Goal: Task Accomplishment & Management: Manage account settings

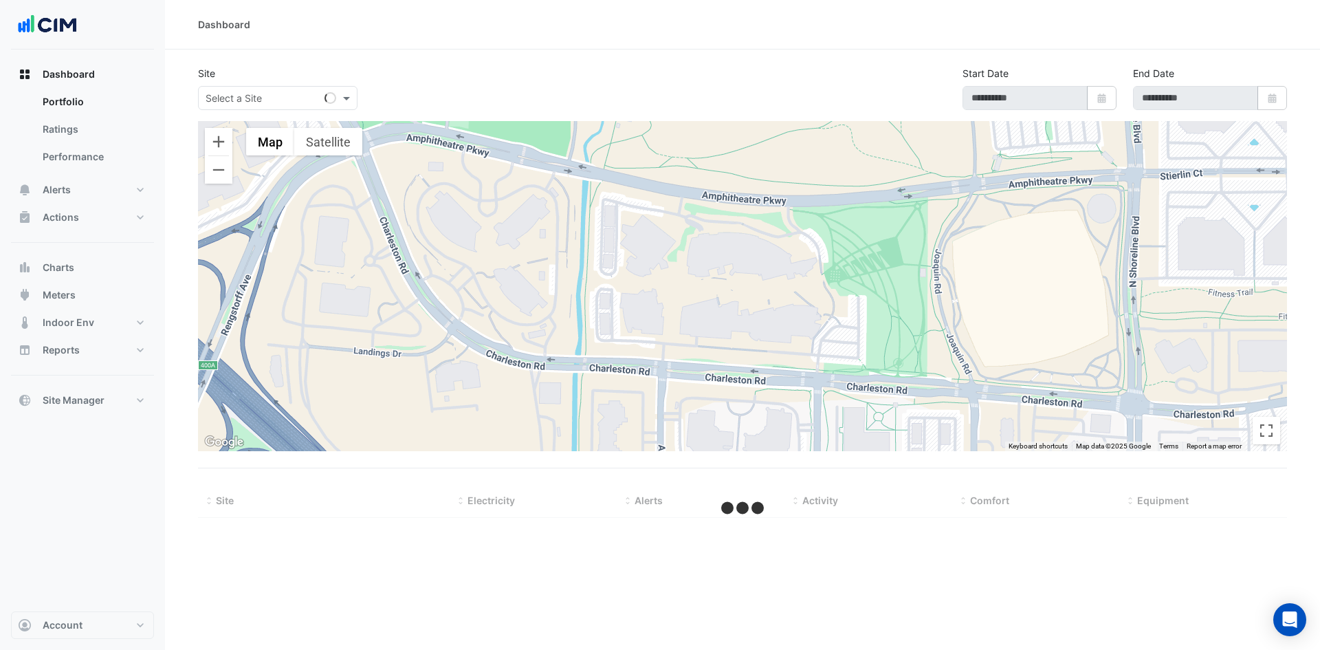
type input "**********"
select select "***"
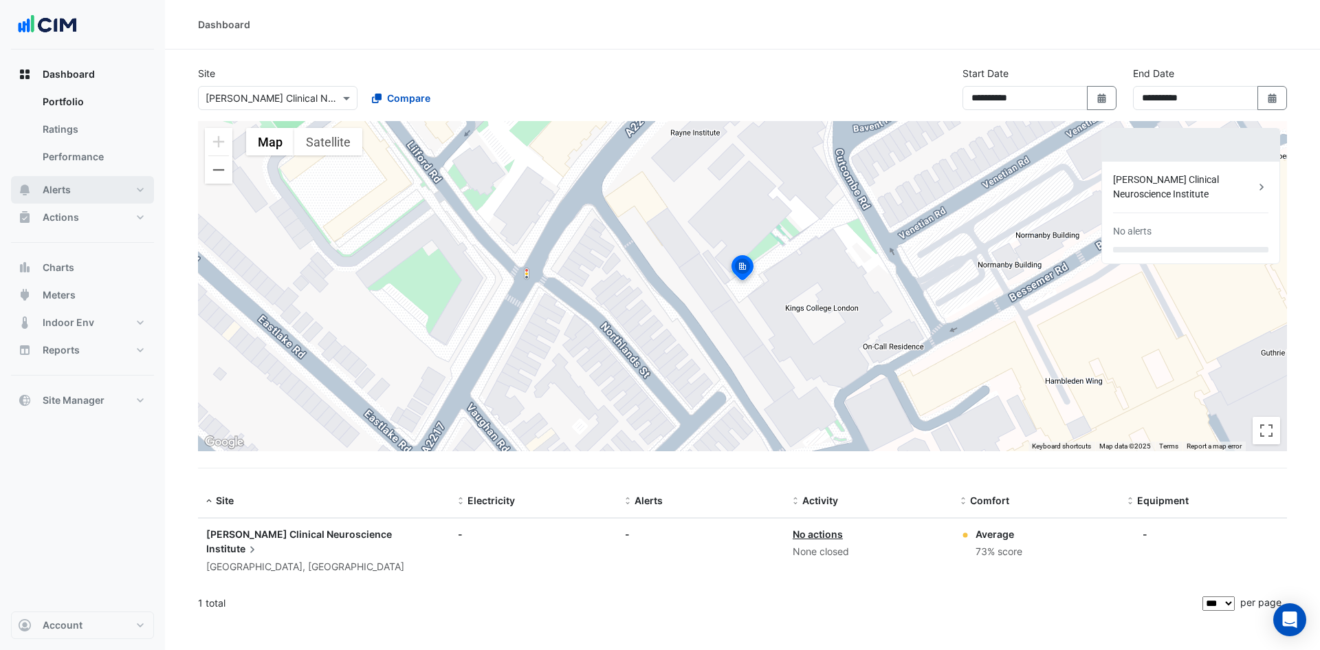
click at [133, 190] on button "Alerts" at bounding box center [82, 190] width 143 height 28
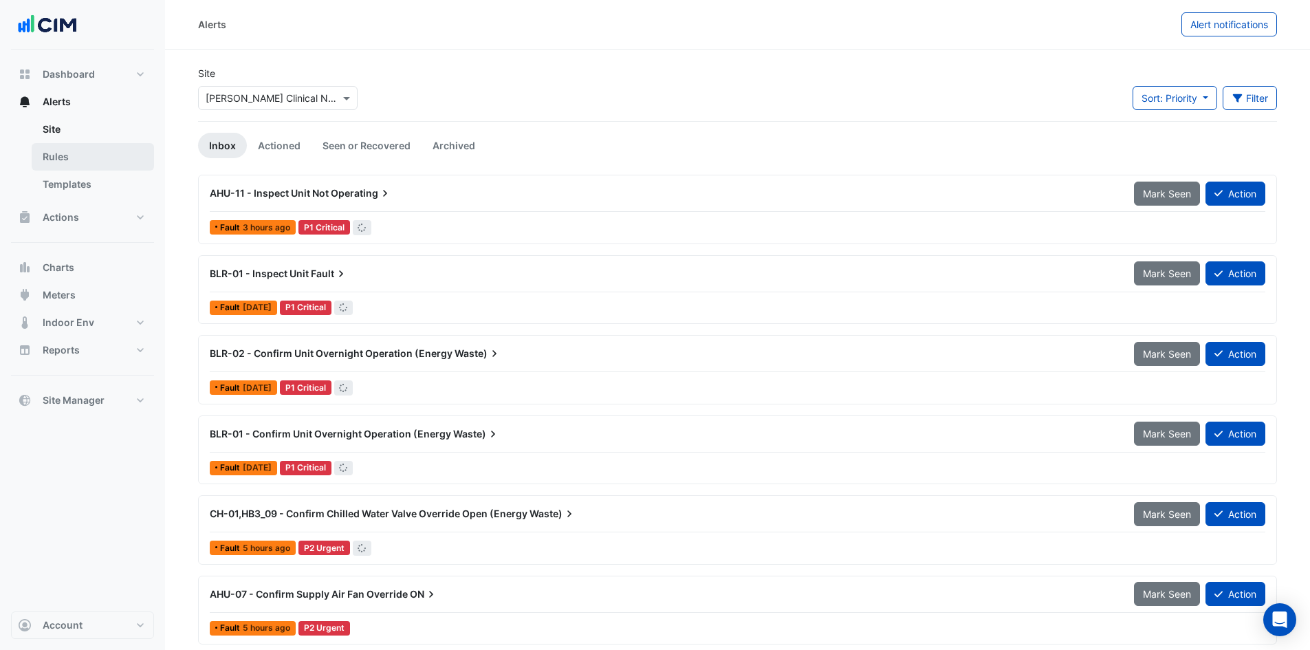
click at [114, 145] on link "Rules" at bounding box center [93, 157] width 122 height 28
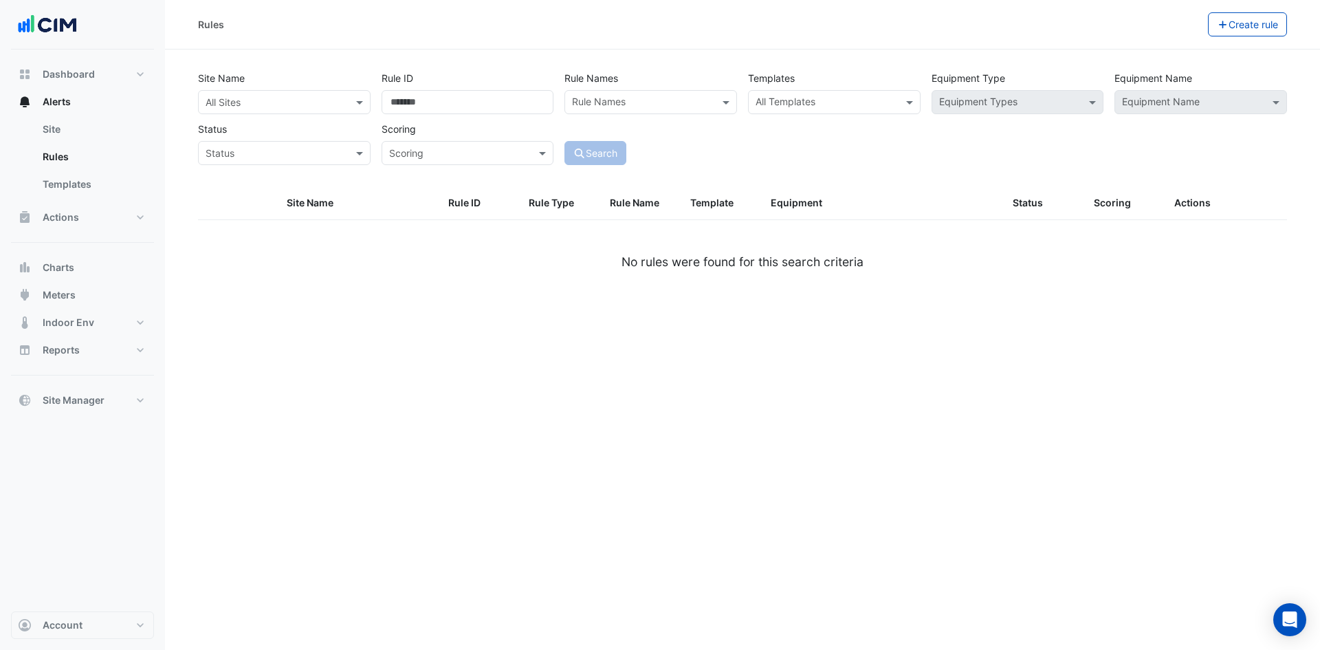
click at [292, 105] on input "text" at bounding box center [271, 103] width 130 height 14
type input "****"
click at [299, 128] on span "[PERSON_NAME] Clinical Neuroscience Institute" at bounding box center [318, 132] width 216 height 12
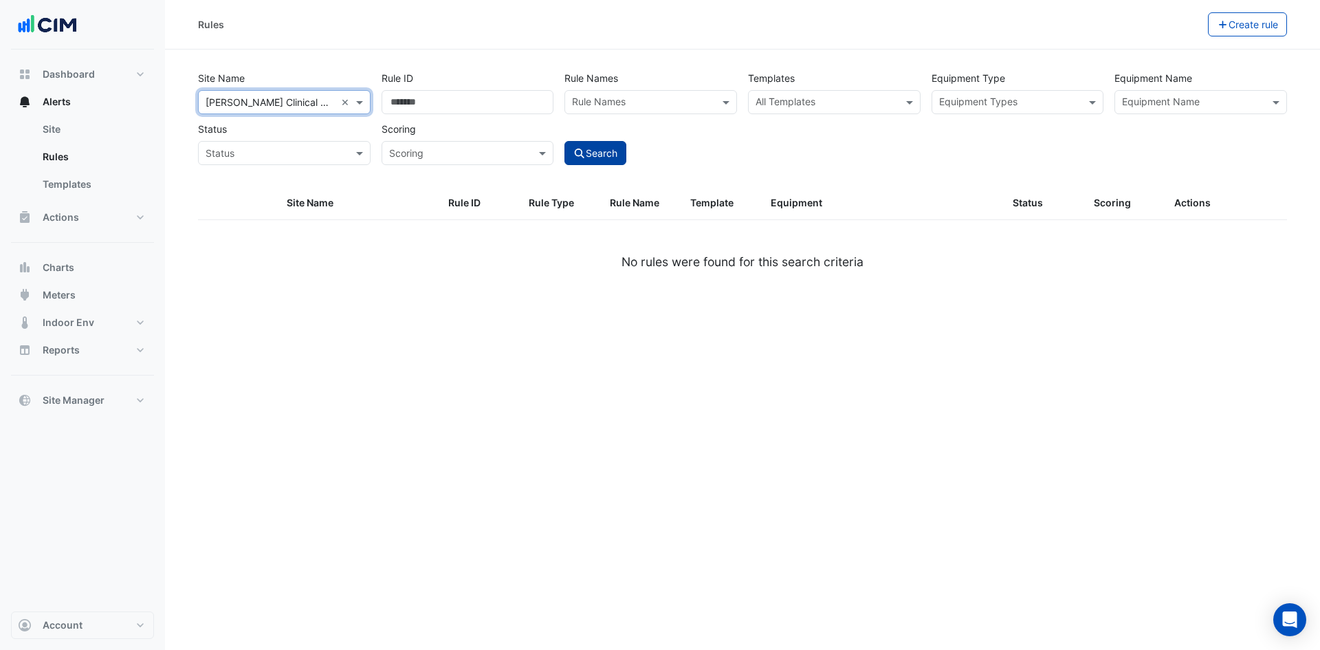
click at [586, 149] on button "Search" at bounding box center [596, 153] width 62 height 24
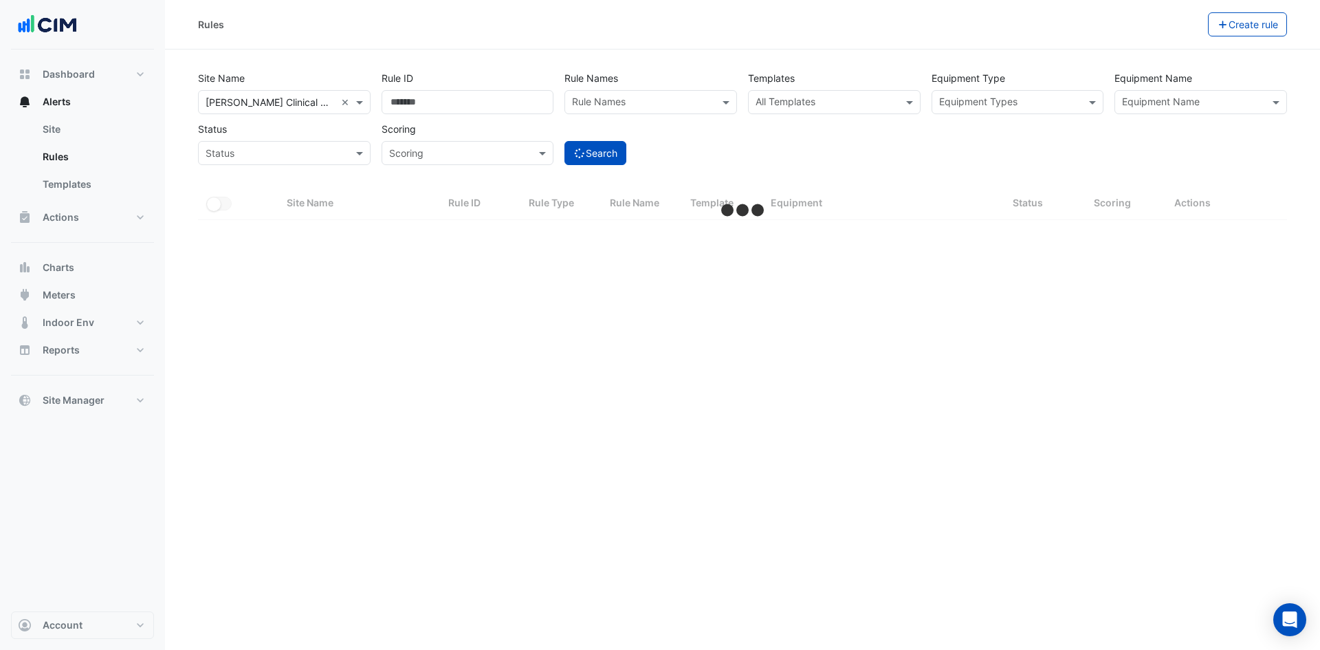
select select "***"
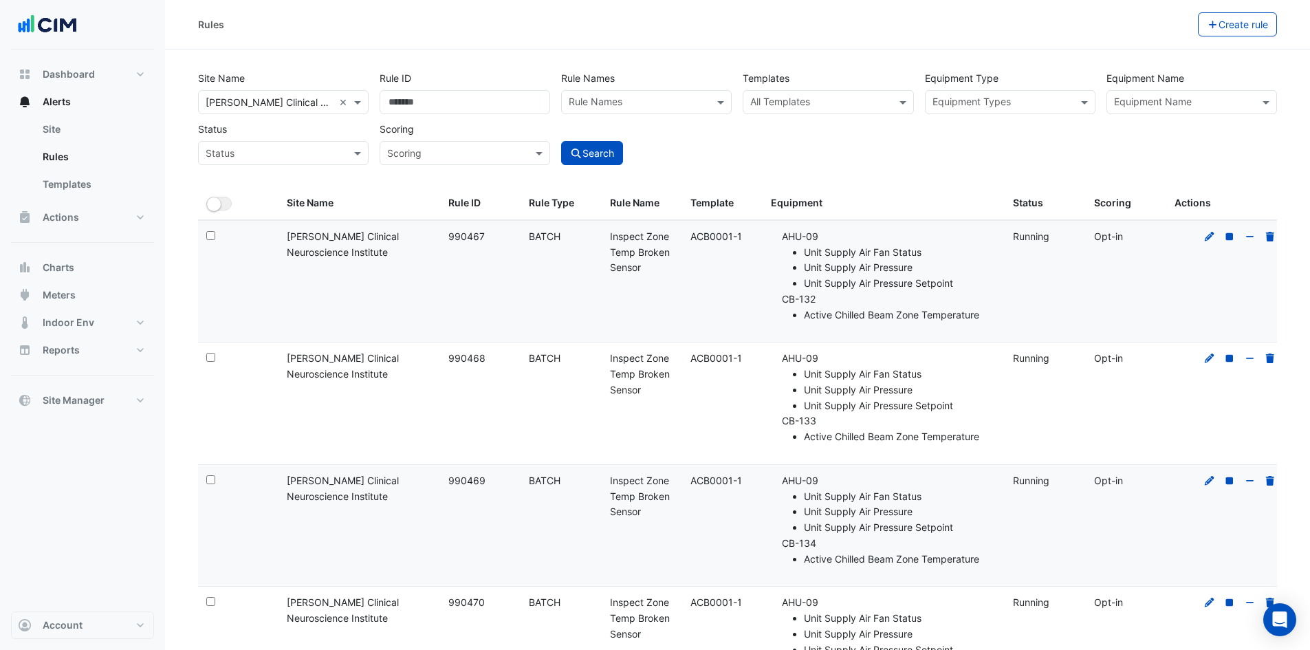
click at [673, 98] on input "text" at bounding box center [639, 103] width 140 height 14
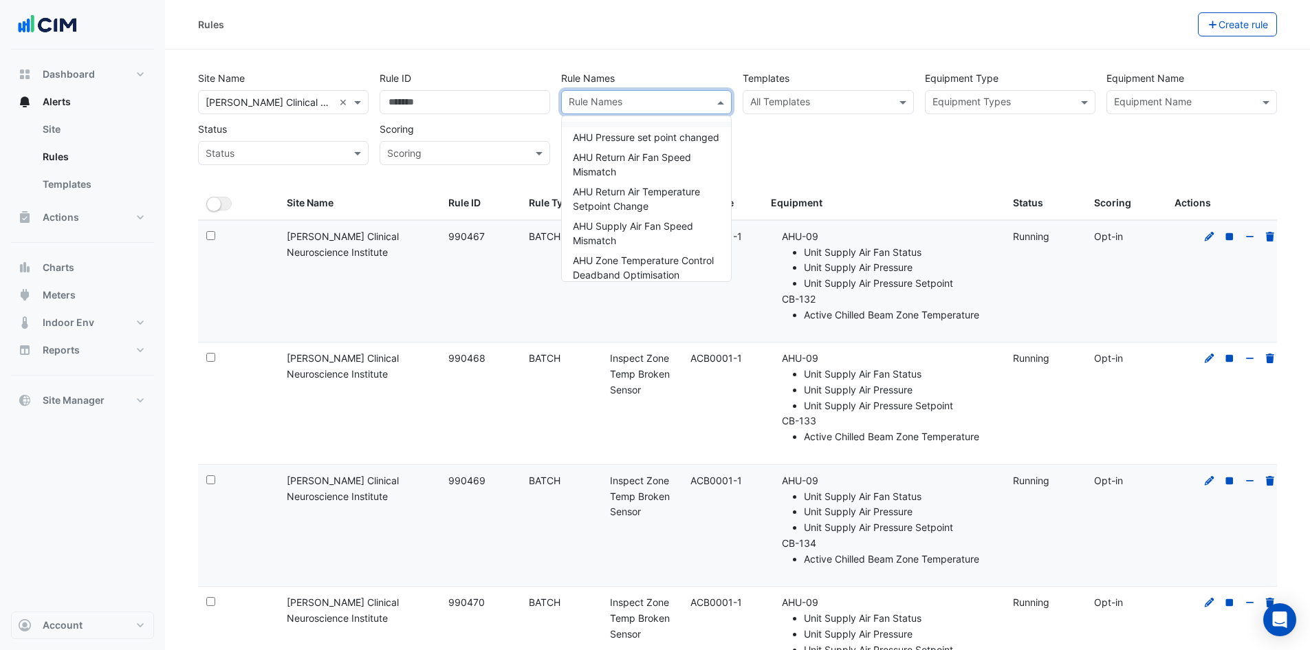
paste input "*********"
type input "*"
click at [792, 101] on input "text" at bounding box center [820, 103] width 140 height 14
click at [811, 102] on input "text" at bounding box center [820, 103] width 140 height 14
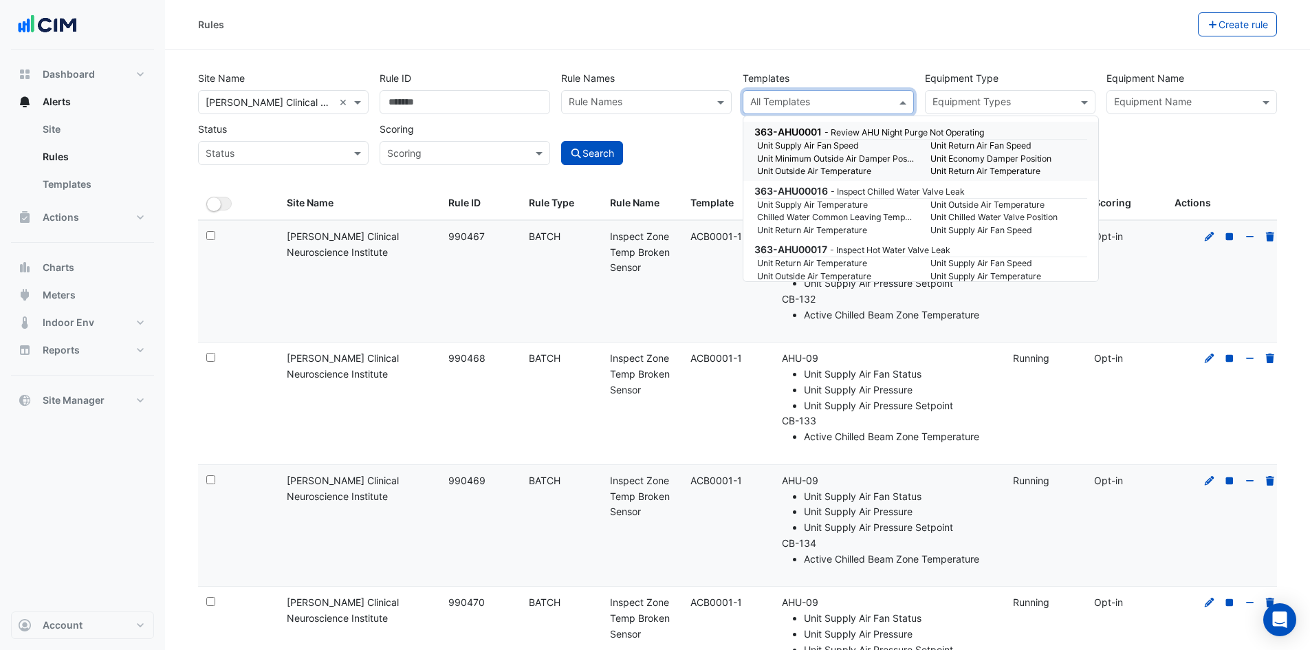
click at [828, 100] on input "text" at bounding box center [820, 103] width 140 height 14
click at [819, 167] on small "Unit Outside Air Temperature" at bounding box center [835, 171] width 173 height 12
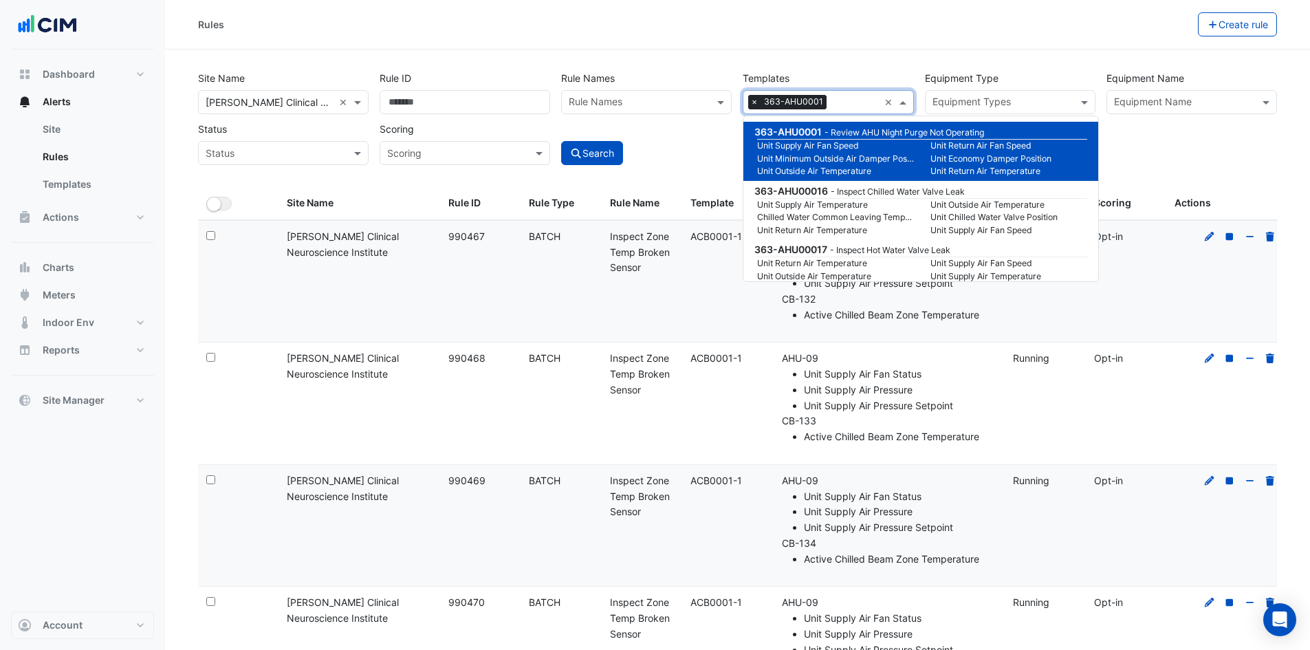
click at [753, 101] on span "×" at bounding box center [754, 102] width 12 height 14
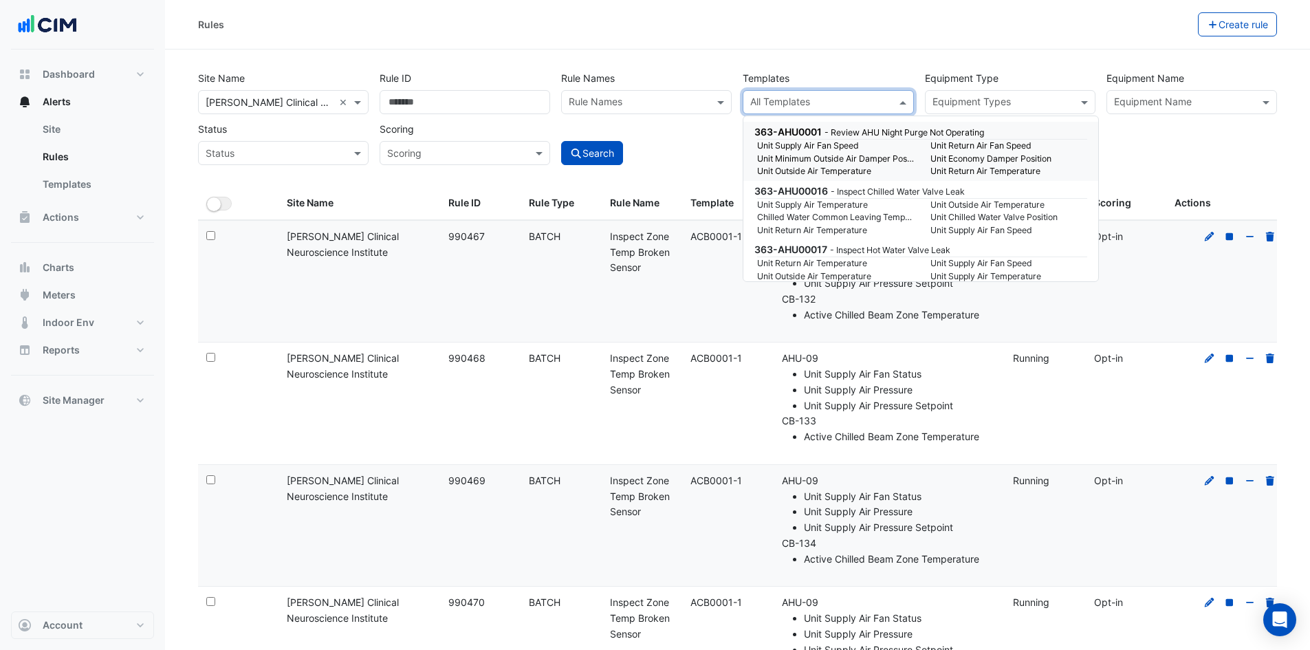
paste input "*********"
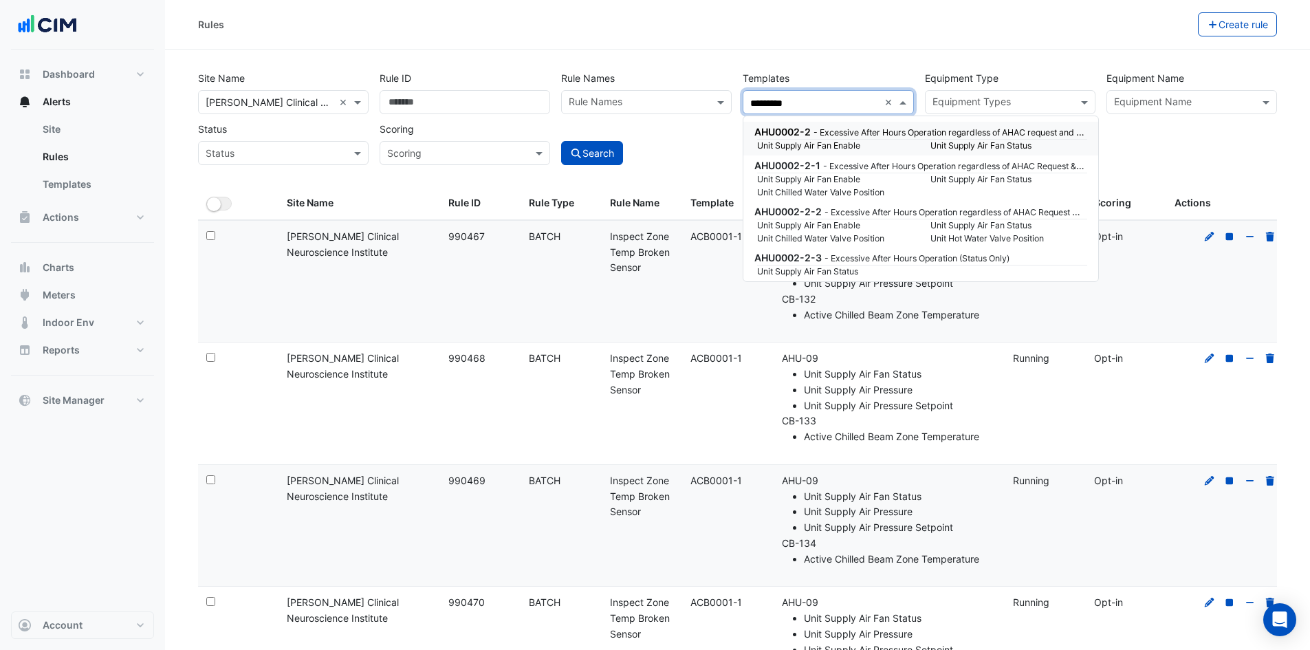
click at [828, 133] on small "- Excessive After Hours Operation regardless of AHAC request and unit's time sc…" at bounding box center [984, 132] width 340 height 12
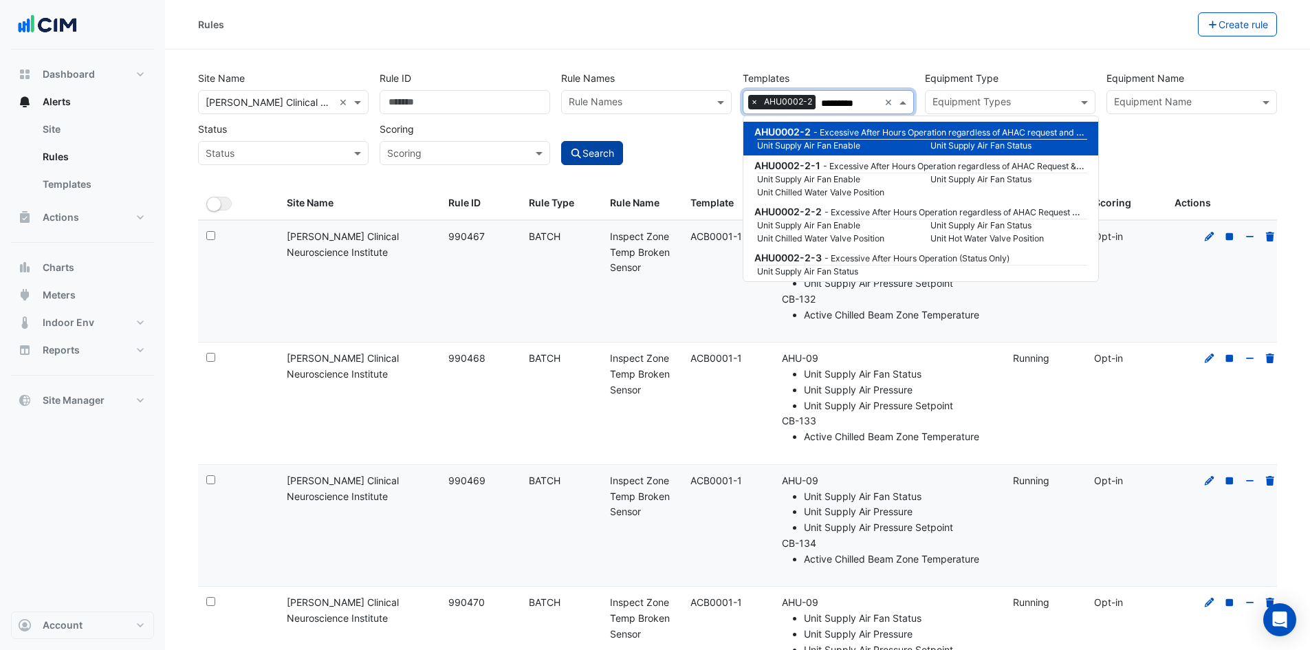
type input "*********"
click at [615, 144] on button "Search" at bounding box center [592, 153] width 62 height 24
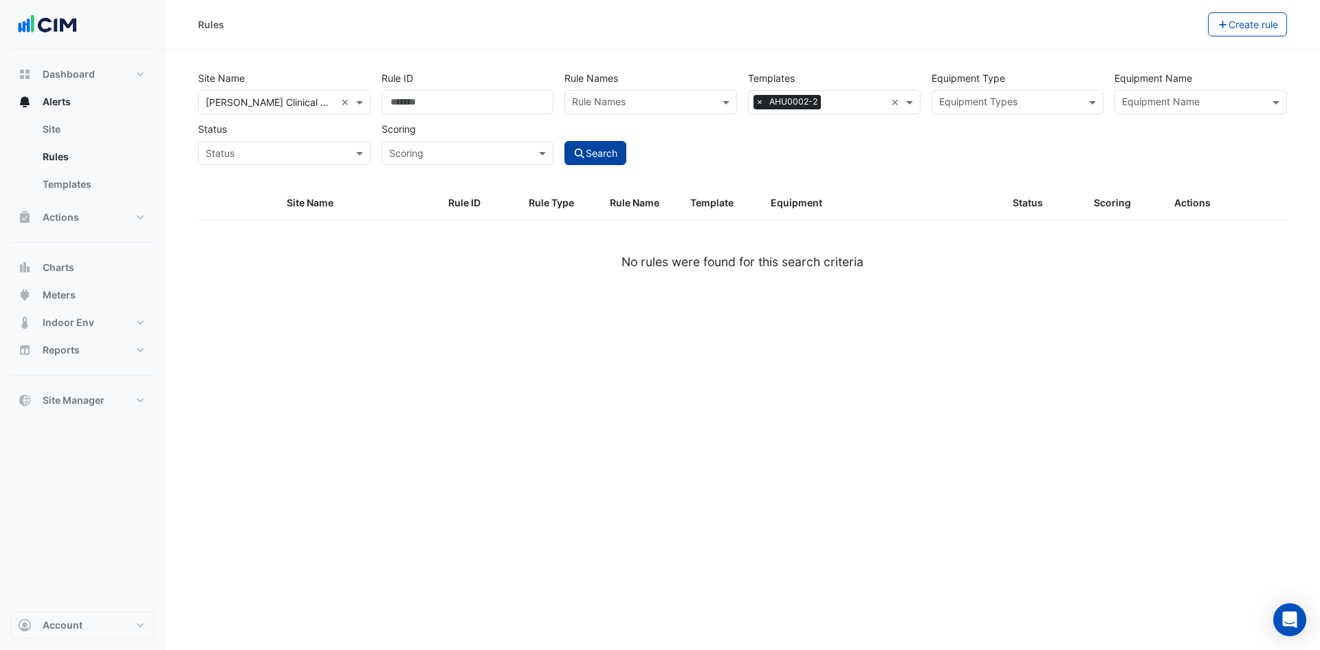
click at [614, 143] on button "Search" at bounding box center [596, 153] width 62 height 24
click at [759, 101] on span "×" at bounding box center [760, 102] width 12 height 14
drag, startPoint x: 772, startPoint y: 102, endPoint x: 802, endPoint y: 102, distance: 30.3
click at [772, 102] on input "text" at bounding box center [827, 103] width 142 height 14
paste input "*********"
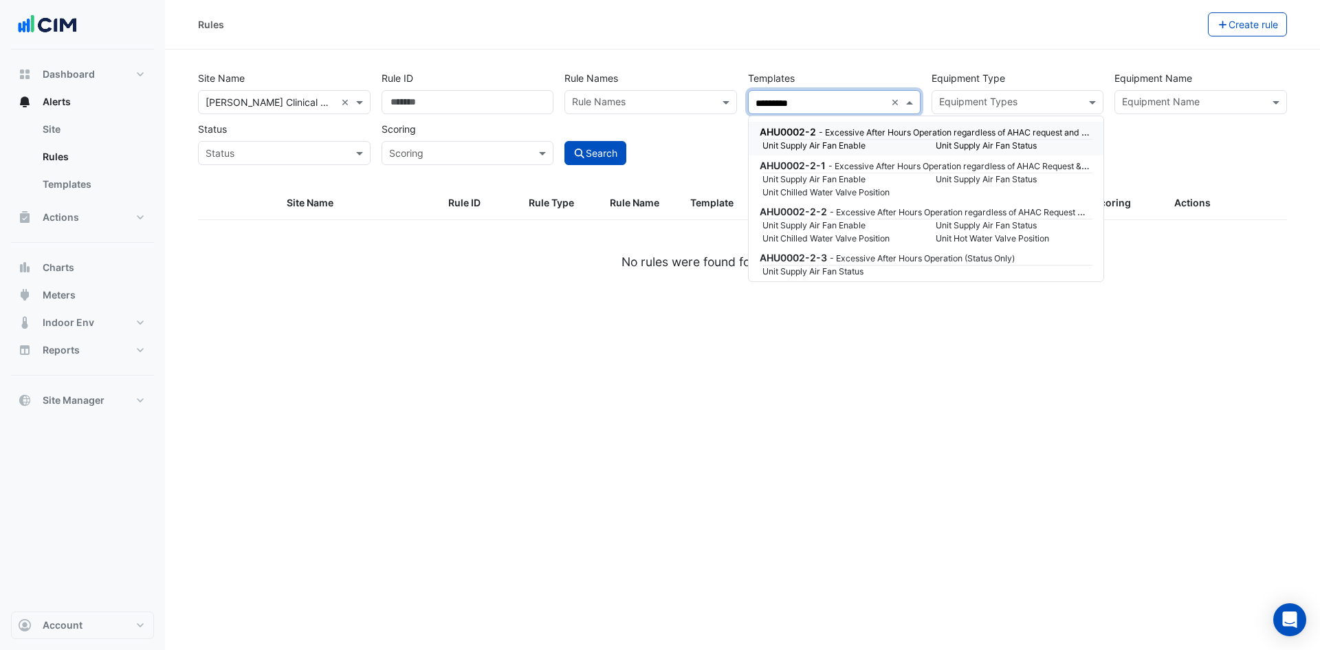
click at [802, 102] on input "*********" at bounding box center [821, 103] width 130 height 14
click at [820, 102] on input "*********" at bounding box center [821, 103] width 130 height 14
click at [793, 171] on div "AHU0002-2-1 - Excessive After Hours Operation regardless of AHAC Request & Unit…" at bounding box center [925, 165] width 330 height 14
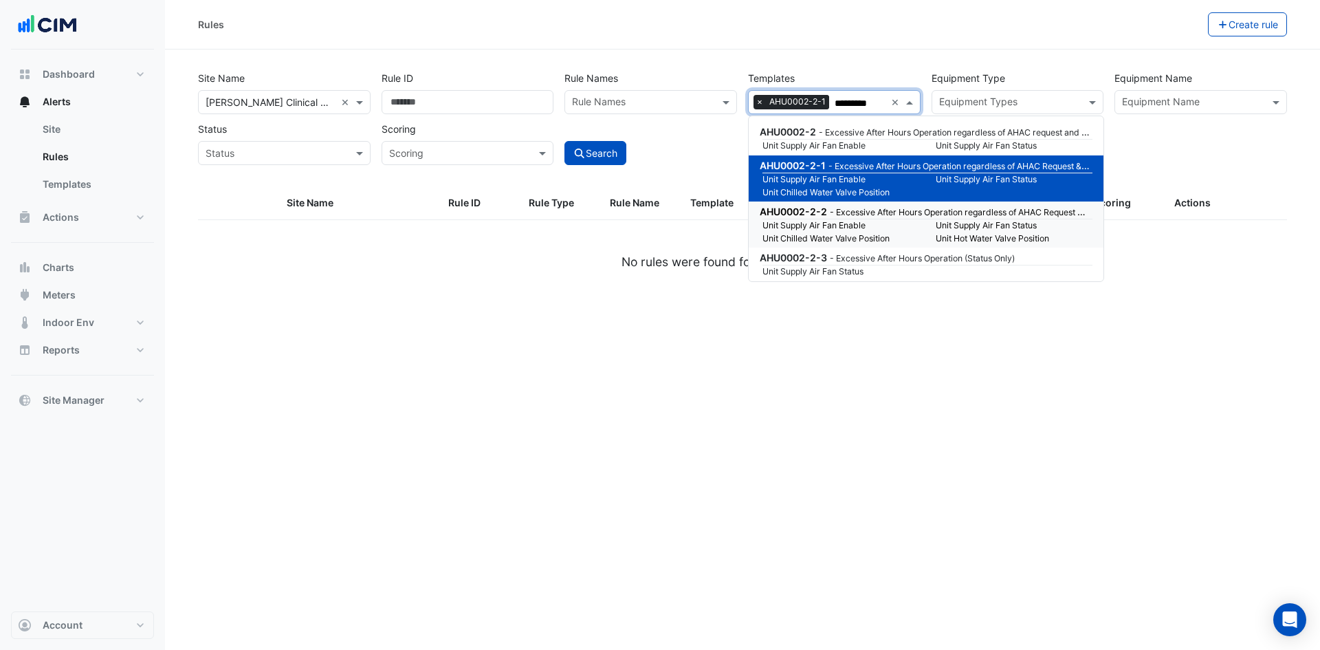
click at [803, 226] on small "Unit Supply Air Fan Enable" at bounding box center [840, 225] width 173 height 12
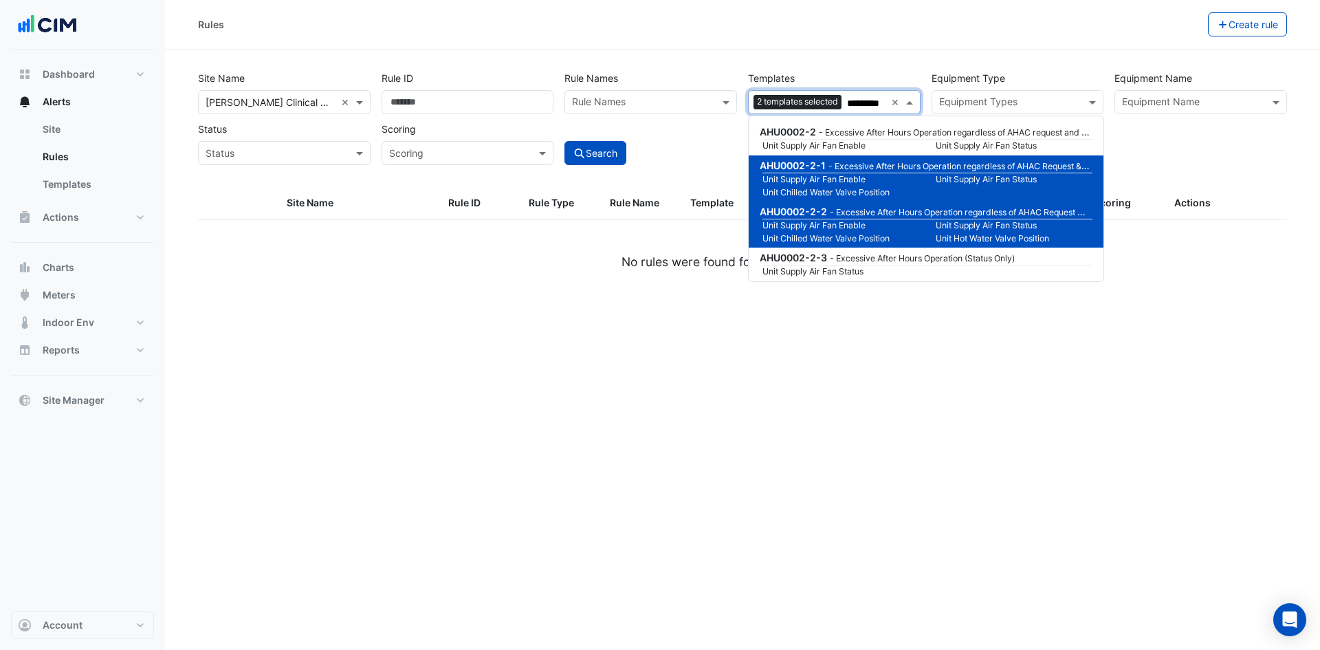
scroll to position [69, 0]
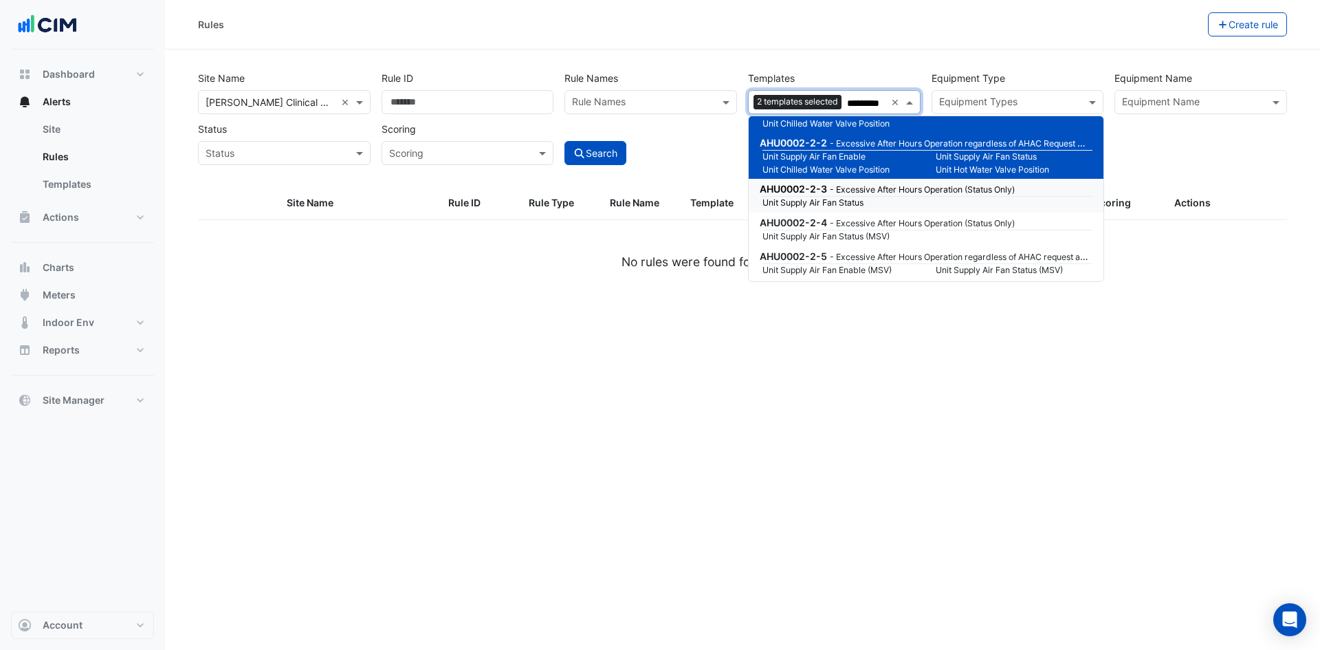
click at [813, 190] on span "AHU0002-2-3" at bounding box center [793, 189] width 67 height 12
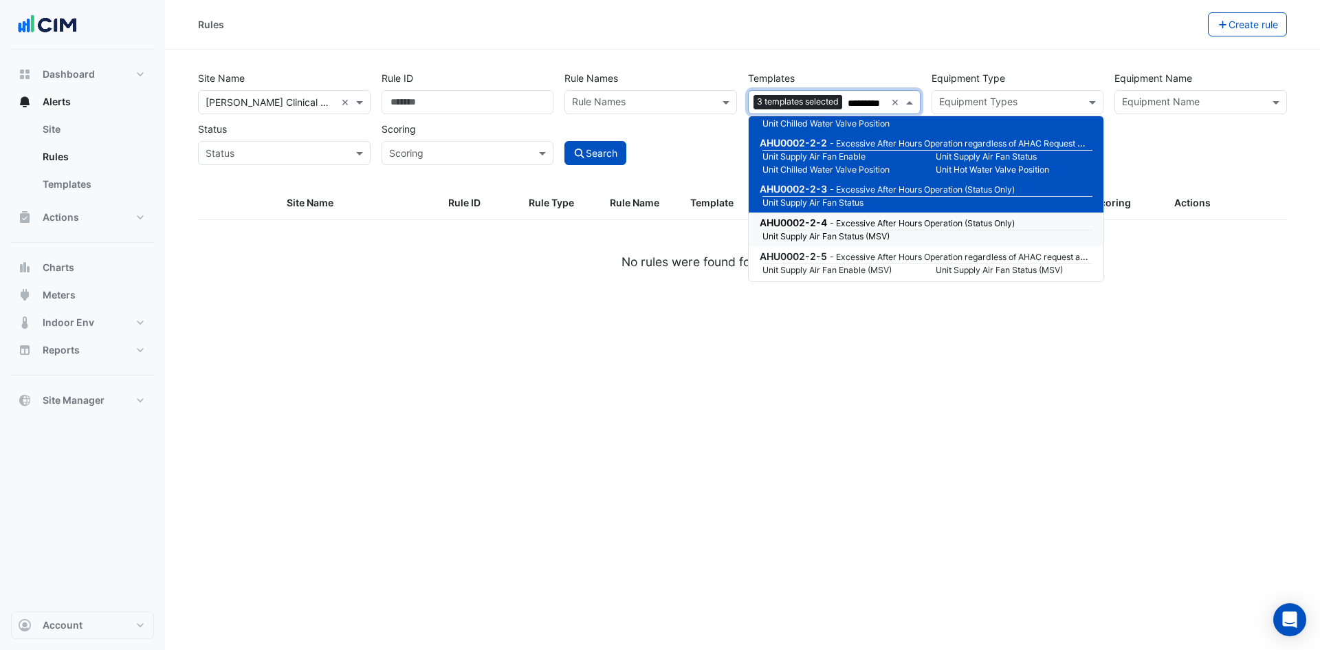
click at [795, 225] on span "AHU0002-2-4" at bounding box center [793, 223] width 67 height 12
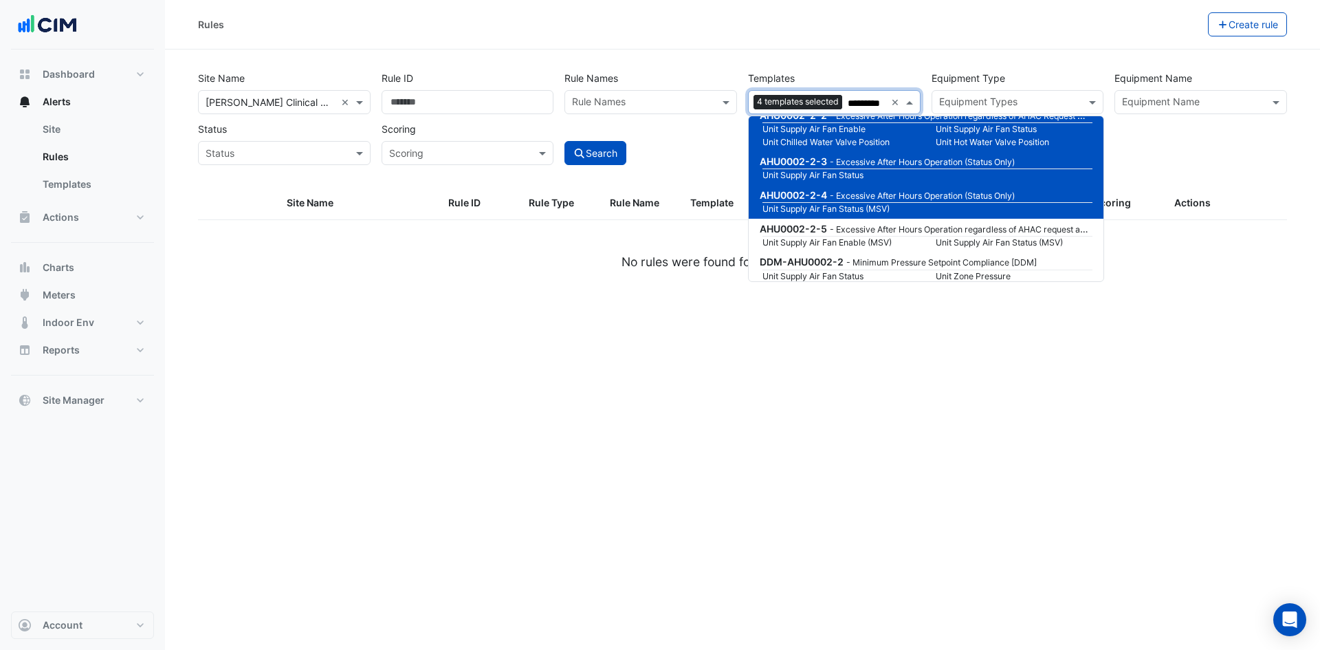
scroll to position [118, 0]
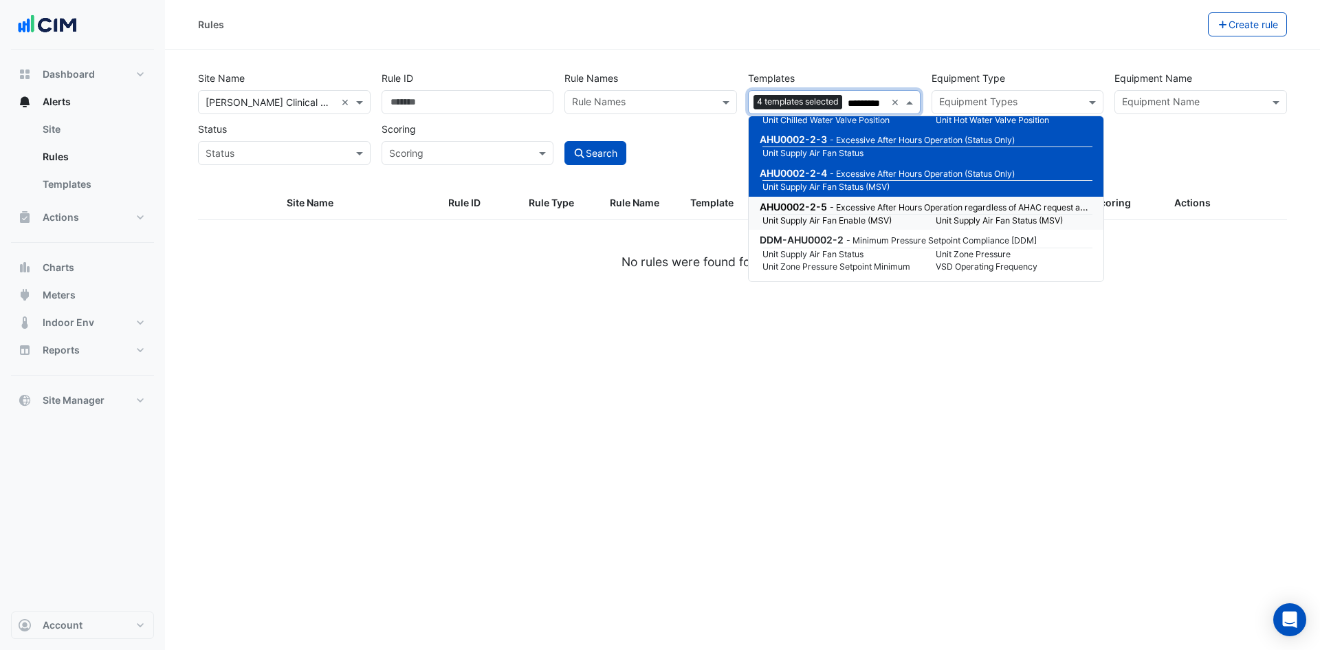
click at [823, 217] on small "Unit Supply Air Fan Enable (MSV)" at bounding box center [840, 221] width 173 height 12
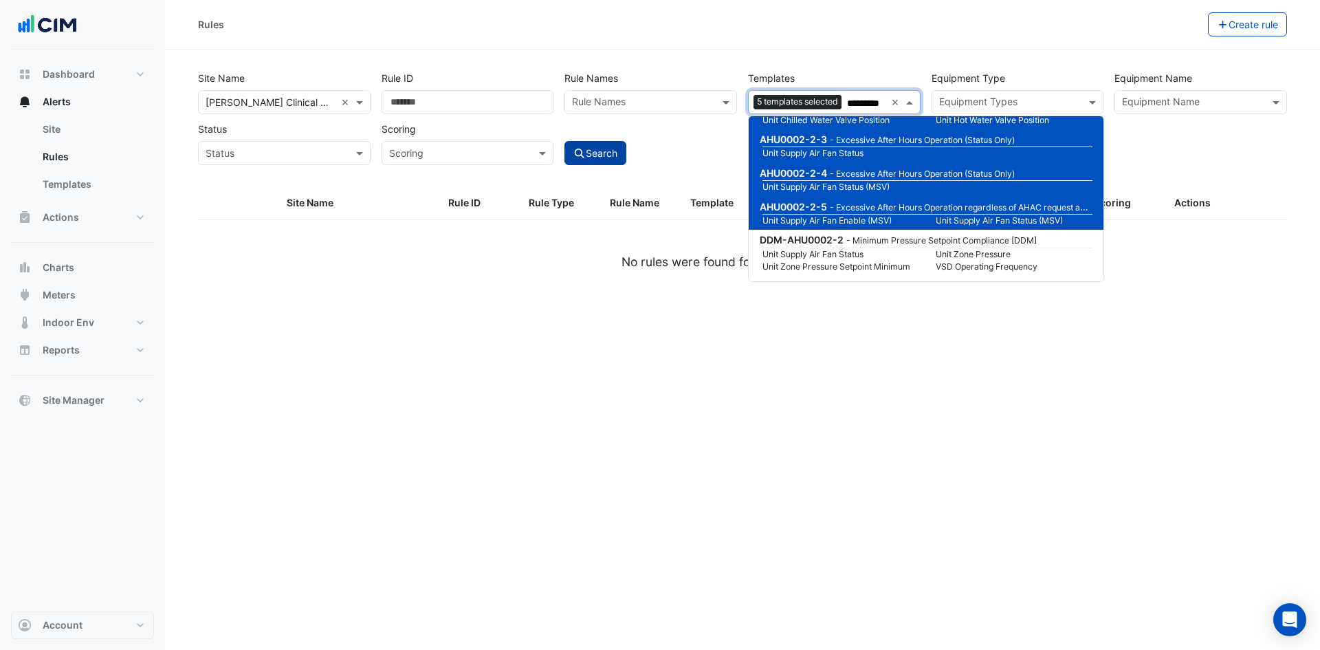
type input "*********"
click at [576, 149] on icon "submit" at bounding box center [580, 154] width 12 height 10
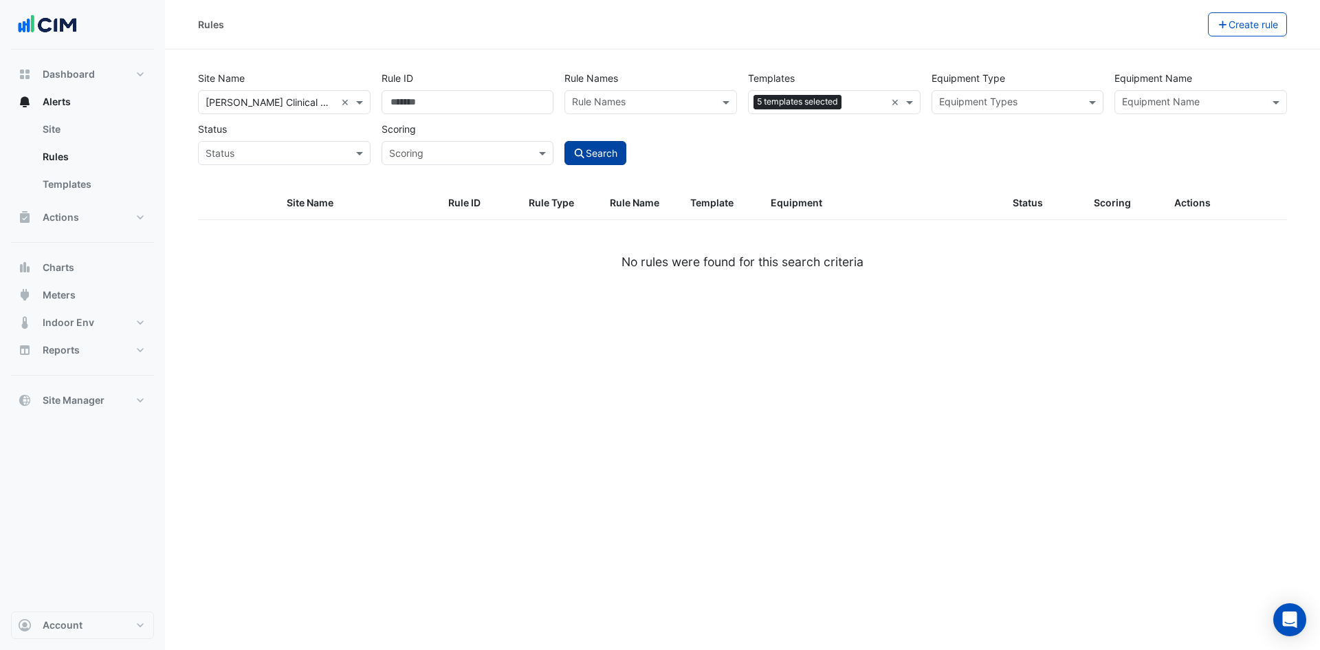
click at [596, 155] on button "Search" at bounding box center [596, 153] width 62 height 24
click at [821, 105] on input "text" at bounding box center [827, 103] width 142 height 14
paste input "*********"
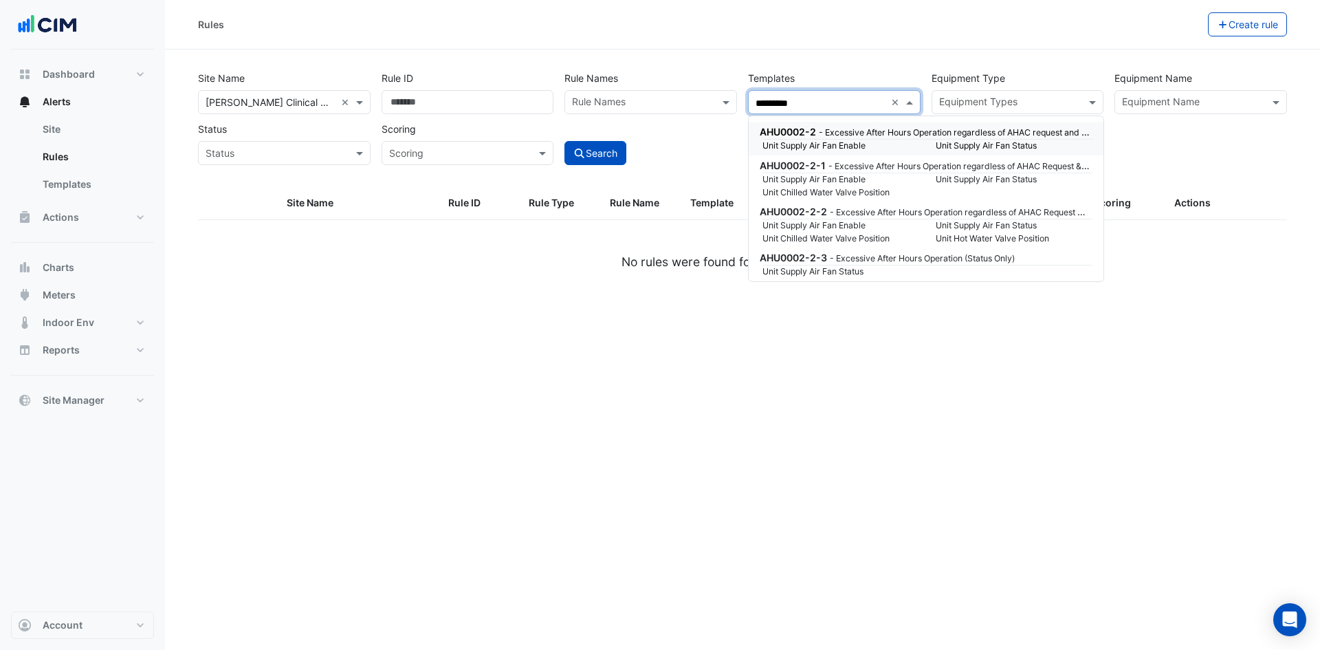
click at [816, 128] on span "AHU0002-2" at bounding box center [788, 132] width 56 height 12
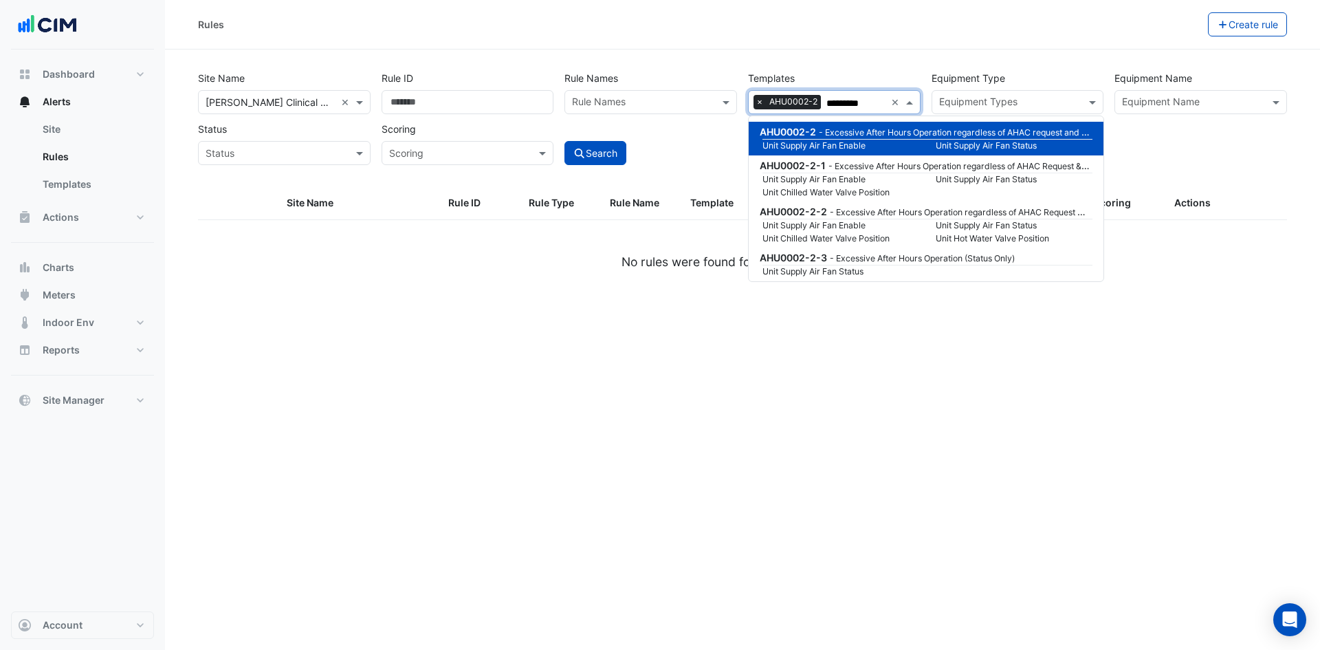
click at [815, 128] on span "AHU0002-2" at bounding box center [788, 132] width 56 height 12
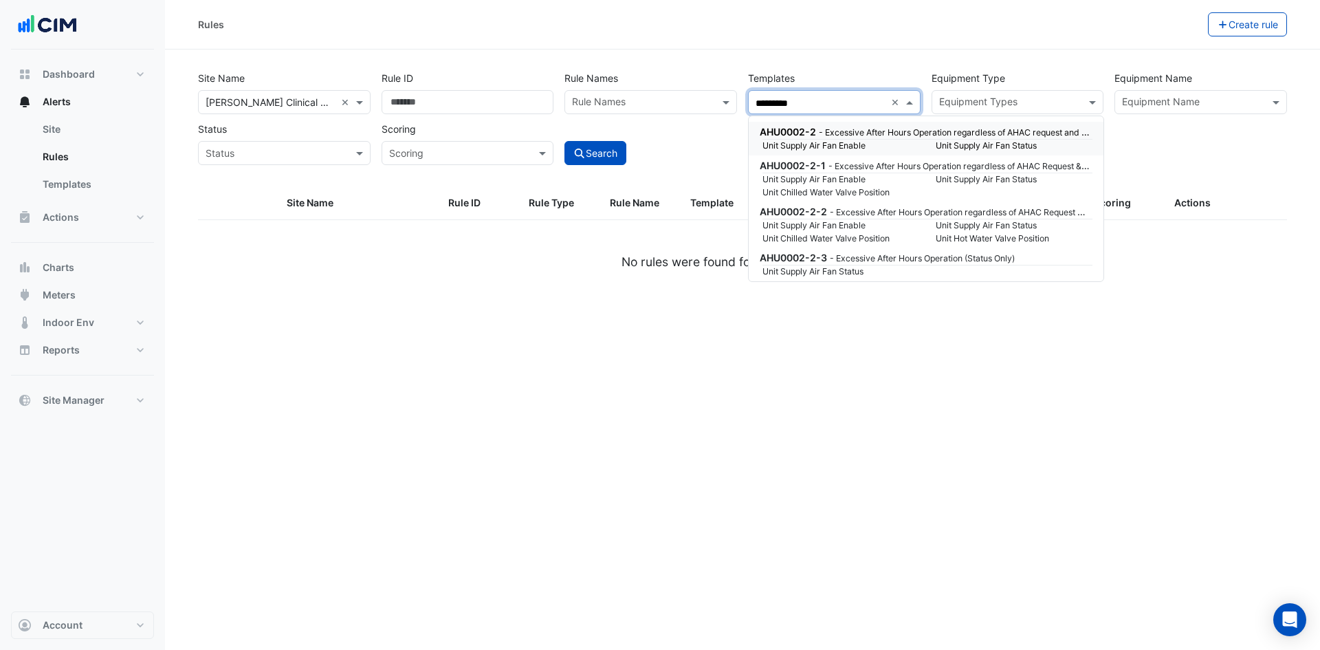
click at [815, 127] on span "AHU0002-2" at bounding box center [788, 132] width 56 height 12
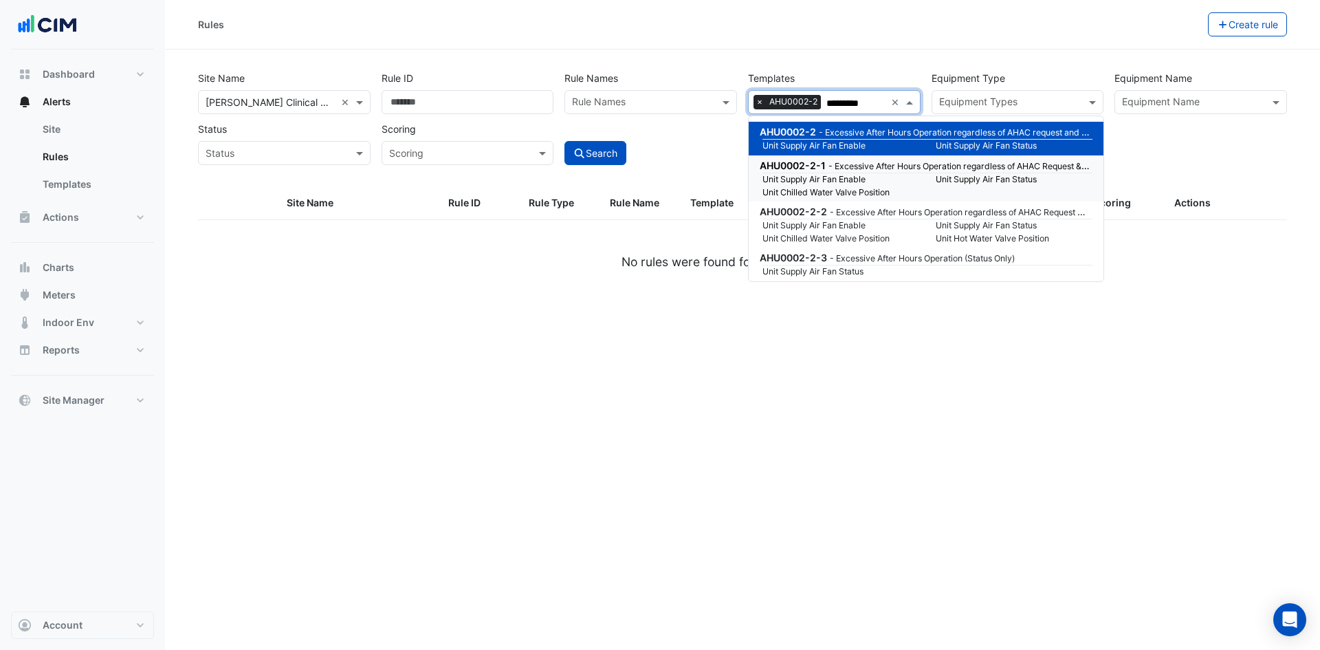
click at [796, 168] on span "AHU0002-2-1" at bounding box center [793, 166] width 66 height 12
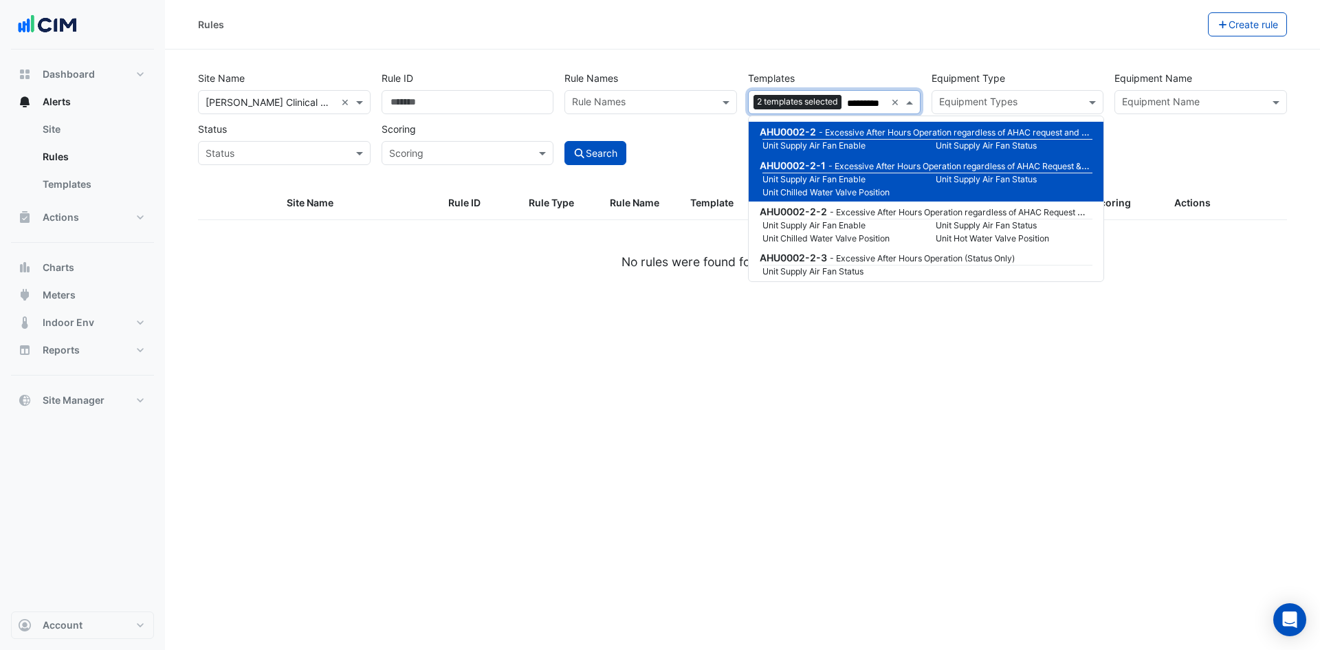
click at [796, 202] on div "AHU0002-2-2 - Excessive After Hours Operation regardless of AHAC Request & Unit…" at bounding box center [926, 224] width 355 height 46
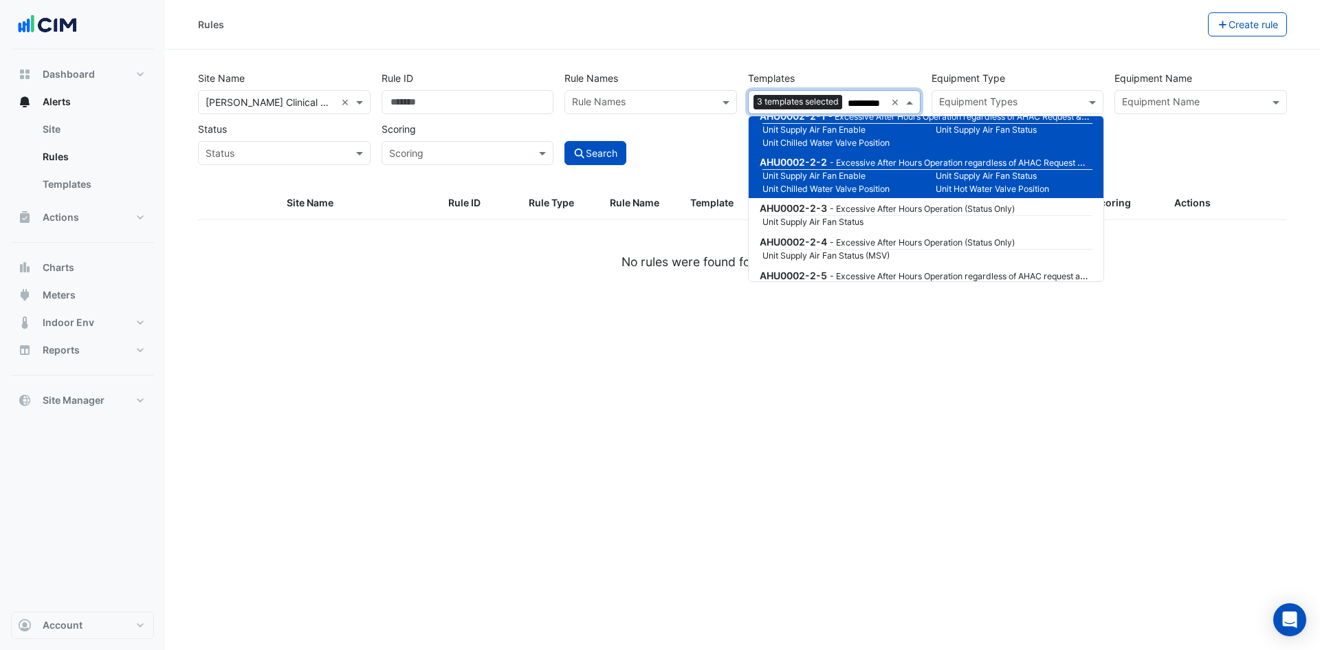
scroll to position [69, 0]
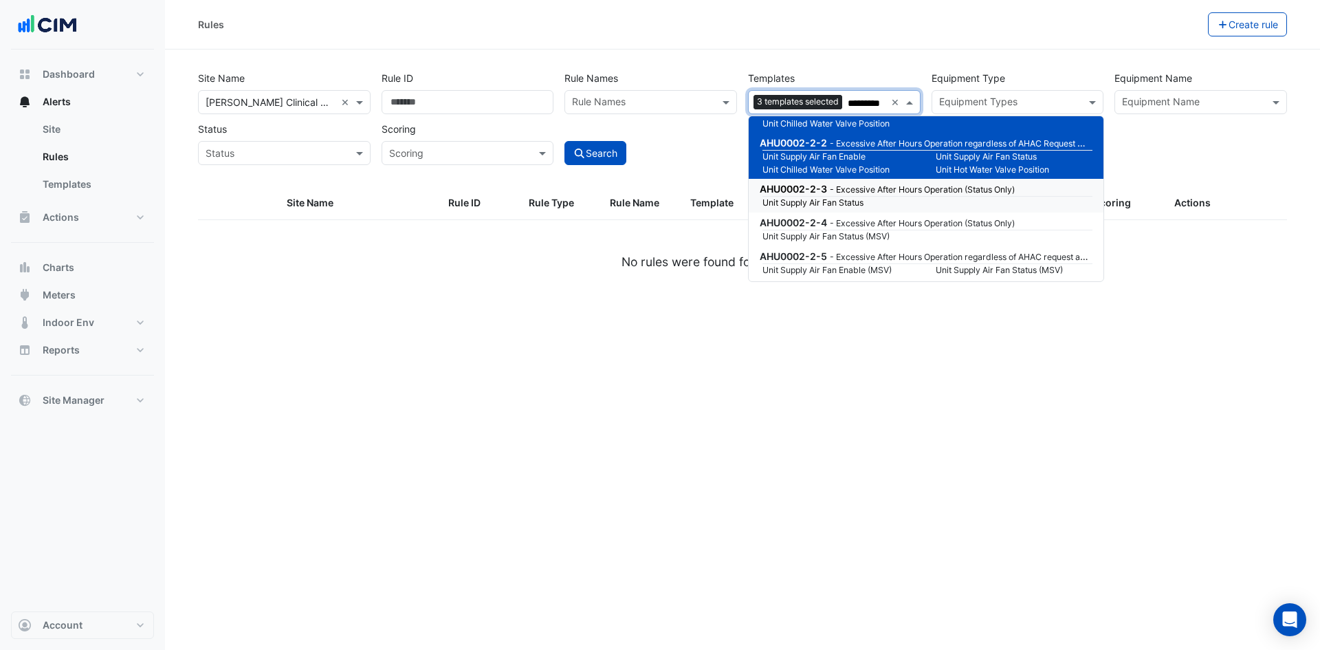
click at [801, 190] on span "AHU0002-2-3" at bounding box center [793, 189] width 67 height 12
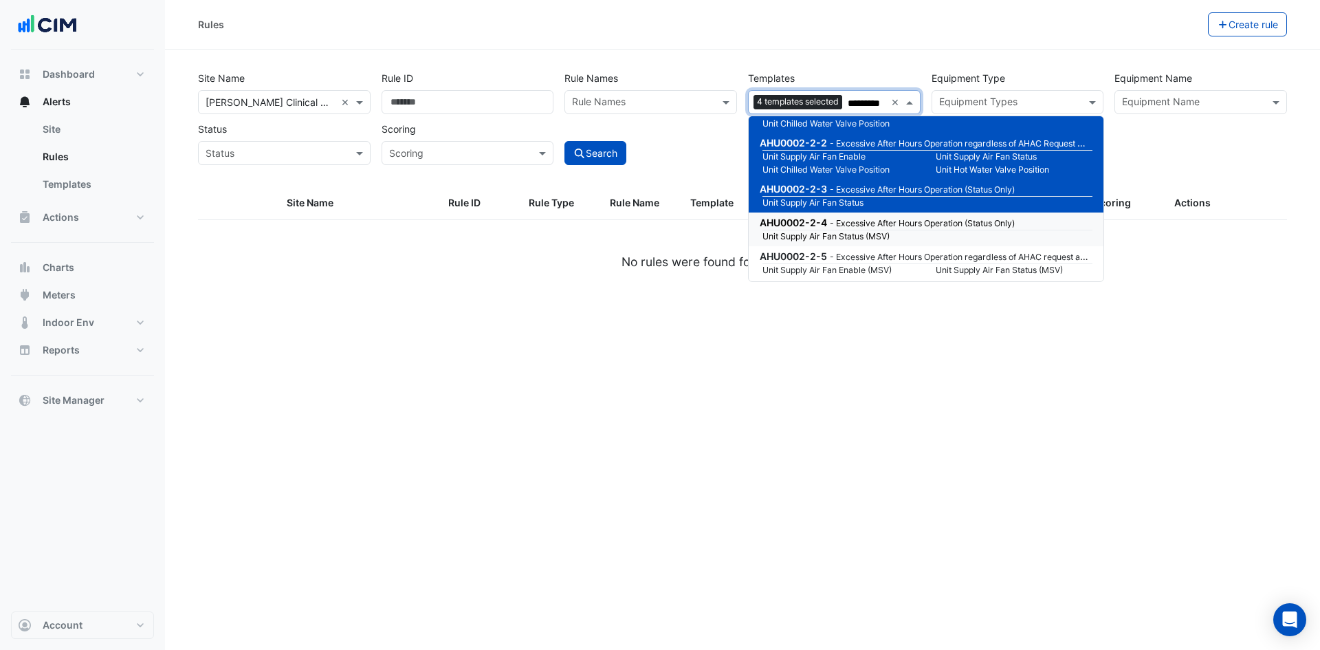
click at [798, 215] on div "AHU0002-2-4 - Excessive After Hours Operation (Status Only)" at bounding box center [925, 222] width 330 height 14
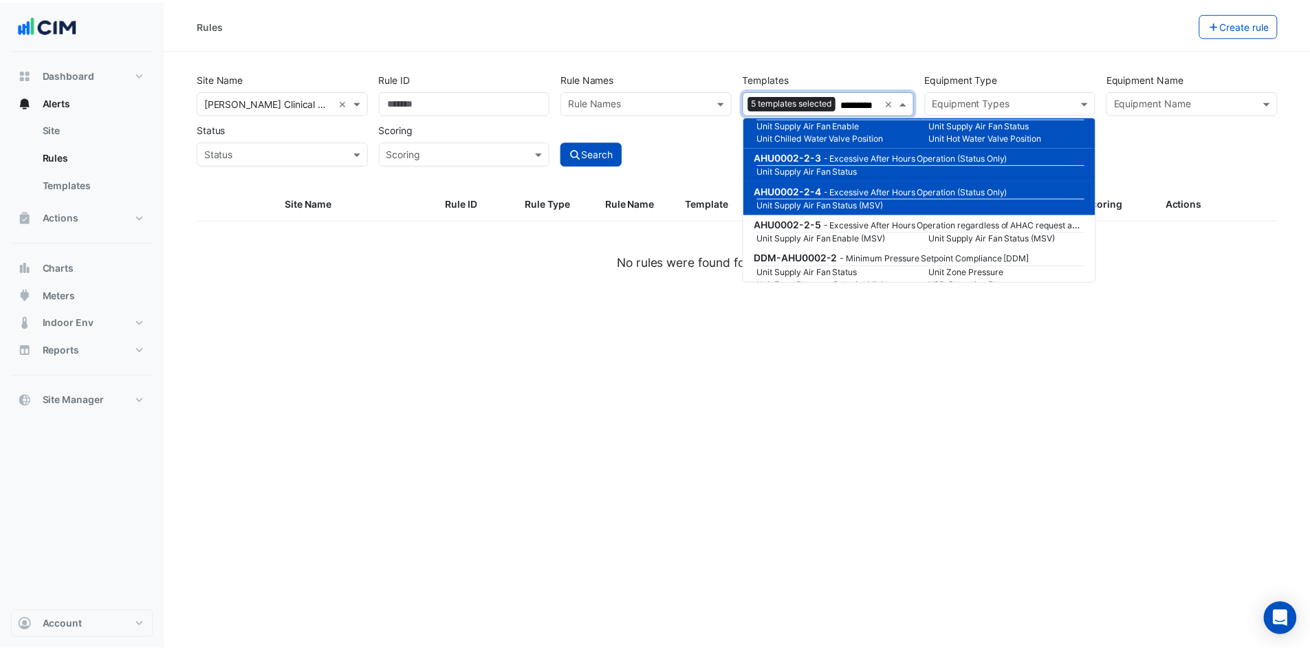
scroll to position [118, 0]
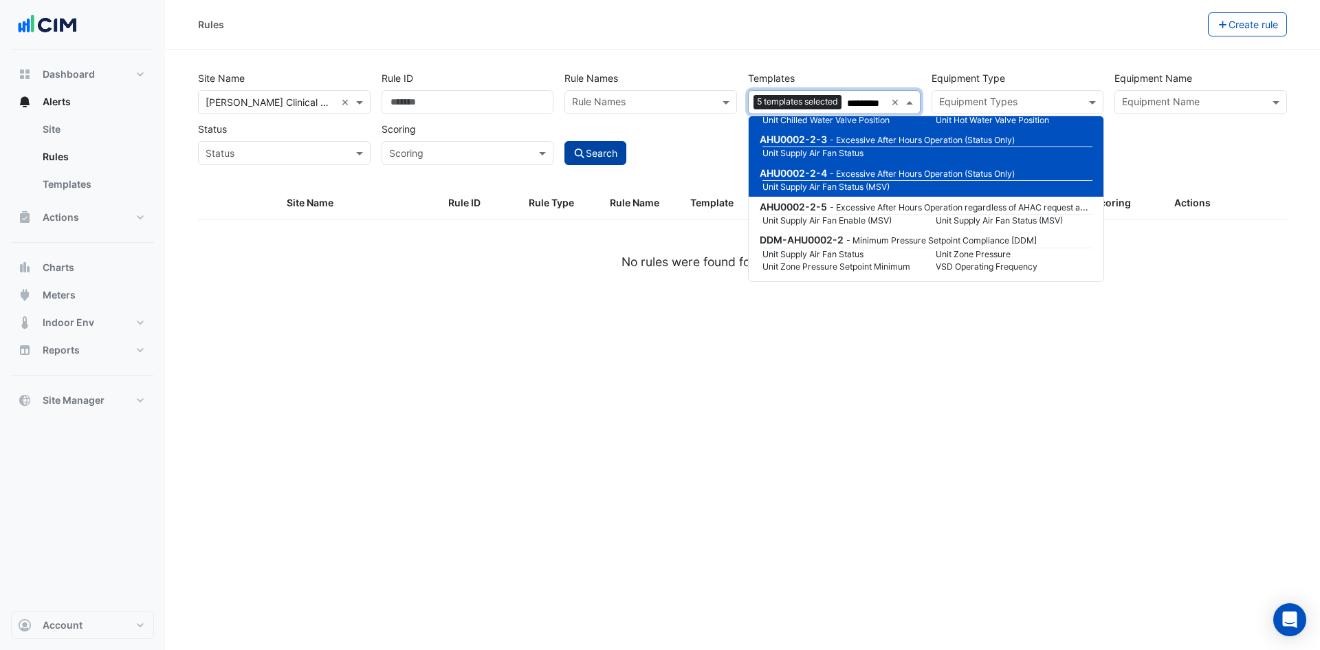
type input "*********"
click at [606, 153] on button "Search" at bounding box center [596, 153] width 62 height 24
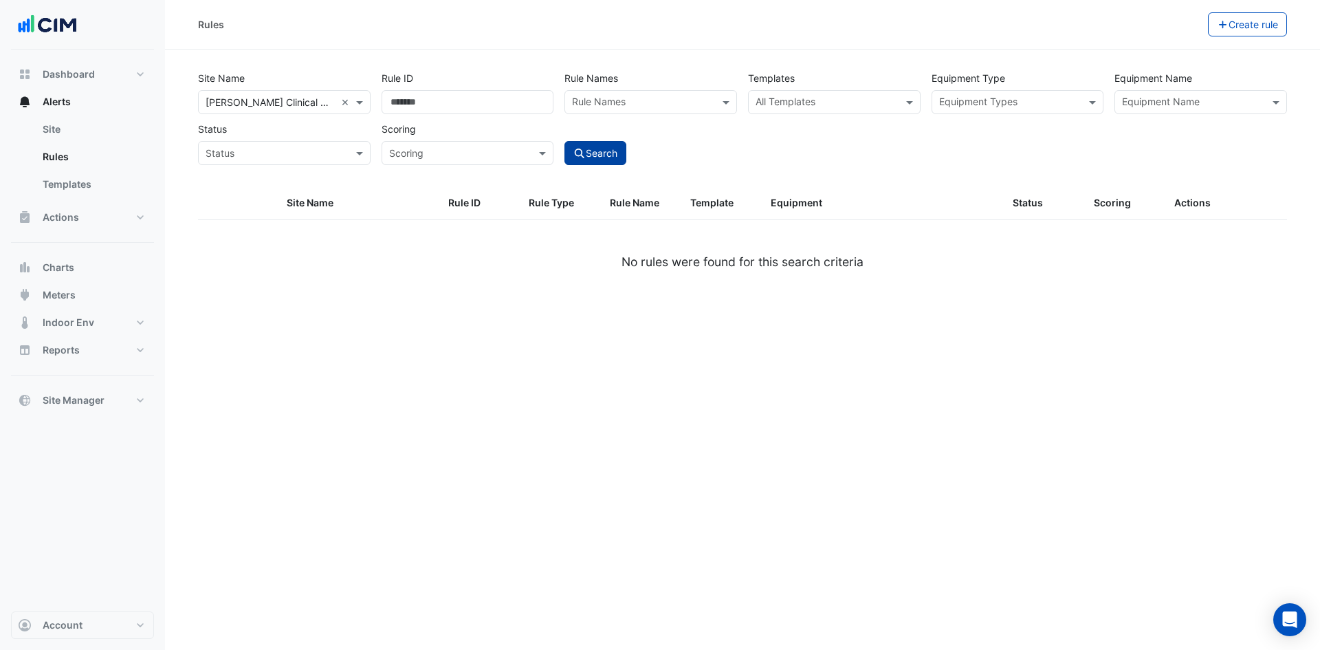
click at [611, 158] on button "Search" at bounding box center [596, 153] width 62 height 24
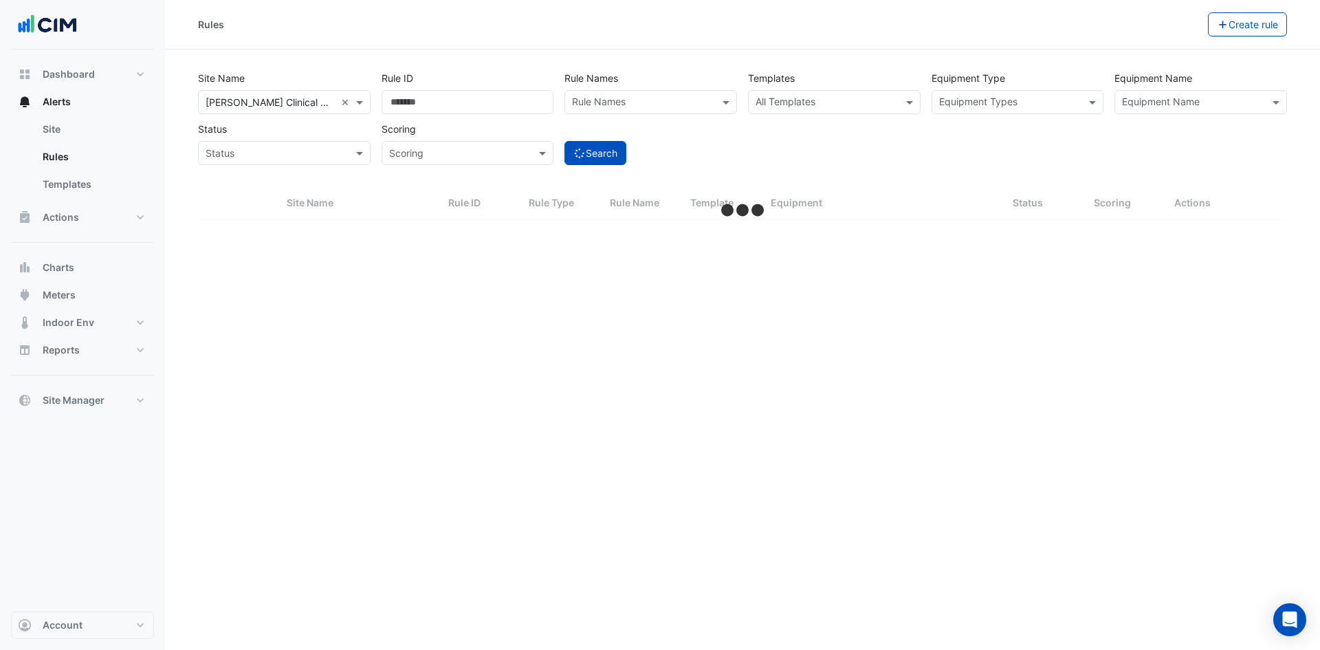
select select "***"
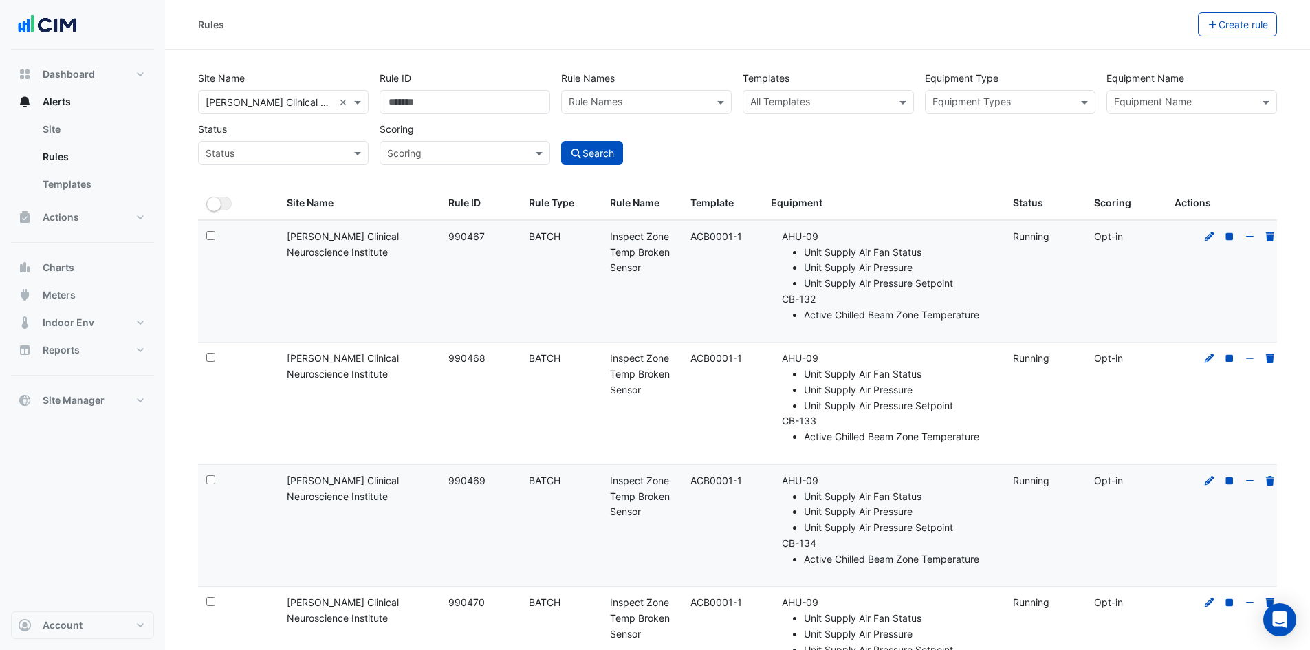
click at [867, 102] on input "text" at bounding box center [820, 103] width 140 height 14
click at [847, 107] on input "text" at bounding box center [820, 103] width 140 height 14
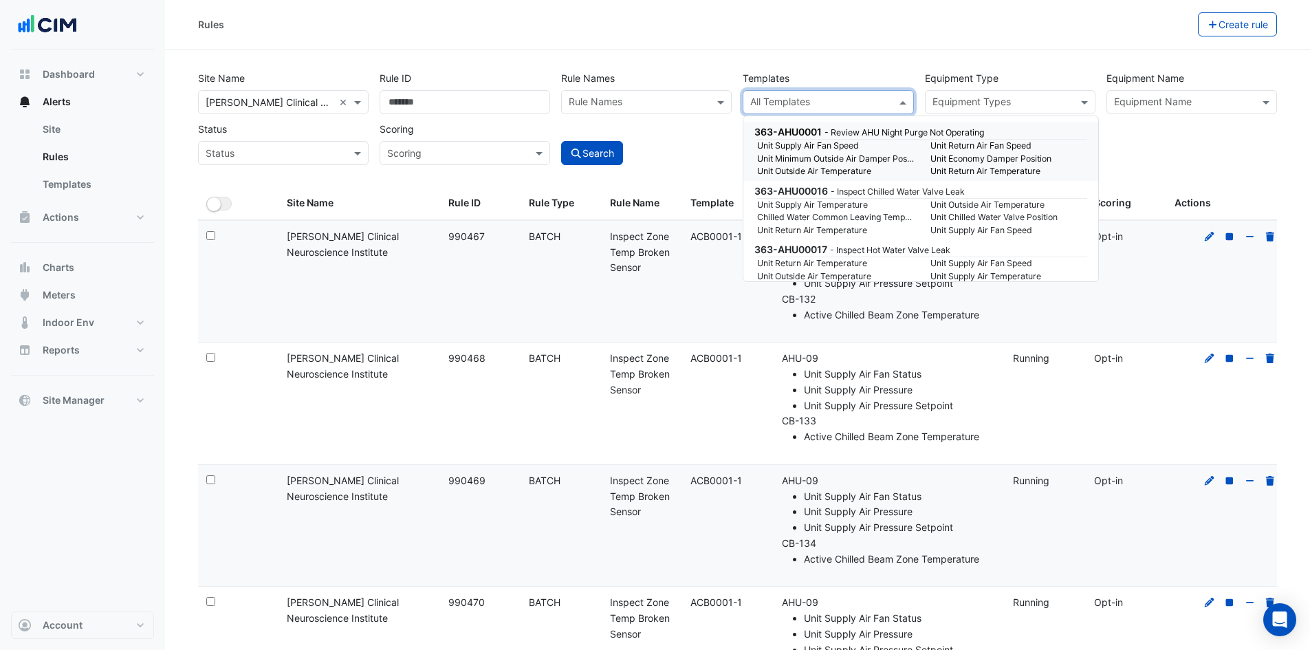
click at [822, 106] on input "text" at bounding box center [820, 103] width 140 height 14
paste input "*********"
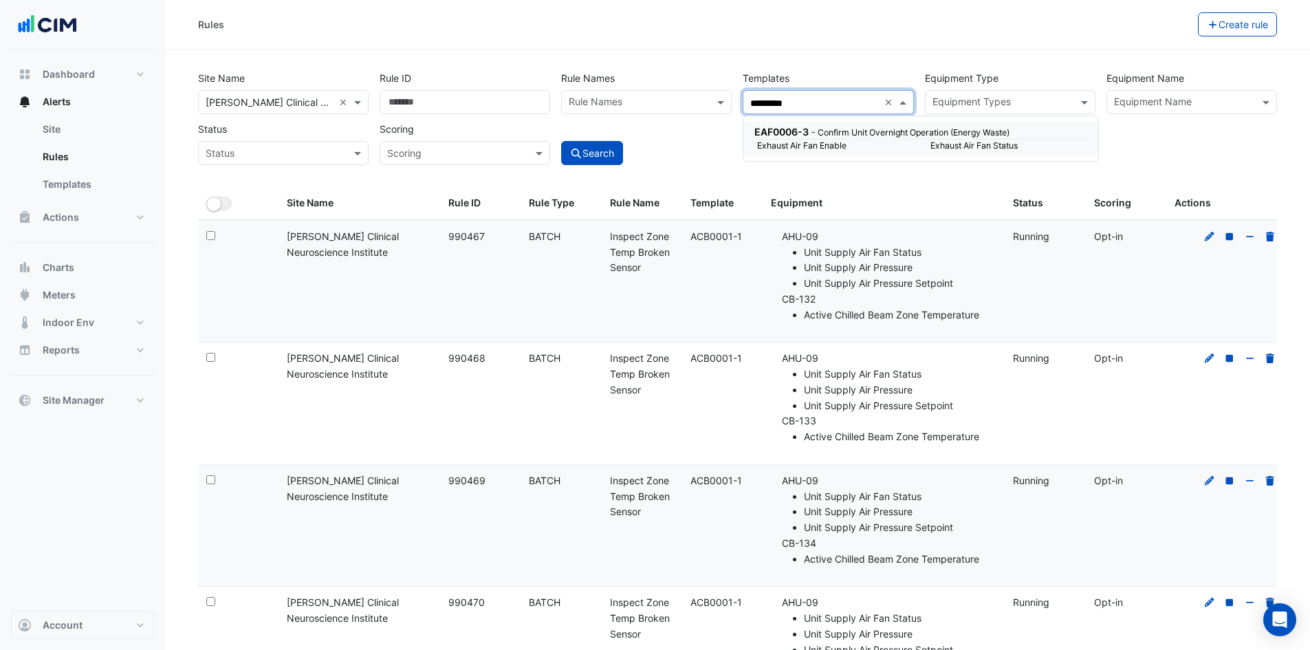
click at [821, 133] on small "- Confirm Unit Overnight Operation (Energy Waste)" at bounding box center [910, 132] width 198 height 10
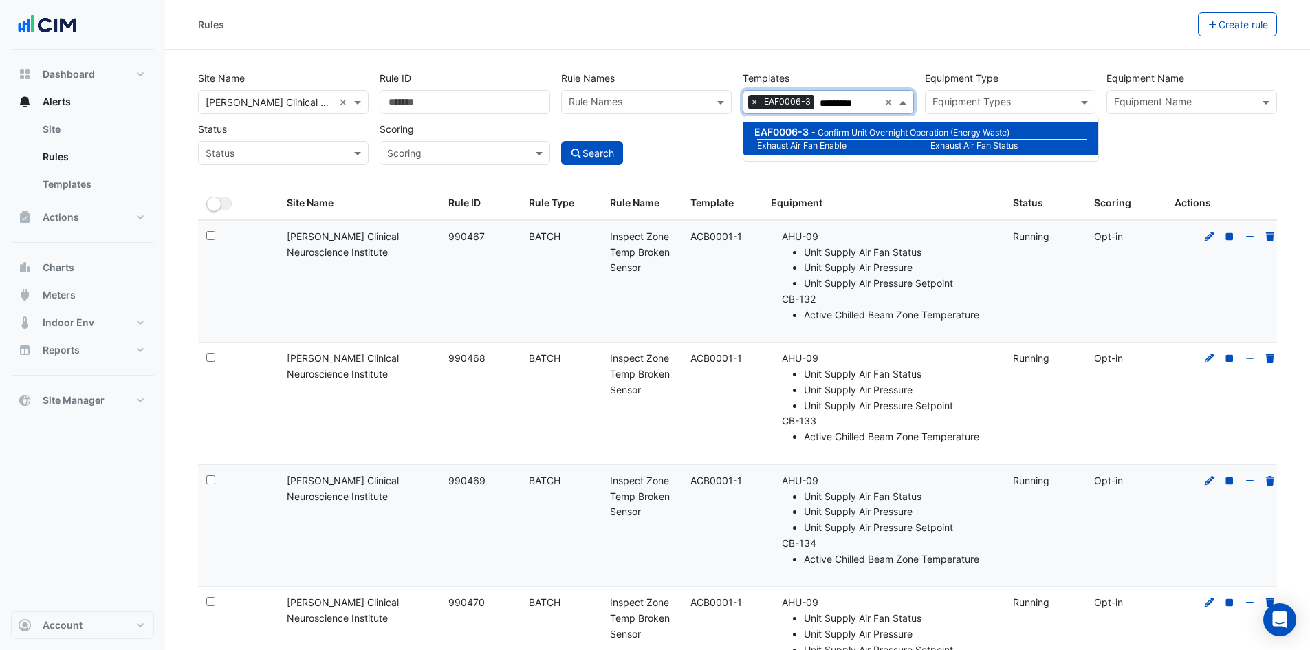
type input "*********"
click at [692, 137] on div "Search" at bounding box center [647, 141] width 182 height 48
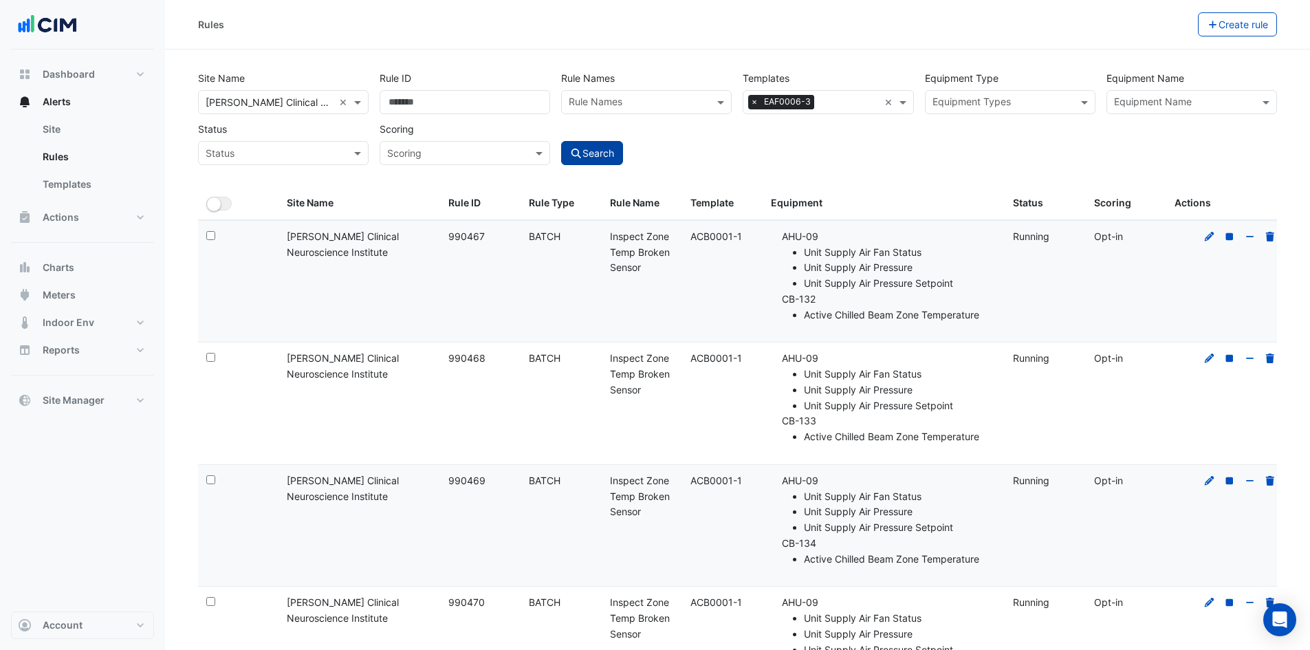
click at [614, 154] on button "Search" at bounding box center [592, 153] width 62 height 24
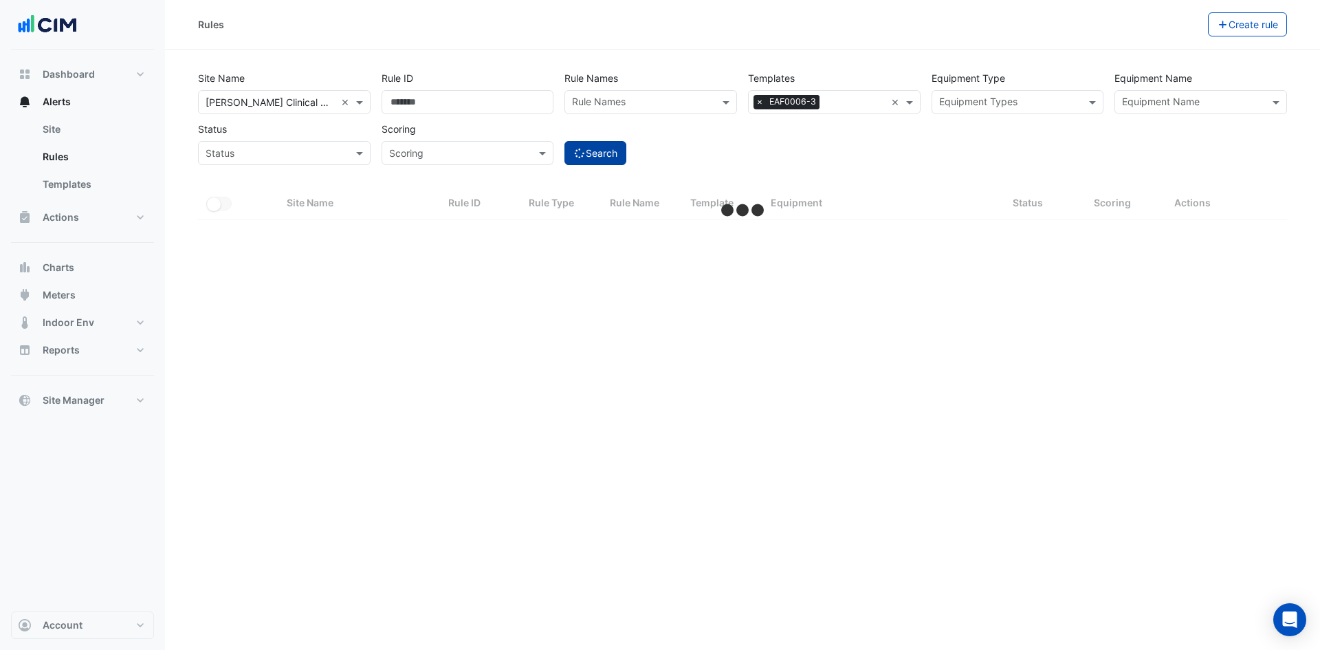
select select "***"
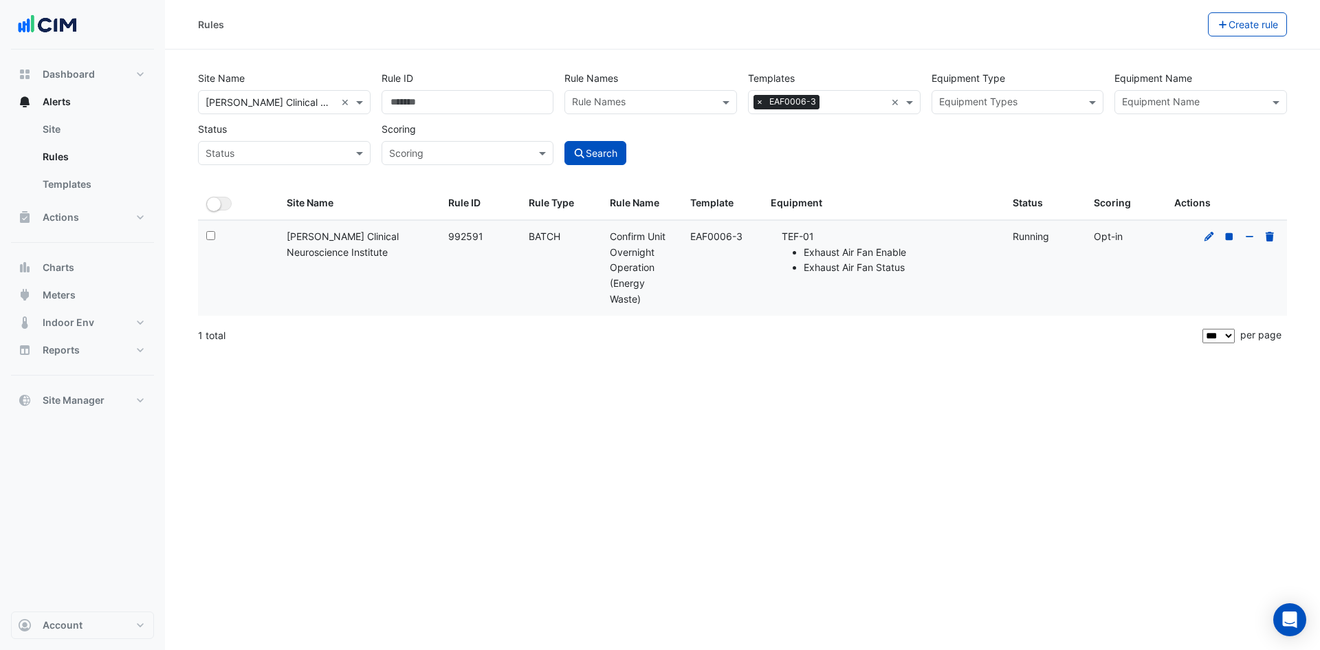
click at [757, 105] on span "×" at bounding box center [760, 102] width 12 height 14
paste input "*******"
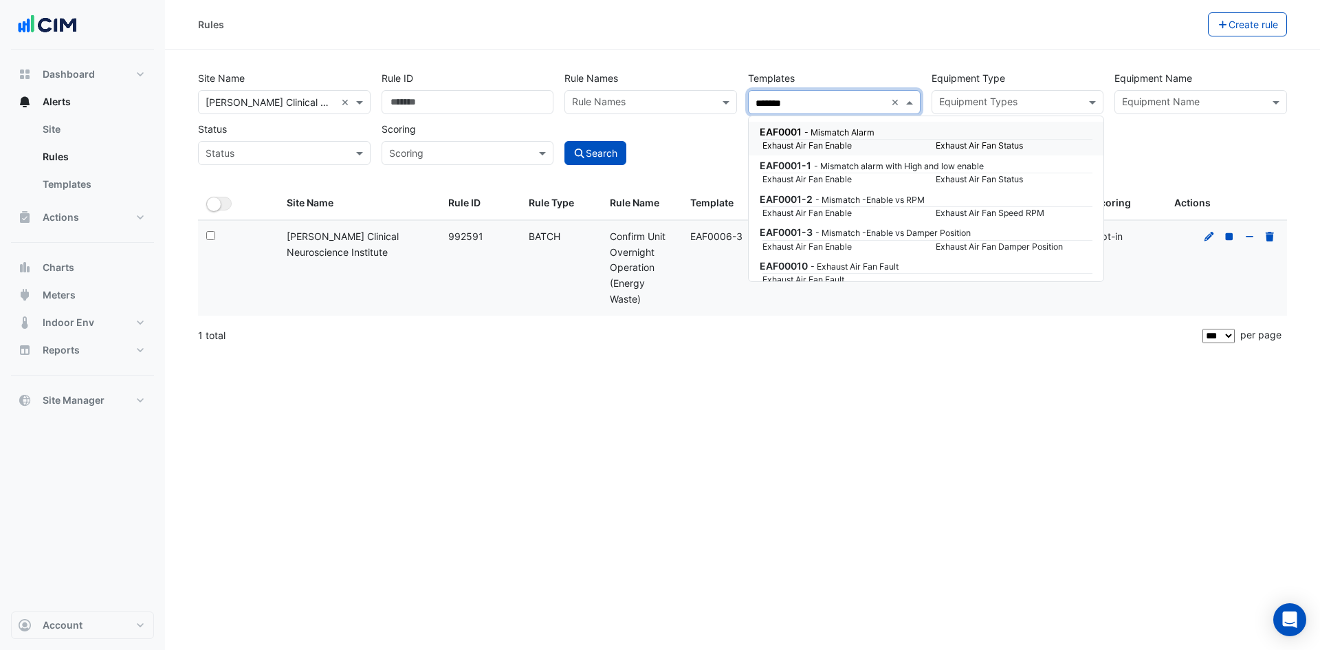
click at [796, 140] on small "Exhaust Air Fan Enable" at bounding box center [840, 146] width 173 height 12
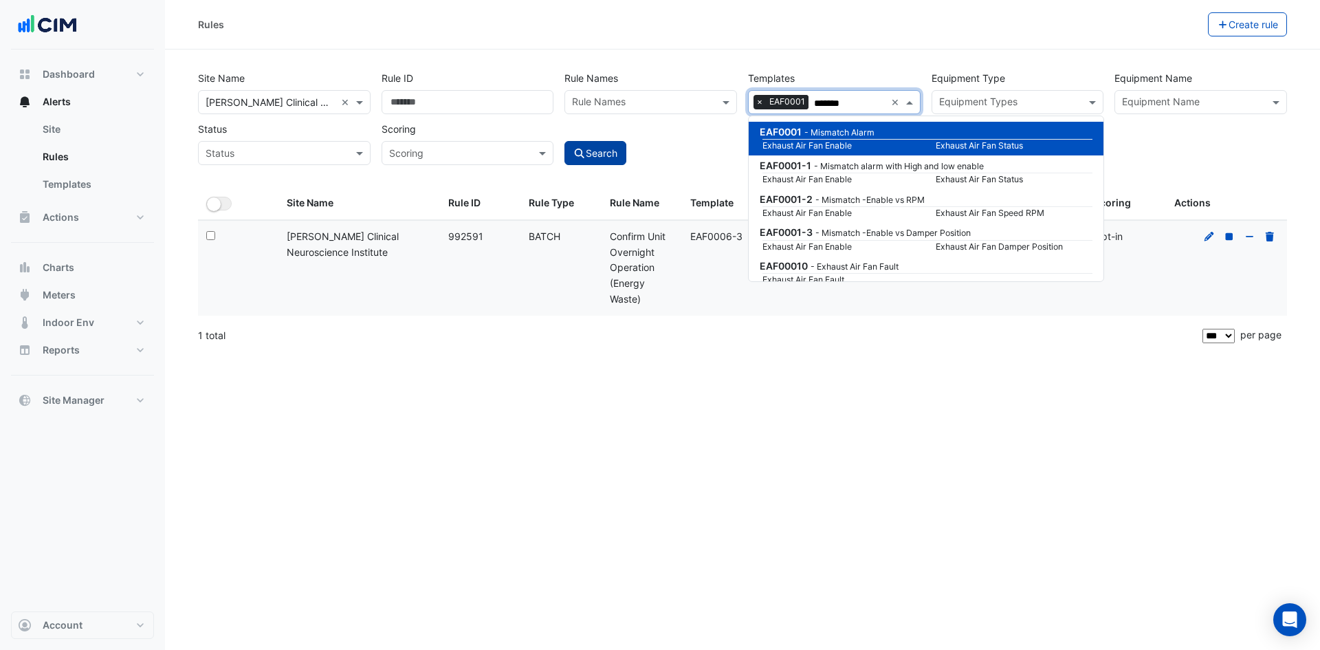
type input "*******"
click at [580, 159] on button "Search" at bounding box center [596, 153] width 62 height 24
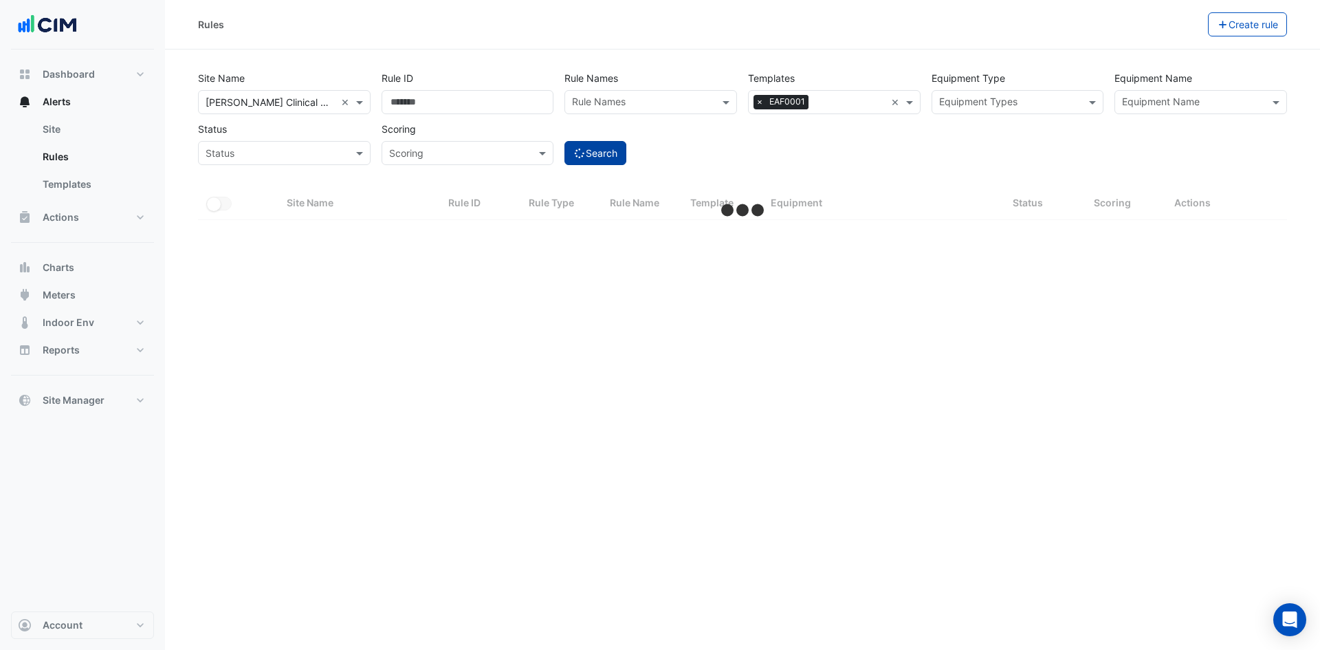
select select "***"
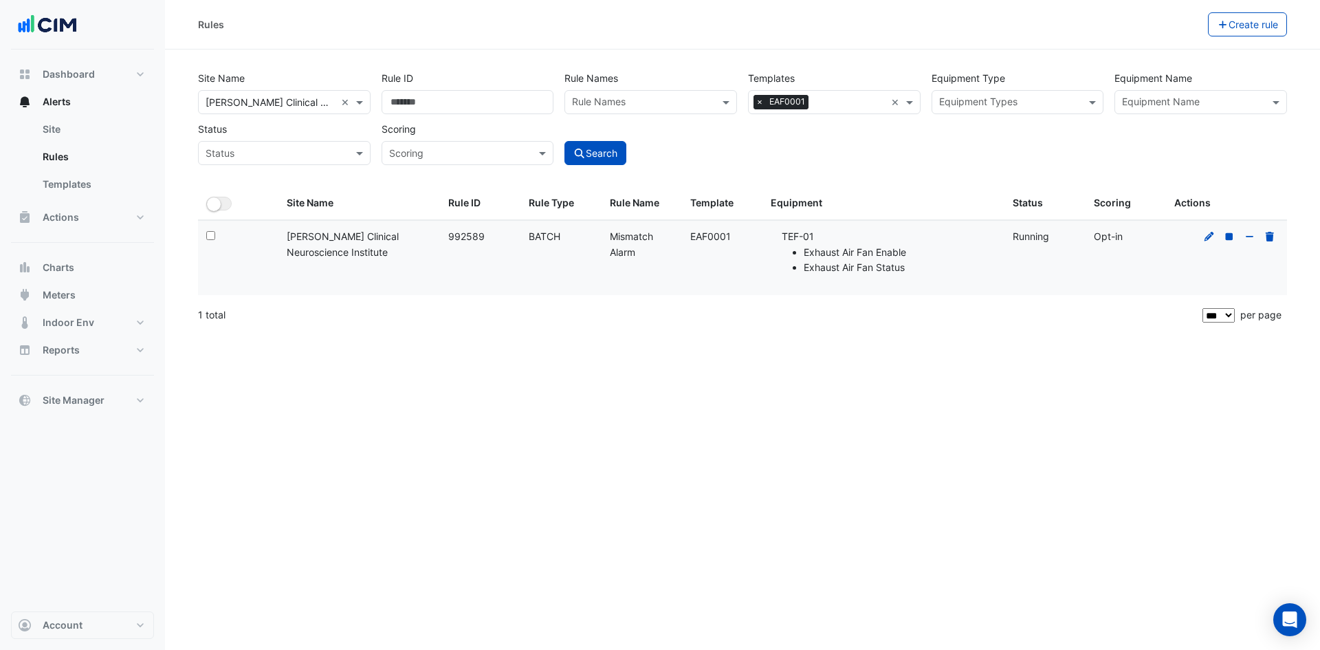
click at [758, 103] on span "×" at bounding box center [760, 102] width 12 height 14
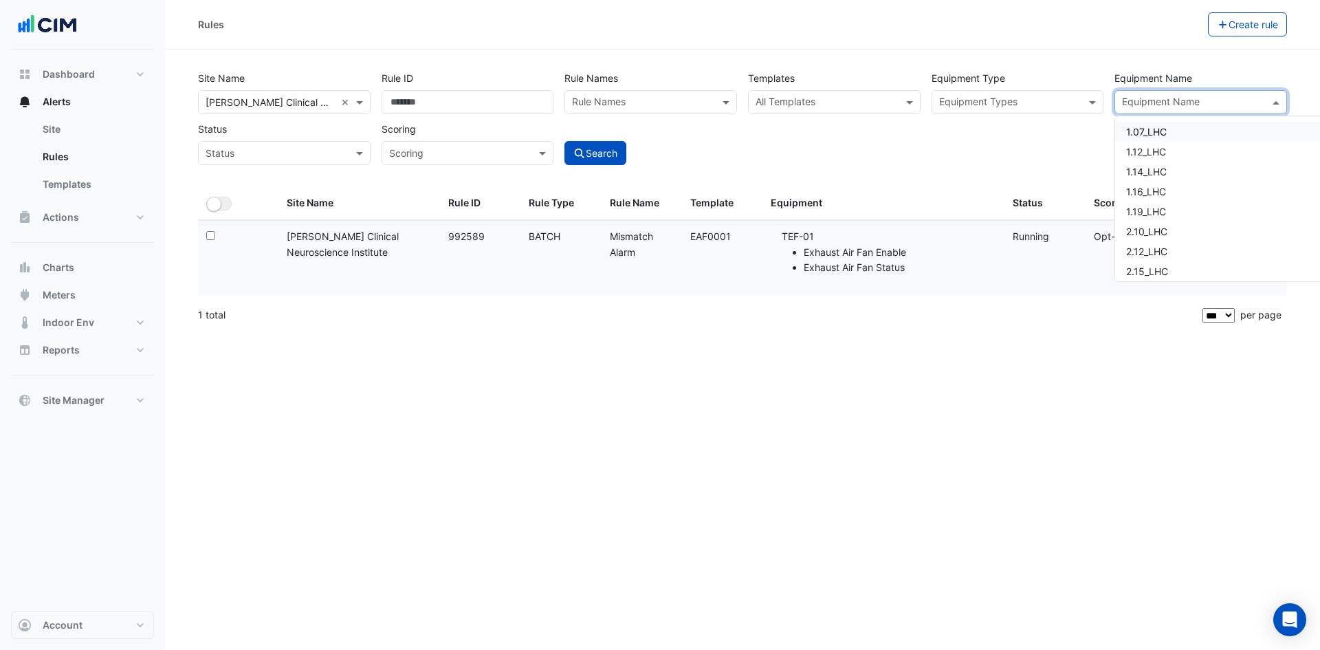
click at [1216, 109] on input "text" at bounding box center [1193, 103] width 142 height 14
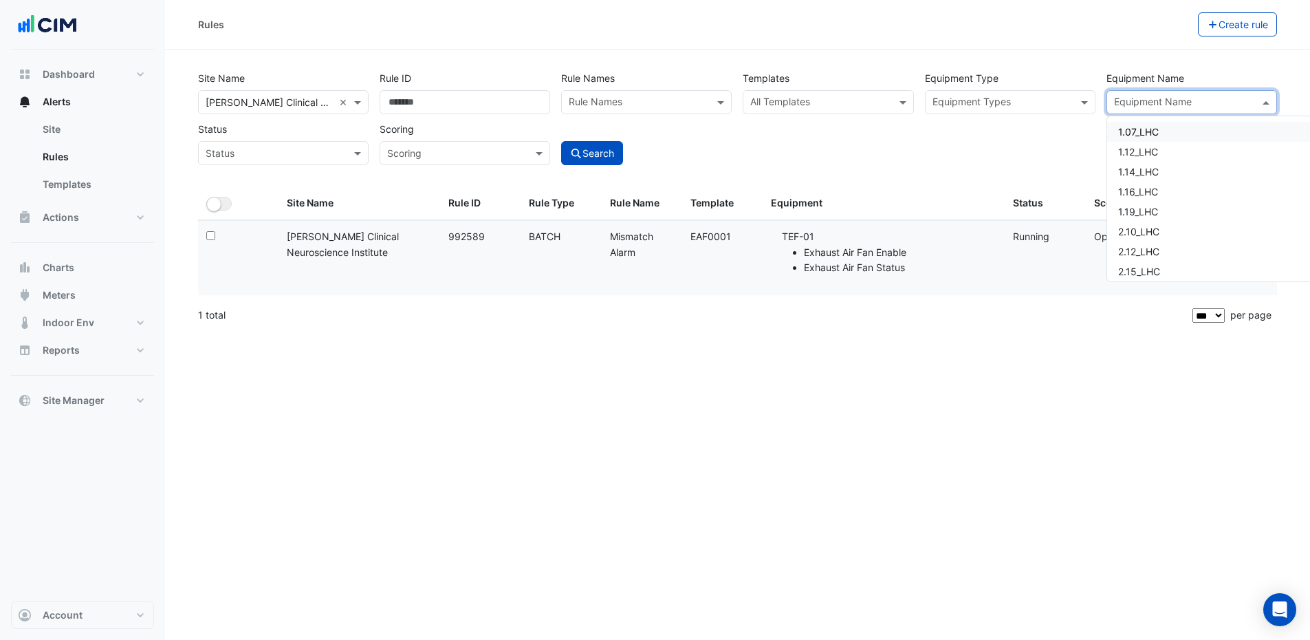
paste input "*******"
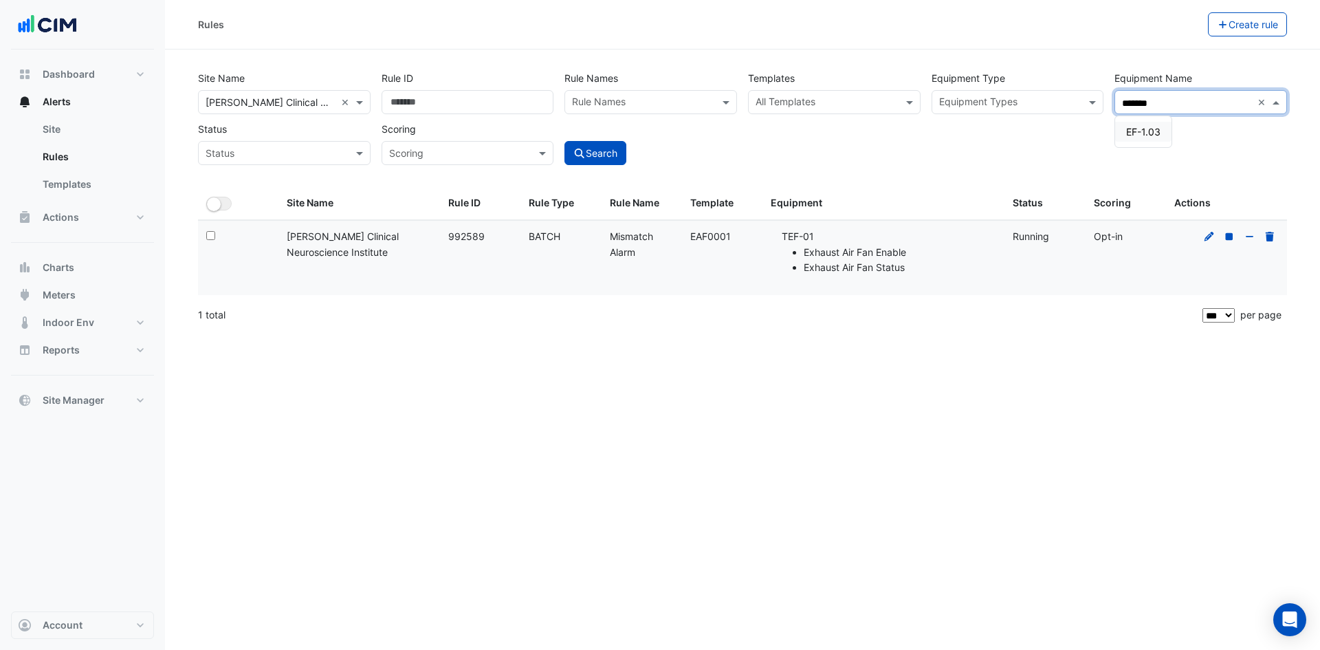
click at [1146, 131] on span "EF-1.03" at bounding box center [1143, 132] width 34 height 12
type input "*******"
click at [600, 153] on button "Search" at bounding box center [596, 153] width 62 height 24
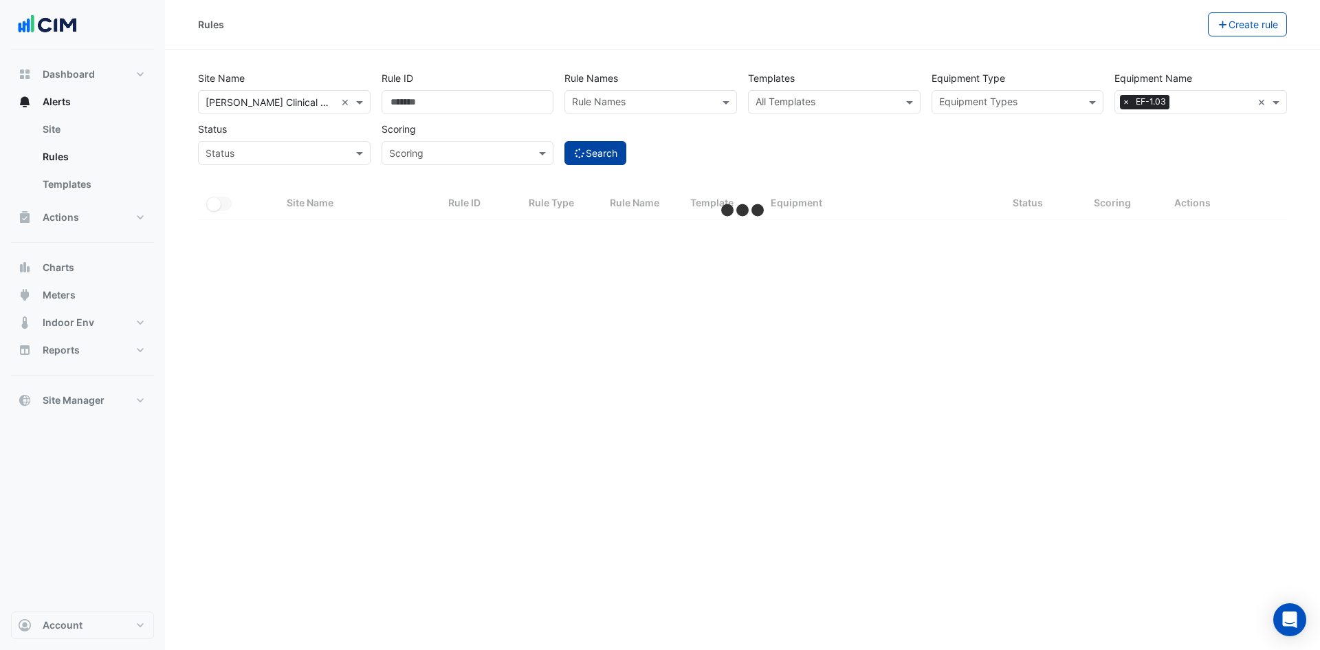
select select "***"
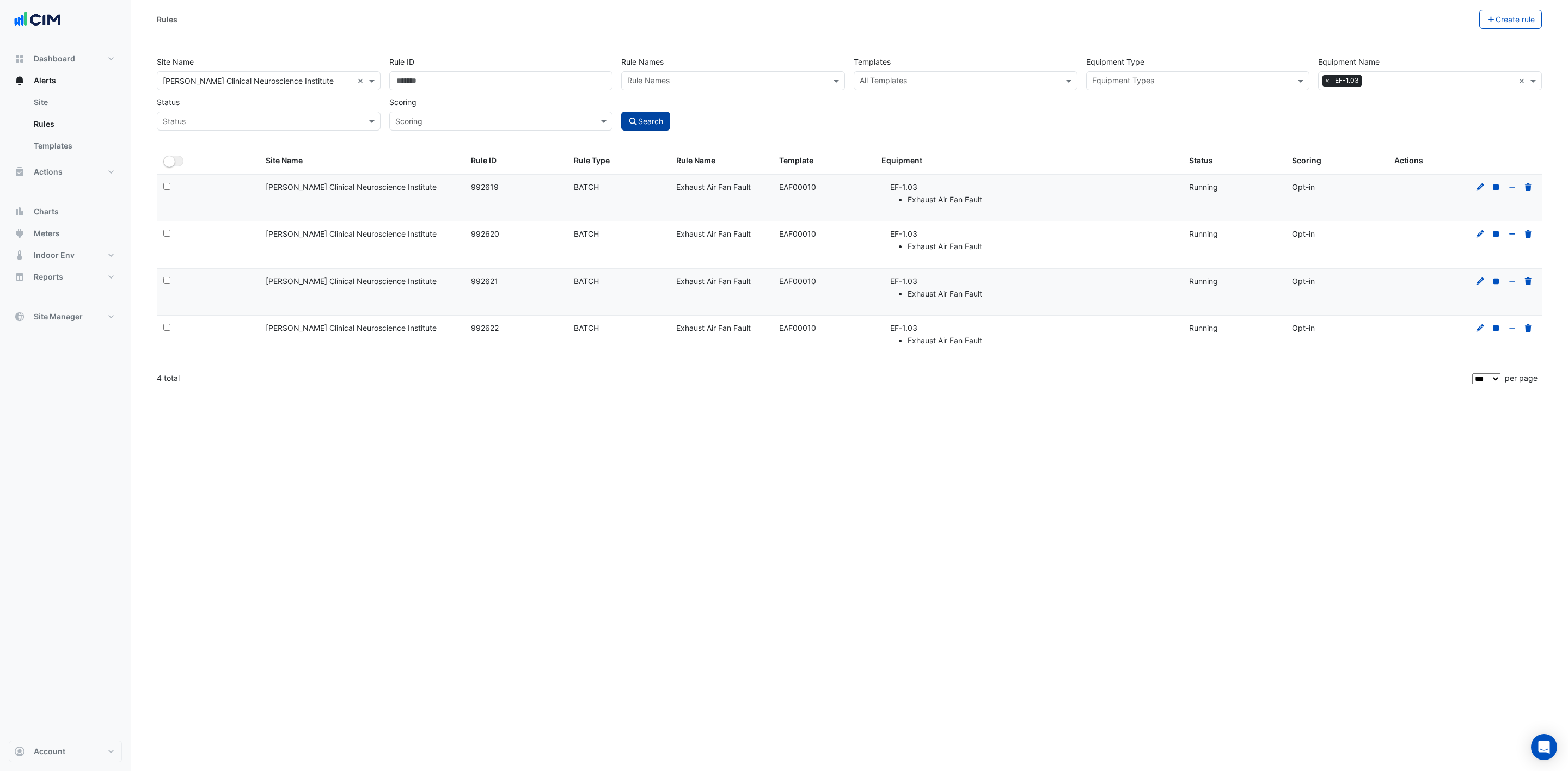
click at [657, 120] on button "Search" at bounding box center [646, 121] width 49 height 19
click at [642, 120] on button "Search" at bounding box center [646, 121] width 49 height 19
click at [642, 121] on button "Search" at bounding box center [646, 121] width 49 height 19
click at [1045, 82] on input "text" at bounding box center [1424, 82] width 200 height 11
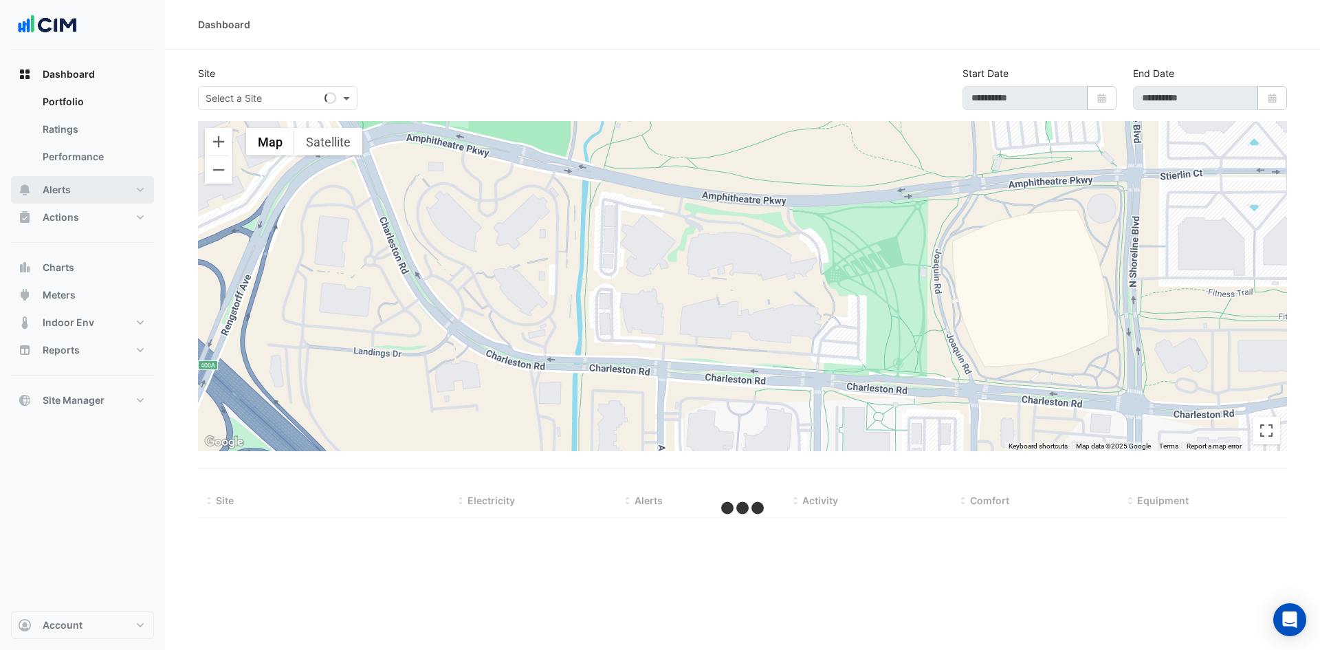
click at [135, 184] on button "Alerts" at bounding box center [82, 190] width 143 height 28
click at [116, 183] on link "Templates" at bounding box center [93, 185] width 122 height 28
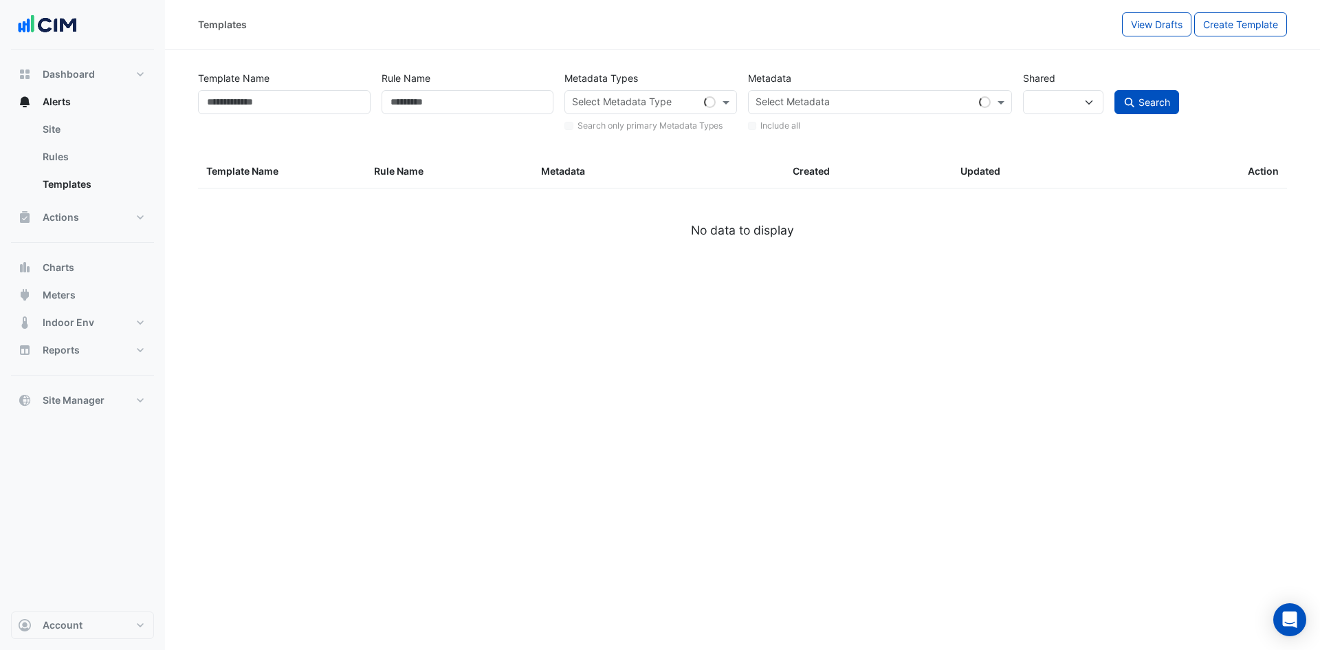
select select
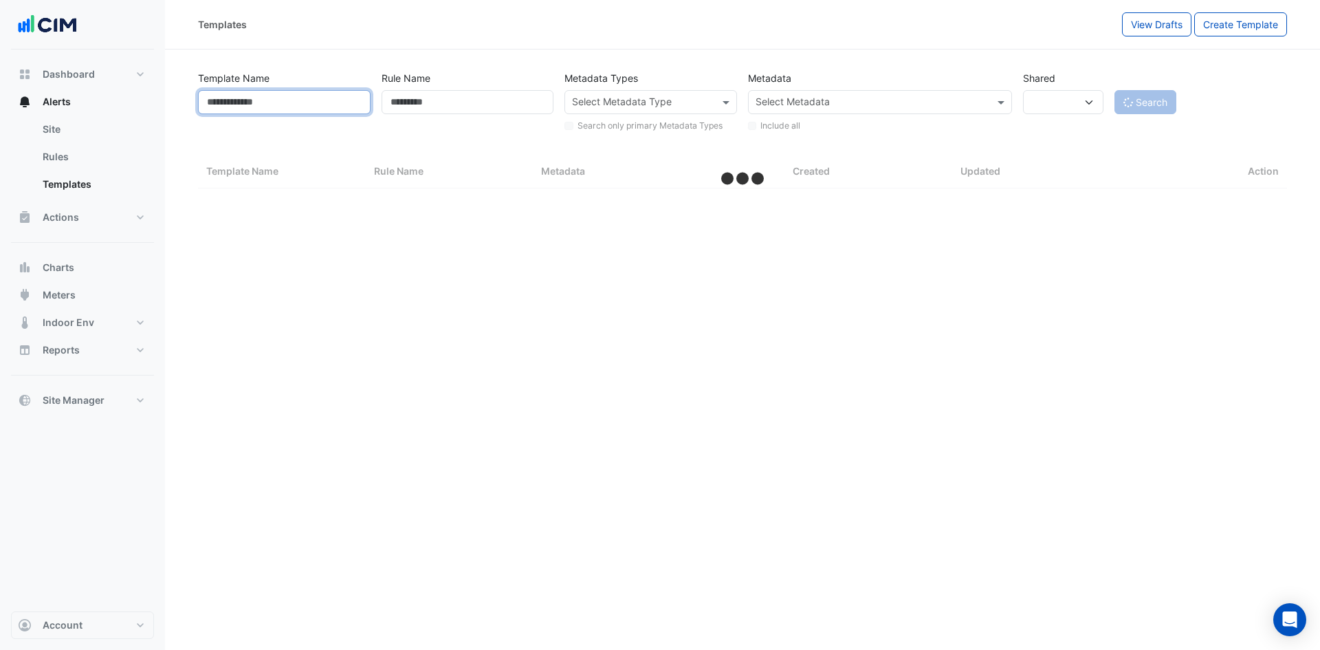
click at [301, 107] on input "Template Name" at bounding box center [284, 102] width 173 height 24
paste input "*********"
select select "***"
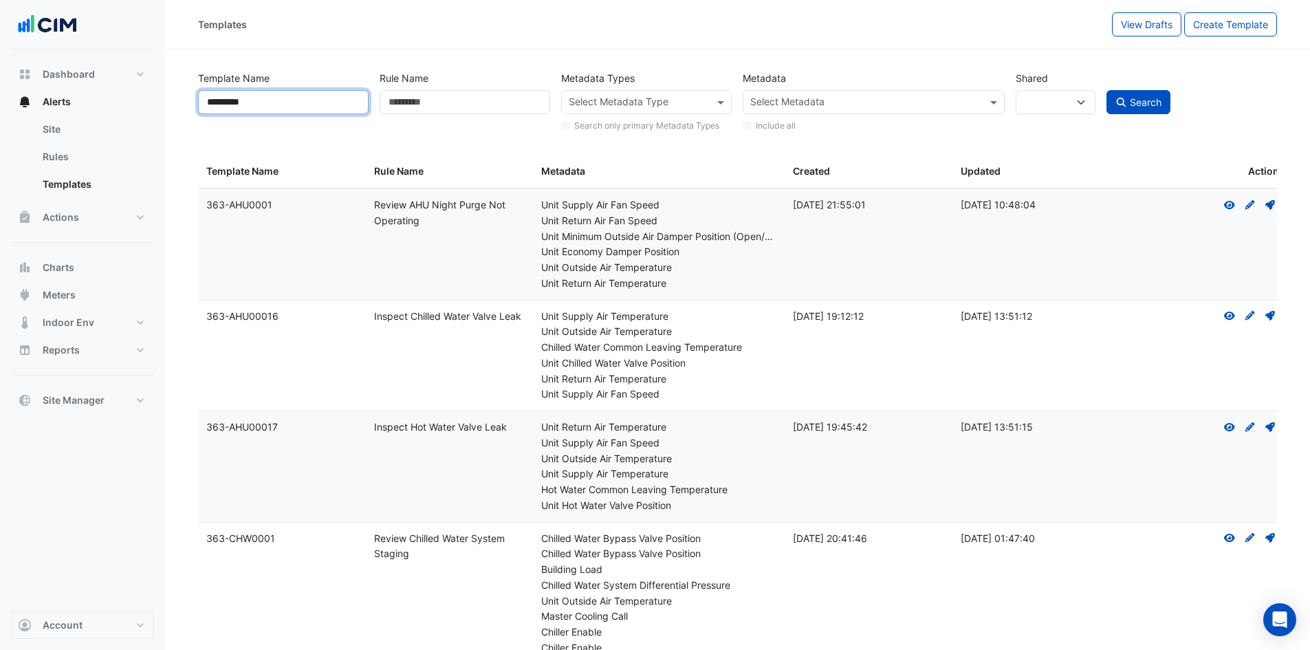
type input "*********"
click at [1106, 90] on button "Search" at bounding box center [1138, 102] width 65 height 24
select select
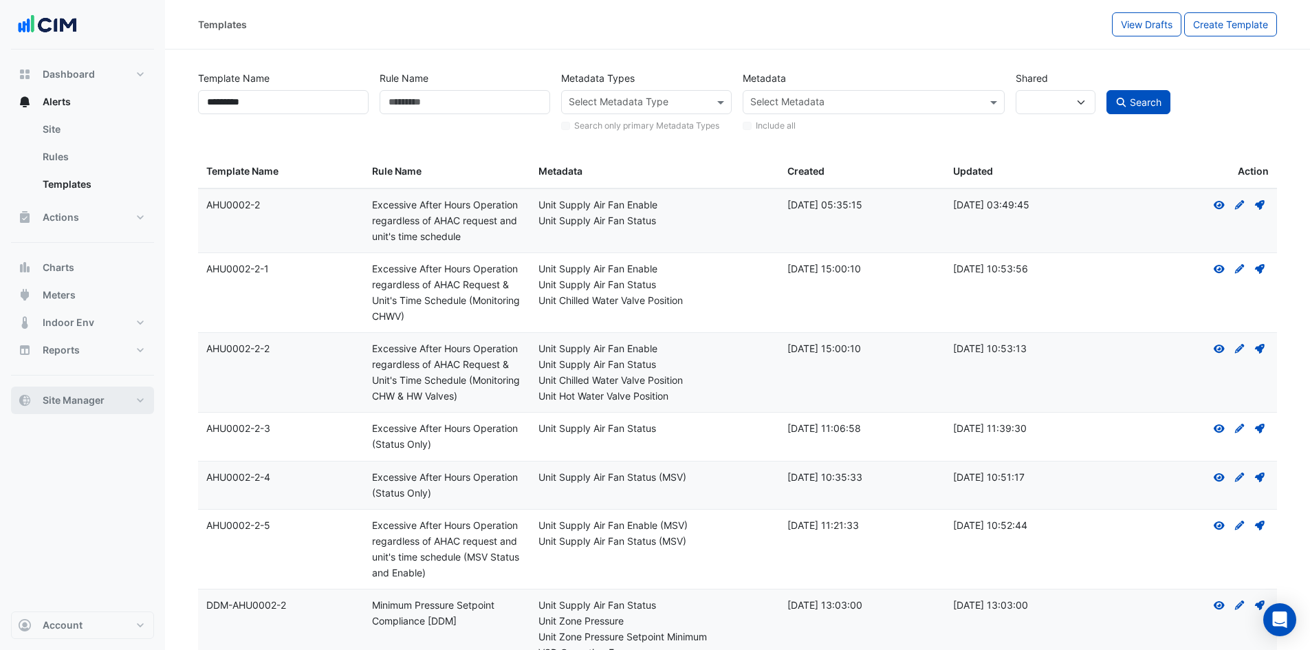
click at [135, 396] on button "Site Manager" at bounding box center [82, 400] width 143 height 28
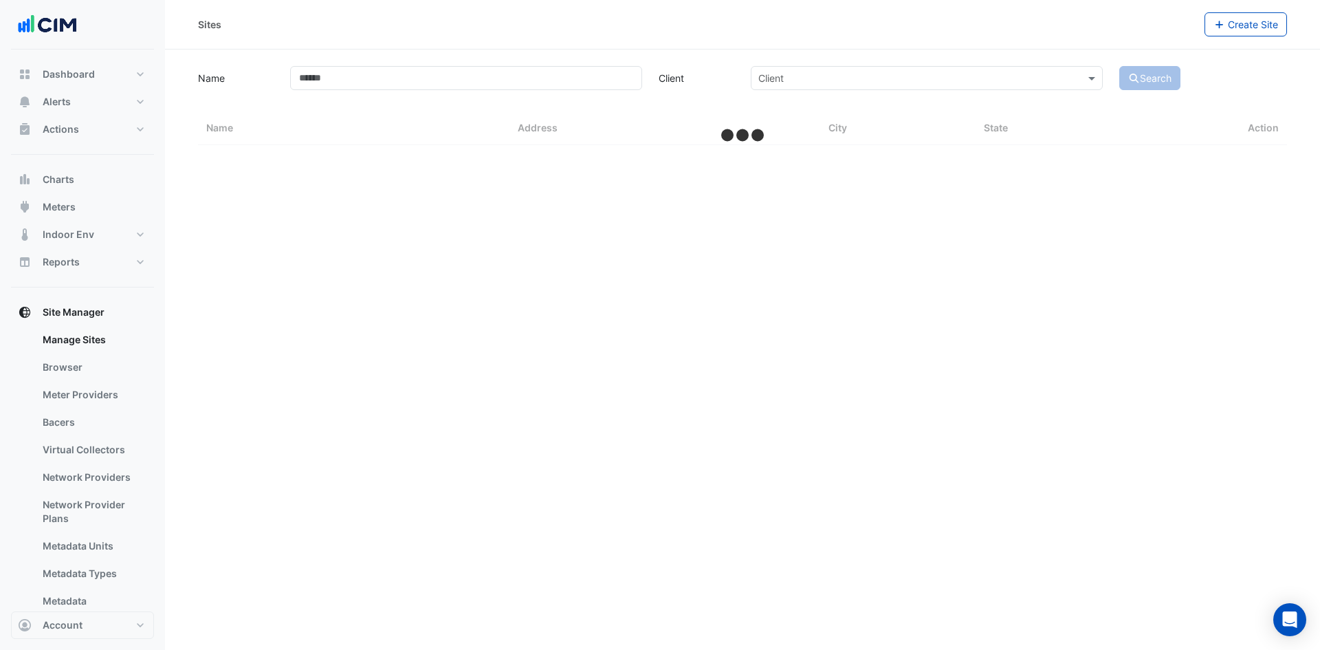
select select "***"
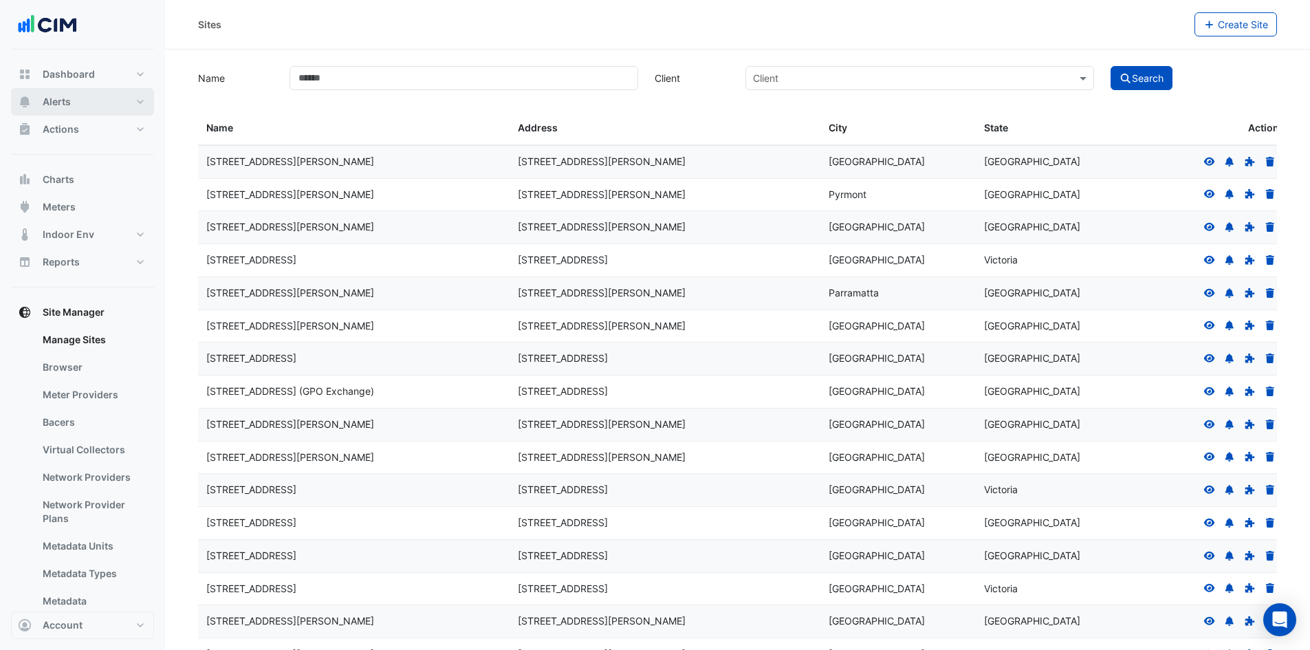
click at [141, 98] on button "Alerts" at bounding box center [82, 102] width 143 height 28
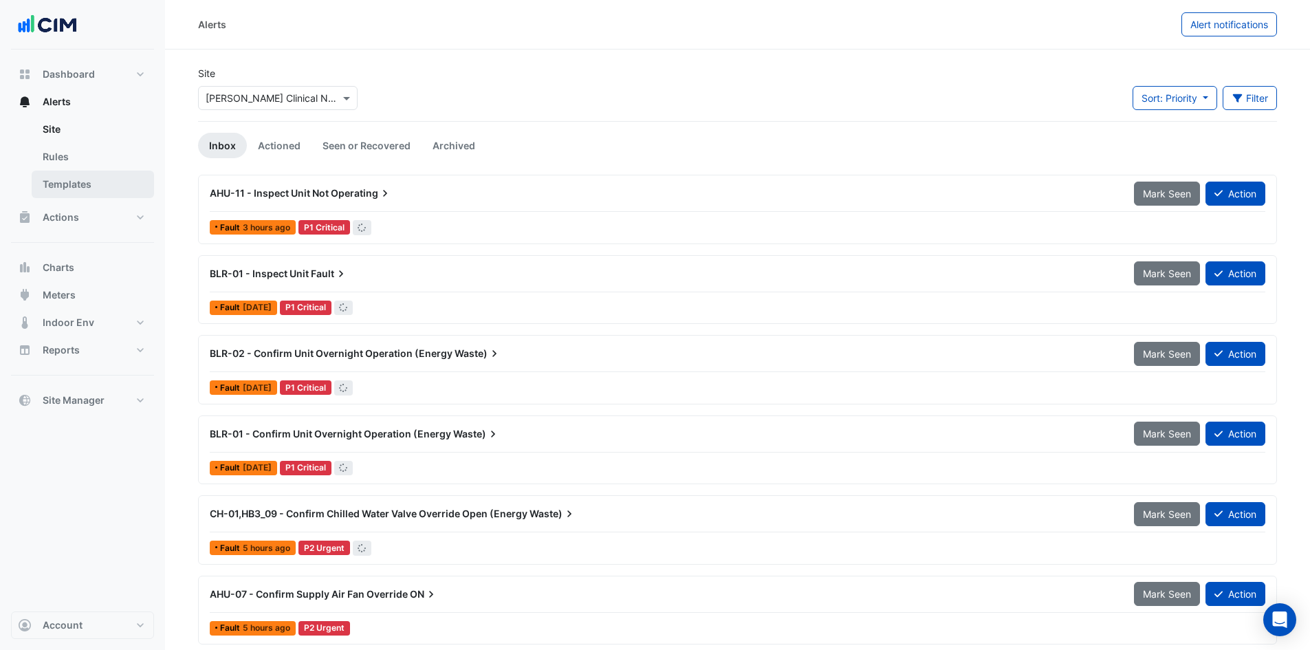
click at [116, 185] on link "Templates" at bounding box center [93, 185] width 122 height 28
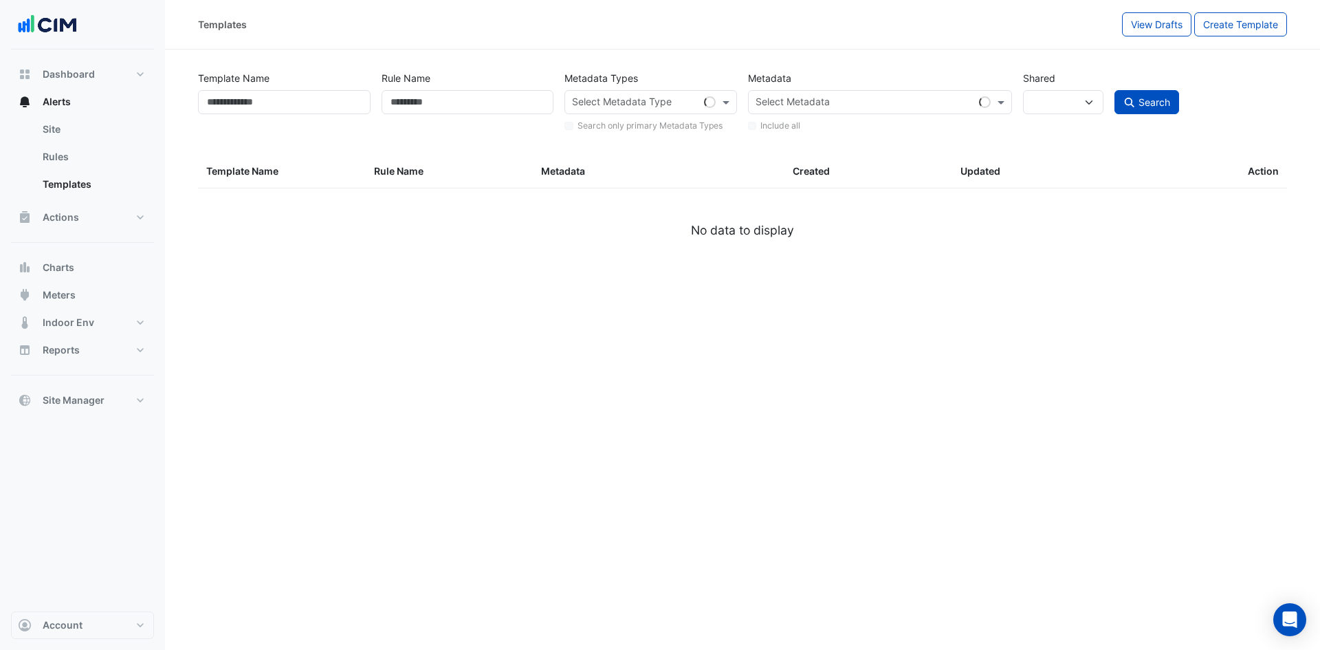
select select
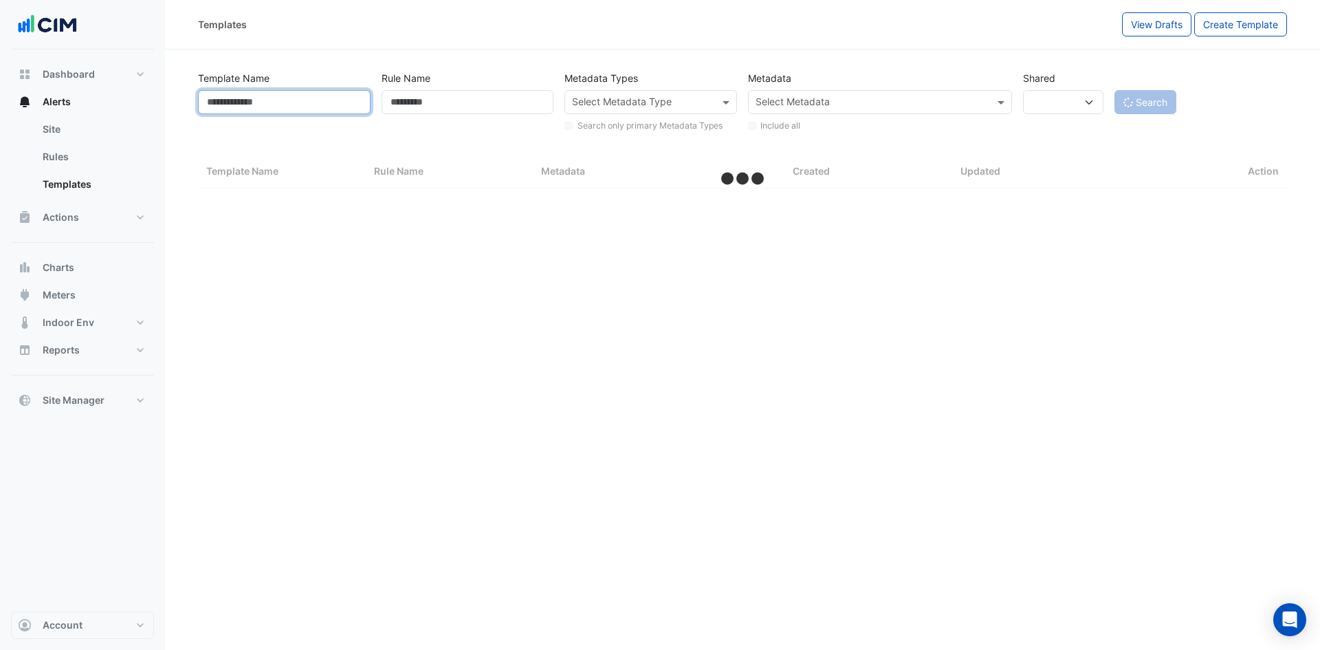
click at [264, 102] on input "Template Name" at bounding box center [284, 102] width 173 height 24
select select "***"
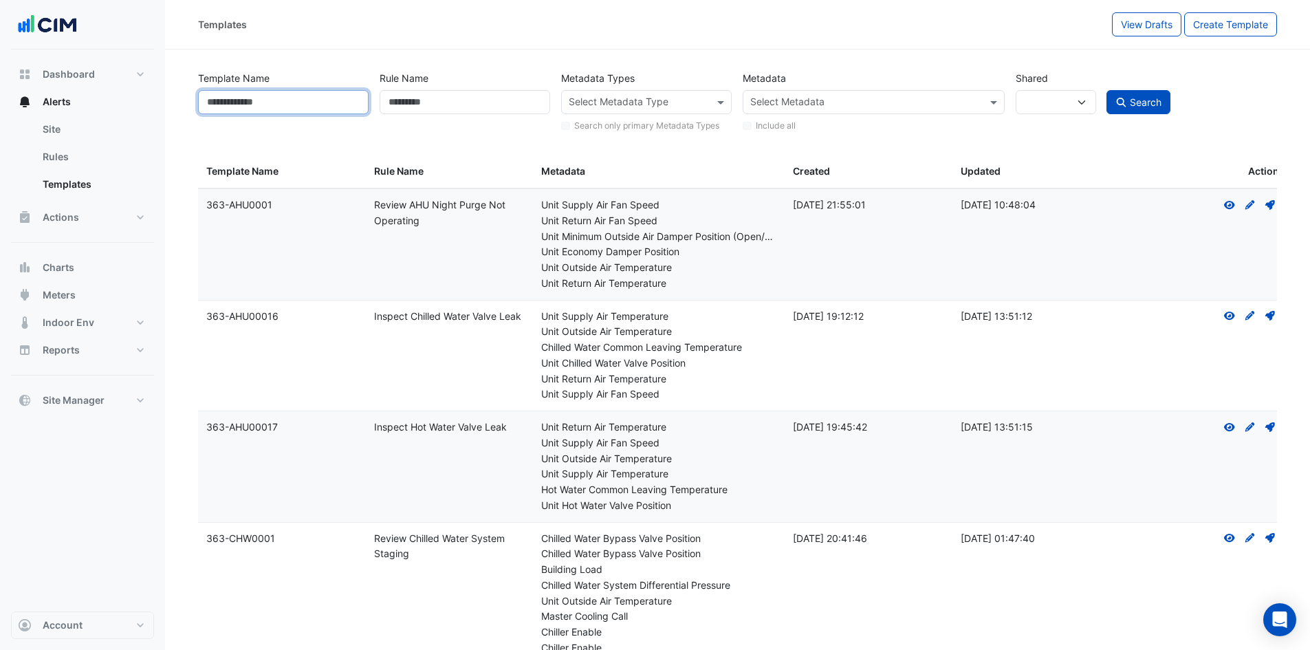
paste input "*********"
type input "*********"
click at [1139, 100] on span "Search" at bounding box center [1146, 102] width 32 height 12
select select
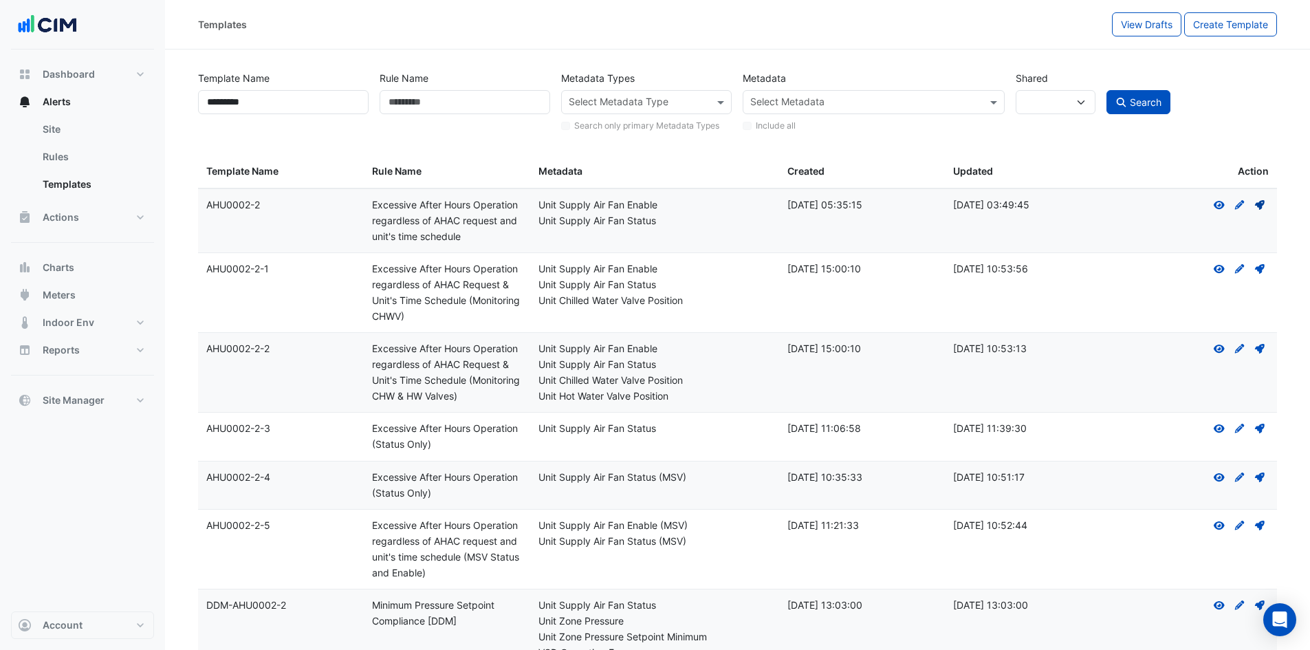
click at [1261, 206] on icon at bounding box center [1260, 205] width 10 height 10
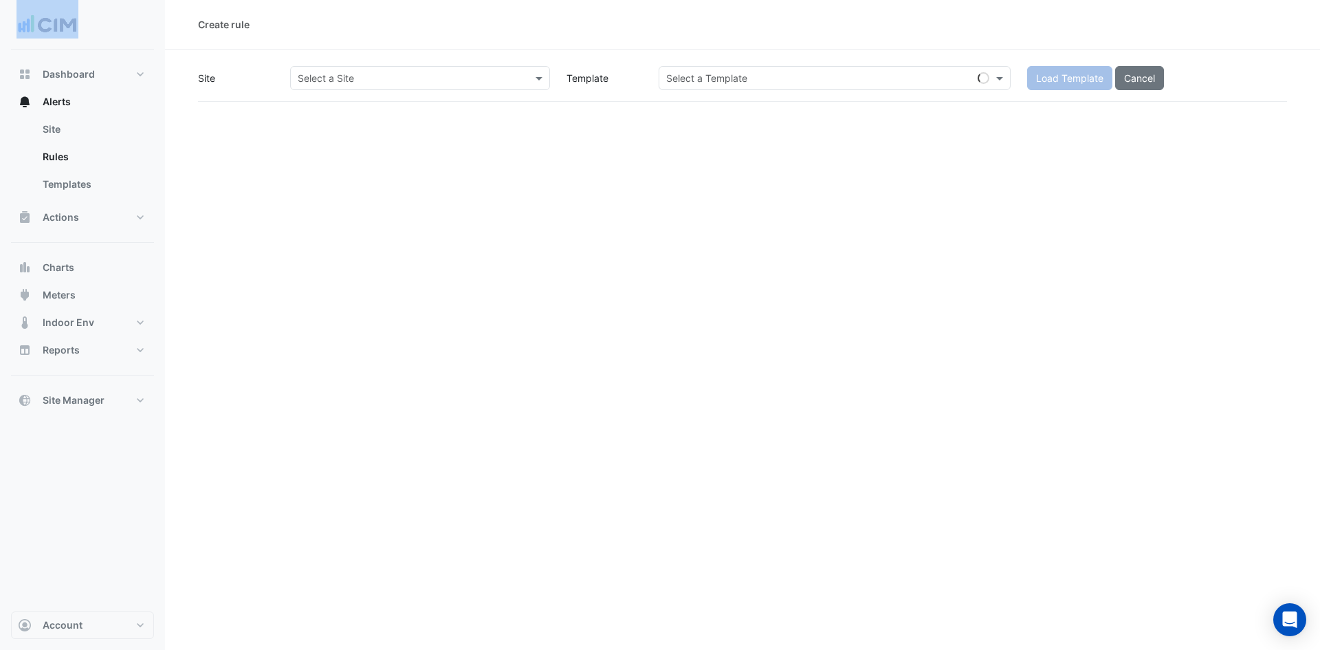
click at [1261, 206] on div "Create rule Site Select a Site Template Select a Template Load Template Cancel" at bounding box center [742, 325] width 1155 height 650
click at [483, 73] on input "text" at bounding box center [406, 79] width 217 height 14
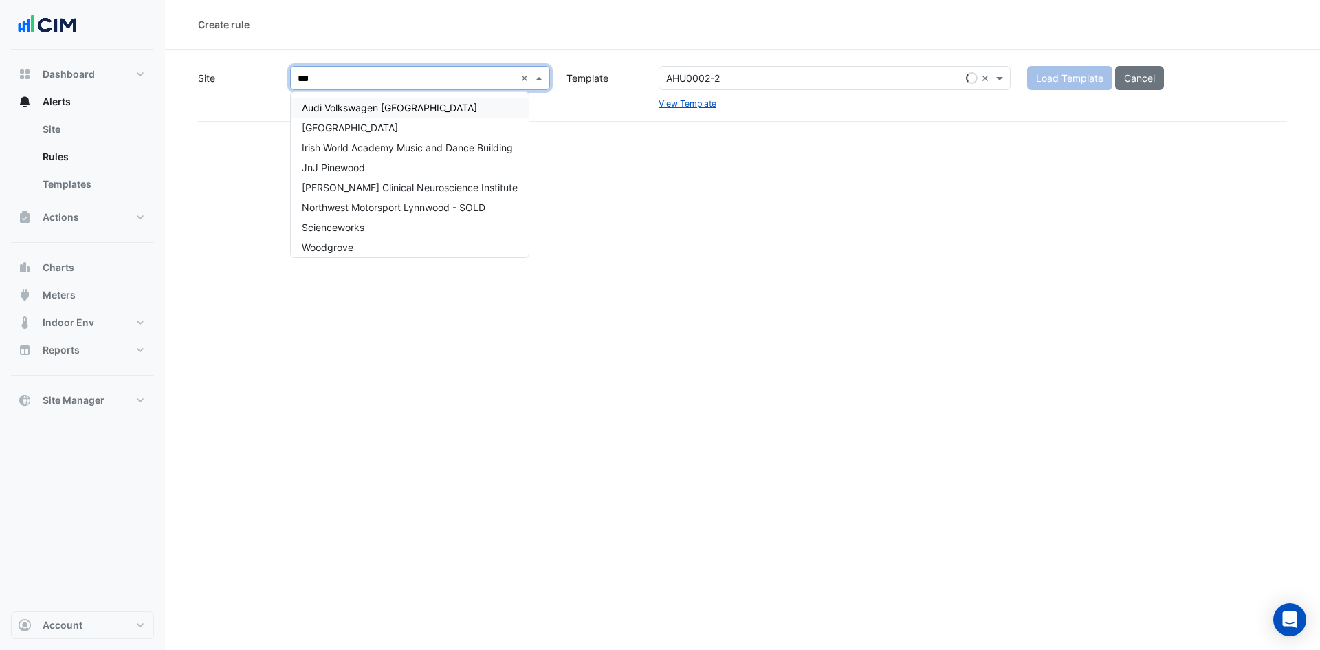
type input "****"
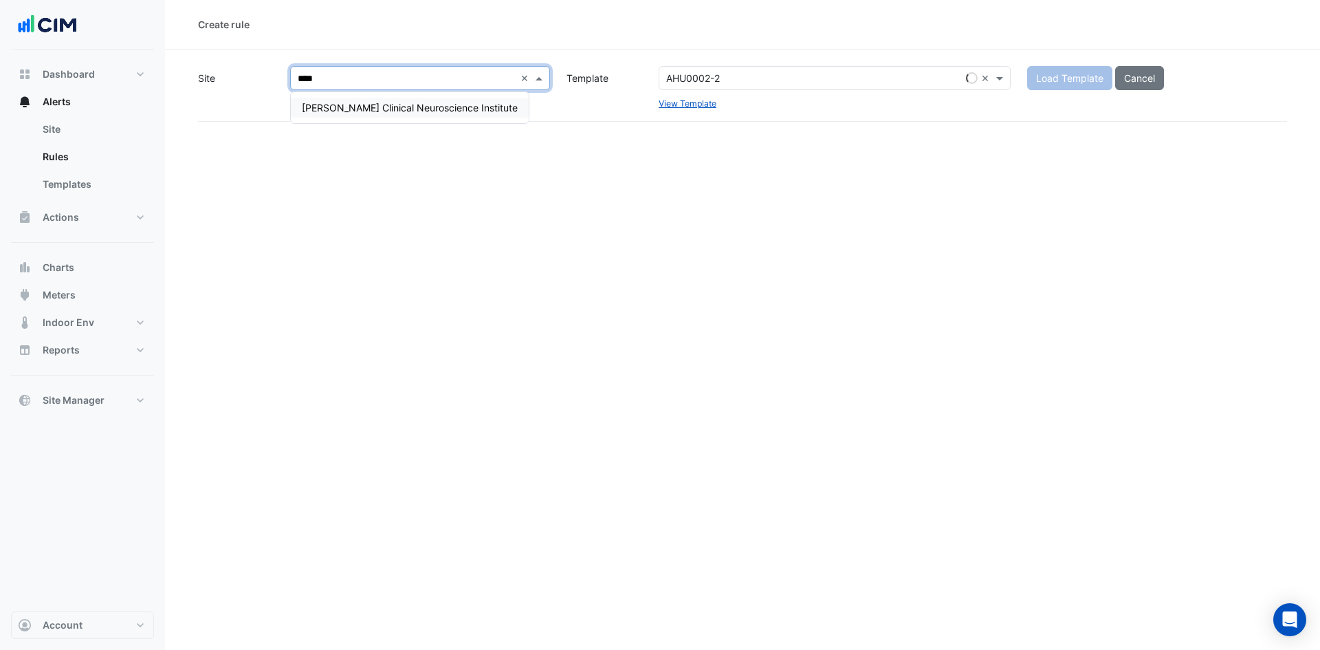
click at [463, 103] on span "[PERSON_NAME] Clinical Neuroscience Institute" at bounding box center [410, 108] width 216 height 12
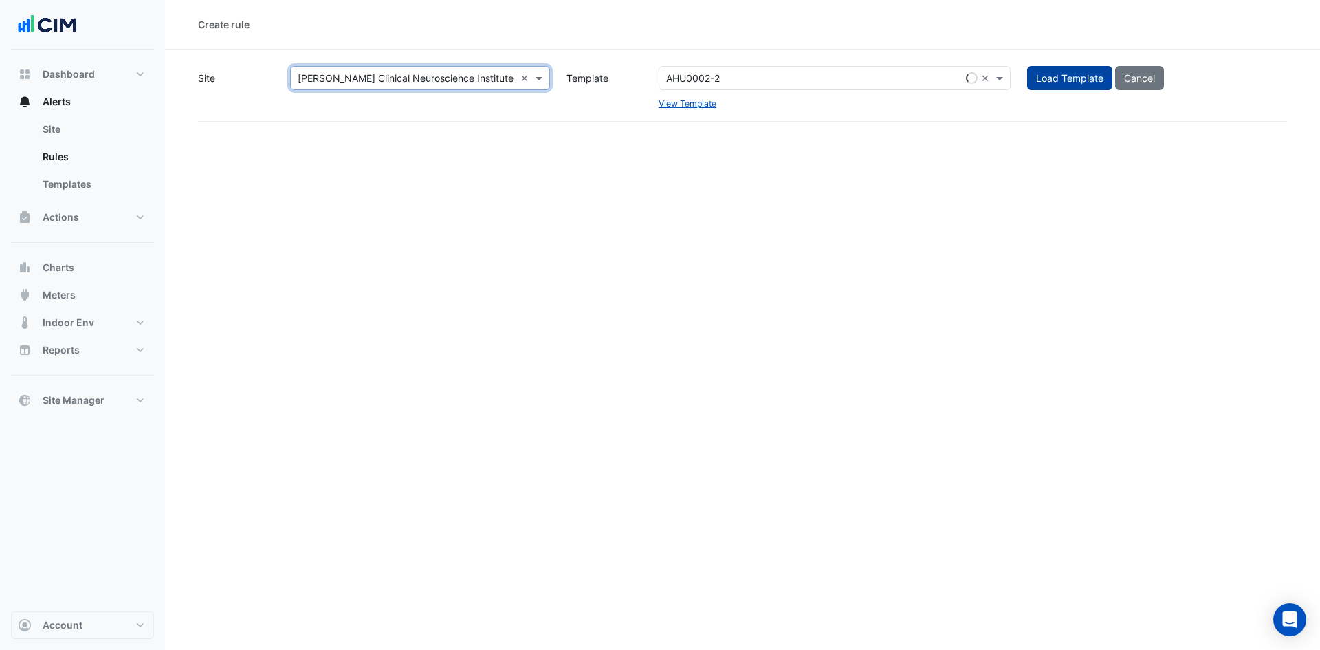
click at [1046, 82] on button "Load Template" at bounding box center [1069, 78] width 85 height 24
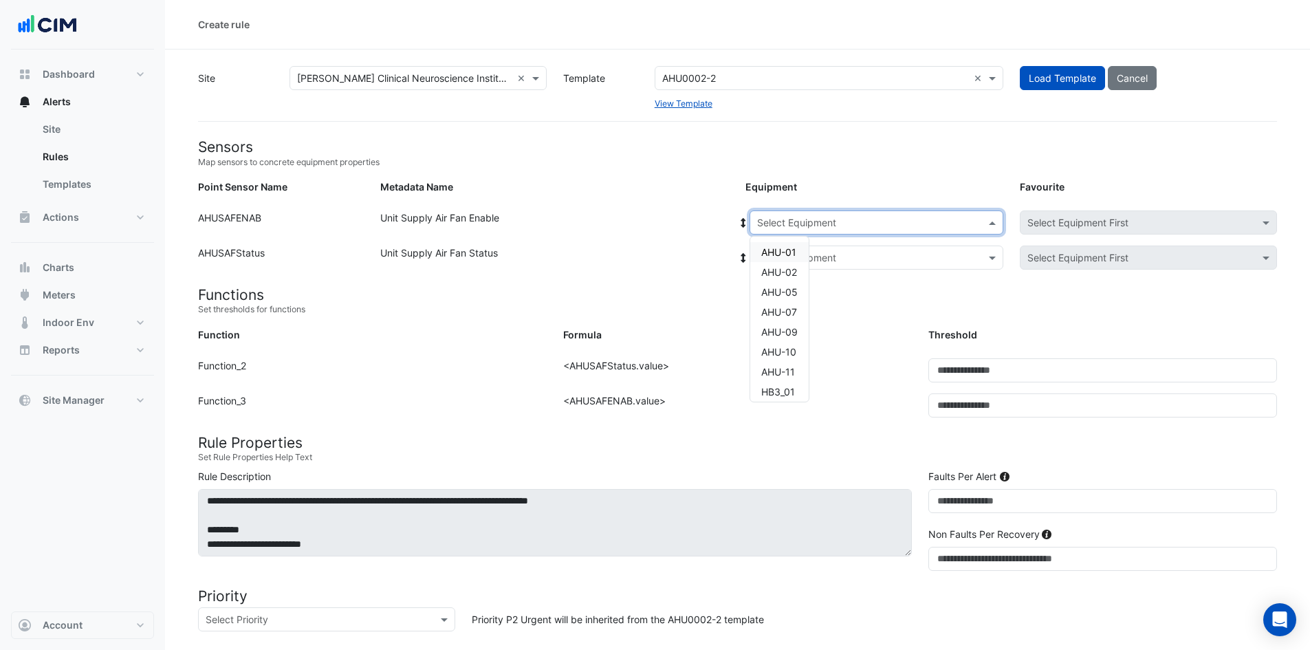
click at [992, 224] on span at bounding box center [993, 222] width 17 height 14
click at [120, 397] on button "Site Manager" at bounding box center [82, 400] width 143 height 28
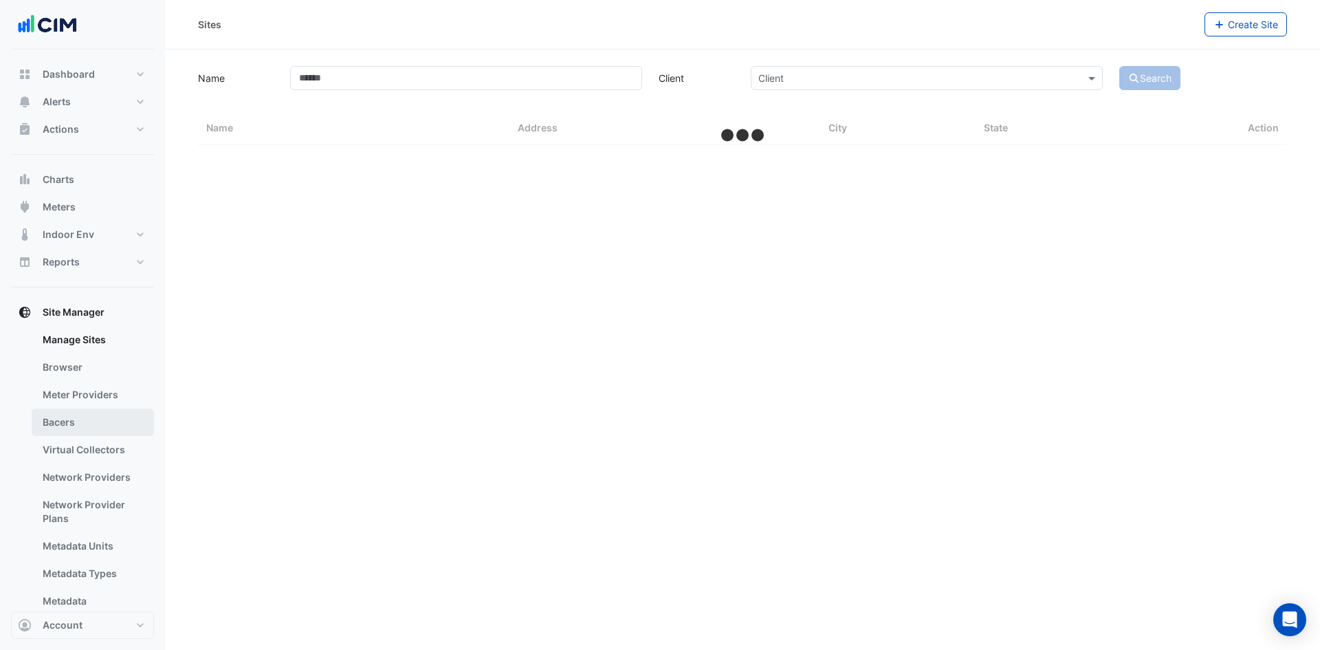
click at [98, 418] on link "Bacers" at bounding box center [93, 422] width 122 height 28
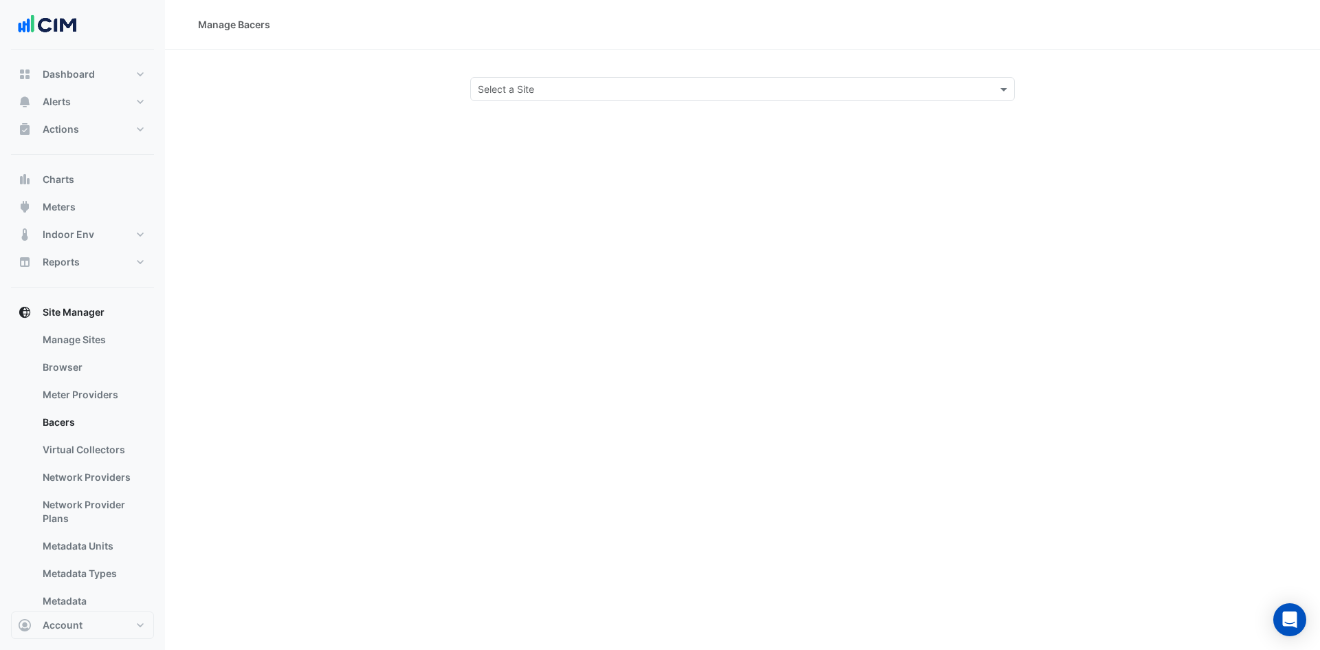
click at [647, 91] on input "text" at bounding box center [729, 90] width 502 height 14
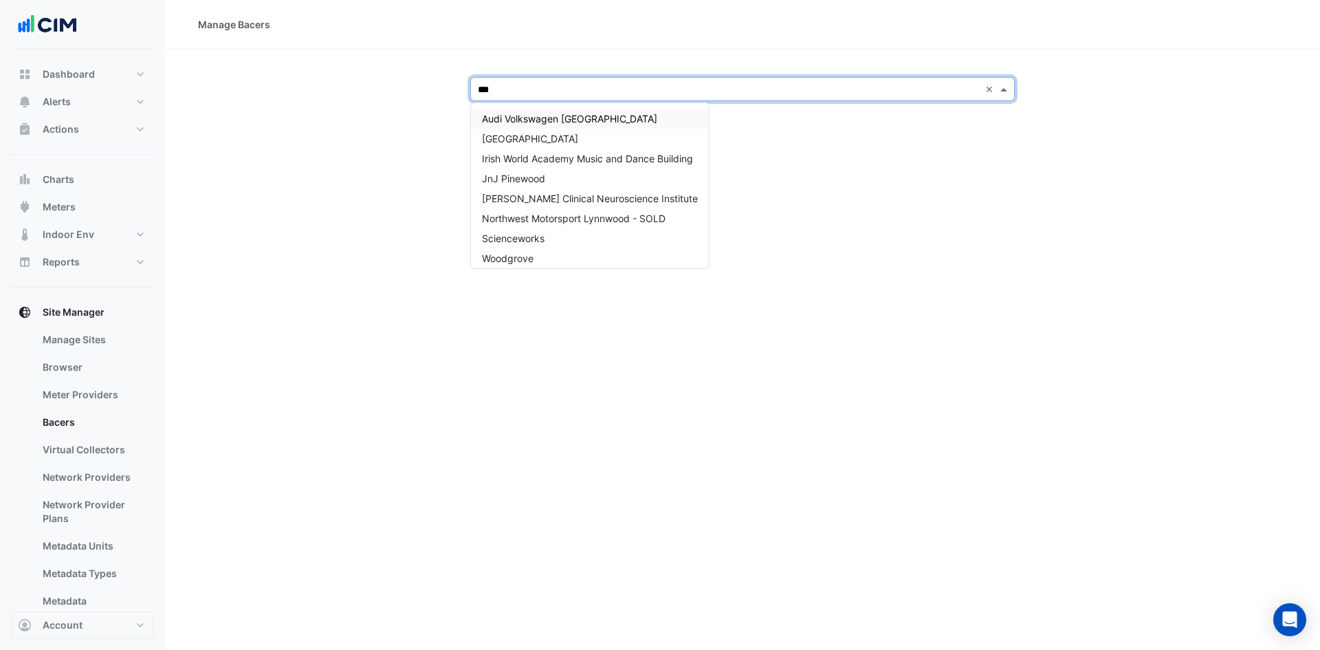
type input "****"
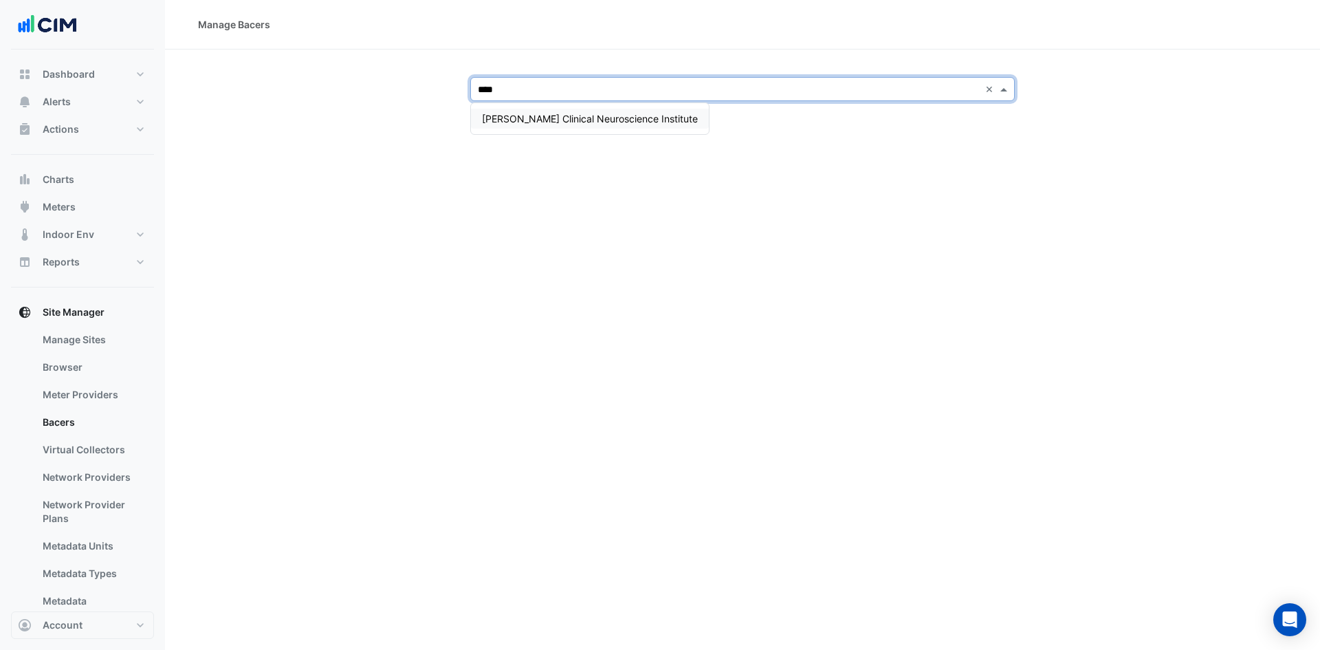
click at [620, 118] on span "[PERSON_NAME] Clinical Neuroscience Institute" at bounding box center [590, 119] width 216 height 12
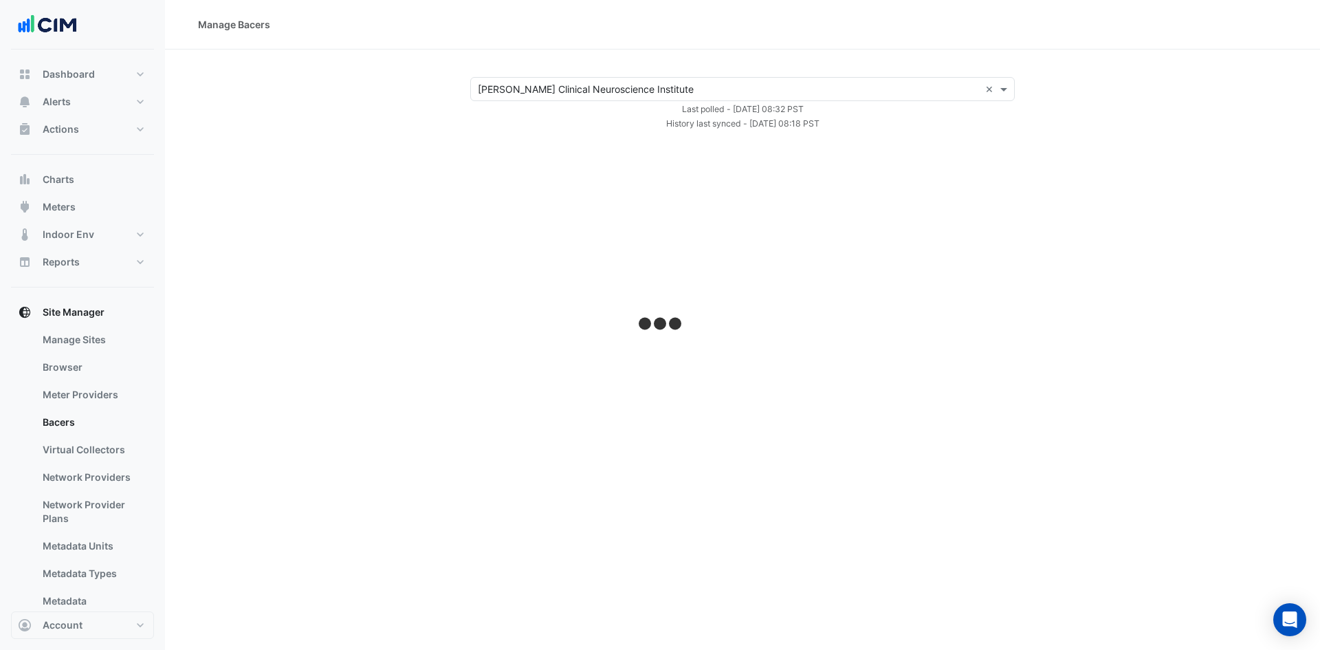
select select "***"
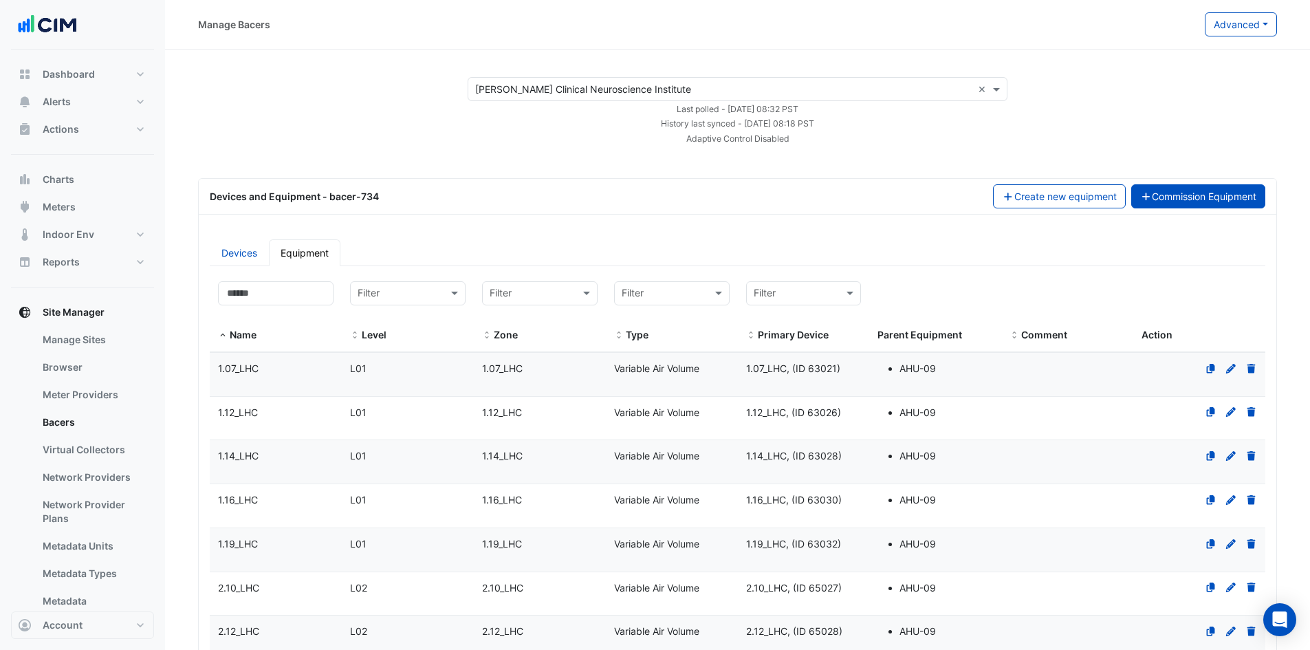
click at [1242, 190] on button "Commission Equipment" at bounding box center [1198, 196] width 135 height 24
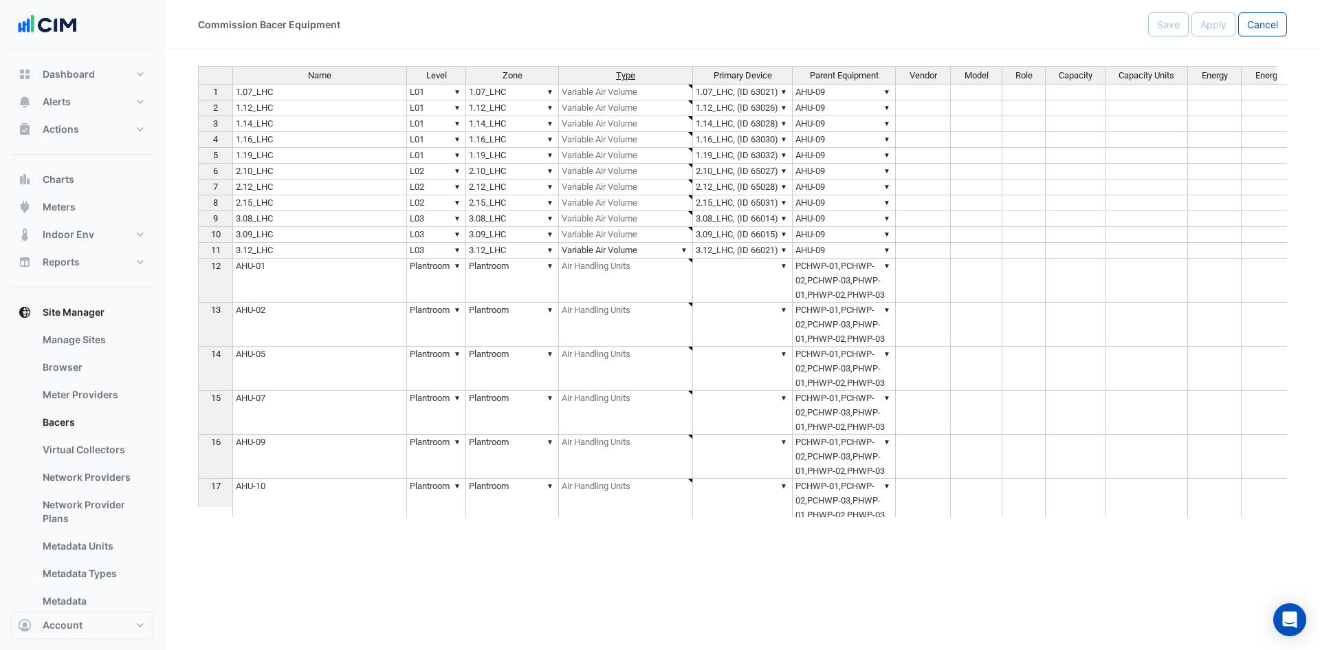
click at [623, 76] on span "Type" at bounding box center [625, 76] width 19 height 10
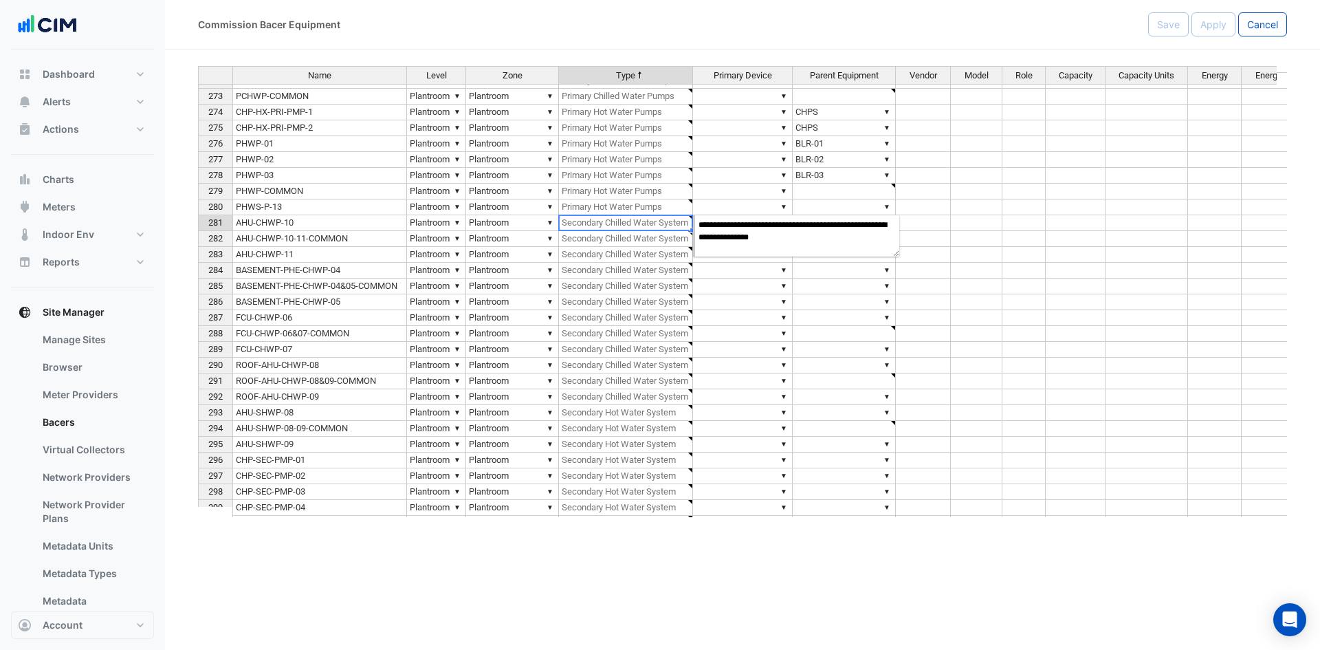
click at [595, 222] on td "▼ Secondary Chilled Water System" at bounding box center [626, 223] width 134 height 16
type textarea "**********"
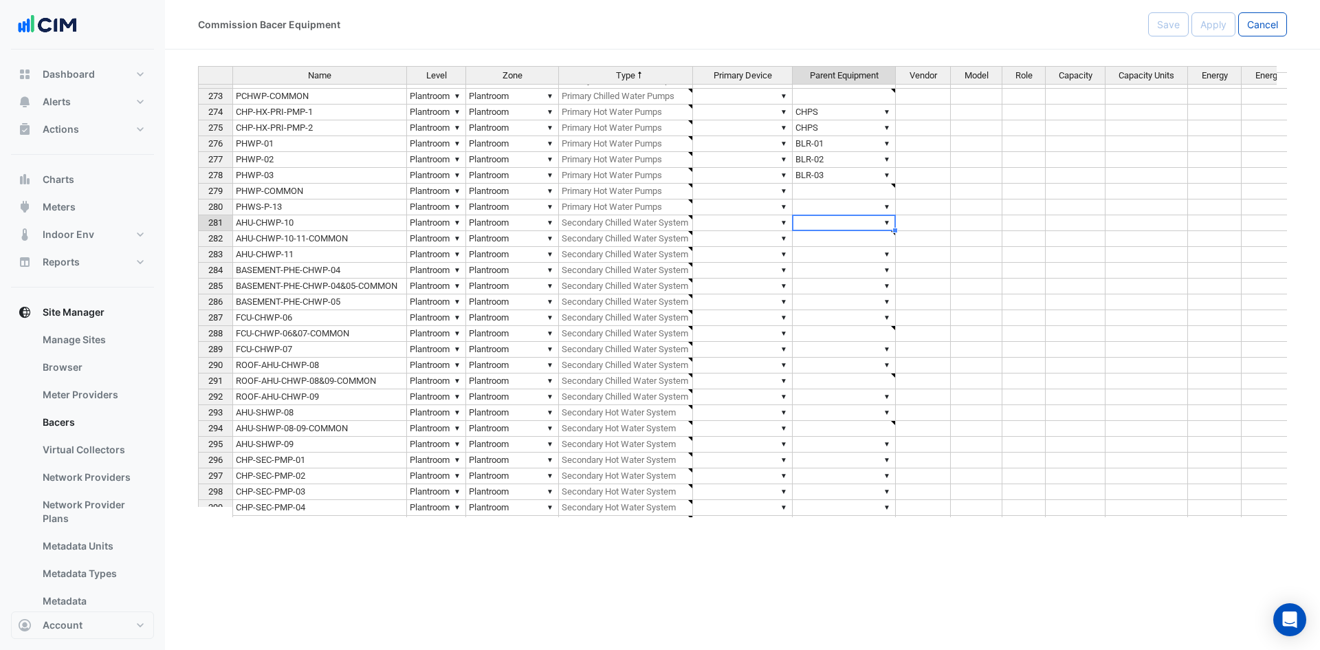
click at [842, 224] on td "▼" at bounding box center [844, 223] width 103 height 16
type input "*"
click at [1028, 227] on td at bounding box center [1024, 223] width 43 height 16
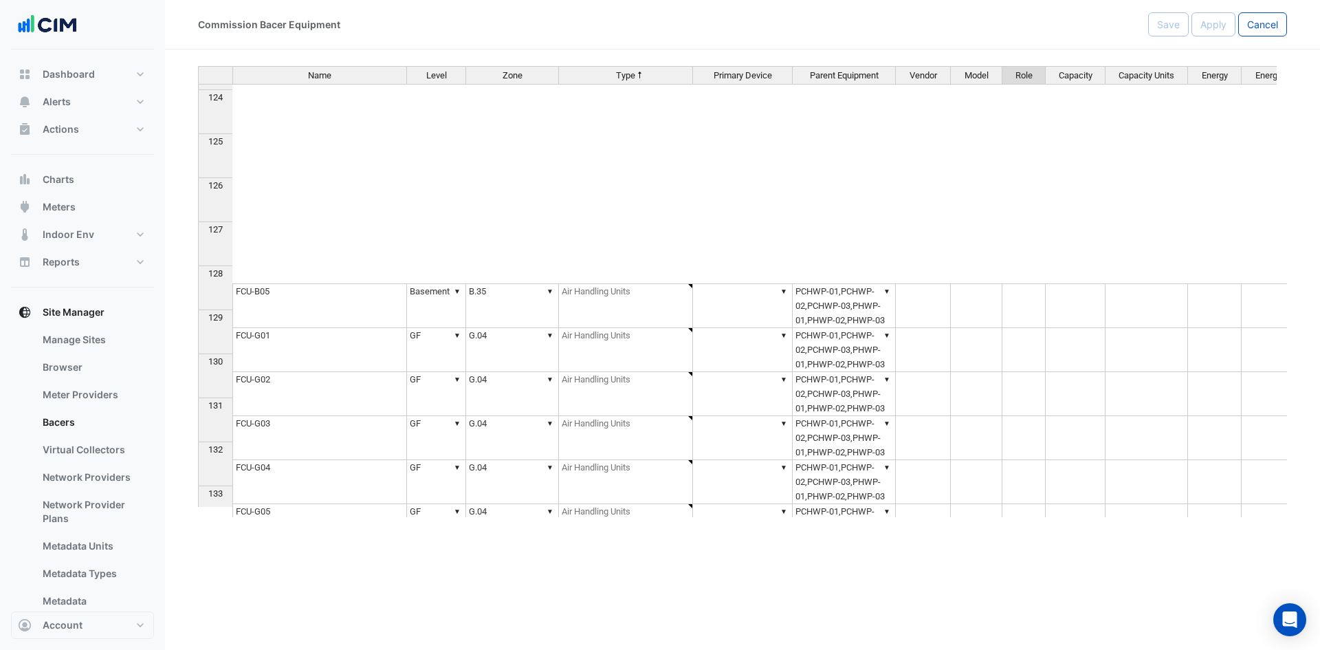
scroll to position [3294, 0]
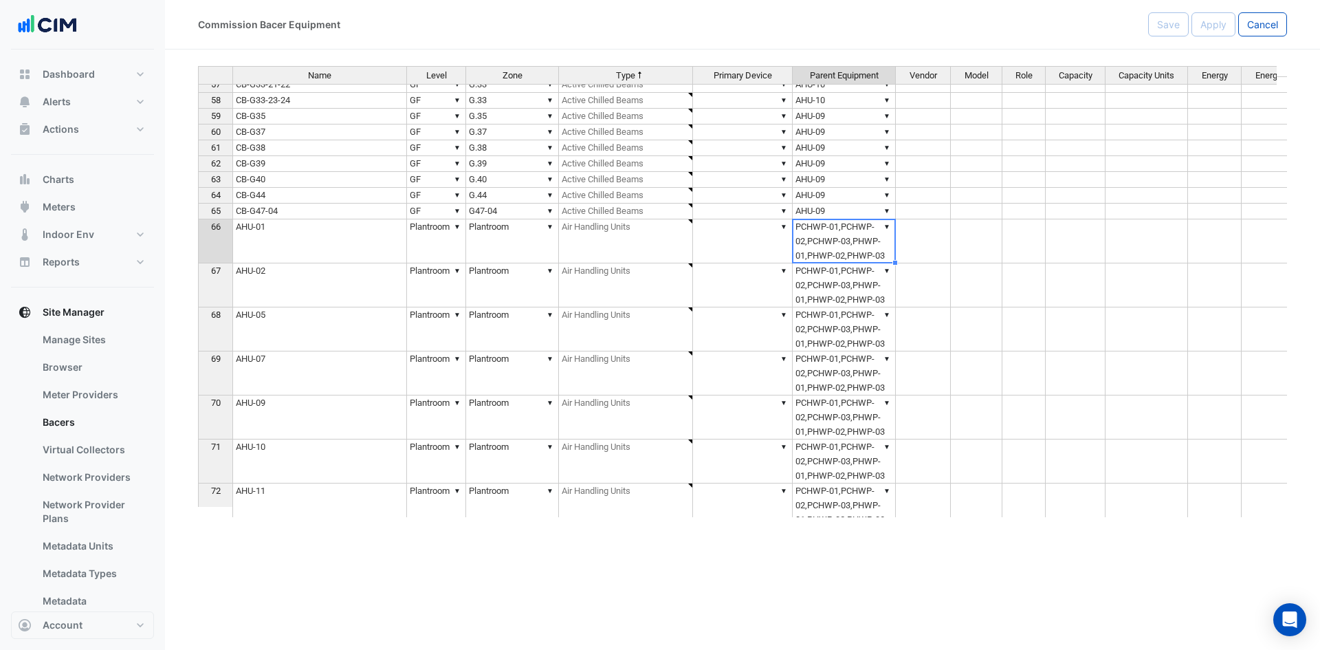
click at [854, 237] on td "▼ PCHWP-01,PCHWP-02,PCHWP-03,PHWP-01,PHWP-02,PHWP-03" at bounding box center [844, 241] width 103 height 44
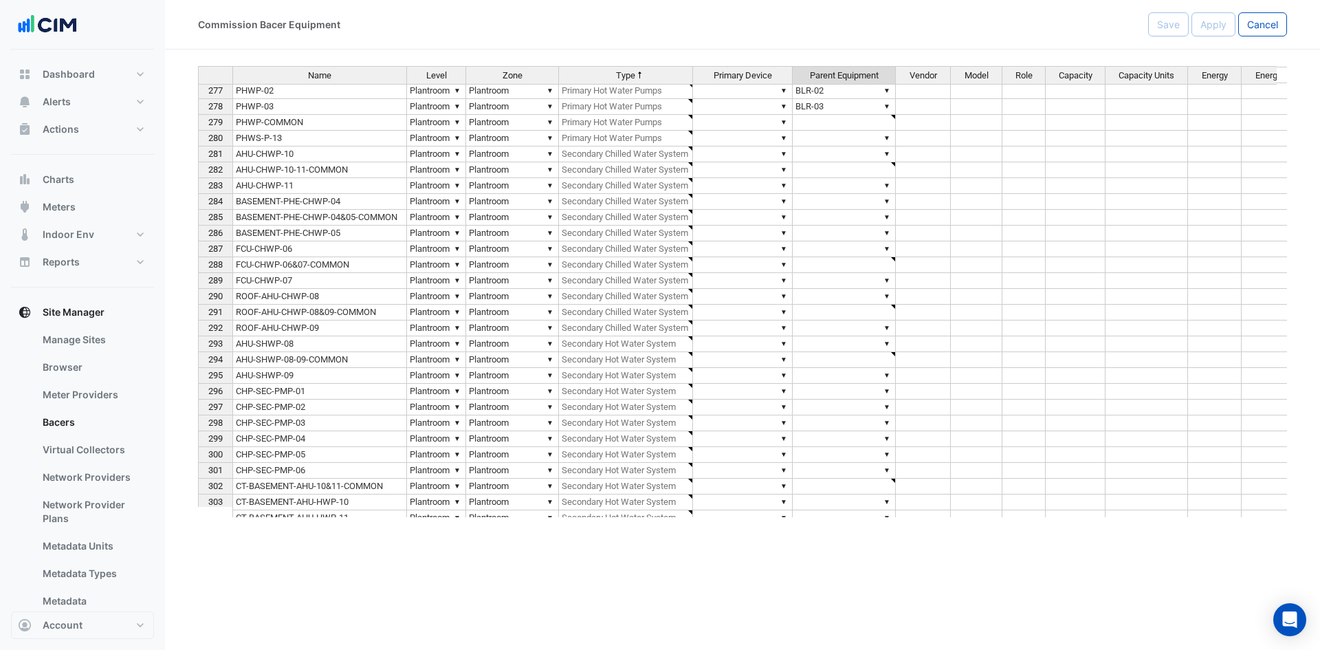
click at [818, 155] on td "▼" at bounding box center [844, 154] width 103 height 16
type input "***"
select select "**********"
click at [823, 171] on option "********" at bounding box center [839, 171] width 91 height 12
select select "**********"
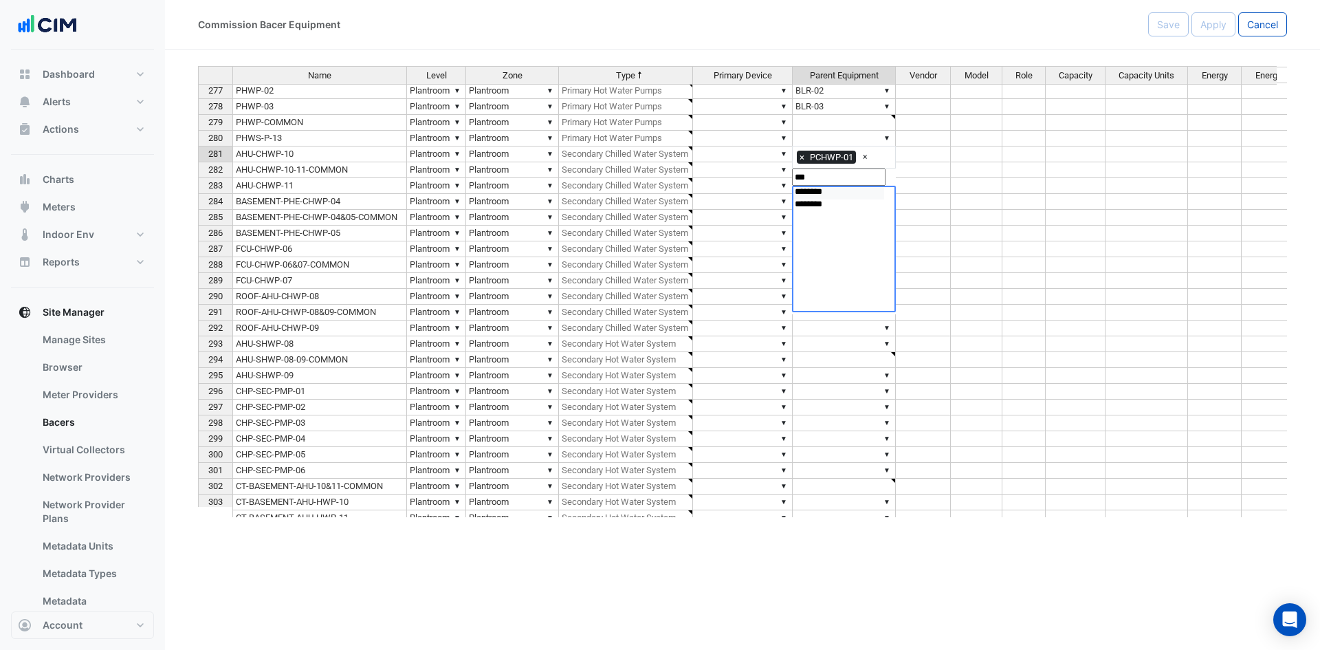
click at [832, 196] on option "********" at bounding box center [839, 193] width 91 height 12
select select "**********"
click at [829, 212] on option "********" at bounding box center [839, 209] width 91 height 12
select select
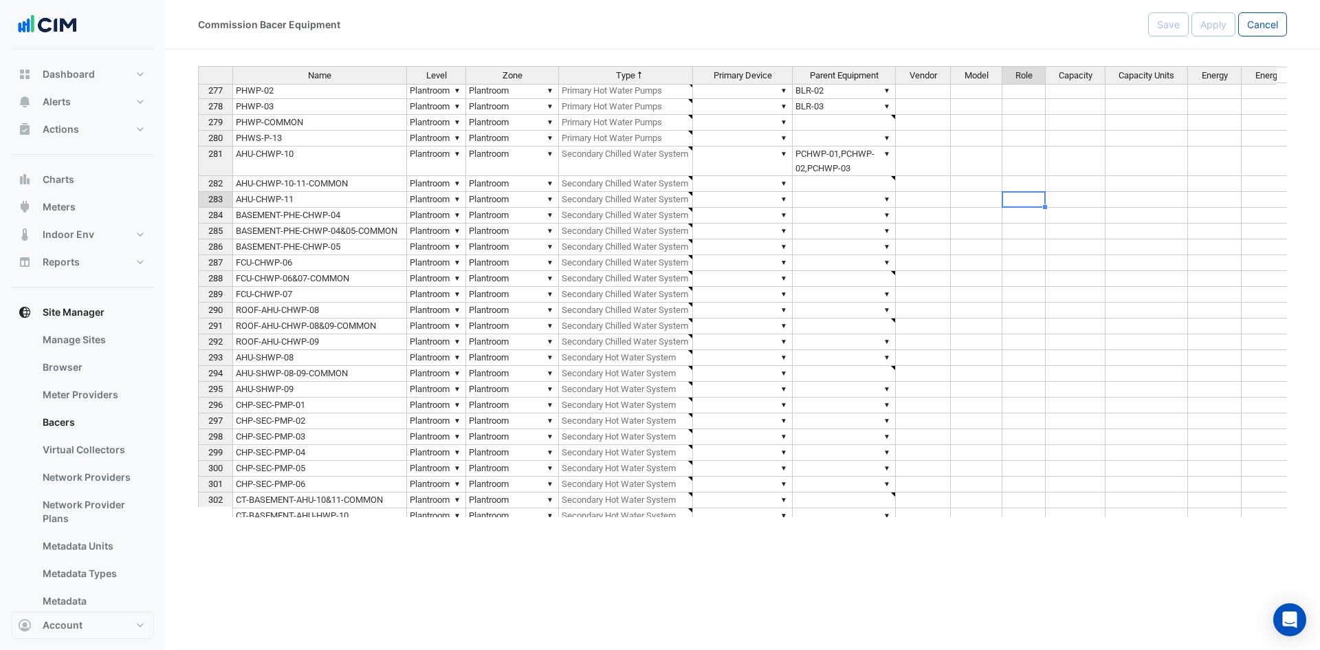
click at [198, 191] on div "Name Level Zone Type Primary Device Parent Equipment Vendor Model Role Capacity…" at bounding box center [198, 294] width 0 height 808
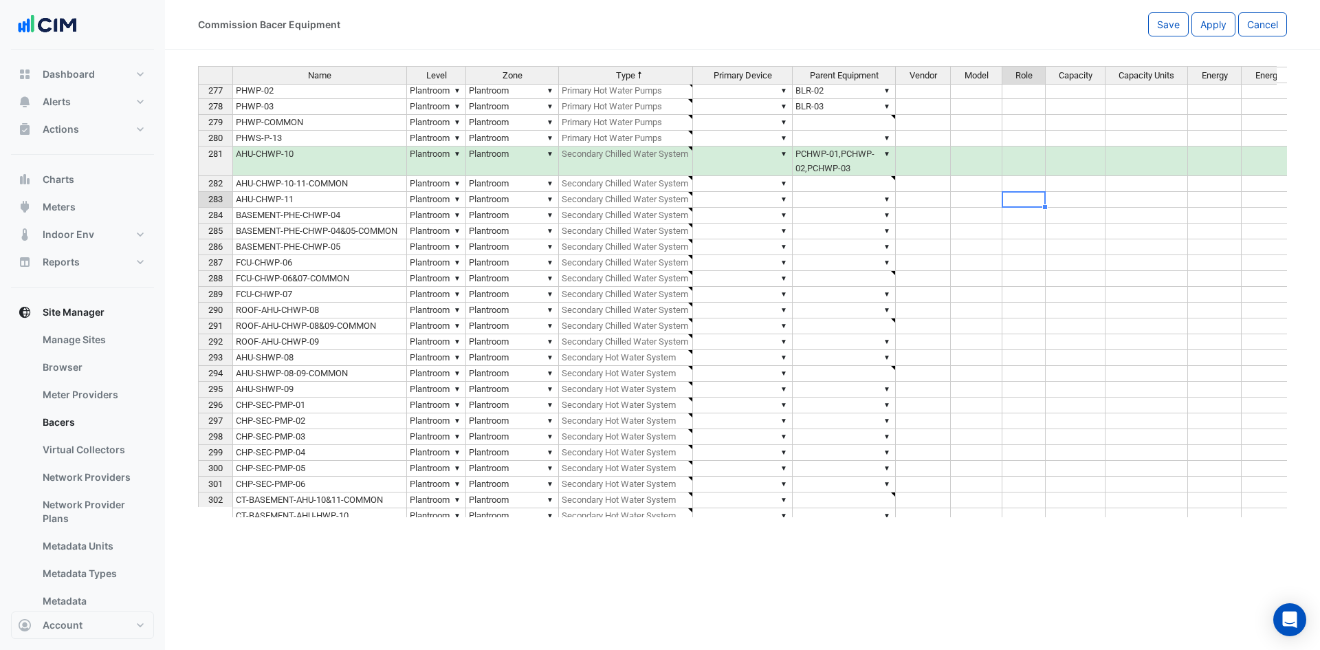
click at [873, 163] on td "▼ PCHWP-01,PCHWP-02,PCHWP-03" at bounding box center [844, 161] width 103 height 30
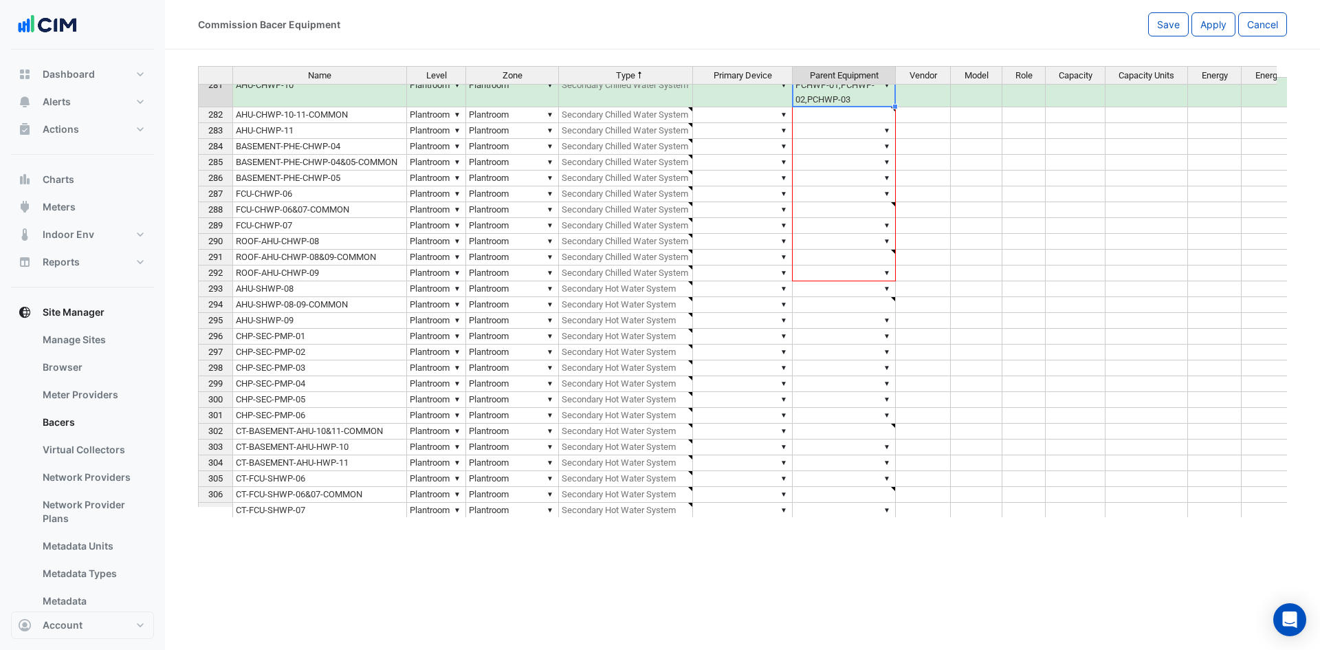
drag, startPoint x: 895, startPoint y: 107, endPoint x: 869, endPoint y: 271, distance: 165.6
click at [198, 271] on div "Name Level Zone Type Primary Device Parent Equipment Vendor Model Role Capacity…" at bounding box center [198, 217] width 0 height 792
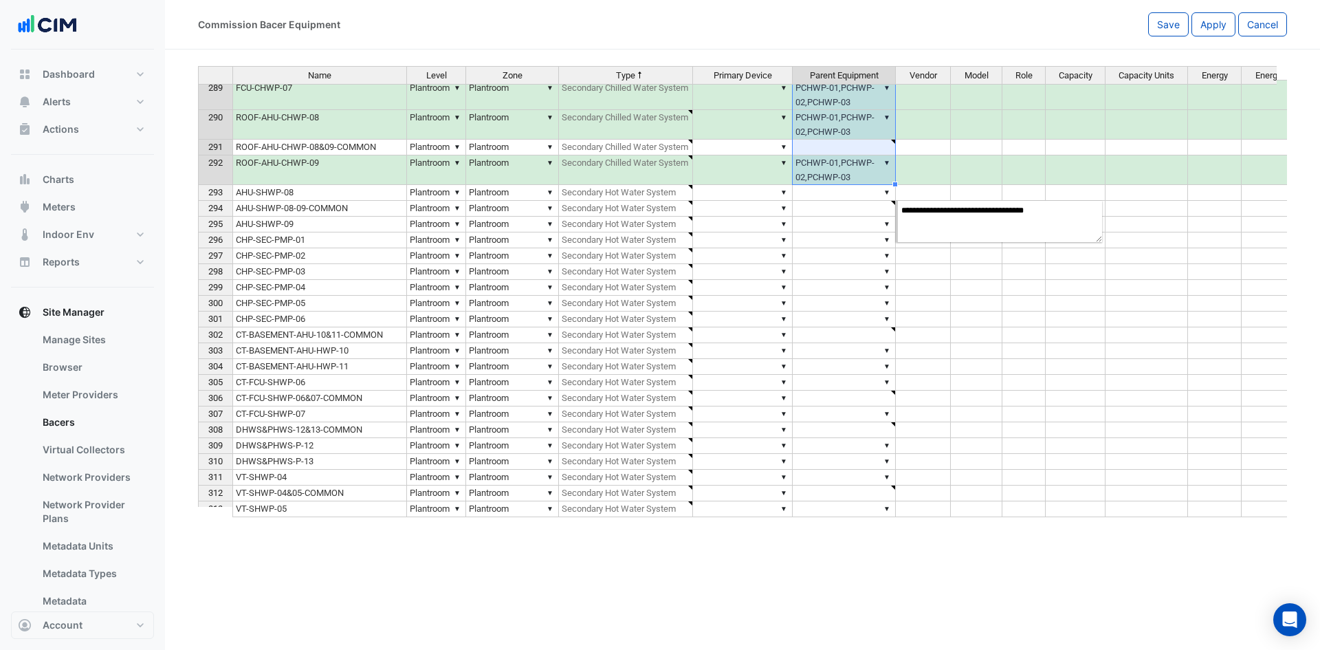
click at [837, 206] on td "▼" at bounding box center [844, 209] width 103 height 16
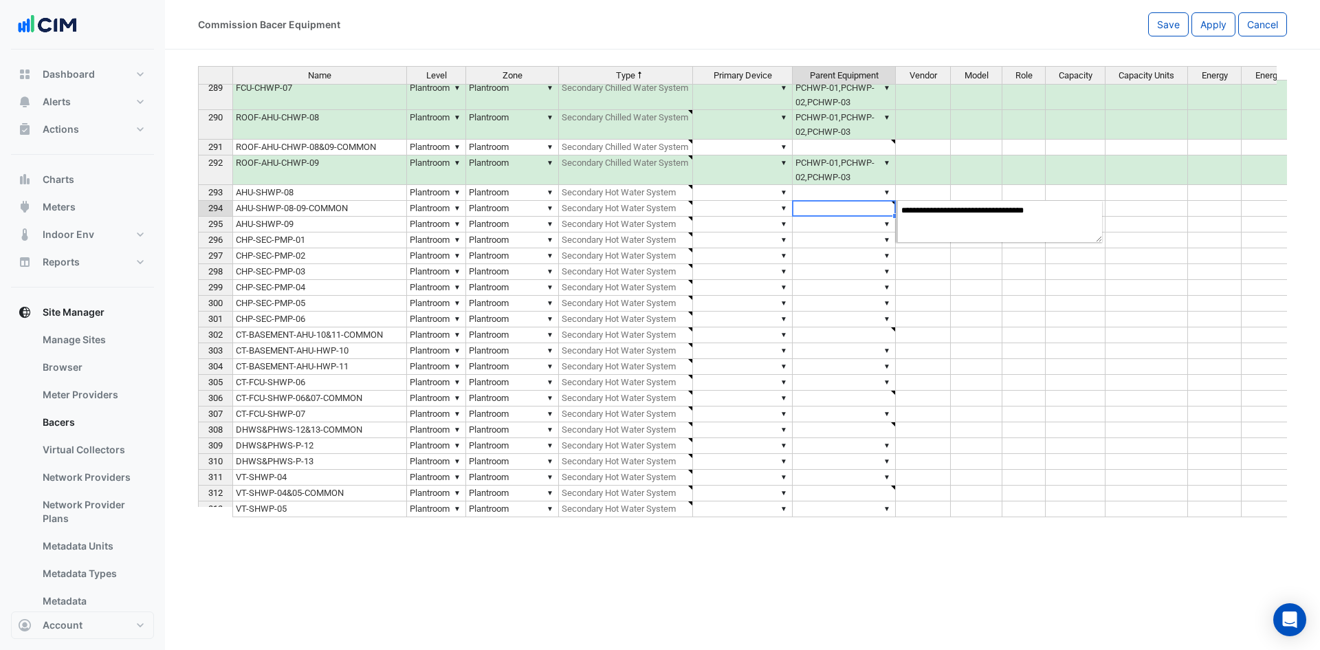
click at [837, 206] on td "▼" at bounding box center [844, 209] width 103 height 16
click at [840, 194] on td "▼" at bounding box center [844, 193] width 103 height 16
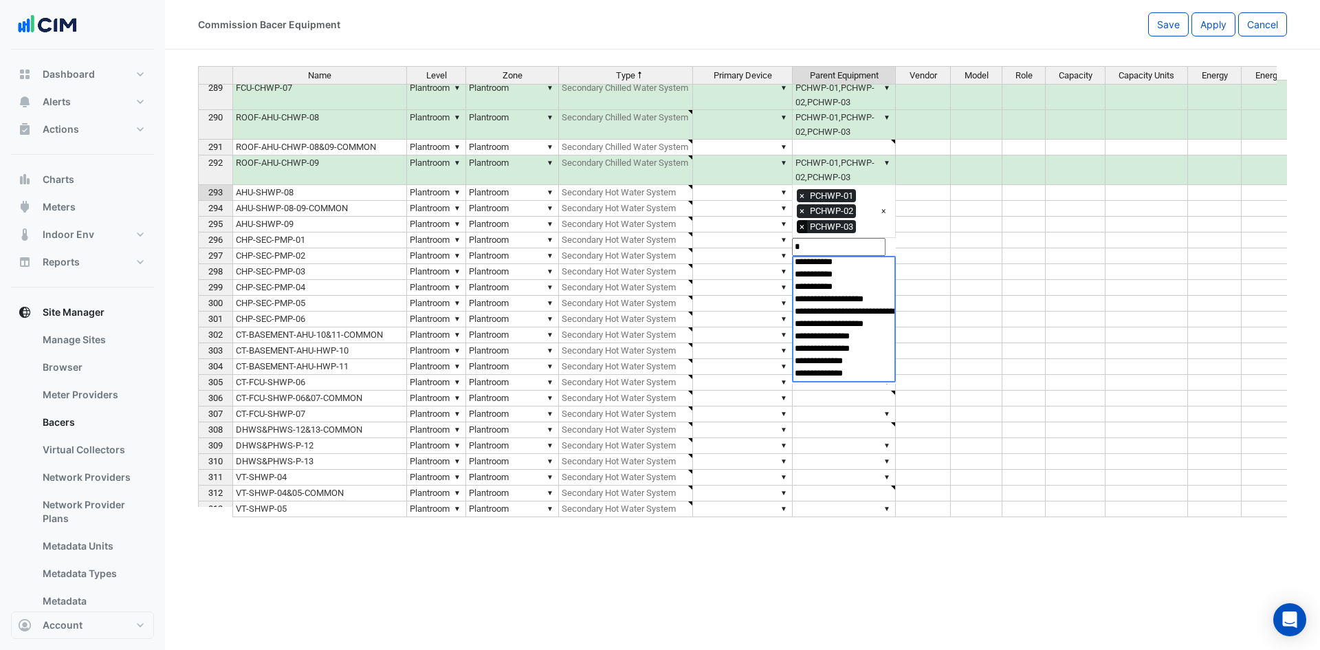
click at [801, 228] on span "×" at bounding box center [802, 227] width 10 height 14
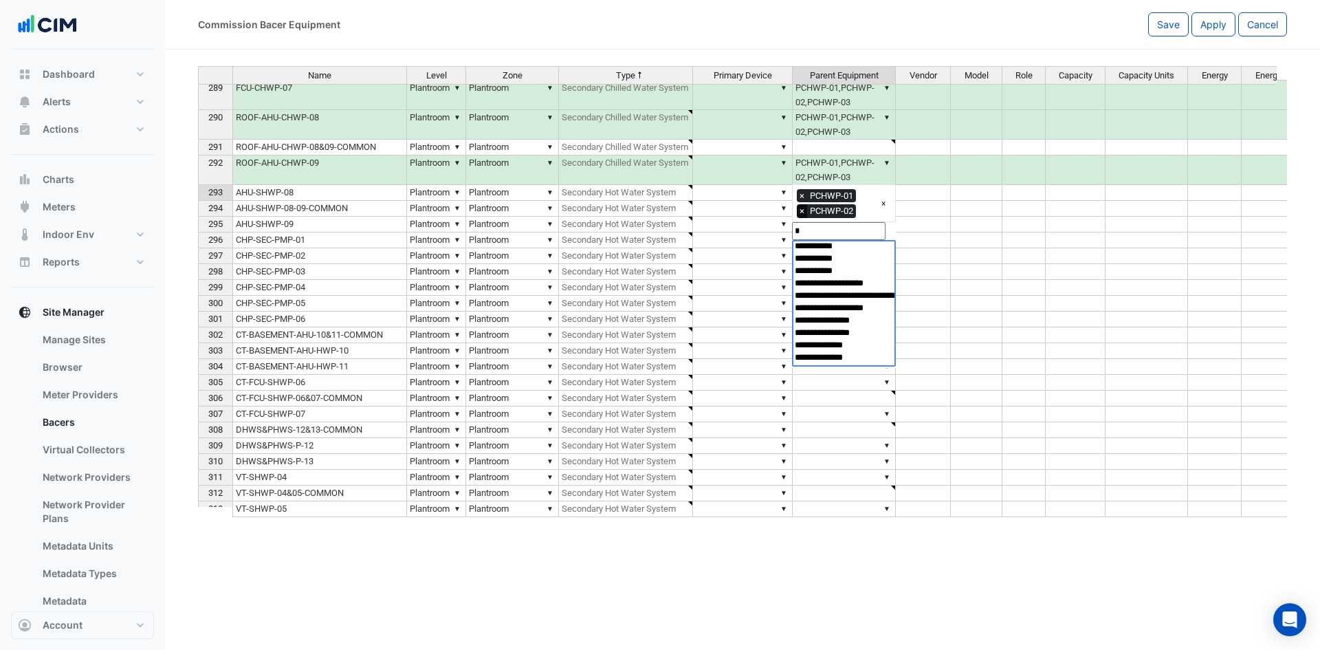
click at [799, 211] on span "×" at bounding box center [802, 211] width 10 height 14
click at [799, 197] on span "×" at bounding box center [802, 196] width 10 height 14
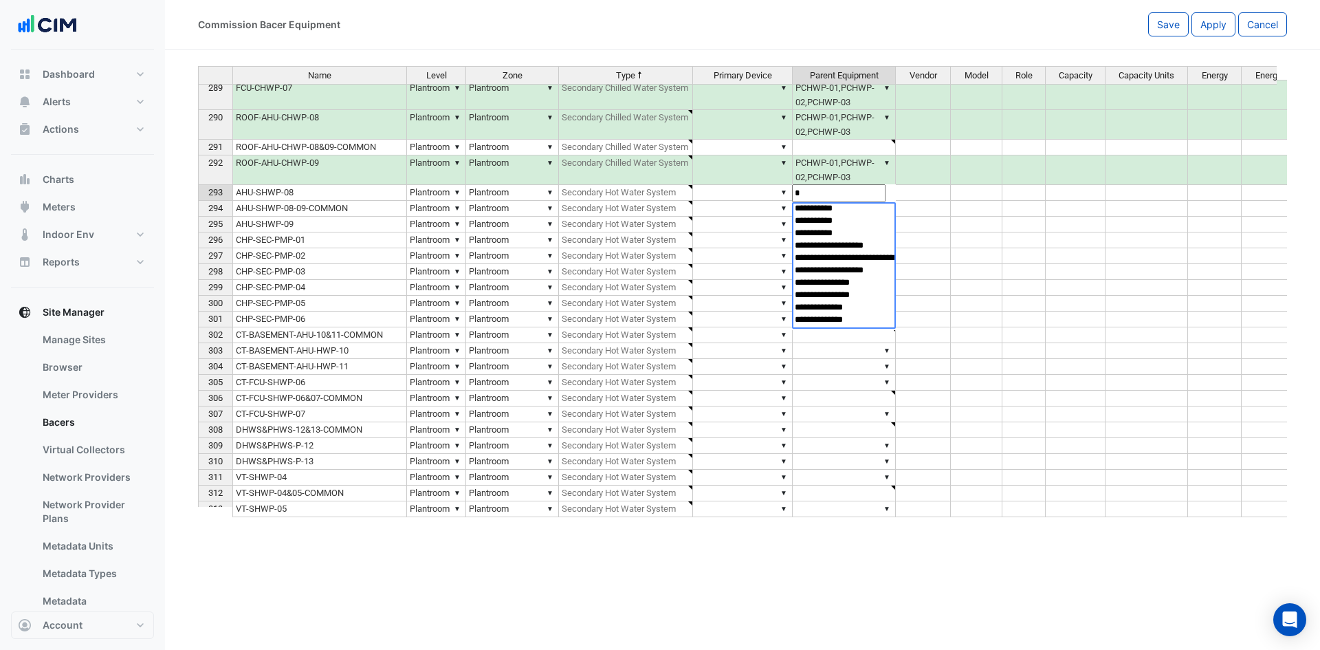
click at [817, 201] on input "*" at bounding box center [839, 193] width 94 height 18
type input "**"
select select "**********"
click at [846, 279] on option "*******" at bounding box center [839, 284] width 91 height 12
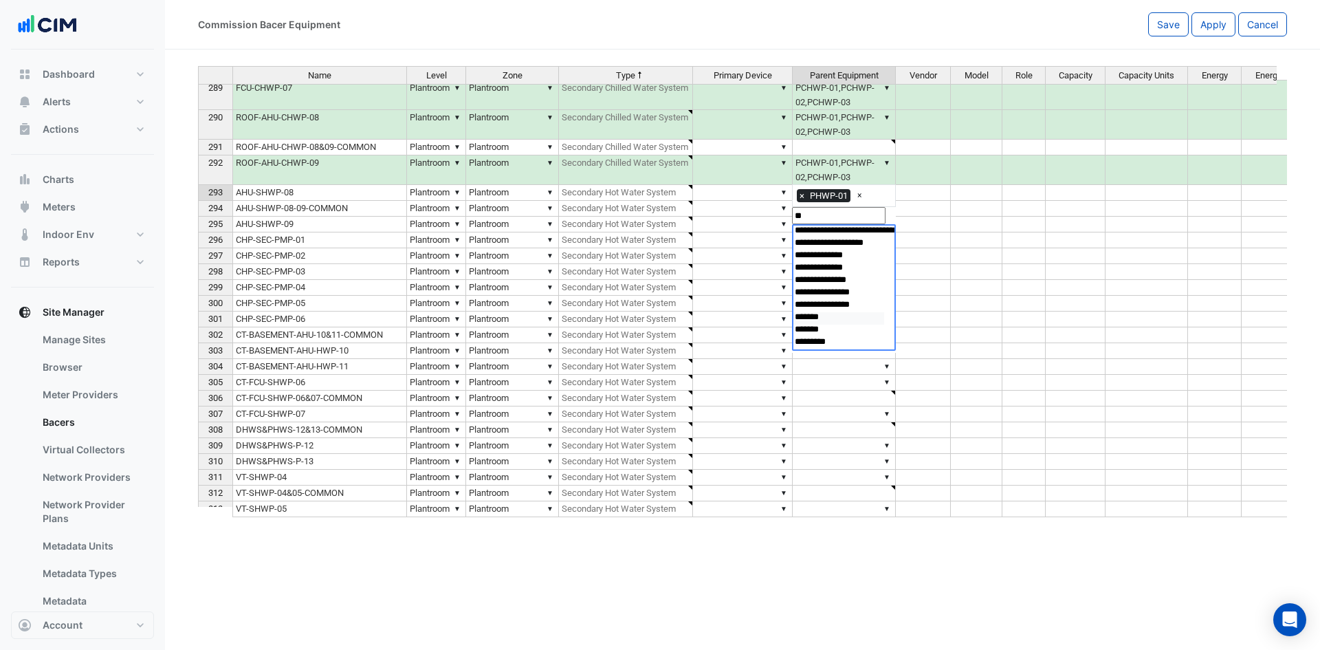
select select "**********"
click at [835, 319] on option "*******" at bounding box center [839, 318] width 91 height 12
drag, startPoint x: 849, startPoint y: 346, endPoint x: 967, endPoint y: 271, distance: 140.0
click at [948, 280] on div "Name Level Zone Type Primary Device Parent Equipment Vendor Model Role Capacity…" at bounding box center [742, 291] width 1089 height 451
select select "**********"
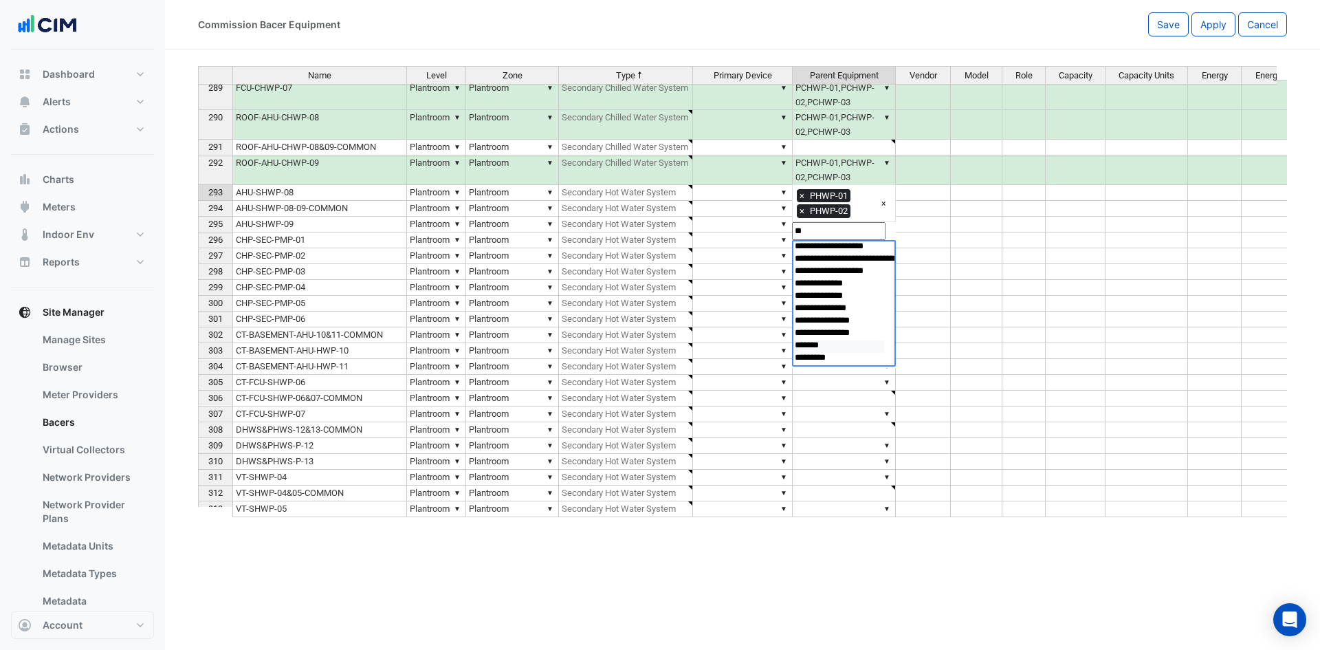
click at [842, 349] on option "*******" at bounding box center [839, 346] width 91 height 12
select select
click at [966, 283] on tbody "277 PHWP-02 ▼ Plantroom ▼ Plantroom ▼ Primary Hot Water Pumps ▼ ▼ BLR-02 278 PH…" at bounding box center [862, 241] width 1329 height 868
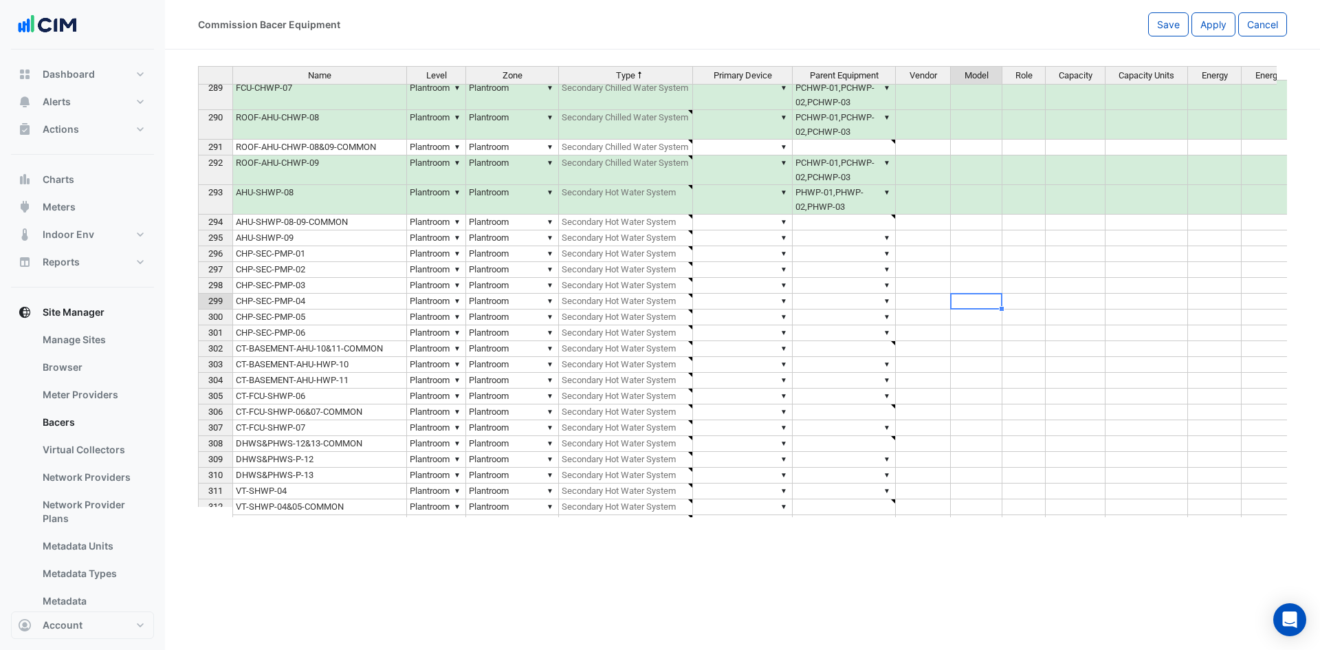
click at [859, 201] on td "▼ PHWP-01,PHWP-02,PHWP-03" at bounding box center [844, 200] width 103 height 30
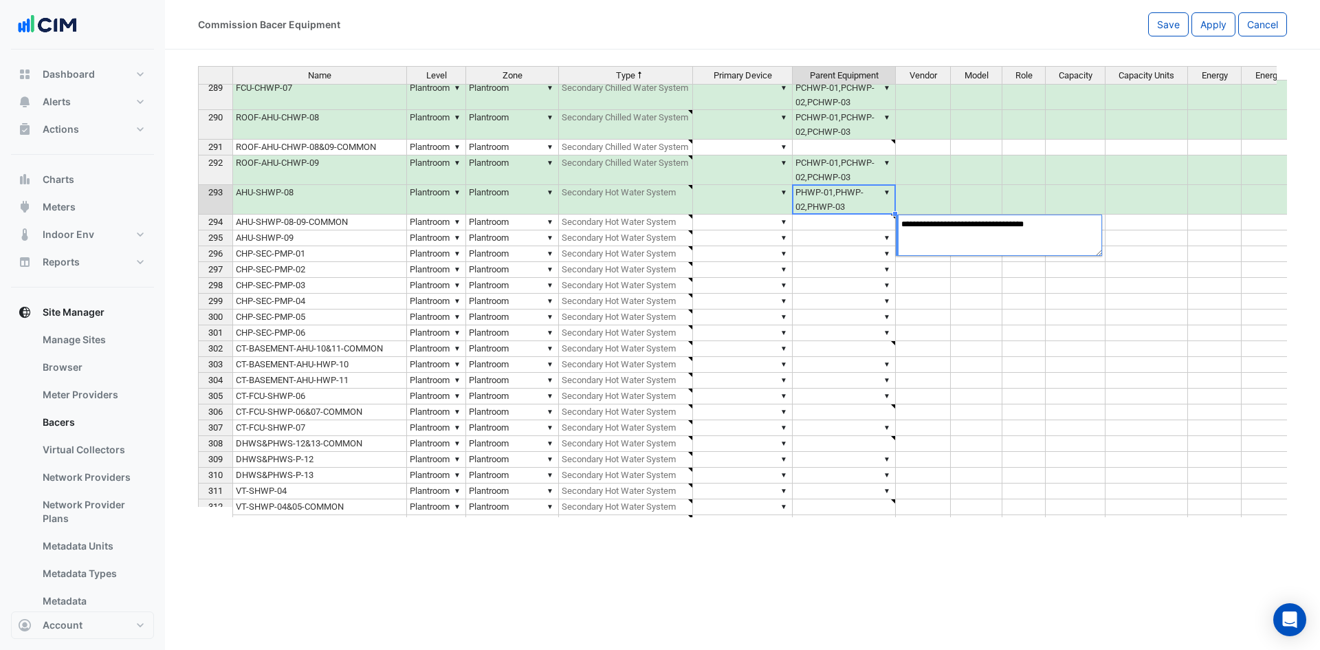
drag, startPoint x: 897, startPoint y: 215, endPoint x: 893, endPoint y: 373, distance: 158.9
click at [895, 385] on body "Commission Bacer Equipment Save Apply Cancel Name Level Zone Type Primary Devic…" at bounding box center [660, 325] width 1320 height 650
click at [198, 324] on div "Name Level Zone Type Primary Device Parent Equipment Vendor Model Role Capacity…" at bounding box center [198, 247] width 0 height 884
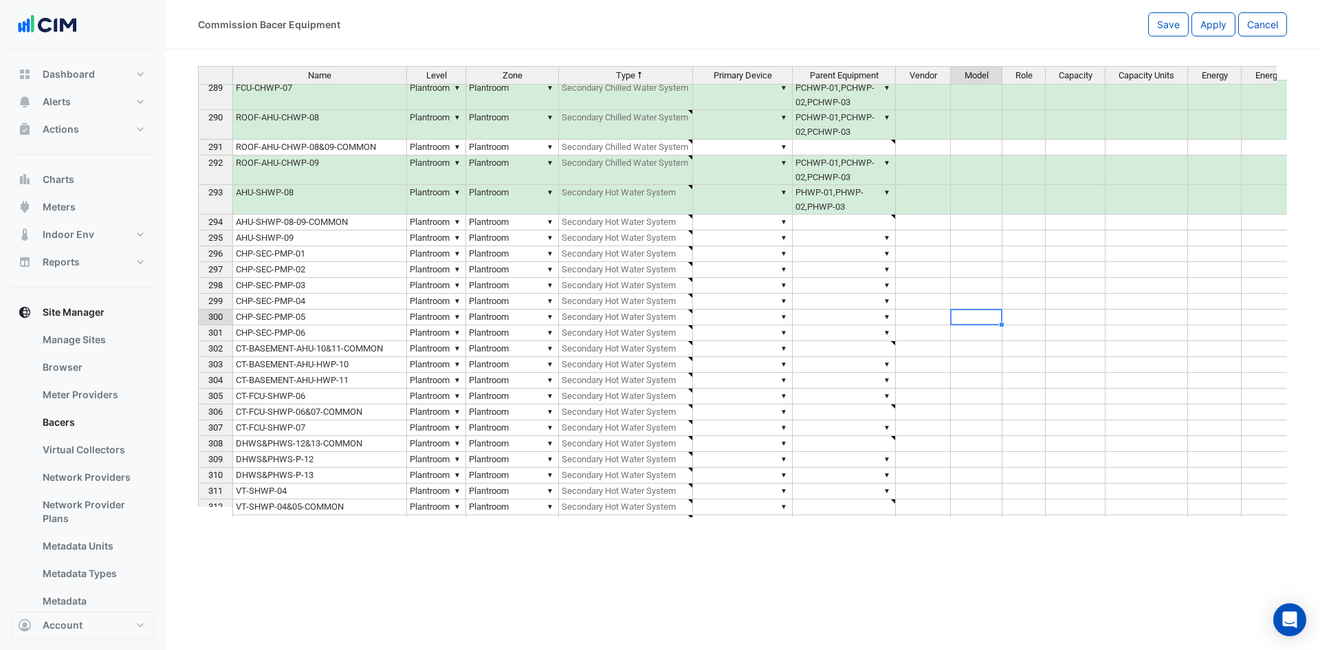
click at [876, 197] on td "▼ PHWP-01,PHWP-02,PHWP-03" at bounding box center [844, 200] width 103 height 30
drag, startPoint x: 896, startPoint y: 212, endPoint x: 884, endPoint y: 431, distance: 219.0
click at [198, 437] on div "Name Level Zone Type Primary Device Parent Equipment Vendor Model Role Capacity…" at bounding box center [198, 247] width 0 height 884
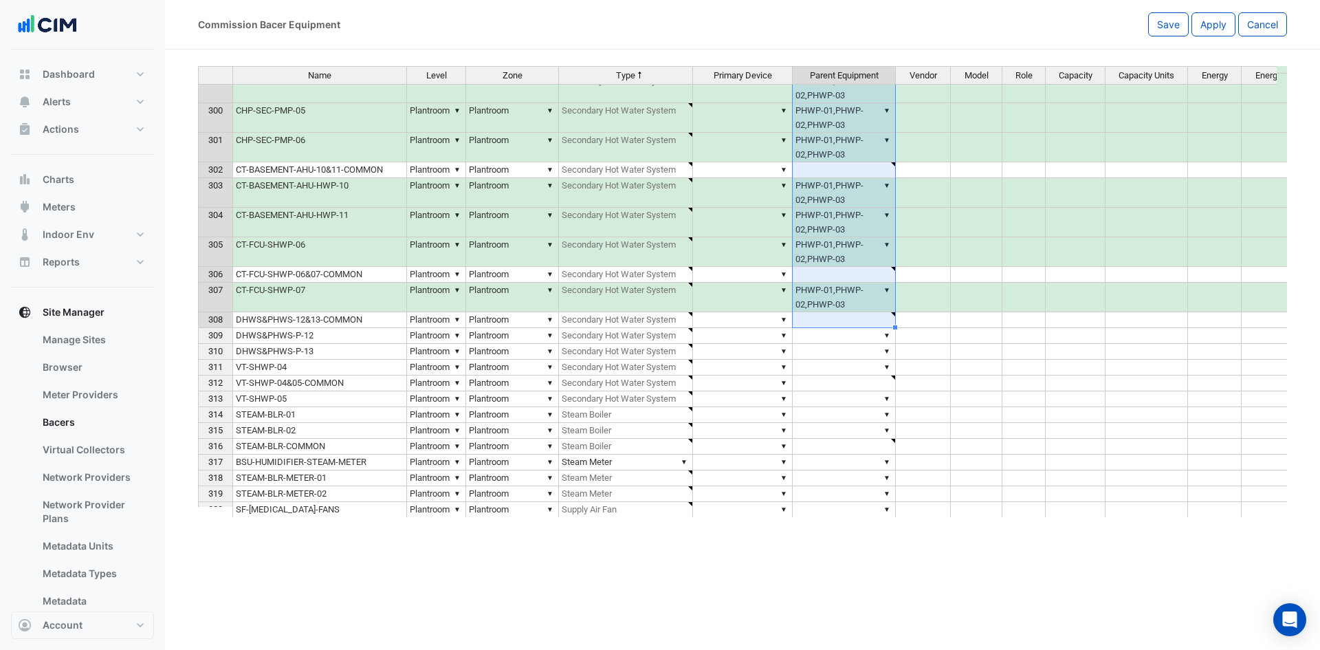
click at [867, 297] on td "▼ PHWP-01,PHWP-02,PHWP-03" at bounding box center [844, 298] width 103 height 30
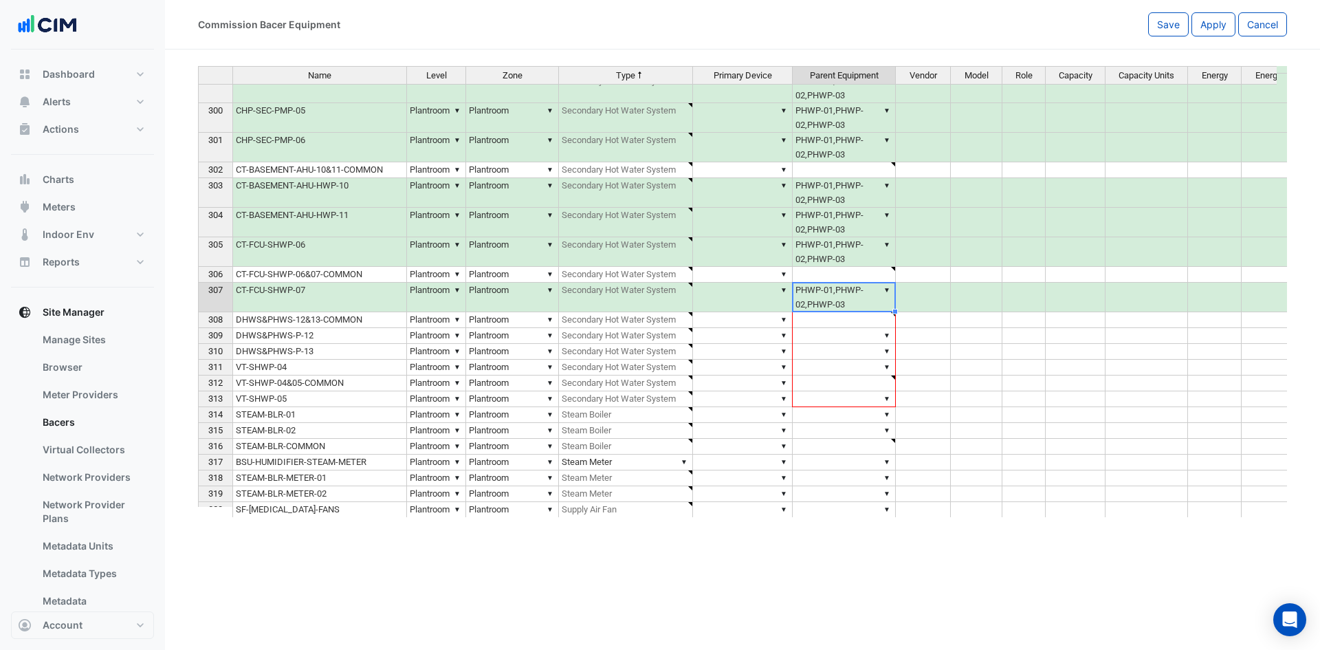
drag, startPoint x: 895, startPoint y: 312, endPoint x: 880, endPoint y: 397, distance: 86.6
click at [198, 397] on div "Name Level Zone Type Primary Device Parent Equipment Vendor Model Role Capacity…" at bounding box center [198, 224] width 0 height 967
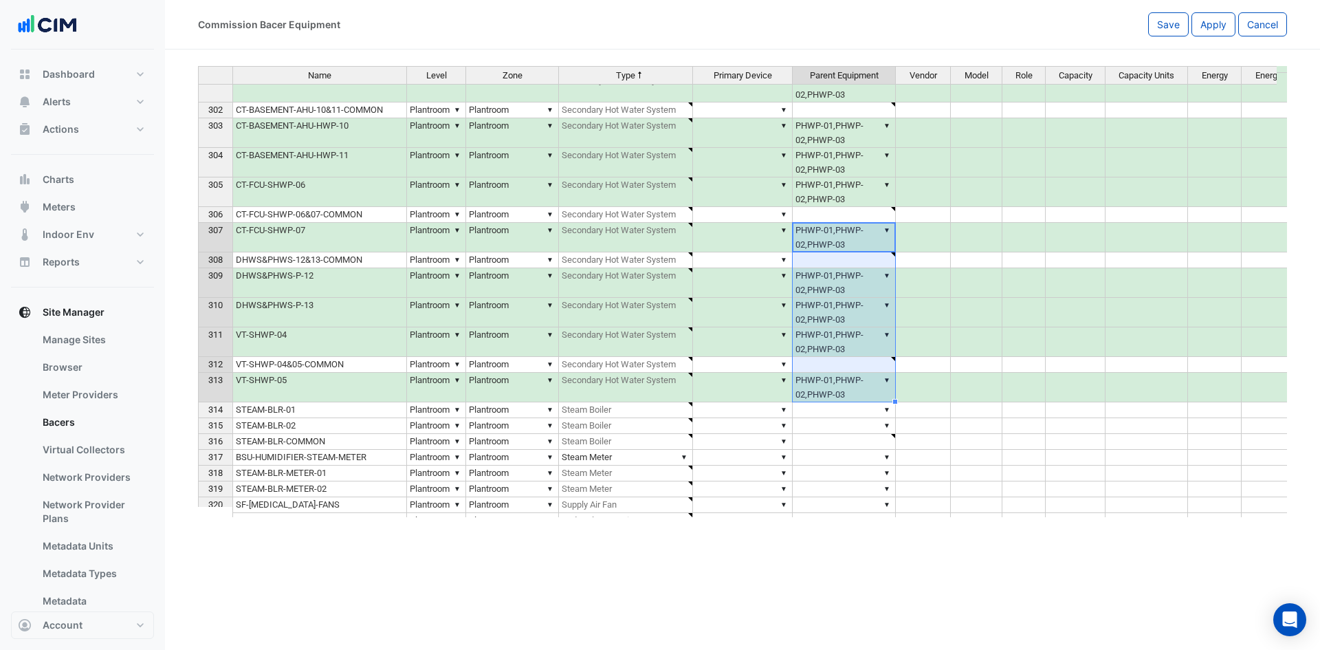
scroll to position [7564, 0]
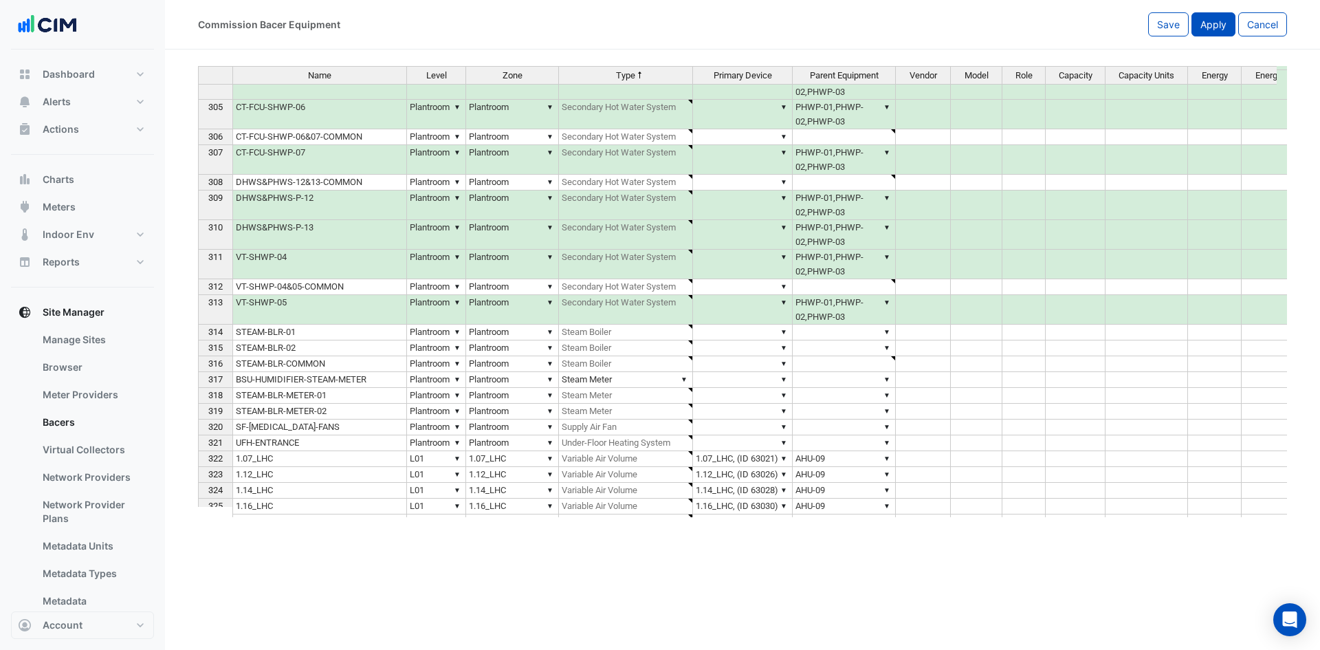
click at [1218, 25] on span "Apply" at bounding box center [1214, 25] width 26 height 12
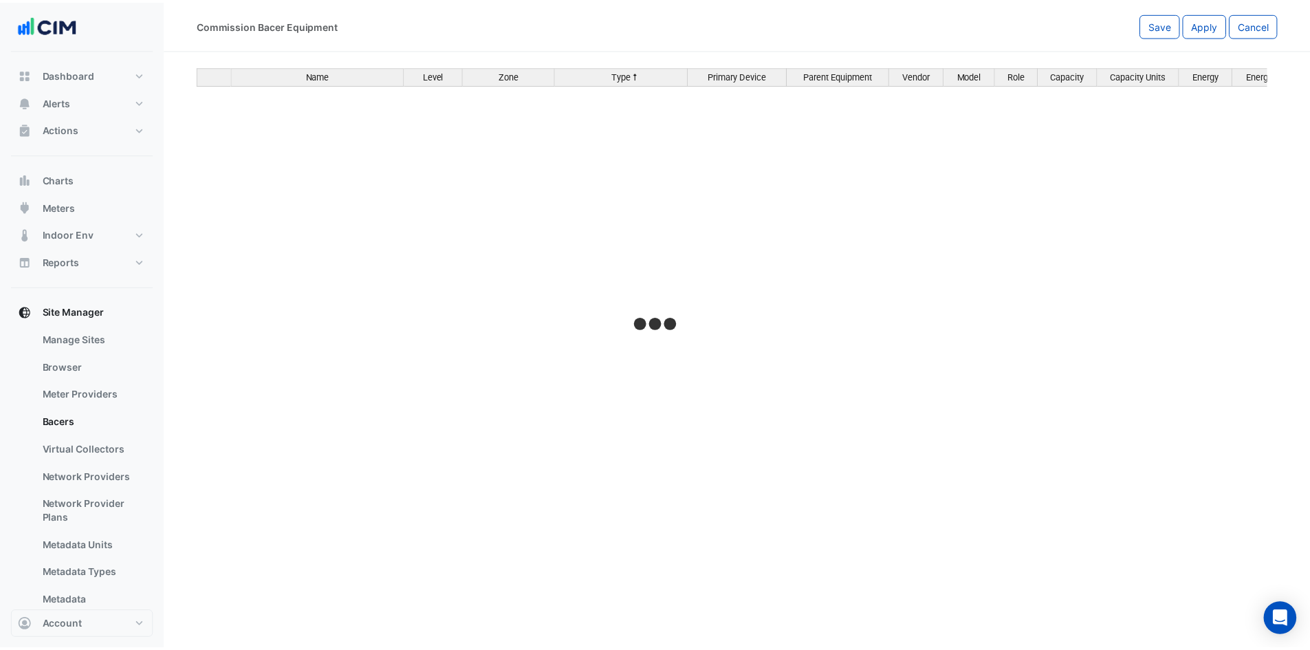
scroll to position [7564, 0]
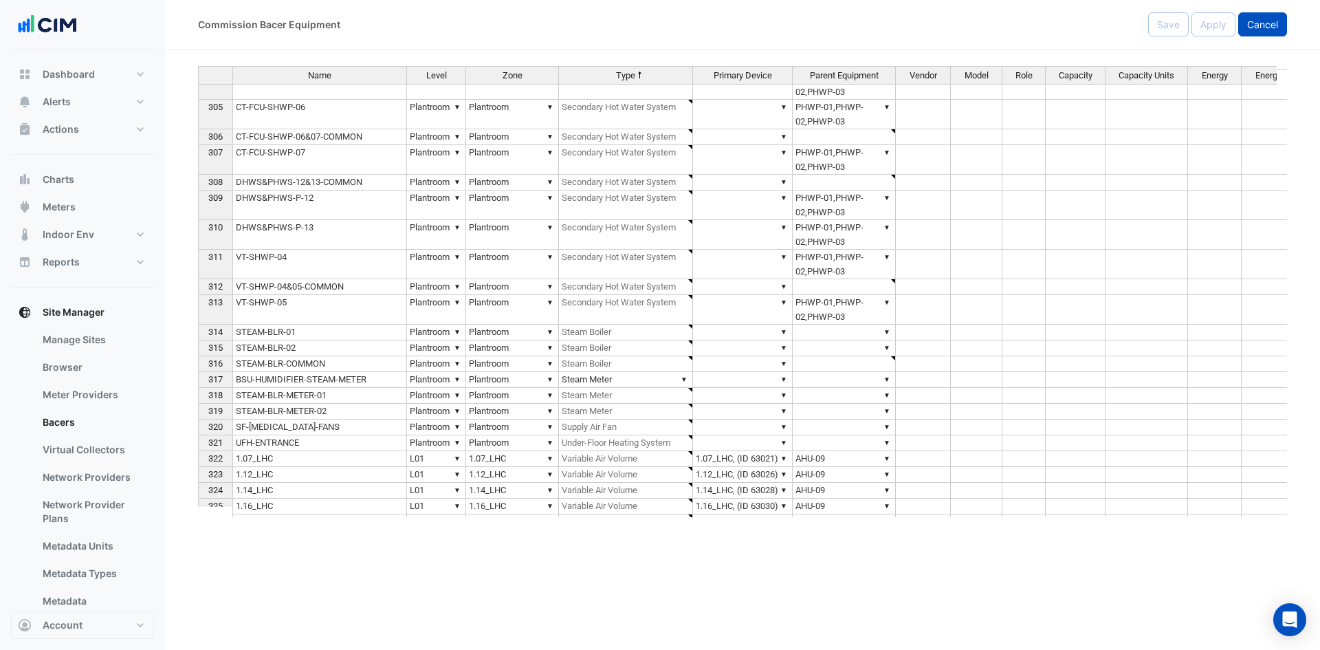
click at [1259, 20] on span "Cancel" at bounding box center [1262, 25] width 31 height 12
select select "***"
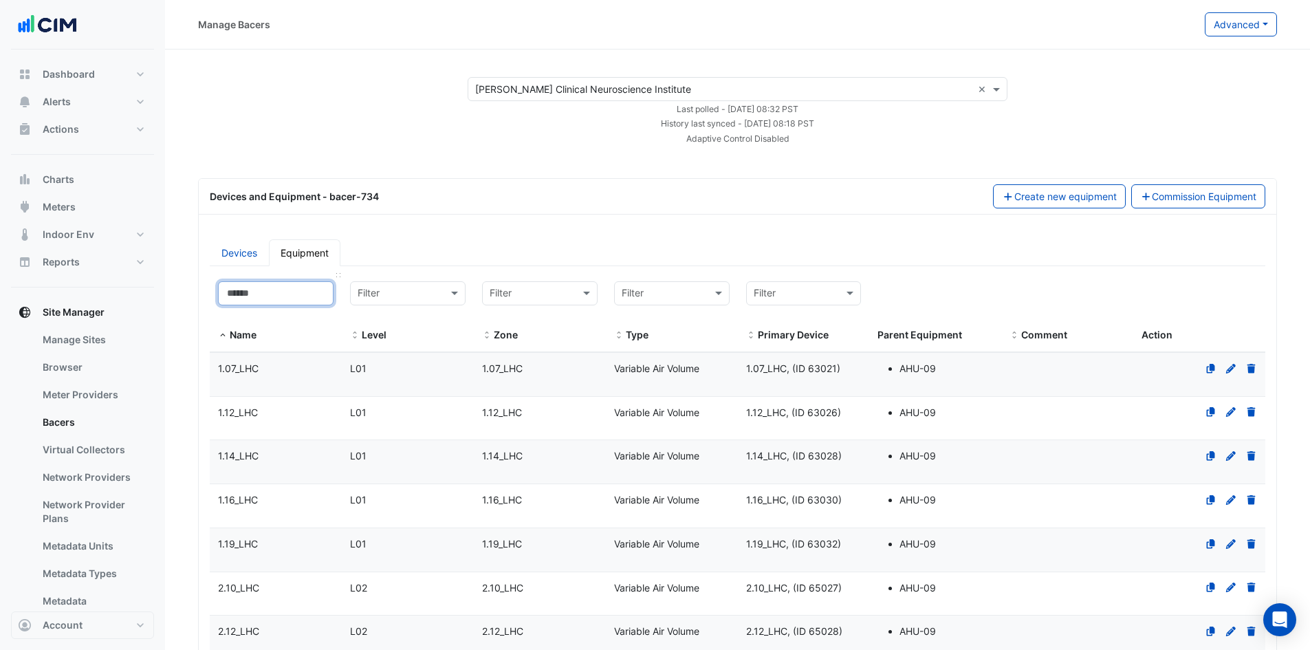
click at [274, 291] on input at bounding box center [276, 293] width 116 height 24
paste input "*******"
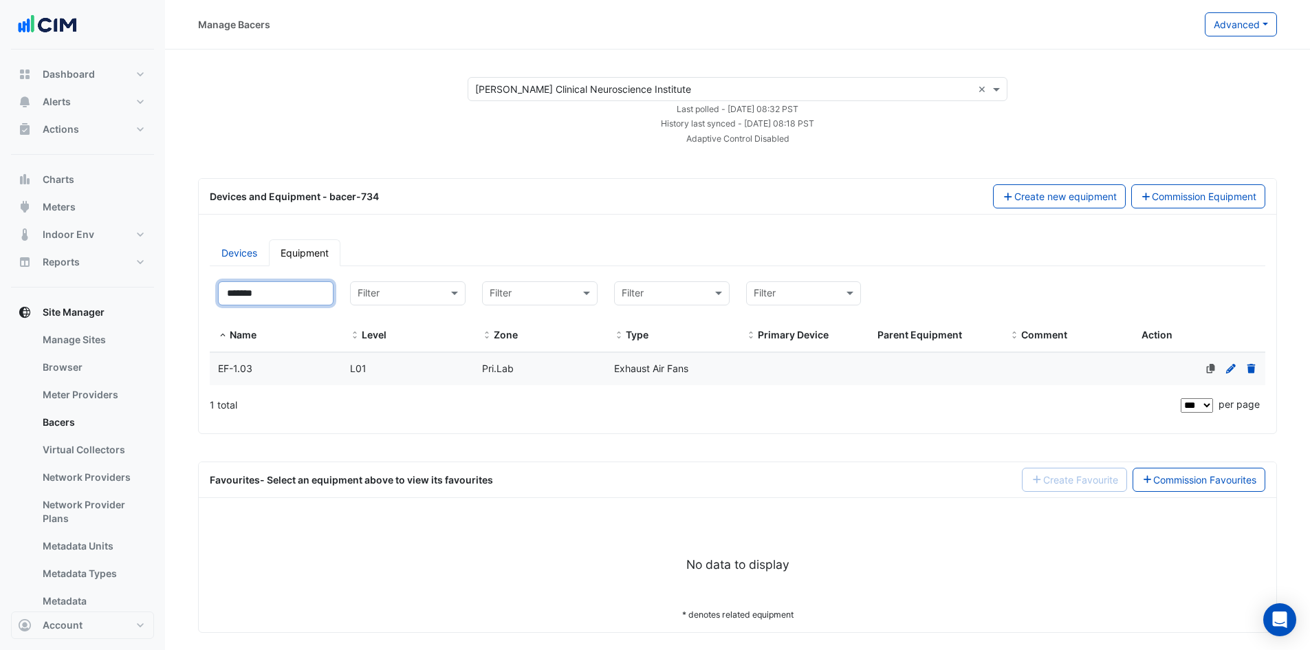
type input "*******"
click at [241, 364] on span "EF-1.03" at bounding box center [235, 368] width 34 height 12
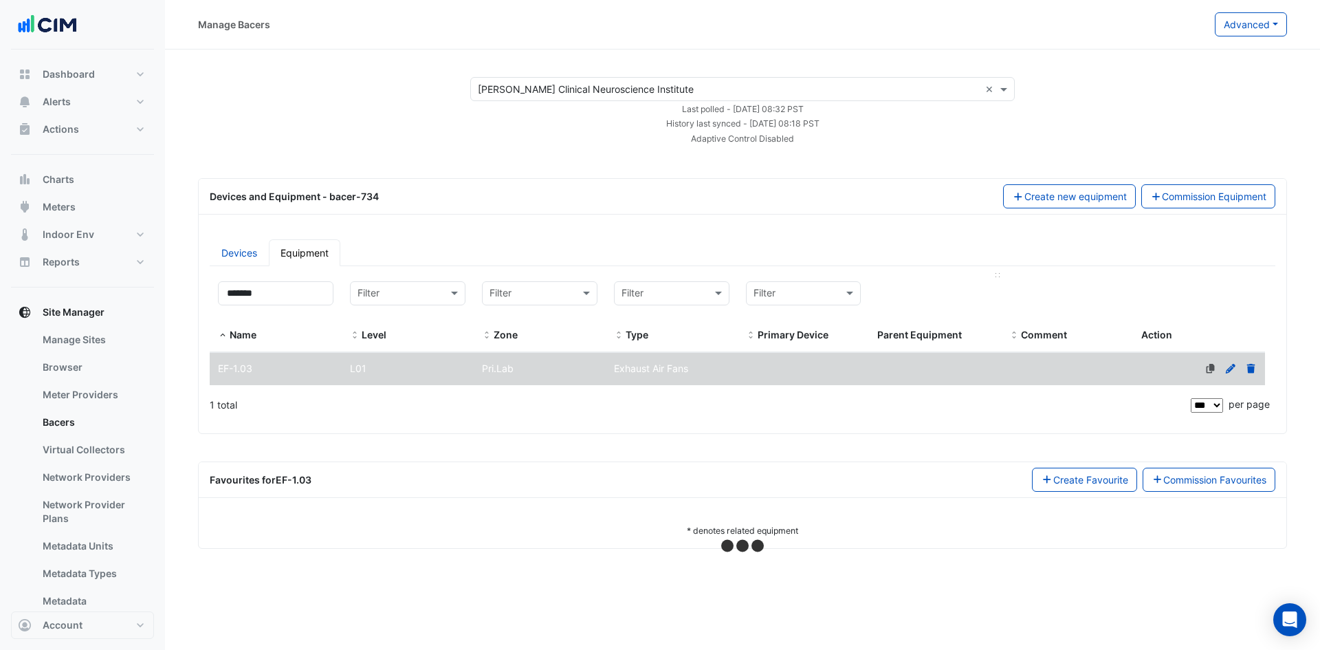
select select "***"
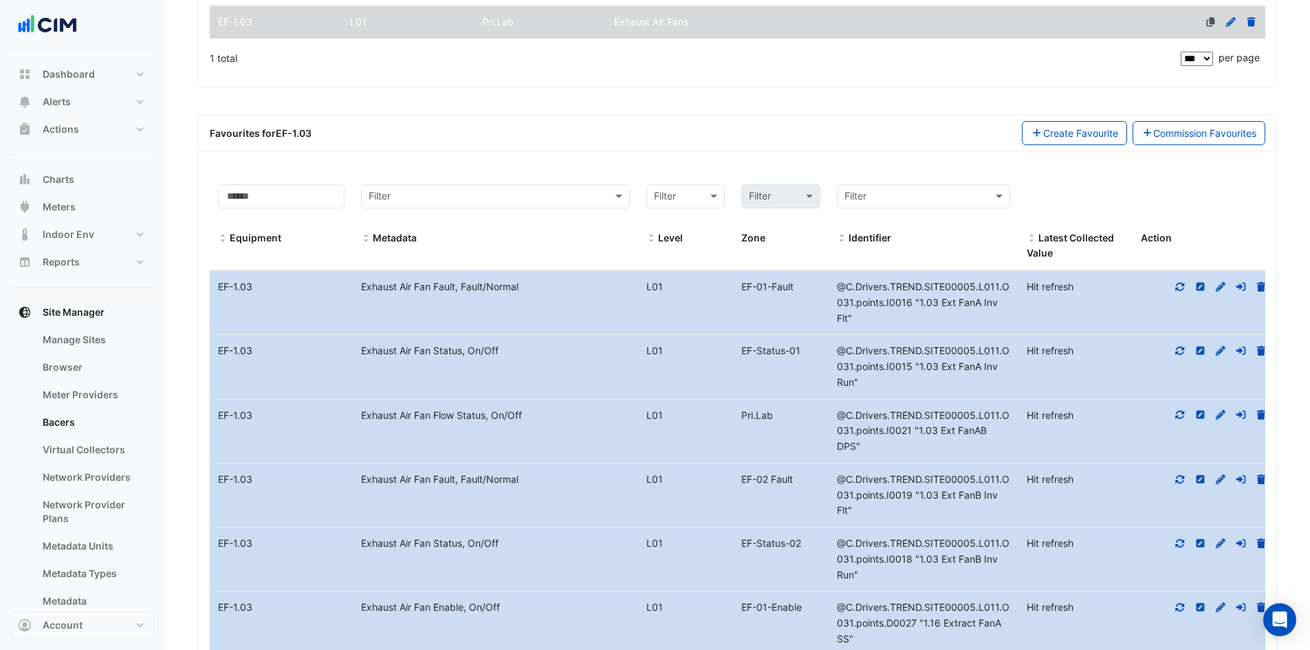
scroll to position [413, 0]
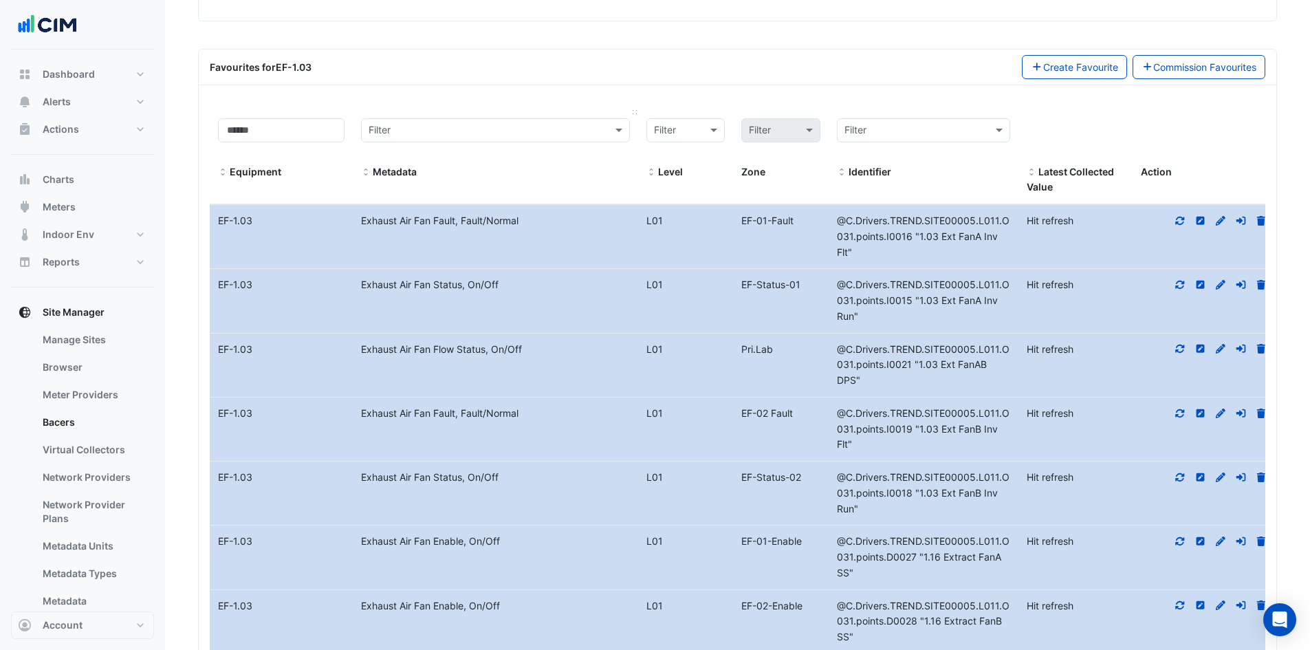
click at [364, 169] on span at bounding box center [366, 172] width 10 height 11
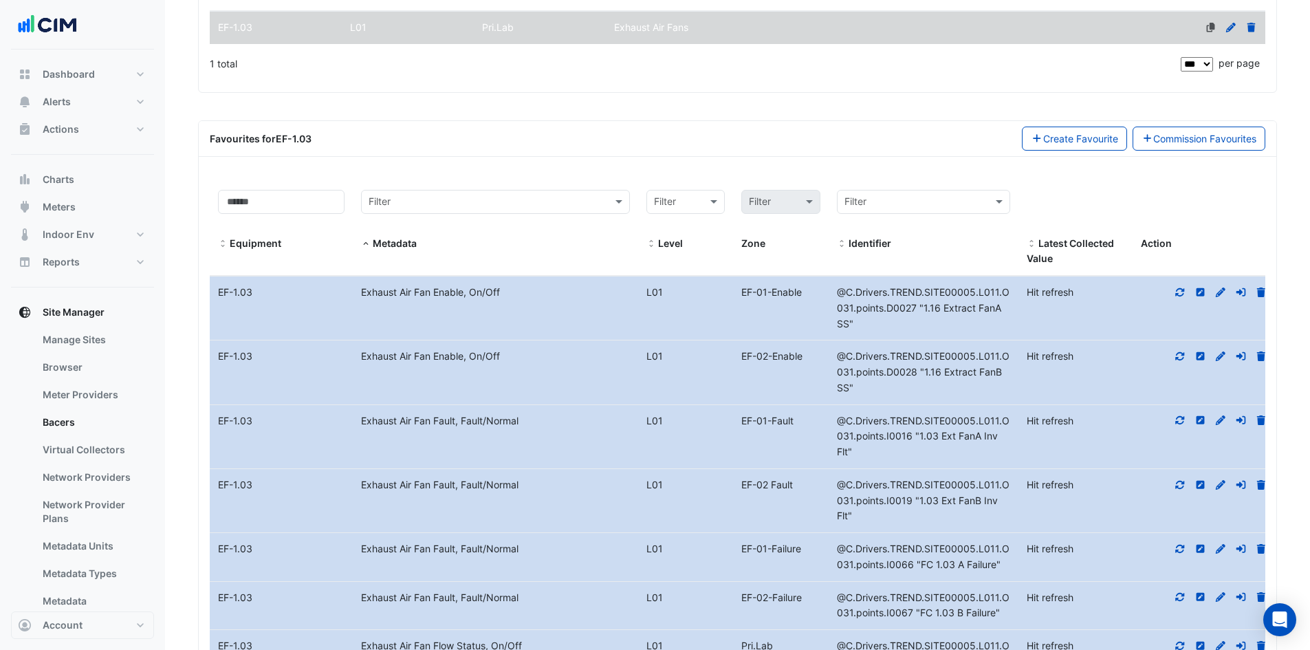
scroll to position [206, 0]
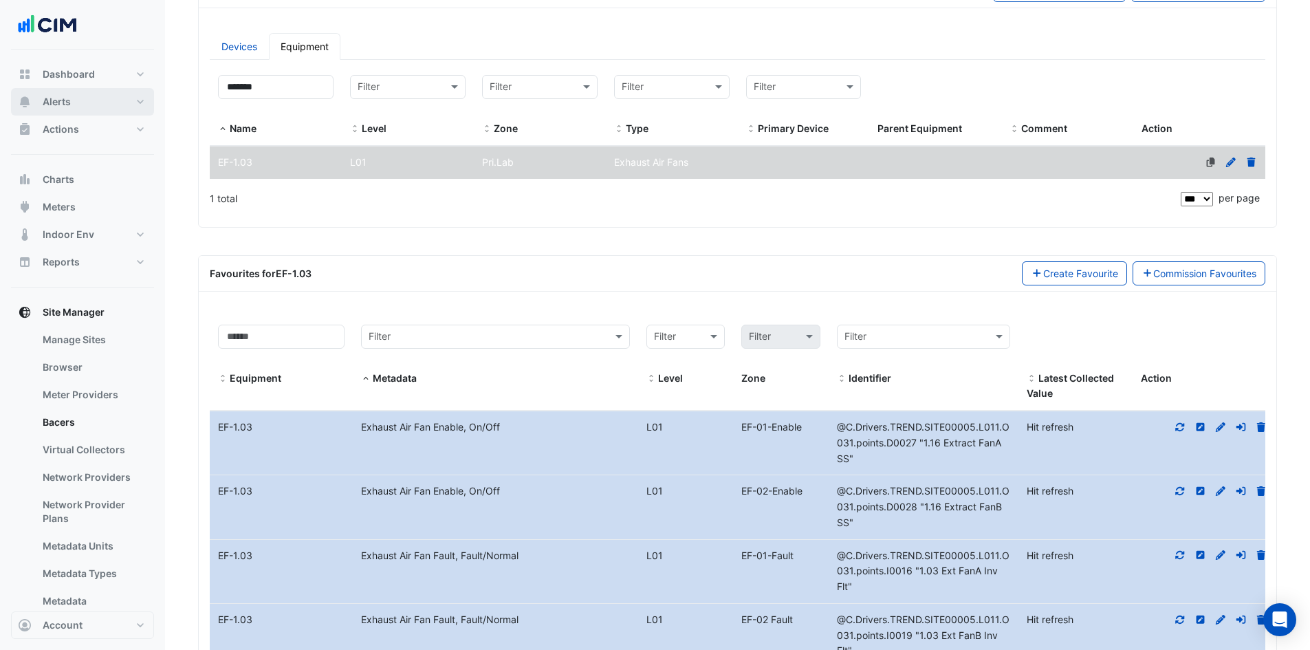
click at [127, 95] on button "Alerts" at bounding box center [82, 102] width 143 height 28
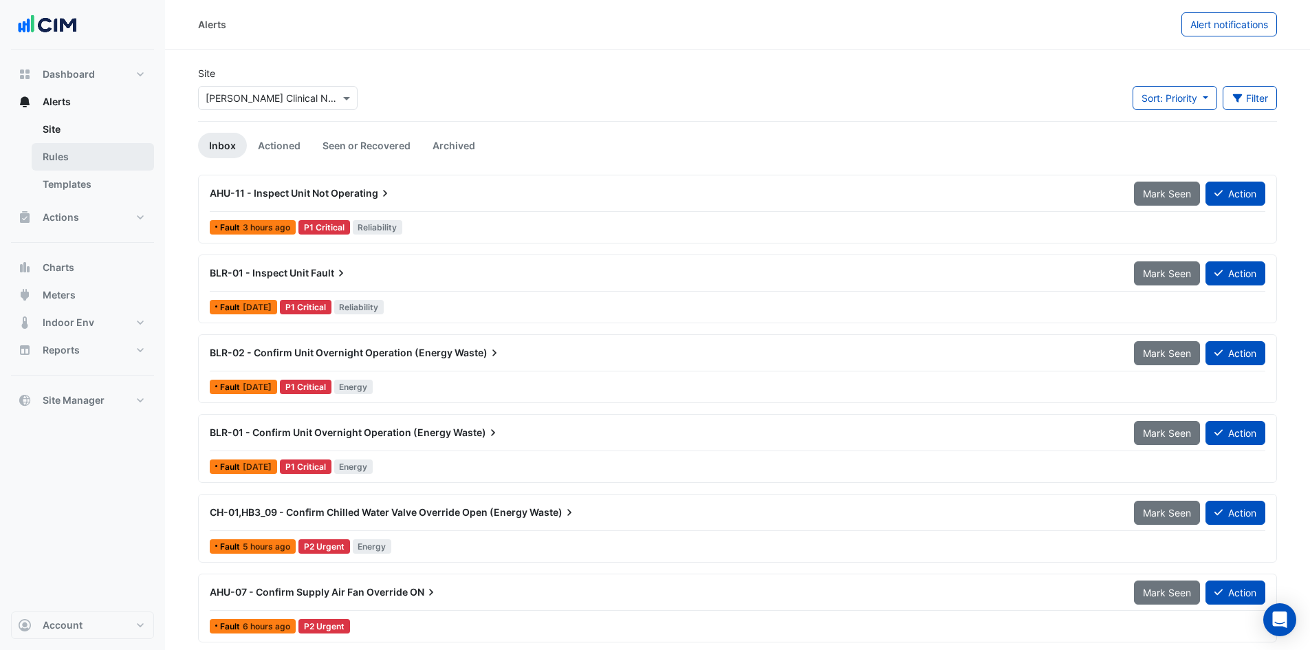
click at [109, 157] on link "Rules" at bounding box center [93, 157] width 122 height 28
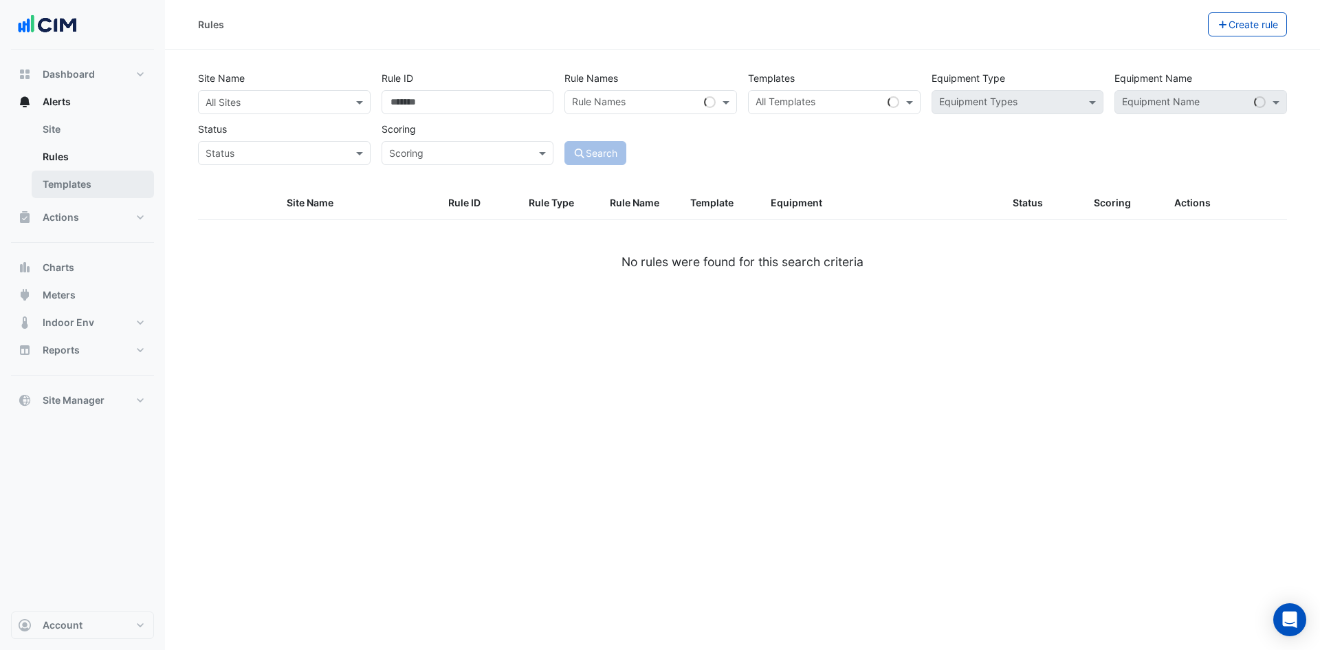
click at [91, 182] on link "Templates" at bounding box center [93, 185] width 122 height 28
select select
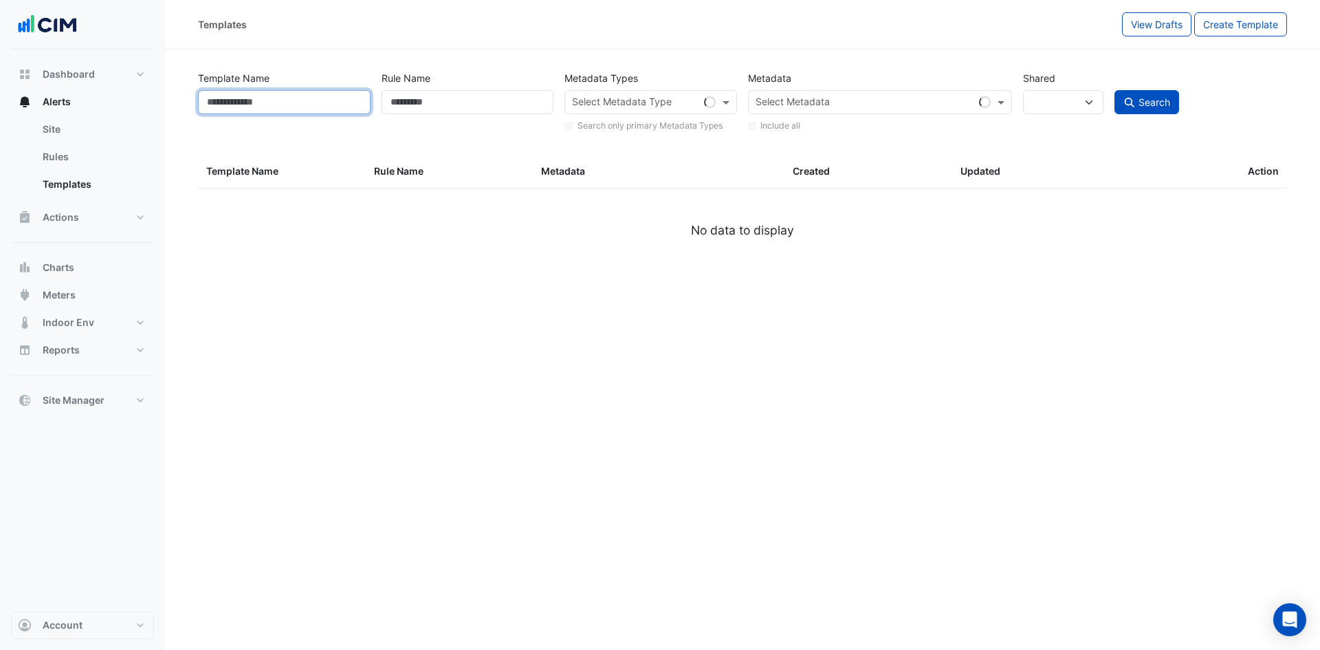
click at [306, 96] on input "Template Name" at bounding box center [284, 102] width 173 height 24
paste input "*******"
type input "*******"
select select
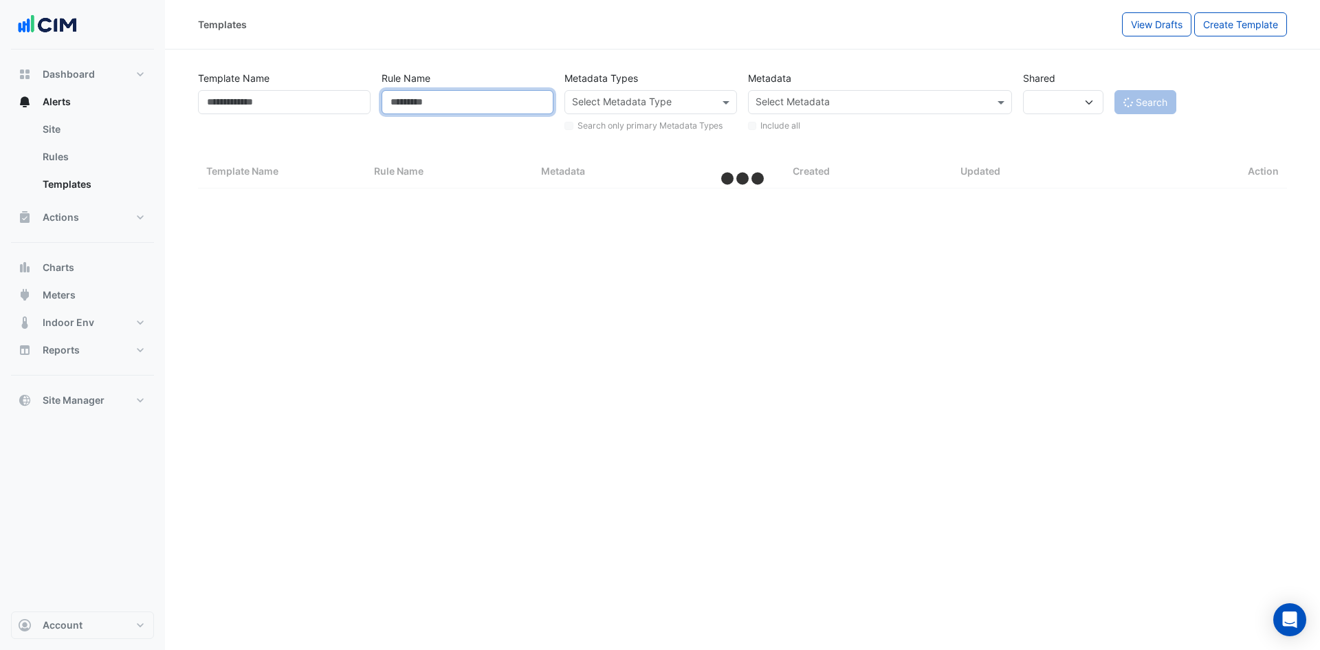
click at [474, 100] on input "Rule Name" at bounding box center [468, 102] width 173 height 24
select select "***"
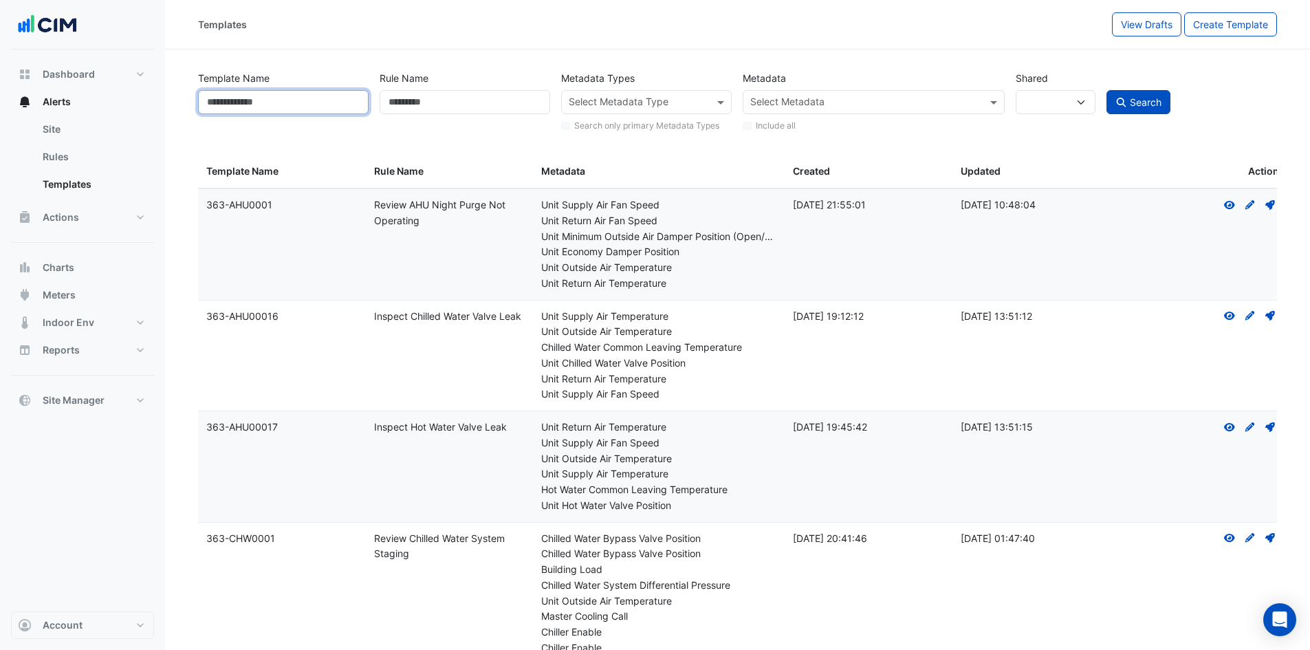
click at [261, 107] on input "Template Name" at bounding box center [283, 102] width 171 height 24
paste input "*******"
type input "*******"
click at [1148, 109] on button "Search" at bounding box center [1138, 102] width 65 height 24
select select
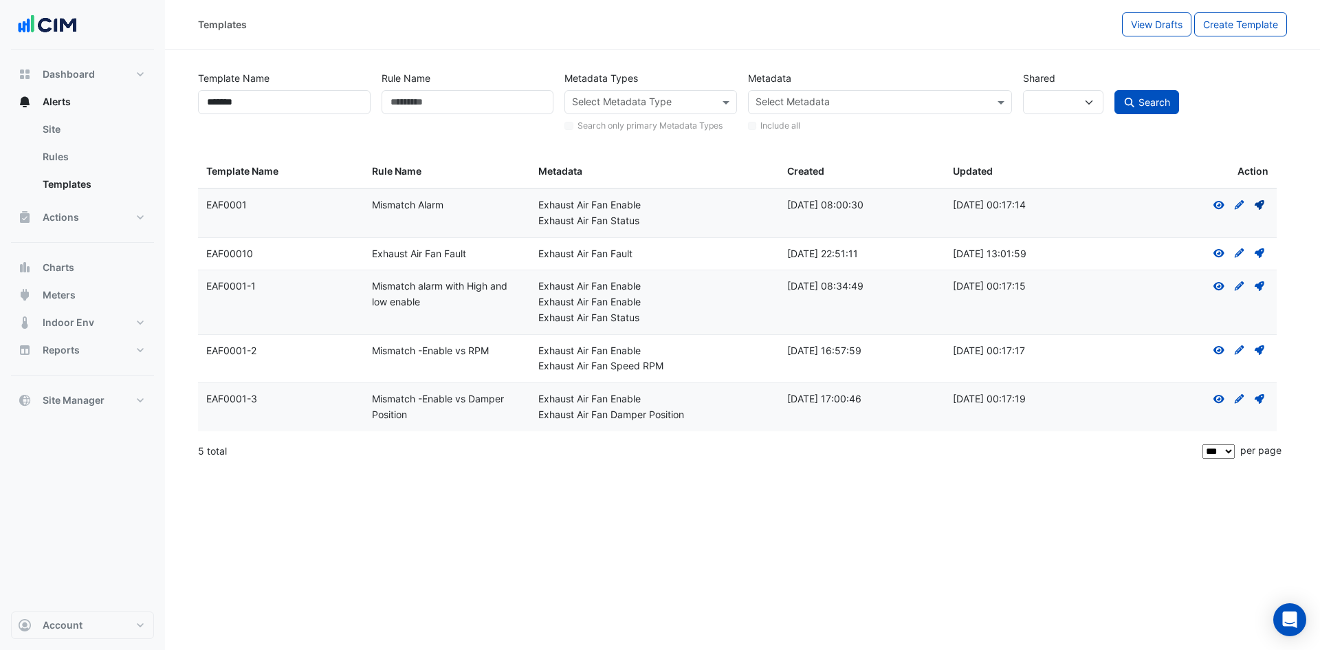
click at [1263, 206] on icon "Deploy" at bounding box center [1260, 205] width 12 height 10
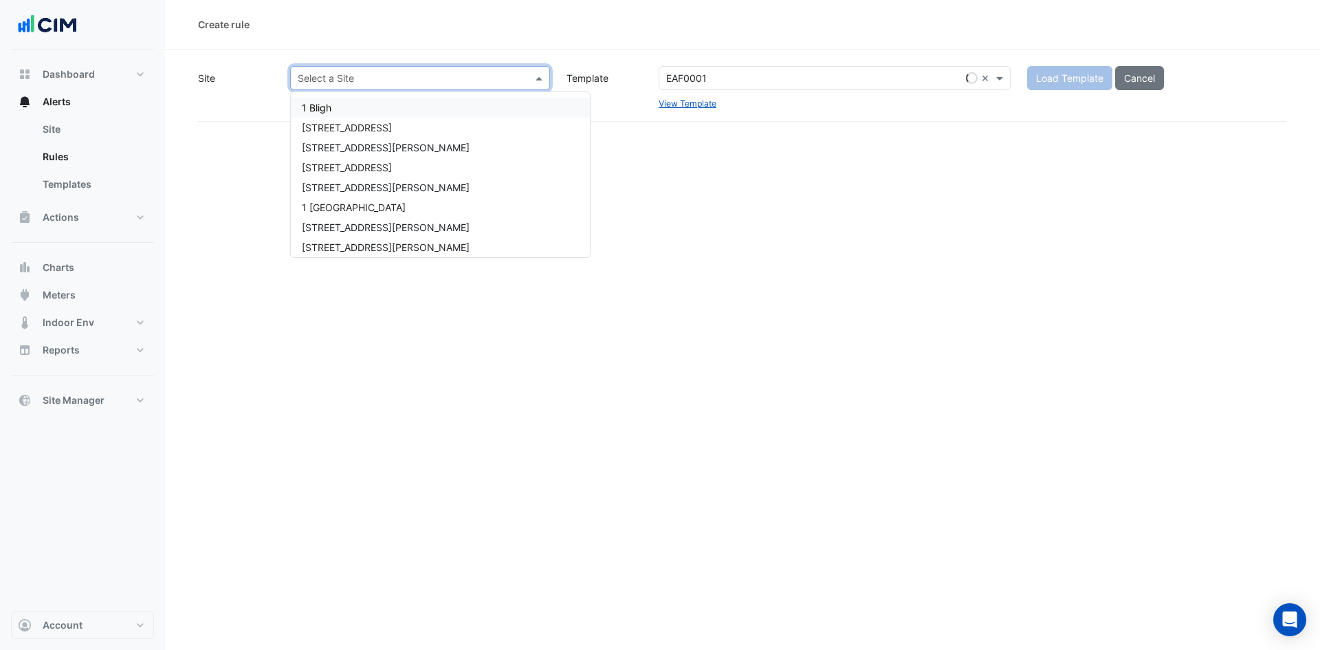
click at [445, 73] on input "text" at bounding box center [406, 79] width 217 height 14
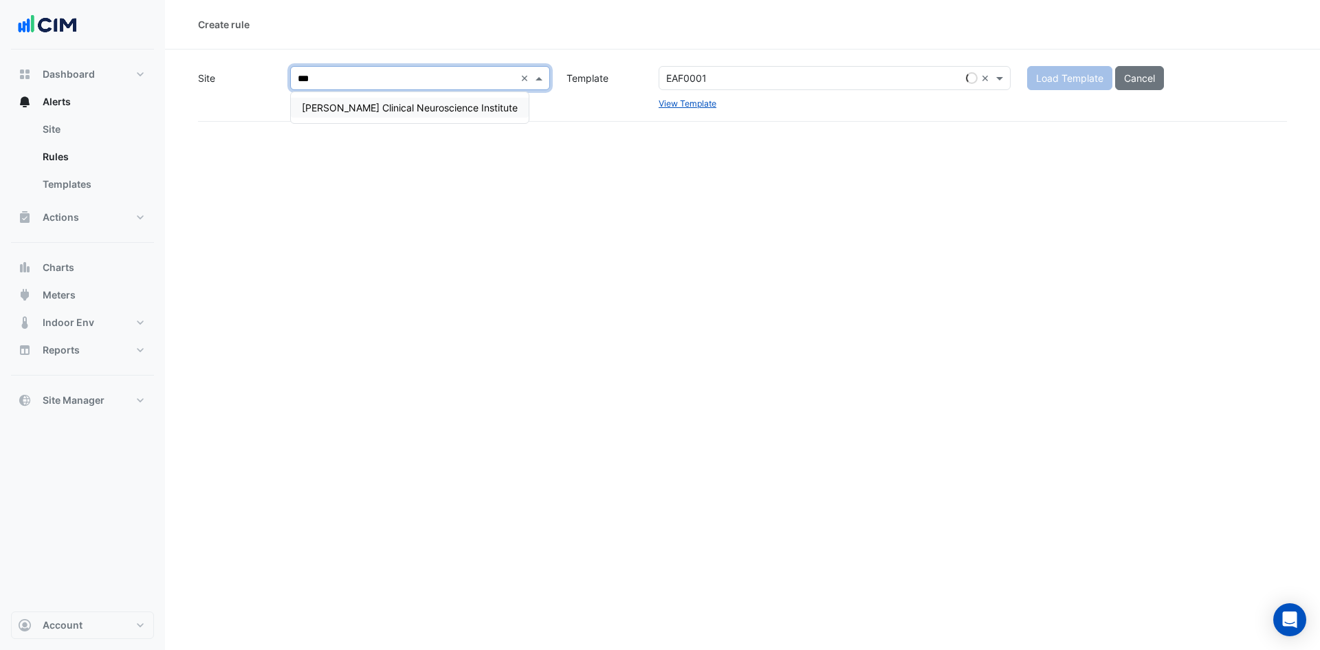
type input "****"
click at [471, 105] on span "[PERSON_NAME] Clinical Neuroscience Institute" at bounding box center [410, 108] width 216 height 12
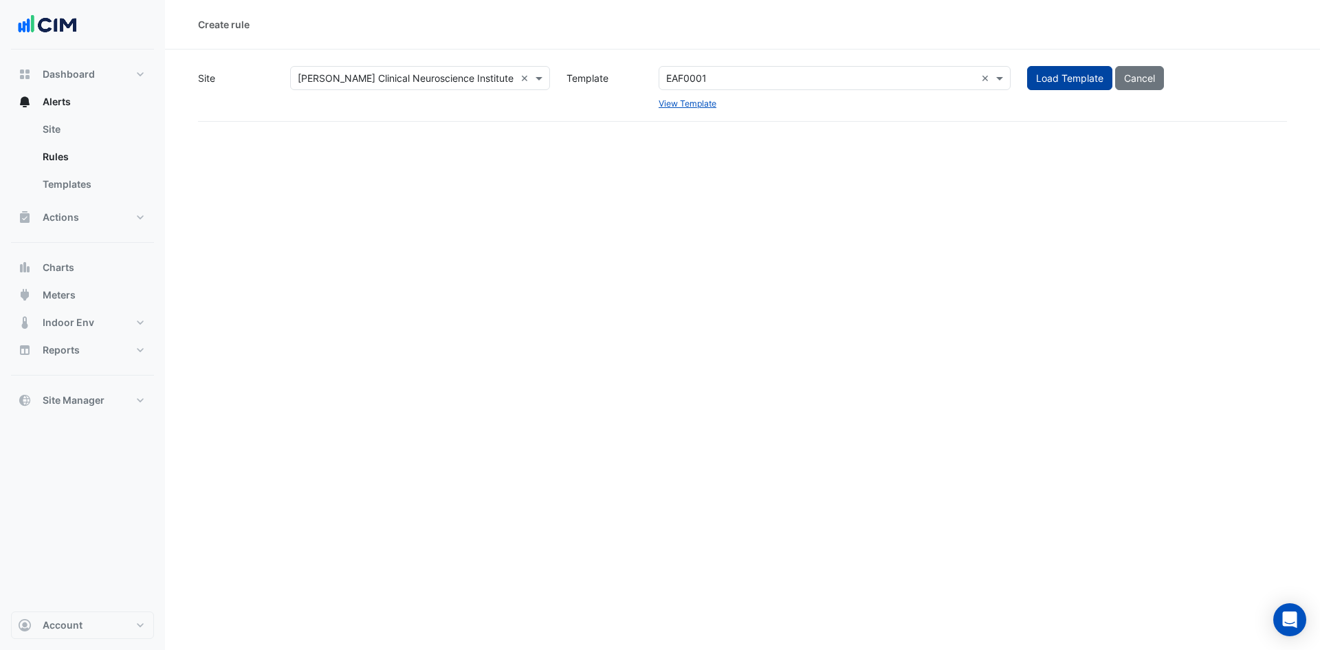
click at [1076, 82] on button "Load Template" at bounding box center [1069, 78] width 85 height 24
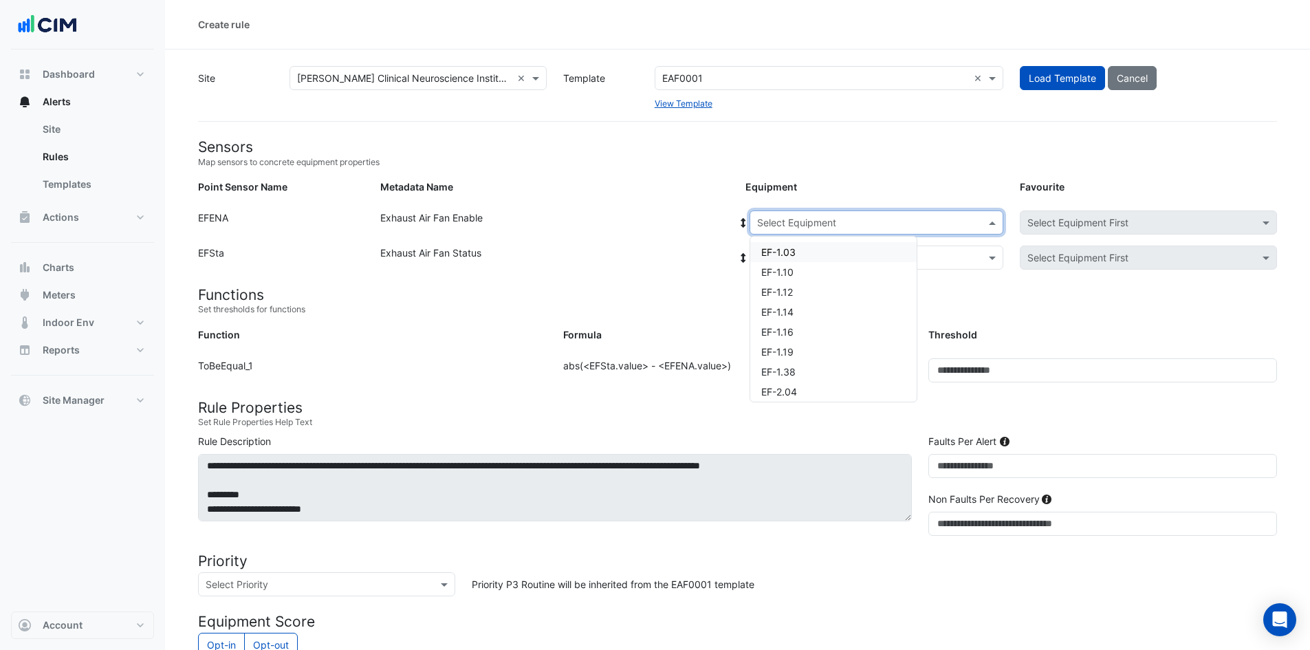
click at [997, 218] on span at bounding box center [993, 222] width 17 height 14
click at [879, 246] on div "EF-1.03" at bounding box center [833, 252] width 166 height 20
click at [913, 245] on div "Select Equipment" at bounding box center [877, 257] width 254 height 24
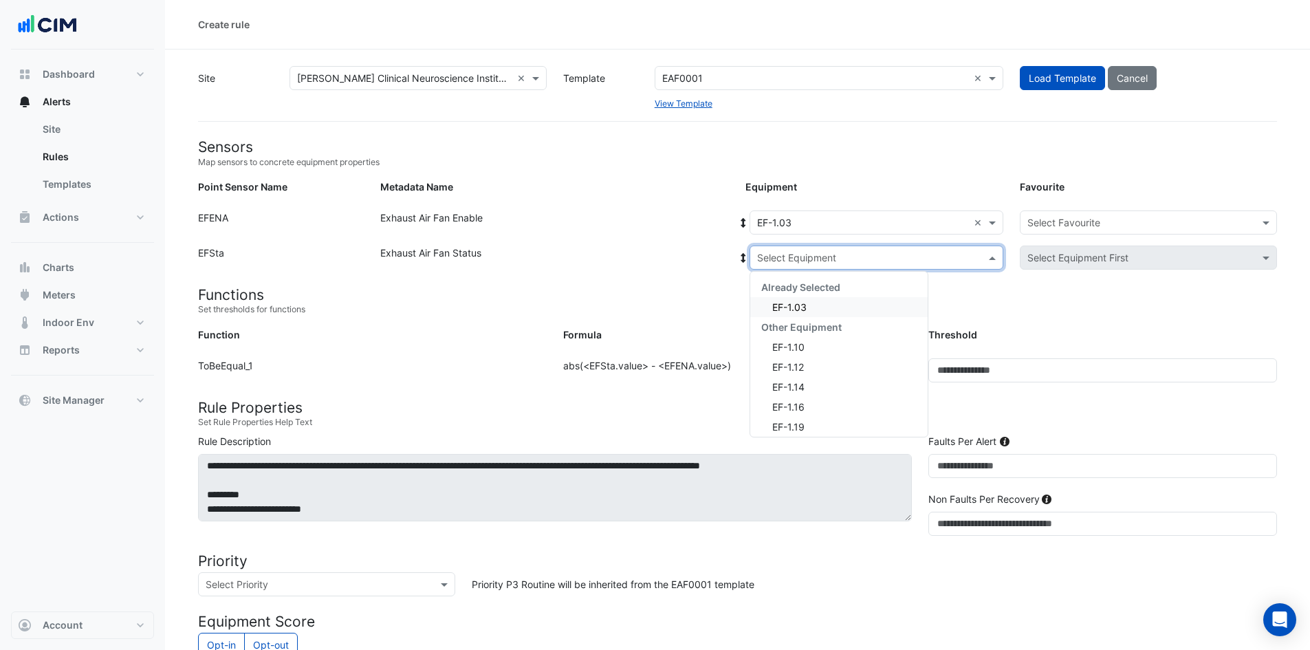
click at [849, 307] on div "EF-1.03" at bounding box center [838, 307] width 177 height 20
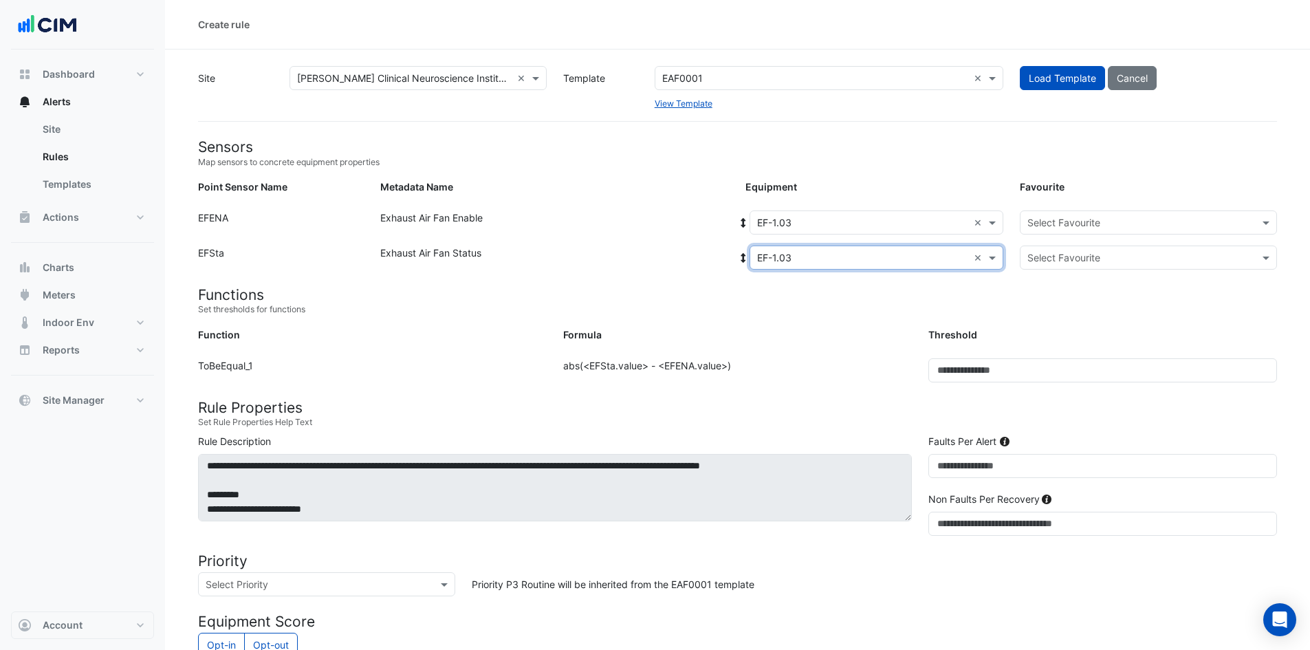
click at [1079, 223] on input "text" at bounding box center [1134, 223] width 215 height 14
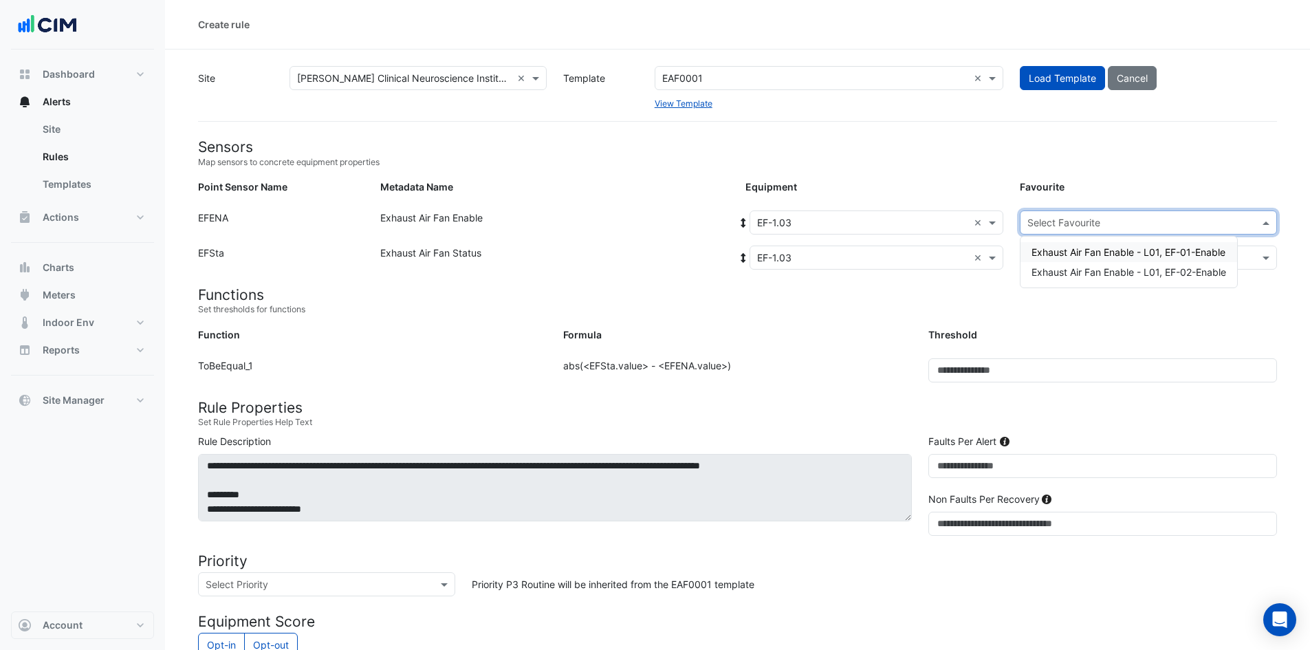
click at [1089, 252] on span "Exhaust Air Fan Enable - L01, EF-01-Enable" at bounding box center [1129, 252] width 194 height 12
click at [1089, 254] on input "text" at bounding box center [1134, 258] width 215 height 14
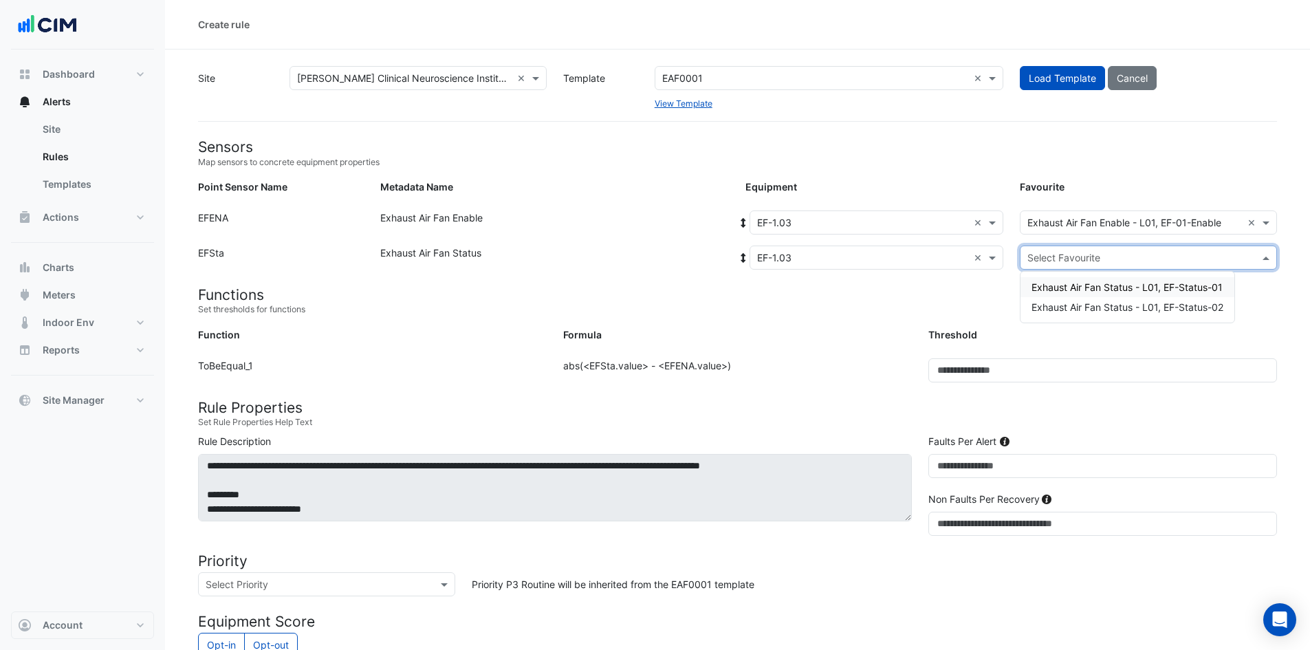
click at [1096, 290] on span "Exhaust Air Fan Status - L01, EF-Status-01" at bounding box center [1127, 287] width 191 height 12
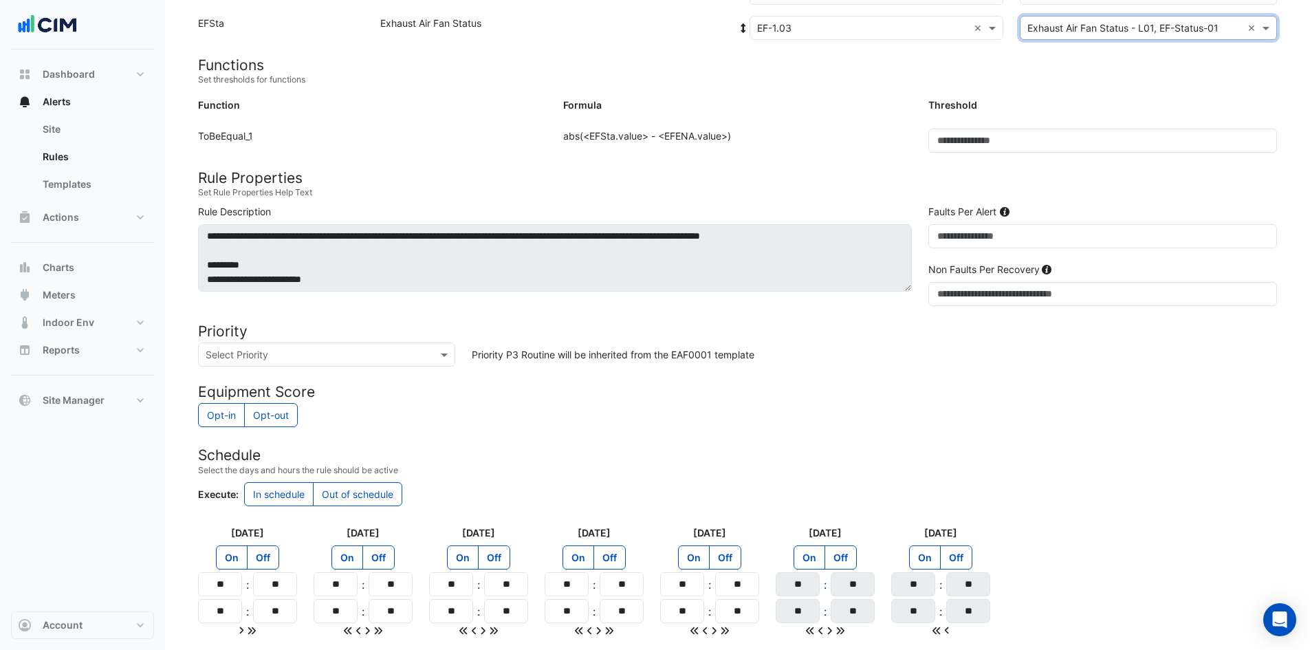
scroll to position [342, 0]
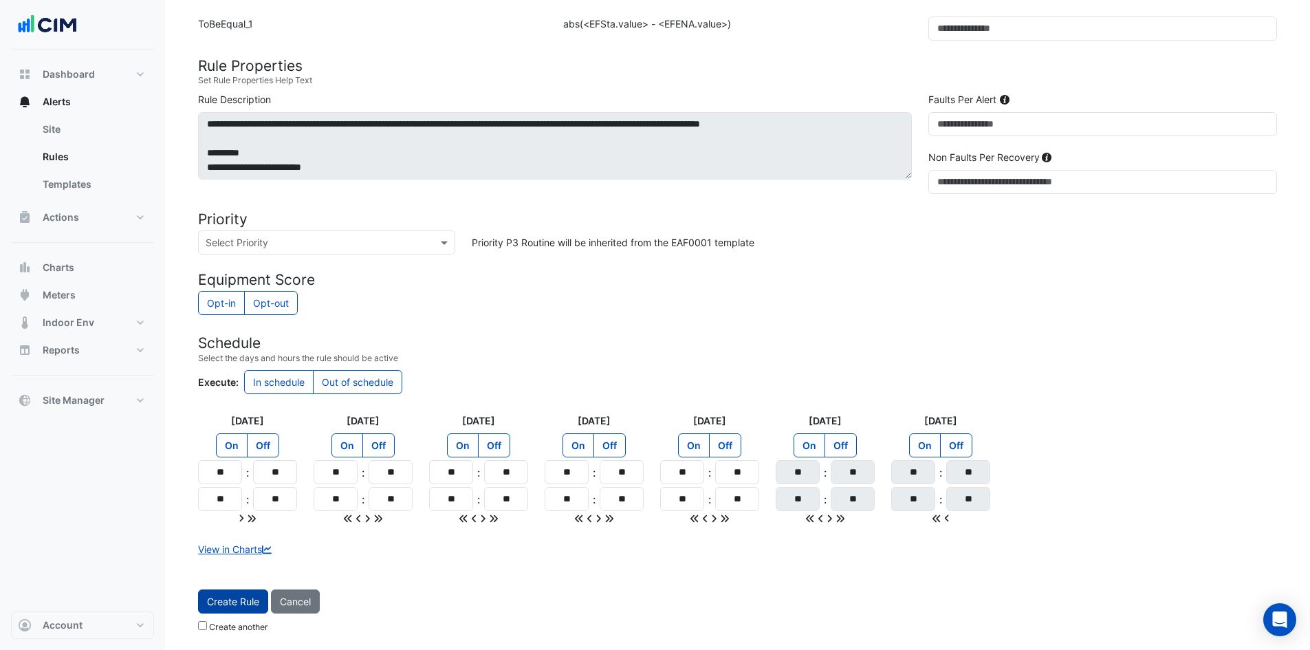
click at [232, 609] on button "Create Rule" at bounding box center [233, 601] width 70 height 24
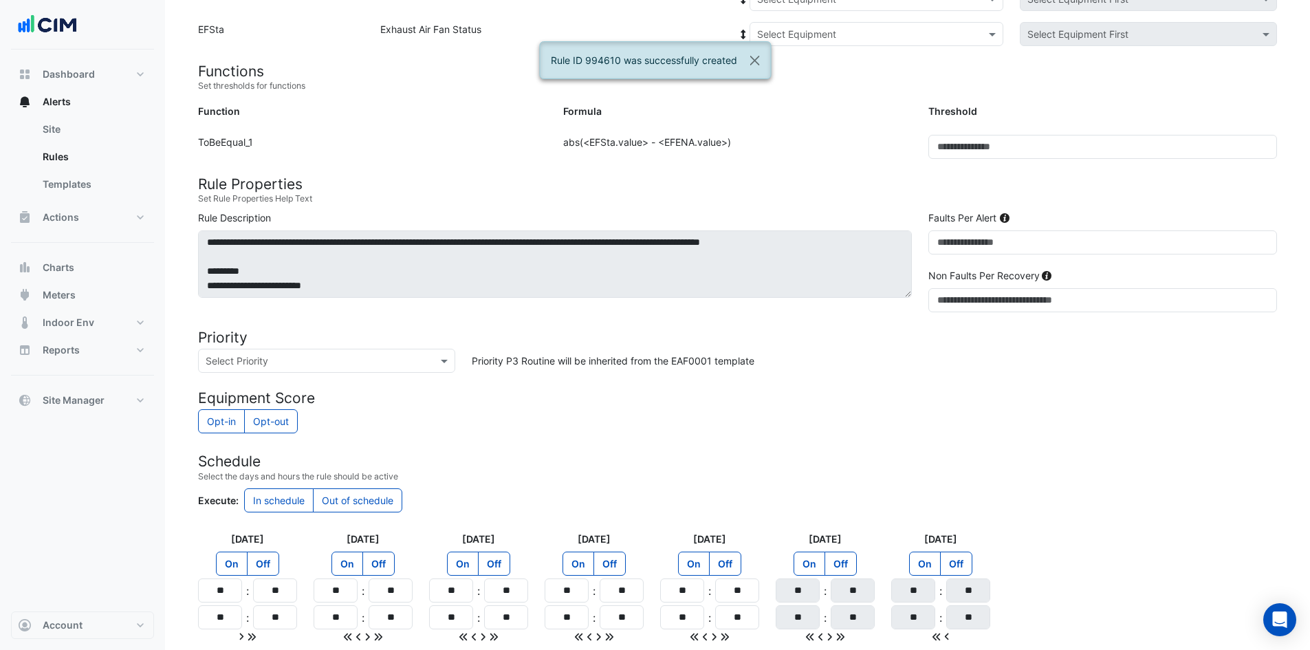
scroll to position [105, 0]
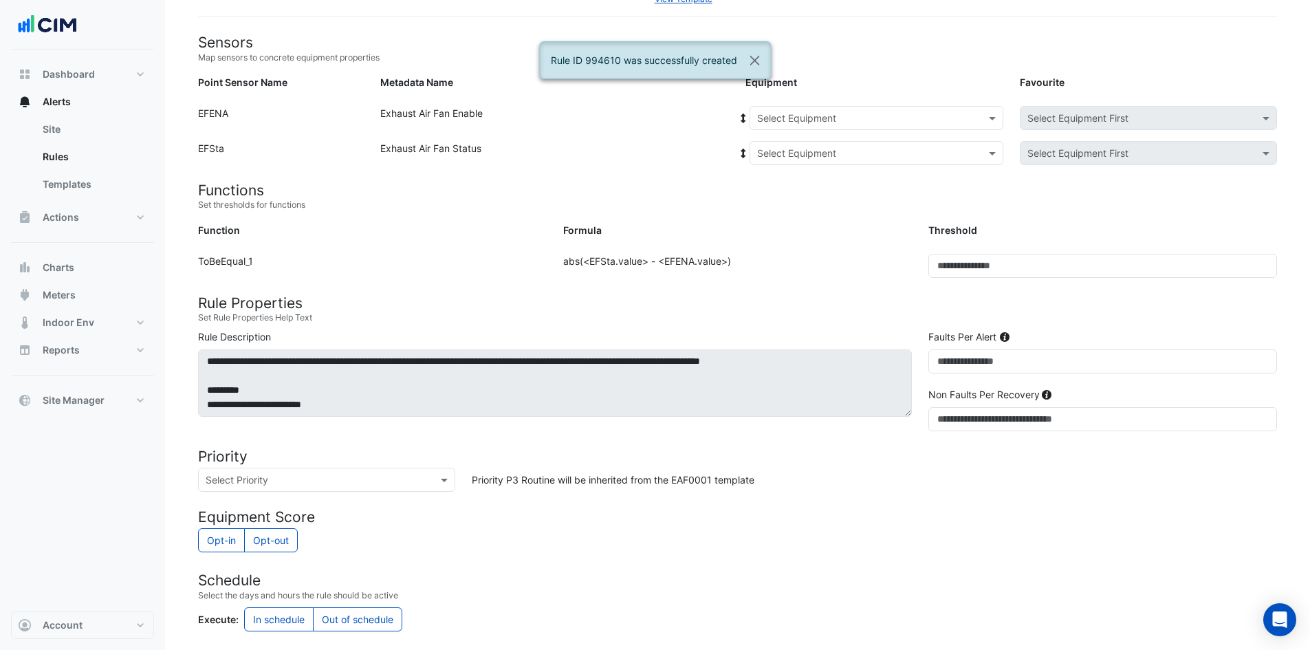
click at [917, 106] on div "Select Equipment" at bounding box center [877, 118] width 254 height 24
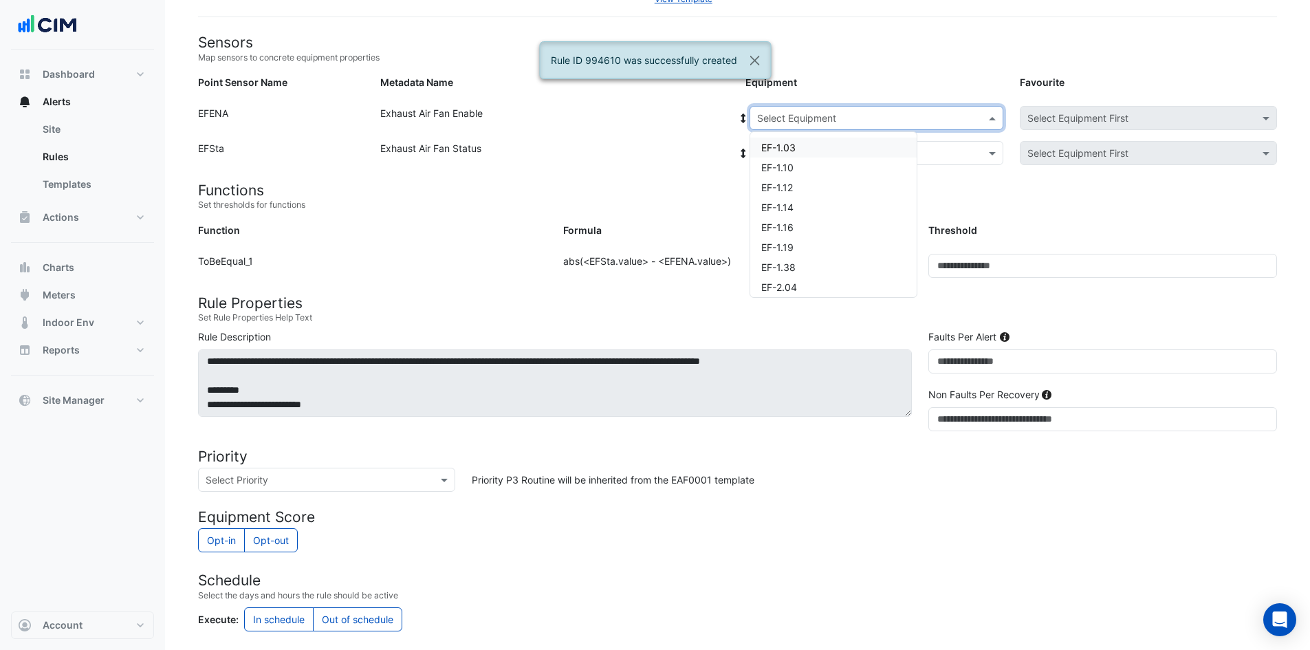
click at [811, 149] on div "EF-1.03" at bounding box center [833, 148] width 166 height 20
click at [827, 147] on input "text" at bounding box center [862, 153] width 211 height 14
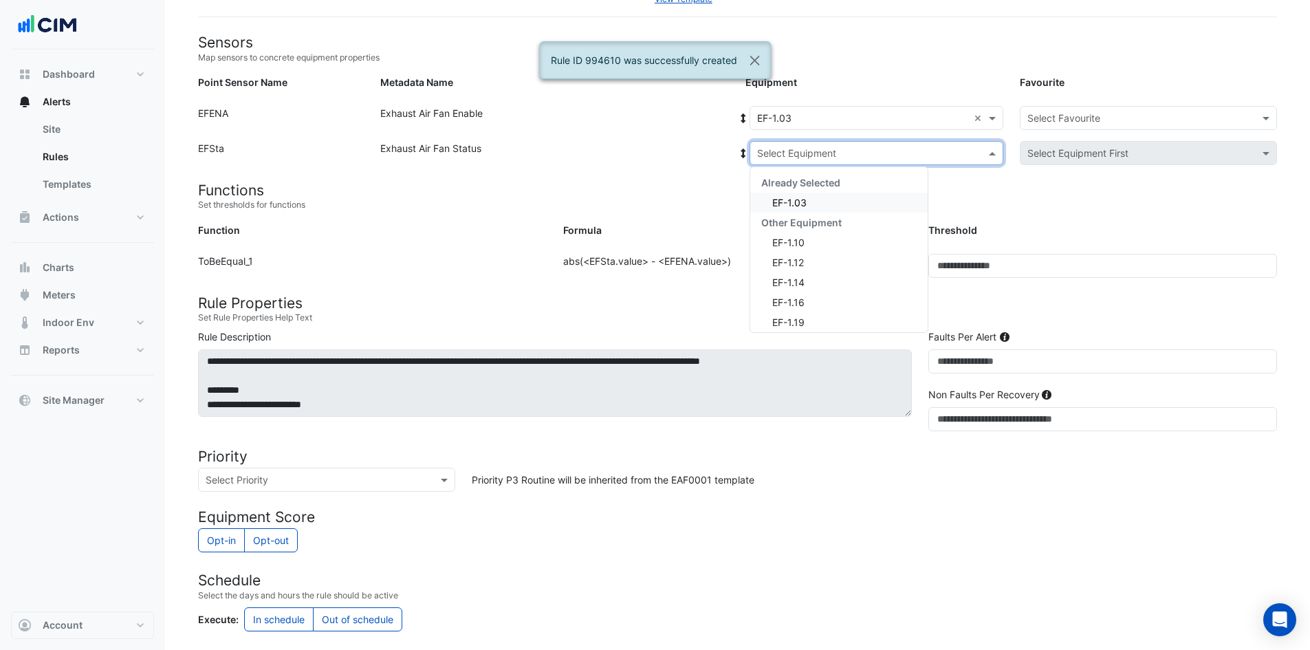
click at [809, 205] on div "EF-1.03" at bounding box center [838, 203] width 177 height 20
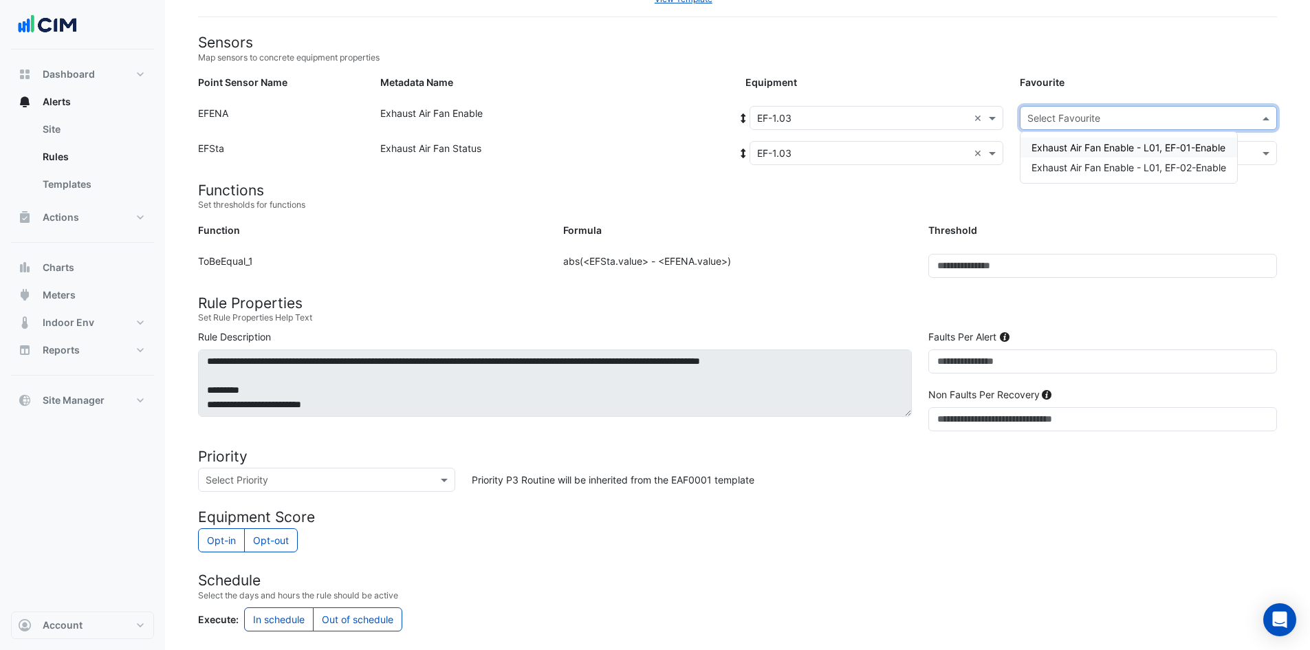
click at [1101, 120] on input "text" at bounding box center [1134, 118] width 215 height 14
click at [1093, 174] on div "Exhaust Air Fan Enable - L01, EF-02-Enable" at bounding box center [1129, 167] width 217 height 20
click at [1099, 146] on input "text" at bounding box center [1134, 153] width 215 height 14
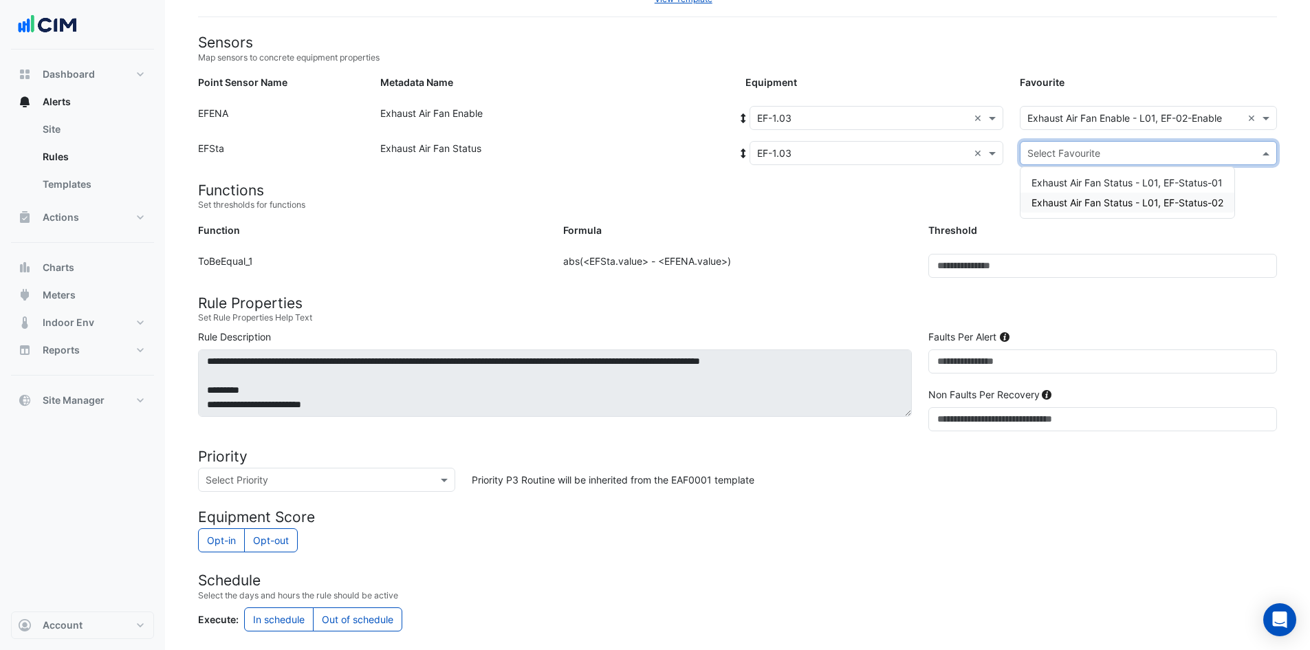
click at [1084, 201] on span "Exhaust Air Fan Status - L01, EF-Status-02" at bounding box center [1128, 203] width 192 height 12
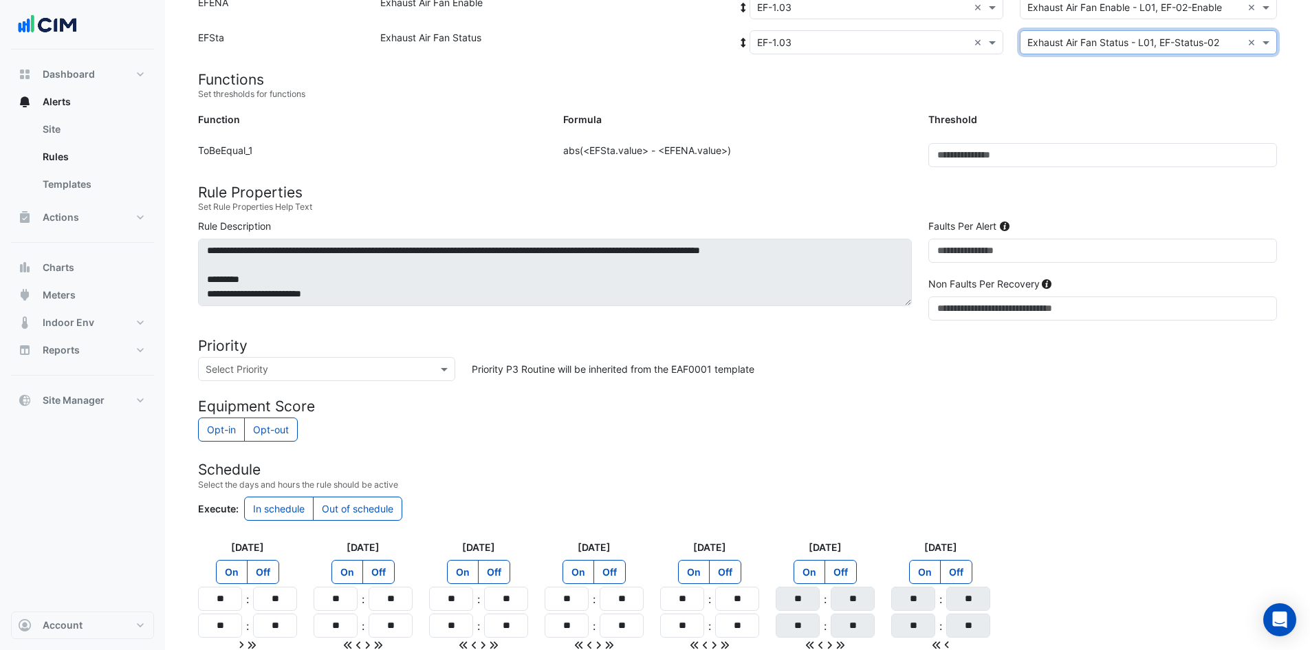
scroll to position [342, 0]
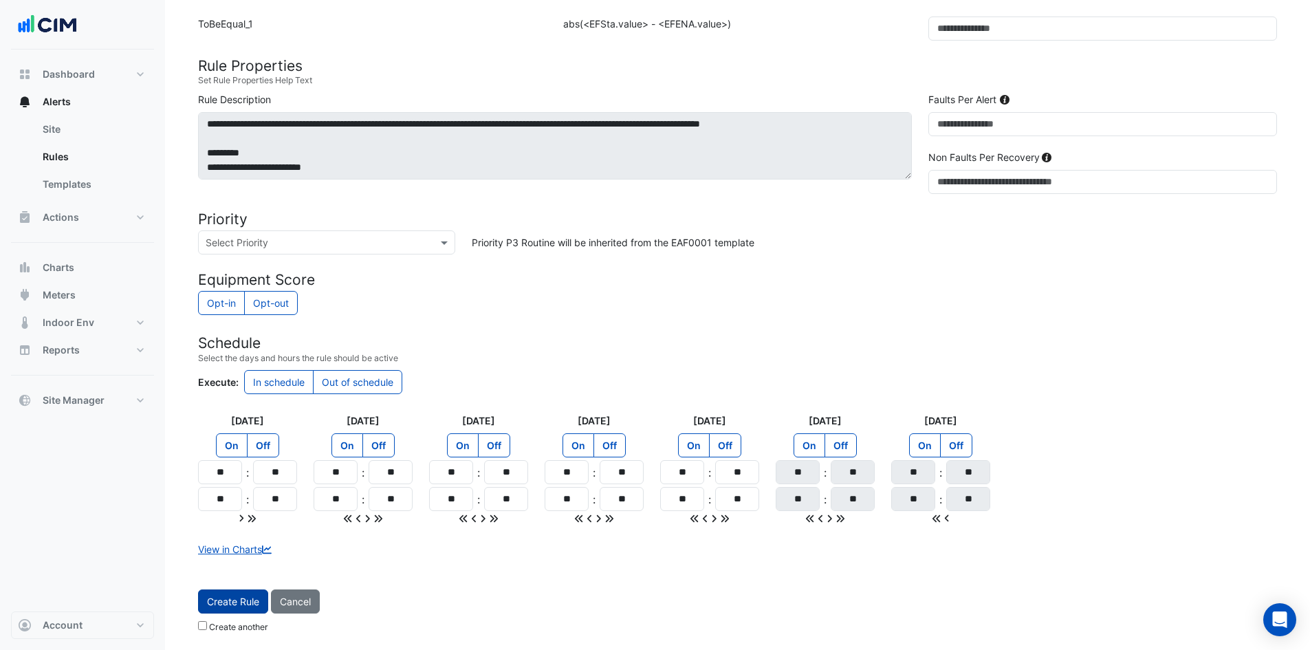
click at [227, 606] on button "Create Rule" at bounding box center [233, 601] width 70 height 24
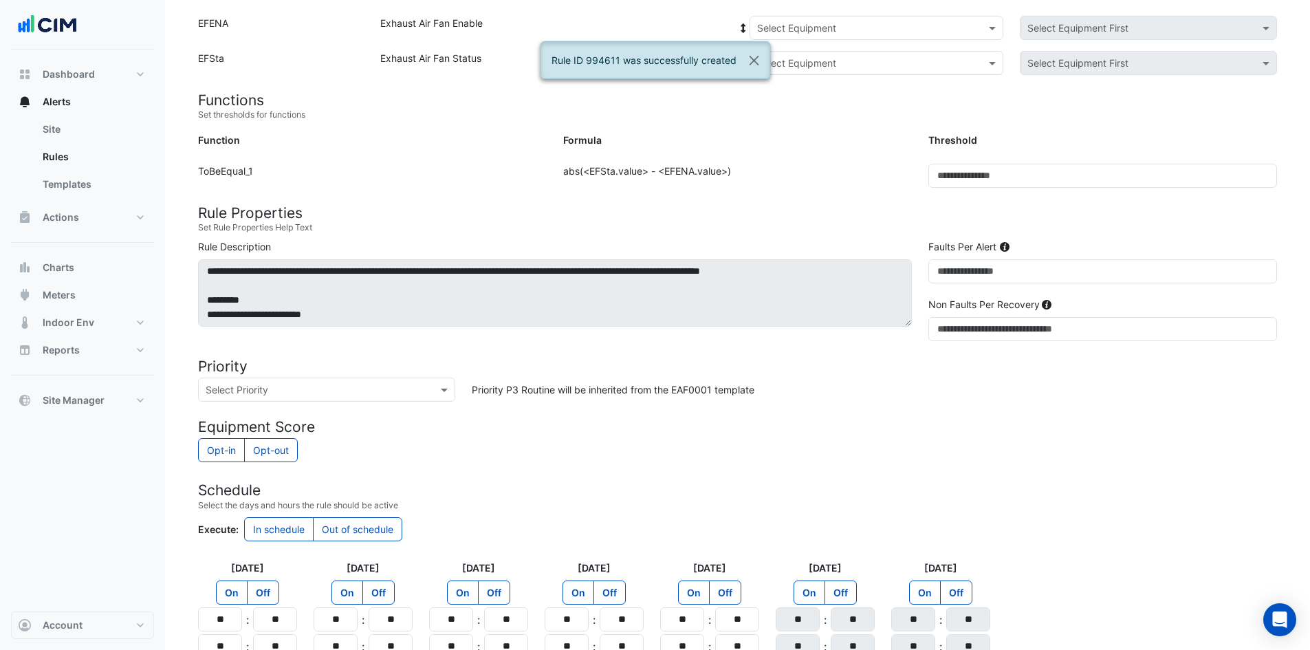
scroll to position [36, 0]
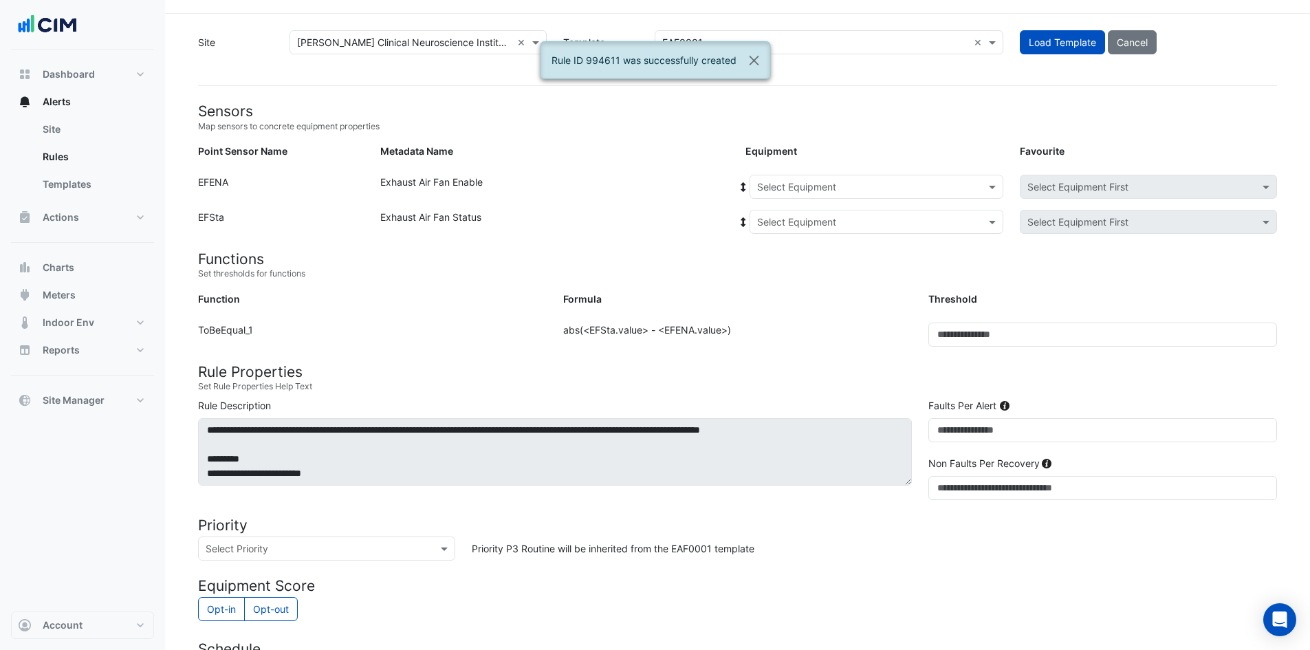
click at [837, 186] on input "text" at bounding box center [862, 187] width 211 height 14
click at [800, 237] on div "EF-1.10" at bounding box center [833, 236] width 166 height 20
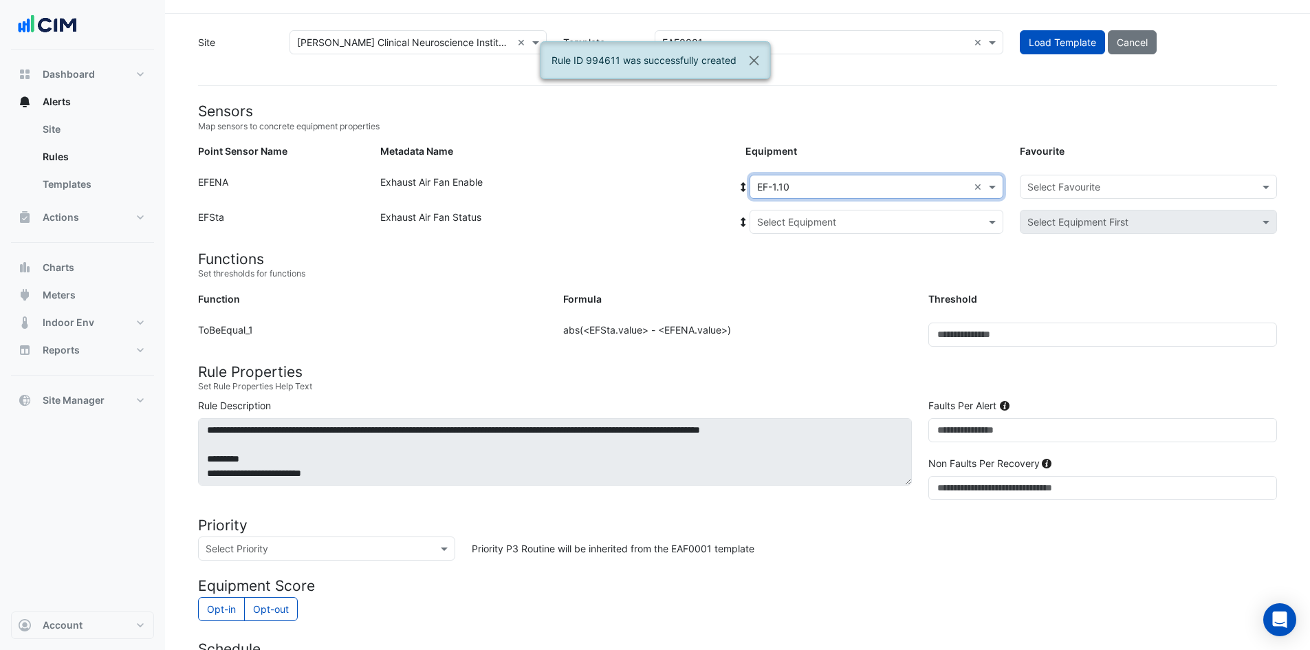
click at [902, 222] on input "text" at bounding box center [862, 222] width 211 height 14
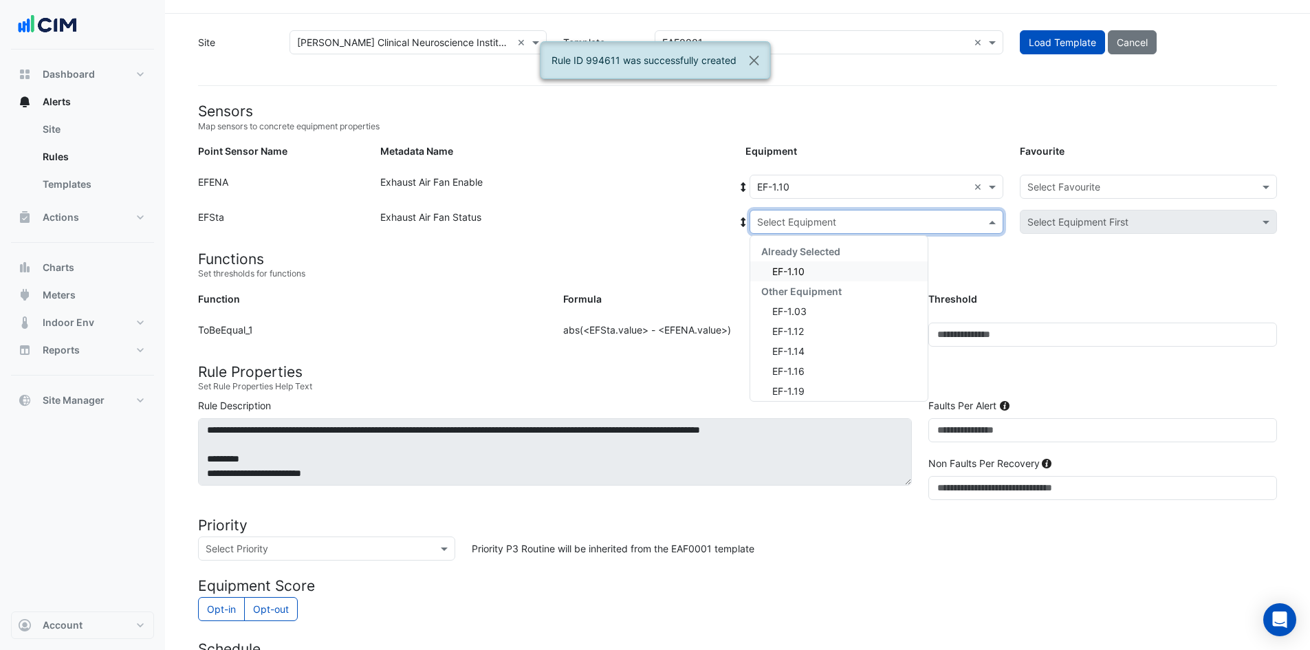
click at [816, 279] on div "EF-1.10" at bounding box center [838, 271] width 177 height 20
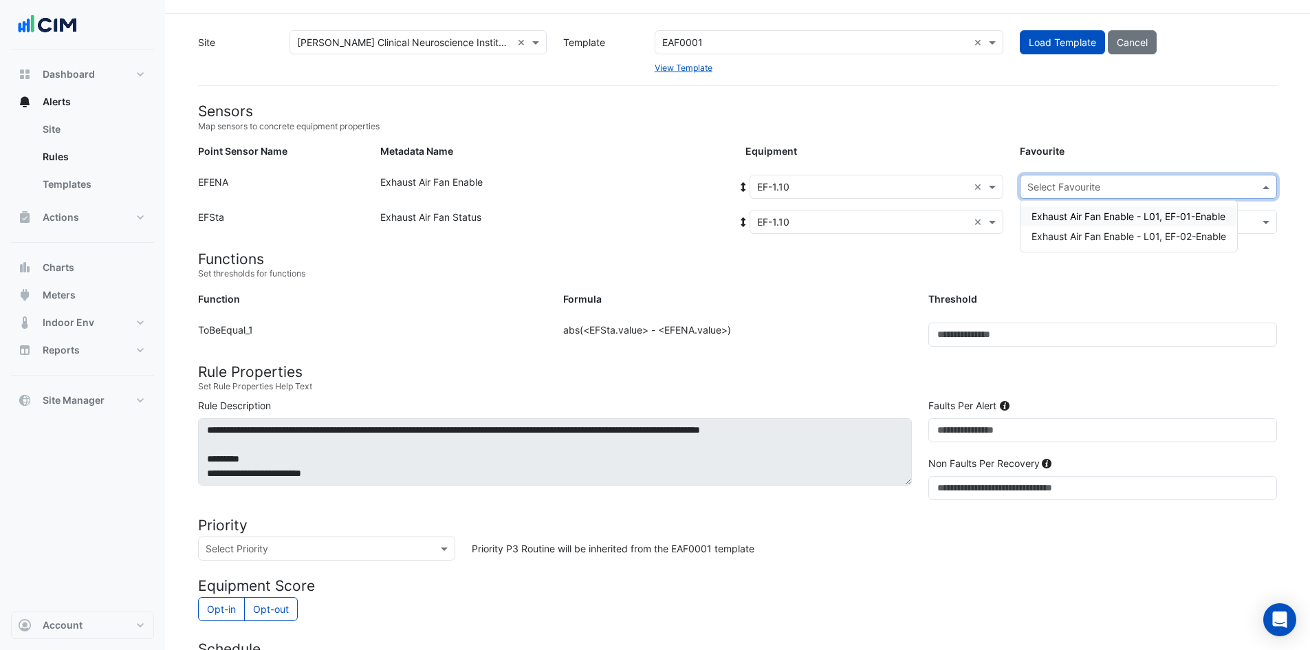
click at [1153, 183] on input "text" at bounding box center [1134, 187] width 215 height 14
click at [1136, 218] on span "Exhaust Air Fan Enable - L01, EF-01-Enable" at bounding box center [1129, 216] width 194 height 12
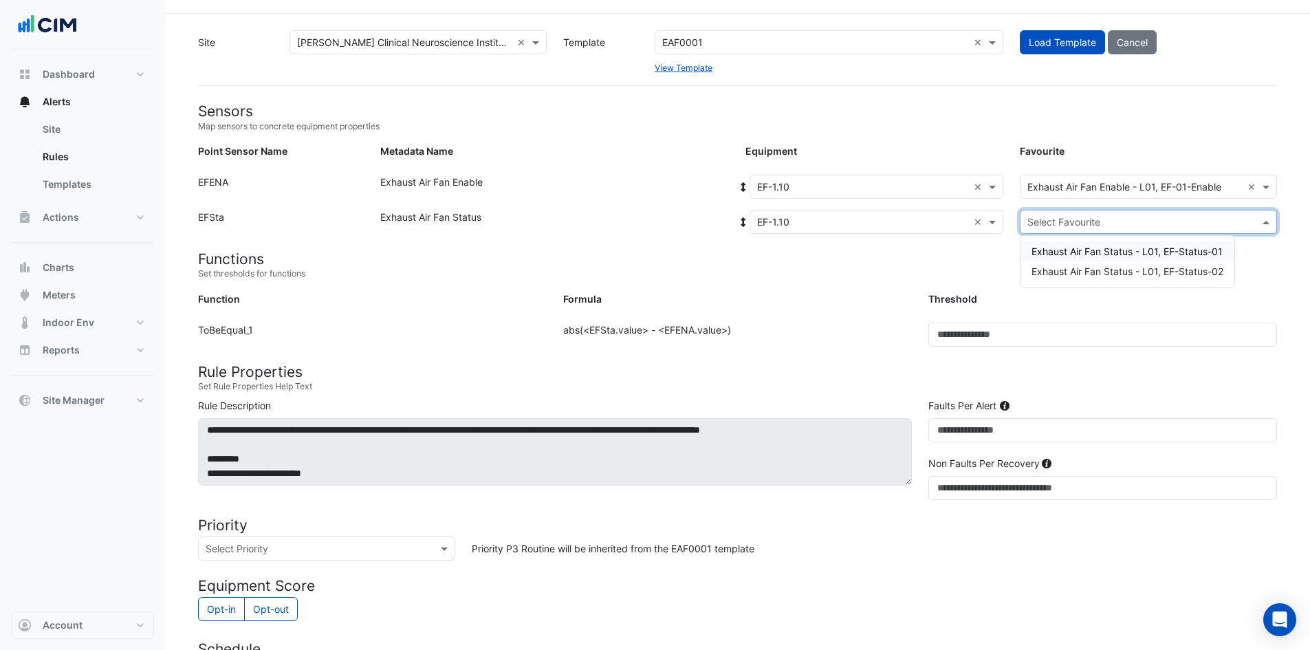
click at [1135, 217] on input "text" at bounding box center [1134, 222] width 215 height 14
click at [1109, 255] on span "Exhaust Air Fan Status - L01, EF-Status-01" at bounding box center [1127, 251] width 191 height 12
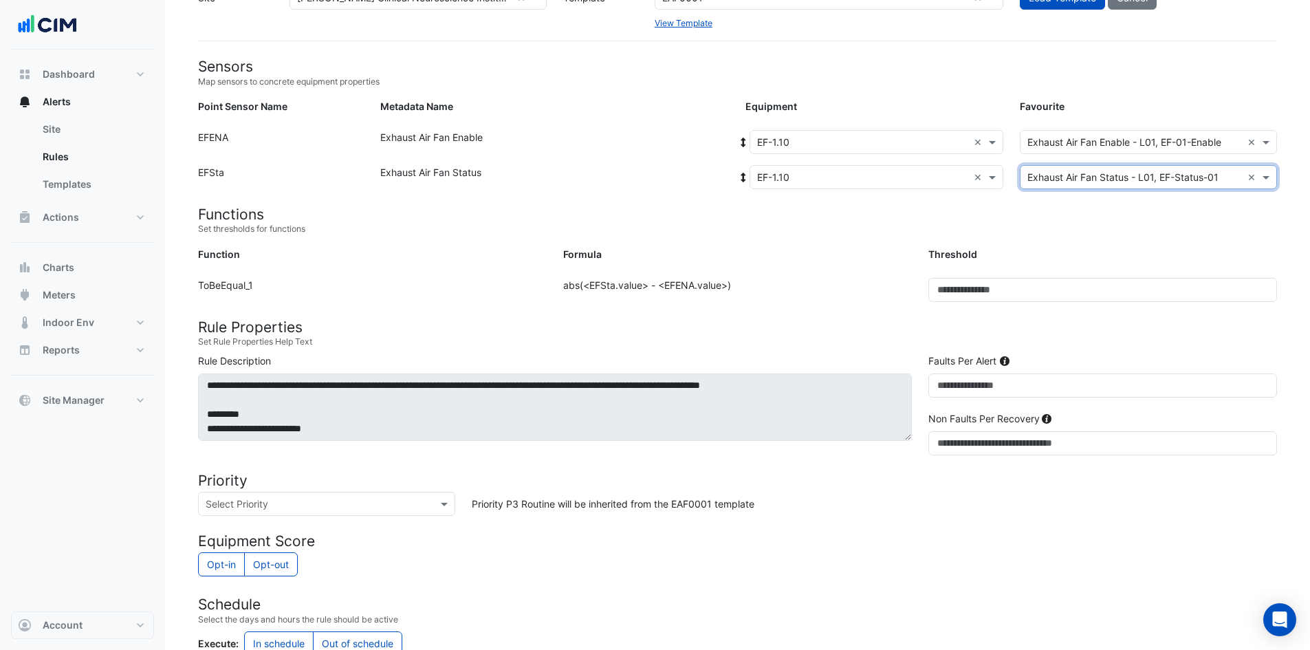
scroll to position [342, 0]
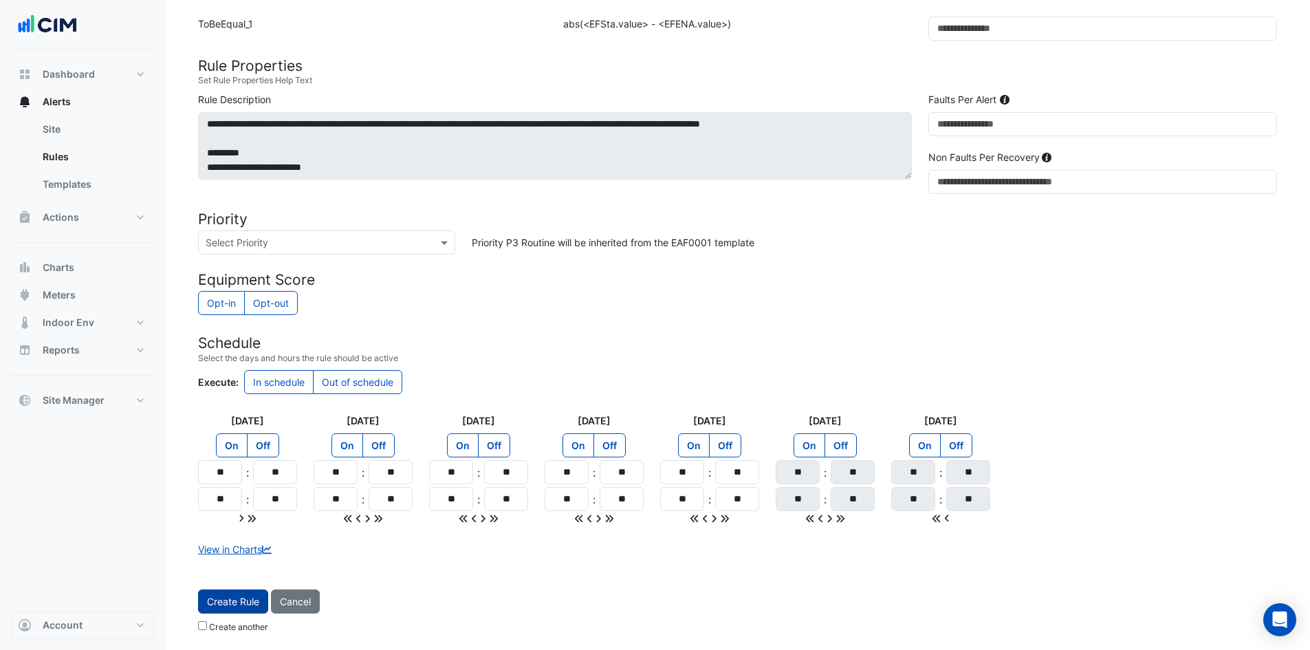
click at [243, 611] on button "Create Rule" at bounding box center [233, 601] width 70 height 24
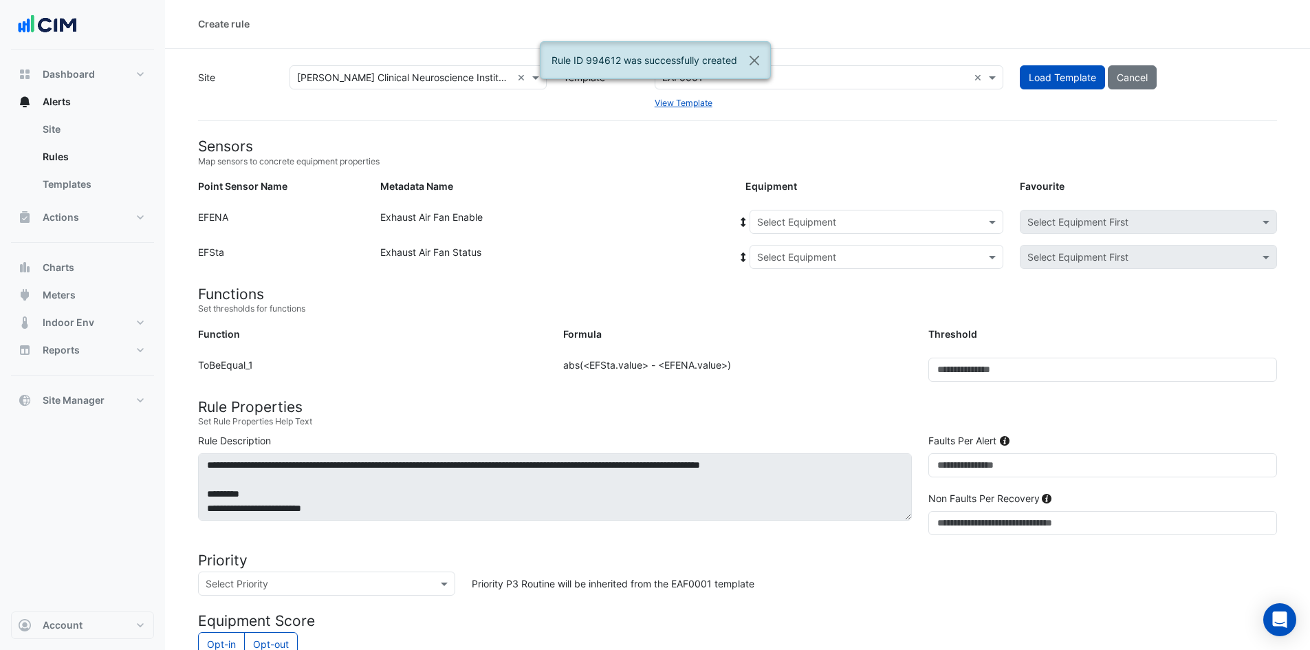
scroll to position [0, 0]
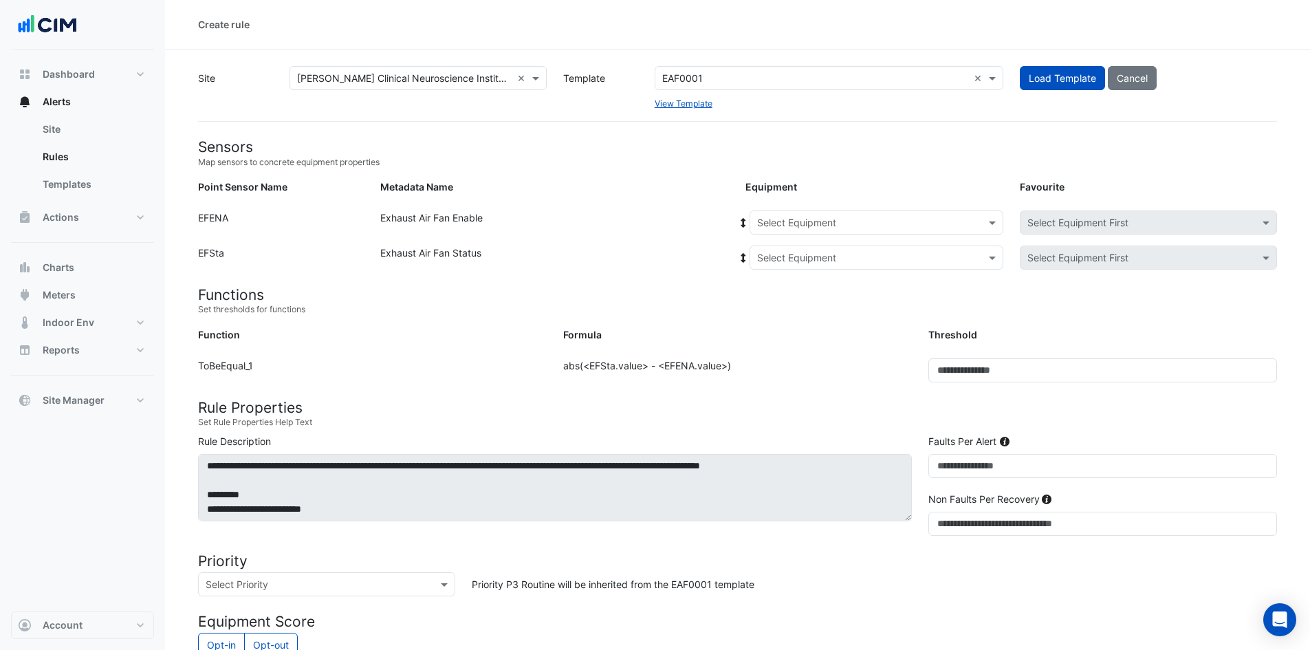
click at [862, 219] on input "text" at bounding box center [862, 223] width 211 height 14
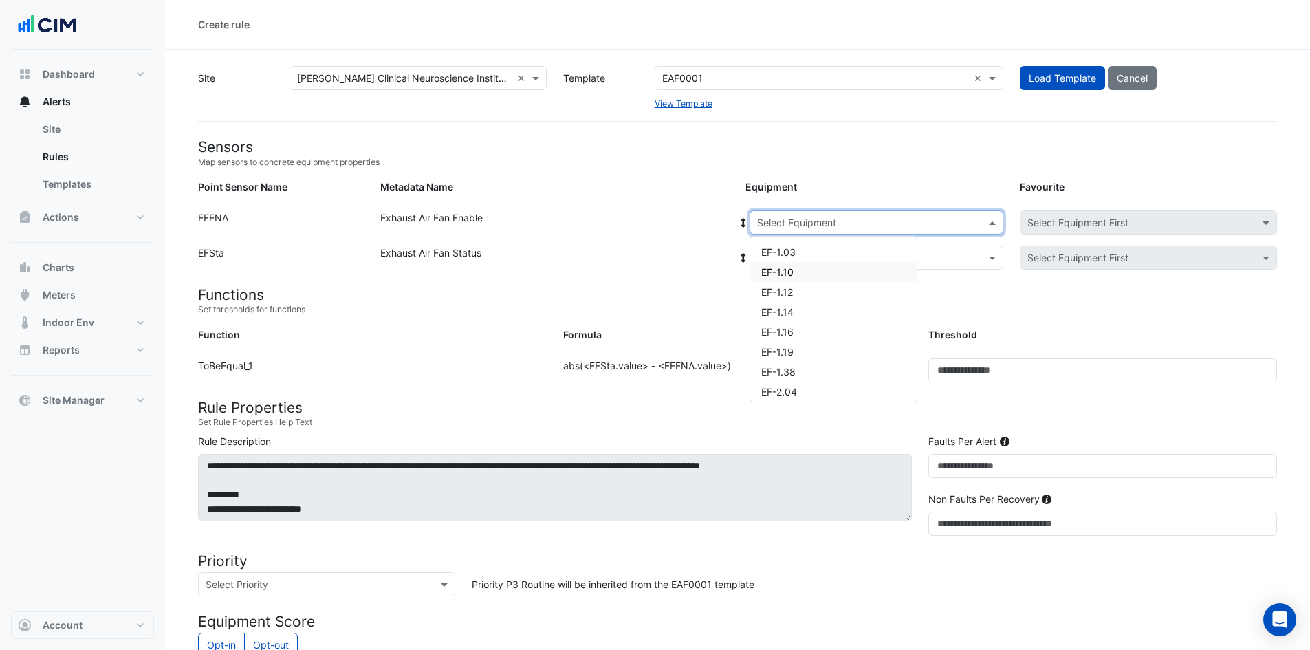
click at [801, 273] on div "EF-1.10" at bounding box center [833, 272] width 166 height 20
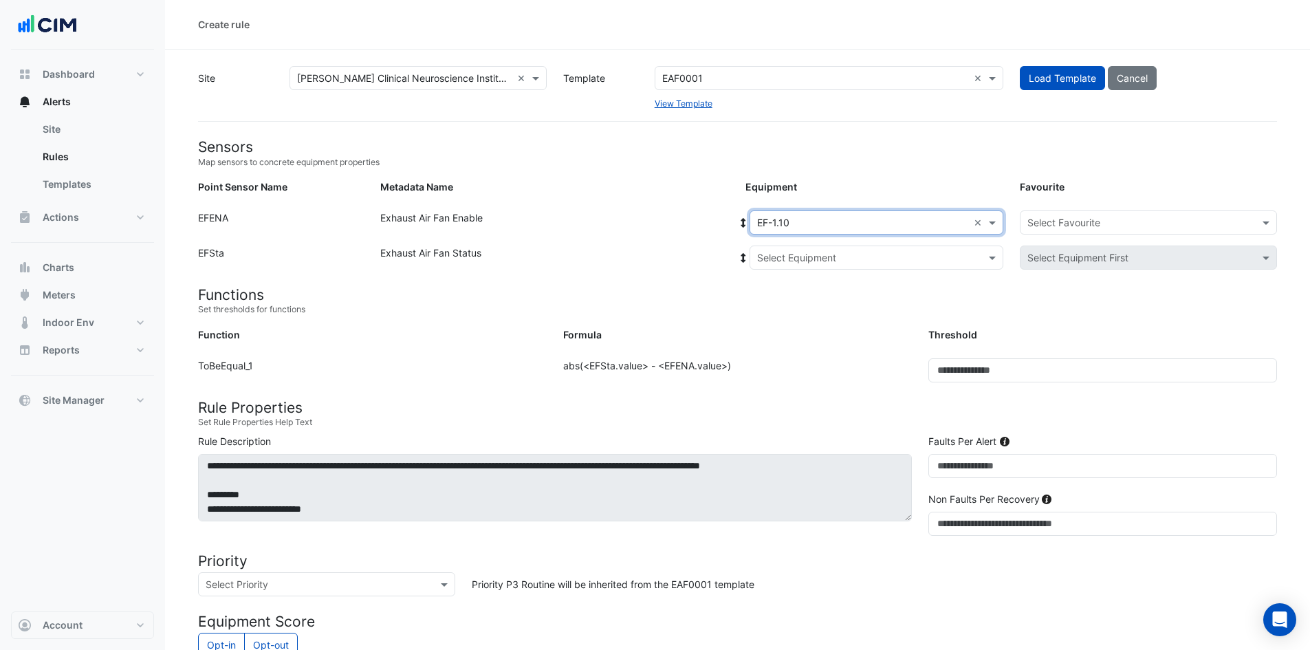
click at [830, 245] on div "Select Equipment" at bounding box center [877, 257] width 254 height 24
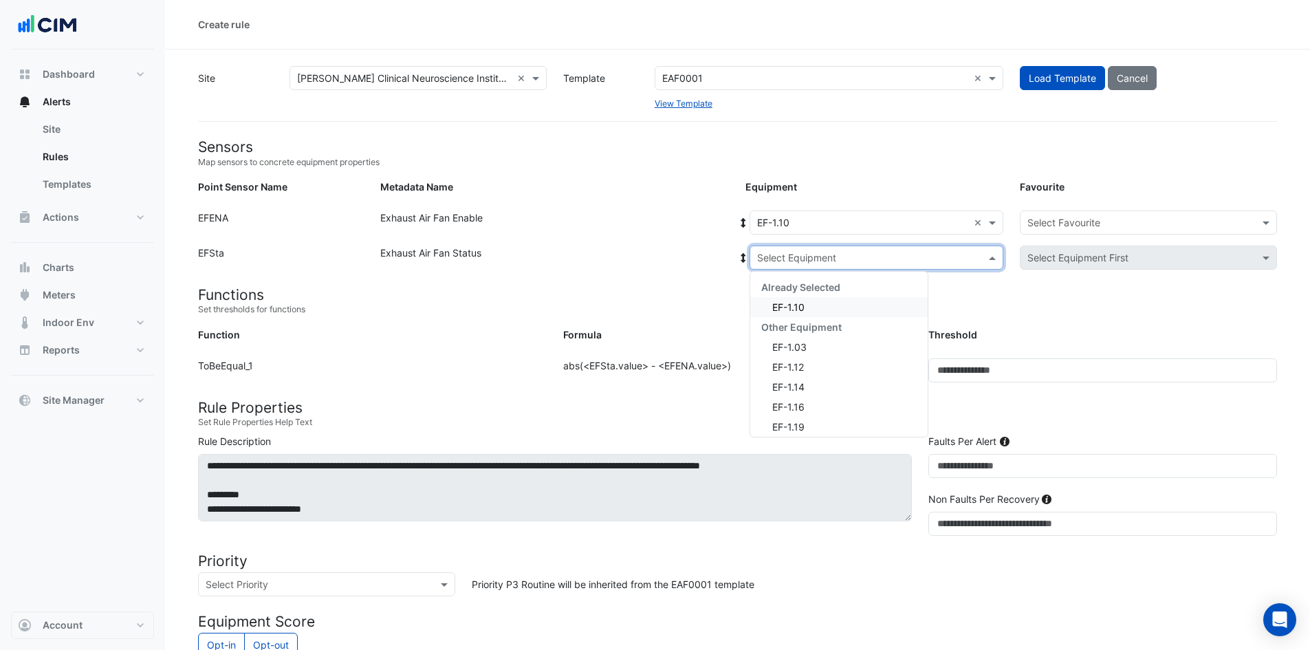
click at [803, 308] on span "EF-1.10" at bounding box center [788, 307] width 32 height 12
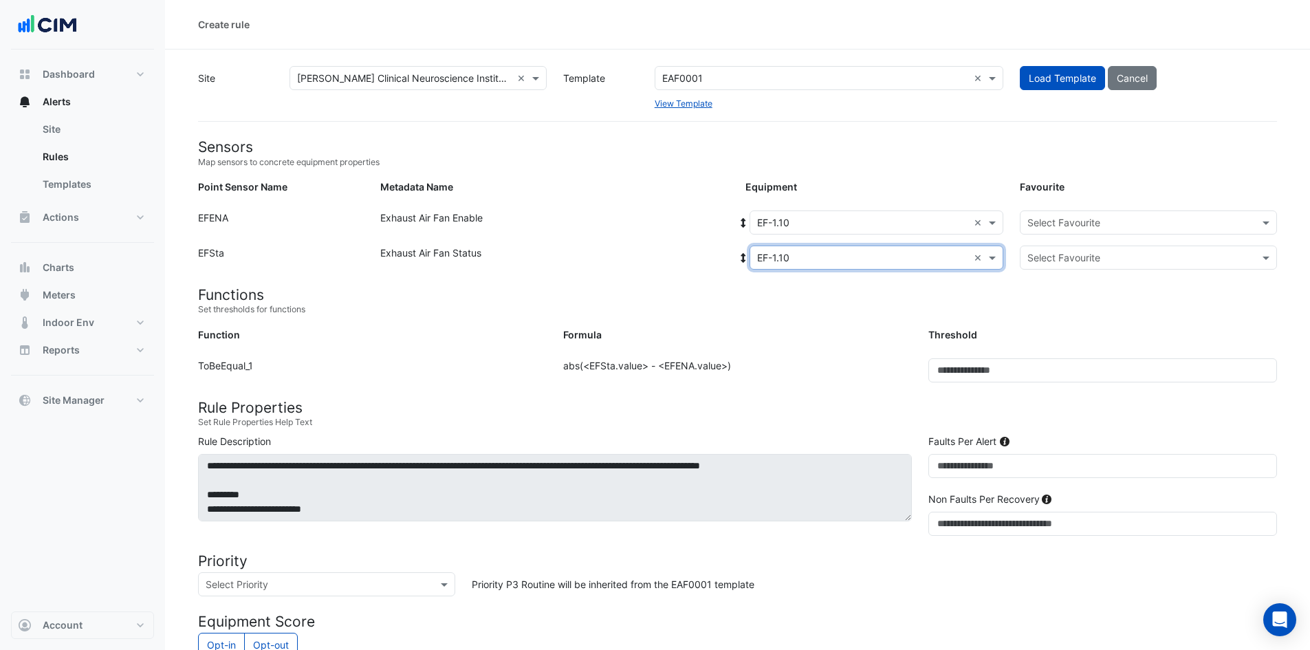
click at [1098, 228] on input "text" at bounding box center [1134, 223] width 215 height 14
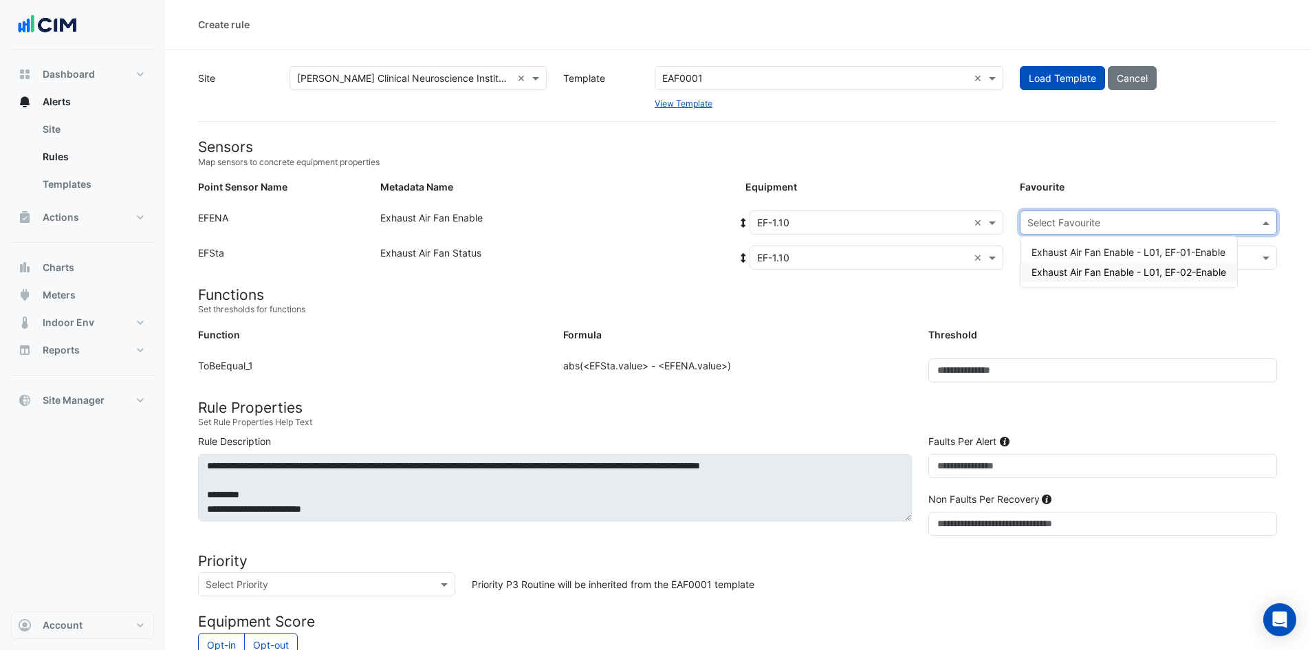
click at [1094, 269] on span "Exhaust Air Fan Enable - L01, EF-02-Enable" at bounding box center [1129, 272] width 195 height 12
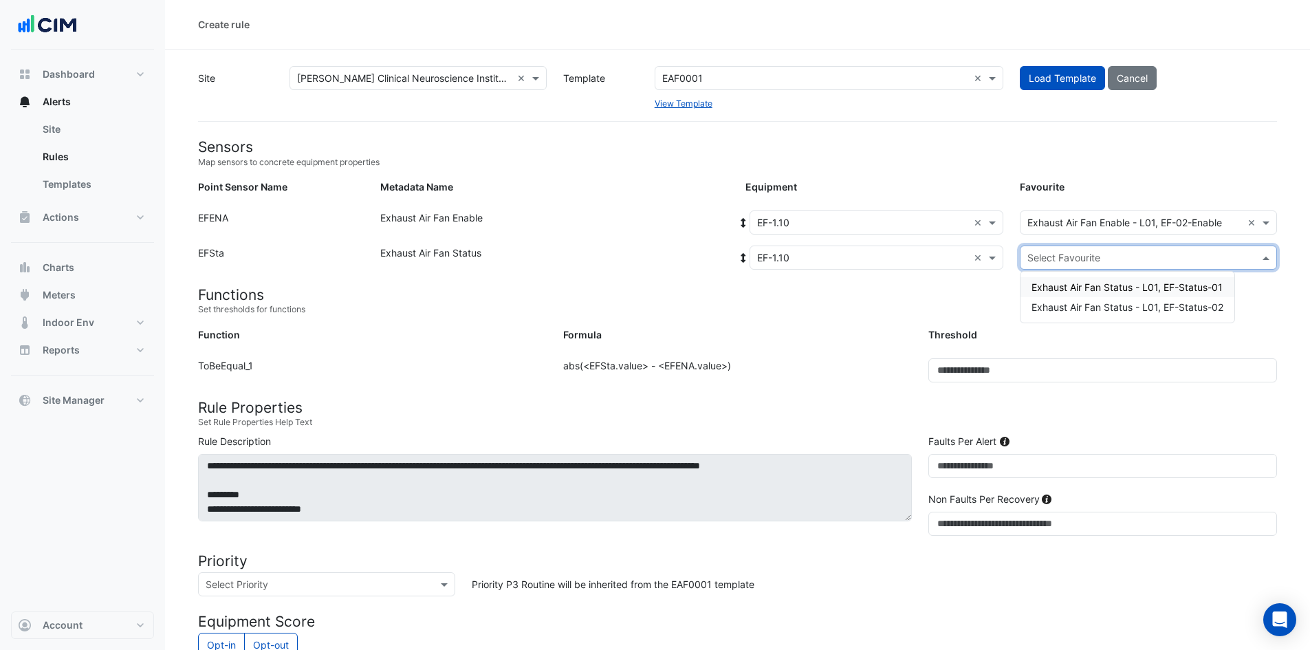
click at [1101, 252] on input "text" at bounding box center [1134, 258] width 215 height 14
click at [1084, 305] on span "Exhaust Air Fan Status - L01, EF-Status-02" at bounding box center [1128, 307] width 192 height 12
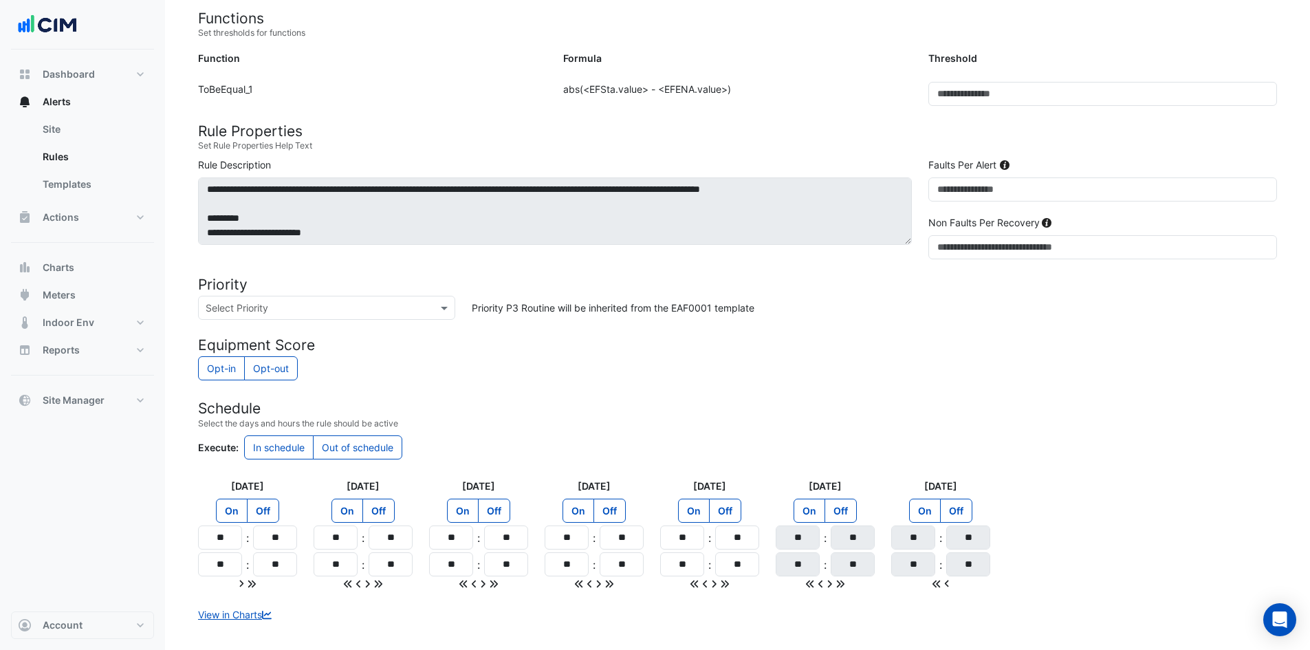
scroll to position [342, 0]
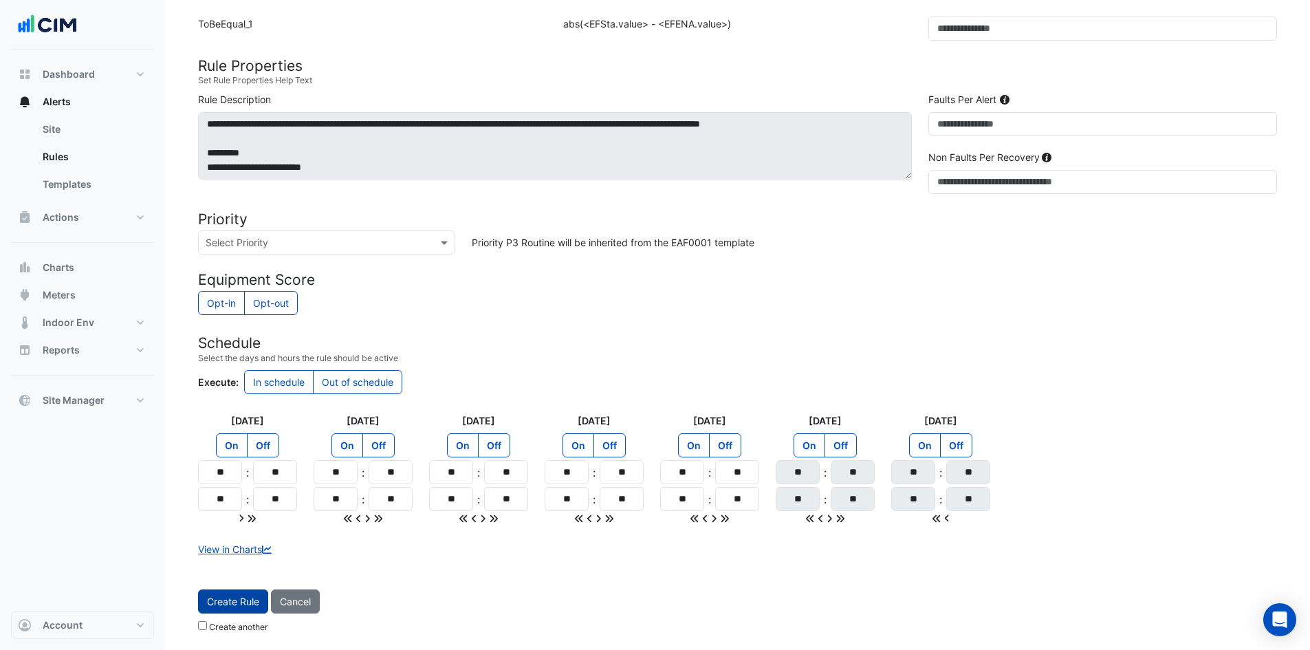
click at [247, 607] on button "Create Rule" at bounding box center [233, 601] width 70 height 24
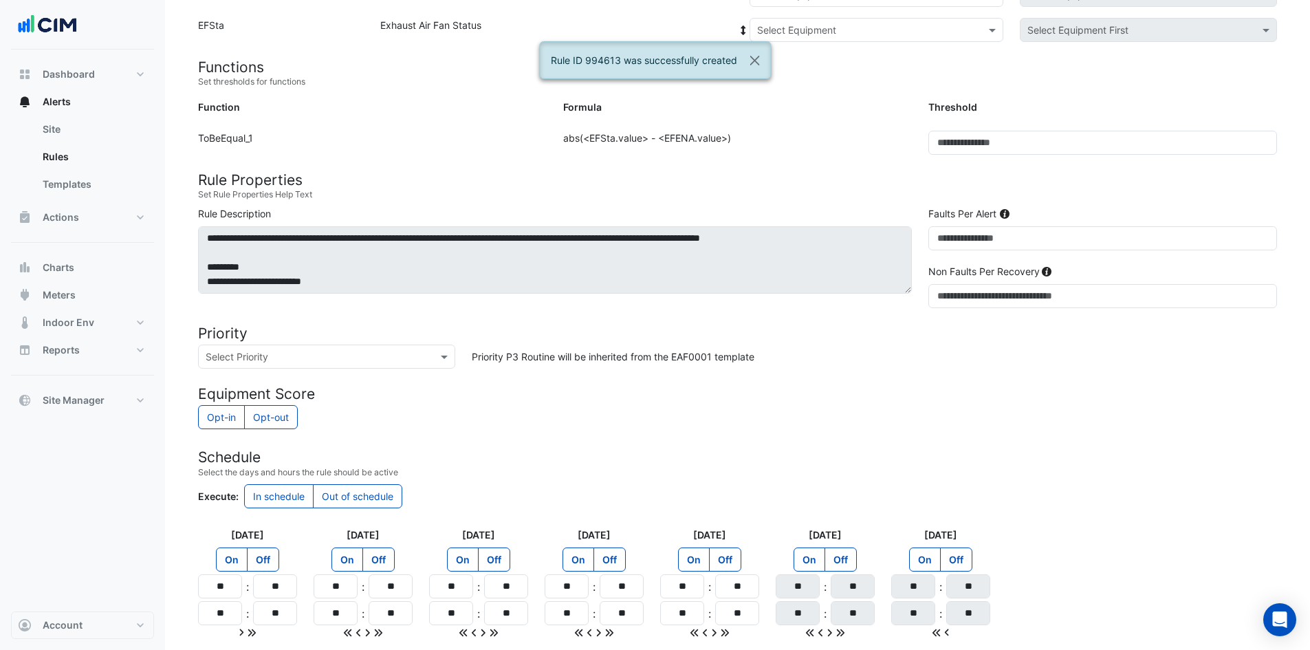
scroll to position [36, 0]
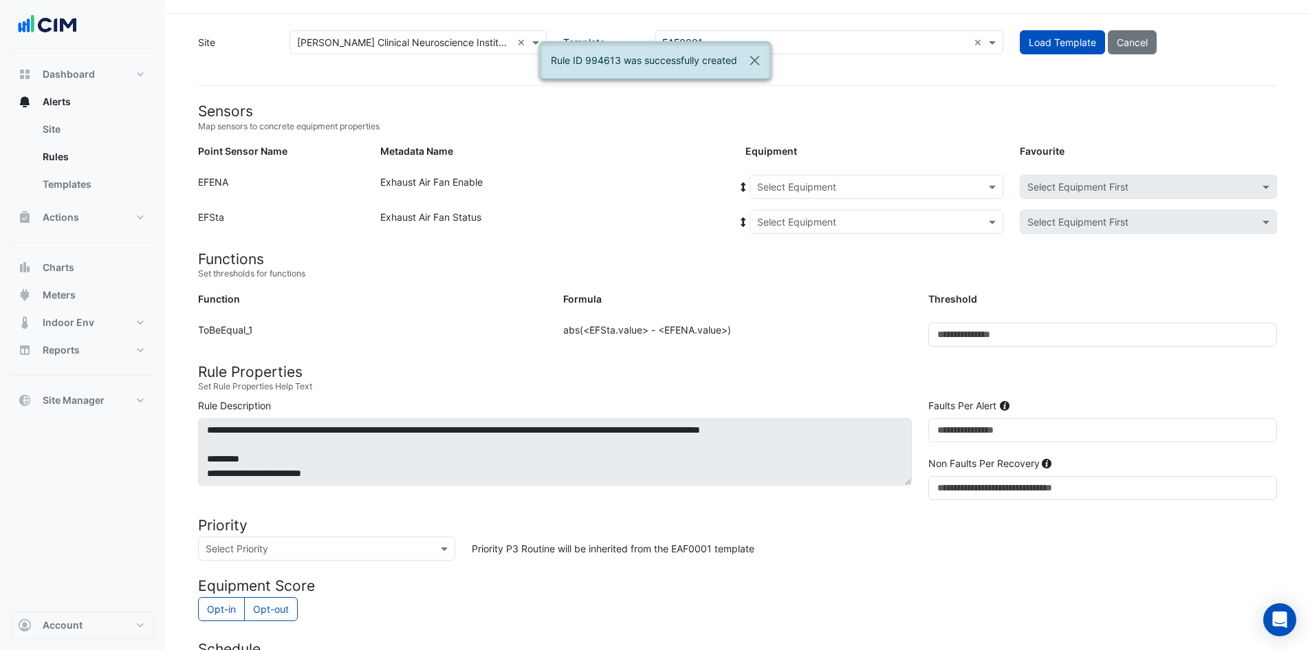
click at [860, 186] on input "text" at bounding box center [862, 187] width 211 height 14
click at [791, 251] on span "EF-1.12" at bounding box center [777, 256] width 32 height 12
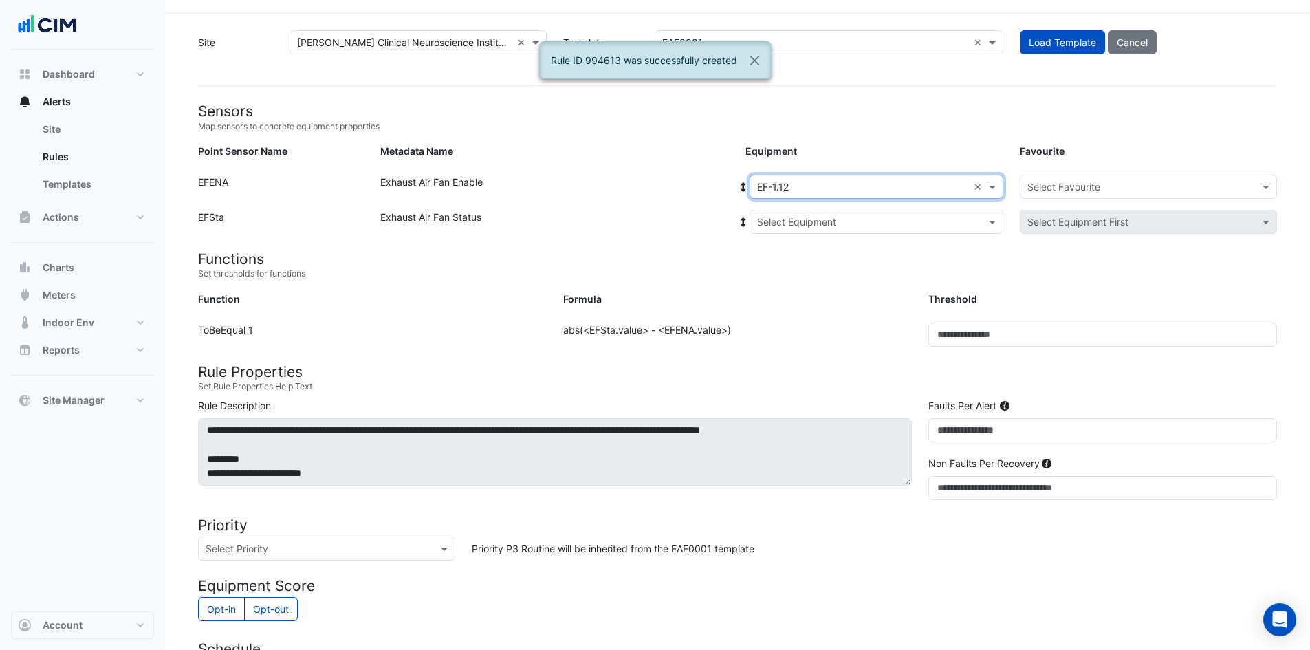
click at [826, 219] on input "text" at bounding box center [862, 222] width 211 height 14
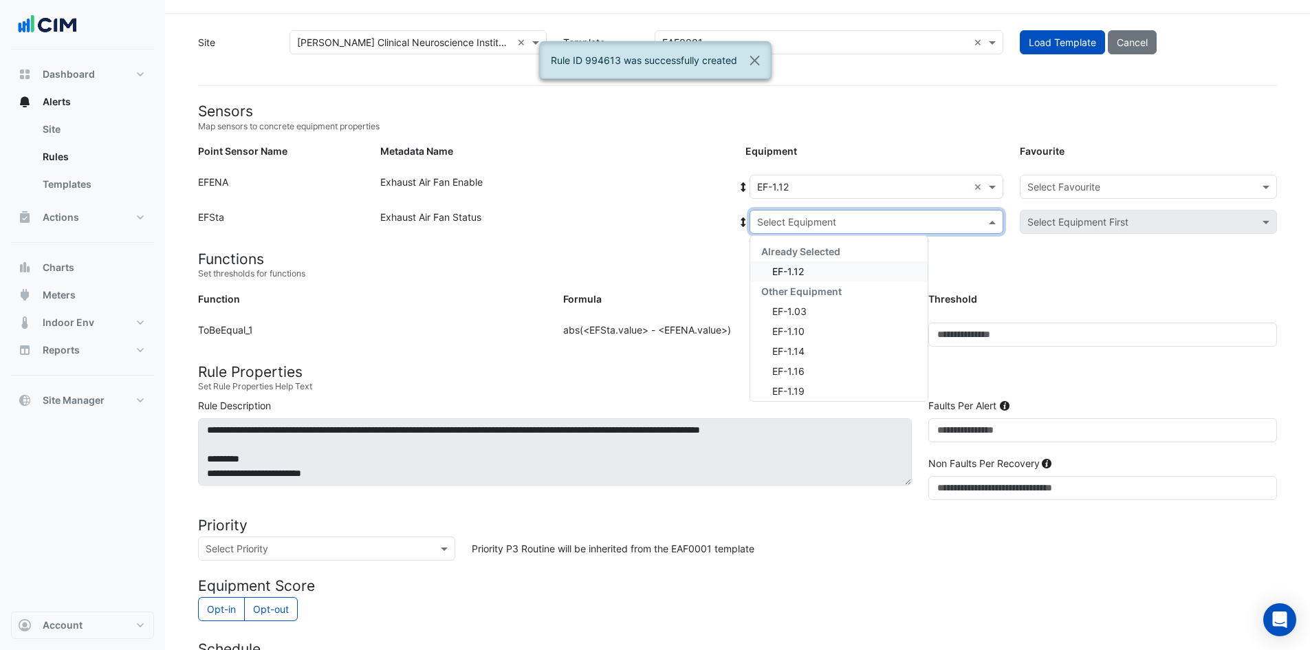
click at [817, 271] on div "EF-1.12" at bounding box center [838, 271] width 177 height 20
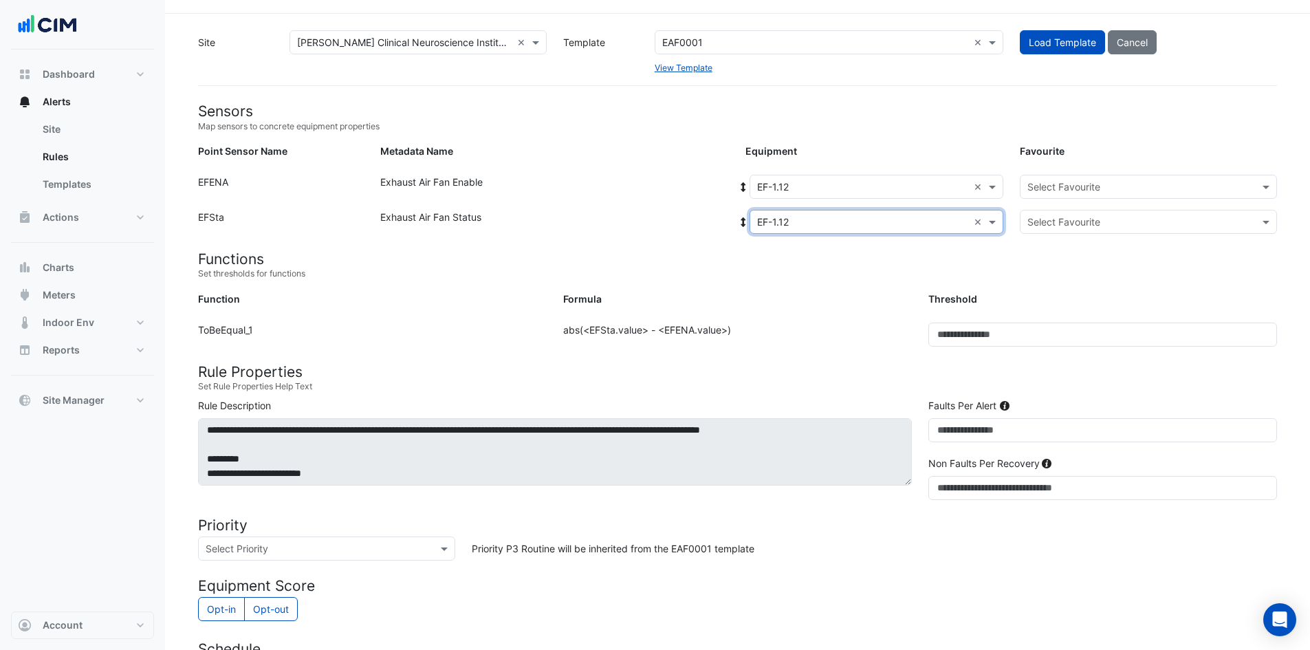
click at [1086, 184] on input "text" at bounding box center [1134, 187] width 215 height 14
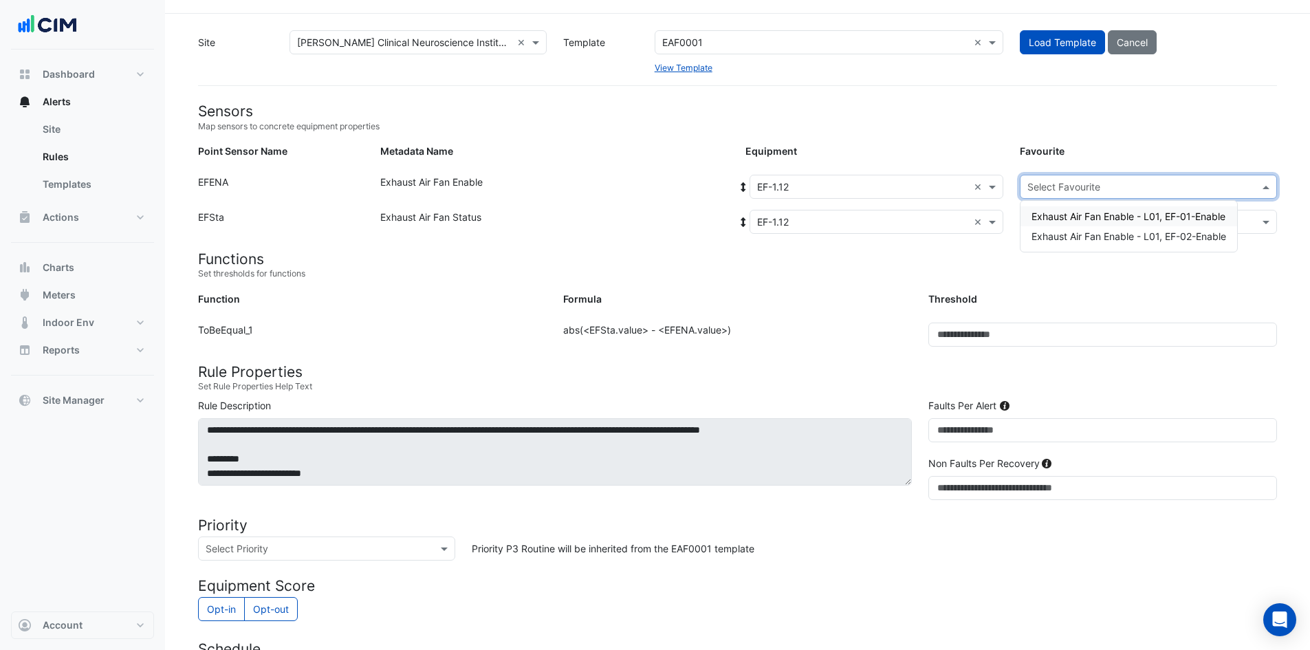
click at [1122, 216] on span "Exhaust Air Fan Enable - L01, EF-01-Enable" at bounding box center [1129, 216] width 194 height 12
click at [1115, 221] on input "text" at bounding box center [1134, 222] width 215 height 14
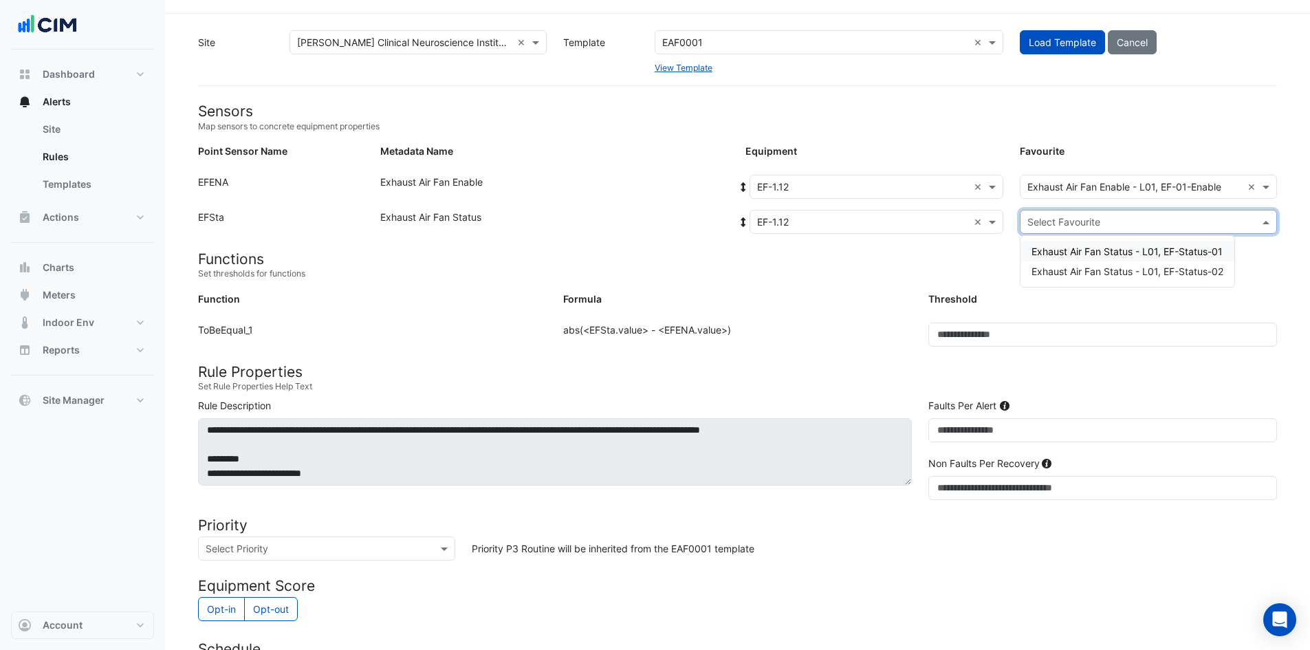
click at [1109, 255] on span "Exhaust Air Fan Status - L01, EF-Status-01" at bounding box center [1127, 251] width 191 height 12
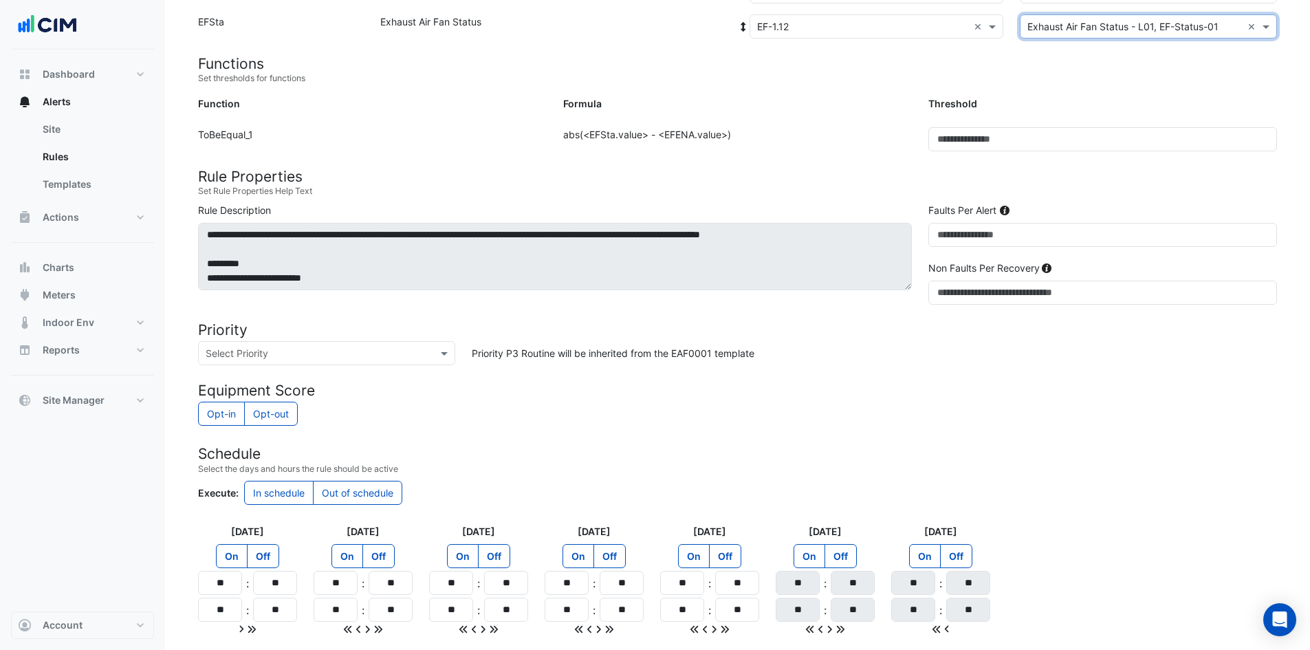
scroll to position [342, 0]
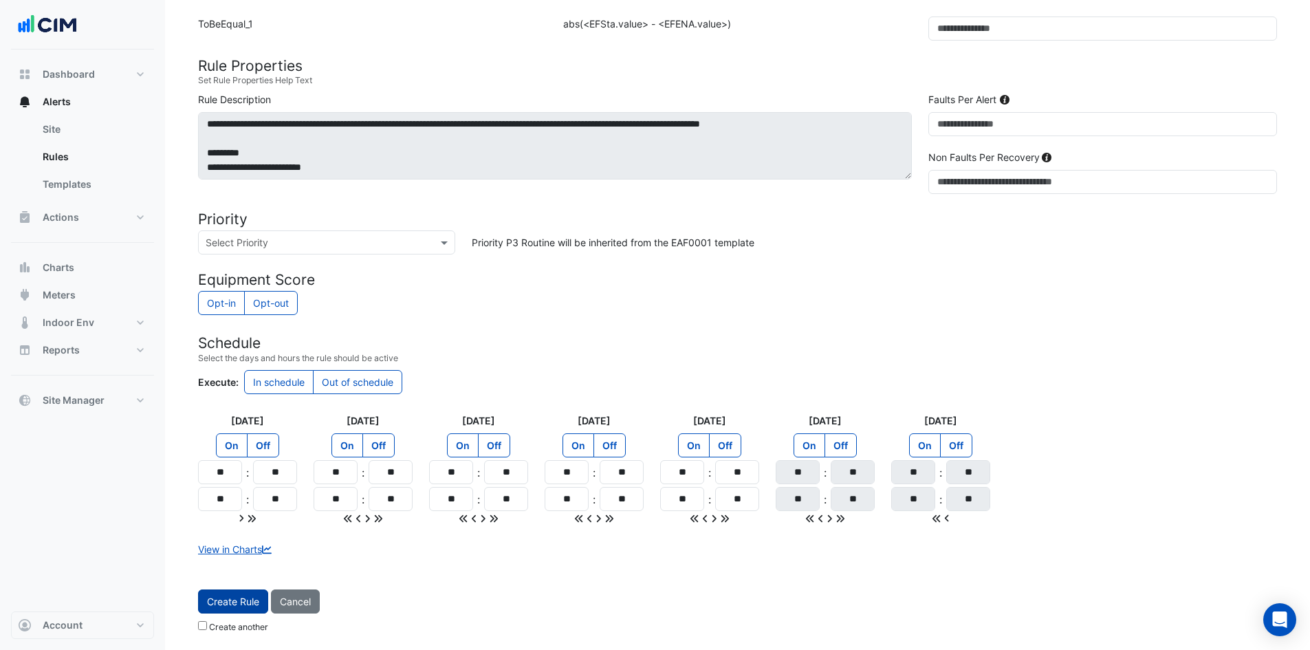
click at [234, 604] on button "Create Rule" at bounding box center [233, 601] width 70 height 24
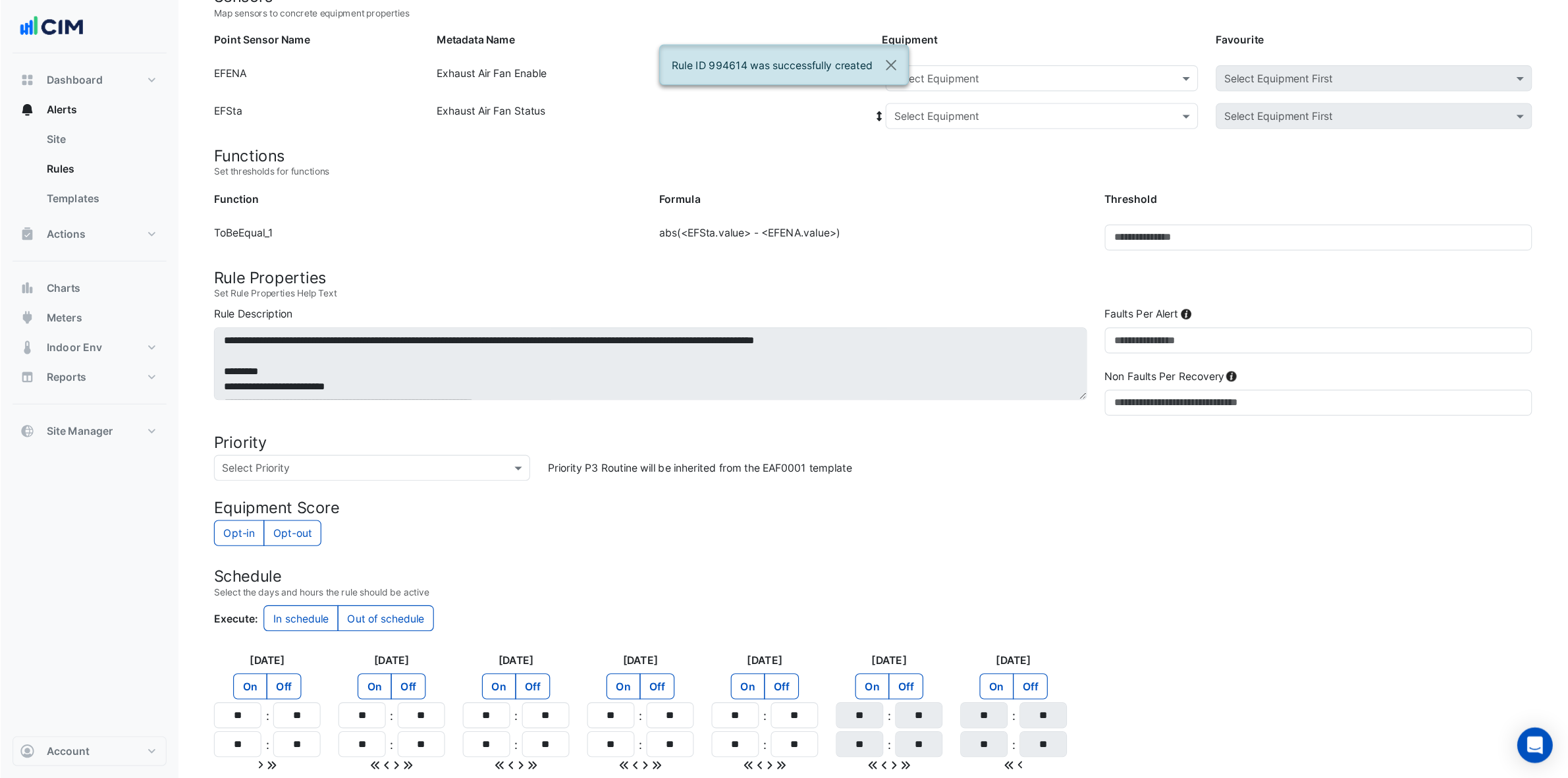
scroll to position [144, 0]
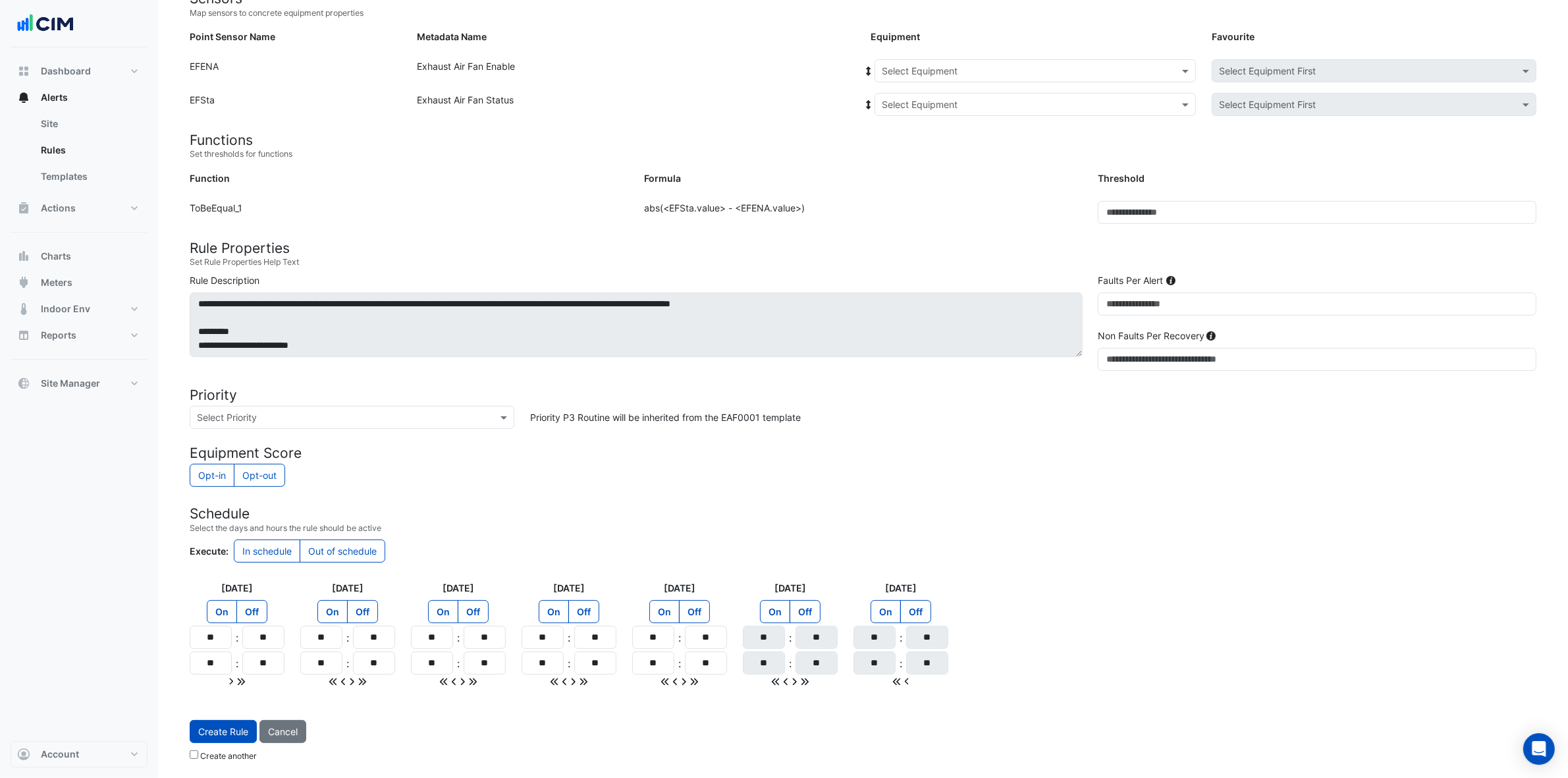
click at [1117, 73] on input "text" at bounding box center [1022, 71] width 281 height 13
click at [961, 132] on div "EF-1.12" at bounding box center [955, 137] width 159 height 19
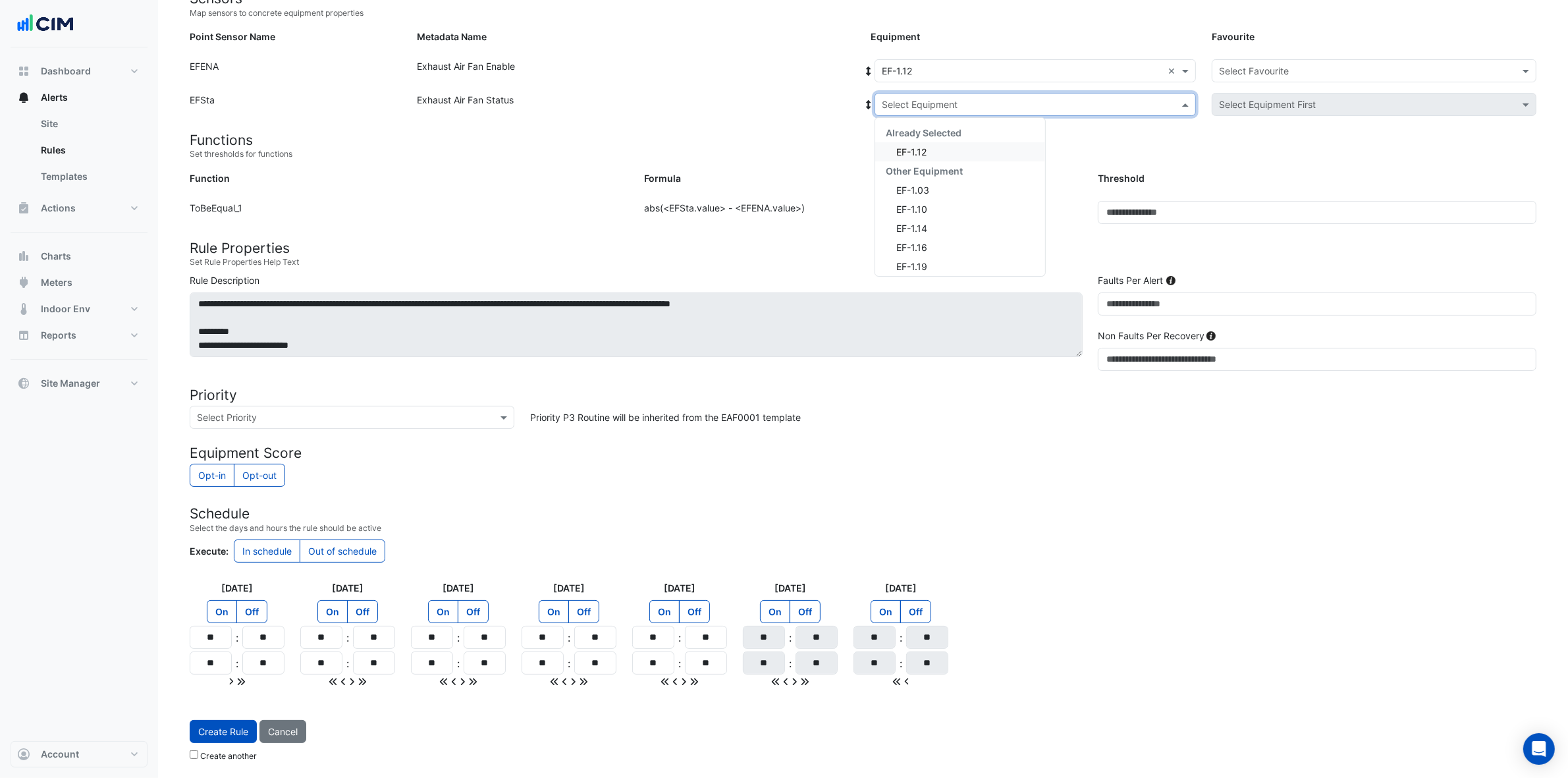
click at [1005, 103] on input "text" at bounding box center [1022, 104] width 281 height 13
click at [954, 143] on div "EF-1.12" at bounding box center [960, 152] width 170 height 19
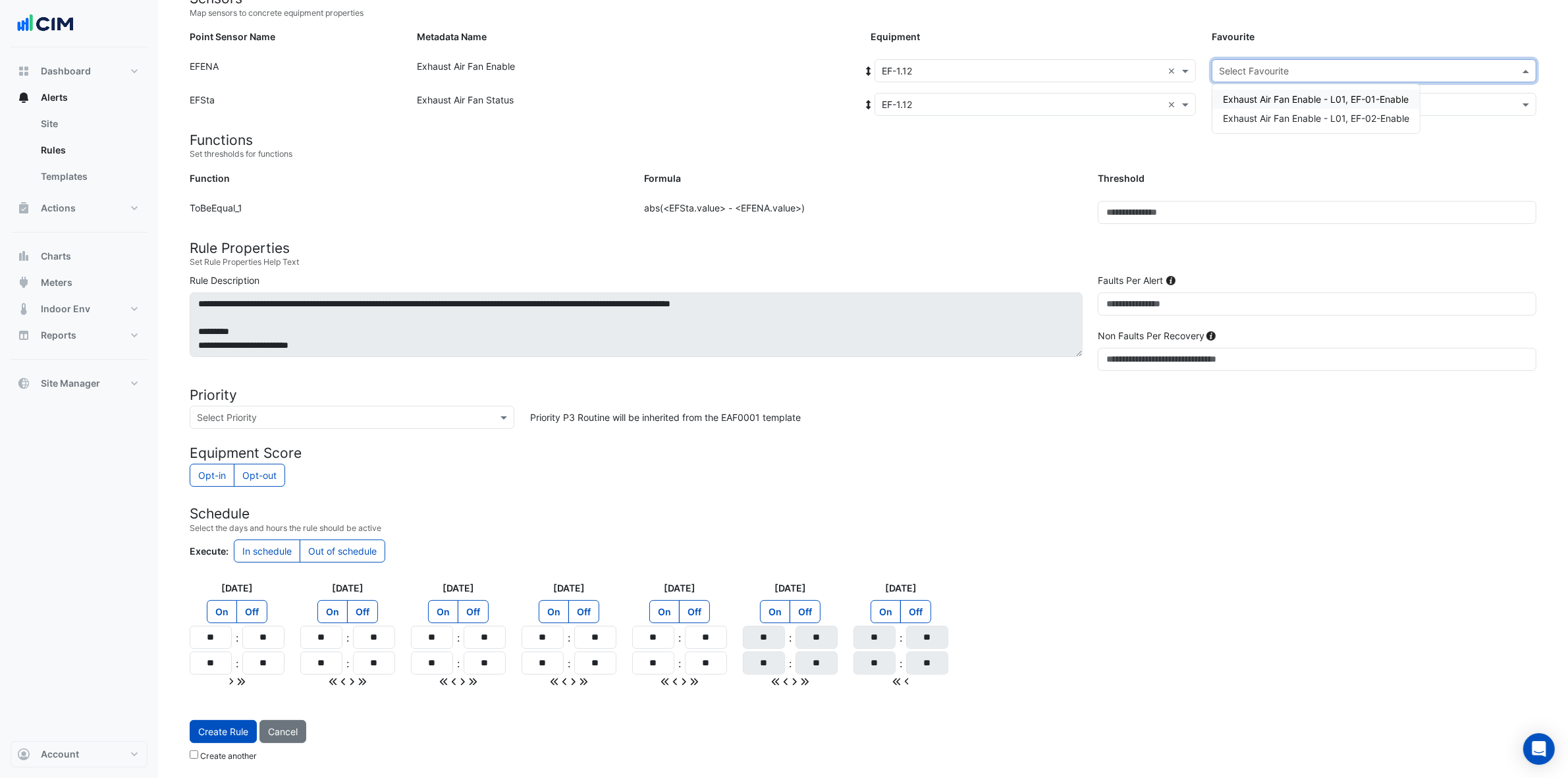
click at [1248, 77] on div "Select Favourite" at bounding box center [1374, 71] width 325 height 23
click at [1264, 113] on span "Exhaust Air Fan Enable - L01, EF-02-Enable" at bounding box center [1316, 119] width 187 height 11
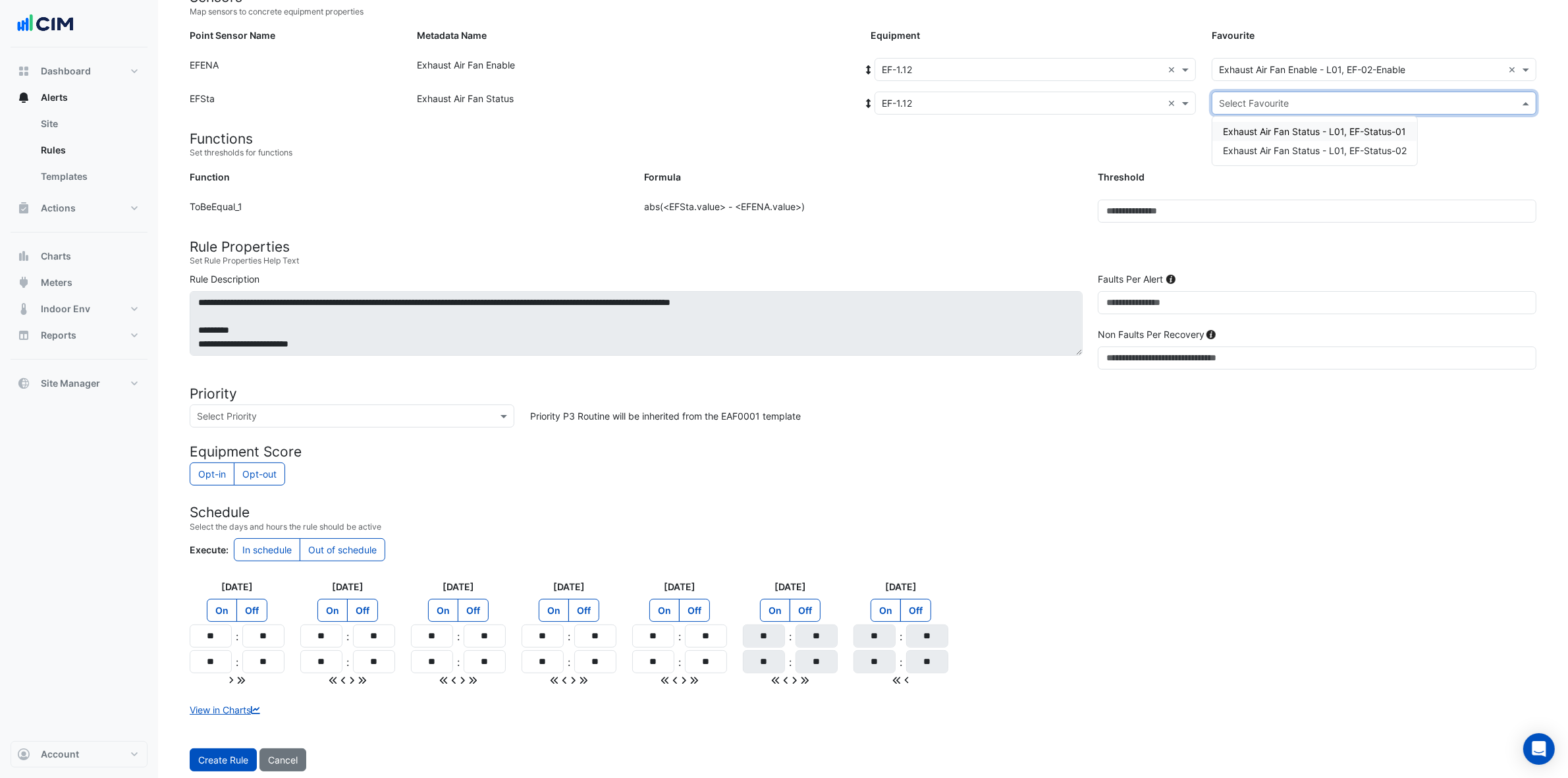
click at [1264, 98] on input "text" at bounding box center [1361, 103] width 284 height 13
click at [1264, 151] on span "Exhaust Air Fan Status - L01, EF-Status-02" at bounding box center [1315, 150] width 184 height 11
click at [234, 622] on button "Create Rule" at bounding box center [223, 760] width 67 height 23
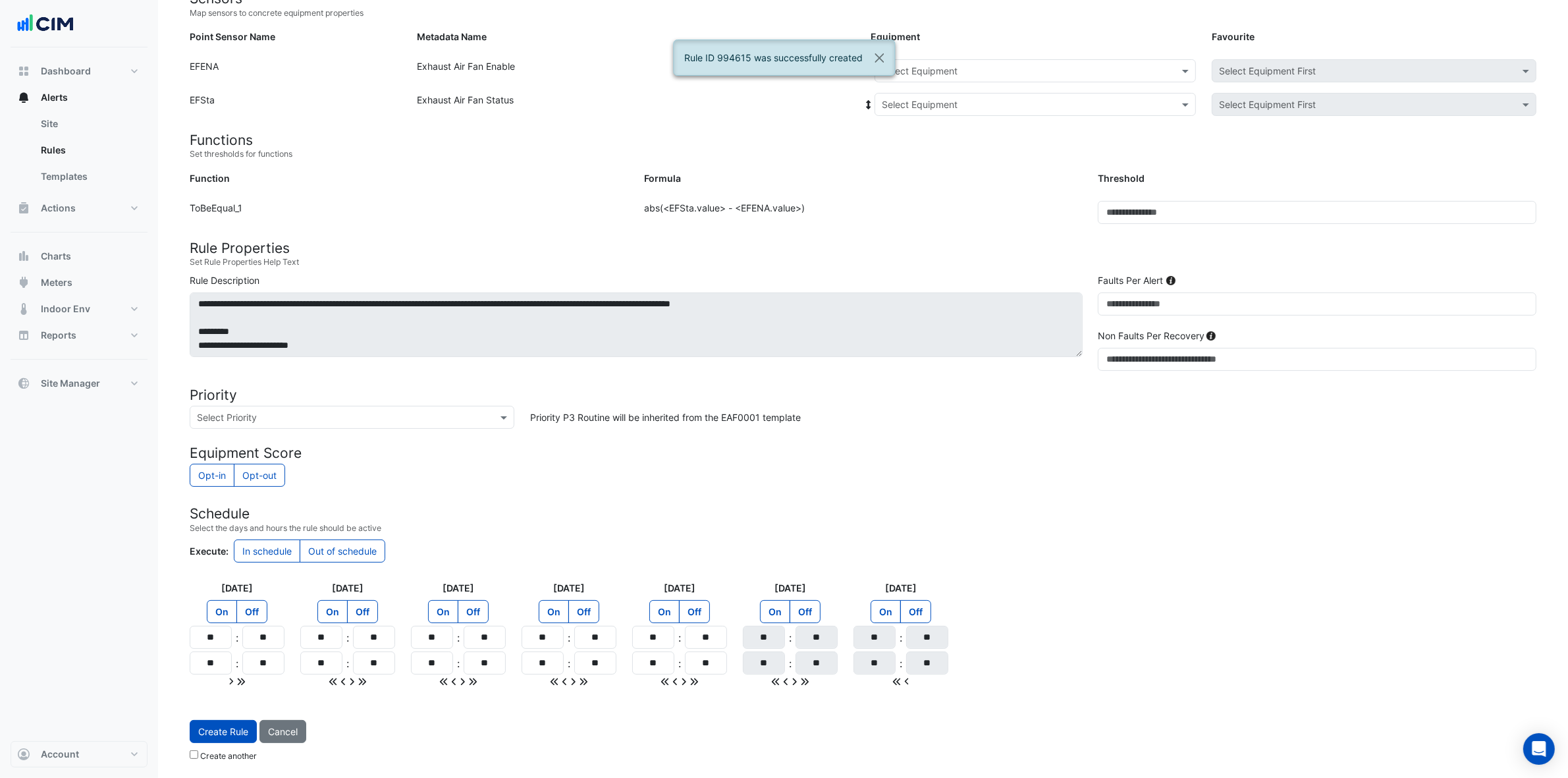
click at [1149, 73] on input "text" at bounding box center [1022, 71] width 281 height 13
click at [942, 155] on div "EF-1.14" at bounding box center [955, 156] width 159 height 19
click at [1003, 101] on input "text" at bounding box center [1022, 104] width 281 height 13
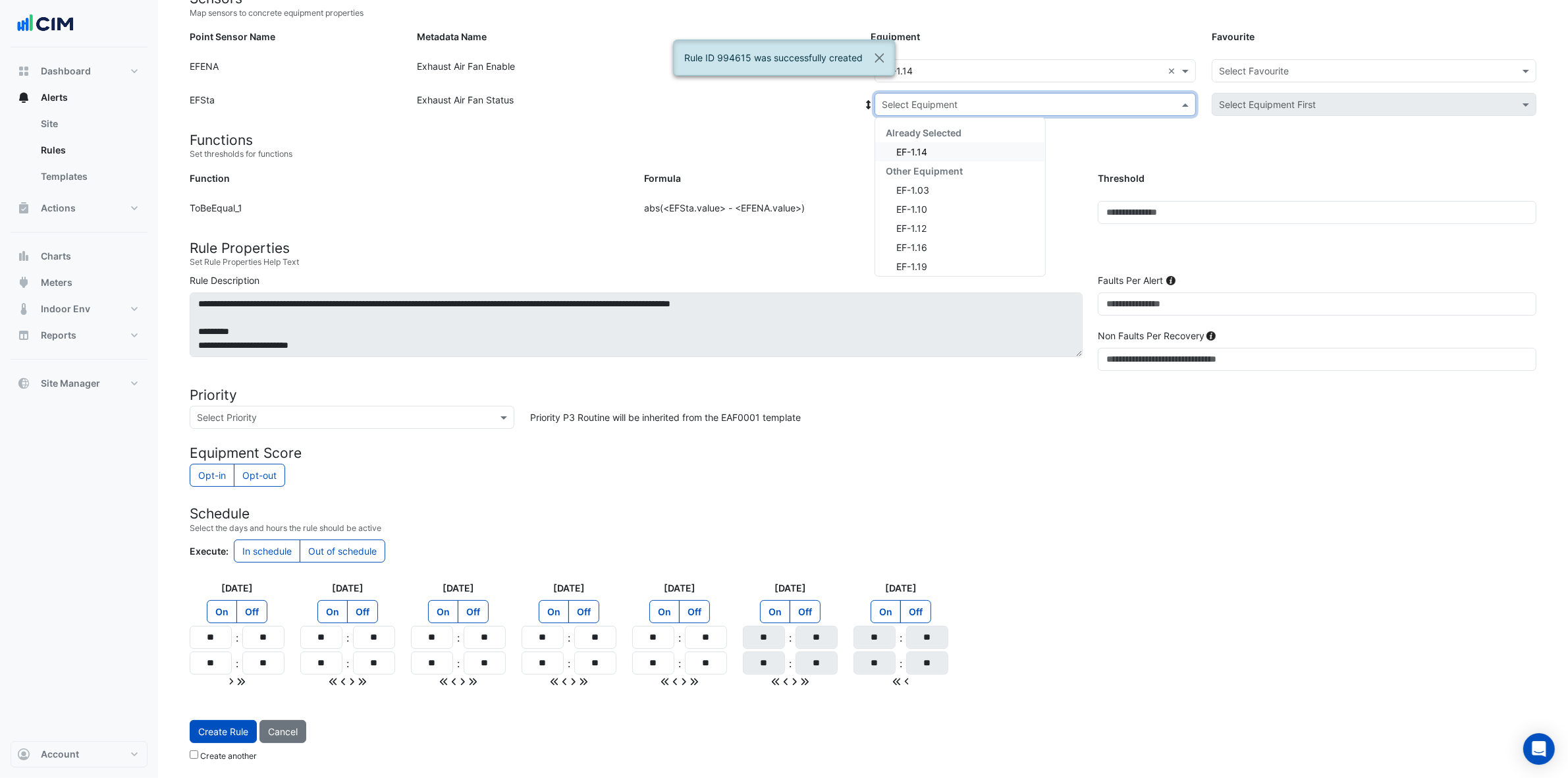
click at [947, 153] on div "EF-1.14" at bounding box center [960, 152] width 170 height 19
click at [1264, 71] on input "text" at bounding box center [1361, 71] width 284 height 13
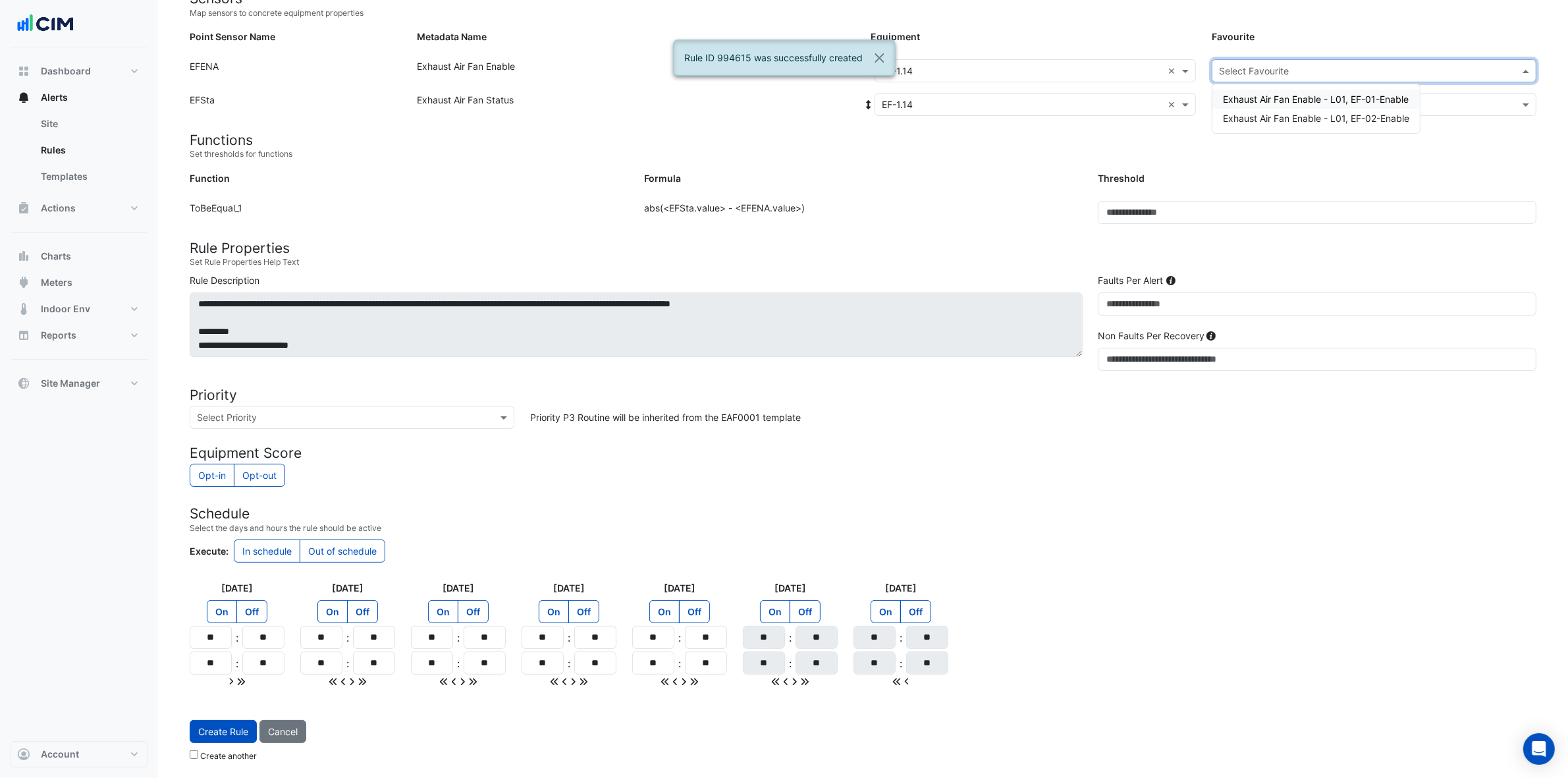
click at [1264, 99] on span "Exhaust Air Fan Enable - L01, EF-01-Enable" at bounding box center [1316, 100] width 186 height 11
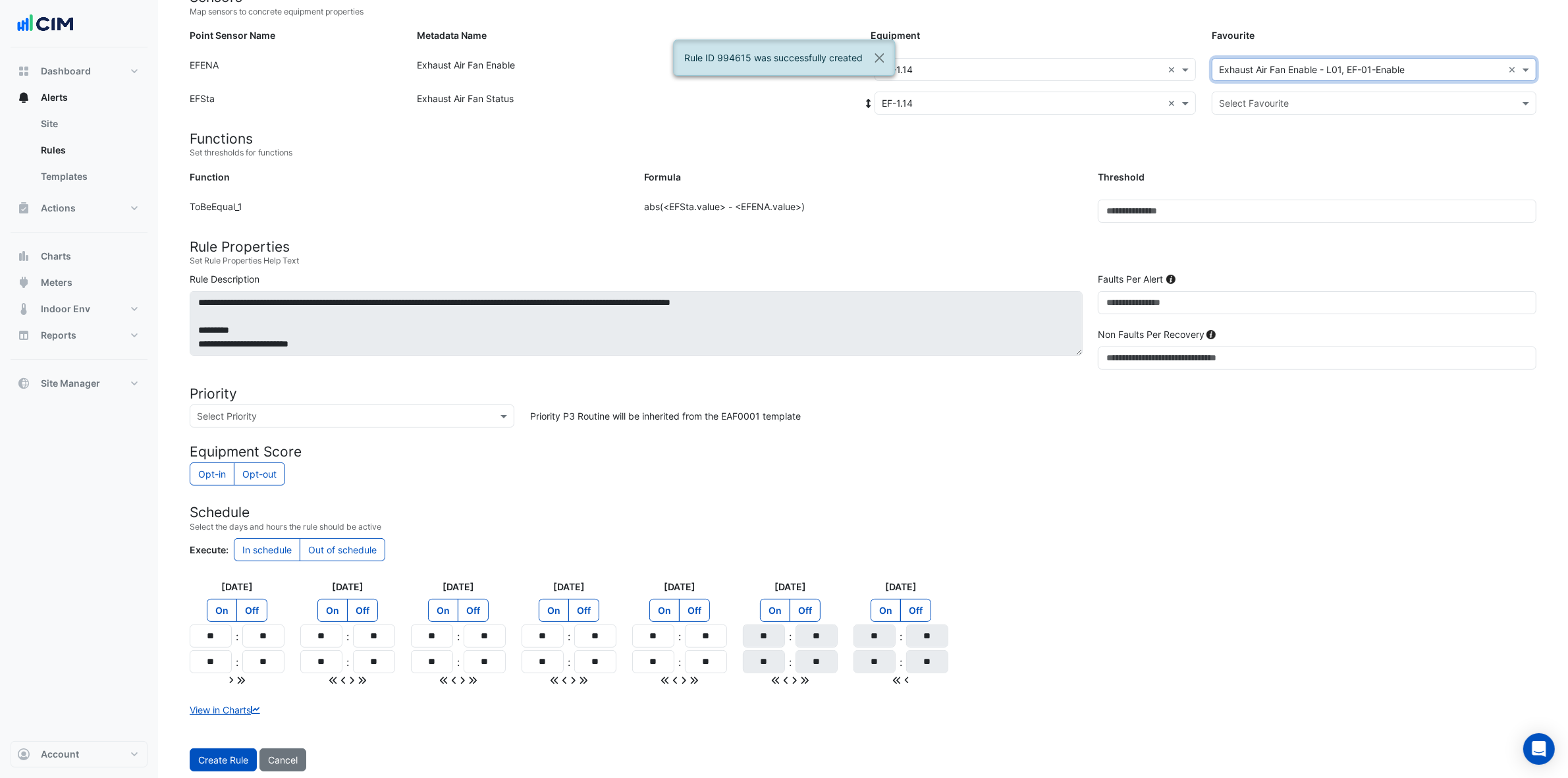
click at [1264, 101] on input "text" at bounding box center [1361, 103] width 284 height 13
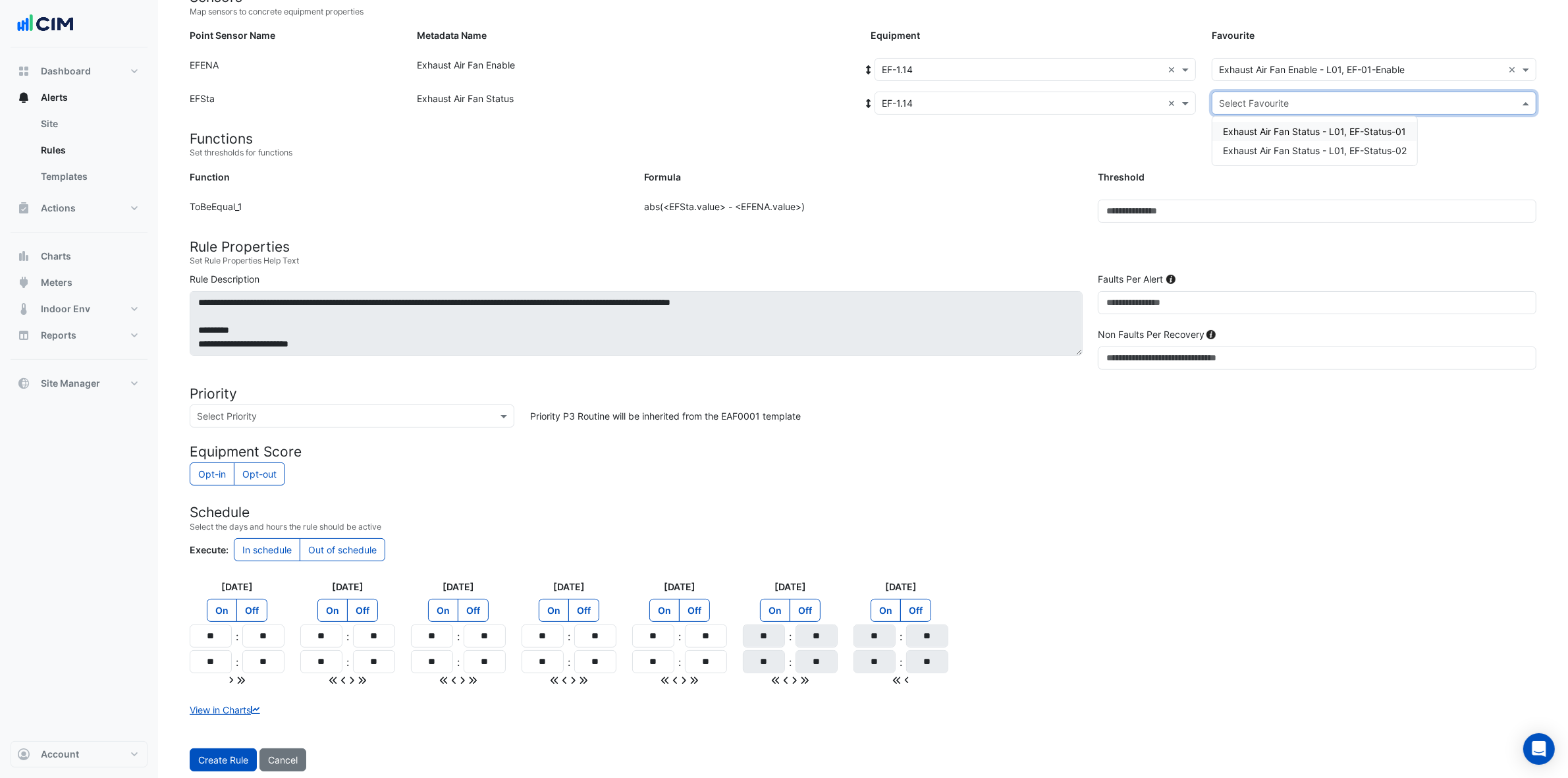
click at [1264, 129] on span "Exhaust Air Fan Status - L01, EF-Status-01" at bounding box center [1314, 131] width 183 height 11
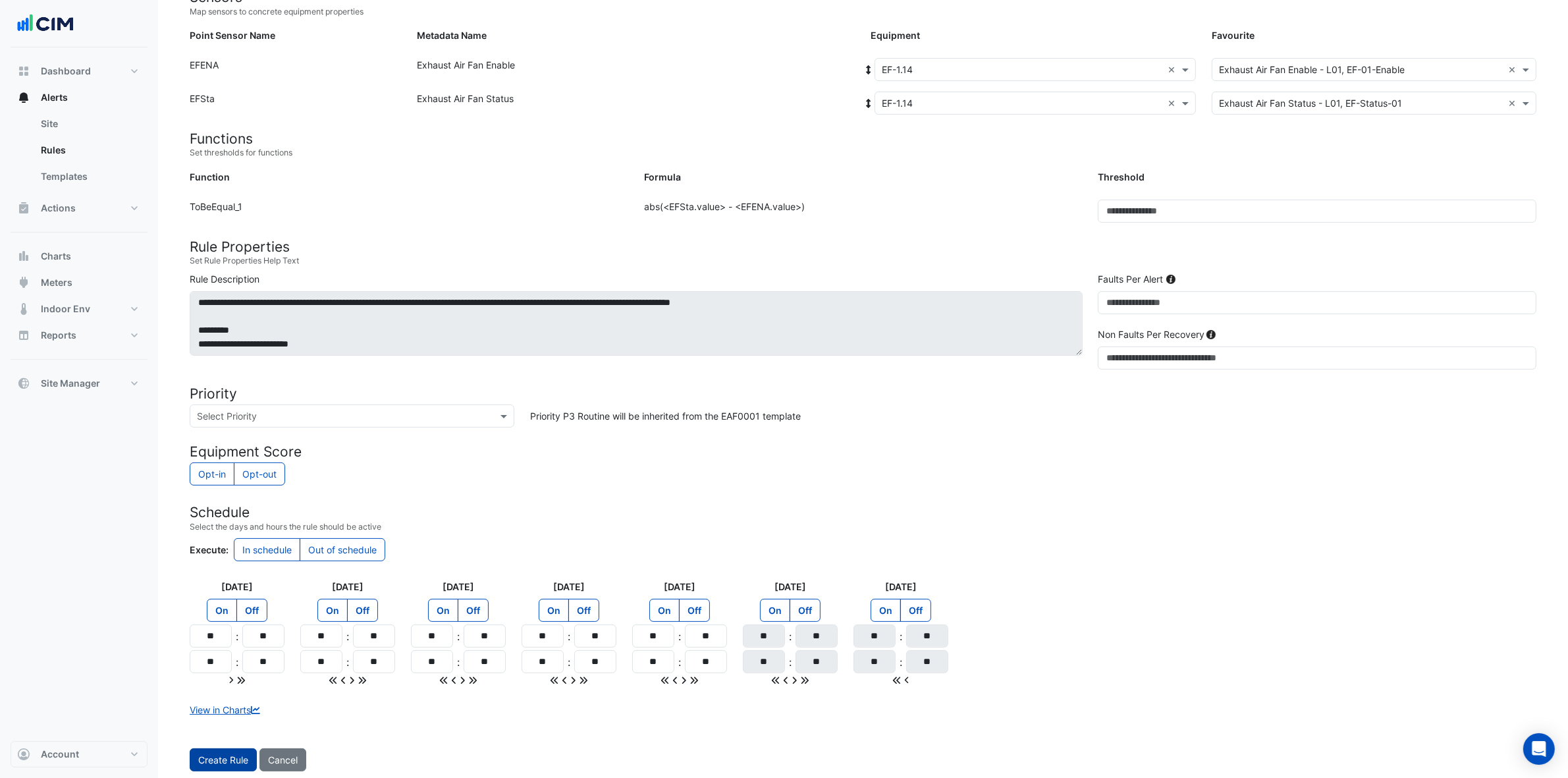
click at [203, 622] on button "Create Rule" at bounding box center [223, 760] width 67 height 23
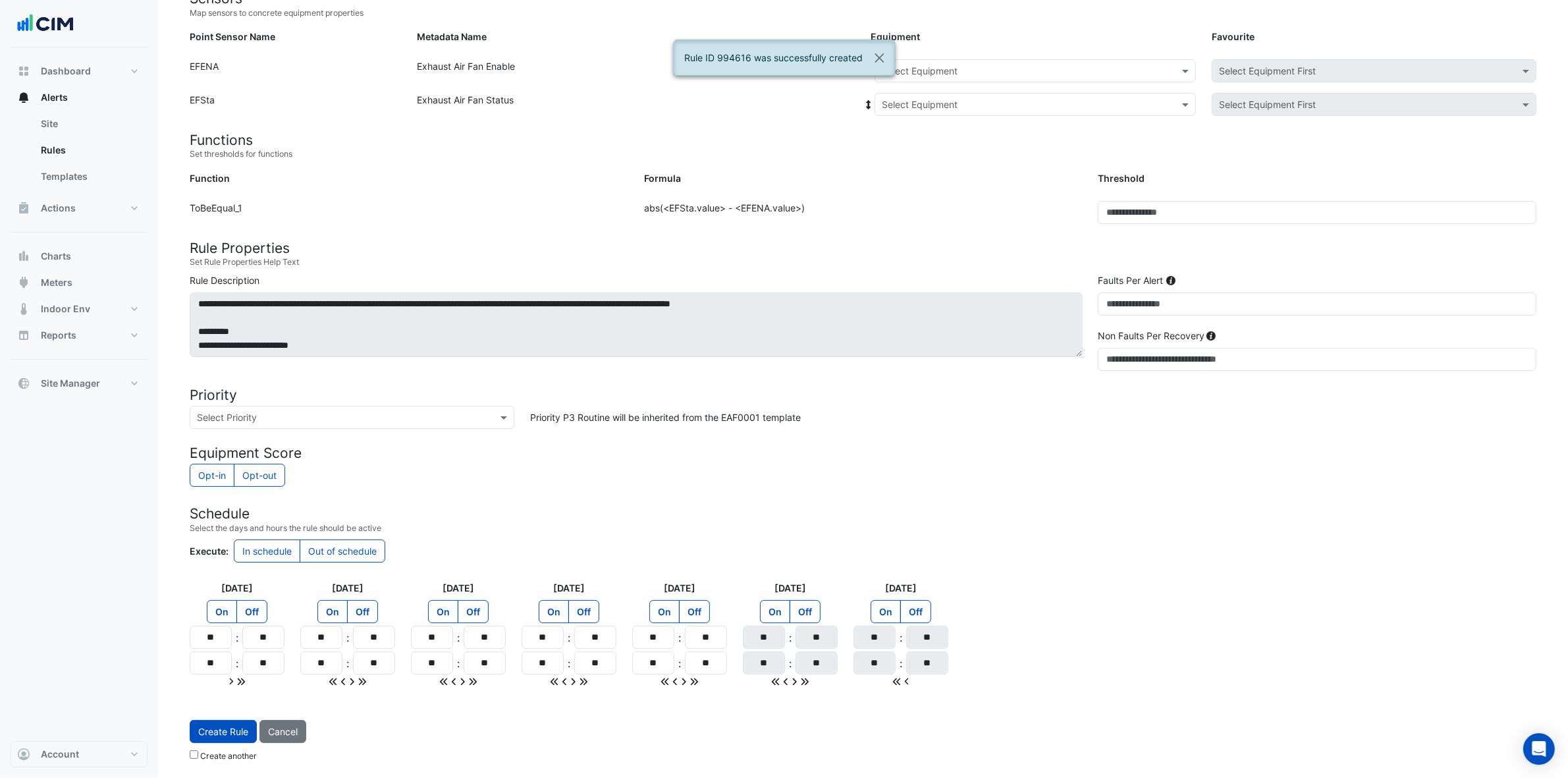
click at [1052, 73] on input "text" at bounding box center [1022, 71] width 281 height 13
click at [890, 153] on span "EF-1.14" at bounding box center [901, 156] width 31 height 11
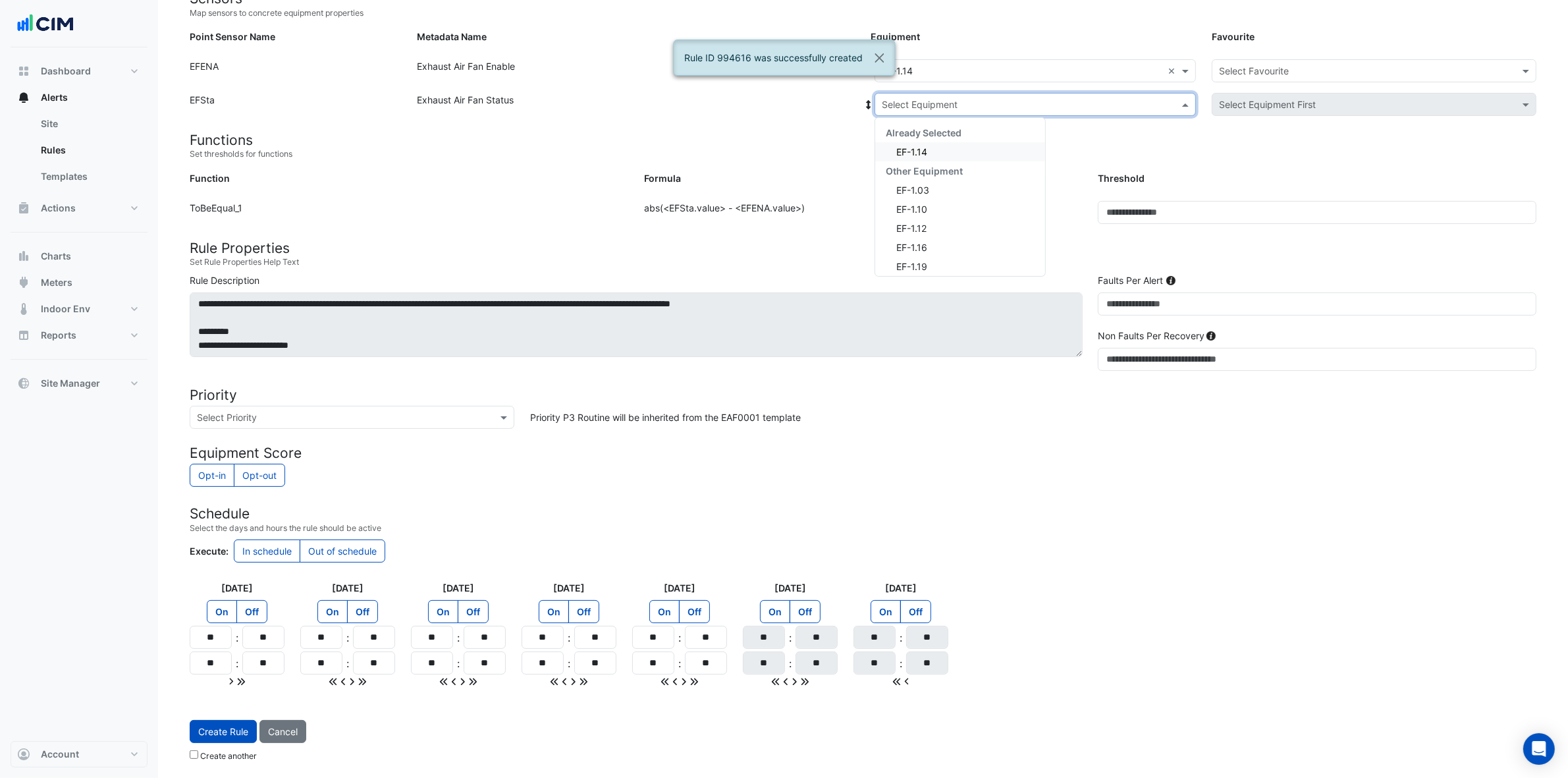
click at [955, 98] on input "text" at bounding box center [1022, 104] width 281 height 13
click at [922, 149] on span "EF-1.14" at bounding box center [912, 152] width 31 height 11
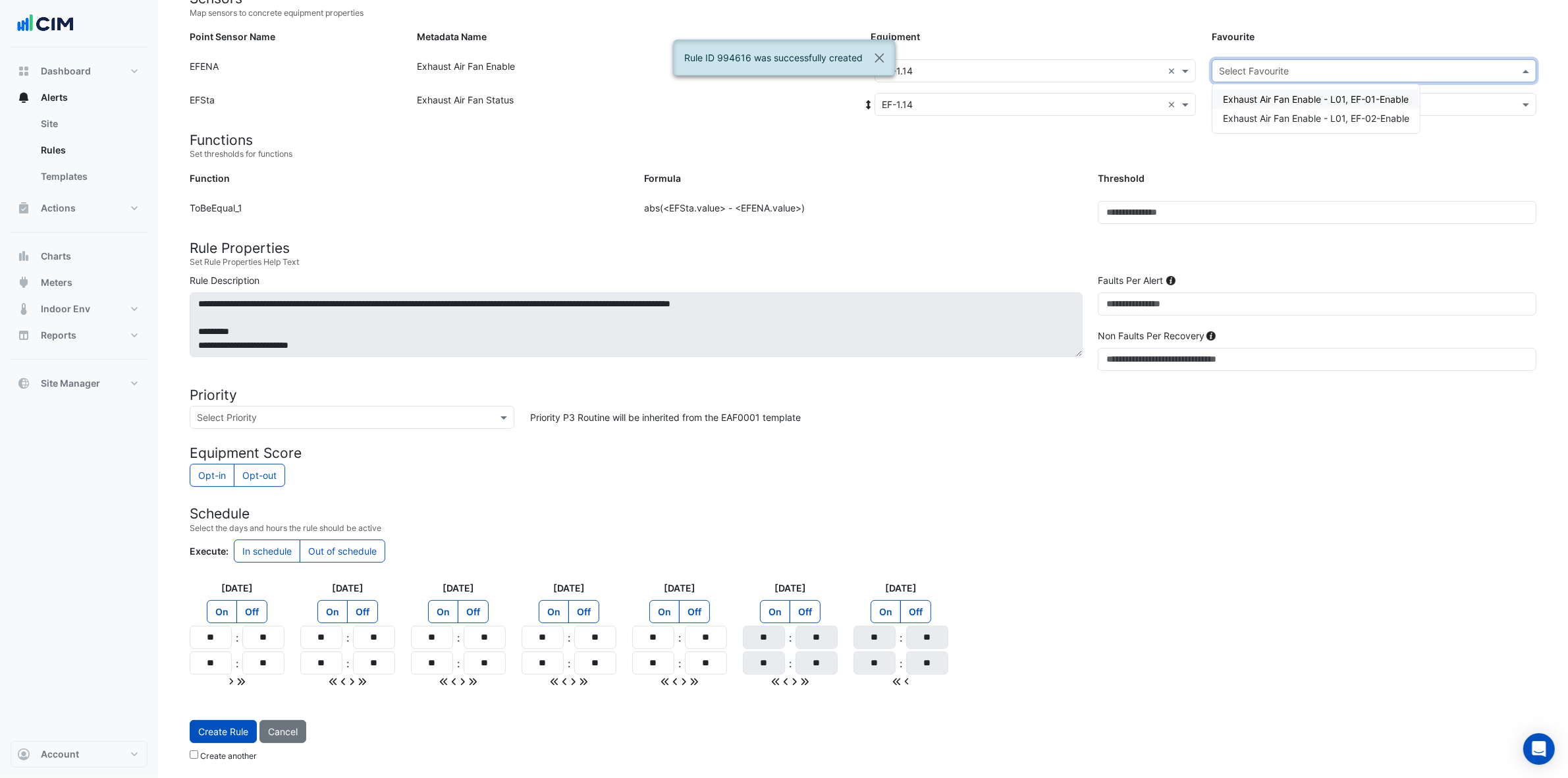
click at [1264, 64] on input "text" at bounding box center [1361, 71] width 284 height 13
click at [1264, 114] on span "Exhaust Air Fan Enable - L01, EF-02-Enable" at bounding box center [1316, 119] width 187 height 11
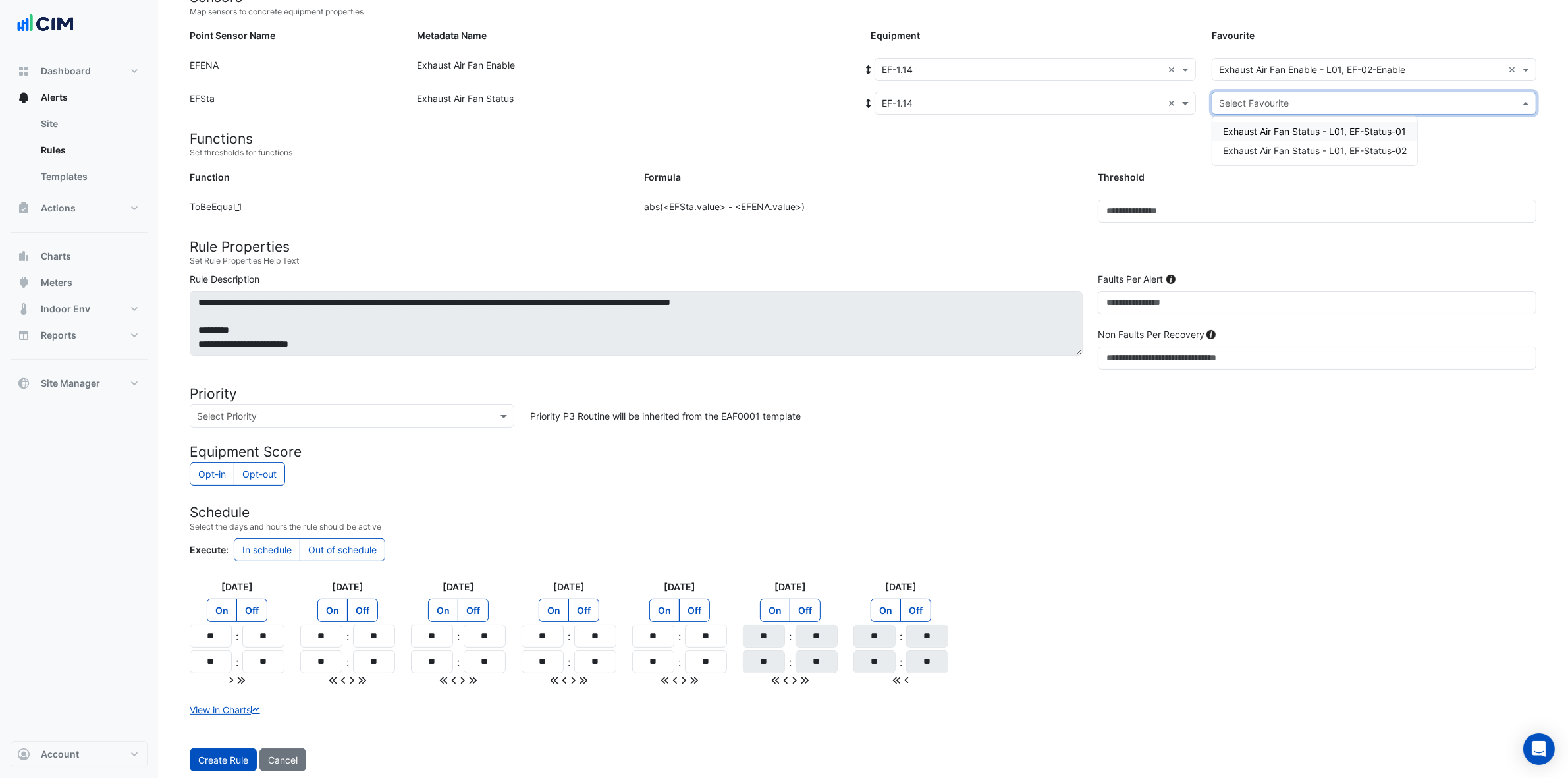
click at [1264, 98] on input "text" at bounding box center [1361, 103] width 284 height 13
click at [1264, 147] on span "Exhaust Air Fan Status - L01, EF-Status-02" at bounding box center [1315, 150] width 184 height 11
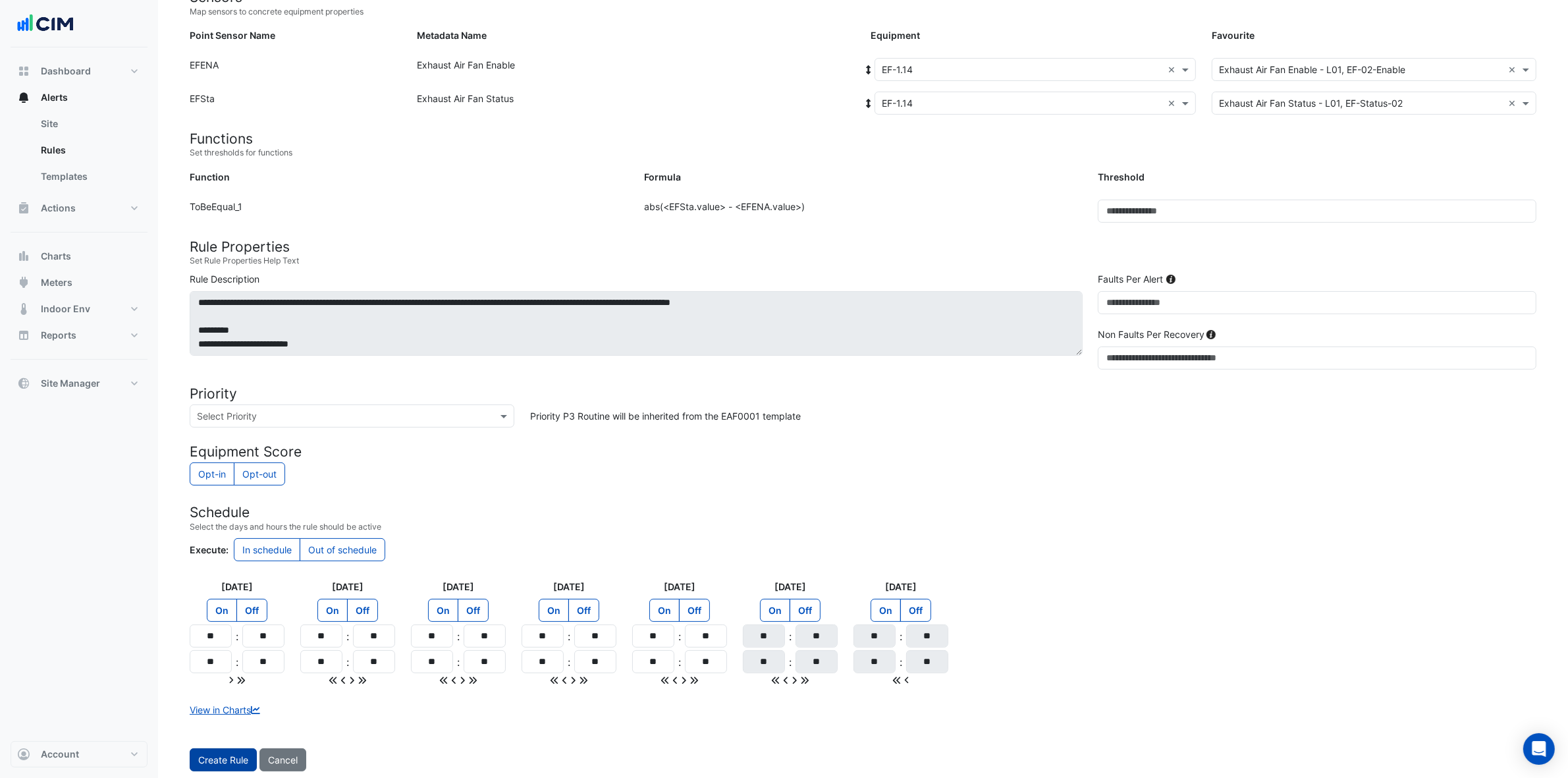
click at [199, 622] on button "Create Rule" at bounding box center [223, 760] width 67 height 23
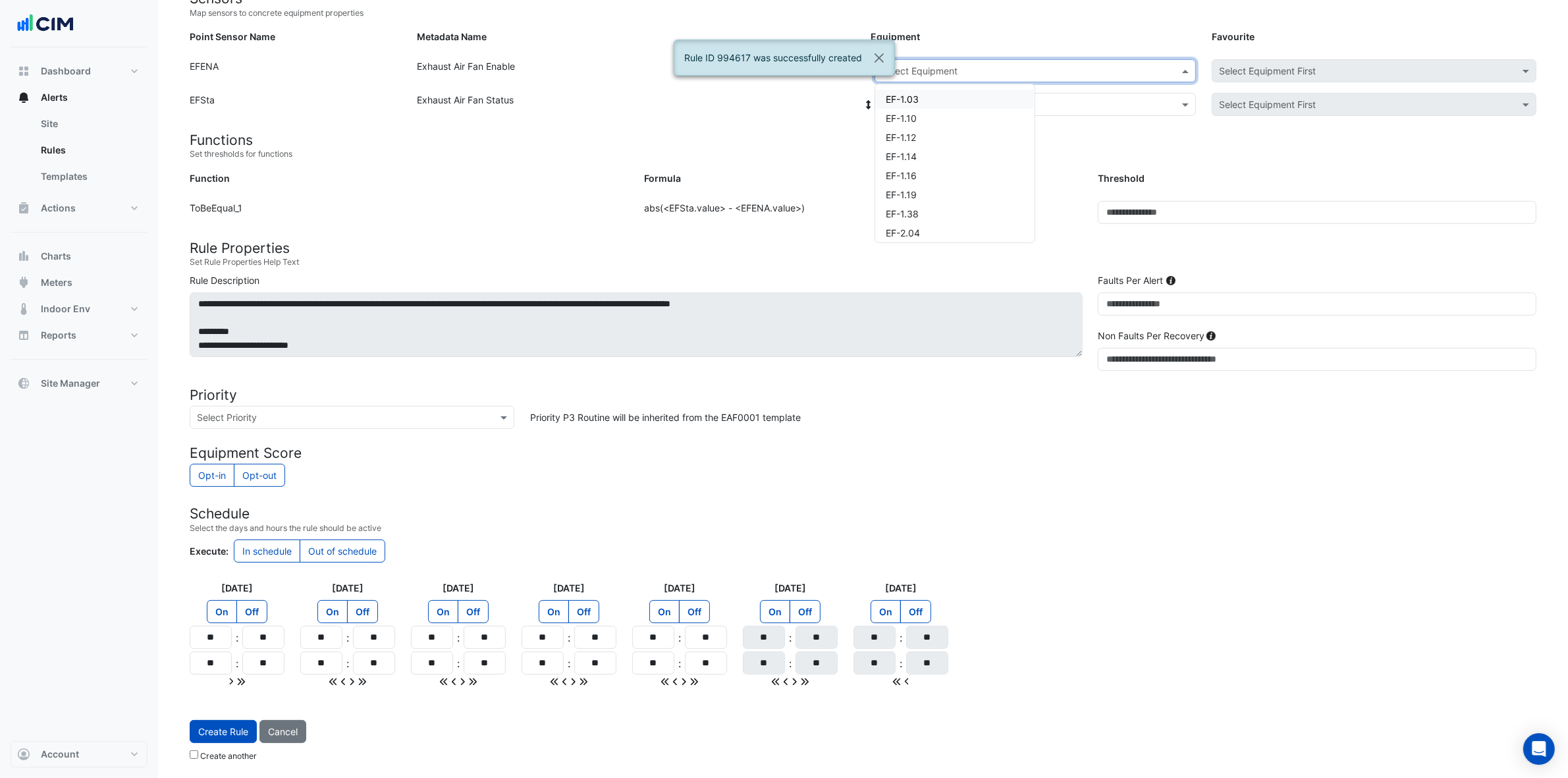
click at [1110, 66] on input "text" at bounding box center [1022, 71] width 281 height 13
click at [959, 179] on div "EF-1.16" at bounding box center [955, 175] width 159 height 19
click at [996, 105] on input "text" at bounding box center [1022, 104] width 281 height 13
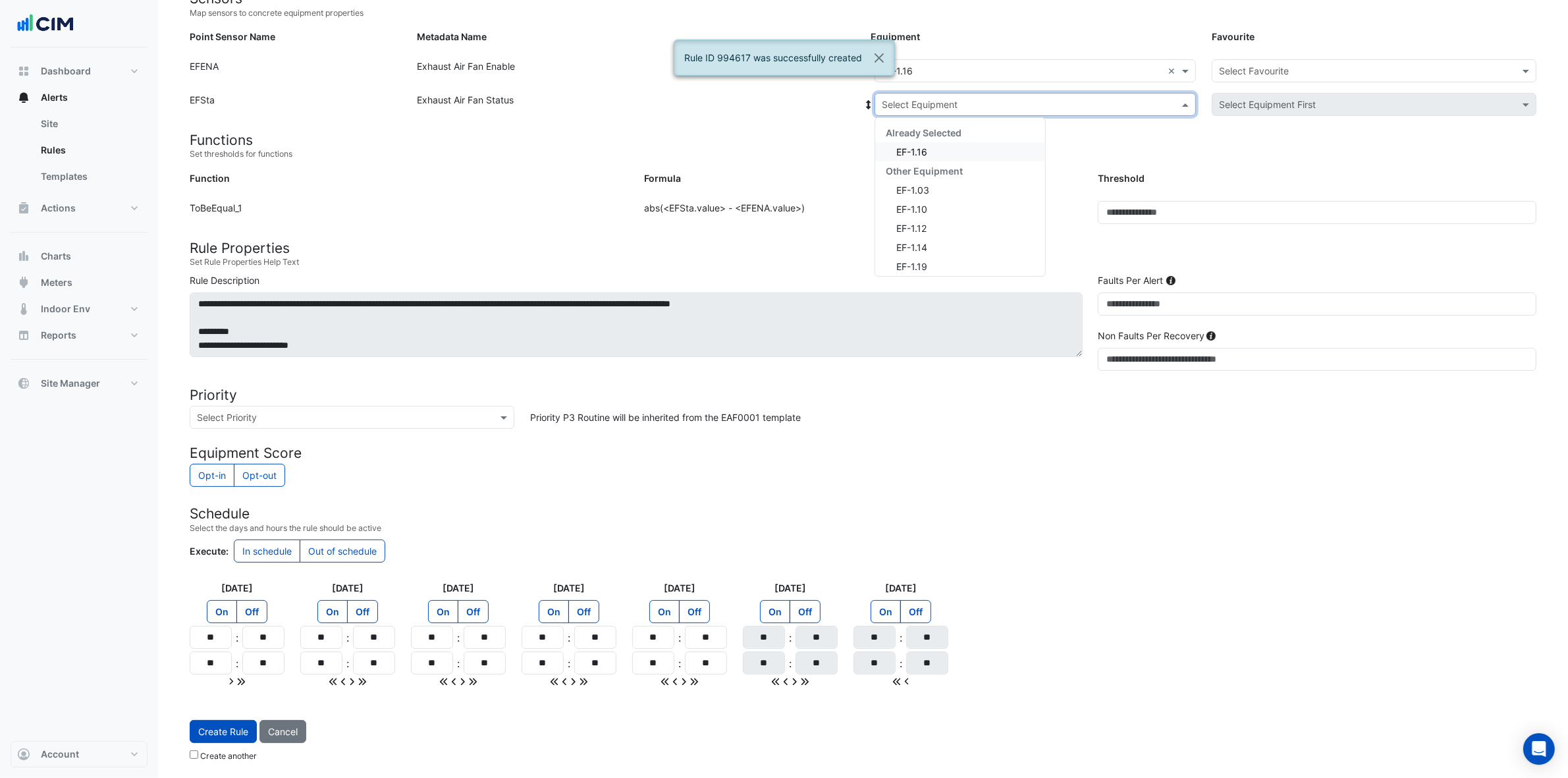
click at [956, 151] on div "EF-1.16" at bounding box center [960, 152] width 170 height 19
click at [1264, 71] on input "text" at bounding box center [1361, 71] width 284 height 13
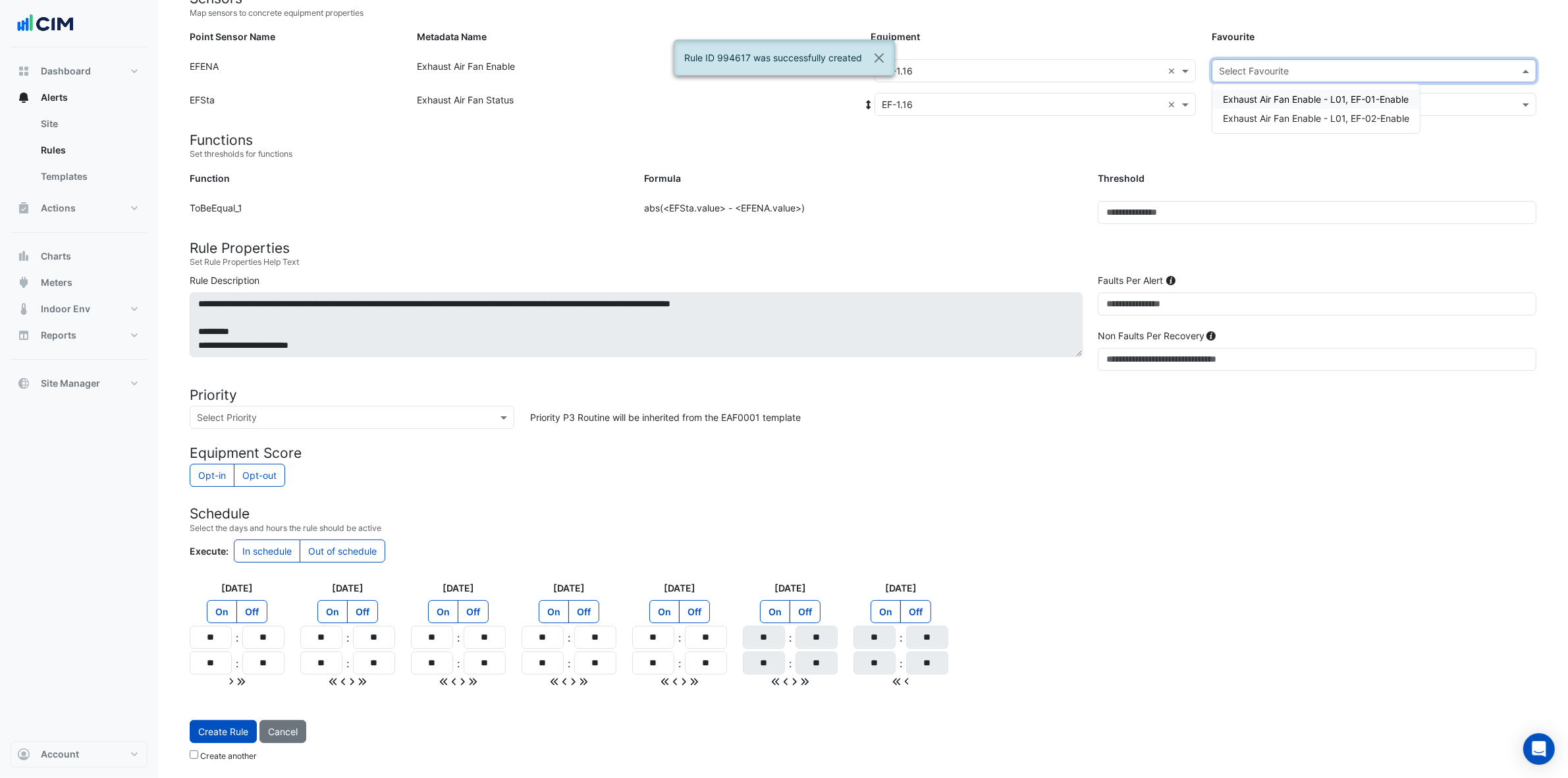
click at [1264, 100] on span "Exhaust Air Fan Enable - L01, EF-01-Enable" at bounding box center [1316, 100] width 186 height 11
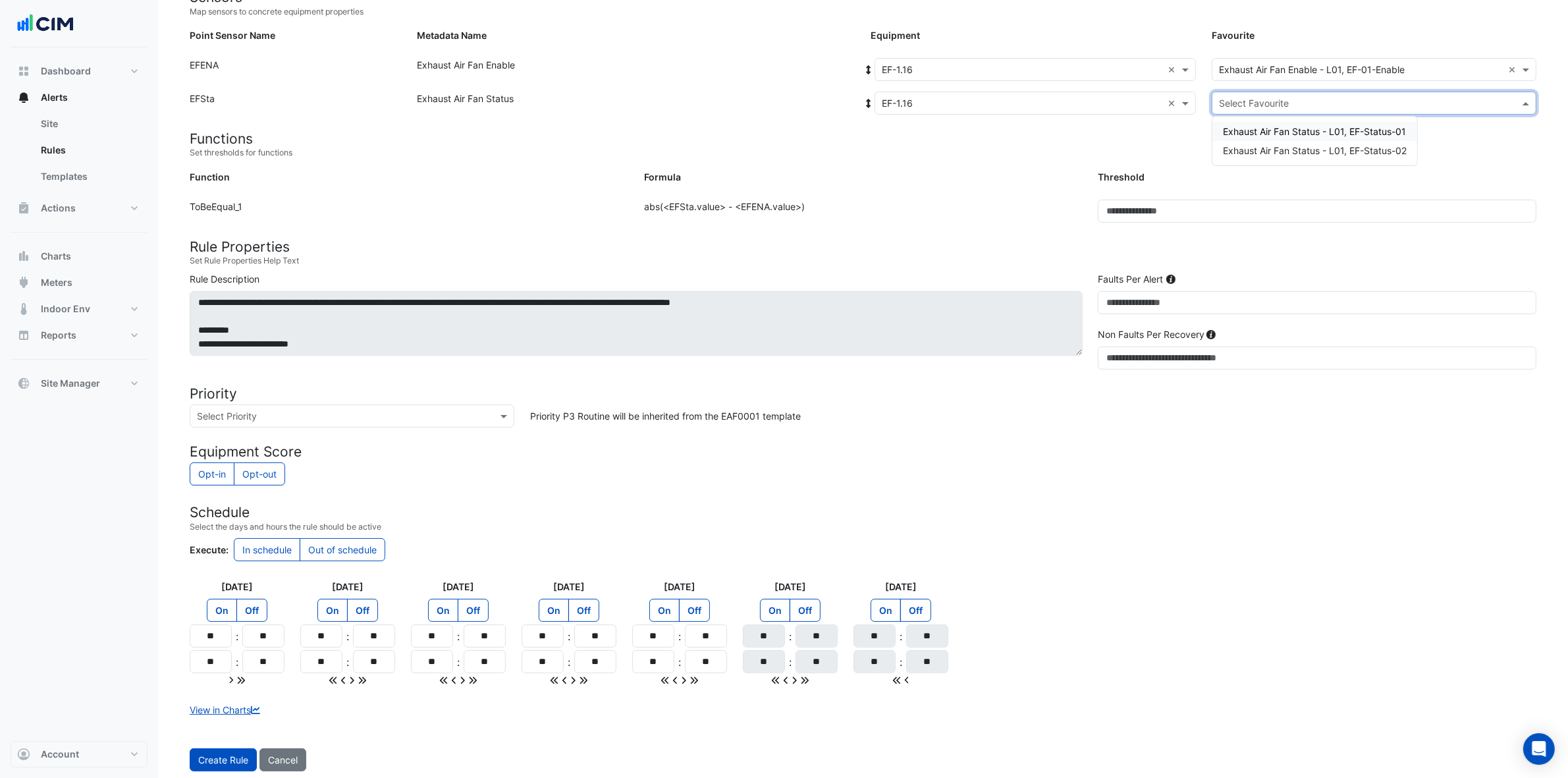
click at [1264, 100] on input "text" at bounding box center [1361, 103] width 284 height 13
click at [1264, 133] on span "Exhaust Air Fan Status - L01, EF-Status-01" at bounding box center [1314, 131] width 183 height 11
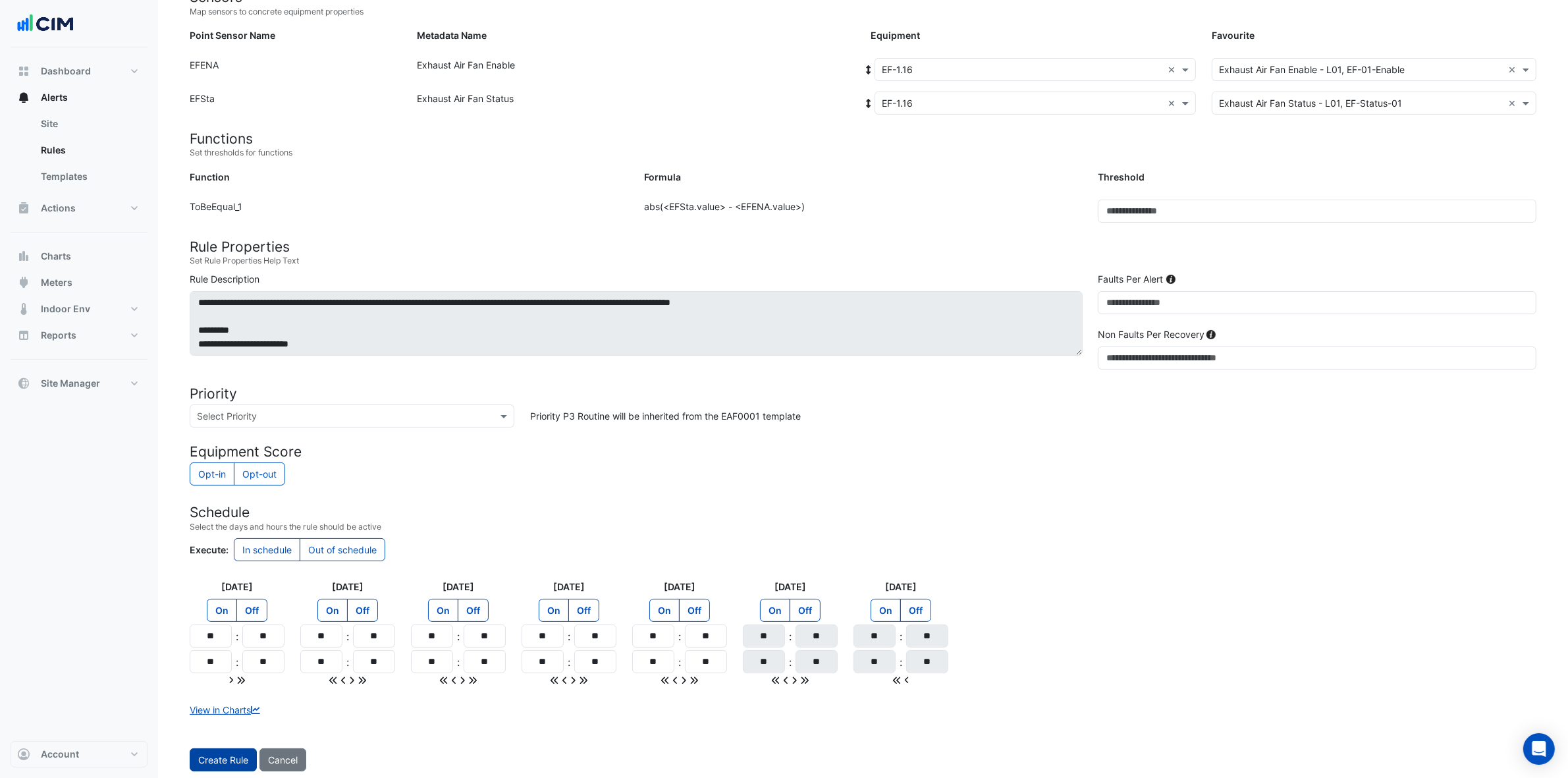
click at [222, 622] on button "Create Rule" at bounding box center [223, 760] width 67 height 23
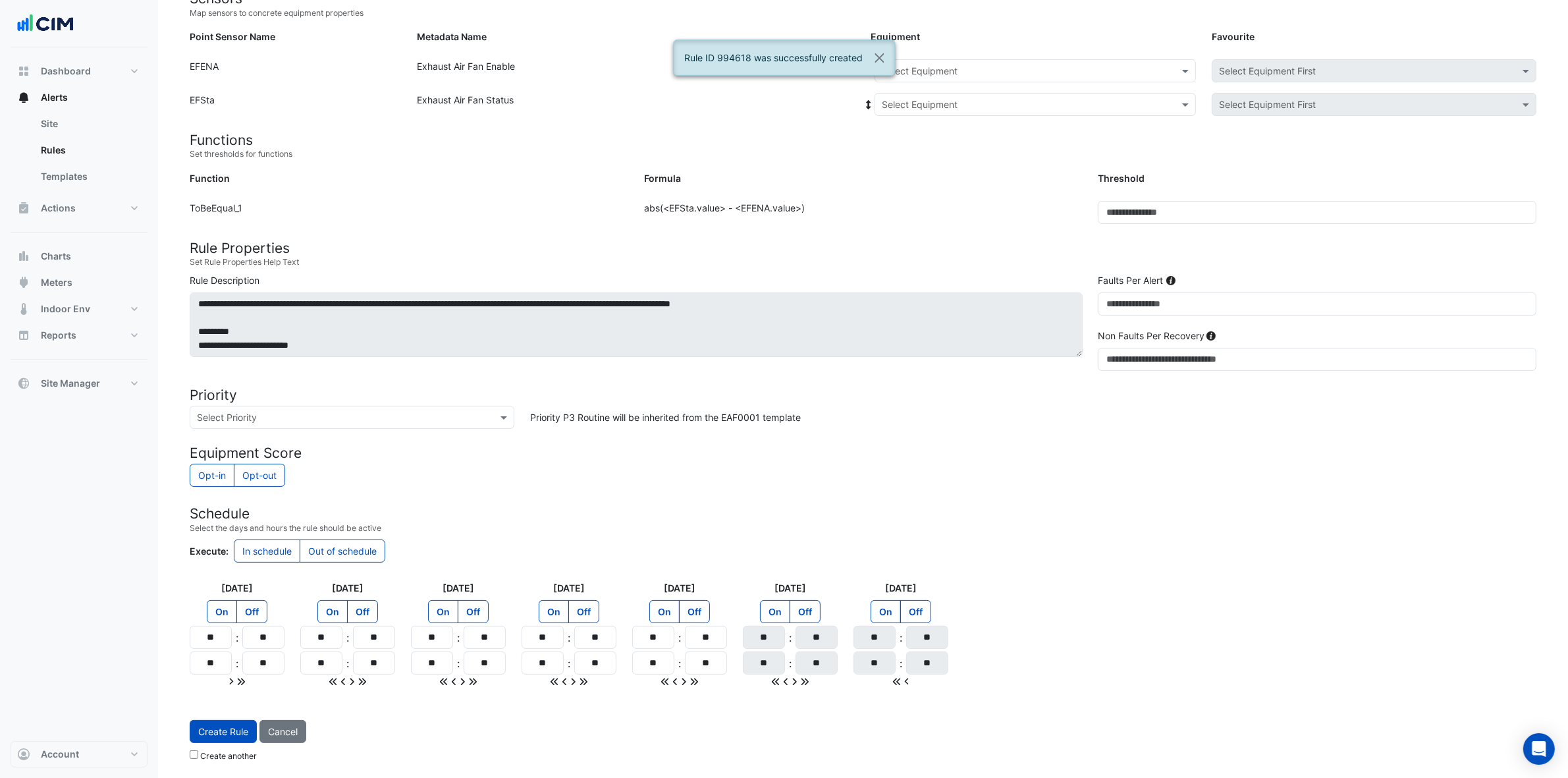
click at [1043, 74] on input "text" at bounding box center [1022, 71] width 281 height 13
click at [922, 174] on div "EF-1.16" at bounding box center [955, 175] width 159 height 19
click at [986, 103] on input "text" at bounding box center [1022, 104] width 281 height 13
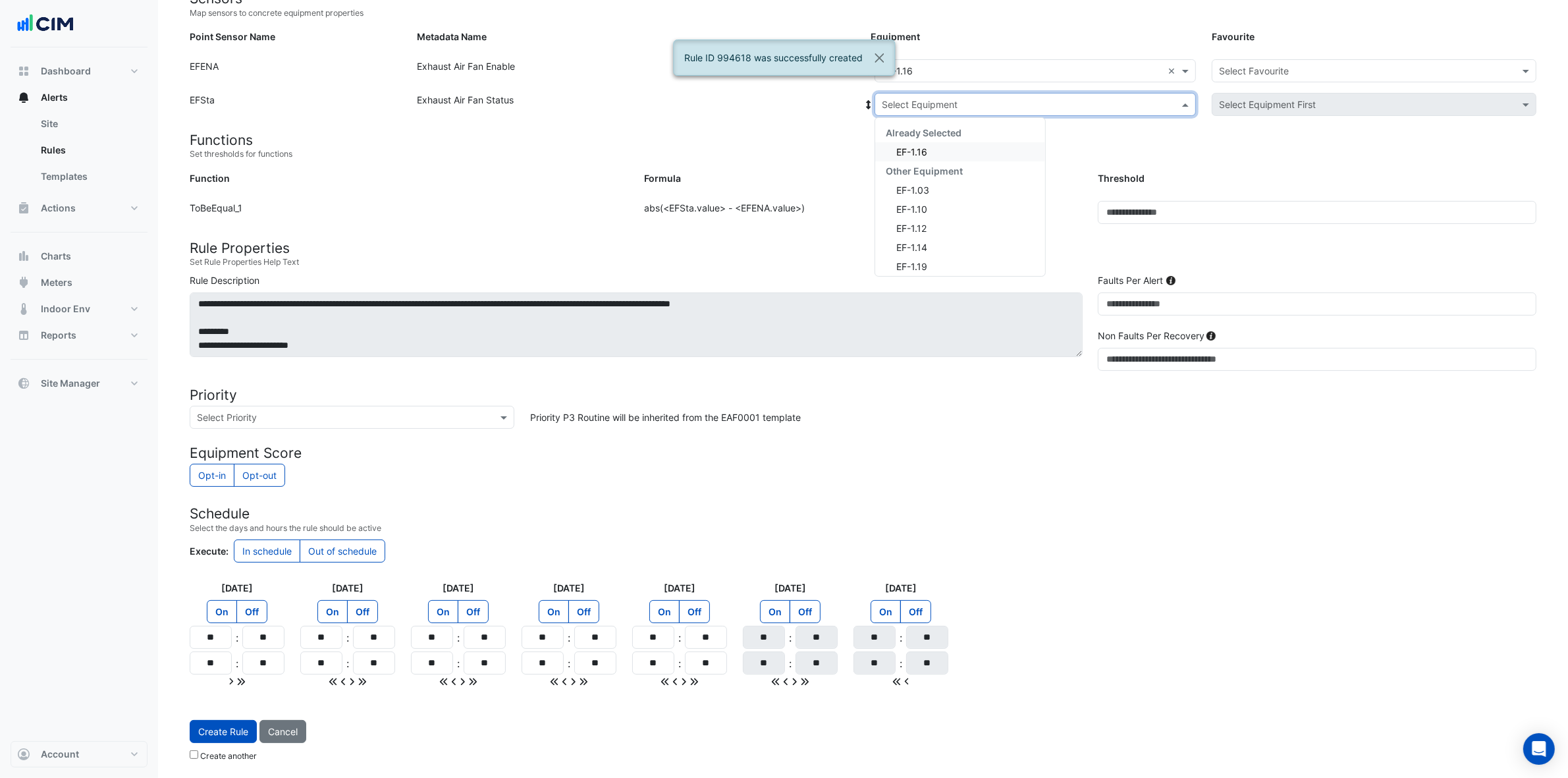
click at [955, 149] on div "EF-1.16" at bounding box center [960, 152] width 170 height 19
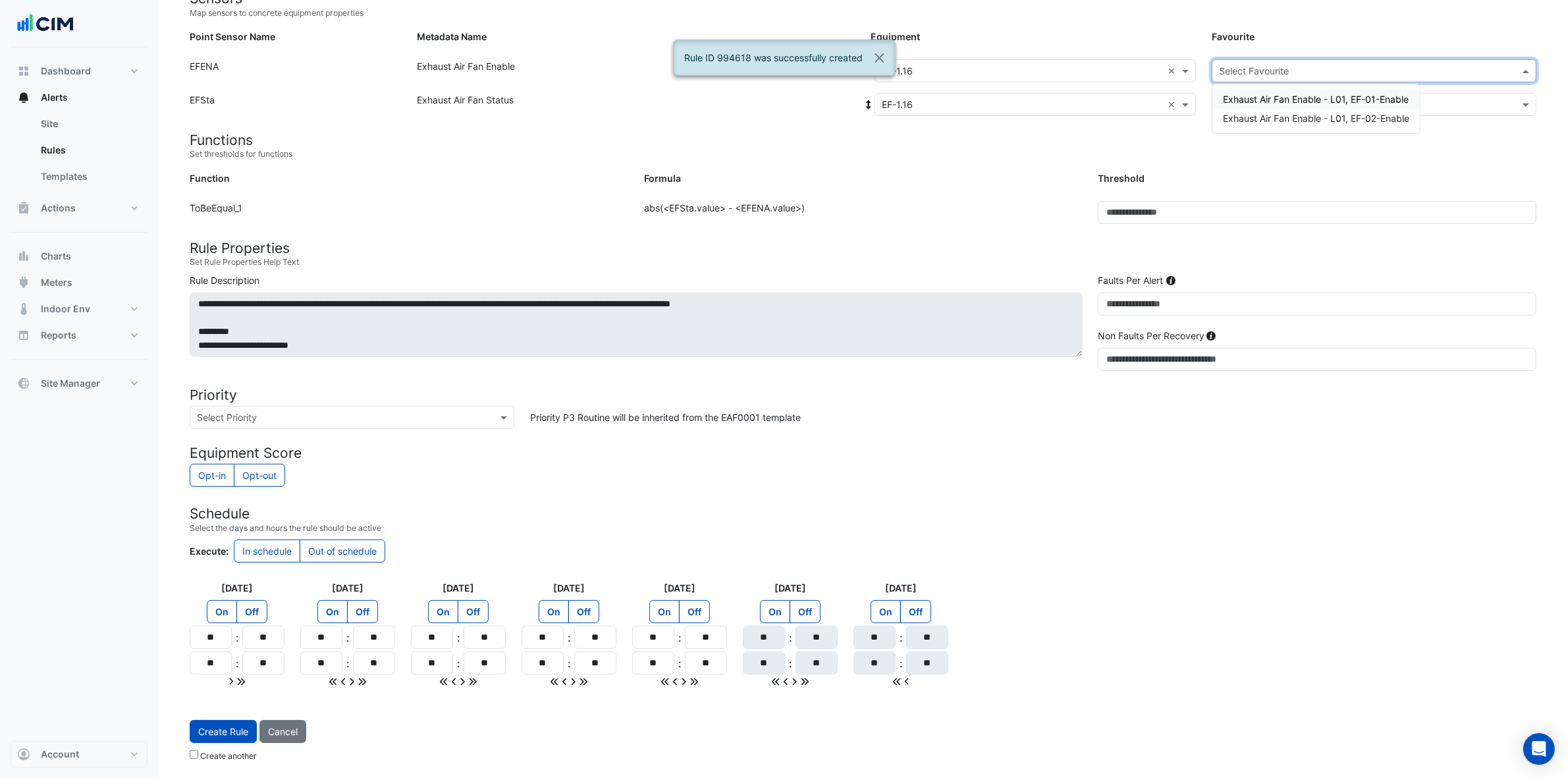
click at [1262, 64] on input "text" at bounding box center [1361, 71] width 284 height 13
click at [1264, 123] on div "Exhaust Air Fan Enable - L01, EF-02-Enable" at bounding box center [1316, 118] width 208 height 19
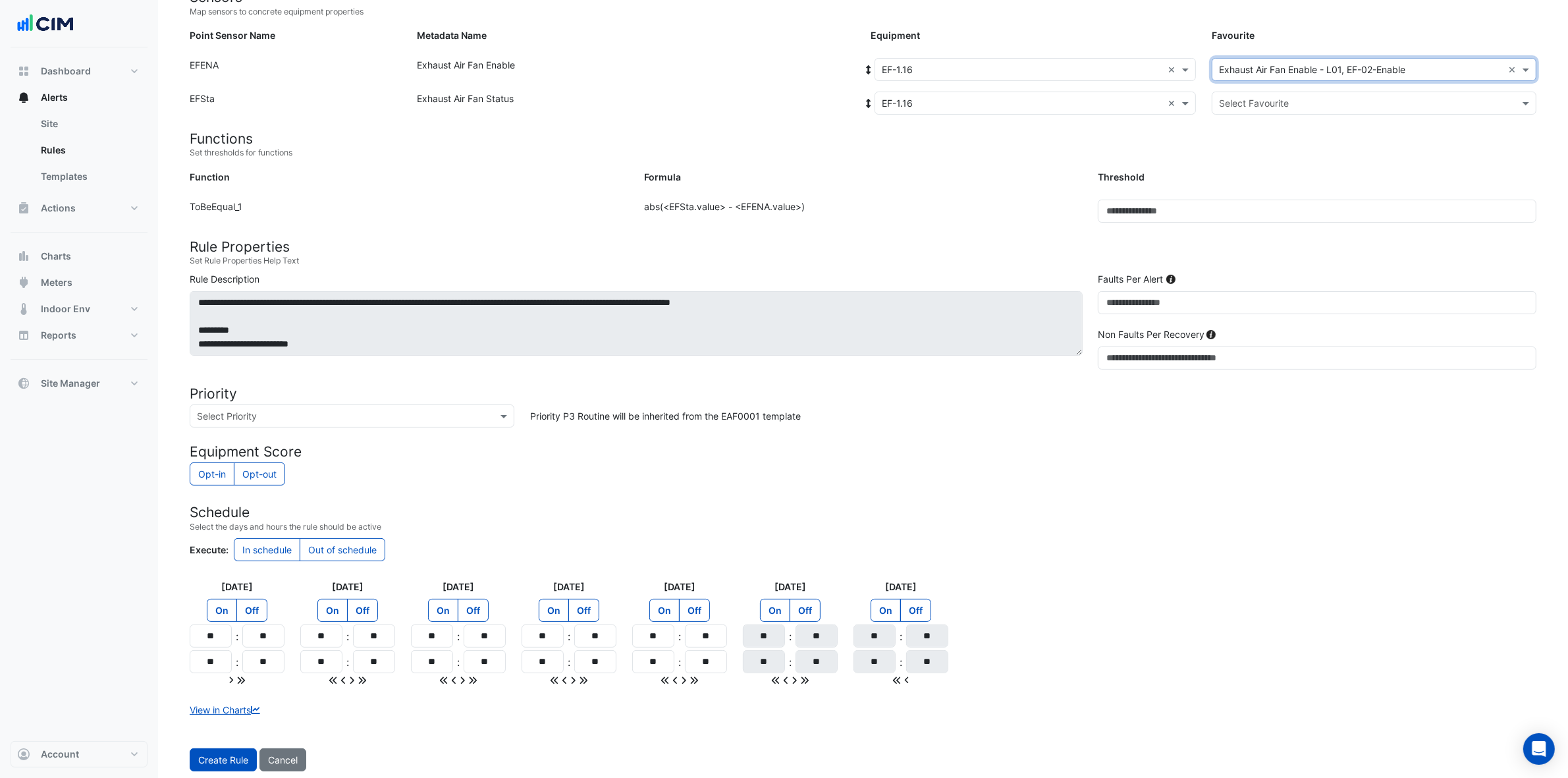
click at [1264, 99] on input "text" at bounding box center [1361, 103] width 284 height 13
click at [1264, 145] on span "Exhaust Air Fan Status - L01, EF-Status-02" at bounding box center [1315, 150] width 184 height 11
click at [216, 622] on button "Create Rule" at bounding box center [223, 760] width 67 height 23
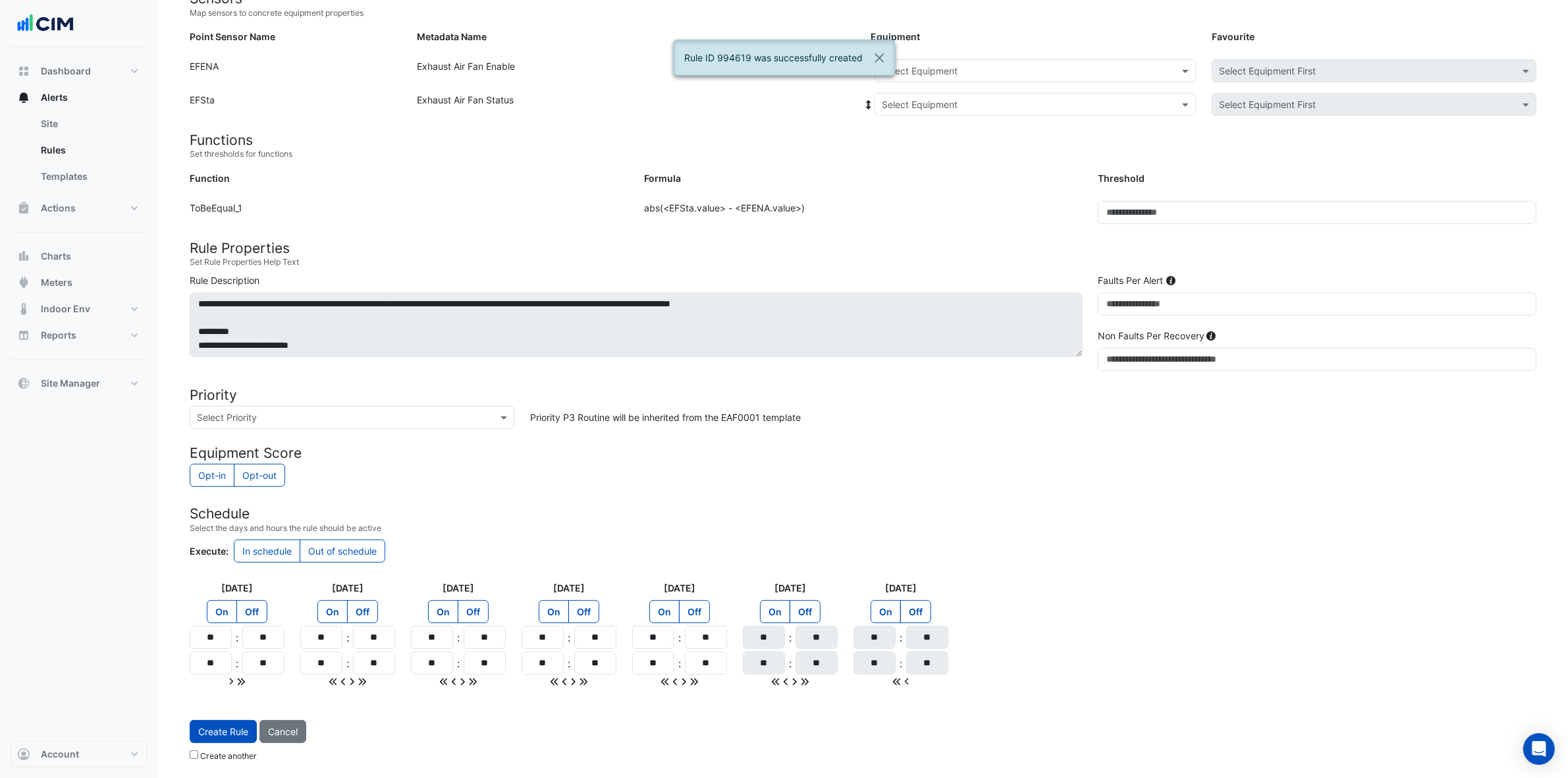
click at [983, 67] on input "text" at bounding box center [1022, 71] width 281 height 13
click at [917, 185] on div "EF-1.19" at bounding box center [955, 194] width 159 height 19
click at [964, 103] on input "text" at bounding box center [1022, 104] width 281 height 13
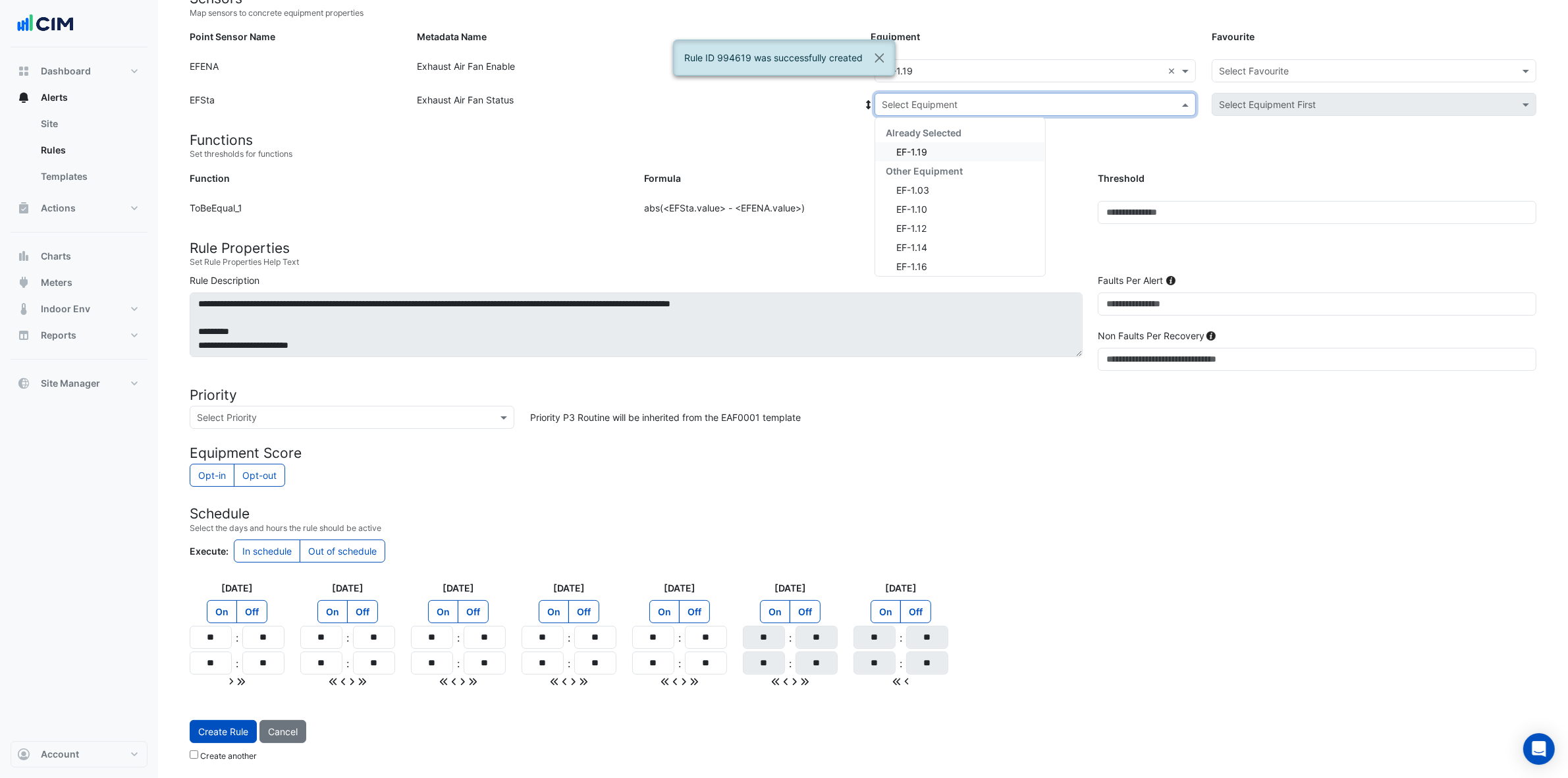
click at [943, 153] on div "EF-1.19" at bounding box center [960, 152] width 170 height 19
click at [1264, 64] on input "text" at bounding box center [1361, 71] width 284 height 13
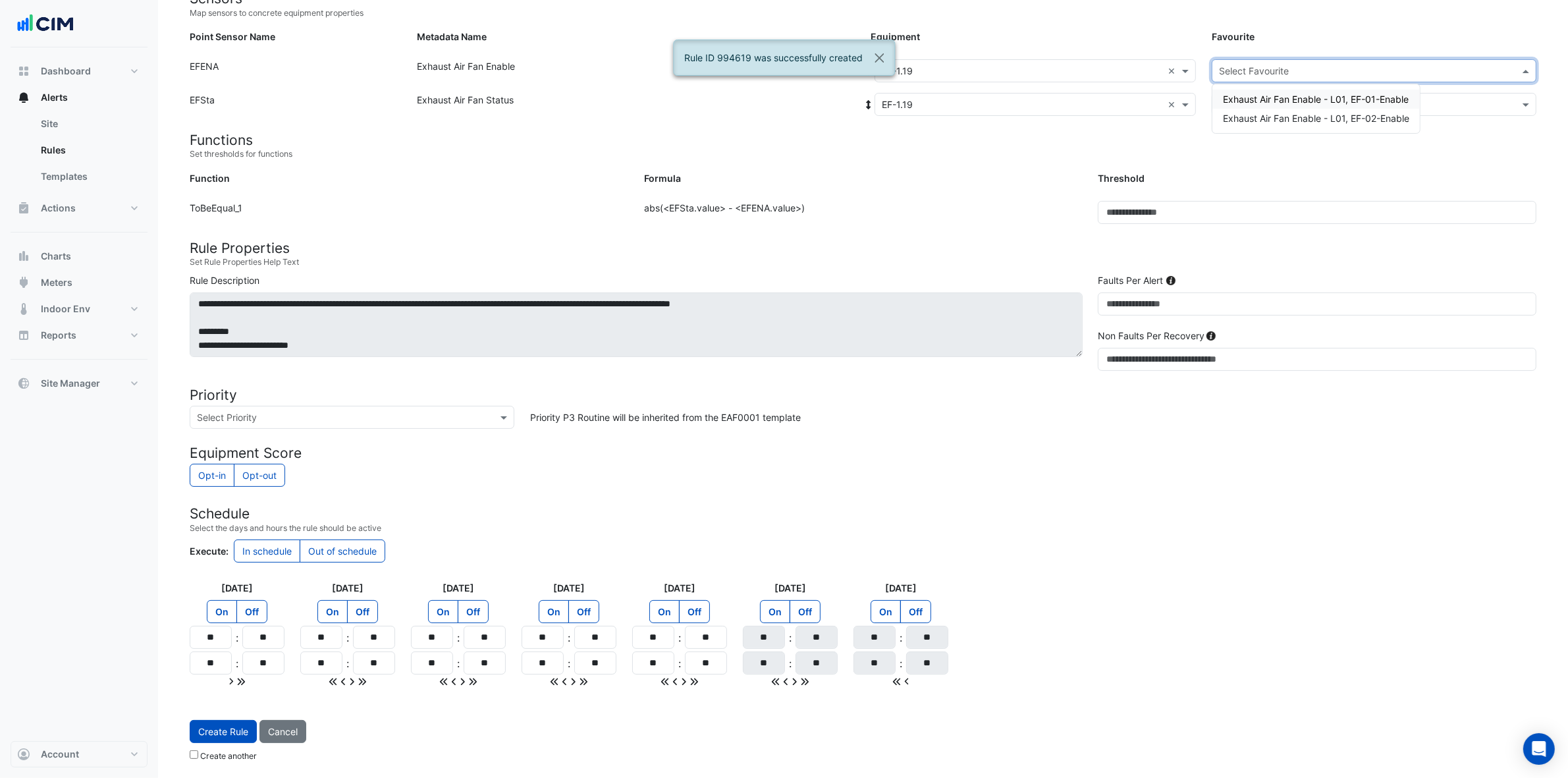
click at [1264, 97] on span "Exhaust Air Fan Enable - L01, EF-01-Enable" at bounding box center [1316, 100] width 186 height 11
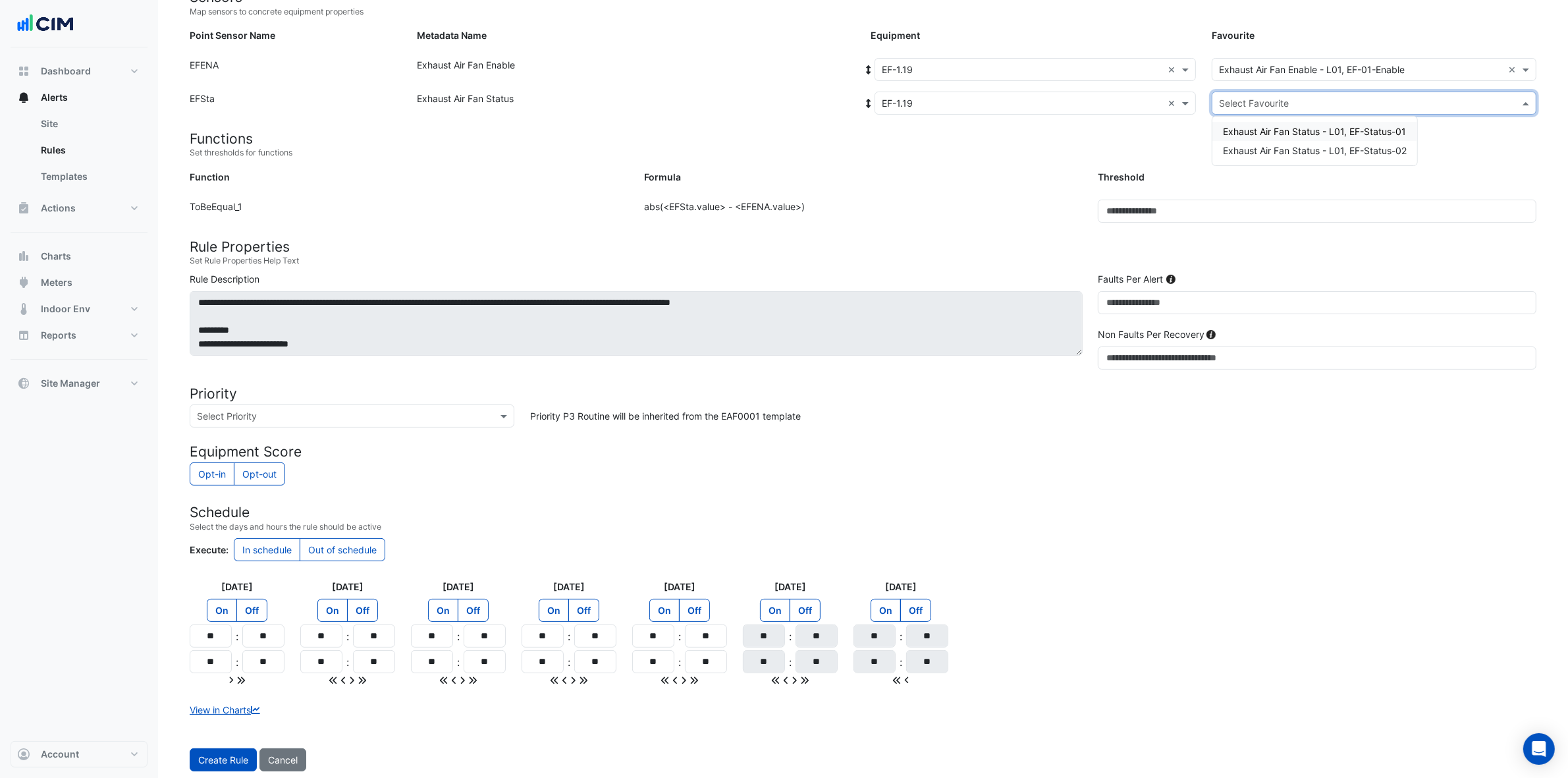
click at [1264, 97] on input "text" at bounding box center [1361, 103] width 284 height 13
click at [1264, 132] on span "Exhaust Air Fan Status - L01, EF-Status-01" at bounding box center [1314, 131] width 183 height 11
click at [206, 622] on button "Create Rule" at bounding box center [223, 760] width 67 height 23
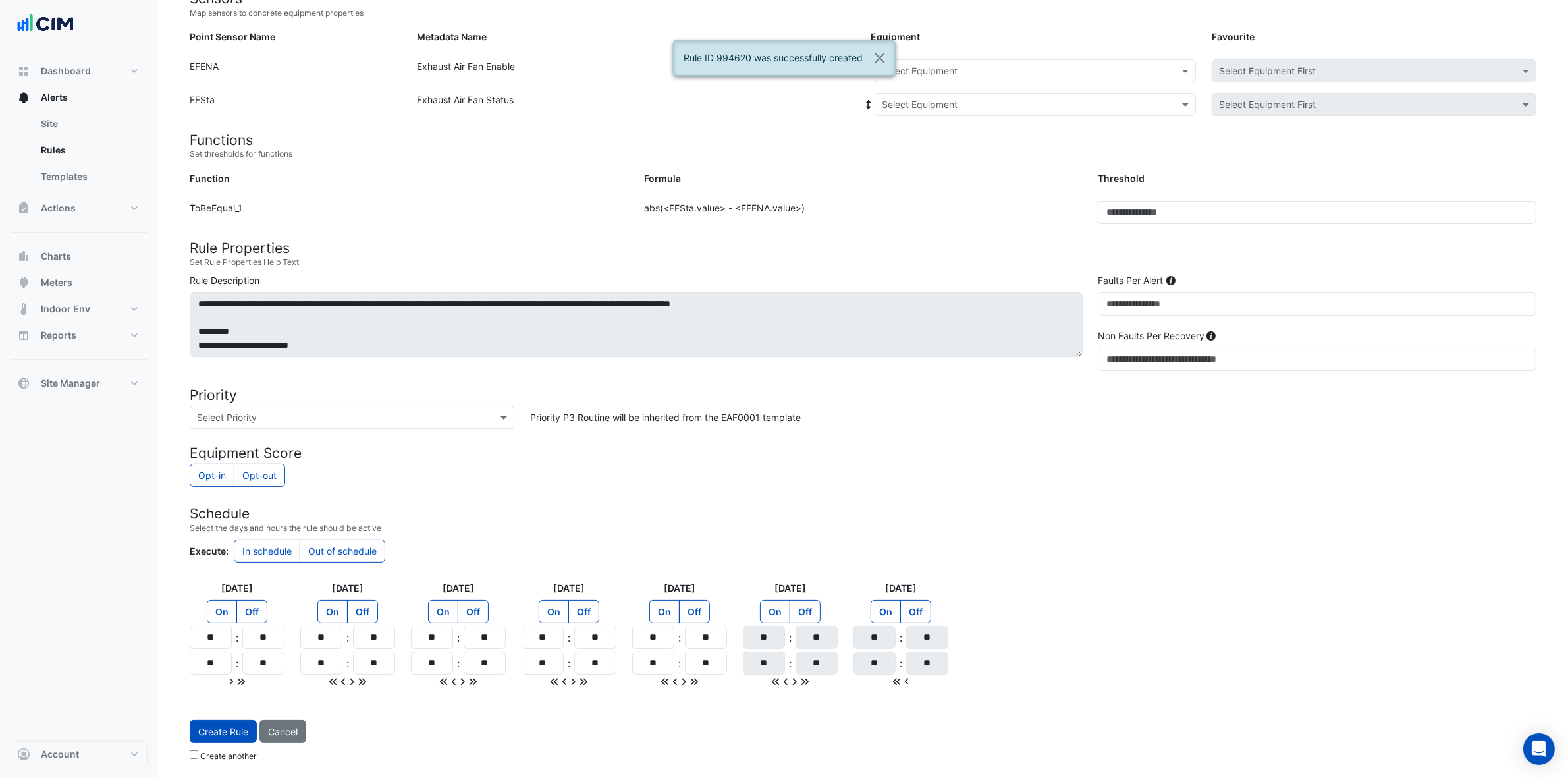
click at [1045, 77] on div "Select Equipment" at bounding box center [1035, 71] width 322 height 23
click at [939, 187] on div "EF-1.19" at bounding box center [955, 194] width 159 height 19
click at [996, 103] on input "text" at bounding box center [1022, 104] width 281 height 13
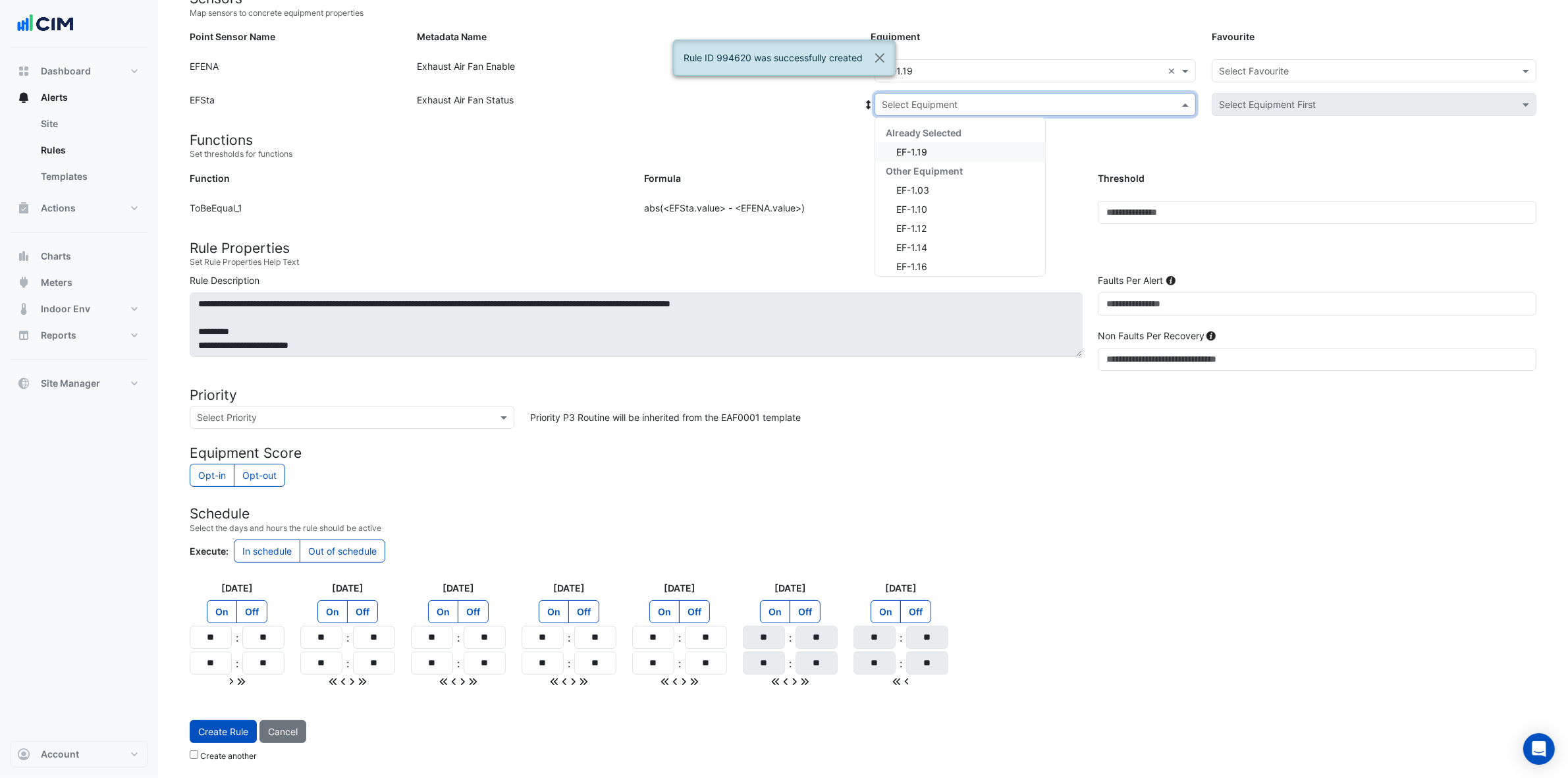
click at [945, 149] on div "EF-1.19" at bounding box center [960, 152] width 170 height 19
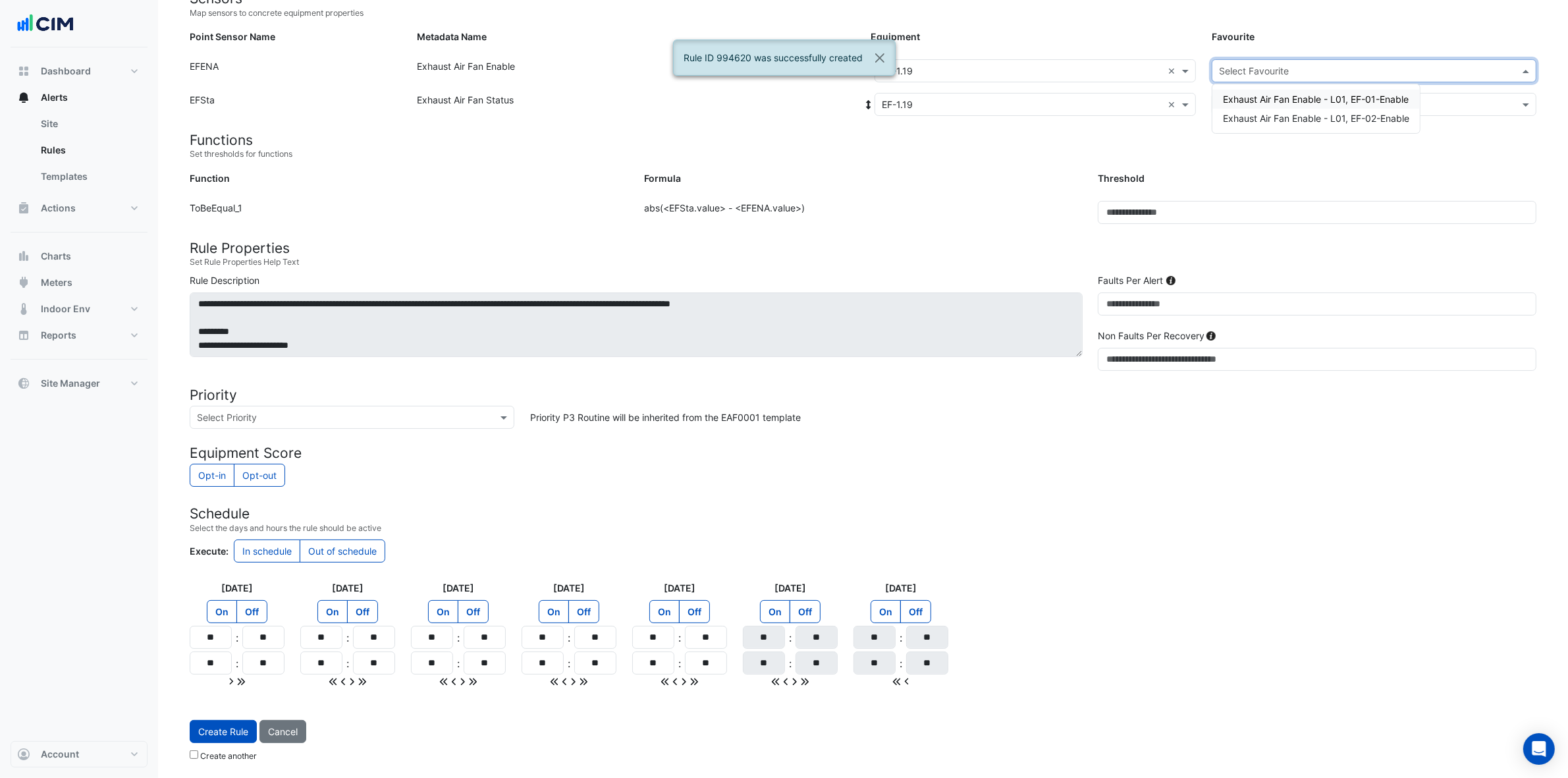
click at [1264, 59] on div "Select Favourite" at bounding box center [1374, 71] width 325 height 23
click at [1264, 120] on span "Exhaust Air Fan Enable - L01, EF-02-Enable" at bounding box center [1316, 119] width 187 height 11
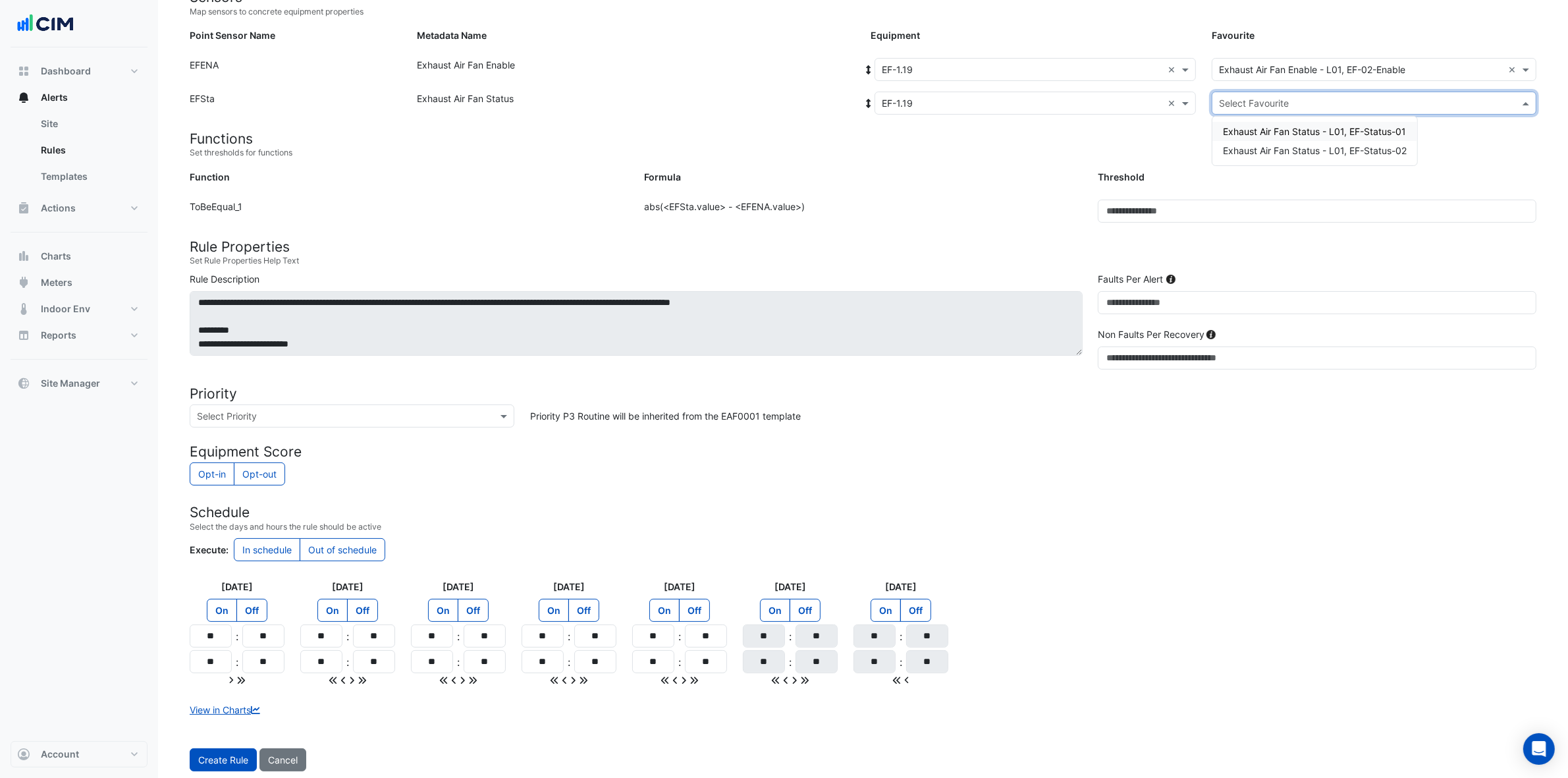
click at [1264, 99] on input "text" at bounding box center [1361, 103] width 284 height 13
click at [1264, 147] on span "Exhaust Air Fan Status - L01, EF-Status-02" at bounding box center [1315, 150] width 184 height 11
click at [224, 622] on button "Create Rule" at bounding box center [223, 760] width 67 height 23
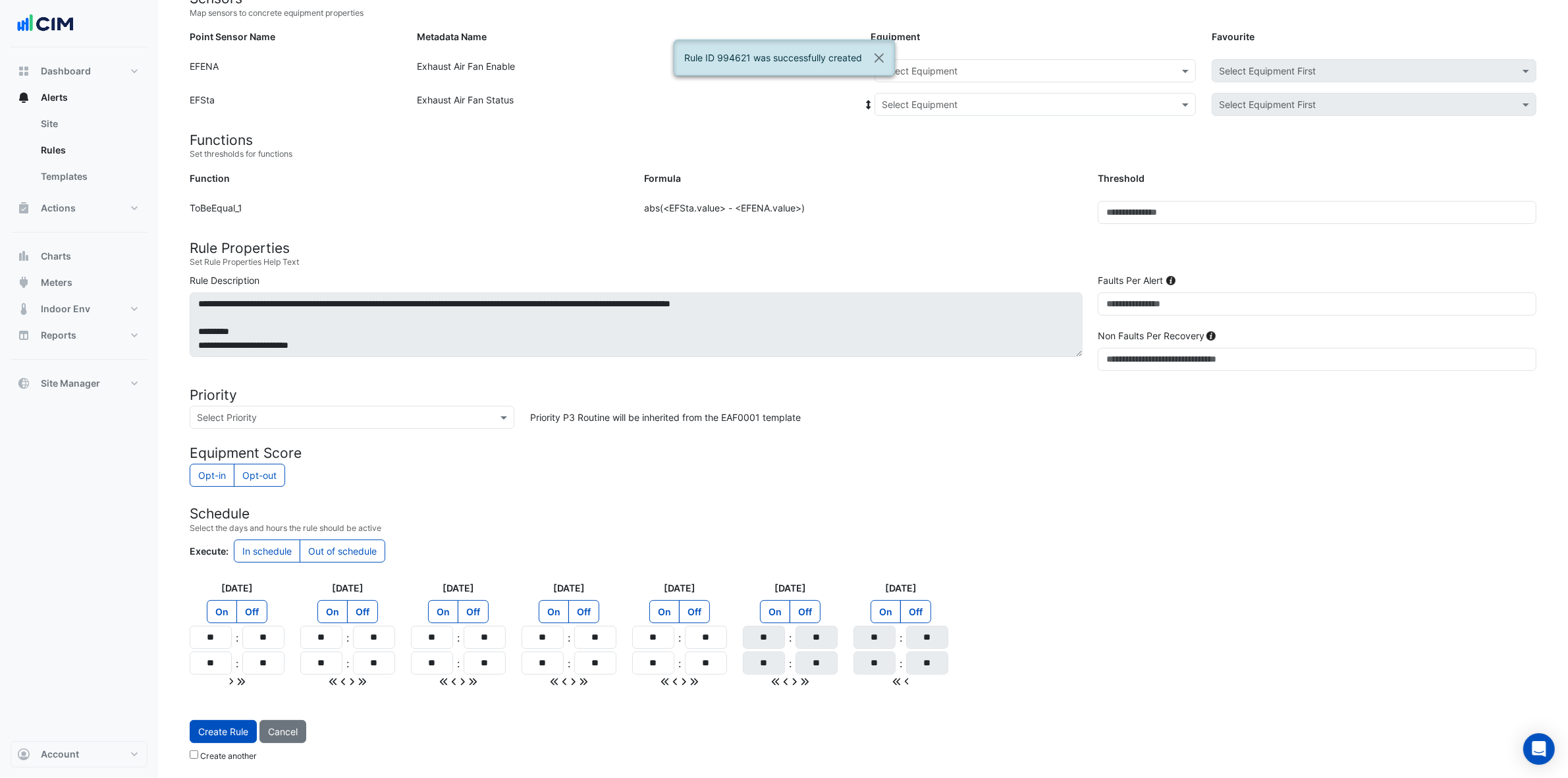
click at [968, 73] on input "text" at bounding box center [1022, 71] width 281 height 13
click at [909, 208] on span "EF-1.38" at bounding box center [902, 214] width 33 height 11
click at [1000, 96] on div "Select Equipment" at bounding box center [1035, 104] width 322 height 23
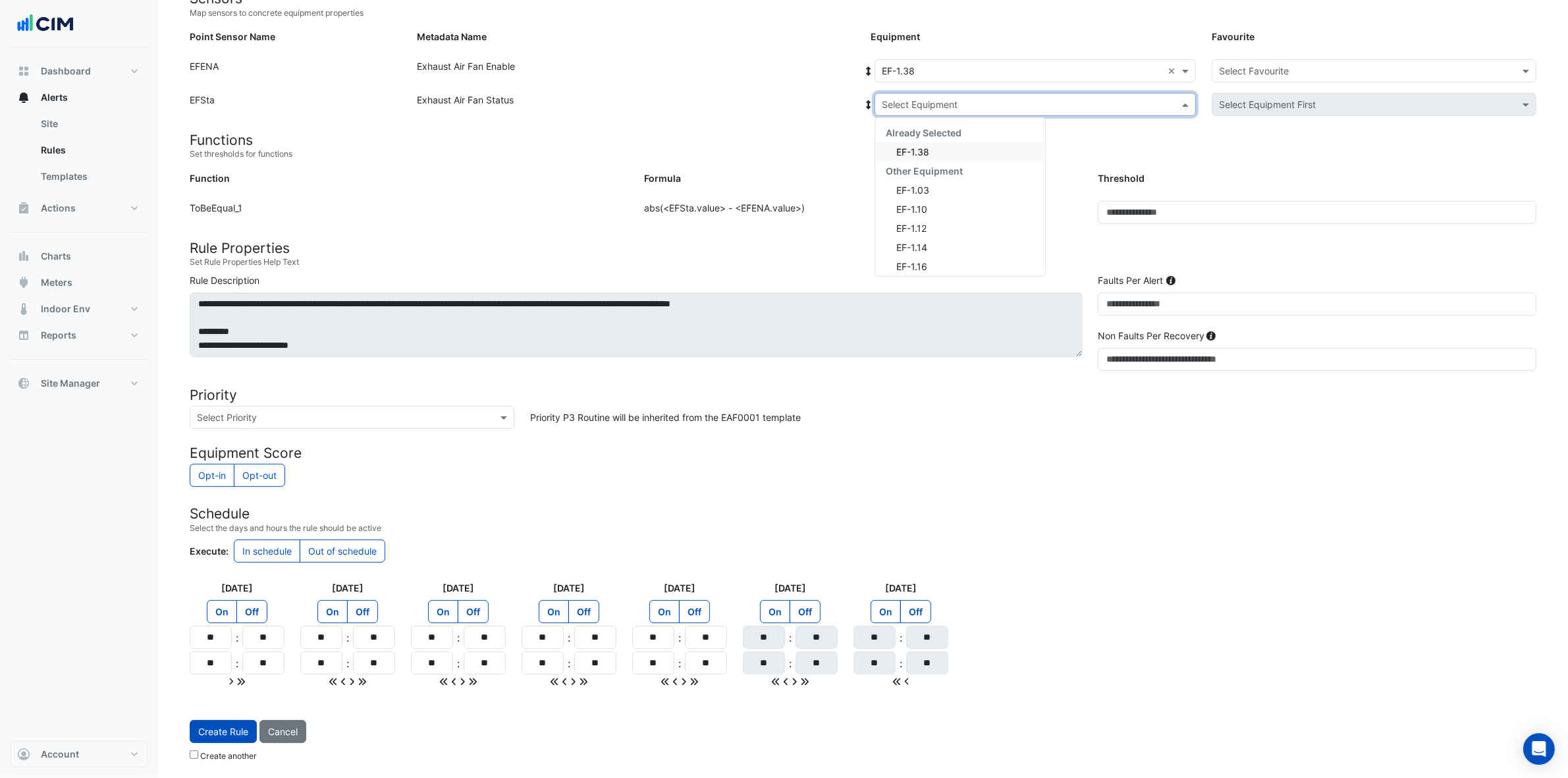
click at [945, 151] on div "EF-1.38" at bounding box center [960, 152] width 170 height 19
click at [1264, 59] on div "Select Favourite" at bounding box center [1374, 71] width 325 height 23
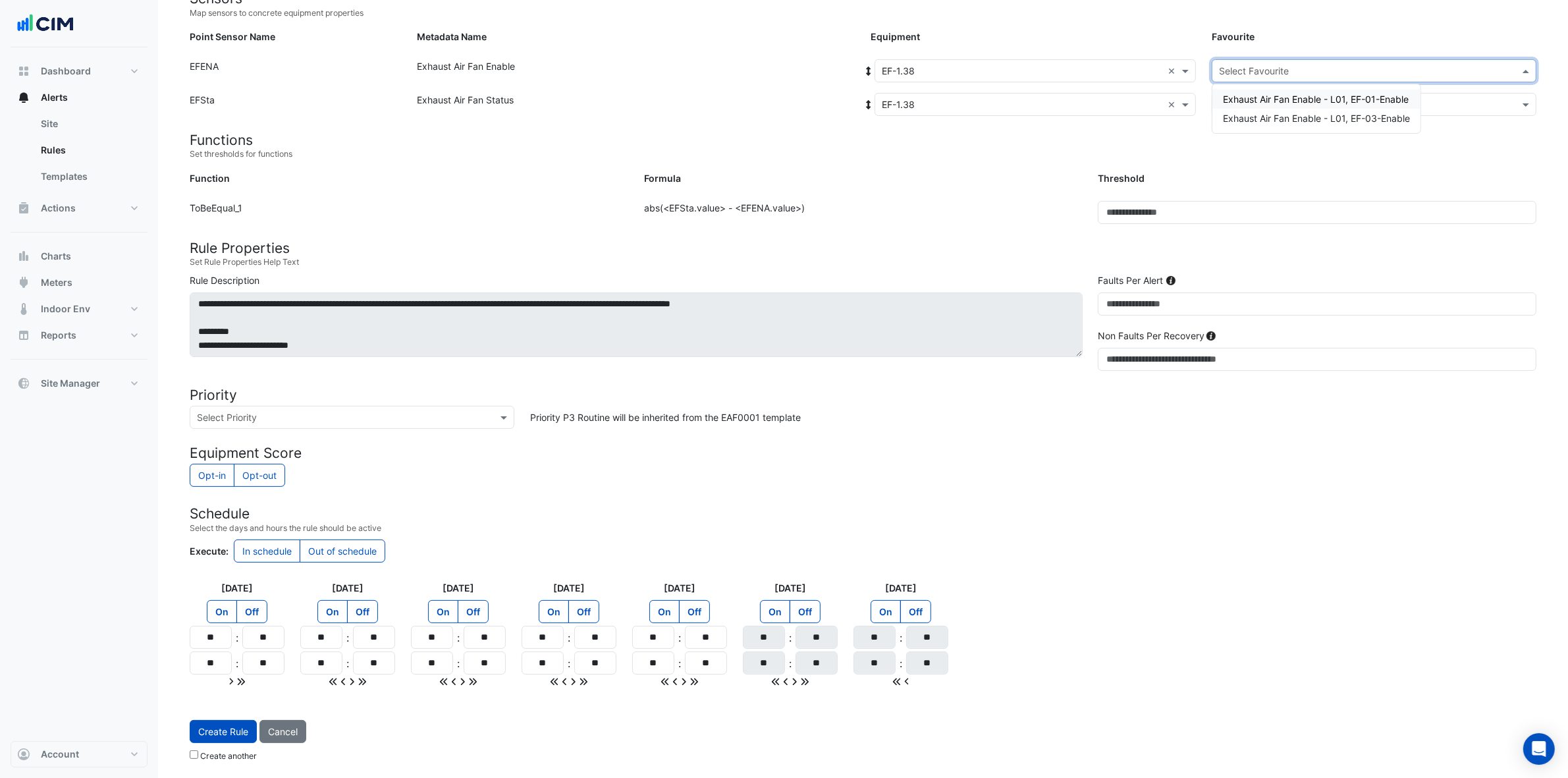
click at [1264, 98] on span "Exhaust Air Fan Enable - L01, EF-01-Enable" at bounding box center [1316, 100] width 186 height 11
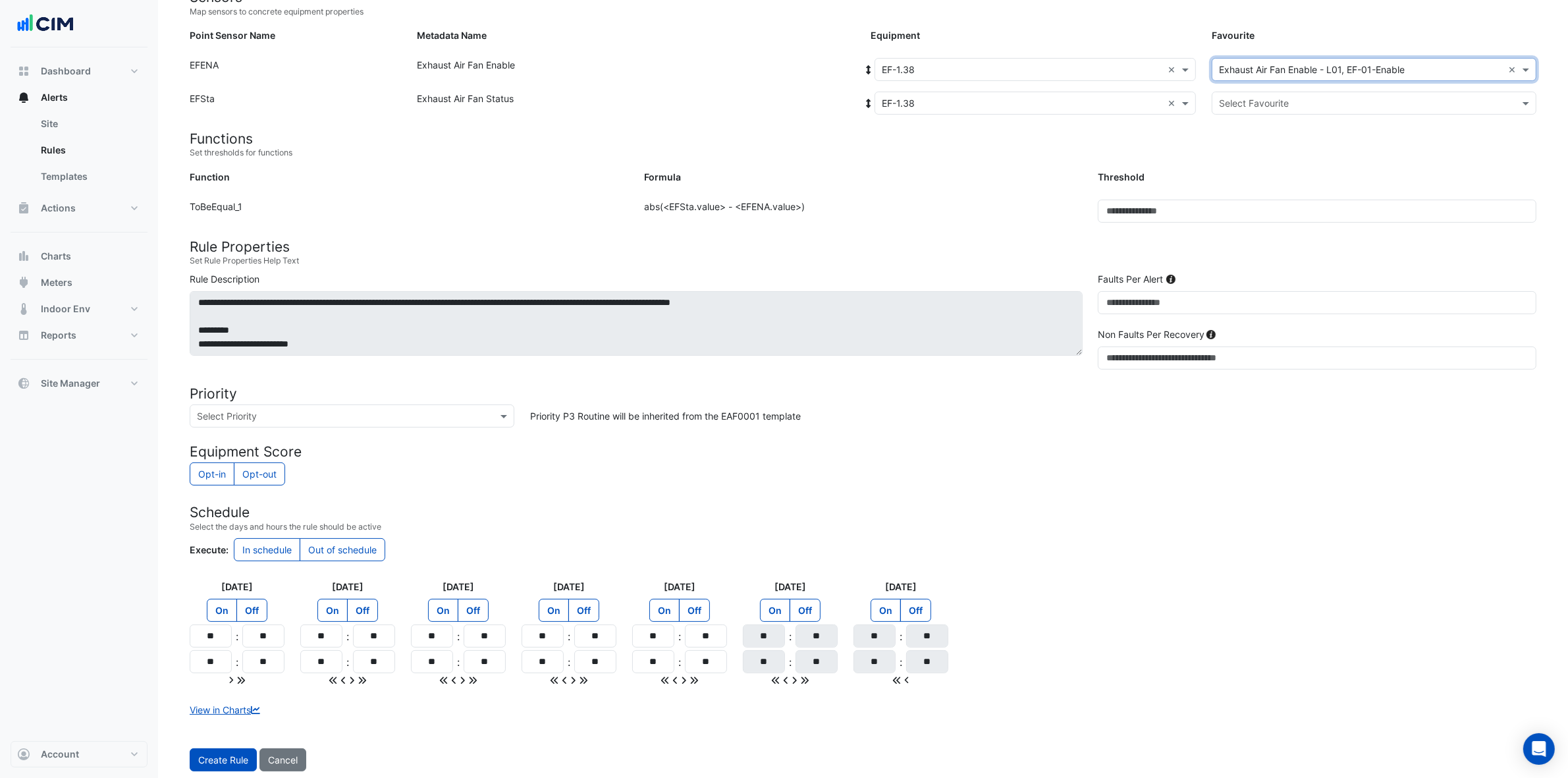
click at [1264, 98] on input "text" at bounding box center [1361, 103] width 284 height 13
click at [1264, 132] on span "Exhaust Air Fan Status - L01, EF-Status-01" at bounding box center [1314, 131] width 183 height 11
click at [210, 622] on button "Create Rule" at bounding box center [223, 760] width 67 height 23
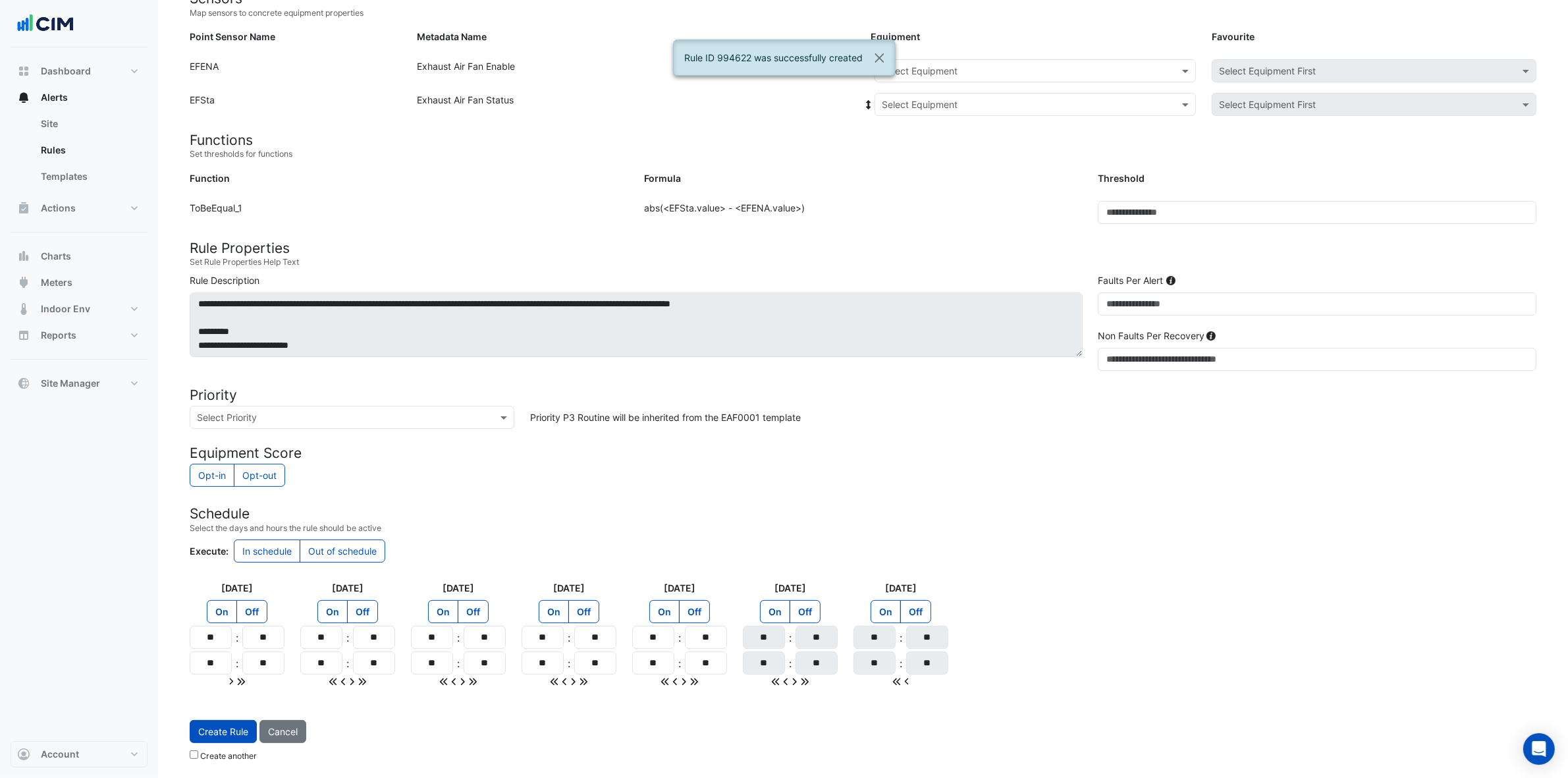
drag, startPoint x: 992, startPoint y: 60, endPoint x: 983, endPoint y: 63, distance: 9.5
click at [989, 60] on div "Select Equipment" at bounding box center [1035, 71] width 322 height 23
click at [917, 209] on span "EF-1.38" at bounding box center [902, 214] width 33 height 11
click at [975, 99] on input "text" at bounding box center [1022, 104] width 281 height 13
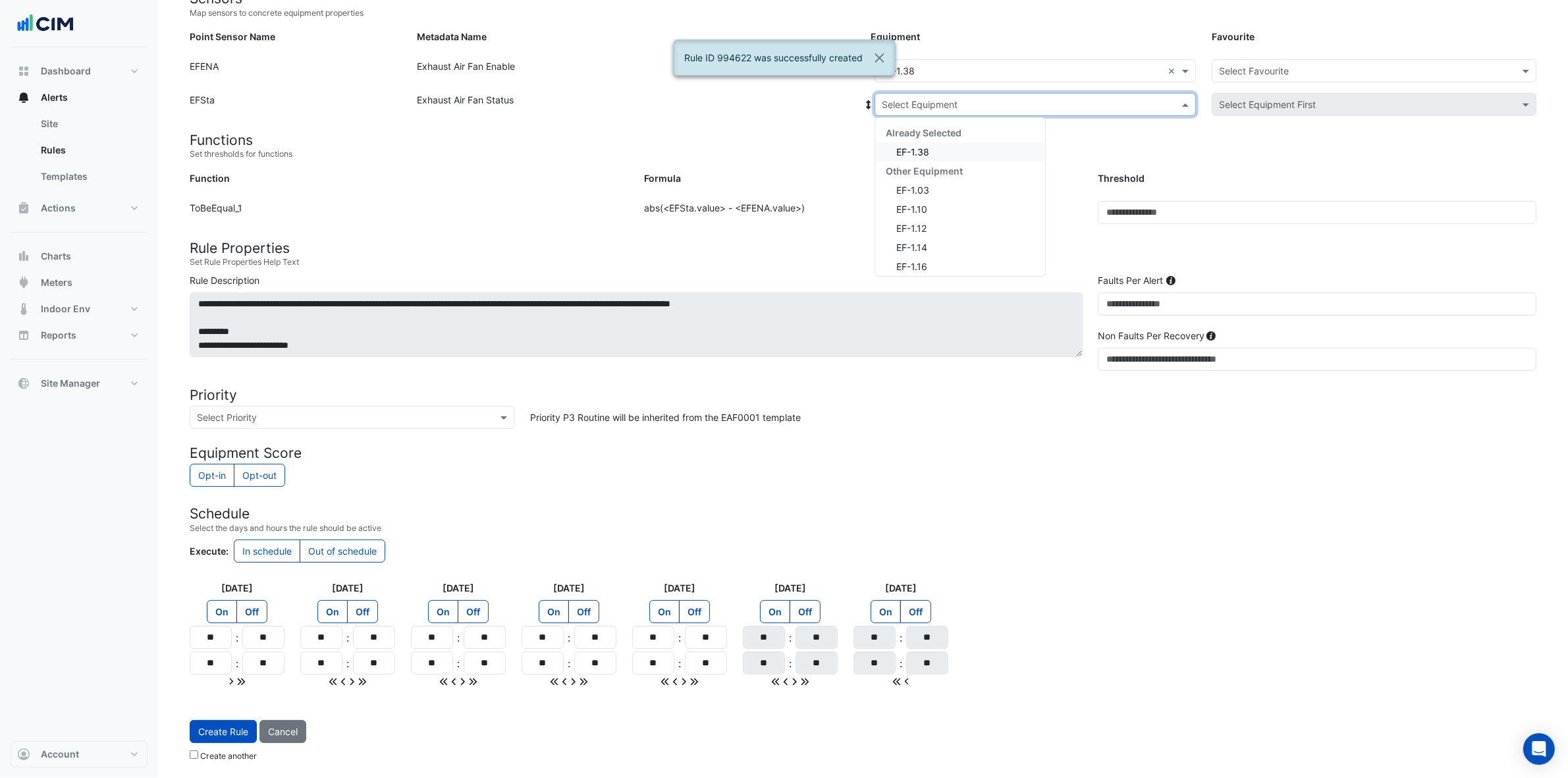
click at [940, 149] on div "EF-1.38" at bounding box center [960, 152] width 170 height 19
click at [1264, 71] on input "text" at bounding box center [1361, 71] width 284 height 13
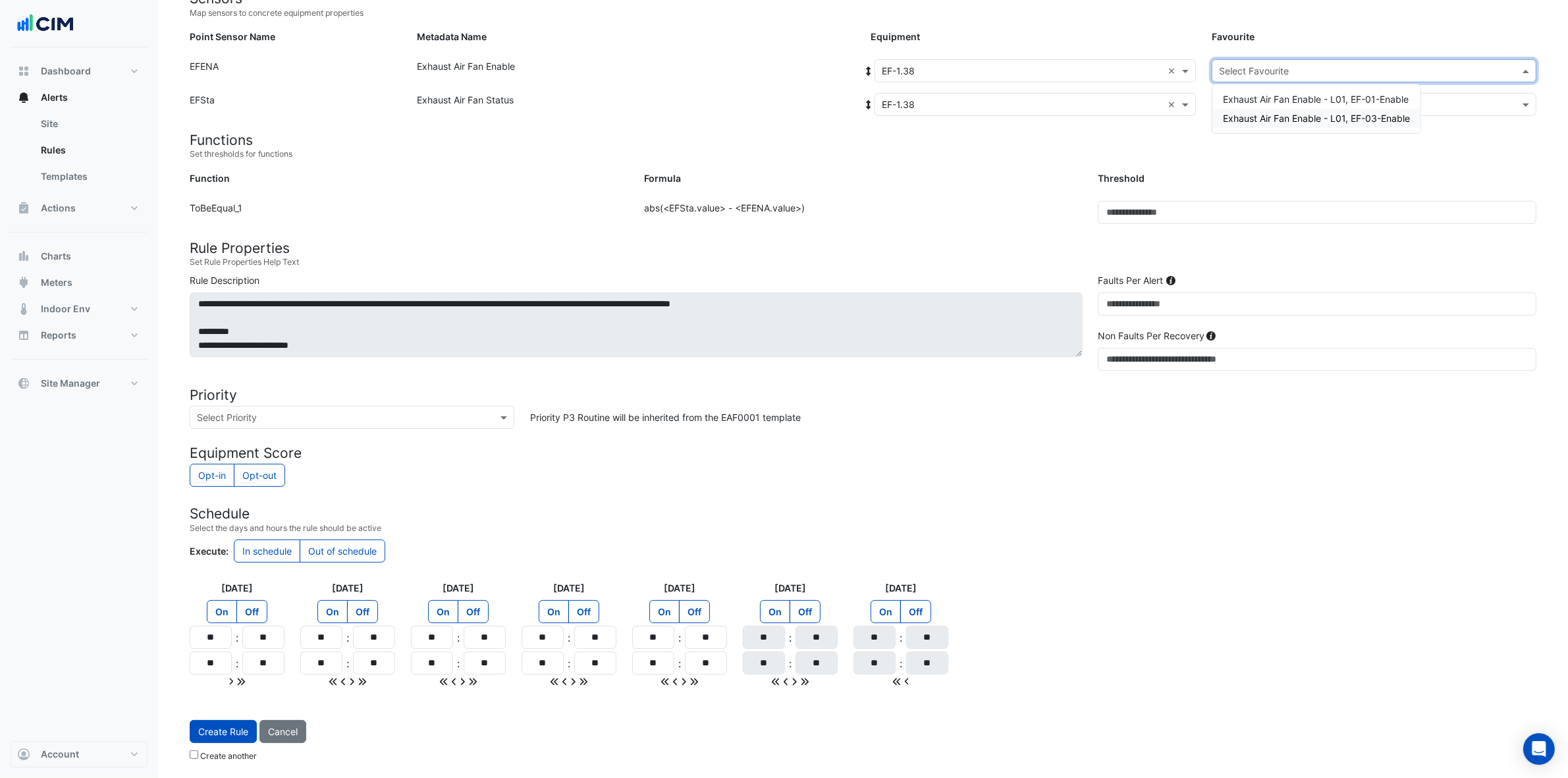
click at [1264, 113] on span "Exhaust Air Fan Enable - L01, EF-03-Enable" at bounding box center [1316, 119] width 187 height 11
click at [1264, 106] on input "text" at bounding box center [1361, 103] width 284 height 13
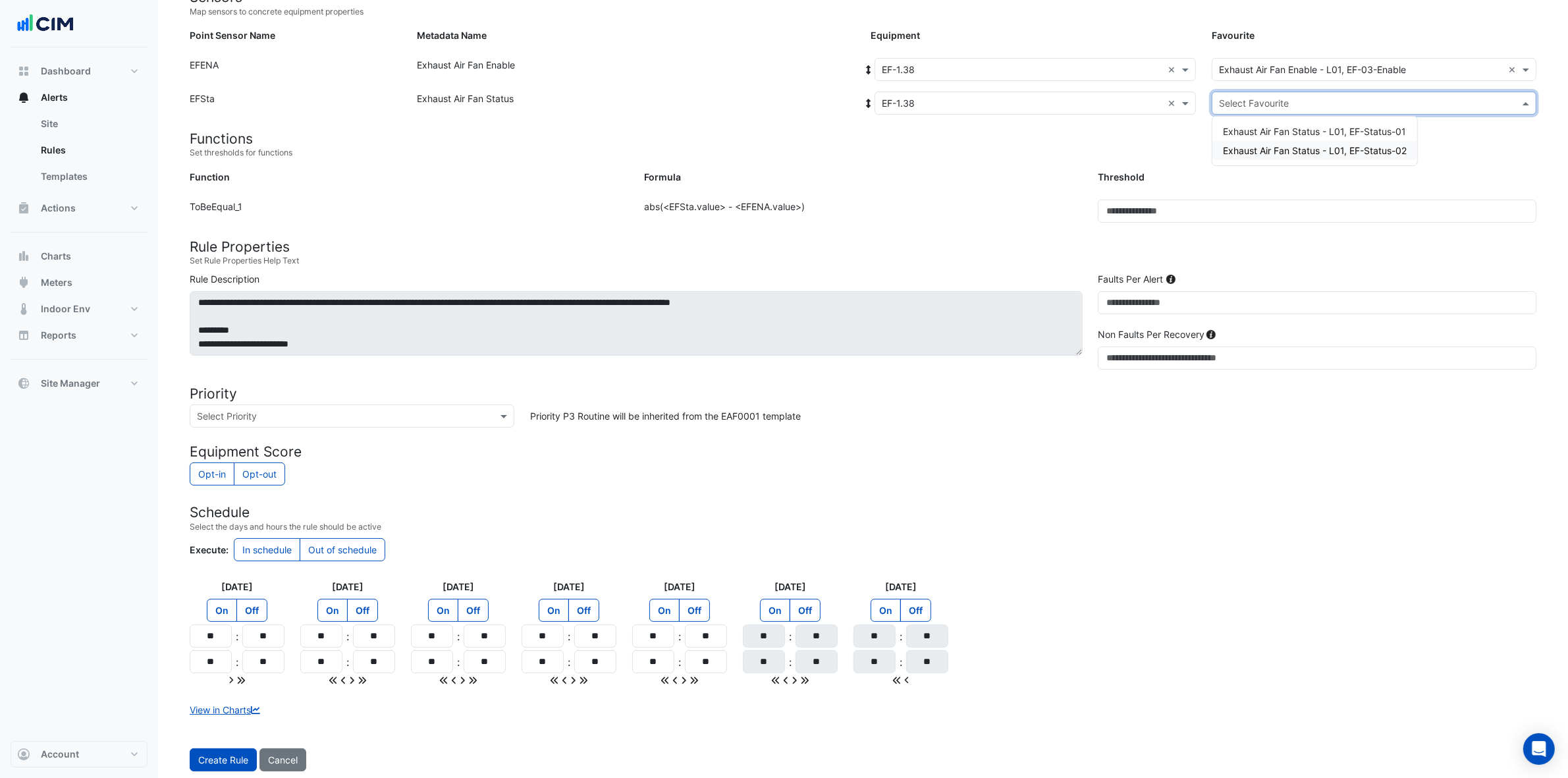
click at [1264, 149] on span "Exhaust Air Fan Status - L01, EF-Status-02" at bounding box center [1315, 150] width 184 height 11
click at [222, 622] on button "Create Rule" at bounding box center [223, 760] width 67 height 23
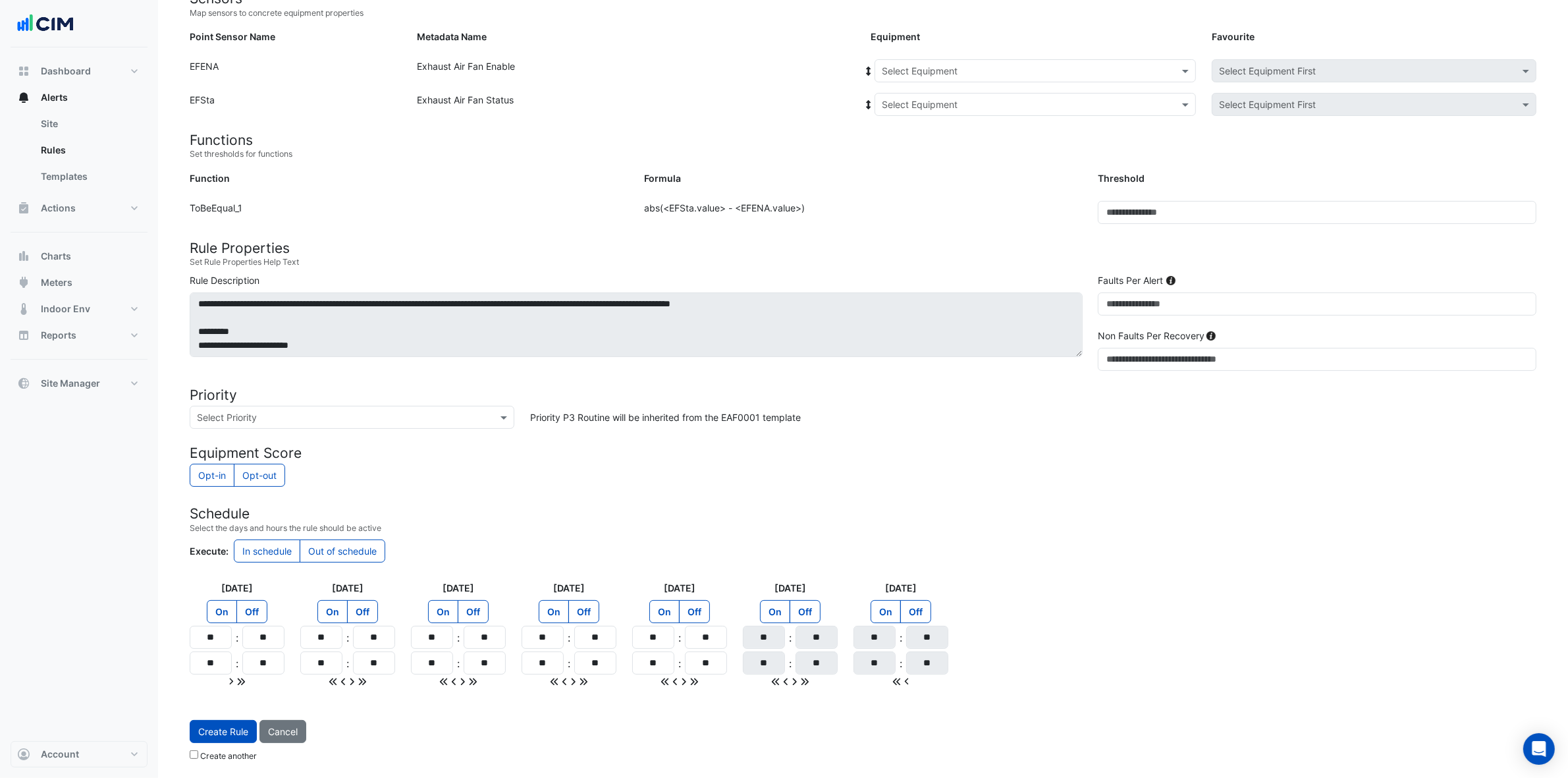
click at [947, 73] on input "text" at bounding box center [1022, 71] width 281 height 13
click at [934, 226] on div "EF-2.04" at bounding box center [955, 233] width 159 height 19
click at [984, 105] on input "text" at bounding box center [1022, 104] width 281 height 13
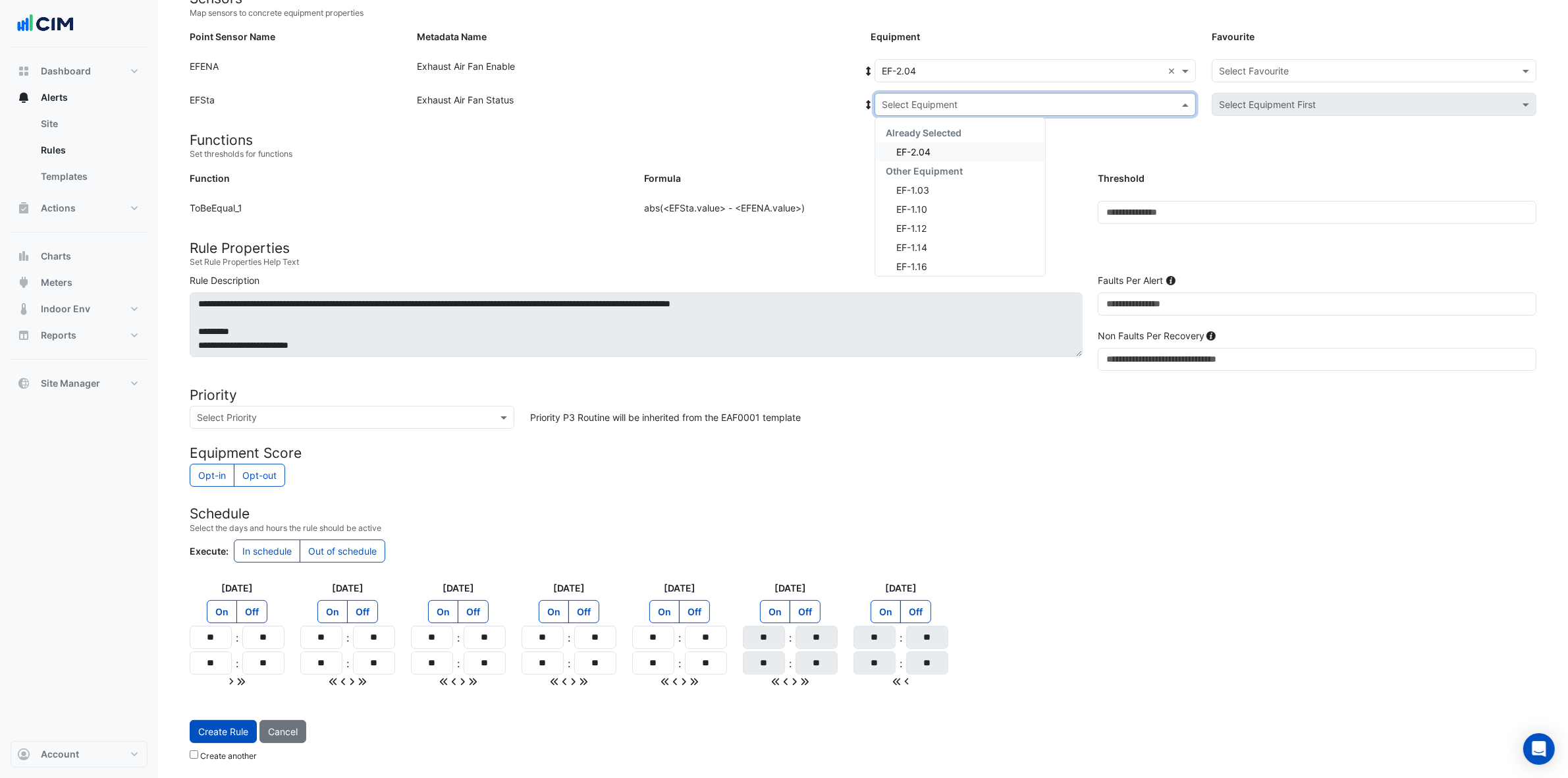
click at [959, 153] on div "EF-2.04" at bounding box center [960, 152] width 170 height 19
click at [1264, 66] on input "text" at bounding box center [1361, 71] width 284 height 13
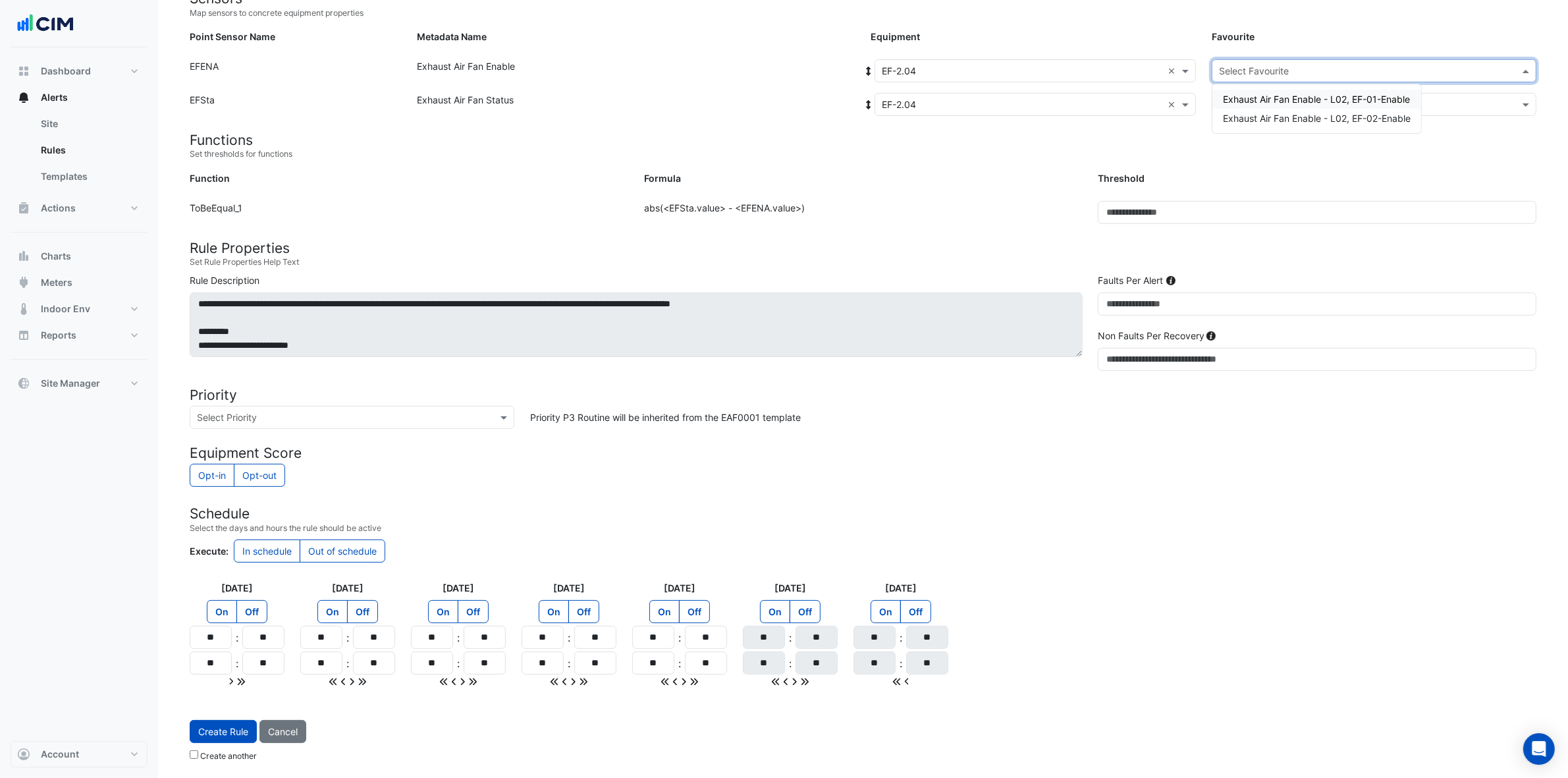
click at [1264, 94] on span "Exhaust Air Fan Enable - L02, EF-01-Enable" at bounding box center [1316, 100] width 187 height 11
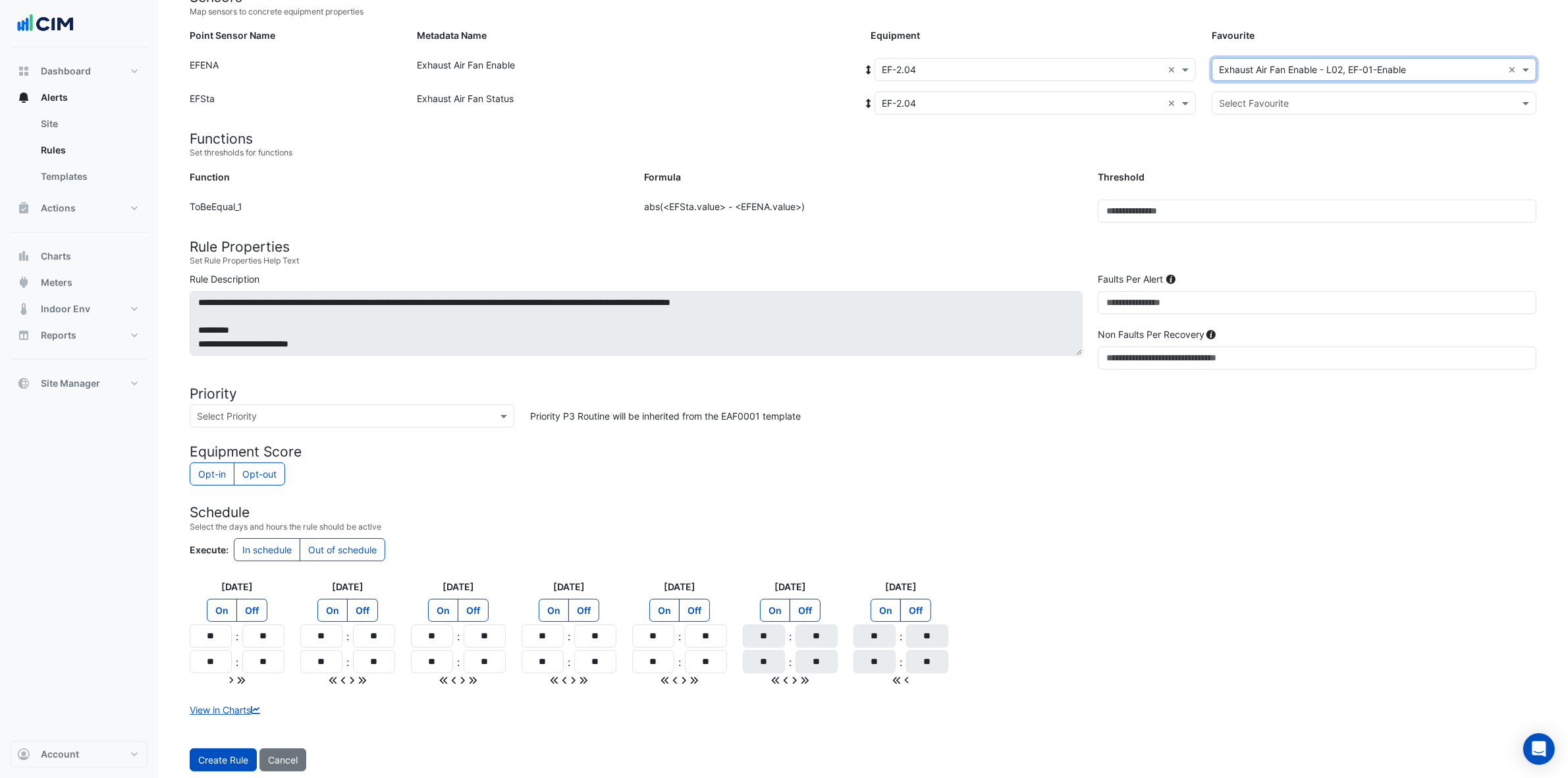
click at [1264, 97] on input "text" at bounding box center [1361, 103] width 284 height 13
click at [1264, 130] on span "Exhaust Air Fan Status - L02, EF-Status-01" at bounding box center [1315, 131] width 185 height 11
click at [226, 622] on button "Create Rule" at bounding box center [223, 760] width 67 height 23
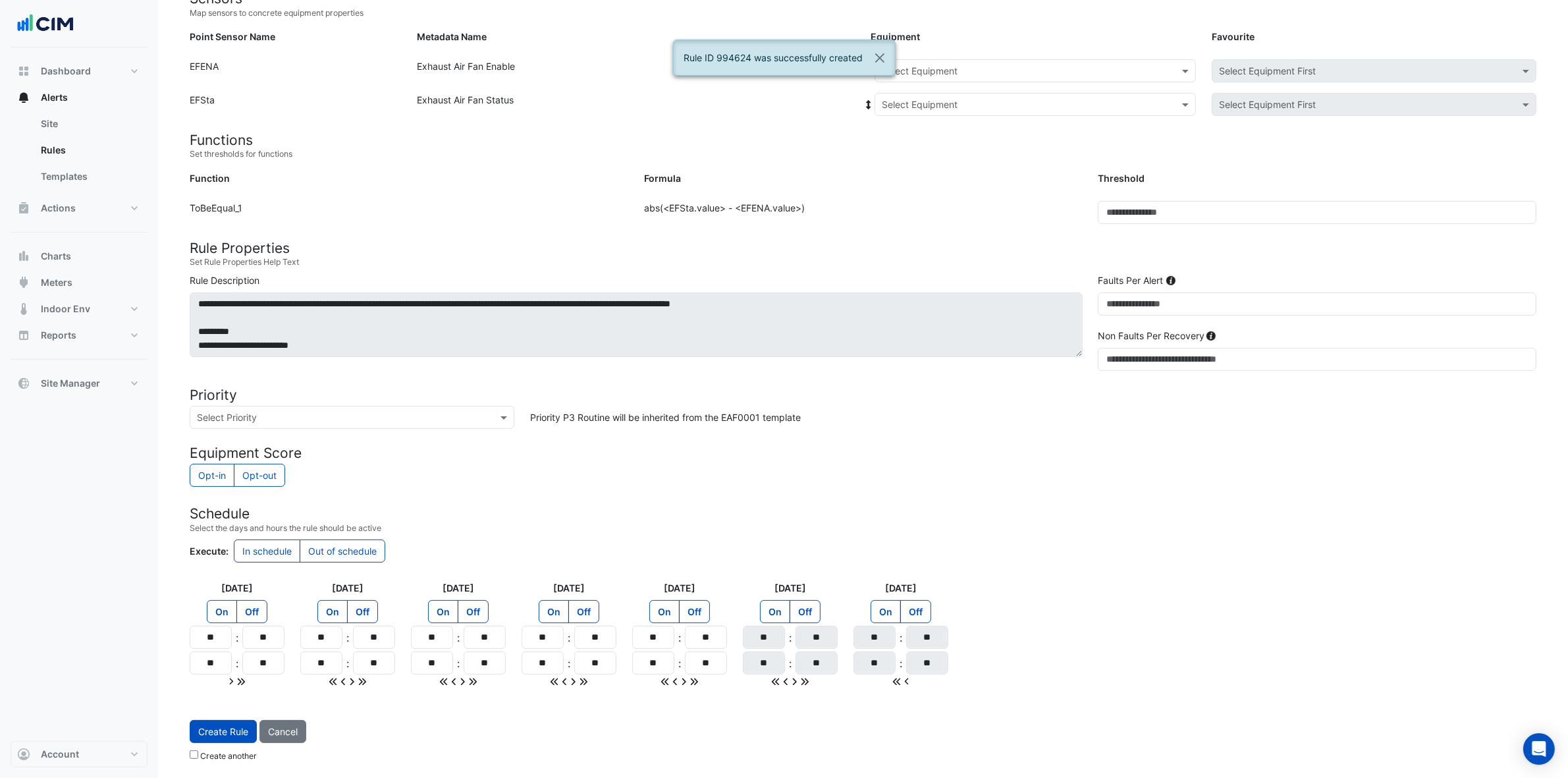
click at [977, 69] on input "text" at bounding box center [1022, 71] width 281 height 13
click at [945, 231] on div "EF-2.04" at bounding box center [955, 233] width 159 height 19
click at [965, 98] on input "text" at bounding box center [1022, 104] width 281 height 13
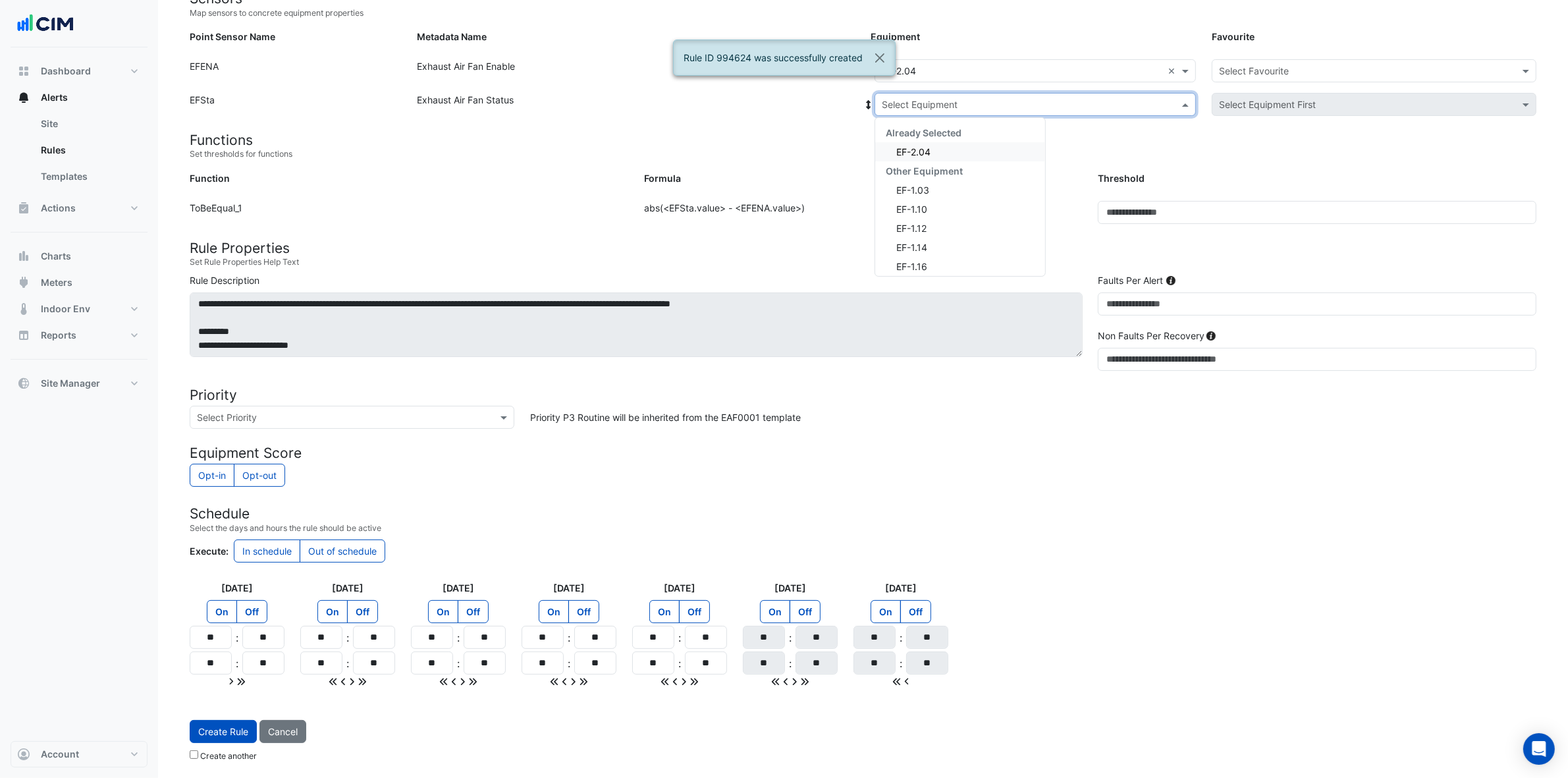
click at [955, 147] on div "EF-2.04" at bounding box center [960, 152] width 170 height 19
click at [1264, 69] on input "text" at bounding box center [1361, 71] width 284 height 13
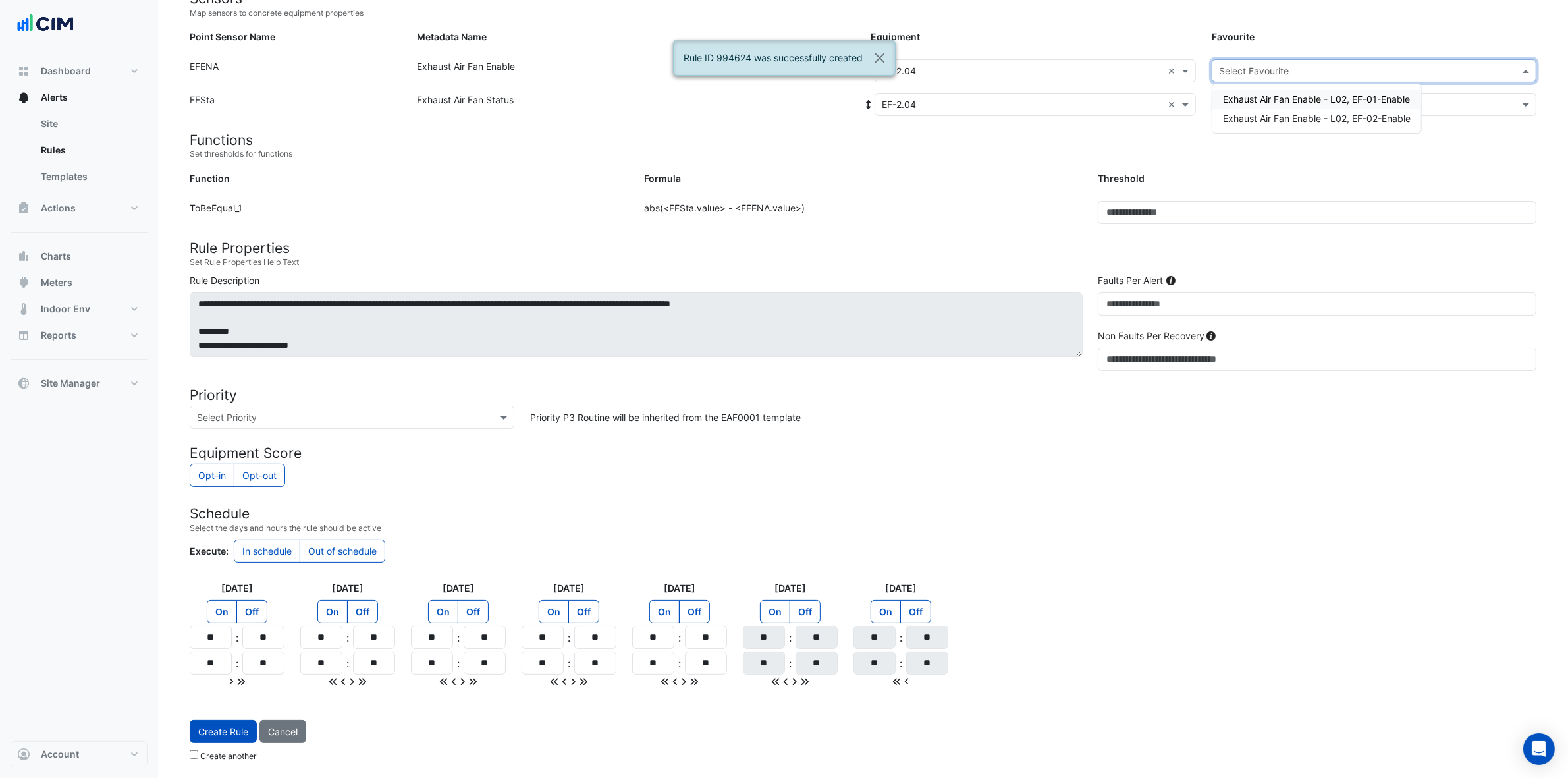
click at [1264, 97] on span "Exhaust Air Fan Enable - L02, EF-01-Enable" at bounding box center [1316, 100] width 187 height 11
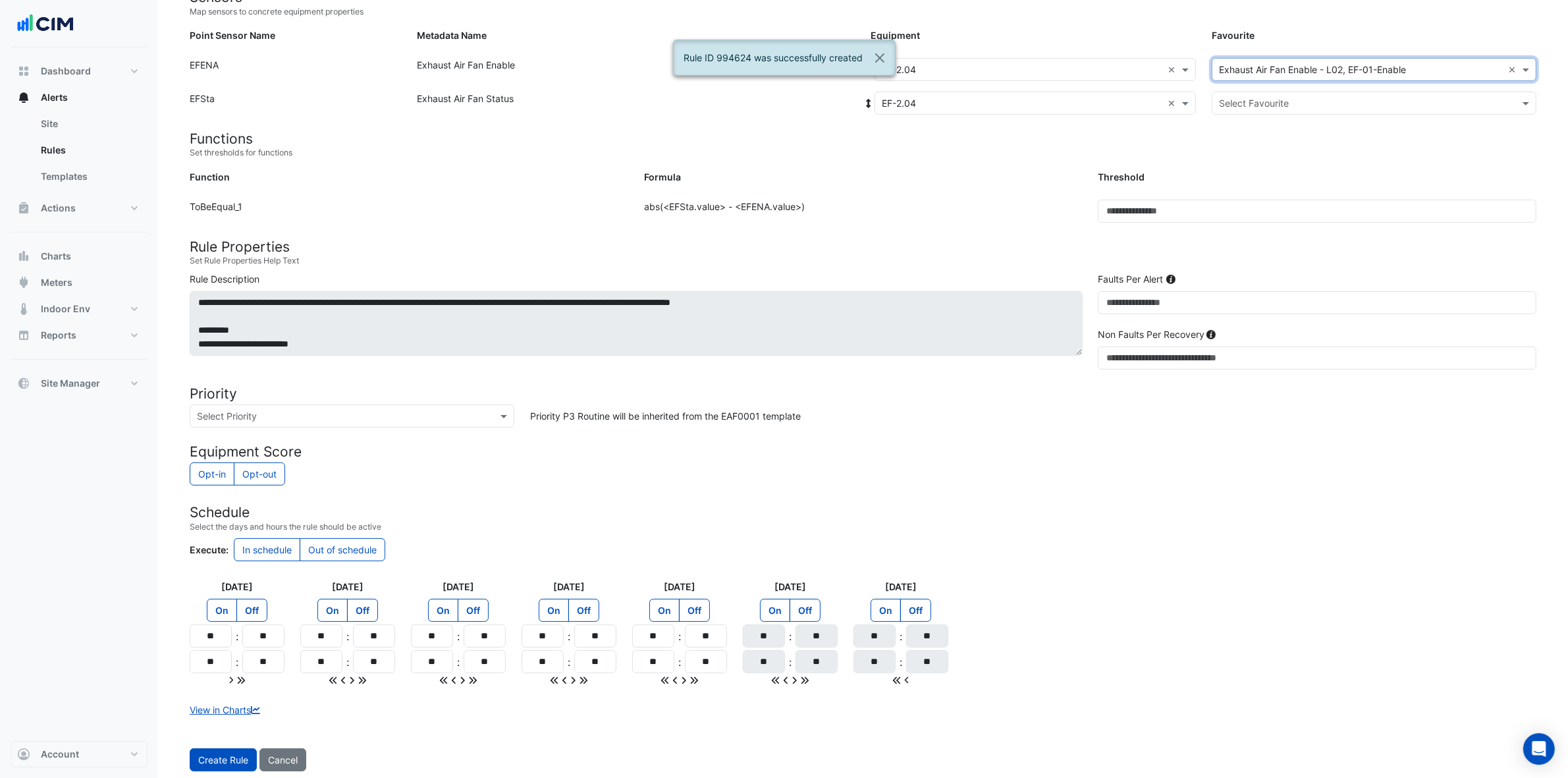
click at [1264, 89] on div "Point Sensor Name: EFENA Metadata Name: Exhaust Air Fan Enable Equipment: Selec…" at bounding box center [863, 75] width 1363 height 34
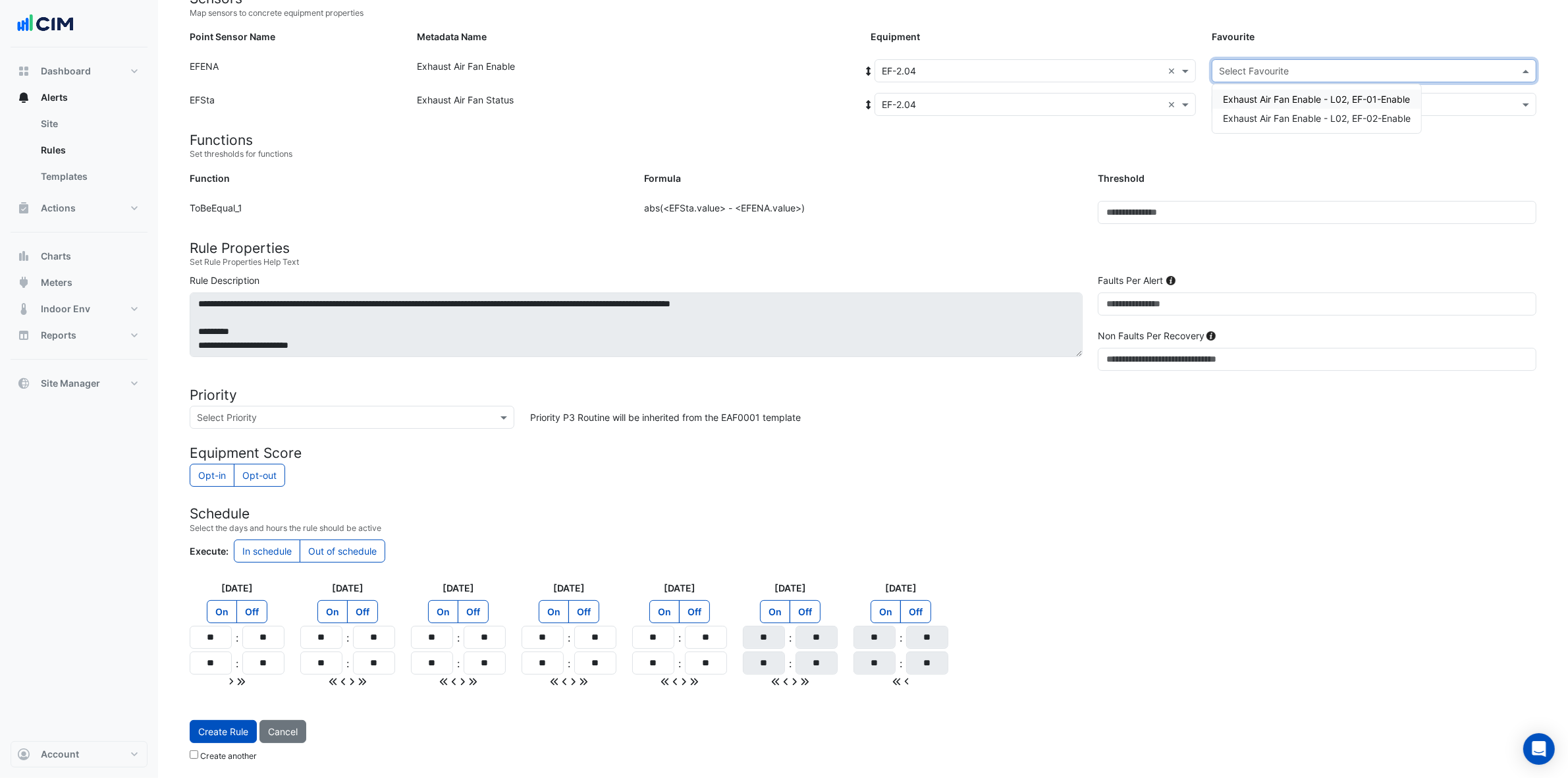
click at [1264, 68] on input "text" at bounding box center [1361, 71] width 284 height 13
click at [1264, 117] on span "Exhaust Air Fan Enable - L02, EF-02-Enable" at bounding box center [1317, 119] width 188 height 11
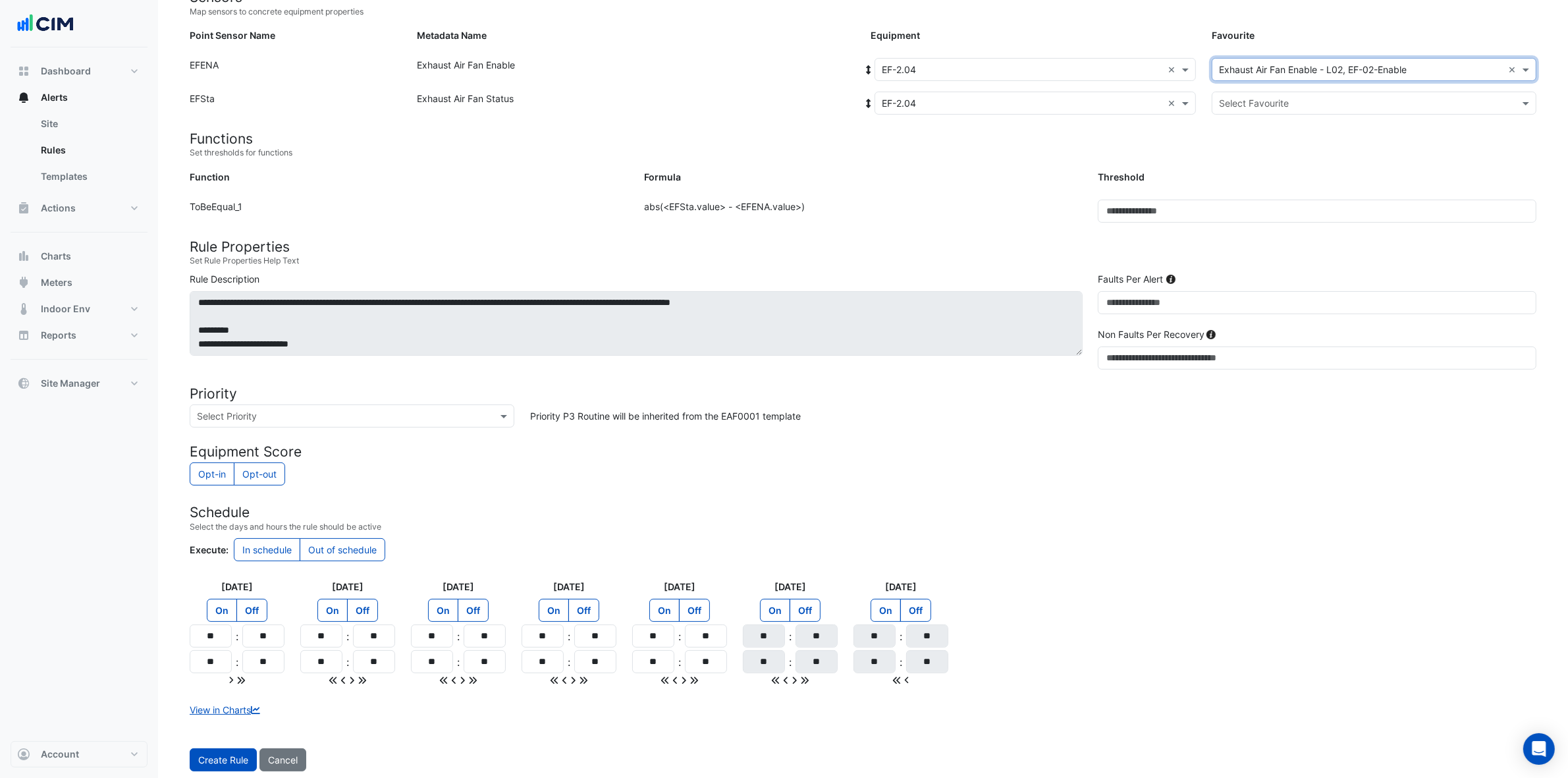
click at [1264, 101] on input "text" at bounding box center [1361, 103] width 284 height 13
click at [1264, 145] on span "Exhaust Air Fan Status - L02, EF-Status-02" at bounding box center [1315, 150] width 185 height 11
click at [216, 622] on button "Create Rule" at bounding box center [223, 760] width 67 height 23
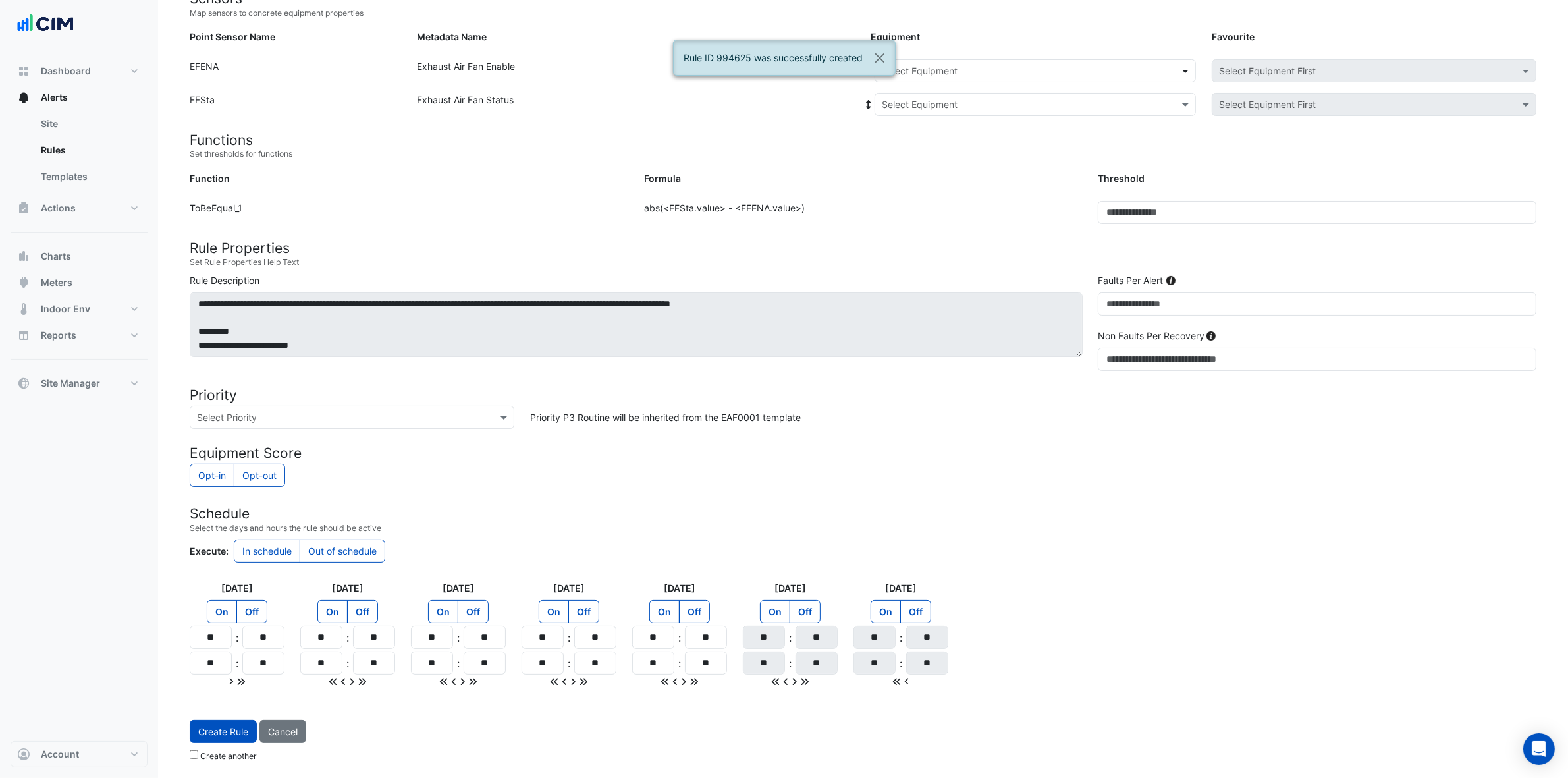
click at [1186, 66] on span at bounding box center [1187, 71] width 16 height 13
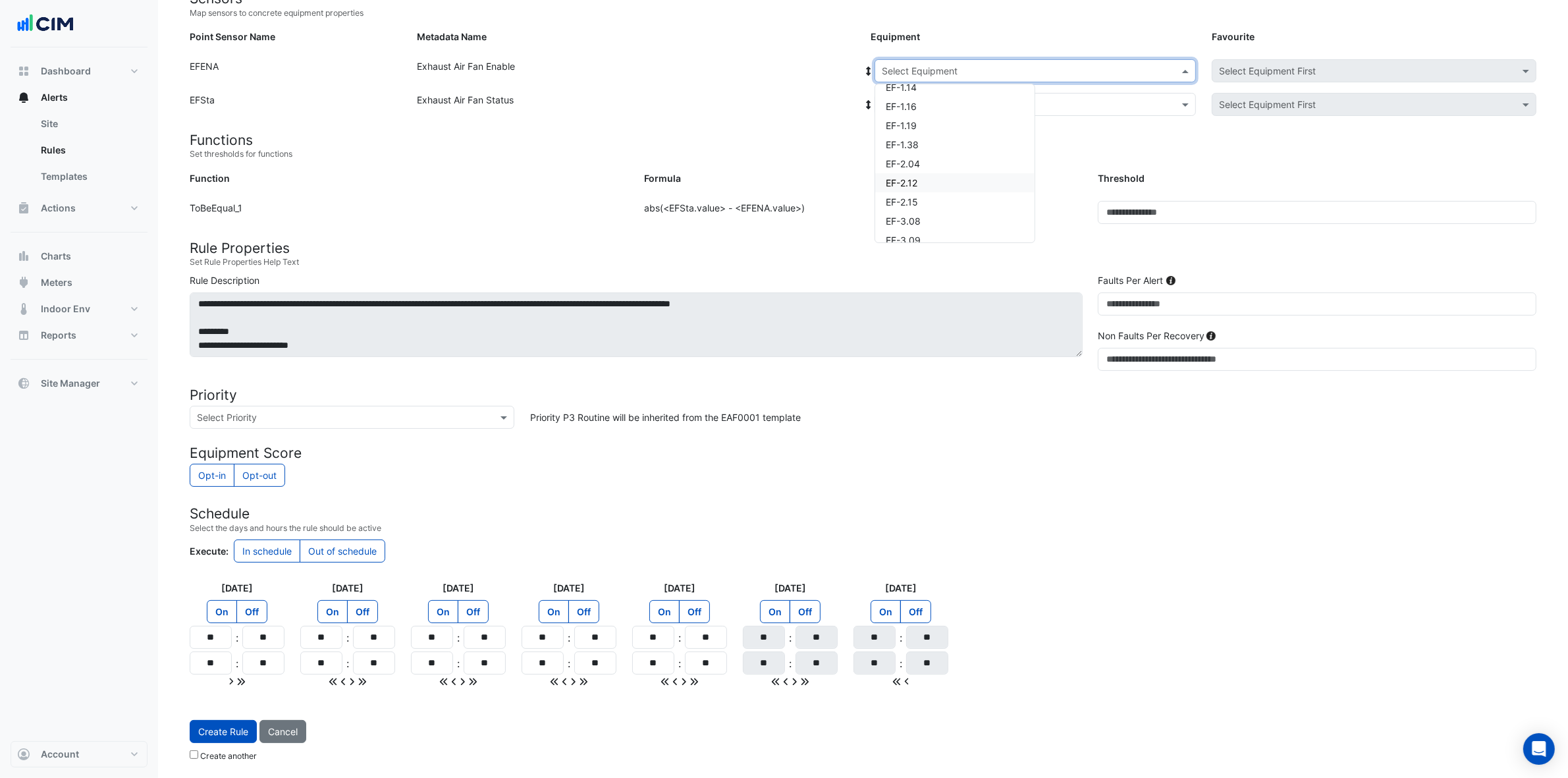
click at [1021, 173] on div "EF-2.12" at bounding box center [955, 183] width 159 height 19
click at [938, 99] on input "text" at bounding box center [1022, 104] width 281 height 13
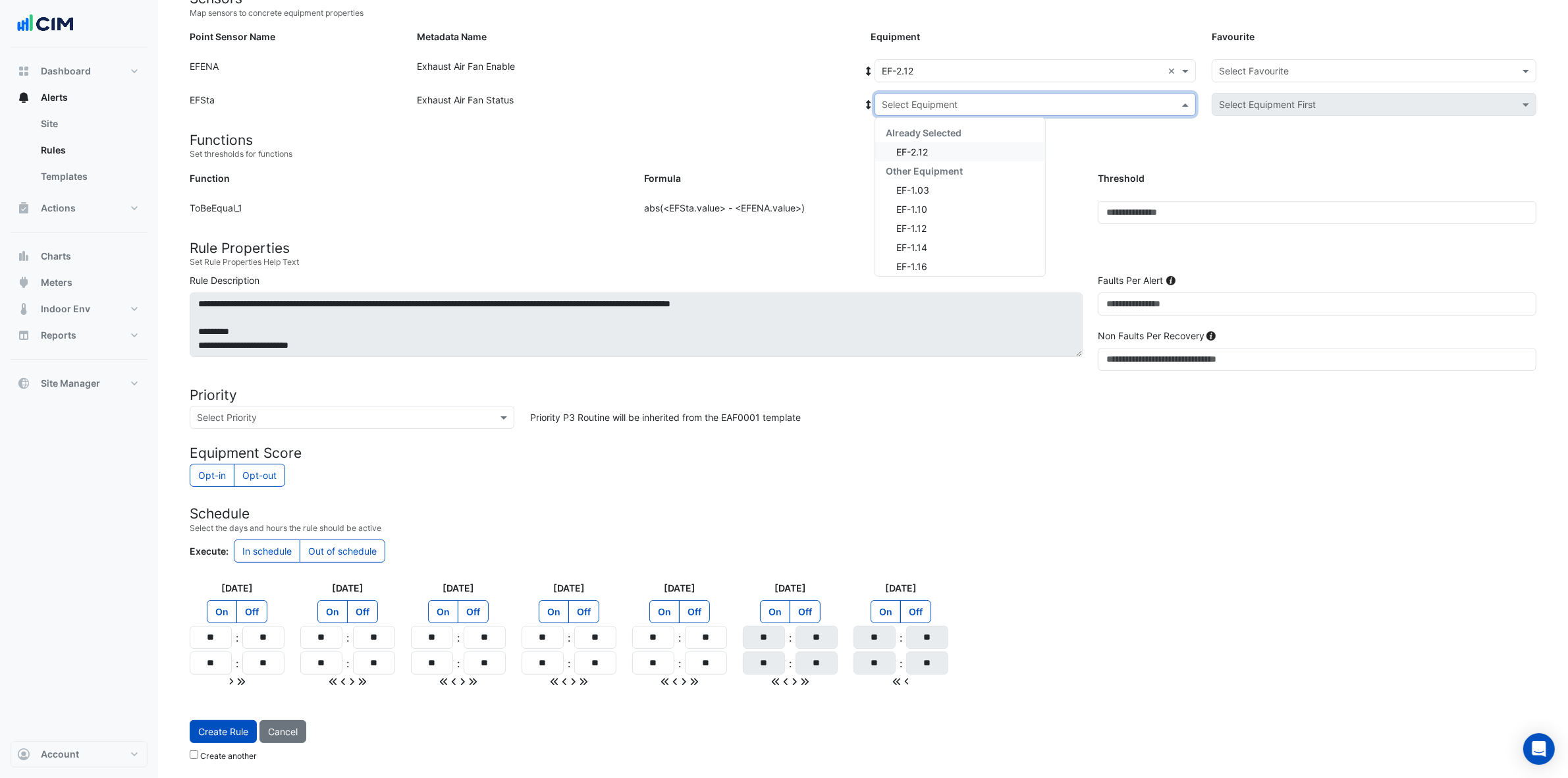
click at [917, 153] on span "EF-2.12" at bounding box center [912, 152] width 32 height 11
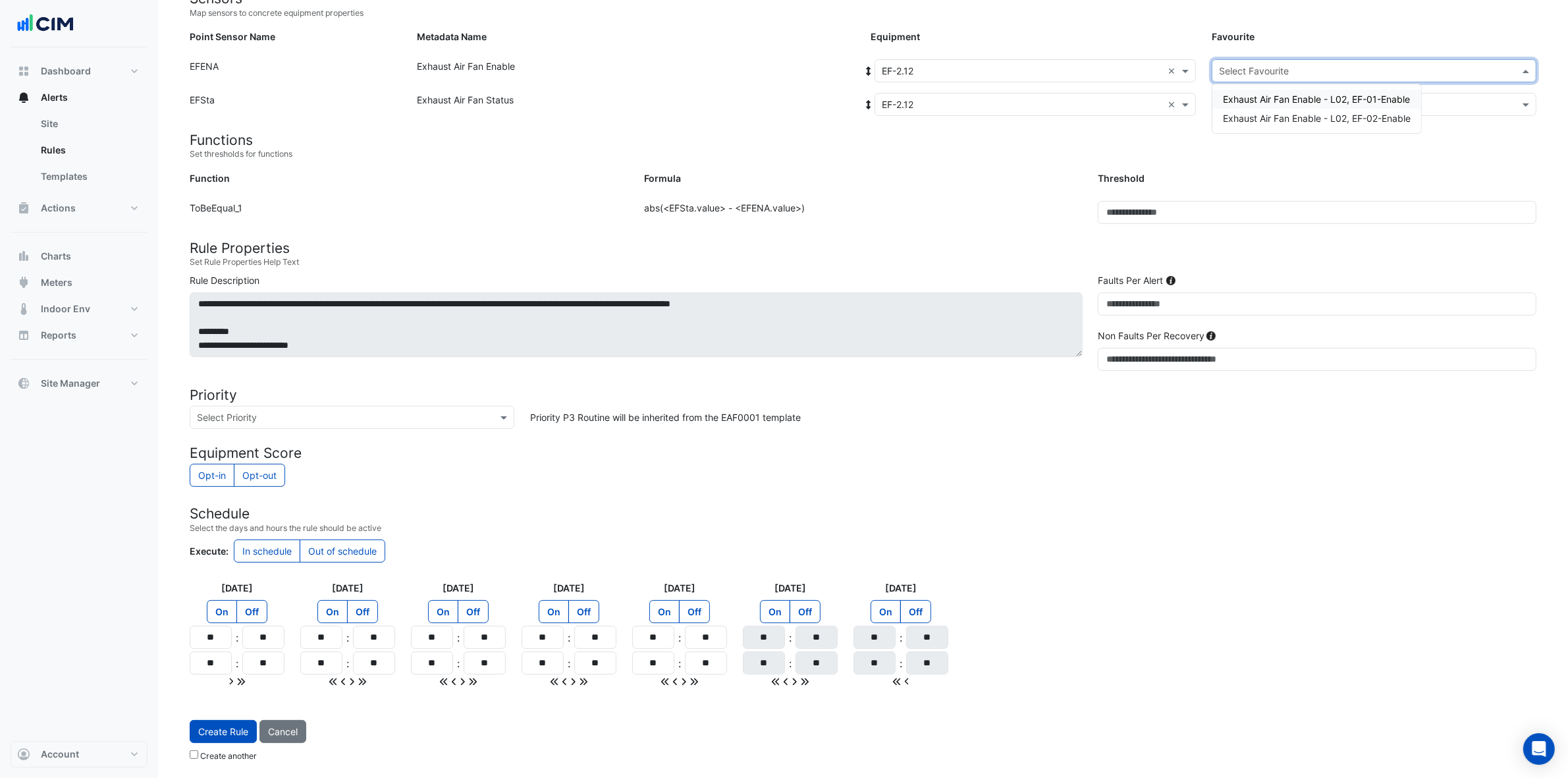
click at [1264, 71] on input "text" at bounding box center [1361, 71] width 284 height 13
click at [1264, 96] on span "Exhaust Air Fan Enable - L02, EF-01-Enable" at bounding box center [1316, 100] width 187 height 11
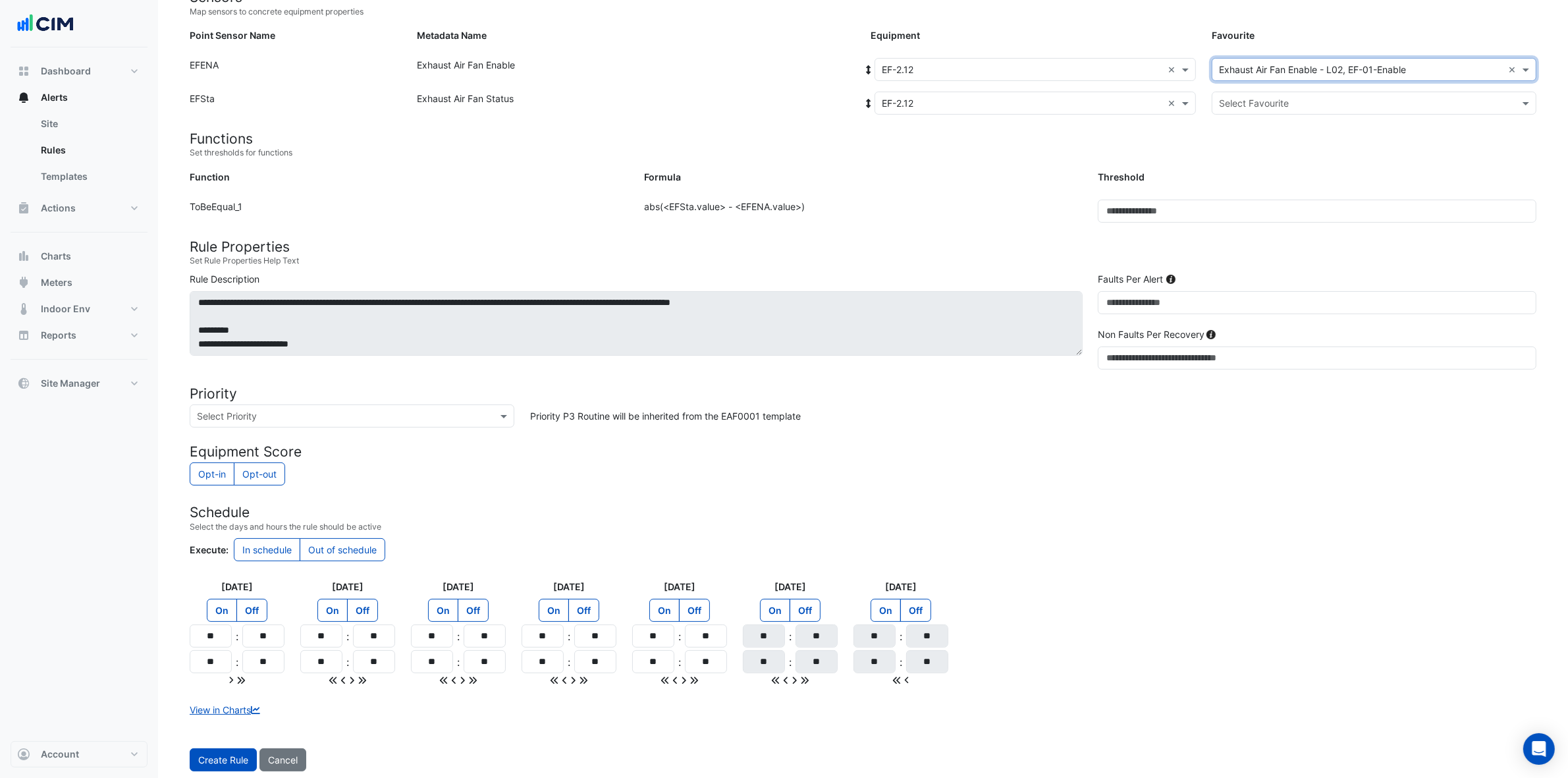
click at [1264, 97] on input "text" at bounding box center [1361, 103] width 284 height 13
click at [1264, 128] on span "Exhaust Air Fan Status - L02, EF-Status-01" at bounding box center [1315, 131] width 185 height 11
click at [222, 622] on button "Create Rule" at bounding box center [223, 760] width 67 height 23
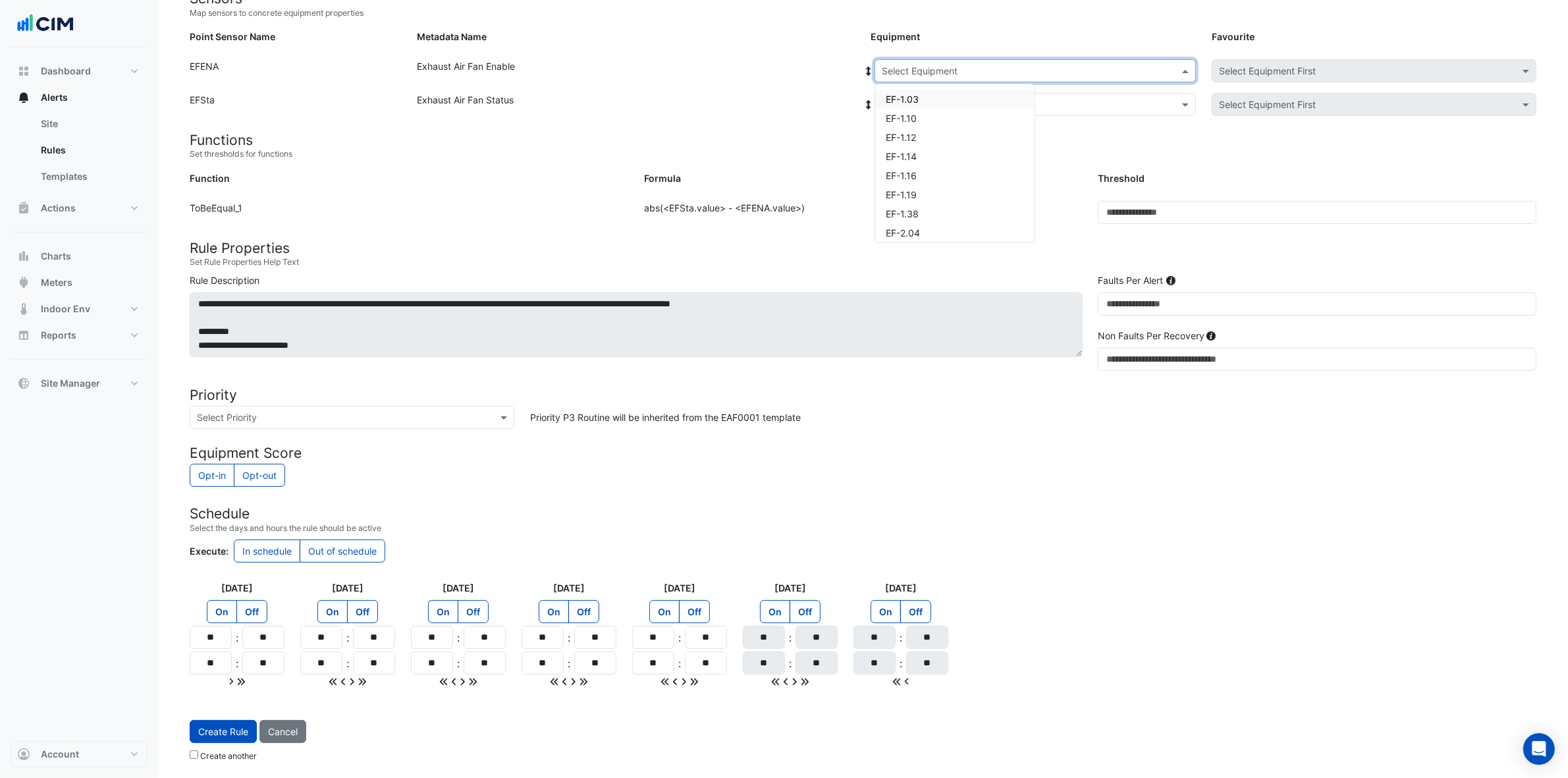
click at [989, 73] on input "text" at bounding box center [1022, 71] width 281 height 13
click at [919, 172] on div "EF-2.12" at bounding box center [955, 170] width 159 height 19
click at [992, 103] on input "text" at bounding box center [1022, 104] width 281 height 13
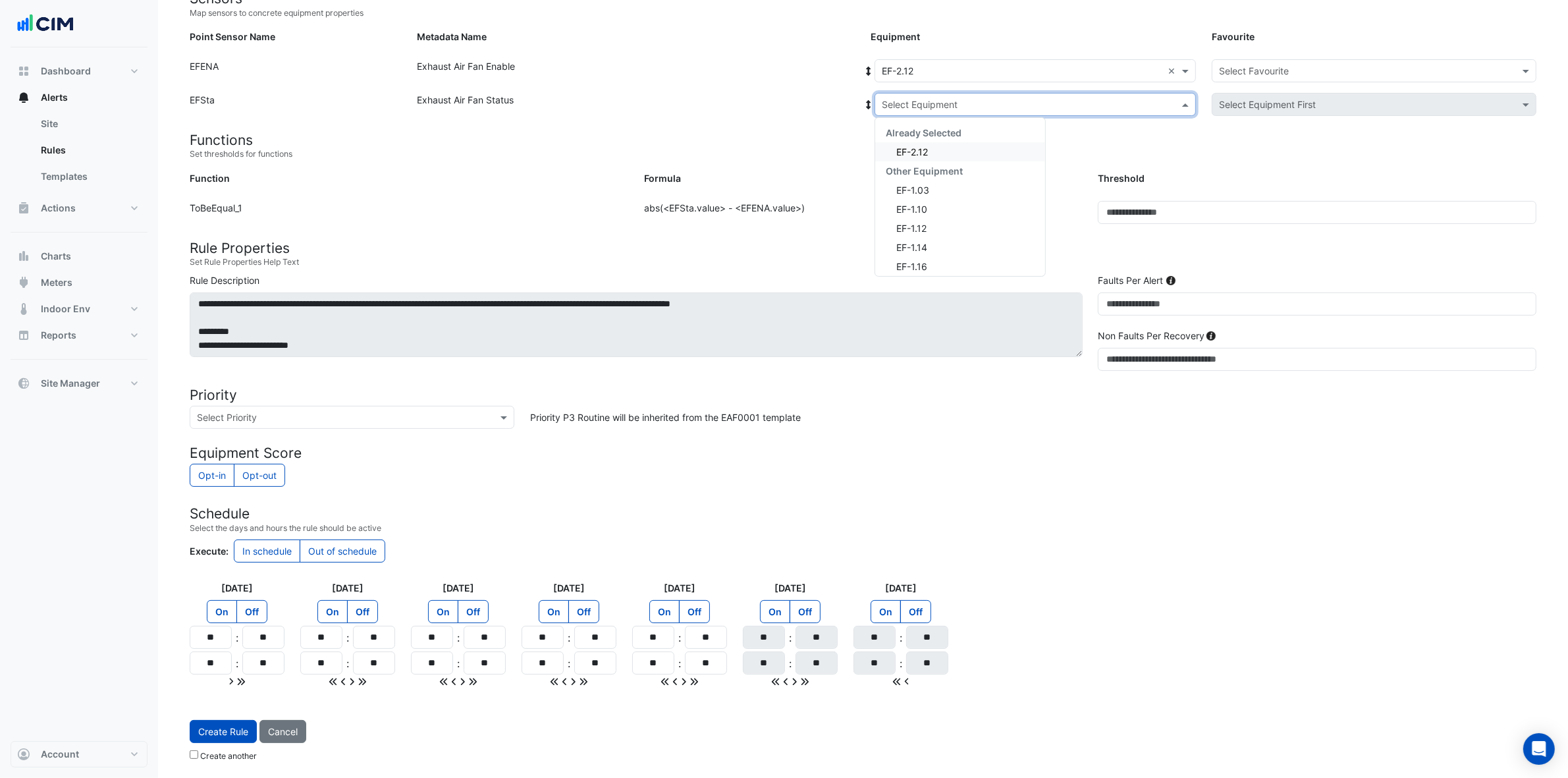
click at [952, 147] on div "EF-2.12" at bounding box center [960, 152] width 170 height 19
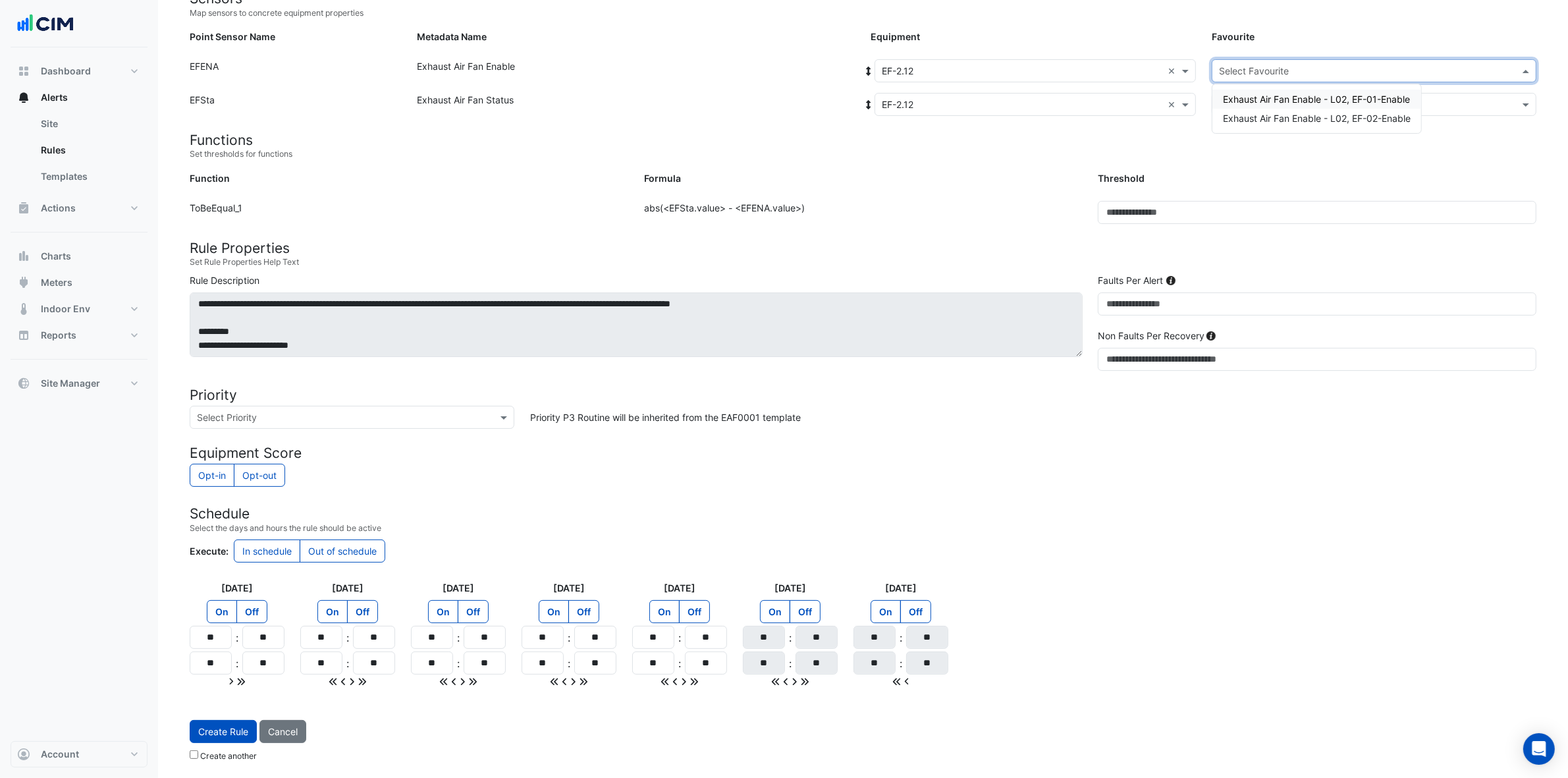
click at [1264, 66] on input "text" at bounding box center [1361, 71] width 284 height 13
click at [1264, 115] on span "Exhaust Air Fan Enable - L02, EF-02-Enable" at bounding box center [1317, 119] width 188 height 11
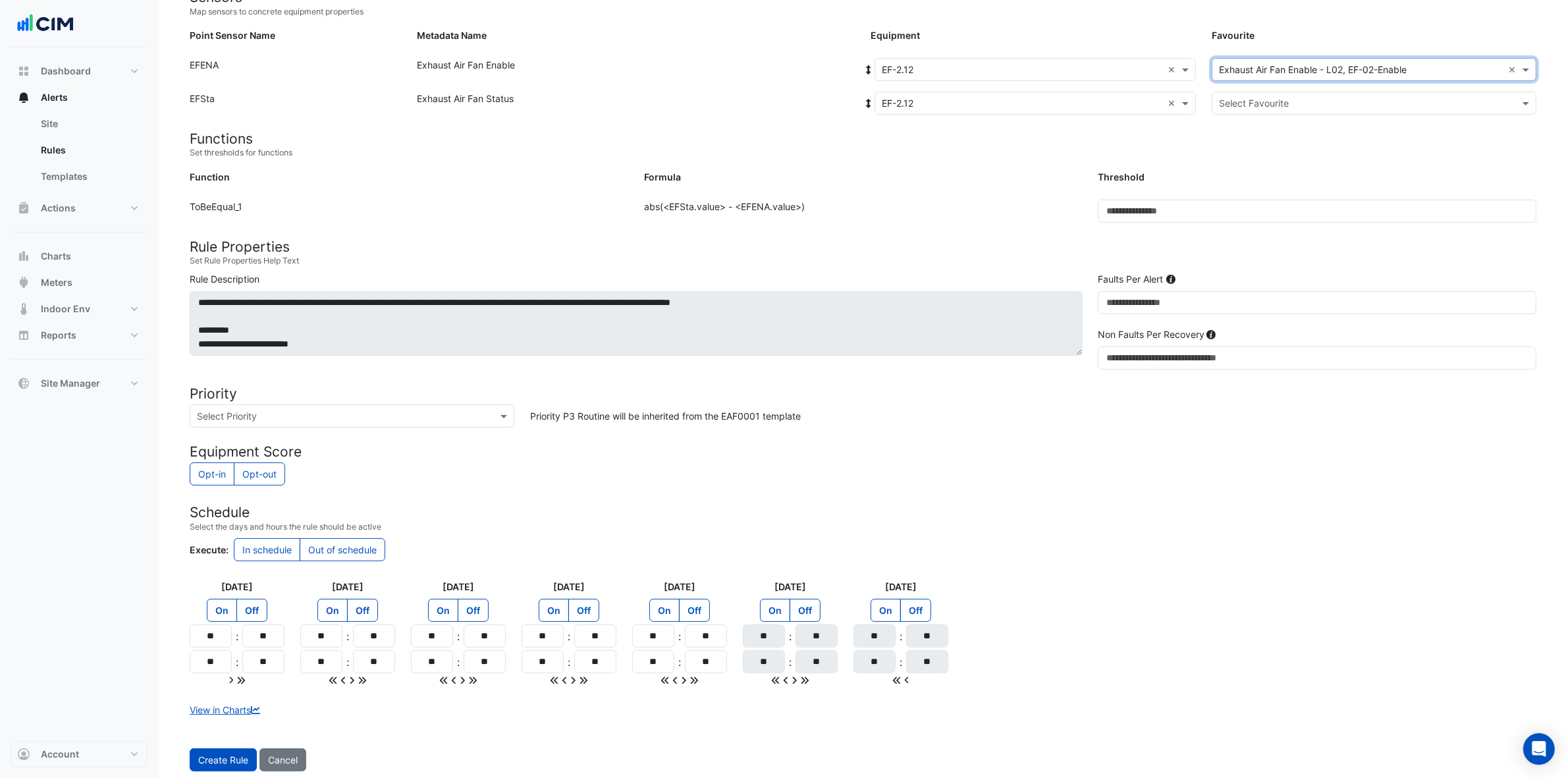
click at [1264, 98] on input "text" at bounding box center [1361, 103] width 284 height 13
click at [1264, 147] on span "Exhaust Air Fan Status - L02, EF-Status-02" at bounding box center [1315, 150] width 185 height 11
click at [225, 622] on button "Create Rule" at bounding box center [223, 760] width 67 height 23
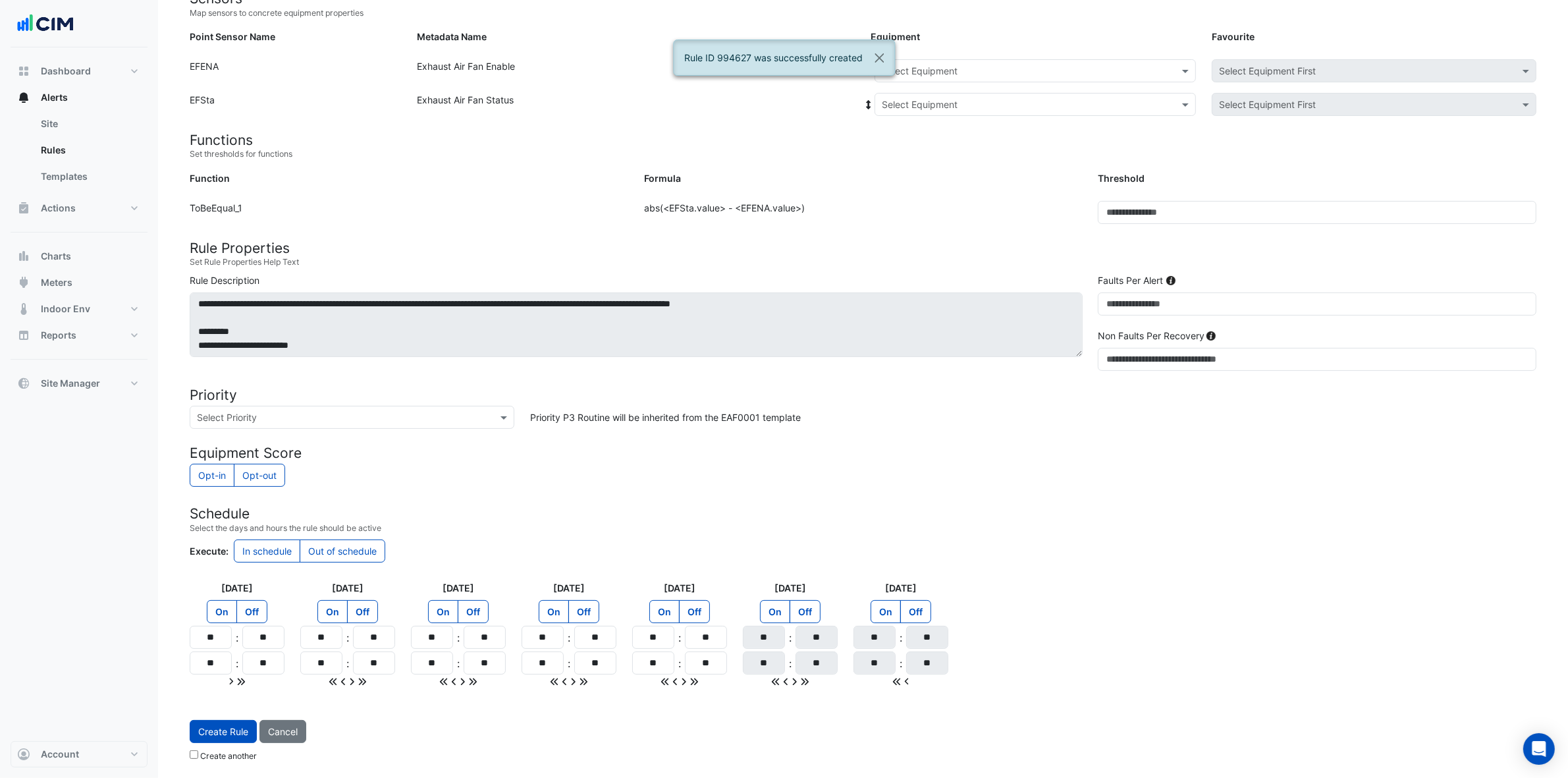
click at [990, 73] on input "text" at bounding box center [1022, 71] width 281 height 13
click at [927, 182] on div "EF-2.15" at bounding box center [955, 189] width 159 height 19
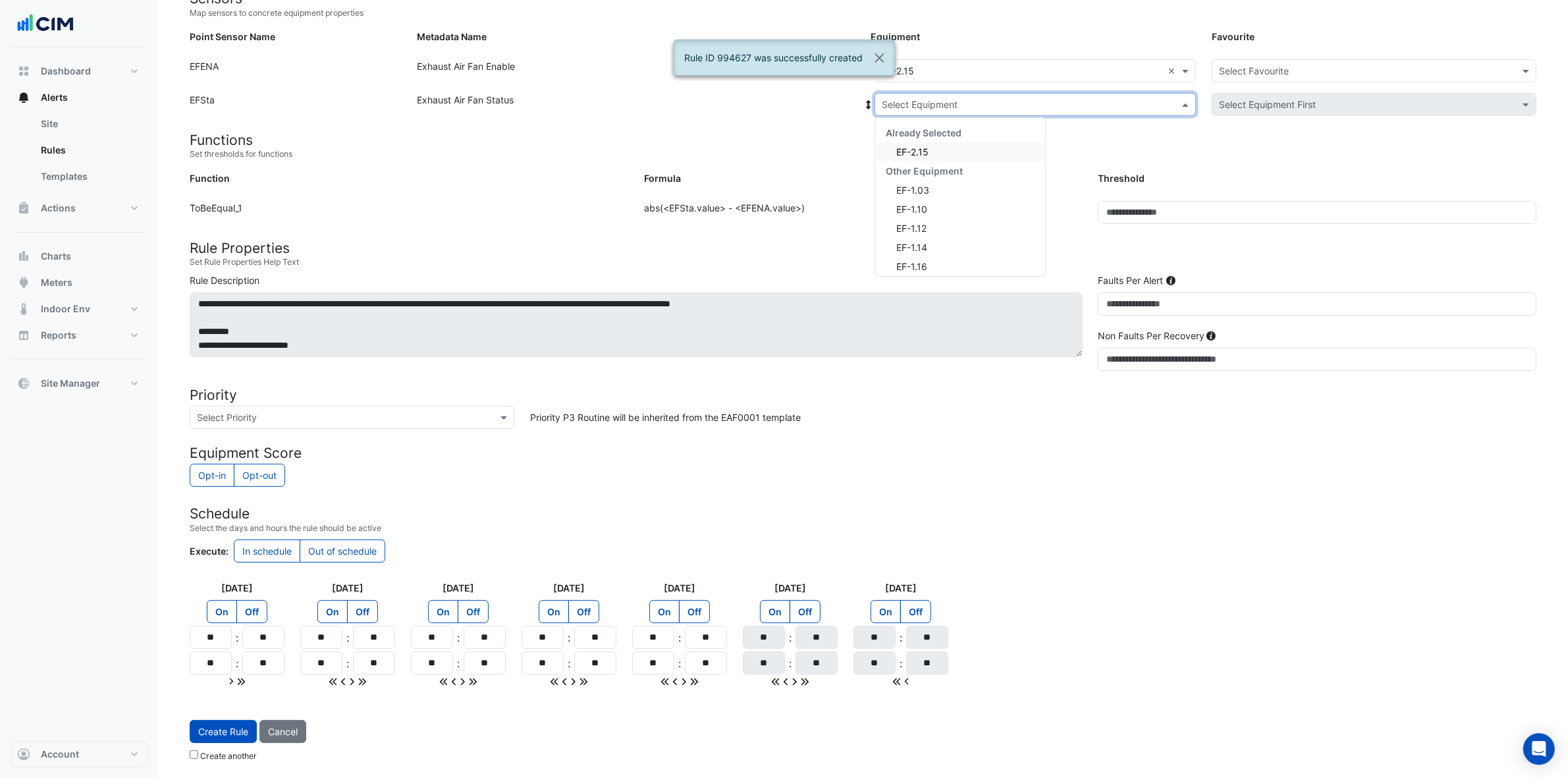
click at [986, 100] on input "text" at bounding box center [1022, 104] width 281 height 13
click at [964, 149] on div "EF-2.15" at bounding box center [960, 152] width 170 height 19
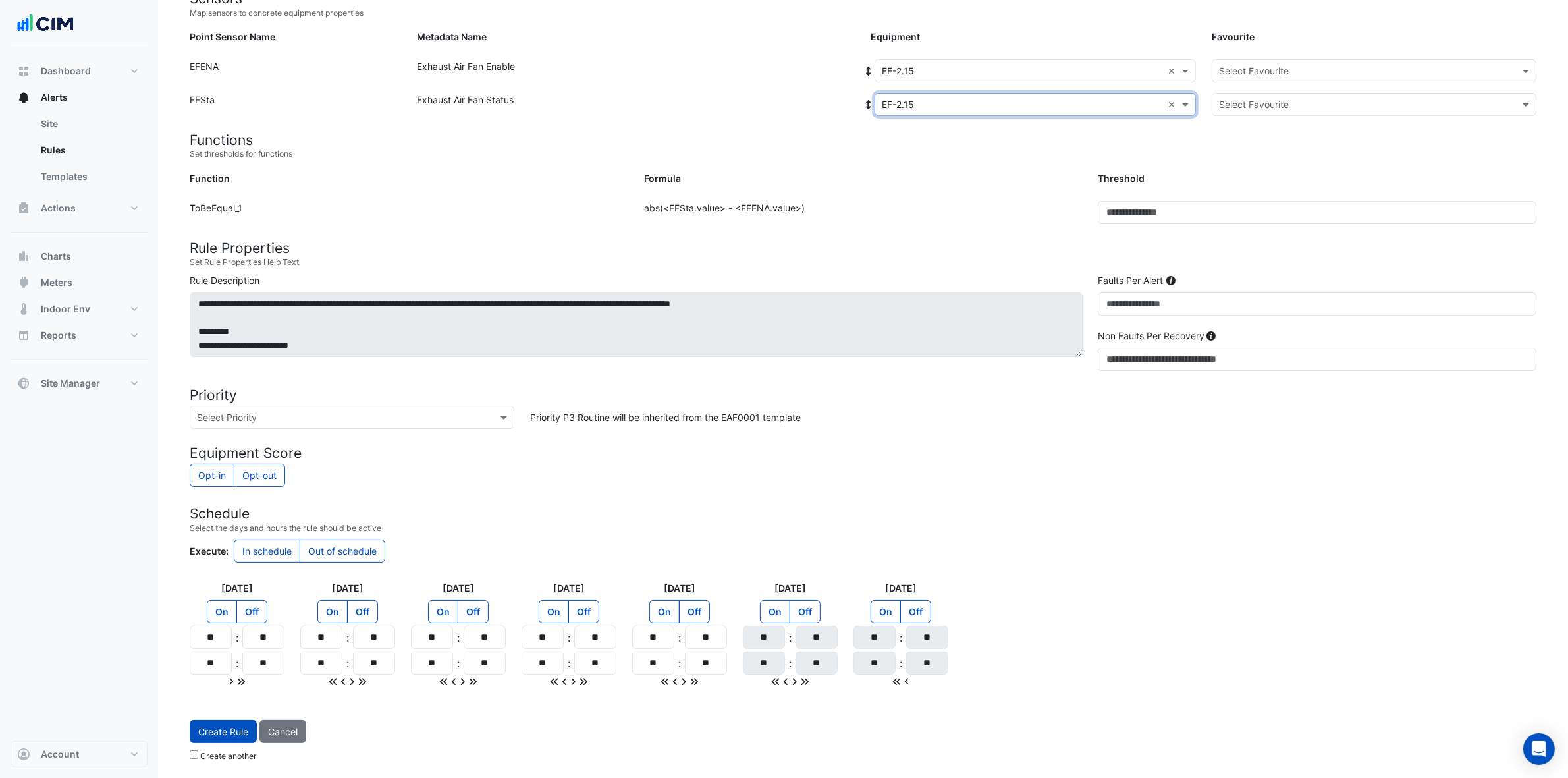
click at [1264, 59] on div "Select Favourite" at bounding box center [1374, 71] width 325 height 23
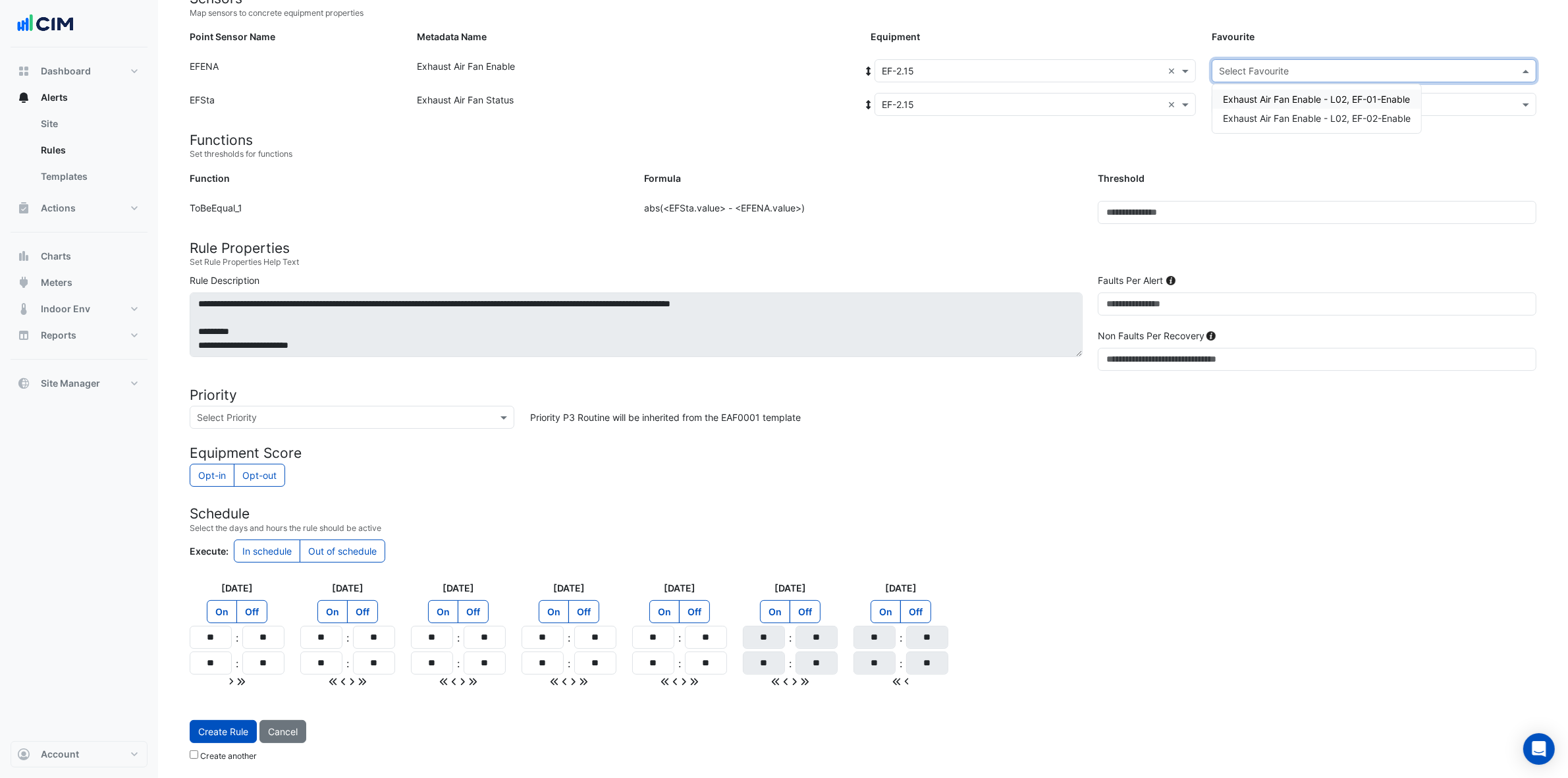
click at [1264, 94] on span "Exhaust Air Fan Enable - L02, EF-01-Enable" at bounding box center [1316, 100] width 187 height 11
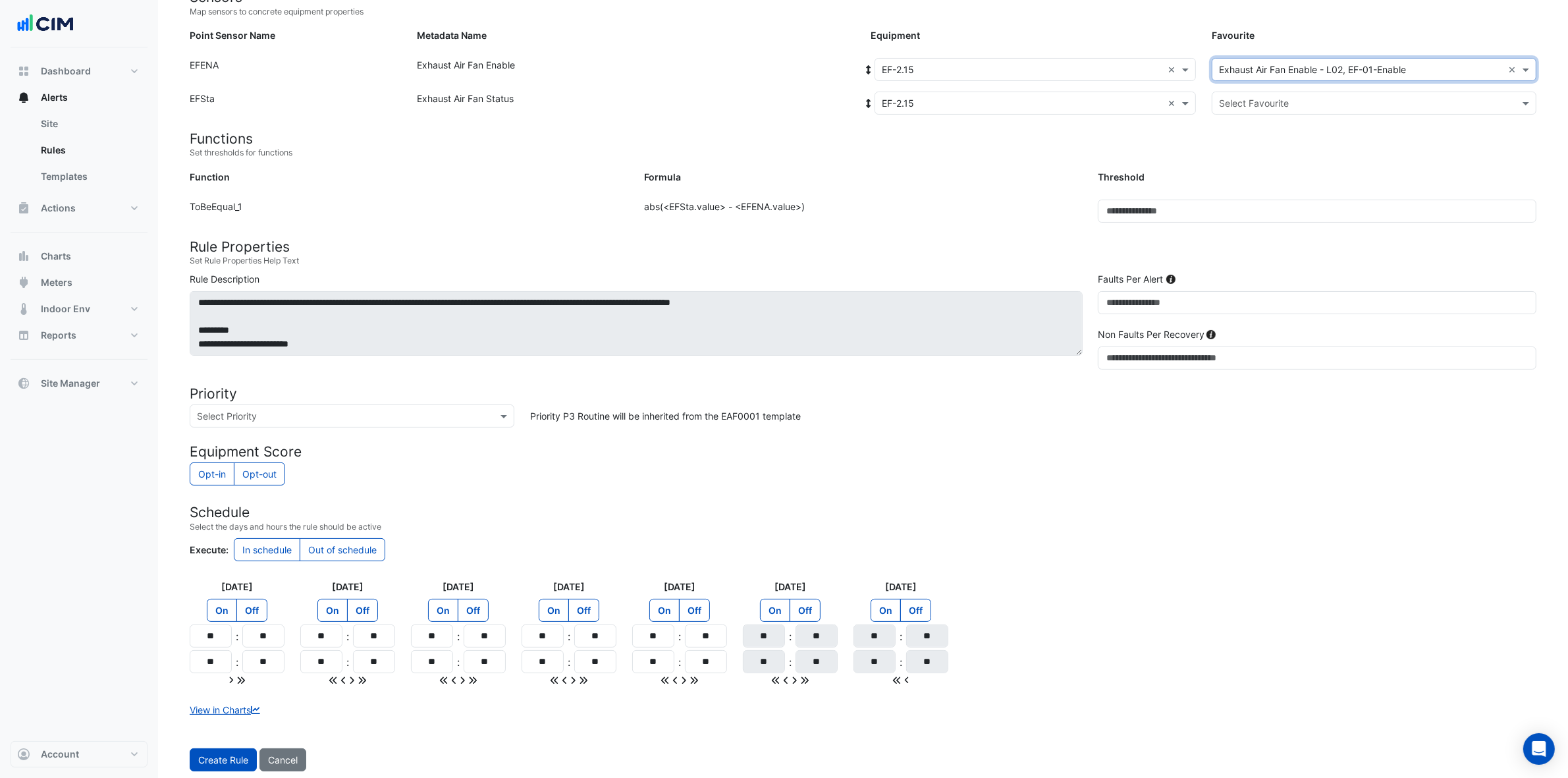
click at [1264, 97] on input "text" at bounding box center [1361, 103] width 284 height 13
click at [1264, 132] on span "Exhaust Air Fan Status - L02, EF-Status-01" at bounding box center [1315, 131] width 185 height 11
click at [235, 622] on button "Create Rule" at bounding box center [223, 760] width 67 height 23
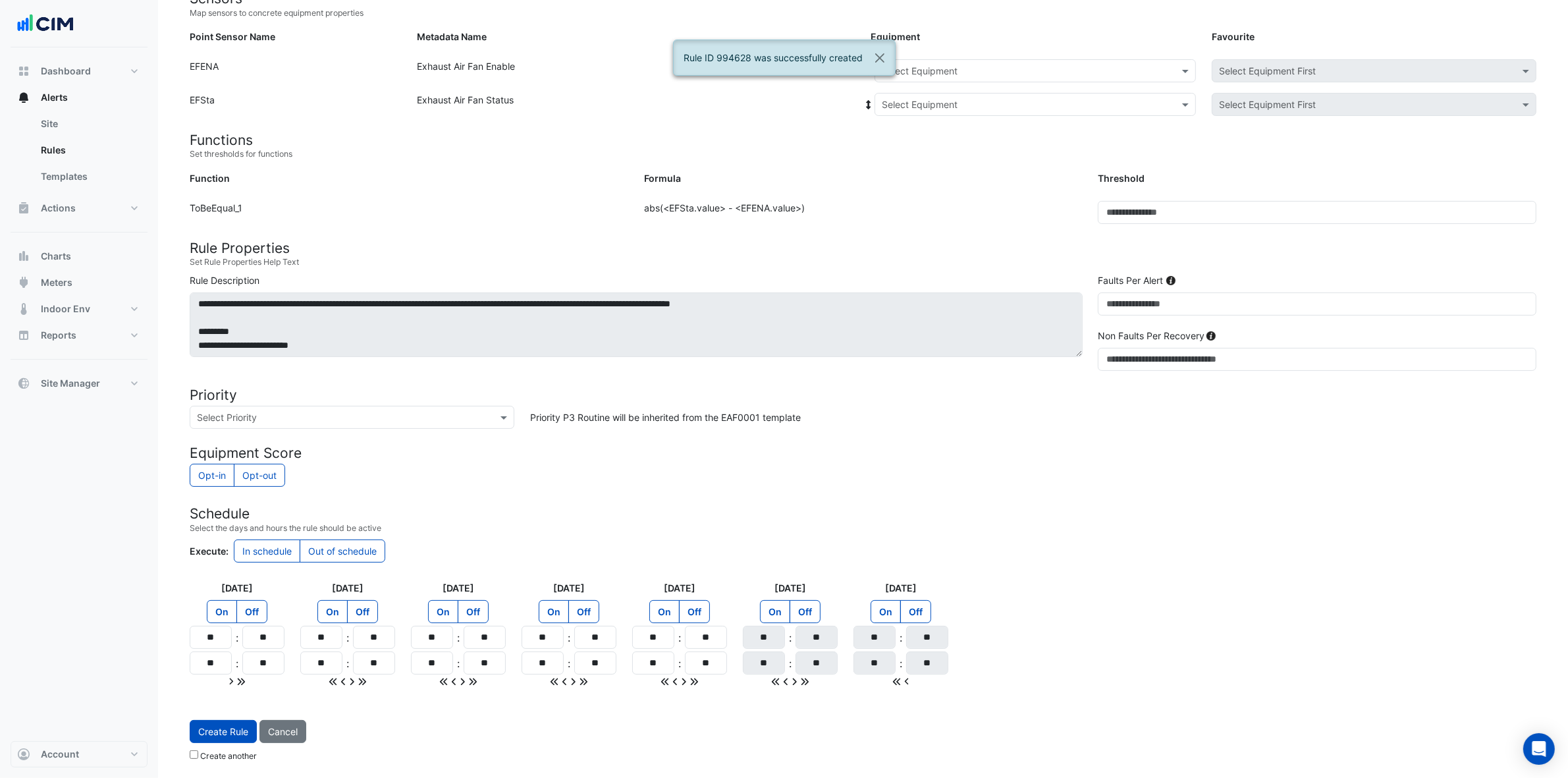
click at [964, 73] on input "text" at bounding box center [1022, 71] width 281 height 13
click at [933, 182] on div "EF-2.15" at bounding box center [955, 189] width 159 height 19
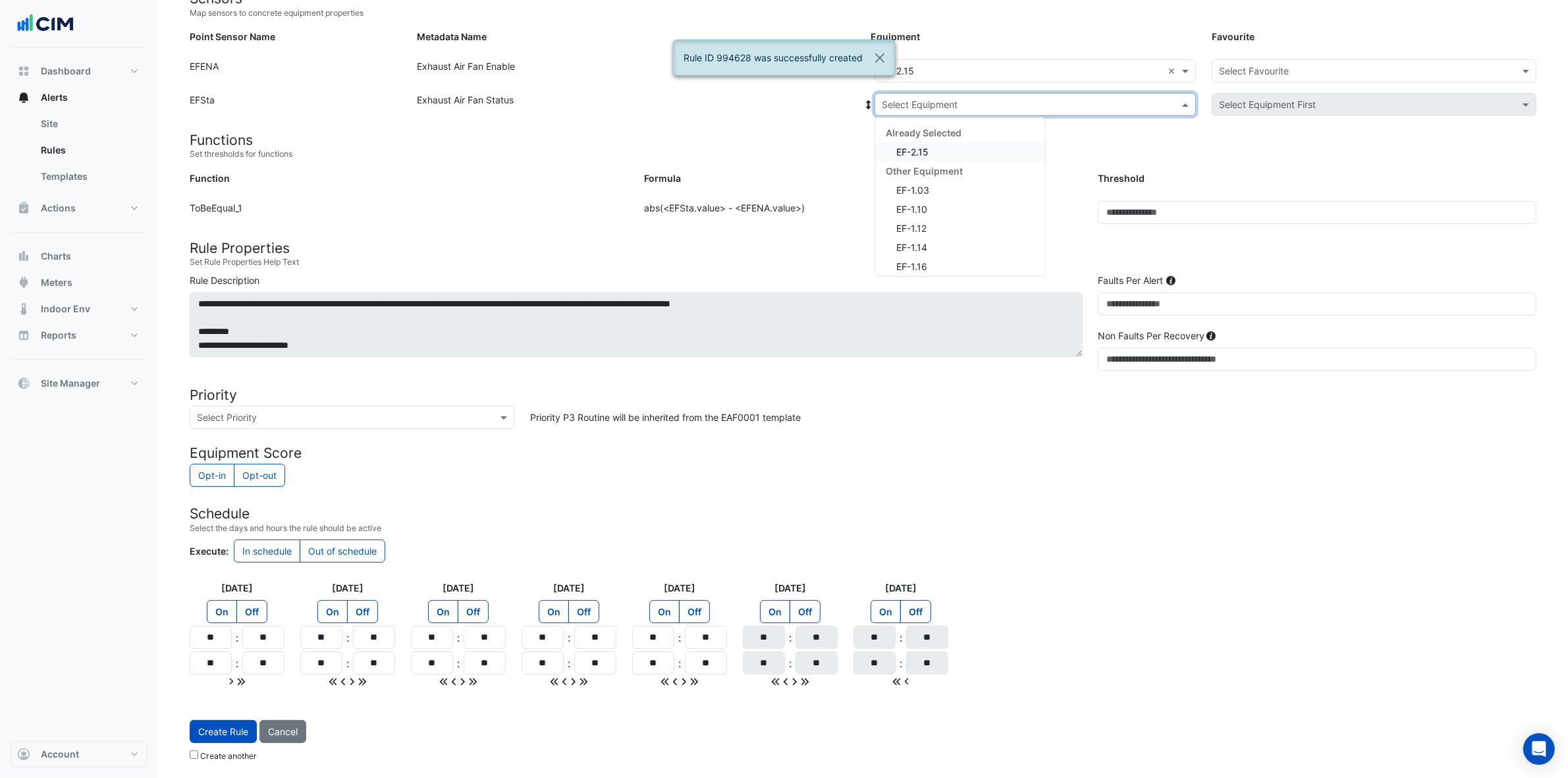
click at [982, 98] on input "text" at bounding box center [1022, 104] width 281 height 13
click at [960, 149] on div "EF-2.15" at bounding box center [960, 152] width 170 height 19
click at [1264, 73] on input "text" at bounding box center [1361, 71] width 284 height 13
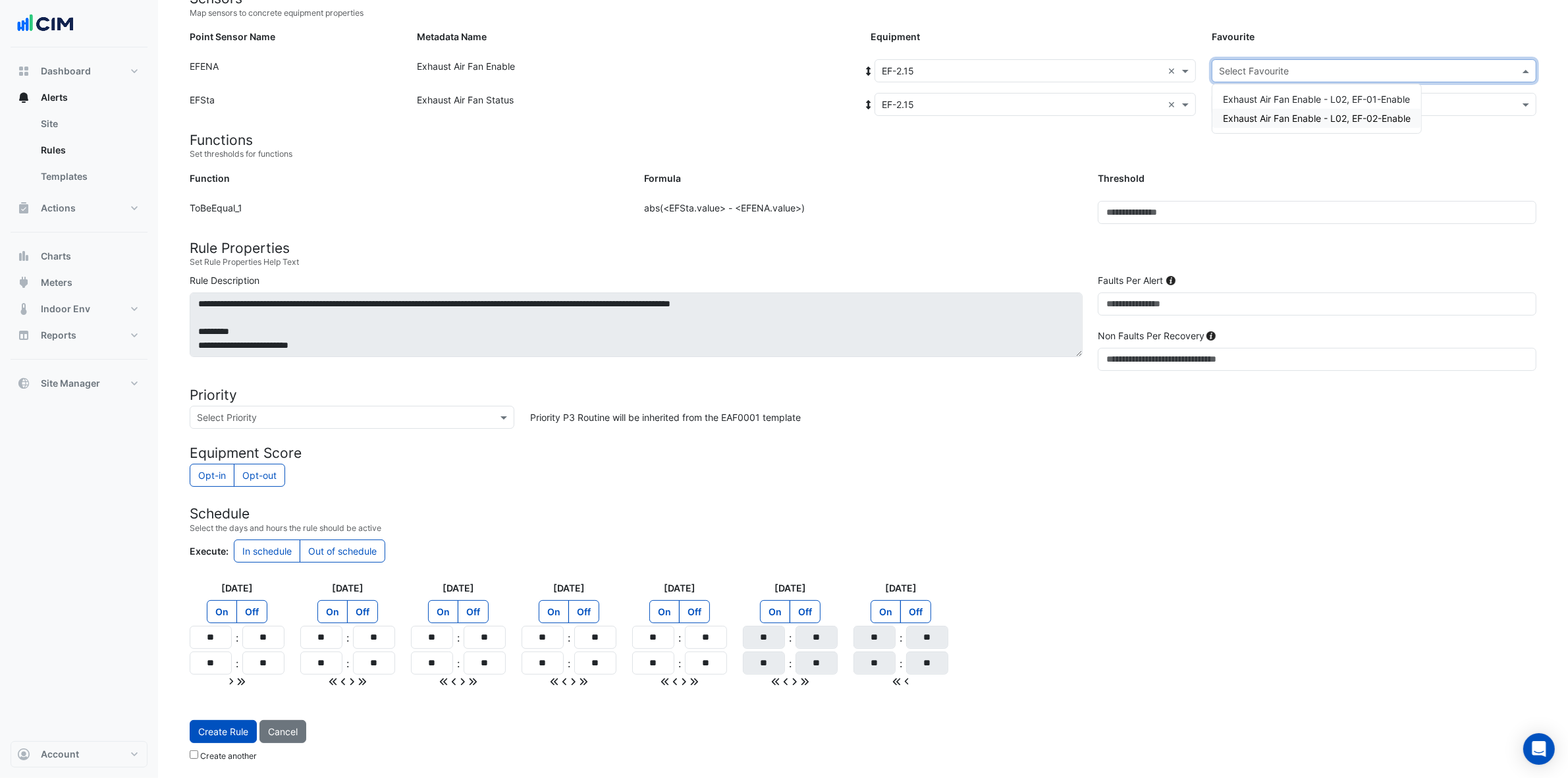
click at [1264, 119] on span "Exhaust Air Fan Enable - L02, EF-02-Enable" at bounding box center [1317, 119] width 188 height 11
click at [1264, 103] on input "text" at bounding box center [1361, 103] width 284 height 13
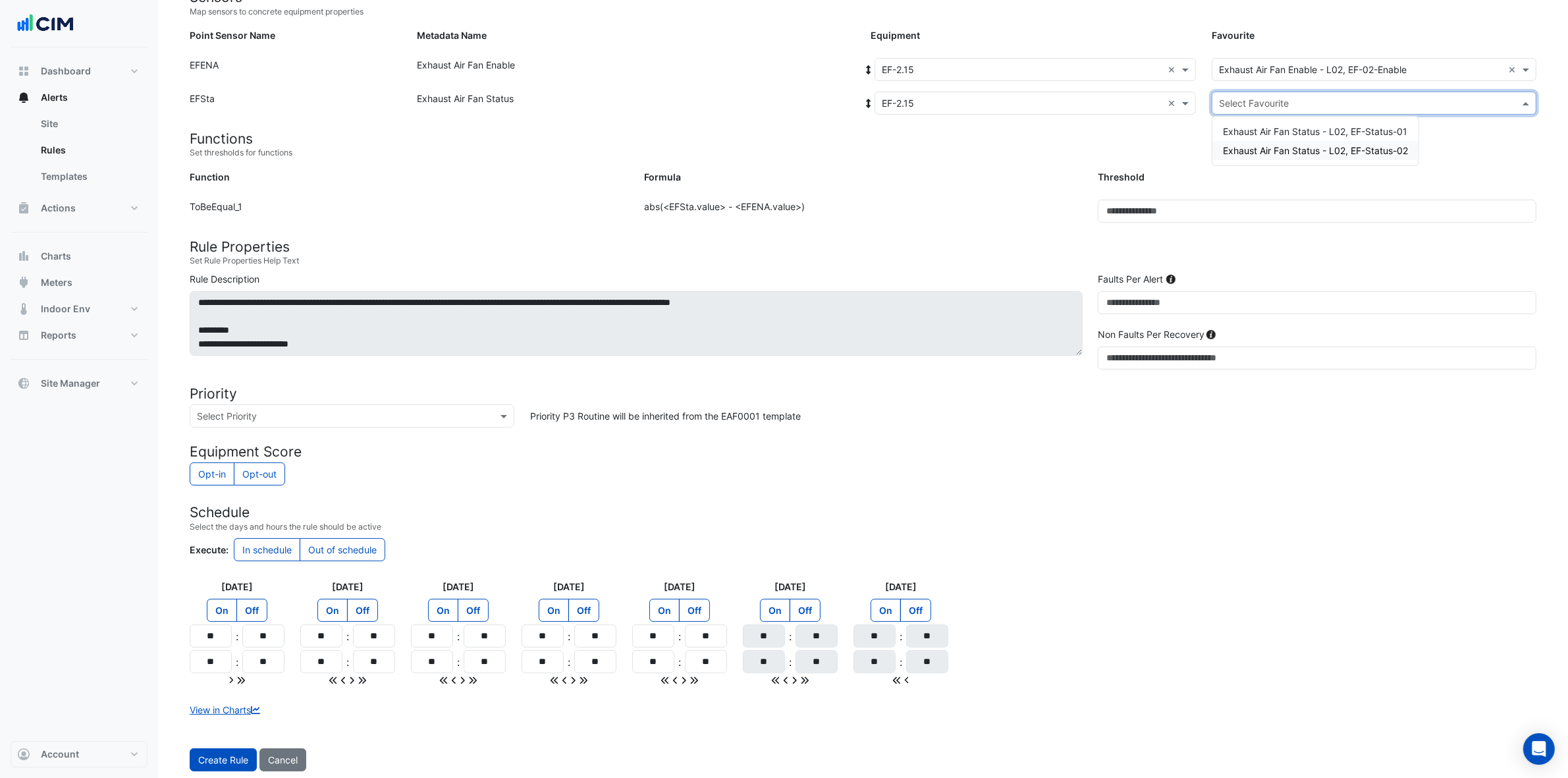
click at [1264, 146] on span "Exhaust Air Fan Status - L02, EF-Status-02" at bounding box center [1315, 150] width 185 height 11
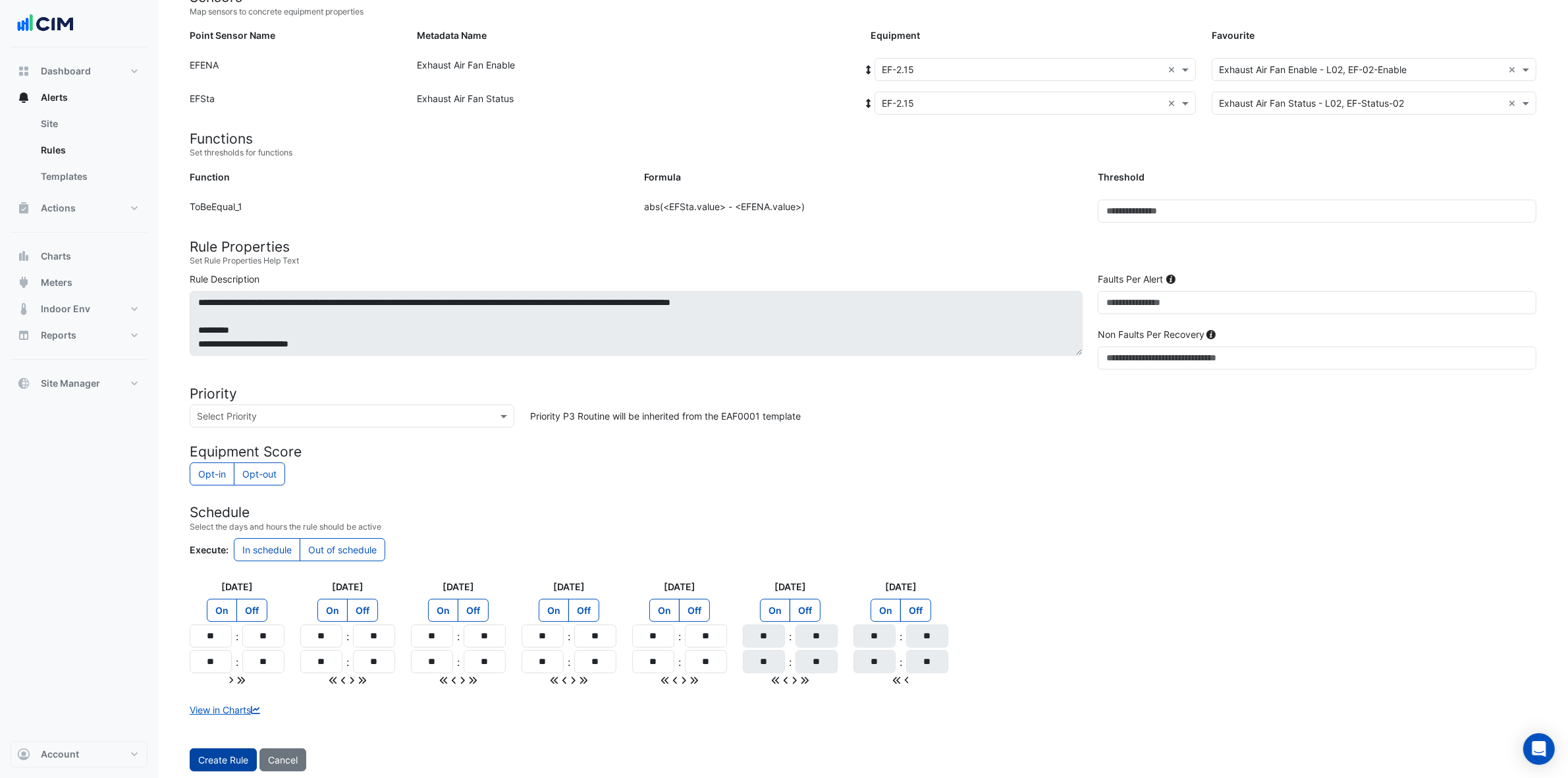
click at [242, 622] on button "Create Rule" at bounding box center [223, 760] width 67 height 23
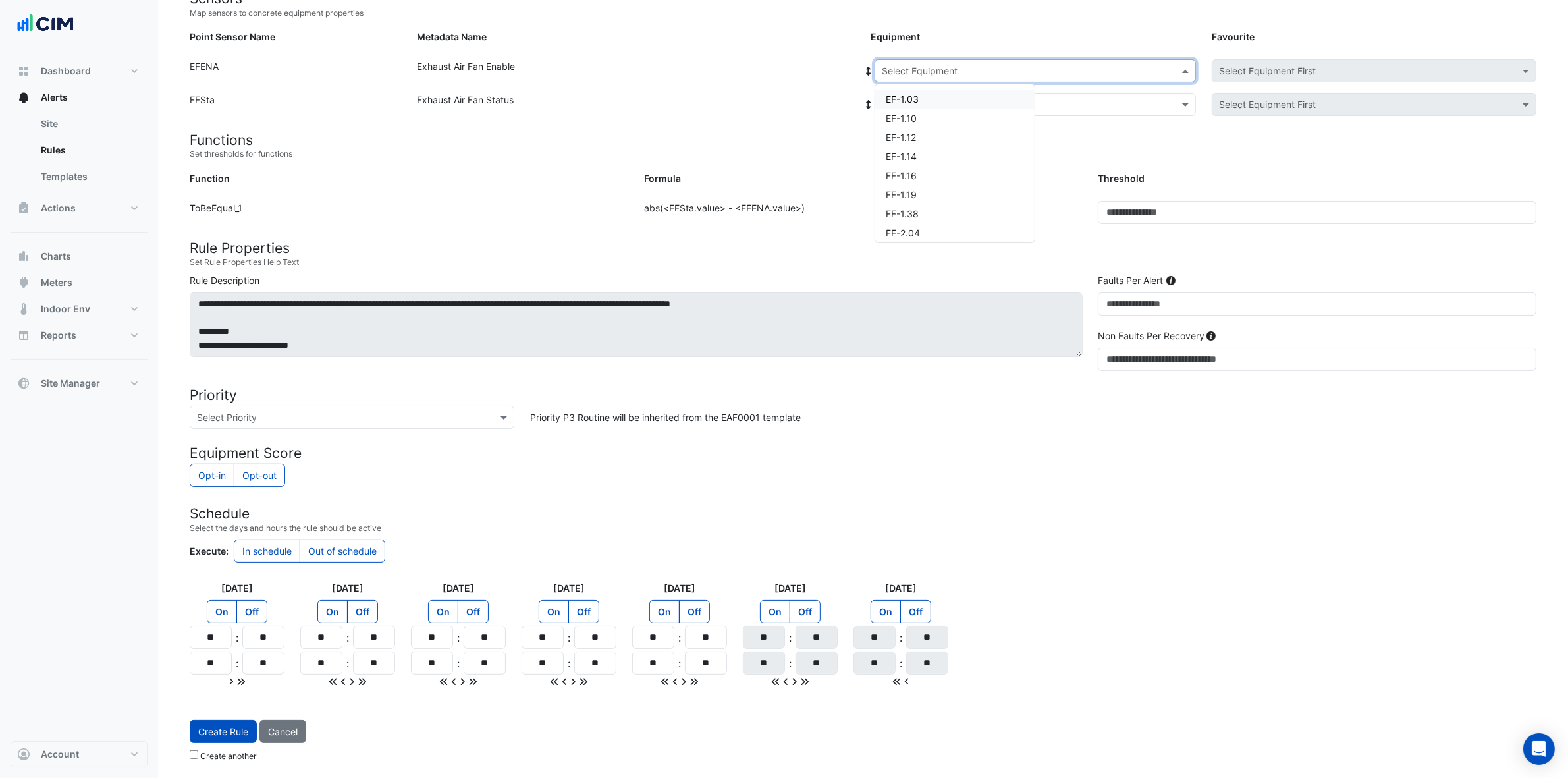
click at [1028, 67] on input "text" at bounding box center [1022, 71] width 281 height 13
click at [942, 144] on div "EF-3.08" at bounding box center [955, 139] width 159 height 19
click at [957, 99] on input "text" at bounding box center [1022, 104] width 281 height 13
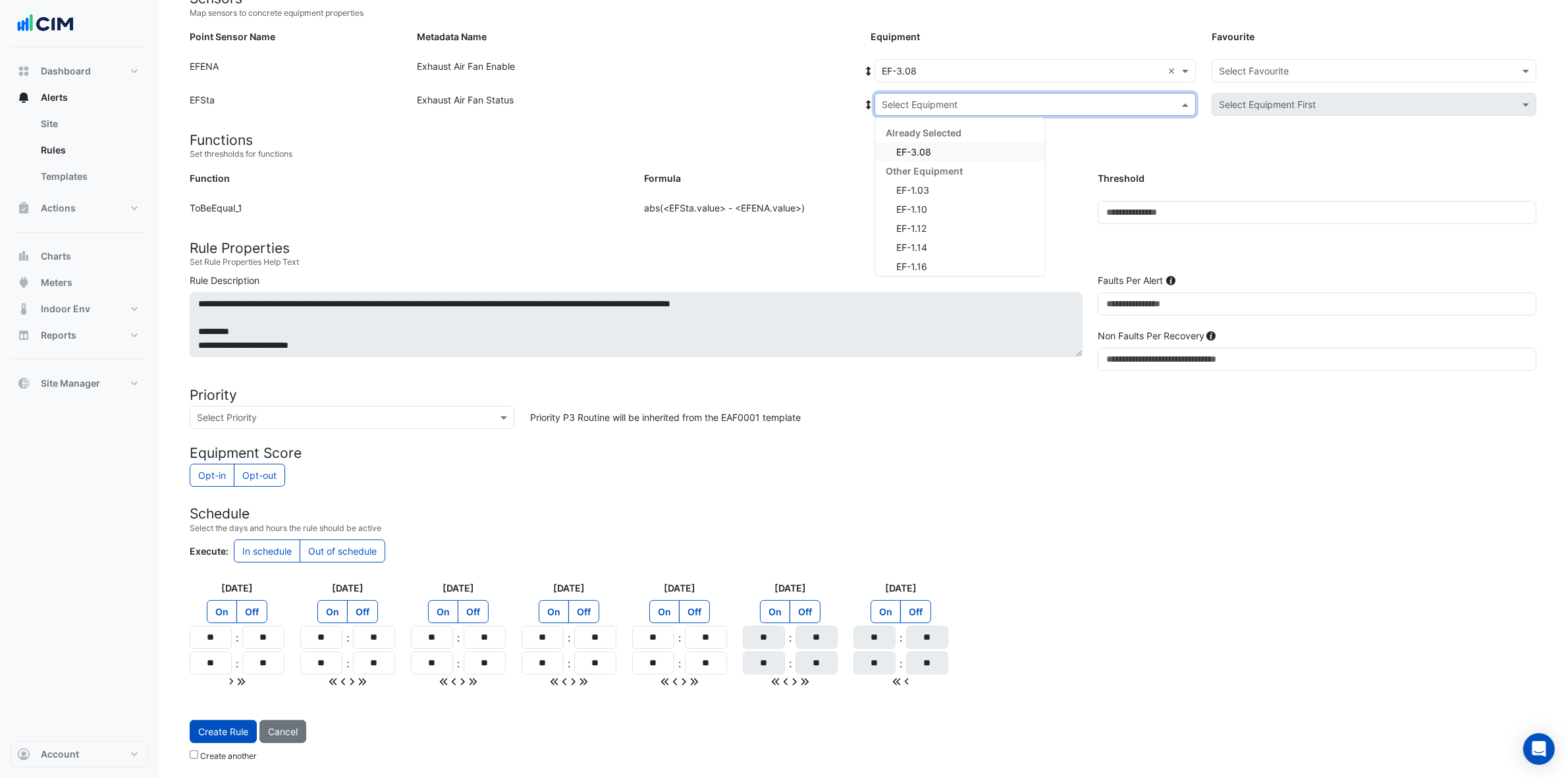
drag, startPoint x: 940, startPoint y: 155, endPoint x: 1112, endPoint y: 100, distance: 180.6
click at [939, 156] on div "EF-3.08" at bounding box center [960, 152] width 170 height 19
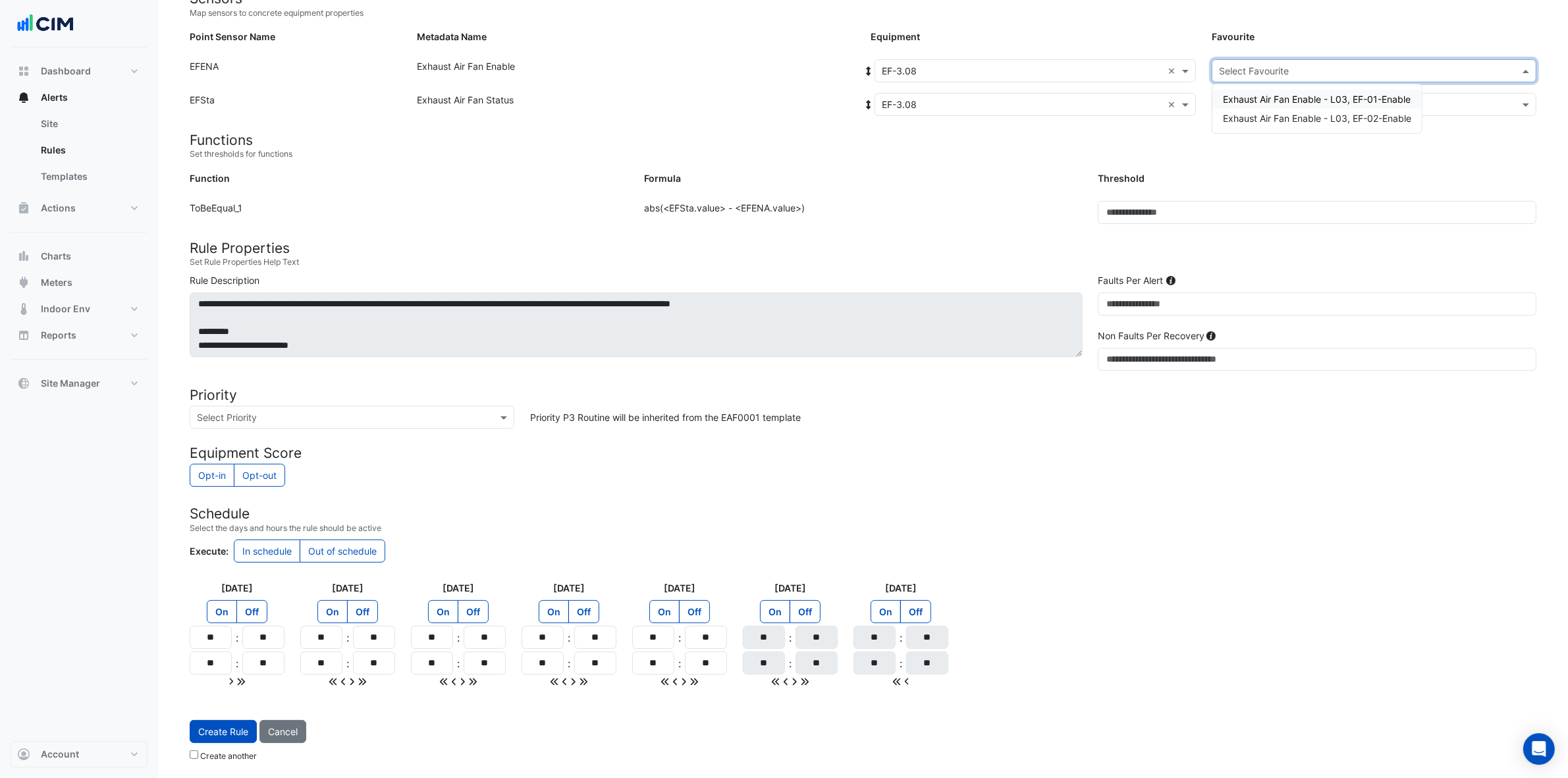
click at [1264, 67] on input "text" at bounding box center [1361, 71] width 284 height 13
click at [1264, 94] on span "Exhaust Air Fan Enable - L03, EF-01-Enable" at bounding box center [1317, 100] width 188 height 11
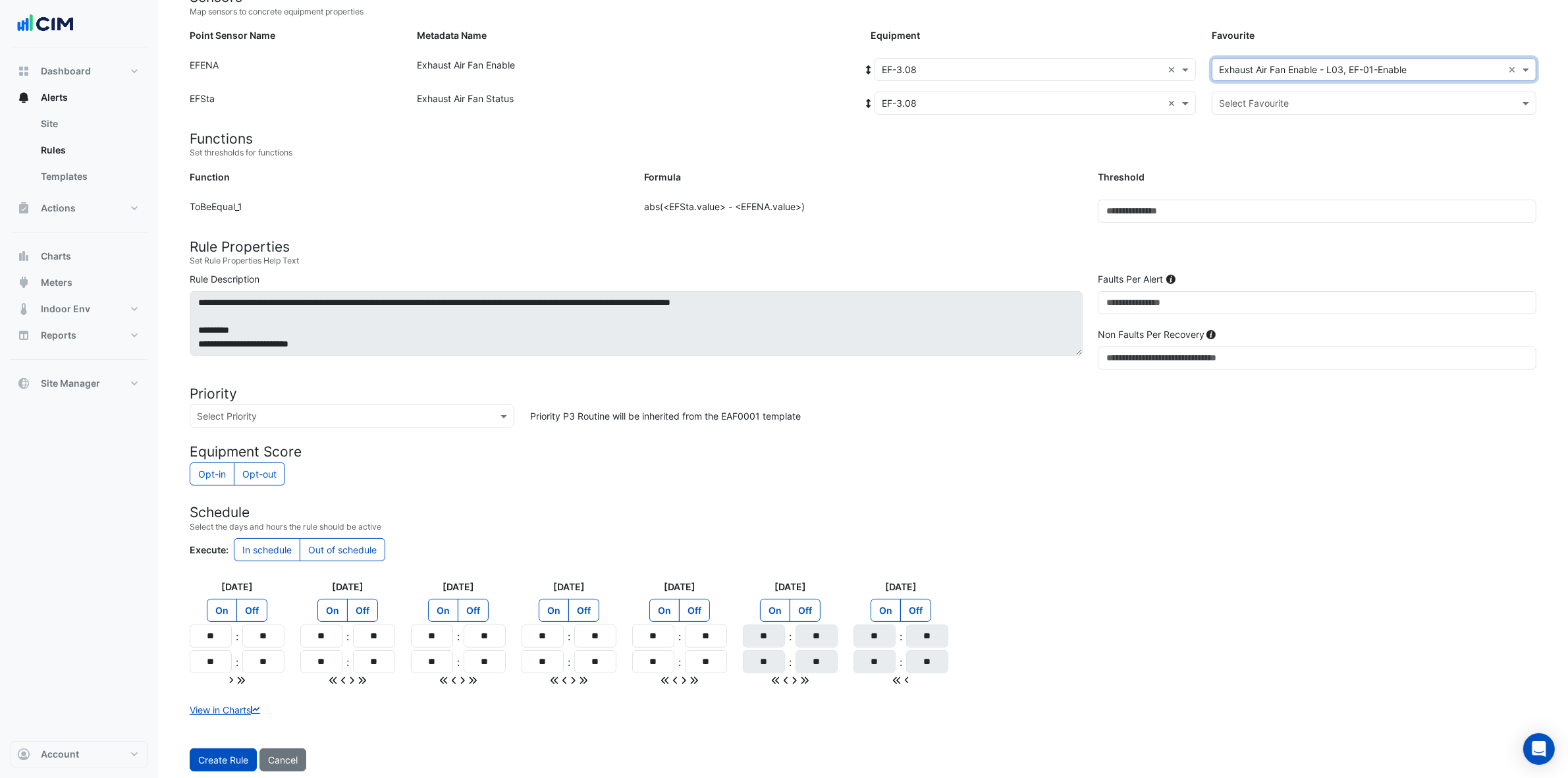
click at [1264, 98] on input "text" at bounding box center [1361, 103] width 284 height 13
click at [1264, 132] on span "Exhaust Air Fan Status - L03, EF-Status-01" at bounding box center [1315, 131] width 185 height 11
click at [216, 622] on button "Create Rule" at bounding box center [223, 760] width 67 height 23
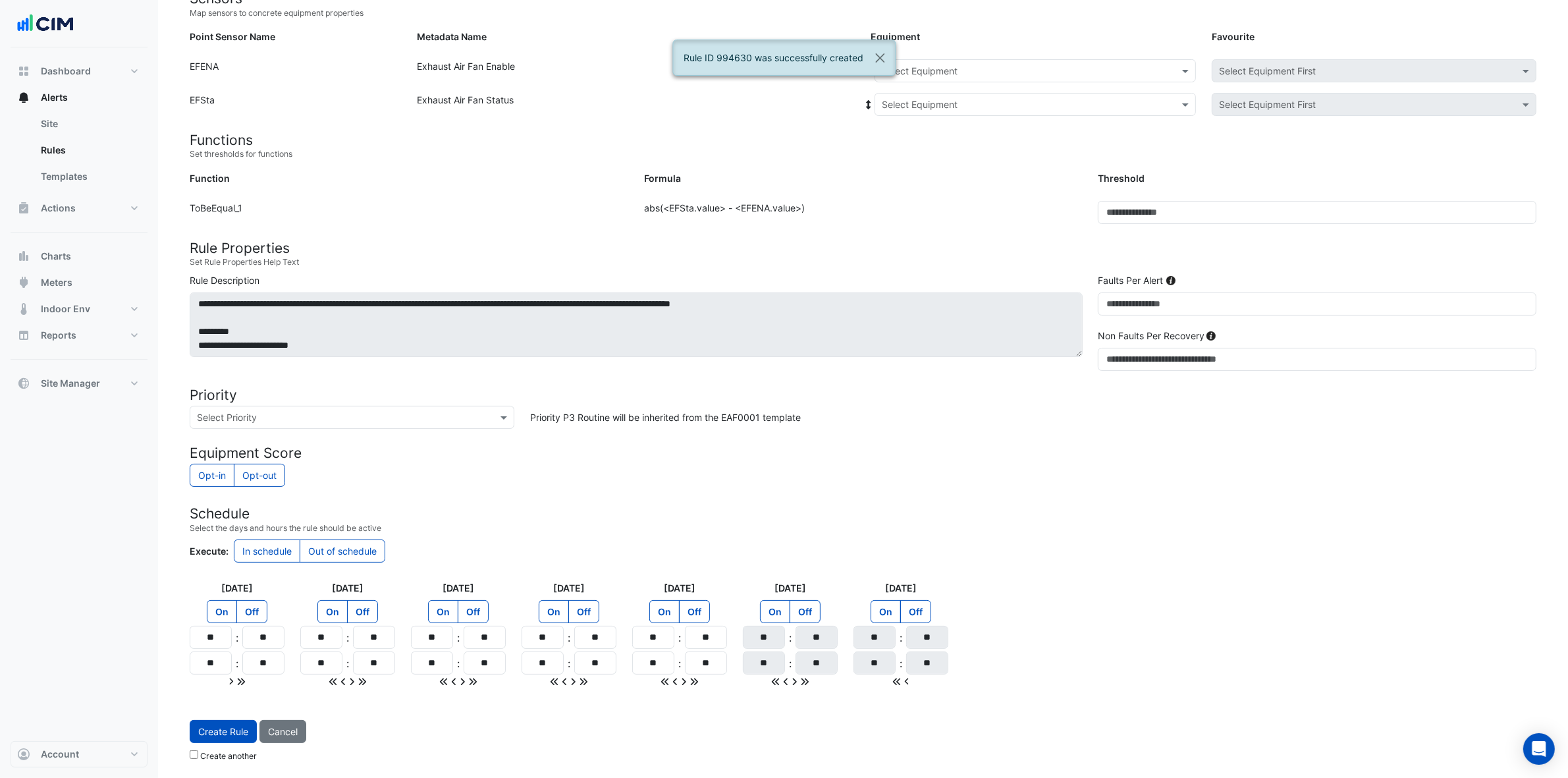
click at [952, 68] on input "text" at bounding box center [1022, 71] width 281 height 13
click at [930, 203] on div "EF-3.08" at bounding box center [955, 208] width 159 height 19
click at [975, 100] on input "text" at bounding box center [1022, 104] width 281 height 13
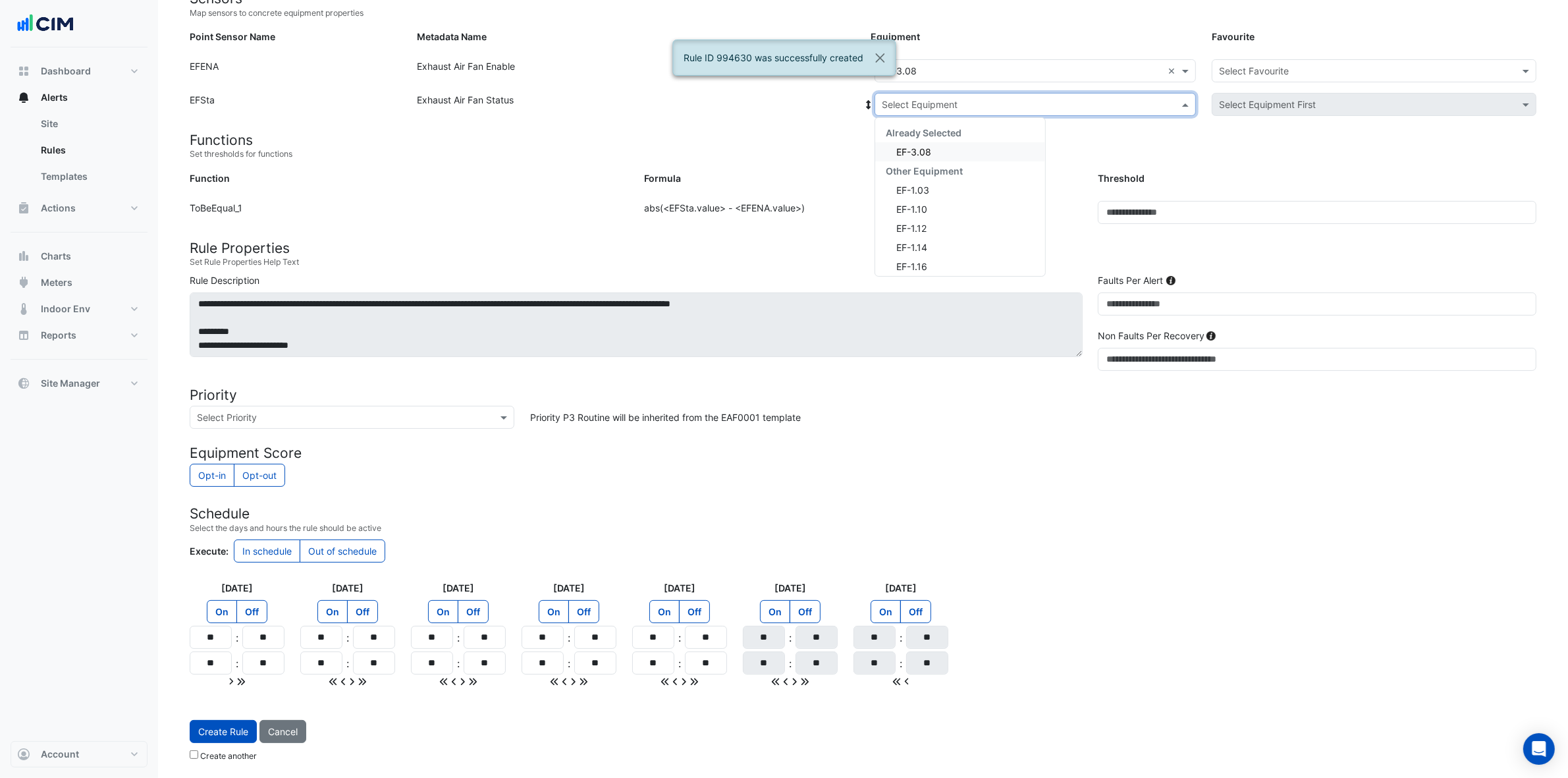
click at [959, 149] on div "EF-3.08" at bounding box center [960, 152] width 170 height 19
click at [1249, 64] on input "text" at bounding box center [1361, 71] width 284 height 13
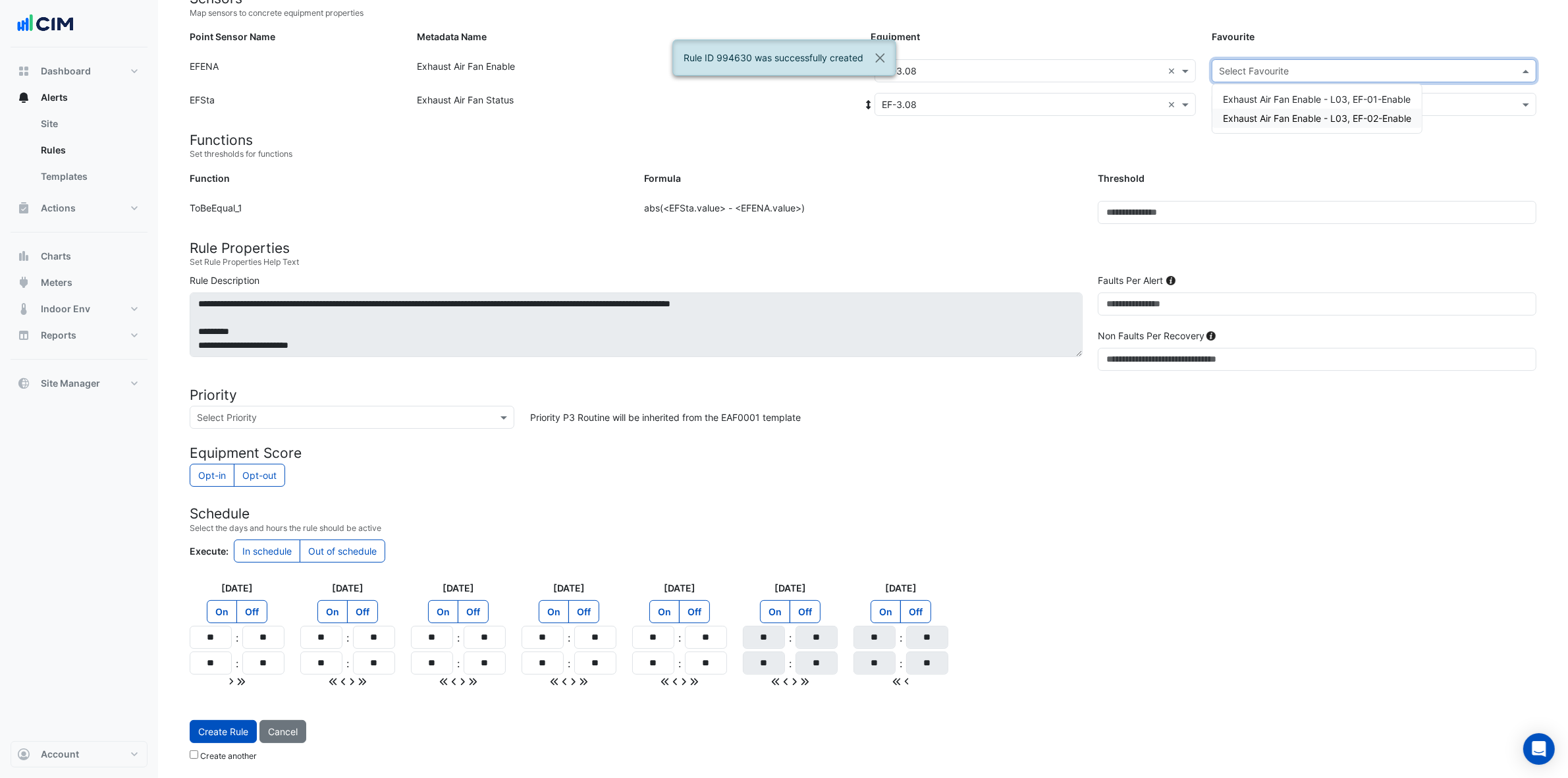
click at [1264, 117] on span "Exhaust Air Fan Enable - L03, EF-02-Enable" at bounding box center [1317, 119] width 189 height 11
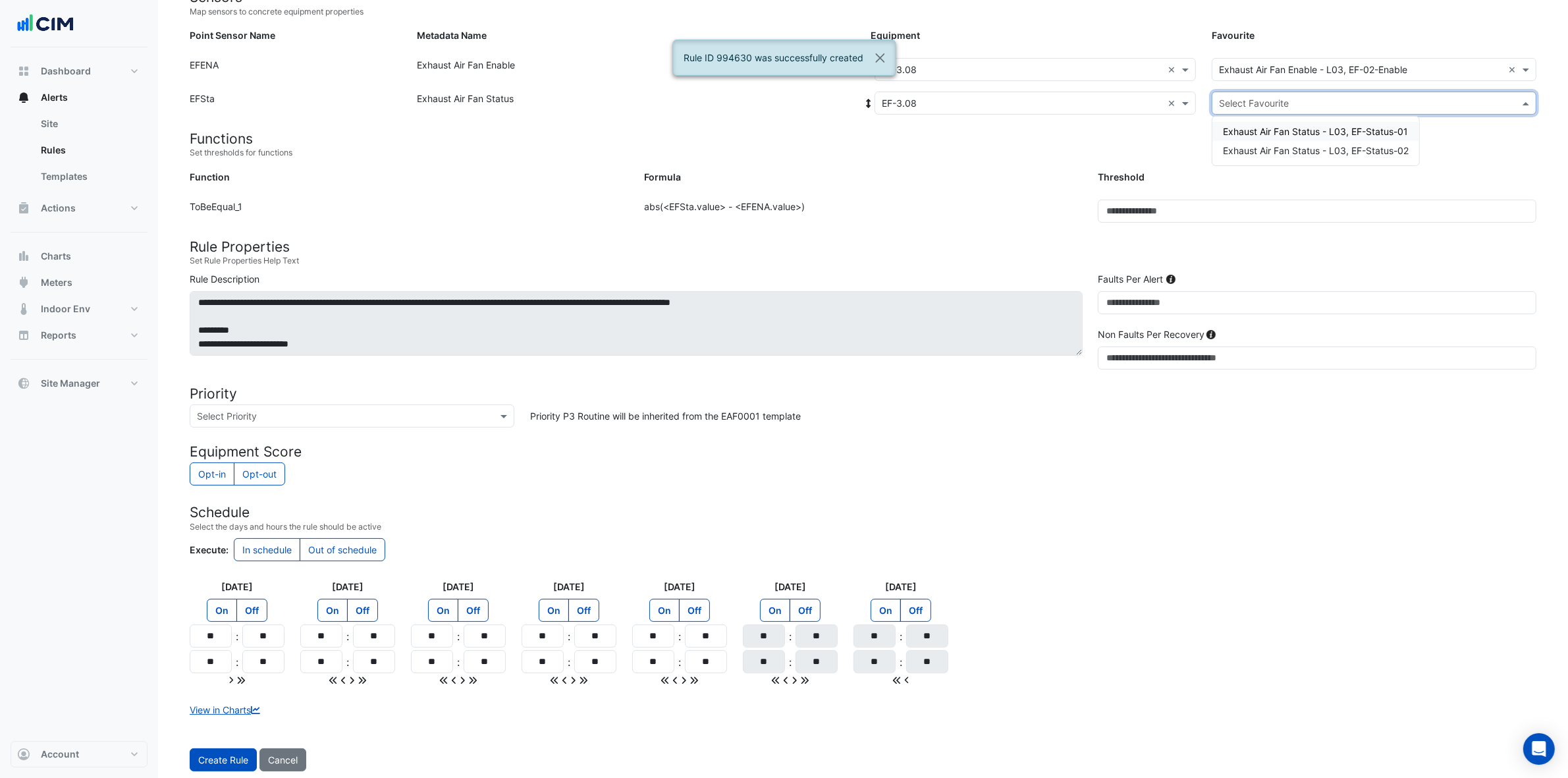
click at [1264, 97] on input "text" at bounding box center [1361, 103] width 284 height 13
click at [1264, 149] on span "Exhaust Air Fan Status - L03, EF-Status-02" at bounding box center [1316, 150] width 186 height 11
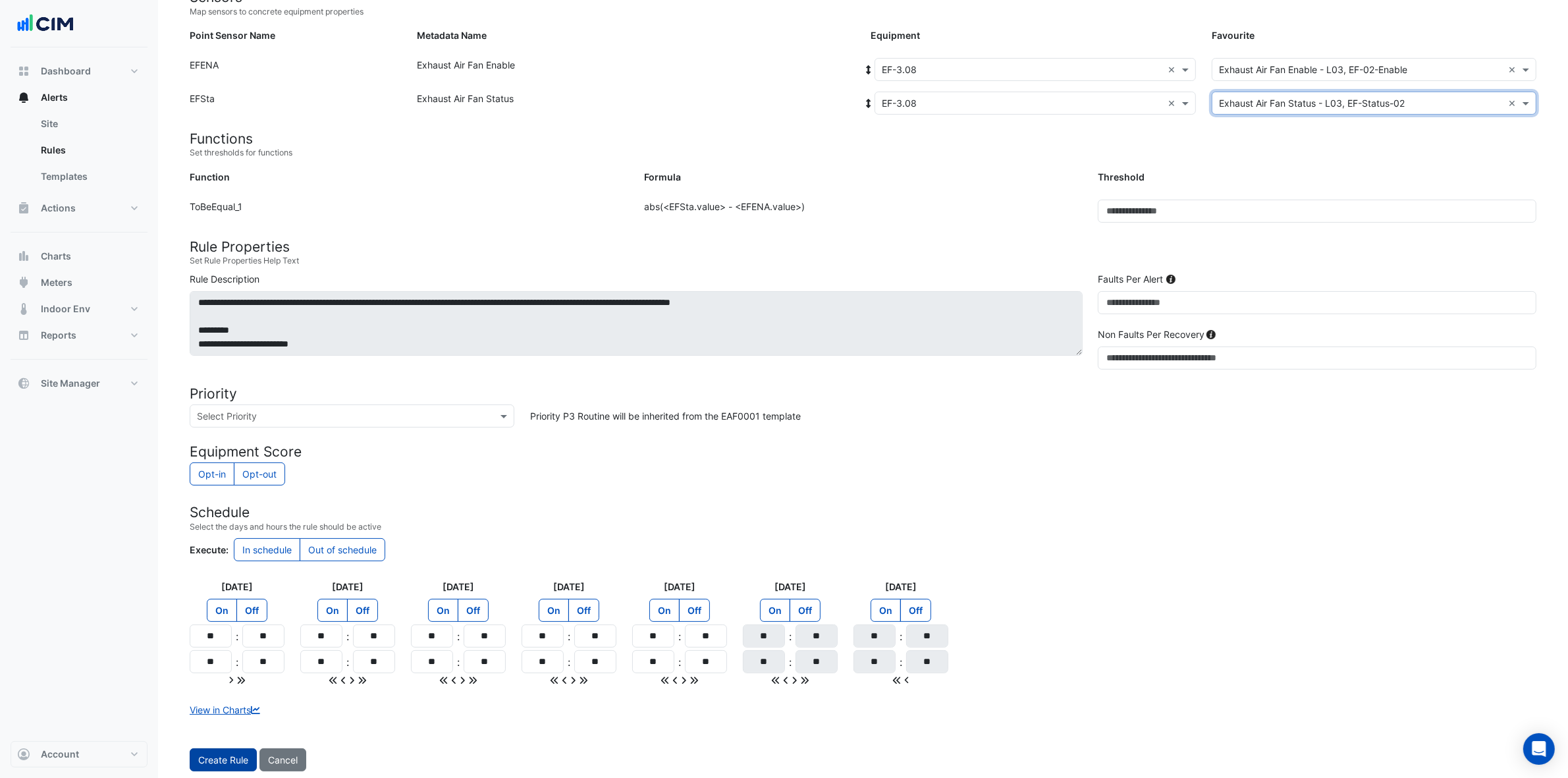
click at [218, 622] on button "Create Rule" at bounding box center [223, 760] width 67 height 23
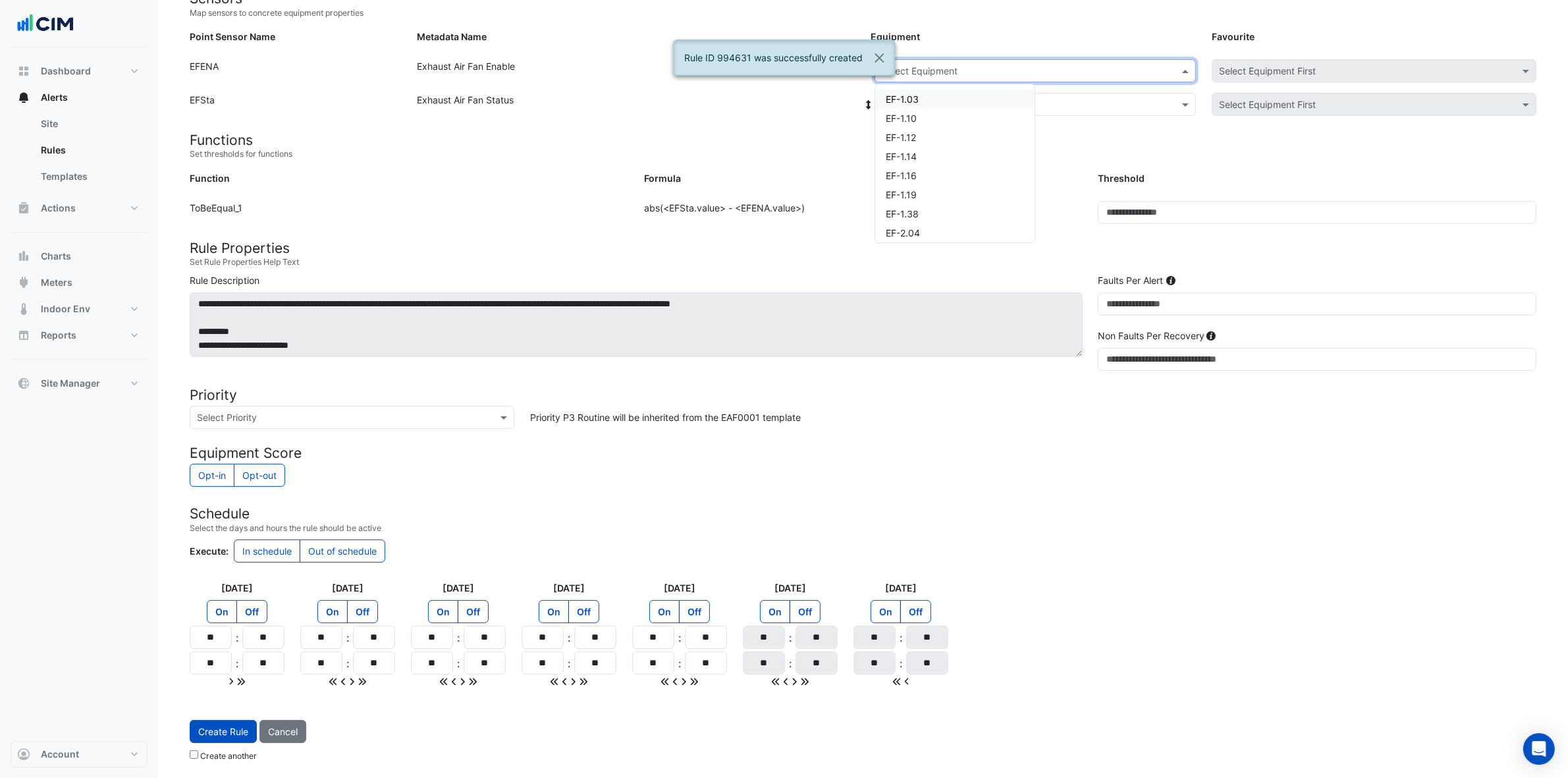
click at [1098, 68] on input "text" at bounding box center [1022, 71] width 281 height 13
click at [948, 136] on div "EF-3.09" at bounding box center [955, 145] width 159 height 19
click at [964, 103] on input "text" at bounding box center [1022, 104] width 281 height 13
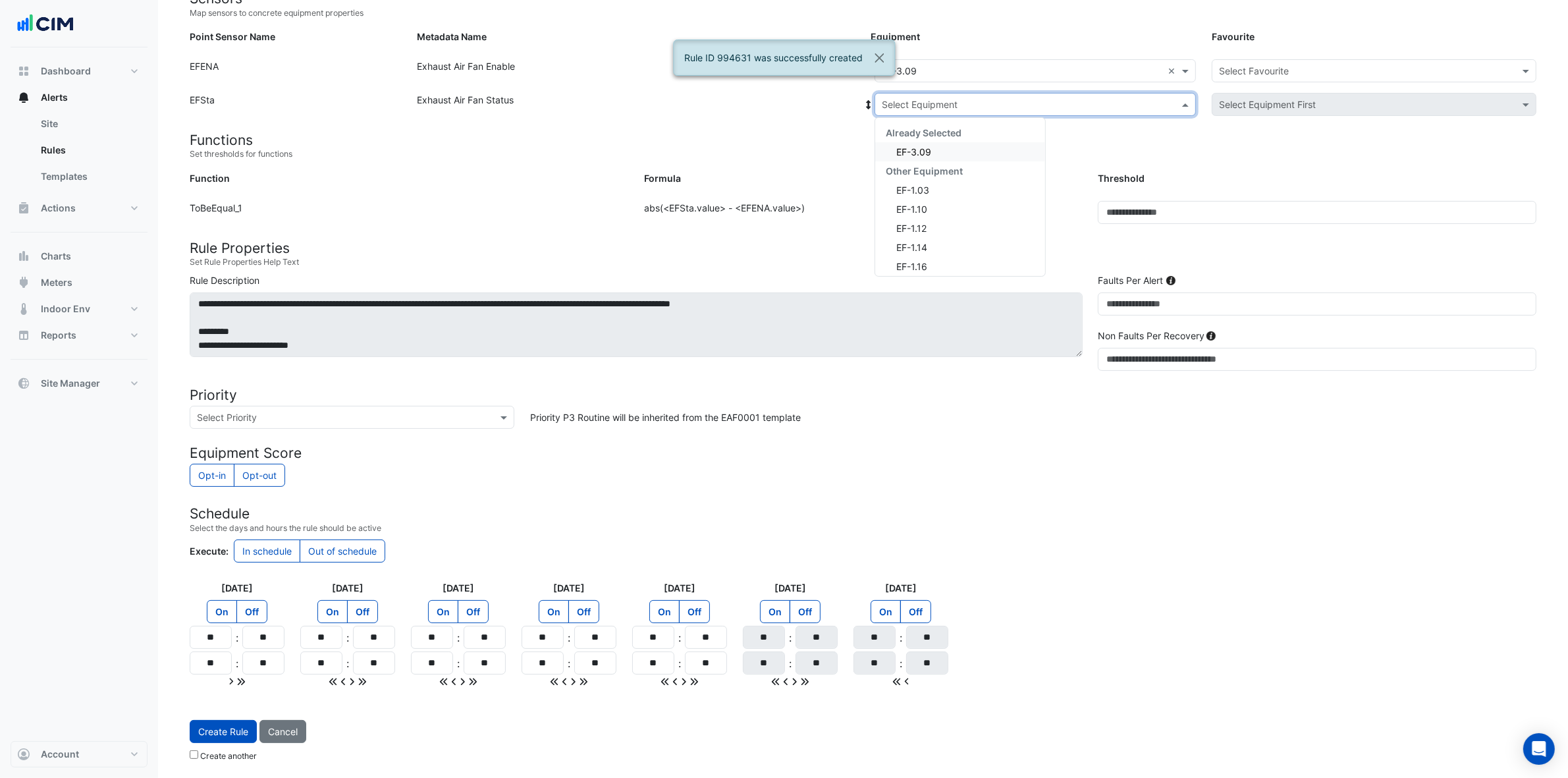
click at [952, 161] on div "Other Equipment" at bounding box center [960, 171] width 170 height 19
click at [954, 144] on div "EF-3.09" at bounding box center [960, 152] width 170 height 19
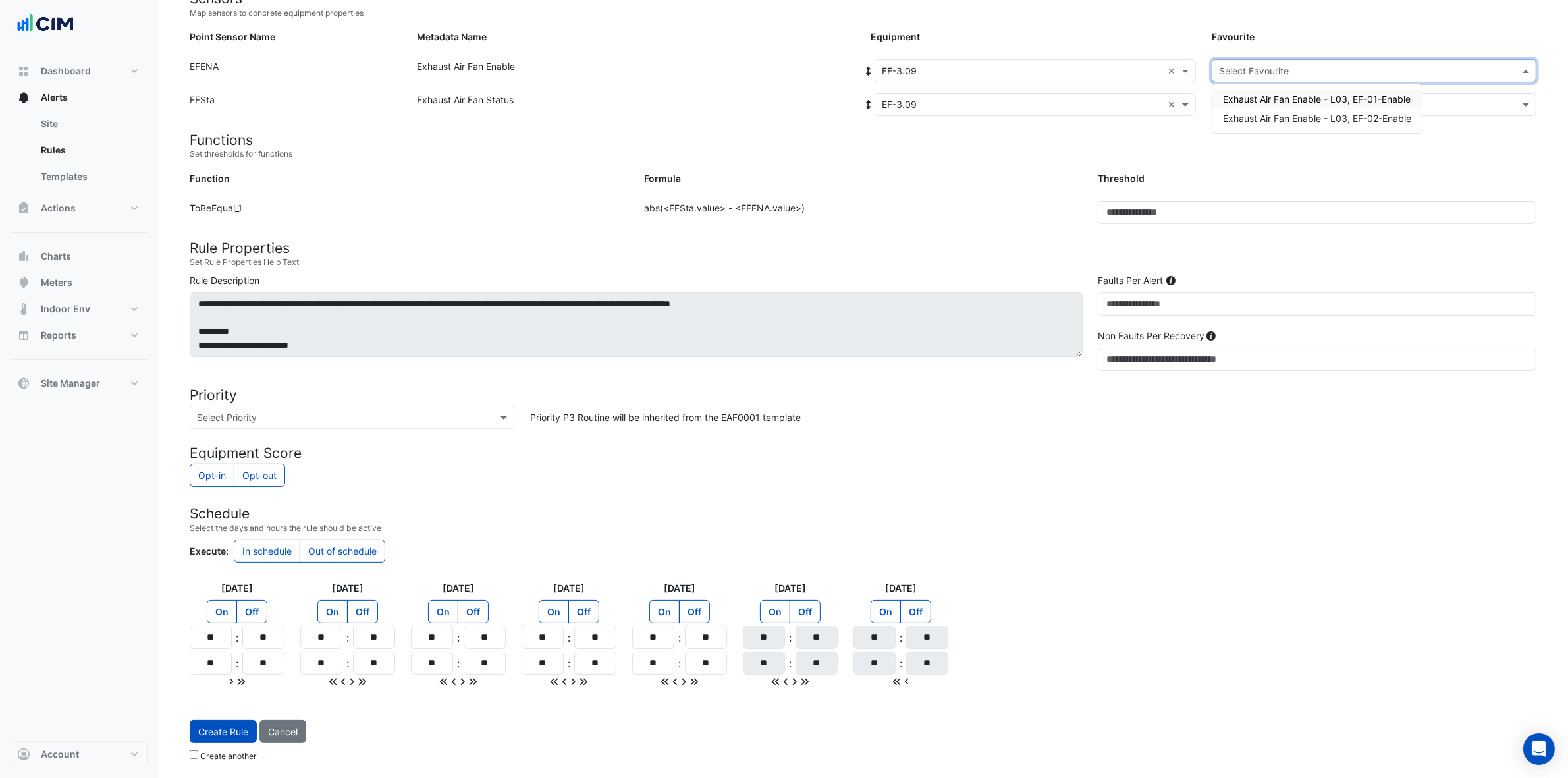
click at [1264, 59] on div "Select Favourite" at bounding box center [1374, 71] width 325 height 23
click at [1264, 94] on span "Exhaust Air Fan Enable - L03, EF-01-Enable" at bounding box center [1317, 100] width 188 height 11
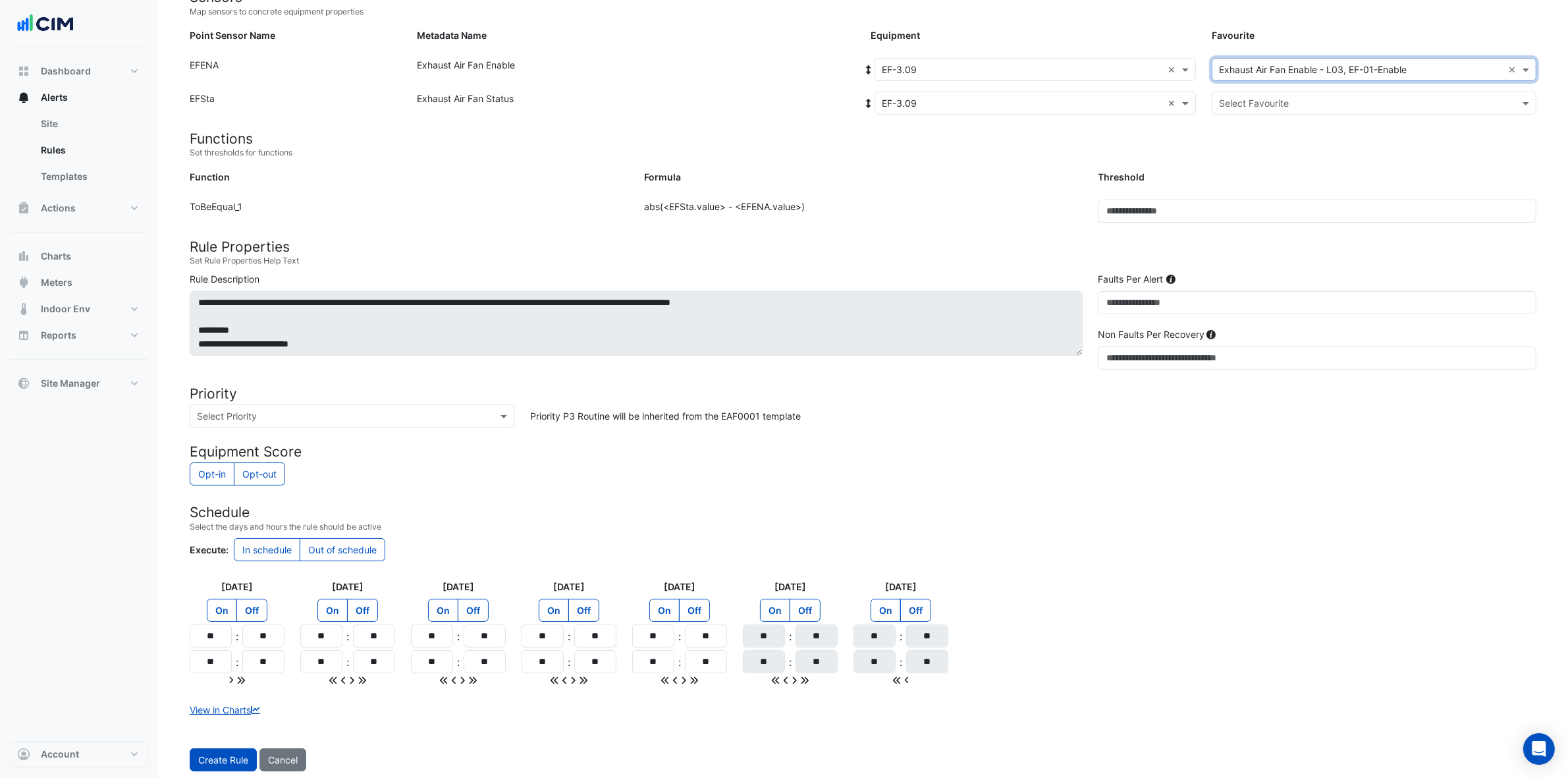
click at [1264, 93] on div "Select Favourite" at bounding box center [1374, 103] width 325 height 23
click at [1264, 130] on span "Exhaust Air Fan Status - L03, EF-Status-01" at bounding box center [1315, 131] width 185 height 11
click at [201, 622] on button "Create Rule" at bounding box center [223, 760] width 67 height 23
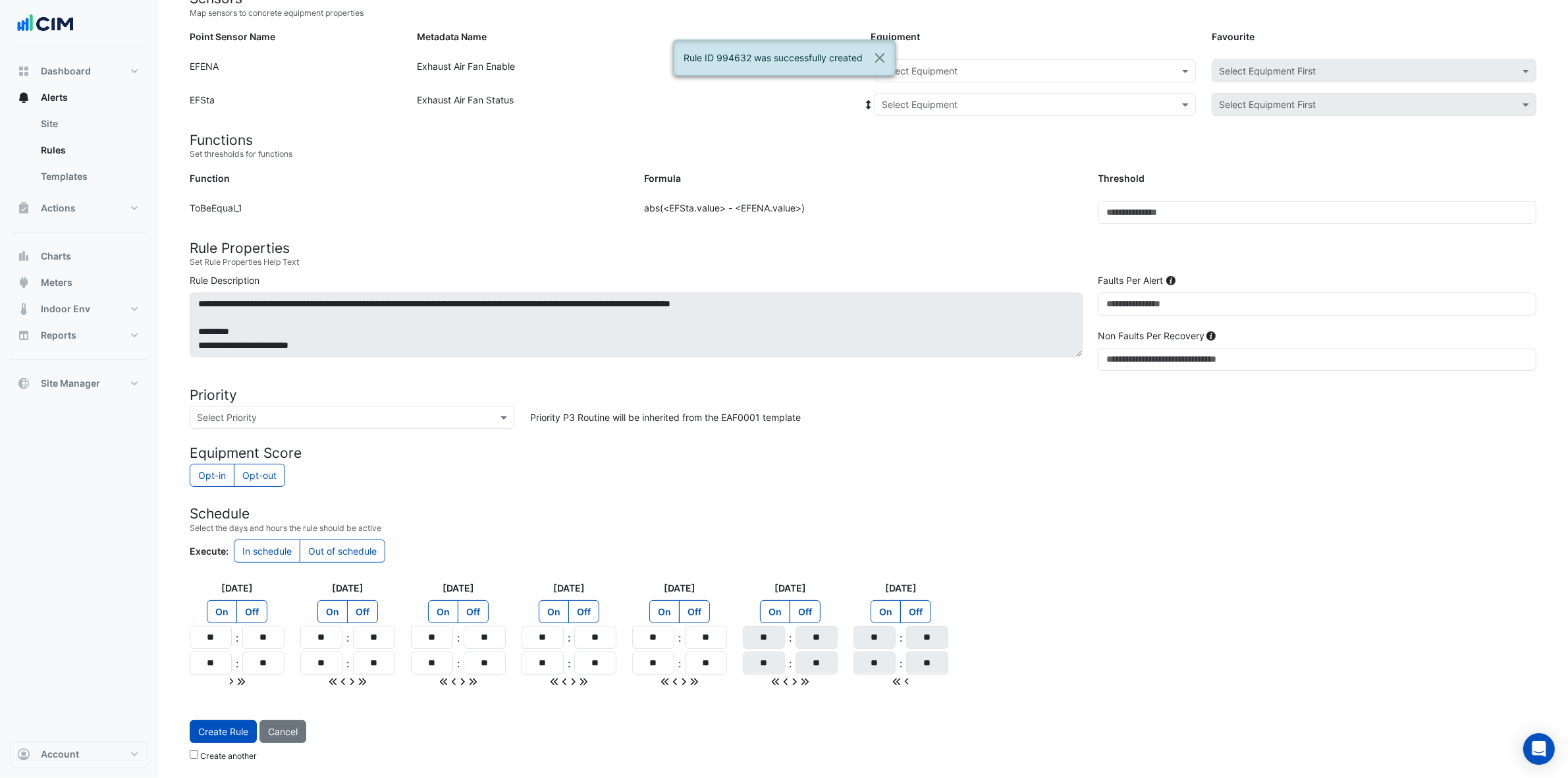
click at [940, 69] on input "text" at bounding box center [1022, 71] width 281 height 13
click at [932, 218] on div "EF-3.09" at bounding box center [955, 227] width 159 height 19
click at [966, 100] on input "text" at bounding box center [1022, 104] width 281 height 13
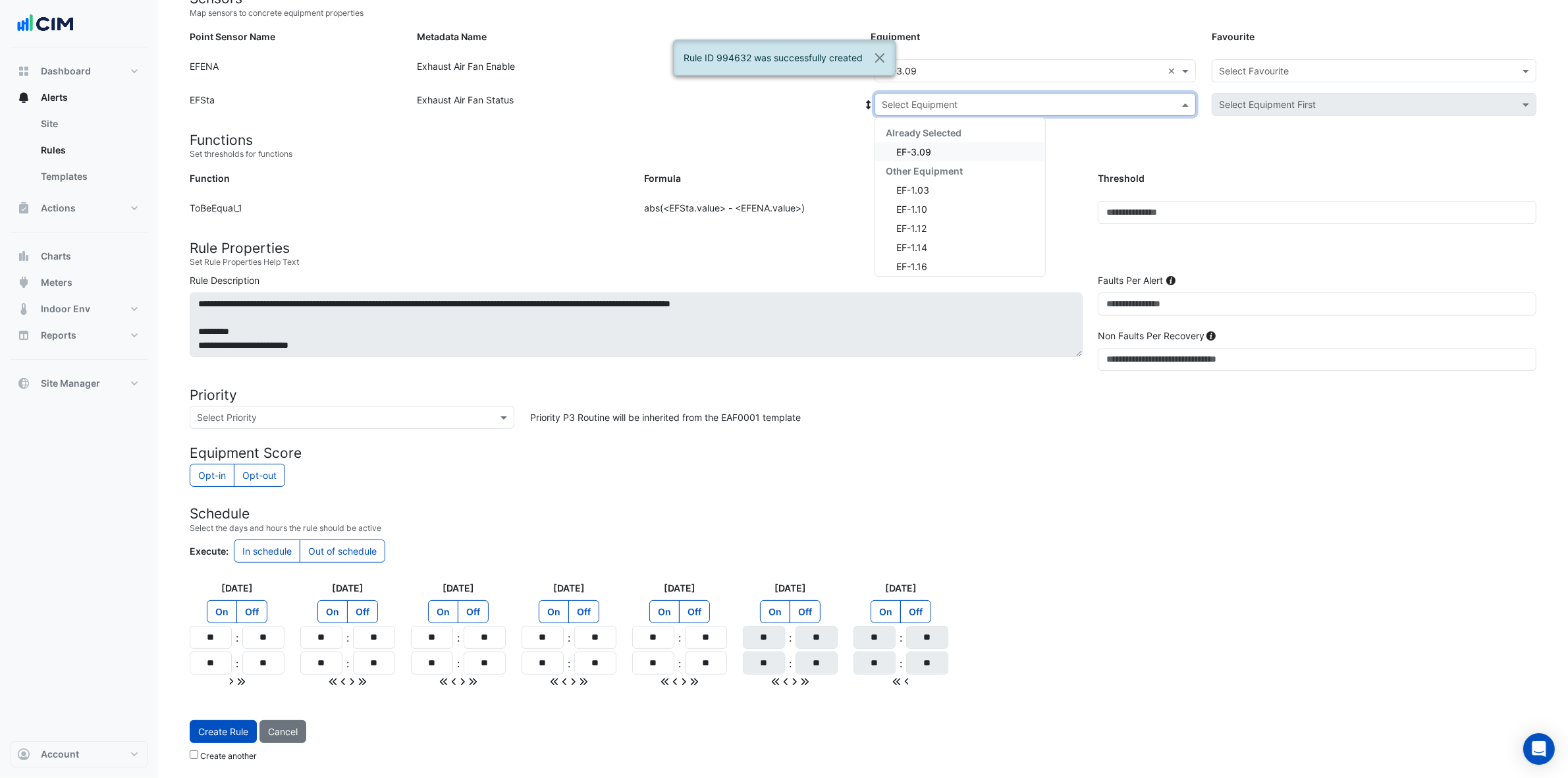
click at [946, 153] on div "EF-3.09" at bounding box center [960, 152] width 170 height 19
click at [1252, 71] on input "text" at bounding box center [1361, 71] width 284 height 13
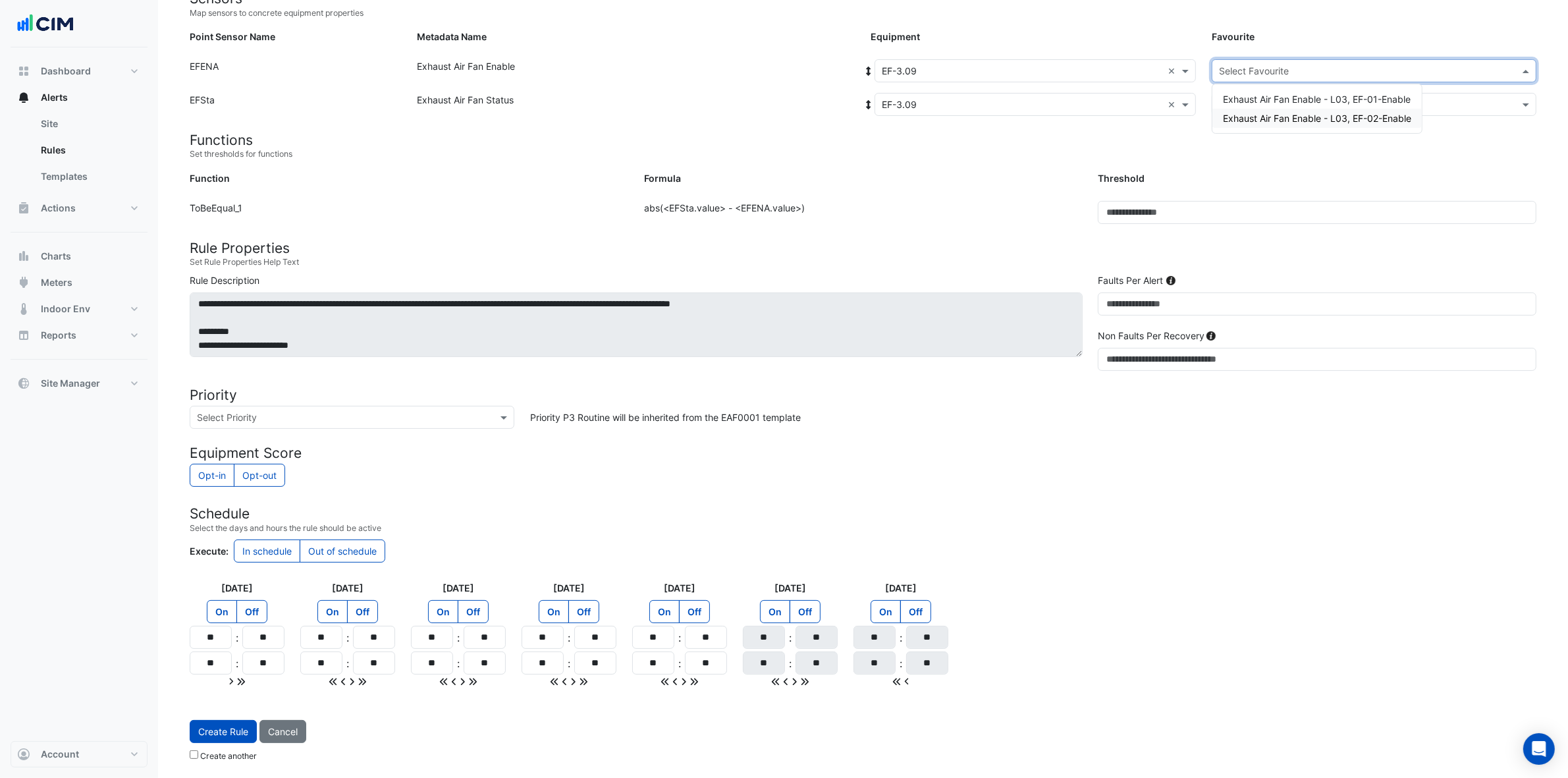
click at [1264, 122] on div "Exhaust Air Fan Enable - L03, EF-02-Enable" at bounding box center [1317, 118] width 210 height 19
click at [1264, 103] on input "text" at bounding box center [1361, 103] width 284 height 13
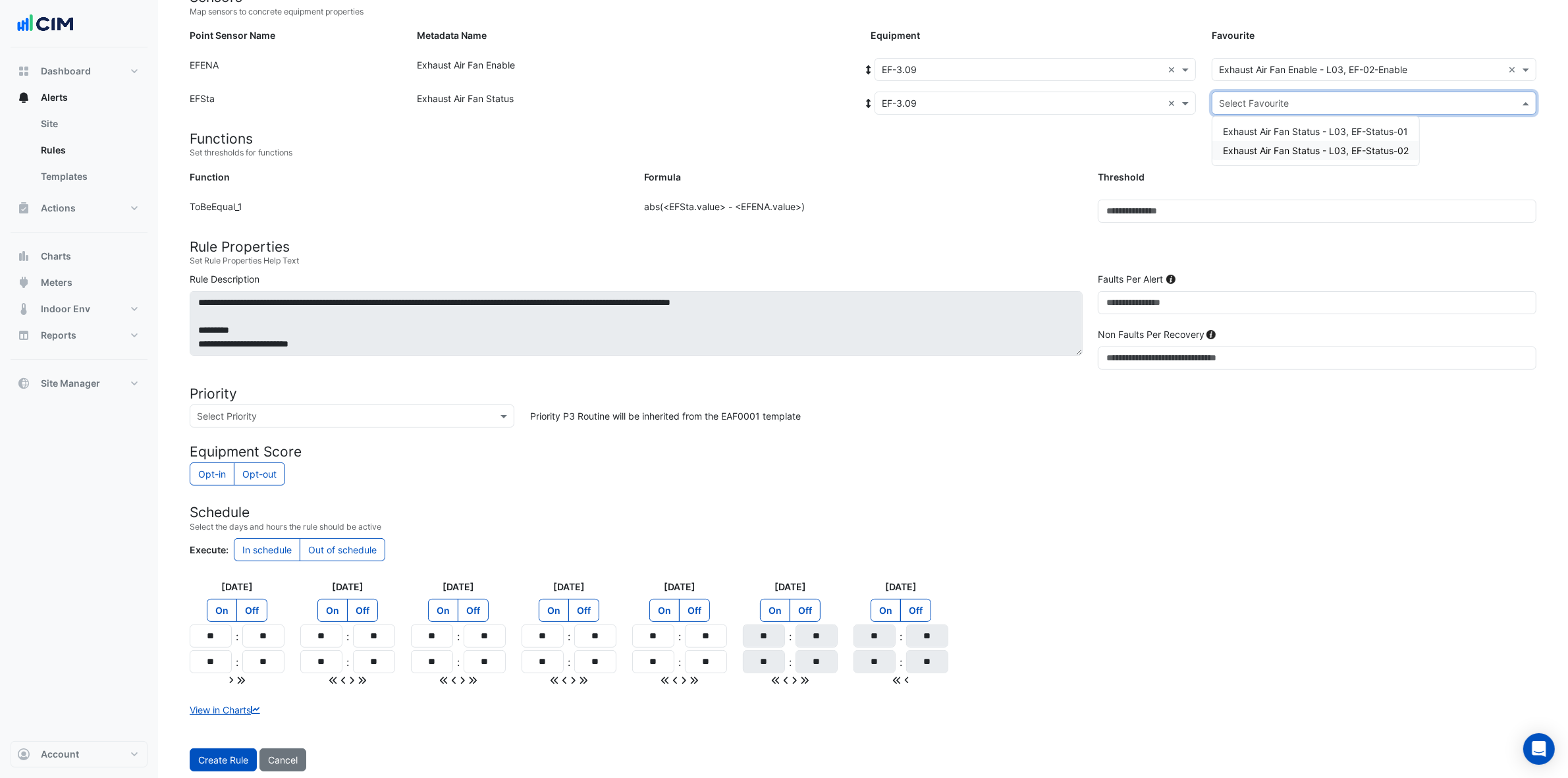
click at [1264, 149] on span "Exhaust Air Fan Status - L03, EF-Status-02" at bounding box center [1316, 150] width 186 height 11
click at [213, 622] on button "Create Rule" at bounding box center [223, 760] width 67 height 23
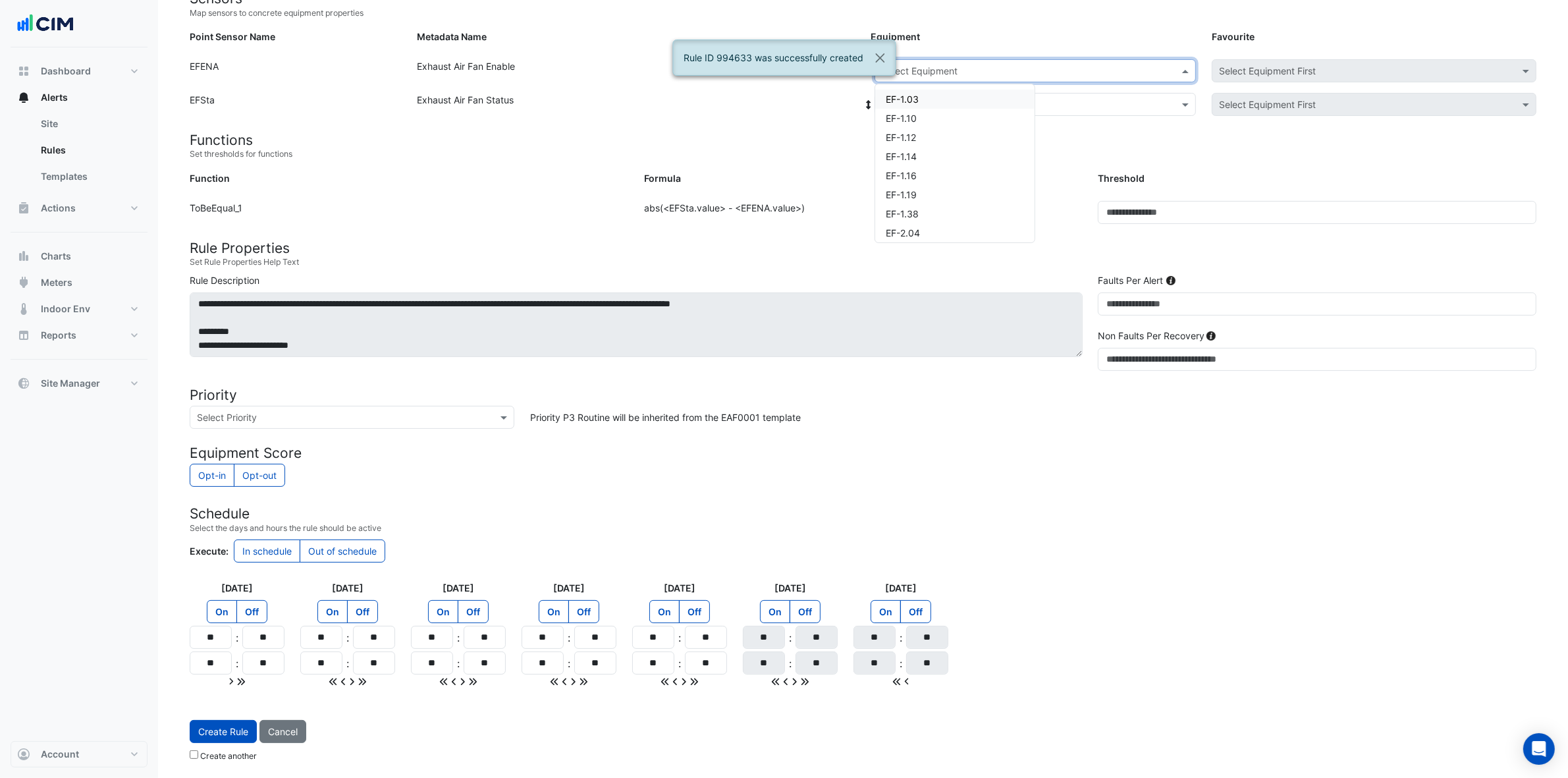
click at [1161, 74] on input "text" at bounding box center [1022, 71] width 281 height 13
drag, startPoint x: 942, startPoint y: 159, endPoint x: 930, endPoint y: 159, distance: 12.0
click at [938, 159] on div "EF-3.11" at bounding box center [955, 164] width 159 height 19
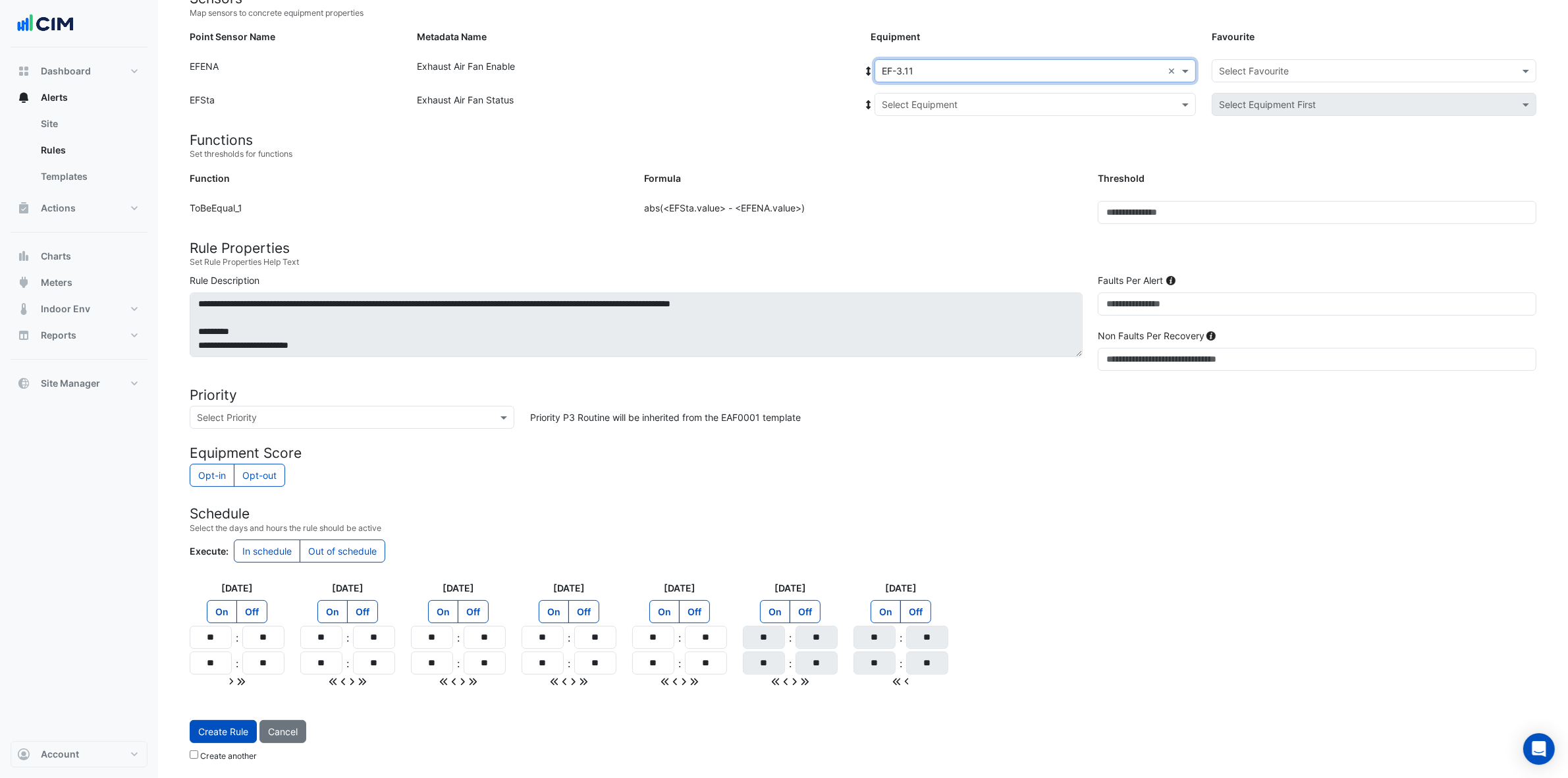
click at [972, 101] on input "text" at bounding box center [1022, 104] width 281 height 13
click at [916, 155] on span "EF-3.11" at bounding box center [912, 152] width 32 height 11
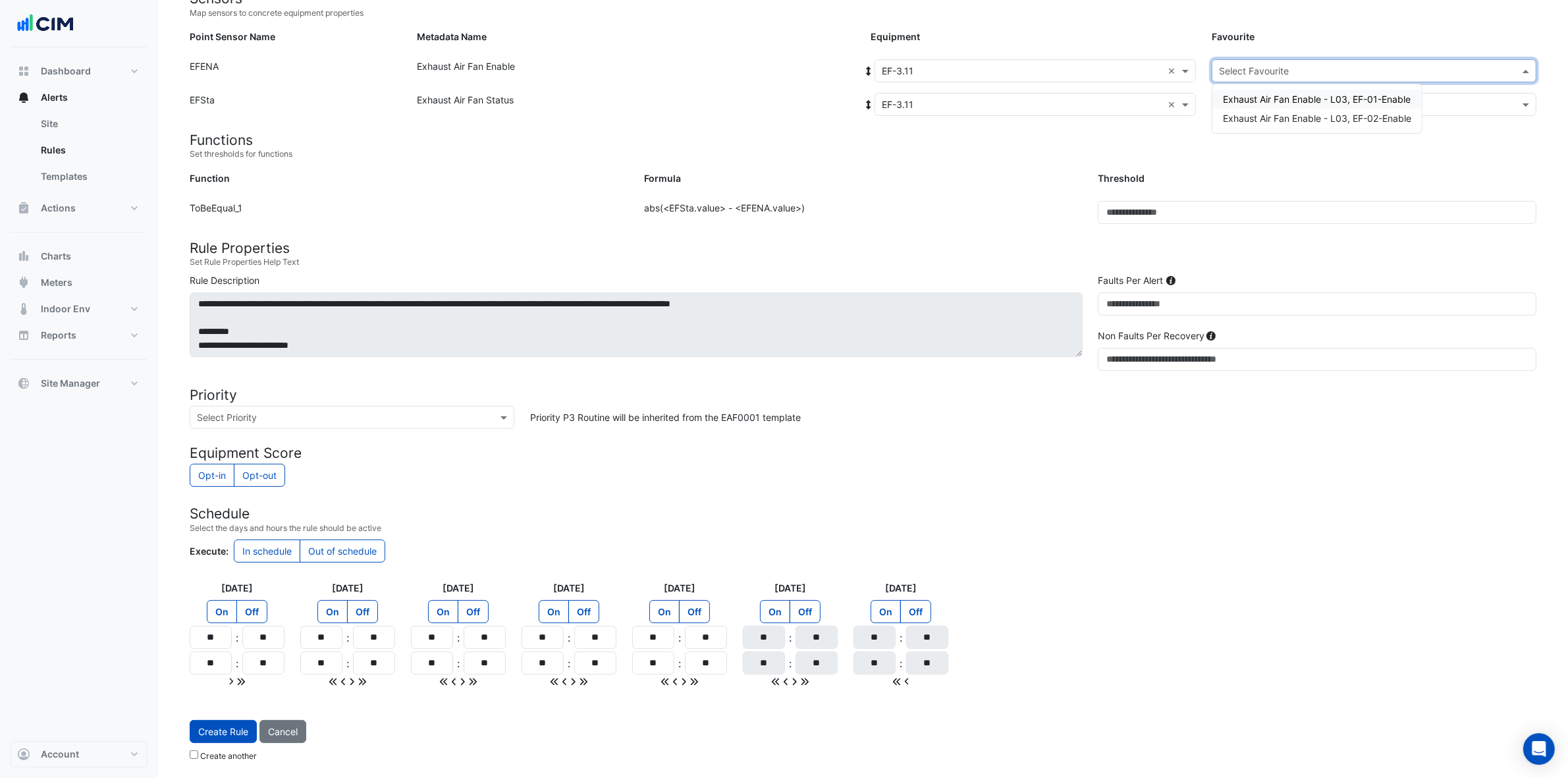
click at [1264, 71] on input "text" at bounding box center [1361, 71] width 284 height 13
click at [1264, 96] on span "Exhaust Air Fan Enable - L03, EF-01-Enable" at bounding box center [1317, 100] width 188 height 11
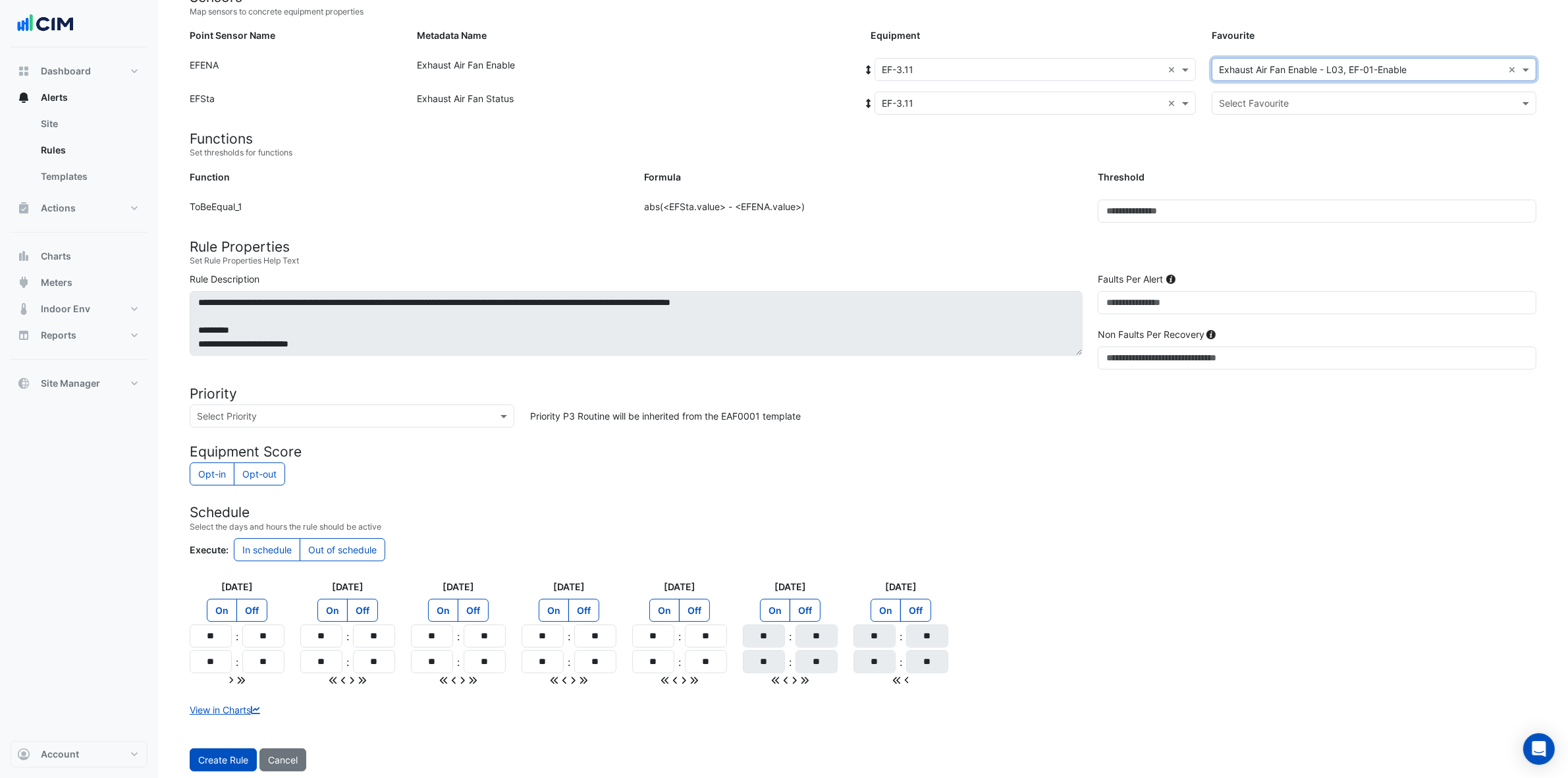
click at [1264, 97] on input "text" at bounding box center [1361, 103] width 284 height 13
click at [1261, 129] on span "Exhaust Air Fan Status - L03, EF-Status-01" at bounding box center [1315, 131] width 185 height 11
click at [222, 622] on button "Create Rule" at bounding box center [223, 760] width 67 height 23
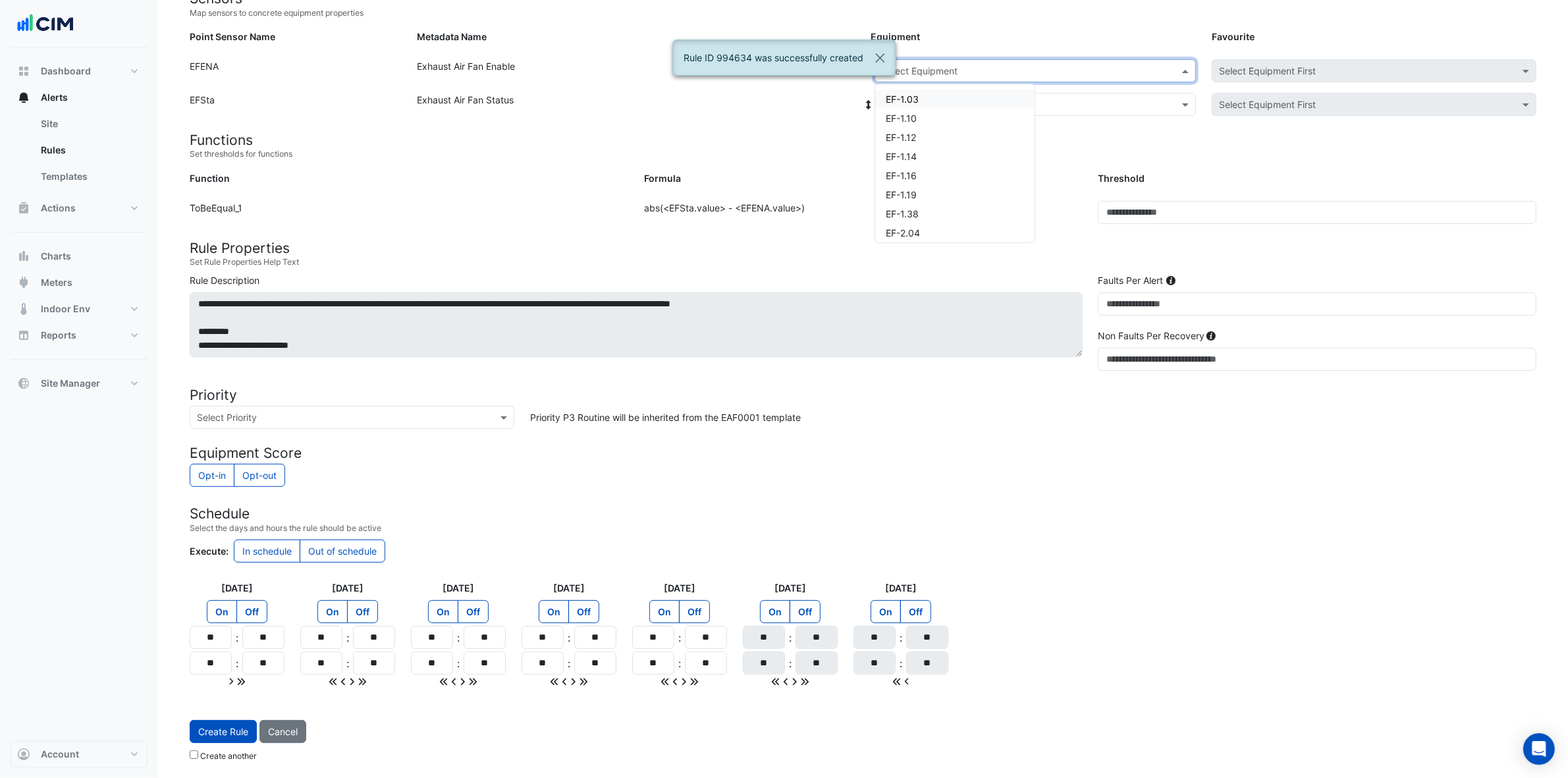
click at [1064, 76] on div "Select Equipment" at bounding box center [1035, 71] width 322 height 23
click at [930, 154] on div "EF-3.11" at bounding box center [955, 164] width 159 height 19
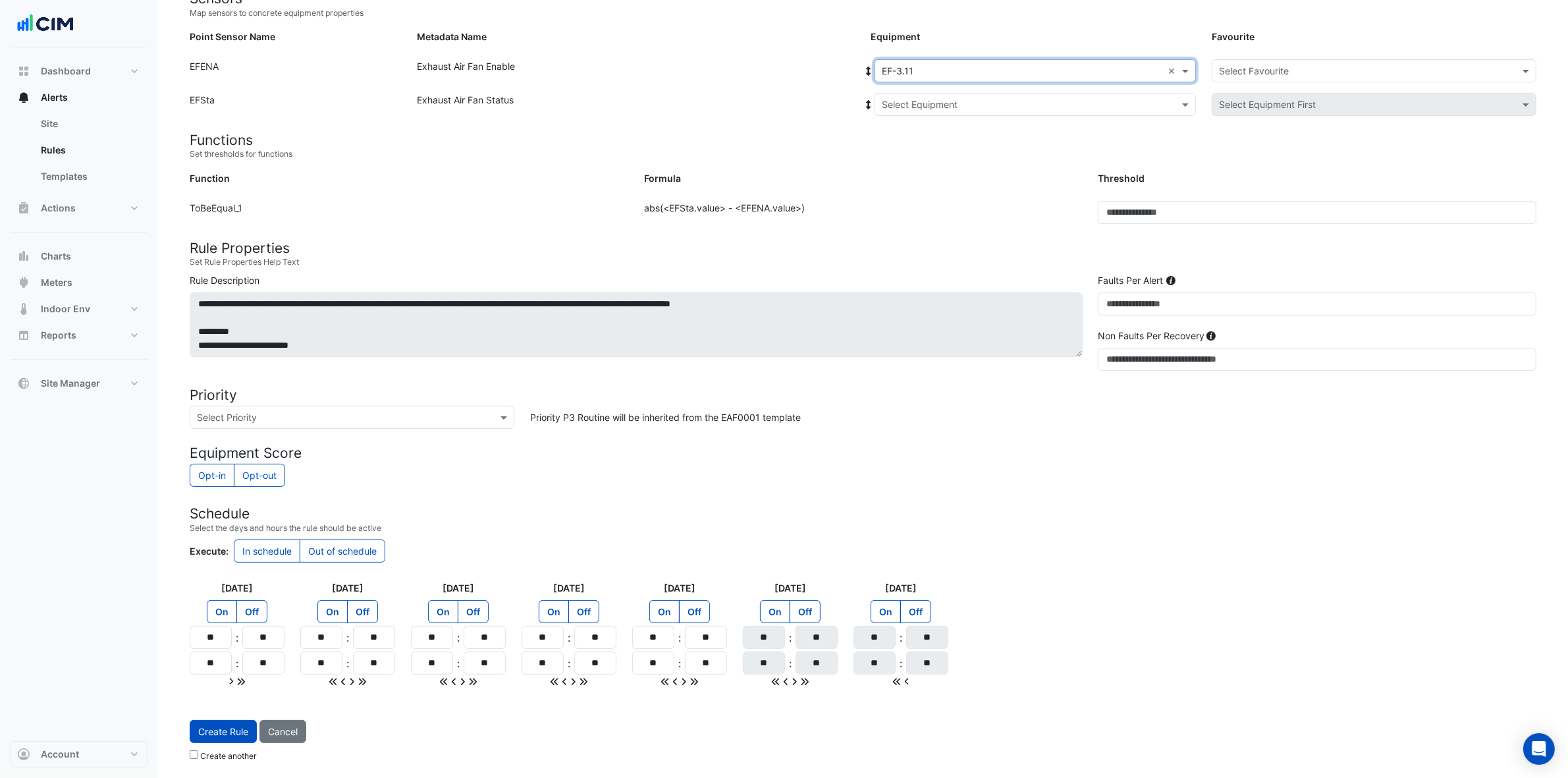
click at [962, 103] on input "text" at bounding box center [1022, 104] width 281 height 13
click at [924, 153] on span "EF-3.11" at bounding box center [912, 152] width 32 height 11
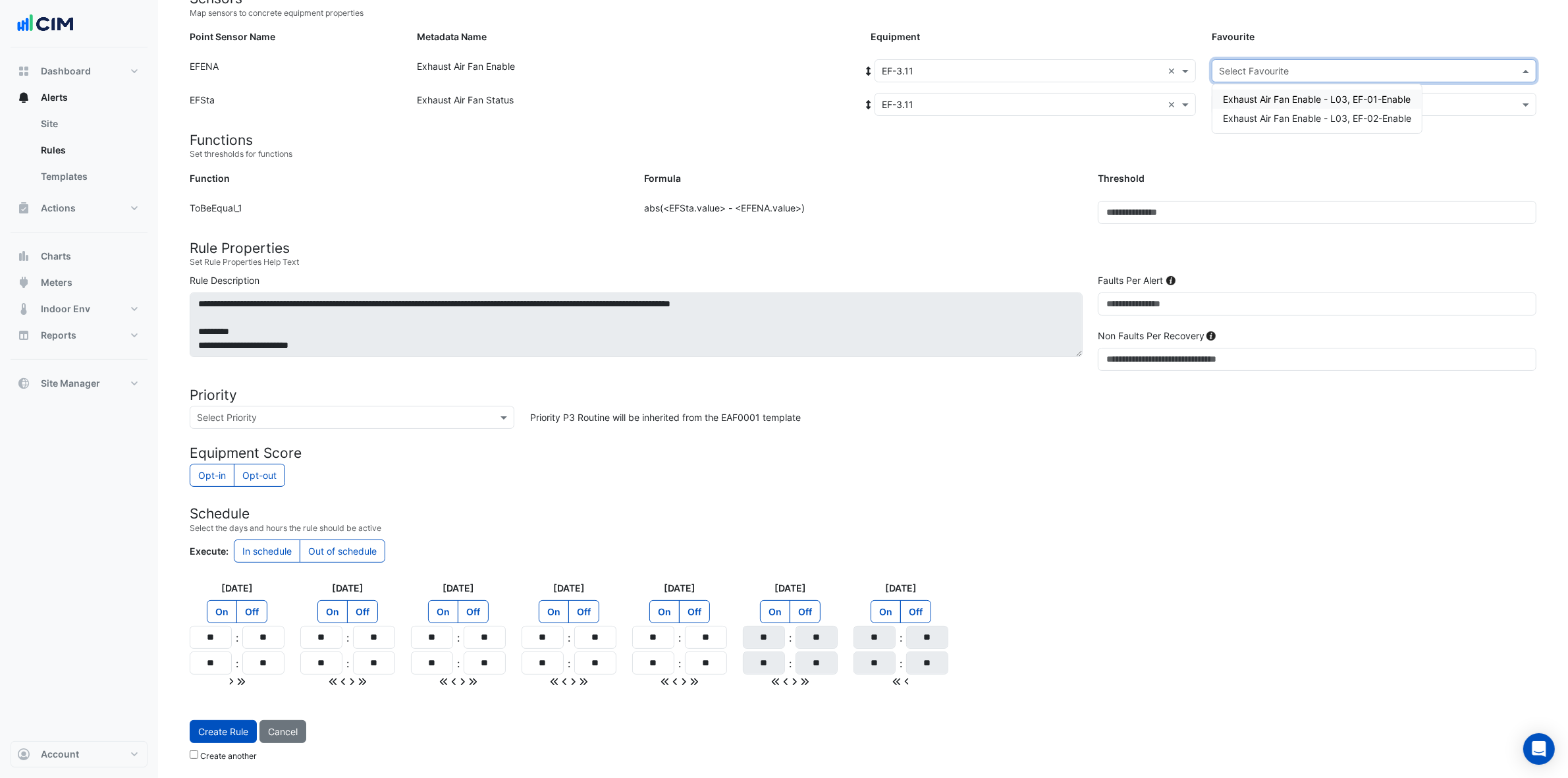
click at [1263, 64] on input "text" at bounding box center [1361, 71] width 284 height 13
click at [1262, 113] on span "Exhaust Air Fan Enable - L03, EF-02-Enable" at bounding box center [1317, 119] width 189 height 11
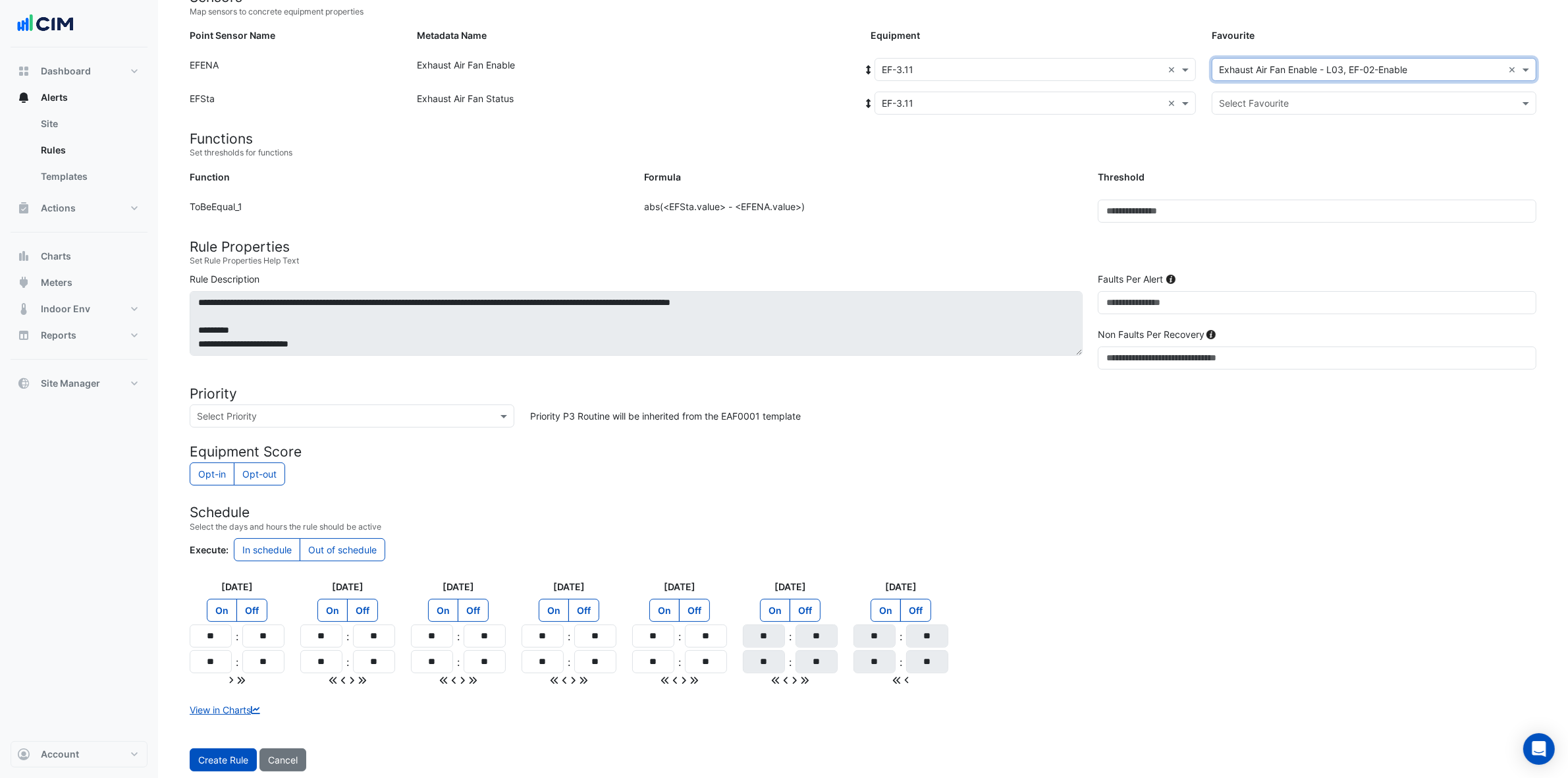
click at [1264, 101] on input "text" at bounding box center [1361, 103] width 284 height 13
click at [1261, 147] on span "Exhaust Air Fan Status - L03, EF-Status-02" at bounding box center [1316, 150] width 186 height 11
click at [226, 622] on button "Create Rule" at bounding box center [223, 760] width 67 height 23
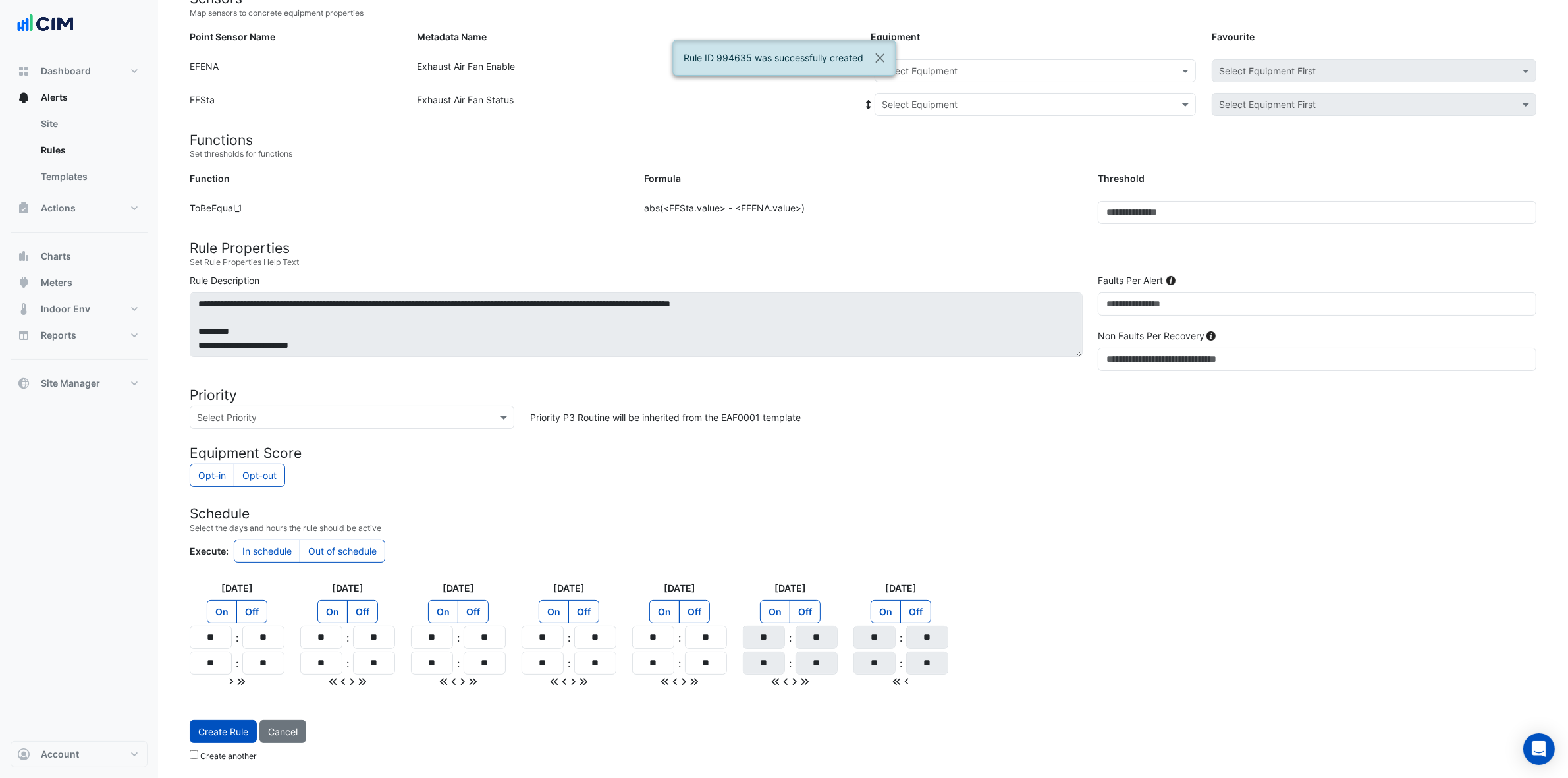
click at [1044, 66] on input "text" at bounding box center [1022, 71] width 281 height 13
click at [942, 136] on div "EF-3.09" at bounding box center [955, 145] width 159 height 19
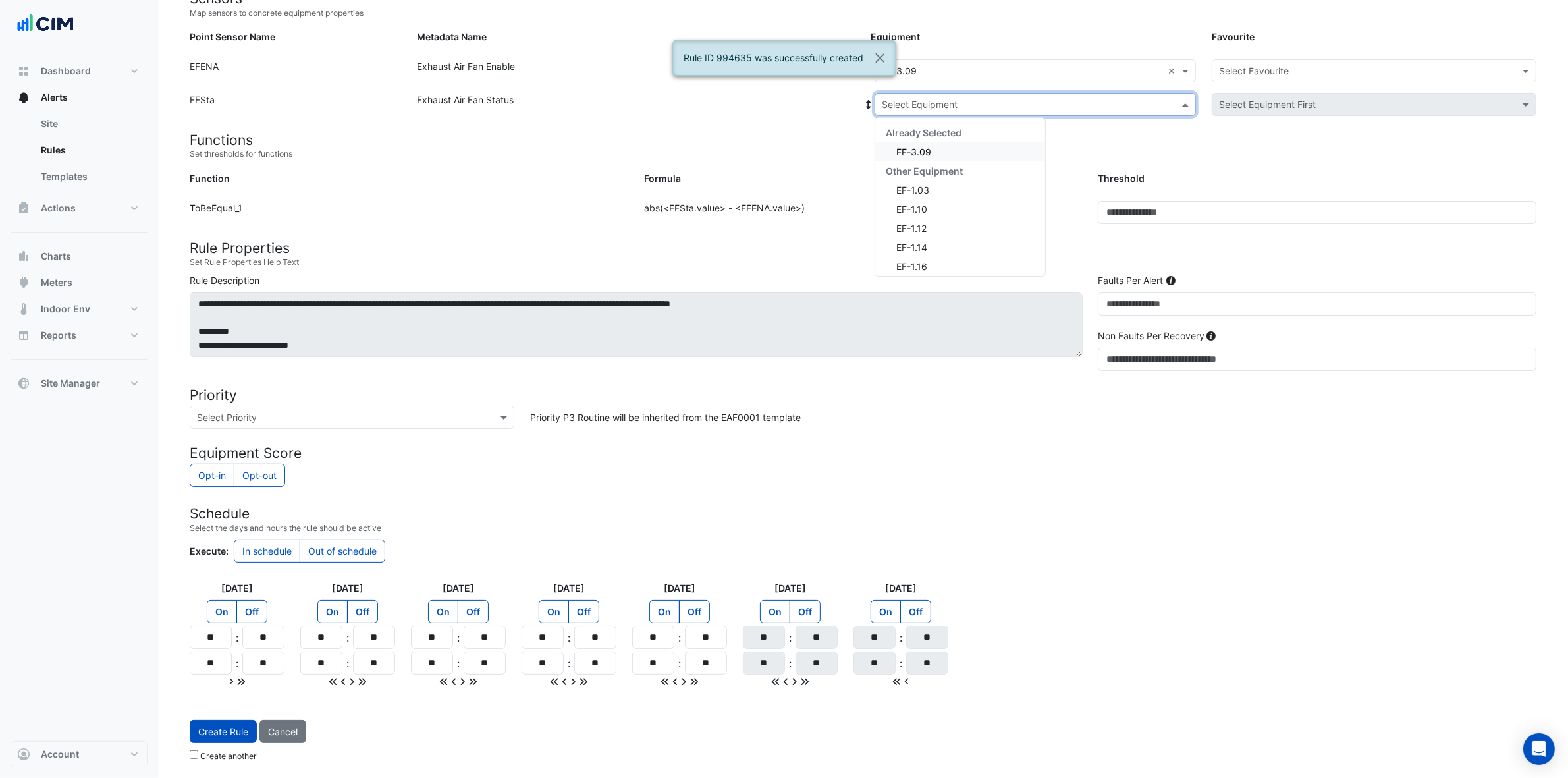
click at [967, 100] on input "text" at bounding box center [1022, 104] width 281 height 13
click at [920, 152] on span "EF-3.09" at bounding box center [914, 152] width 34 height 11
click at [1241, 64] on input "text" at bounding box center [1361, 71] width 284 height 13
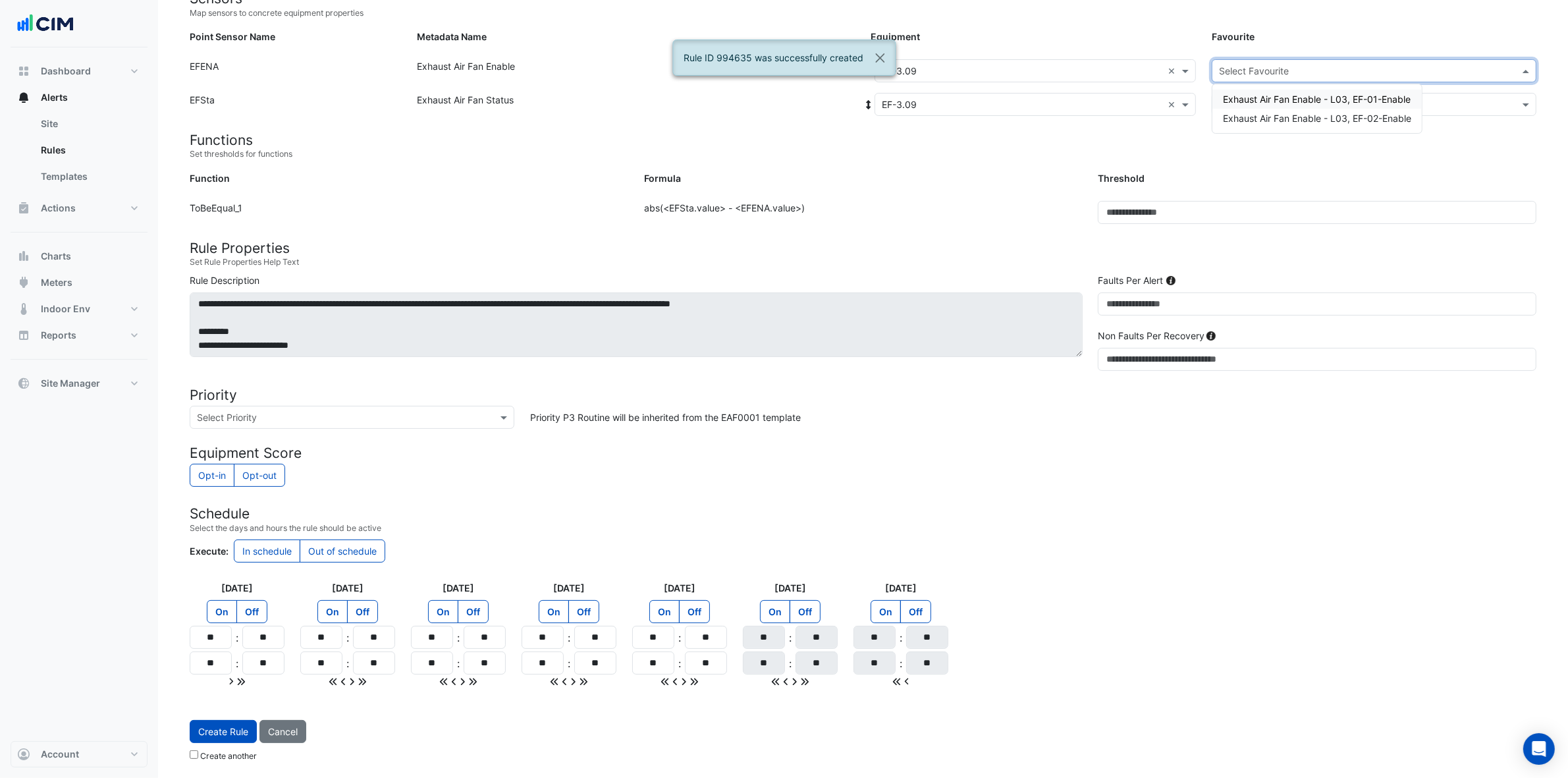
click at [1242, 94] on span "Exhaust Air Fan Enable - L03, EF-01-Enable" at bounding box center [1317, 100] width 188 height 11
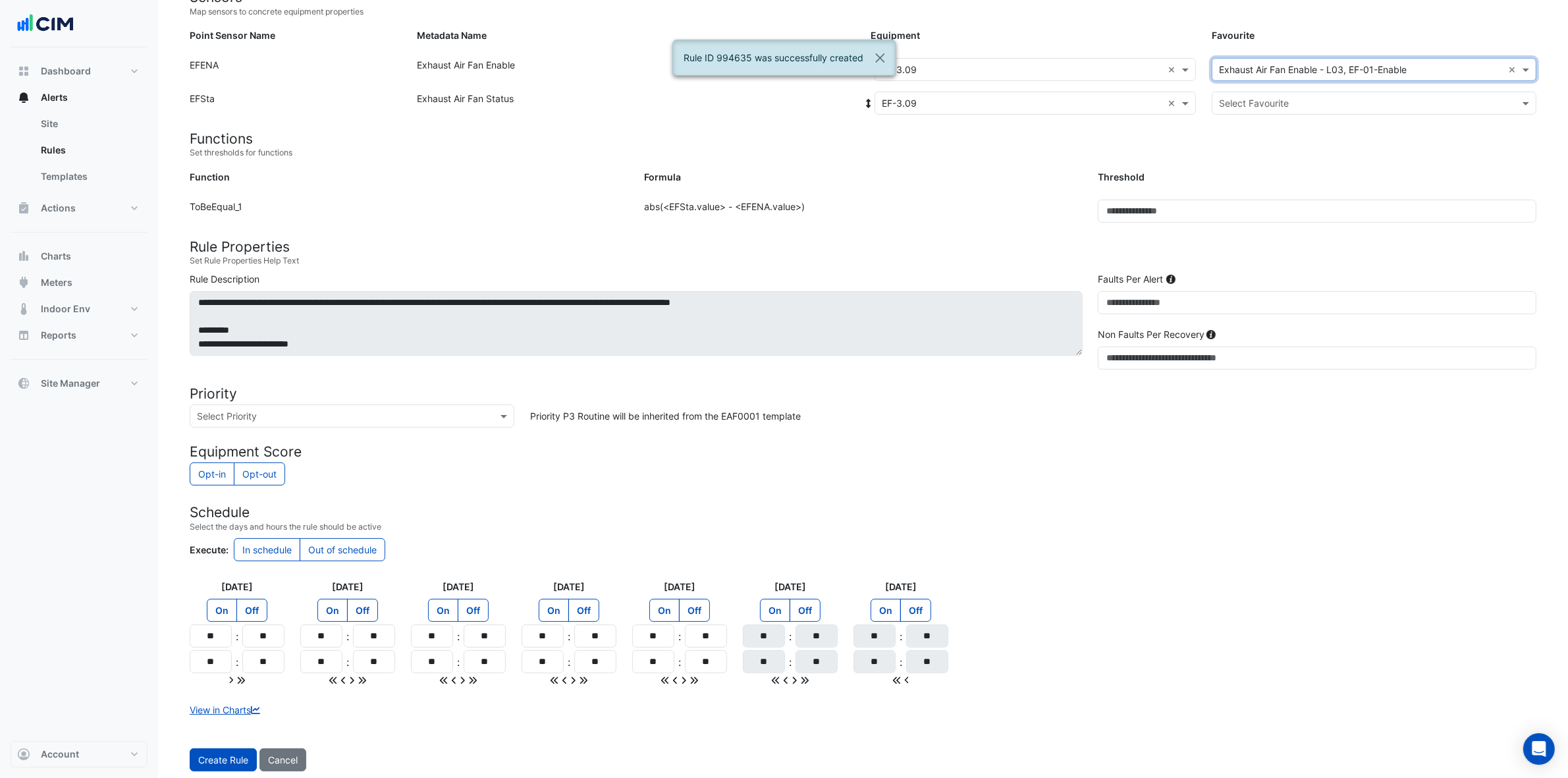
click at [1242, 93] on div "Select Favourite" at bounding box center [1374, 103] width 325 height 23
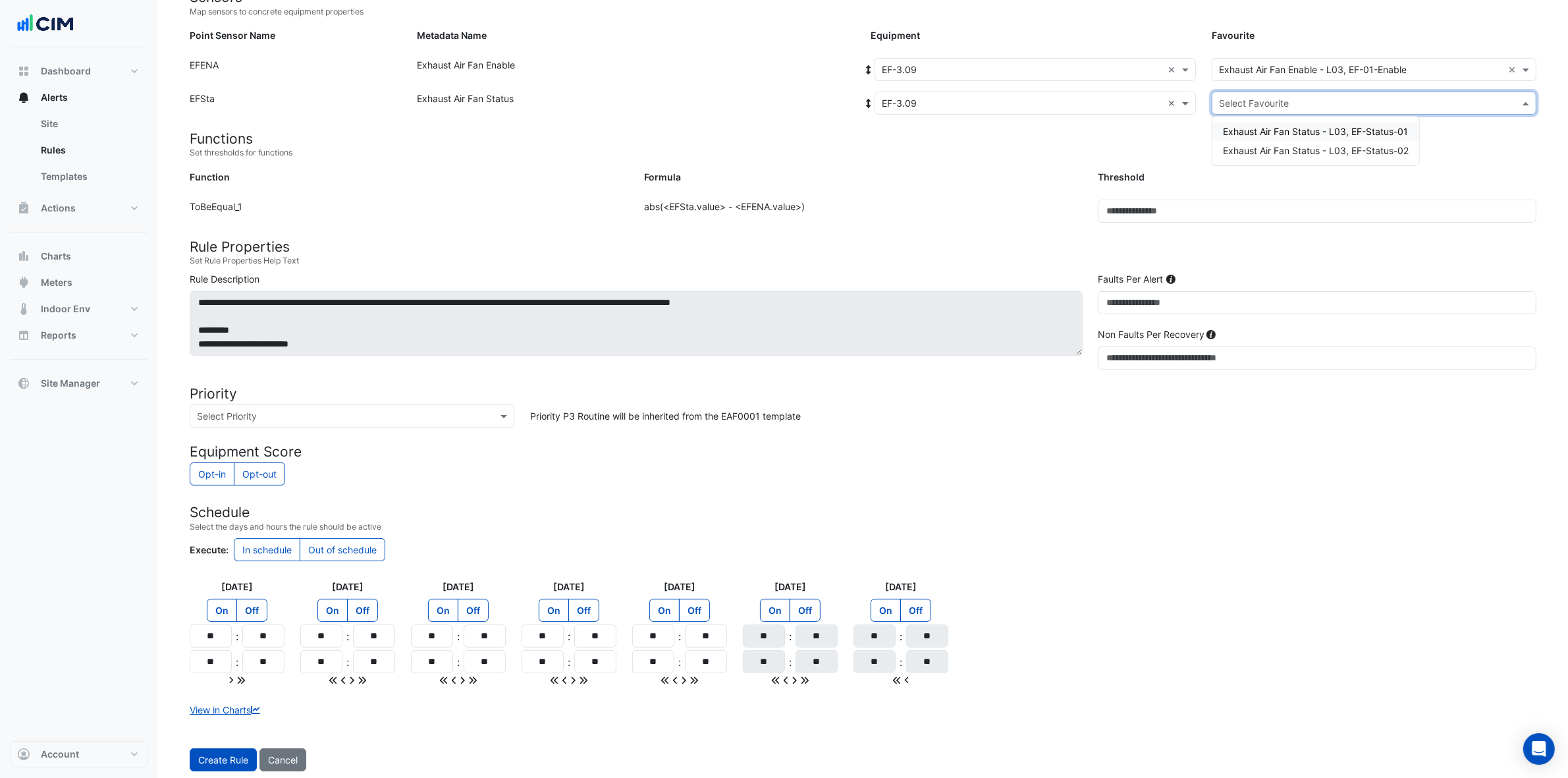
click at [1239, 129] on span "Exhaust Air Fan Status - L03, EF-Status-01" at bounding box center [1315, 131] width 185 height 11
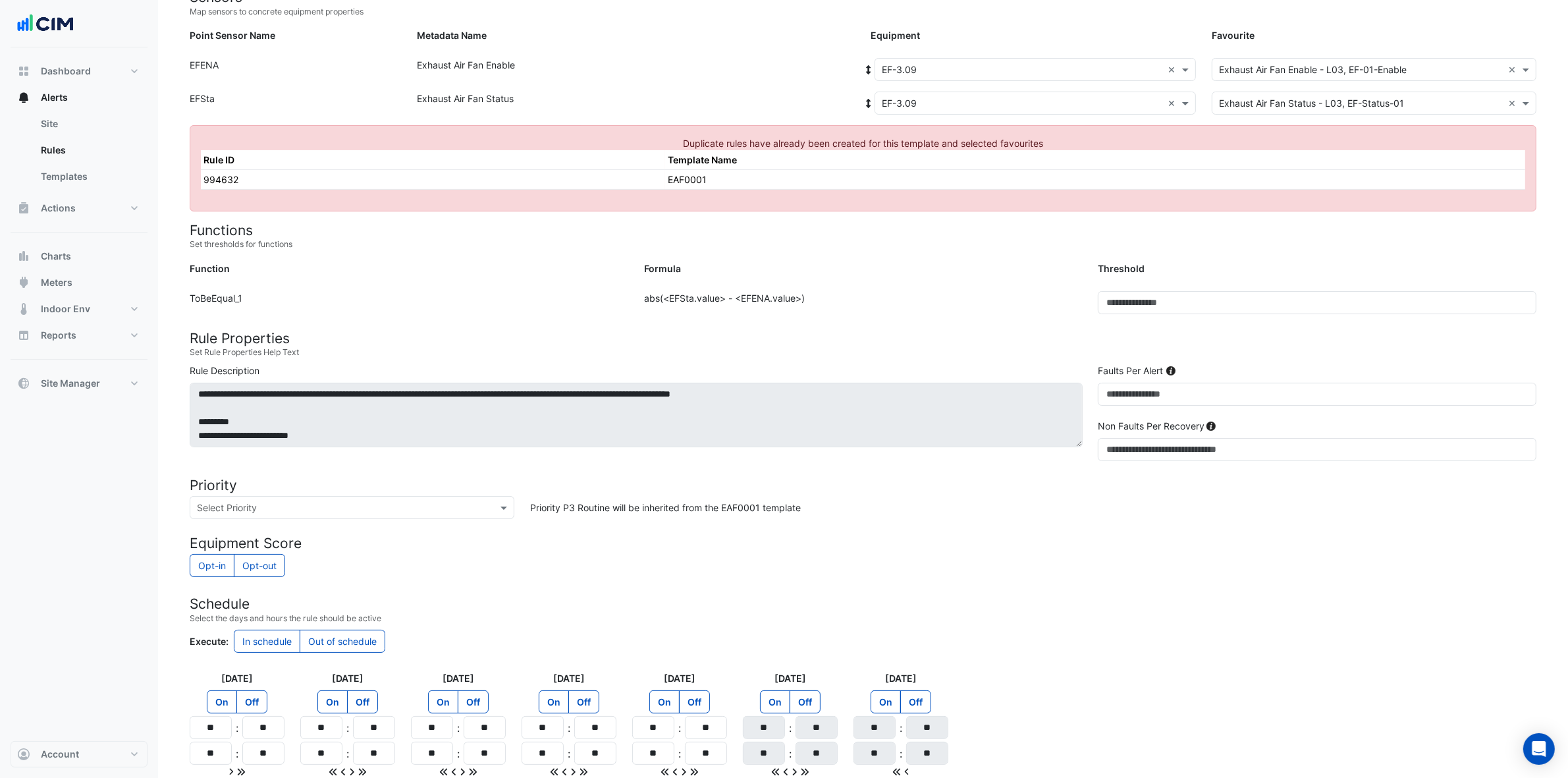
click at [1264, 71] on input "text" at bounding box center [1361, 70] width 284 height 13
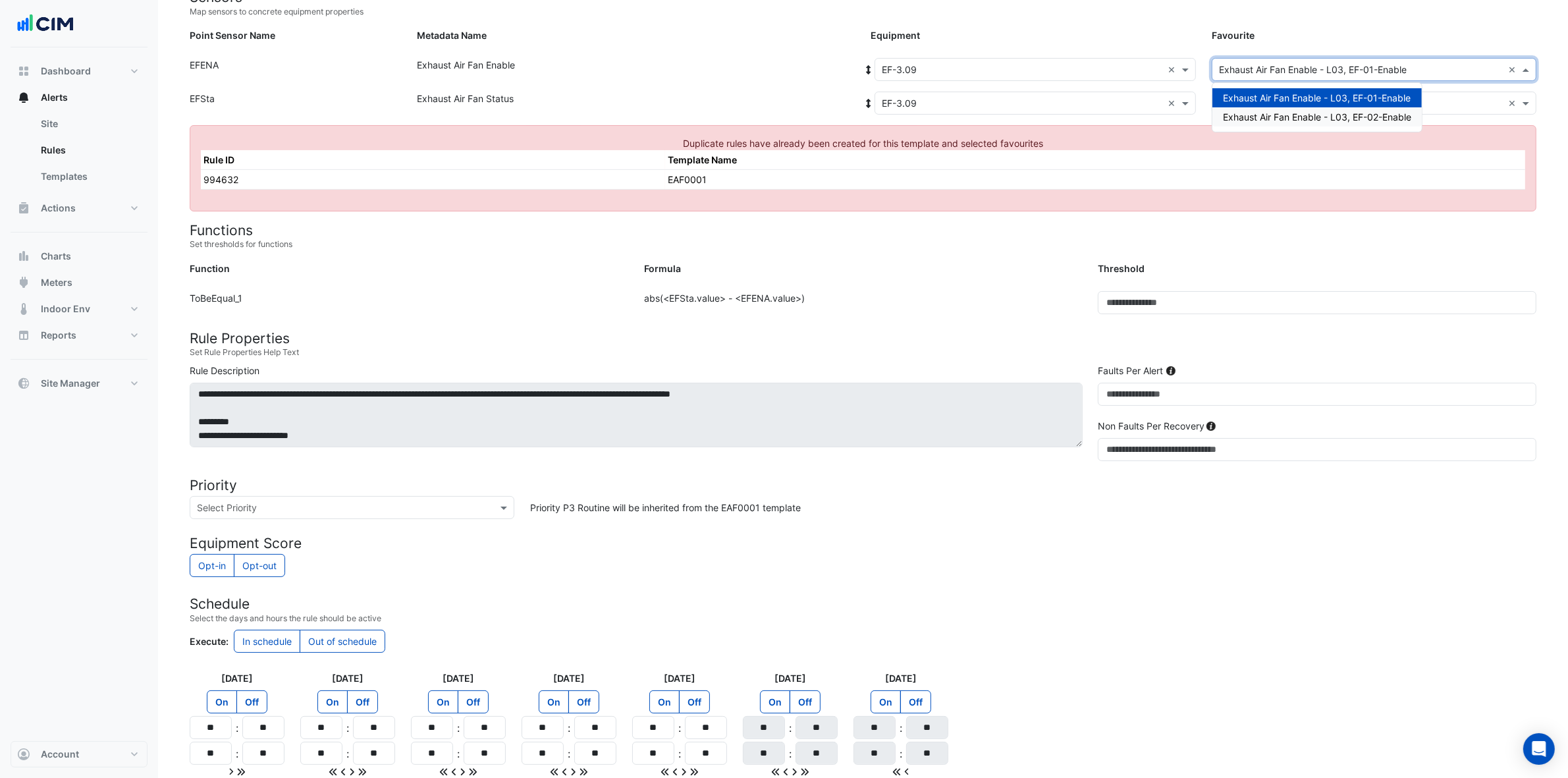
click at [1264, 111] on span "Exhaust Air Fan Enable - L03, EF-02-Enable" at bounding box center [1317, 117] width 189 height 11
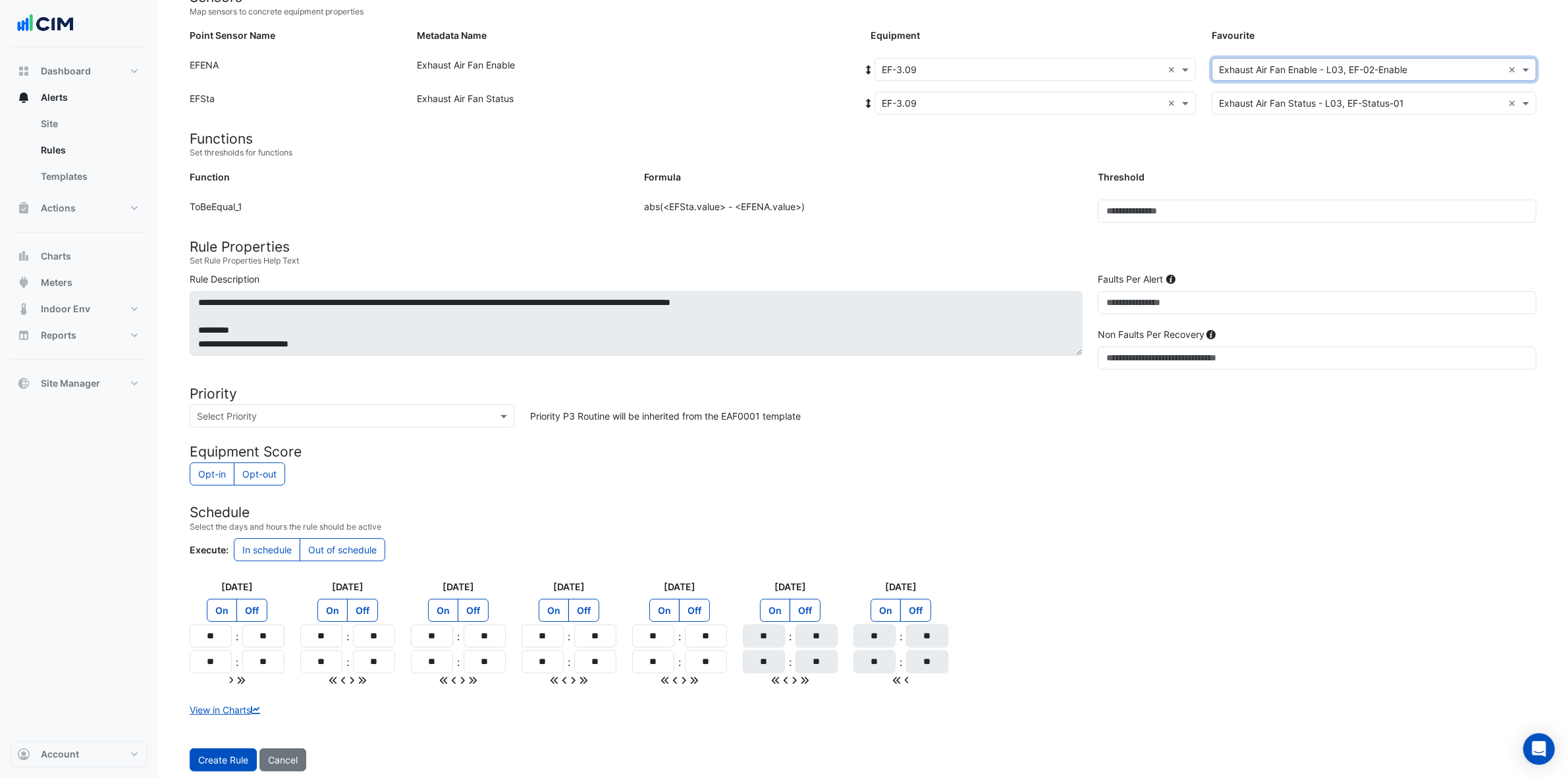
click at [1264, 101] on input "text" at bounding box center [1361, 103] width 284 height 13
click at [1264, 156] on div "Exhaust Air Fan Status - L03, EF-Status-02" at bounding box center [1316, 150] width 207 height 19
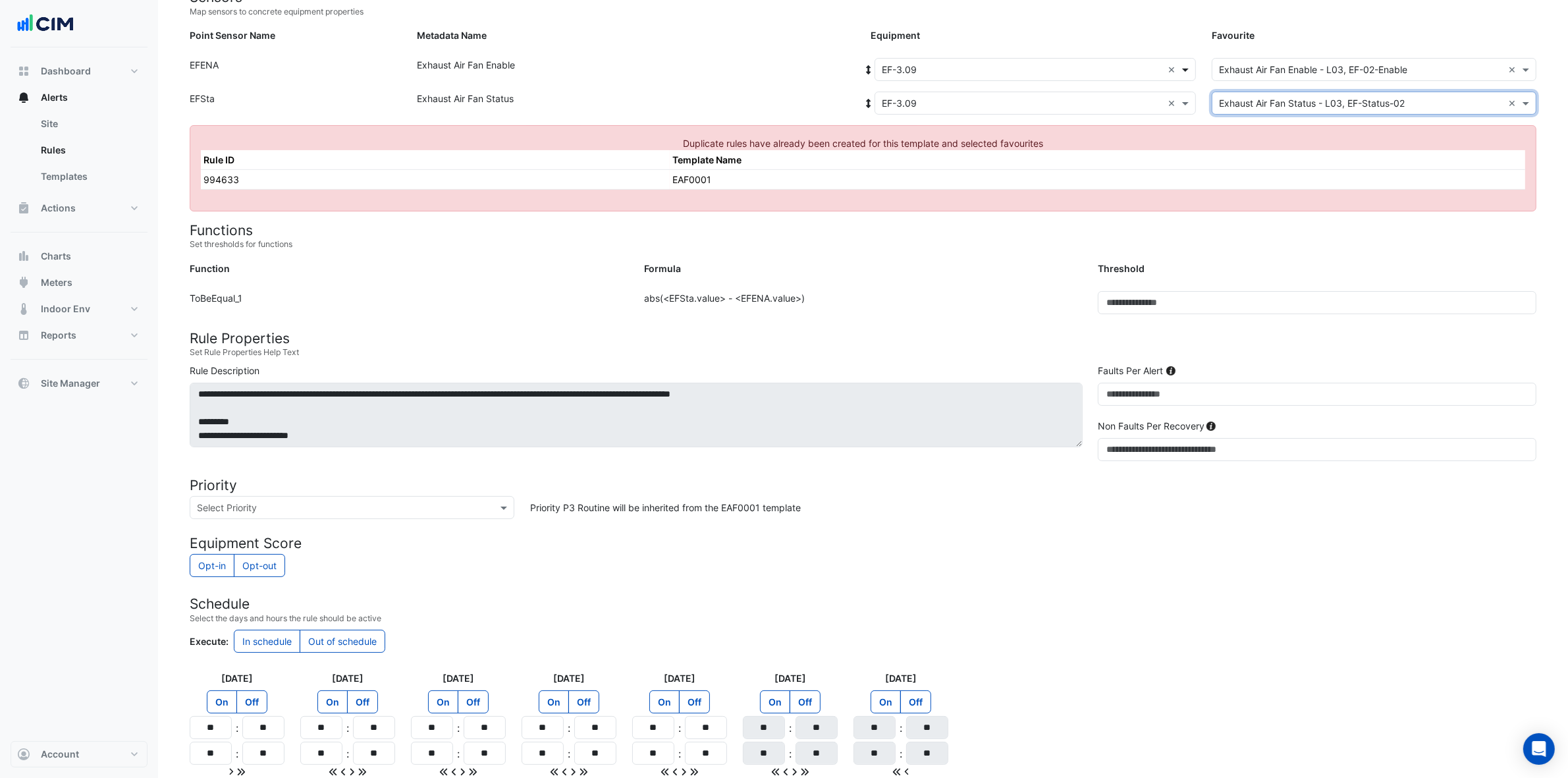
click at [1184, 68] on span at bounding box center [1187, 69] width 16 height 13
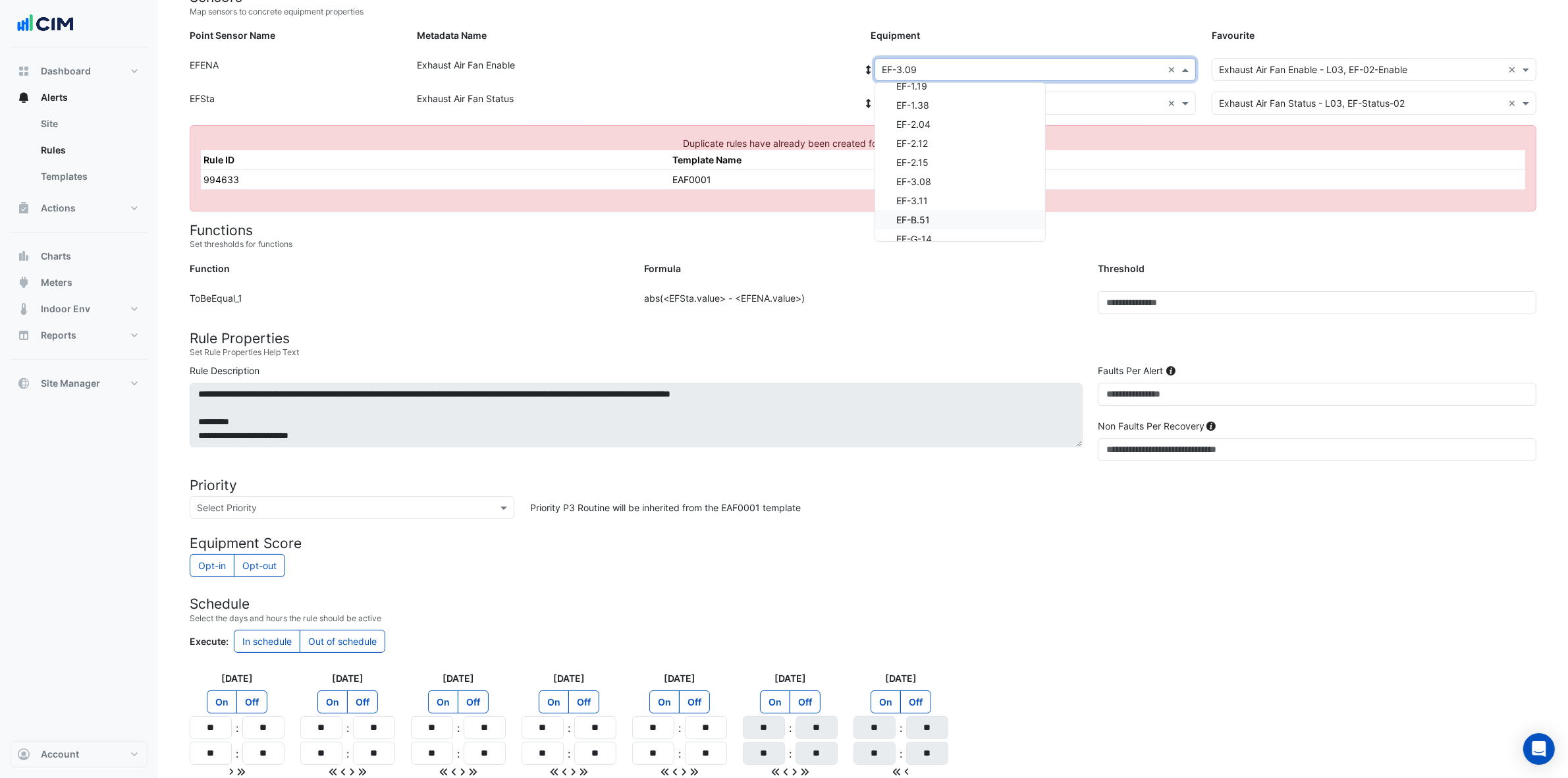
click at [931, 216] on div "EF-B.51" at bounding box center [960, 219] width 170 height 19
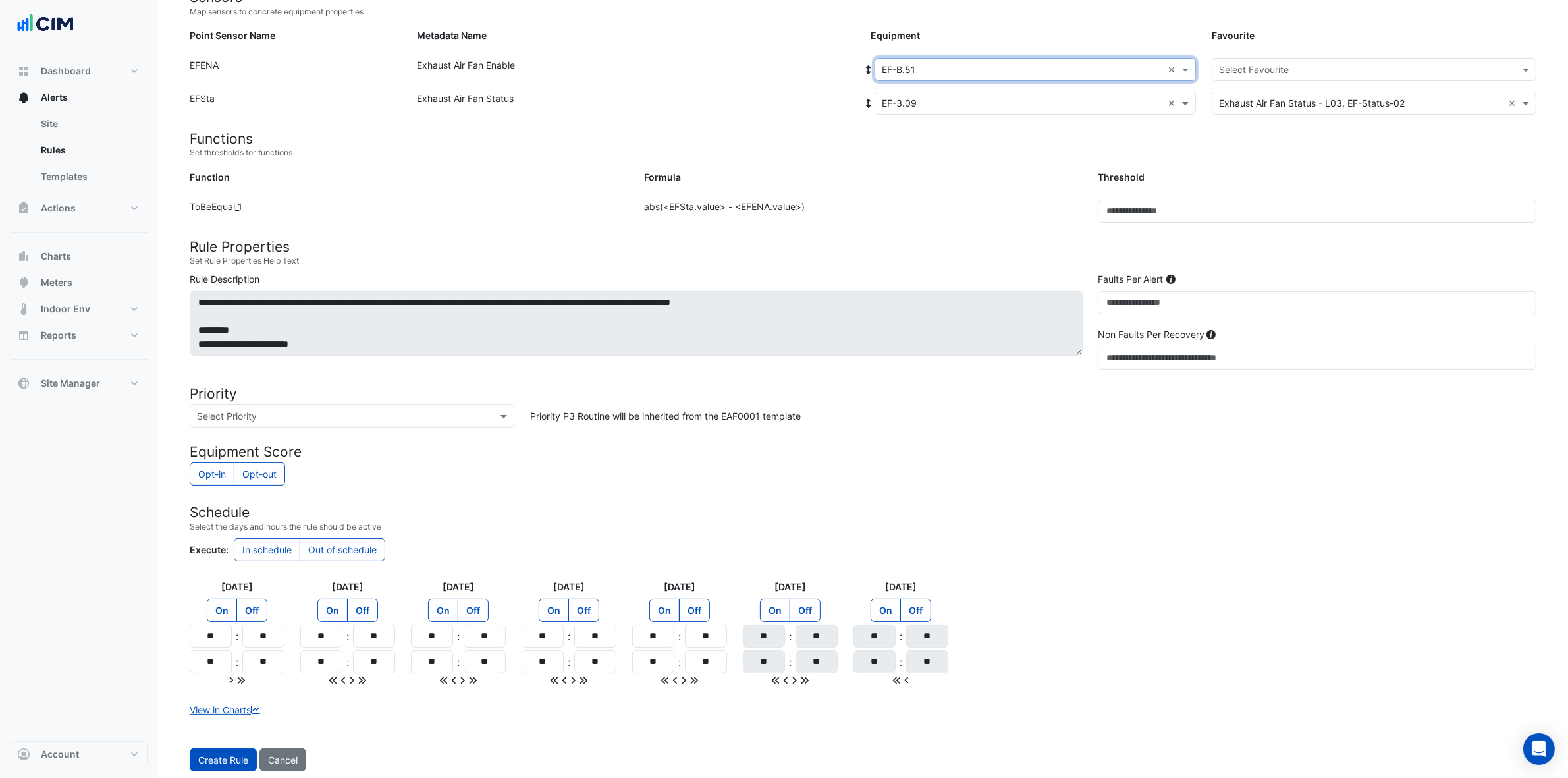
click at [1041, 104] on input "text" at bounding box center [1022, 103] width 281 height 13
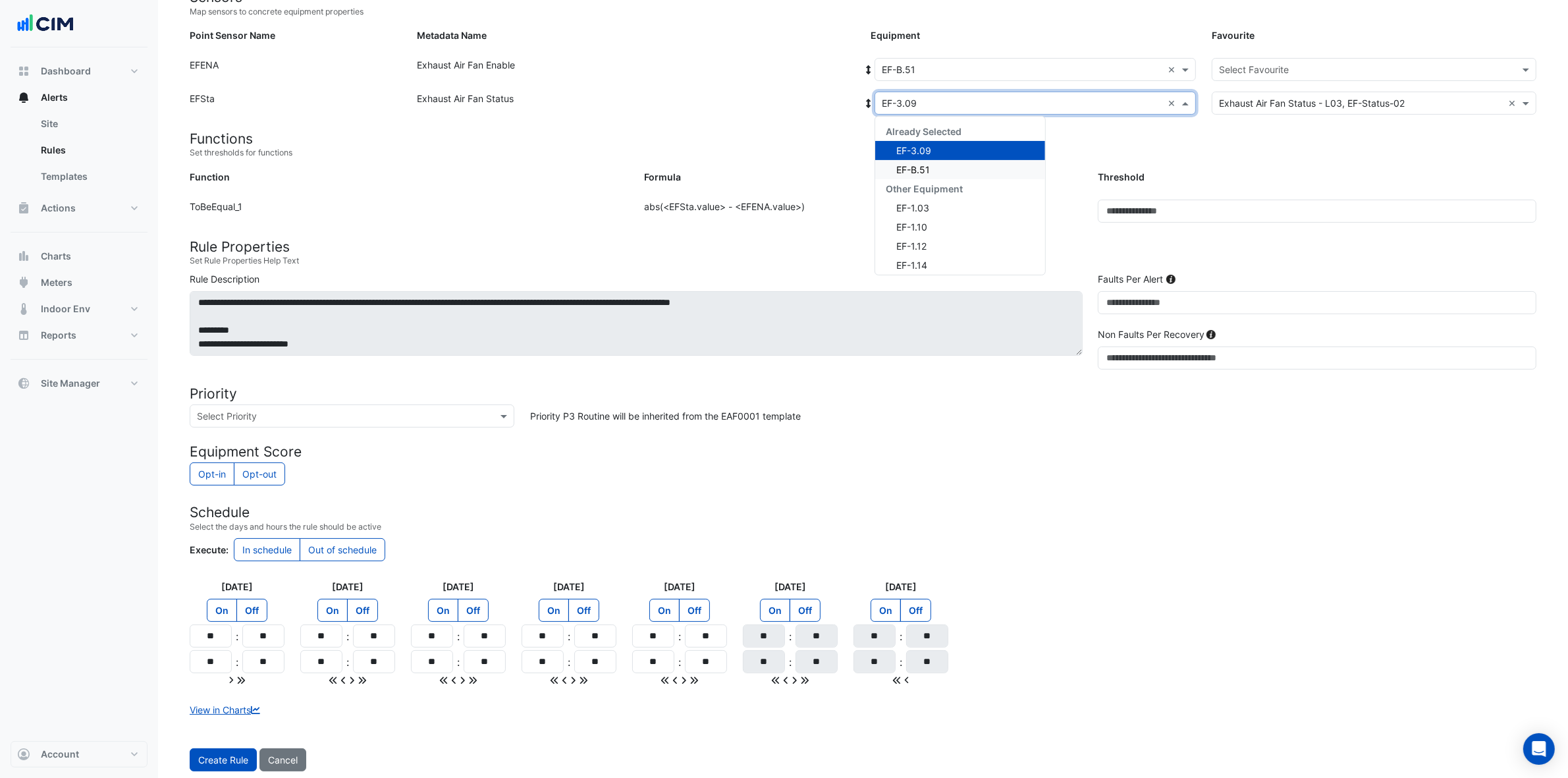
click at [930, 168] on div "EF-B.51" at bounding box center [960, 170] width 170 height 19
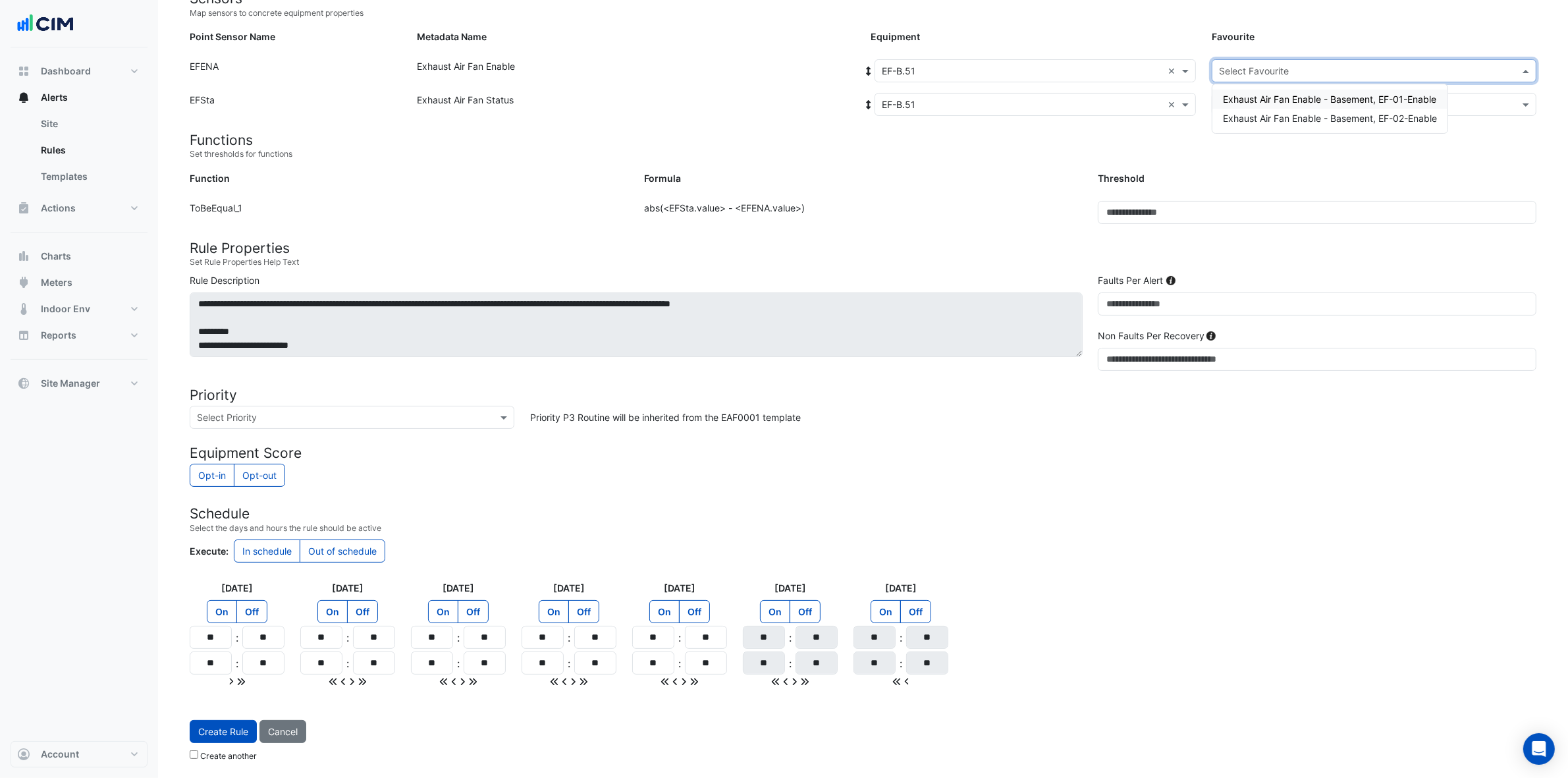
click at [1264, 64] on input "text" at bounding box center [1361, 71] width 284 height 13
click at [1264, 101] on span "Exhaust Air Fan Enable - Basement, EF-01-Enable" at bounding box center [1329, 100] width 214 height 11
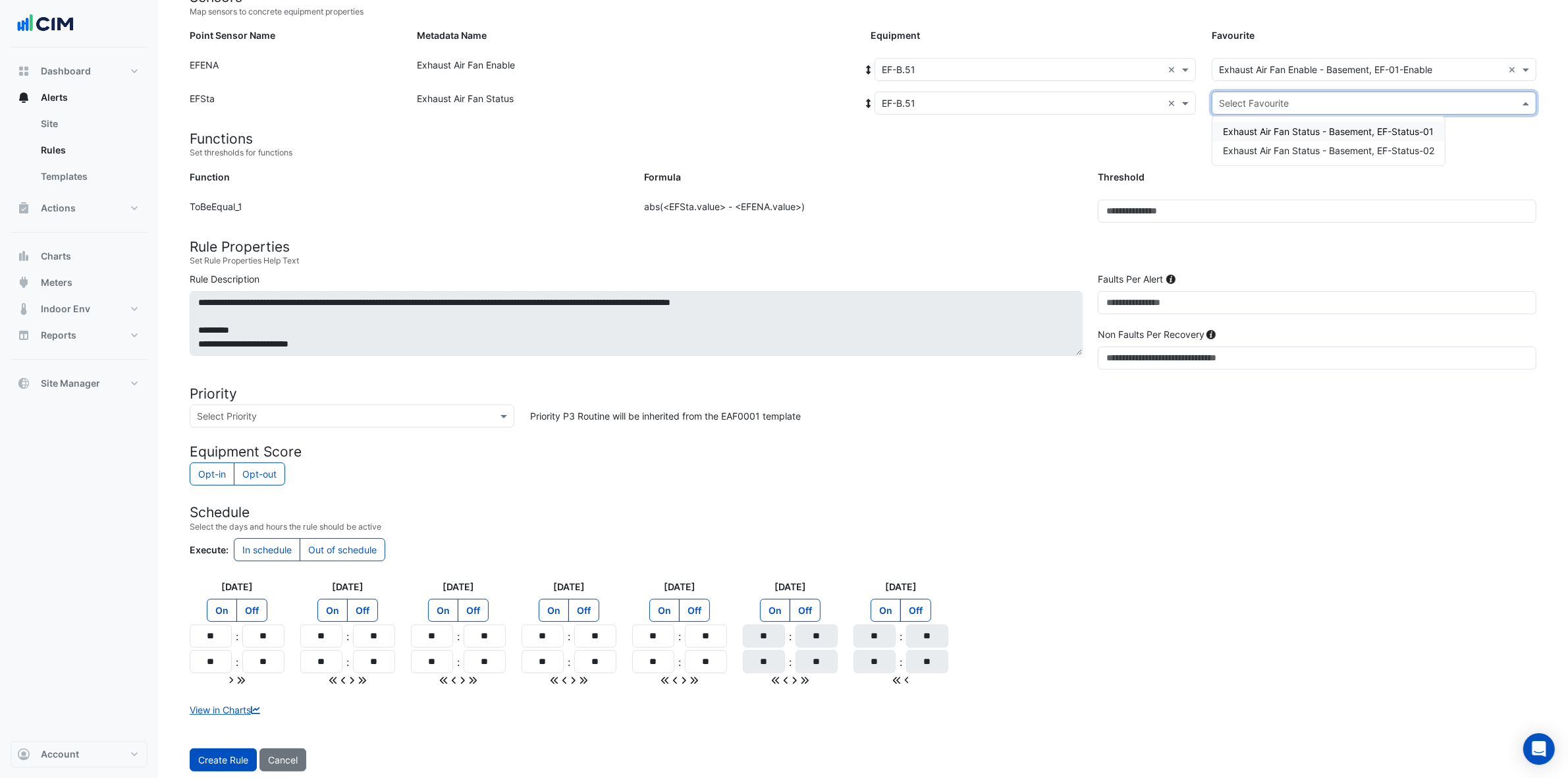
click at [1264, 97] on input "text" at bounding box center [1361, 103] width 284 height 13
click at [1264, 129] on span "Exhaust Air Fan Status - Basement, EF-Status-01" at bounding box center [1329, 131] width 211 height 11
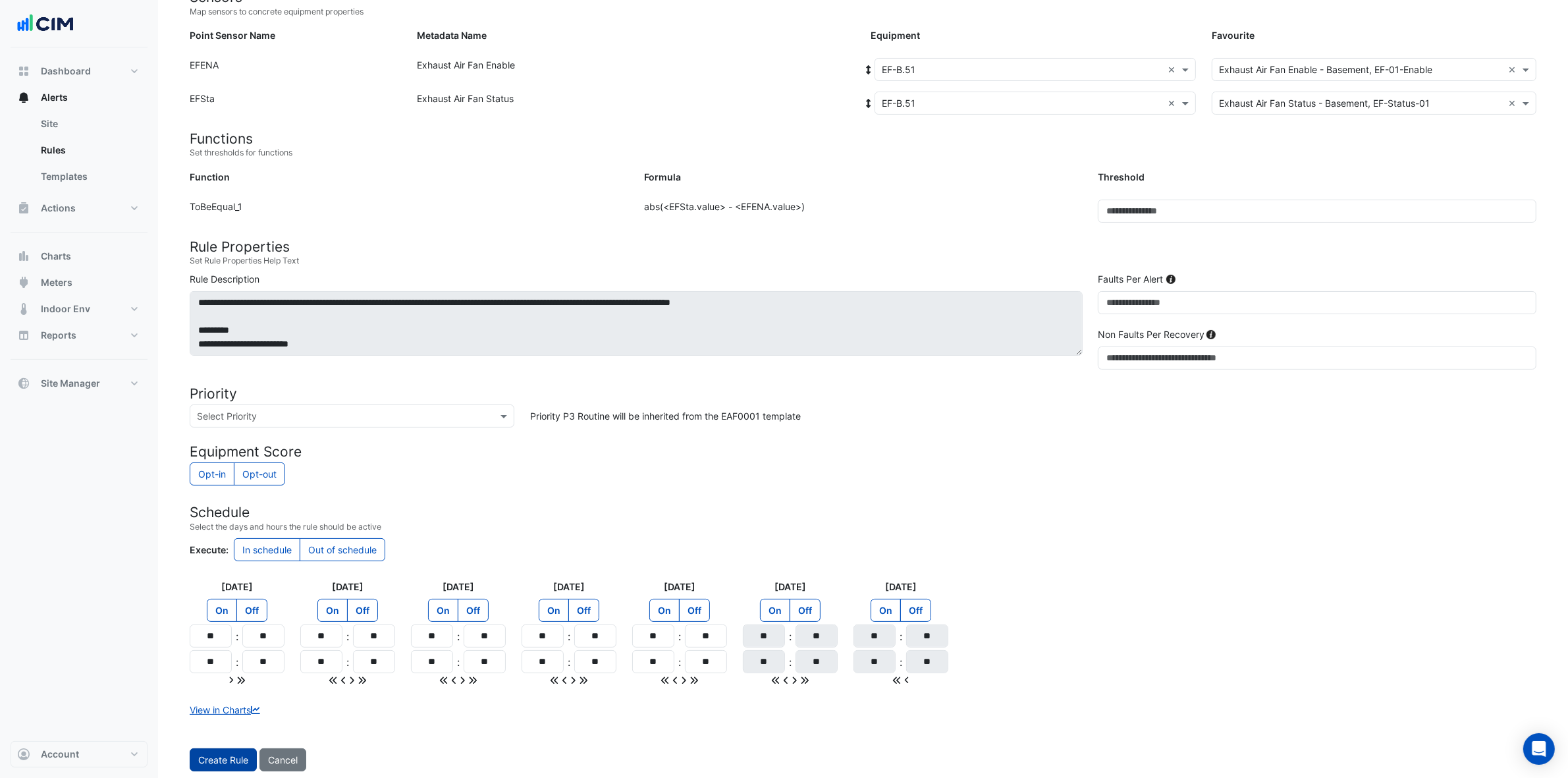
click at [231, 622] on button "Create Rule" at bounding box center [223, 760] width 67 height 23
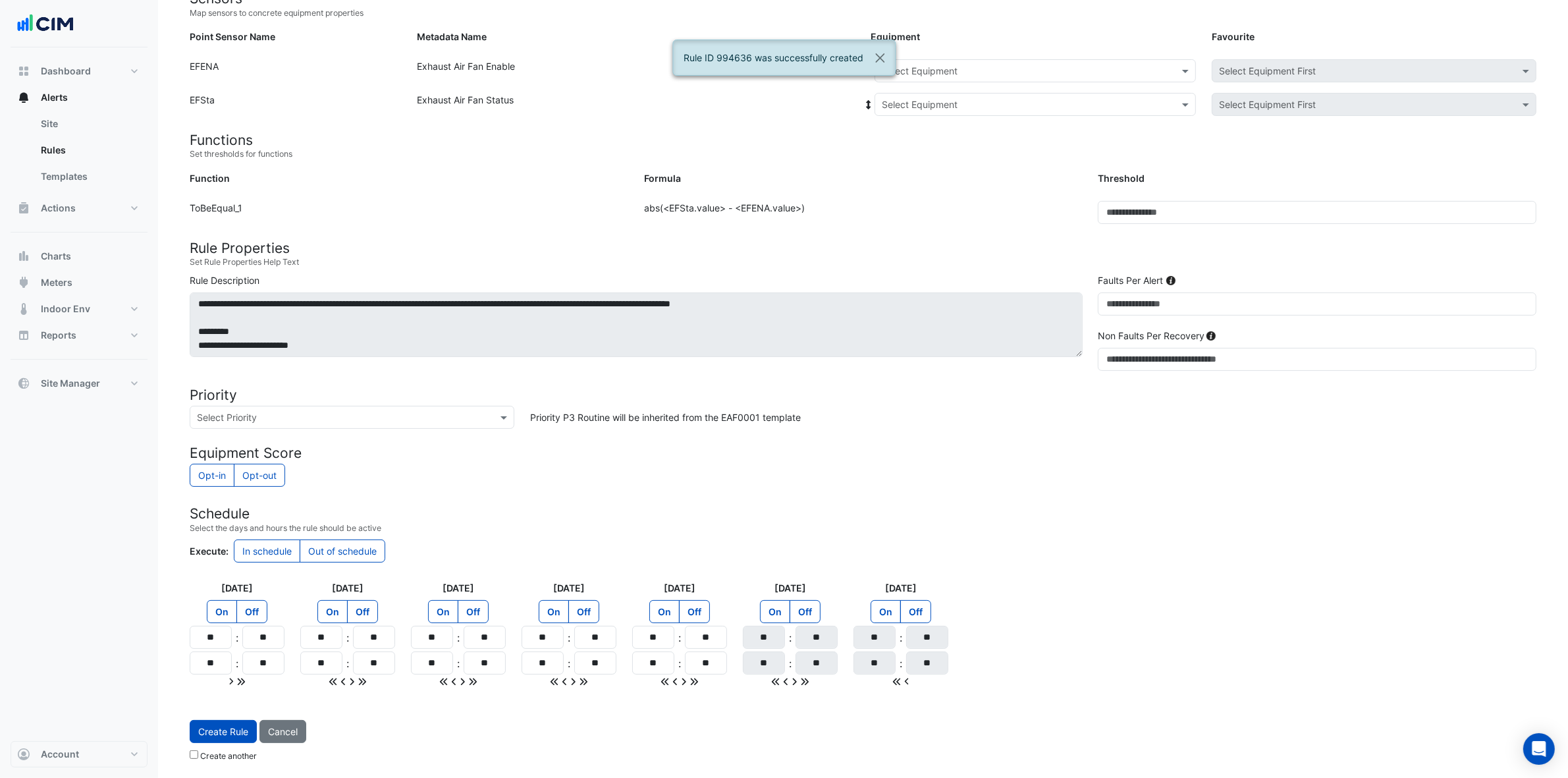
click at [1079, 66] on input "text" at bounding box center [1022, 71] width 281 height 13
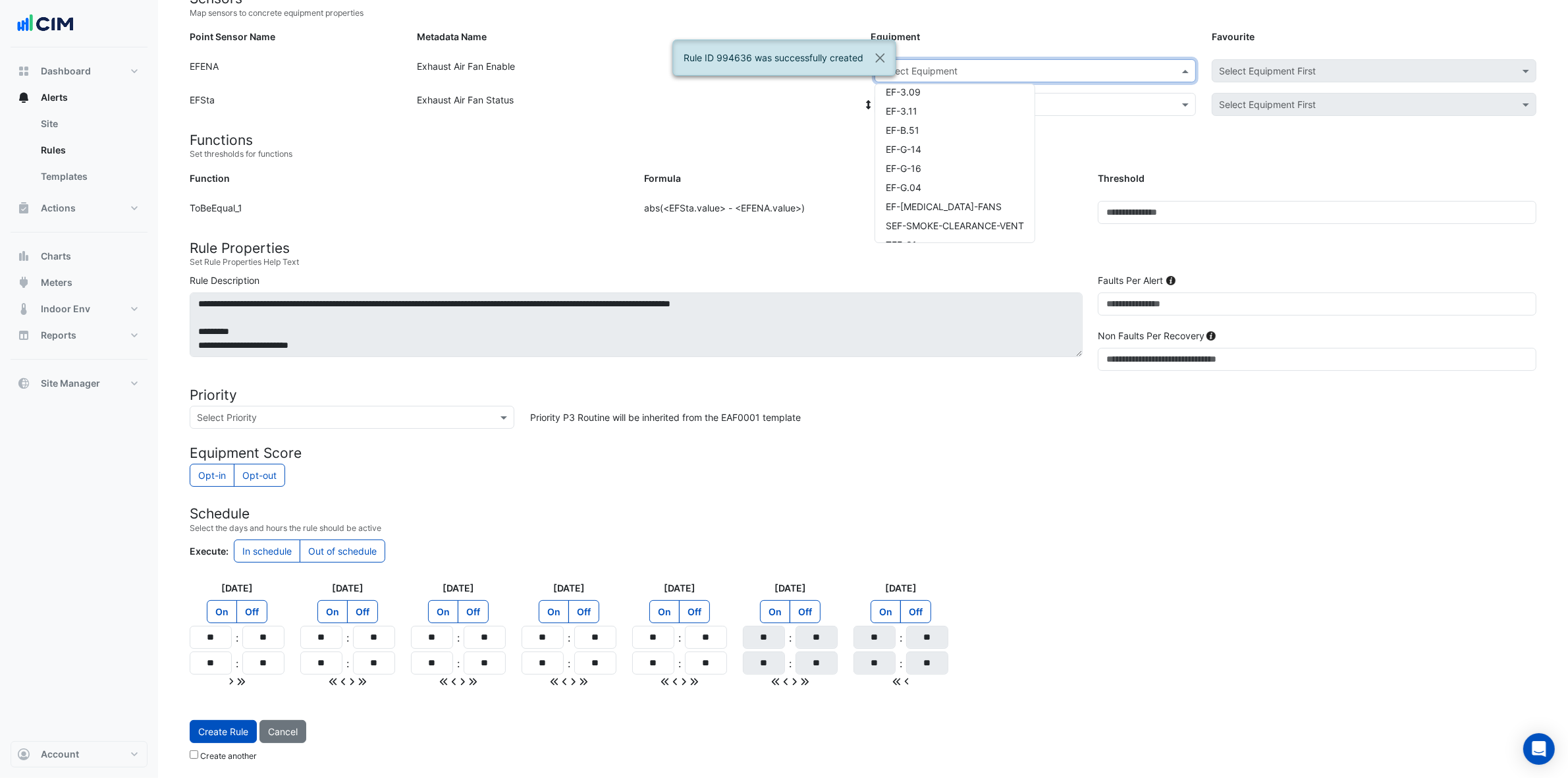
scroll to position [234, 0]
click at [956, 110] on div "EF-B.51" at bounding box center [955, 114] width 159 height 19
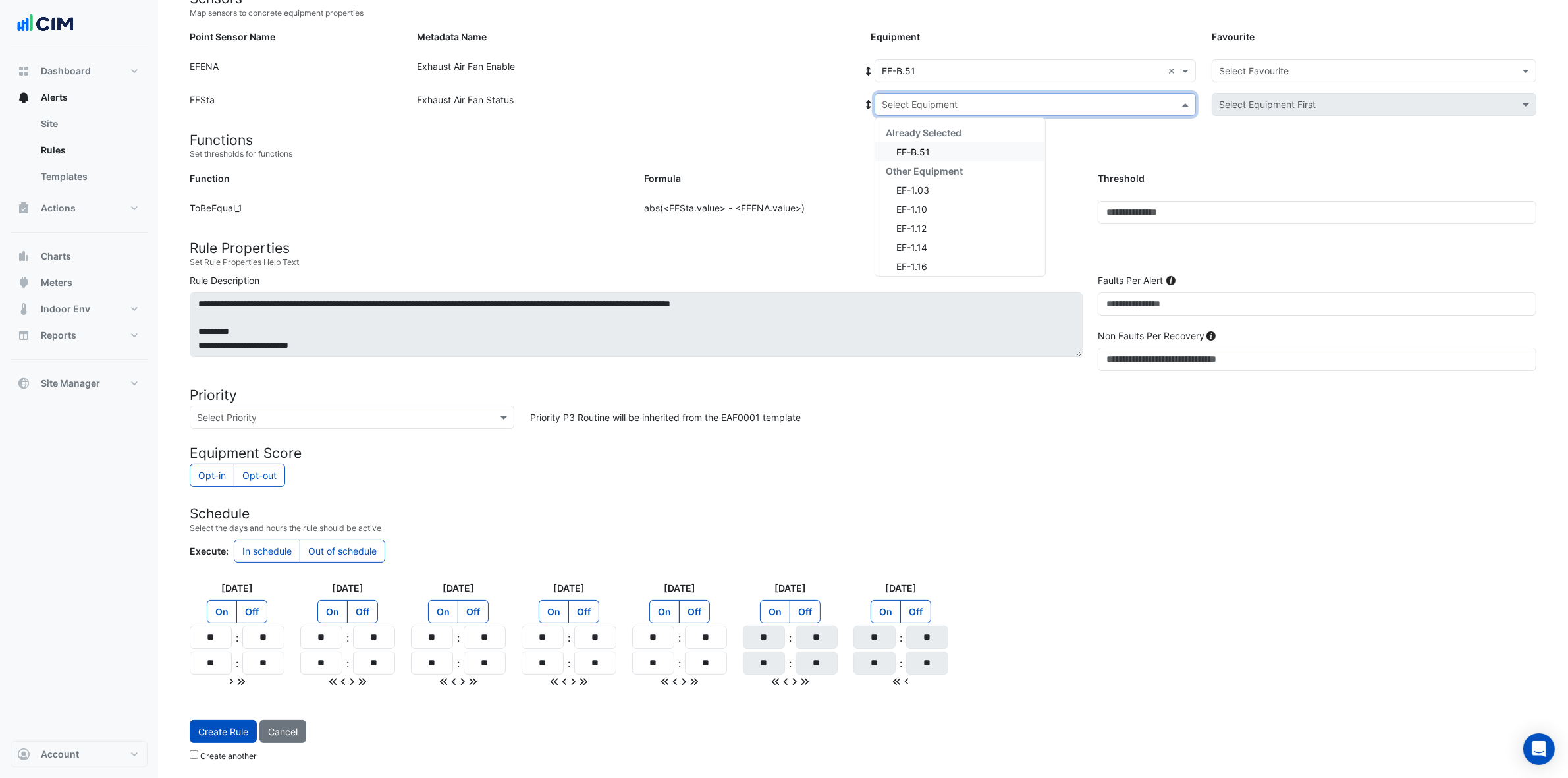
click at [970, 101] on input "text" at bounding box center [1022, 104] width 281 height 13
click at [945, 153] on div "EF-B.51" at bounding box center [960, 152] width 170 height 19
click at [1264, 71] on input "text" at bounding box center [1361, 71] width 284 height 13
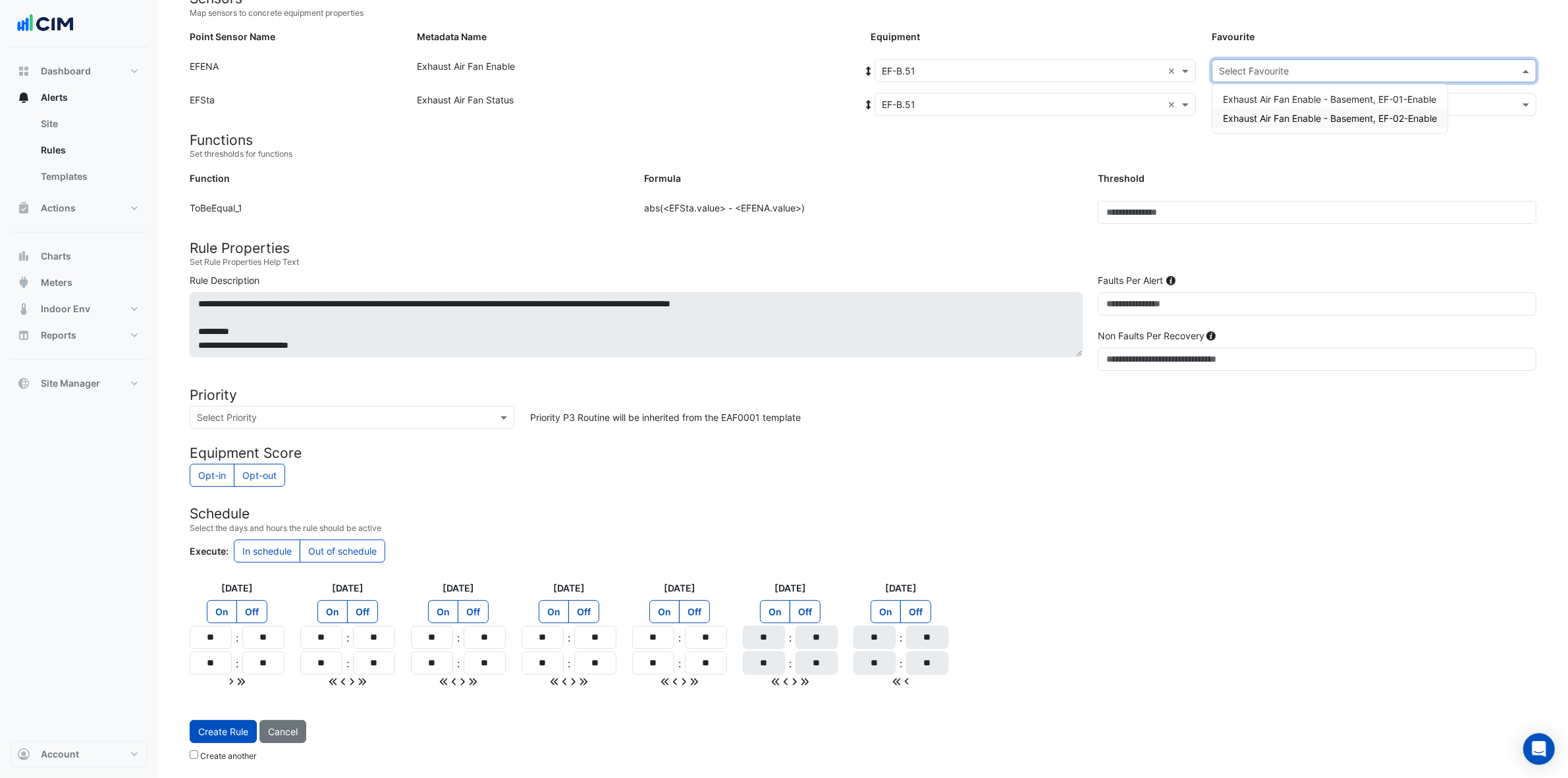
click at [1264, 113] on span "Exhaust Air Fan Enable - Basement, EF-02-Enable" at bounding box center [1329, 119] width 214 height 11
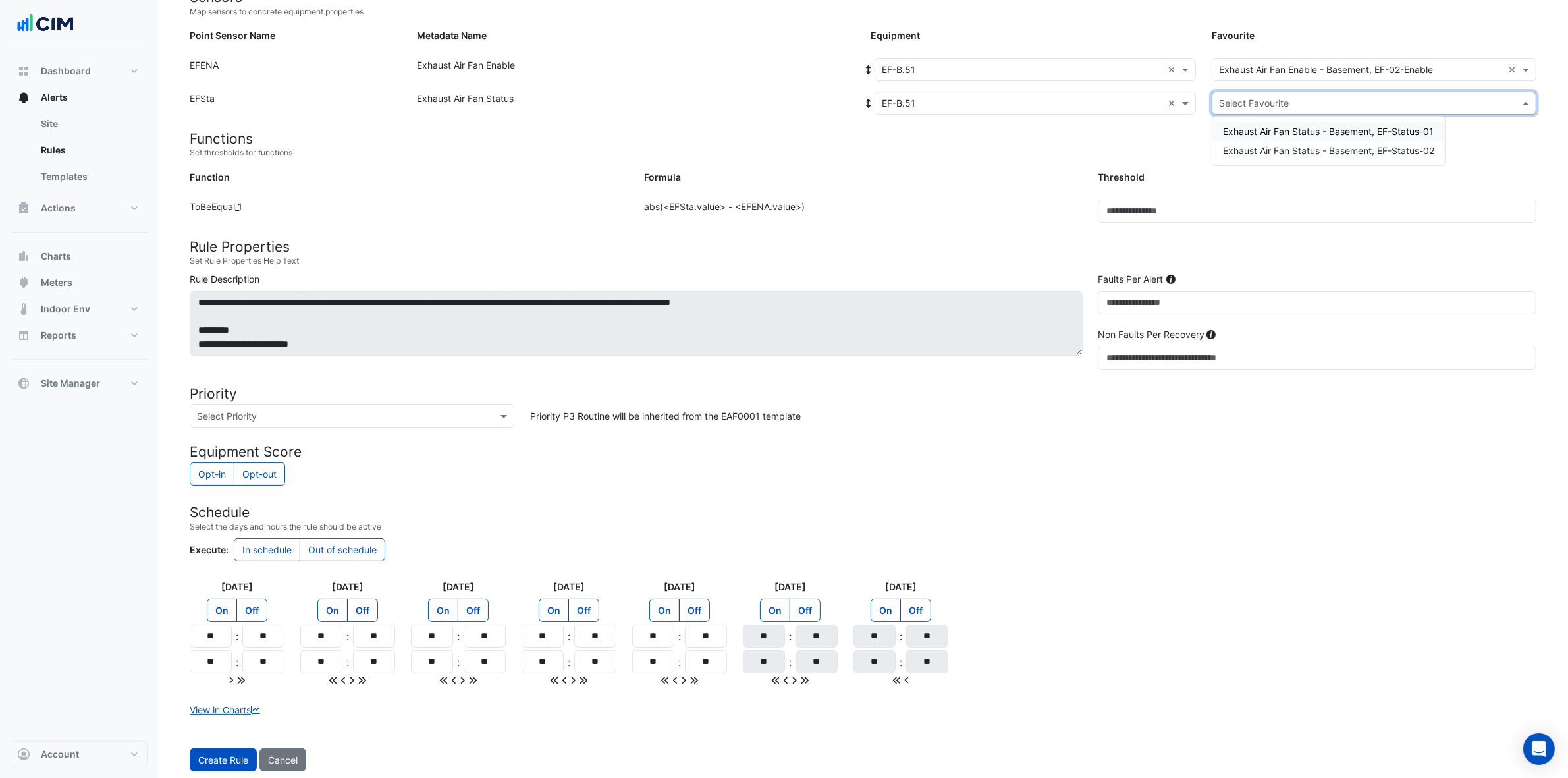
click at [1264, 97] on input "text" at bounding box center [1361, 103] width 284 height 13
click at [1264, 142] on div "Exhaust Air Fan Status - Basement, EF-Status-02" at bounding box center [1329, 150] width 233 height 19
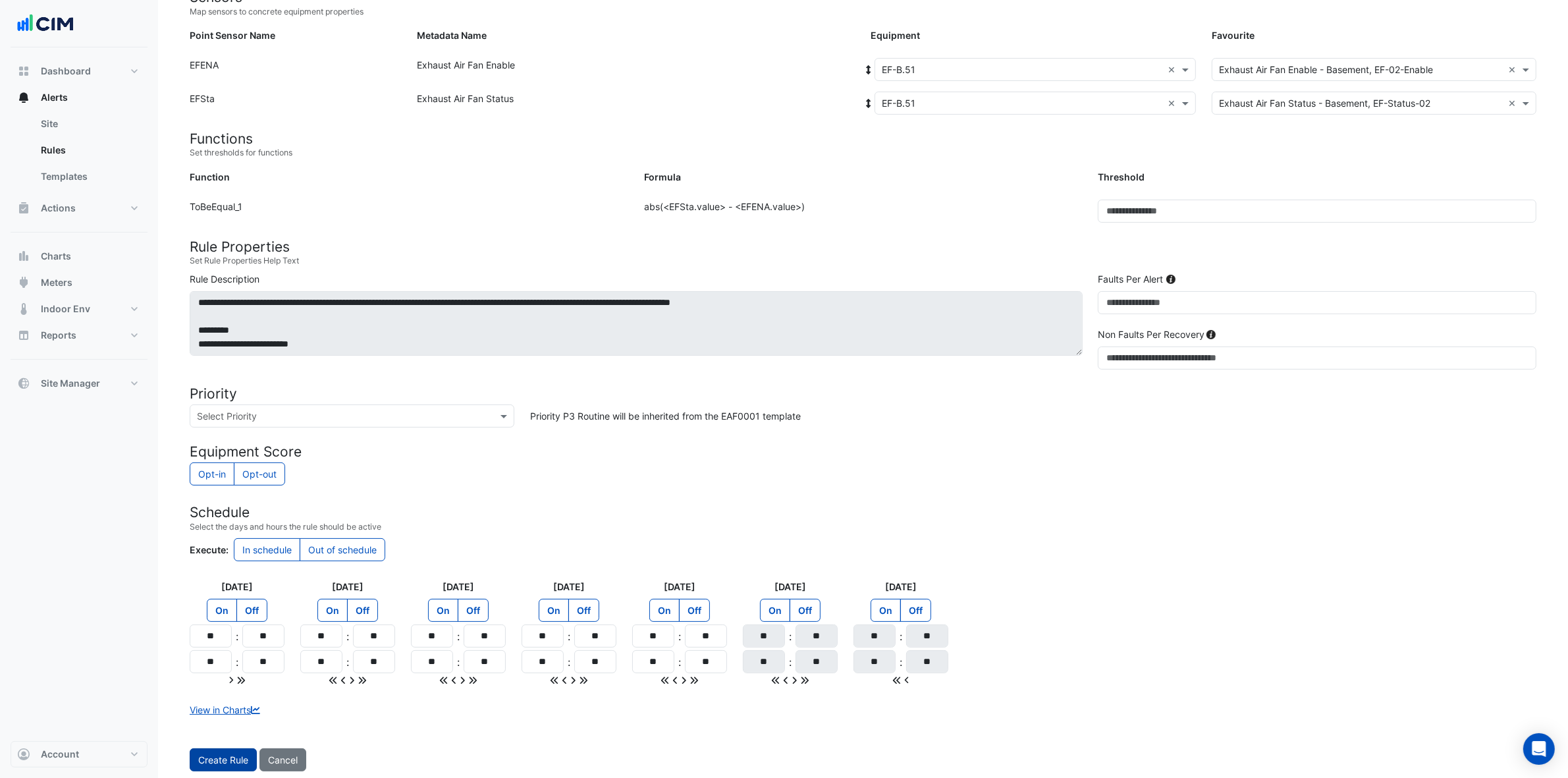
click at [229, 622] on button "Create Rule" at bounding box center [223, 760] width 67 height 23
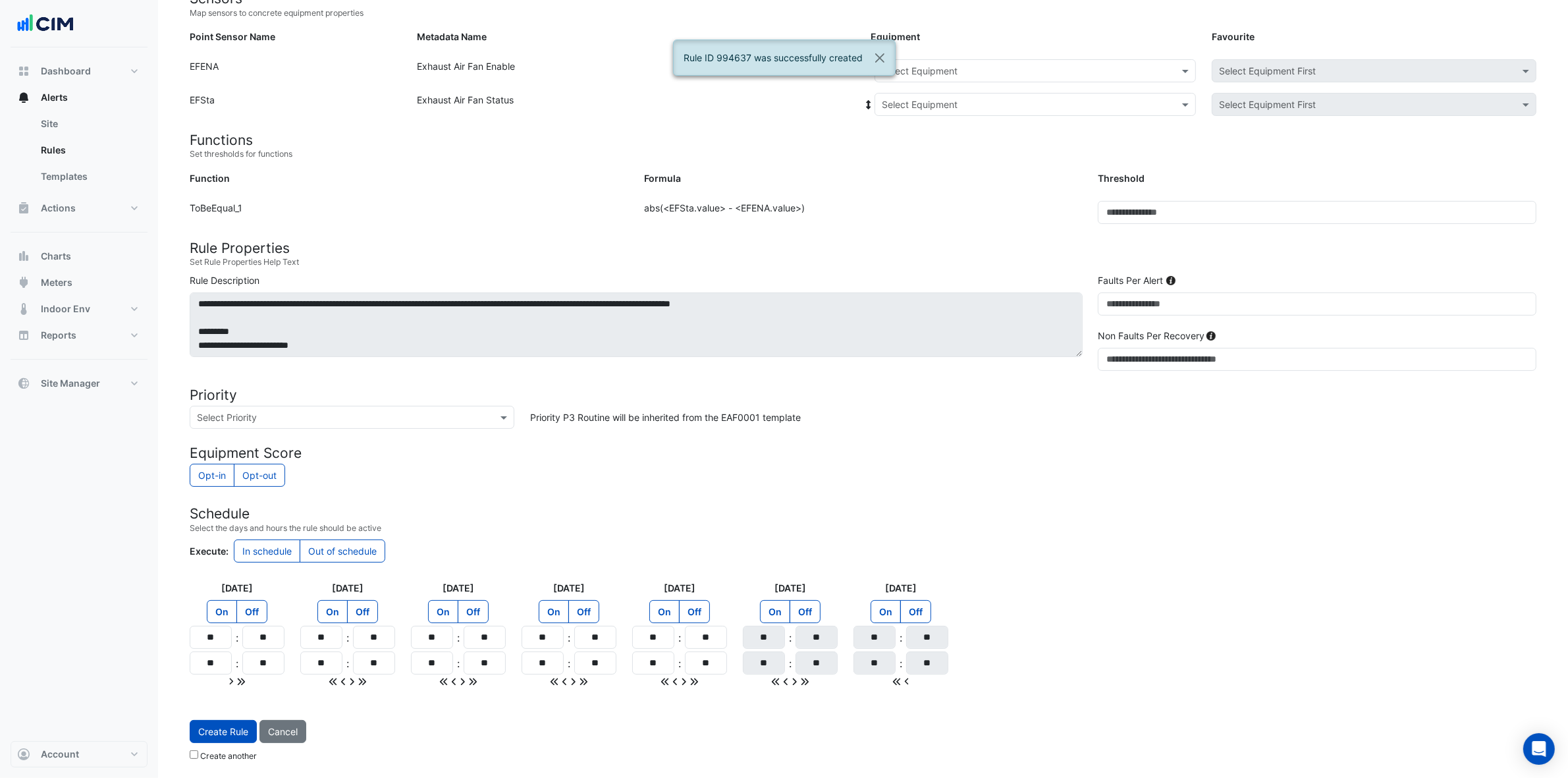
click at [1009, 68] on input "text" at bounding box center [1022, 71] width 281 height 13
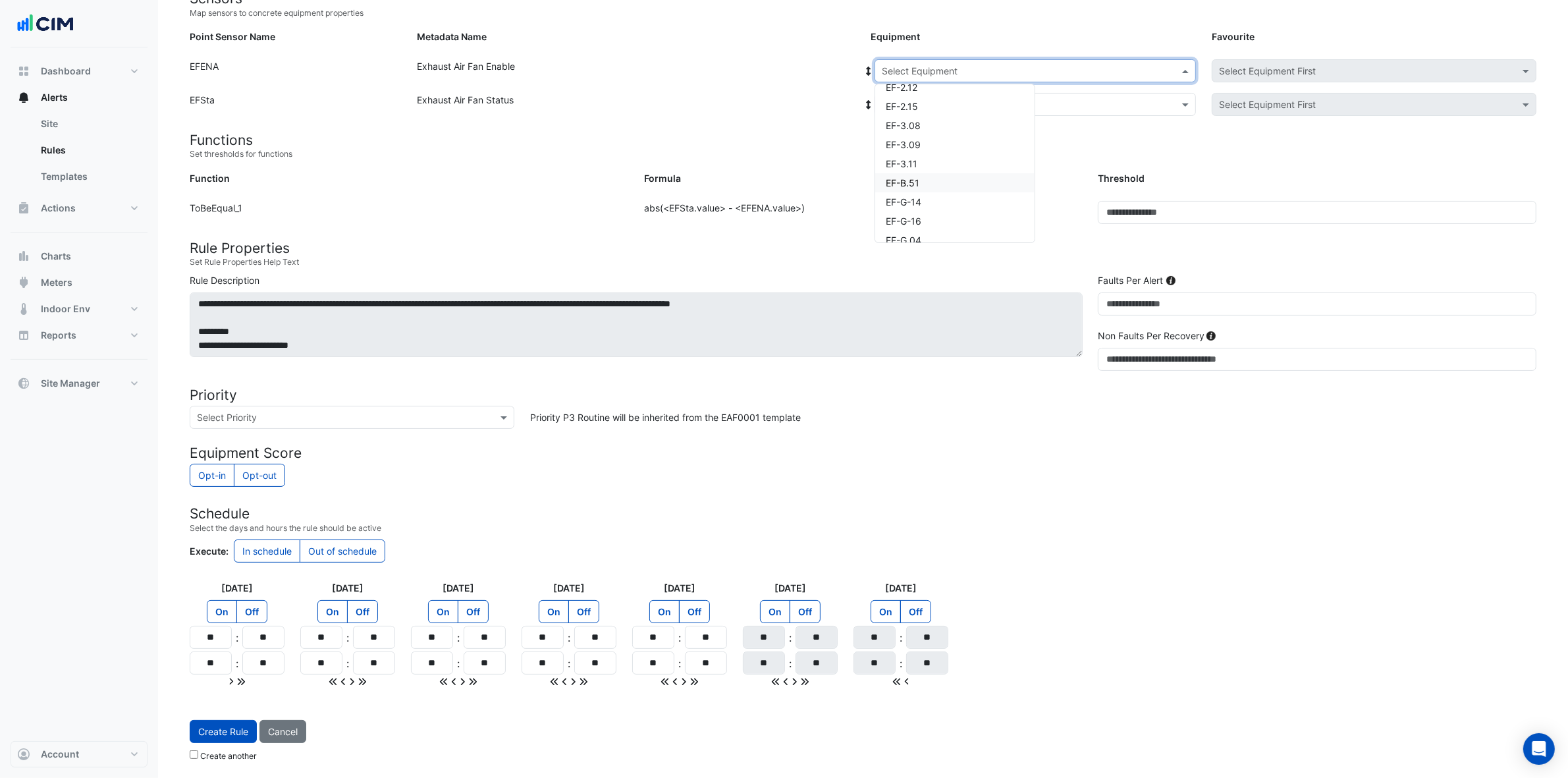
click at [941, 188] on div "EF-B.51" at bounding box center [955, 183] width 159 height 19
click at [1187, 67] on span at bounding box center [1187, 71] width 16 height 13
click at [949, 155] on div "EF-G-14" at bounding box center [960, 158] width 170 height 19
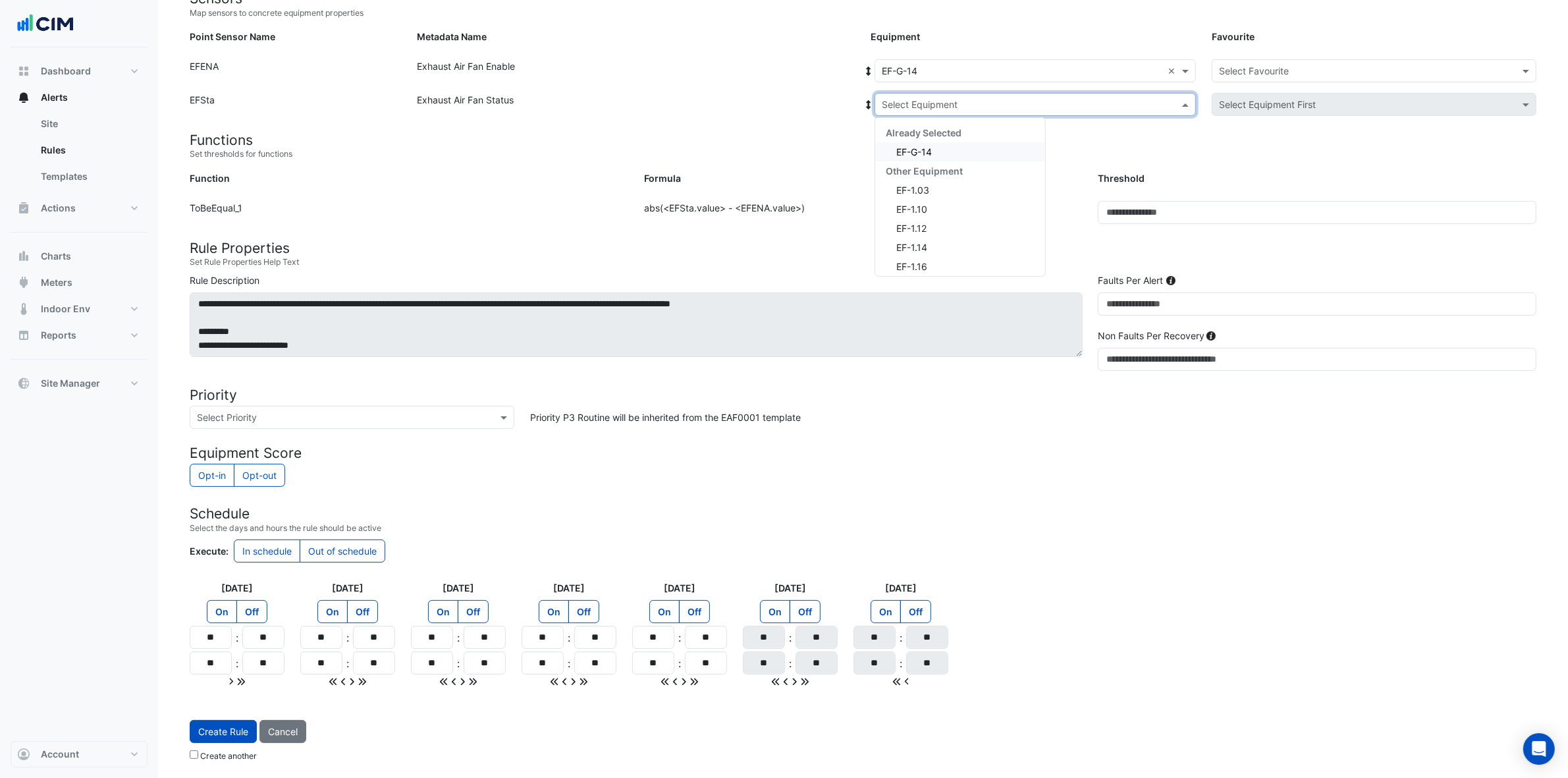
click at [963, 99] on input "text" at bounding box center [1022, 104] width 281 height 13
click at [943, 149] on div "EF-G-14" at bounding box center [960, 152] width 170 height 19
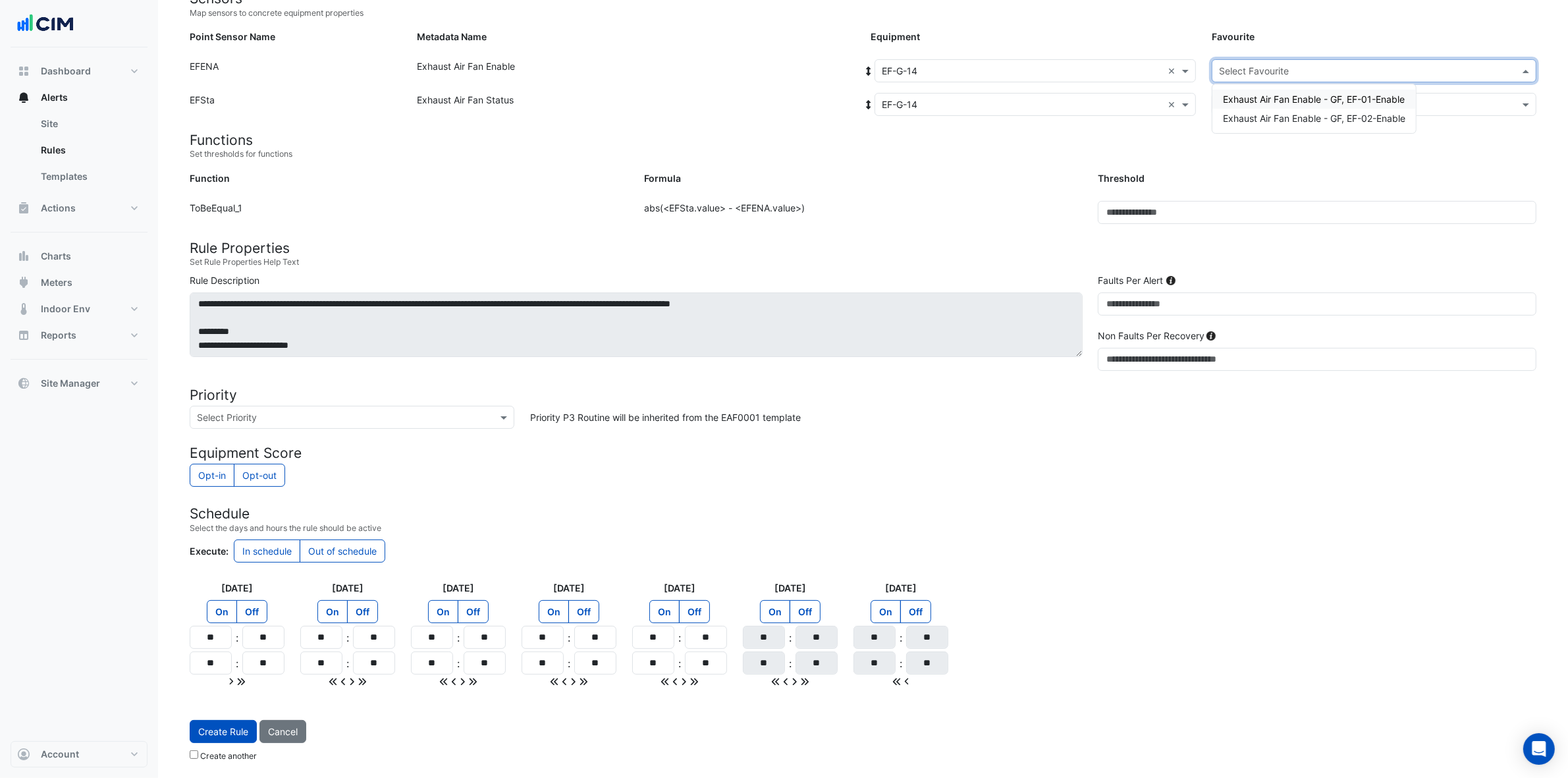
click at [1261, 70] on input "text" at bounding box center [1361, 71] width 284 height 13
click at [1262, 96] on span "Exhaust Air Fan Enable - GF, EF-01-Enable" at bounding box center [1314, 100] width 182 height 11
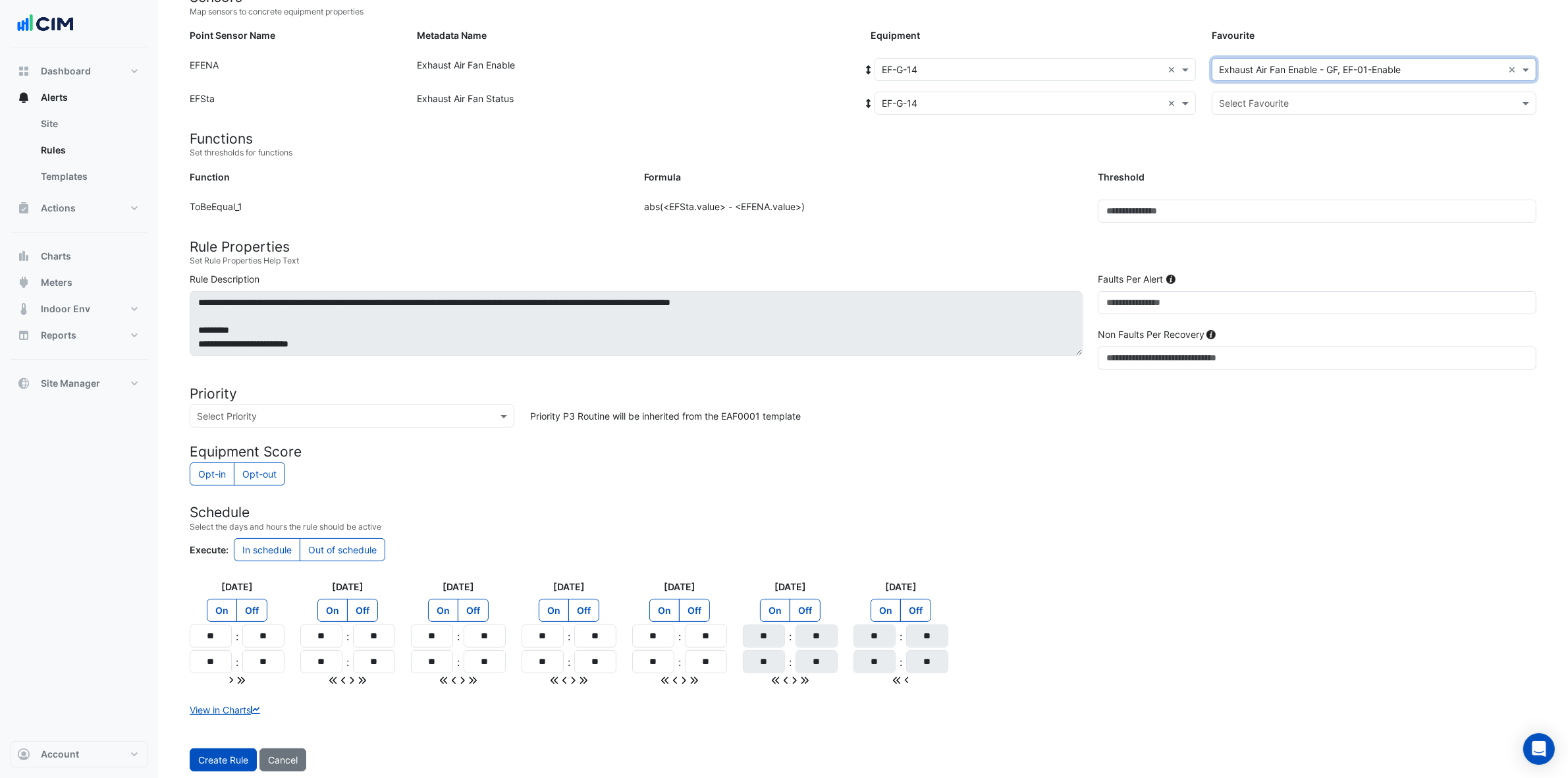
click at [1262, 97] on input "text" at bounding box center [1361, 103] width 284 height 13
drag, startPoint x: 1261, startPoint y: 117, endPoint x: 1261, endPoint y: 126, distance: 9.0
click at [1261, 124] on div "Exhaust Air Fan Status - GF, EF-Status-01 Exhaust Air Fan Status - GF, EF-Statu…" at bounding box center [1313, 141] width 201 height 49
click at [1259, 127] on span "Exhaust Air Fan Status - GF, EF-Status-01" at bounding box center [1312, 131] width 179 height 11
click at [211, 622] on button "Create Rule" at bounding box center [223, 760] width 67 height 23
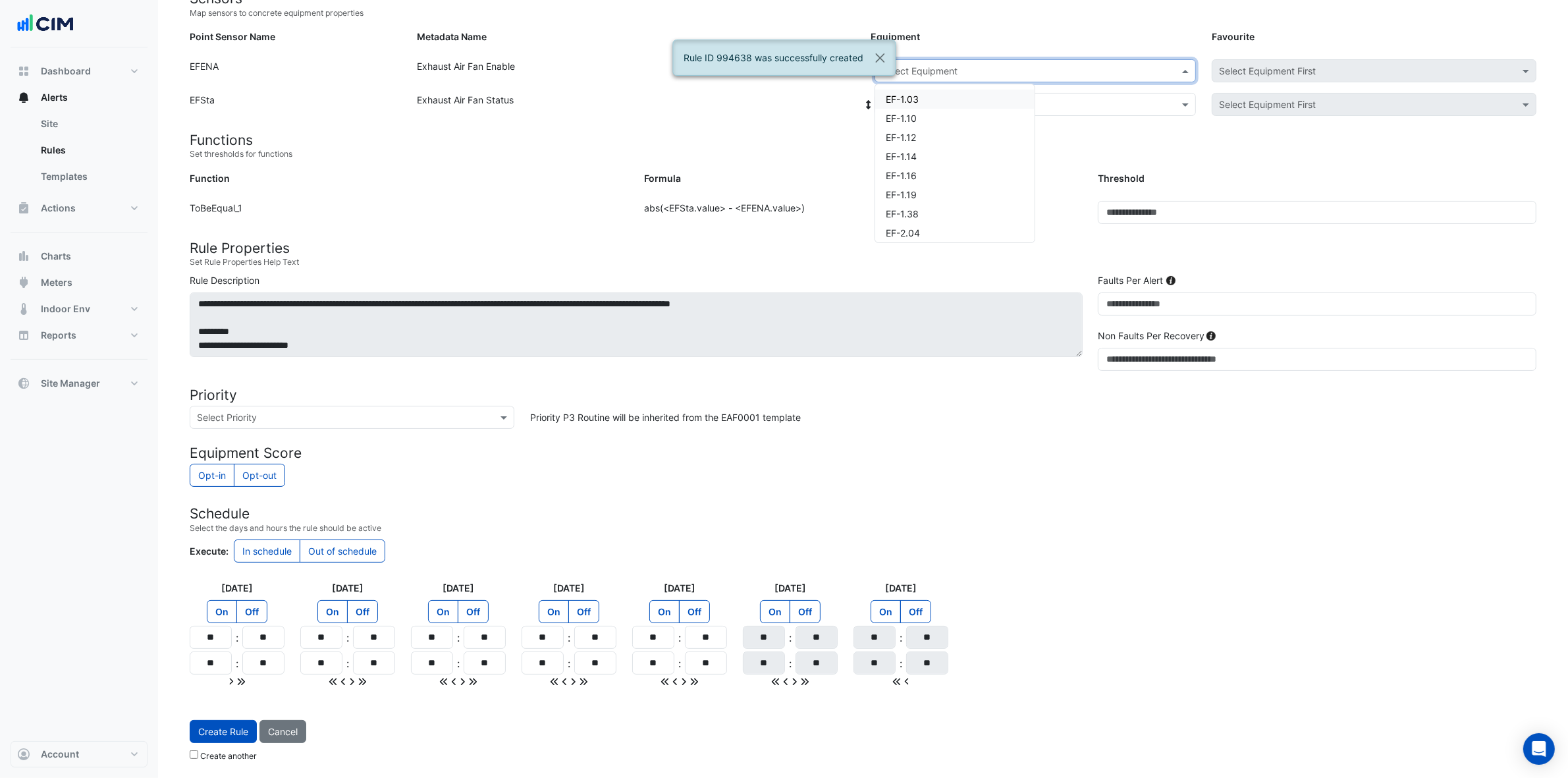
click at [1018, 74] on input "text" at bounding box center [1022, 71] width 281 height 13
click at [952, 126] on div "EF-G-14" at bounding box center [955, 133] width 159 height 19
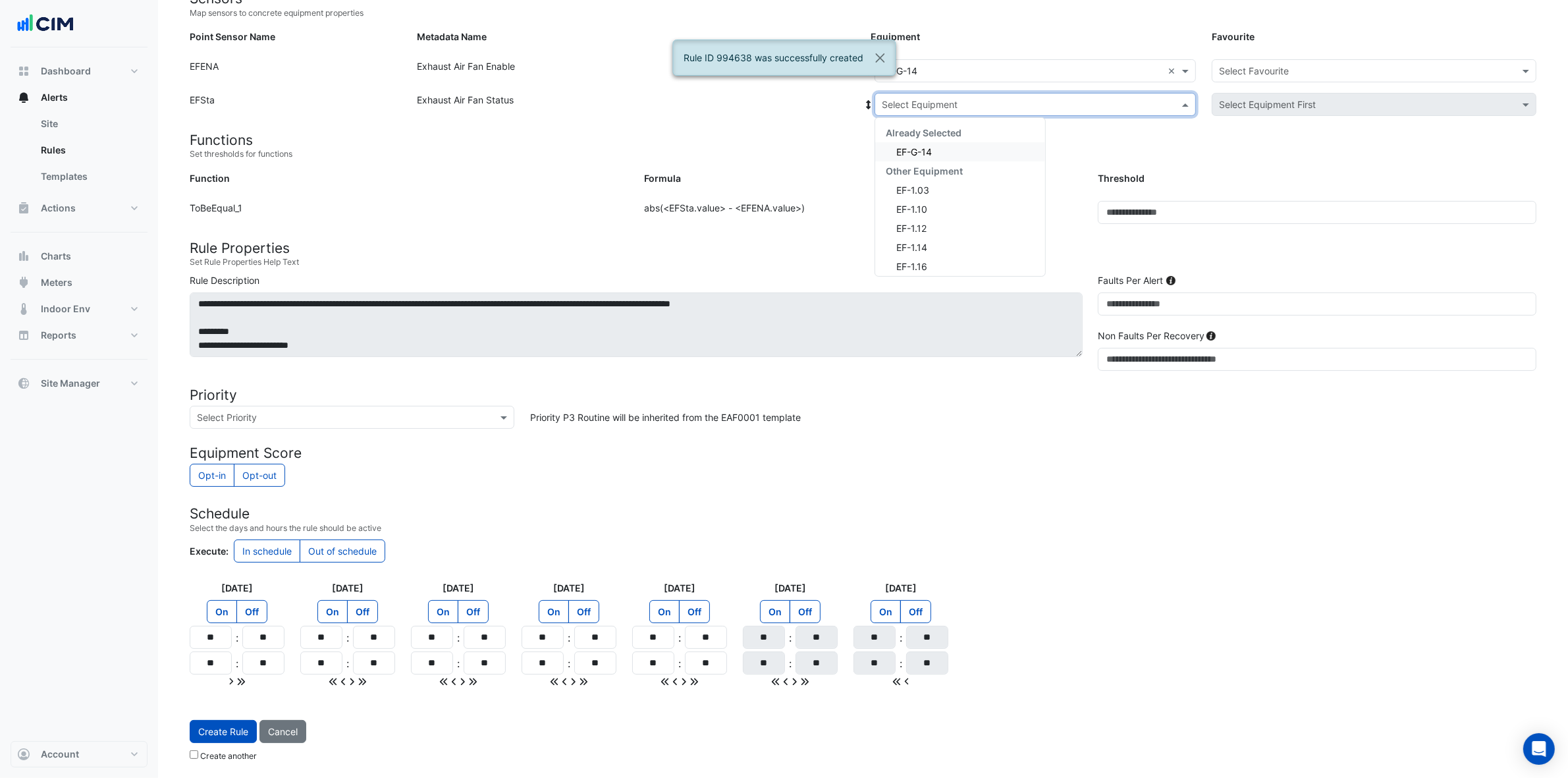
click at [964, 105] on input "text" at bounding box center [1022, 104] width 281 height 13
click at [940, 149] on div "EF-G-14" at bounding box center [960, 152] width 170 height 19
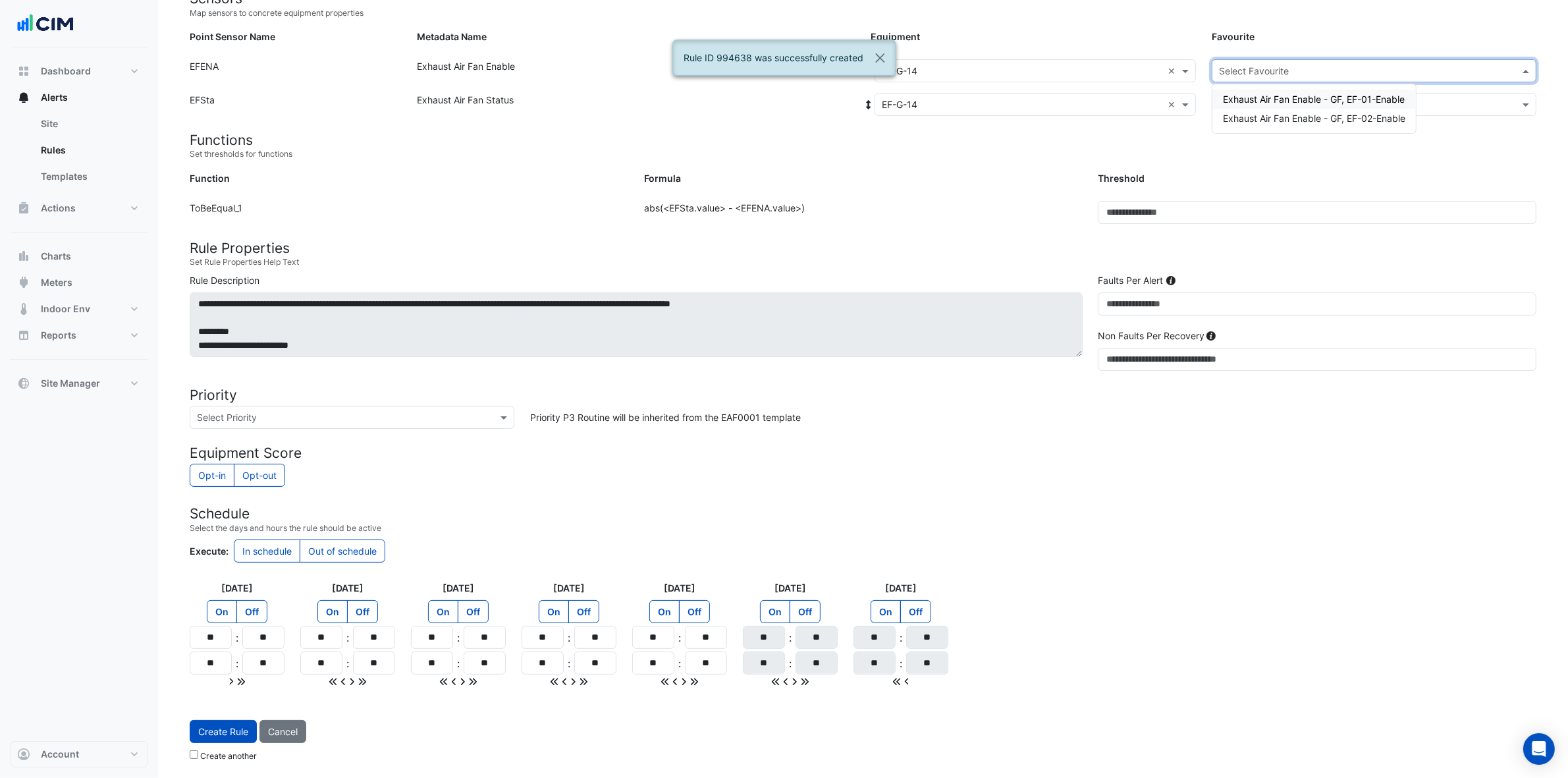
click at [1264, 64] on input "text" at bounding box center [1361, 71] width 284 height 13
click at [1264, 117] on span "Exhaust Air Fan Enable - GF, EF-02-Enable" at bounding box center [1314, 119] width 182 height 11
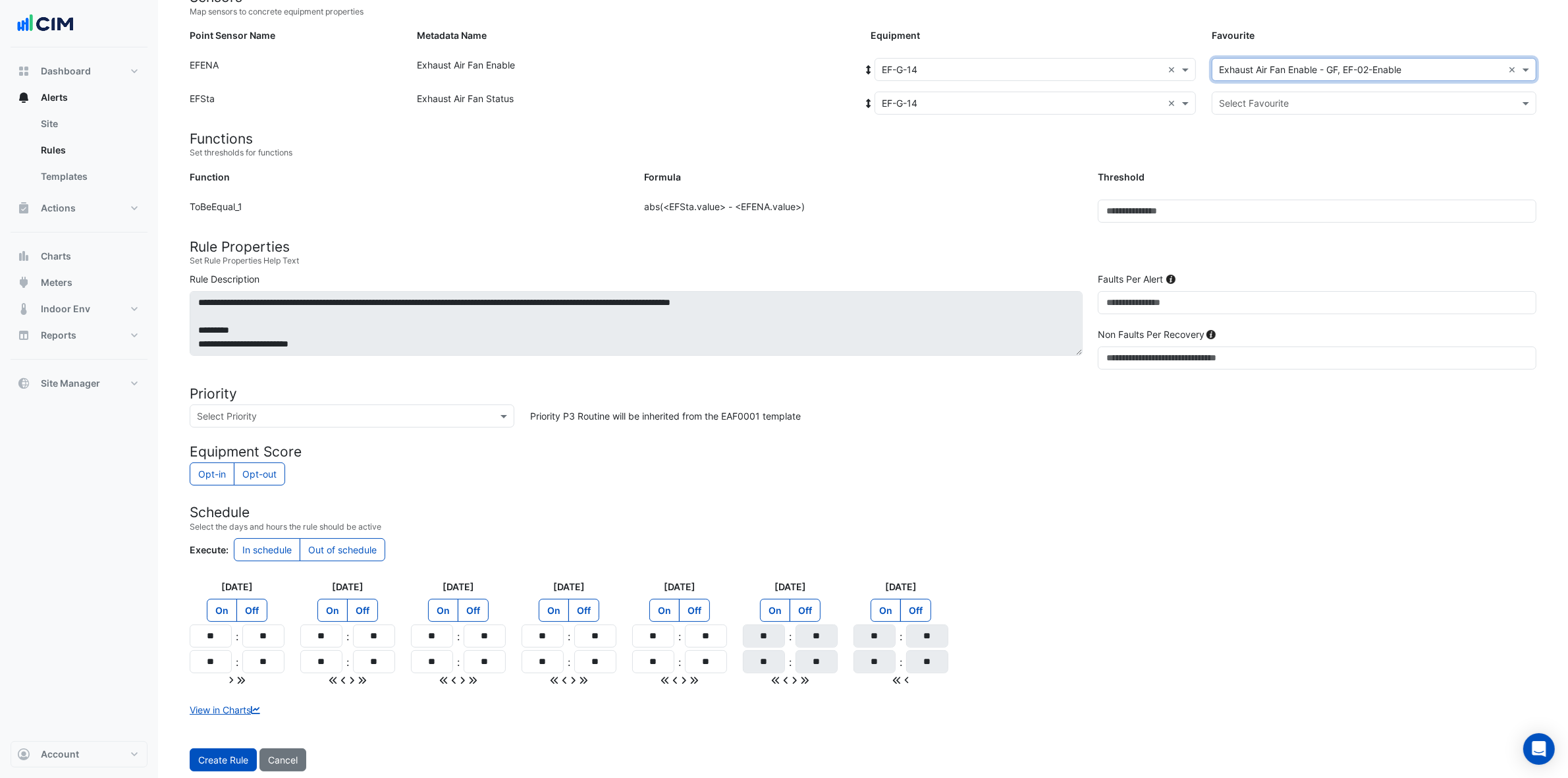
click at [1264, 101] on input "text" at bounding box center [1361, 103] width 284 height 13
click at [1264, 145] on span "Exhaust Air Fan Status - GF, EF-Status-02" at bounding box center [1313, 150] width 180 height 11
click at [219, 622] on button "Create Rule" at bounding box center [223, 760] width 67 height 23
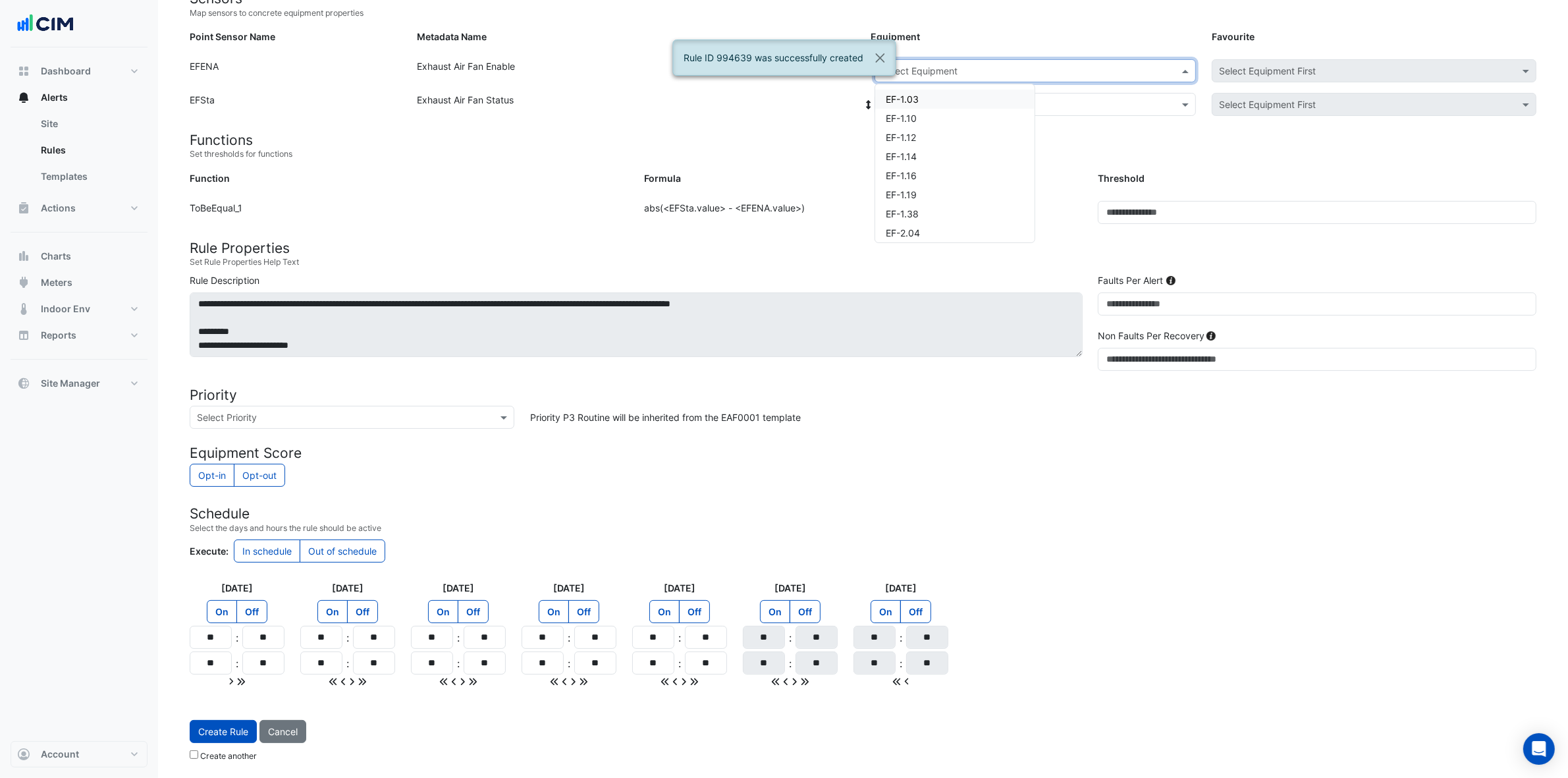
click at [1044, 66] on input "text" at bounding box center [1022, 71] width 281 height 13
click at [935, 144] on div "EF-G-16" at bounding box center [955, 152] width 159 height 19
click at [952, 98] on input "text" at bounding box center [1022, 104] width 281 height 13
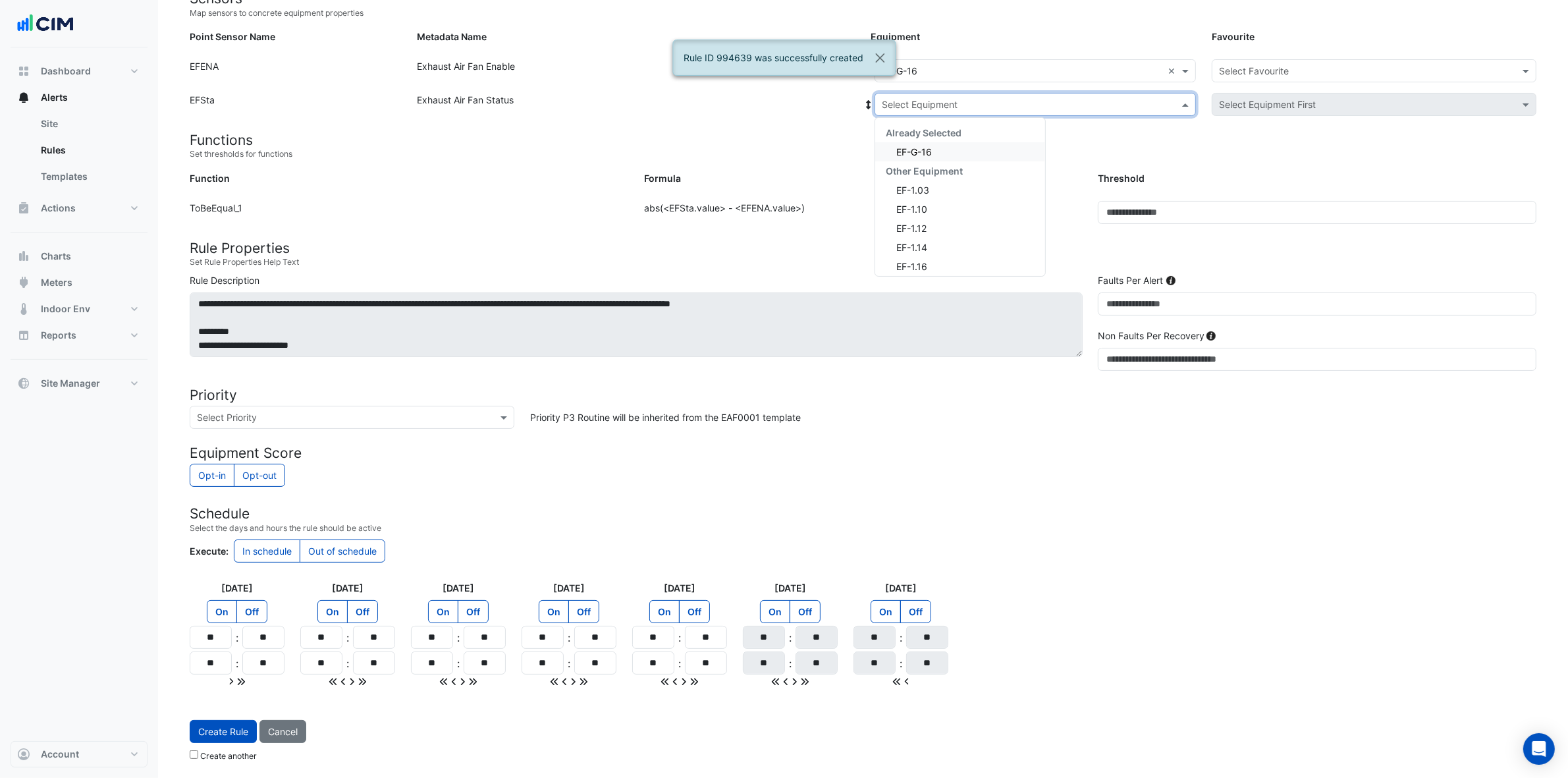
click at [930, 150] on span "EF-G-16" at bounding box center [914, 152] width 35 height 11
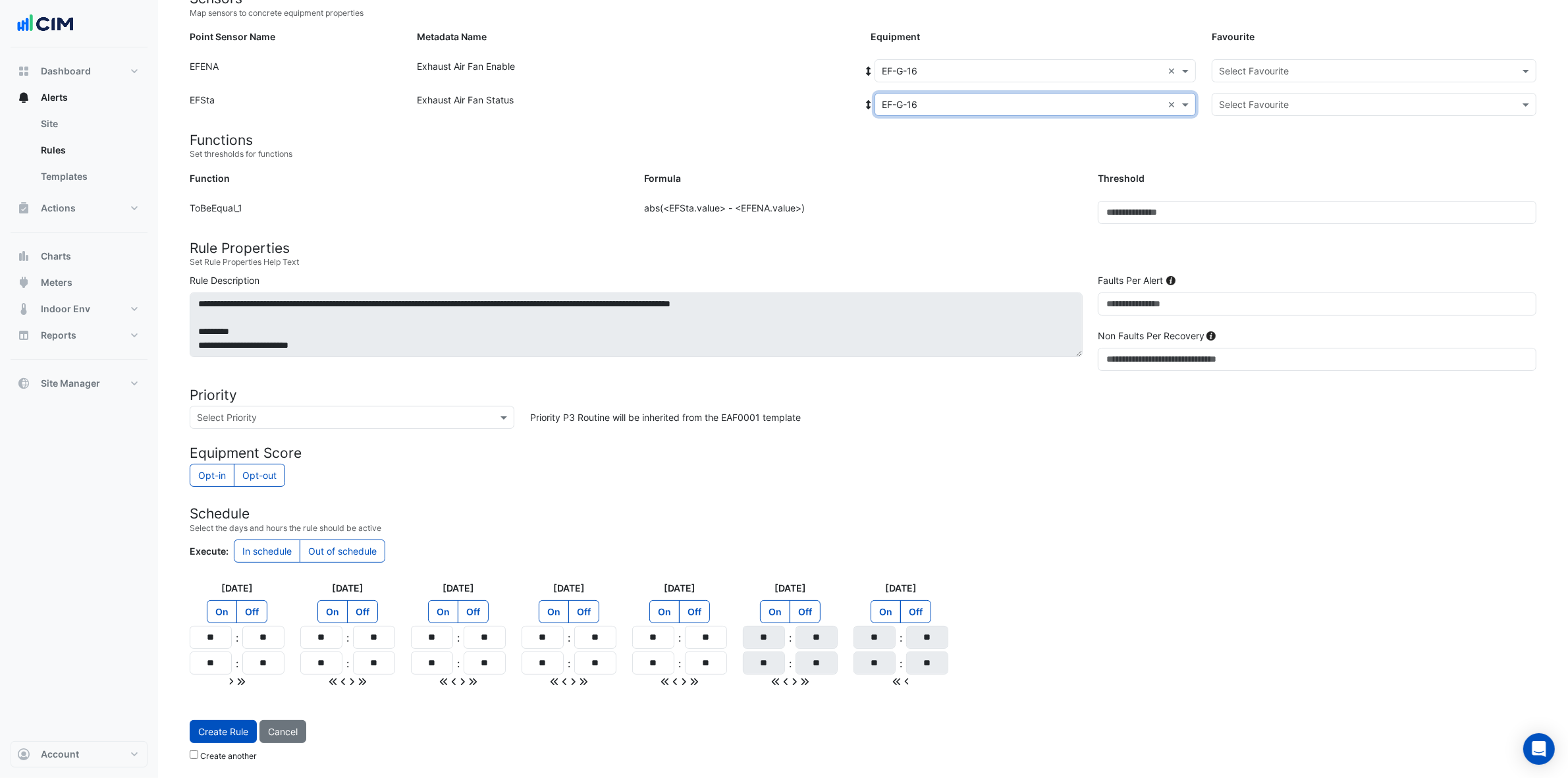
click at [1264, 64] on input "text" at bounding box center [1361, 71] width 284 height 13
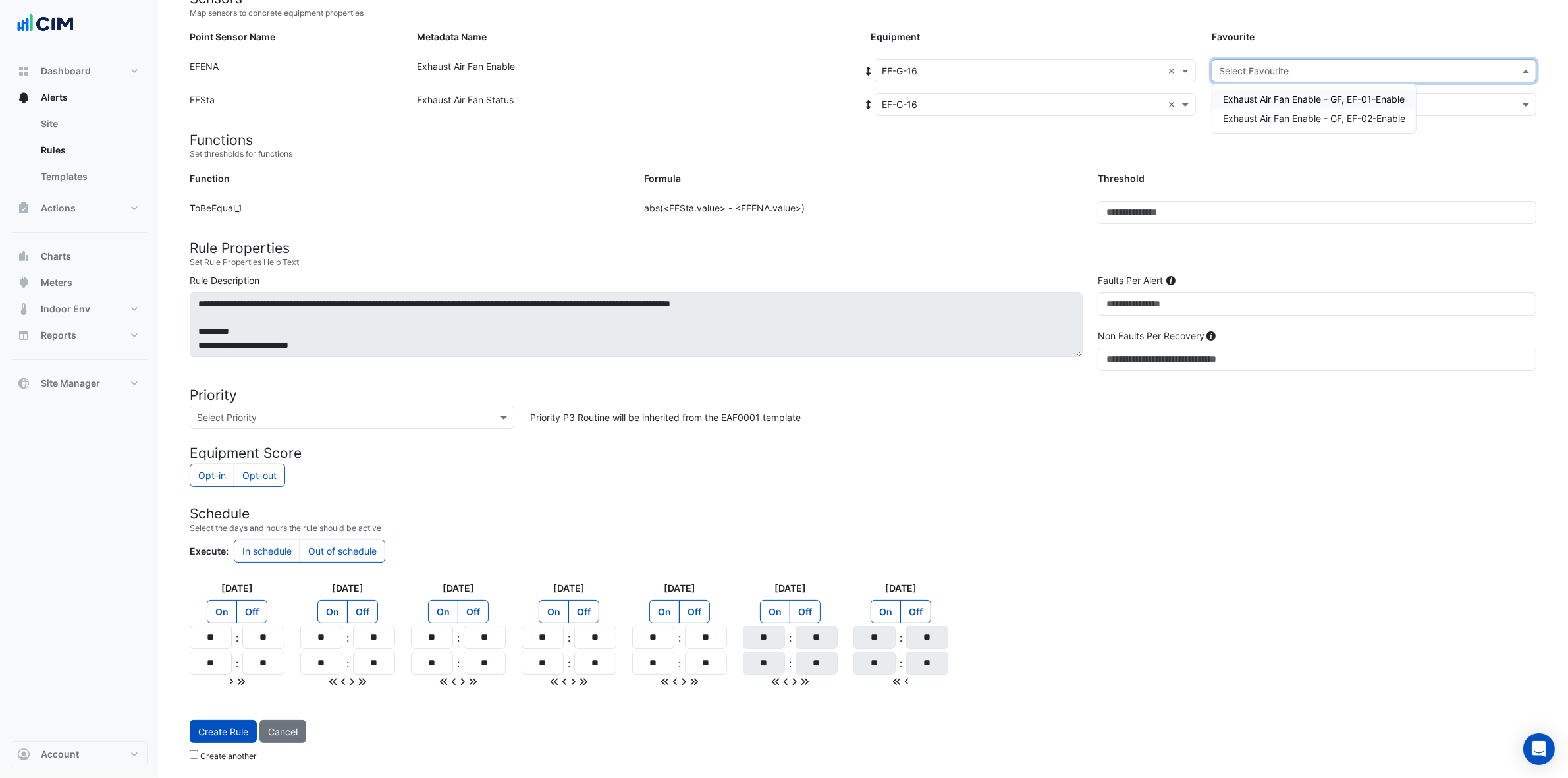
click at [1264, 94] on span "Exhaust Air Fan Enable - GF, EF-01-Enable" at bounding box center [1314, 100] width 182 height 11
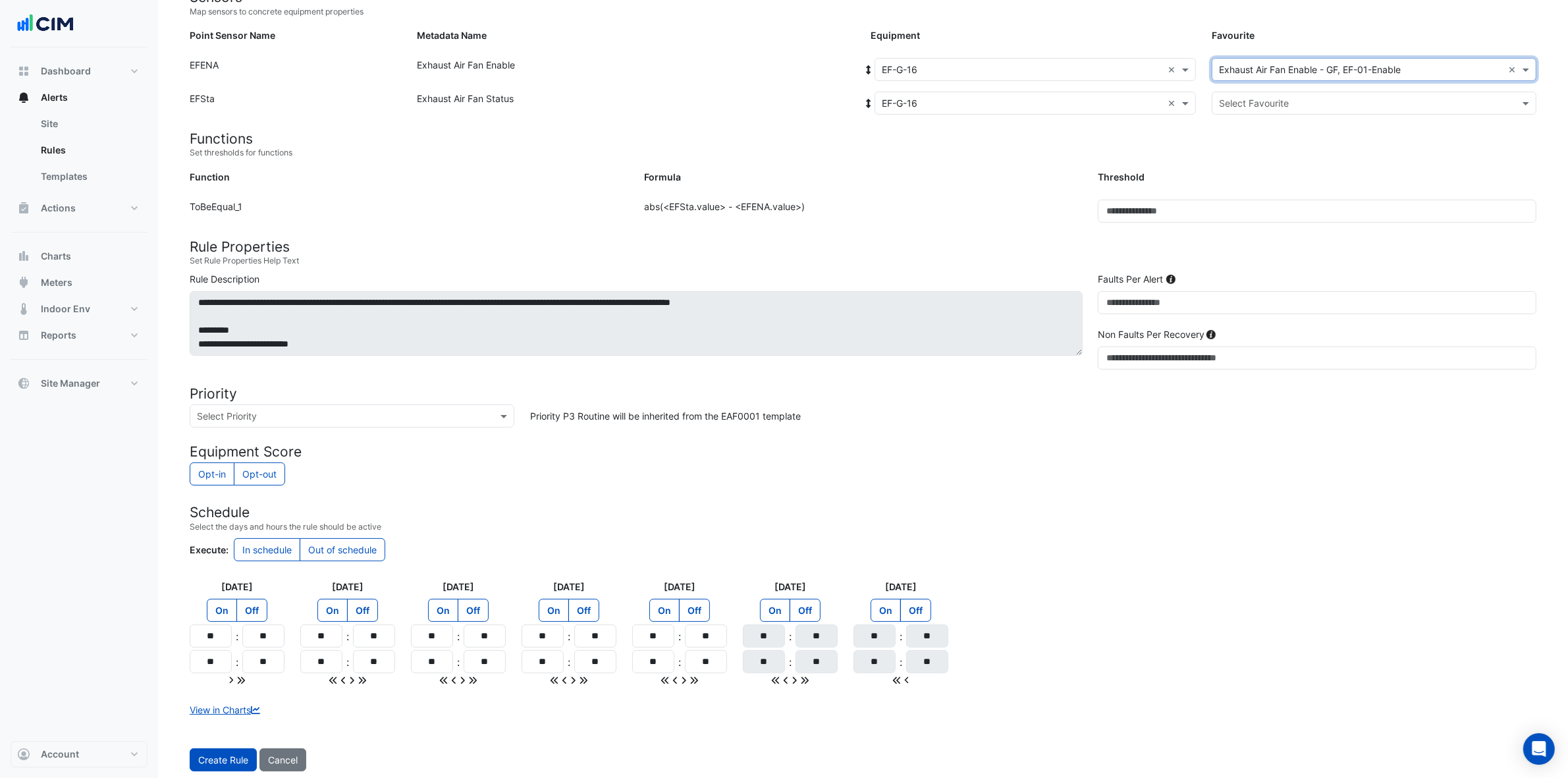
click at [1264, 93] on div "Select Favourite" at bounding box center [1374, 103] width 325 height 23
click at [1264, 135] on span "Exhaust Air Fan Status - GF, EF-Status-01" at bounding box center [1312, 131] width 179 height 11
click at [226, 622] on button "Create Rule" at bounding box center [223, 760] width 67 height 23
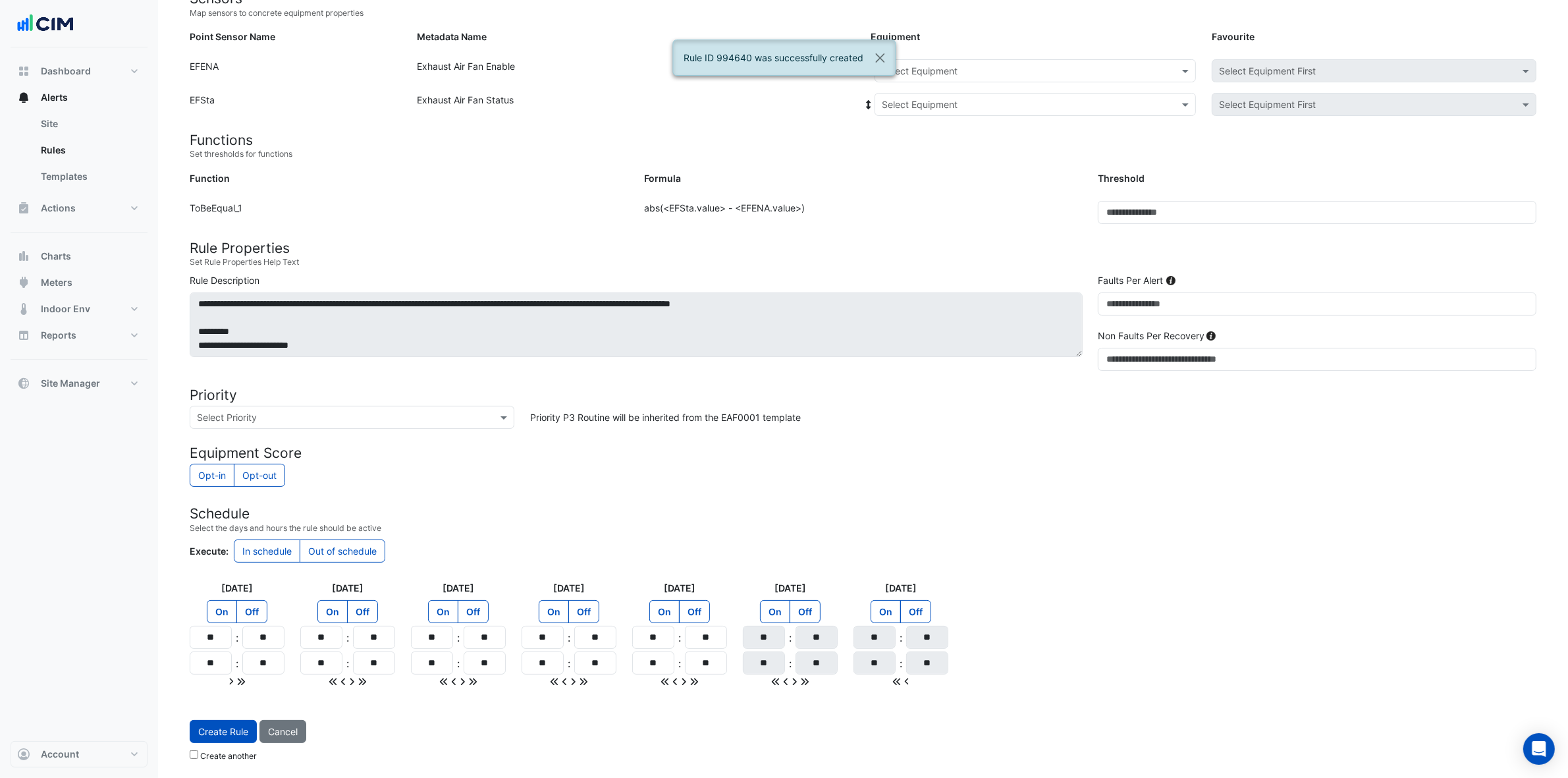
click at [993, 77] on div "Select Equipment" at bounding box center [1035, 71] width 322 height 23
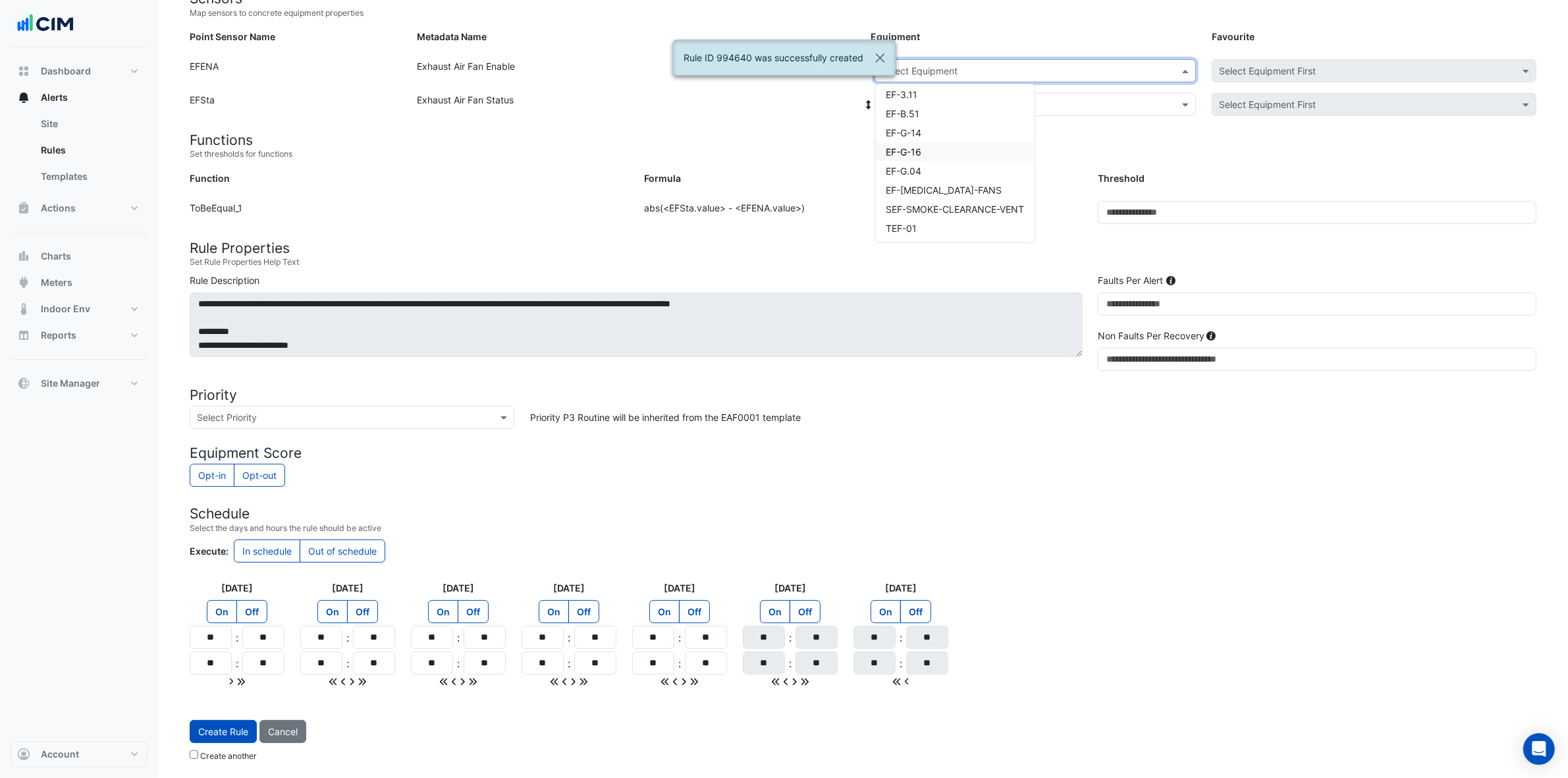
click at [940, 146] on div "EF-G-16" at bounding box center [955, 152] width 159 height 19
click at [967, 98] on input "text" at bounding box center [1022, 104] width 281 height 13
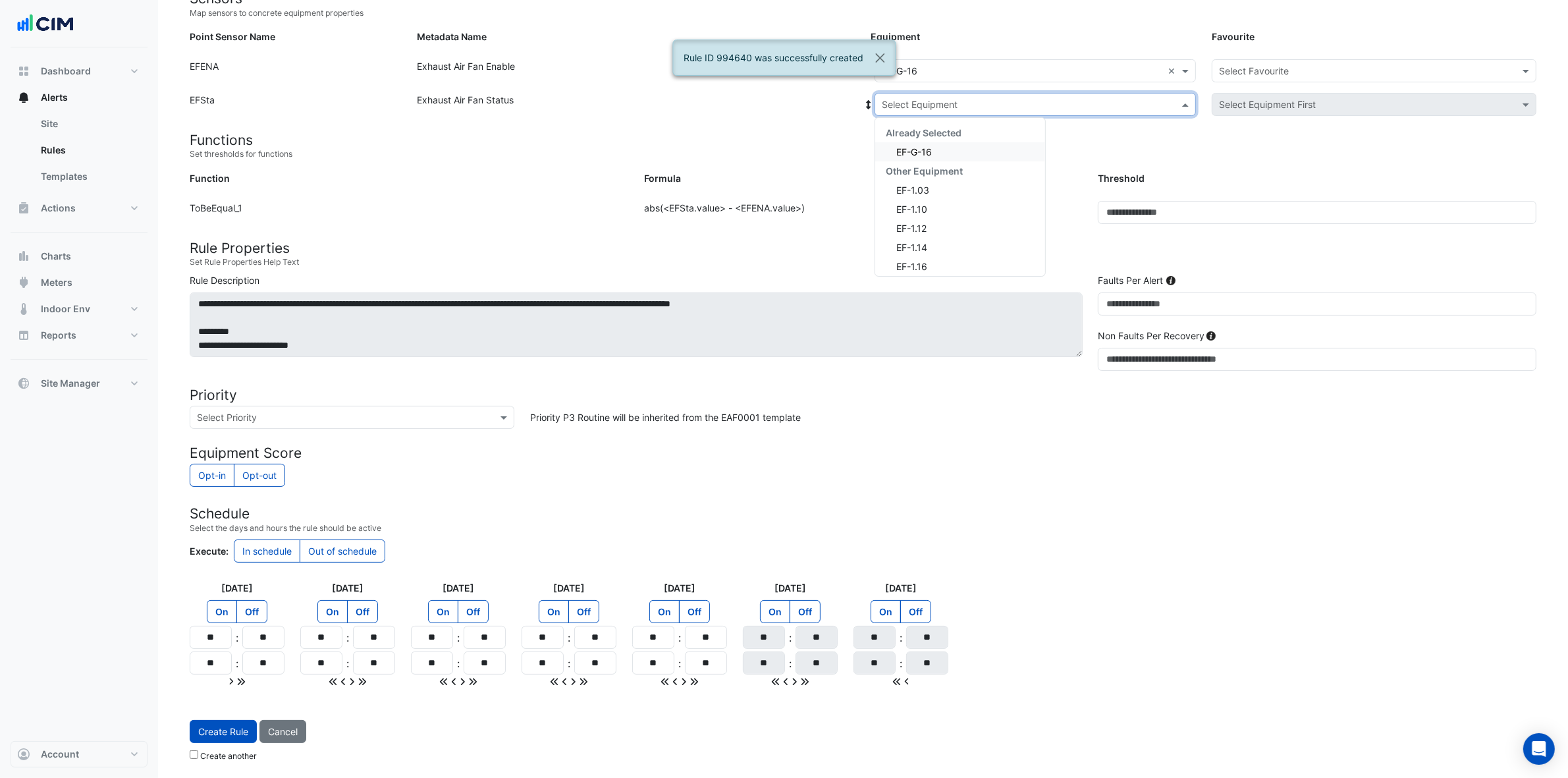
click at [922, 149] on span "EF-G-16" at bounding box center [914, 152] width 35 height 11
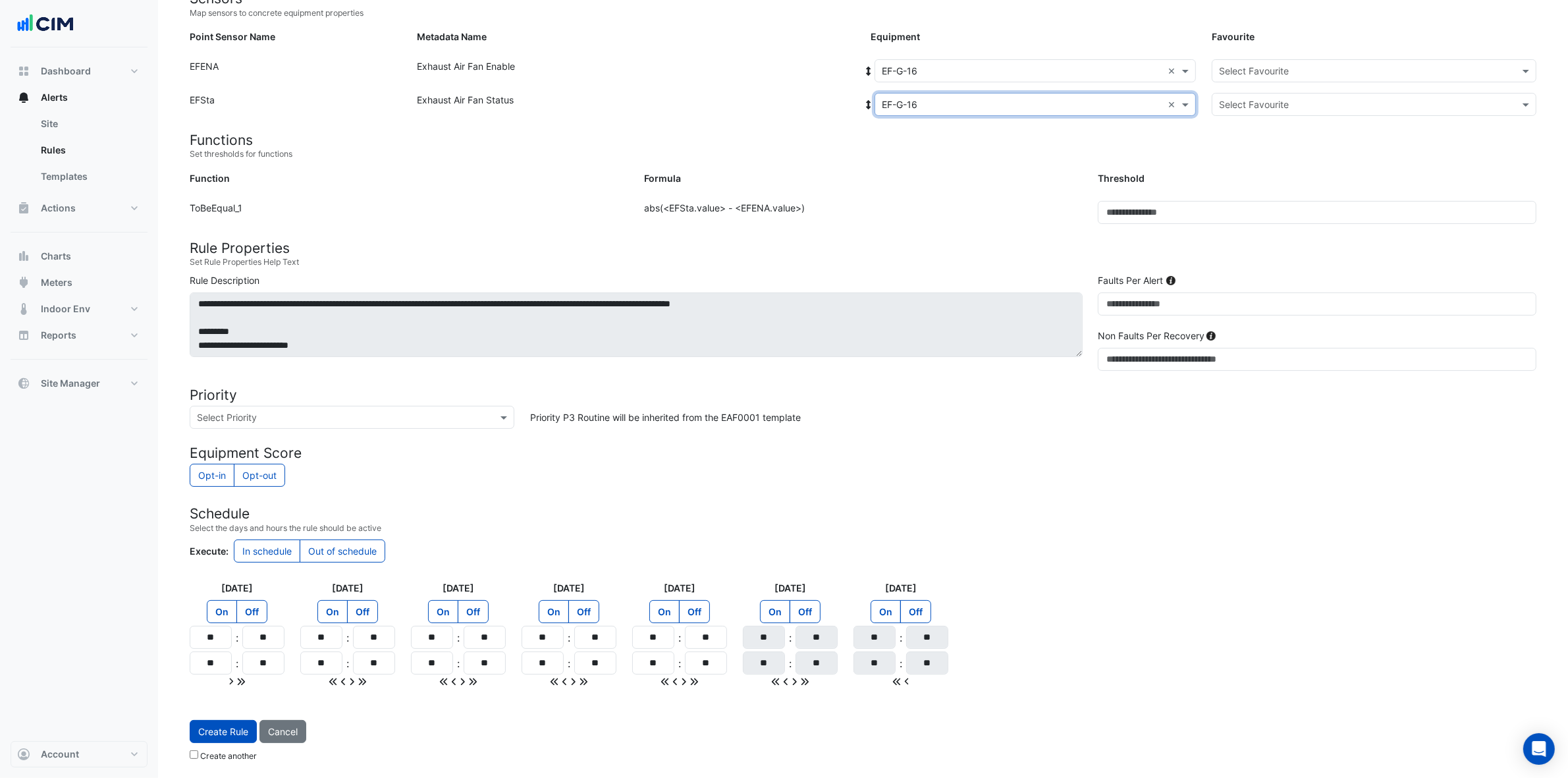
click at [1264, 67] on input "text" at bounding box center [1361, 71] width 284 height 13
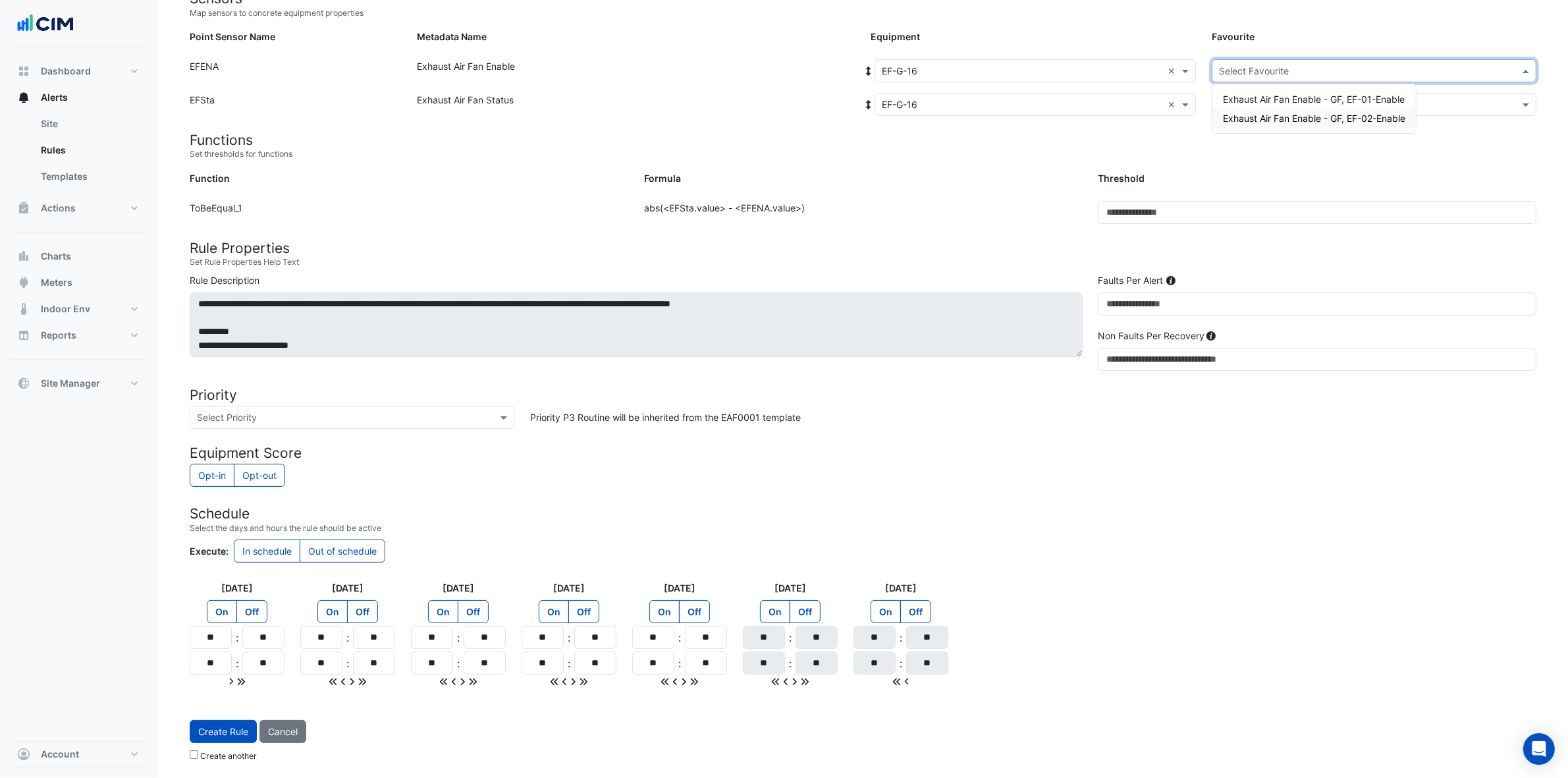
click at [1264, 116] on span "Exhaust Air Fan Enable - GF, EF-02-Enable" at bounding box center [1314, 119] width 182 height 11
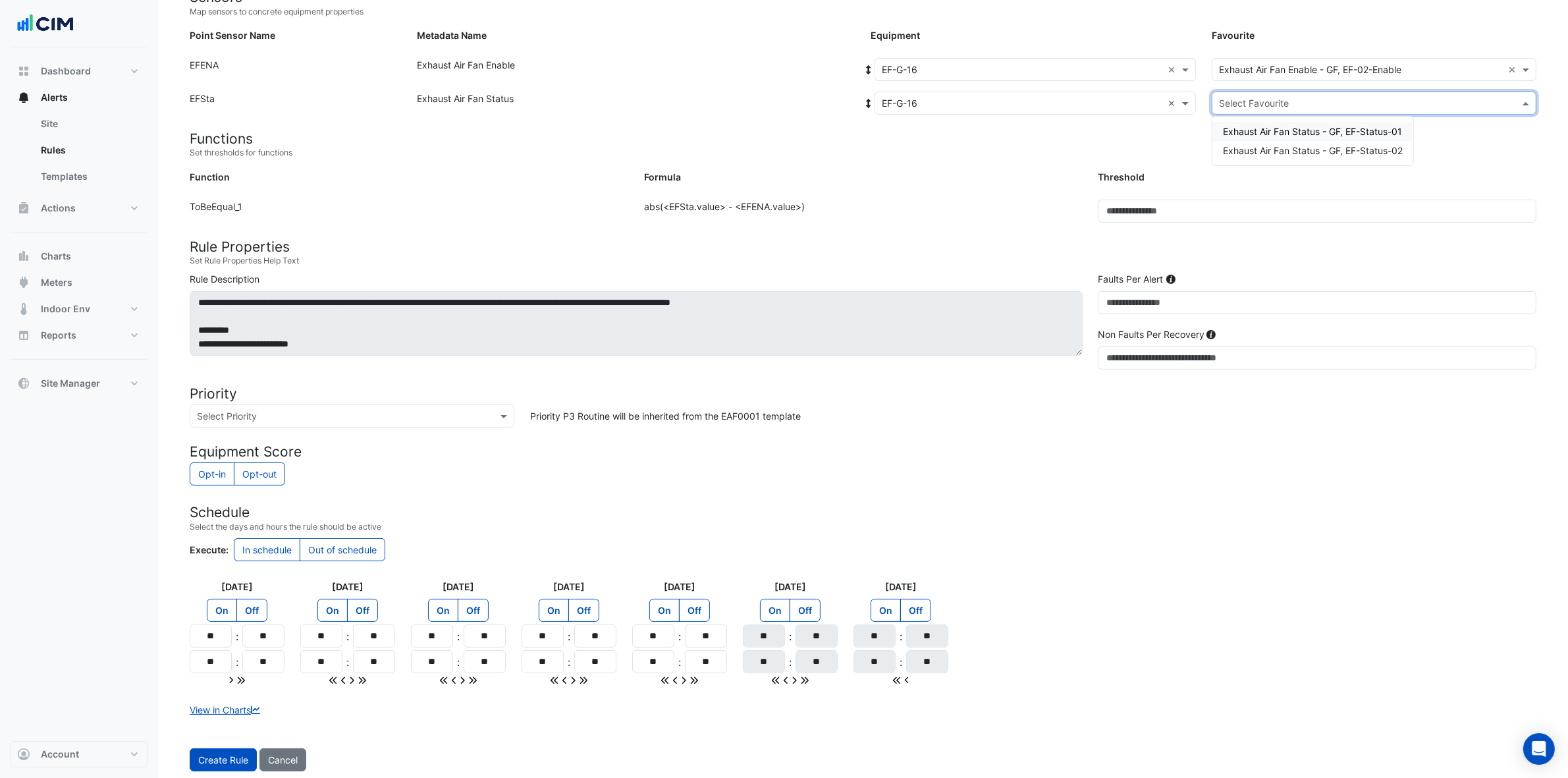
click at [1264, 101] on input "text" at bounding box center [1361, 103] width 284 height 13
click at [1264, 153] on span "Exhaust Air Fan Status - GF, EF-Status-02" at bounding box center [1313, 150] width 180 height 11
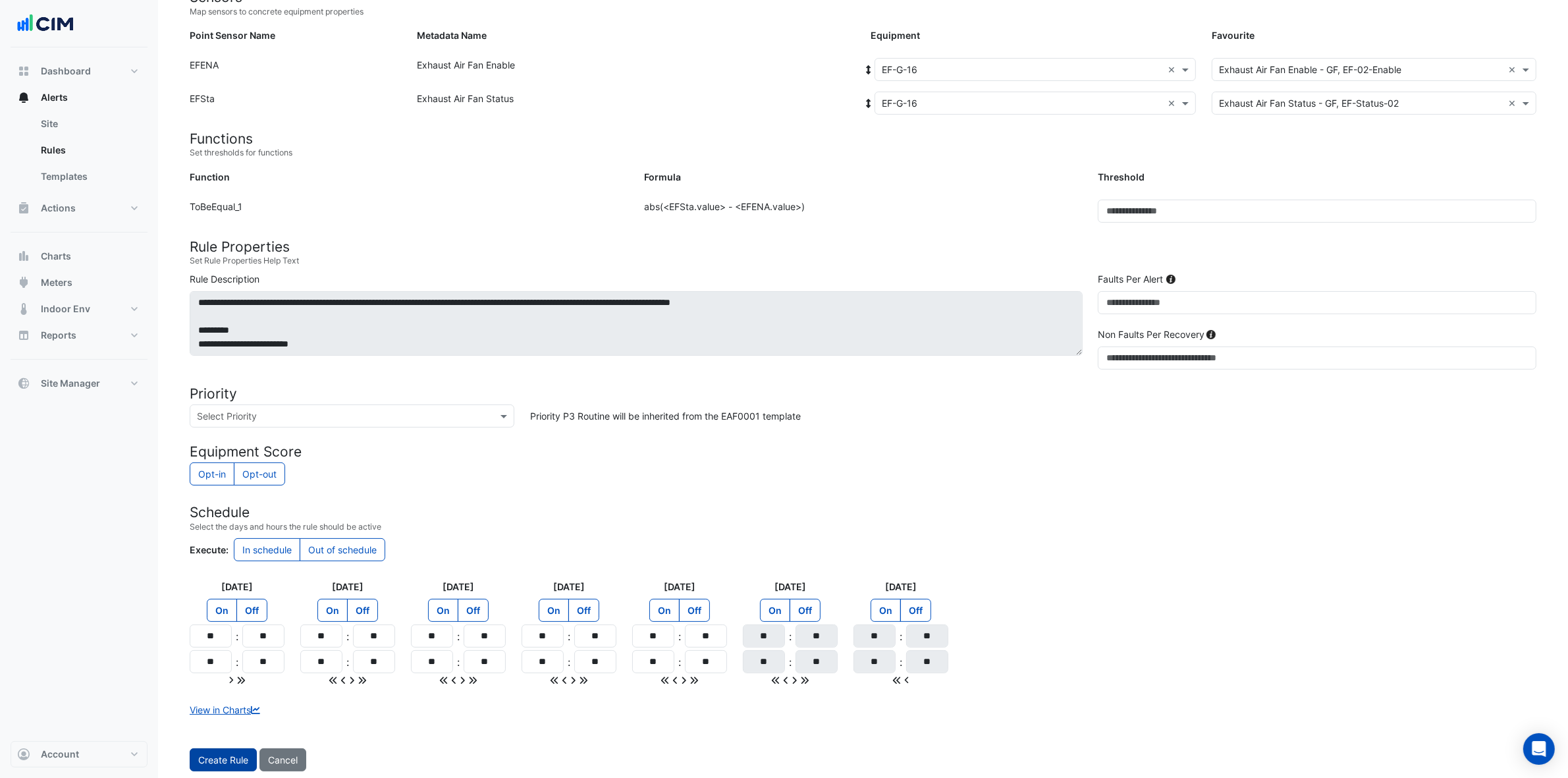
click at [218, 622] on button "Create Rule" at bounding box center [223, 760] width 67 height 23
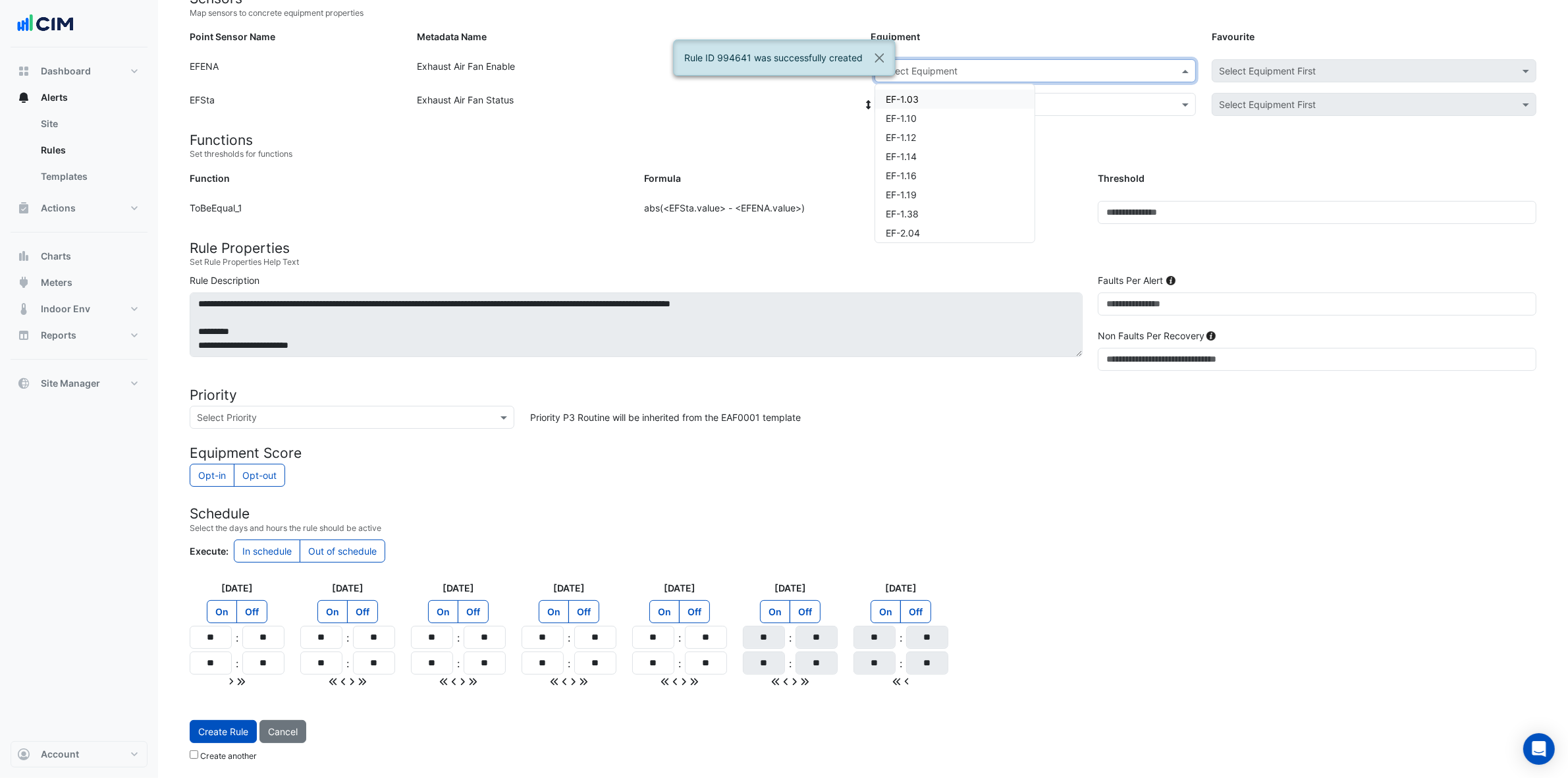
click at [983, 71] on input "text" at bounding box center [1022, 71] width 281 height 13
click at [950, 168] on div "EF-G.04" at bounding box center [955, 171] width 159 height 19
click at [986, 93] on div "Select Equipment" at bounding box center [1035, 104] width 322 height 23
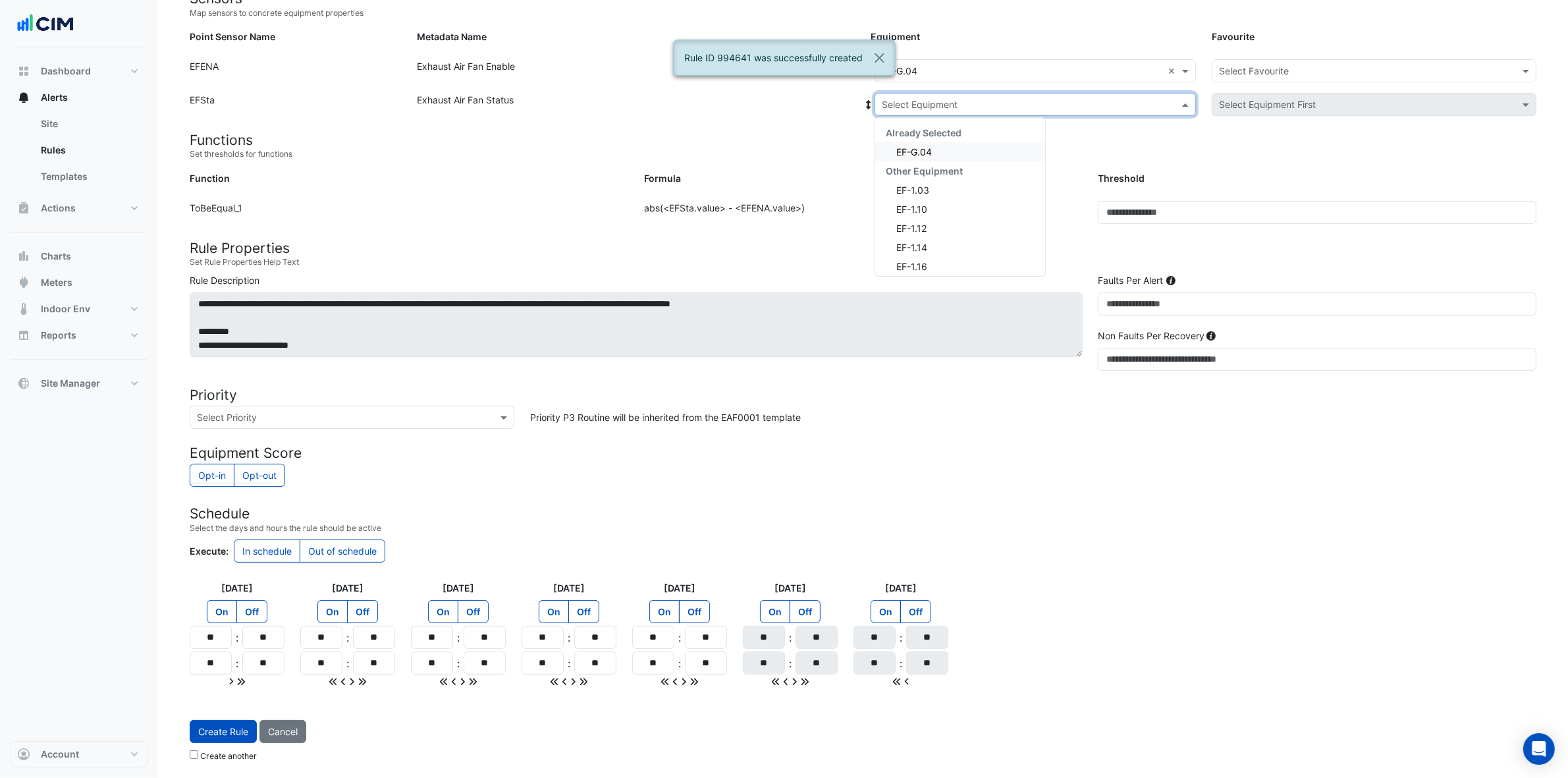
click at [947, 147] on div "EF-G.04" at bounding box center [960, 152] width 170 height 19
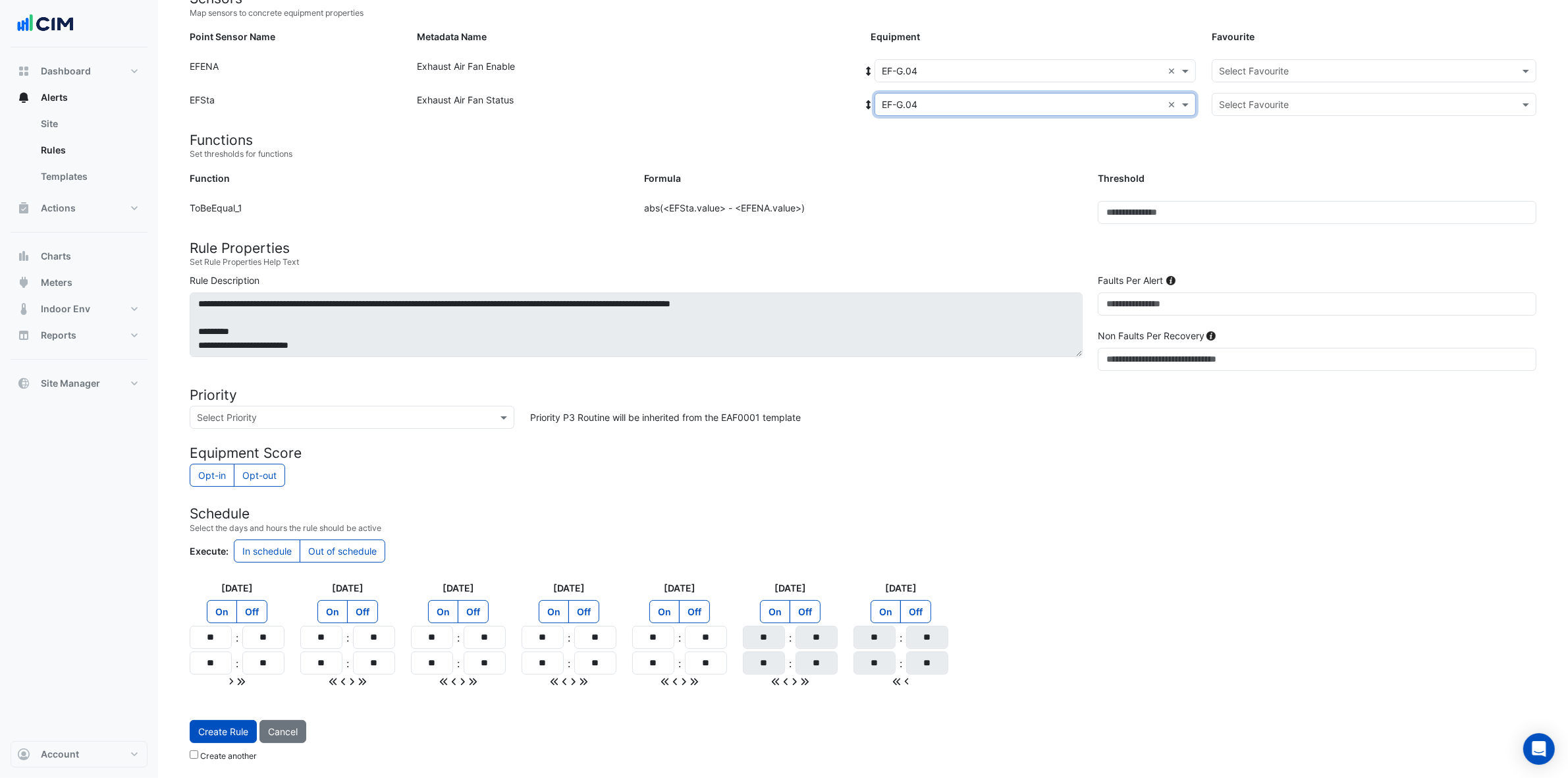
click at [1241, 64] on input "text" at bounding box center [1361, 71] width 284 height 13
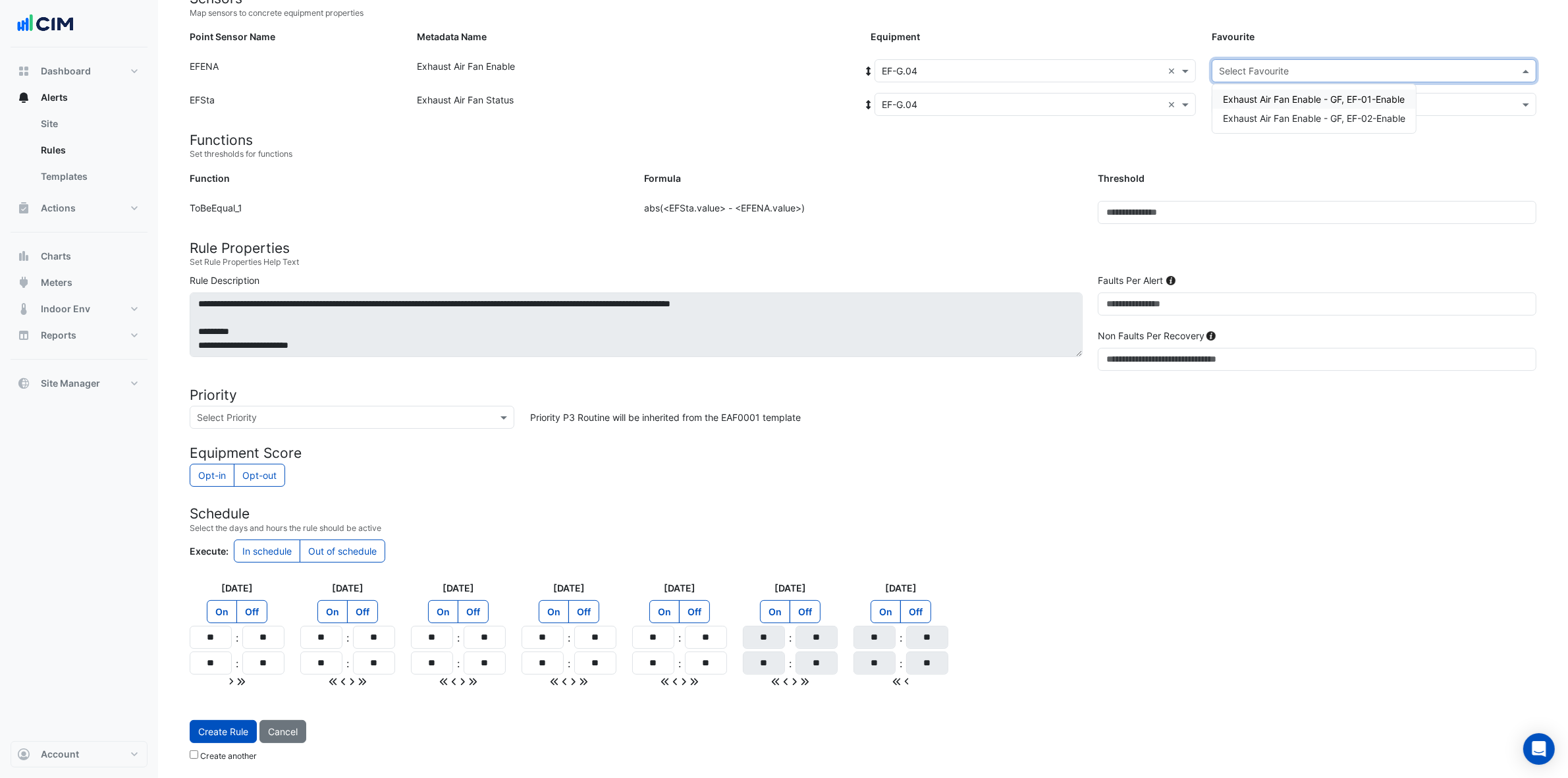
click at [1264, 96] on span "Exhaust Air Fan Enable - GF, EF-01-Enable" at bounding box center [1314, 100] width 182 height 11
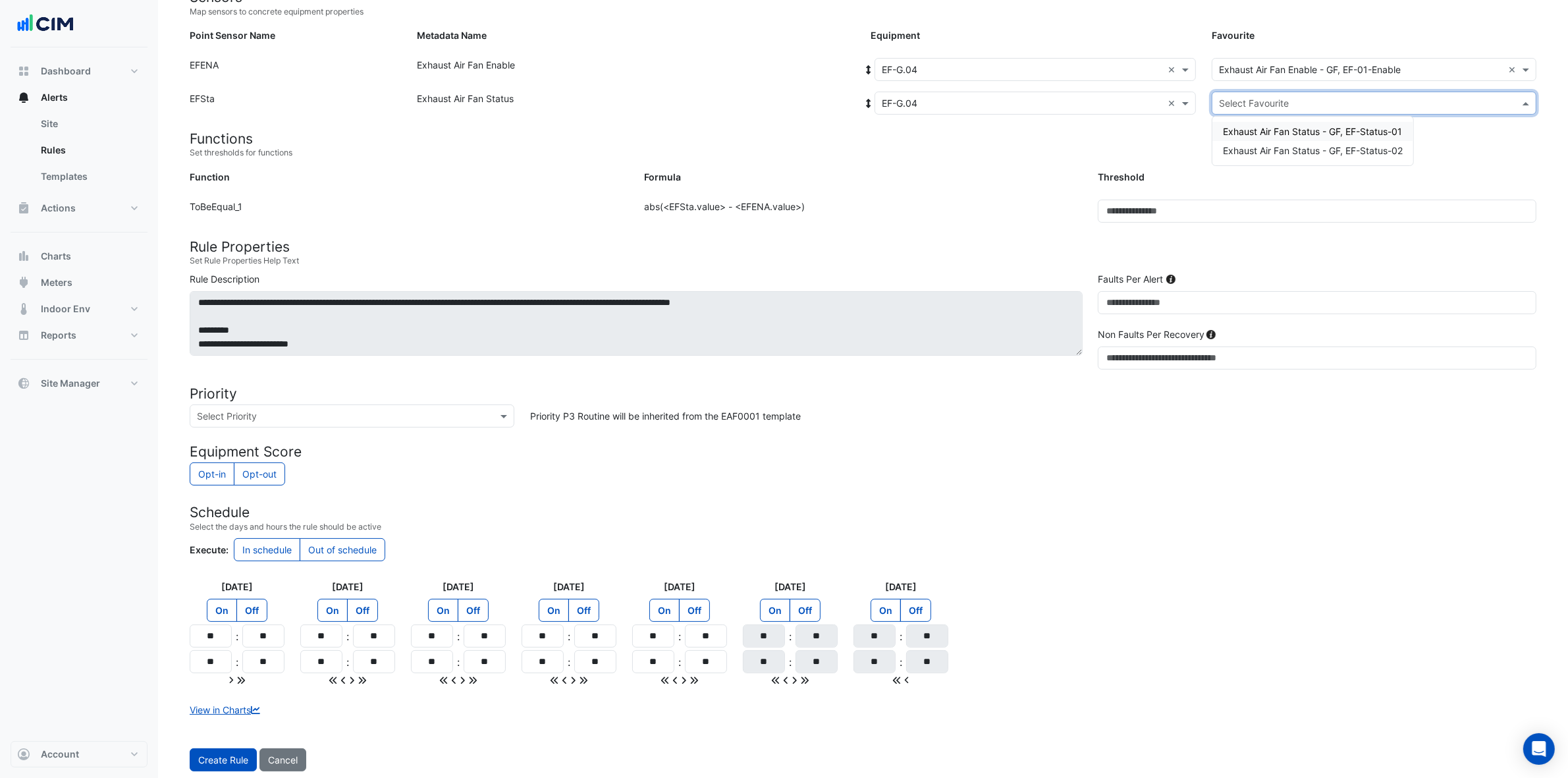
click at [1264, 97] on input "text" at bounding box center [1361, 103] width 284 height 13
click at [1264, 128] on span "Exhaust Air Fan Status - GF, EF-Status-01" at bounding box center [1312, 131] width 179 height 11
click at [225, 622] on button "Create Rule" at bounding box center [223, 760] width 67 height 23
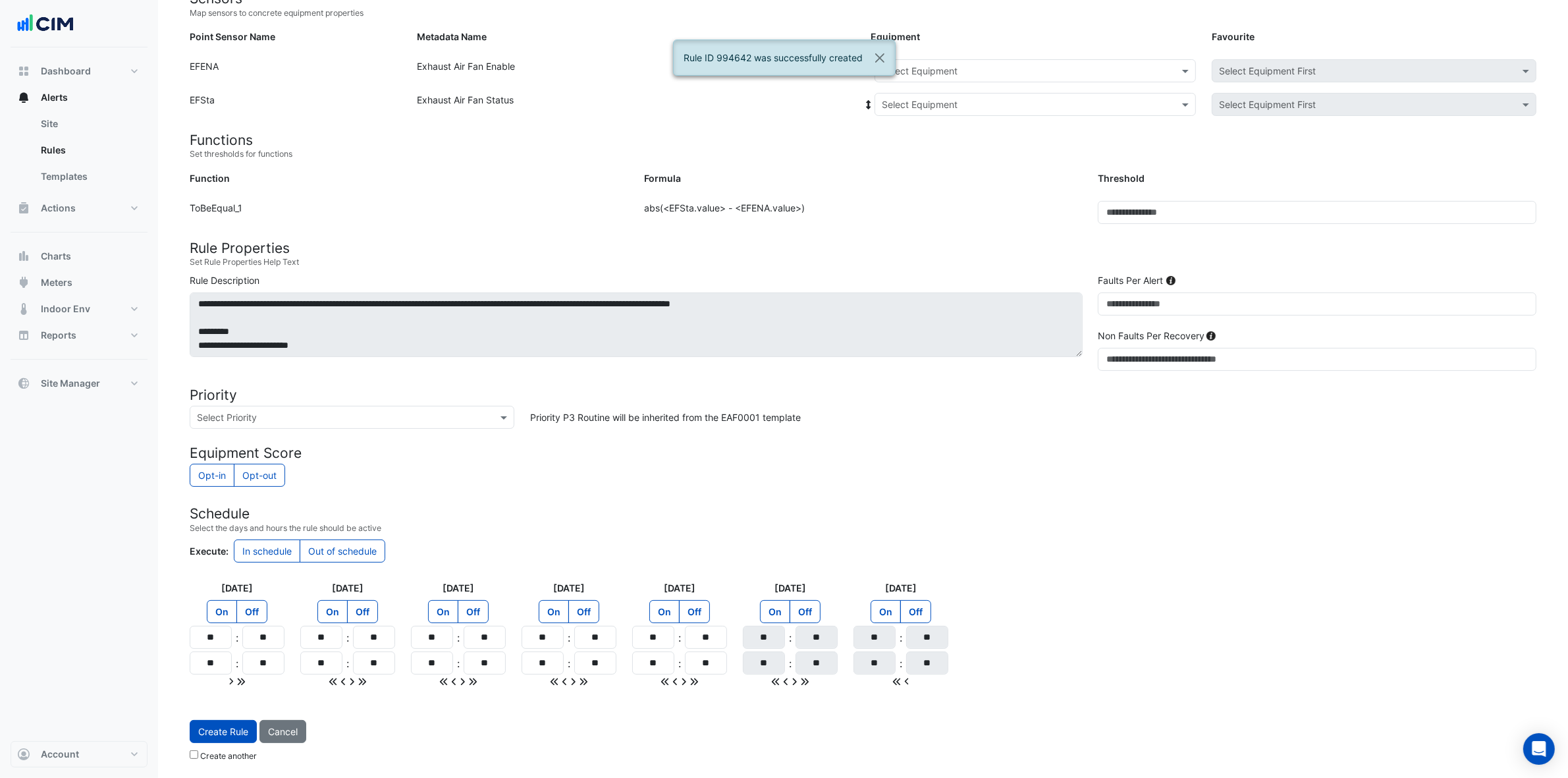
click at [992, 76] on div "Select Equipment" at bounding box center [1035, 71] width 322 height 23
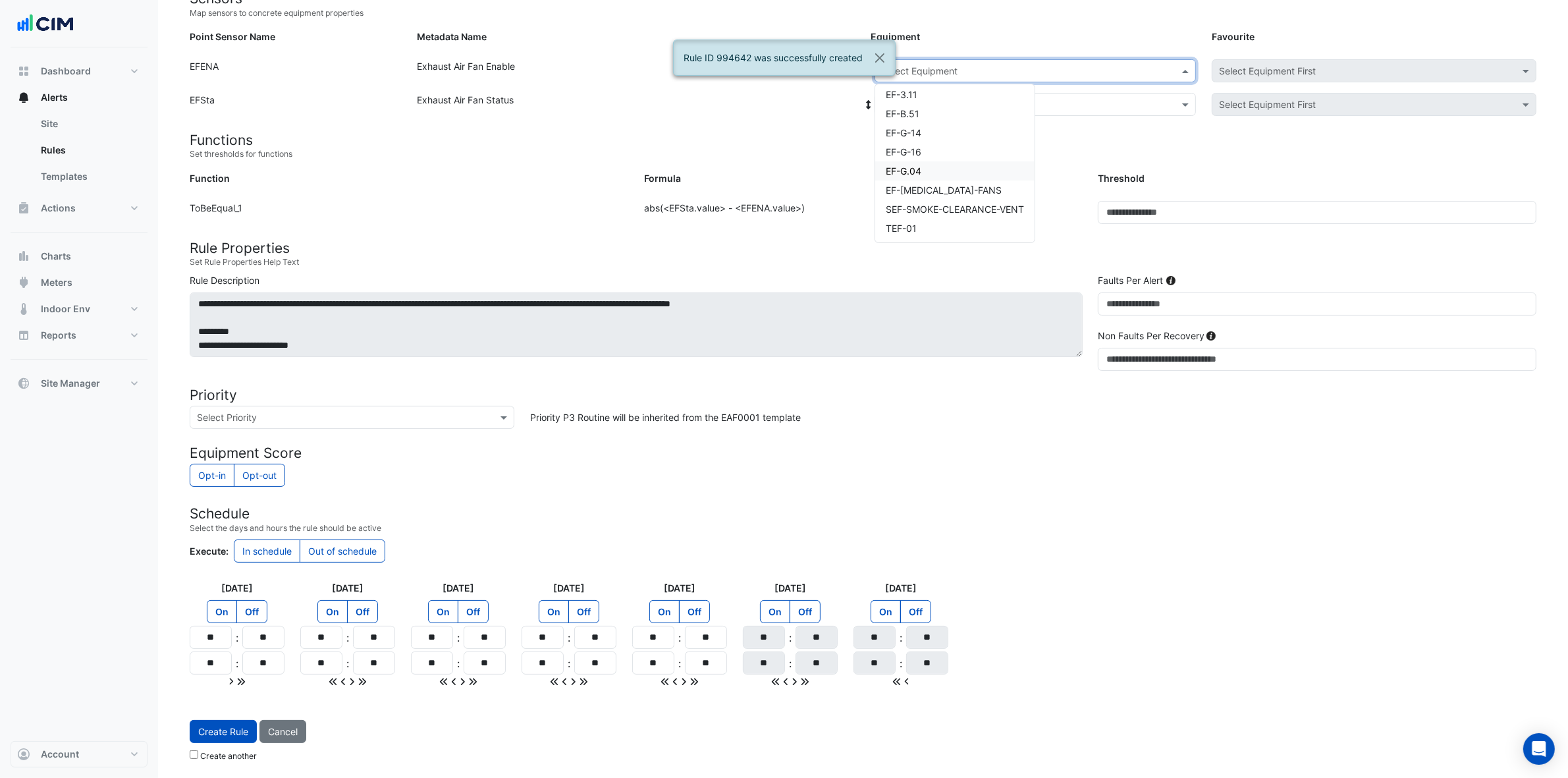
click at [945, 165] on div "EF-G.04" at bounding box center [955, 171] width 159 height 19
click at [971, 98] on input "text" at bounding box center [1022, 104] width 281 height 13
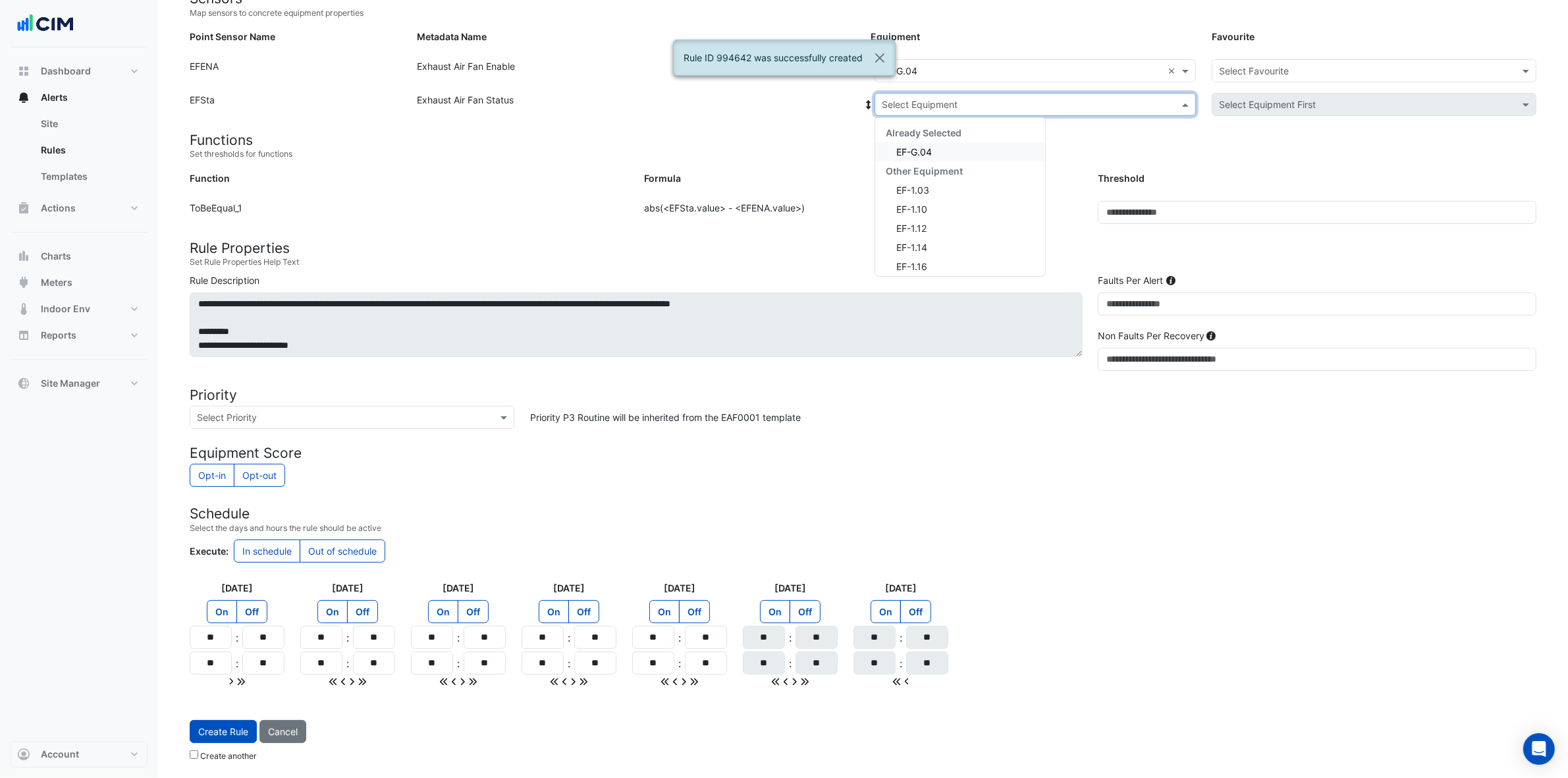
click at [956, 147] on div "EF-G.04" at bounding box center [960, 152] width 170 height 19
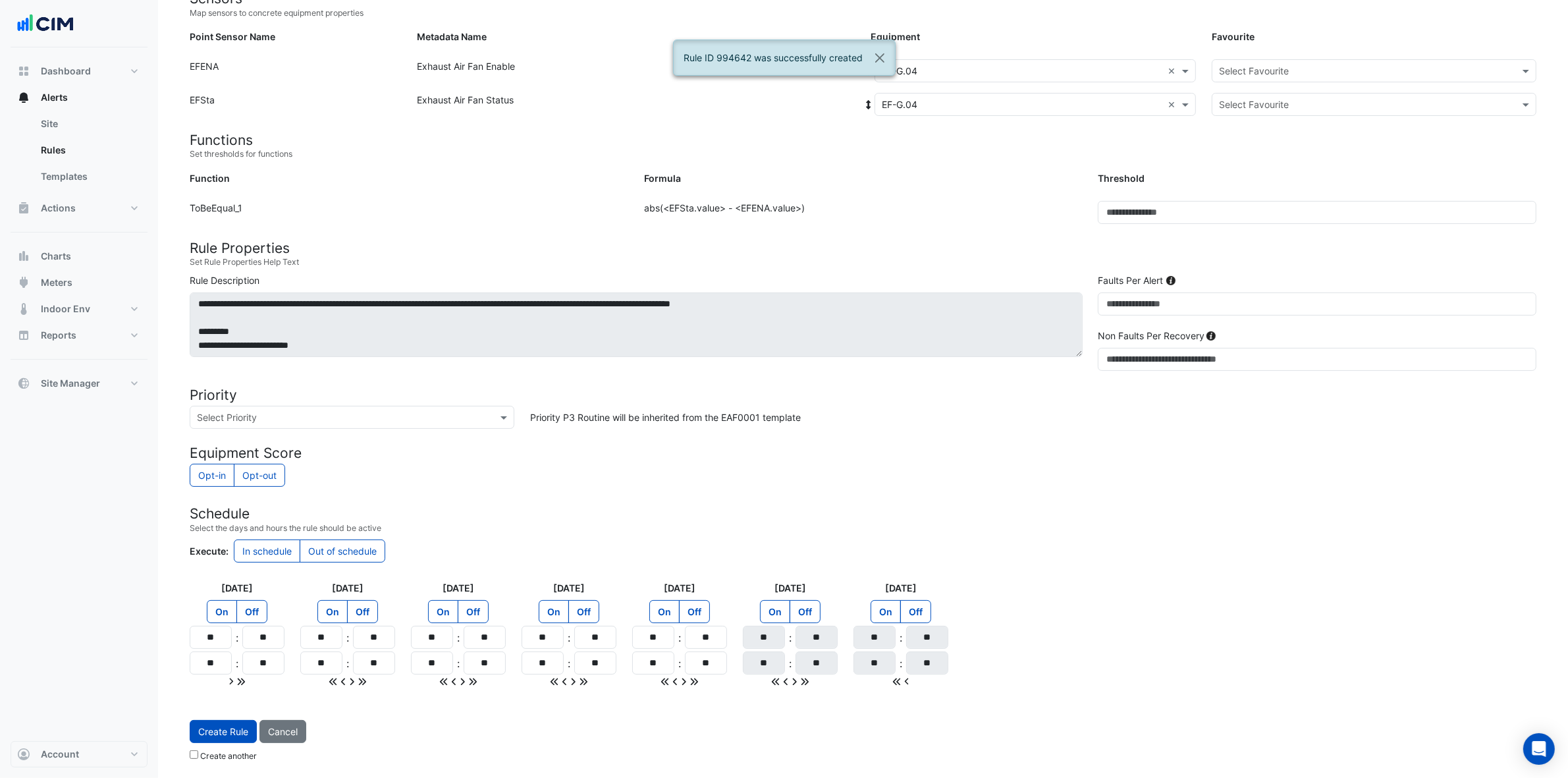
click at [1264, 56] on form "Sensors Map sensors to concrete equipment properties Point Sensor Name Metadata…" at bounding box center [863, 378] width 1347 height 777
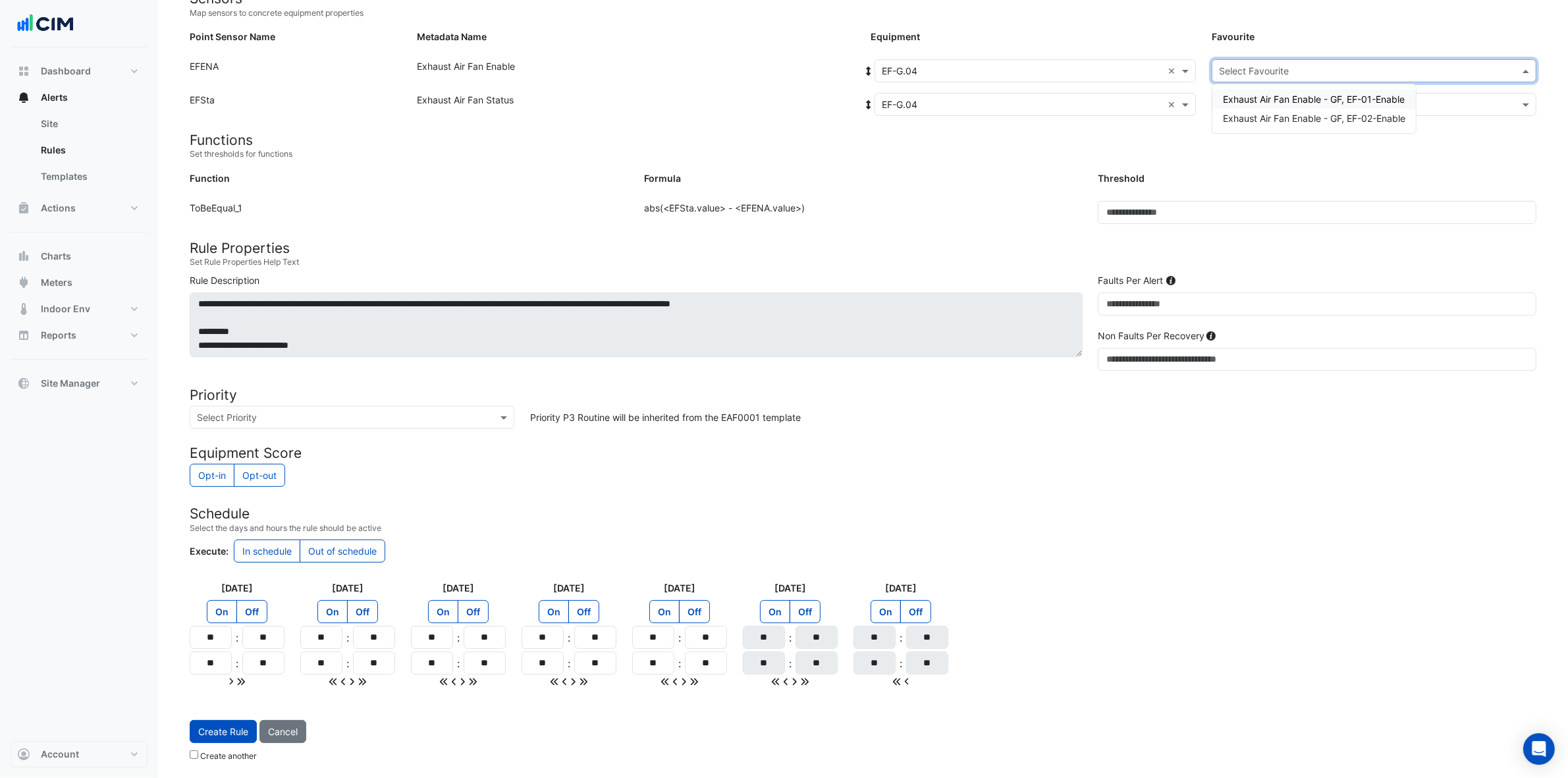
click at [1264, 69] on input "text" at bounding box center [1361, 71] width 284 height 13
click at [1264, 114] on span "Exhaust Air Fan Enable - GF, EF-02-Enable" at bounding box center [1314, 119] width 182 height 11
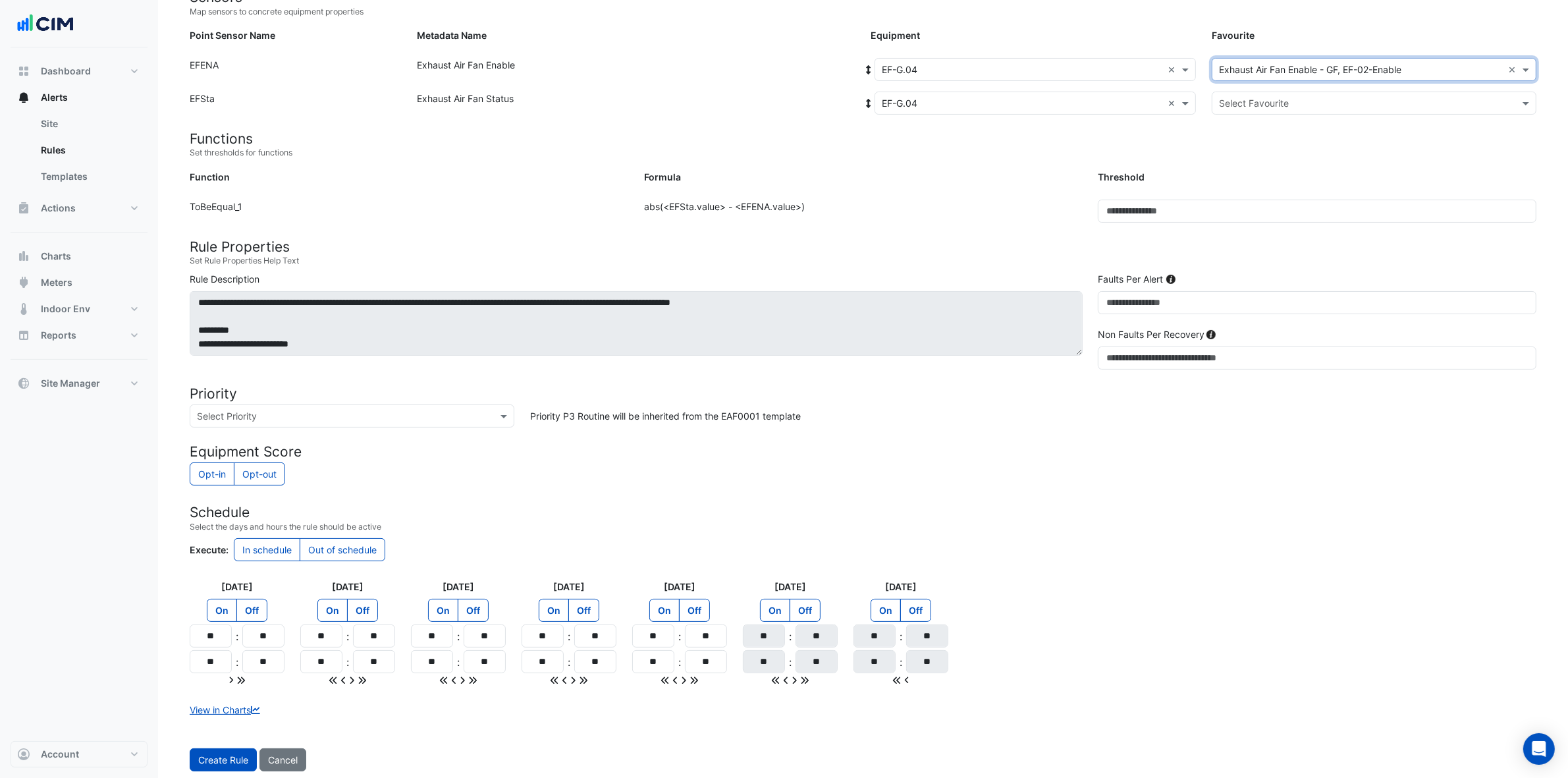
click at [1264, 97] on input "text" at bounding box center [1361, 103] width 284 height 13
click at [1264, 145] on span "Exhaust Air Fan Status - GF, EF-Status-02" at bounding box center [1313, 150] width 180 height 11
click at [218, 622] on button "Create Rule" at bounding box center [223, 760] width 67 height 23
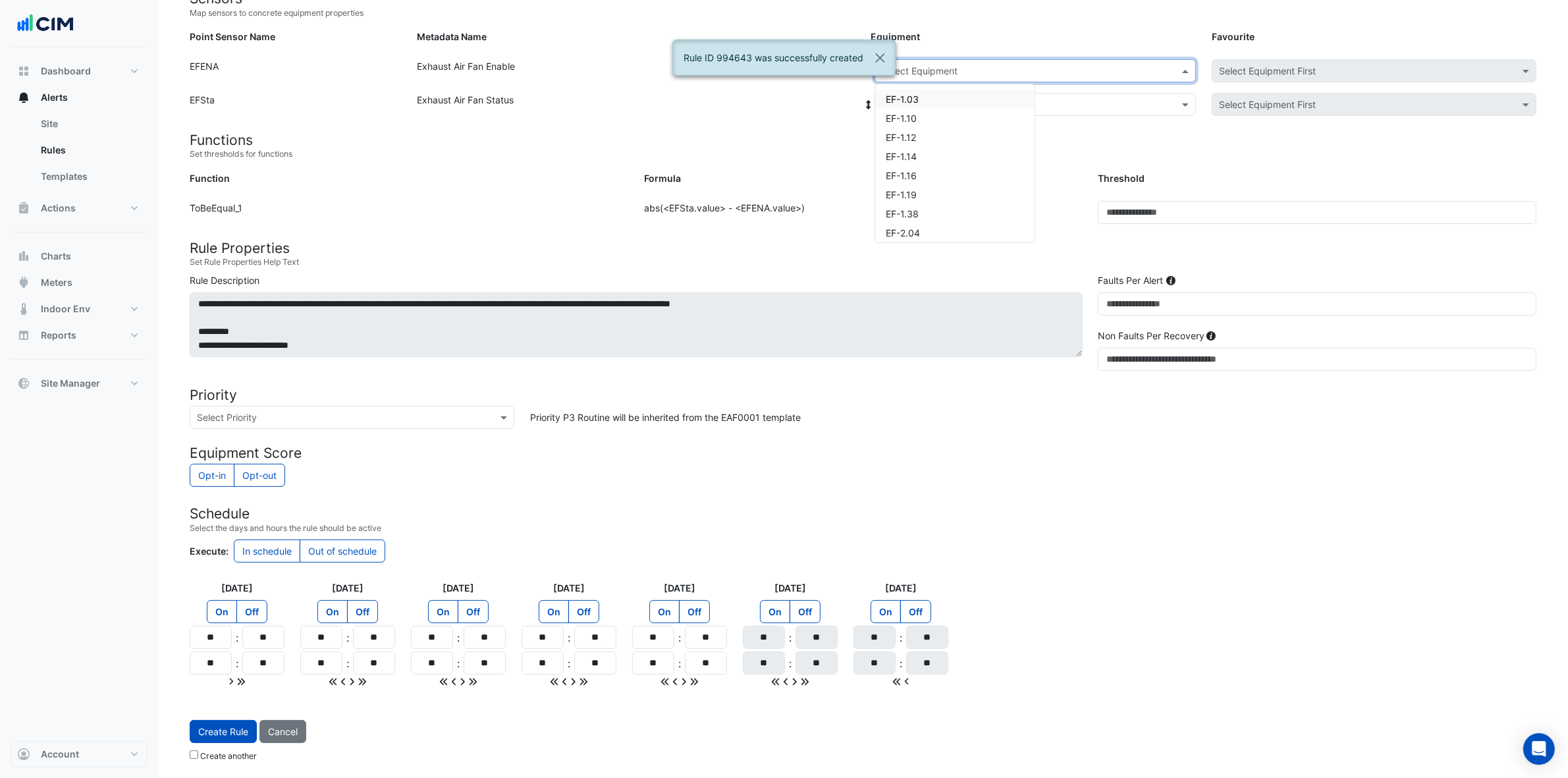
click at [1002, 66] on input "text" at bounding box center [1022, 71] width 281 height 13
click at [982, 187] on span "EF-[MEDICAL_DATA]-FANS" at bounding box center [943, 191] width 116 height 11
click at [989, 89] on div "Point Sensor Name: EFENA Metadata Name: Exhaust Air Fan Enable Equipment: Selec…" at bounding box center [863, 76] width 1363 height 34
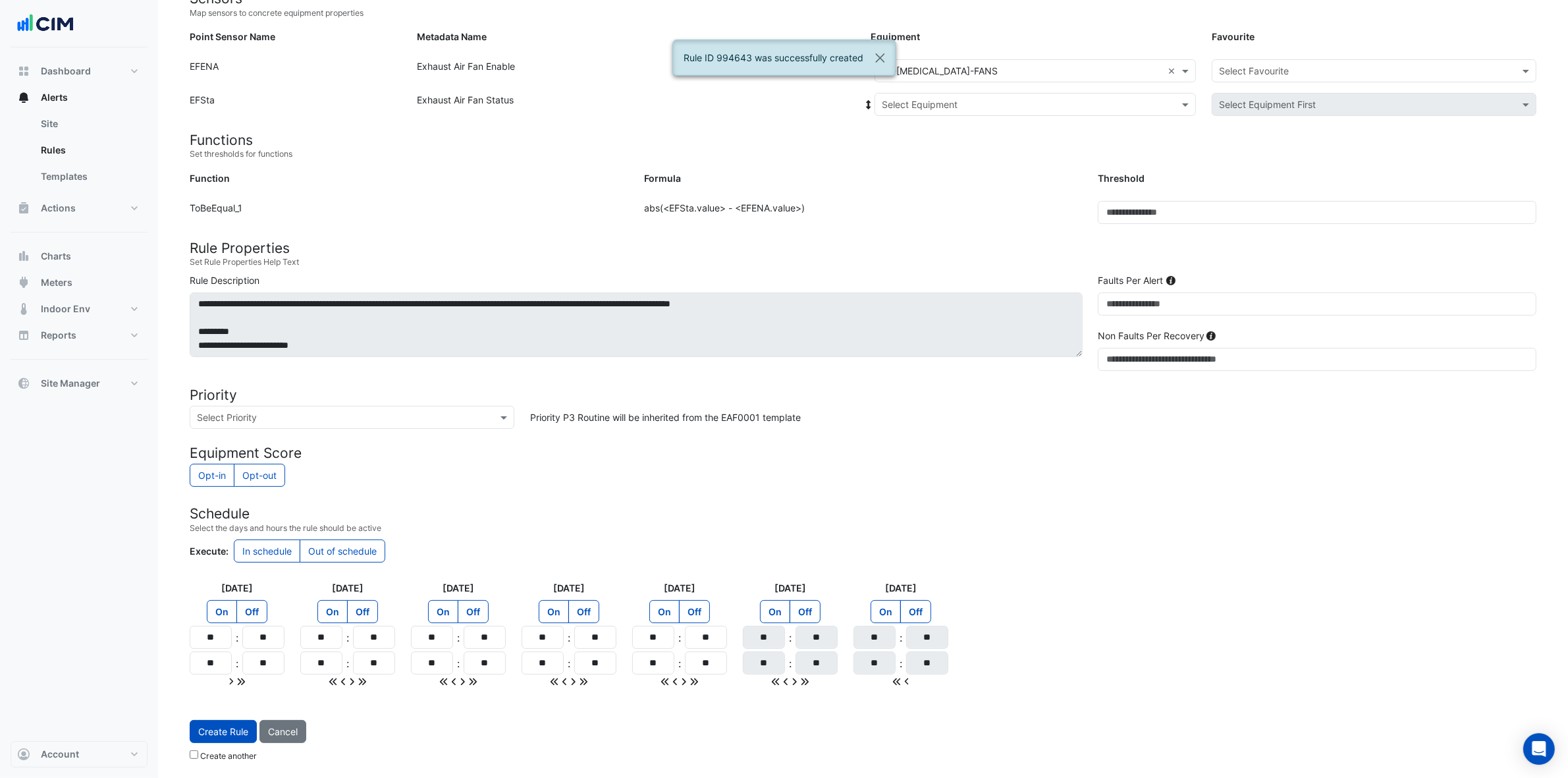
click at [975, 103] on input "text" at bounding box center [1022, 104] width 281 height 13
click at [948, 143] on div "EF-[MEDICAL_DATA]-FANS" at bounding box center [960, 152] width 170 height 19
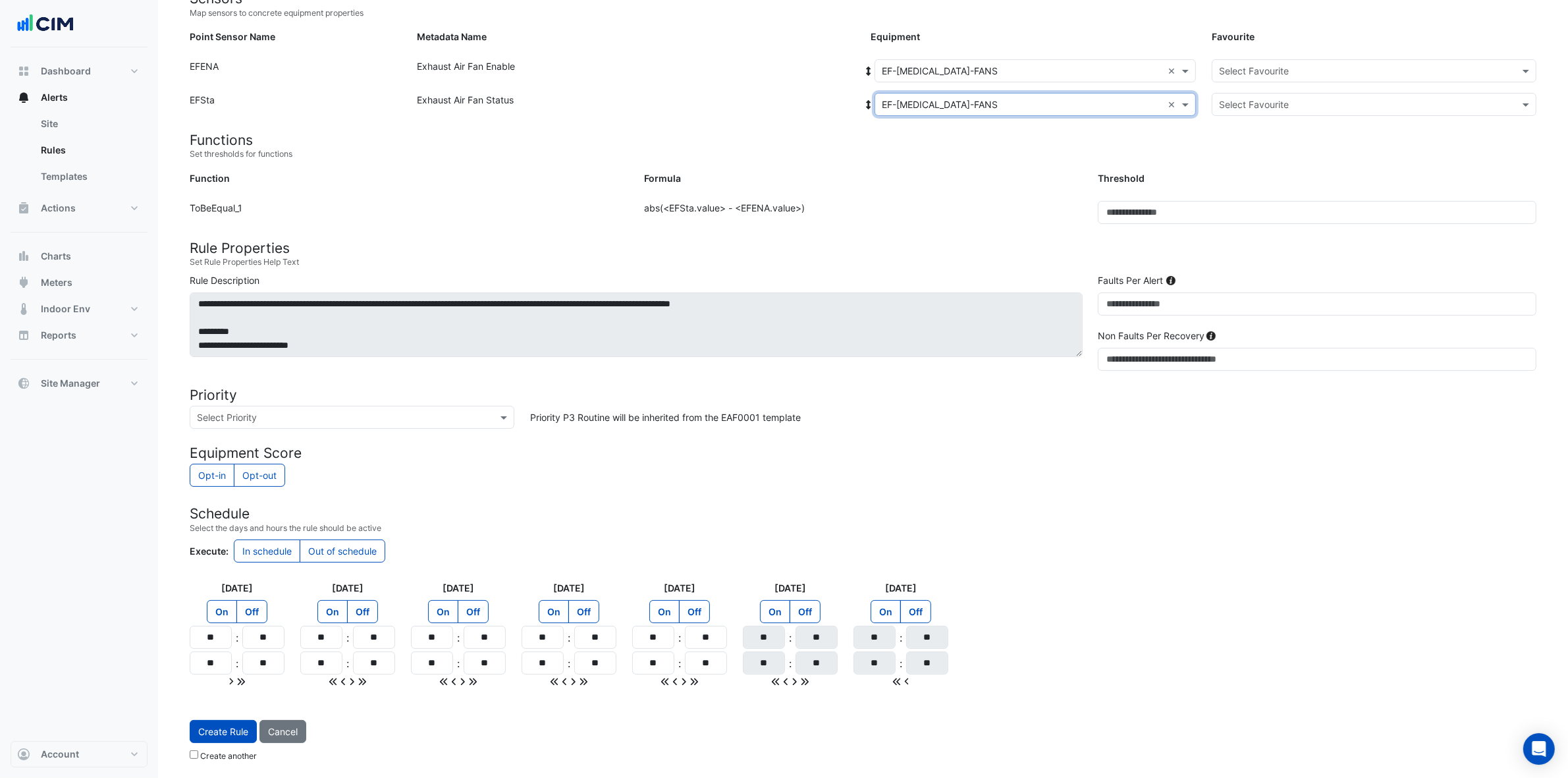
click at [1264, 54] on form "Sensors Map sensors to concrete equipment properties Point Sensor Name Metadata…" at bounding box center [863, 378] width 1347 height 777
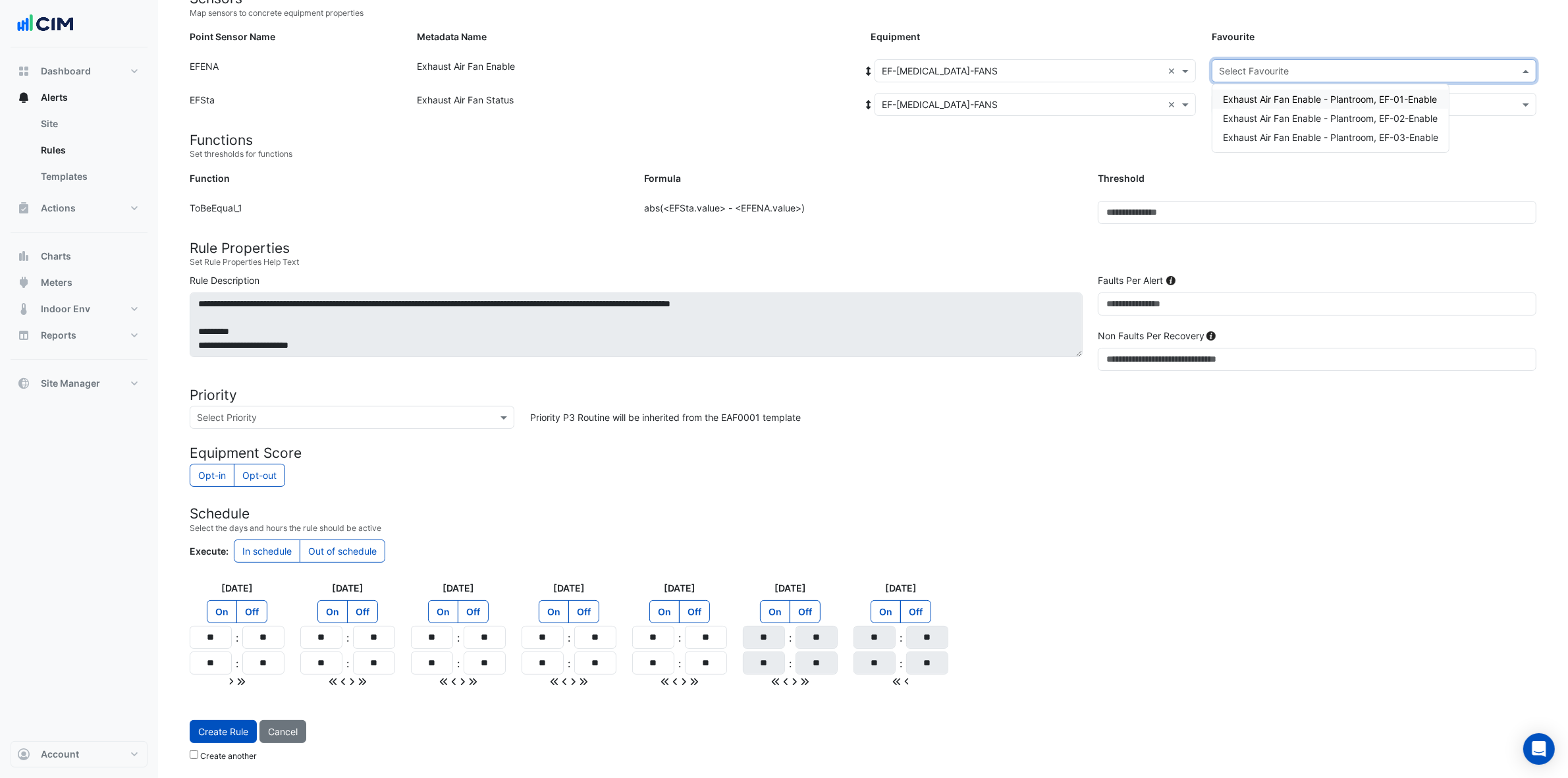
click at [1264, 64] on input "text" at bounding box center [1361, 71] width 284 height 13
click at [1264, 97] on span "Exhaust Air Fan Enable - Plantroom, EF-01-Enable" at bounding box center [1329, 100] width 214 height 11
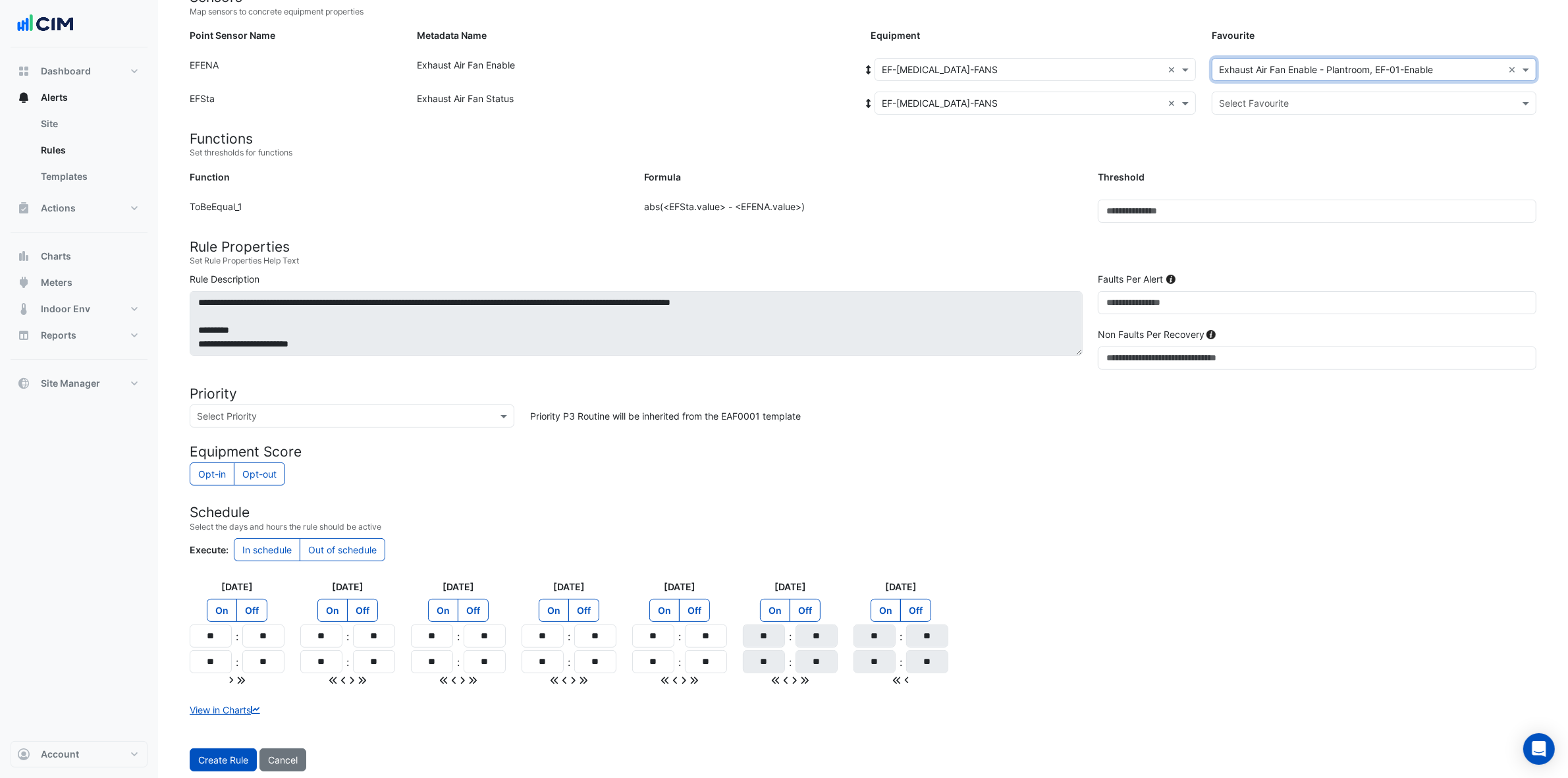
click at [1264, 103] on input "text" at bounding box center [1361, 103] width 284 height 13
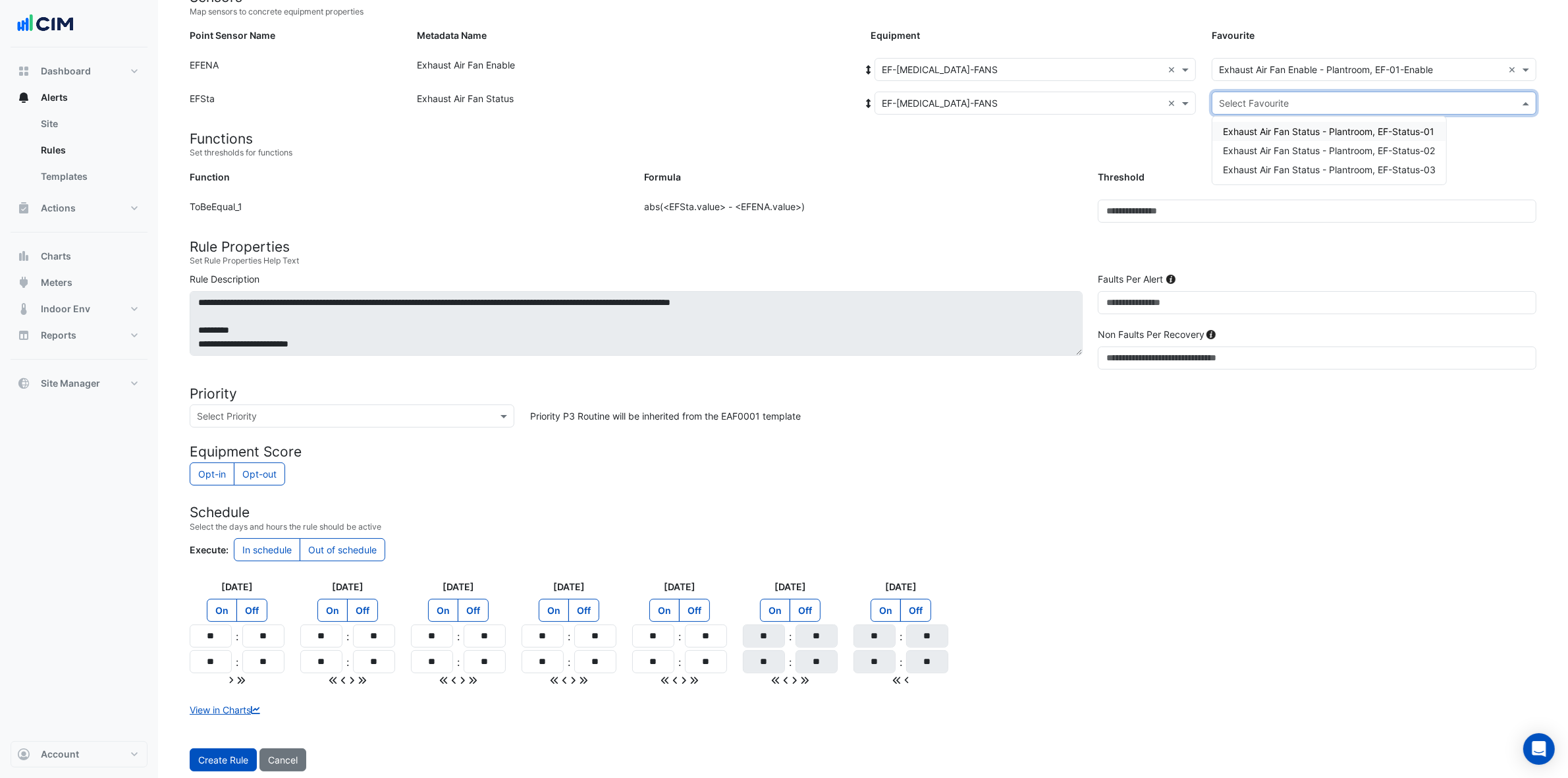
click at [1264, 136] on div "Exhaust Air Fan Status - Plantroom, EF-Status-01" at bounding box center [1329, 131] width 234 height 19
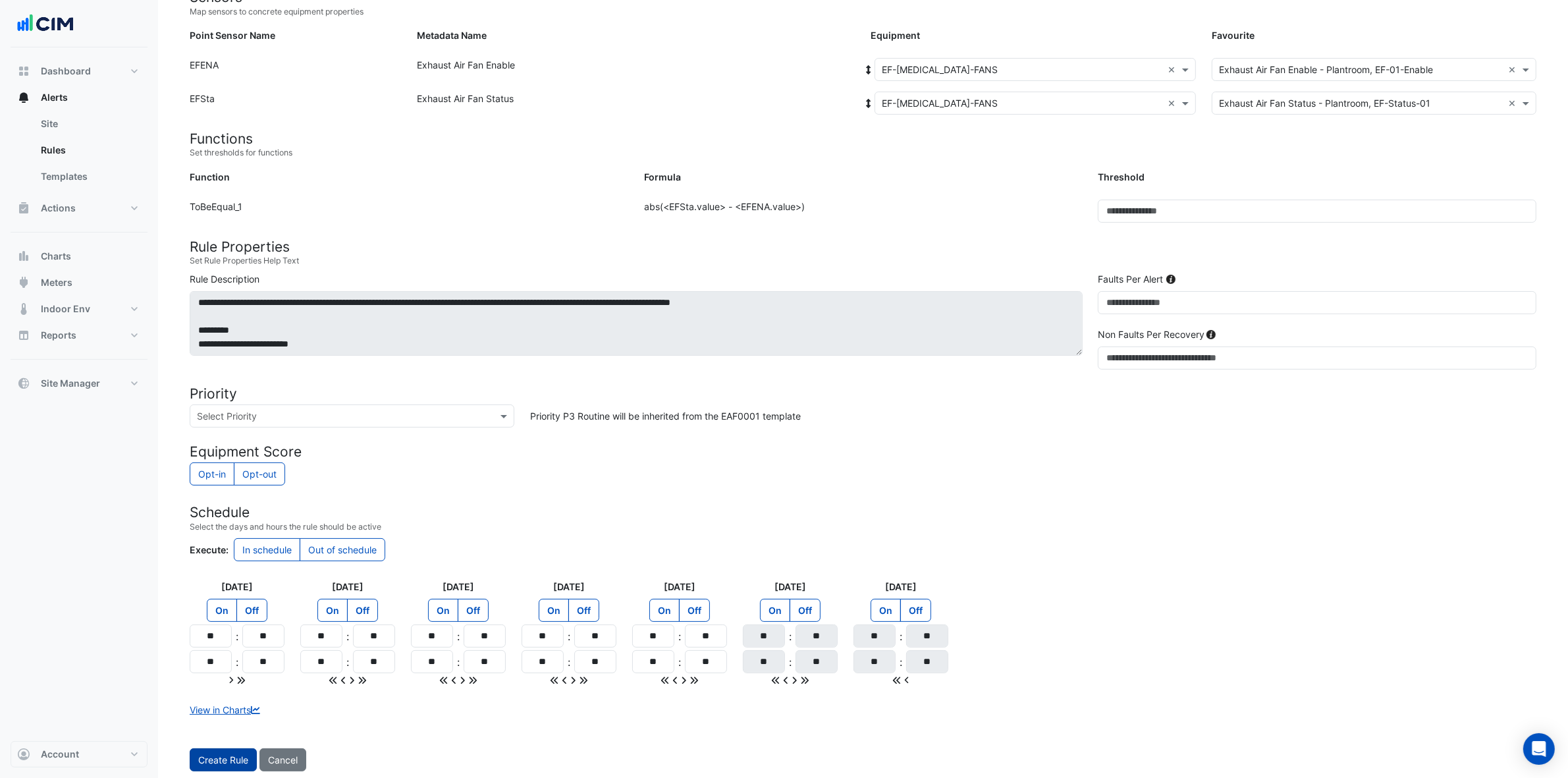
click at [226, 622] on button "Create Rule" at bounding box center [223, 760] width 67 height 23
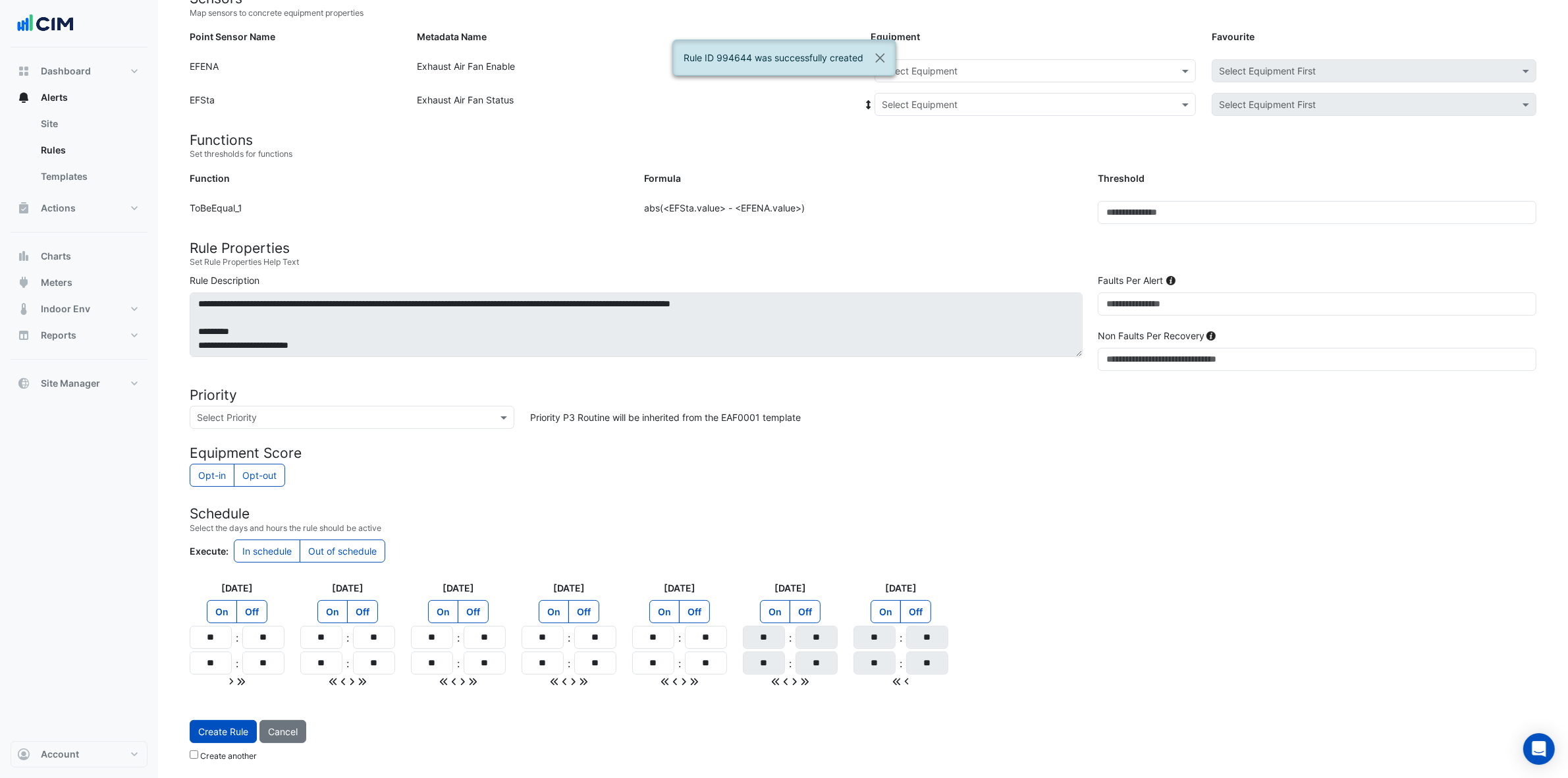
click at [1052, 66] on input "text" at bounding box center [1022, 71] width 281 height 13
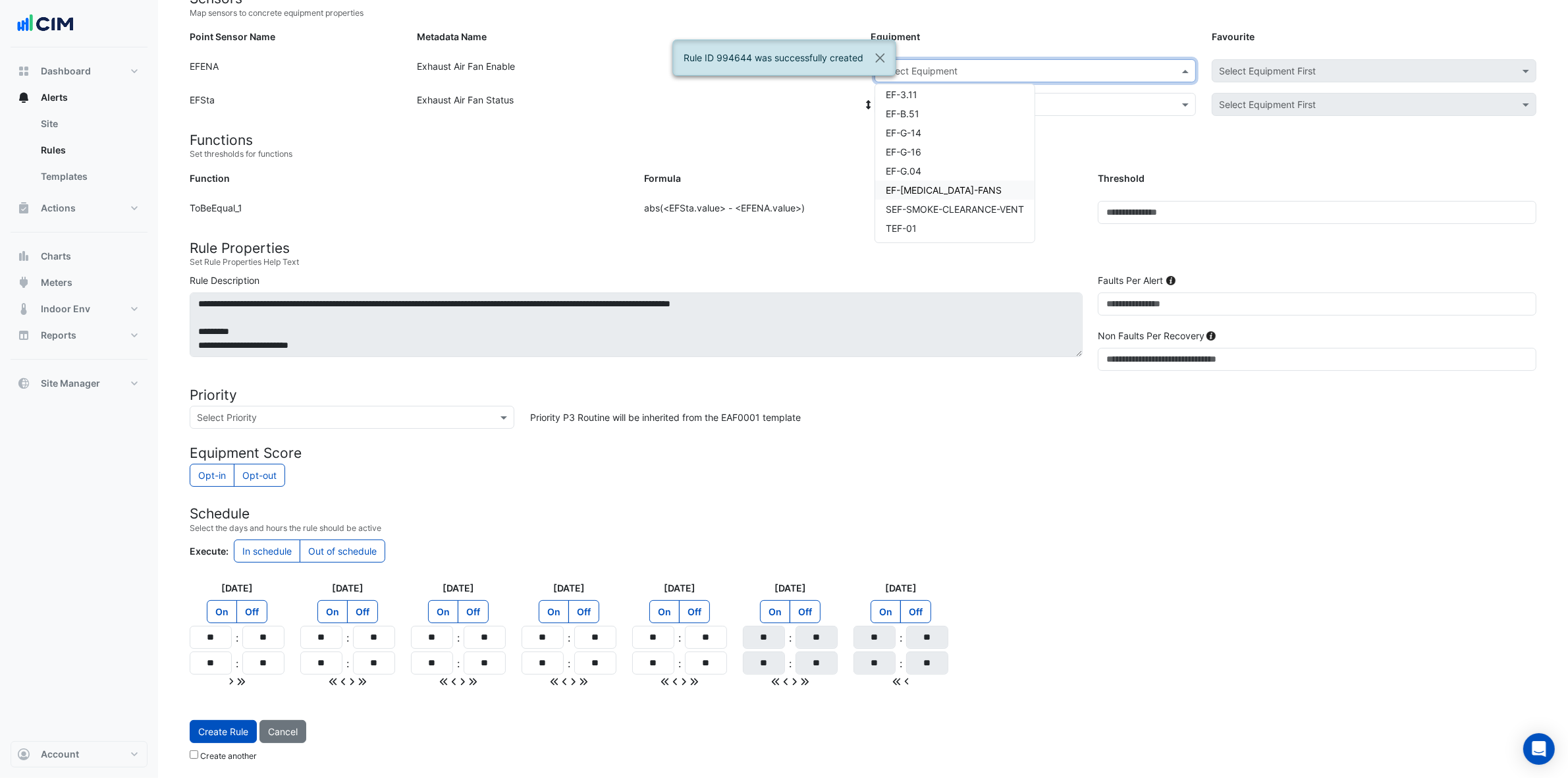
click at [977, 185] on span "EF-[MEDICAL_DATA]-FANS" at bounding box center [943, 191] width 116 height 11
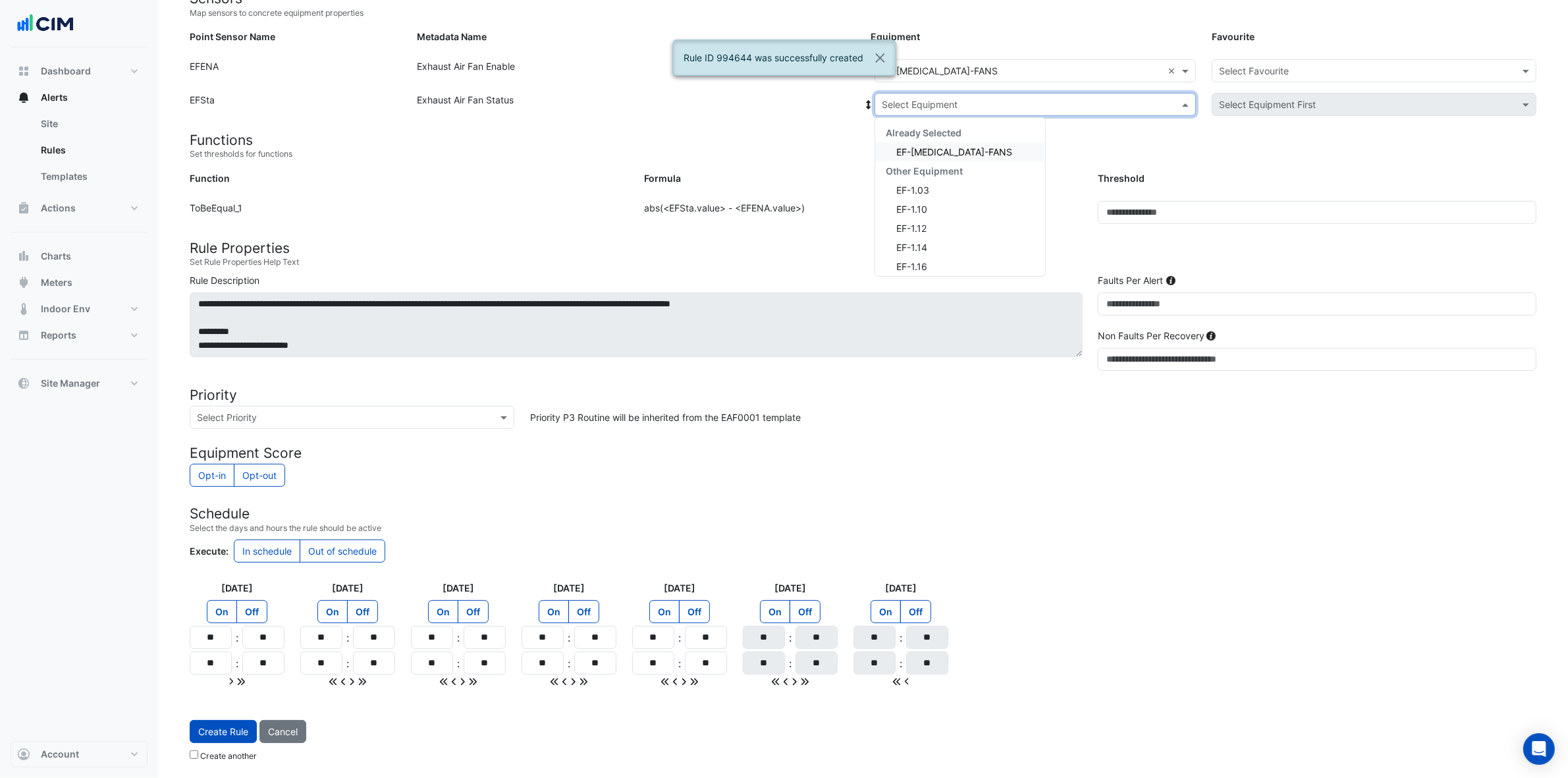
click at [1028, 103] on input "text" at bounding box center [1022, 104] width 281 height 13
click at [989, 147] on span "EF-[MEDICAL_DATA]-FANS" at bounding box center [954, 152] width 116 height 11
click at [1264, 64] on input "text" at bounding box center [1361, 71] width 284 height 13
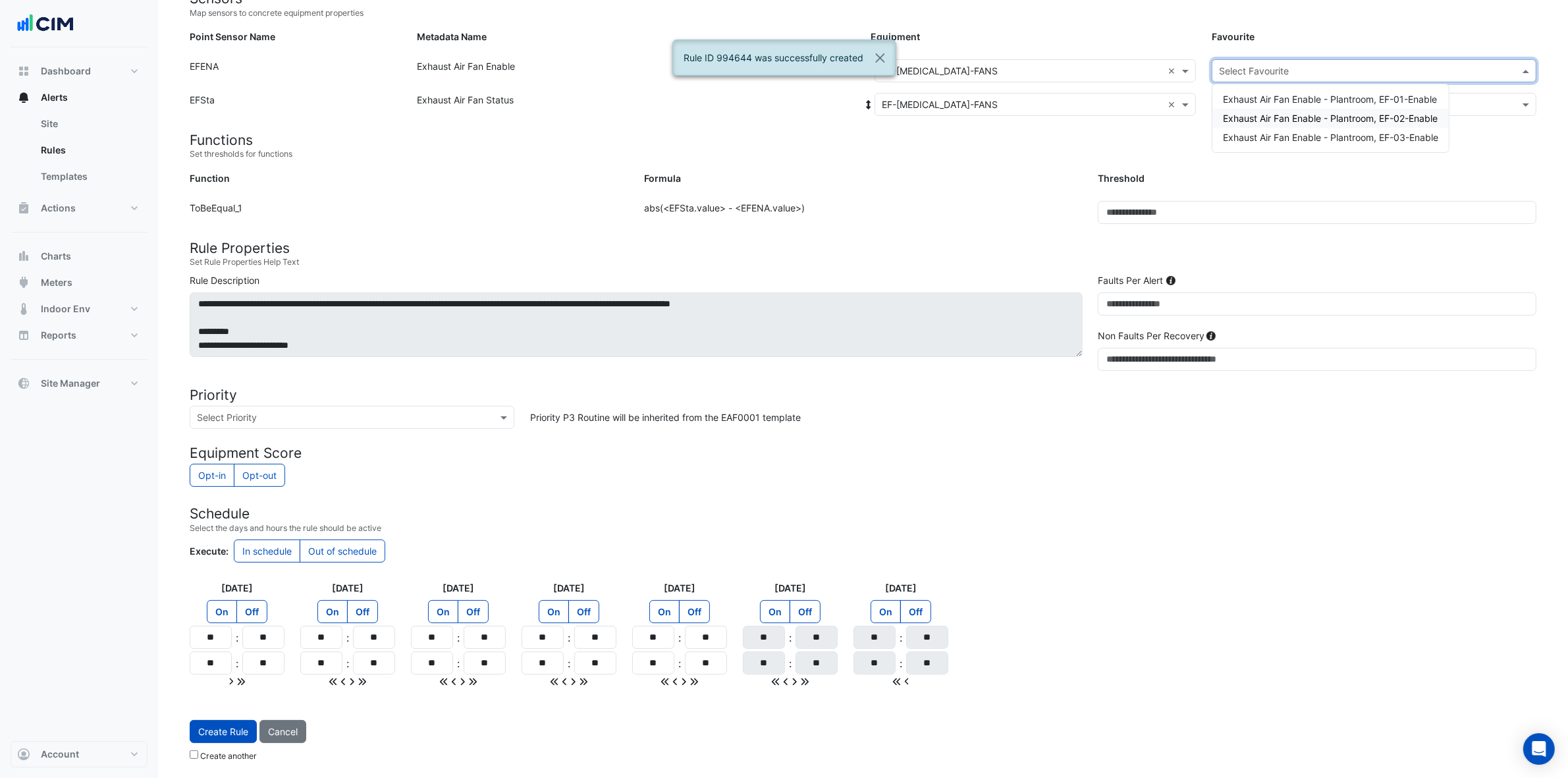
click at [1264, 116] on span "Exhaust Air Fan Enable - Plantroom, EF-02-Enable" at bounding box center [1330, 119] width 215 height 11
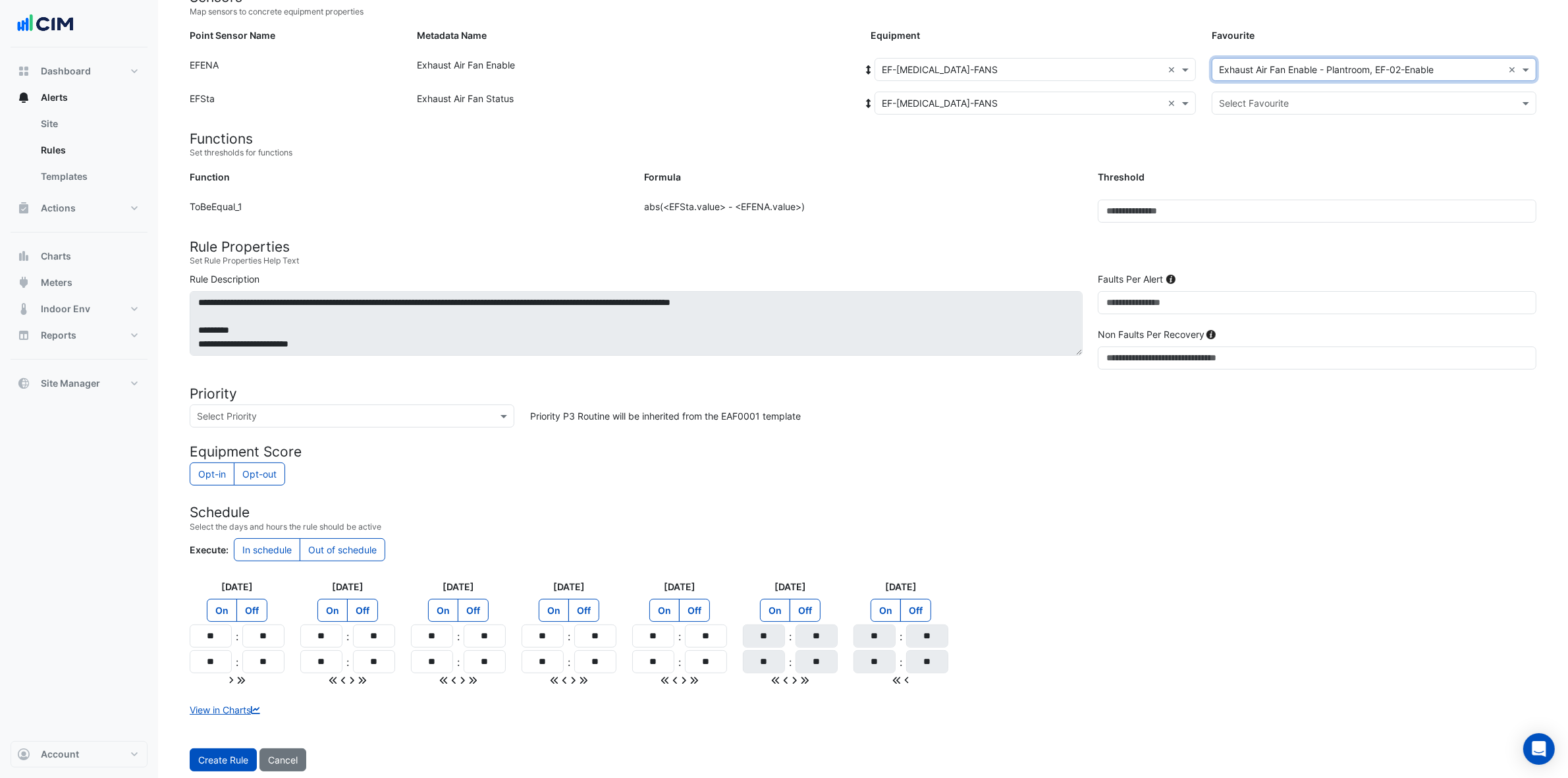
click at [1264, 97] on input "text" at bounding box center [1361, 103] width 284 height 13
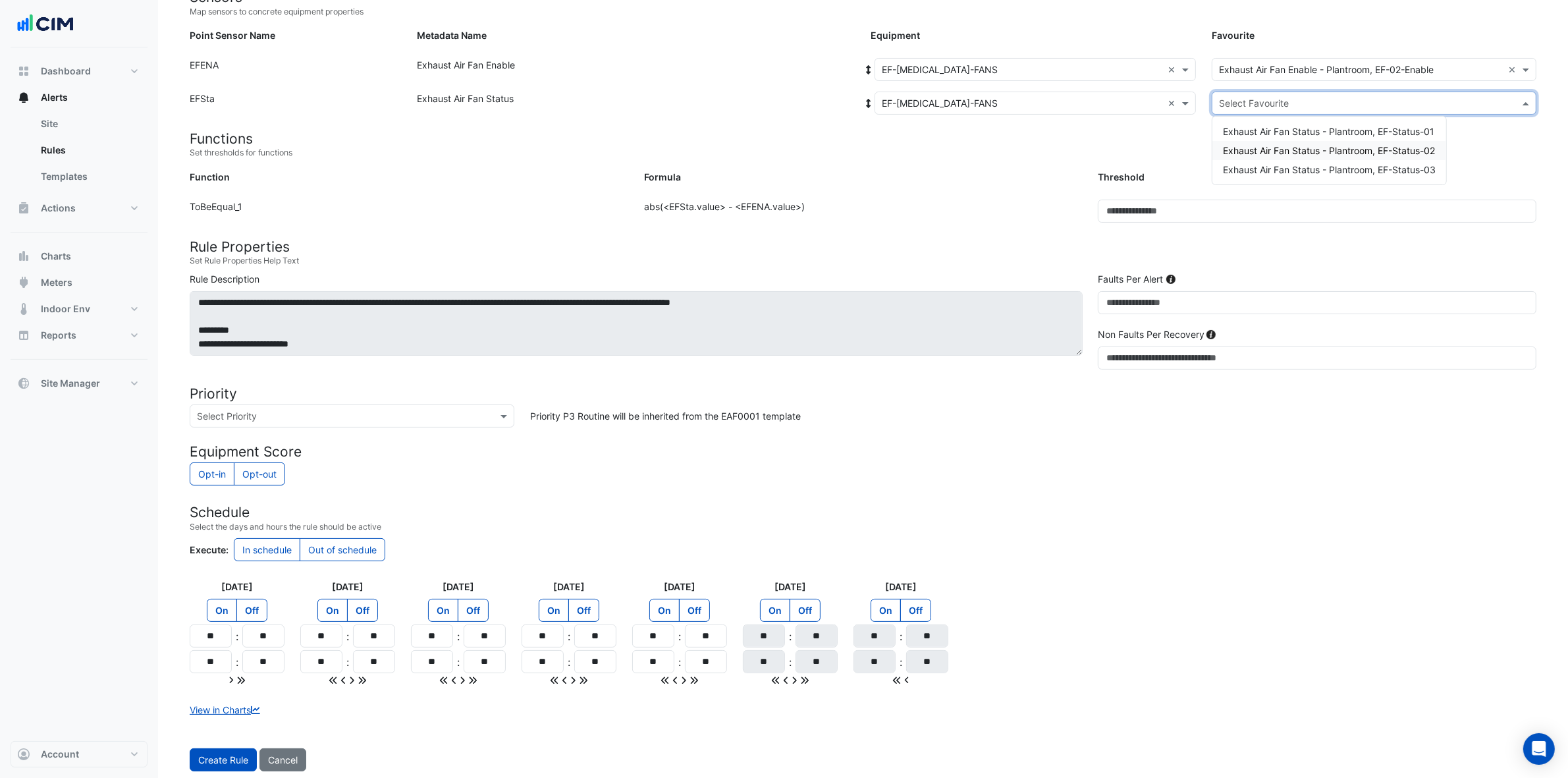
click at [1264, 149] on span "Exhaust Air Fan Status - Plantroom, EF-Status-02" at bounding box center [1329, 150] width 212 height 11
click at [227, 622] on button "Create Rule" at bounding box center [223, 760] width 67 height 23
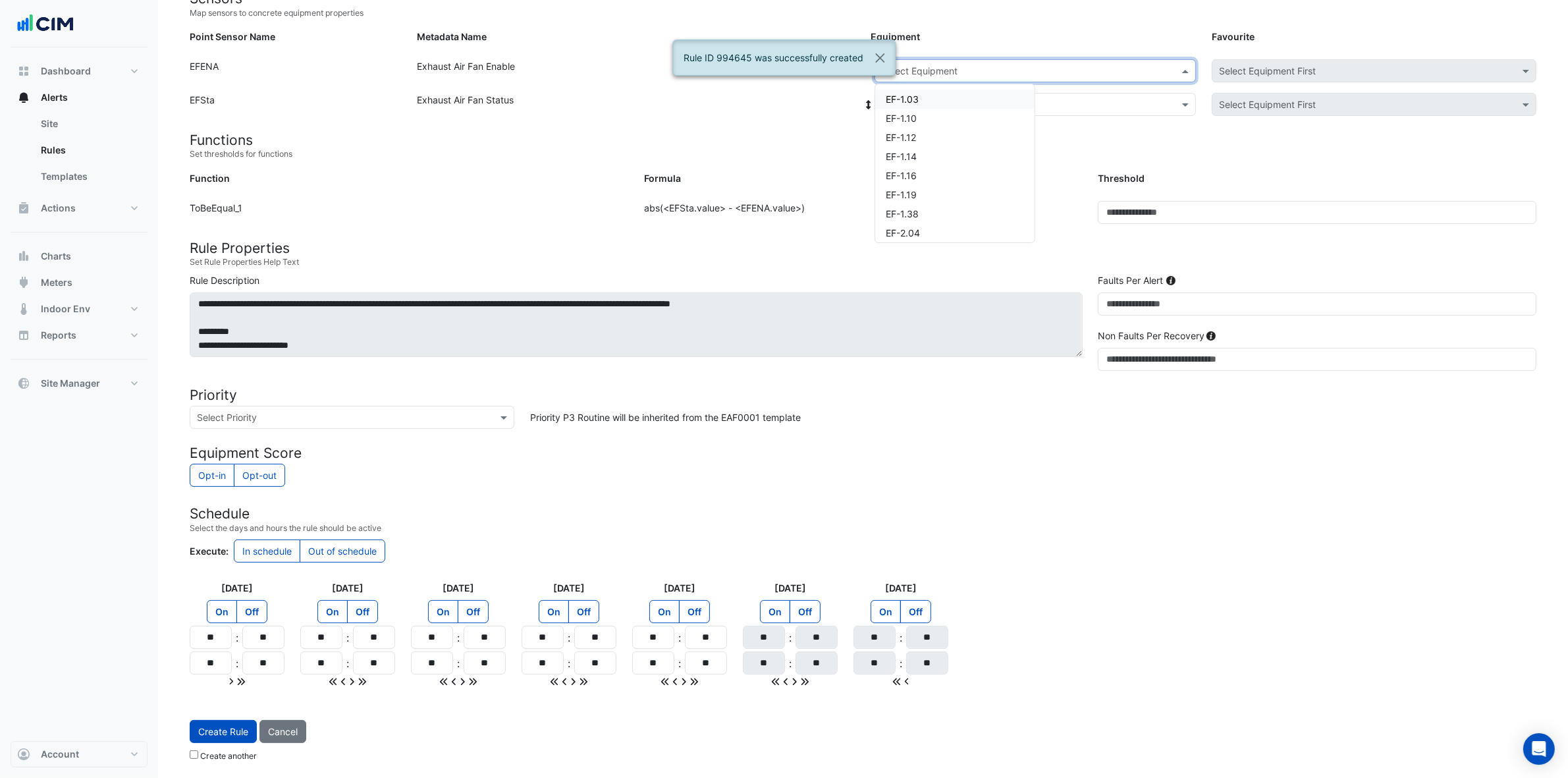
click at [1033, 64] on input "text" at bounding box center [1022, 71] width 281 height 13
click at [1002, 188] on span "EF-[MEDICAL_DATA]-FANS" at bounding box center [943, 191] width 116 height 11
click at [1038, 94] on div "Select Equipment" at bounding box center [1035, 104] width 322 height 23
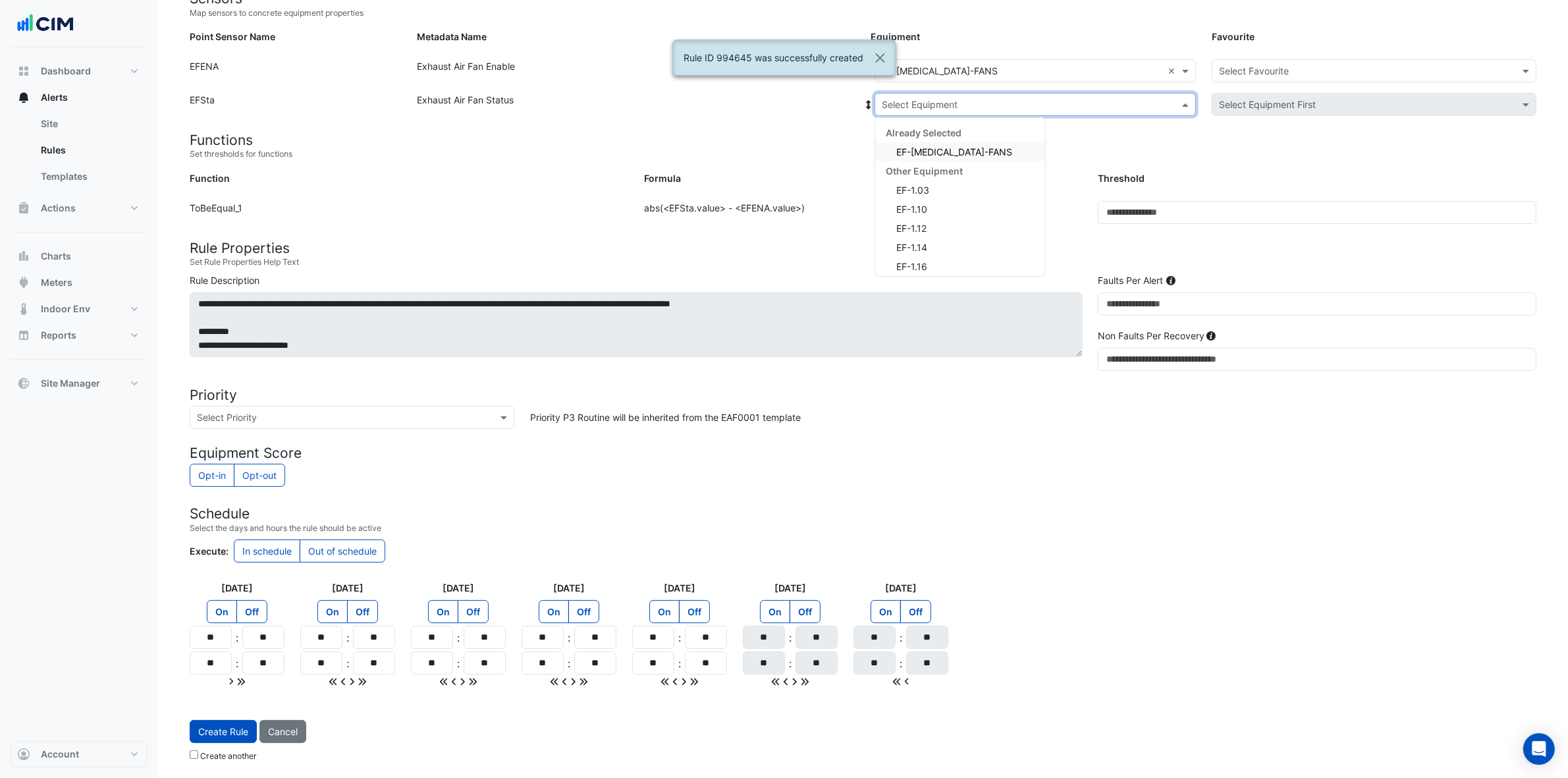
click at [1003, 149] on span "EF-[MEDICAL_DATA]-FANS" at bounding box center [954, 152] width 116 height 11
click at [1264, 66] on input "text" at bounding box center [1361, 71] width 284 height 13
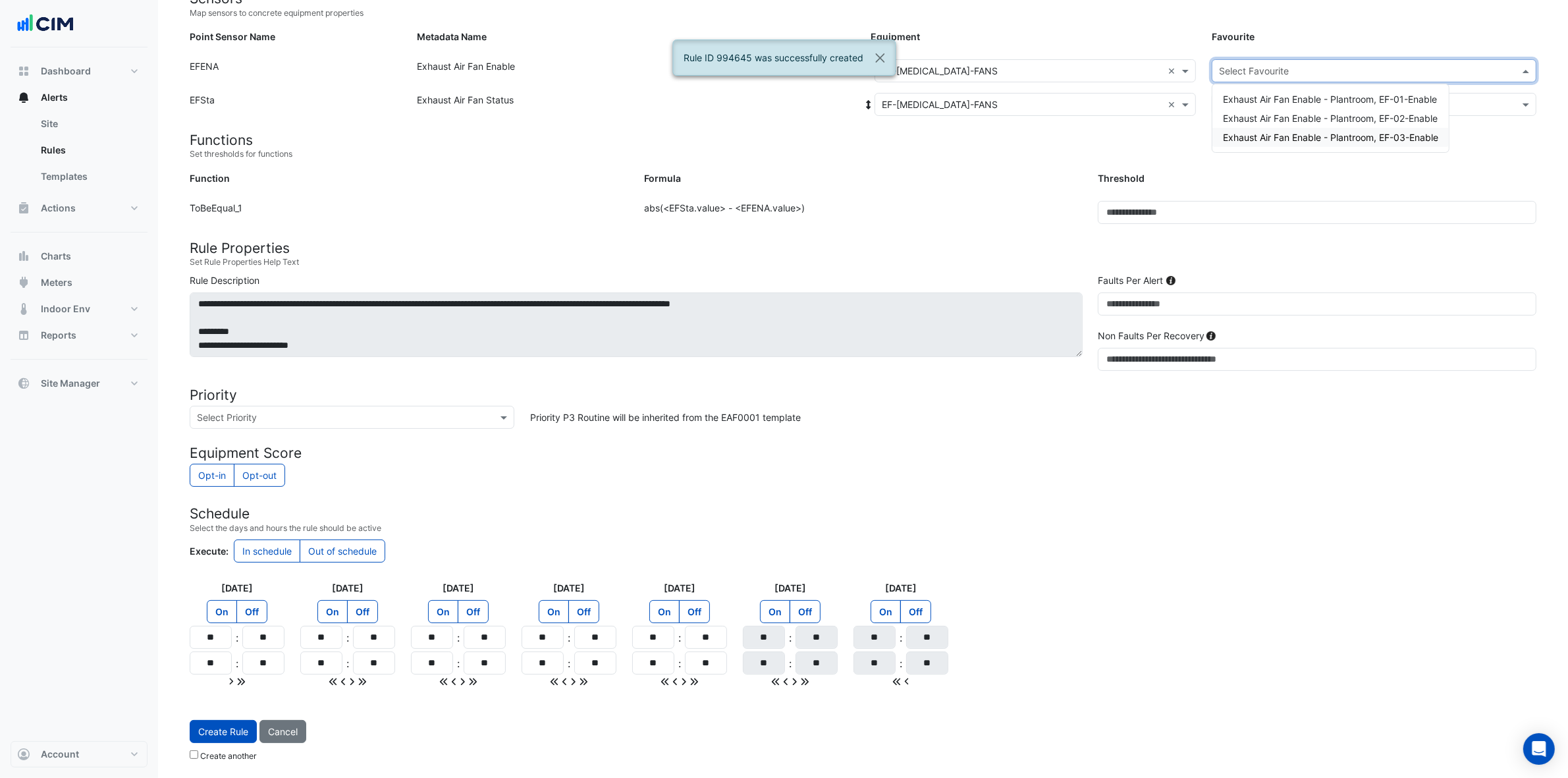
click at [1264, 133] on span "Exhaust Air Fan Enable - Plantroom, EF-03-Enable" at bounding box center [1330, 138] width 216 height 11
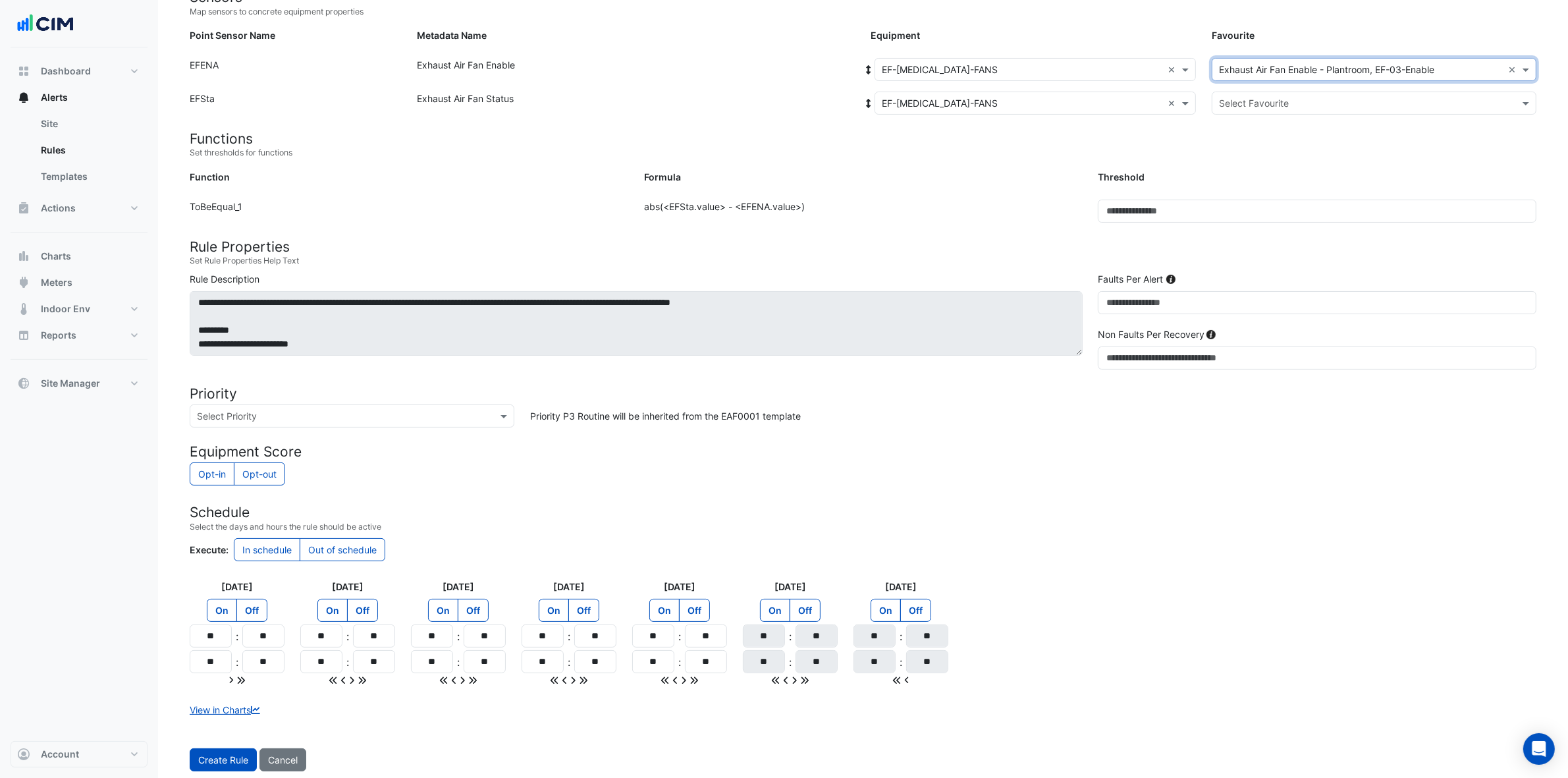
click at [1264, 103] on input "text" at bounding box center [1361, 103] width 284 height 13
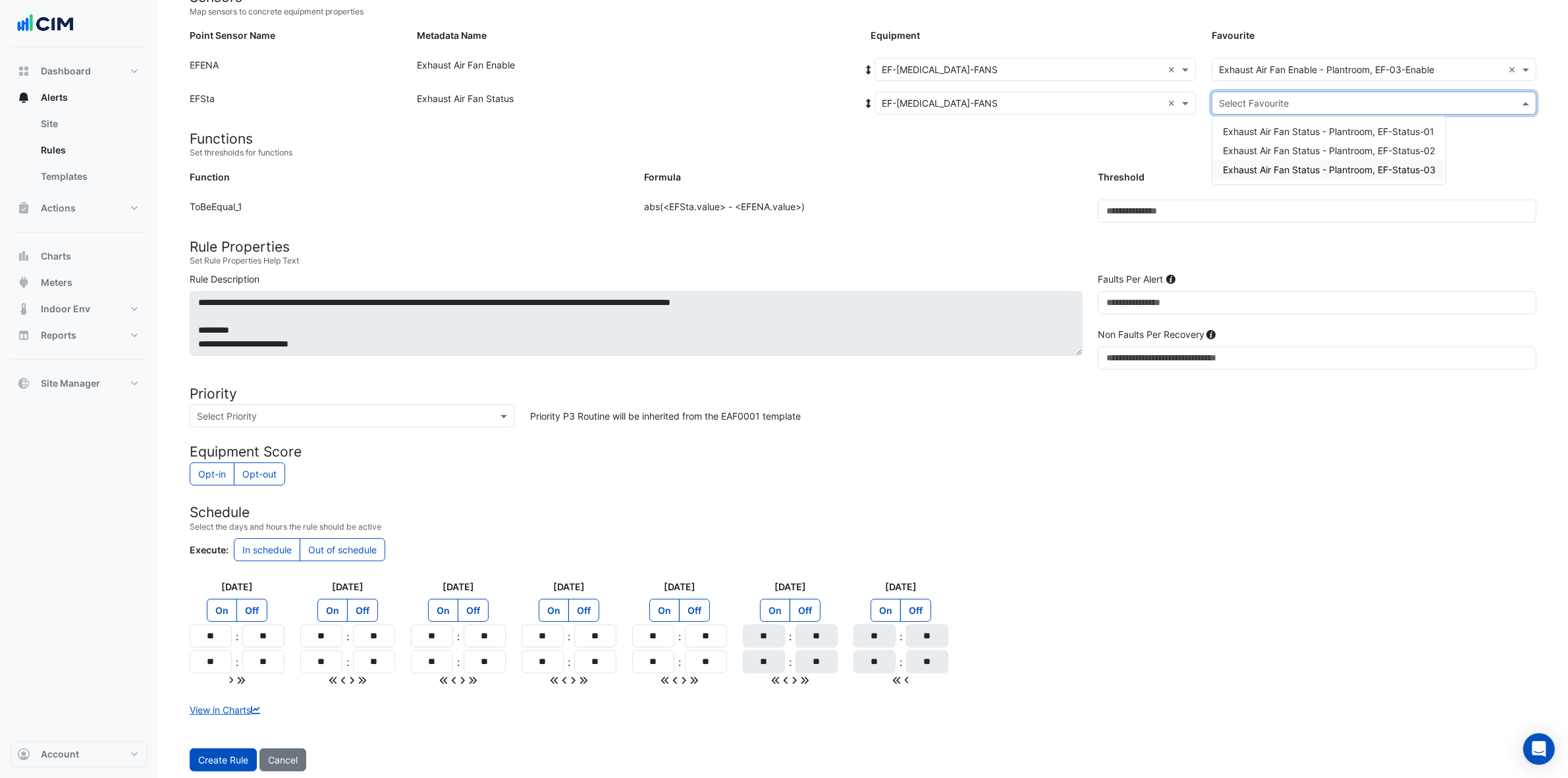
click at [1264, 166] on span "Exhaust Air Fan Status - Plantroom, EF-Status-03" at bounding box center [1329, 170] width 213 height 11
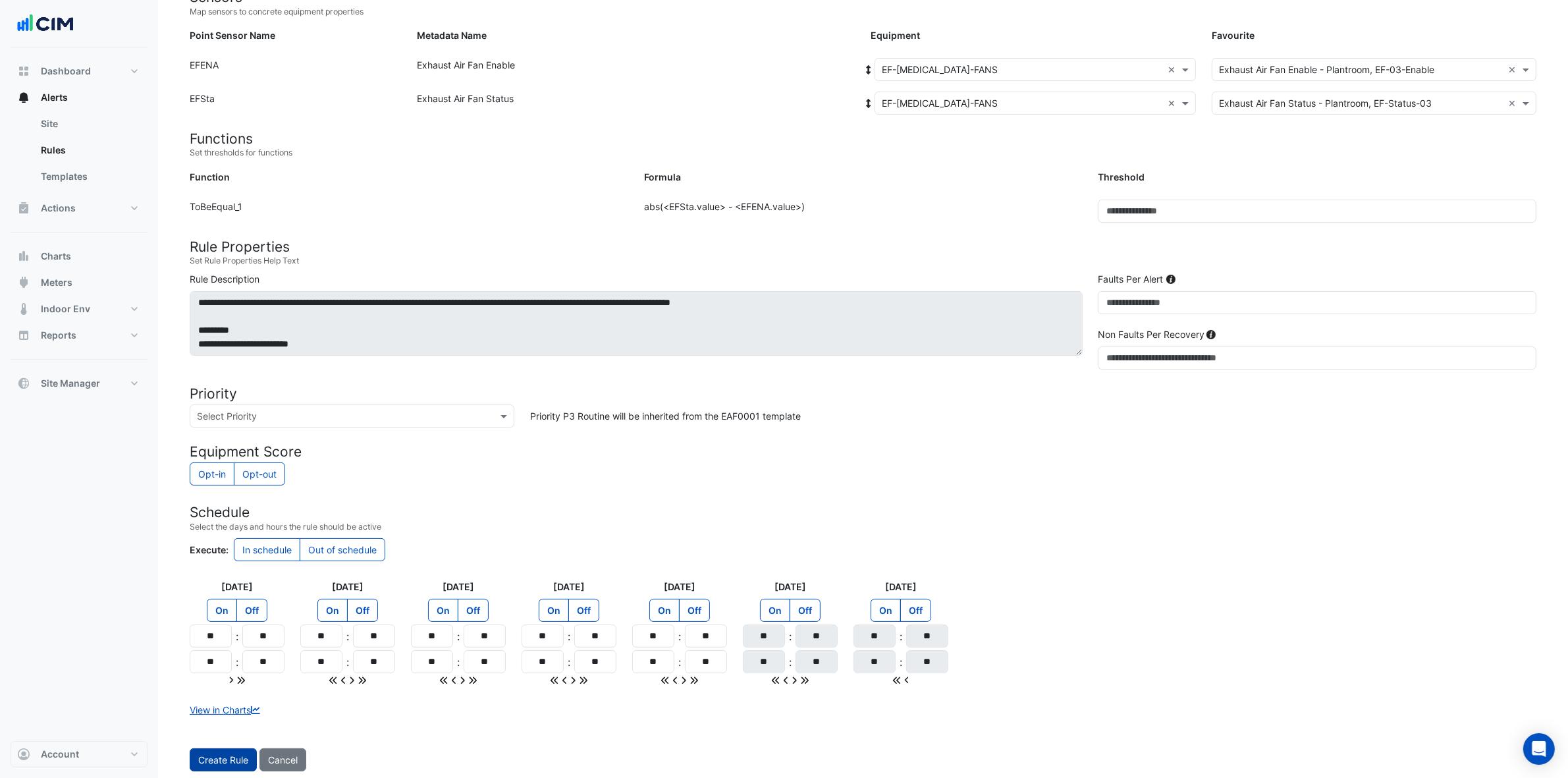
click at [213, 622] on button "Create Rule" at bounding box center [223, 760] width 67 height 23
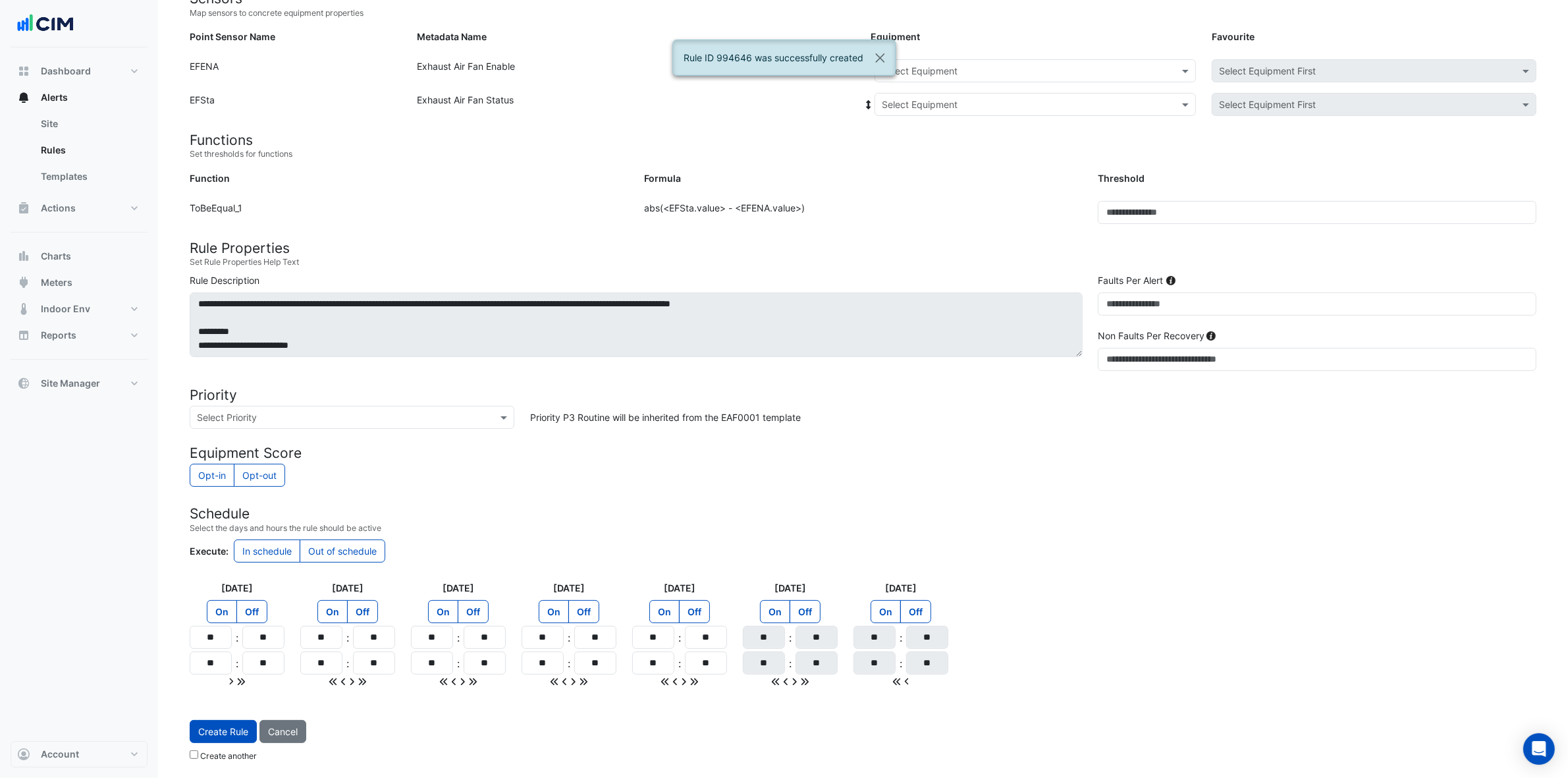
click at [1000, 68] on input "text" at bounding box center [1022, 71] width 281 height 13
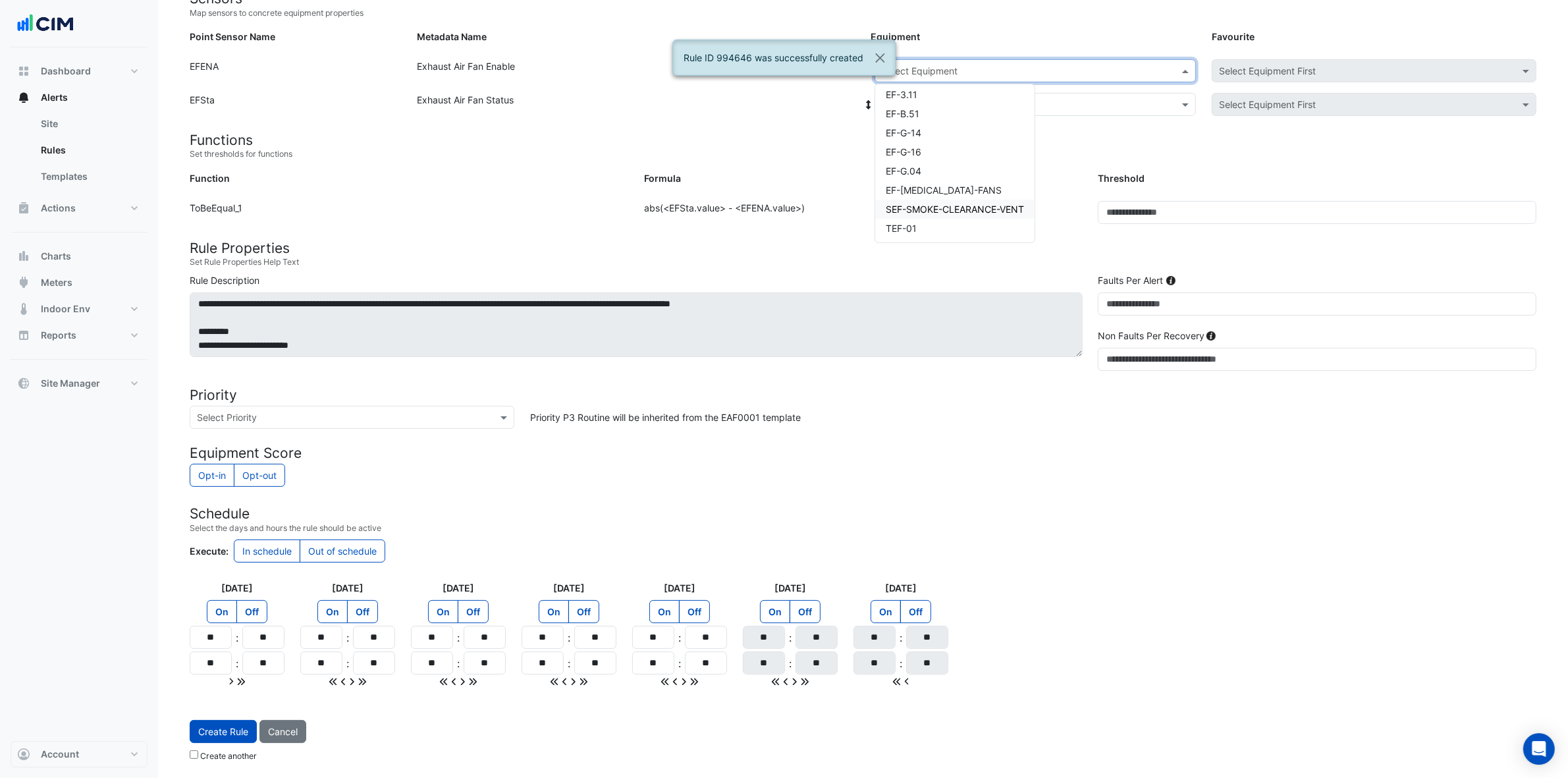
click at [962, 199] on div "SEF-SMOKE-CLEARANCE-VENT" at bounding box center [955, 209] width 159 height 19
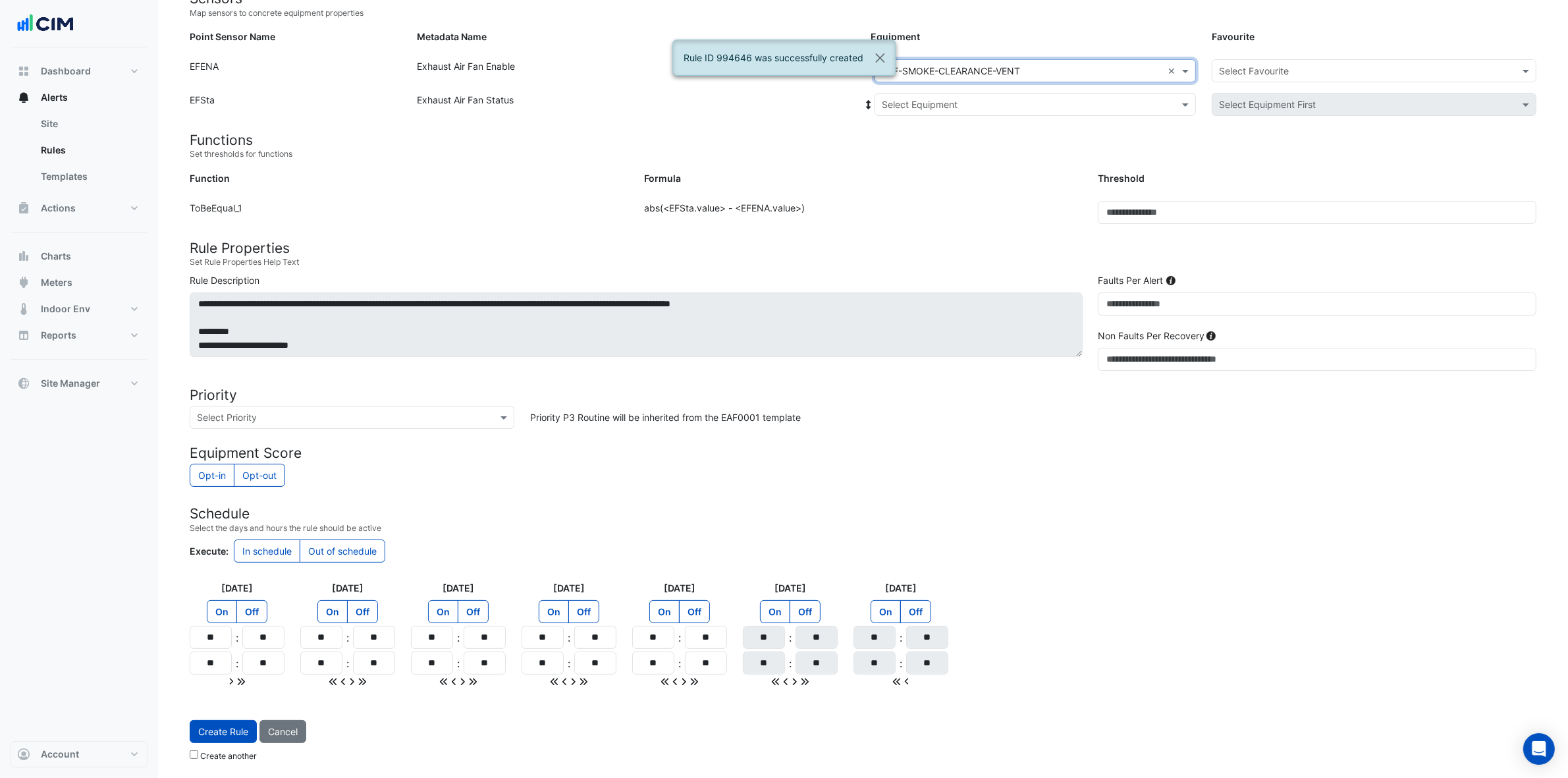
click at [1006, 100] on input "text" at bounding box center [1022, 104] width 281 height 13
click at [969, 147] on span "SEF-SMOKE-CLEARANCE-VENT" at bounding box center [966, 152] width 138 height 11
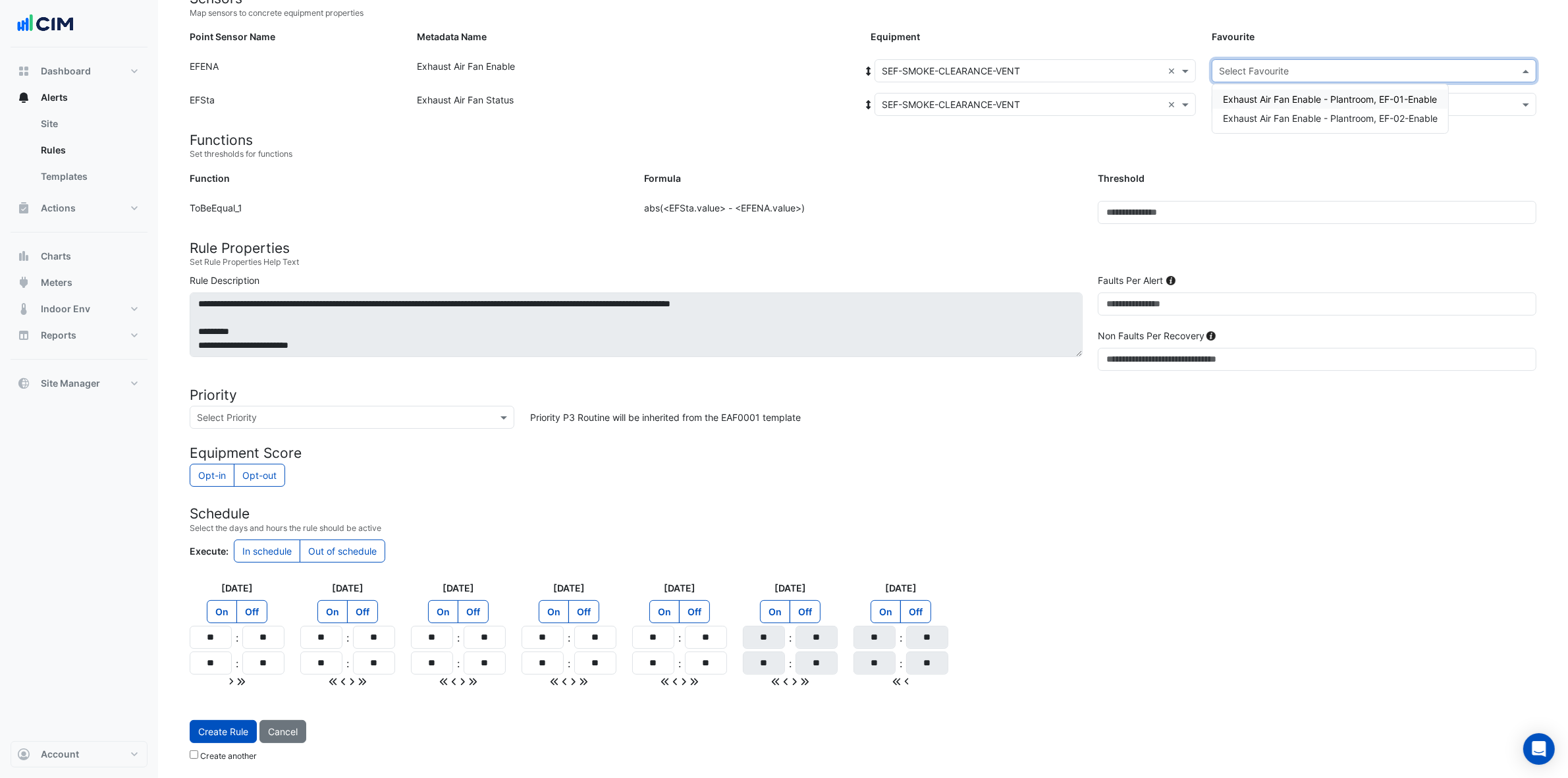
click at [1264, 70] on input "text" at bounding box center [1361, 71] width 284 height 13
click at [1264, 94] on span "Exhaust Air Fan Enable - Plantroom, EF-01-Enable" at bounding box center [1329, 100] width 214 height 11
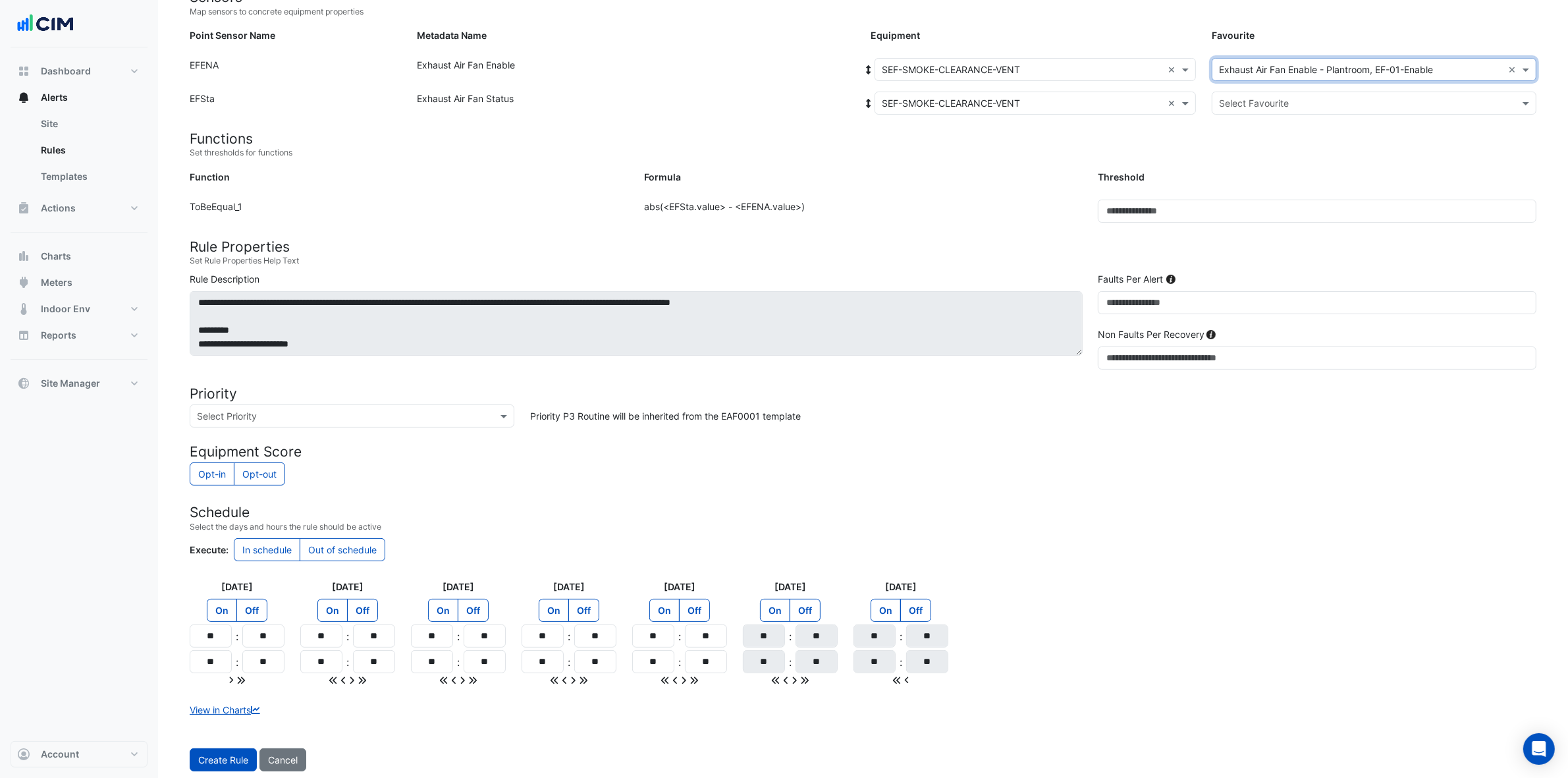
click at [1264, 97] on input "text" at bounding box center [1361, 103] width 284 height 13
click at [1264, 132] on span "Exhaust Air Fan Status - Plantroom, EF-Status-01" at bounding box center [1329, 131] width 212 height 11
click at [219, 622] on button "Create Rule" at bounding box center [223, 760] width 67 height 23
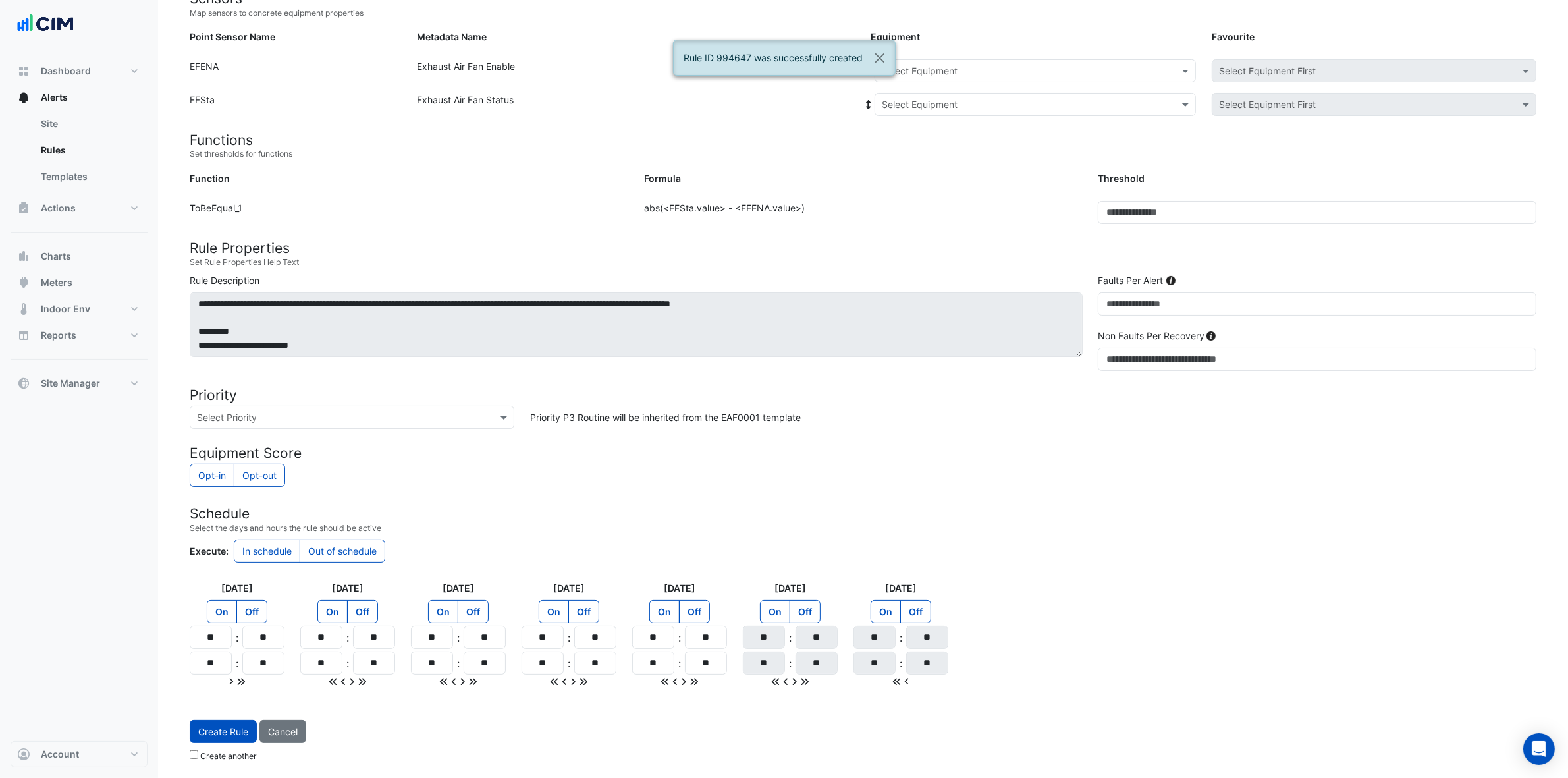
click at [1028, 71] on input "text" at bounding box center [1022, 71] width 281 height 13
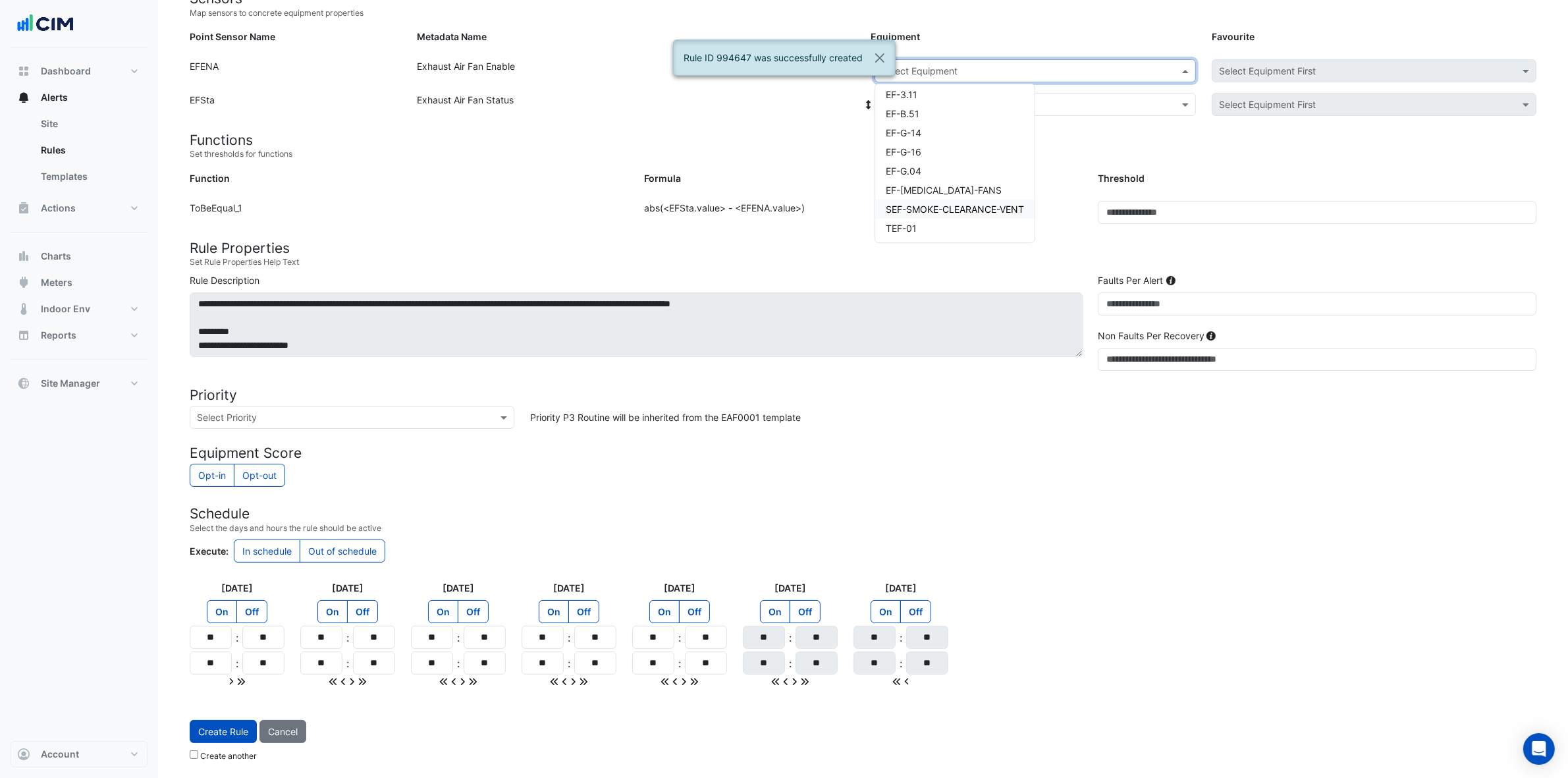
click at [956, 204] on span "SEF-SMOKE-CLEARANCE-VENT" at bounding box center [955, 209] width 138 height 11
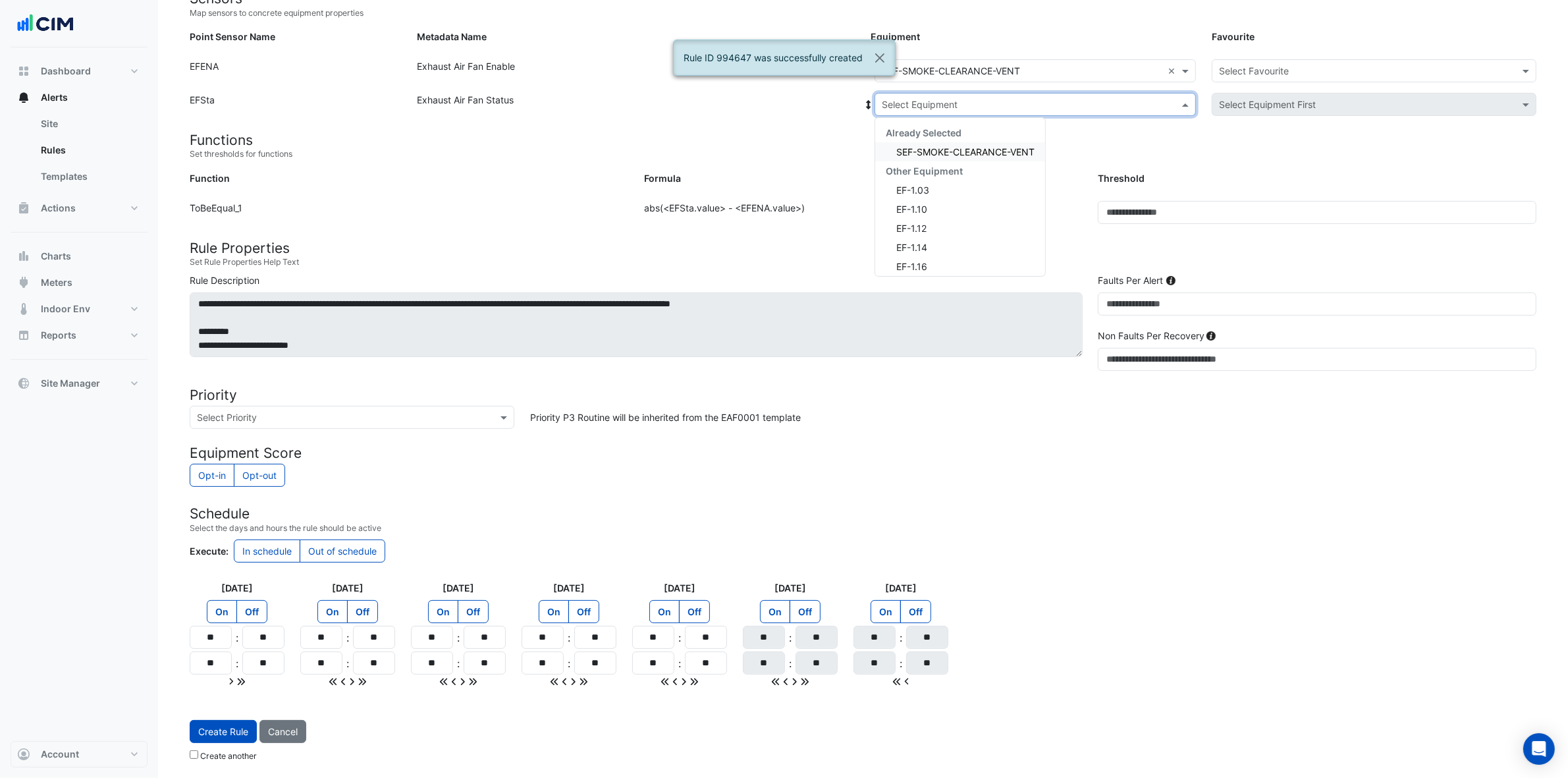
click at [1005, 99] on input "text" at bounding box center [1022, 104] width 281 height 13
click at [985, 149] on span "SEF-SMOKE-CLEARANCE-VENT" at bounding box center [966, 152] width 138 height 11
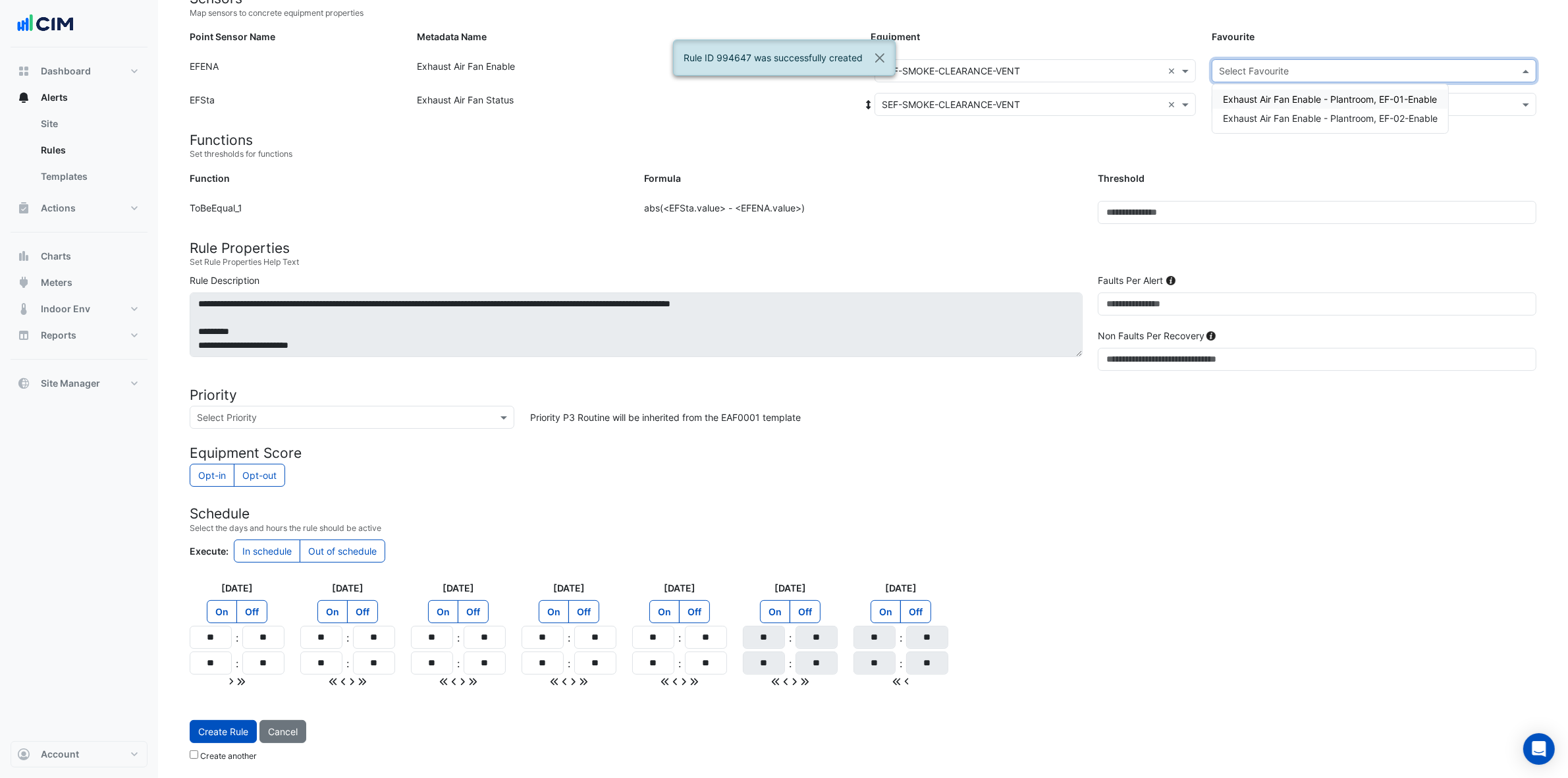
click at [1264, 64] on input "text" at bounding box center [1361, 71] width 284 height 13
click at [1264, 113] on span "Exhaust Air Fan Enable - Plantroom, EF-02-Enable" at bounding box center [1330, 119] width 215 height 11
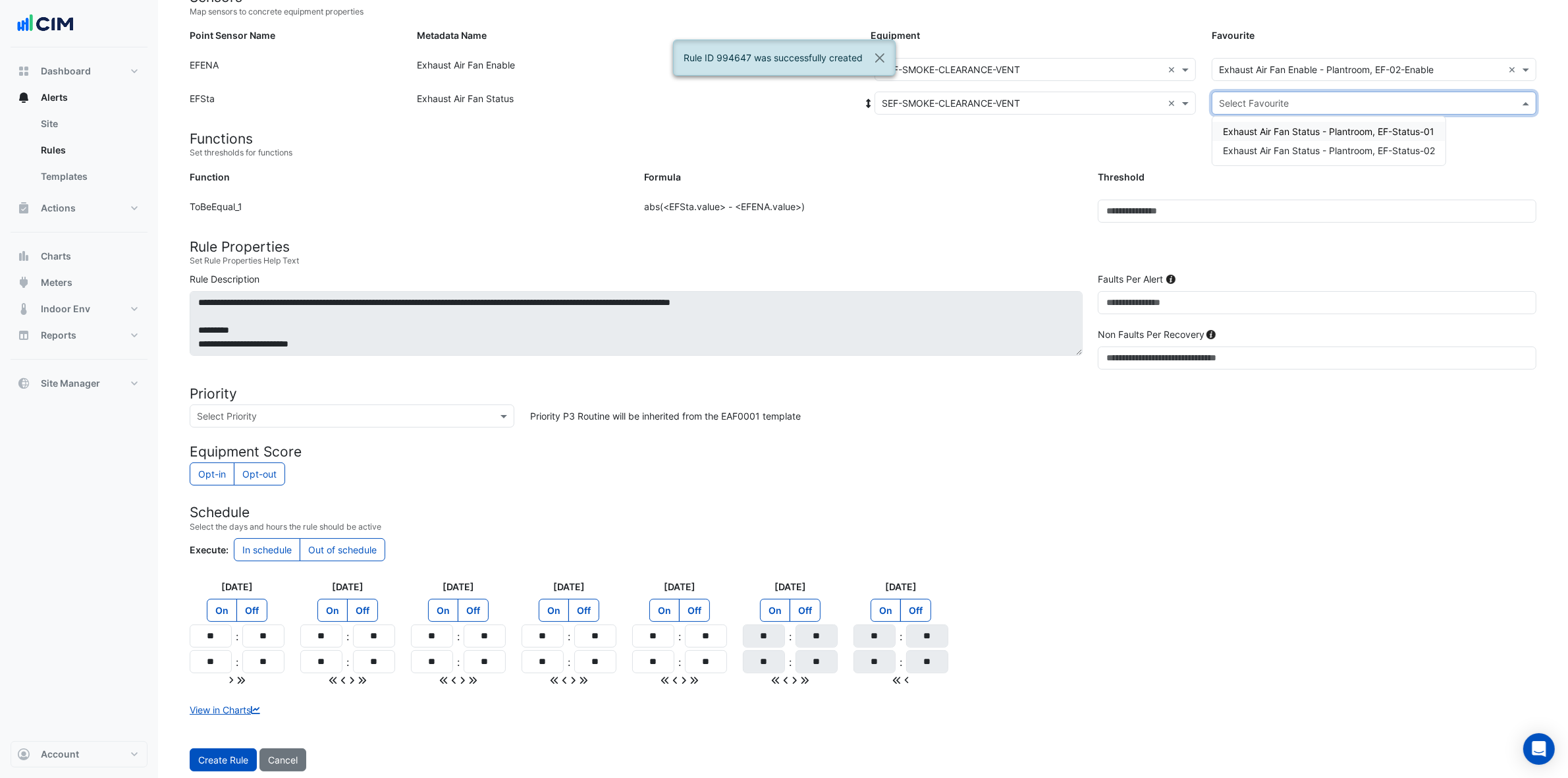
click at [1264, 97] on input "text" at bounding box center [1361, 103] width 284 height 13
drag, startPoint x: 1298, startPoint y: 147, endPoint x: 1289, endPoint y: 149, distance: 9.2
click at [1264, 147] on span "Exhaust Air Fan Status - Plantroom, EF-Status-02" at bounding box center [1329, 150] width 212 height 11
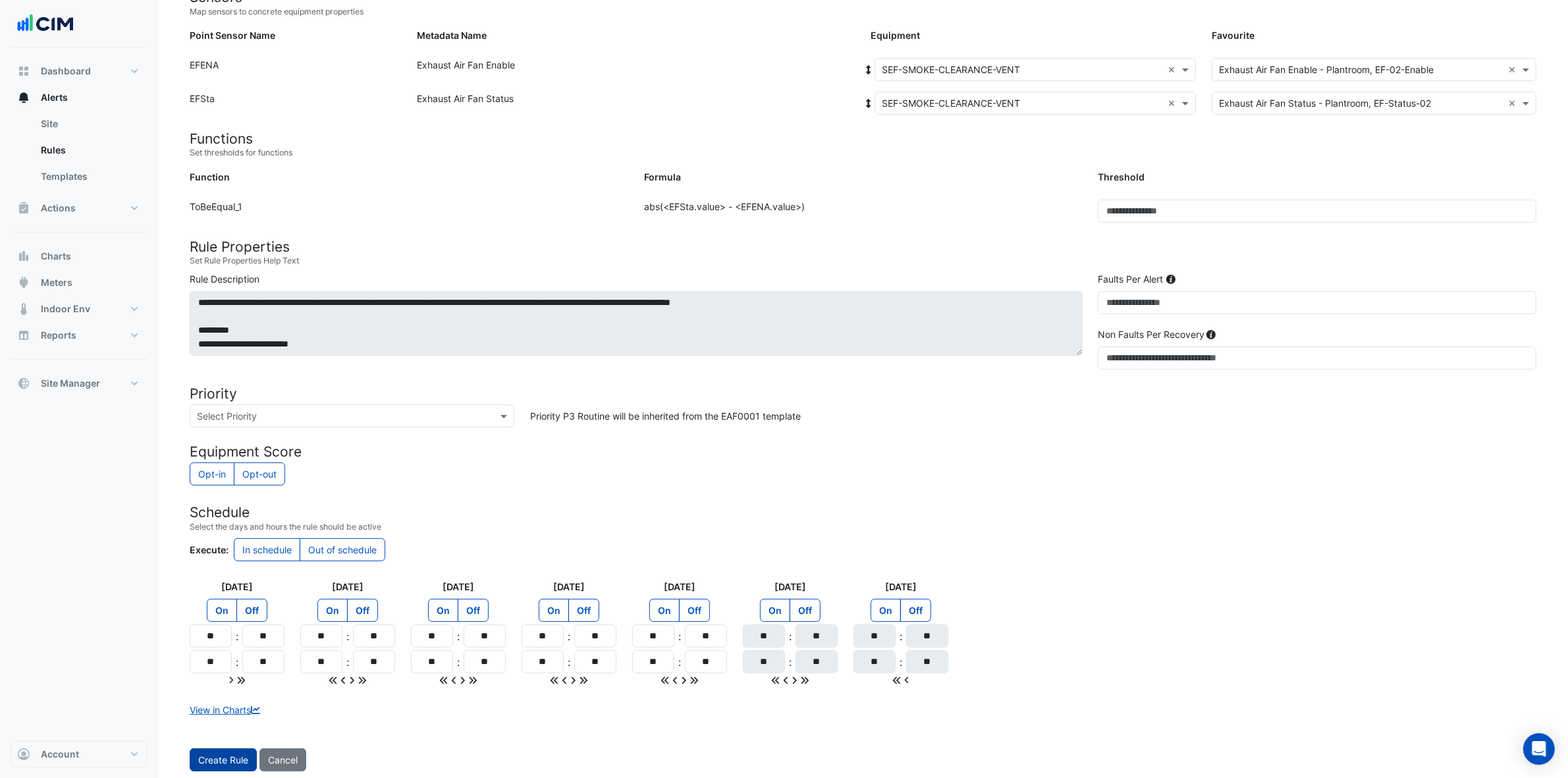
click at [222, 622] on button "Create Rule" at bounding box center [223, 760] width 67 height 23
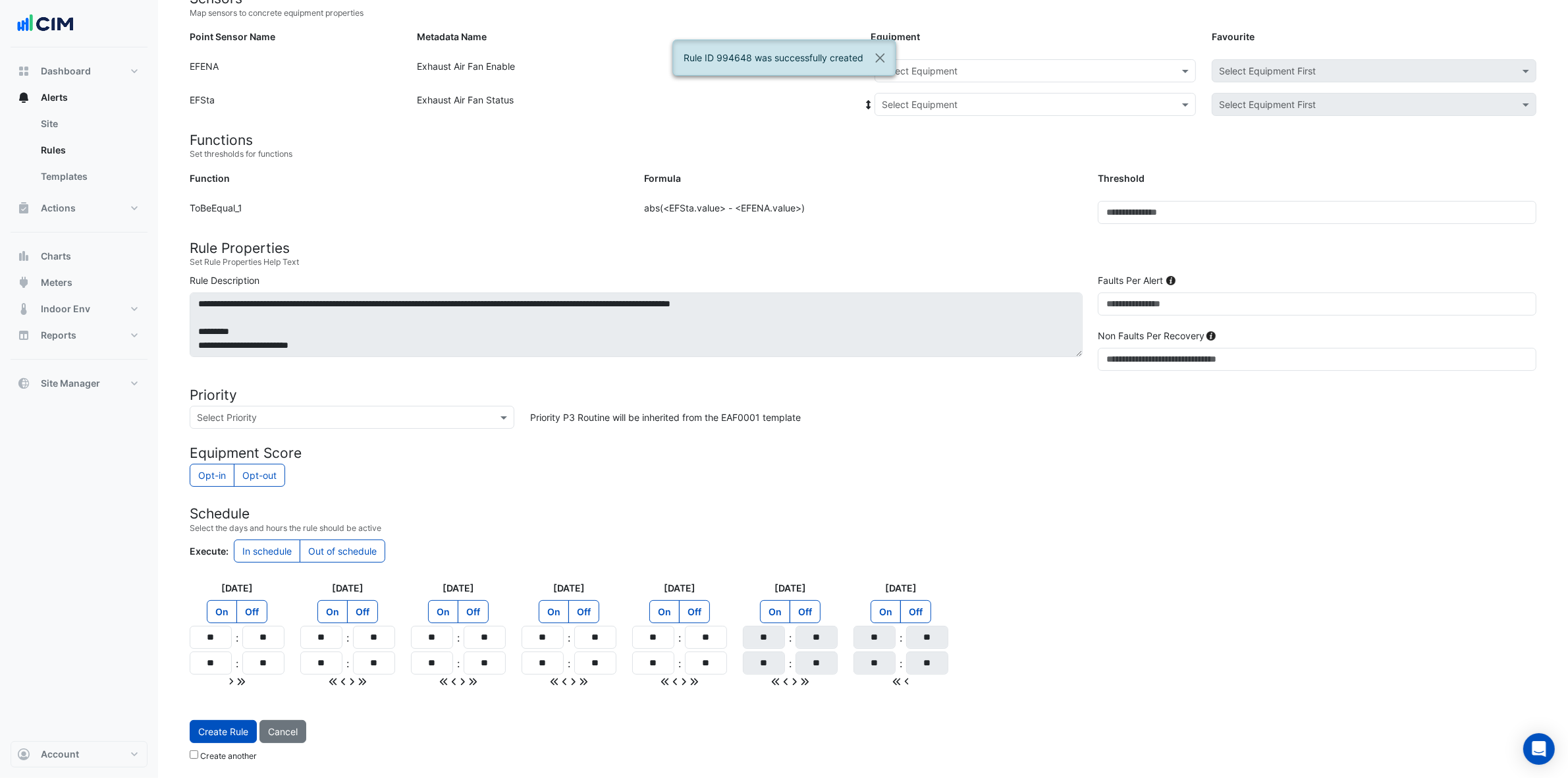
click at [989, 73] on input "text" at bounding box center [1022, 71] width 281 height 13
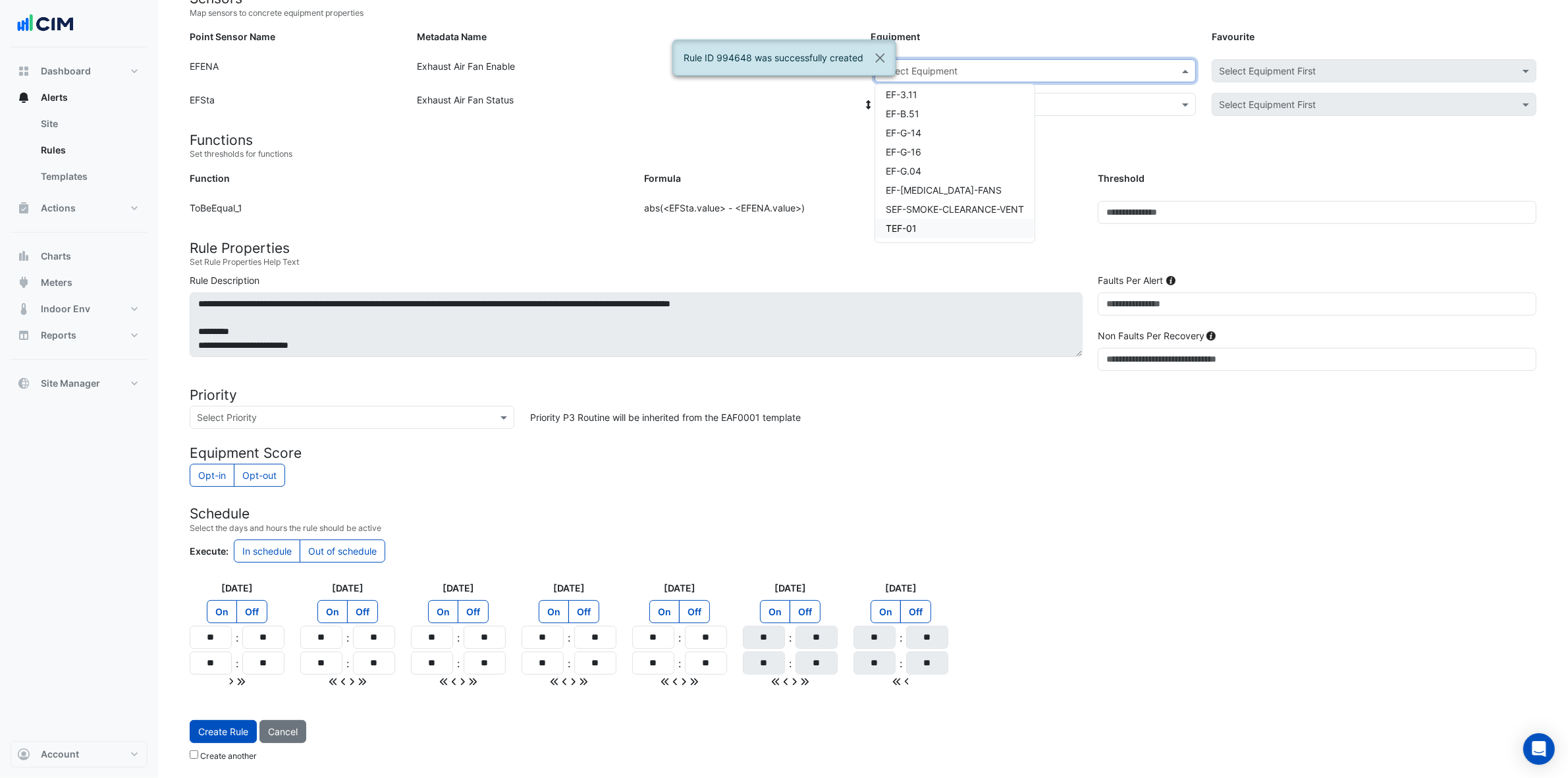
click at [932, 220] on div "TEF-01" at bounding box center [955, 228] width 159 height 19
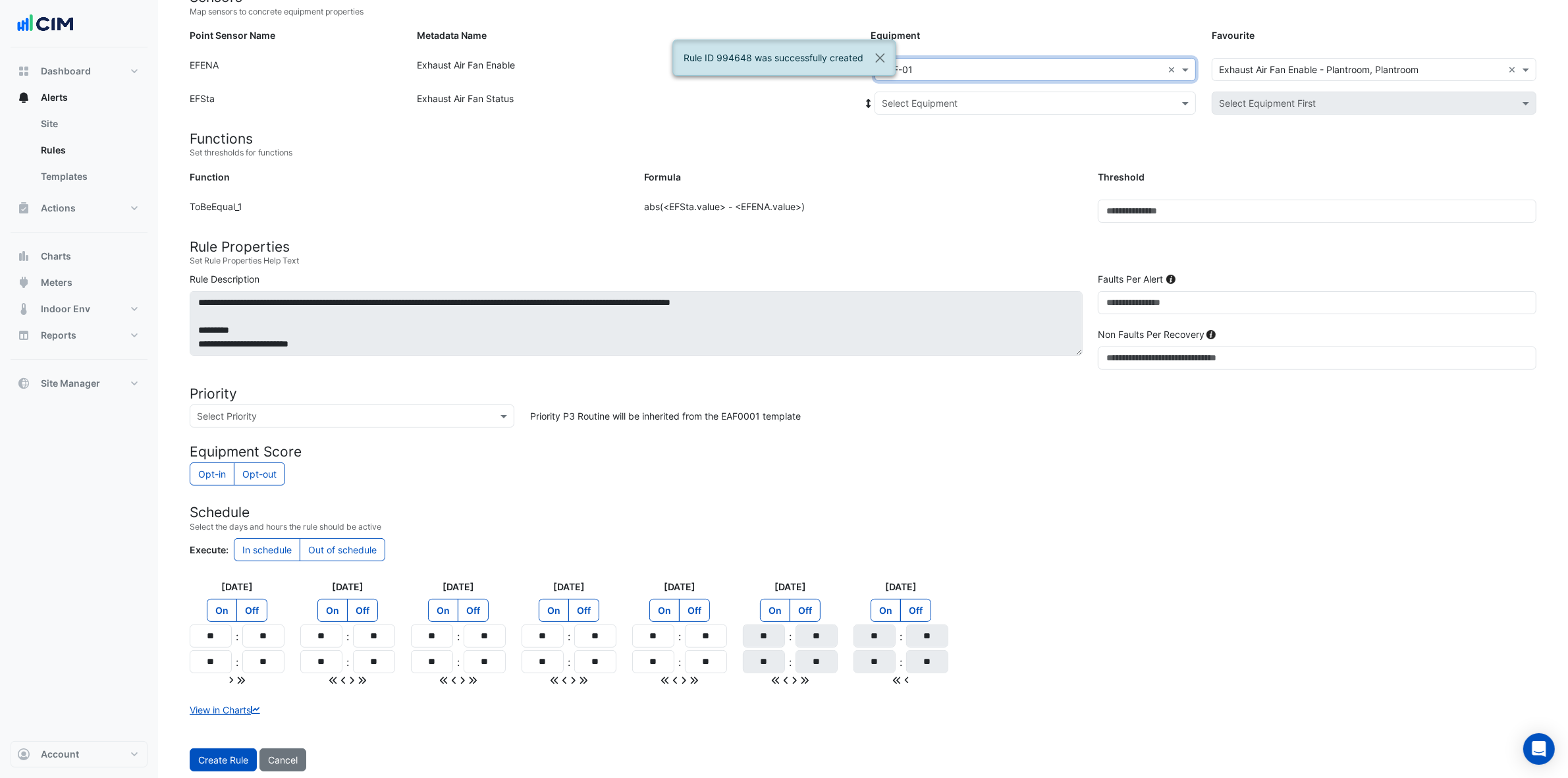
click at [1002, 97] on input "text" at bounding box center [1022, 103] width 281 height 13
click at [966, 151] on div "TEF-01" at bounding box center [960, 150] width 170 height 19
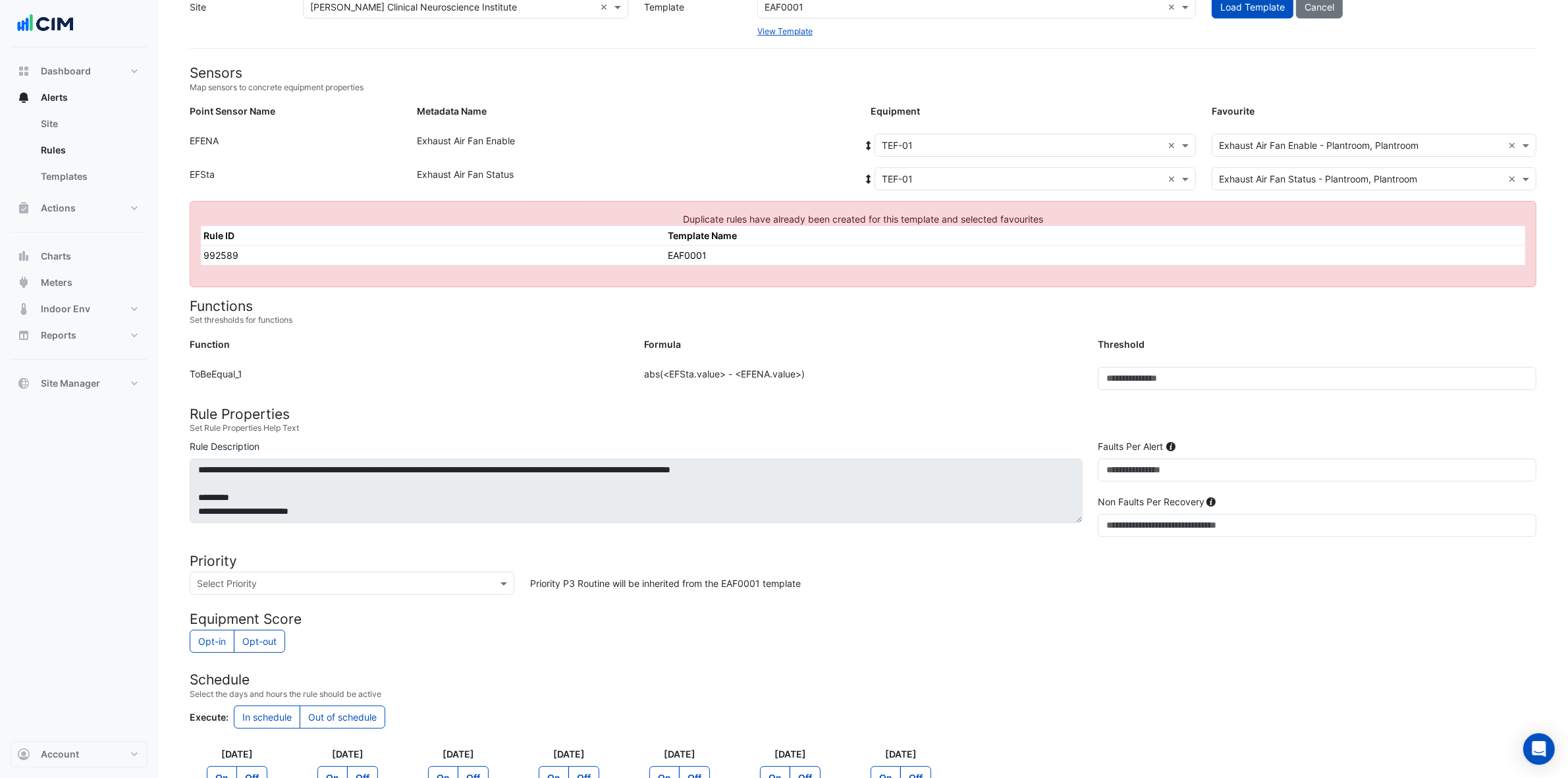
scroll to position [0, 0]
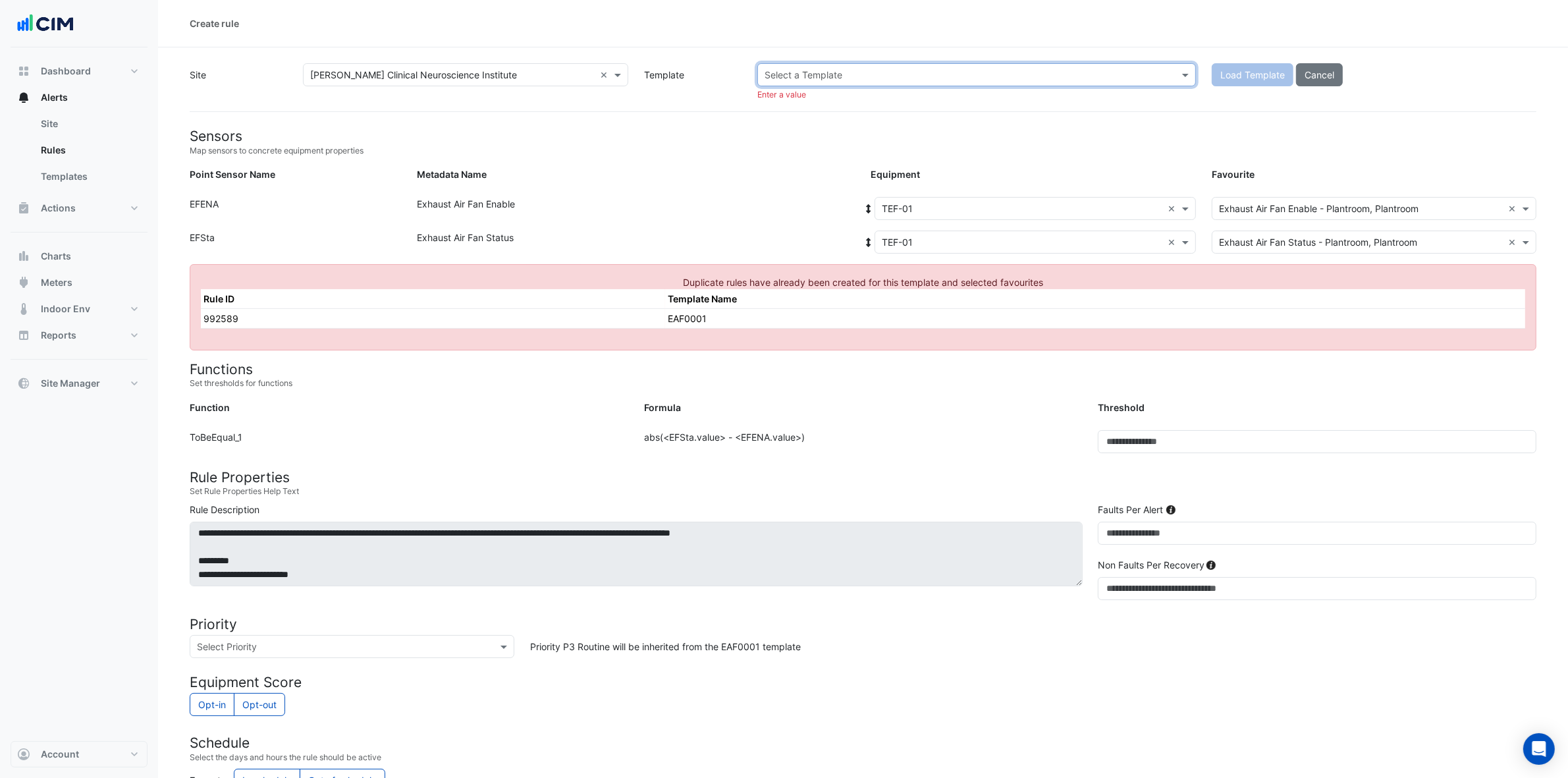
paste input "*******"
type input "*******"
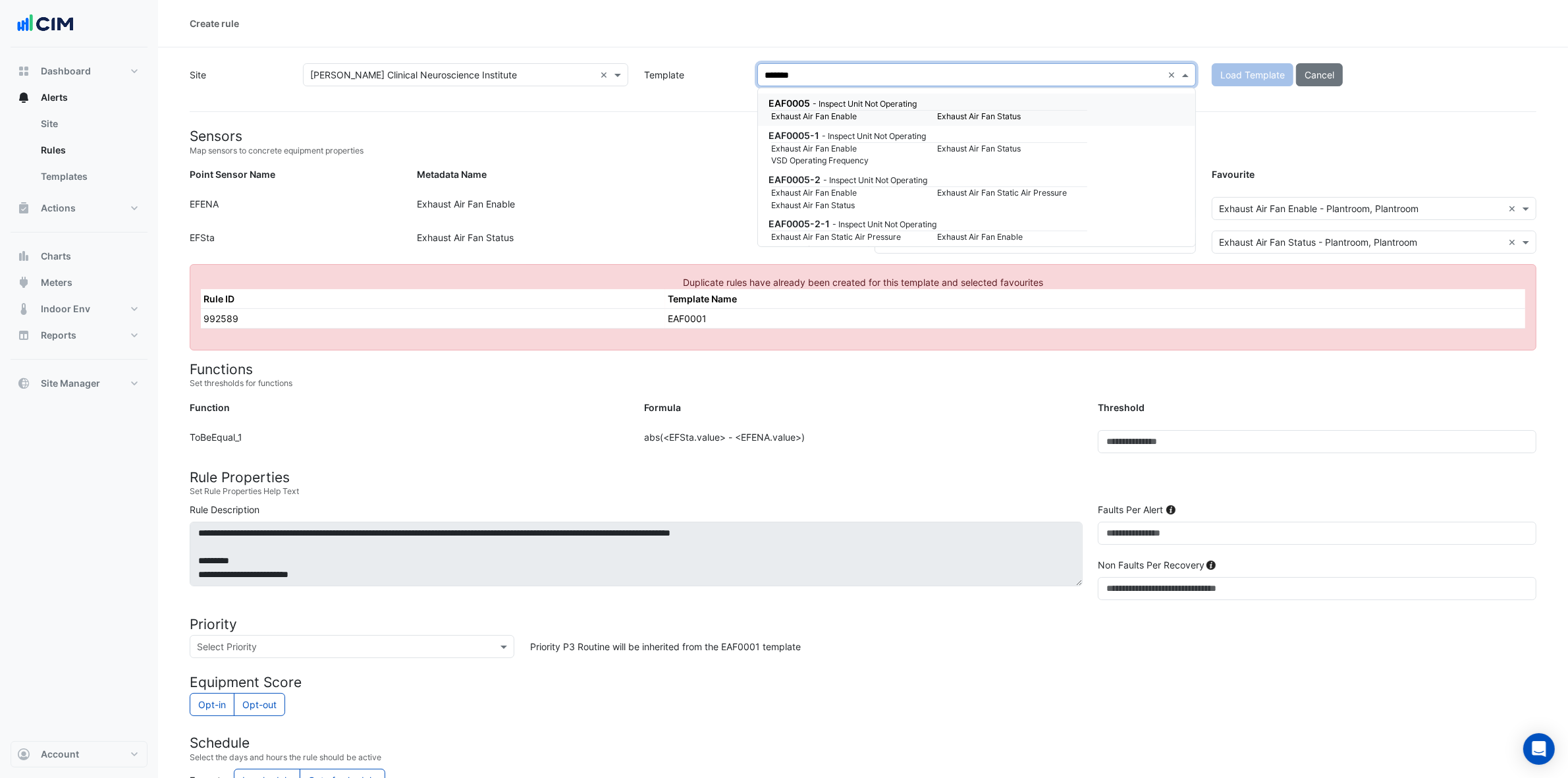
click at [919, 111] on small "Exhaust Air Fan Enable" at bounding box center [846, 117] width 166 height 11
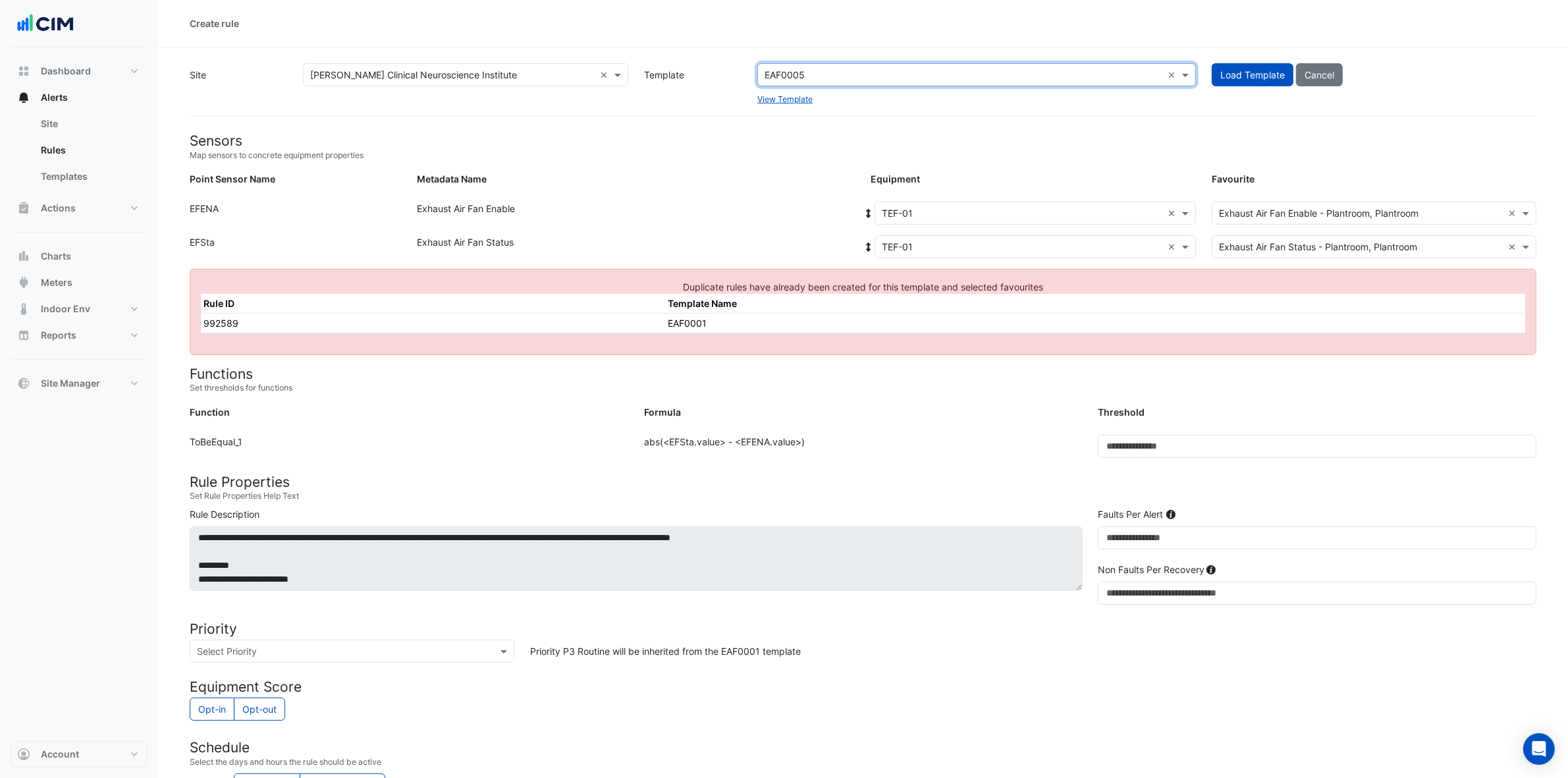
click at [917, 111] on div "Site Select a Site × Maurice Wohl Clinical Neuroscience Institute × Template Se…" at bounding box center [863, 90] width 1347 height 54
click at [1252, 78] on button "Load Template" at bounding box center [1252, 75] width 81 height 23
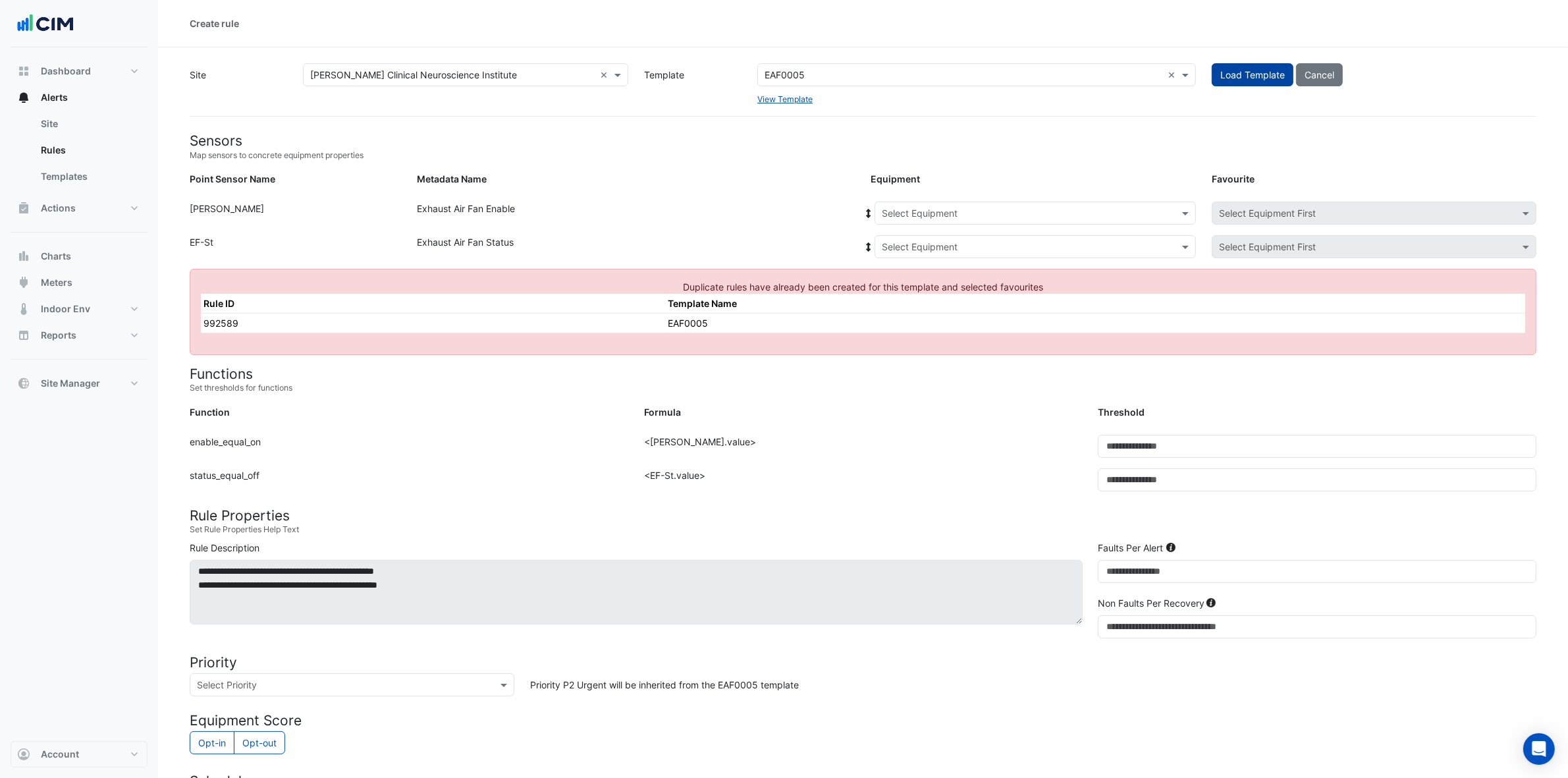
click at [1252, 78] on button "Load Template" at bounding box center [1252, 75] width 81 height 23
click at [1187, 211] on span at bounding box center [1187, 213] width 16 height 13
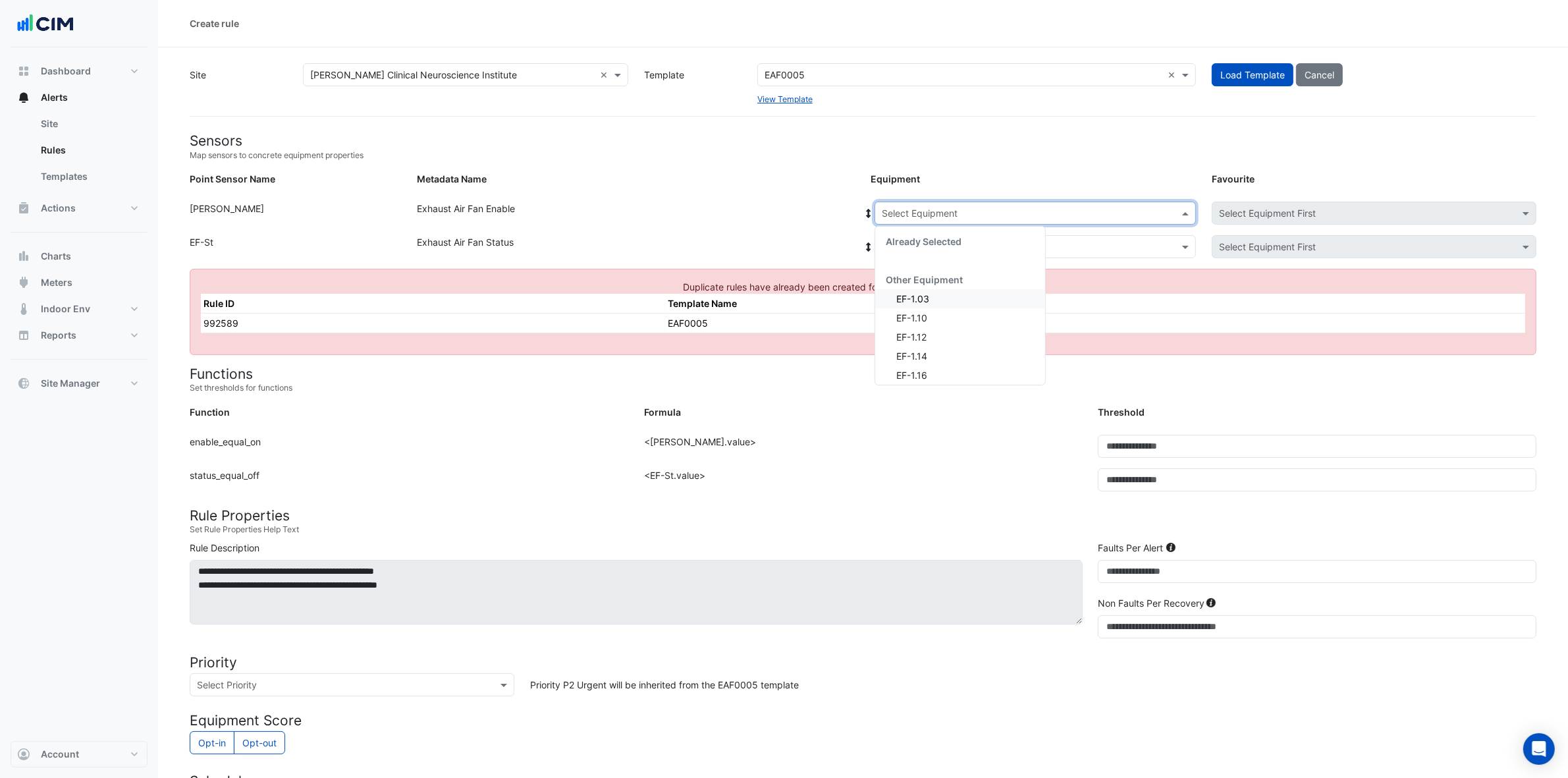
click at [966, 292] on div "EF-1.03" at bounding box center [960, 299] width 170 height 19
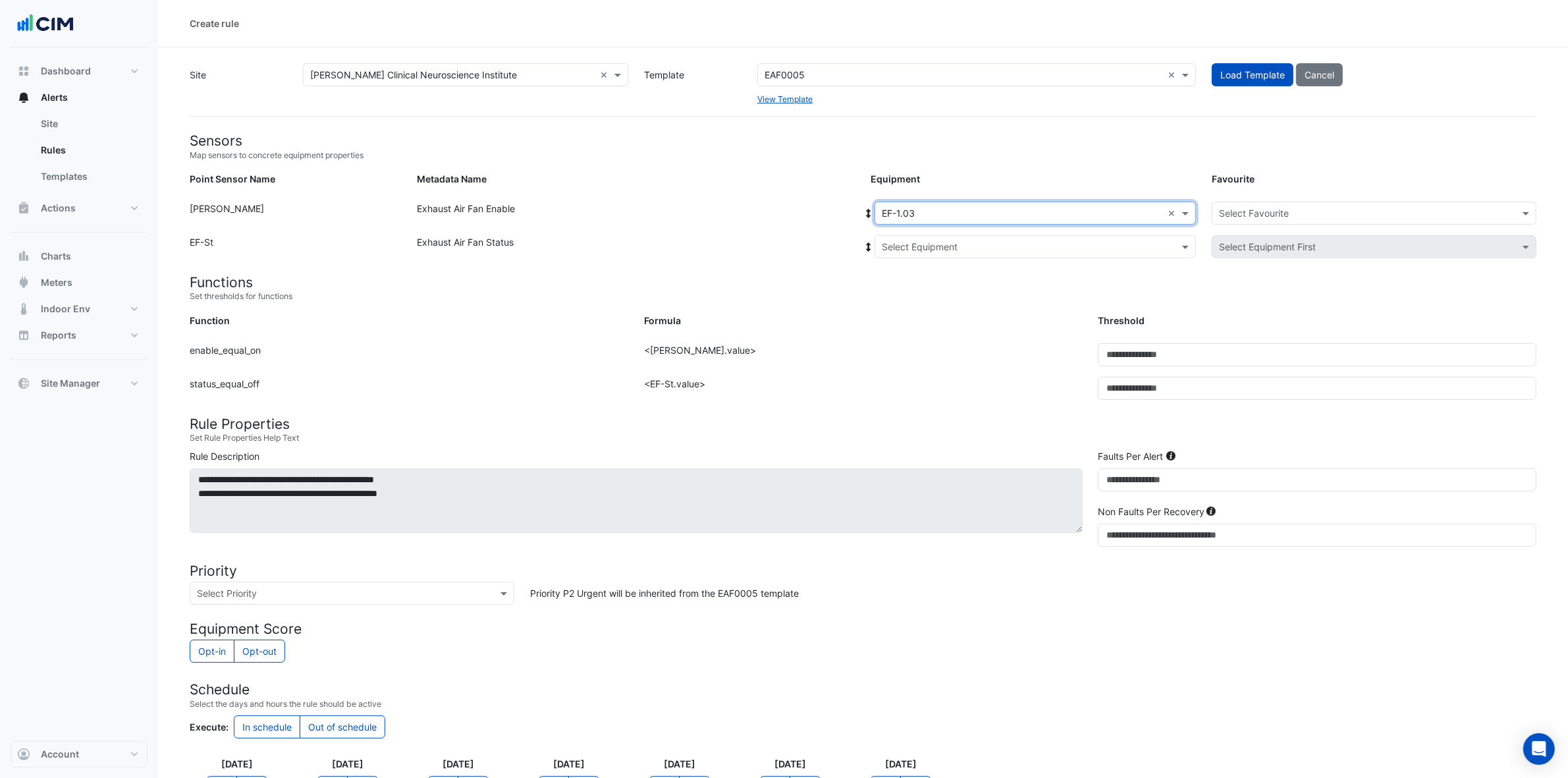
click at [1120, 245] on input "text" at bounding box center [1022, 247] width 281 height 13
click at [992, 294] on div "EF-1.03" at bounding box center [960, 294] width 170 height 19
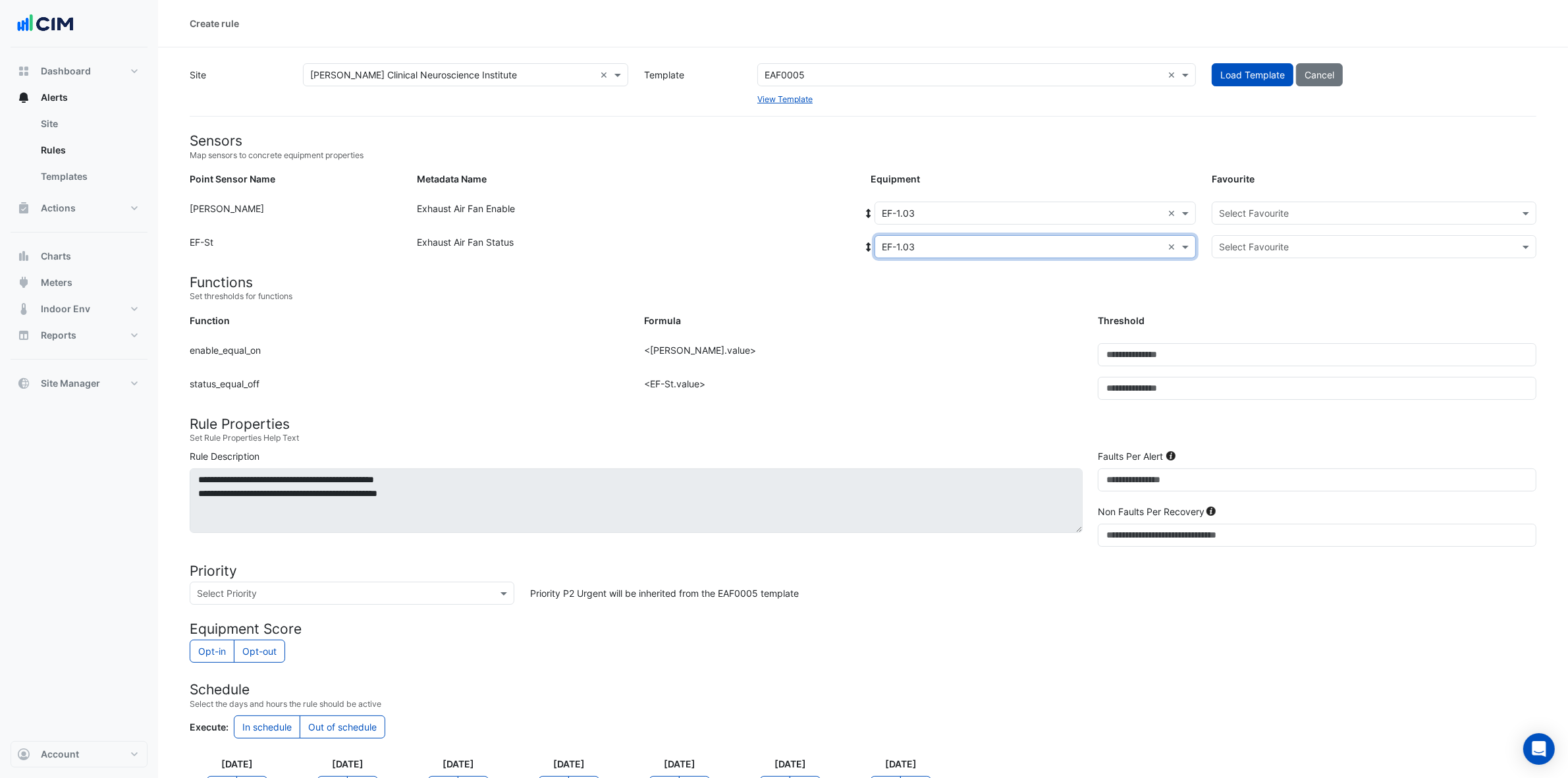
click at [1264, 210] on input "text" at bounding box center [1361, 214] width 284 height 13
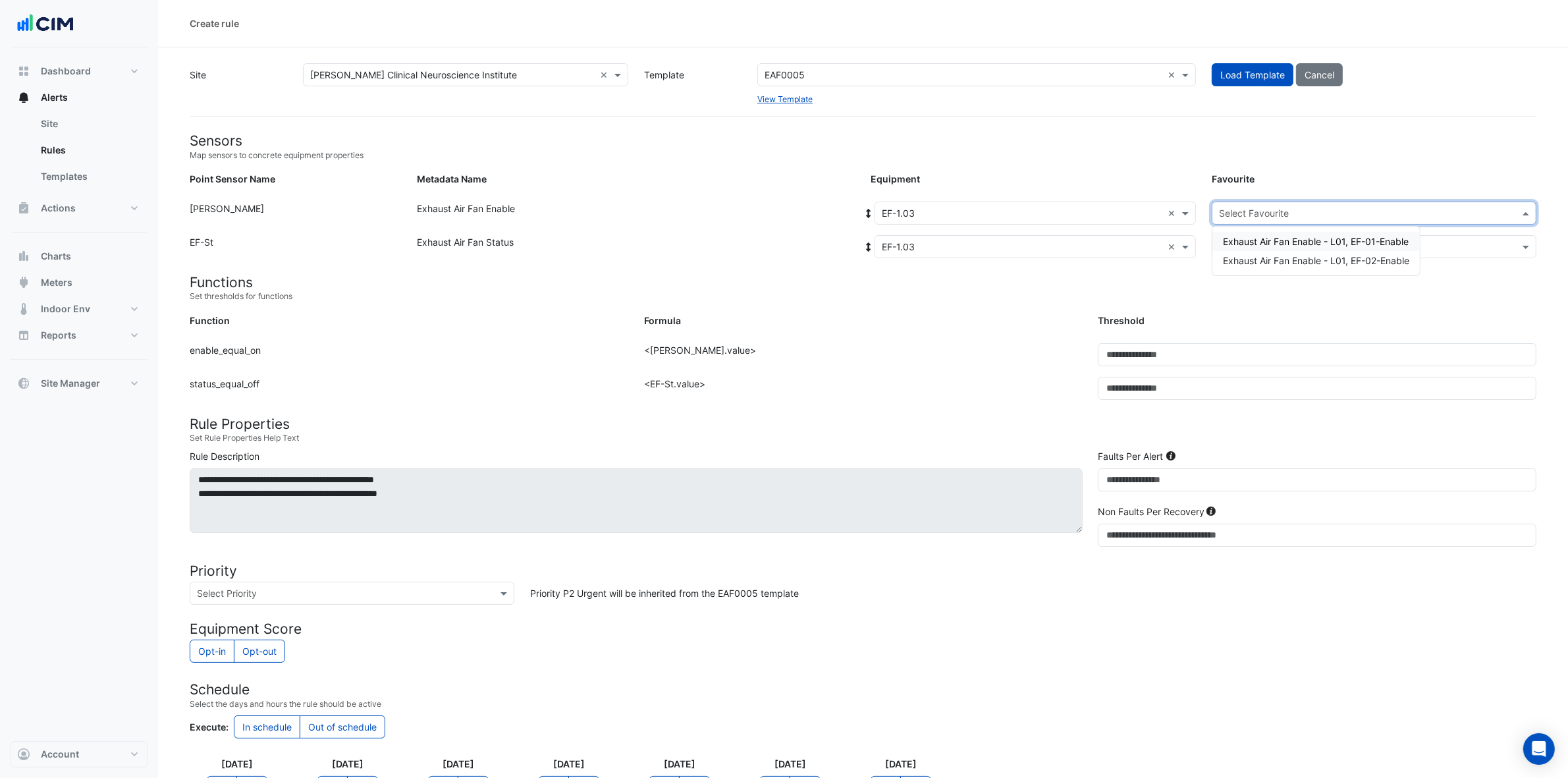
click at [1264, 238] on span "Exhaust Air Fan Enable - L01, EF-01-Enable" at bounding box center [1316, 241] width 186 height 11
click at [1264, 251] on input "text" at bounding box center [1361, 247] width 284 height 13
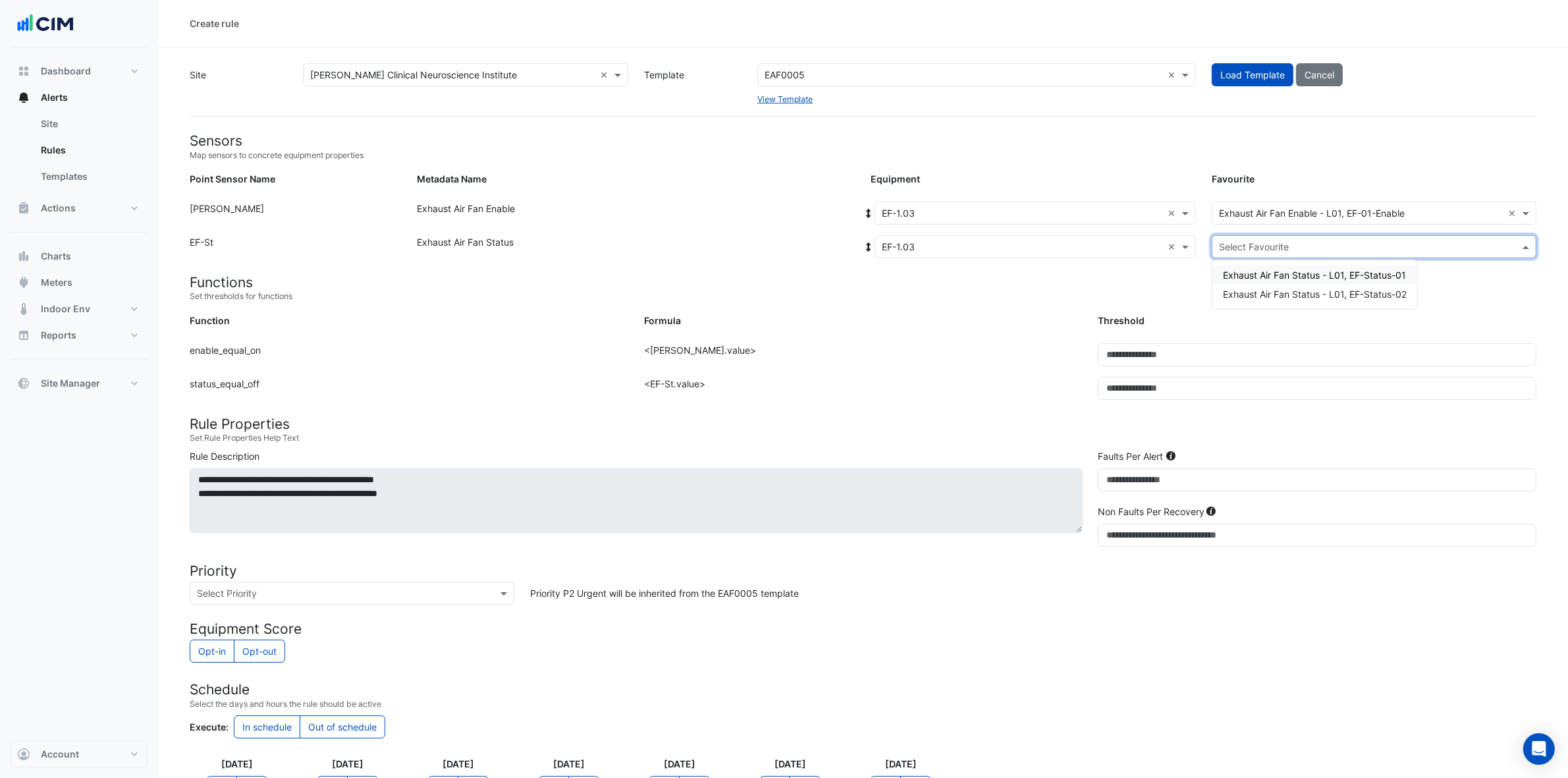
click at [1264, 282] on div "Exhaust Air Fan Status - L01, EF-Status-01" at bounding box center [1315, 275] width 205 height 19
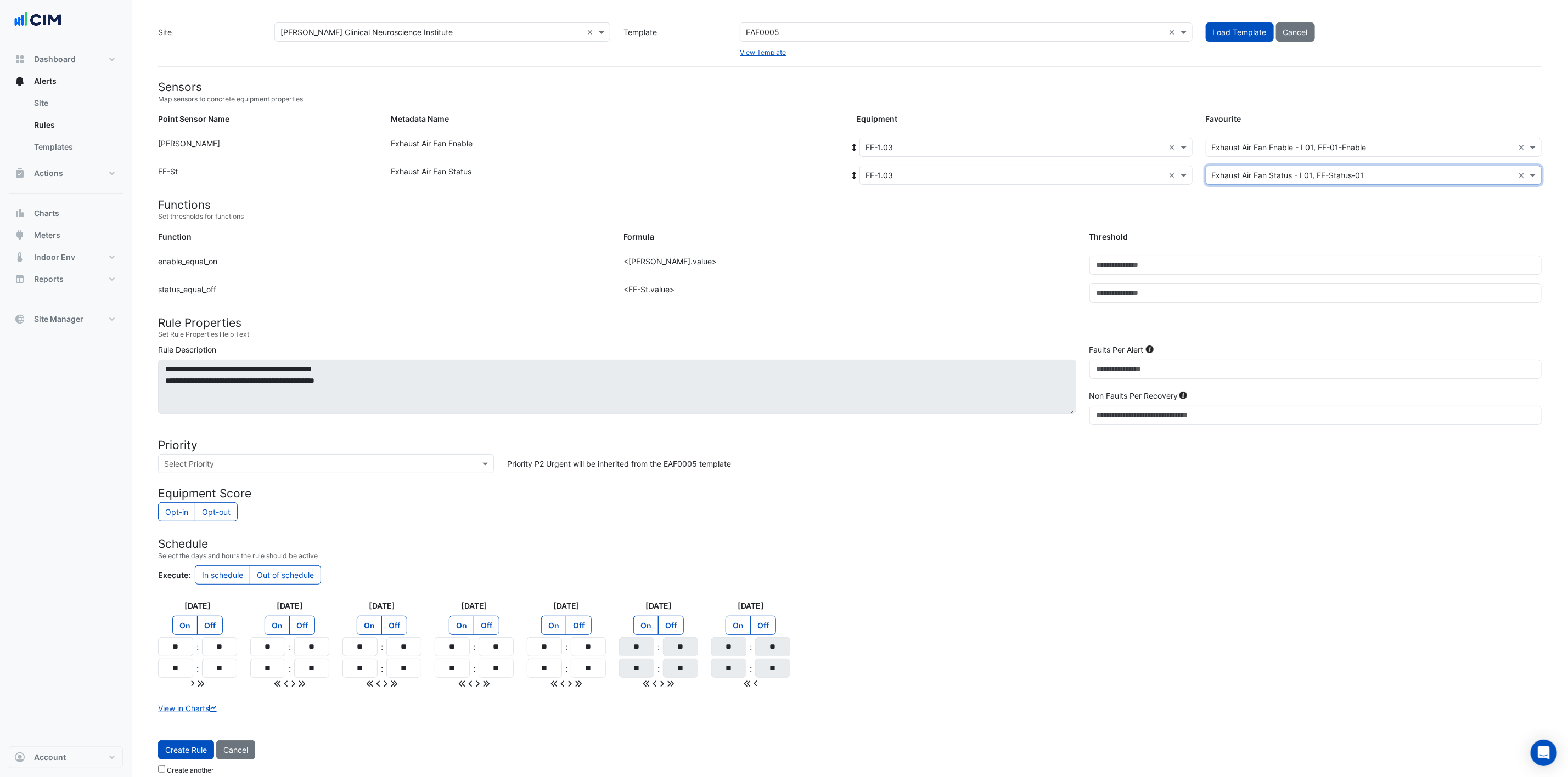
scroll to position [46, 0]
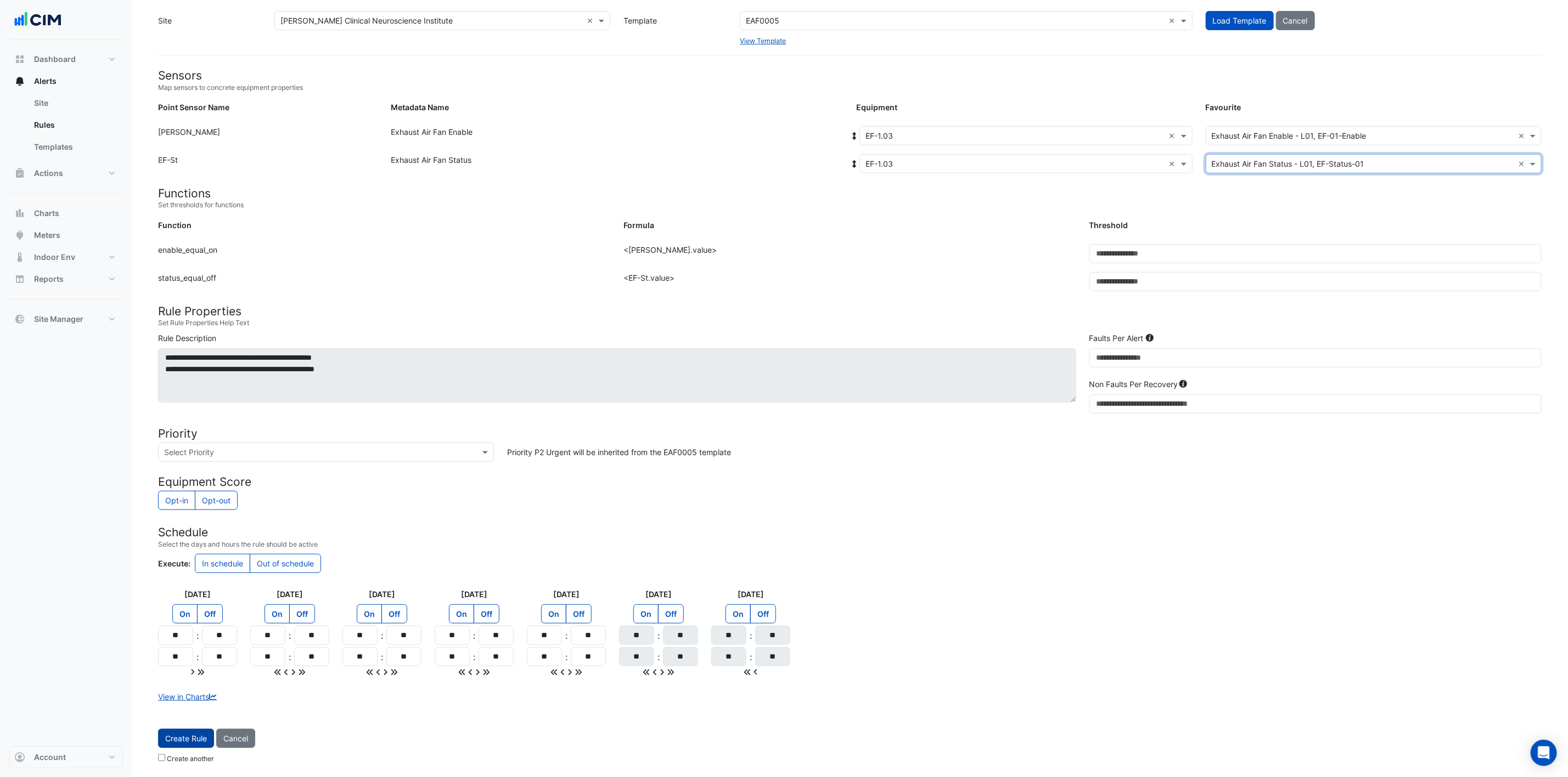
click at [184, 518] on button "Create Rule" at bounding box center [186, 739] width 56 height 19
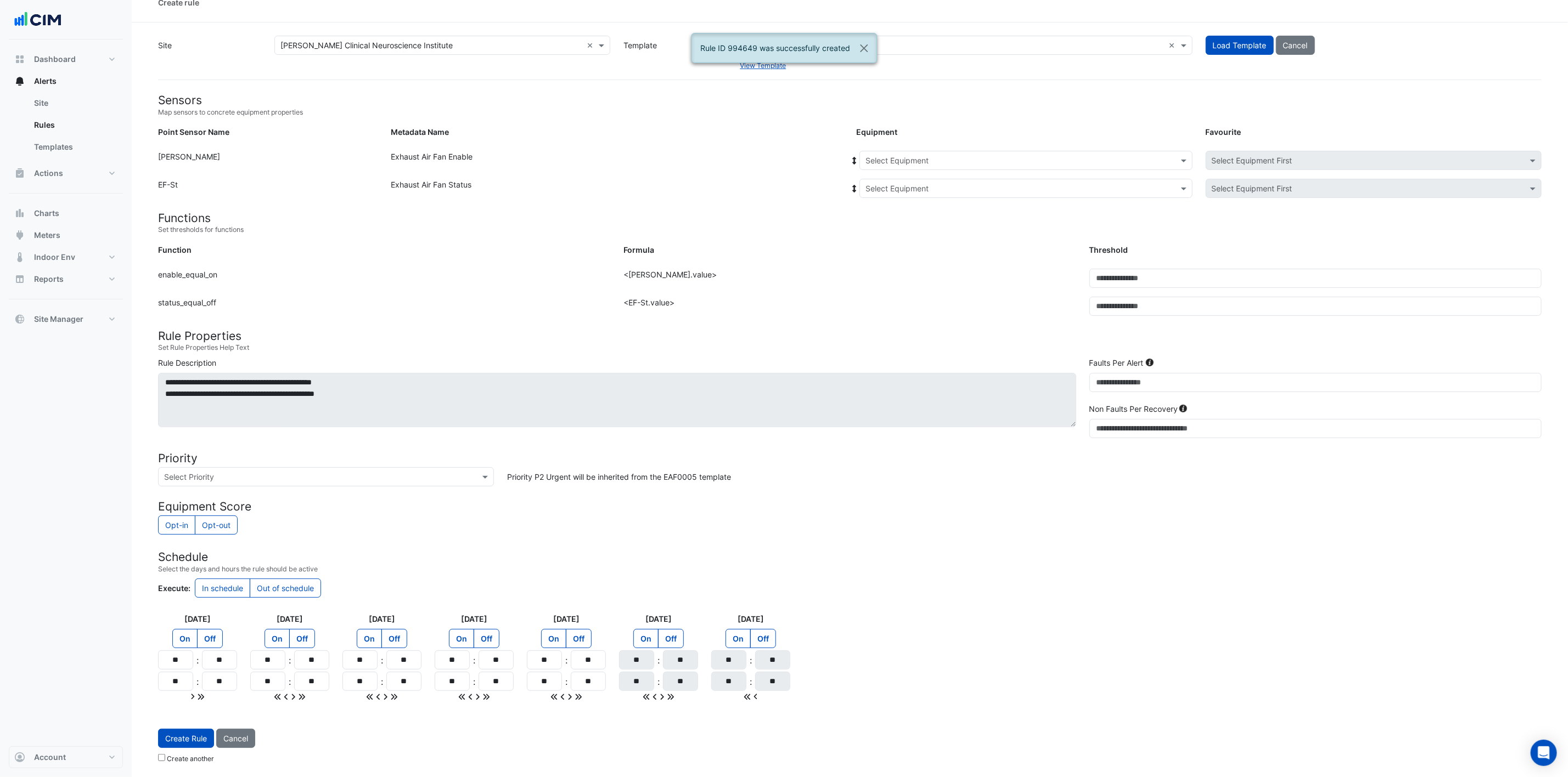
scroll to position [22, 0]
click at [966, 157] on input "text" at bounding box center [1014, 161] width 299 height 11
click at [937, 178] on div "EF-1.03" at bounding box center [926, 184] width 132 height 16
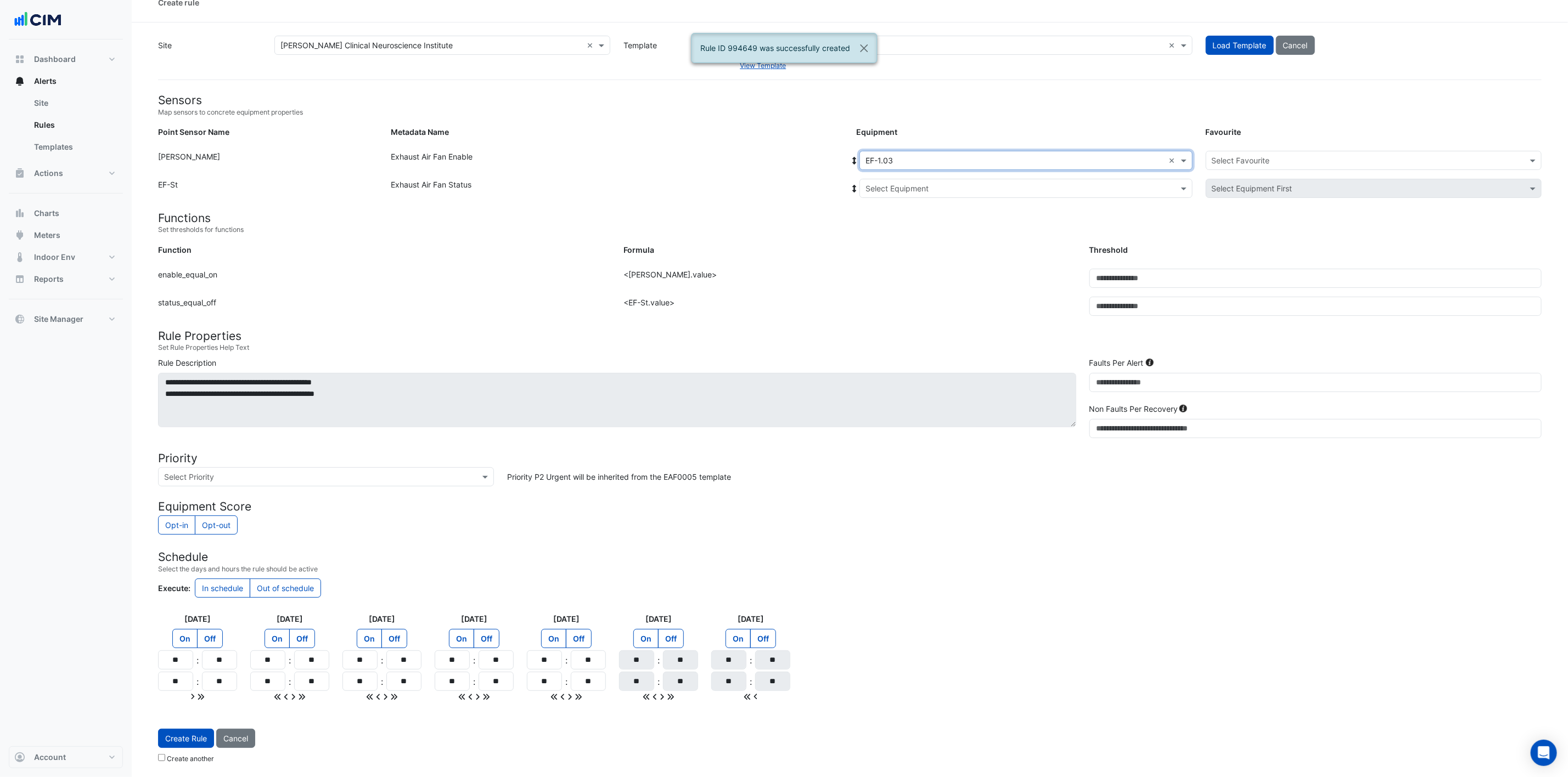
click at [944, 183] on input "text" at bounding box center [1014, 189] width 299 height 11
click at [930, 236] on div "Other Equipment" at bounding box center [930, 244] width 141 height 16
click at [921, 223] on div "EF-1.03" at bounding box center [930, 228] width 141 height 16
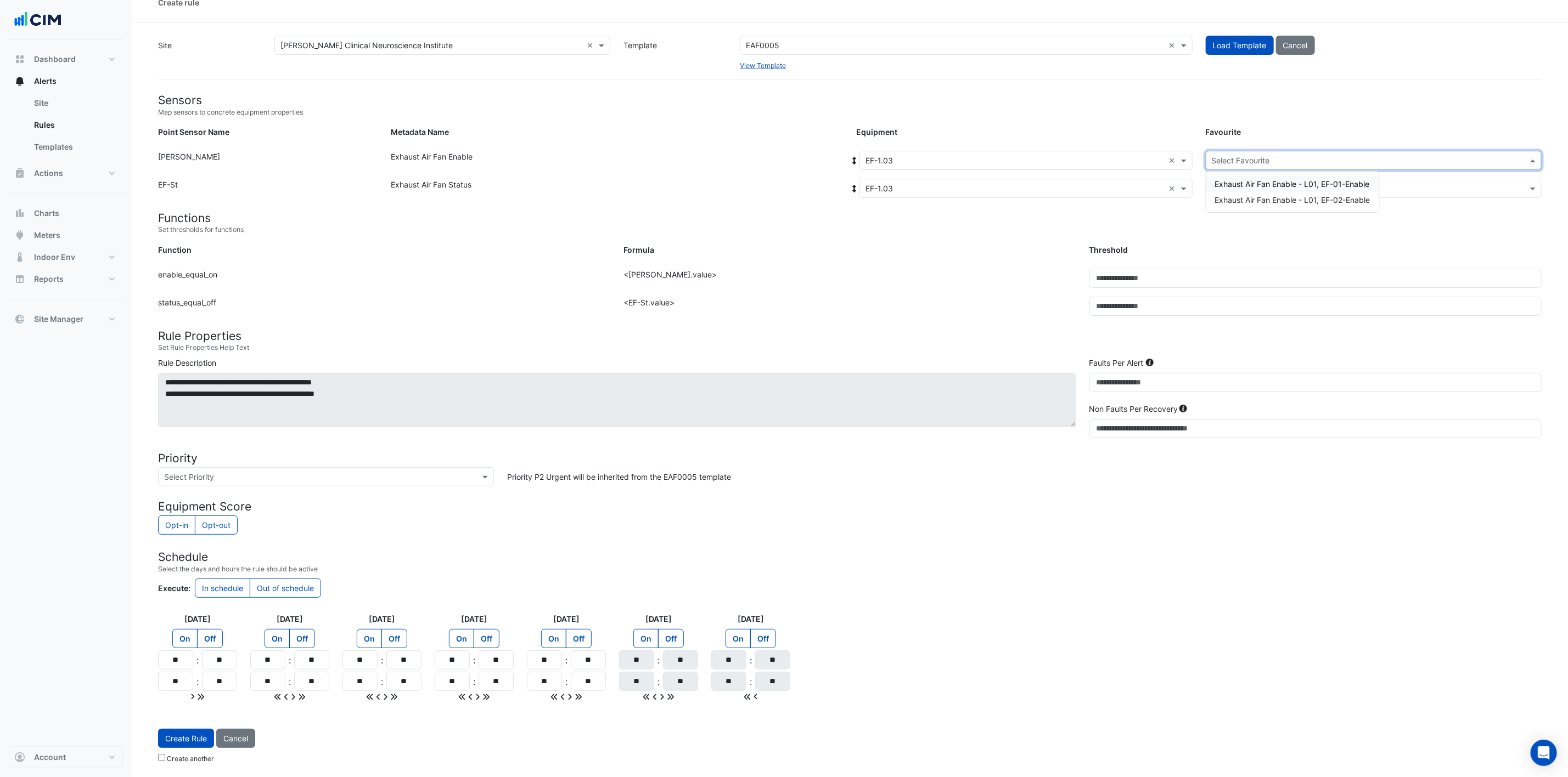
click at [1053, 159] on input "text" at bounding box center [1362, 161] width 302 height 11
click at [1053, 192] on div "Exhaust Air Fan Enable - L01, EF-02-Enable" at bounding box center [1293, 200] width 173 height 16
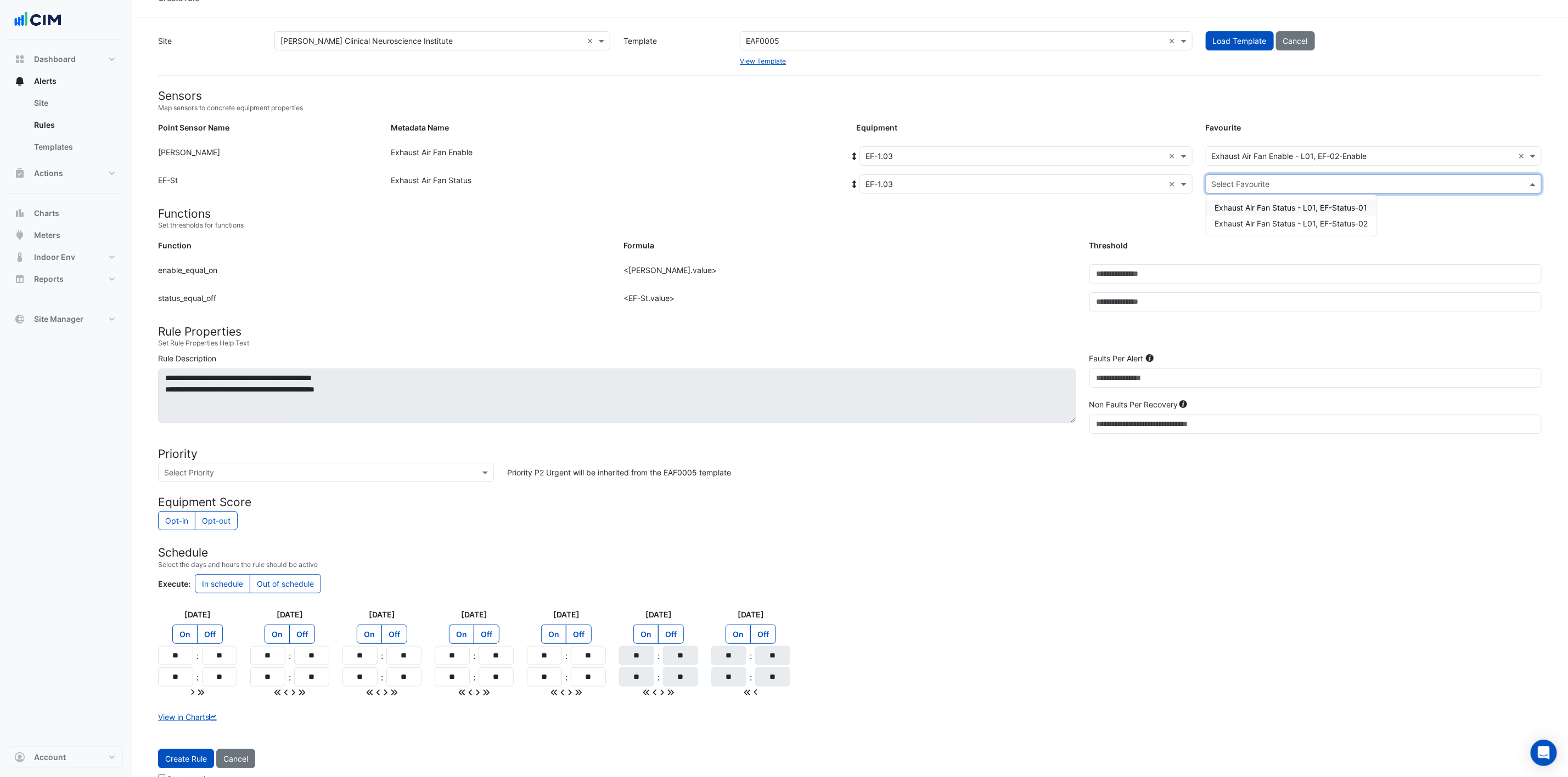
click at [1053, 184] on input "text" at bounding box center [1362, 184] width 302 height 11
click at [1053, 217] on div "Exhaust Air Fan Status - L01, EF-Status-02" at bounding box center [1292, 223] width 171 height 16
click at [170, 518] on button "Create Rule" at bounding box center [186, 759] width 56 height 19
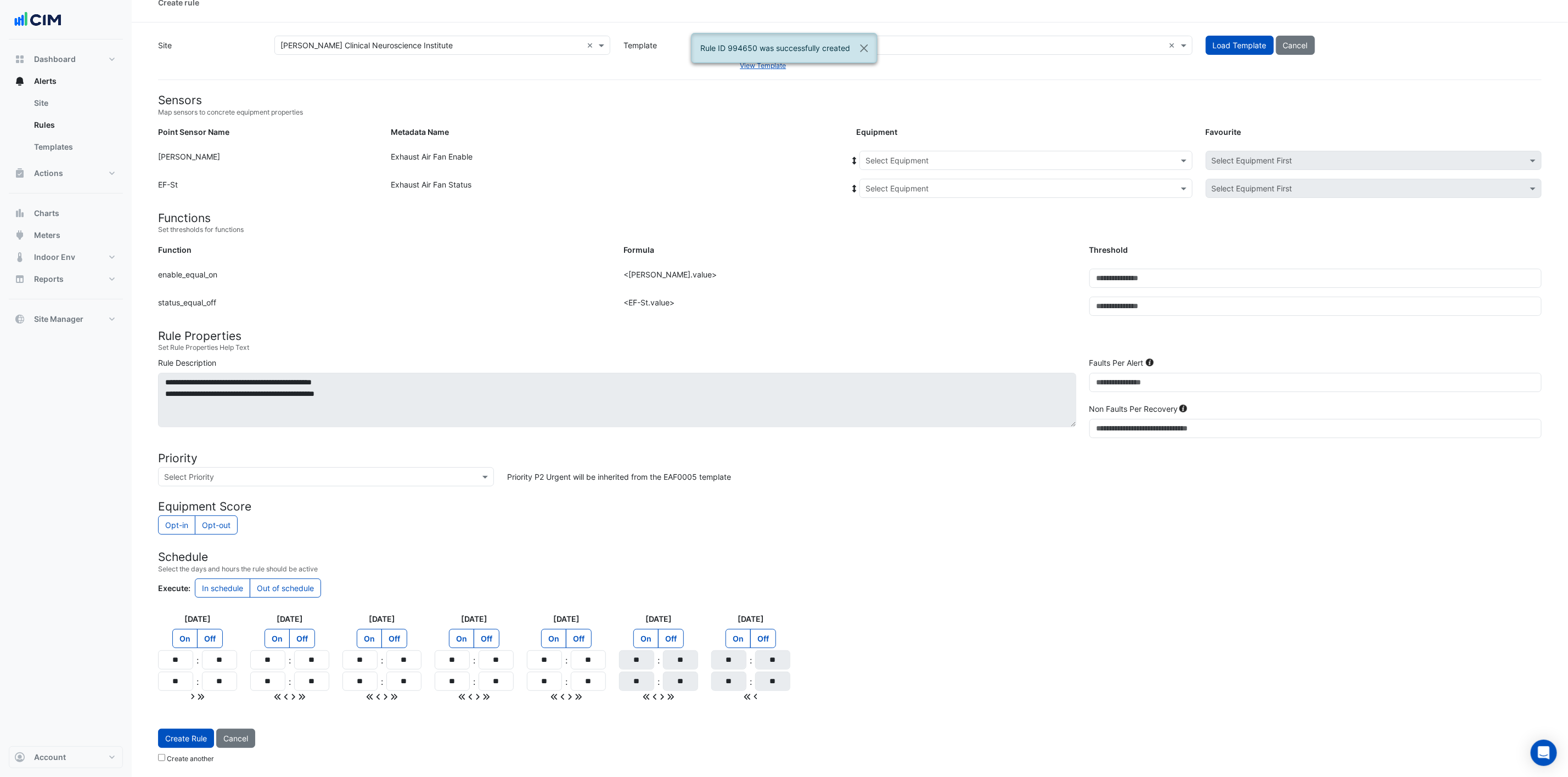
click at [926, 156] on input "text" at bounding box center [1014, 161] width 299 height 11
click at [916, 195] on div "EF-1.10" at bounding box center [926, 200] width 132 height 16
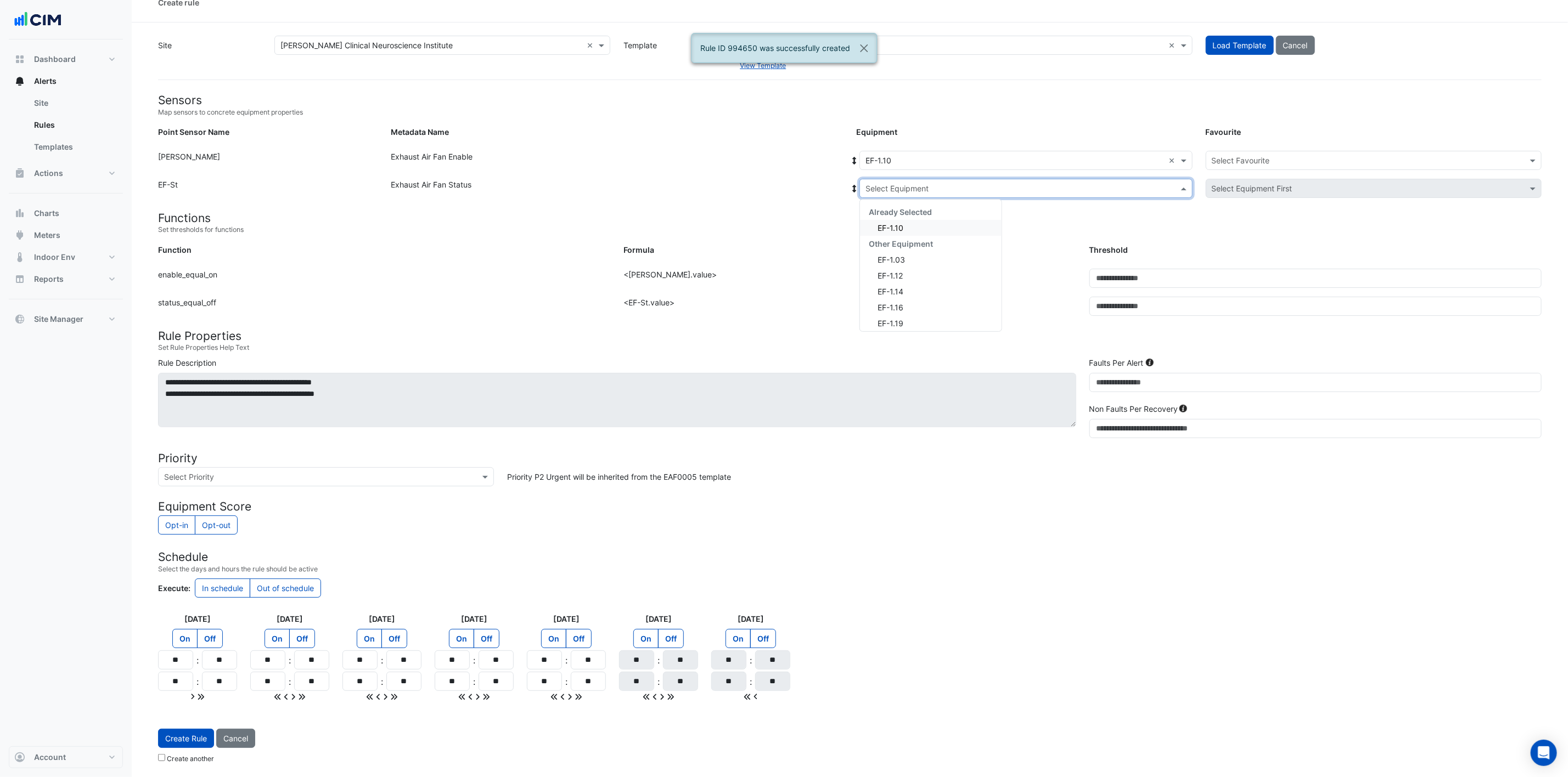
click at [926, 183] on input "text" at bounding box center [1014, 189] width 299 height 11
click at [909, 226] on div "EF-1.10" at bounding box center [930, 228] width 141 height 16
click at [1053, 158] on input "text" at bounding box center [1362, 161] width 302 height 11
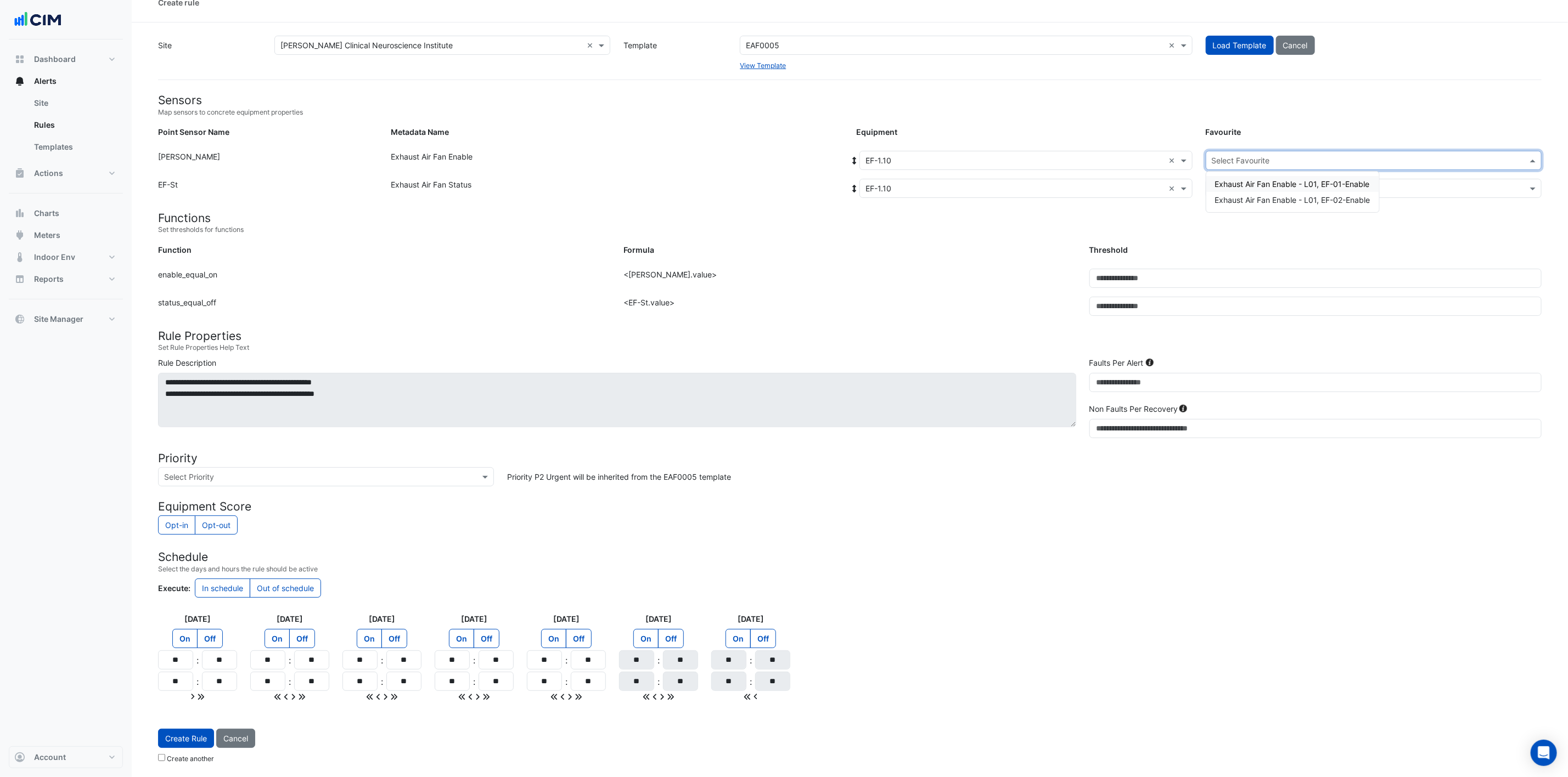
click at [1053, 180] on span "Exhaust Air Fan Enable - L01, EF-01-Enable" at bounding box center [1293, 184] width 155 height 10
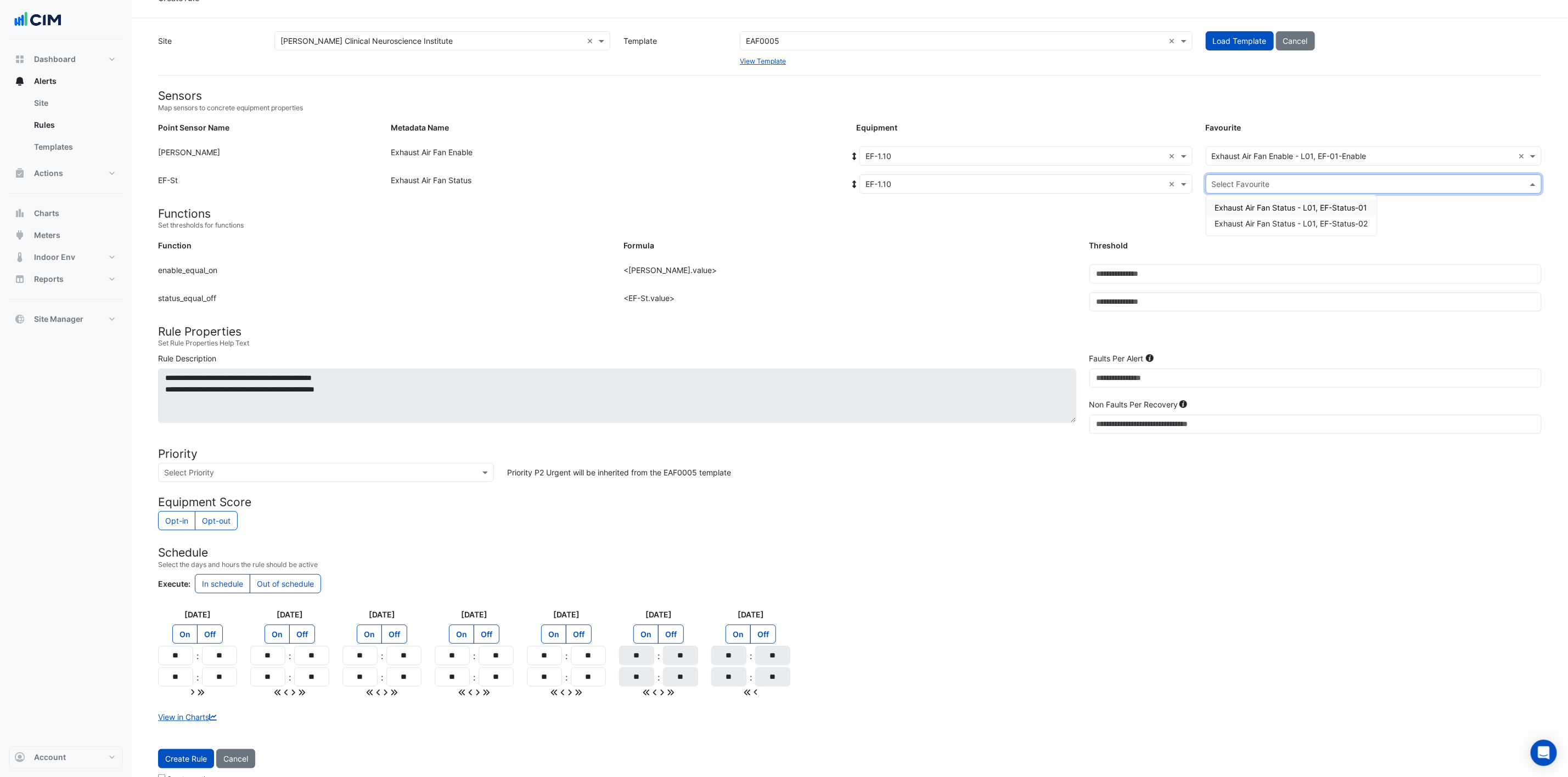
click at [1053, 179] on input "text" at bounding box center [1362, 184] width 302 height 11
click at [1053, 207] on span "Exhaust Air Fan Status - L01, EF-Status-01" at bounding box center [1291, 207] width 152 height 10
click at [186, 518] on button "Create Rule" at bounding box center [186, 759] width 56 height 19
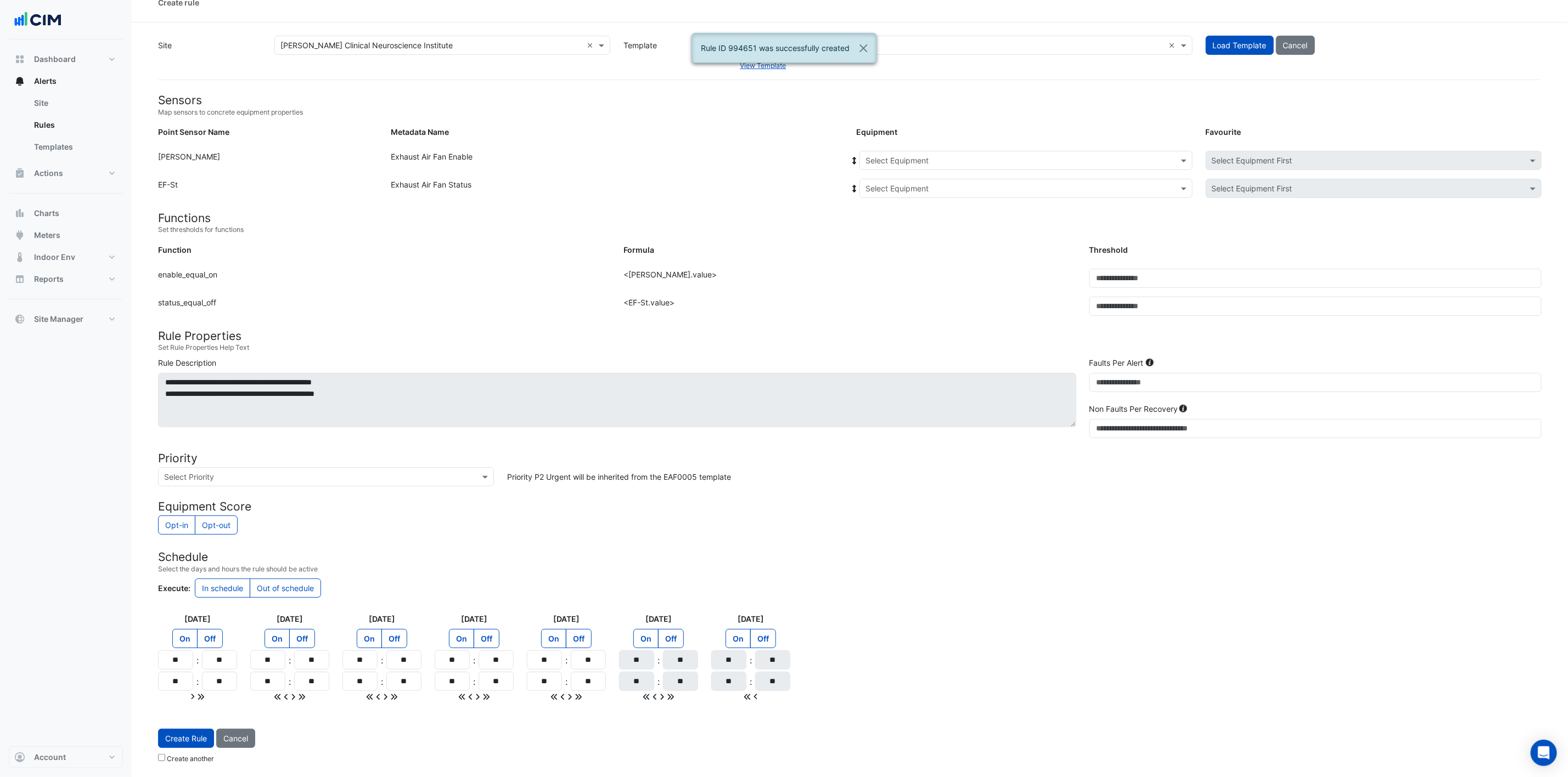
click at [974, 144] on form "Sensors Map sensors to concrete equipment properties Point Sensor Name Metadata…" at bounding box center [850, 431] width 1384 height 676
click at [979, 156] on input "text" at bounding box center [1014, 161] width 299 height 11
click at [935, 192] on div "EF-1.10" at bounding box center [926, 200] width 132 height 16
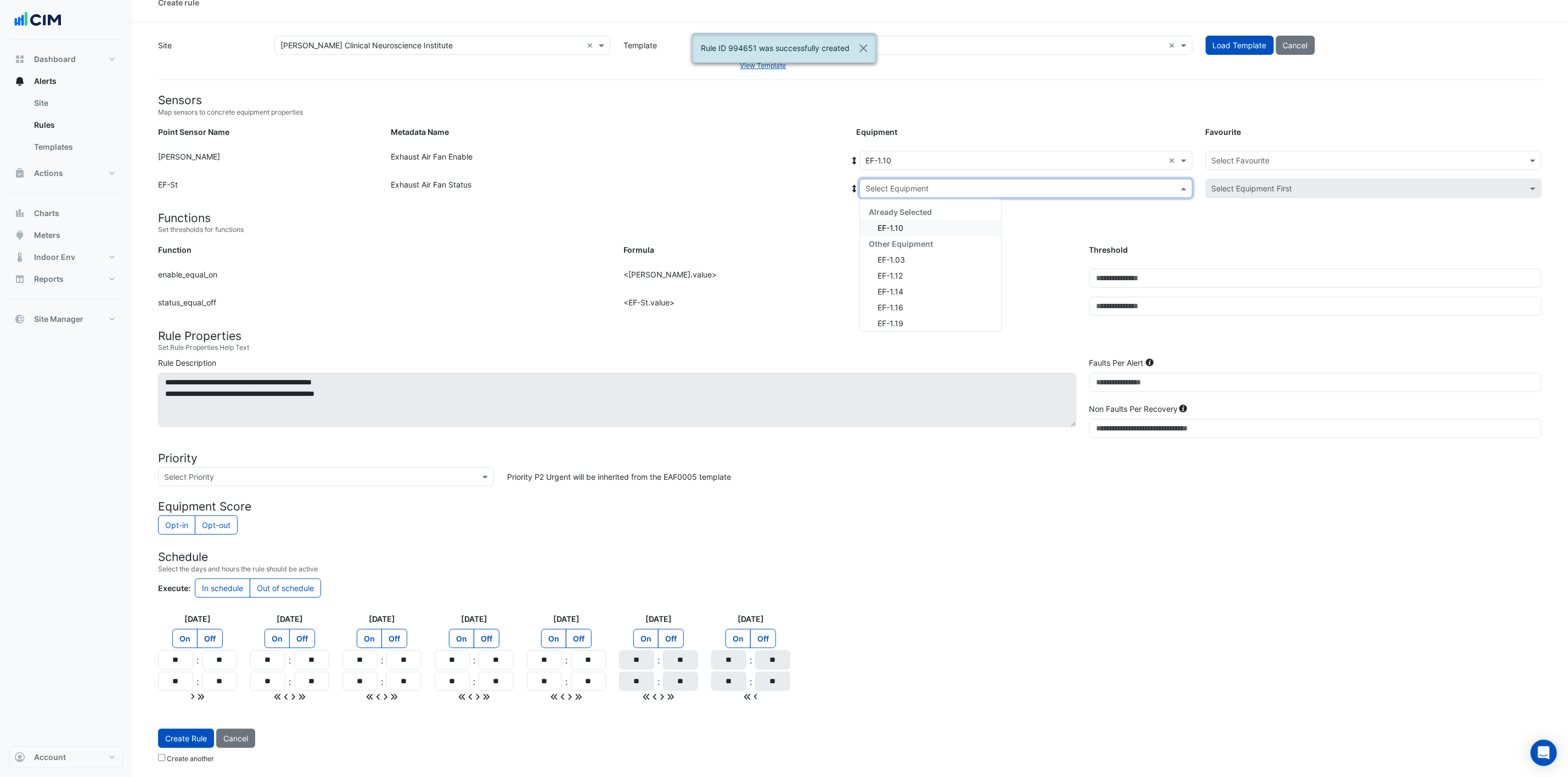
click at [947, 183] on input "text" at bounding box center [1014, 189] width 299 height 11
click at [919, 226] on div "EF-1.10" at bounding box center [930, 228] width 141 height 16
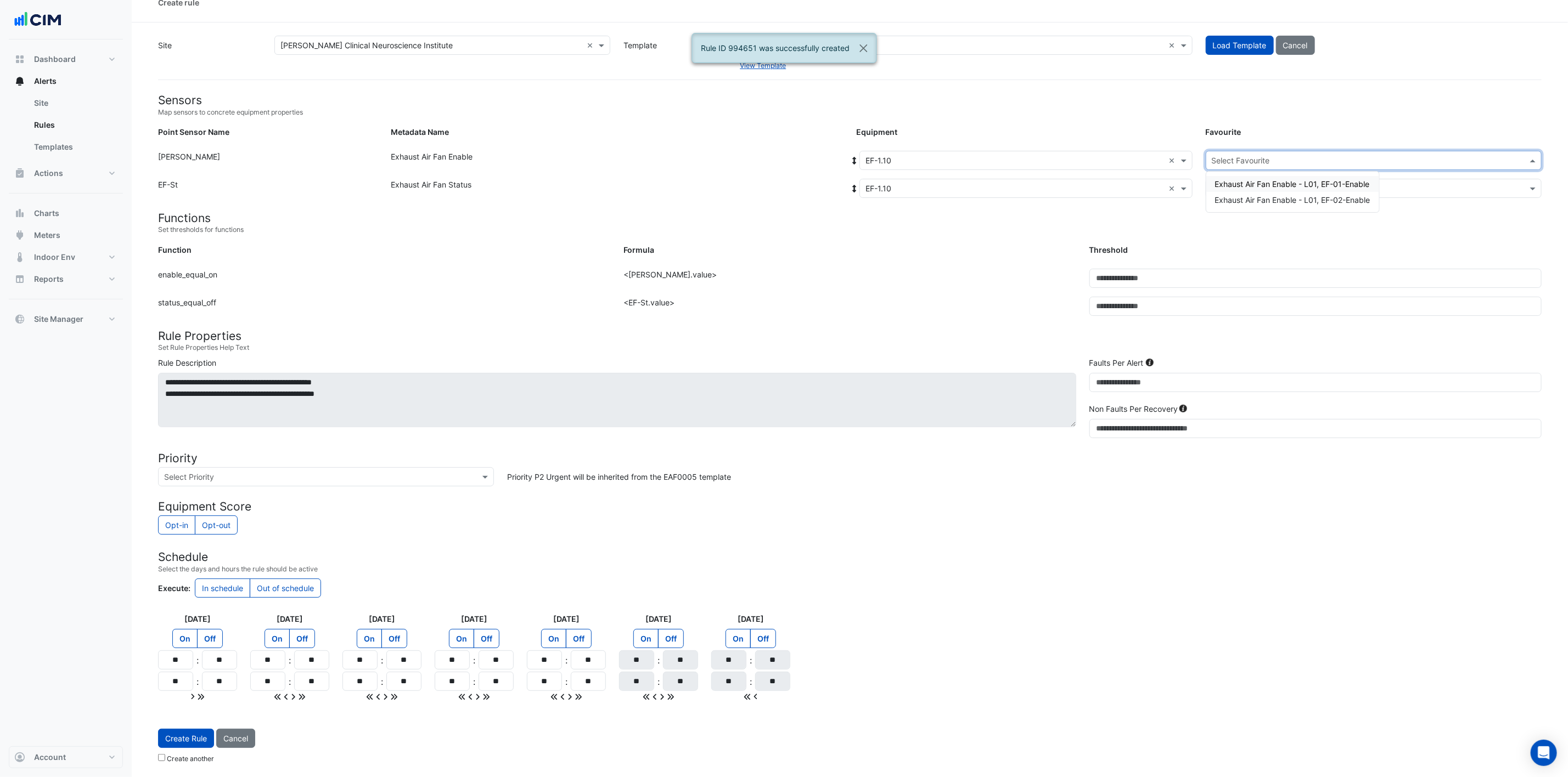
click at [1053, 156] on input "text" at bounding box center [1362, 161] width 302 height 11
click at [1053, 195] on span "Exhaust Air Fan Enable - L01, EF-02-Enable" at bounding box center [1293, 200] width 156 height 10
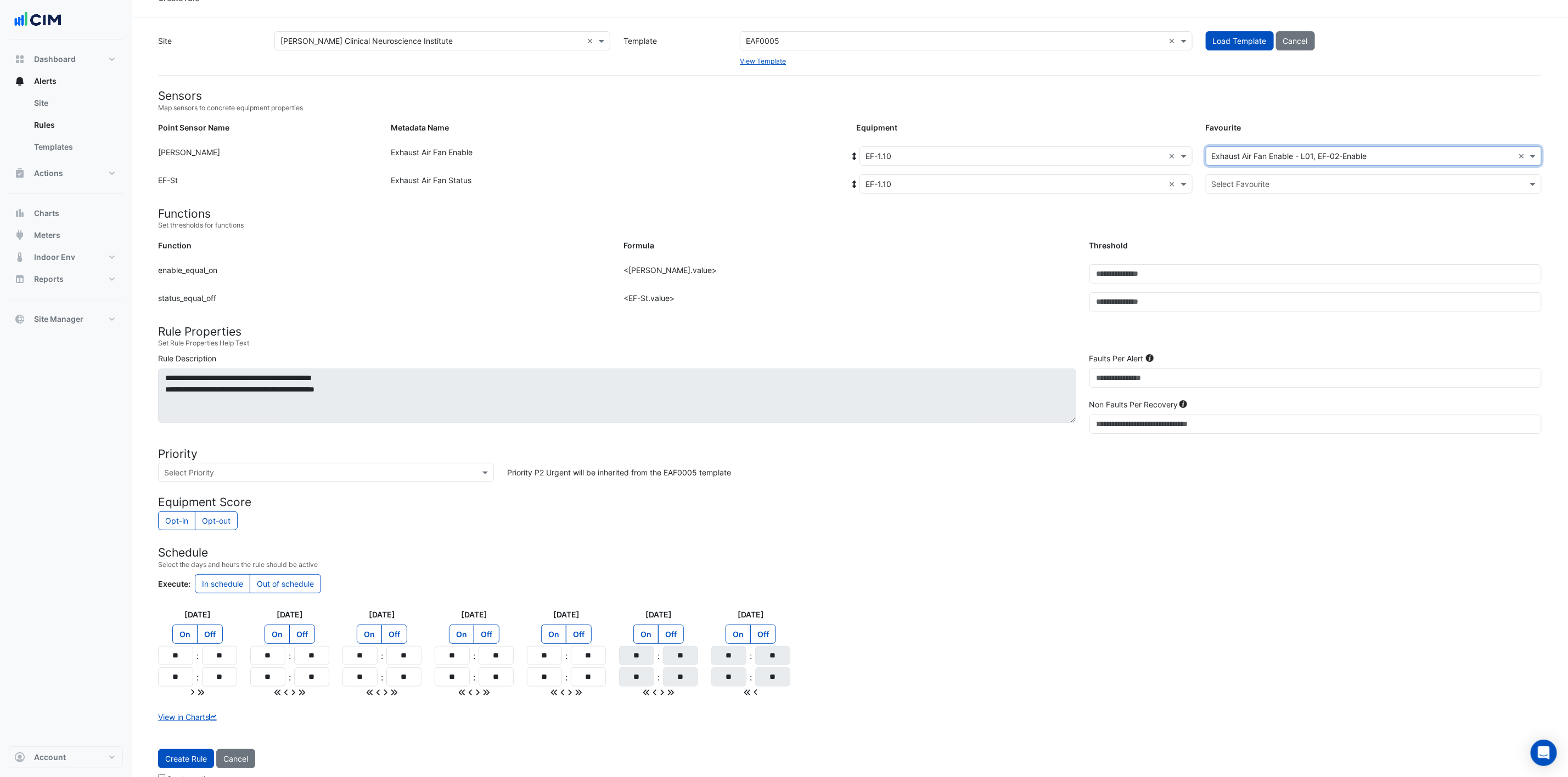
click at [1053, 182] on input "text" at bounding box center [1362, 184] width 302 height 11
click at [1053, 219] on span "Exhaust Air Fan Status - L01, EF-Status-02" at bounding box center [1292, 223] width 153 height 10
click at [180, 518] on button "Create Rule" at bounding box center [186, 759] width 56 height 19
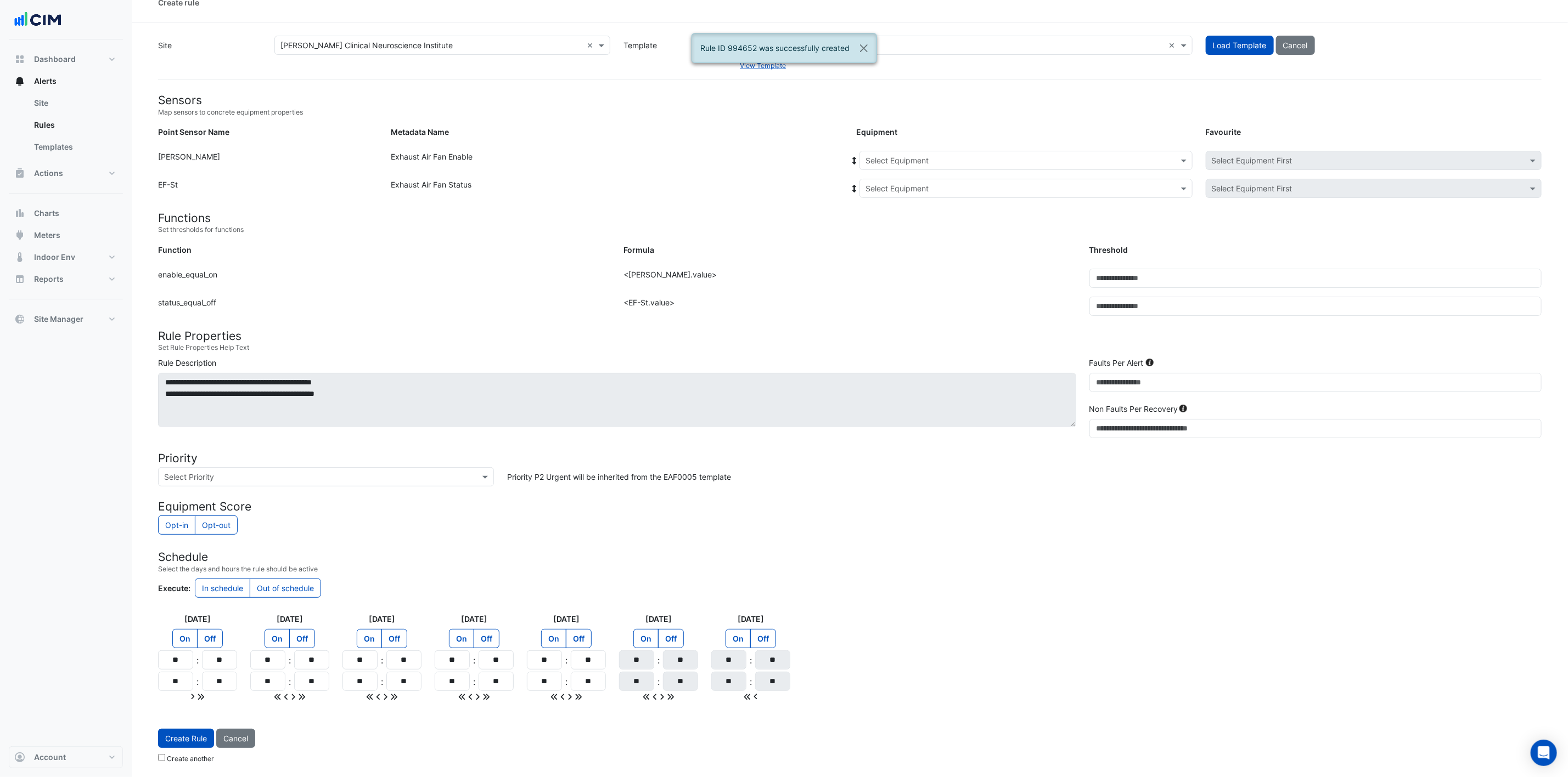
click at [1037, 156] on input "text" at bounding box center [1014, 161] width 299 height 11
click at [929, 210] on div "EF-1.12" at bounding box center [926, 216] width 132 height 16
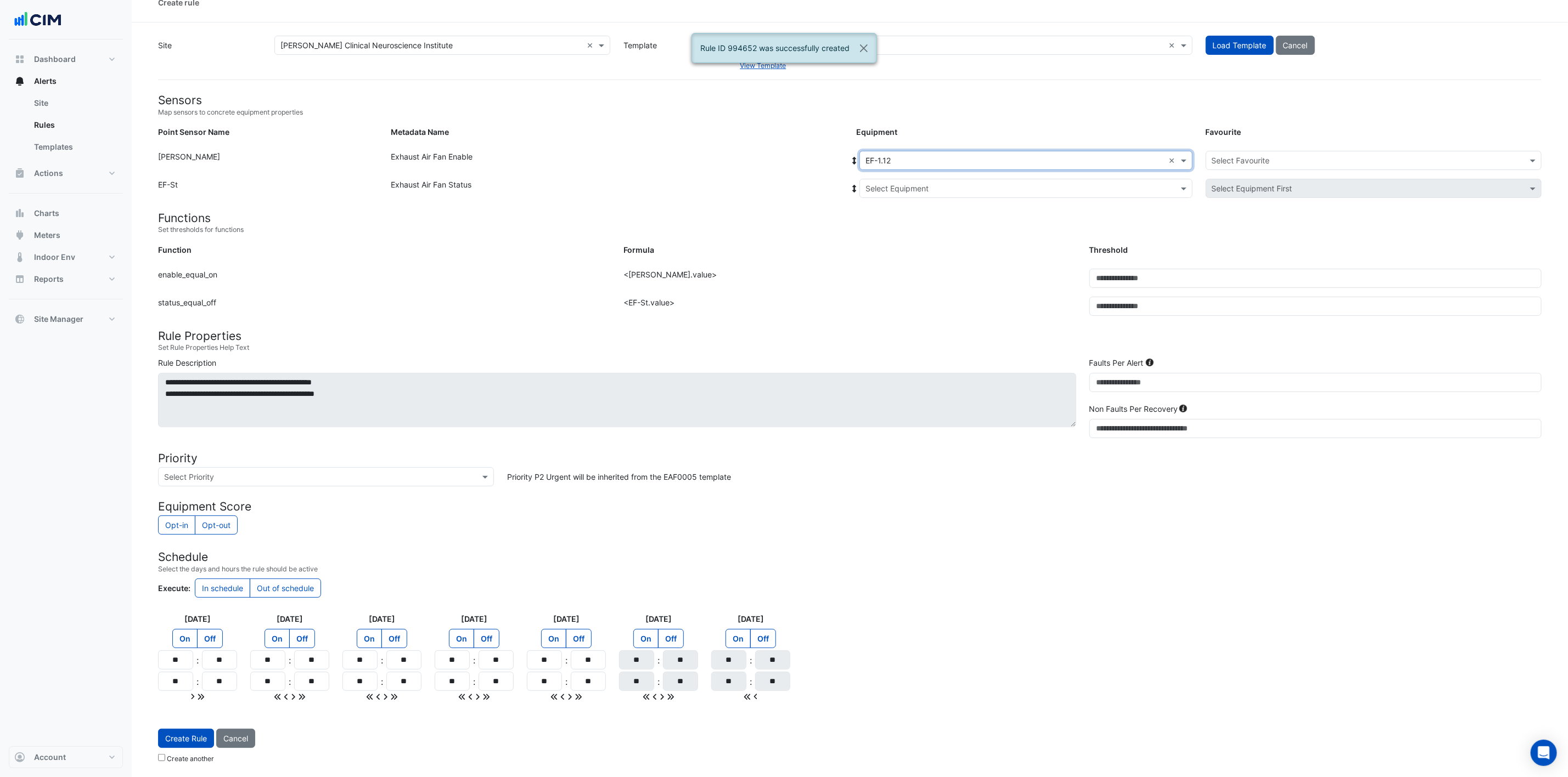
click at [946, 183] on input "text" at bounding box center [1014, 189] width 299 height 11
click at [923, 224] on div "EF-1.12" at bounding box center [930, 228] width 141 height 16
click at [1053, 156] on input "text" at bounding box center [1362, 161] width 302 height 11
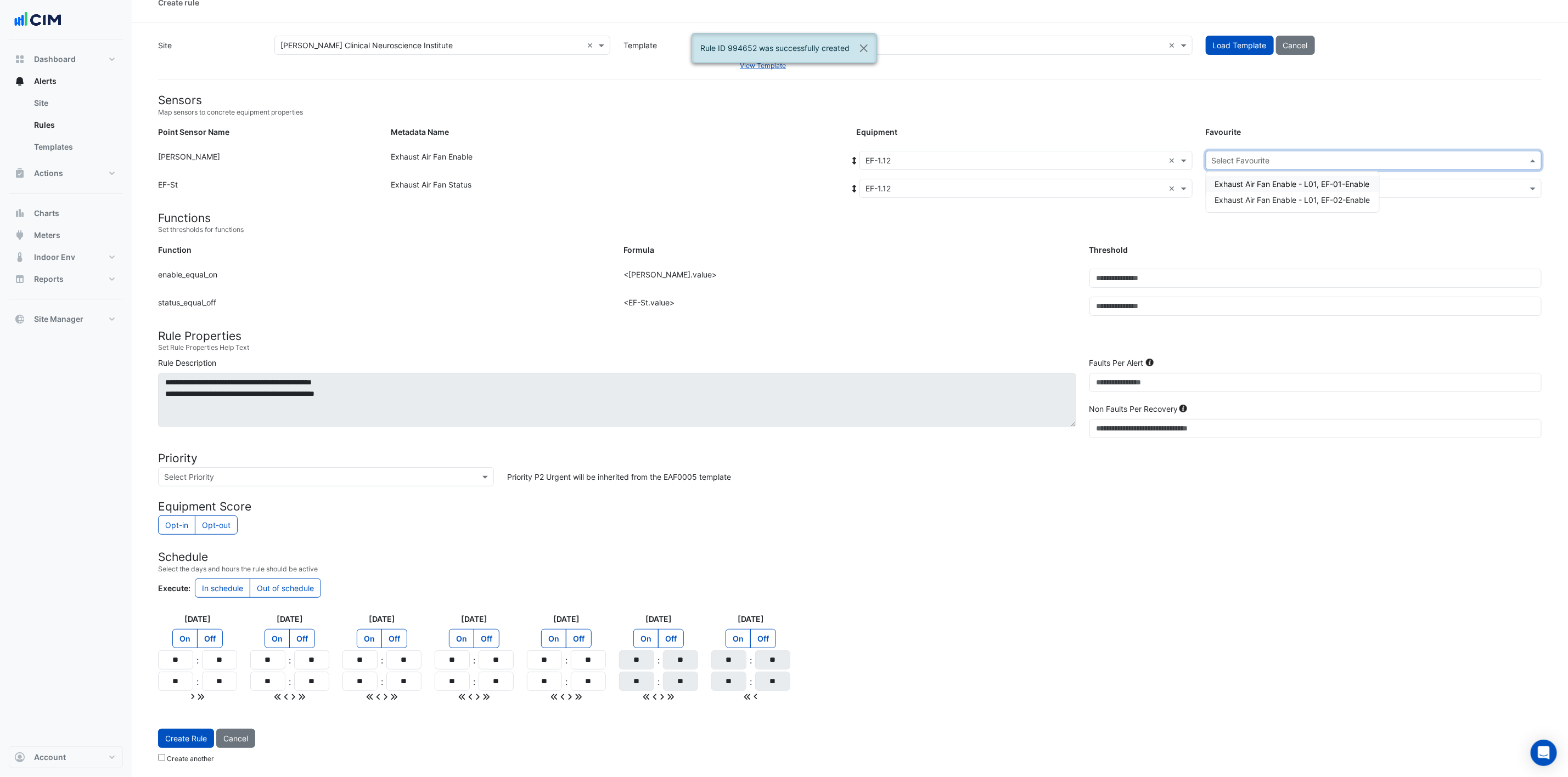
click at [1053, 180] on span "Exhaust Air Fan Enable - L01, EF-01-Enable" at bounding box center [1293, 184] width 155 height 10
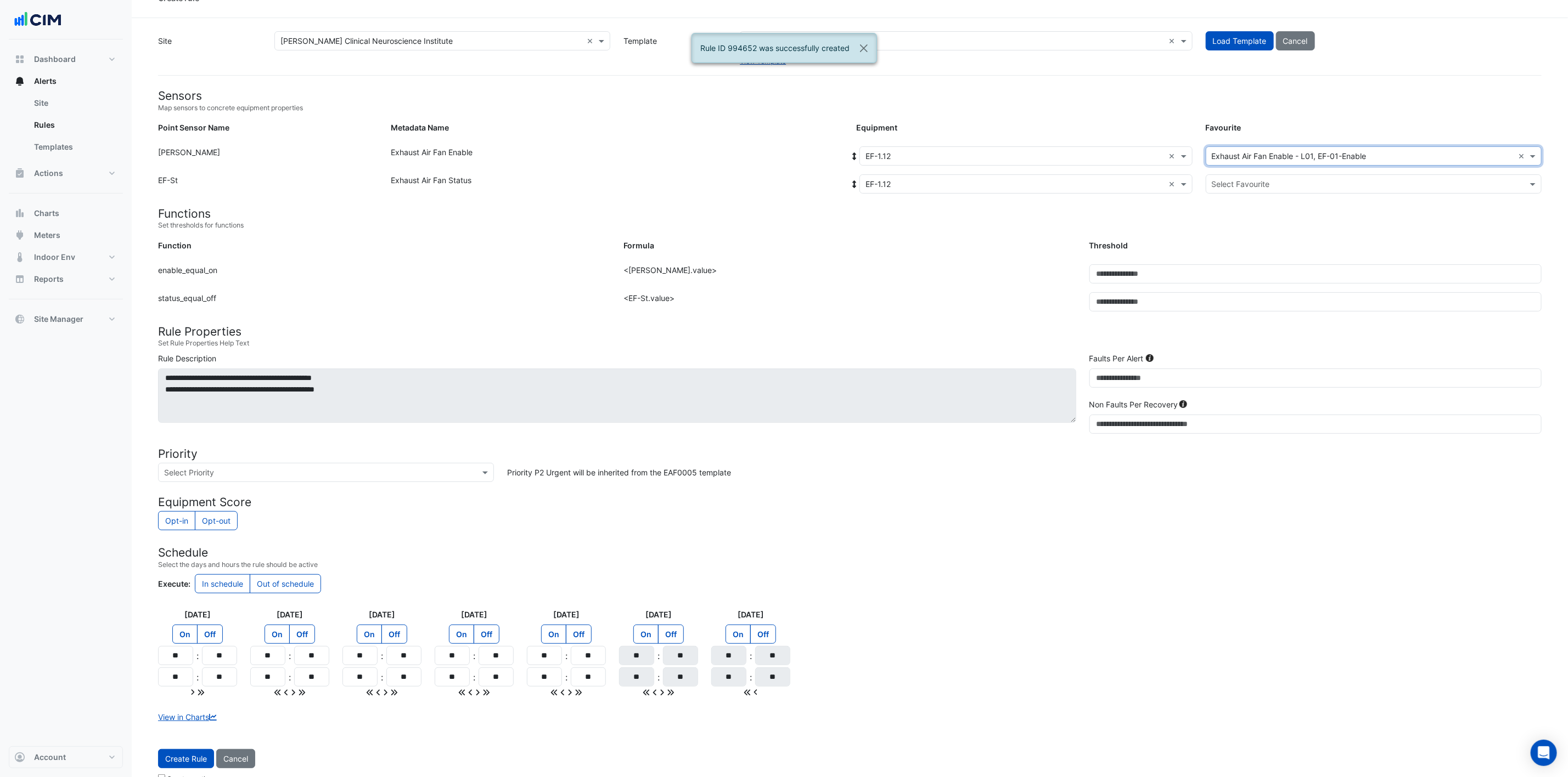
click at [1053, 179] on input "text" at bounding box center [1362, 184] width 302 height 11
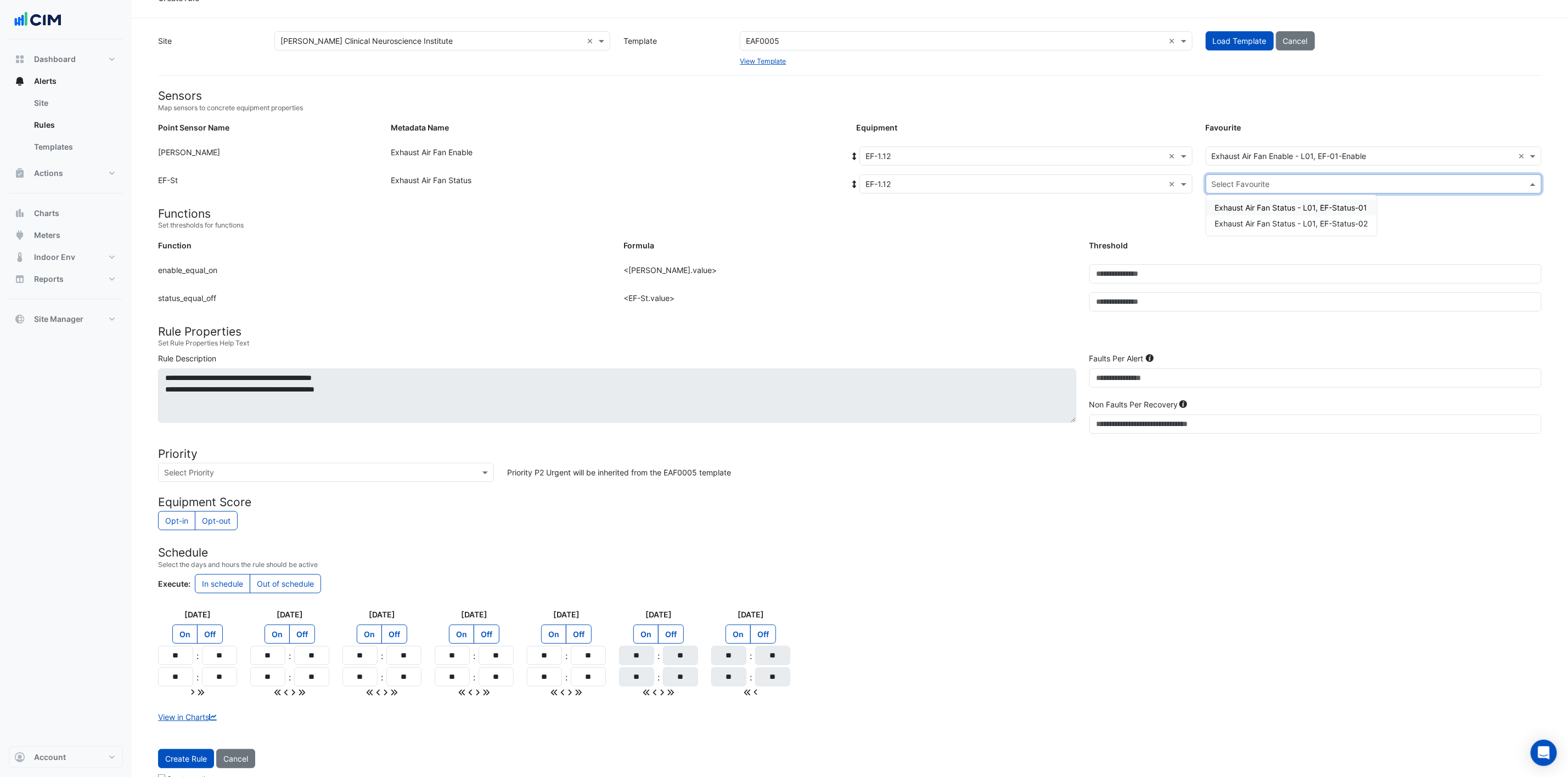
click at [1053, 208] on span "Exhaust Air Fan Status - L01, EF-Status-01" at bounding box center [1291, 207] width 152 height 10
click at [181, 518] on button "Create Rule" at bounding box center [186, 759] width 56 height 19
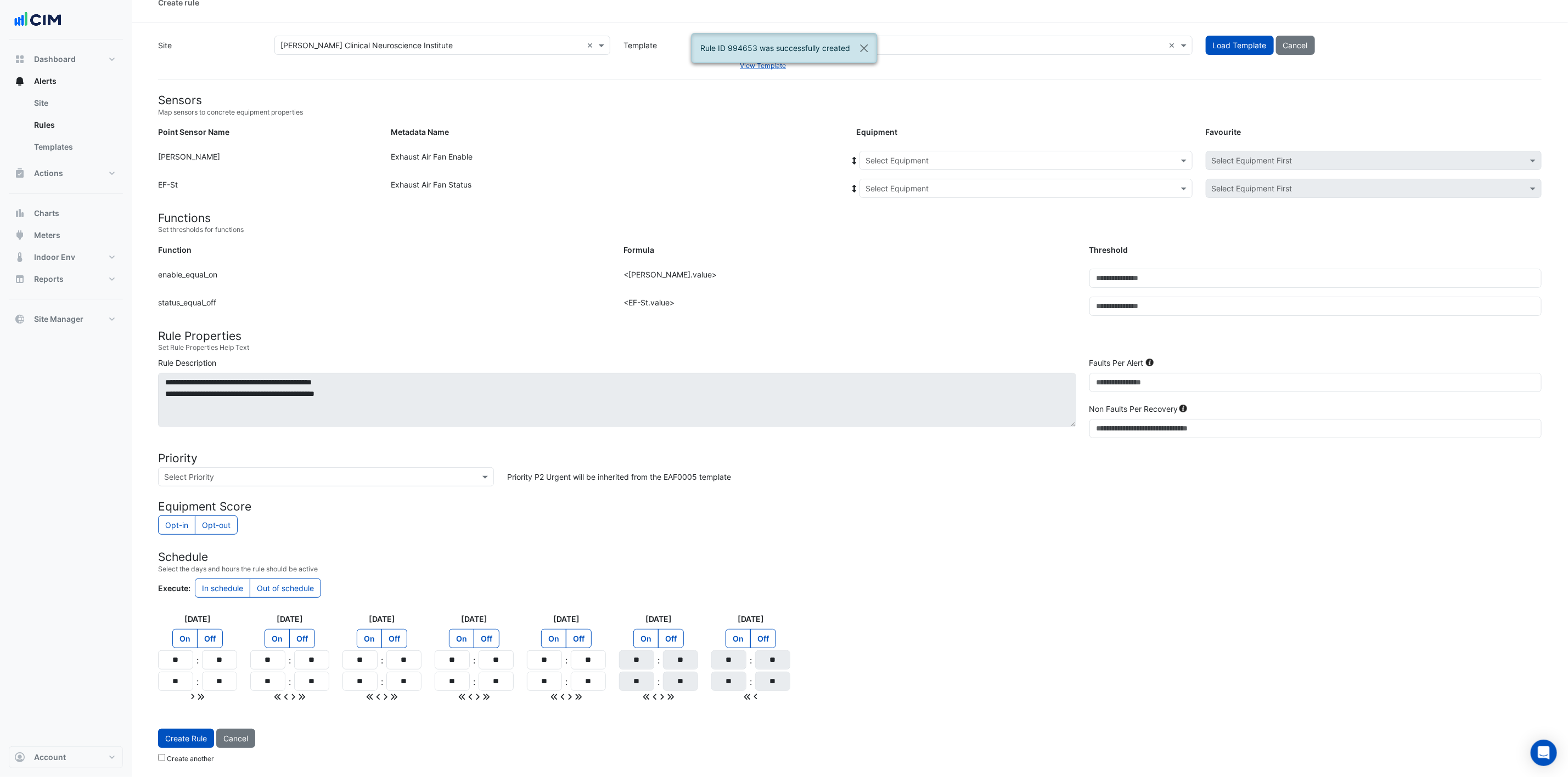
click at [977, 160] on div "Select Equipment" at bounding box center [1025, 160] width 333 height 19
click at [922, 208] on div "EF-1.12" at bounding box center [926, 216] width 132 height 16
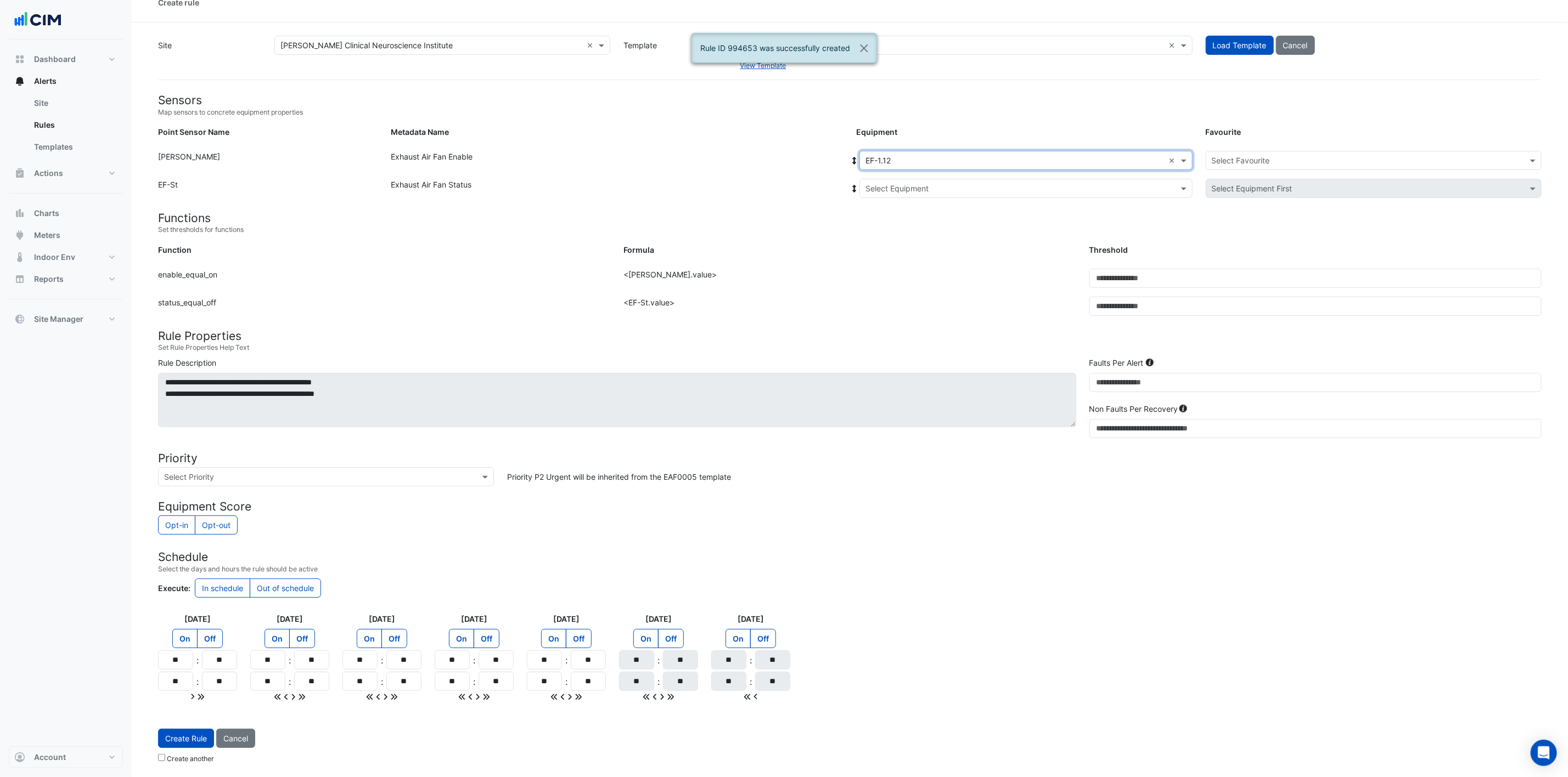
click at [941, 183] on input "text" at bounding box center [1014, 189] width 299 height 11
click at [917, 226] on div "EF-1.12" at bounding box center [930, 228] width 141 height 16
click at [1053, 156] on input "text" at bounding box center [1362, 161] width 302 height 11
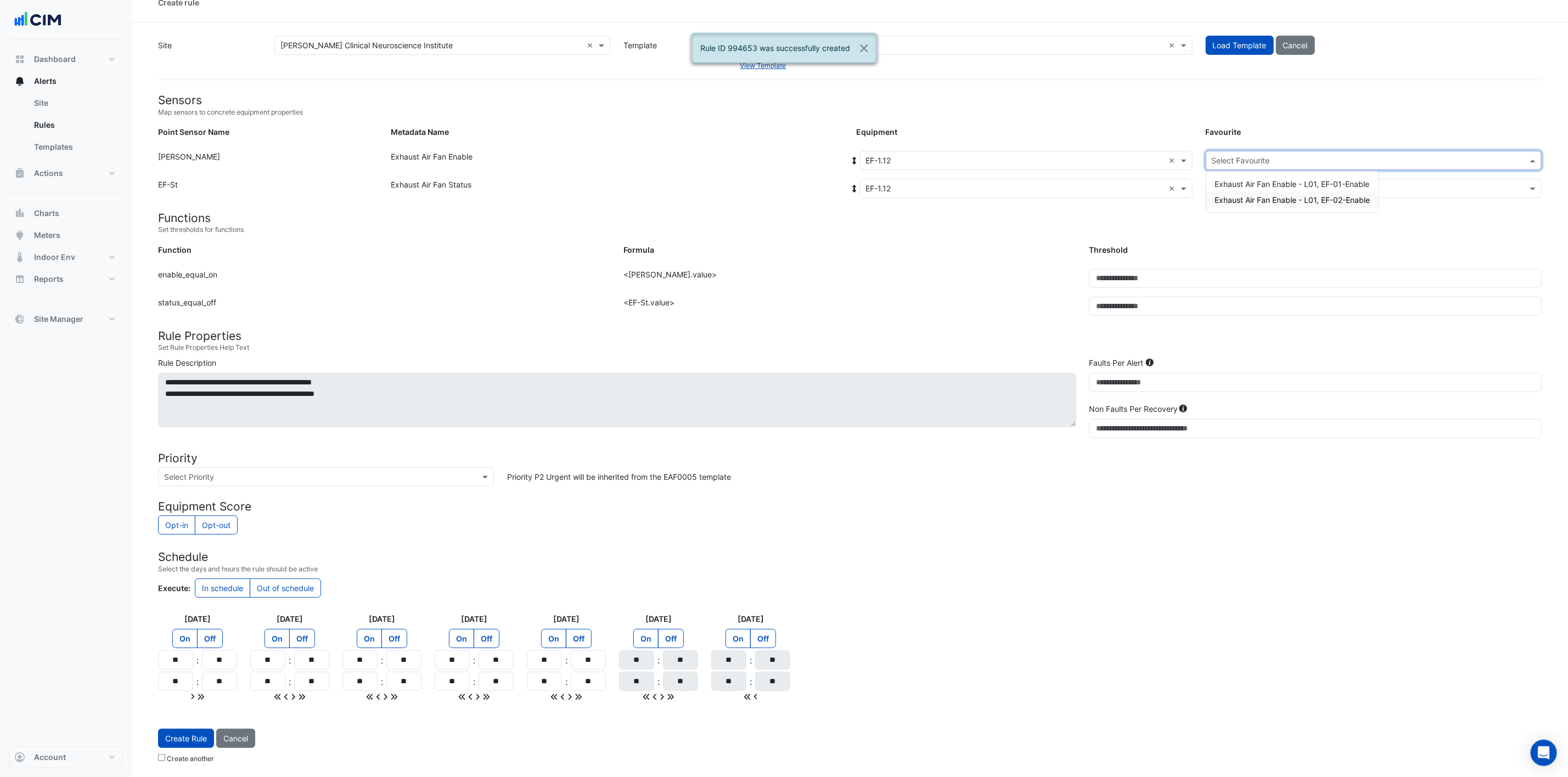
click at [1053, 195] on span "Exhaust Air Fan Enable - L01, EF-02-Enable" at bounding box center [1293, 200] width 156 height 10
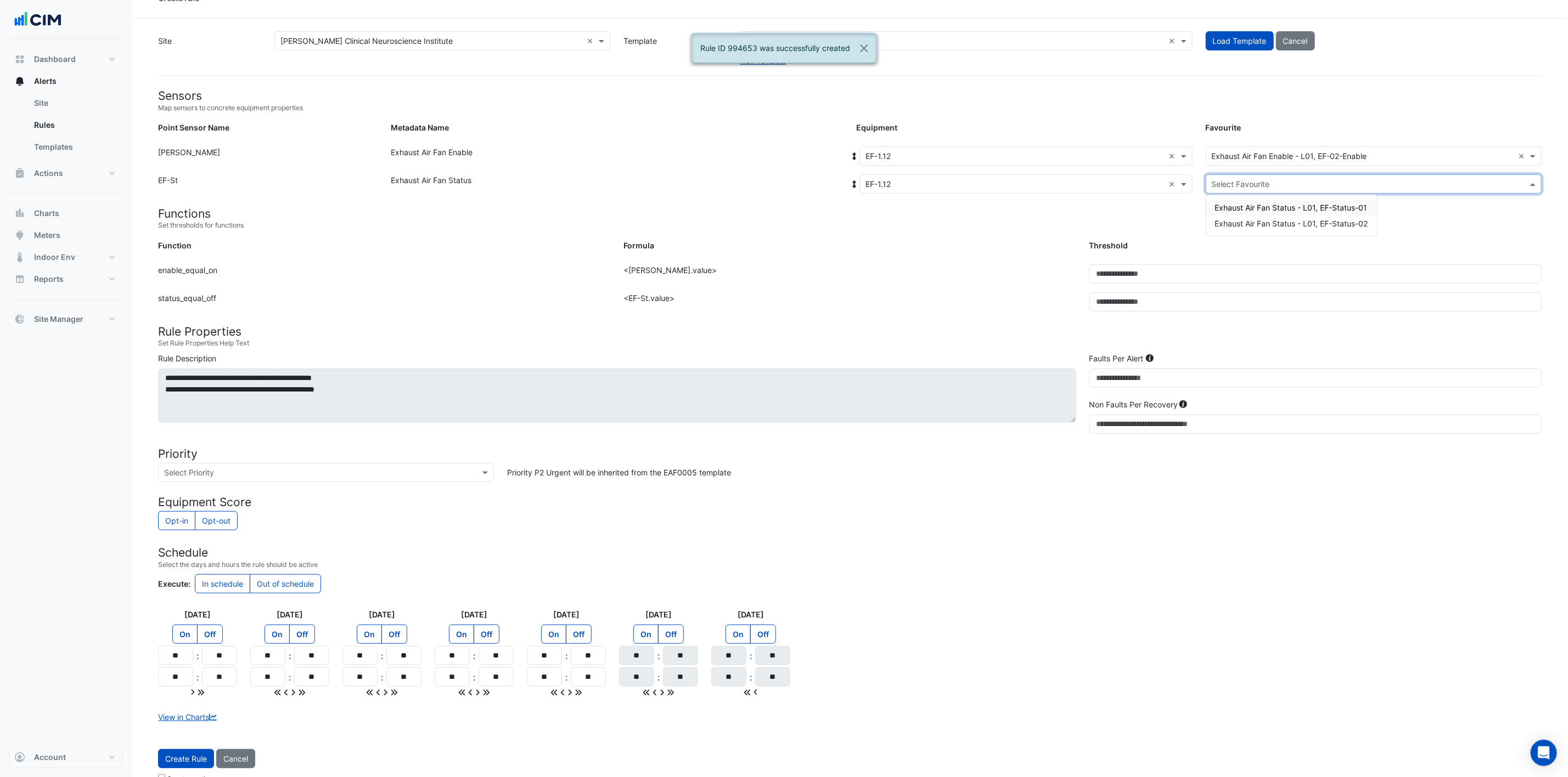
click at [1053, 184] on input "text" at bounding box center [1362, 184] width 302 height 11
click at [1053, 226] on span "Exhaust Air Fan Status - L01, EF-Status-02" at bounding box center [1292, 223] width 153 height 10
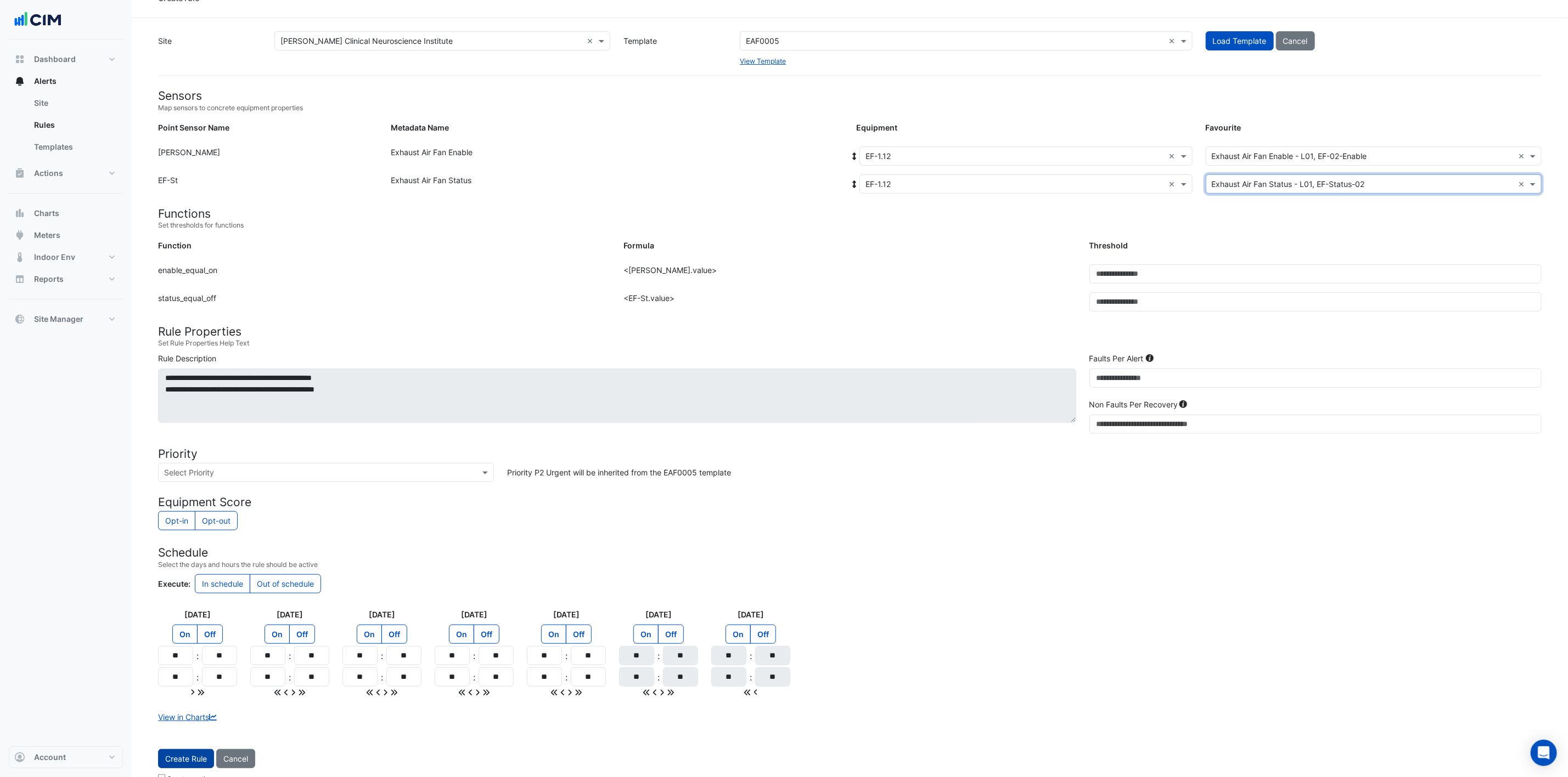
click at [189, 518] on button "Create Rule" at bounding box center [186, 759] width 56 height 19
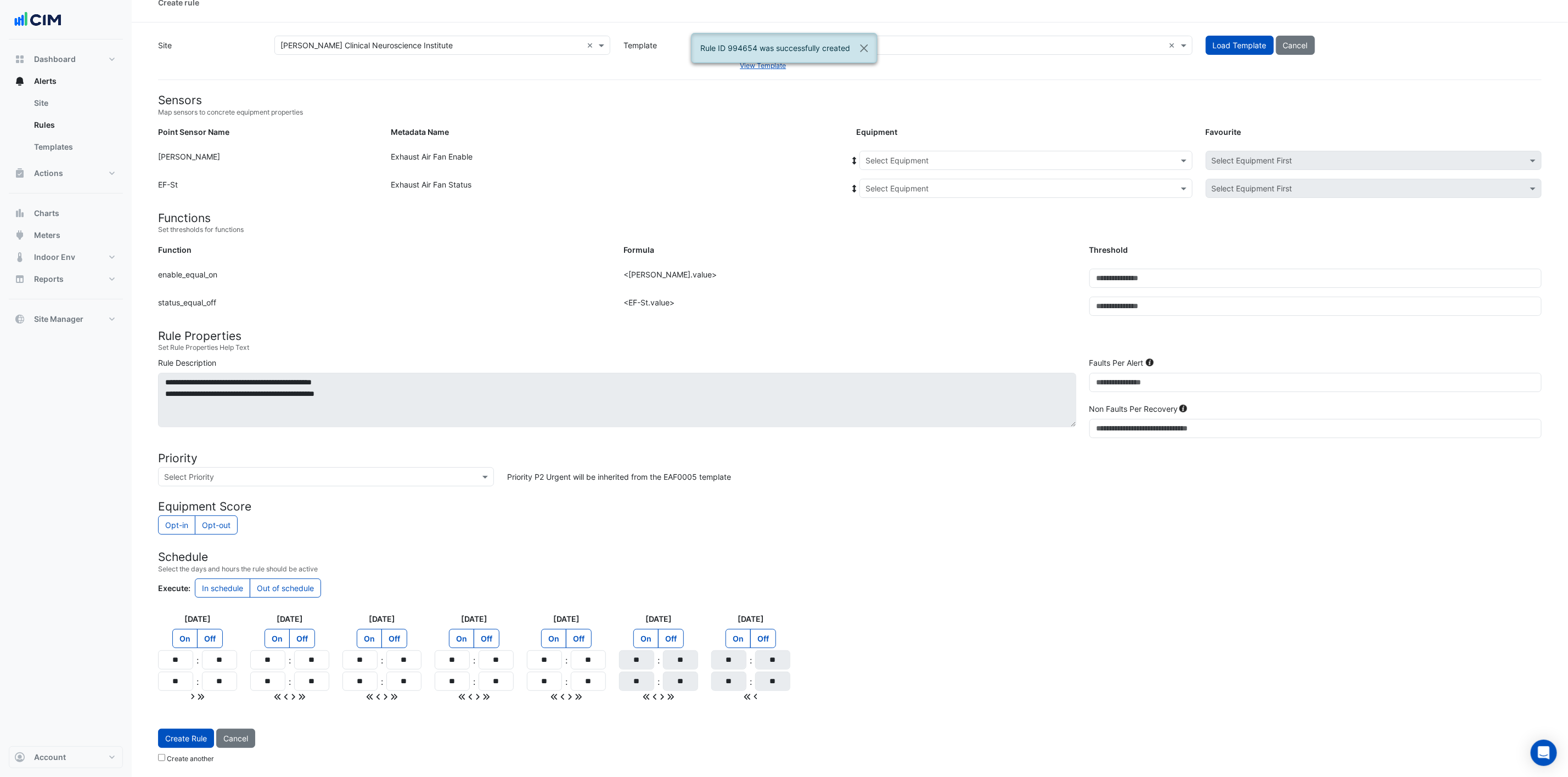
click at [945, 162] on div "Select Equipment" at bounding box center [1025, 160] width 333 height 19
click at [916, 231] on div "EF-1.14" at bounding box center [926, 232] width 132 height 16
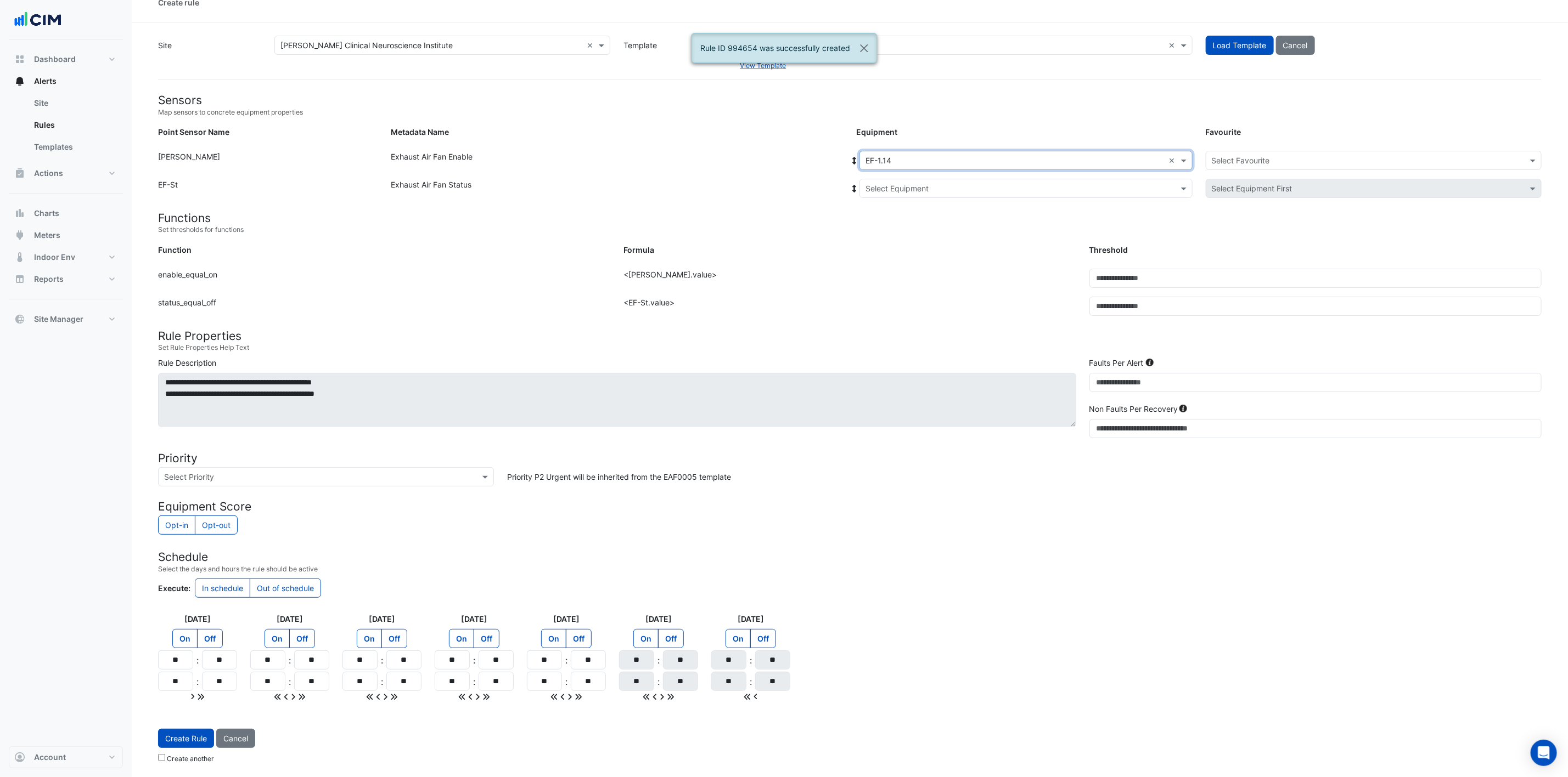
click at [945, 179] on div "Select Equipment" at bounding box center [1025, 188] width 333 height 19
click at [922, 223] on div "EF-1.14" at bounding box center [930, 228] width 141 height 16
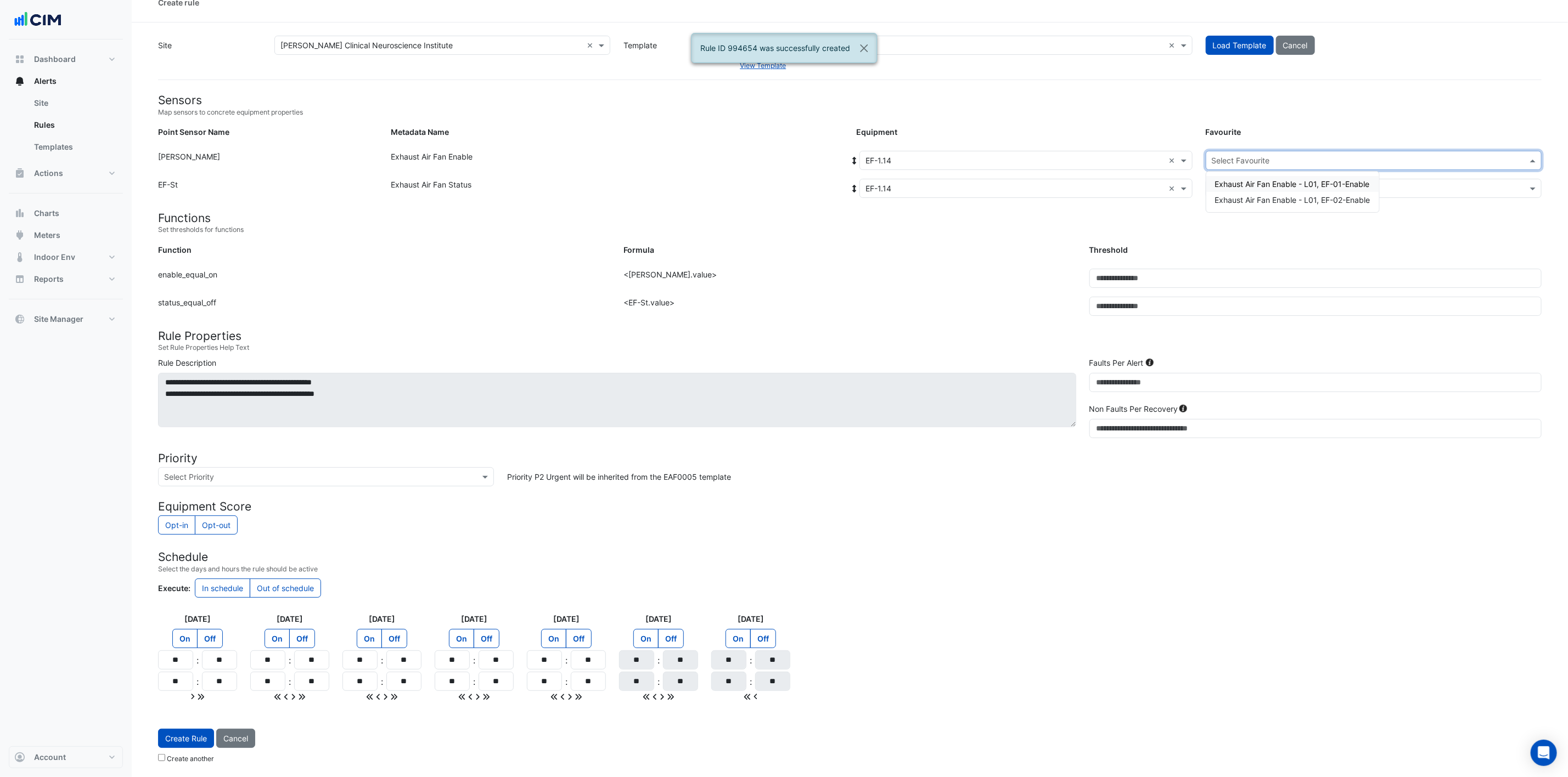
click at [1053, 156] on input "text" at bounding box center [1362, 161] width 302 height 11
click at [1053, 180] on span "Exhaust Air Fan Enable - L01, EF-01-Enable" at bounding box center [1293, 184] width 155 height 10
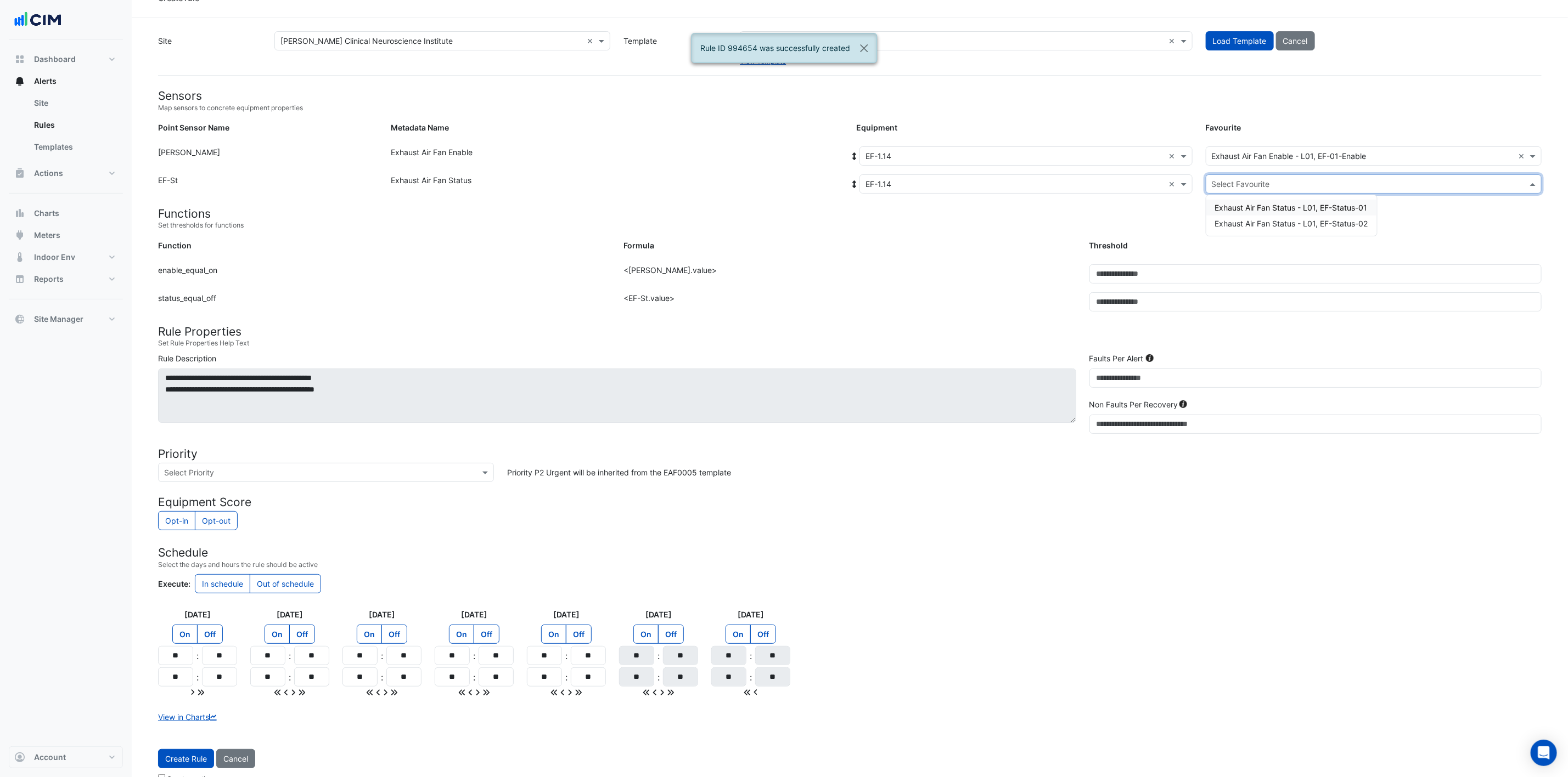
click at [1053, 175] on div "Select Favourite" at bounding box center [1373, 184] width 336 height 19
click at [1053, 199] on div "Exhaust Air Fan Status - L01, EF-Status-01" at bounding box center [1292, 207] width 171 height 16
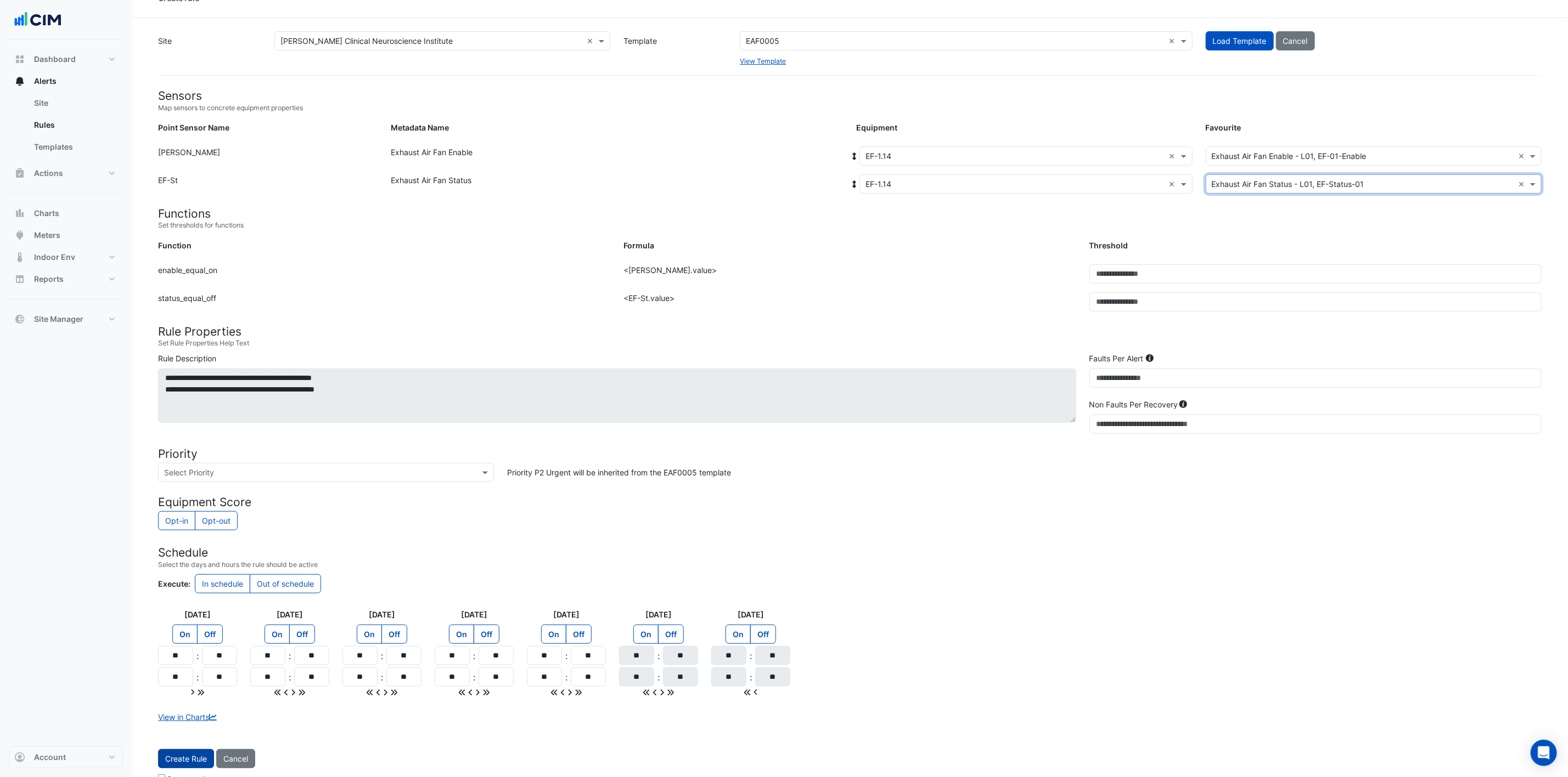
click at [199, 518] on button "Create Rule" at bounding box center [186, 759] width 56 height 19
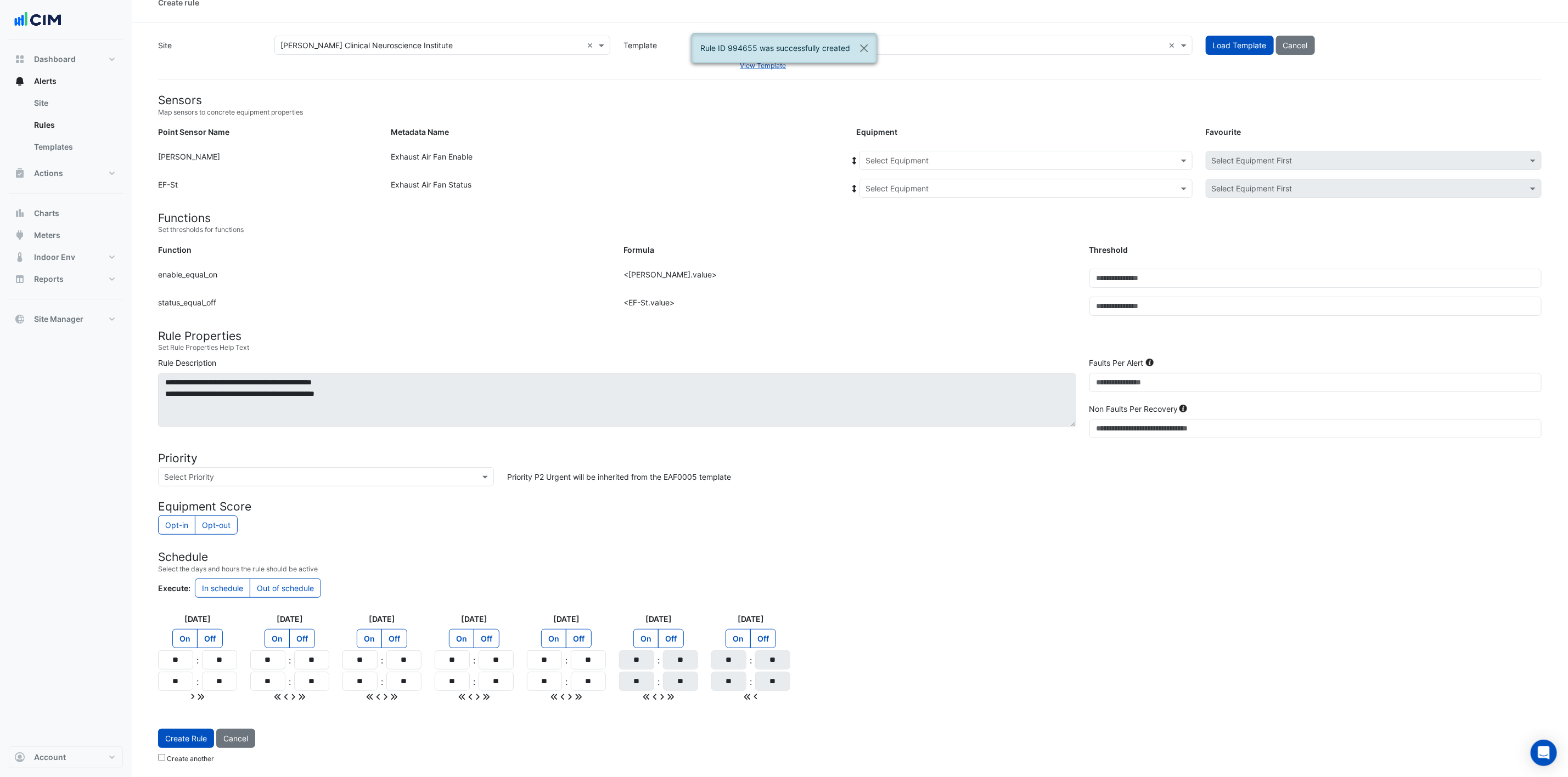
click at [1021, 156] on input "text" at bounding box center [1014, 161] width 299 height 11
click at [906, 224] on div "EF-1.14" at bounding box center [926, 232] width 132 height 16
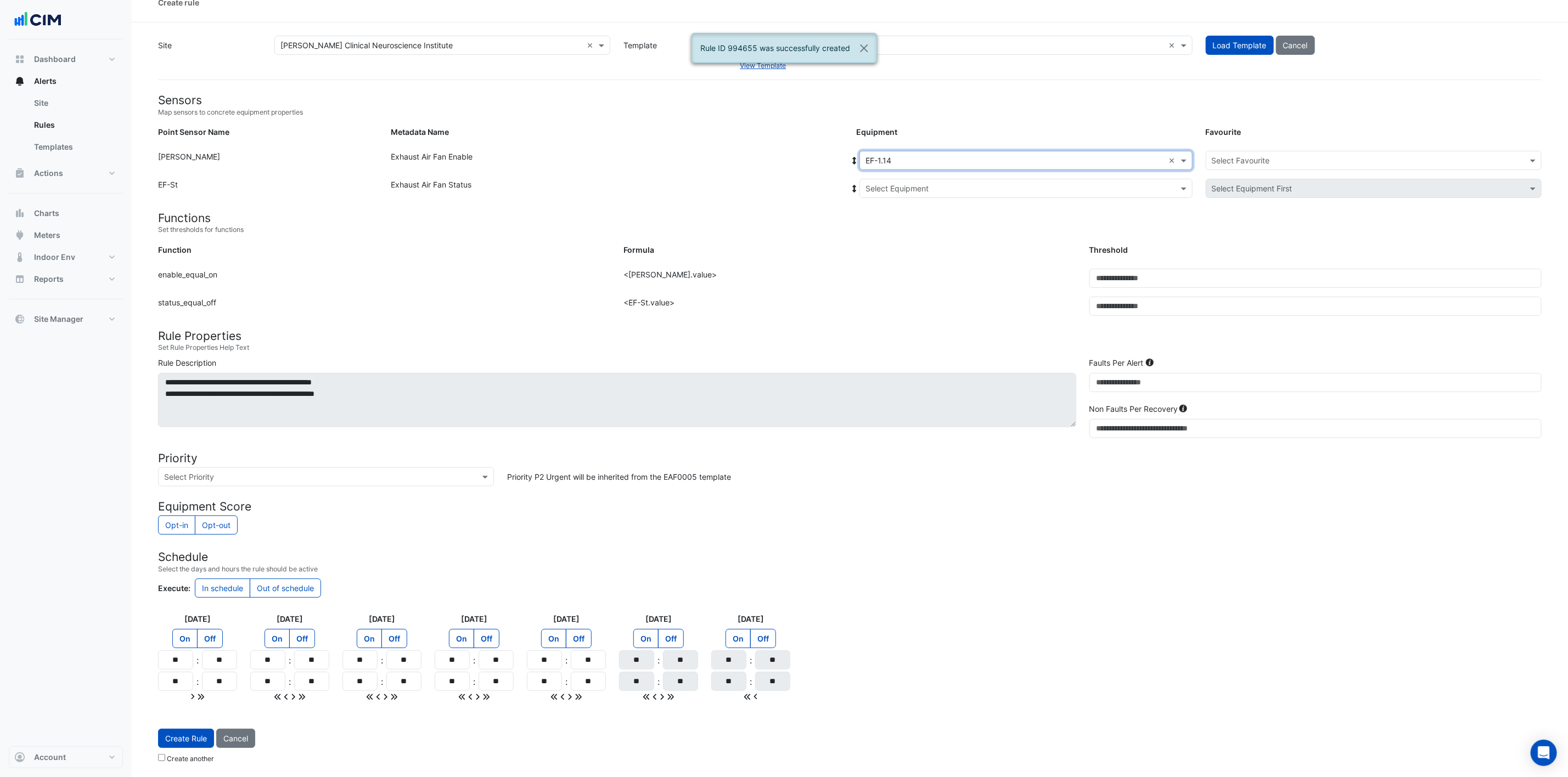
click at [944, 179] on div "Select Equipment" at bounding box center [1025, 188] width 333 height 19
click at [926, 220] on div "EF-1.14" at bounding box center [930, 228] width 141 height 16
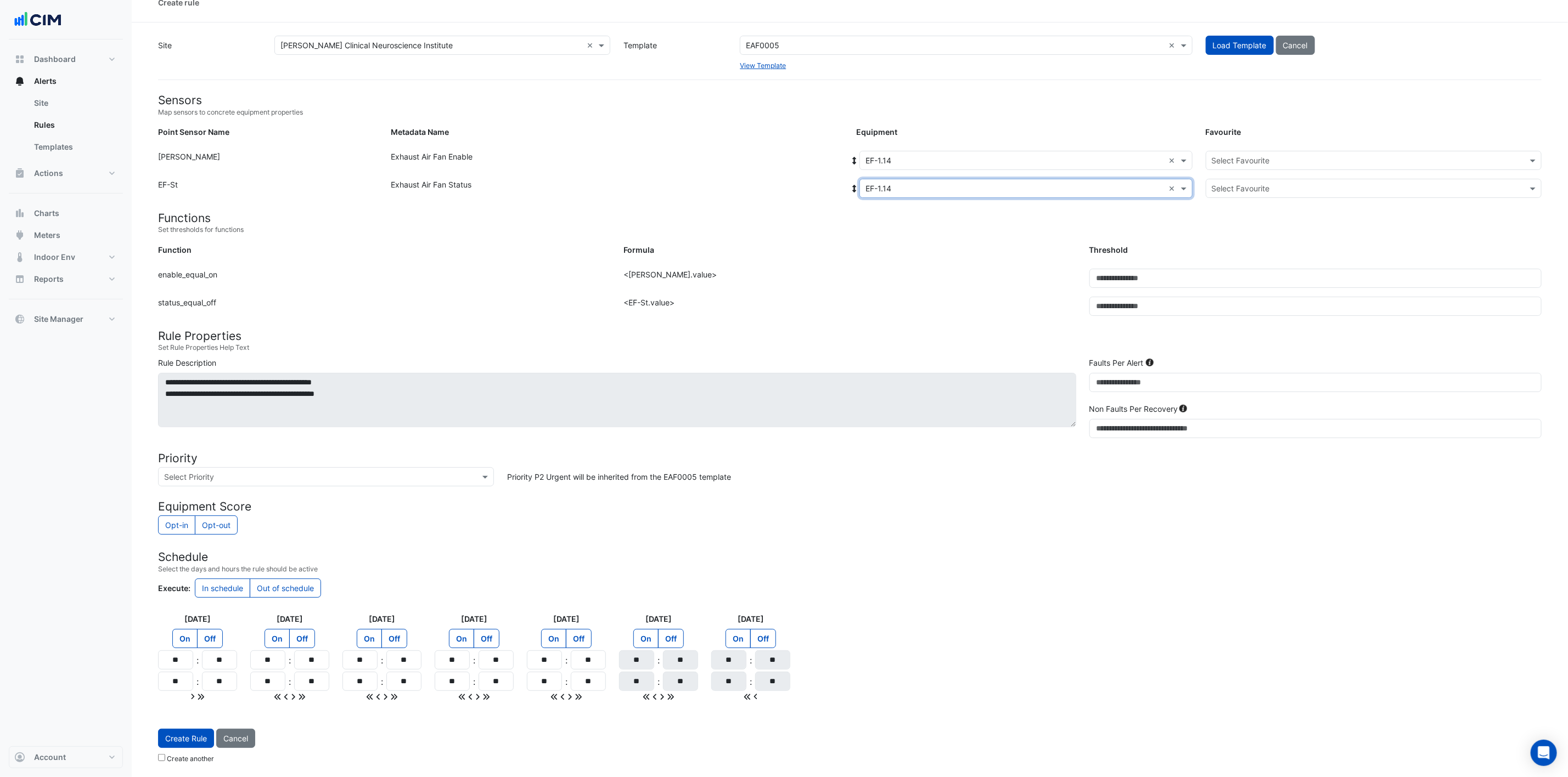
click at [1053, 151] on div "Select Favourite" at bounding box center [1373, 160] width 336 height 19
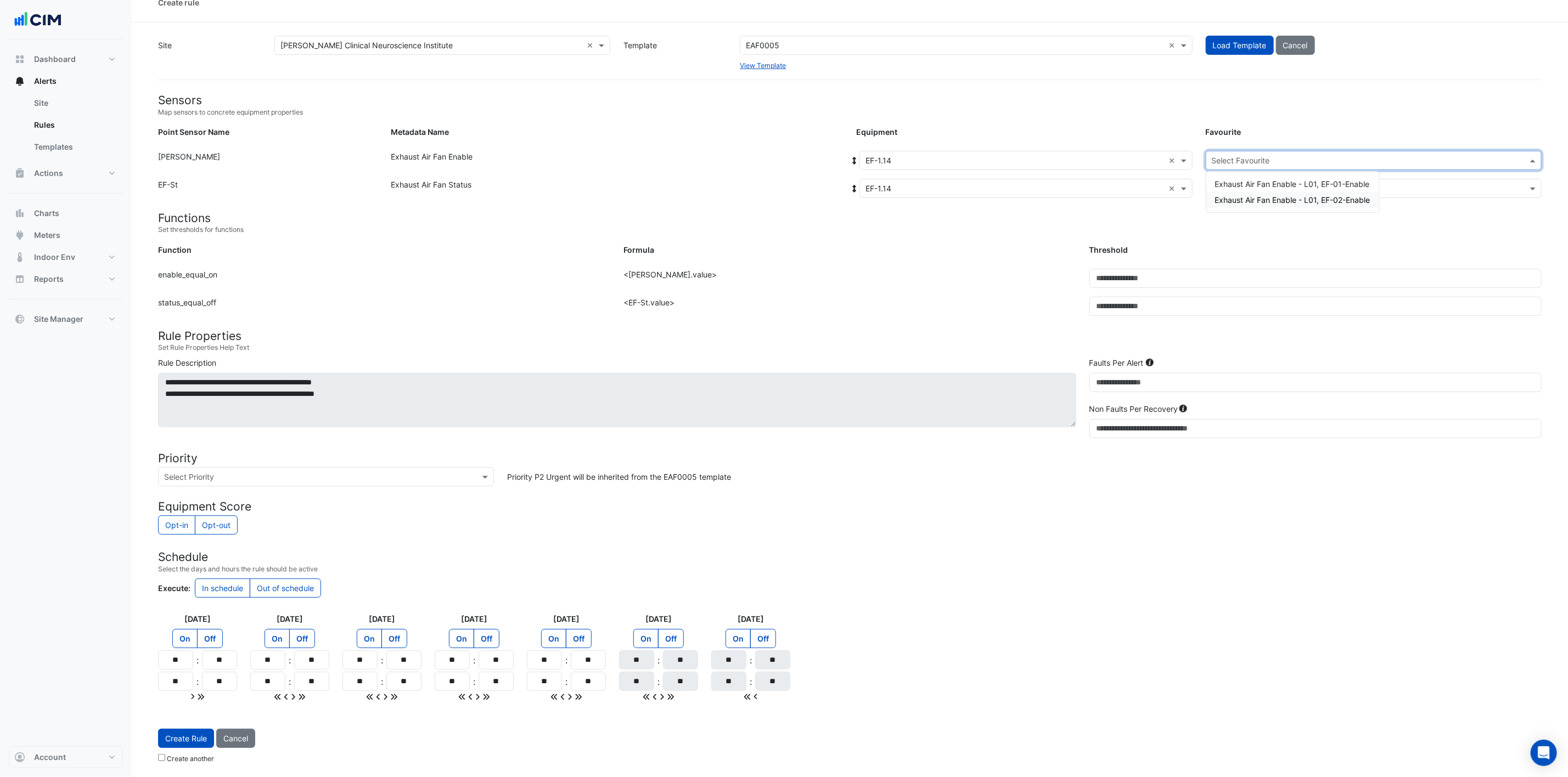
click at [1053, 195] on span "Exhaust Air Fan Enable - L01, EF-02-Enable" at bounding box center [1293, 200] width 156 height 10
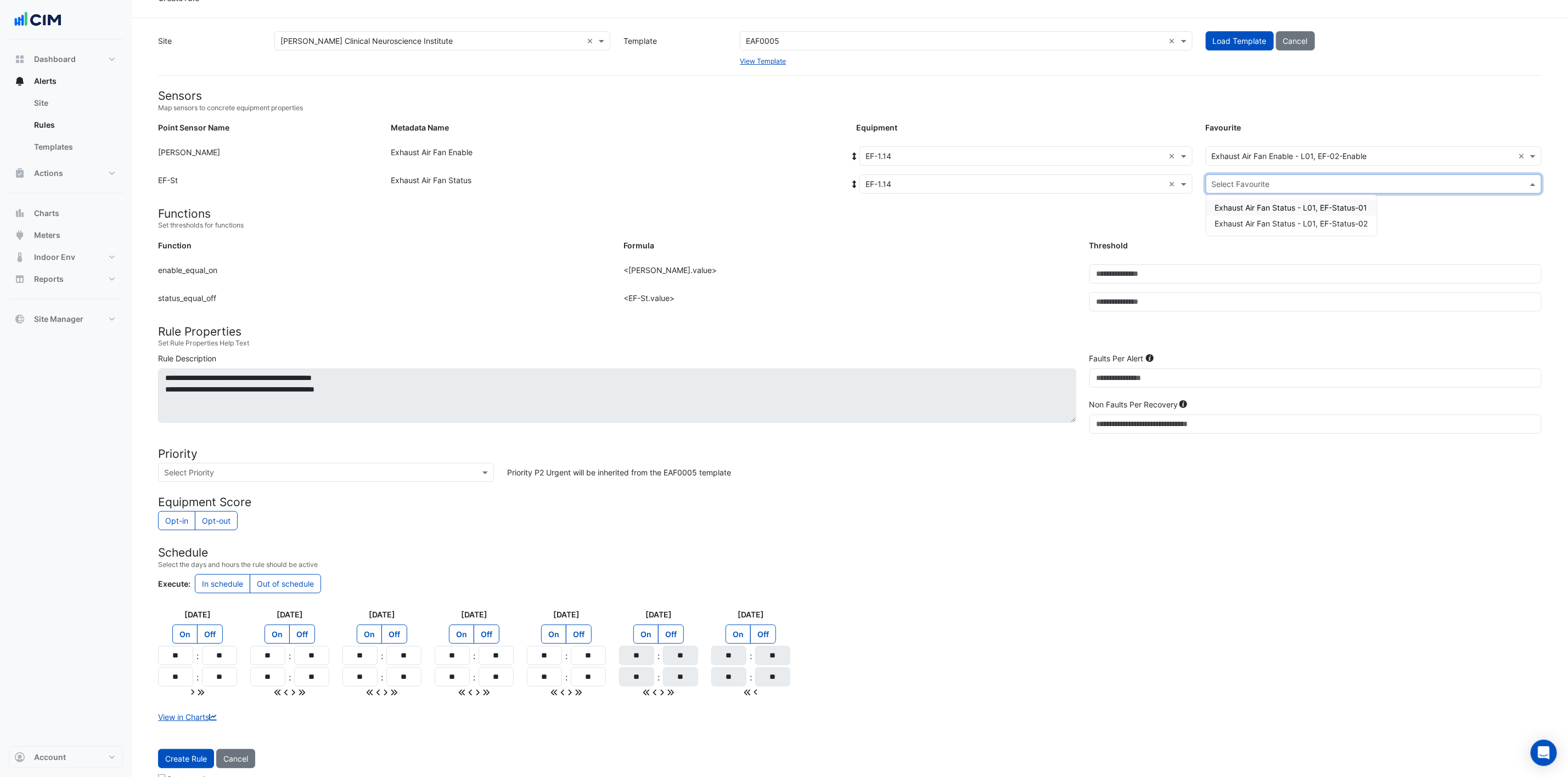
click at [1053, 180] on input "text" at bounding box center [1362, 184] width 302 height 11
click at [1053, 219] on span "Exhaust Air Fan Status - L01, EF-Status-02" at bounding box center [1292, 223] width 153 height 10
click at [176, 518] on button "Create Rule" at bounding box center [186, 759] width 56 height 19
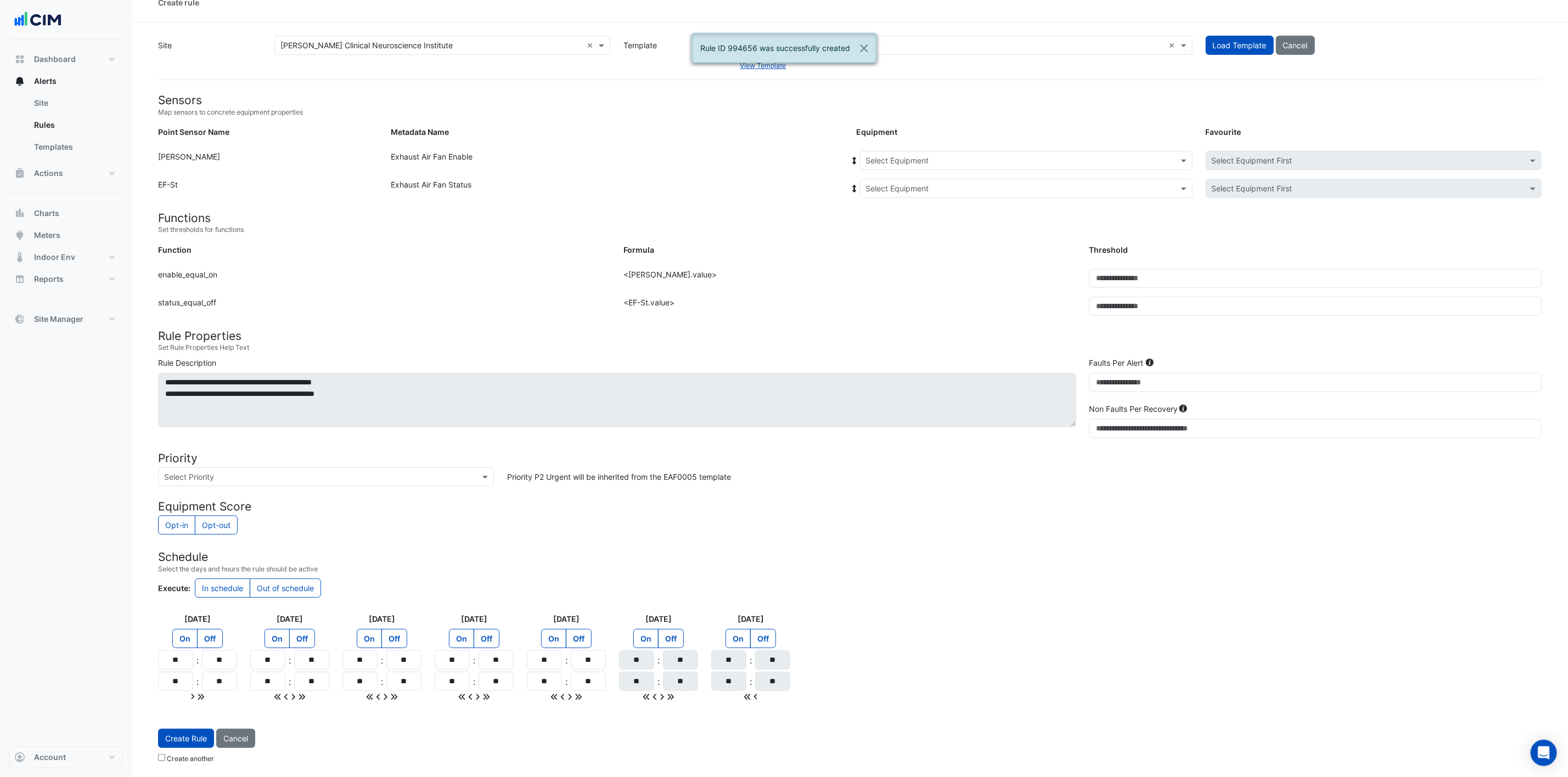
click at [985, 159] on input "text" at bounding box center [1014, 161] width 299 height 11
click at [909, 245] on div "EF-1.16" at bounding box center [926, 248] width 132 height 16
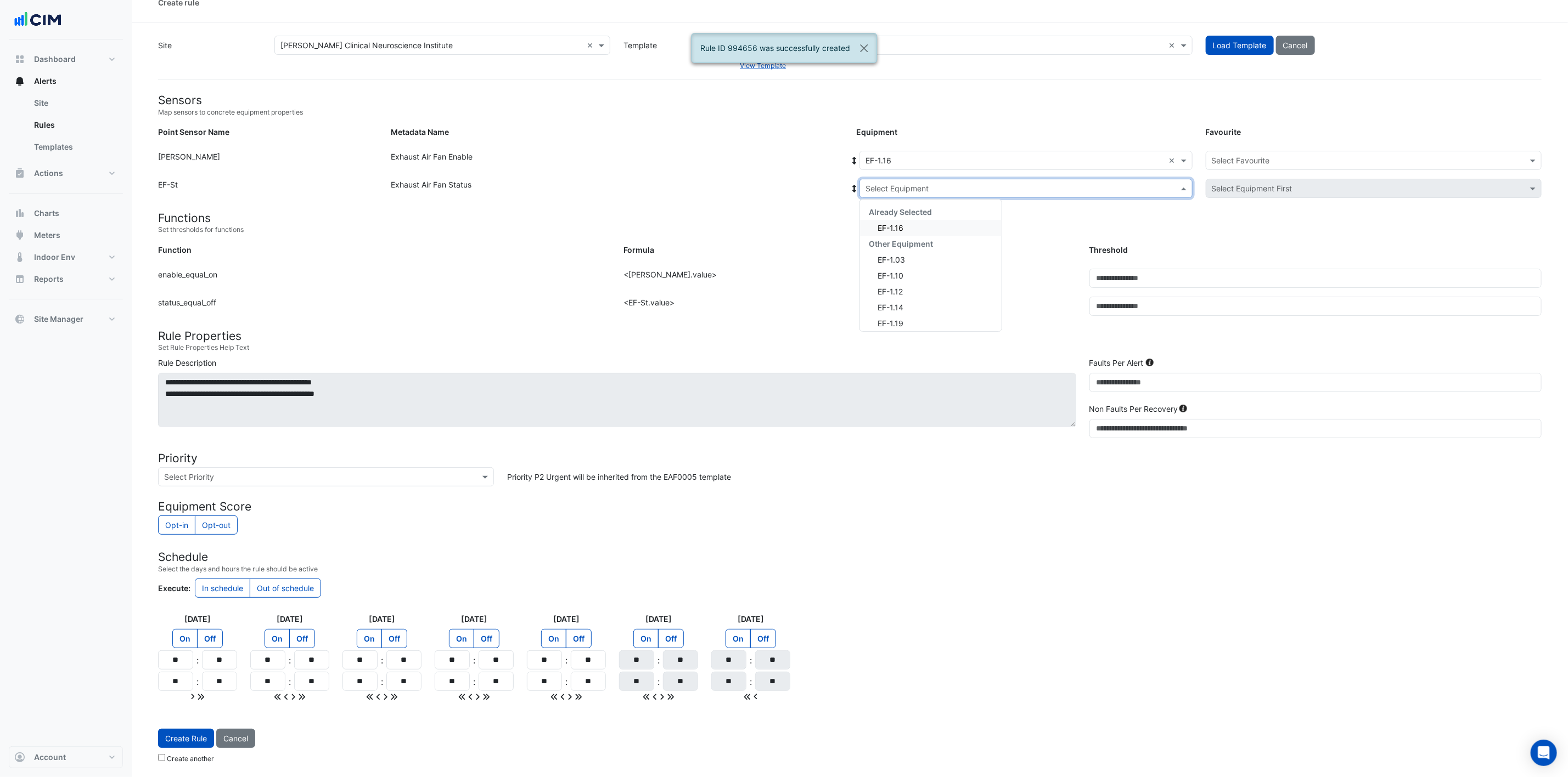
click at [950, 183] on input "text" at bounding box center [1014, 189] width 299 height 11
click at [919, 229] on div "EF-1.16" at bounding box center [930, 228] width 141 height 16
click at [1053, 156] on input "text" at bounding box center [1362, 161] width 302 height 11
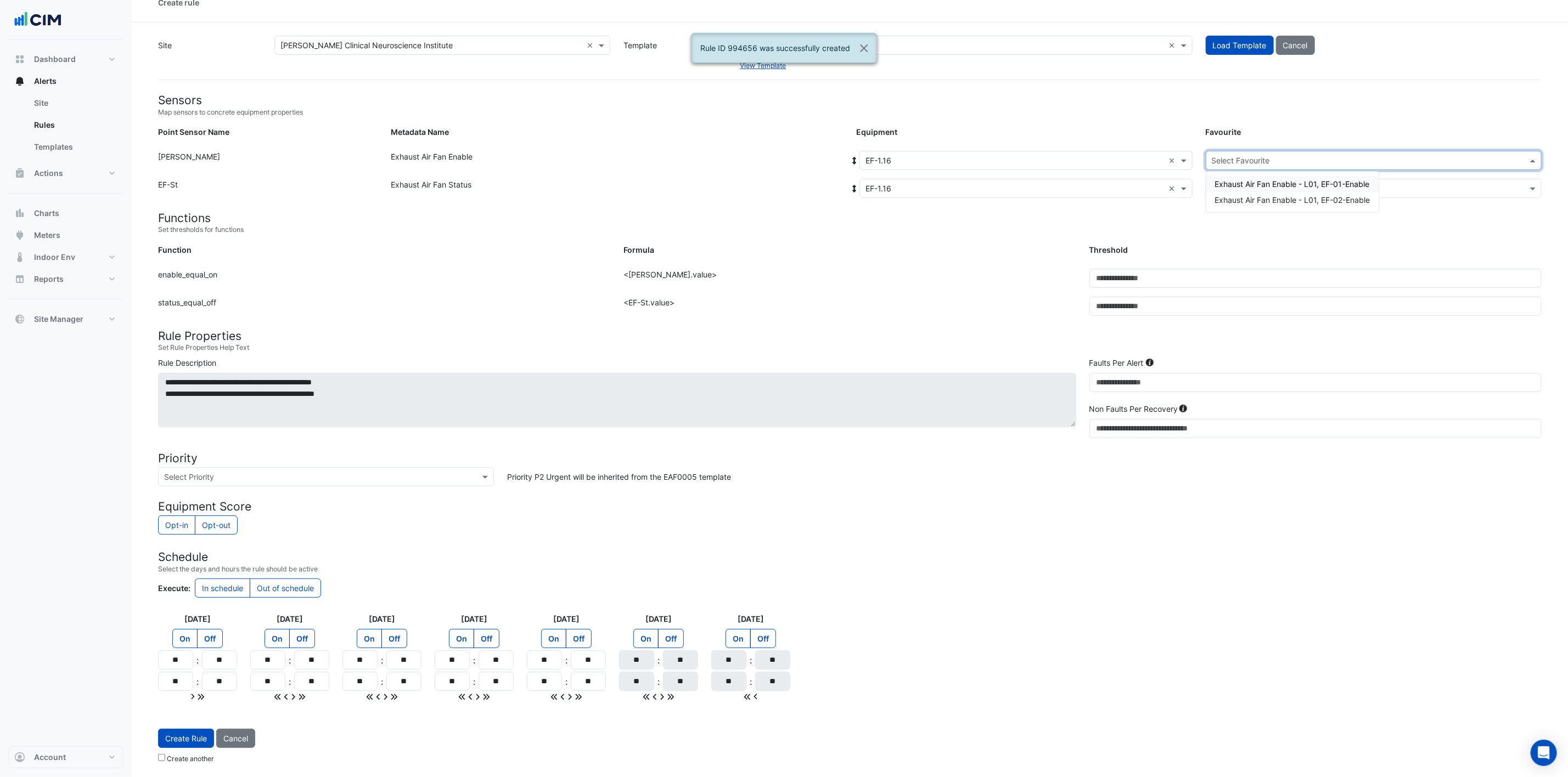
click at [1053, 176] on div "Exhaust Air Fan Enable - L01, EF-01-Enable" at bounding box center [1293, 184] width 173 height 16
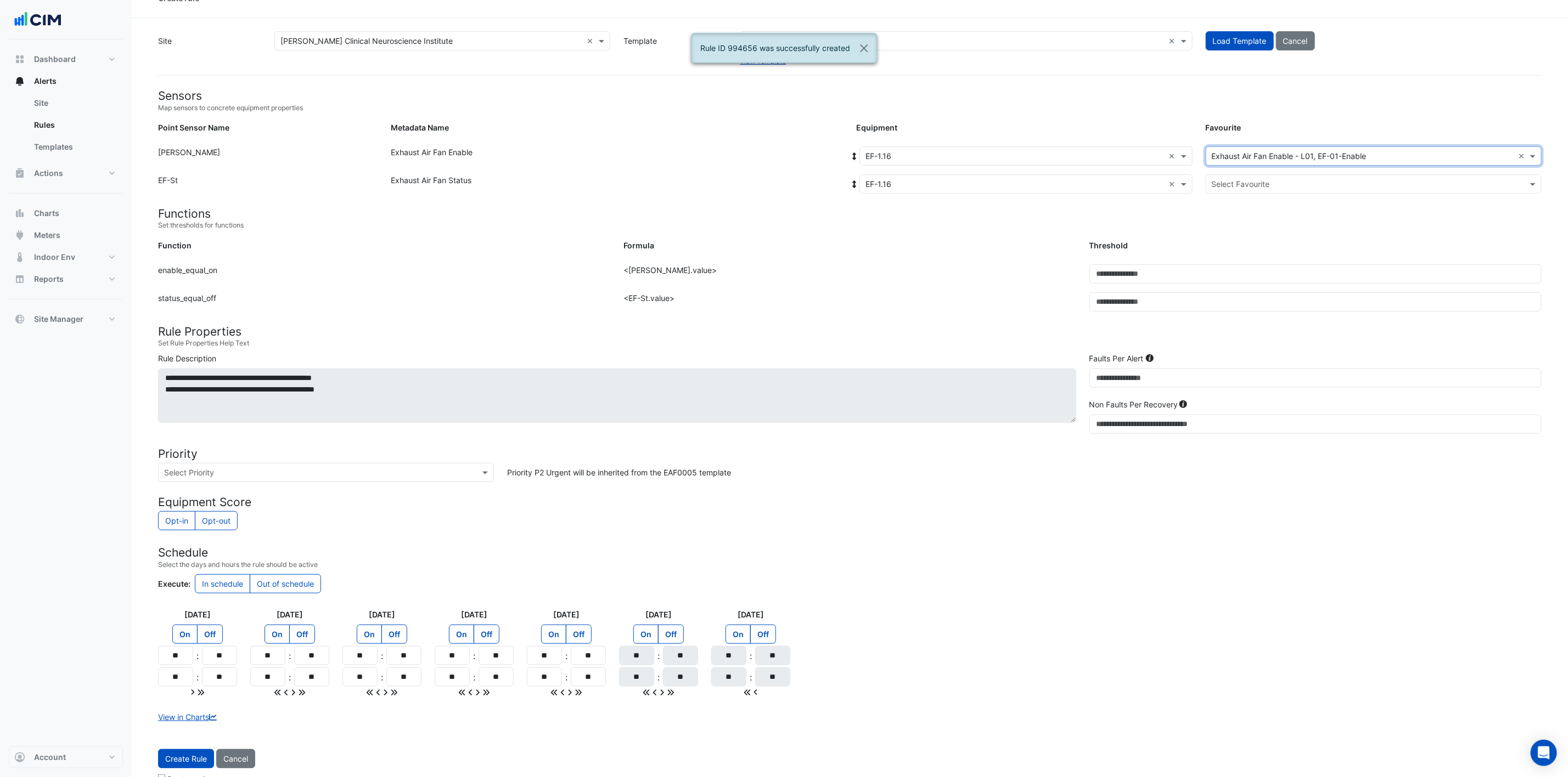
click at [1053, 175] on div "Select Favourite" at bounding box center [1373, 184] width 336 height 19
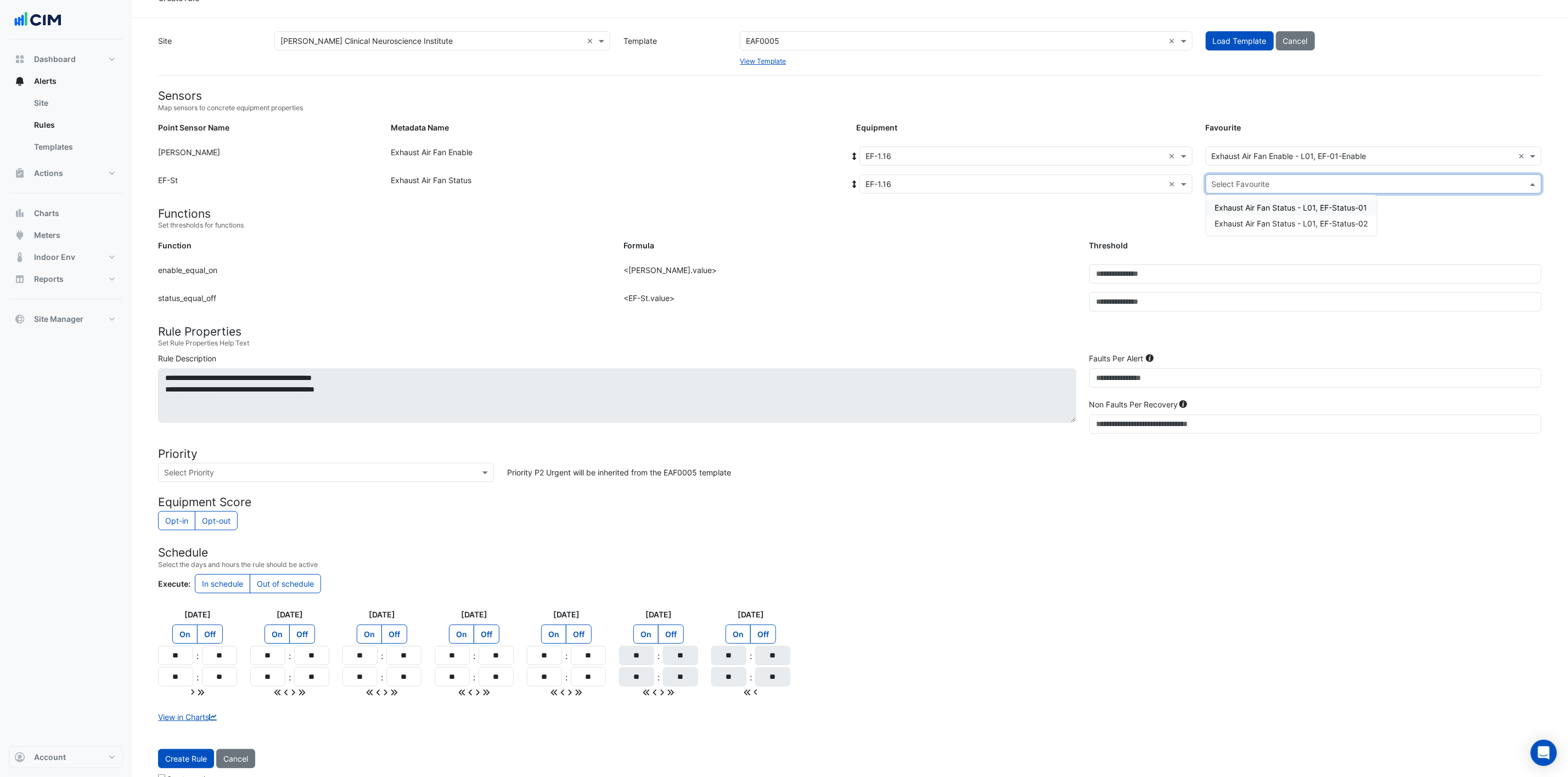
click at [1053, 205] on span "Exhaust Air Fan Status - L01, EF-Status-01" at bounding box center [1291, 207] width 152 height 10
click at [191, 518] on button "Create Rule" at bounding box center [186, 759] width 56 height 19
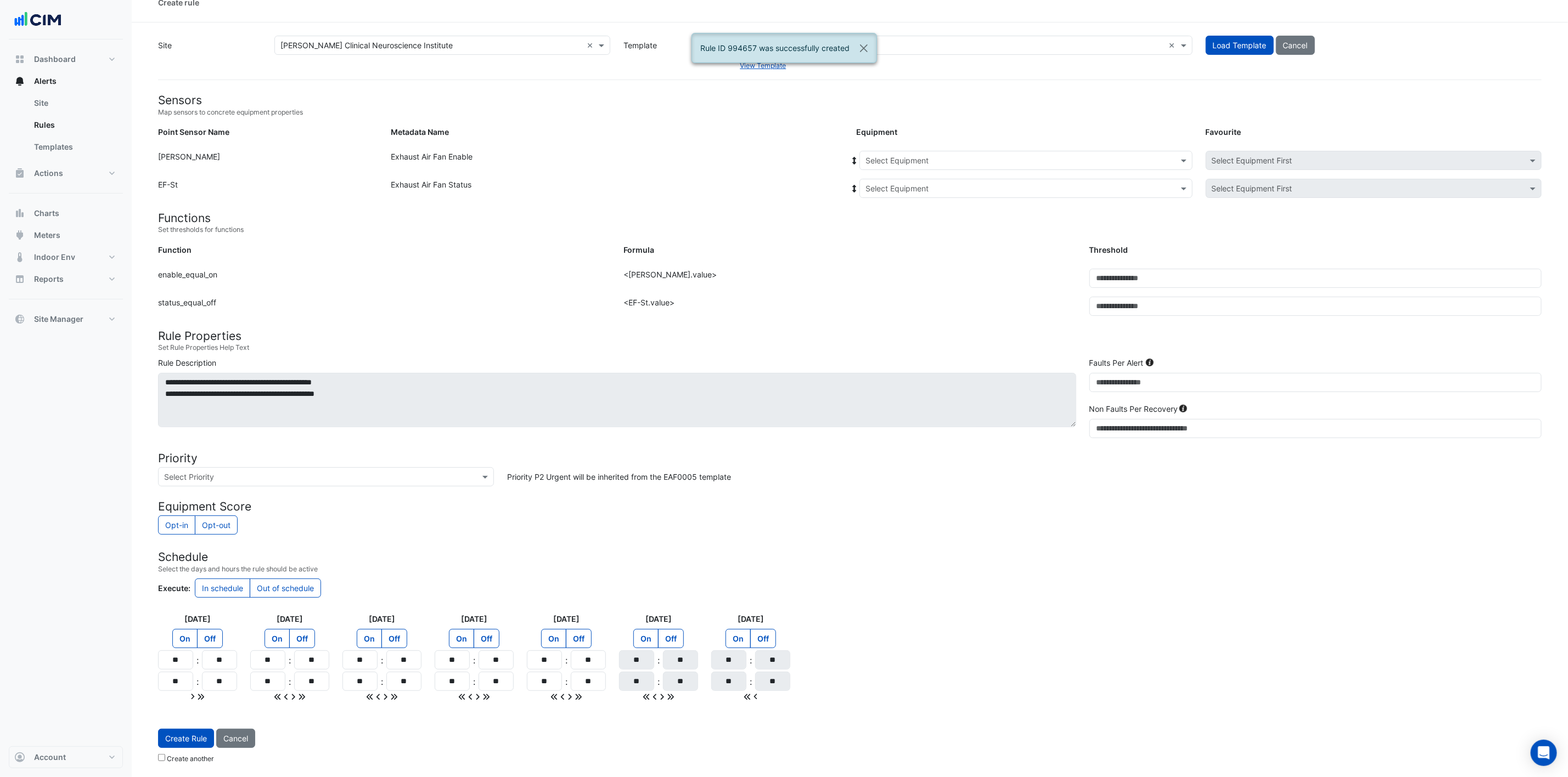
click at [965, 158] on input "text" at bounding box center [1014, 161] width 299 height 11
click at [899, 235] on div "EF-1.14" at bounding box center [926, 232] width 132 height 16
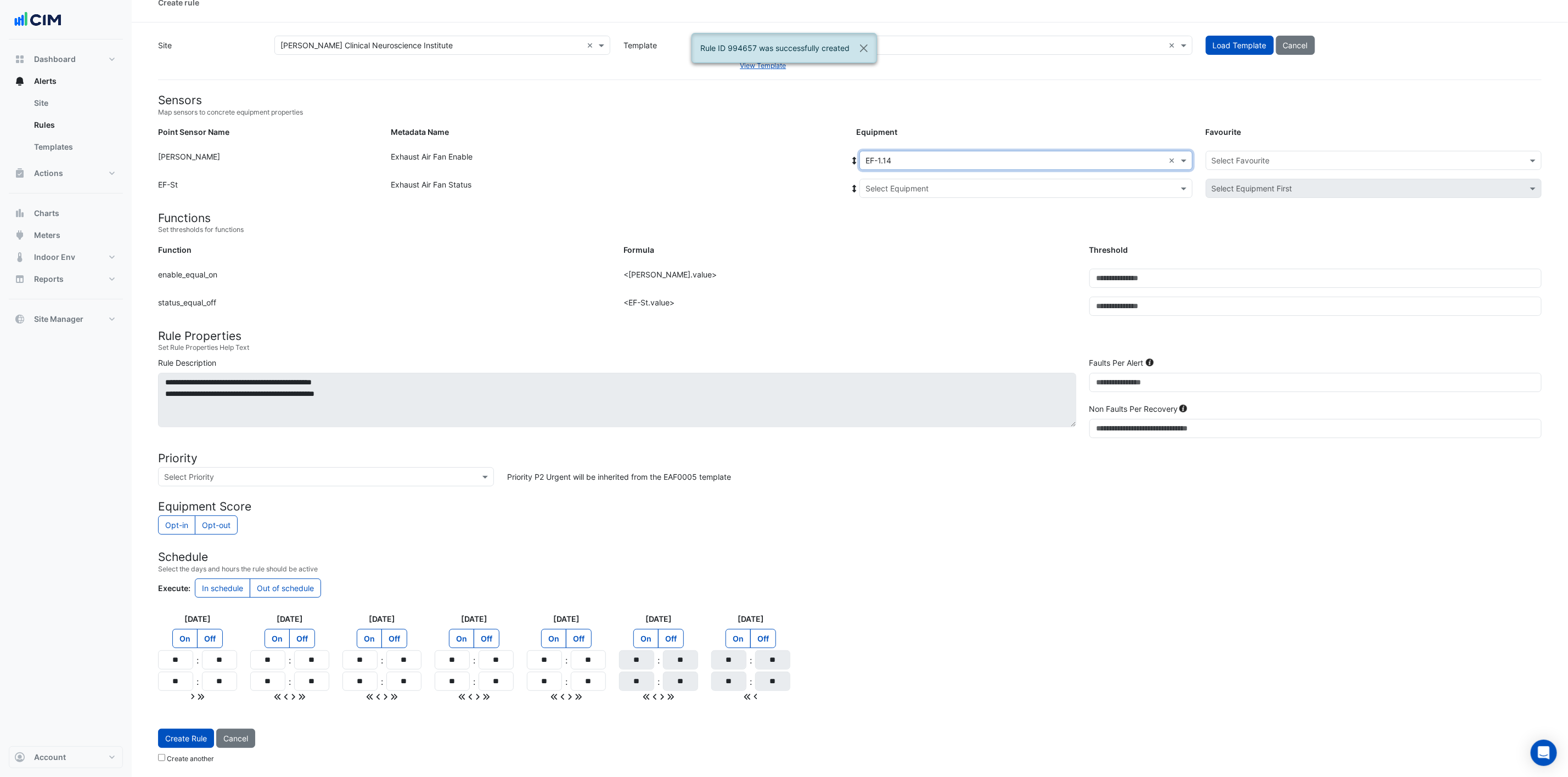
click at [953, 158] on input "text" at bounding box center [1014, 161] width 299 height 11
click at [911, 278] on div "EF-1.16" at bounding box center [930, 279] width 141 height 16
click at [926, 179] on div "Select Equipment" at bounding box center [1025, 188] width 333 height 19
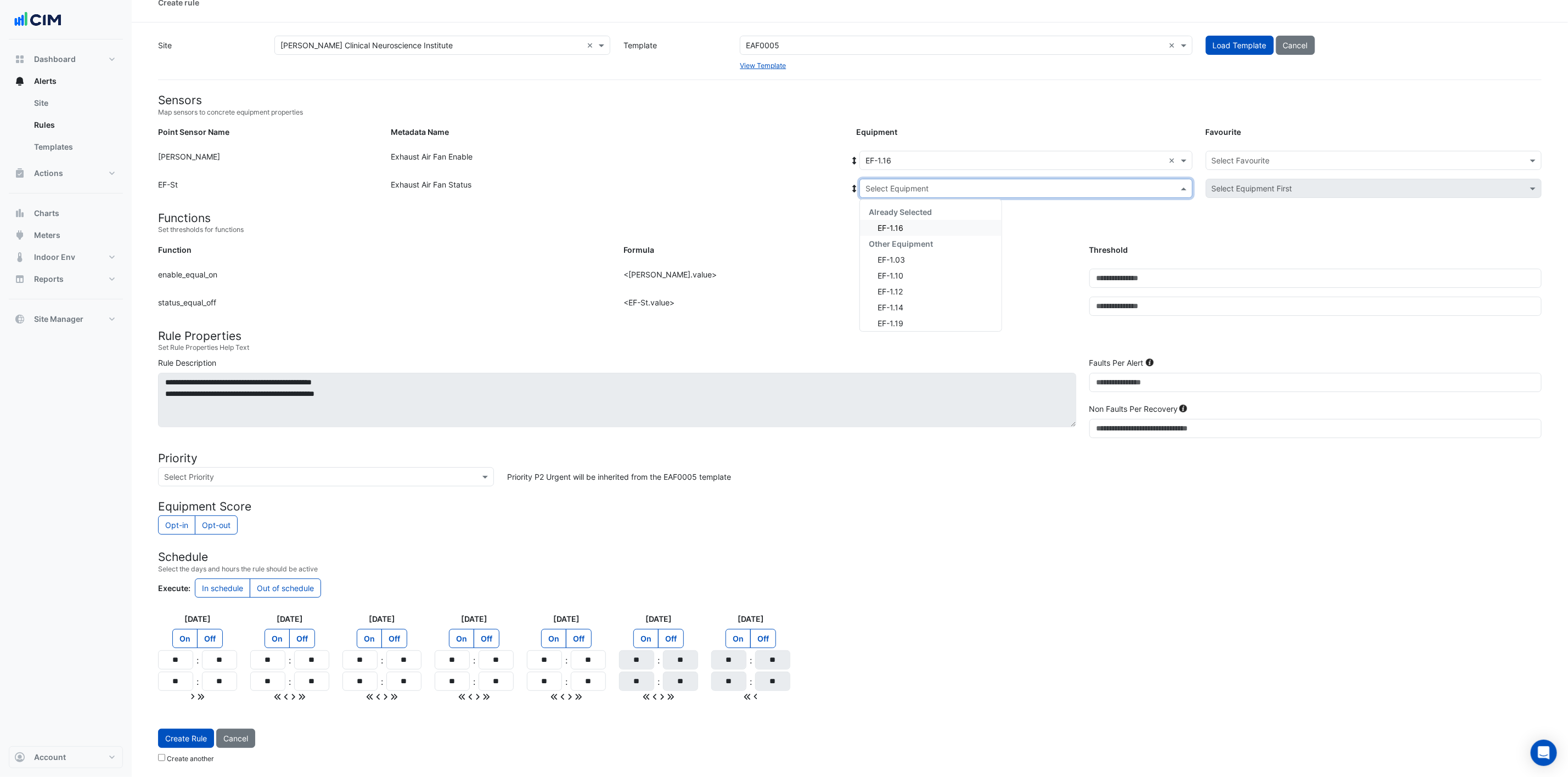
click at [904, 226] on div "EF-1.16" at bounding box center [930, 228] width 141 height 16
click at [1053, 151] on div "Select Favourite" at bounding box center [1373, 160] width 336 height 19
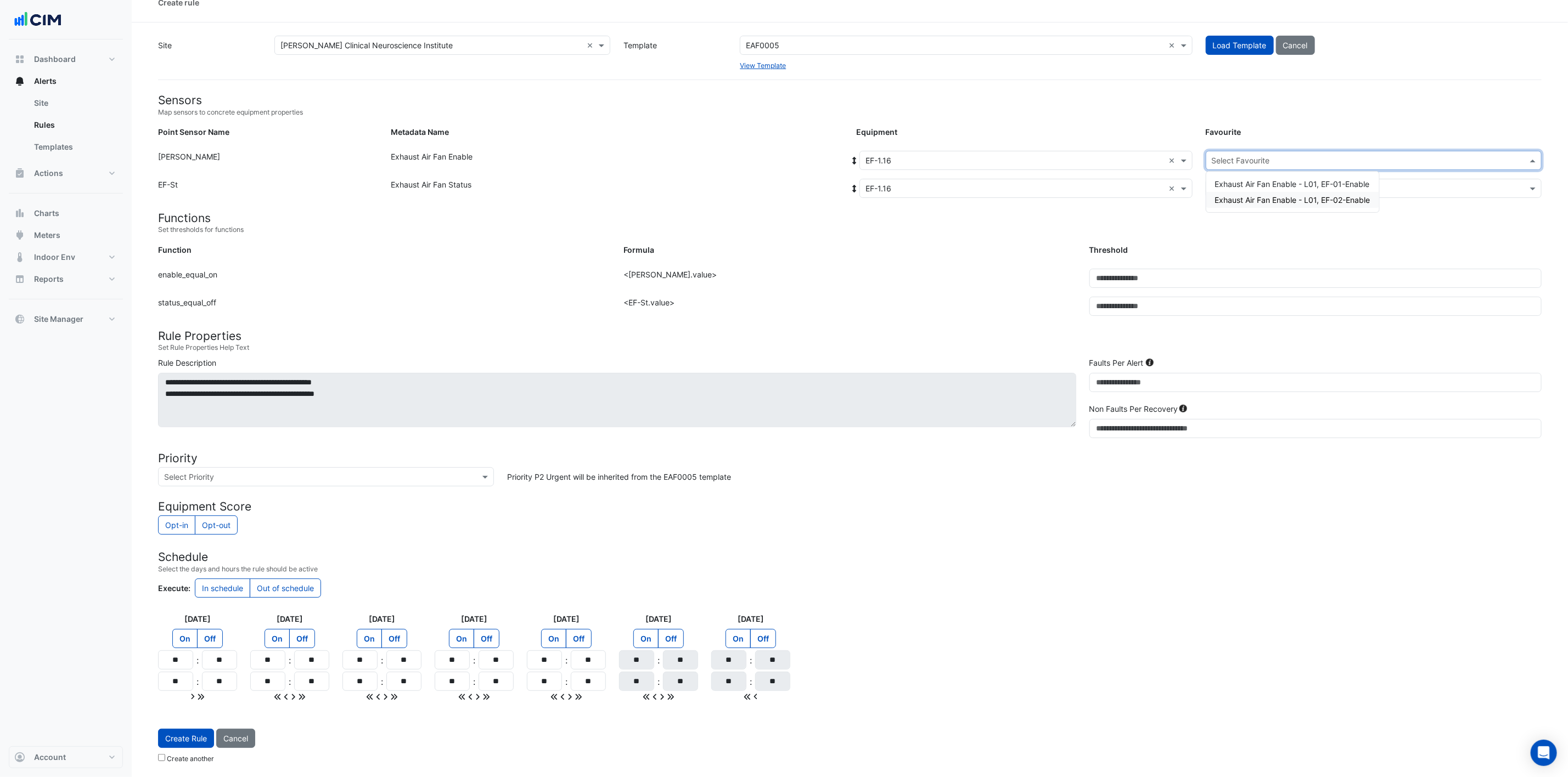
click at [1053, 195] on span "Exhaust Air Fan Enable - L01, EF-02-Enable" at bounding box center [1293, 200] width 156 height 10
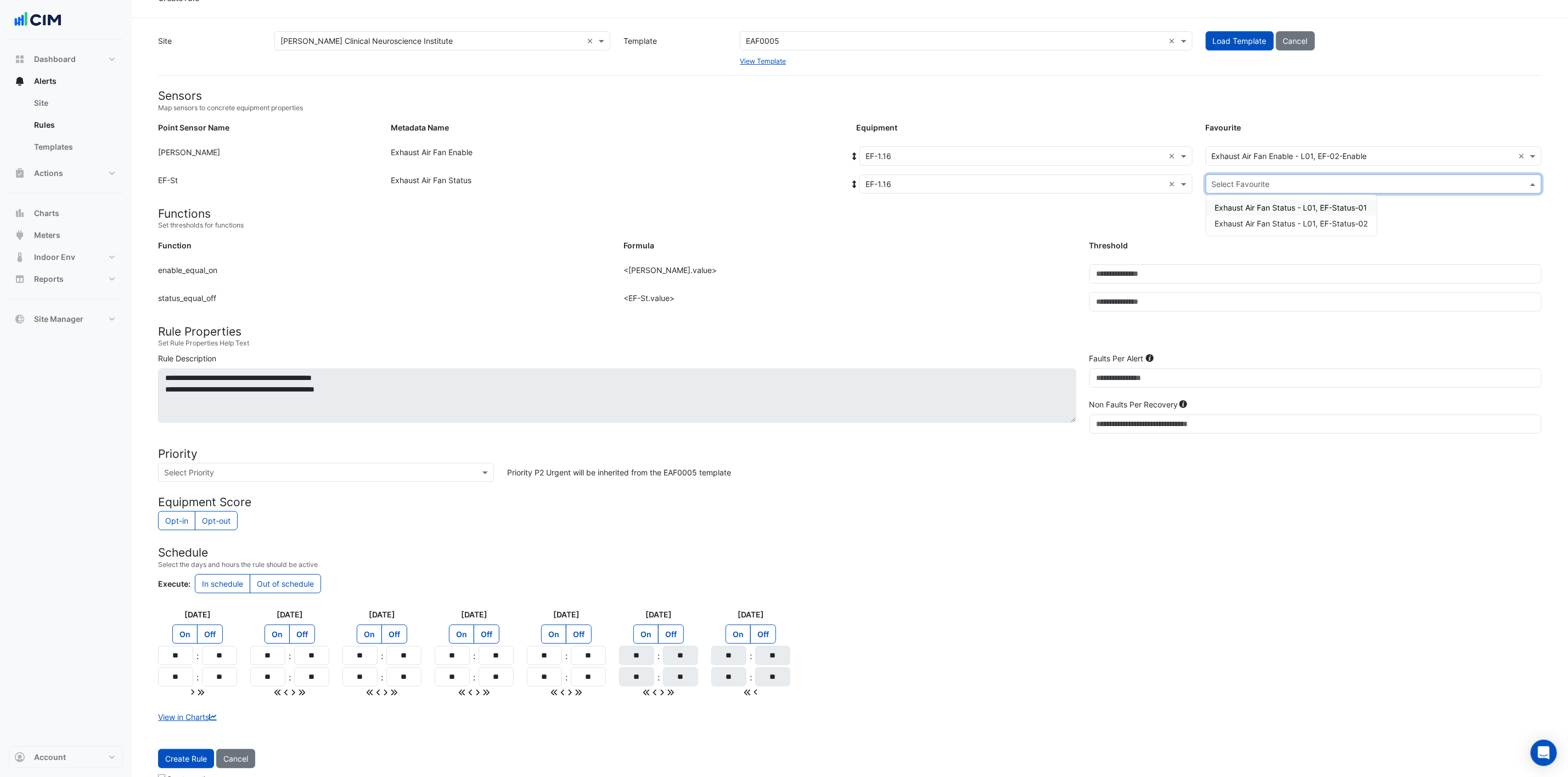
click at [1053, 183] on input "text" at bounding box center [1362, 184] width 302 height 11
click at [1053, 223] on span "Exhaust Air Fan Status - L01, EF-Status-02" at bounding box center [1292, 223] width 153 height 10
click at [186, 518] on button "Create Rule" at bounding box center [186, 759] width 56 height 19
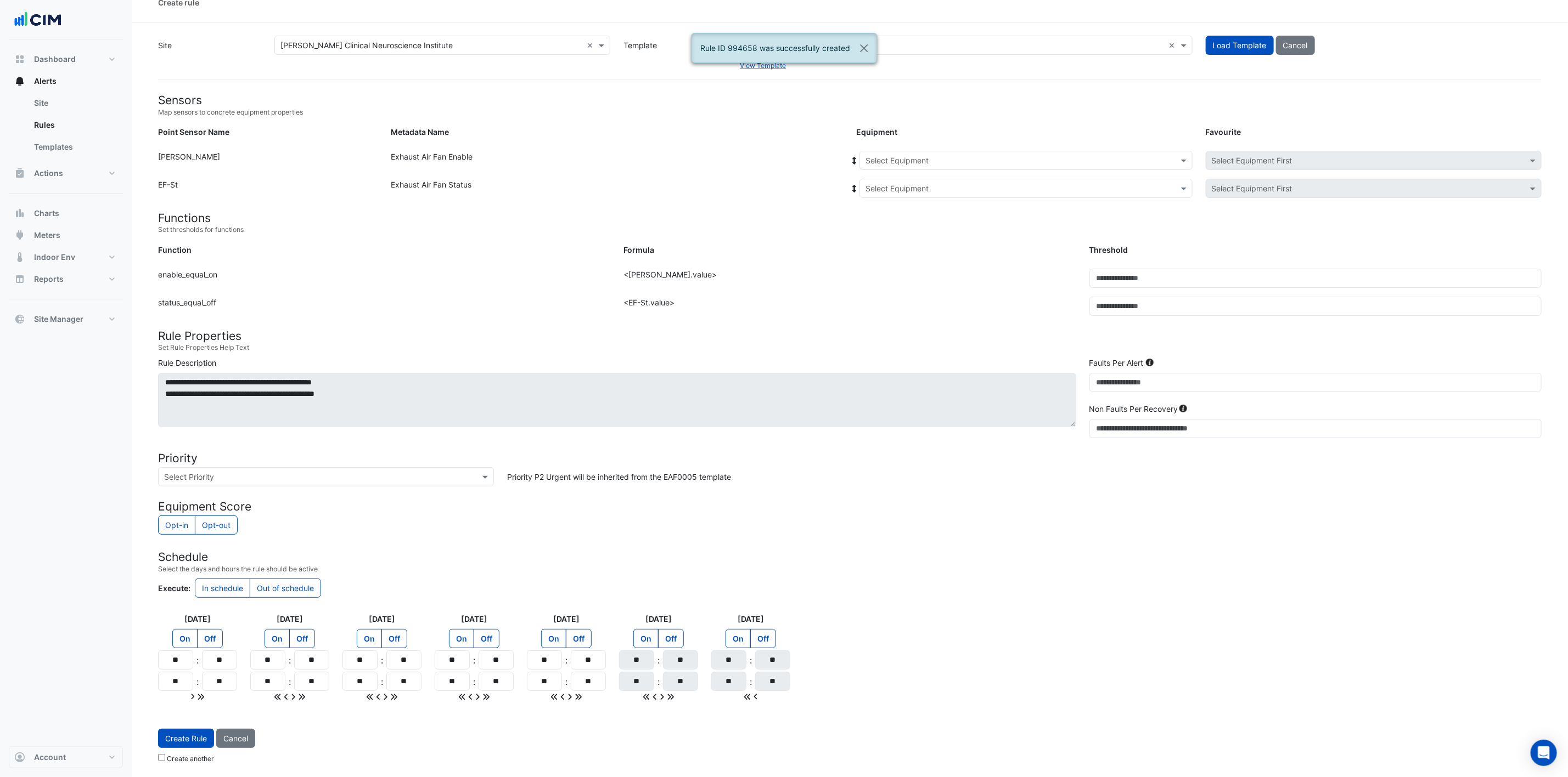
click at [989, 160] on input "text" at bounding box center [1014, 161] width 299 height 11
click at [907, 258] on div "EF-1.19" at bounding box center [926, 263] width 132 height 16
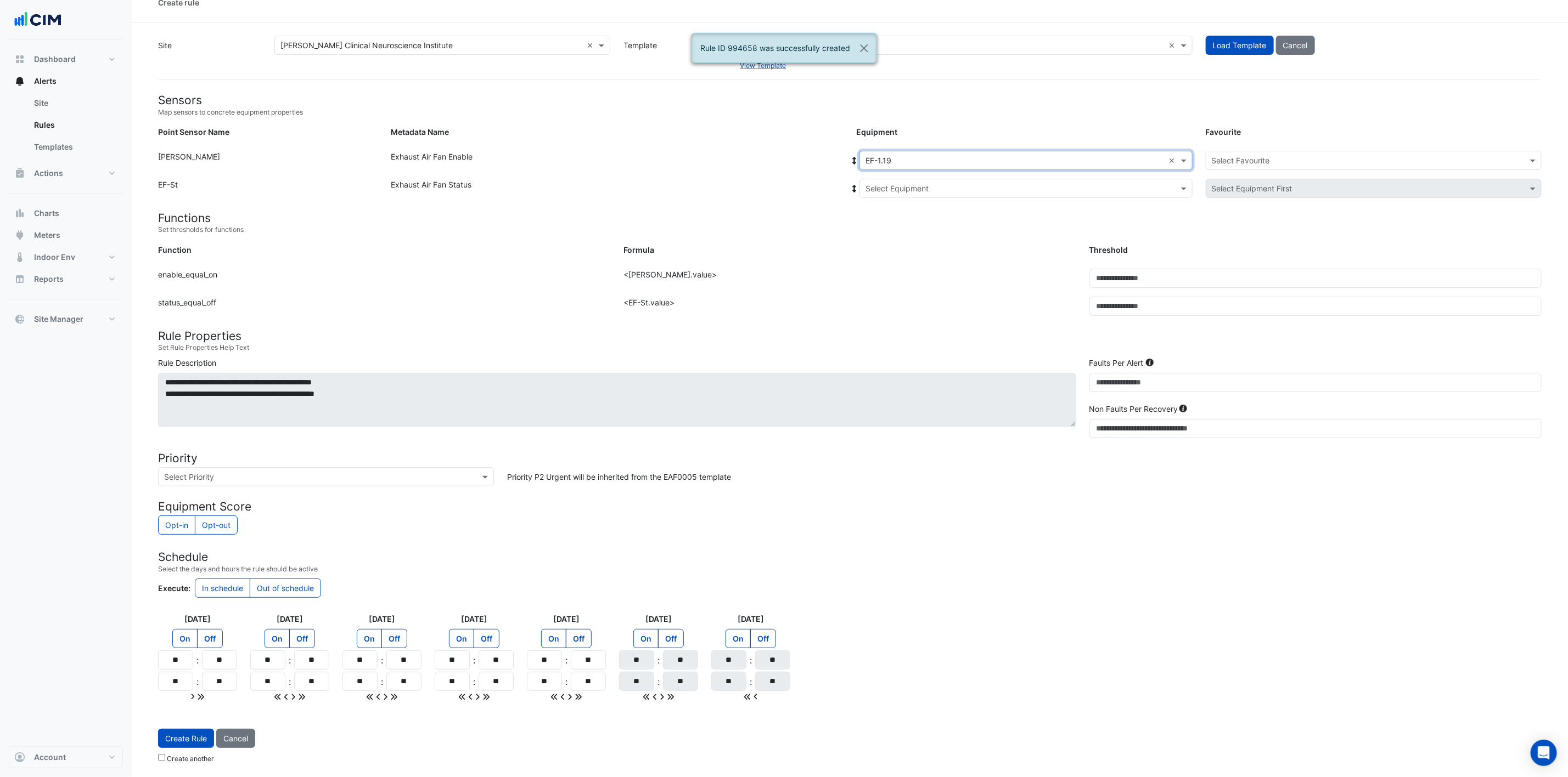
click at [946, 183] on input "text" at bounding box center [1014, 189] width 299 height 11
click at [926, 223] on div "EF-1.19" at bounding box center [930, 228] width 141 height 16
click at [1053, 156] on input "text" at bounding box center [1362, 161] width 302 height 11
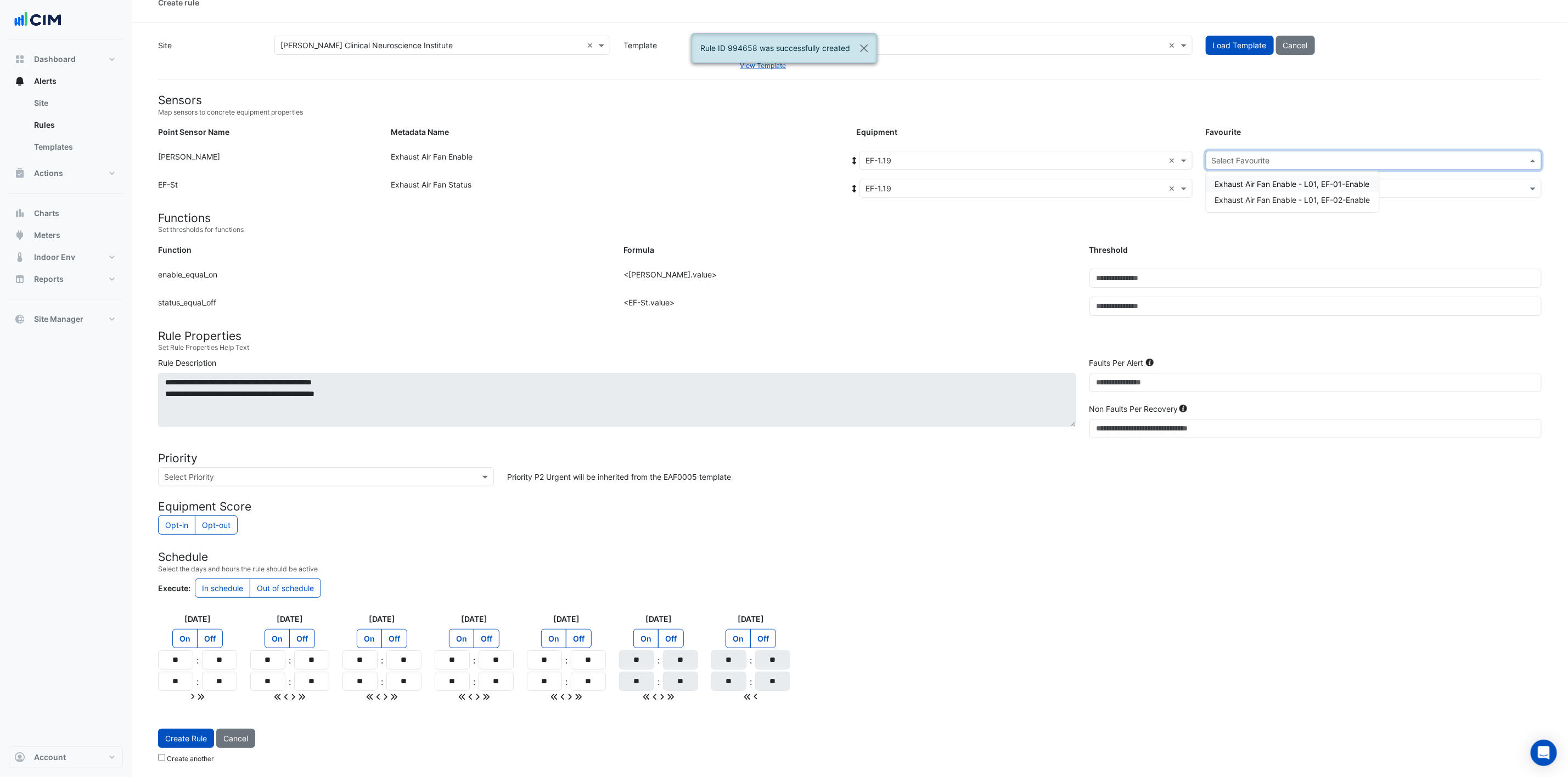
click at [1053, 179] on span "Exhaust Air Fan Enable - L01, EF-01-Enable" at bounding box center [1293, 184] width 155 height 10
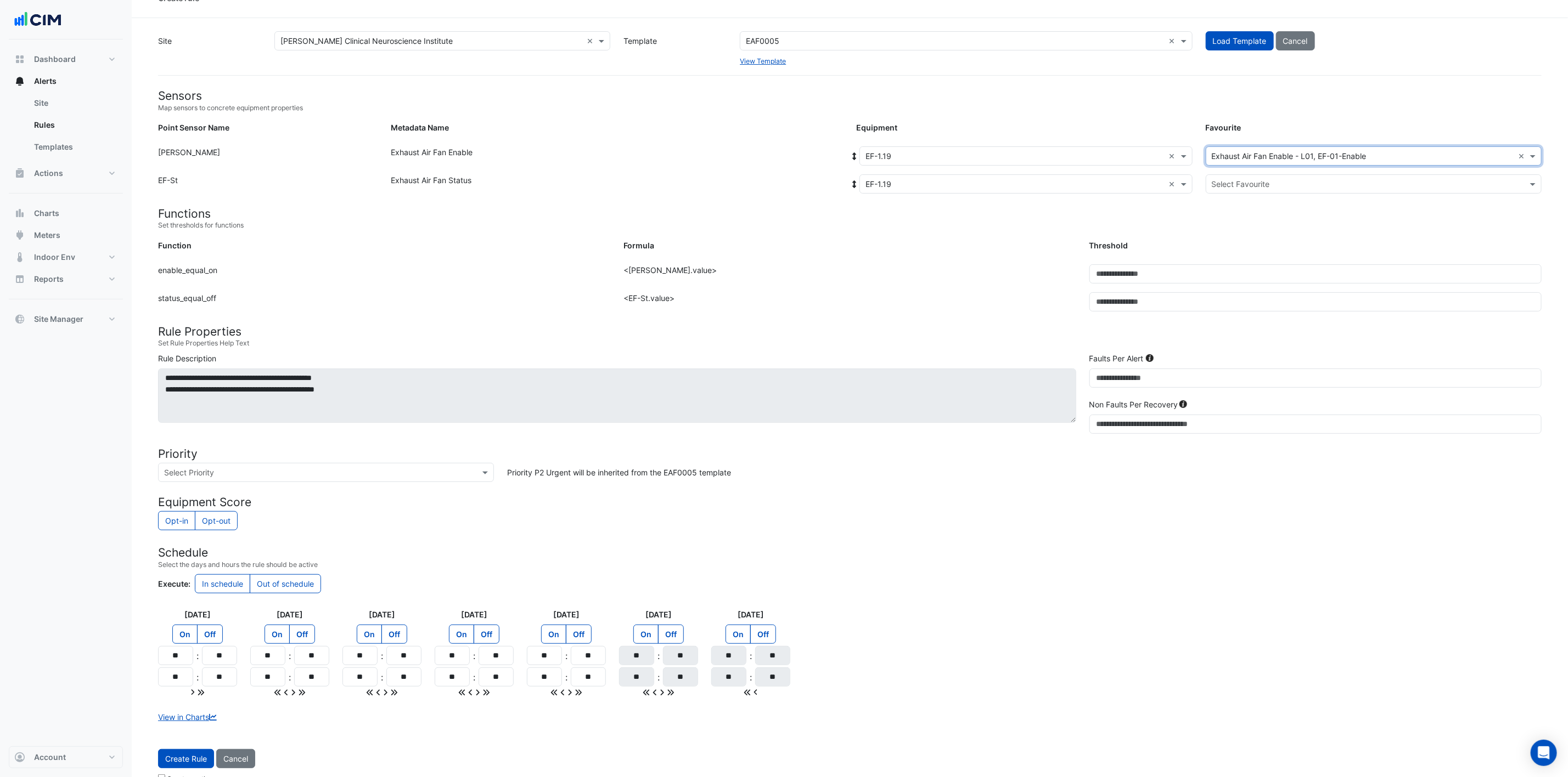
click at [1053, 175] on div "Select Favourite" at bounding box center [1373, 184] width 336 height 19
click at [1053, 207] on span "Exhaust Air Fan Status - L01, EF-Status-01" at bounding box center [1291, 207] width 152 height 10
click at [187, 518] on button "Create Rule" at bounding box center [186, 759] width 56 height 19
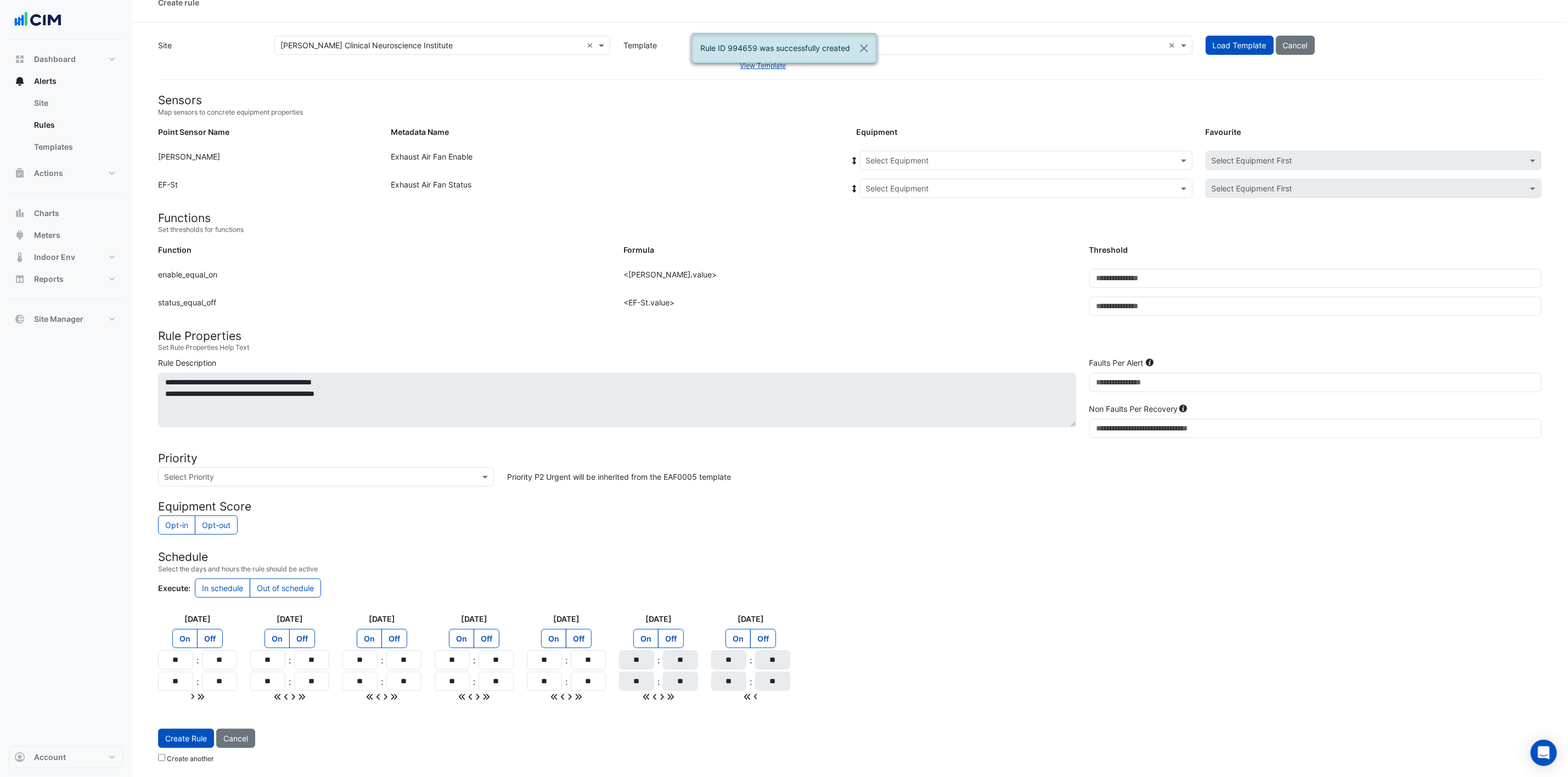
click at [1053, 156] on input "text" at bounding box center [1014, 161] width 299 height 11
click at [907, 255] on div "EF-1.19" at bounding box center [926, 263] width 132 height 16
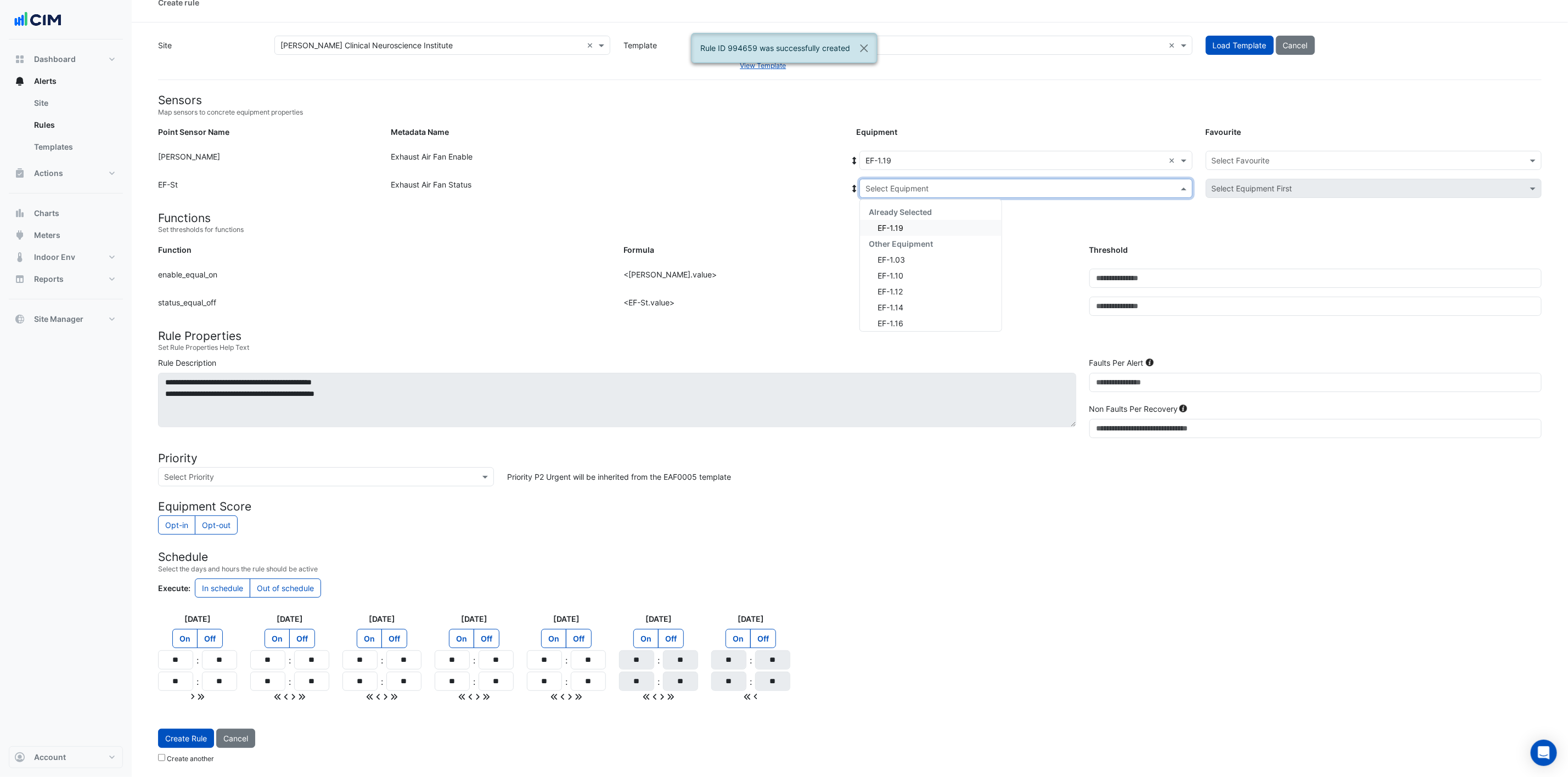
click at [957, 183] on input "text" at bounding box center [1014, 189] width 299 height 11
click at [904, 220] on div "EF-1.19" at bounding box center [930, 228] width 141 height 16
click at [1053, 151] on div "Select Favourite" at bounding box center [1373, 160] width 336 height 19
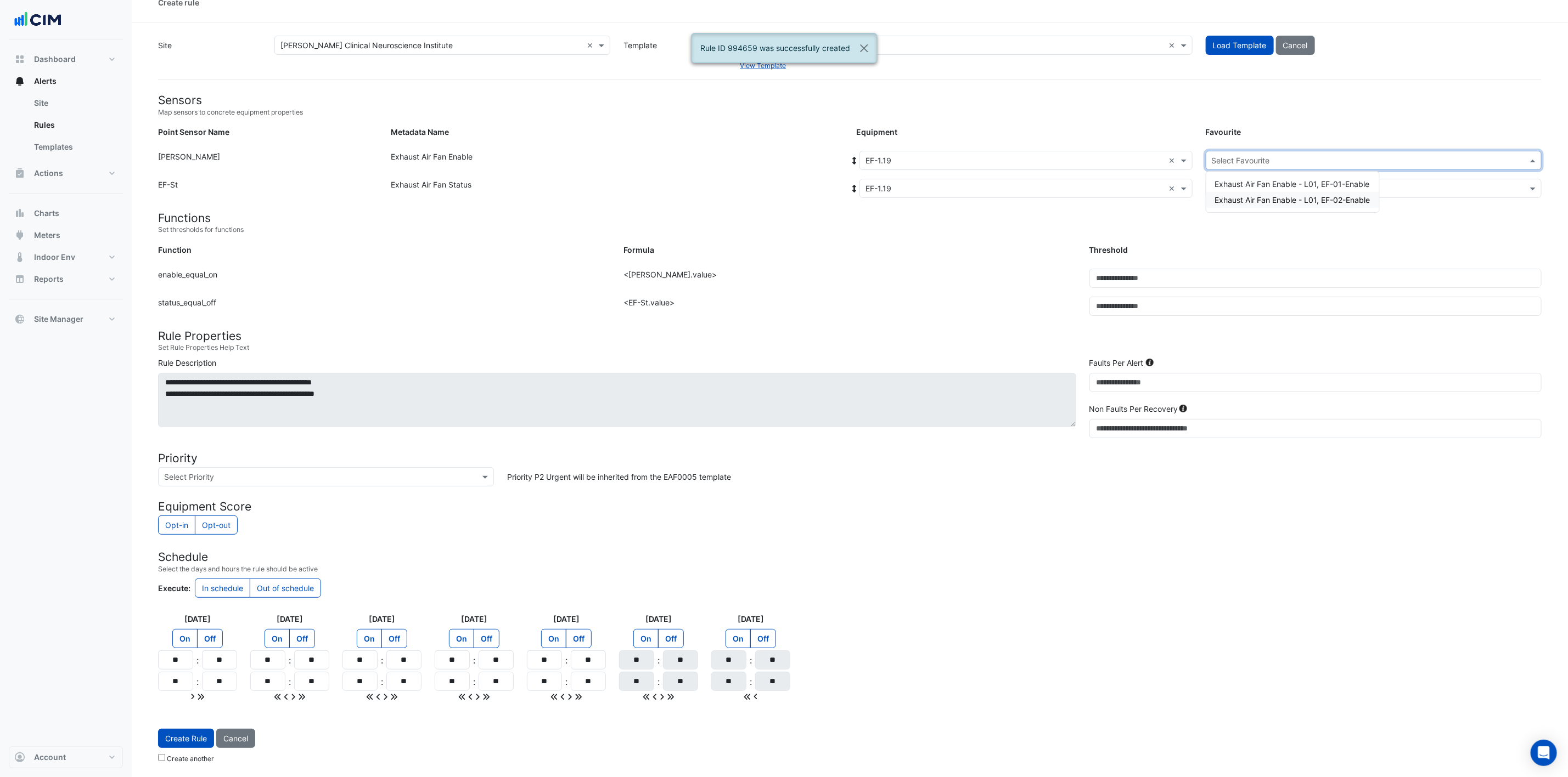
click at [1053, 196] on span "Exhaust Air Fan Enable - L01, EF-02-Enable" at bounding box center [1293, 200] width 156 height 10
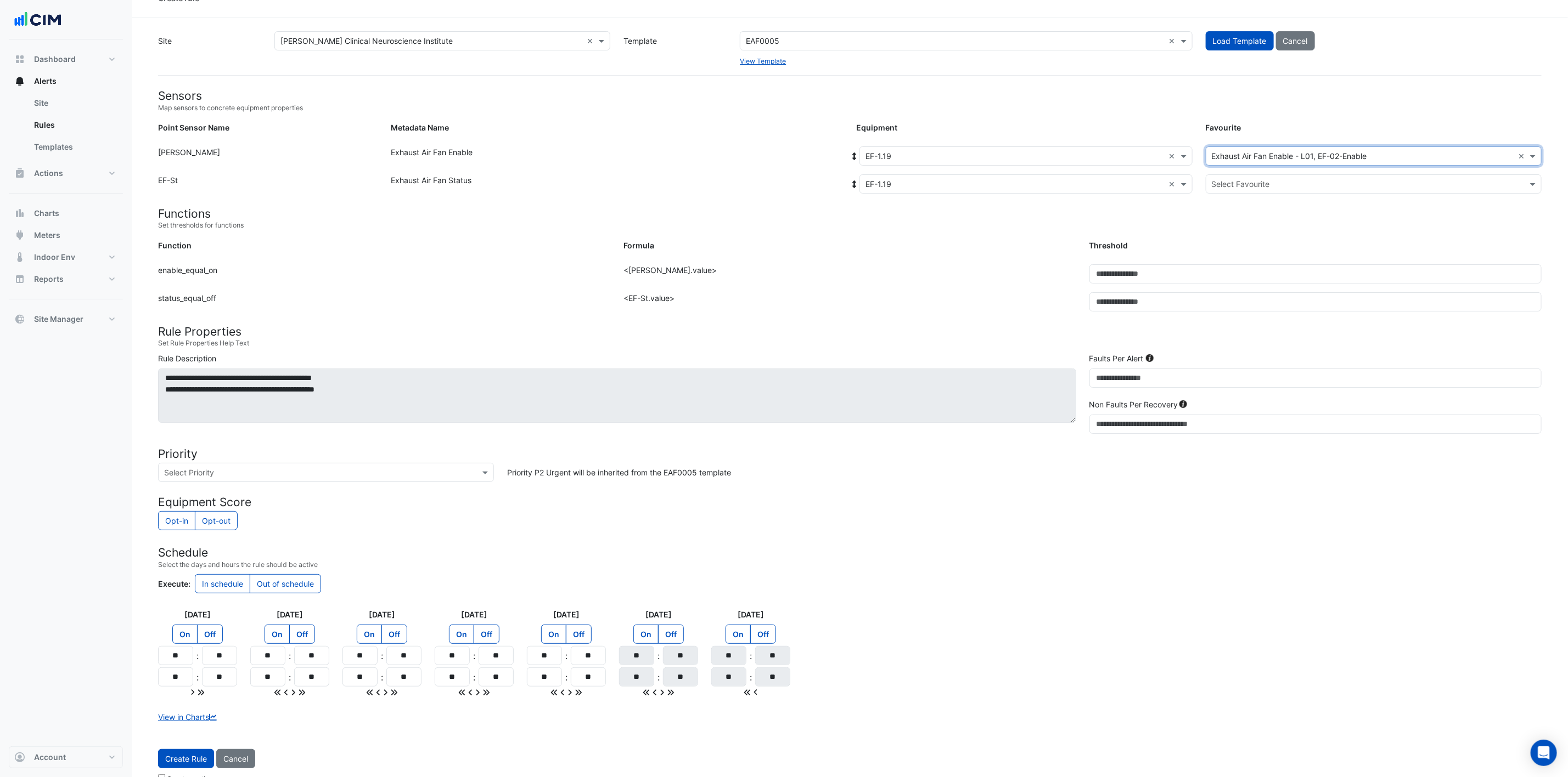
click at [1053, 175] on div "Select Favourite" at bounding box center [1373, 184] width 336 height 19
click at [1053, 219] on span "Exhaust Air Fan Status - L01, EF-Status-02" at bounding box center [1292, 223] width 153 height 10
click at [193, 518] on button "Create Rule" at bounding box center [186, 759] width 56 height 19
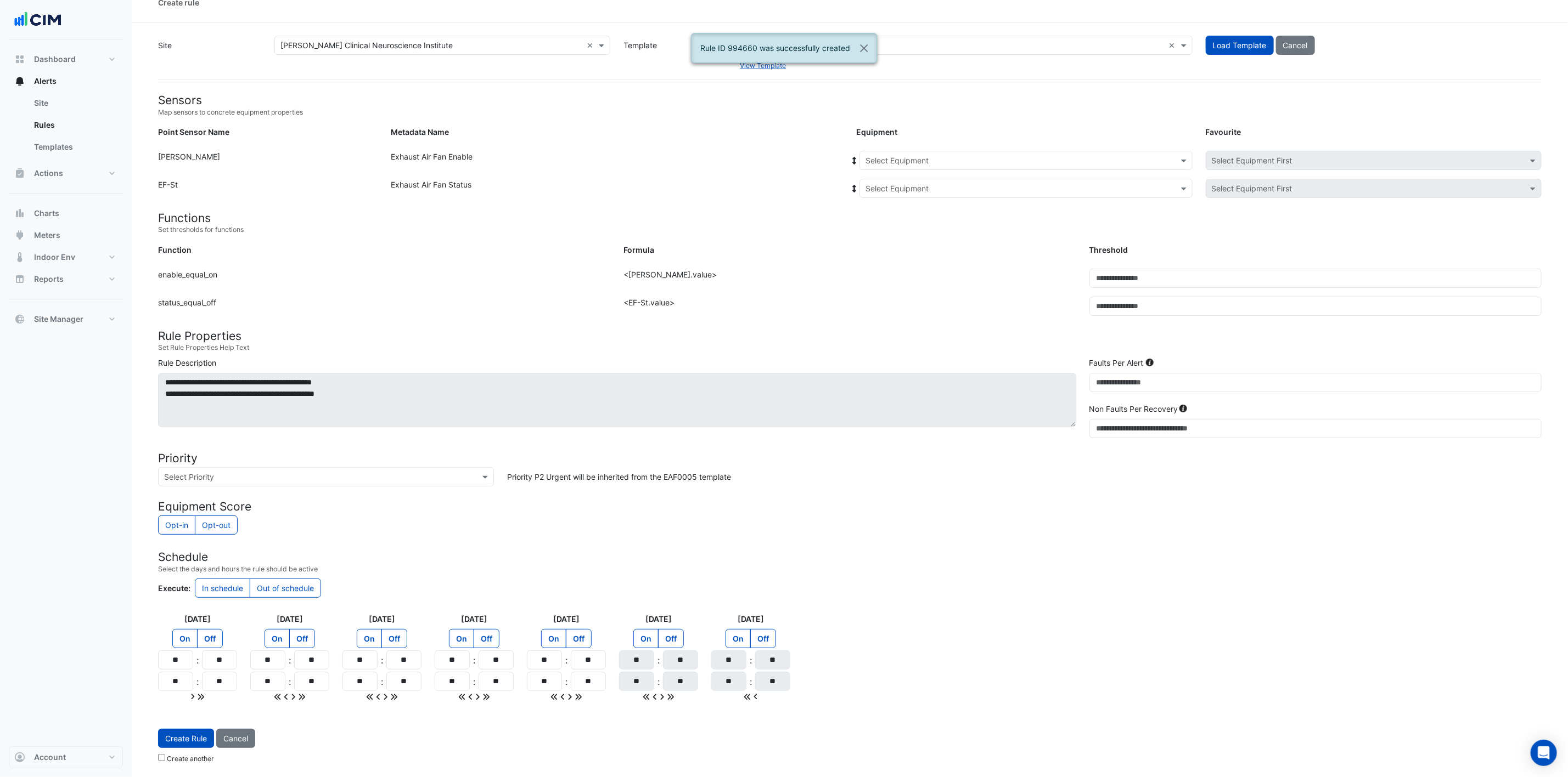
click at [973, 162] on div "Select Equipment" at bounding box center [1025, 160] width 333 height 19
click at [918, 266] on div "EF-1.19" at bounding box center [926, 263] width 132 height 16
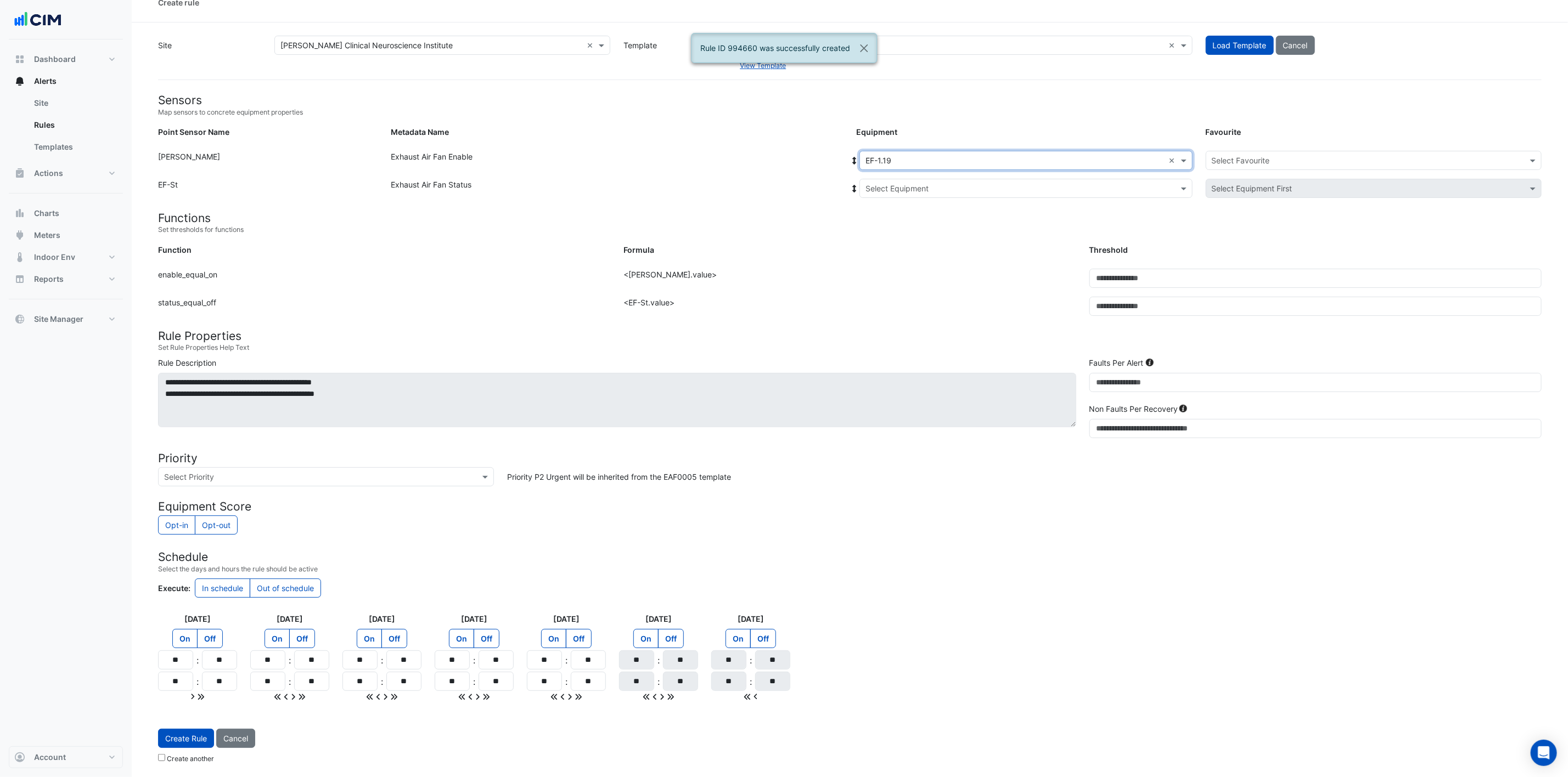
click at [1001, 156] on input "text" at bounding box center [1014, 161] width 299 height 11
drag, startPoint x: 924, startPoint y: 223, endPoint x: 917, endPoint y: 219, distance: 8.1
click at [923, 223] on div "EF-1.38" at bounding box center [930, 229] width 141 height 16
click at [929, 183] on input "text" at bounding box center [1014, 189] width 299 height 11
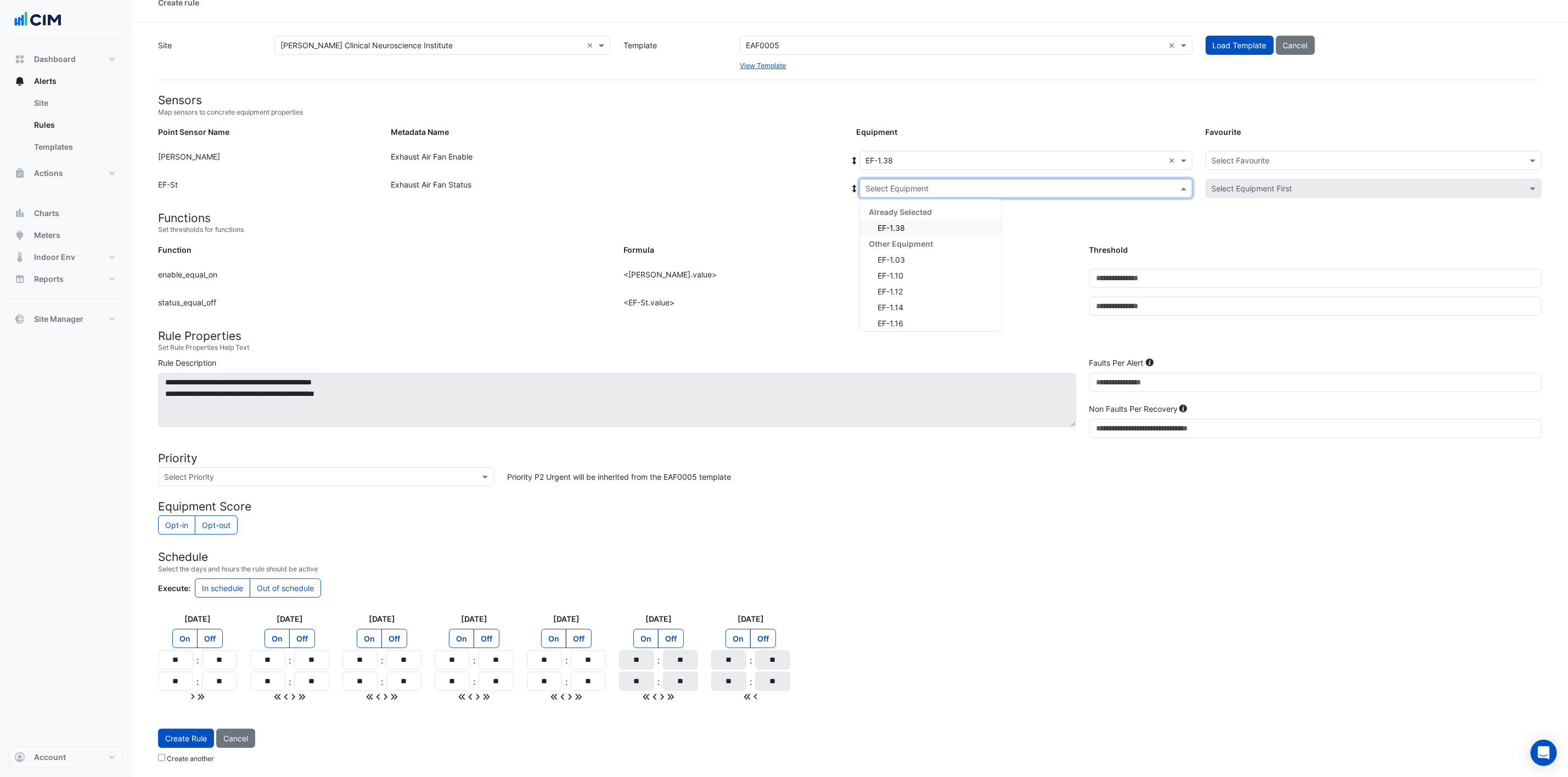
click at [911, 220] on div "EF-1.38" at bounding box center [930, 228] width 141 height 16
click at [1053, 151] on div "Select Favourite" at bounding box center [1373, 160] width 336 height 19
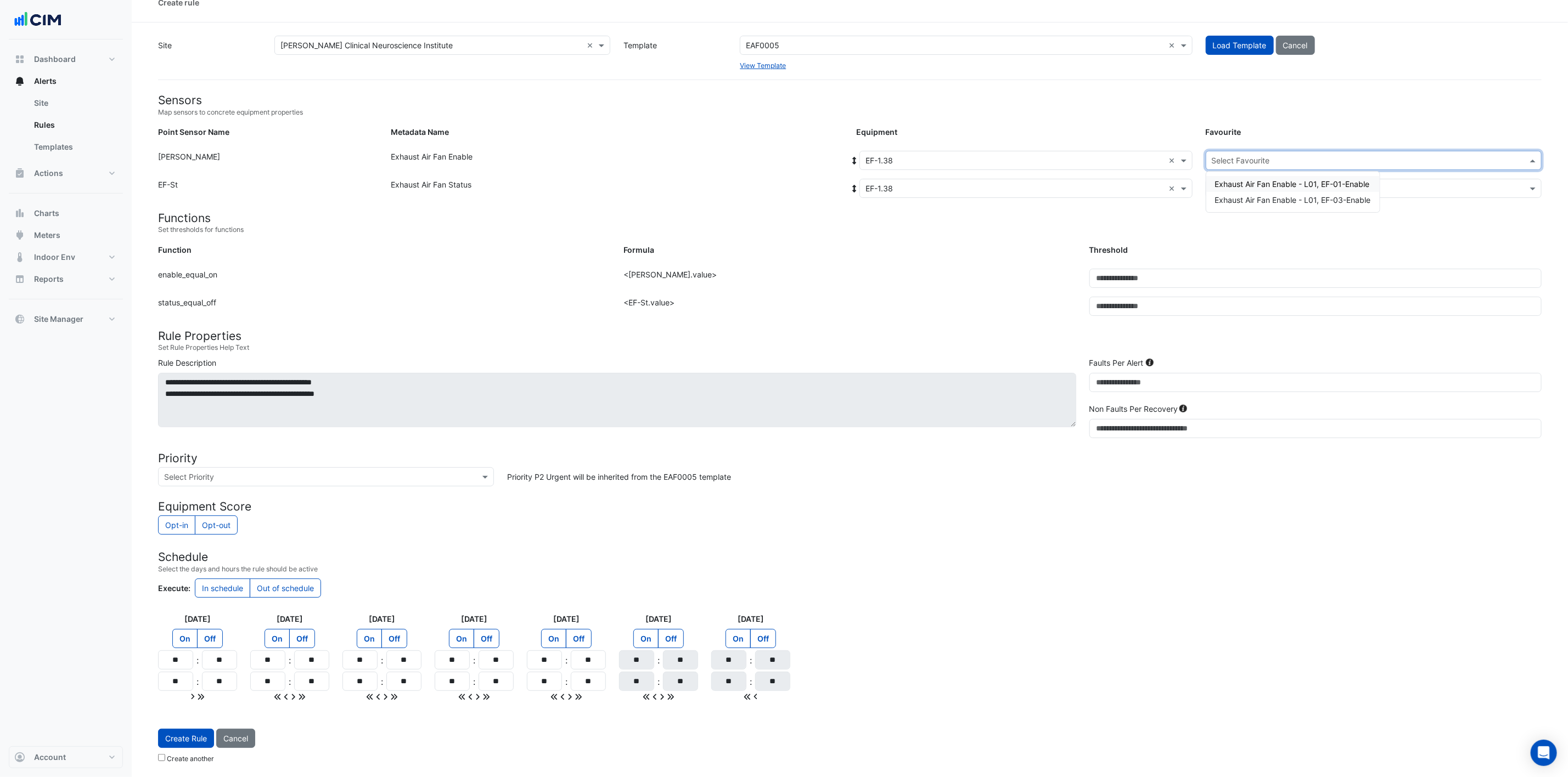
click at [1053, 179] on span "Exhaust Air Fan Enable - L01, EF-01-Enable" at bounding box center [1293, 184] width 155 height 10
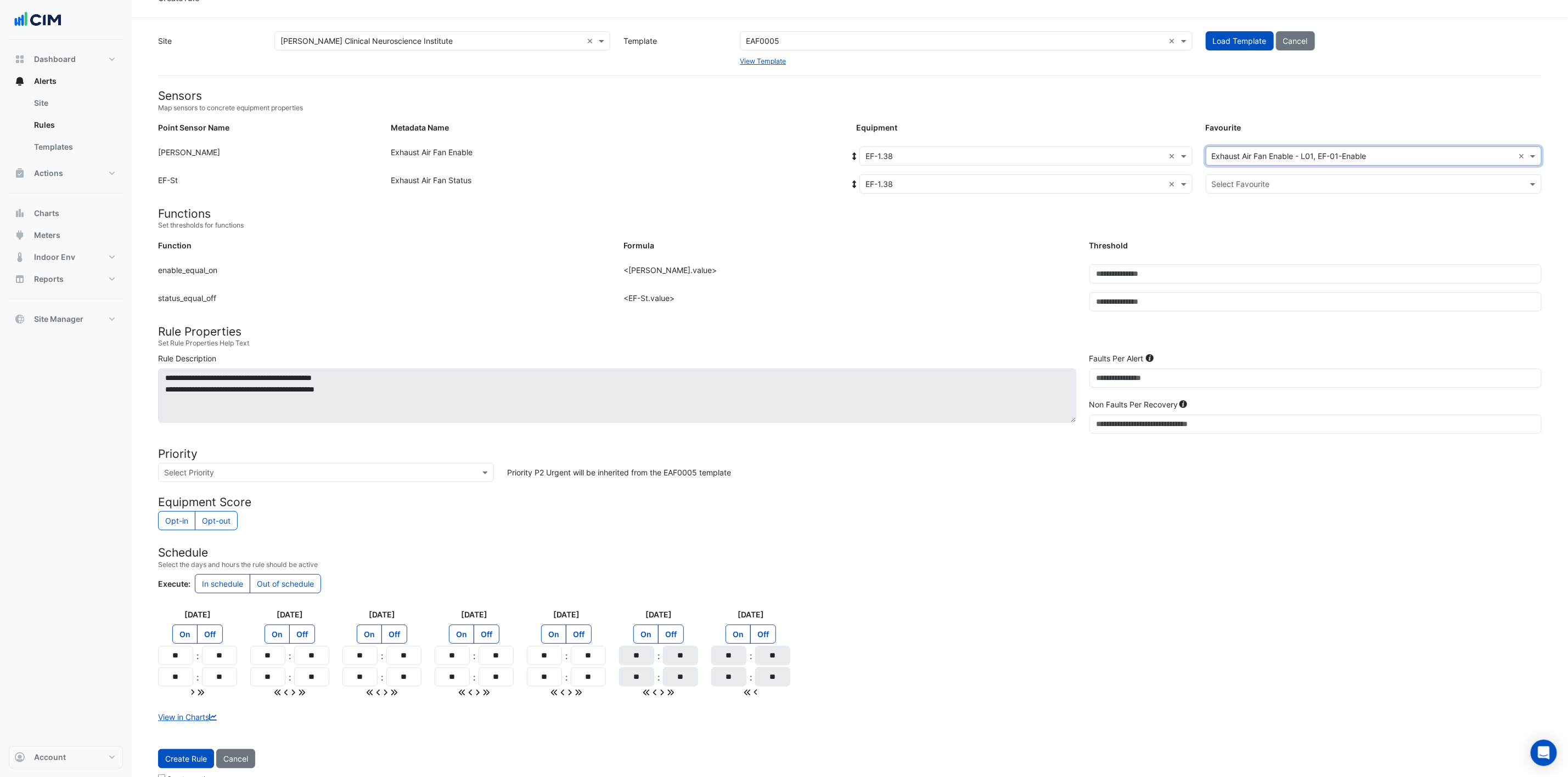
click at [1053, 179] on input "text" at bounding box center [1362, 184] width 302 height 11
click at [1053, 205] on span "Exhaust Air Fan Status - L01, EF-Status-01" at bounding box center [1291, 207] width 152 height 10
click at [189, 518] on button "Create Rule" at bounding box center [186, 759] width 56 height 19
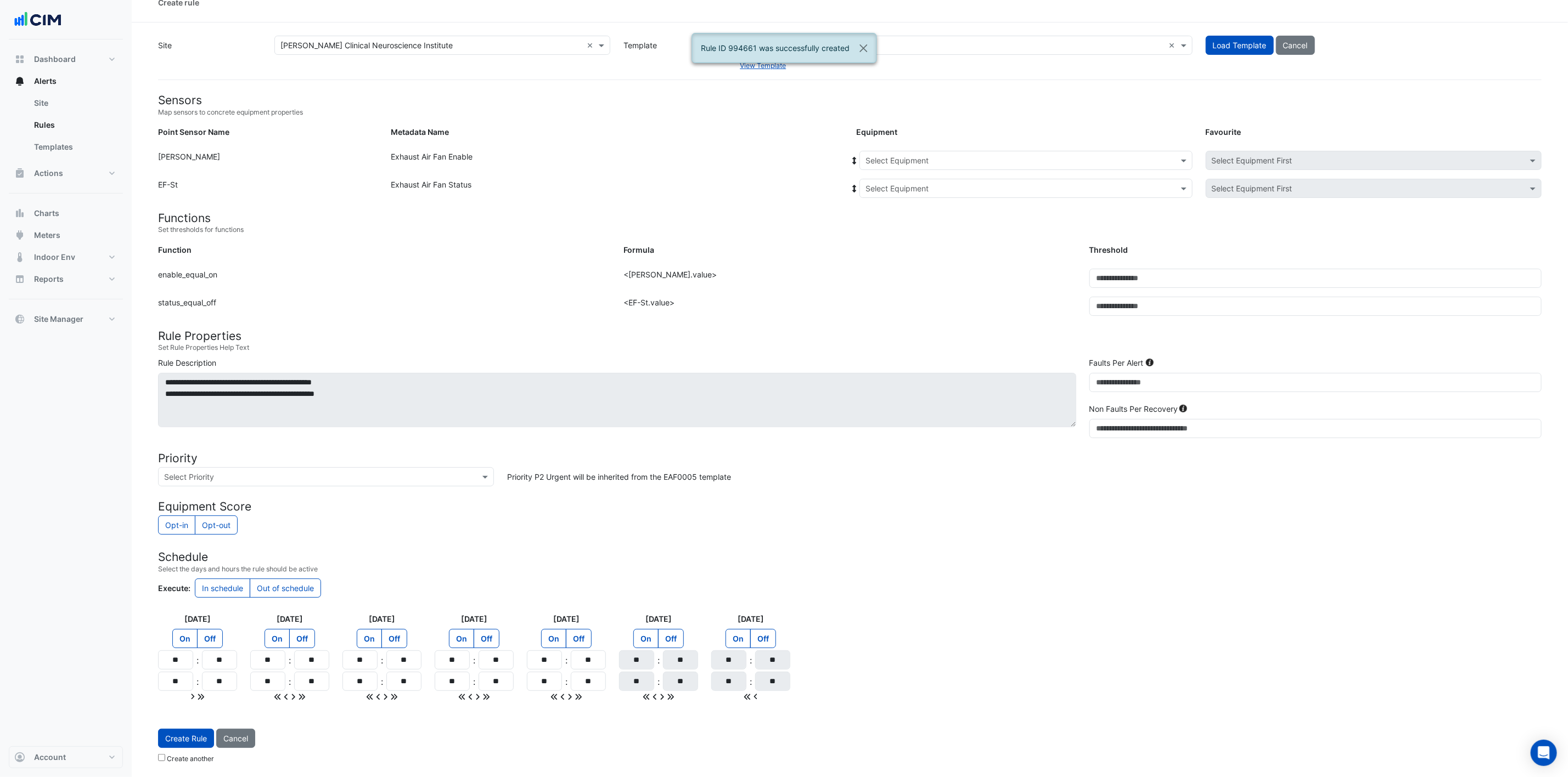
click at [963, 156] on input "text" at bounding box center [1014, 161] width 299 height 11
click at [934, 189] on div "EF-1.38" at bounding box center [926, 197] width 132 height 16
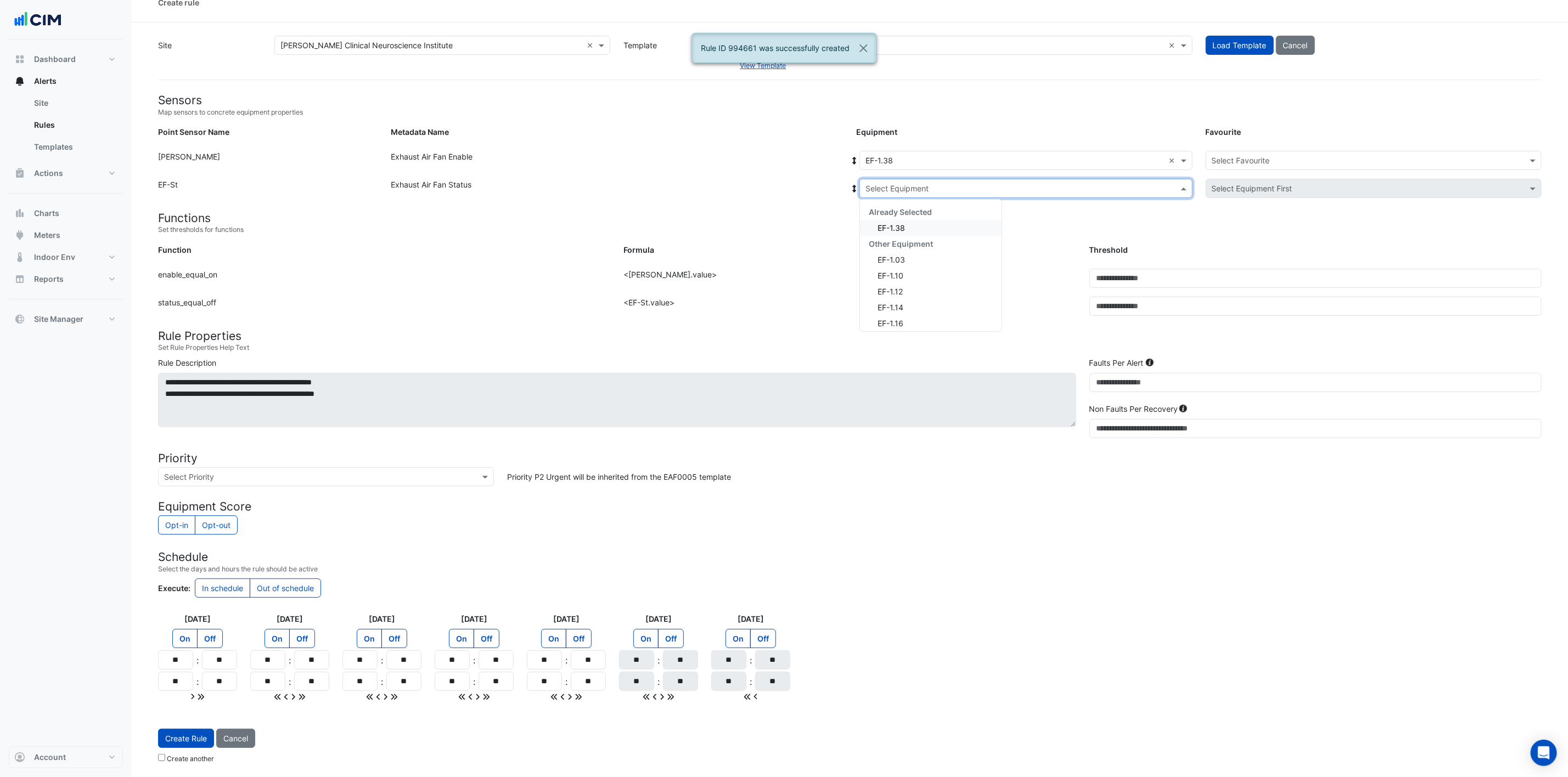
click at [932, 183] on input "text" at bounding box center [1014, 189] width 299 height 11
click at [914, 226] on div "EF-1.38" at bounding box center [930, 228] width 141 height 16
click at [1053, 156] on input "text" at bounding box center [1362, 161] width 302 height 11
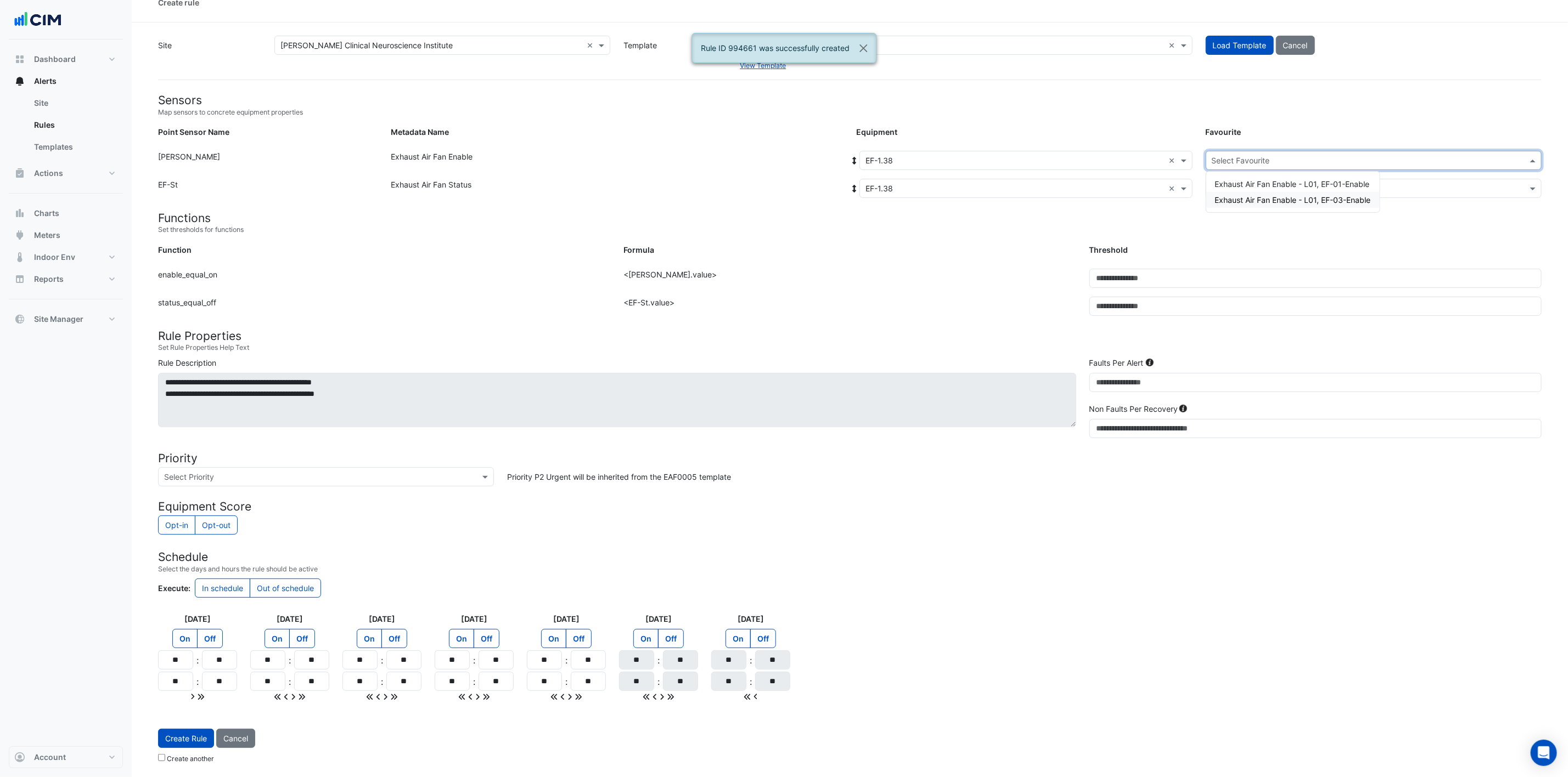
click at [1053, 195] on span "Exhaust Air Fan Enable - L01, EF-03-Enable" at bounding box center [1293, 200] width 156 height 10
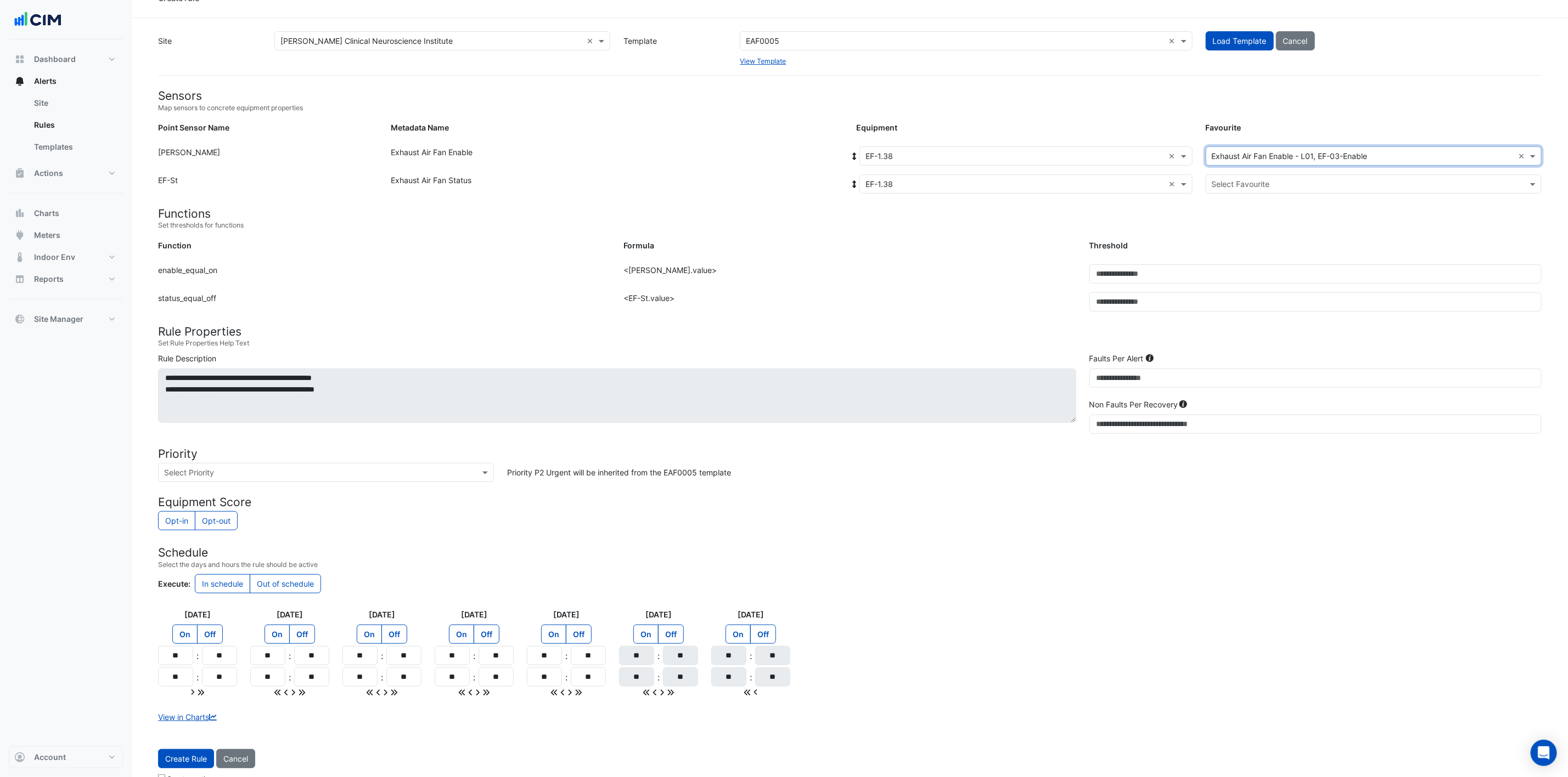
click at [1053, 180] on input "text" at bounding box center [1362, 184] width 302 height 11
click at [1053, 216] on div "Exhaust Air Fan Status - L01, EF-Status-02" at bounding box center [1292, 223] width 171 height 16
click at [199, 518] on button "Create Rule" at bounding box center [186, 759] width 56 height 19
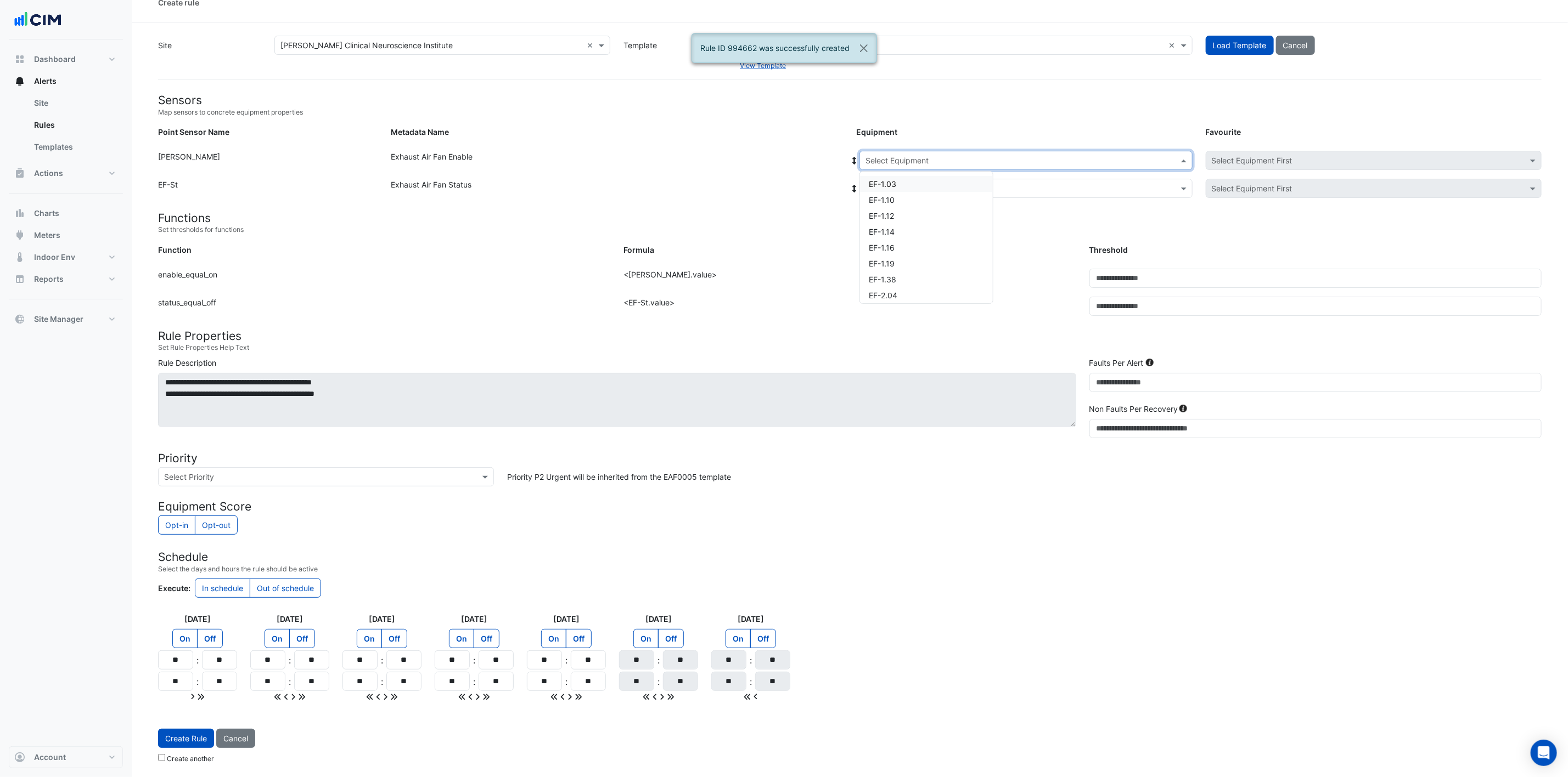
click at [974, 157] on input "text" at bounding box center [1014, 161] width 299 height 11
click at [906, 288] on div "EF-2.04" at bounding box center [926, 295] width 132 height 16
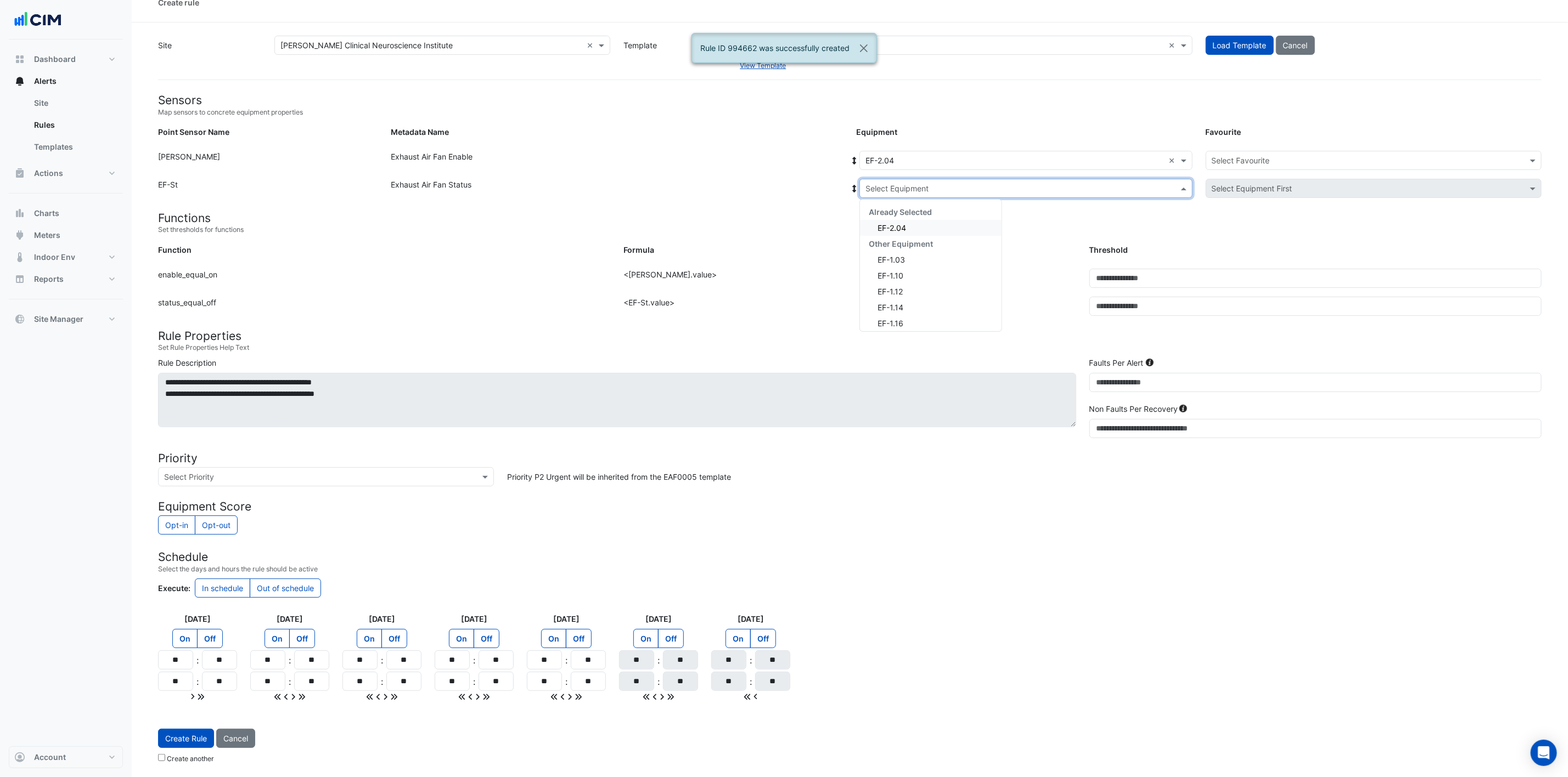
click at [946, 179] on div "Select Equipment" at bounding box center [1025, 188] width 333 height 19
click at [938, 223] on div "EF-2.04" at bounding box center [930, 228] width 141 height 16
click at [1053, 151] on div "Select Favourite" at bounding box center [1373, 160] width 336 height 19
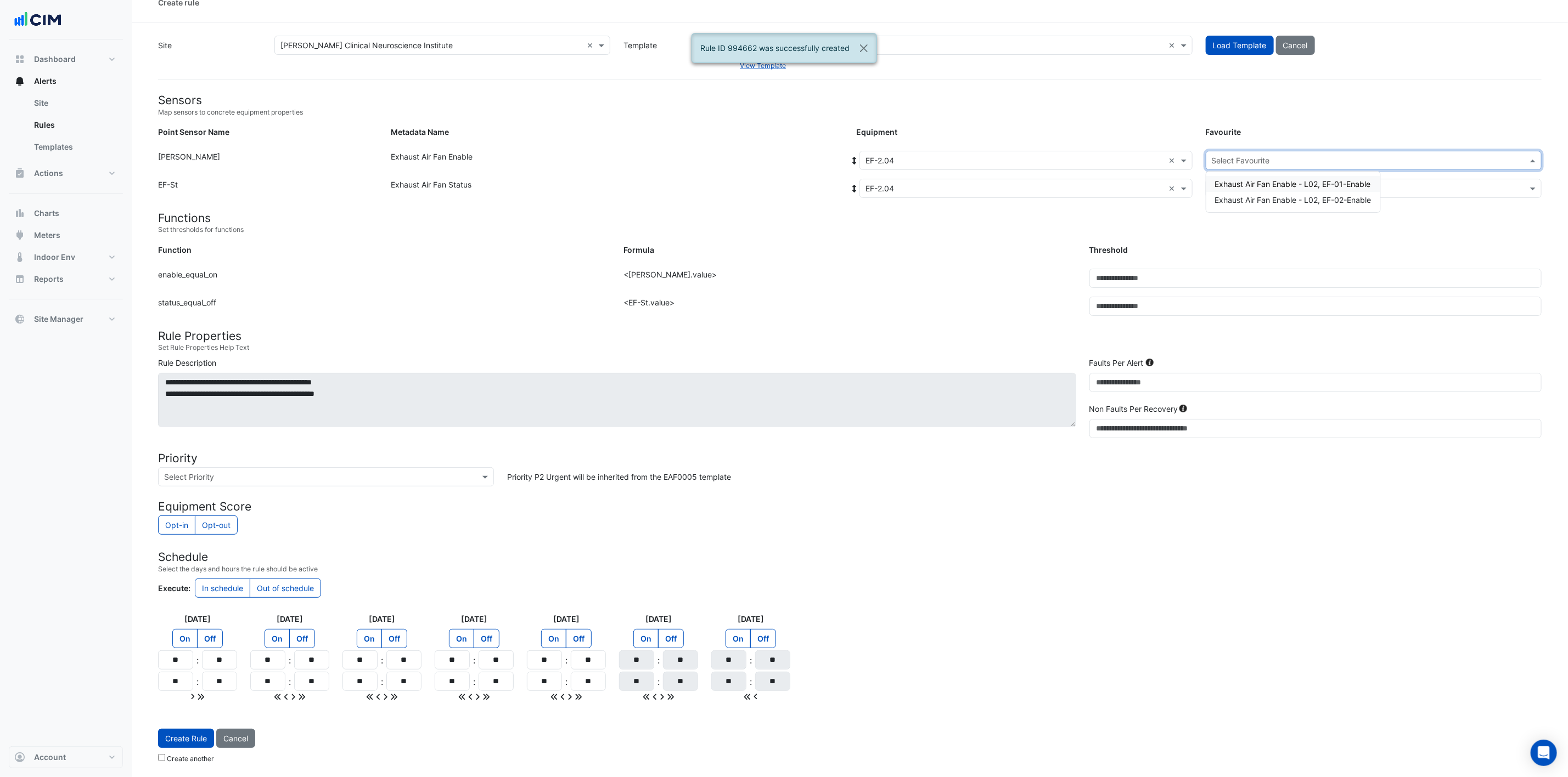
click at [1053, 181] on span "Exhaust Air Fan Enable - L02, EF-01-Enable" at bounding box center [1293, 184] width 156 height 10
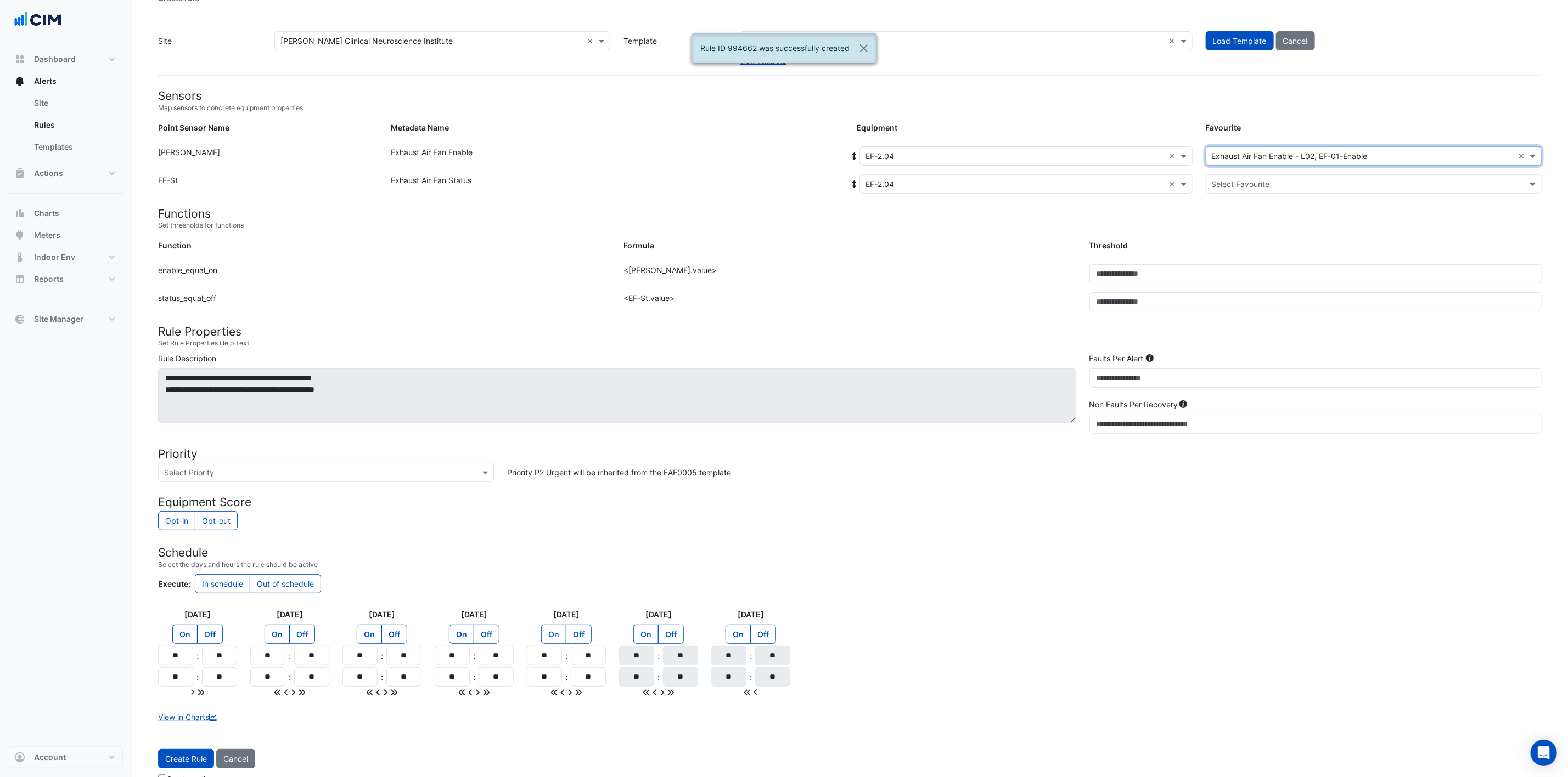
click at [1053, 181] on input "text" at bounding box center [1362, 184] width 302 height 11
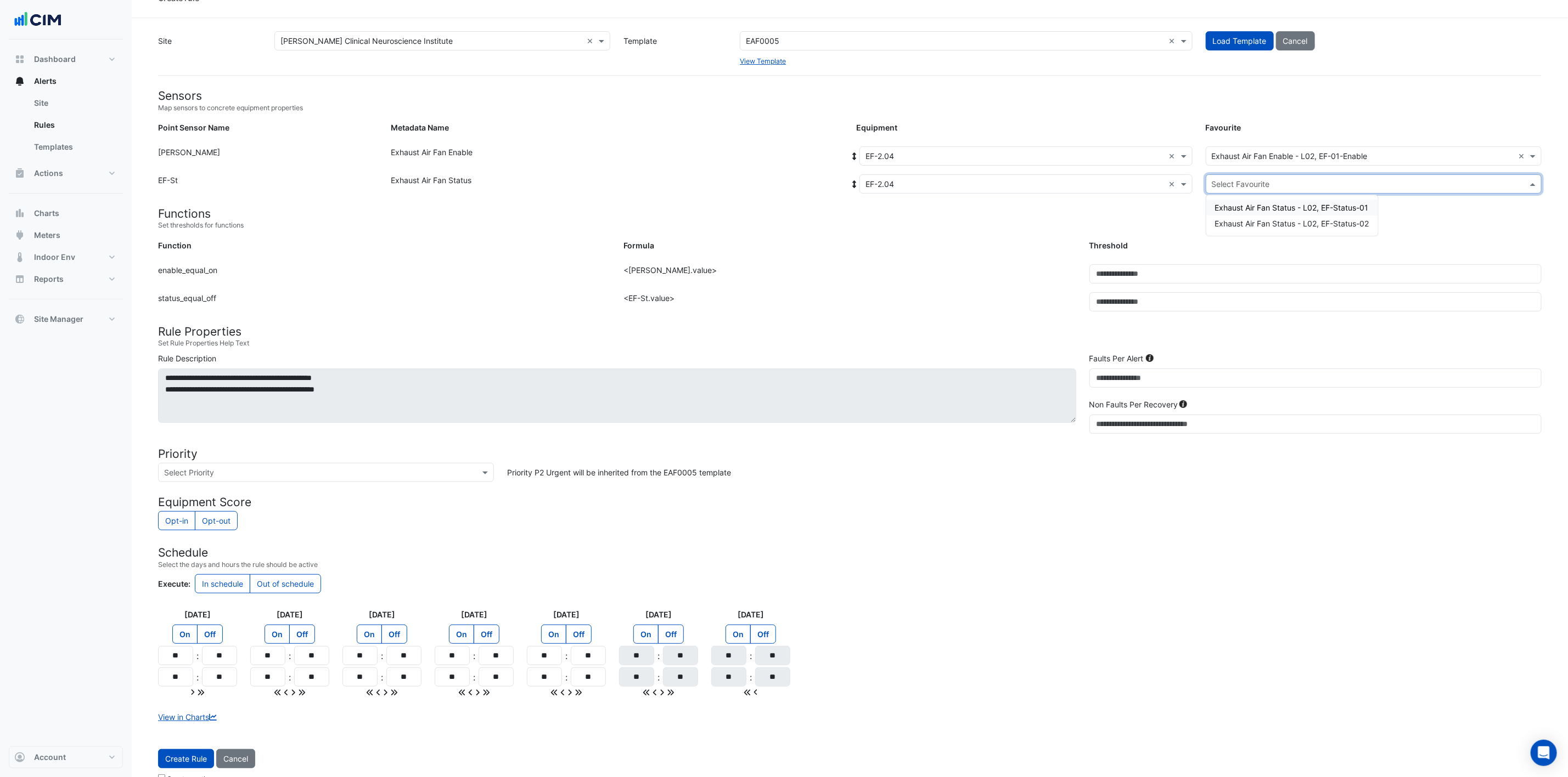
click at [1053, 212] on div "Exhaust Air Fan Status - L02, EF-Status-01" at bounding box center [1292, 207] width 172 height 16
click at [180, 518] on button "Create Rule" at bounding box center [186, 759] width 56 height 19
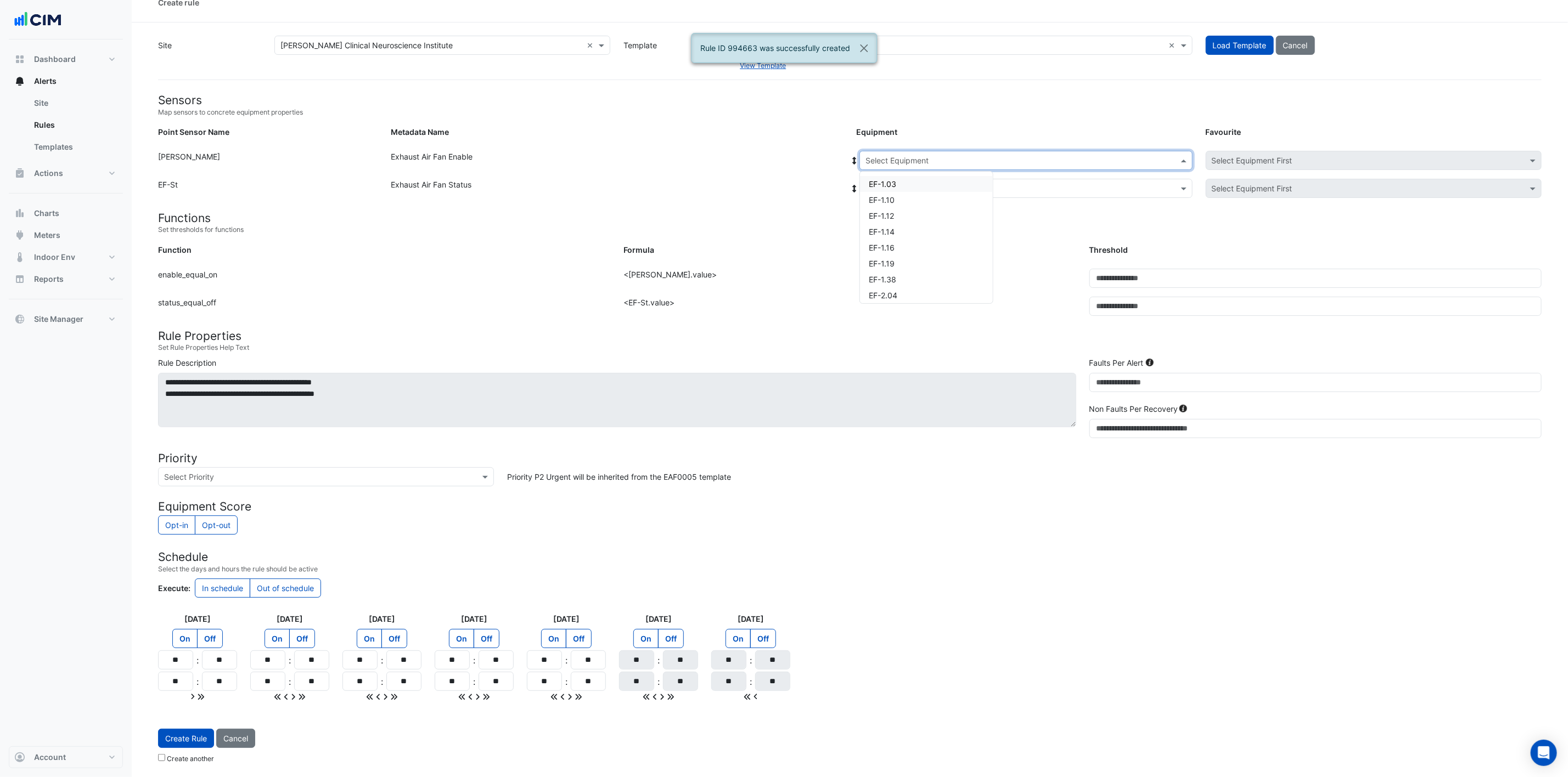
click at [910, 156] on input "text" at bounding box center [1014, 161] width 299 height 11
click at [904, 287] on div "EF-2.04" at bounding box center [926, 295] width 132 height 16
click at [946, 186] on input "text" at bounding box center [1014, 189] width 299 height 11
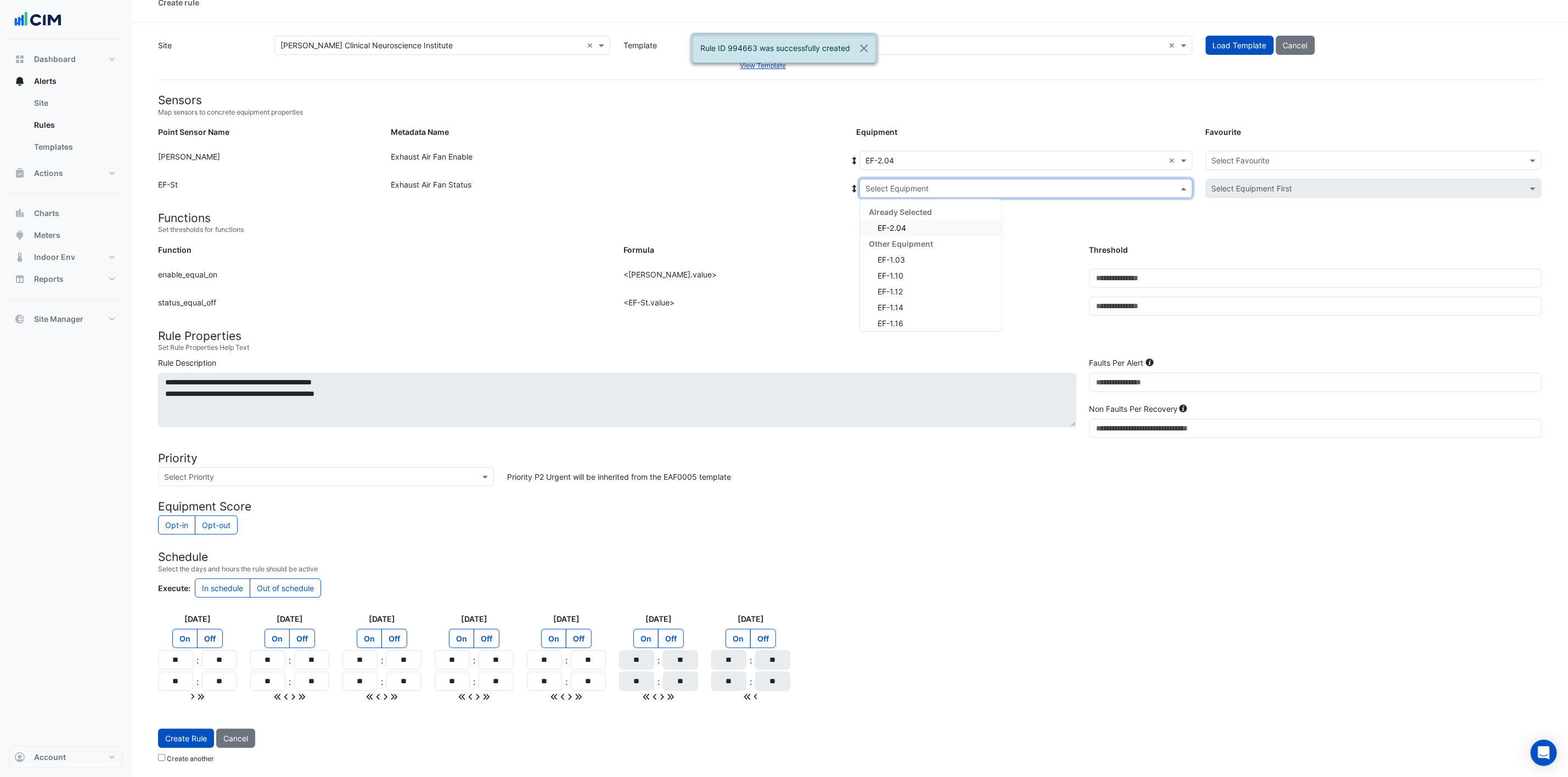
click at [922, 220] on div "EF-2.04" at bounding box center [930, 228] width 141 height 16
click at [1053, 156] on input "text" at bounding box center [1362, 161] width 302 height 11
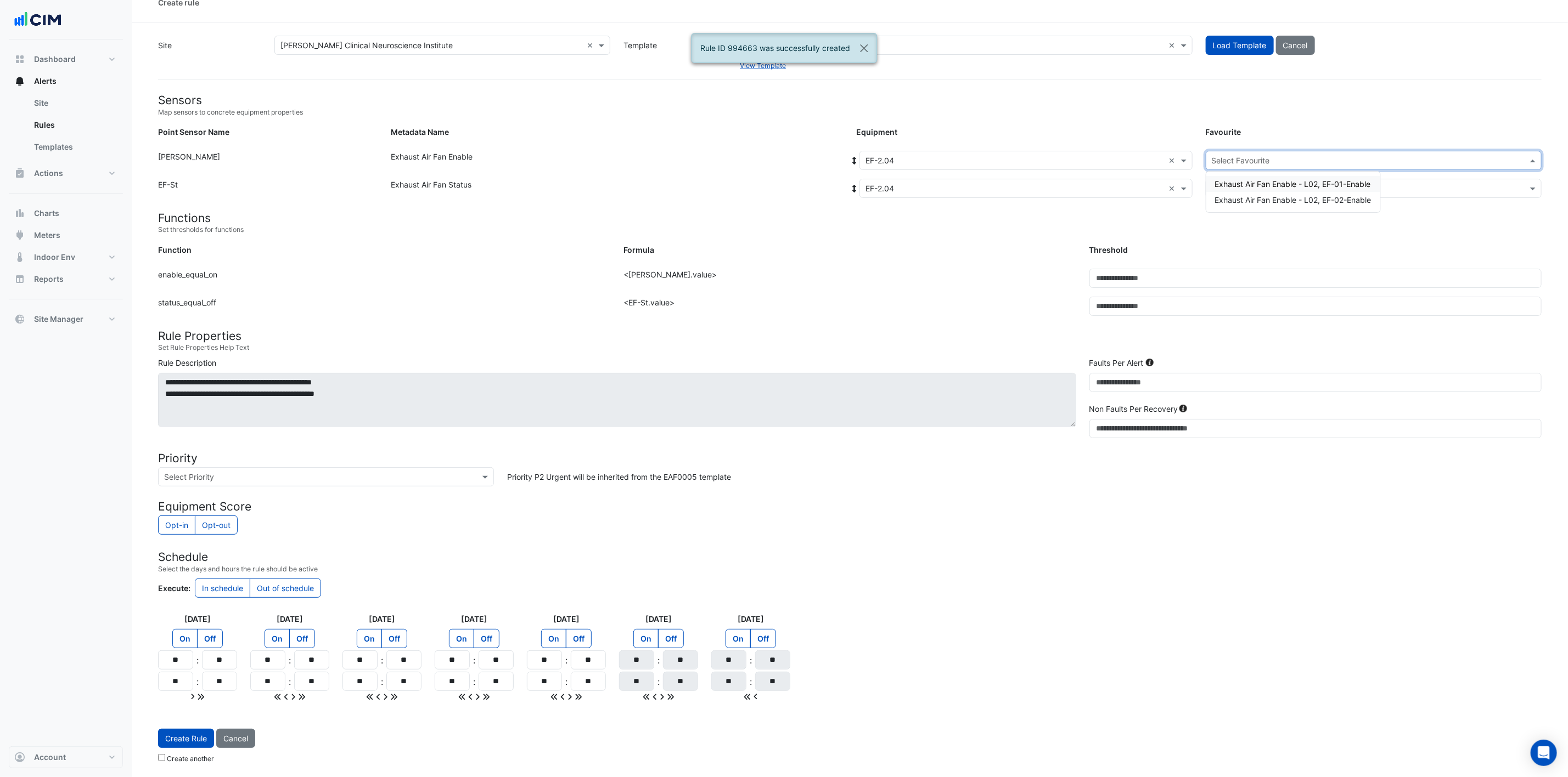
click at [1053, 192] on div "Exhaust Air Fan Enable - L02, EF-02-Enable" at bounding box center [1294, 200] width 174 height 16
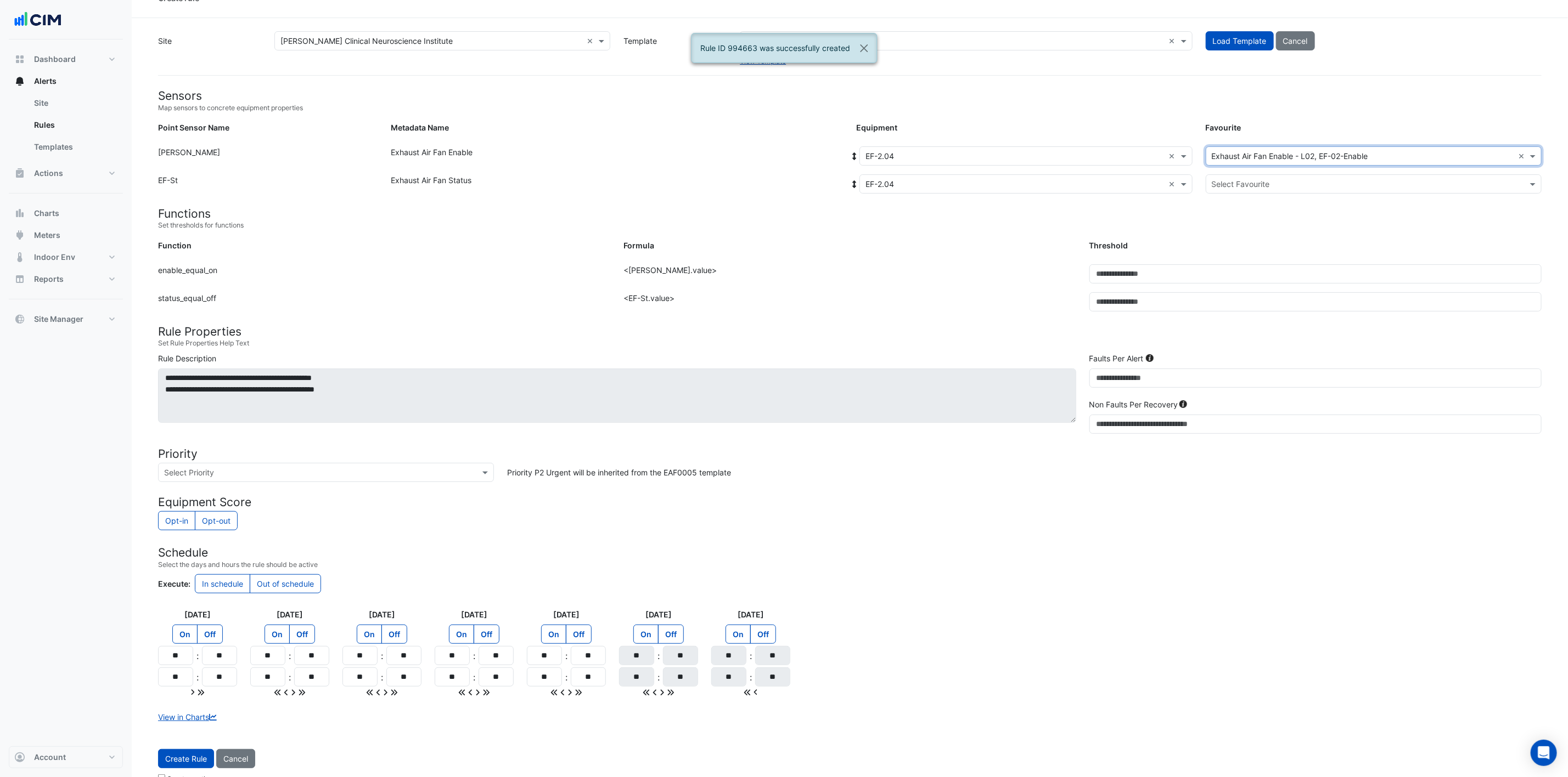
click at [1053, 179] on input "text" at bounding box center [1362, 184] width 302 height 11
click at [1053, 220] on span "Exhaust Air Fan Status - L02, EF-Status-02" at bounding box center [1292, 223] width 154 height 10
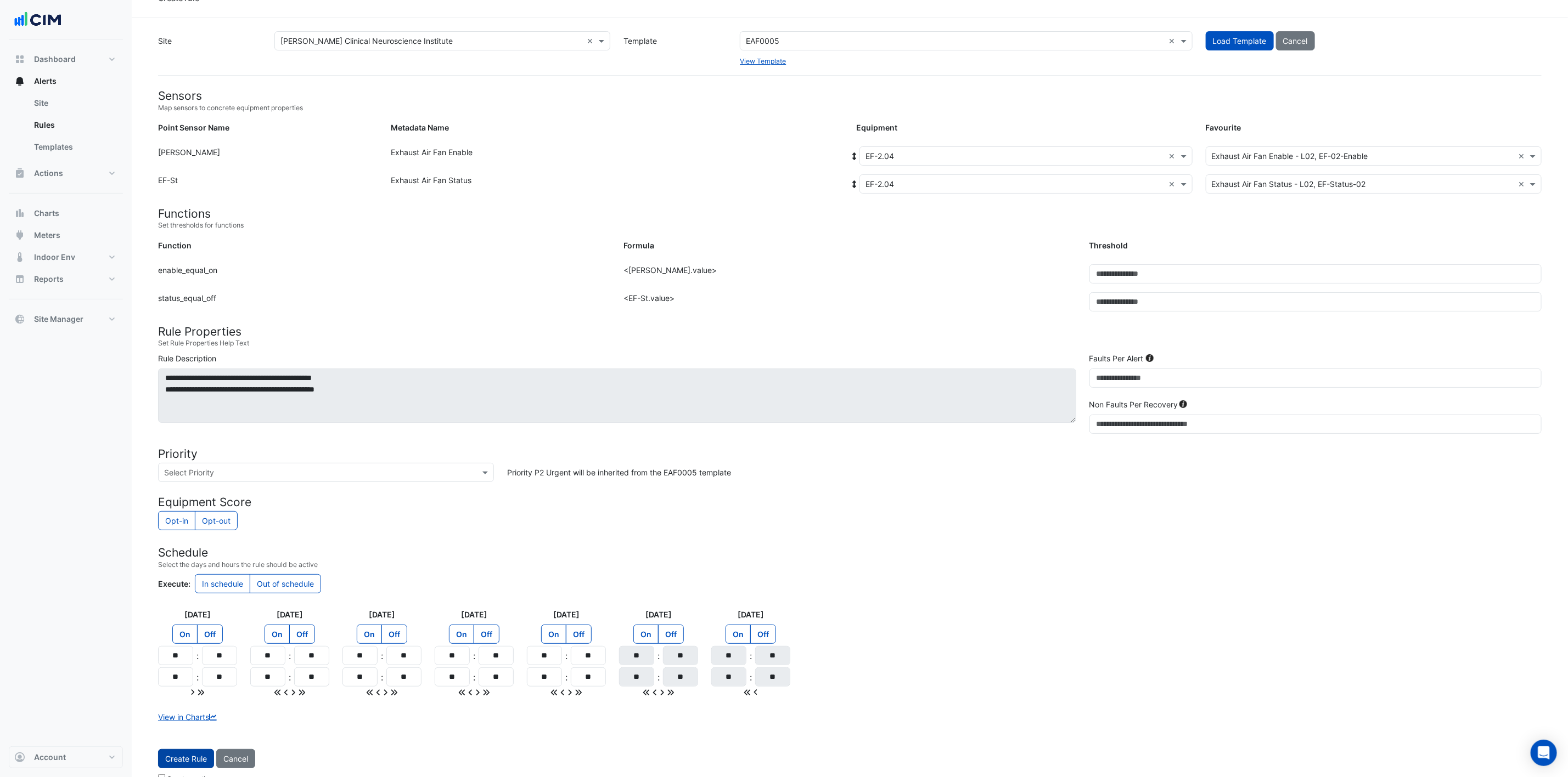
click at [199, 518] on button "Create Rule" at bounding box center [186, 759] width 56 height 19
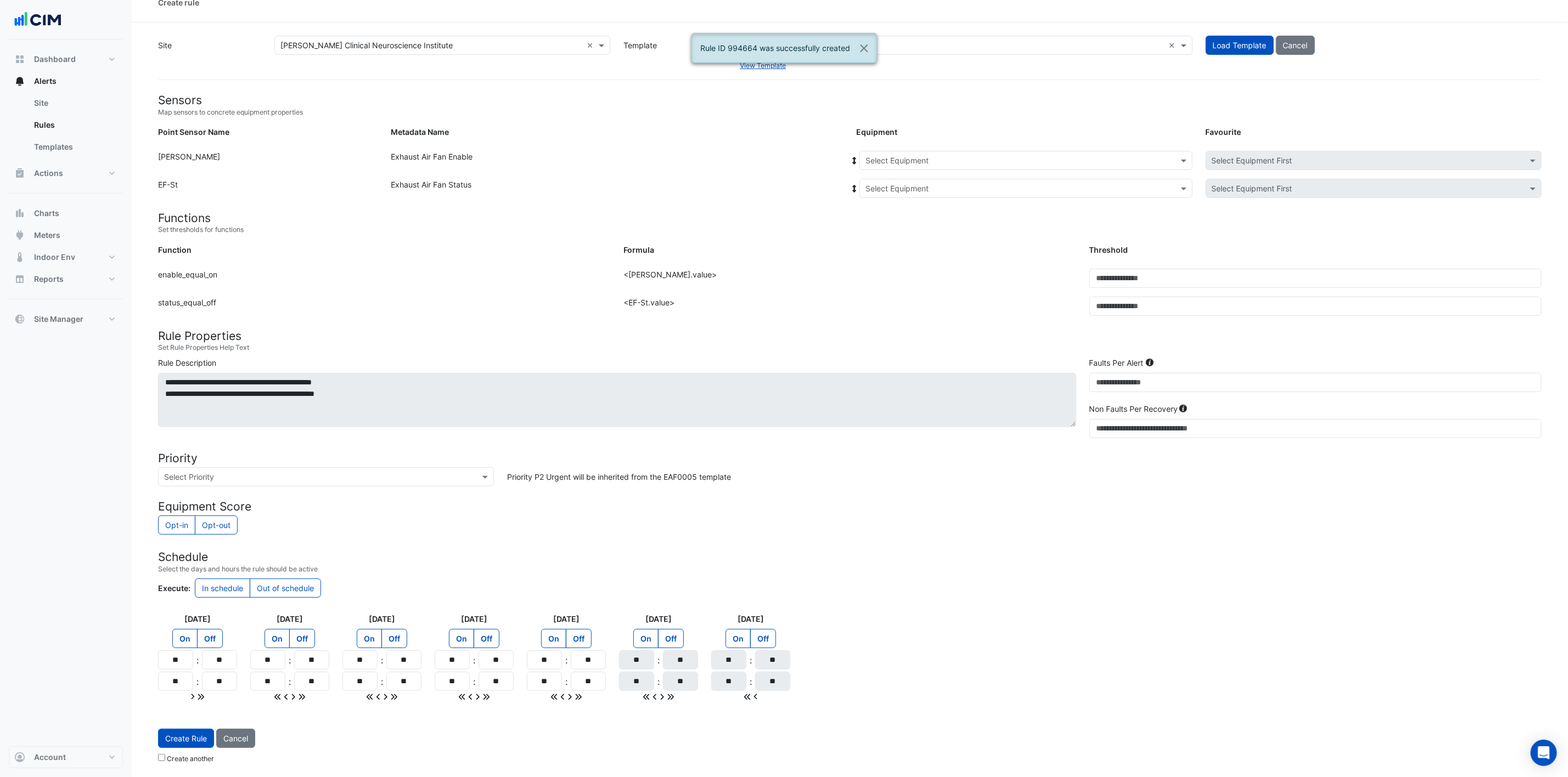
click at [1053, 157] on input "text" at bounding box center [1014, 161] width 299 height 11
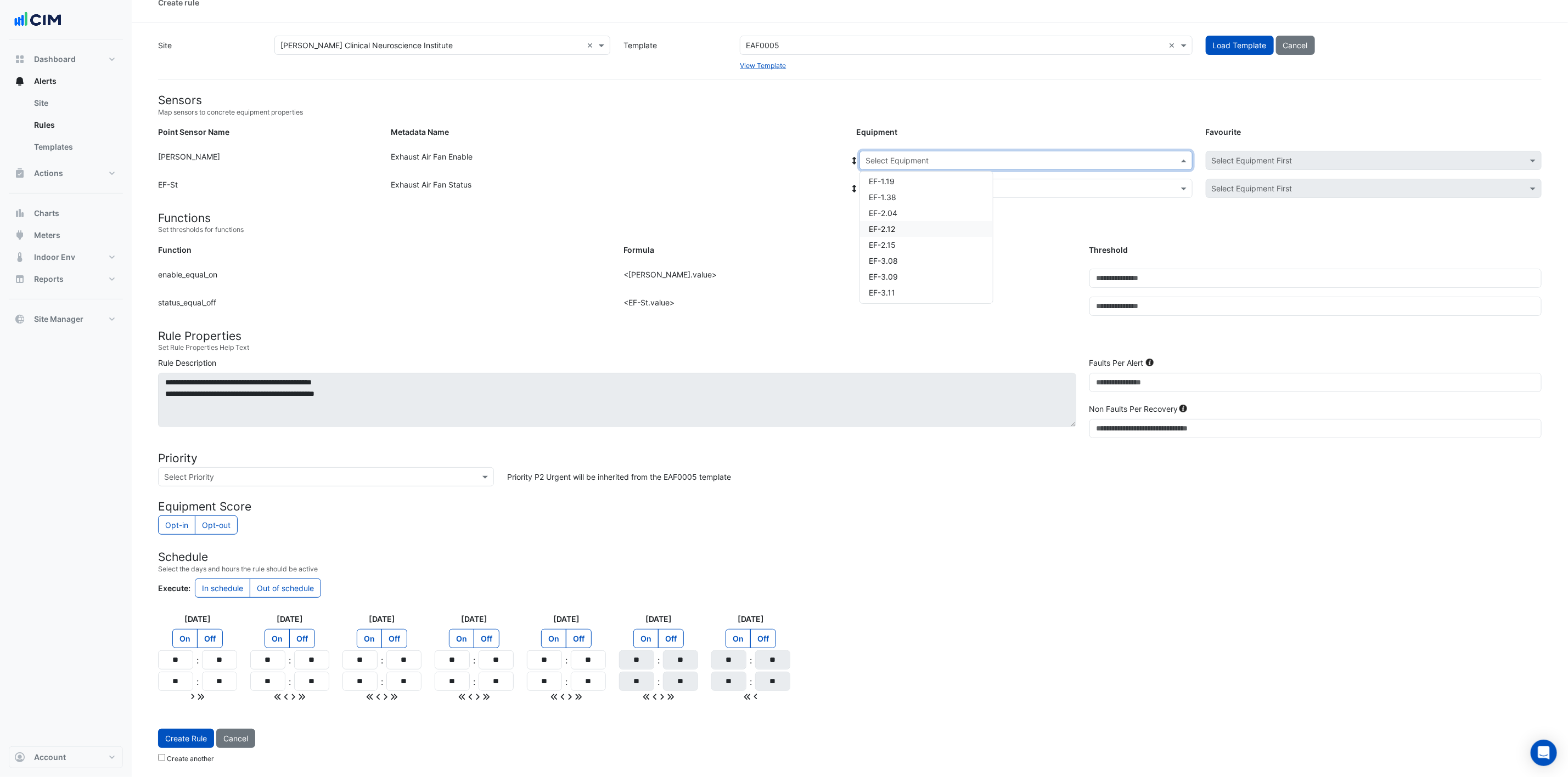
click at [938, 221] on div "EF-2.12" at bounding box center [926, 229] width 132 height 16
click at [932, 183] on input "text" at bounding box center [1014, 189] width 299 height 11
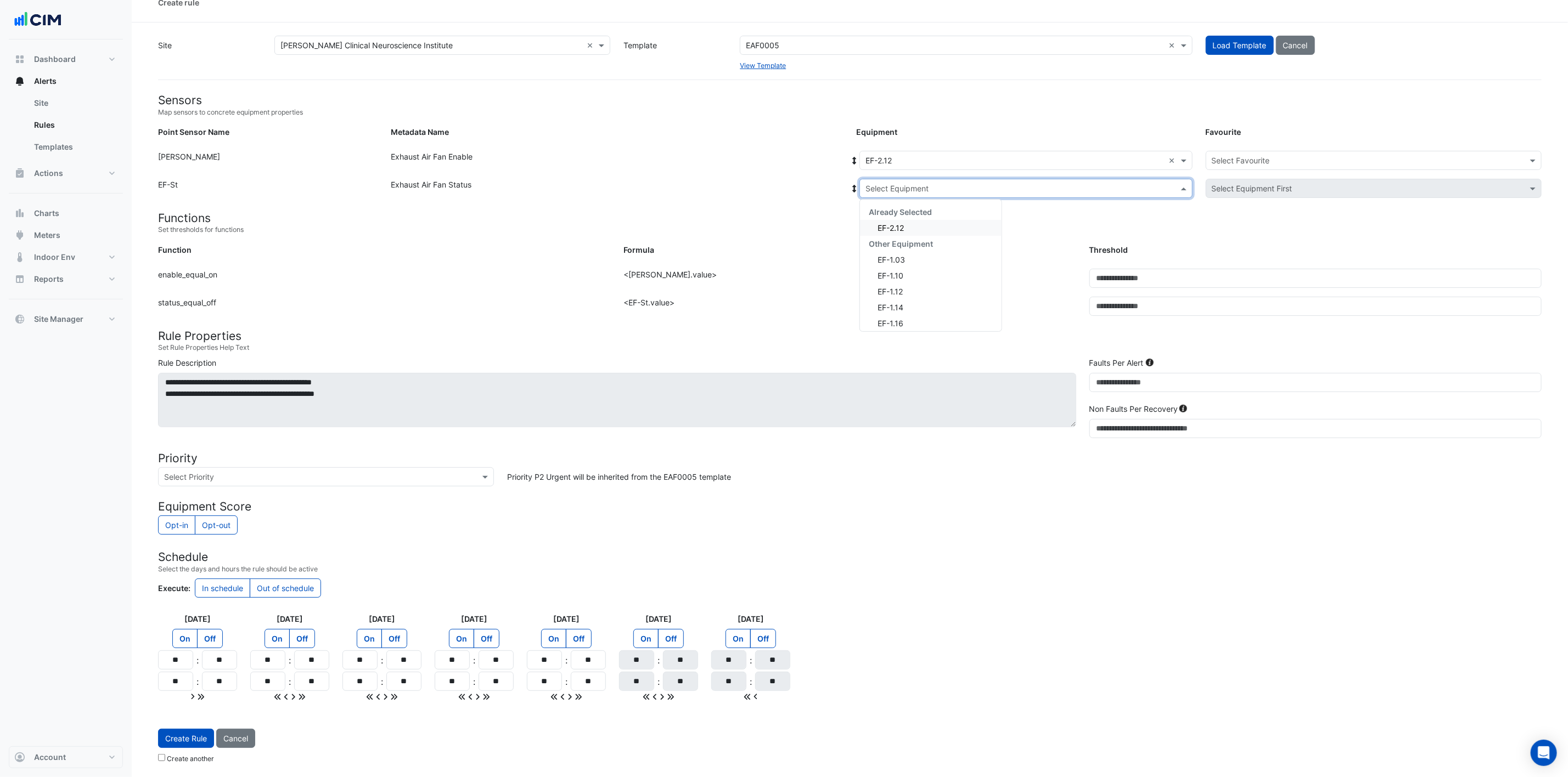
click at [907, 224] on div "EF-2.12" at bounding box center [930, 228] width 141 height 16
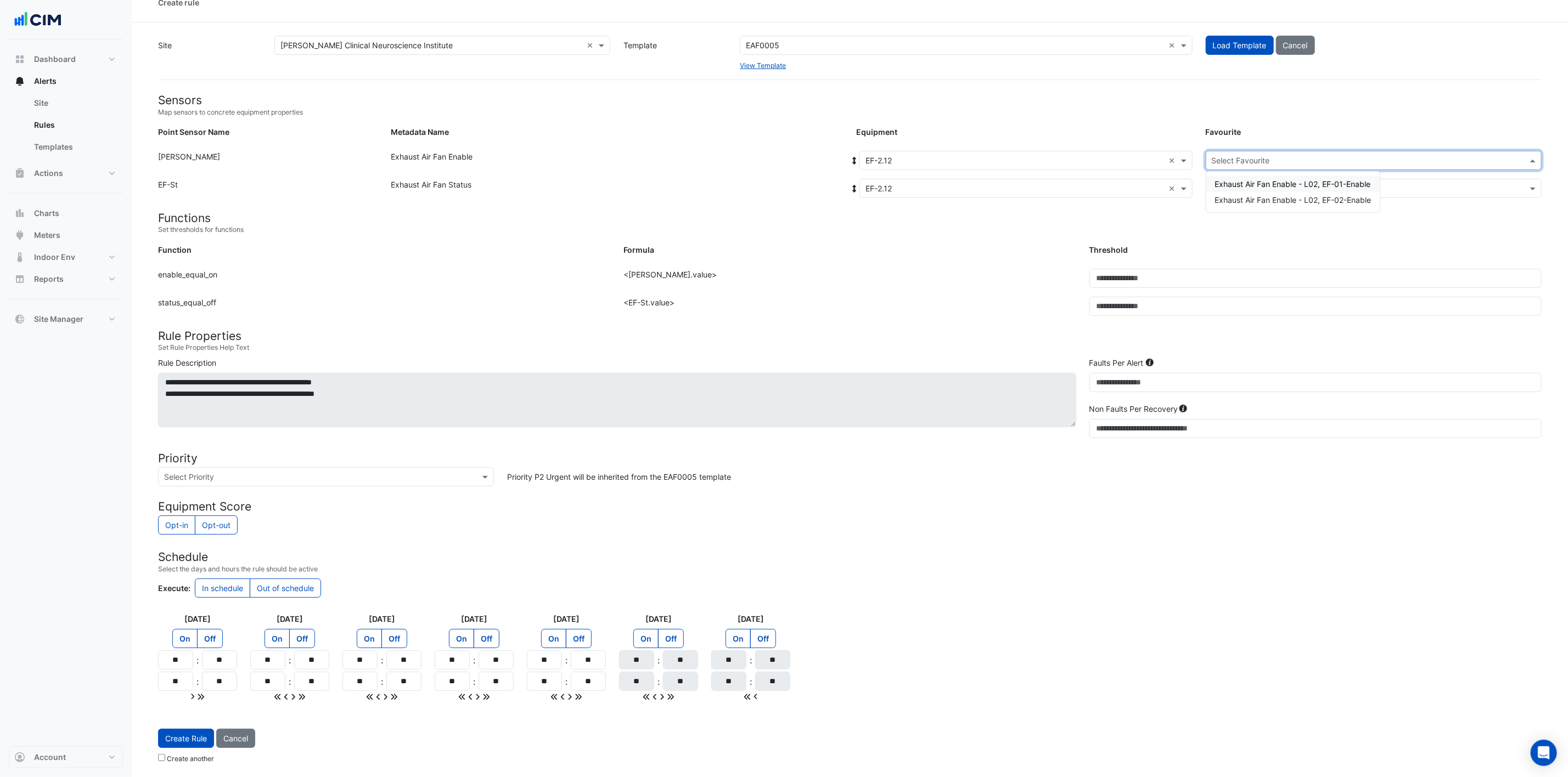
click at [1053, 156] on input "text" at bounding box center [1362, 161] width 302 height 11
click at [1053, 179] on span "Exhaust Air Fan Enable - L02, EF-01-Enable" at bounding box center [1293, 184] width 156 height 10
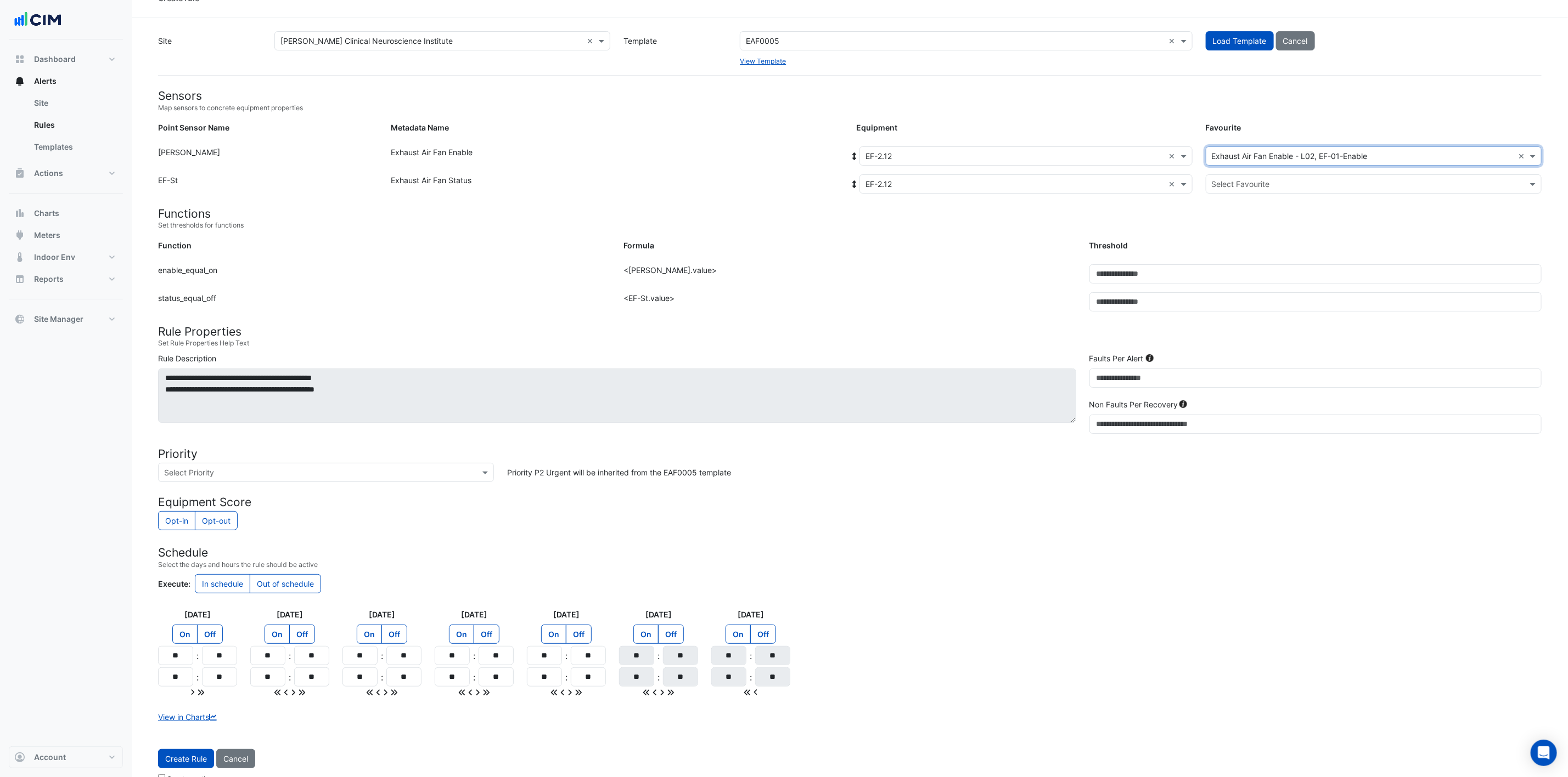
click at [1053, 176] on div "Select Favourite" at bounding box center [1373, 184] width 336 height 19
click at [1053, 203] on div "Exhaust Air Fan Status - L02, EF-Status-01" at bounding box center [1292, 207] width 172 height 16
click at [166, 518] on button "Create Rule" at bounding box center [186, 759] width 56 height 19
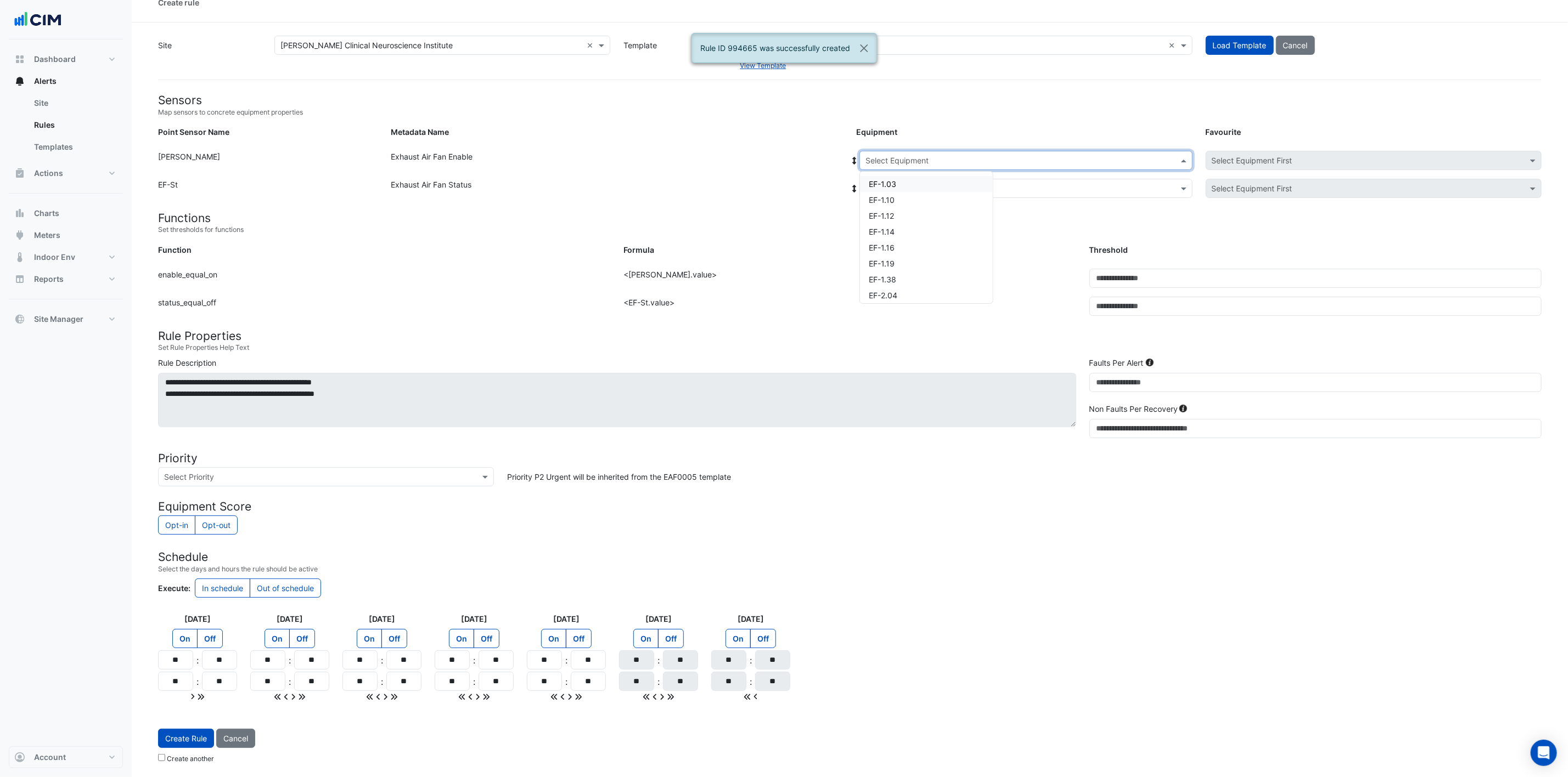
click at [1005, 157] on input "text" at bounding box center [1014, 161] width 299 height 11
click at [918, 221] on div "EF-2.12" at bounding box center [926, 229] width 132 height 16
click at [946, 184] on input "text" at bounding box center [1014, 189] width 299 height 11
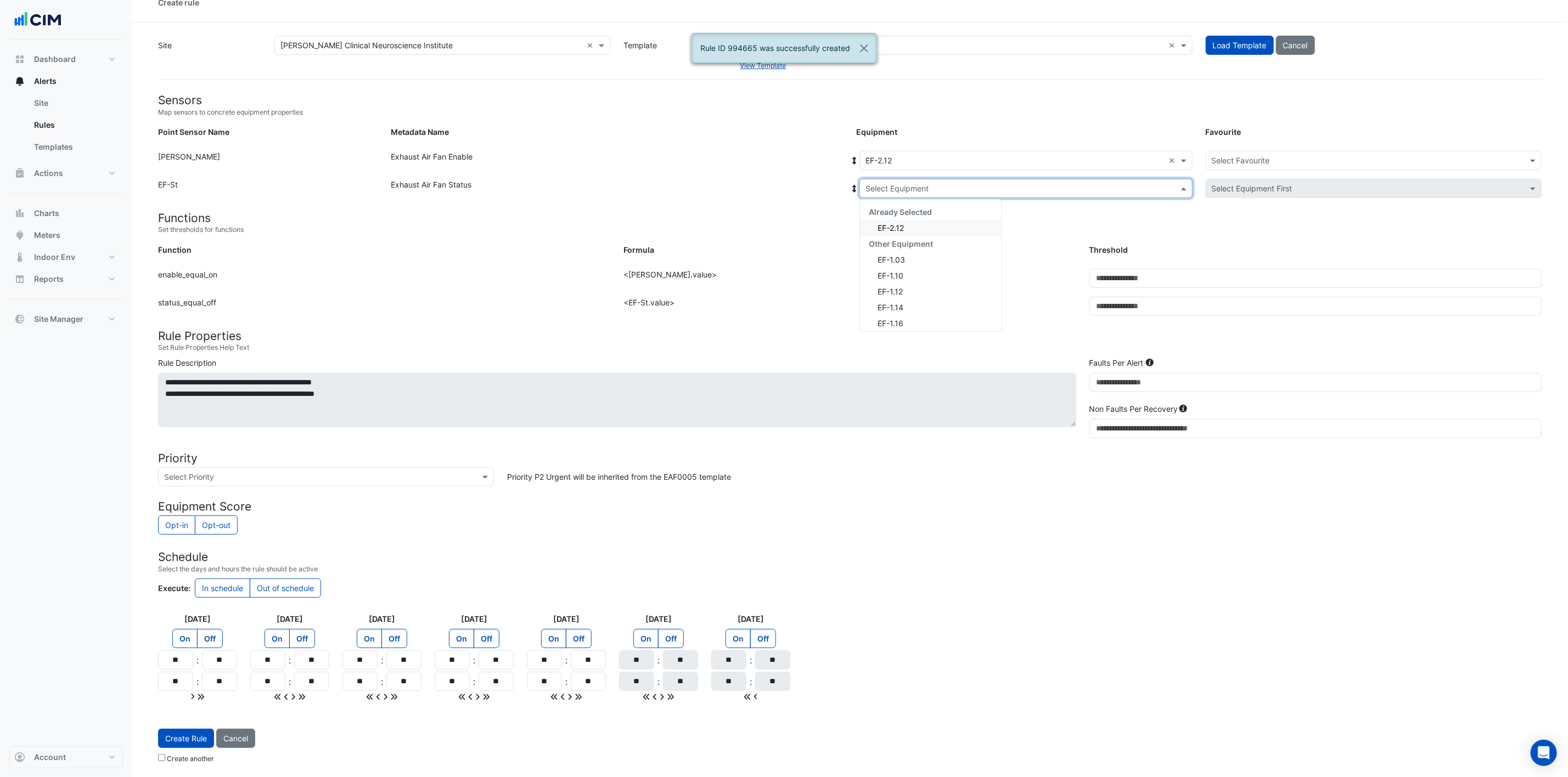
click at [922, 220] on div "EF-2.12" at bounding box center [930, 228] width 141 height 16
click at [1053, 157] on input "text" at bounding box center [1362, 161] width 302 height 11
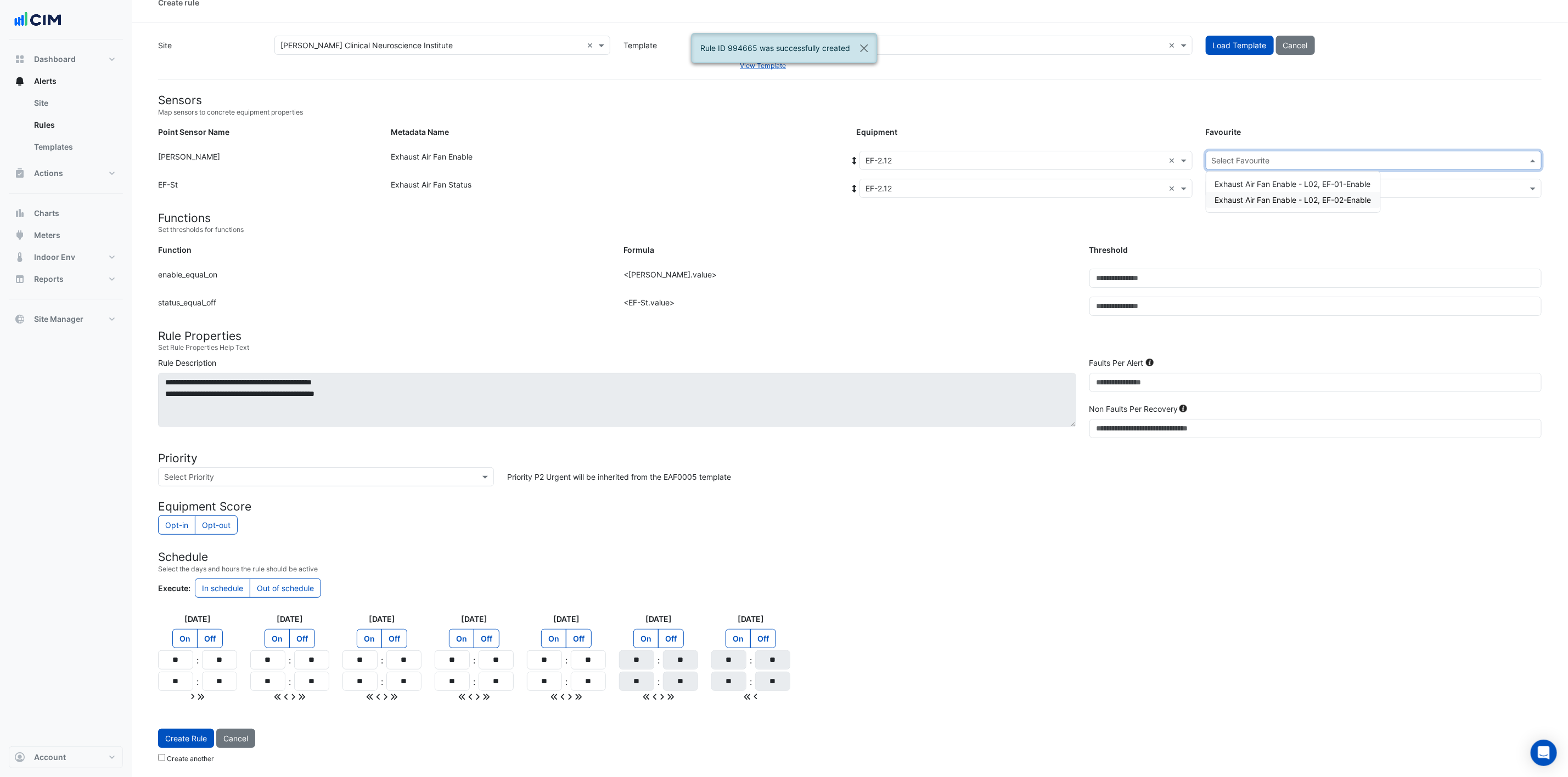
click at [1053, 195] on span "Exhaust Air Fan Enable - L02, EF-02-Enable" at bounding box center [1294, 200] width 156 height 10
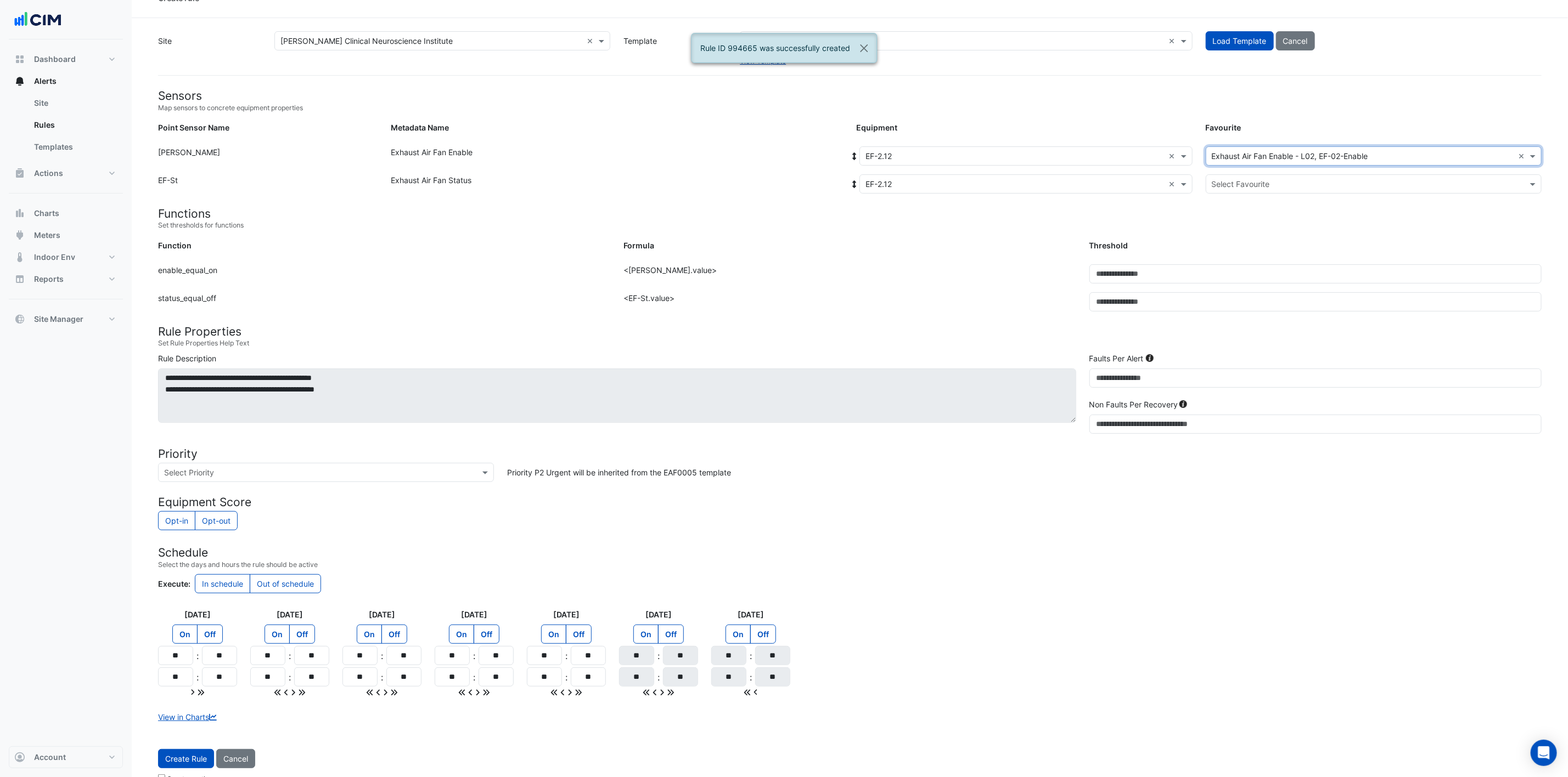
click at [1053, 179] on input "text" at bounding box center [1362, 184] width 302 height 11
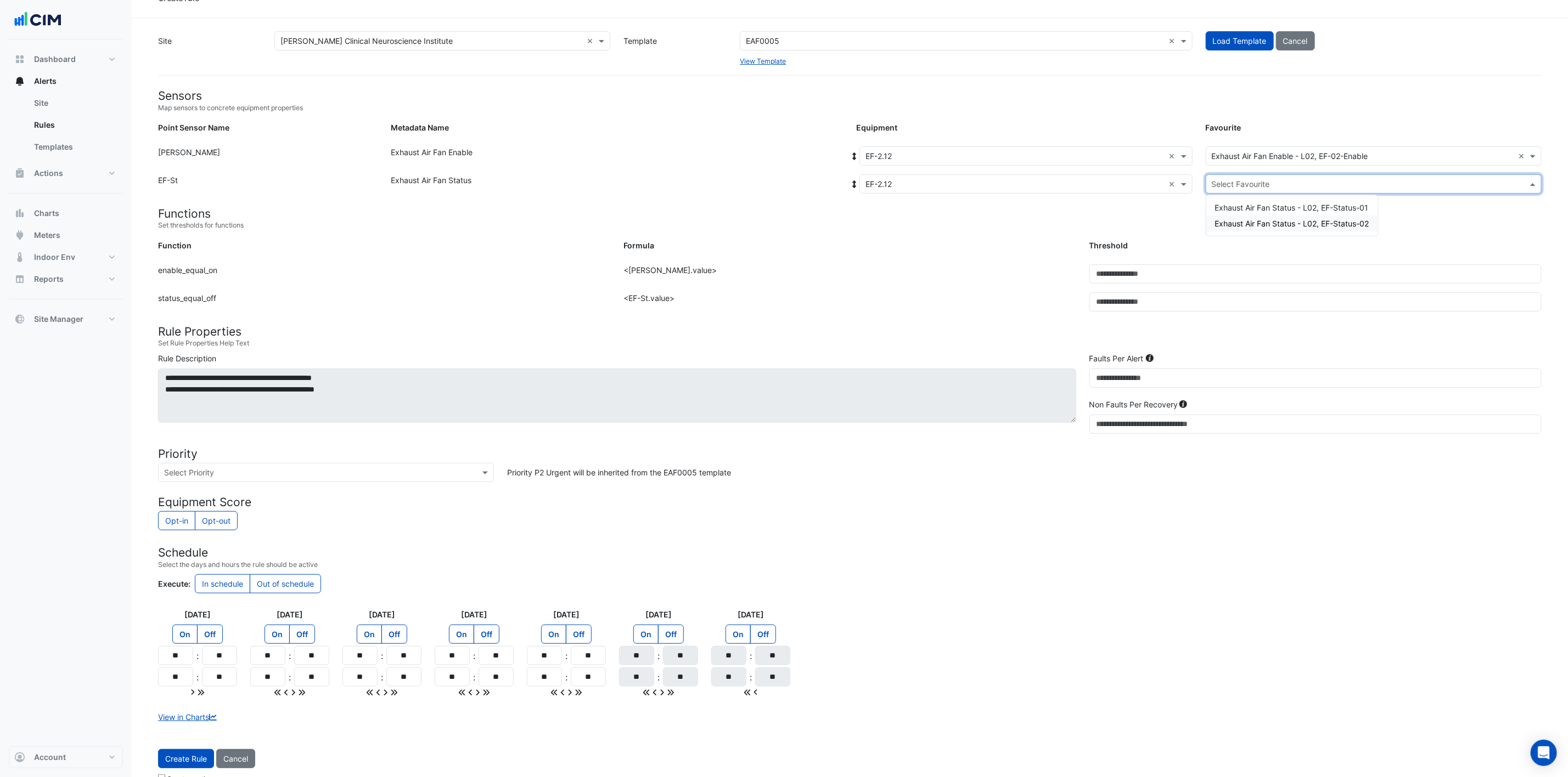
click at [1053, 223] on span "Exhaust Air Fan Status - L02, EF-Status-02" at bounding box center [1292, 223] width 154 height 10
click at [183, 518] on button "Create Rule" at bounding box center [186, 759] width 56 height 19
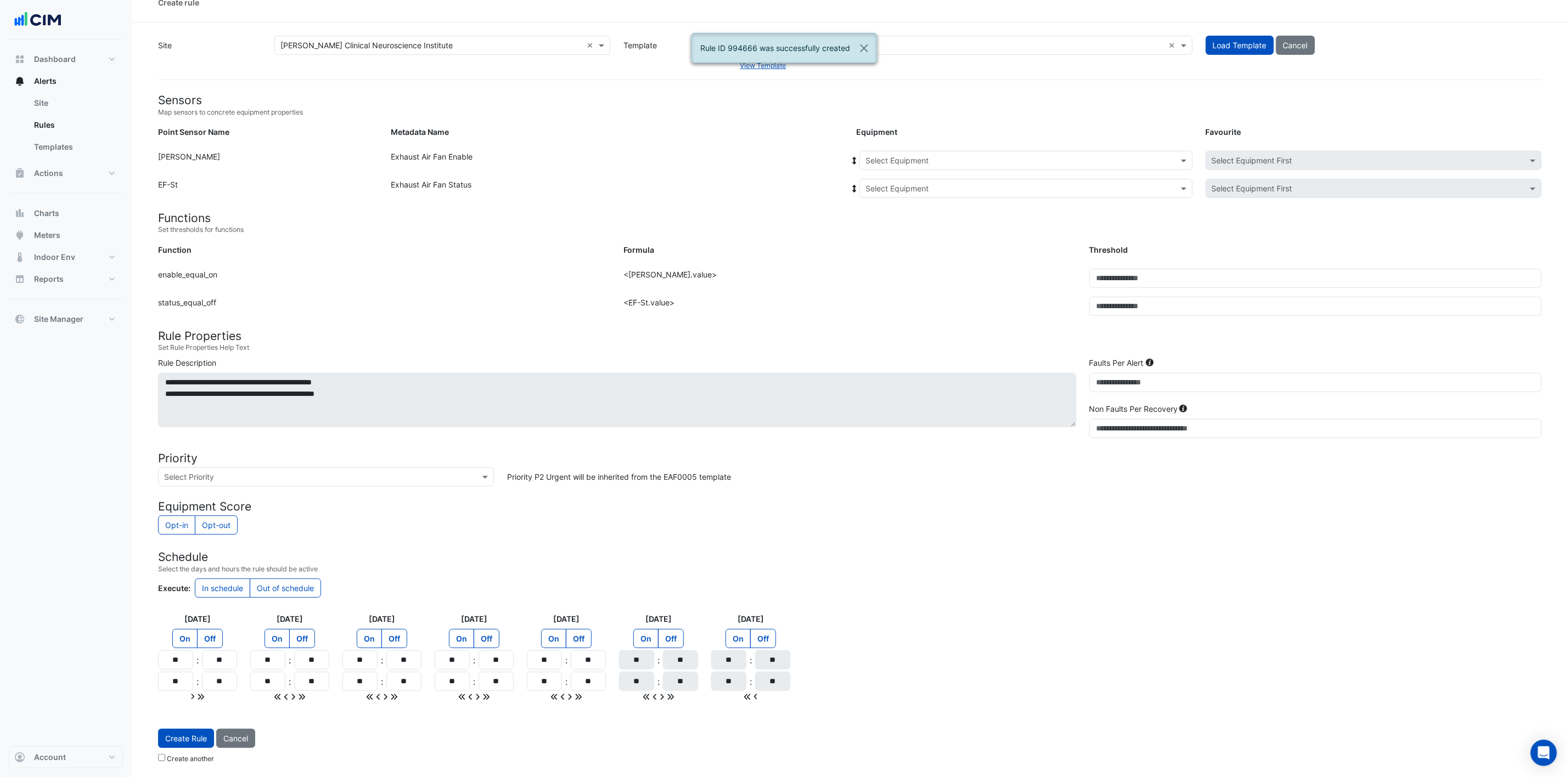
click at [934, 167] on ng-select "Select Equipment" at bounding box center [1025, 160] width 333 height 19
click at [899, 239] on div "EF-2.15" at bounding box center [926, 245] width 132 height 16
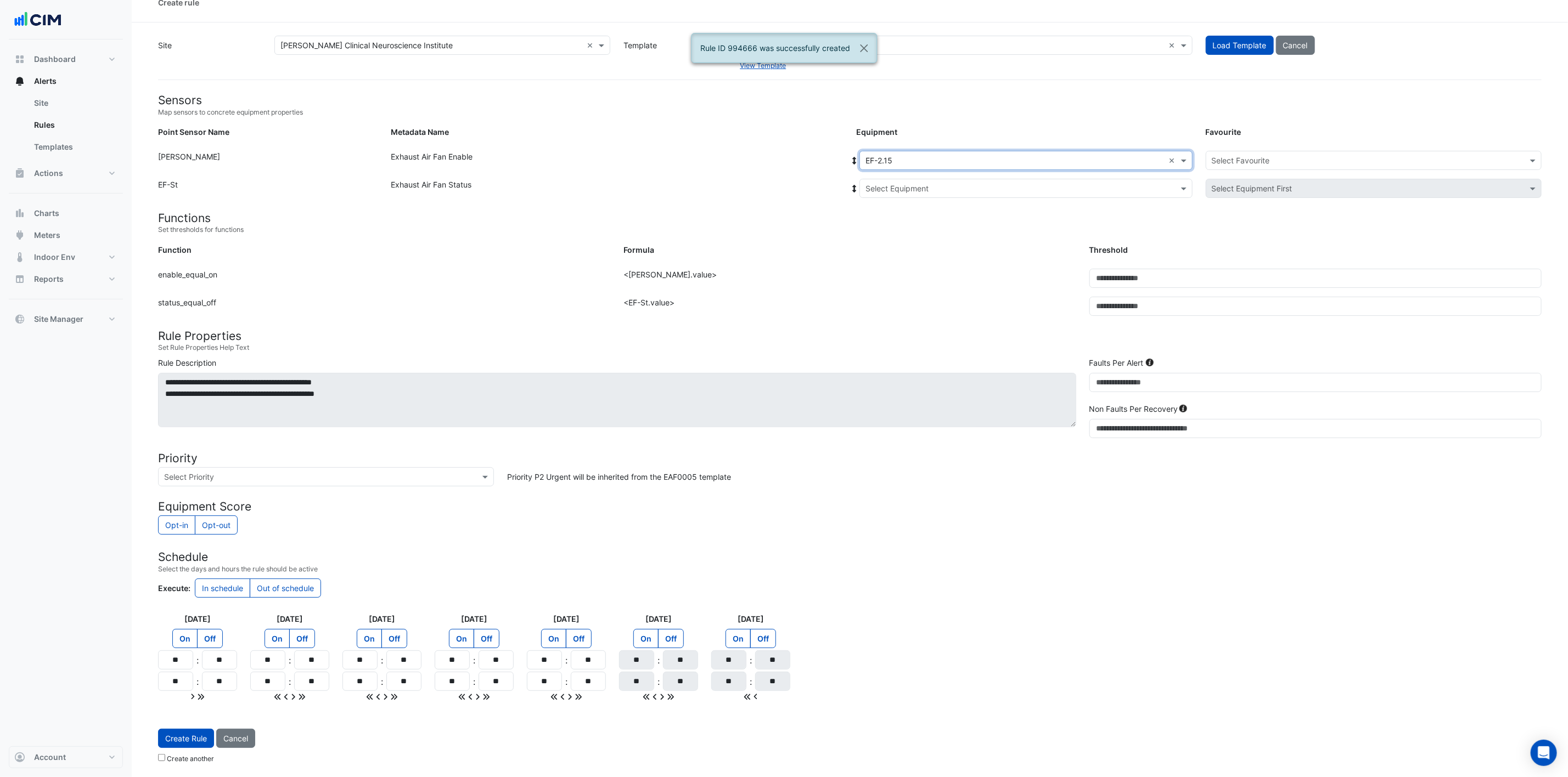
click at [937, 184] on input "text" at bounding box center [1014, 189] width 299 height 11
click at [916, 220] on div "EF-2.15" at bounding box center [930, 228] width 141 height 16
click at [1053, 156] on input "text" at bounding box center [1362, 161] width 302 height 11
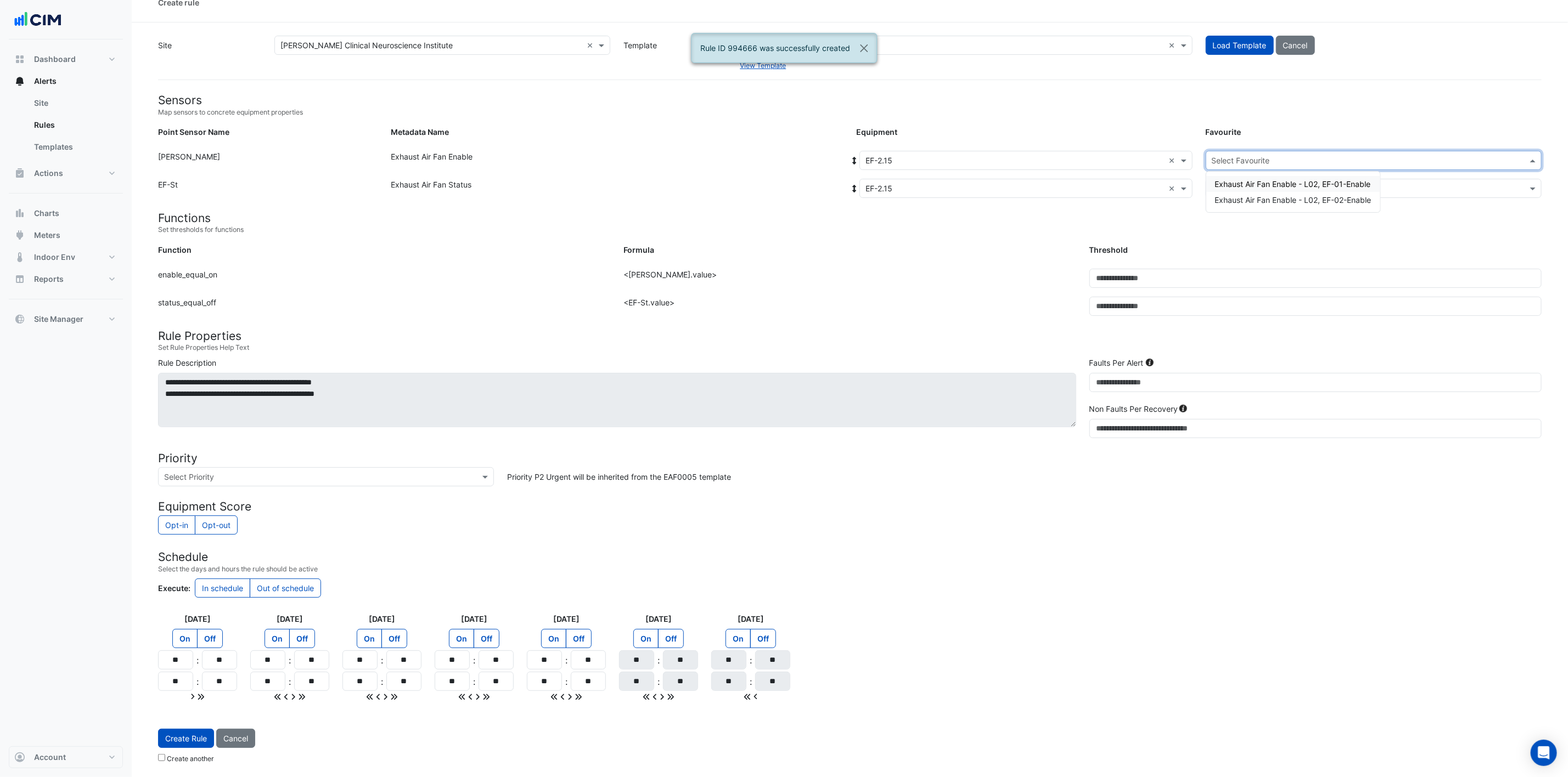
click at [1053, 182] on span "Exhaust Air Fan Enable - L02, EF-01-Enable" at bounding box center [1293, 184] width 156 height 10
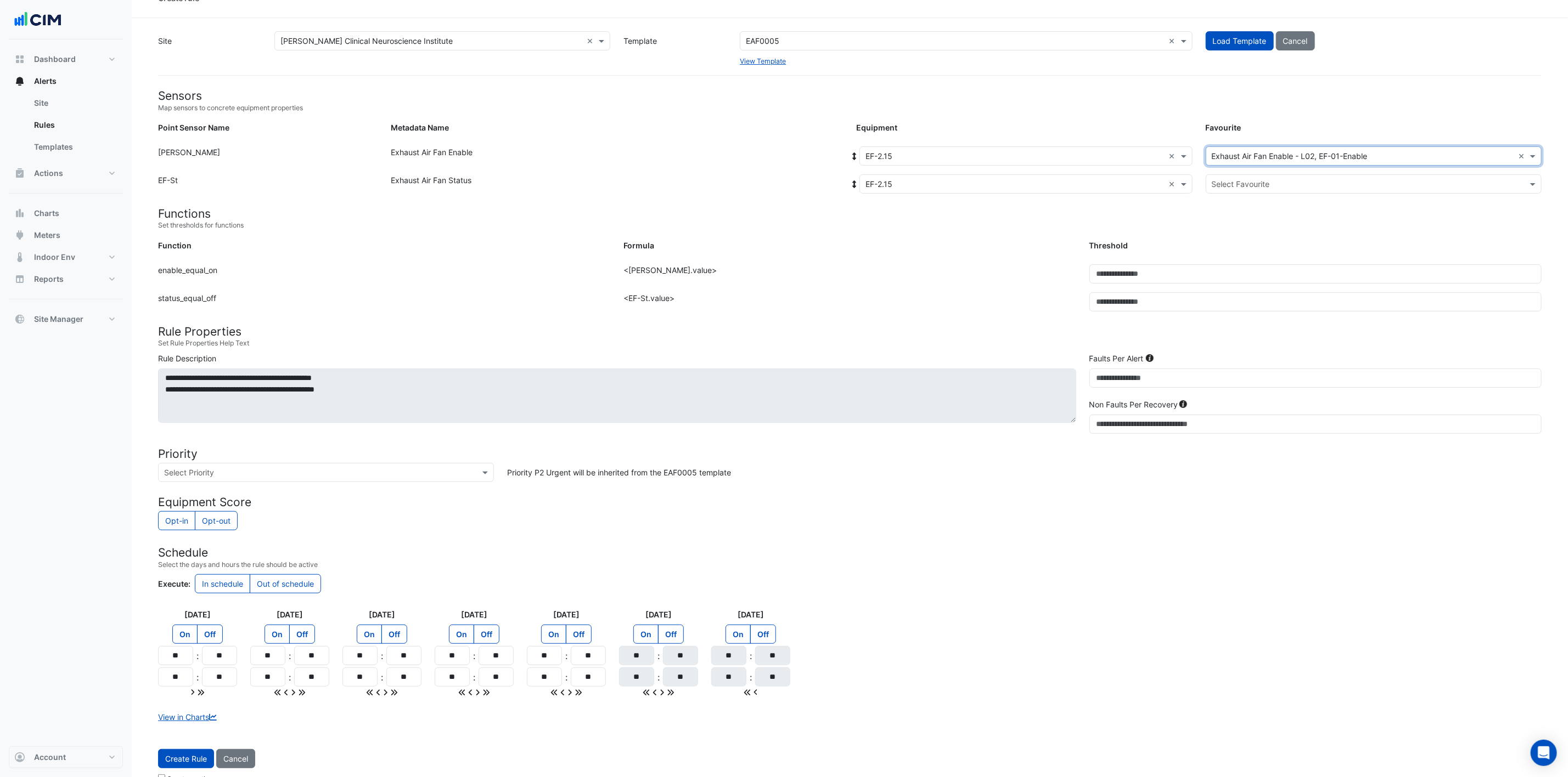
click at [1053, 179] on input "text" at bounding box center [1362, 184] width 302 height 11
click at [1053, 207] on span "Exhaust Air Fan Status - L02, EF-Status-01" at bounding box center [1292, 207] width 154 height 10
click at [182, 518] on button "Create Rule" at bounding box center [186, 759] width 56 height 19
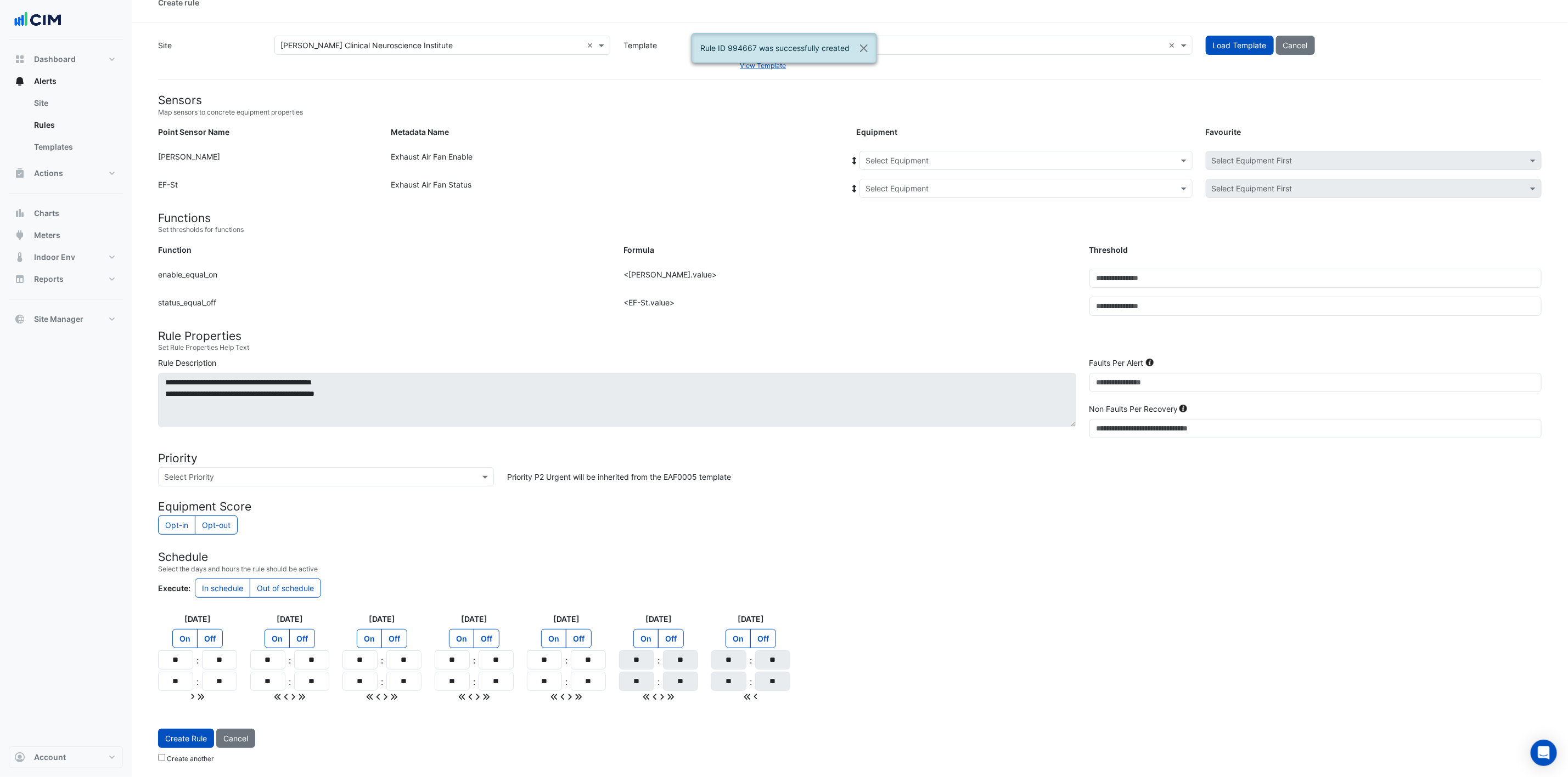
click at [938, 160] on input "text" at bounding box center [1014, 161] width 299 height 11
click at [914, 231] on div "EF-2.12" at bounding box center [926, 229] width 132 height 16
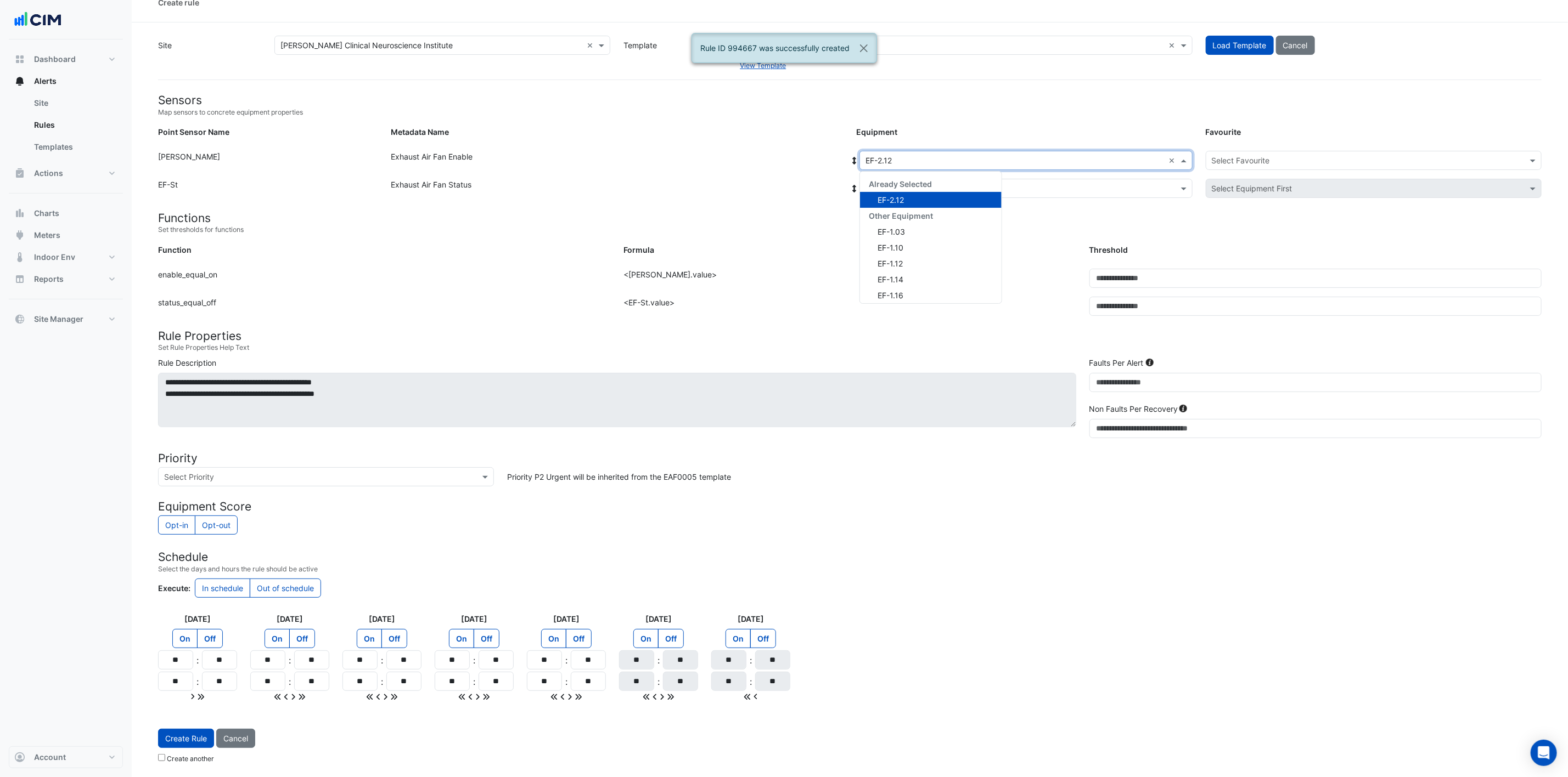
click at [938, 156] on input "text" at bounding box center [1014, 161] width 299 height 11
click at [906, 269] on div "EF-2.15" at bounding box center [930, 277] width 141 height 16
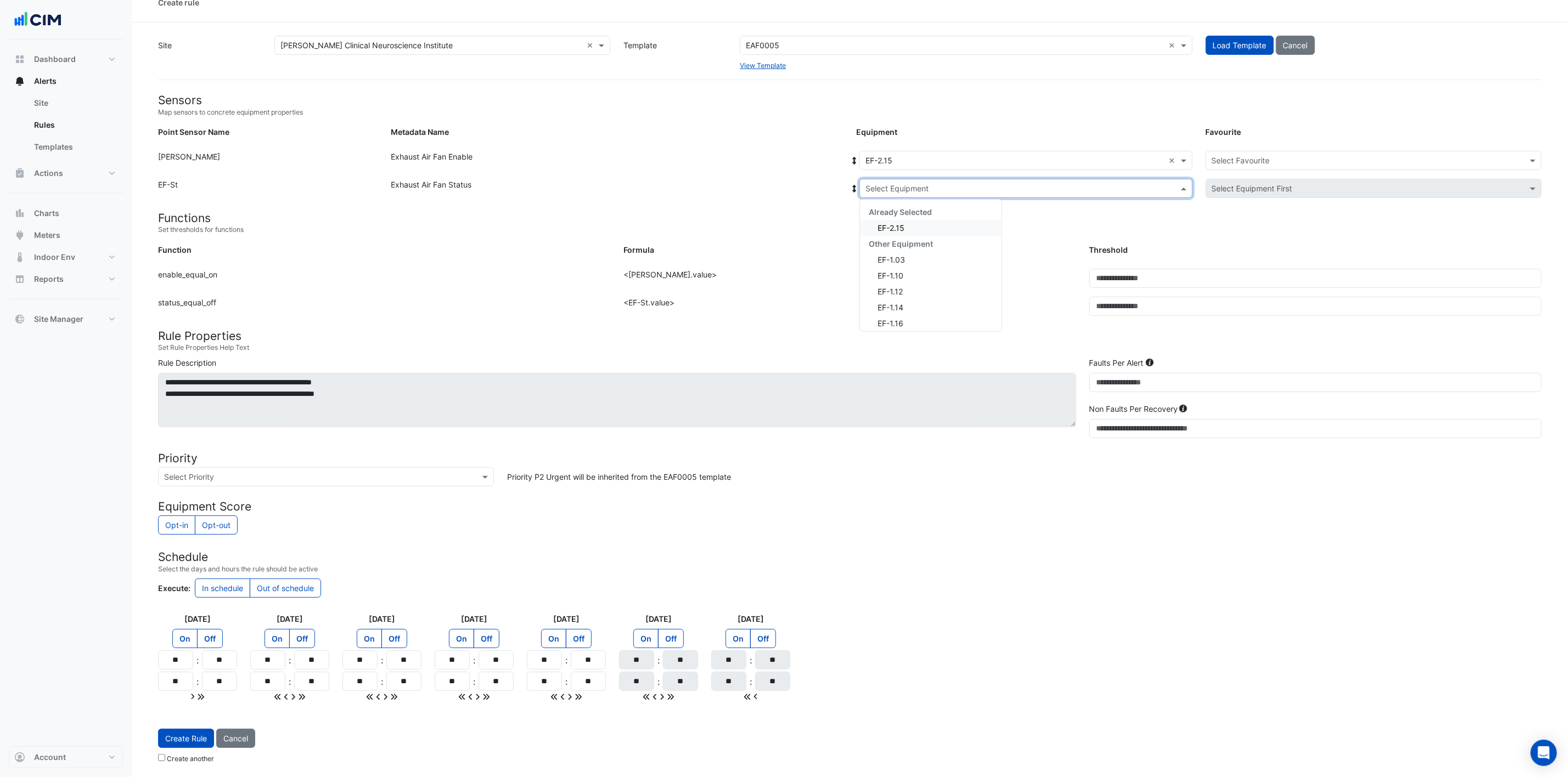
click at [950, 179] on div "Select Equipment" at bounding box center [1025, 188] width 333 height 19
click at [917, 220] on div "EF-2.15" at bounding box center [930, 228] width 141 height 16
click at [1053, 143] on form "Sensors Map sensors to concrete equipment properties Point Sensor Name Metadata…" at bounding box center [850, 431] width 1384 height 676
click at [1053, 156] on input "text" at bounding box center [1362, 161] width 302 height 11
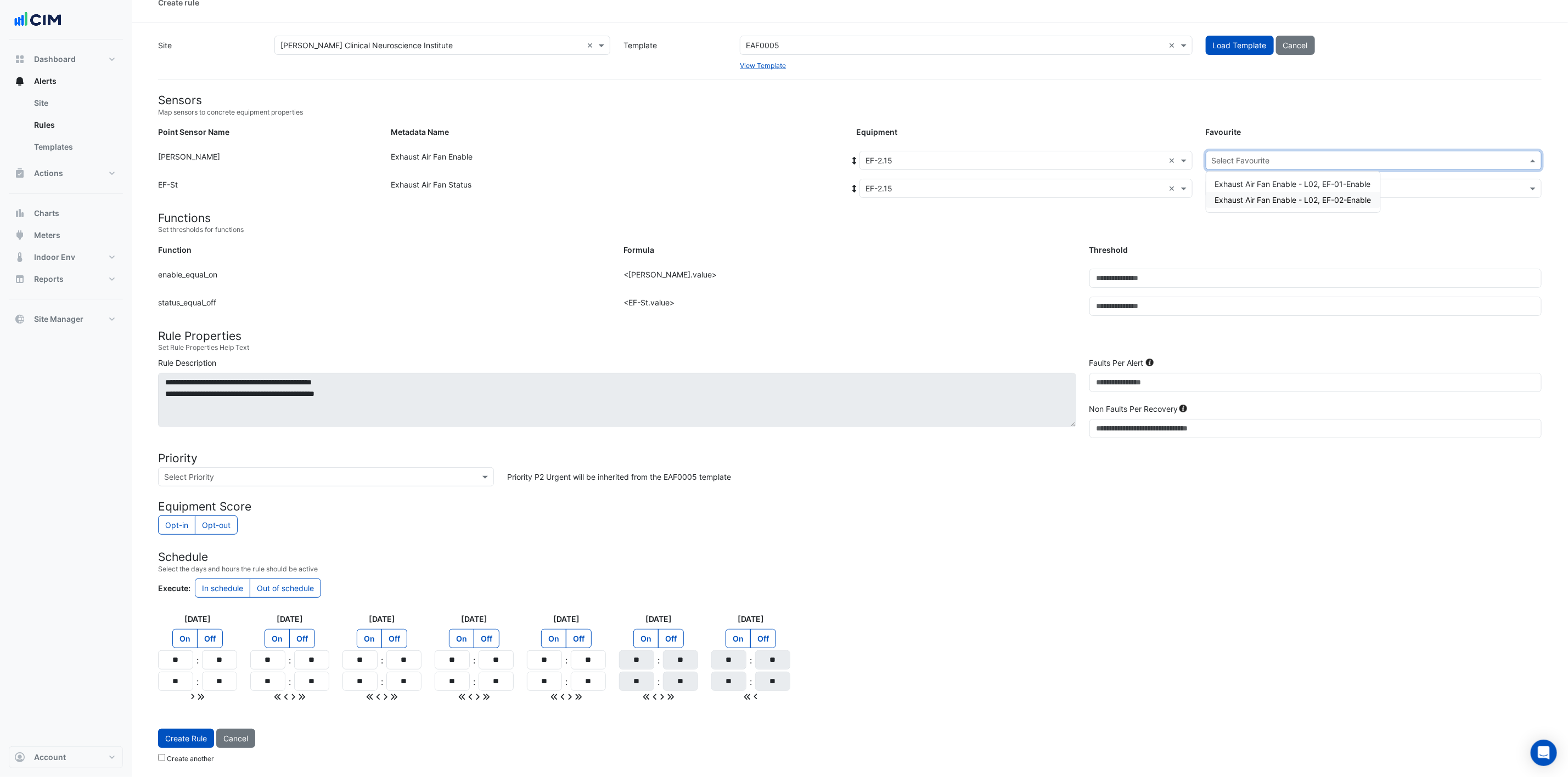
click at [1053, 195] on span "Exhaust Air Fan Enable - L02, EF-02-Enable" at bounding box center [1294, 200] width 156 height 10
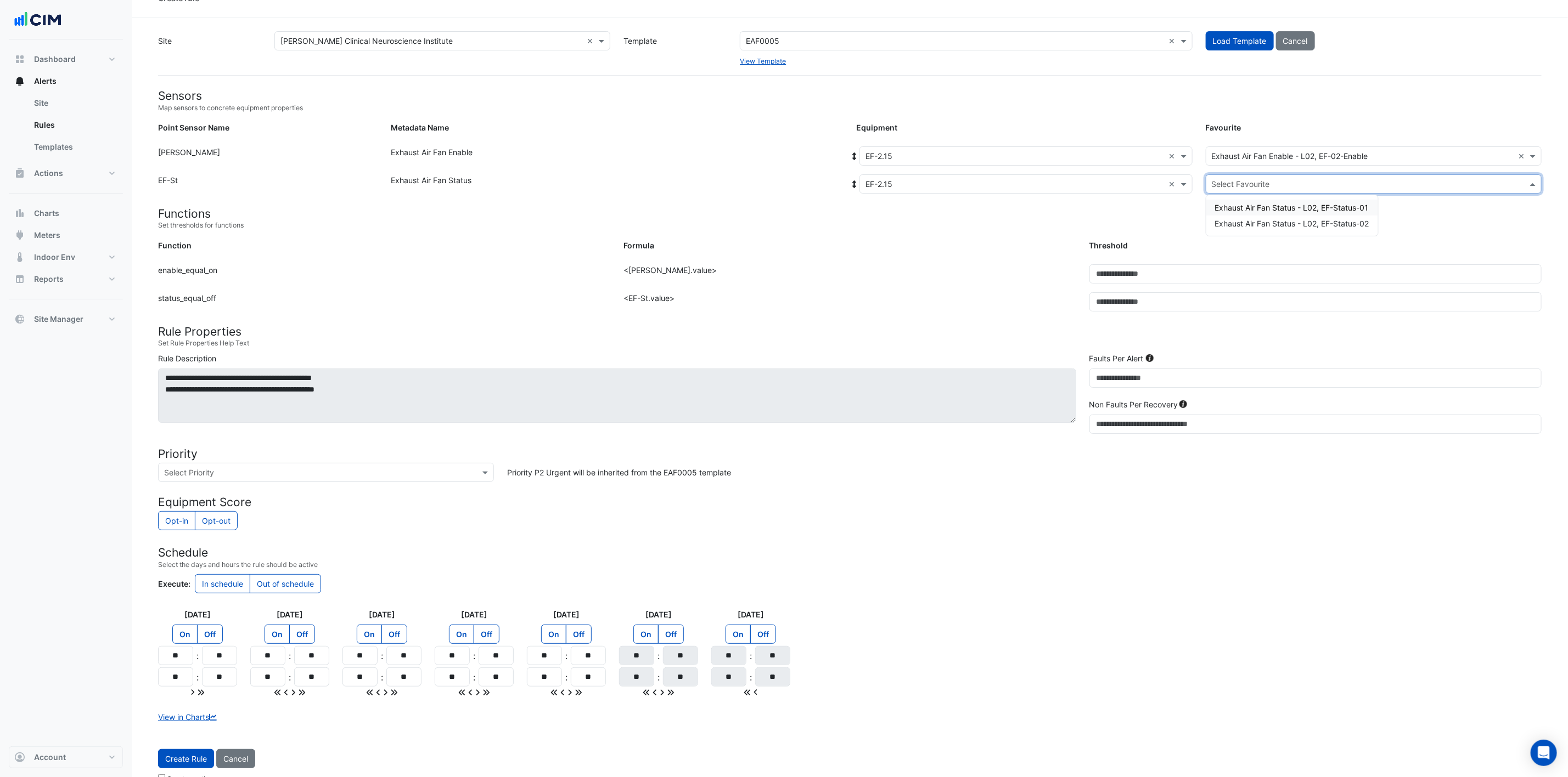
click at [1053, 184] on input "text" at bounding box center [1362, 184] width 302 height 11
click at [1053, 217] on div "Exhaust Air Fan Status - L02, EF-Status-02" at bounding box center [1292, 223] width 172 height 16
click at [189, 518] on button "Create Rule" at bounding box center [186, 759] width 56 height 19
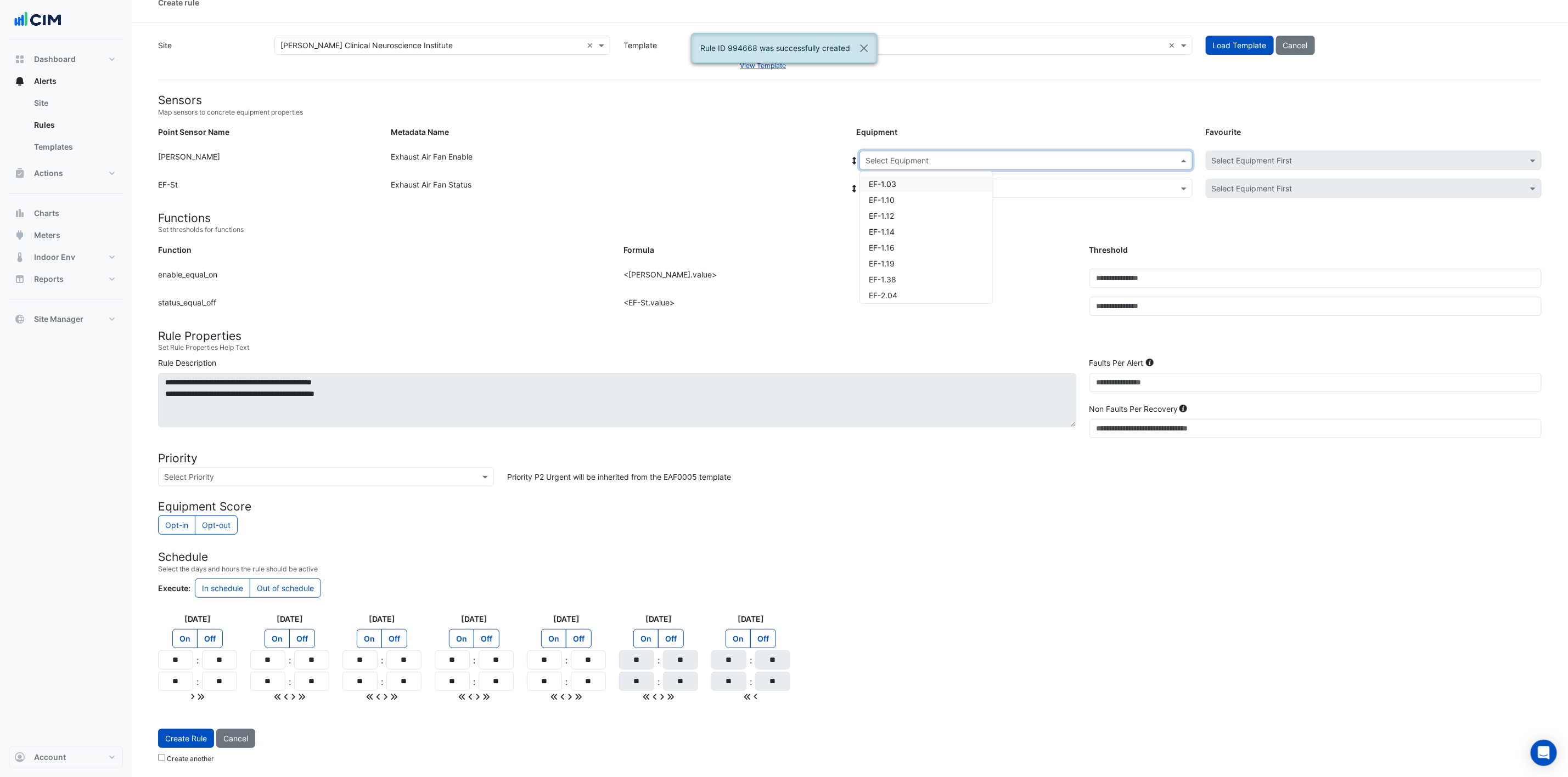
click at [975, 158] on input "text" at bounding box center [1014, 161] width 299 height 11
click at [909, 253] on div "EF-3.08" at bounding box center [926, 261] width 132 height 16
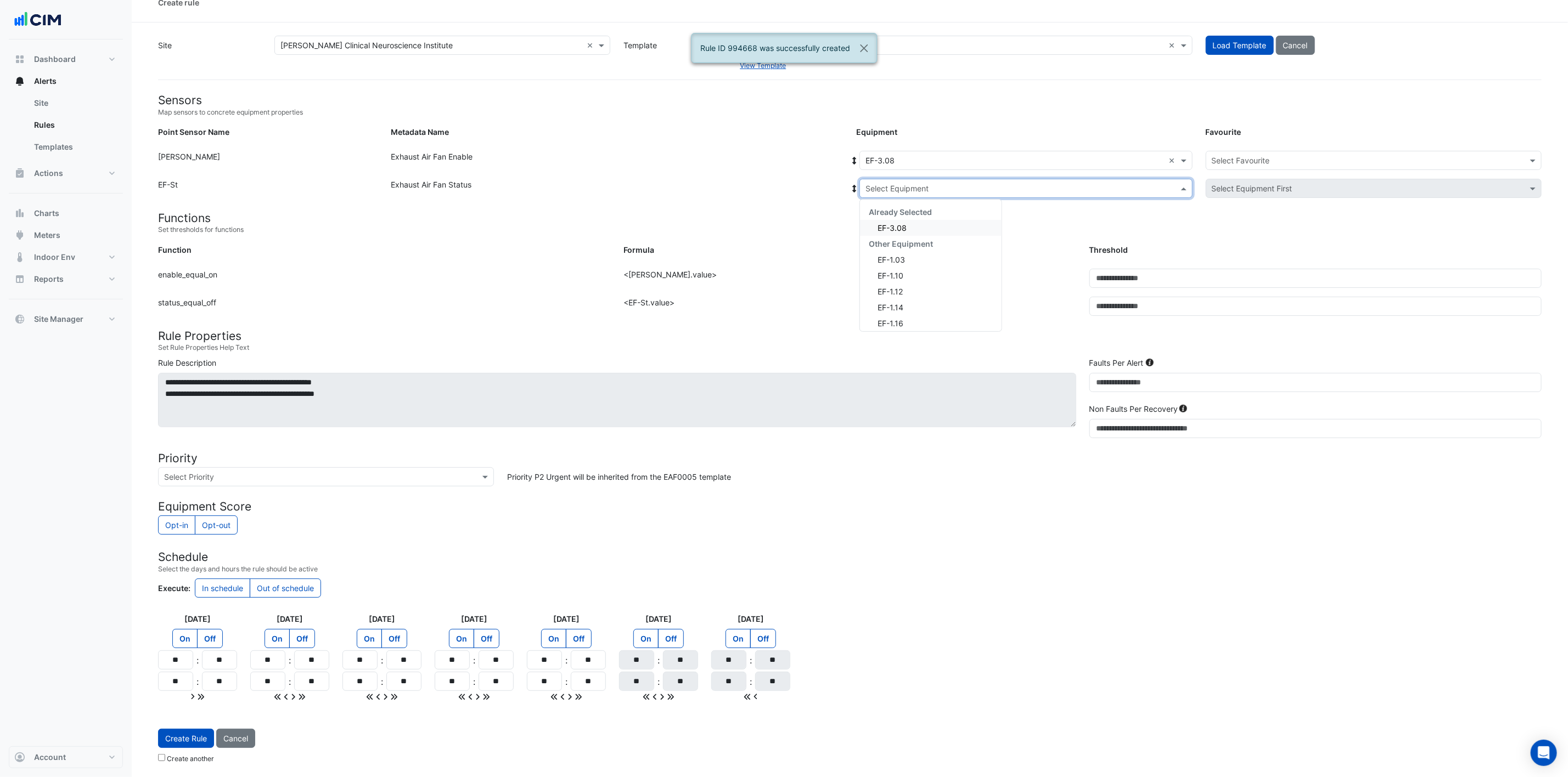
click at [964, 179] on div "Select Equipment" at bounding box center [1025, 188] width 333 height 19
click at [926, 220] on div "EF-3.08" at bounding box center [930, 228] width 141 height 16
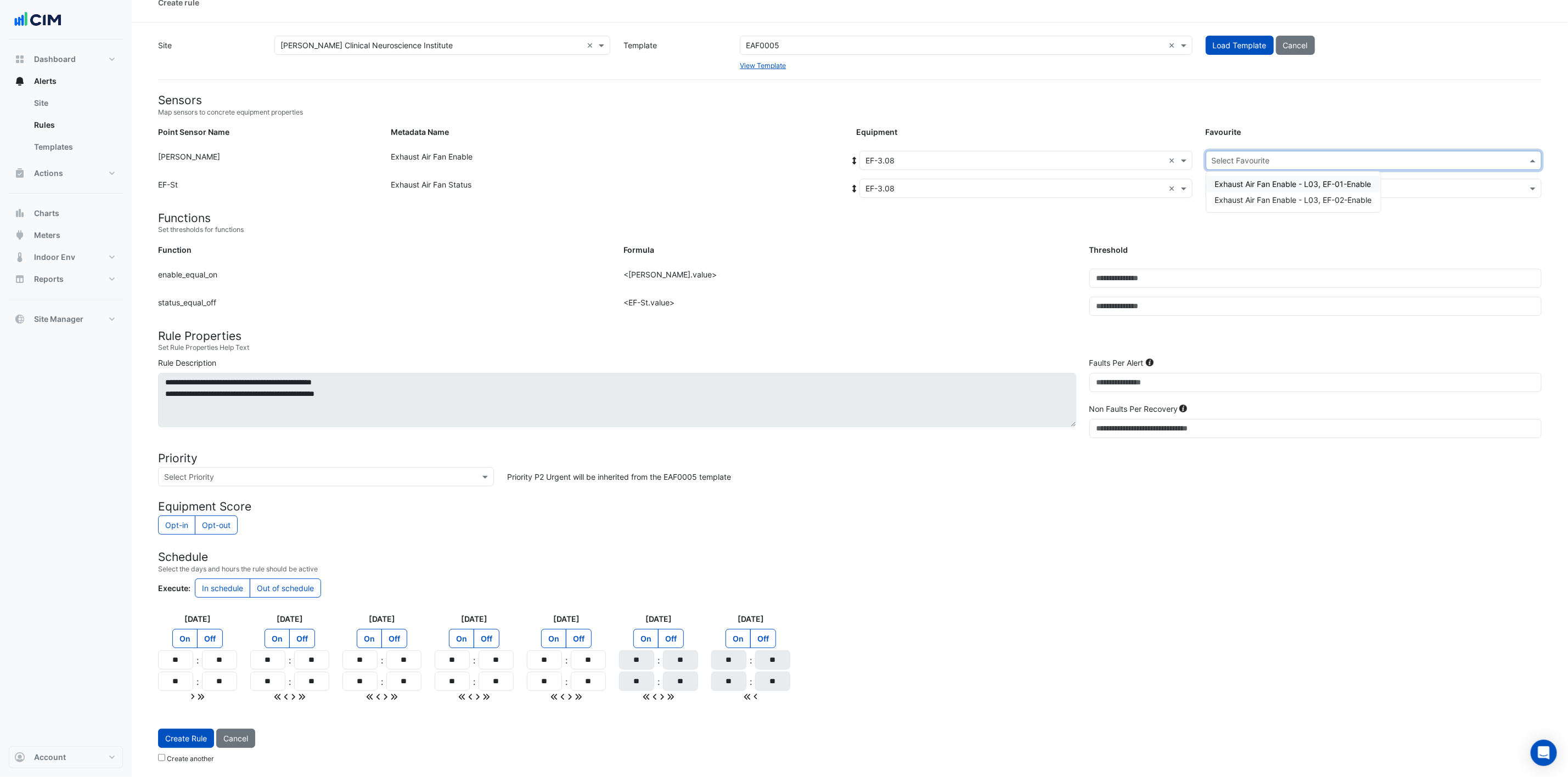
drag, startPoint x: 1243, startPoint y: 147, endPoint x: 1250, endPoint y: 160, distance: 14.8
click at [1053, 151] on div "Select Favourite" at bounding box center [1373, 160] width 336 height 19
click at [1053, 179] on span "Exhaust Air Fan Enable - L03, EF-01-Enable" at bounding box center [1294, 184] width 156 height 10
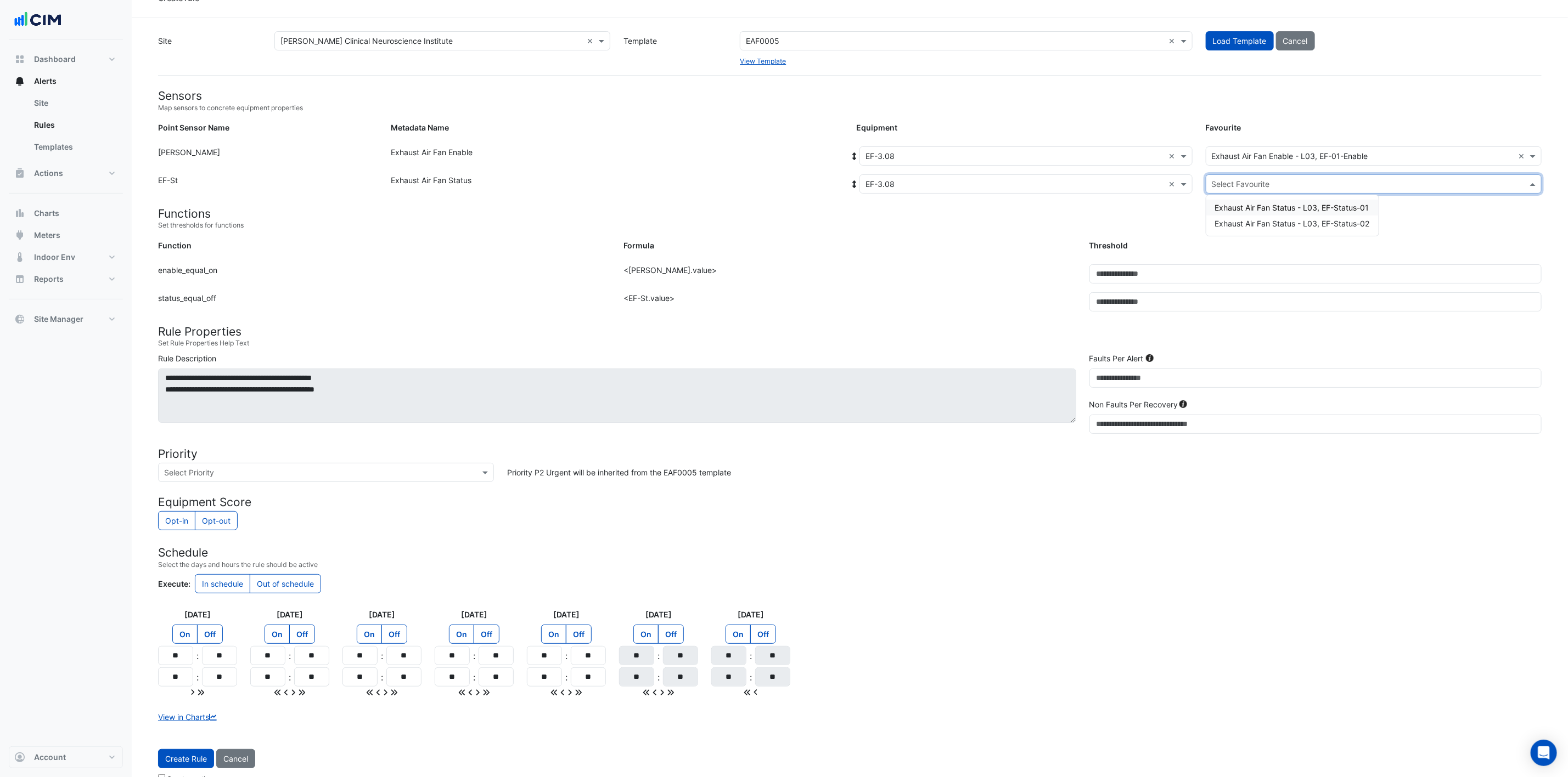
click at [1053, 175] on div "Select Favourite" at bounding box center [1373, 184] width 336 height 19
click at [1053, 201] on div "Exhaust Air Fan Status - L03, EF-Status-01" at bounding box center [1293, 207] width 172 height 16
click at [186, 518] on button "Create Rule" at bounding box center [186, 759] width 56 height 19
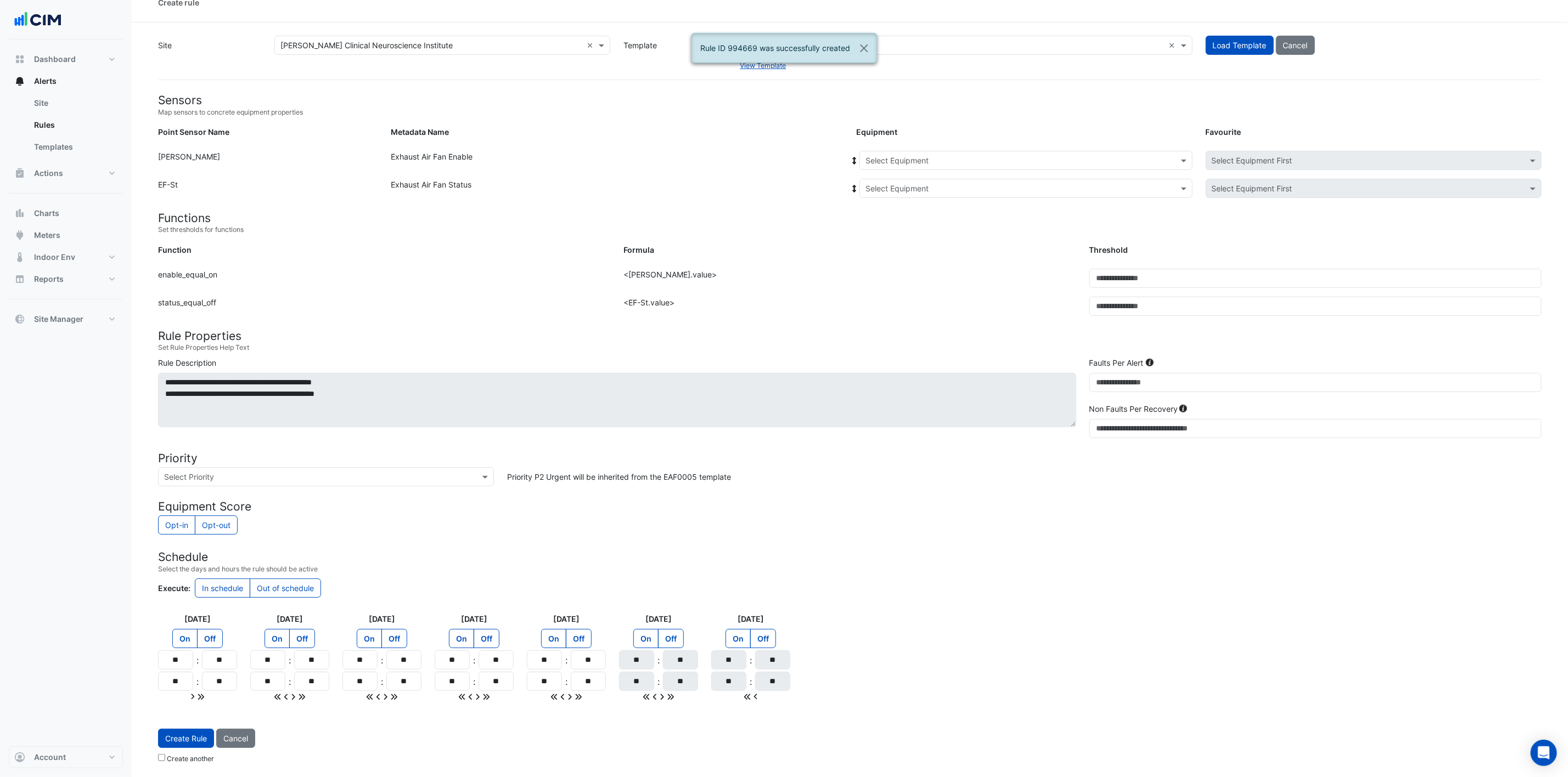
click at [977, 158] on input "text" at bounding box center [1014, 161] width 299 height 11
click at [921, 253] on div "EF-3.08" at bounding box center [926, 261] width 132 height 16
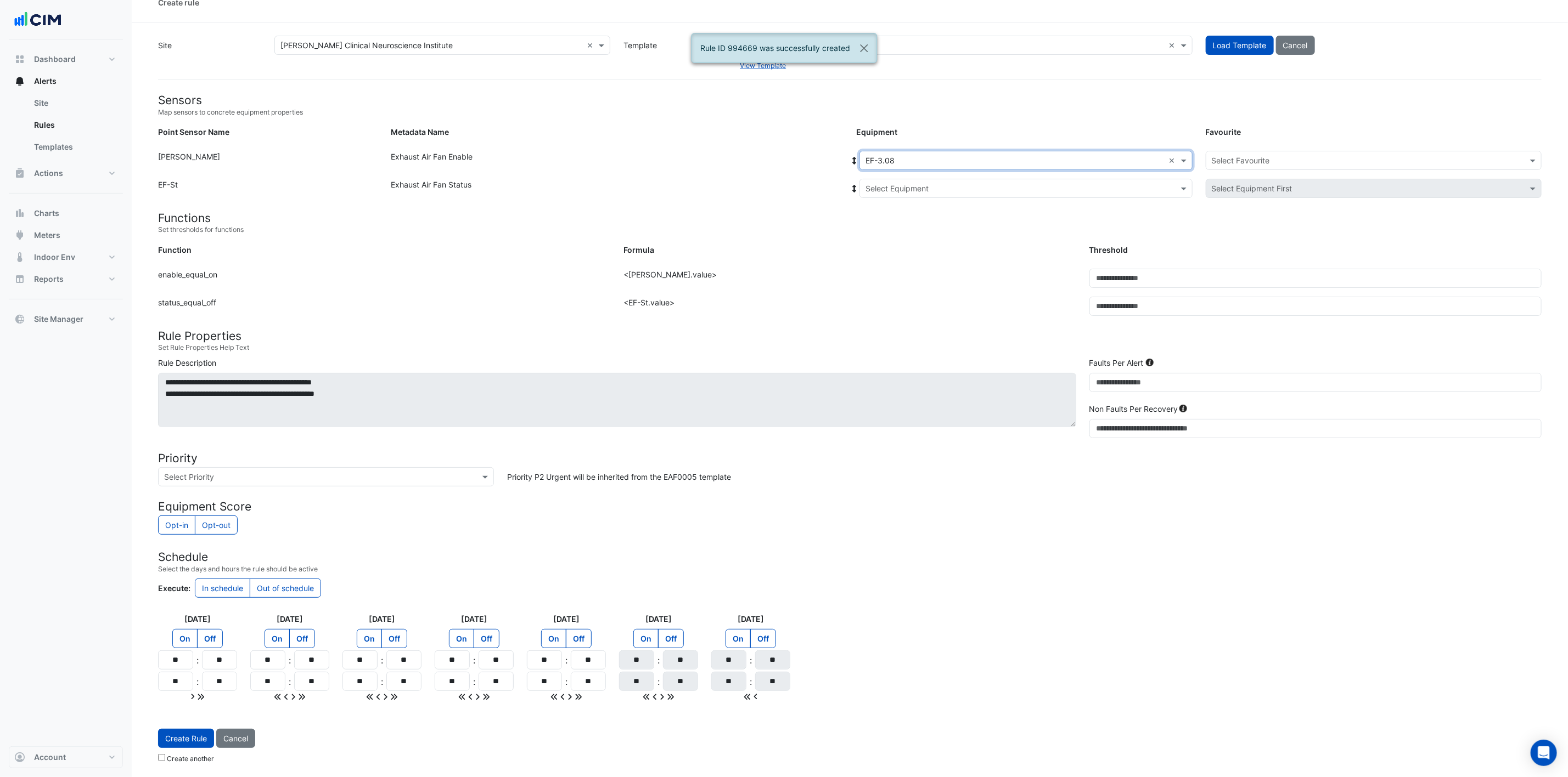
click at [952, 183] on input "text" at bounding box center [1014, 189] width 299 height 11
drag, startPoint x: 926, startPoint y: 223, endPoint x: 1005, endPoint y: 187, distance: 86.8
click at [926, 223] on div "EF-3.08" at bounding box center [930, 228] width 141 height 16
click at [1053, 151] on div "Select Favourite" at bounding box center [1373, 160] width 336 height 19
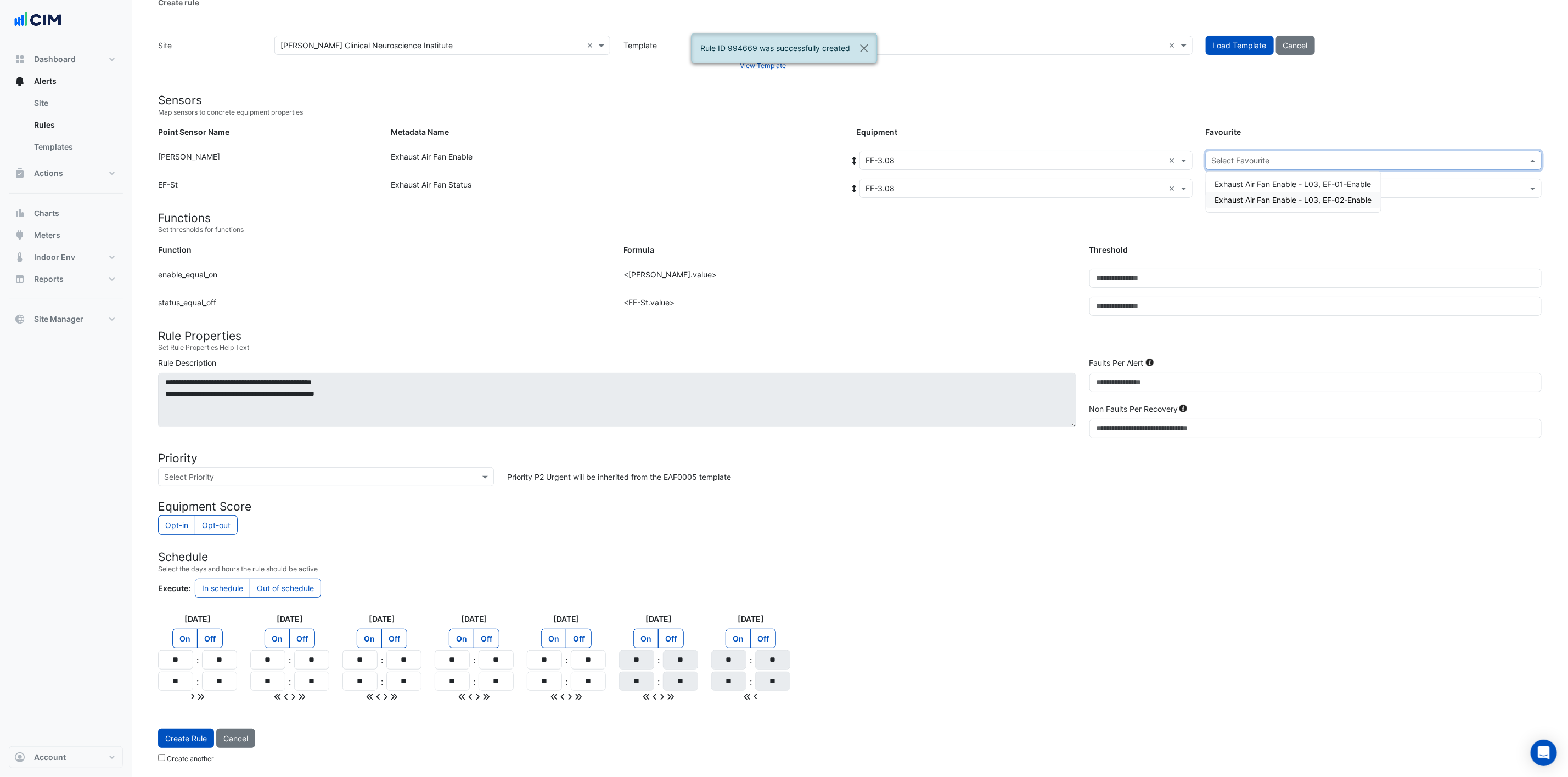
click at [1053, 195] on span "Exhaust Air Fan Enable - L03, EF-02-Enable" at bounding box center [1294, 200] width 157 height 10
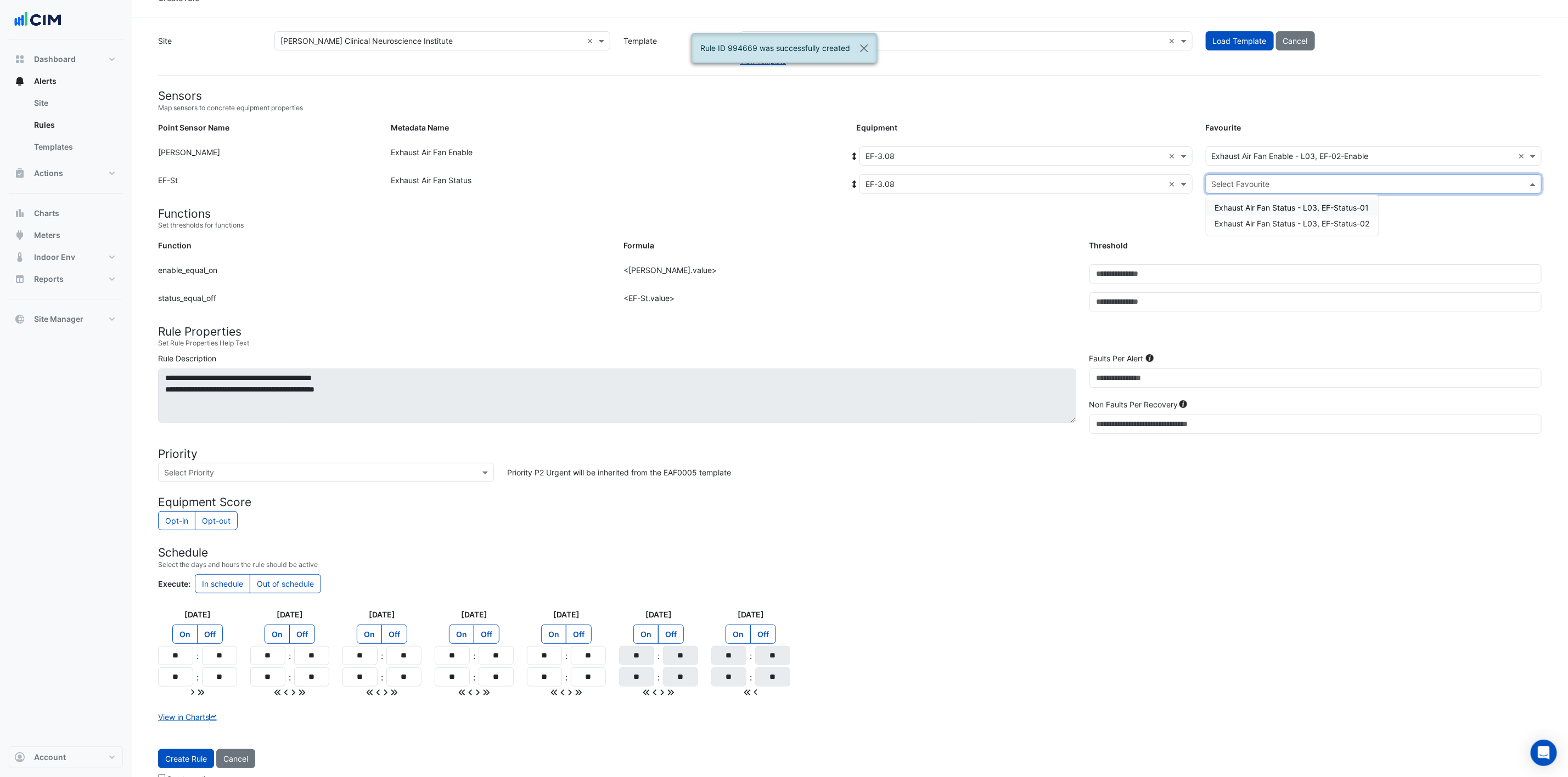
click at [1053, 173] on form "Sensors Map sensors to concrete equipment properties Point Sensor Name Metadata…" at bounding box center [850, 438] width 1384 height 700
click at [1053, 187] on input "text" at bounding box center [1362, 184] width 302 height 11
click at [1053, 217] on div "Exhaust Air Fan Status - L03, EF-Status-02" at bounding box center [1293, 223] width 172 height 16
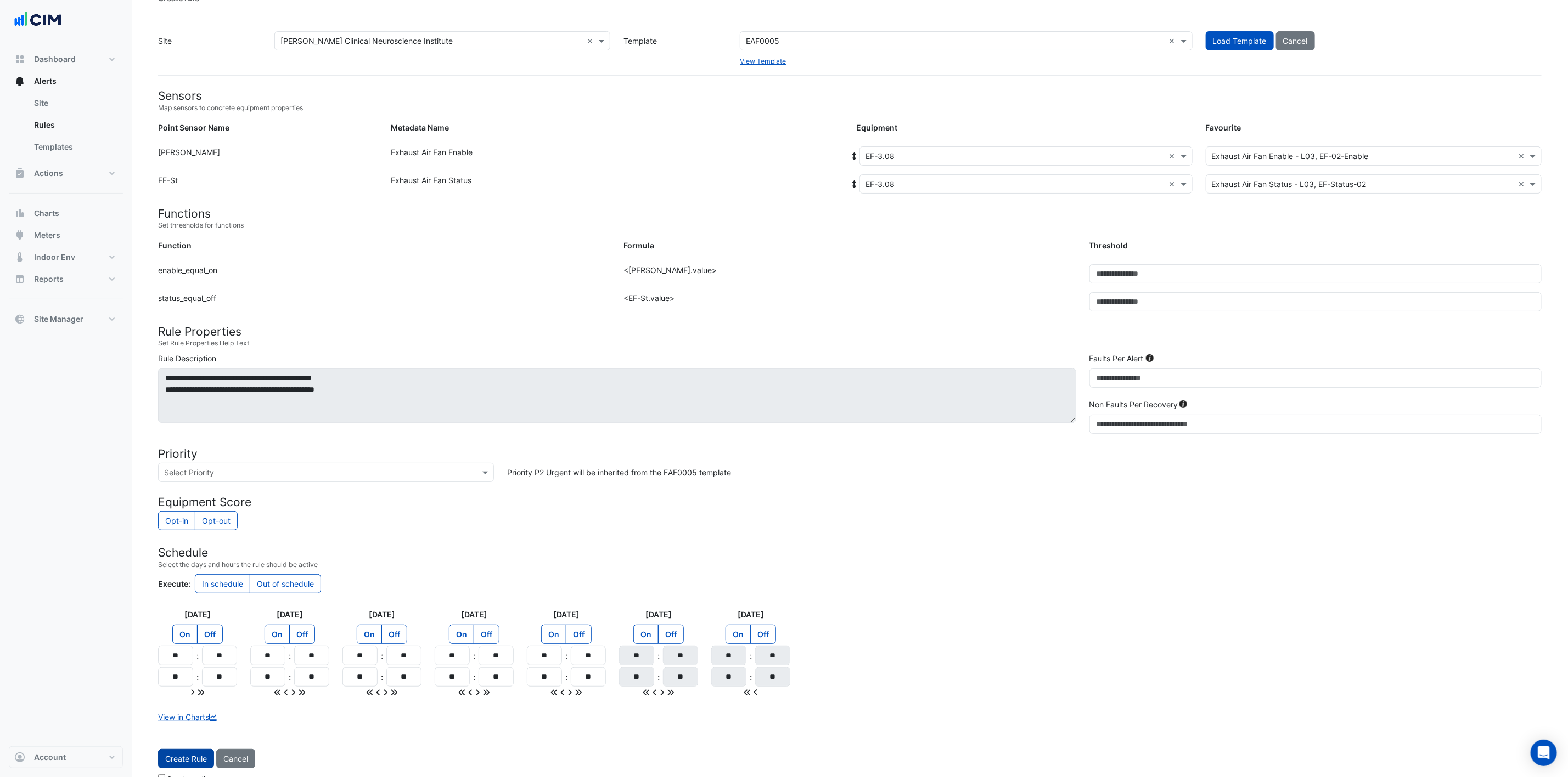
click at [191, 518] on button "Create Rule" at bounding box center [186, 759] width 56 height 19
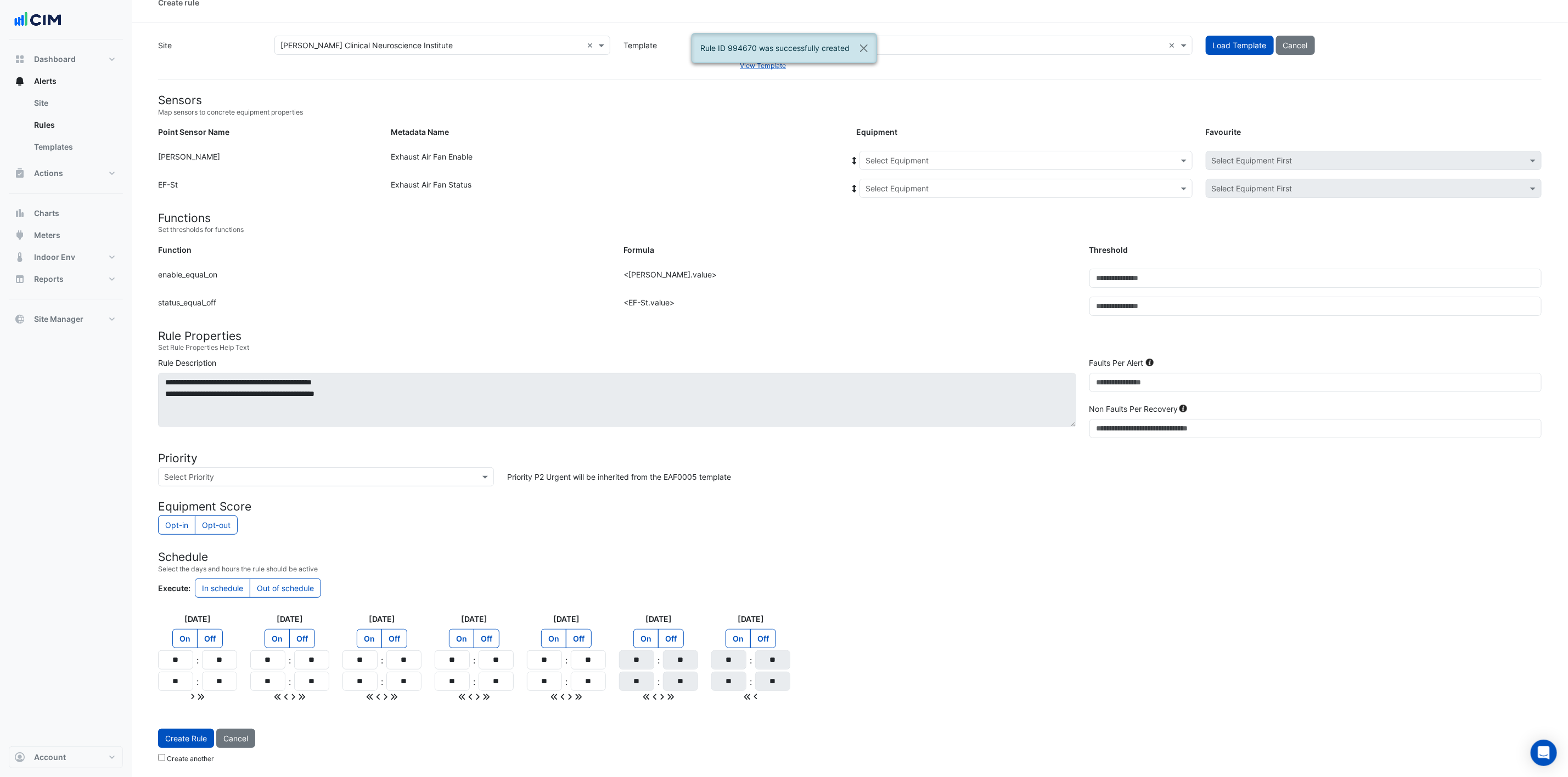
click at [1053, 156] on input "text" at bounding box center [1014, 161] width 299 height 11
click at [914, 191] on div "EF-3.09" at bounding box center [926, 195] width 132 height 16
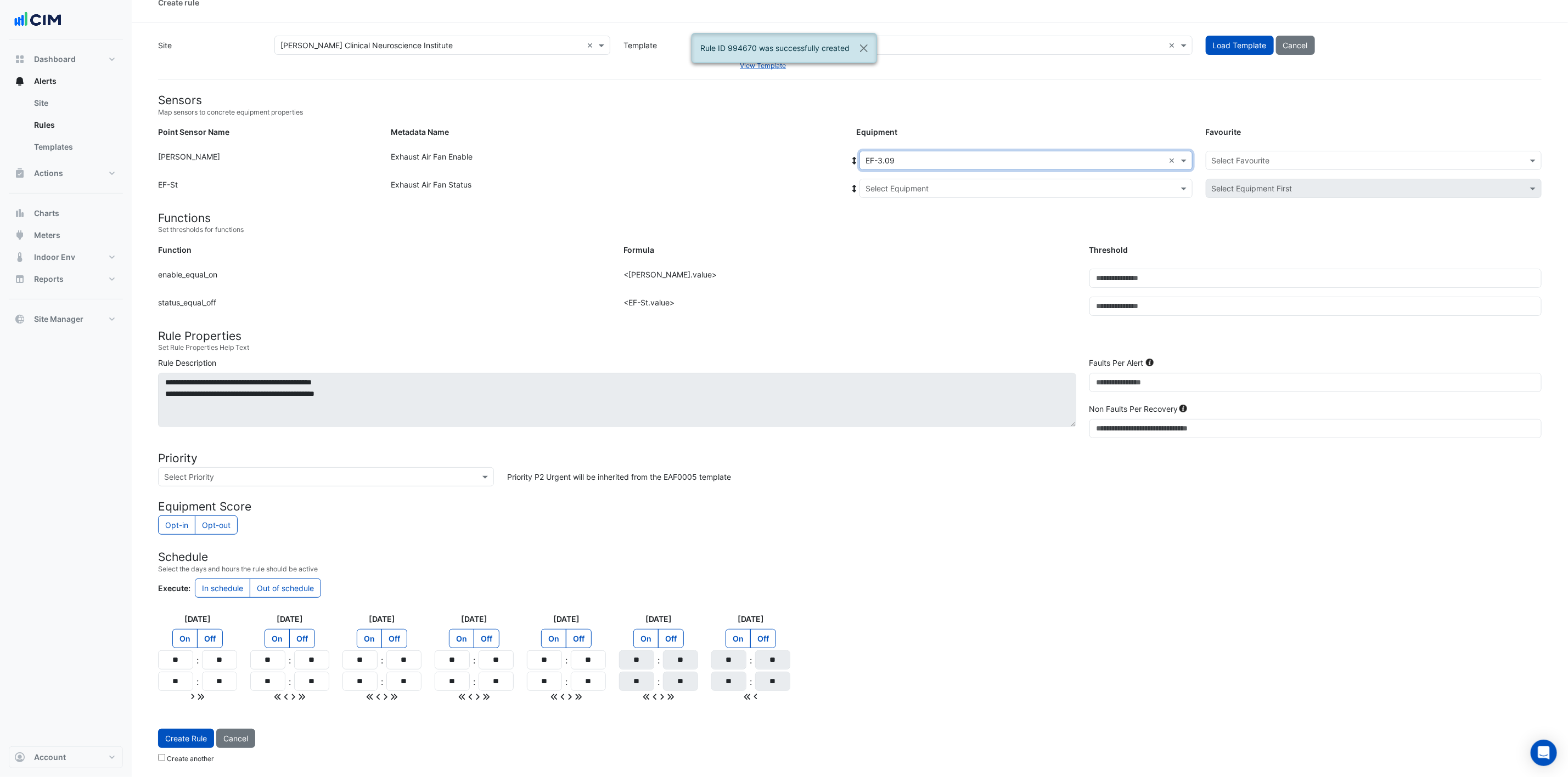
click at [910, 183] on input "text" at bounding box center [1014, 189] width 299 height 11
click at [909, 221] on div "EF-3.09" at bounding box center [930, 228] width 141 height 16
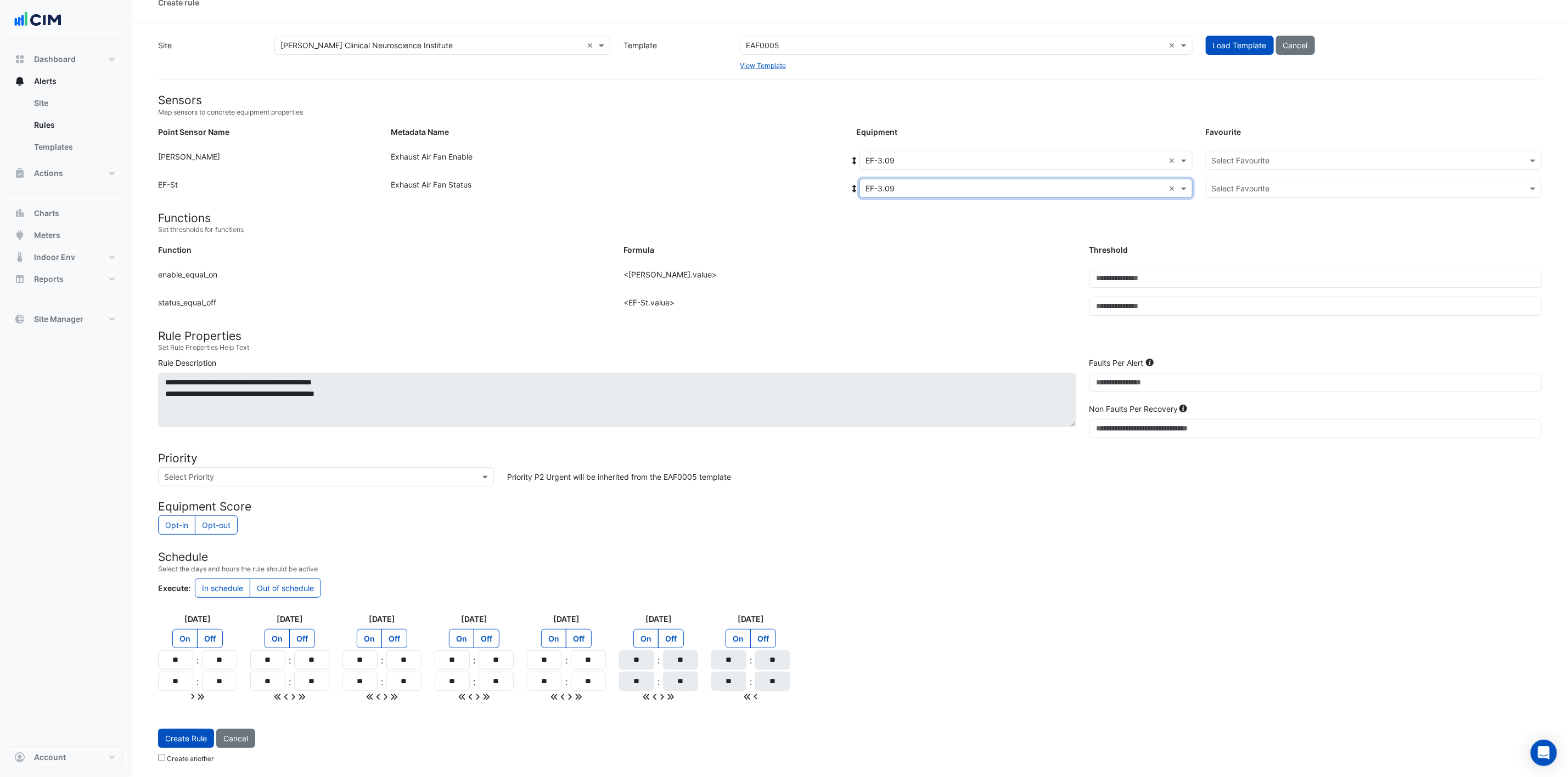
click at [1053, 156] on input "text" at bounding box center [1362, 161] width 302 height 11
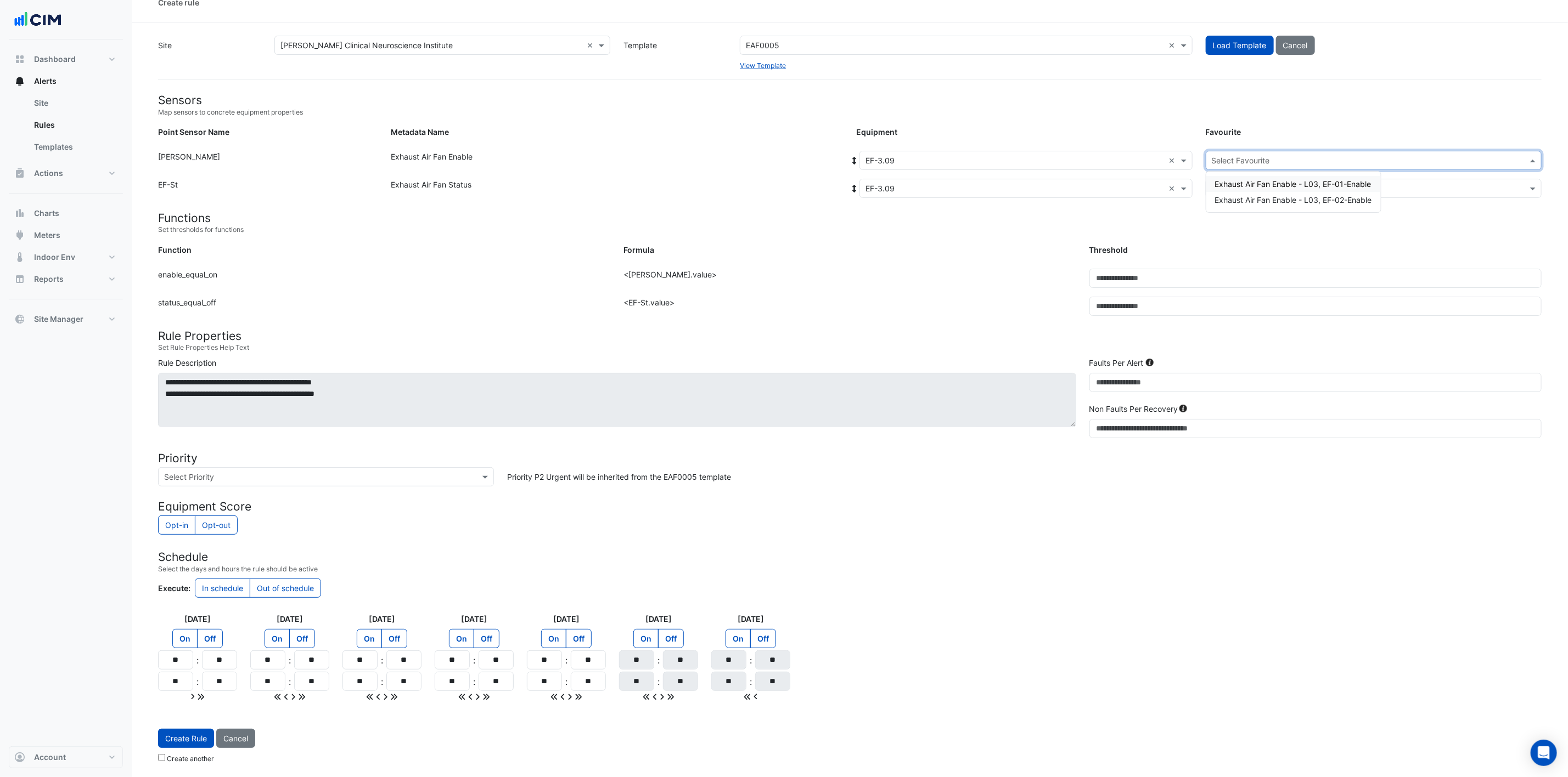
click at [1053, 180] on span "Exhaust Air Fan Enable - L03, EF-01-Enable" at bounding box center [1294, 184] width 156 height 10
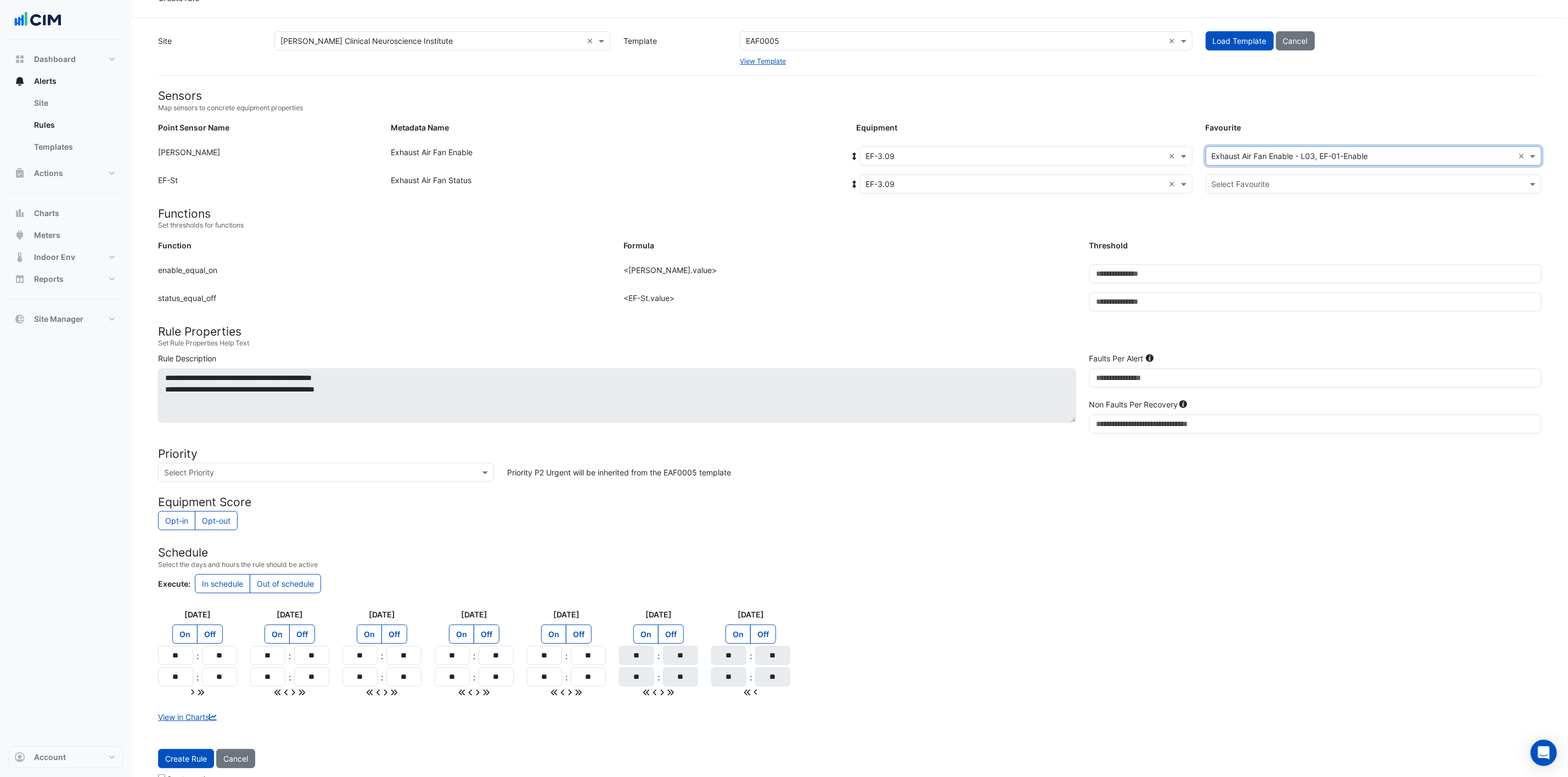
click at [1053, 179] on input "text" at bounding box center [1362, 184] width 302 height 11
click at [1053, 207] on span "Exhaust Air Fan Status - L03, EF-Status-01" at bounding box center [1292, 207] width 154 height 10
click at [190, 518] on button "Create Rule" at bounding box center [186, 759] width 56 height 19
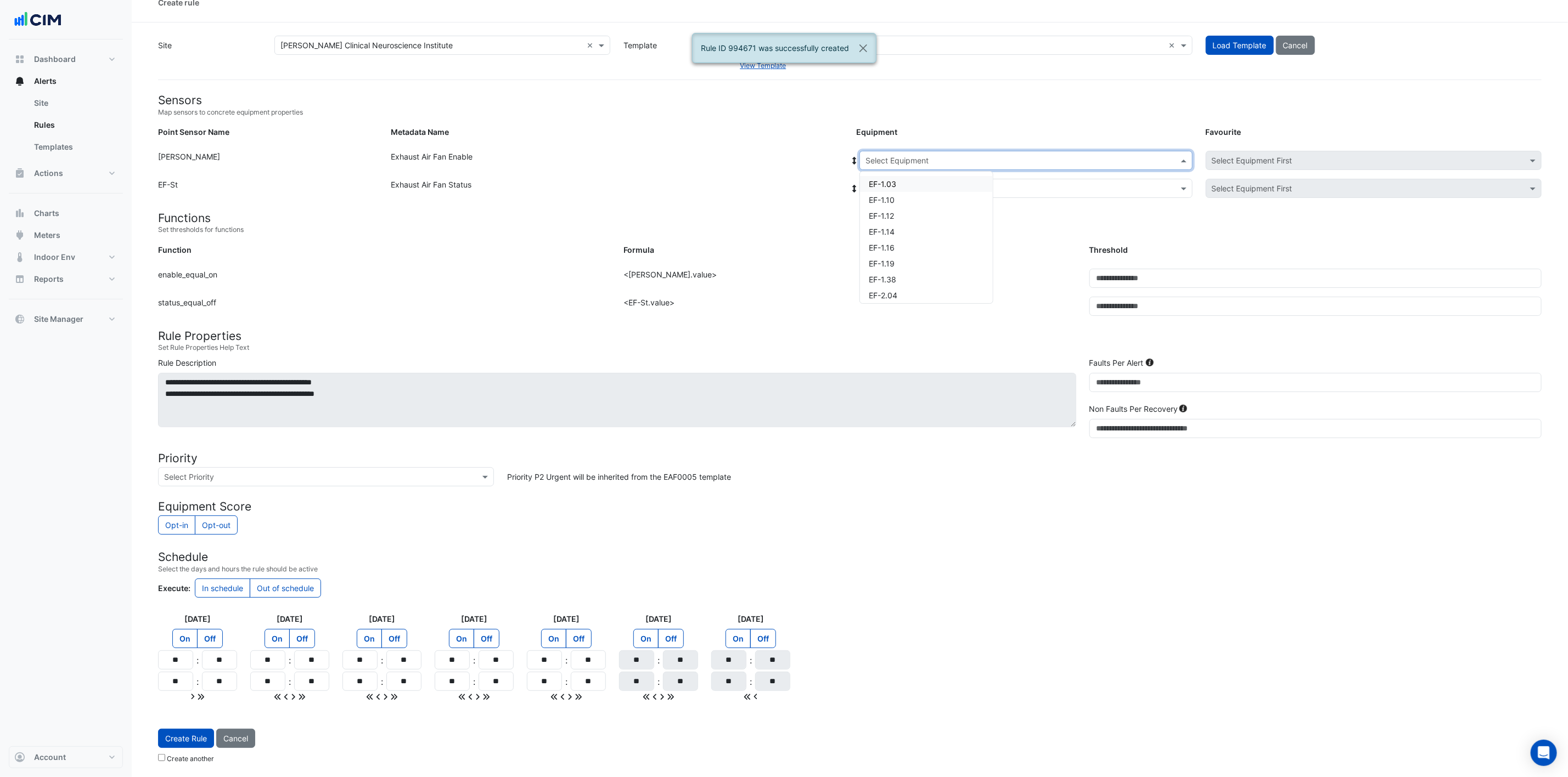
click at [957, 158] on input "text" at bounding box center [1014, 161] width 299 height 11
click at [906, 269] on div "EF-3.09" at bounding box center [926, 277] width 132 height 16
click at [949, 183] on input "text" at bounding box center [1014, 189] width 299 height 11
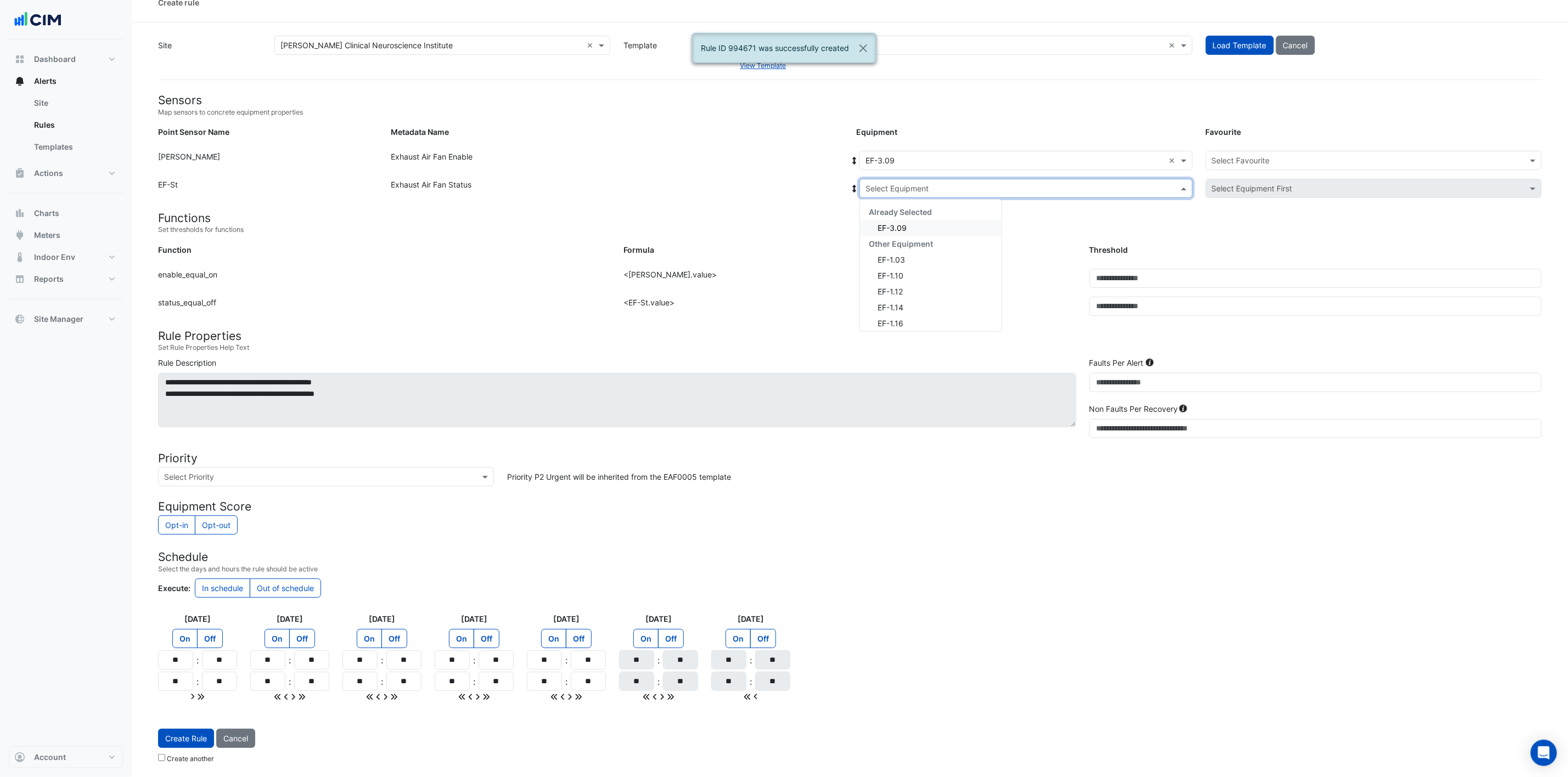
click at [926, 227] on div "EF-3.09" at bounding box center [930, 228] width 141 height 16
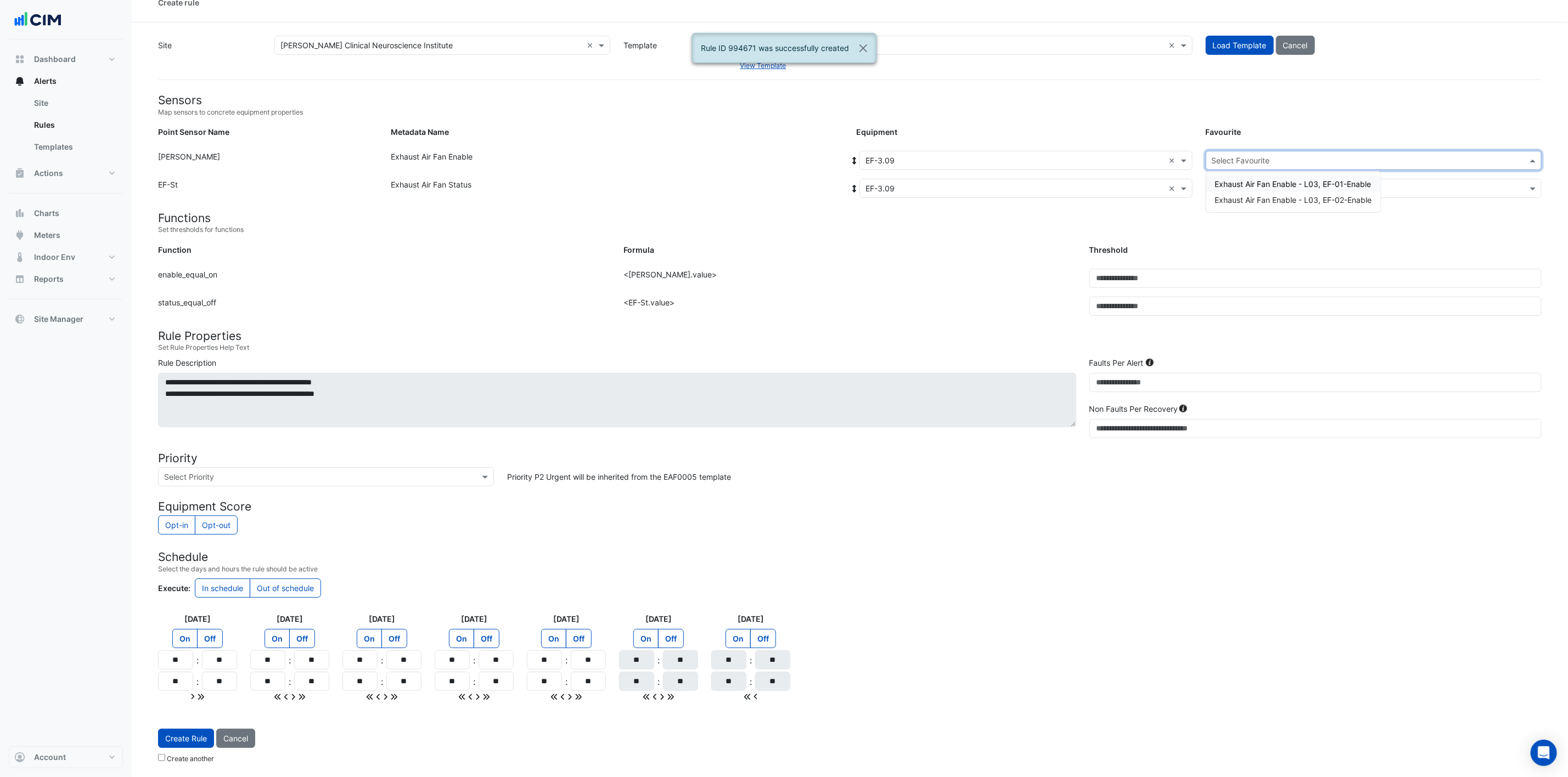
click at [1053, 156] on input "text" at bounding box center [1362, 161] width 302 height 11
click at [1053, 192] on div "Exhaust Air Fan Enable - L03, EF-02-Enable" at bounding box center [1294, 200] width 175 height 16
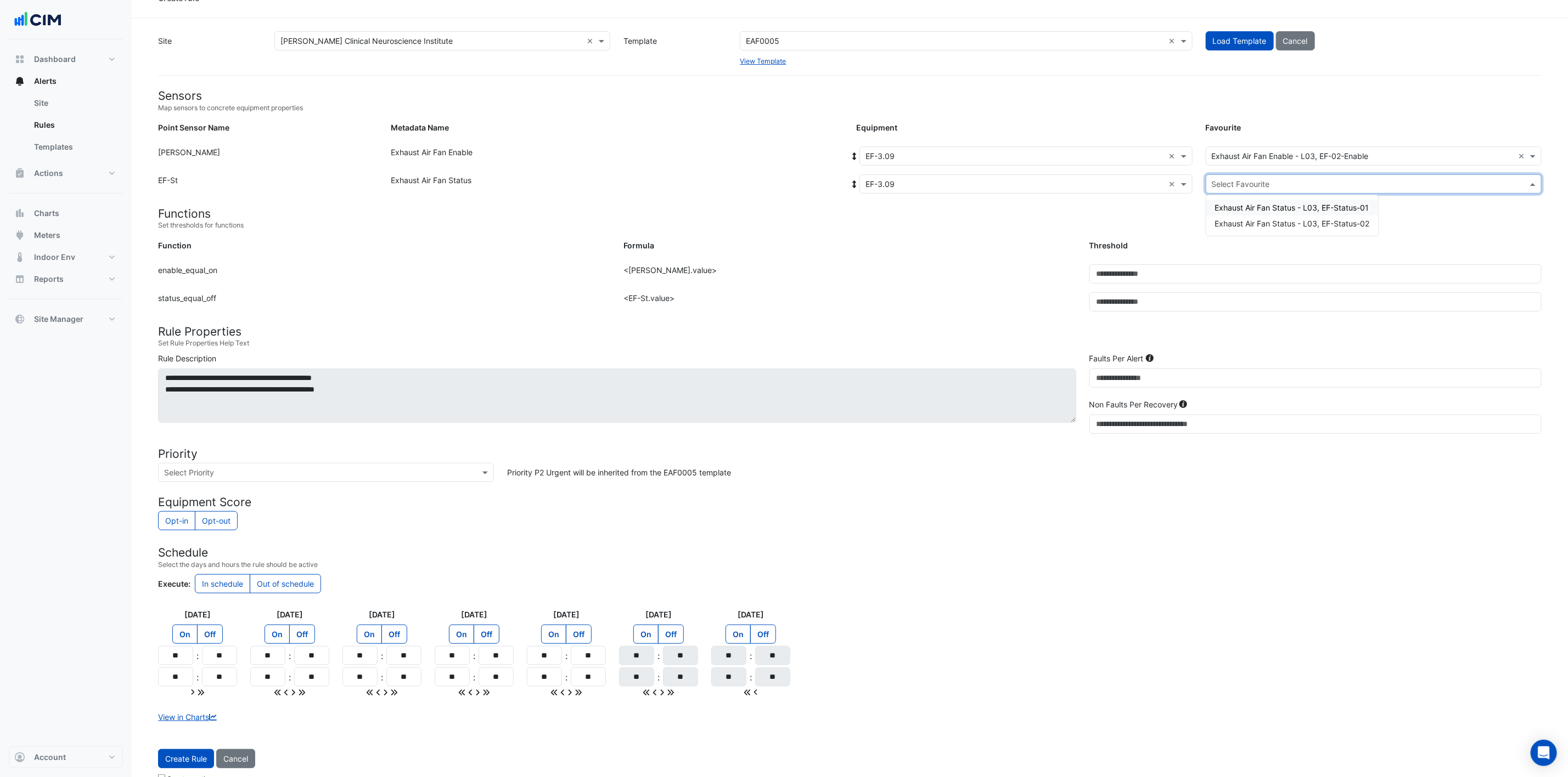
click at [1053, 176] on div "Select Favourite" at bounding box center [1373, 184] width 336 height 19
click at [1053, 224] on span "Exhaust Air Fan Status - L03, EF-Status-02" at bounding box center [1293, 223] width 155 height 10
click at [192, 518] on button "Create Rule" at bounding box center [186, 759] width 56 height 19
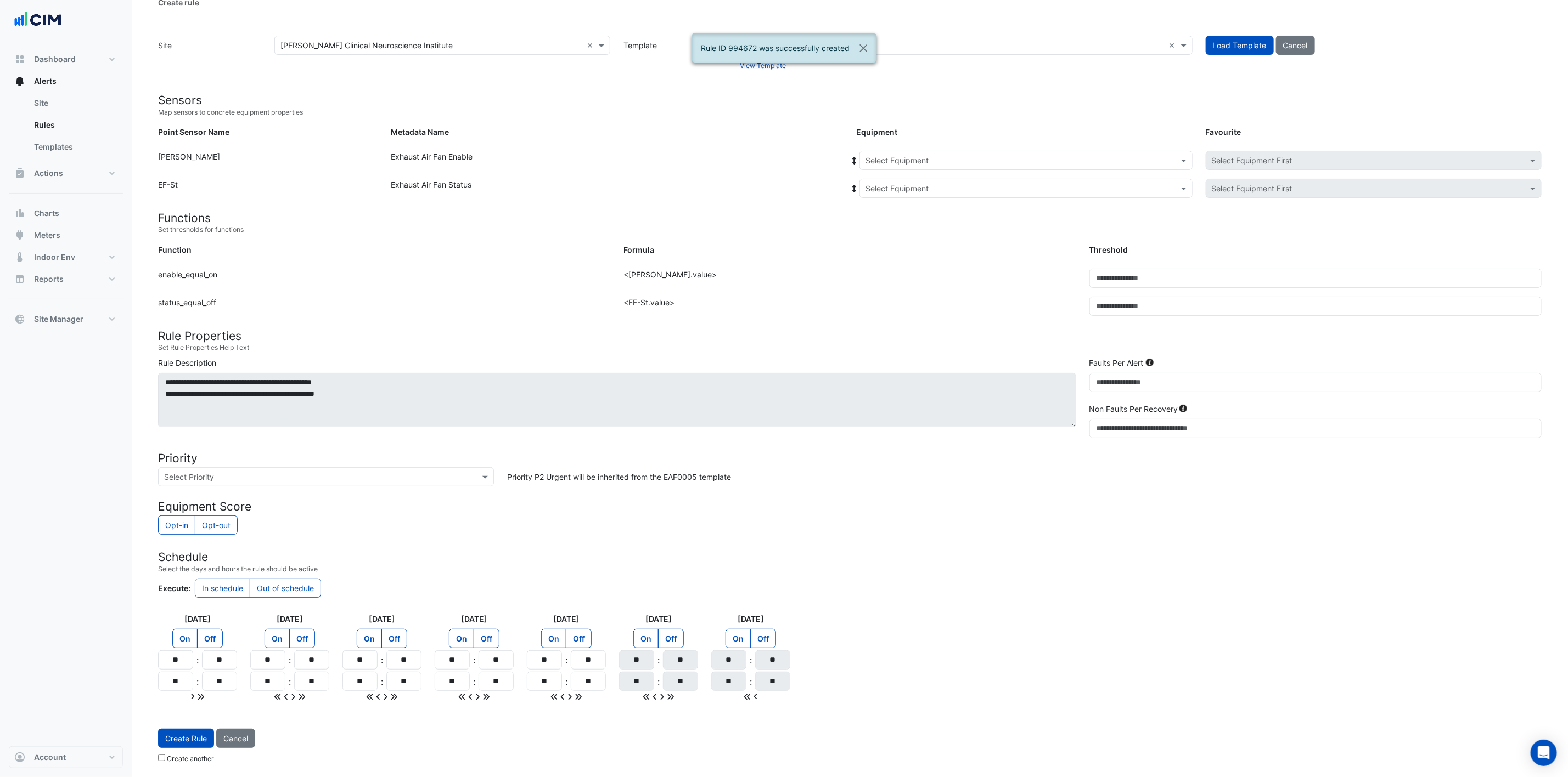
click at [886, 151] on div "Select Equipment" at bounding box center [1025, 160] width 333 height 19
click at [929, 203] on div "EF-3.11" at bounding box center [926, 211] width 132 height 16
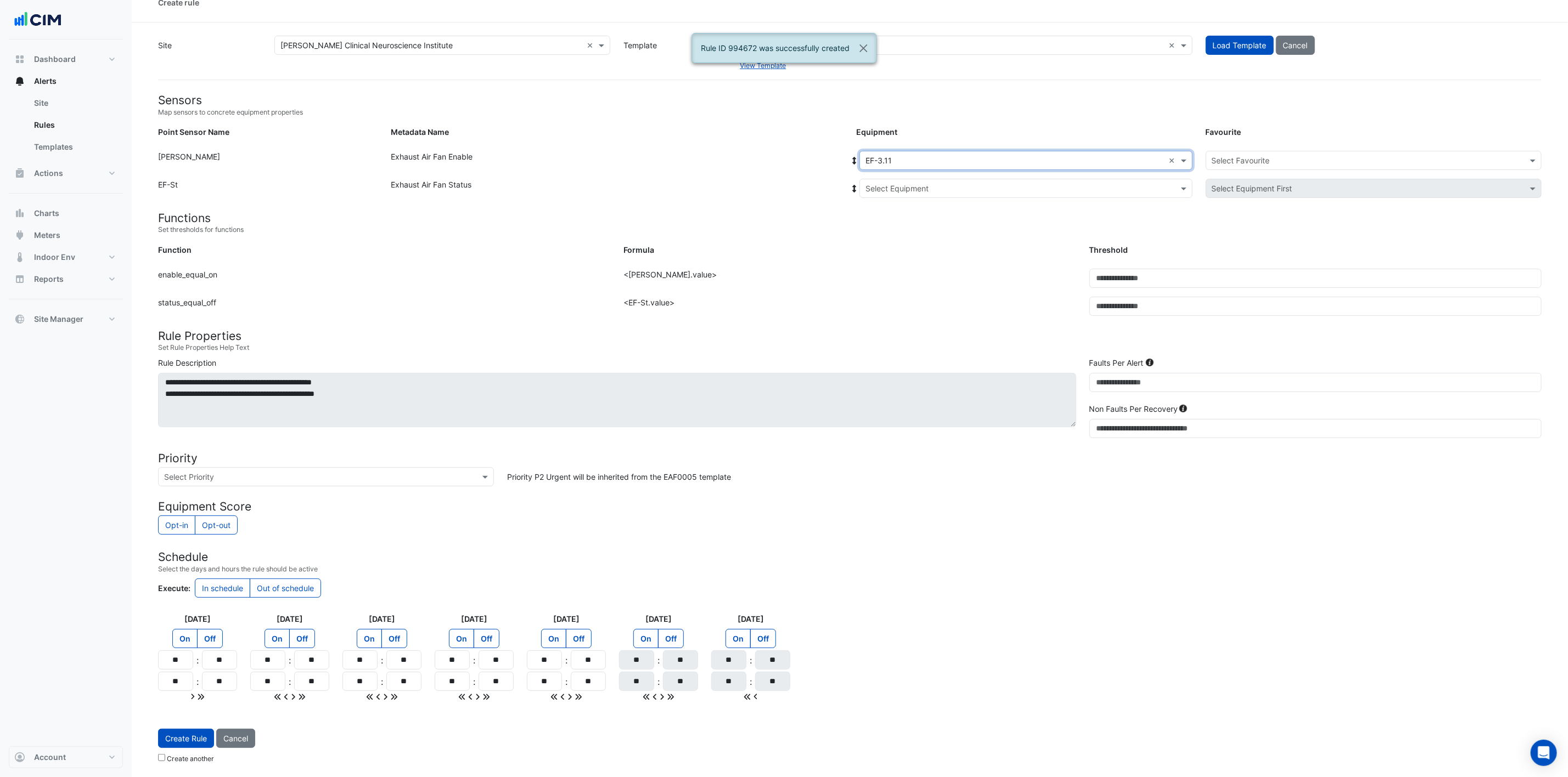
click at [929, 179] on div "Select Equipment" at bounding box center [1025, 188] width 333 height 19
click at [912, 221] on div "EF-3.11" at bounding box center [930, 228] width 141 height 16
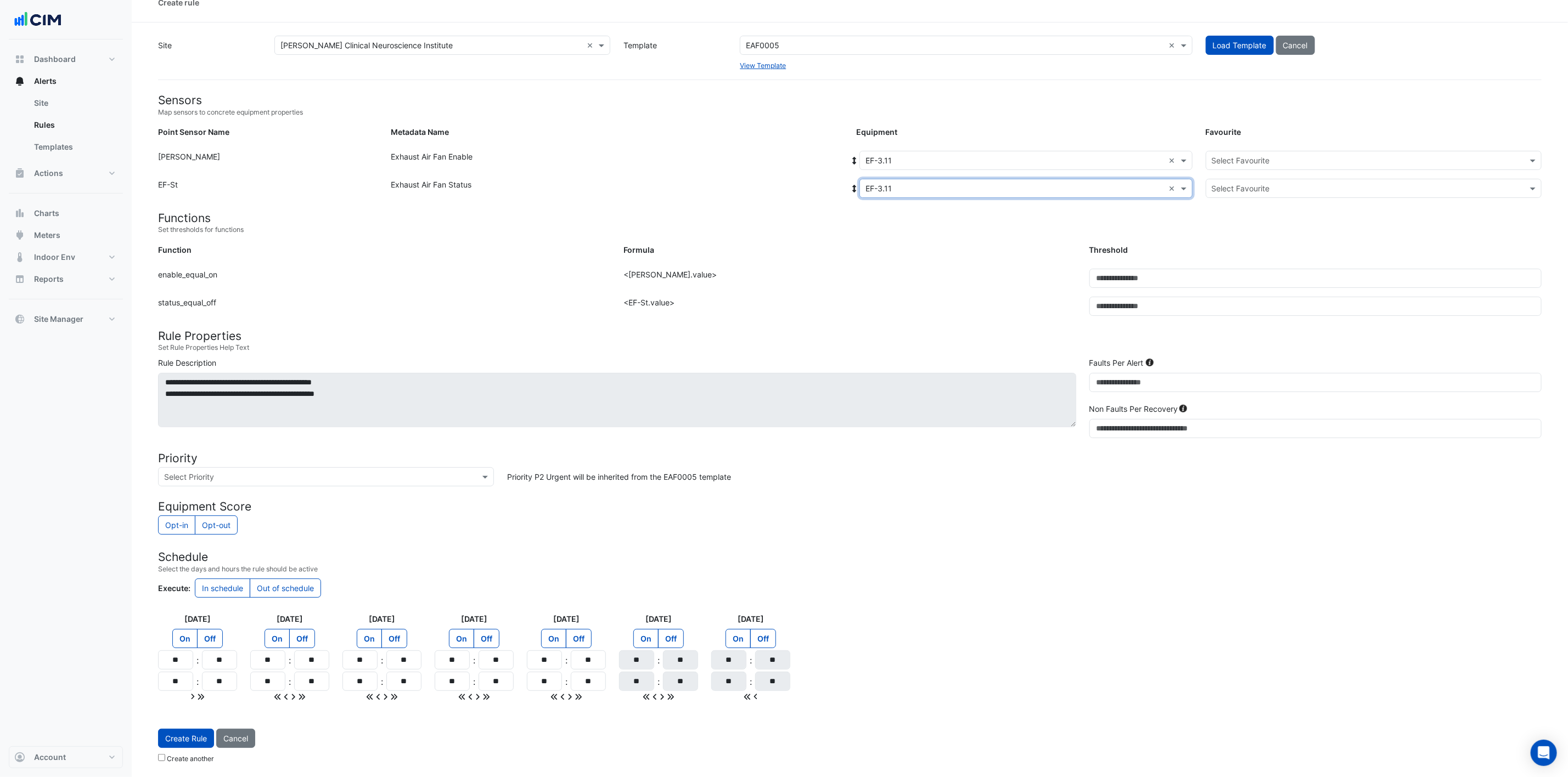
click at [1053, 156] on input "text" at bounding box center [1362, 161] width 302 height 11
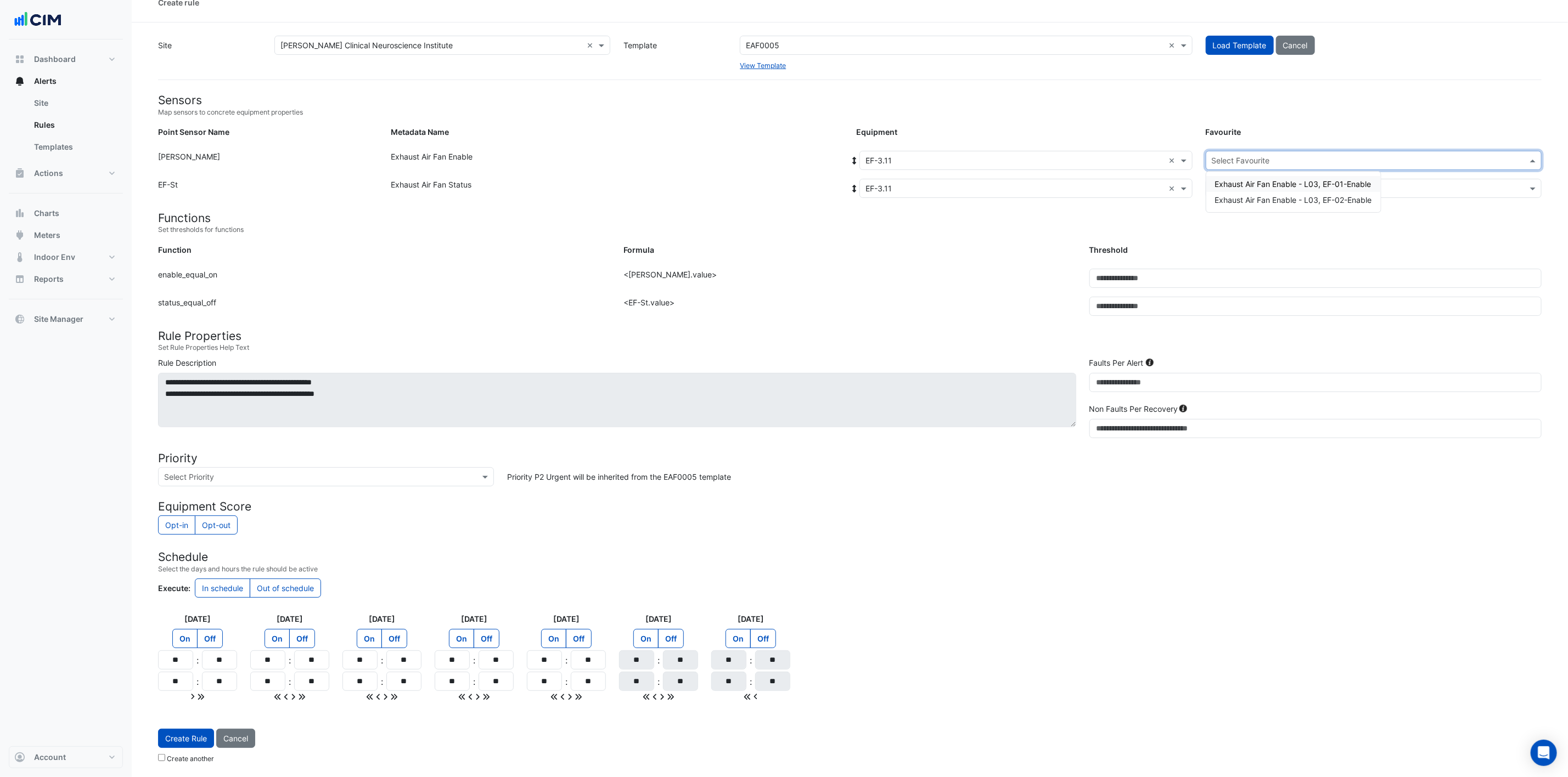
click at [1053, 181] on span "Exhaust Air Fan Enable - L03, EF-01-Enable" at bounding box center [1294, 184] width 156 height 10
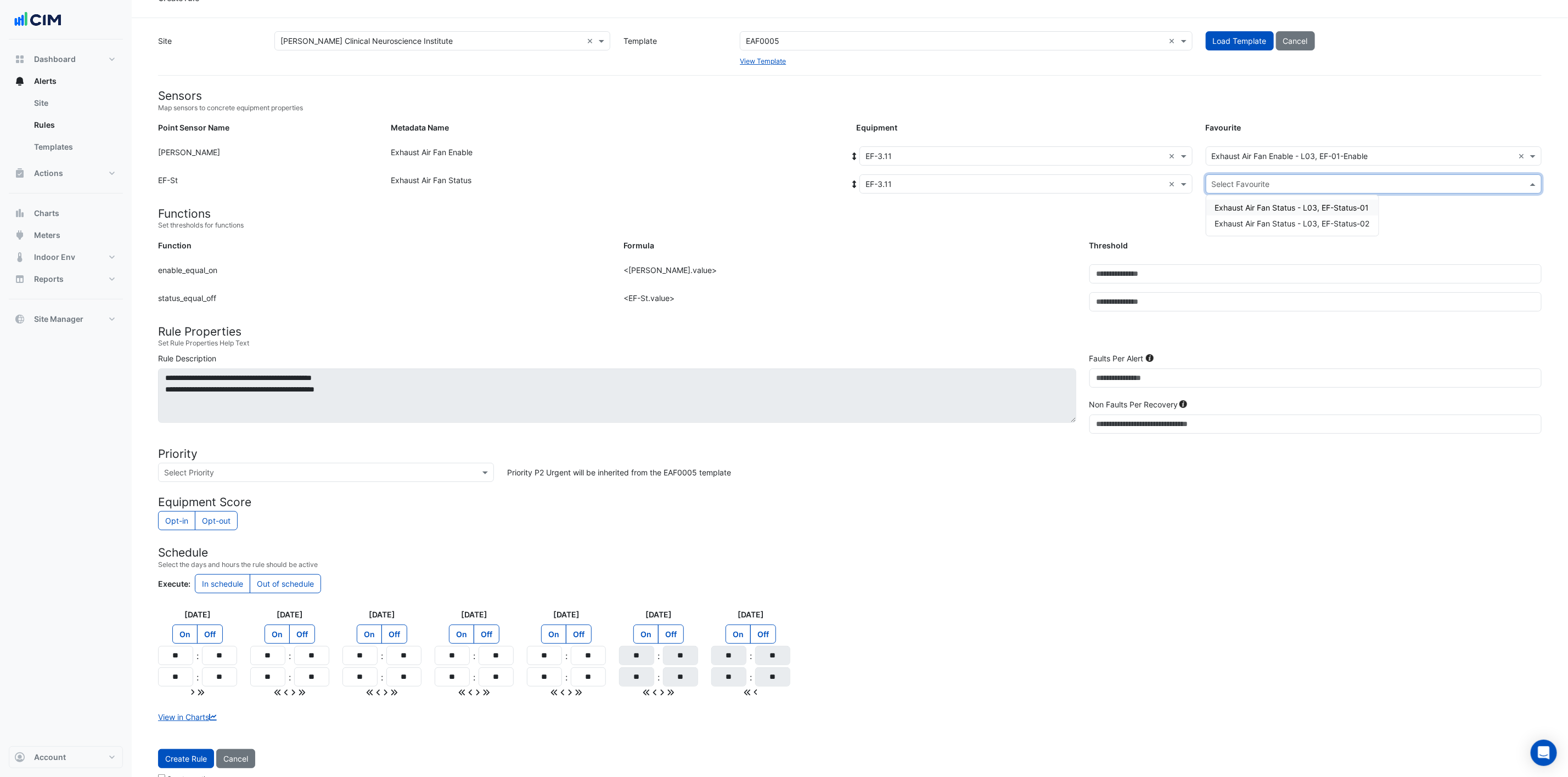
click at [1053, 181] on input "text" at bounding box center [1362, 184] width 302 height 11
click at [1053, 201] on div "Exhaust Air Fan Status - L03, EF-Status-01" at bounding box center [1293, 207] width 172 height 16
click at [192, 518] on button "Create Rule" at bounding box center [186, 759] width 56 height 19
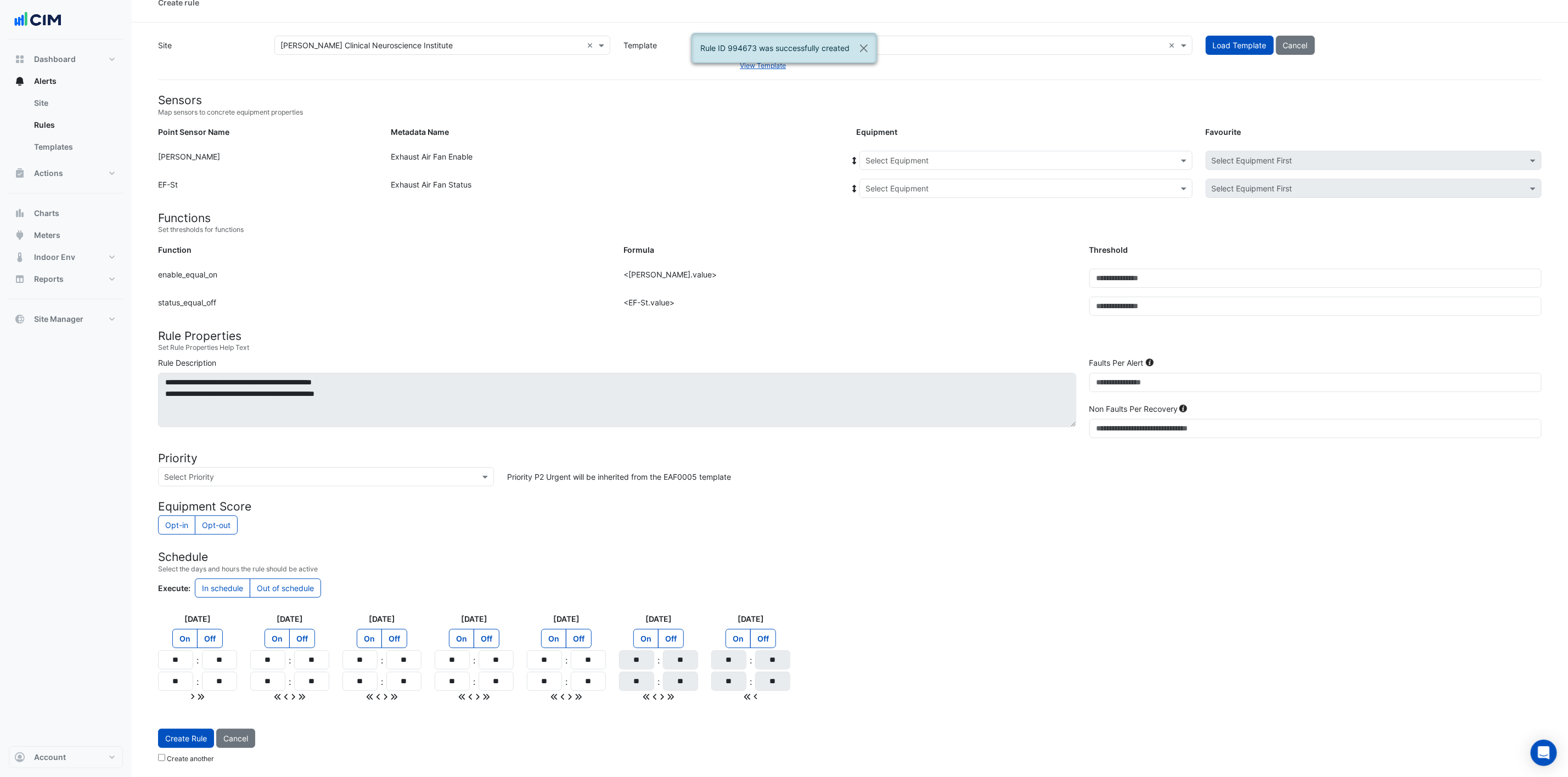
click at [926, 159] on input "text" at bounding box center [1014, 161] width 299 height 11
click at [914, 205] on div "EF-3.11" at bounding box center [926, 211] width 132 height 16
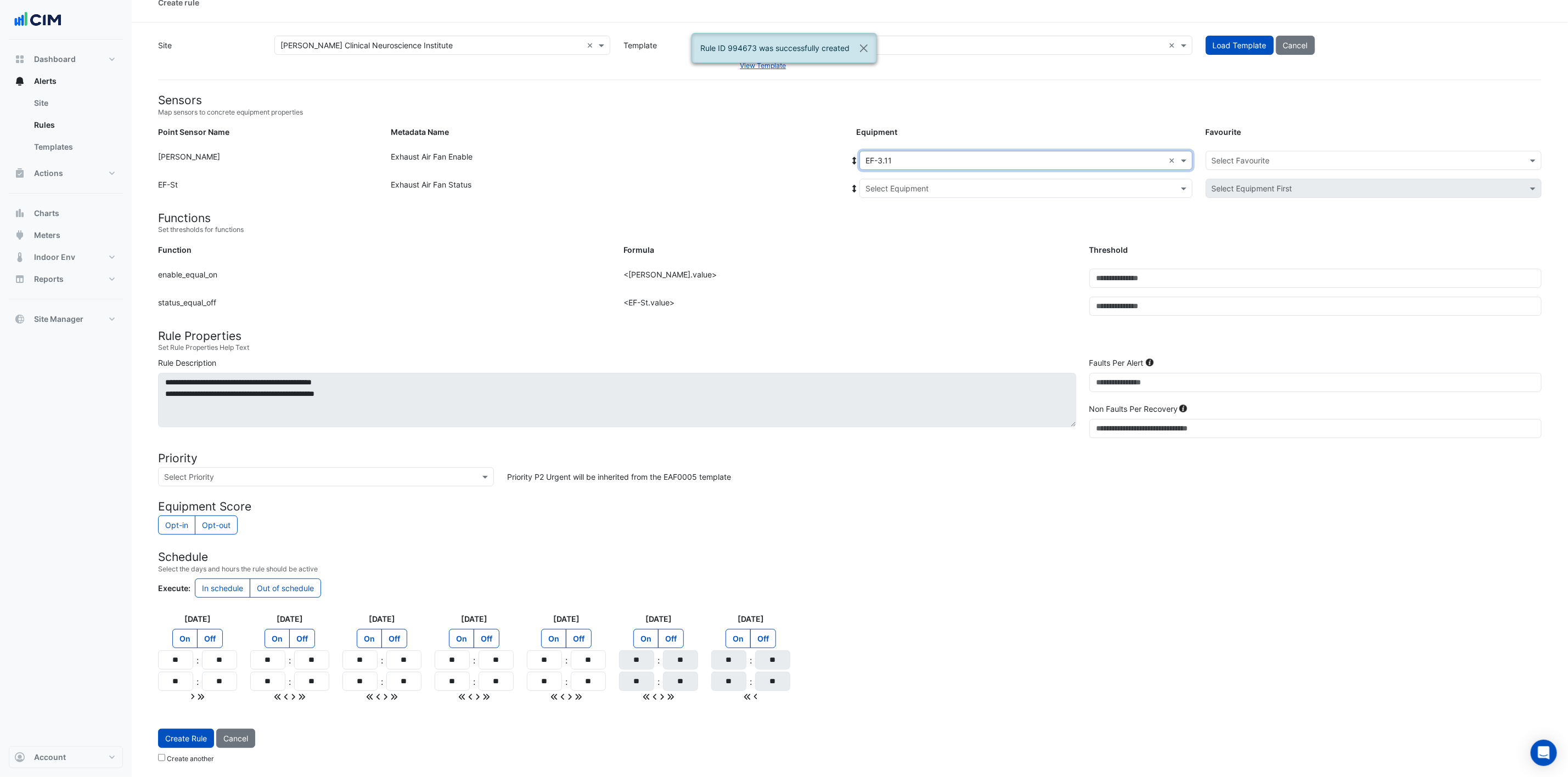
click at [923, 183] on input "text" at bounding box center [1014, 189] width 299 height 11
click at [917, 224] on div "EF-3.11" at bounding box center [930, 228] width 141 height 16
click at [1053, 160] on input "text" at bounding box center [1362, 161] width 302 height 11
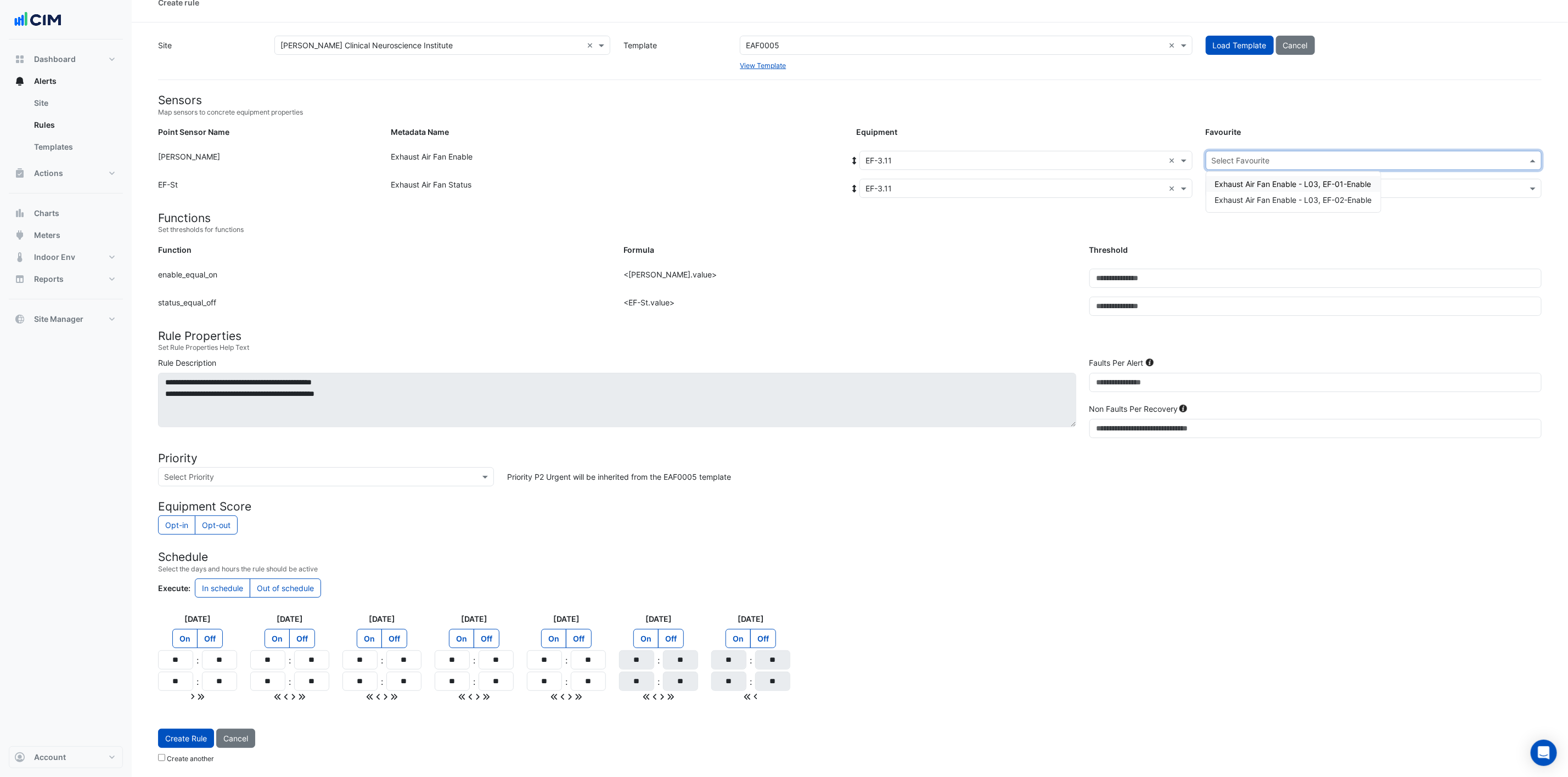
click at [1053, 186] on div "Exhaust Air Fan Enable - L03, EF-01-Enable" at bounding box center [1294, 184] width 175 height 16
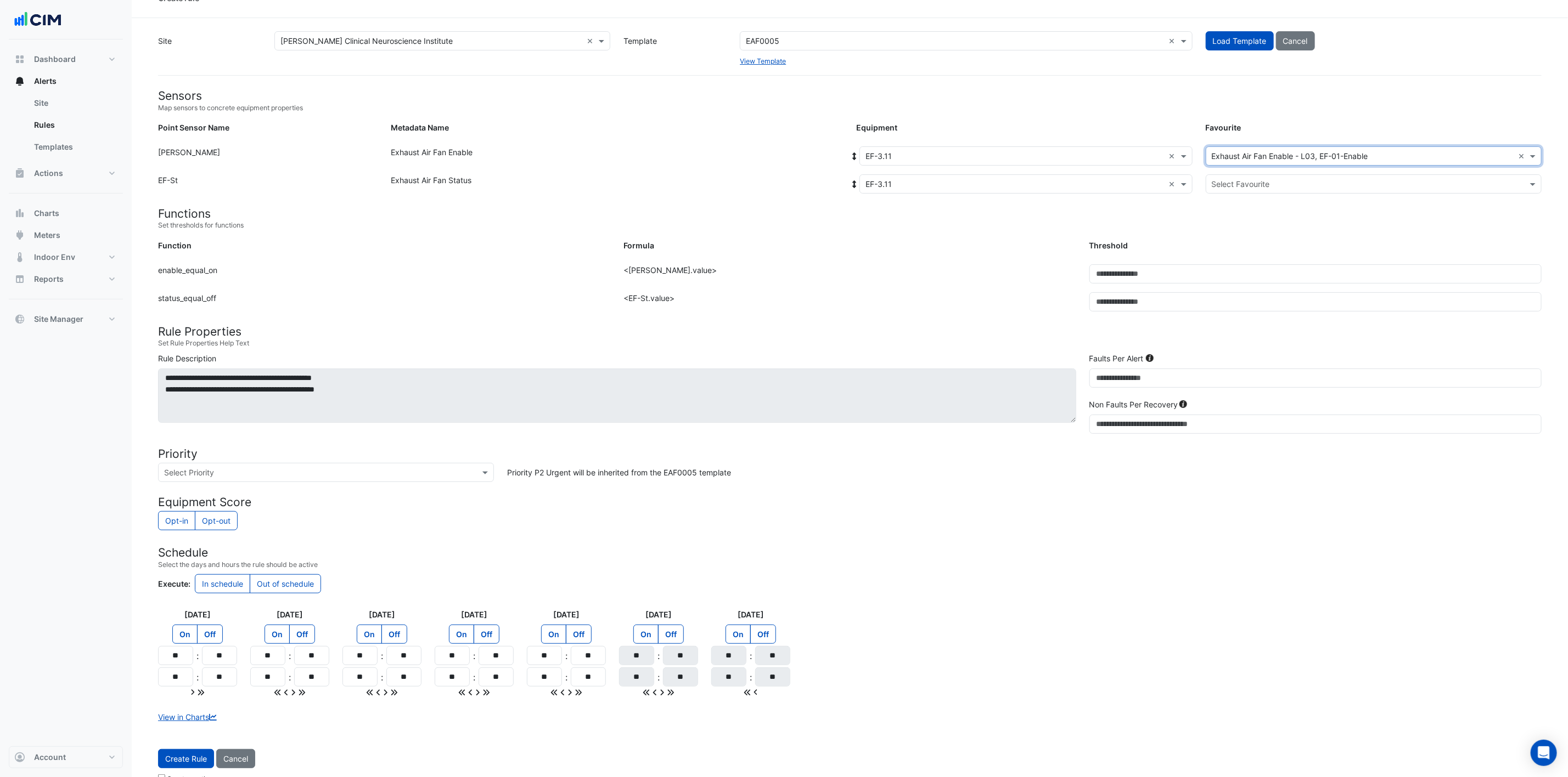
click at [1053, 183] on input "text" at bounding box center [1362, 184] width 302 height 11
click at [1053, 219] on span "Exhaust Air Fan Status - L03, EF-Status-02" at bounding box center [1293, 223] width 155 height 10
click at [190, 518] on button "Create Rule" at bounding box center [186, 759] width 56 height 19
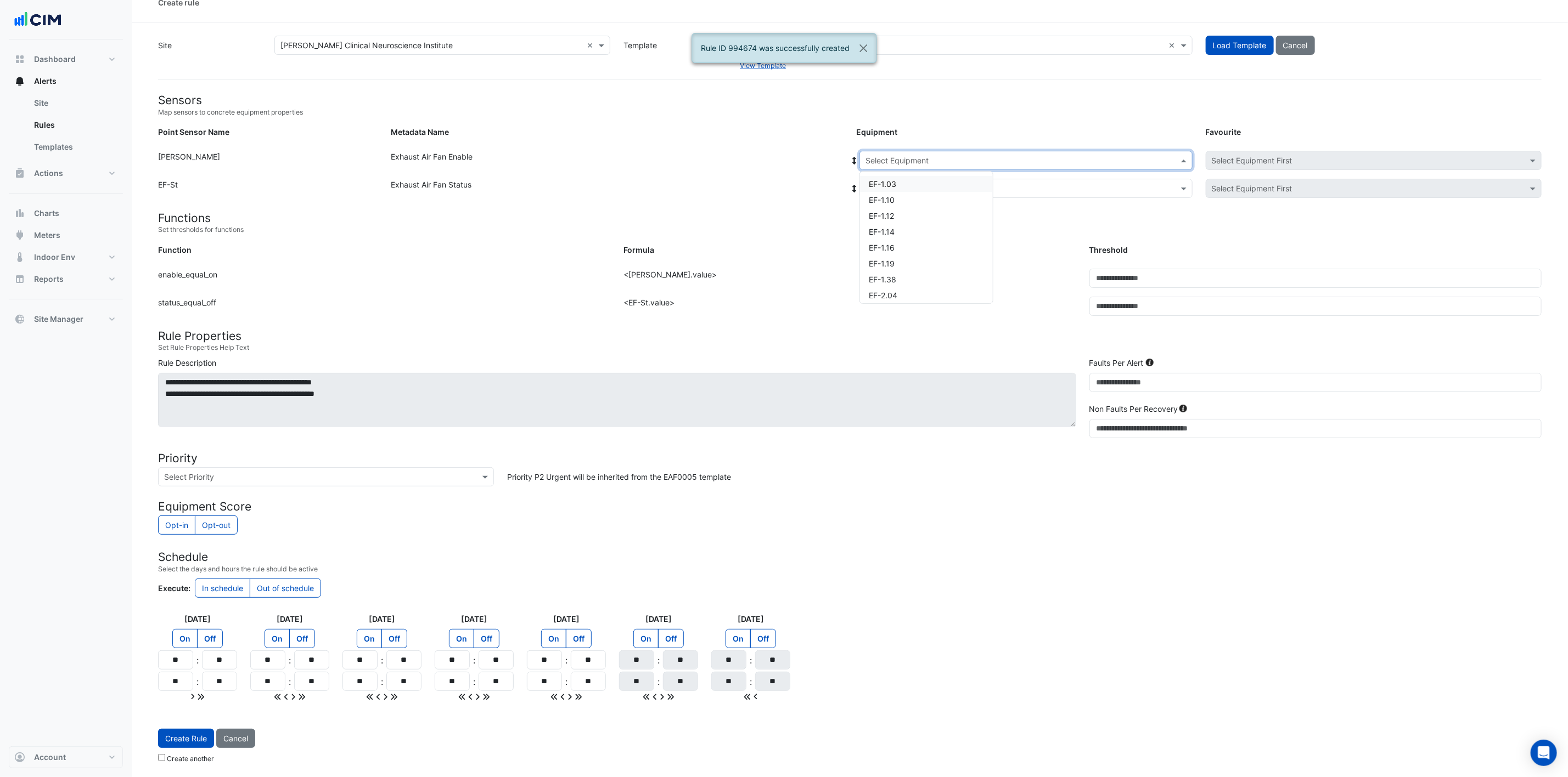
click at [943, 157] on input "text" at bounding box center [1014, 161] width 299 height 11
click at [917, 219] on div "EF-B.51" at bounding box center [926, 227] width 132 height 16
click at [918, 179] on div "Select Equipment" at bounding box center [1025, 188] width 333 height 19
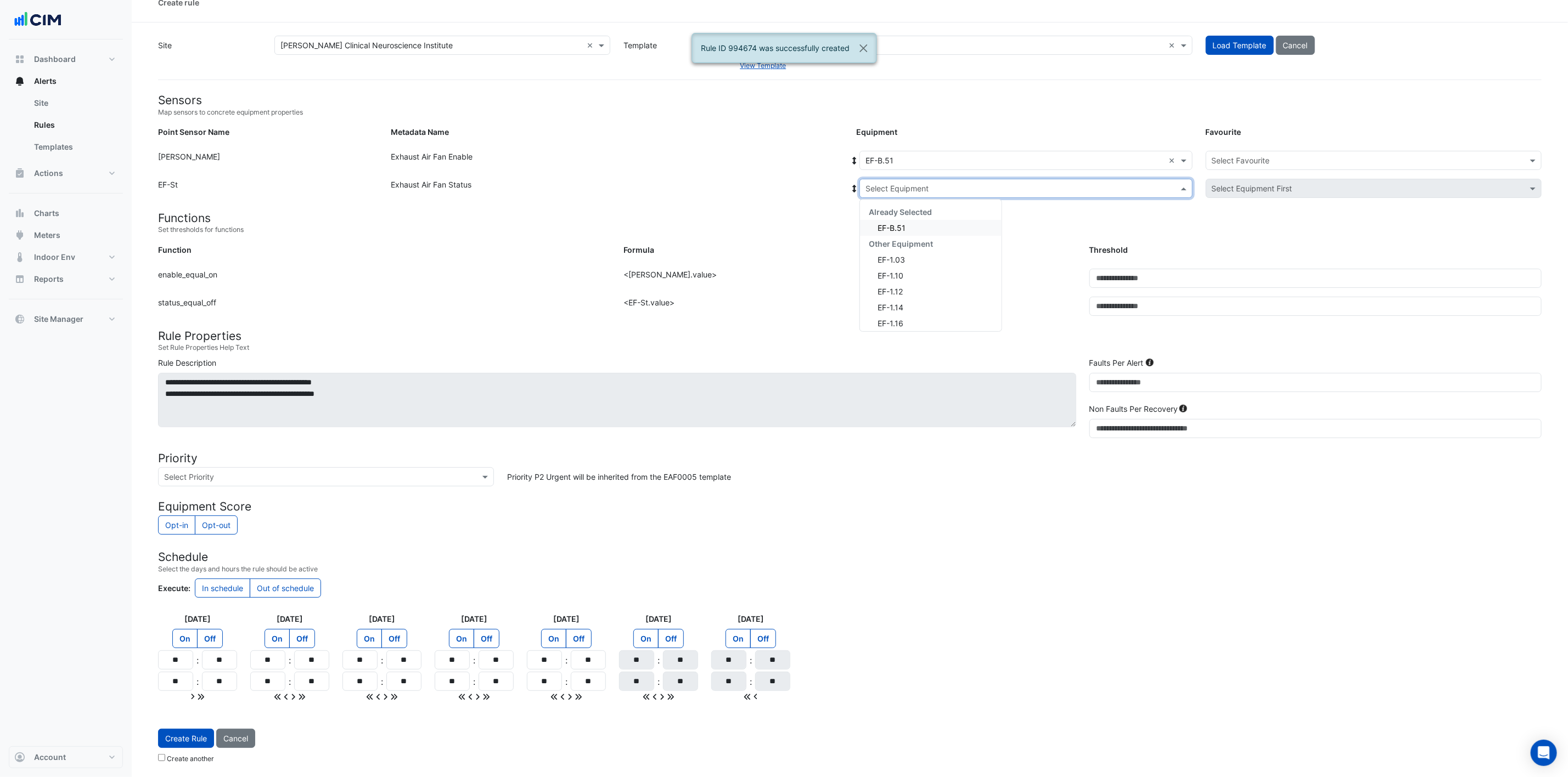
click at [913, 224] on div "EF-B.51" at bounding box center [930, 228] width 141 height 16
click at [1053, 156] on input "text" at bounding box center [1362, 161] width 302 height 11
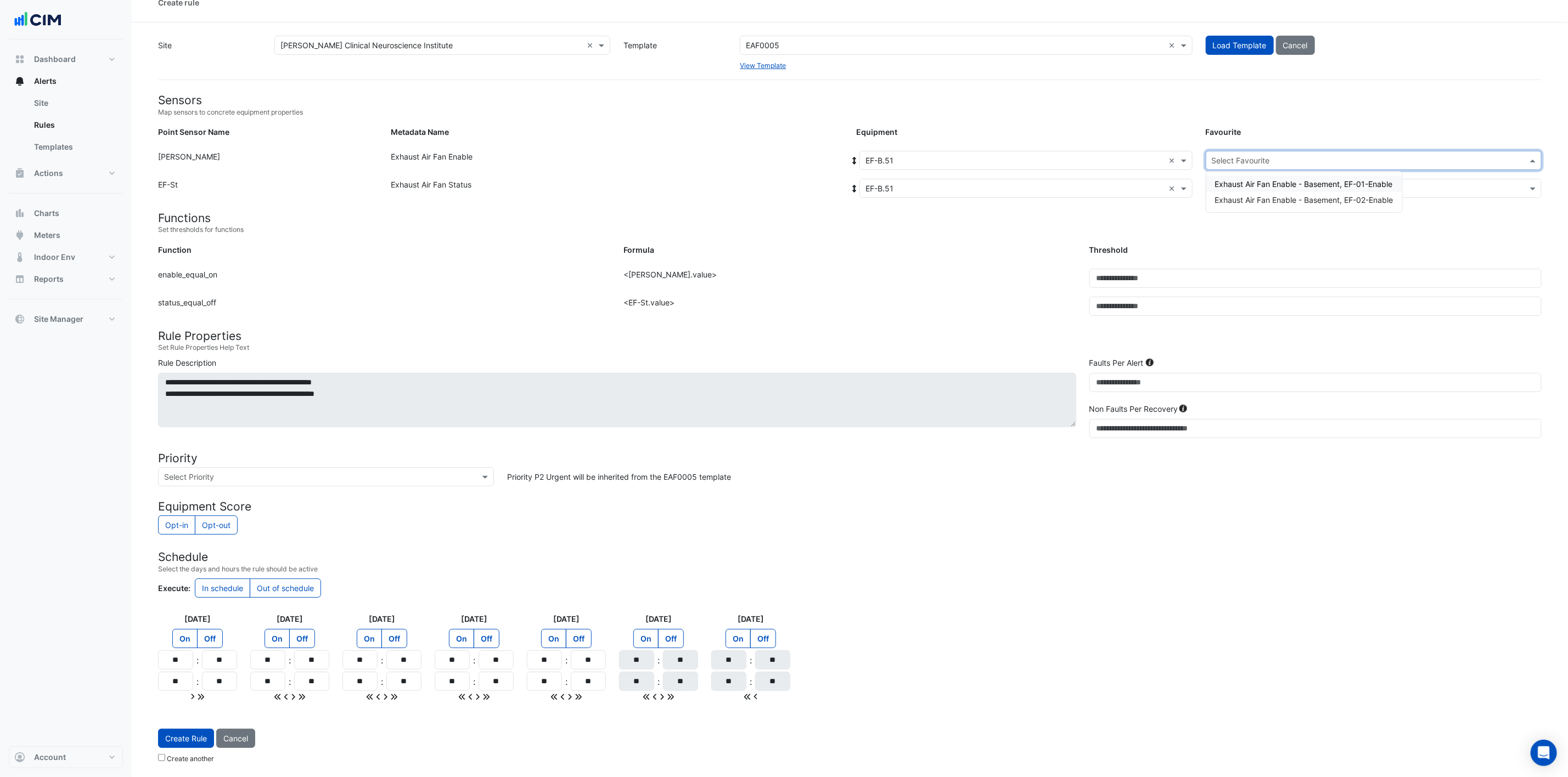
click at [1053, 176] on div "Exhaust Air Fan Enable - Basement, EF-01-Enable" at bounding box center [1304, 184] width 196 height 16
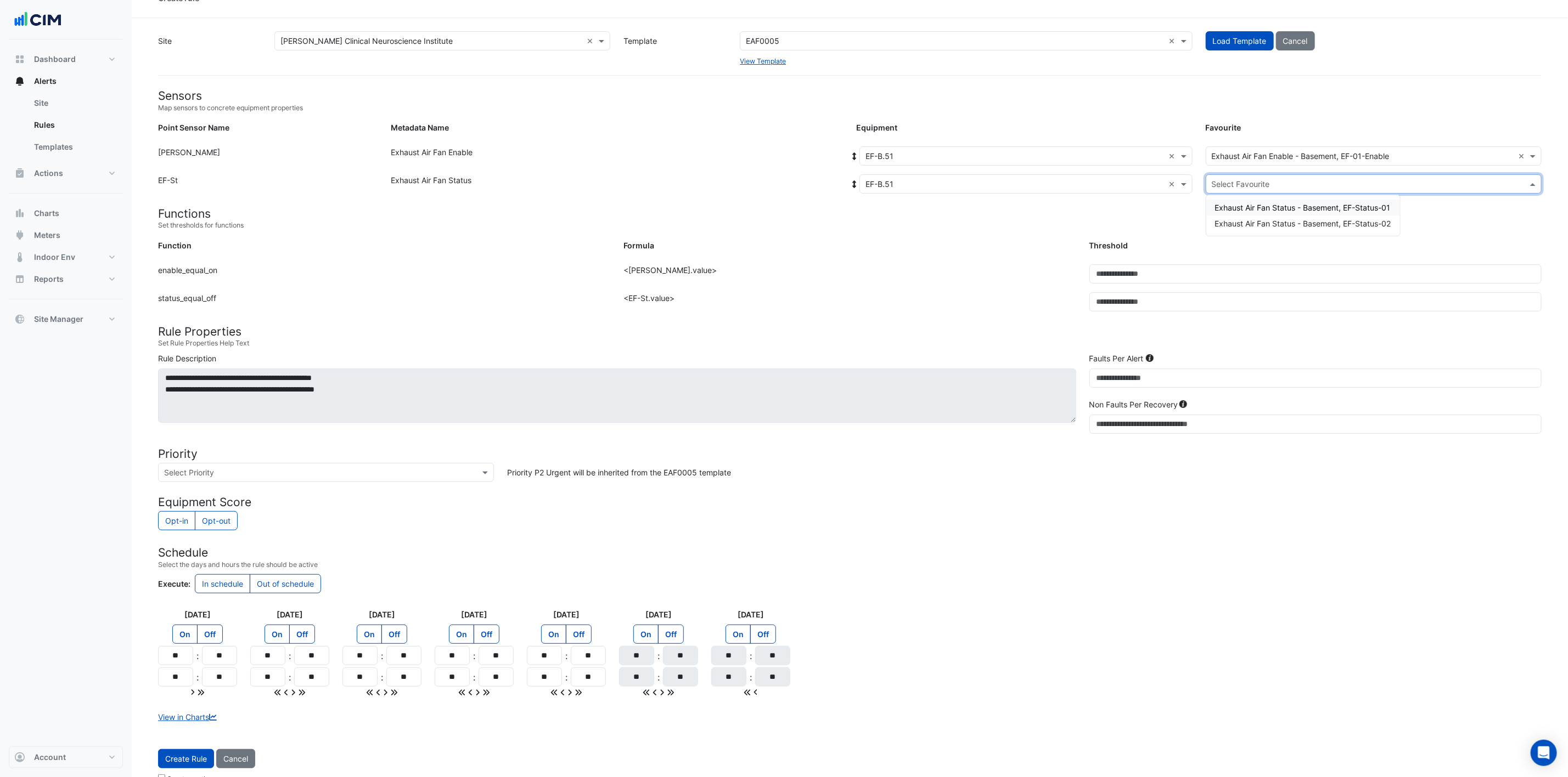
click at [1053, 175] on div "Select Favourite" at bounding box center [1373, 184] width 336 height 19
click at [1053, 204] on span "Exhaust Air Fan Status - Basement, EF-Status-01" at bounding box center [1303, 207] width 176 height 10
click at [186, 518] on button "Create Rule" at bounding box center [186, 759] width 56 height 19
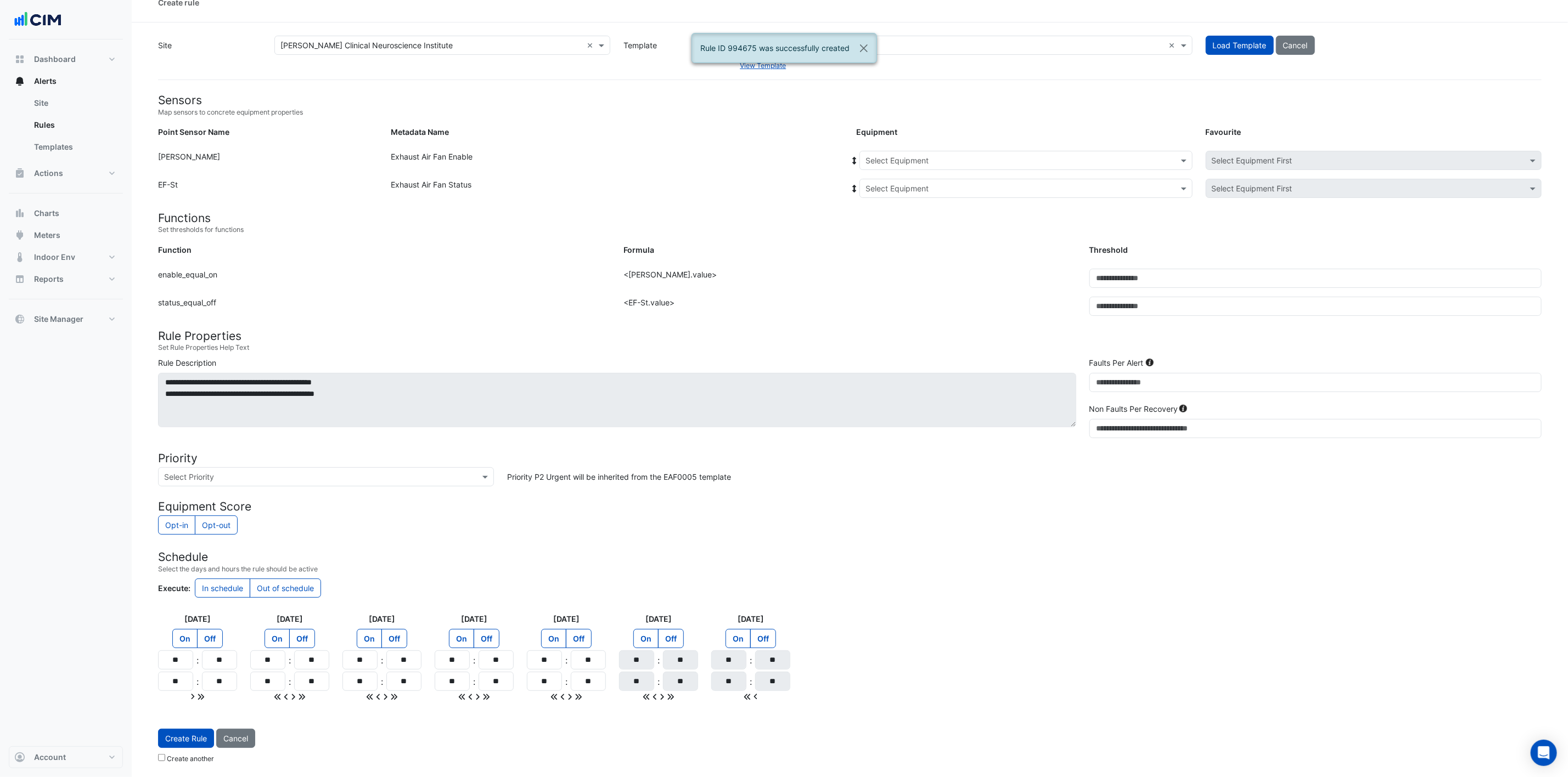
click at [930, 156] on input "text" at bounding box center [1014, 161] width 299 height 11
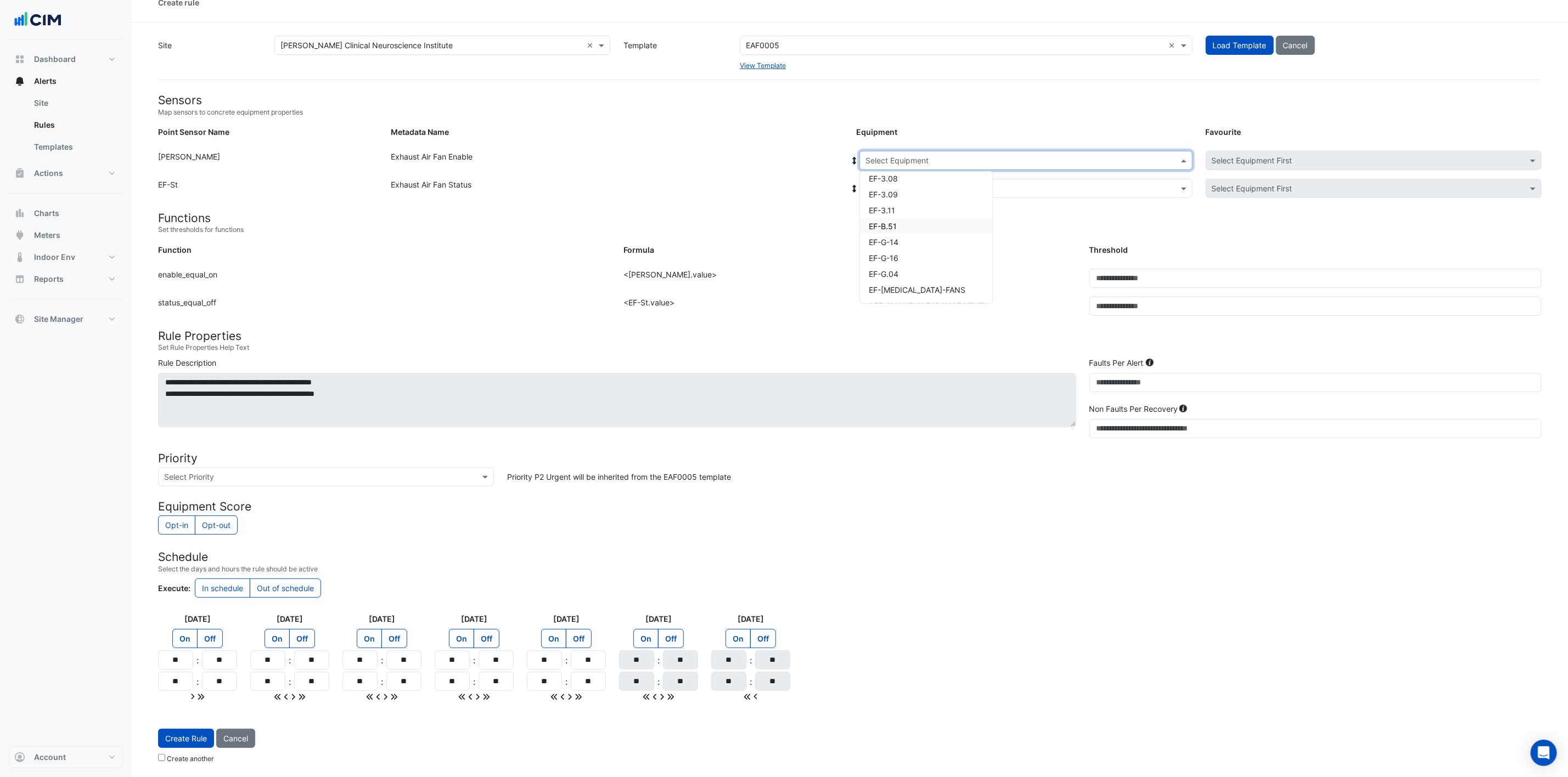
click at [914, 219] on div "EF-B.51" at bounding box center [926, 227] width 132 height 16
click at [944, 179] on div "Select Equipment" at bounding box center [1025, 188] width 333 height 19
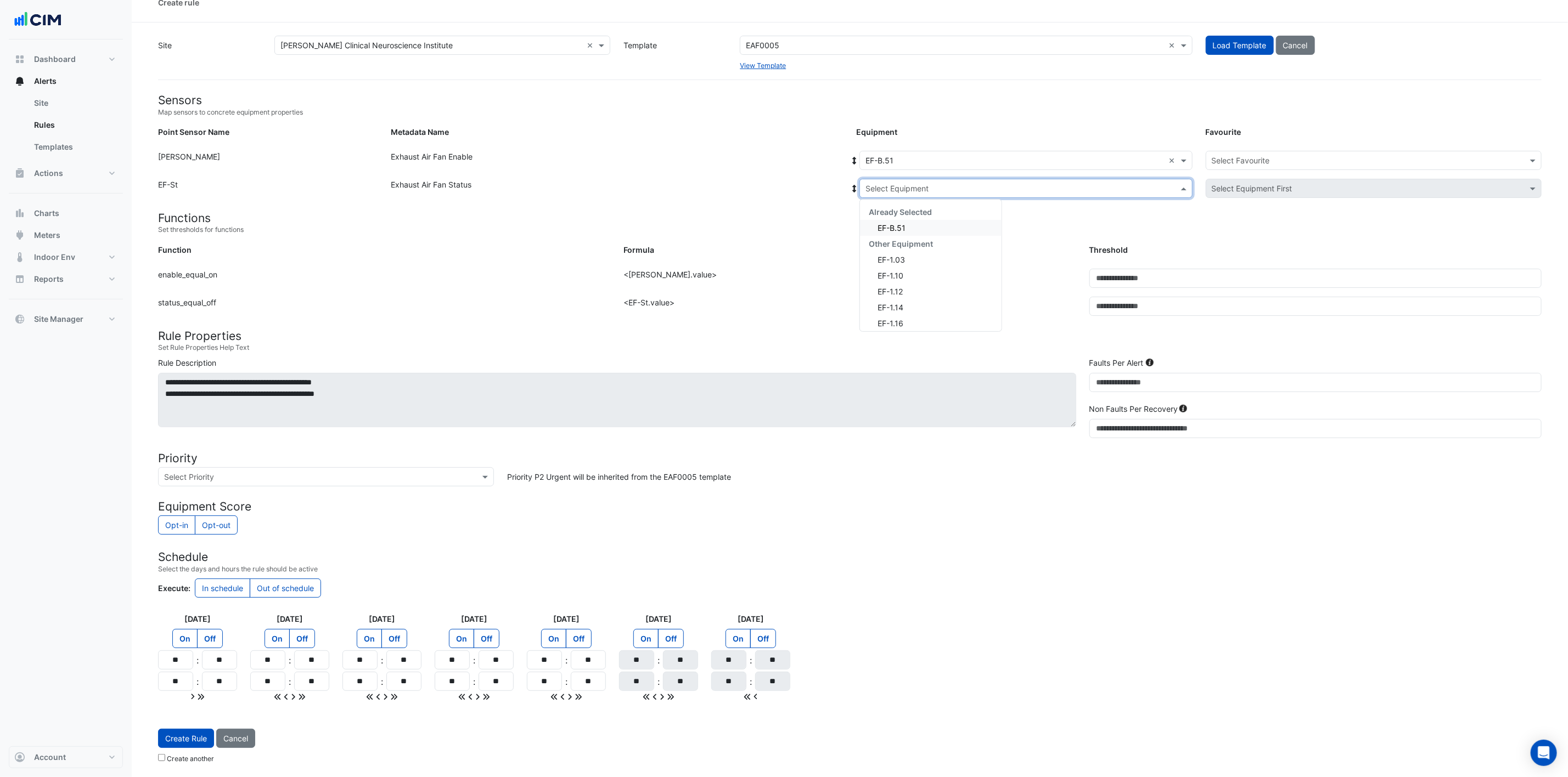
drag, startPoint x: 927, startPoint y: 219, endPoint x: 940, endPoint y: 219, distance: 13.0
click at [927, 220] on div "EF-B.51" at bounding box center [930, 228] width 141 height 16
click at [1053, 156] on input "text" at bounding box center [1362, 161] width 302 height 11
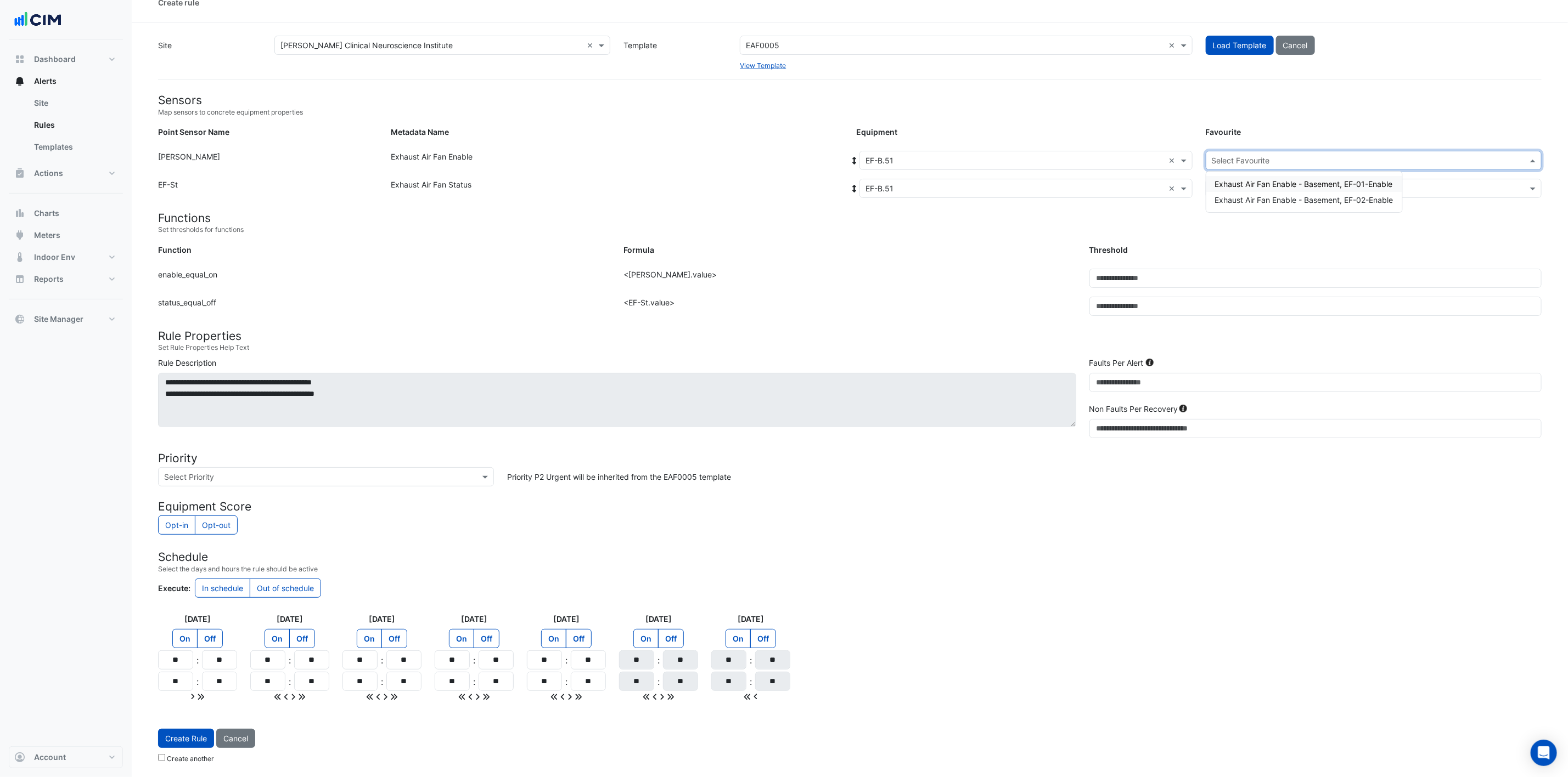
click at [1053, 195] on span "Exhaust Air Fan Enable - Basement, EF-02-Enable" at bounding box center [1304, 200] width 178 height 10
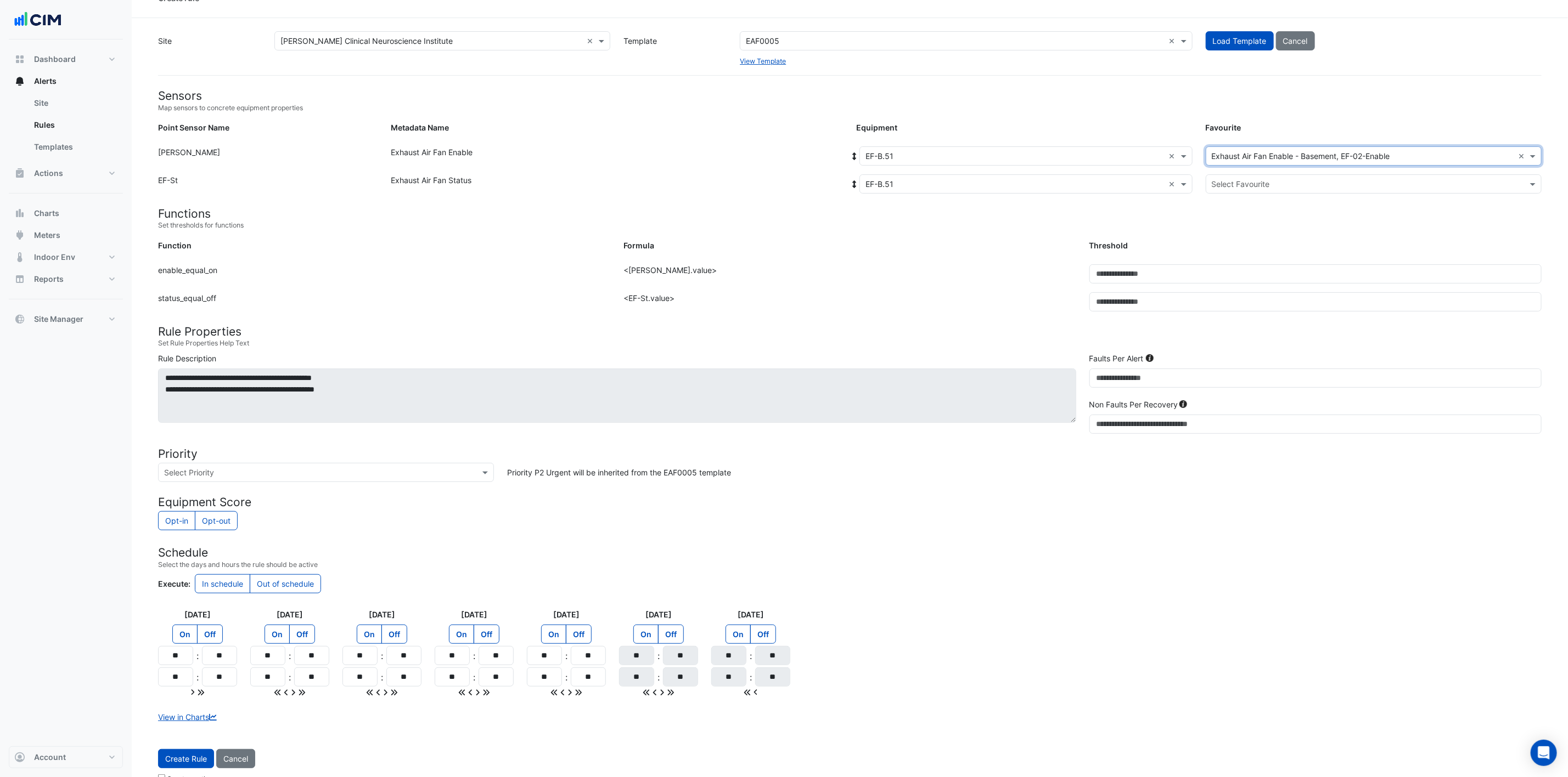
click at [1053, 181] on input "text" at bounding box center [1362, 184] width 302 height 11
click at [1053, 219] on span "Exhaust Air Fan Status - Basement, EF-Status-02" at bounding box center [1303, 223] width 176 height 10
click at [188, 518] on button "Create Rule" at bounding box center [186, 759] width 56 height 19
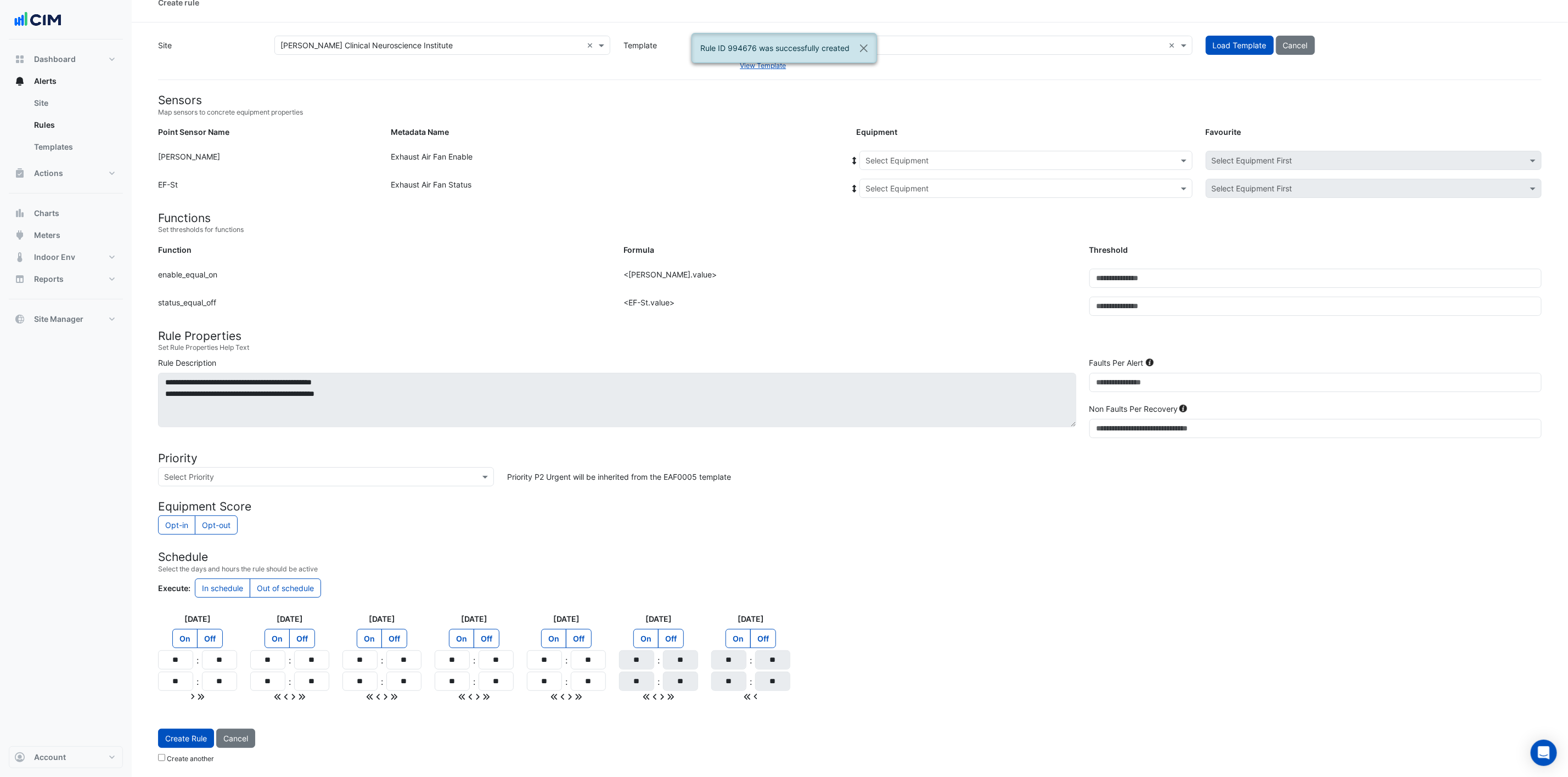
click at [958, 156] on input "text" at bounding box center [1014, 161] width 299 height 11
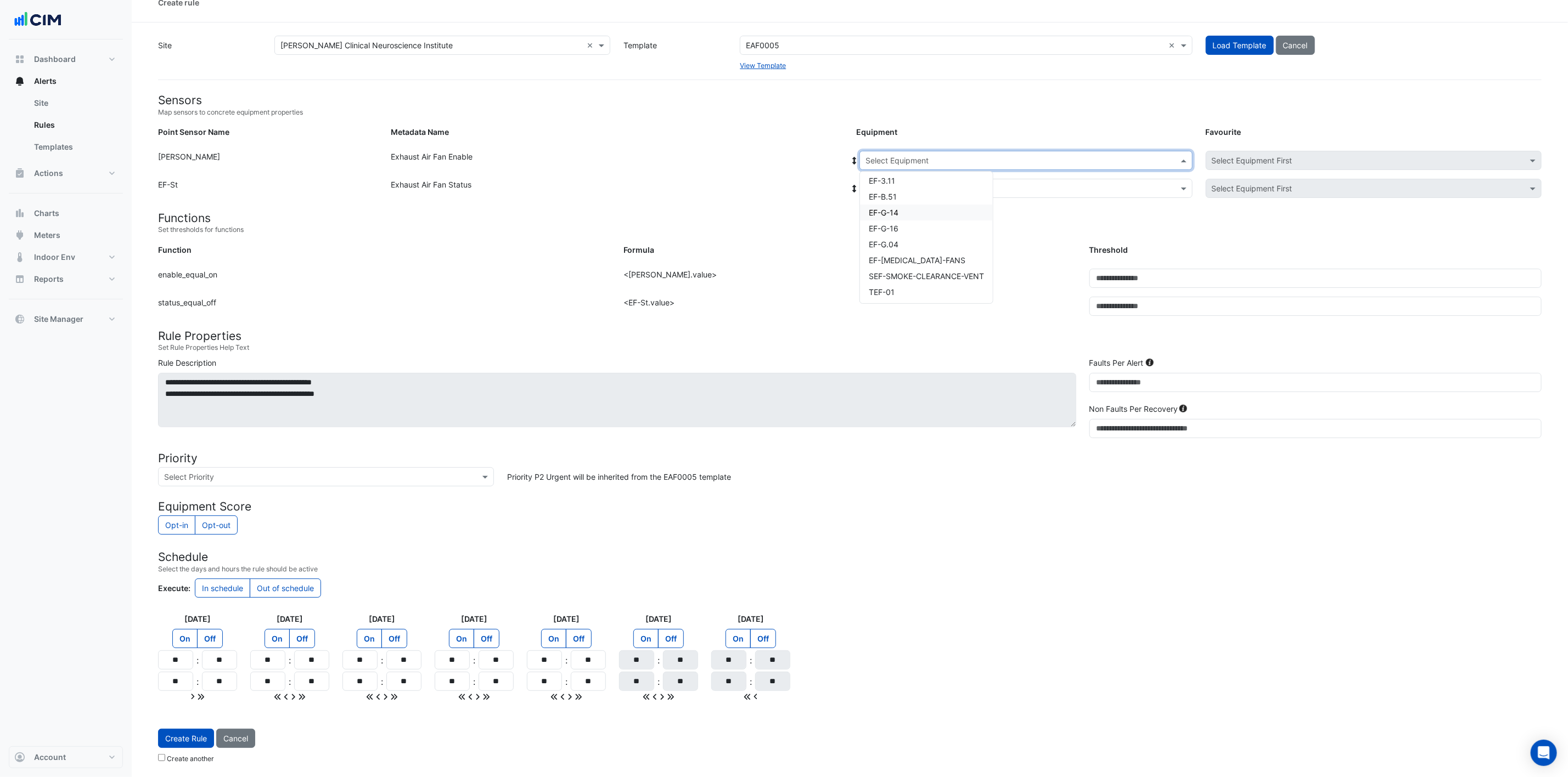
click at [918, 206] on div "EF-G-14" at bounding box center [926, 213] width 132 height 16
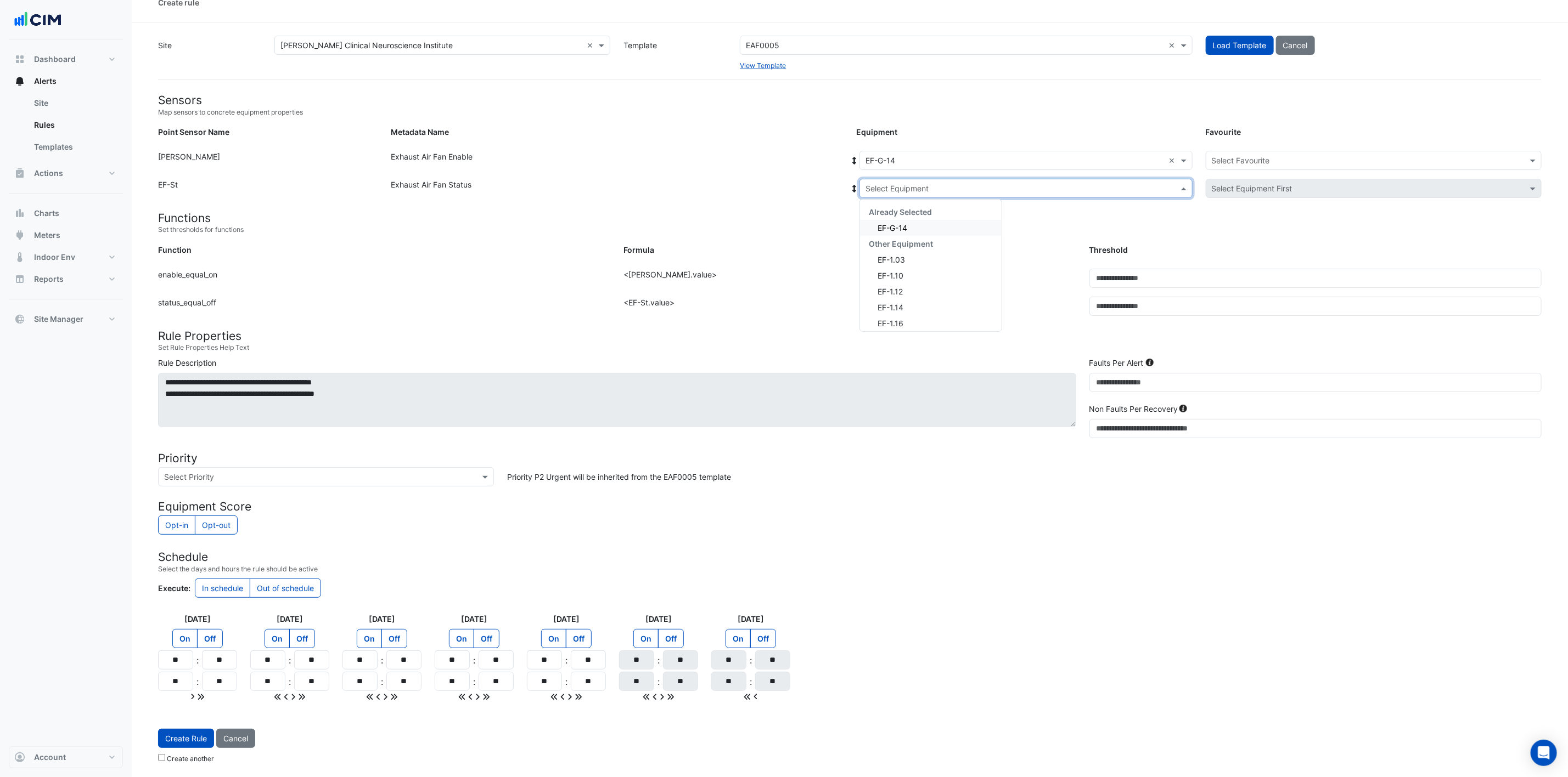
click at [946, 183] on input "text" at bounding box center [1014, 189] width 299 height 11
click at [937, 220] on div "EF-G-14" at bounding box center [930, 228] width 141 height 16
click at [1053, 156] on input "text" at bounding box center [1362, 161] width 302 height 11
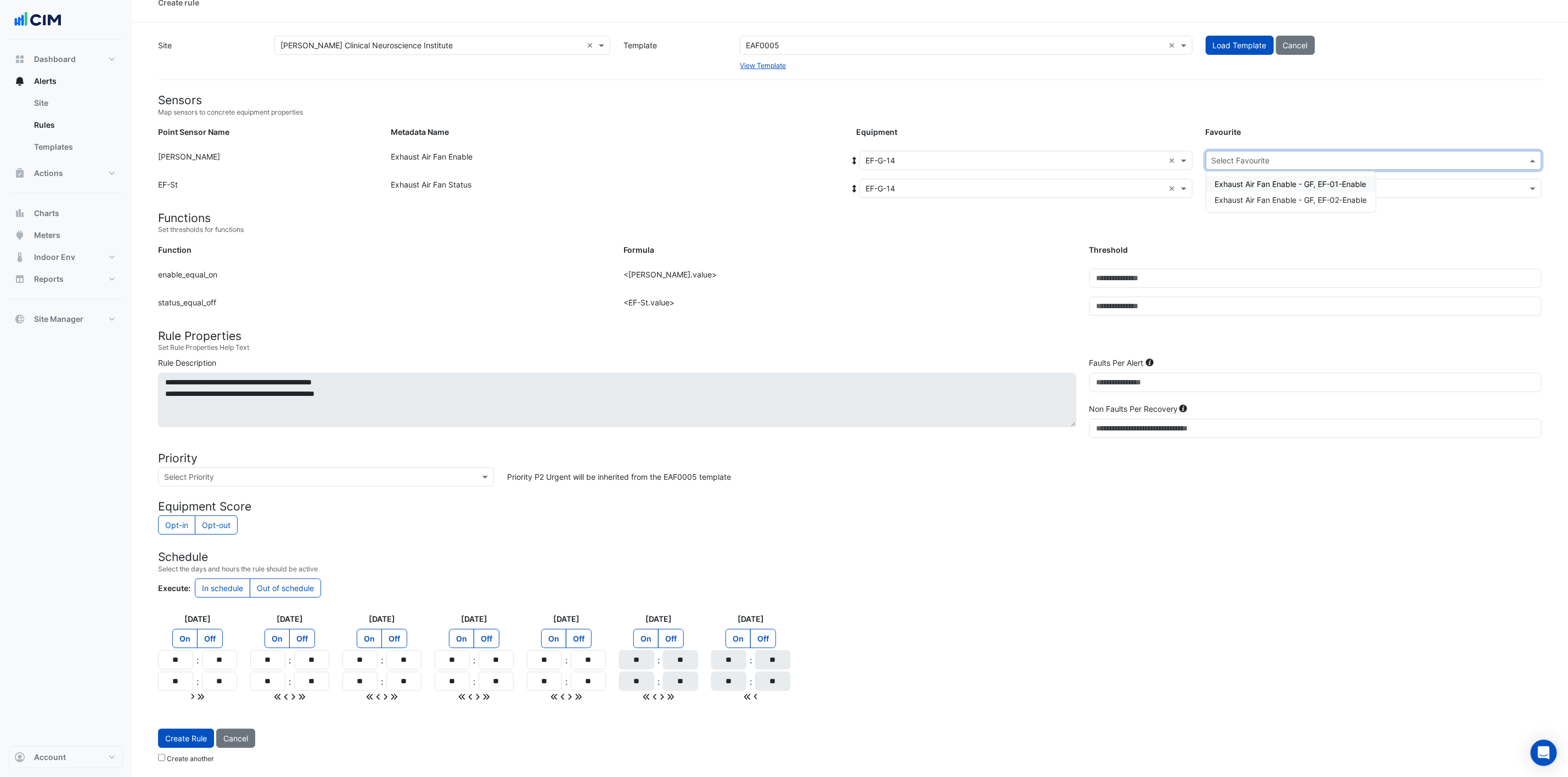
click at [1053, 179] on span "Exhaust Air Fan Enable - GF, EF-01-Enable" at bounding box center [1291, 184] width 152 height 10
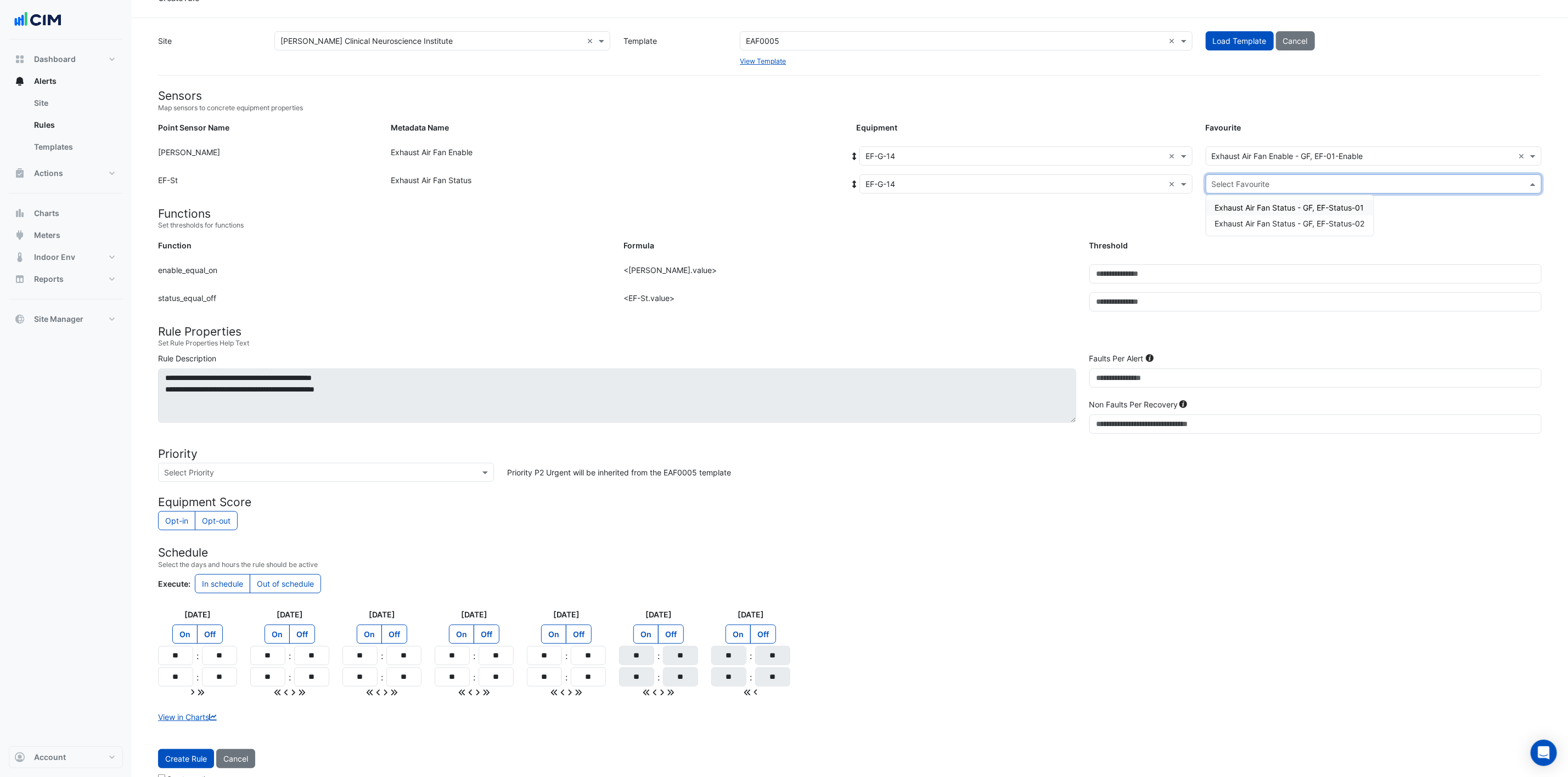
click at [1053, 179] on input "text" at bounding box center [1362, 184] width 302 height 11
click at [1053, 207] on span "Exhaust Air Fan Status - GF, EF-Status-01" at bounding box center [1290, 207] width 149 height 10
click at [195, 518] on button "Create Rule" at bounding box center [186, 759] width 56 height 19
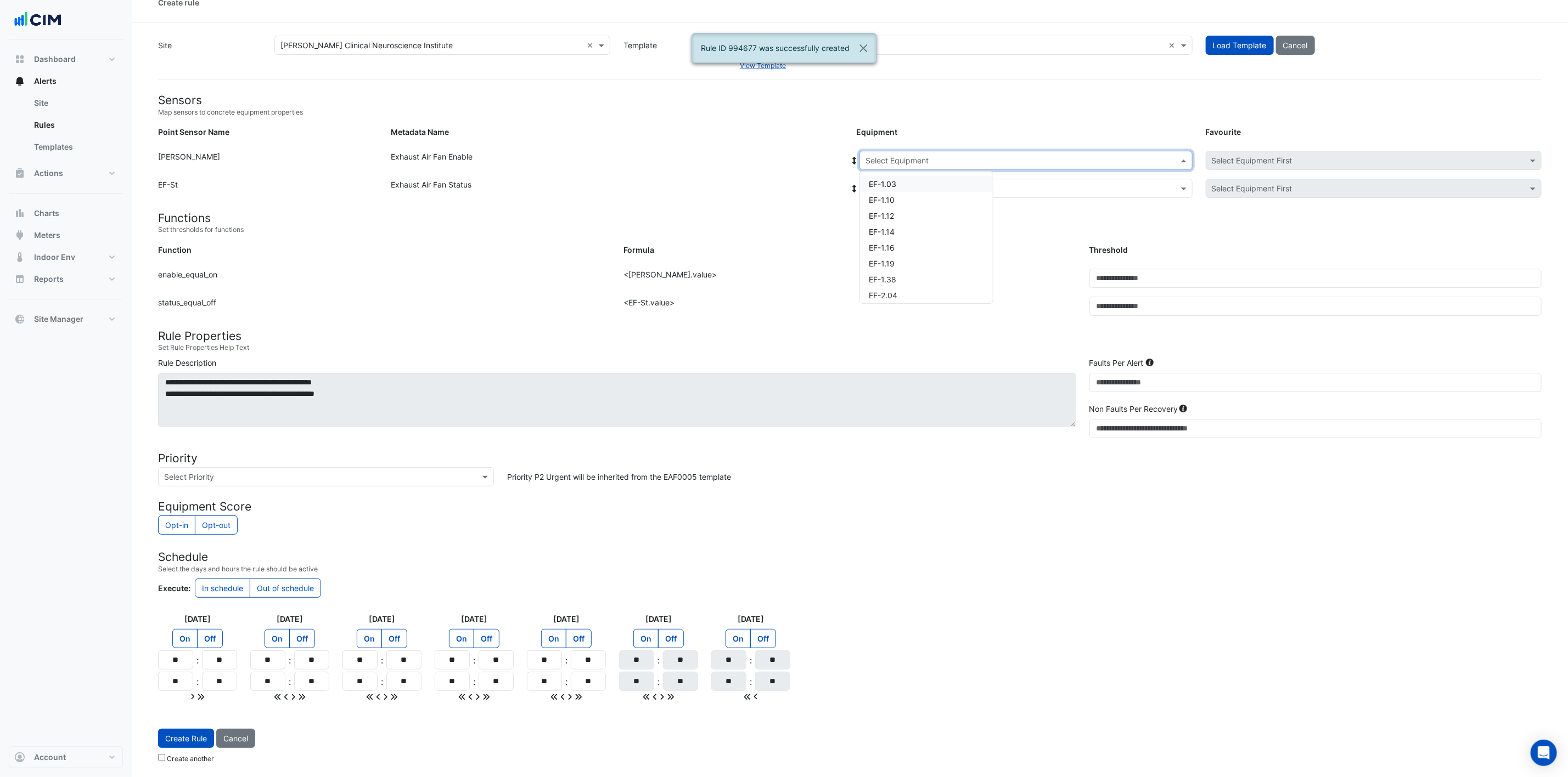
click at [1004, 156] on input "text" at bounding box center [1014, 161] width 299 height 11
click at [954, 205] on div "EF-G-14" at bounding box center [926, 213] width 132 height 16
click at [967, 190] on div "Select Equipment" at bounding box center [1025, 188] width 333 height 19
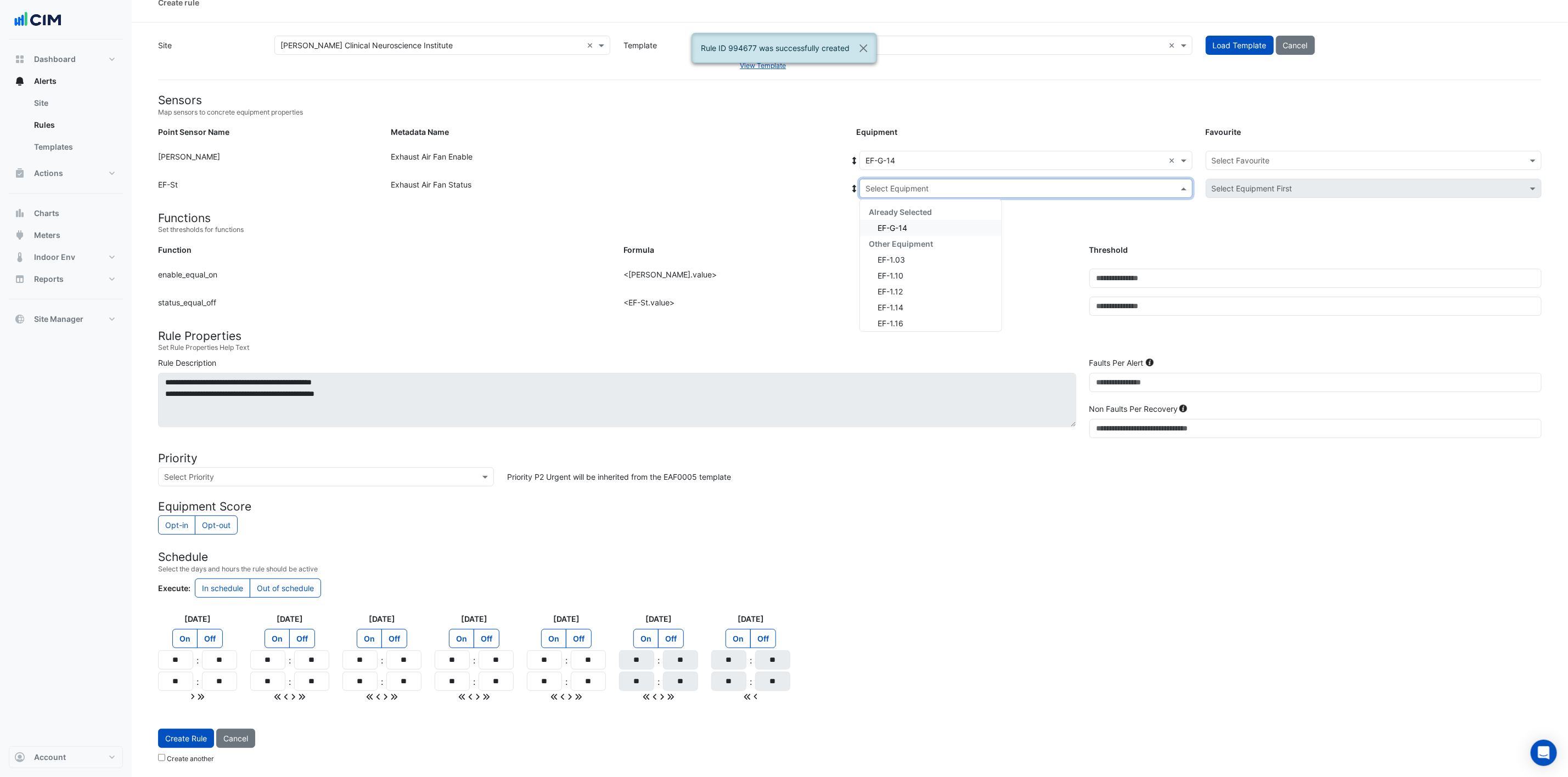
click at [929, 220] on div "EF-G-14" at bounding box center [930, 228] width 141 height 16
click at [1053, 156] on input "text" at bounding box center [1362, 161] width 302 height 11
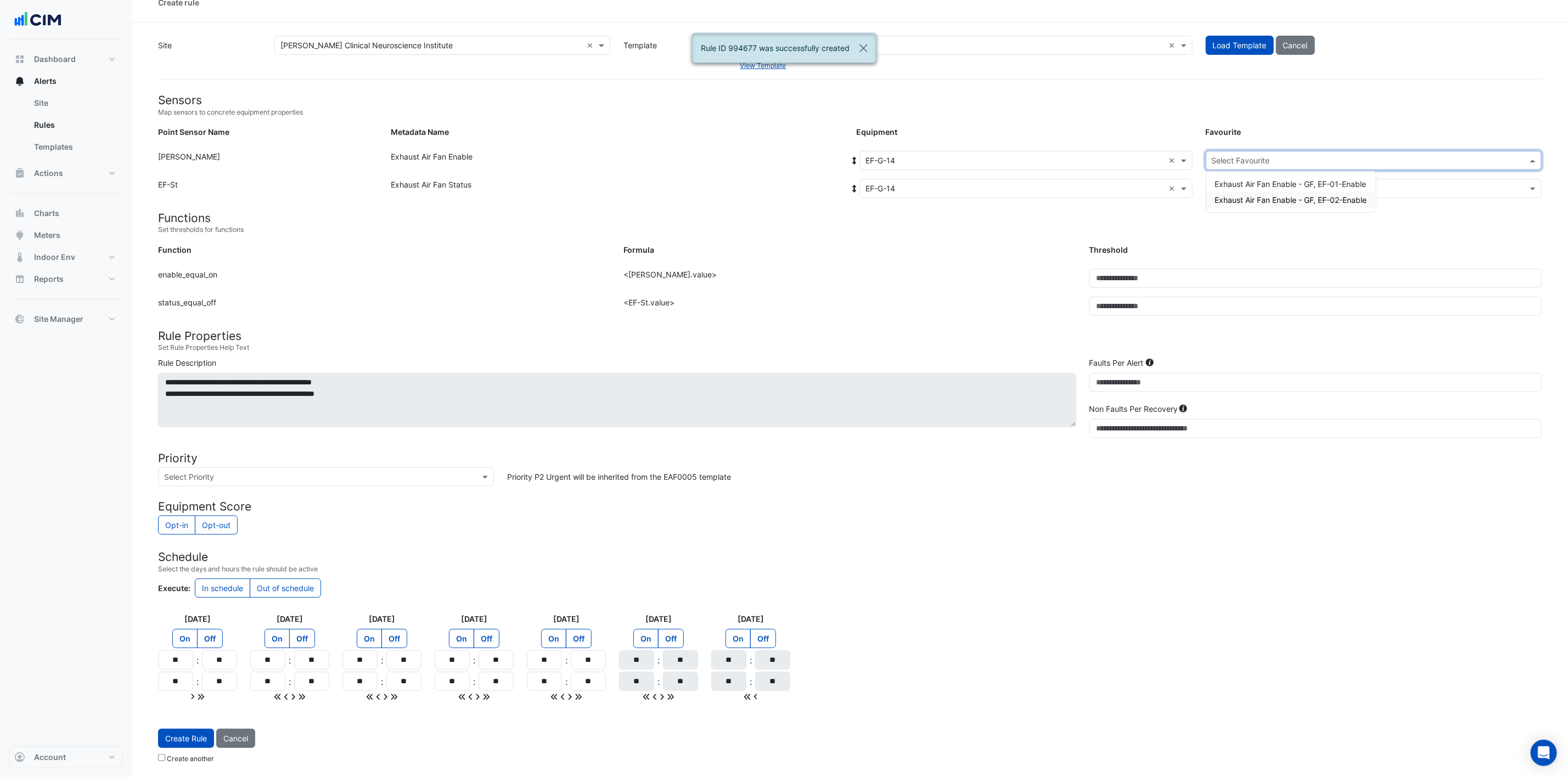
click at [1053, 199] on span "Exhaust Air Fan Enable - GF, EF-02-Enable" at bounding box center [1291, 200] width 152 height 10
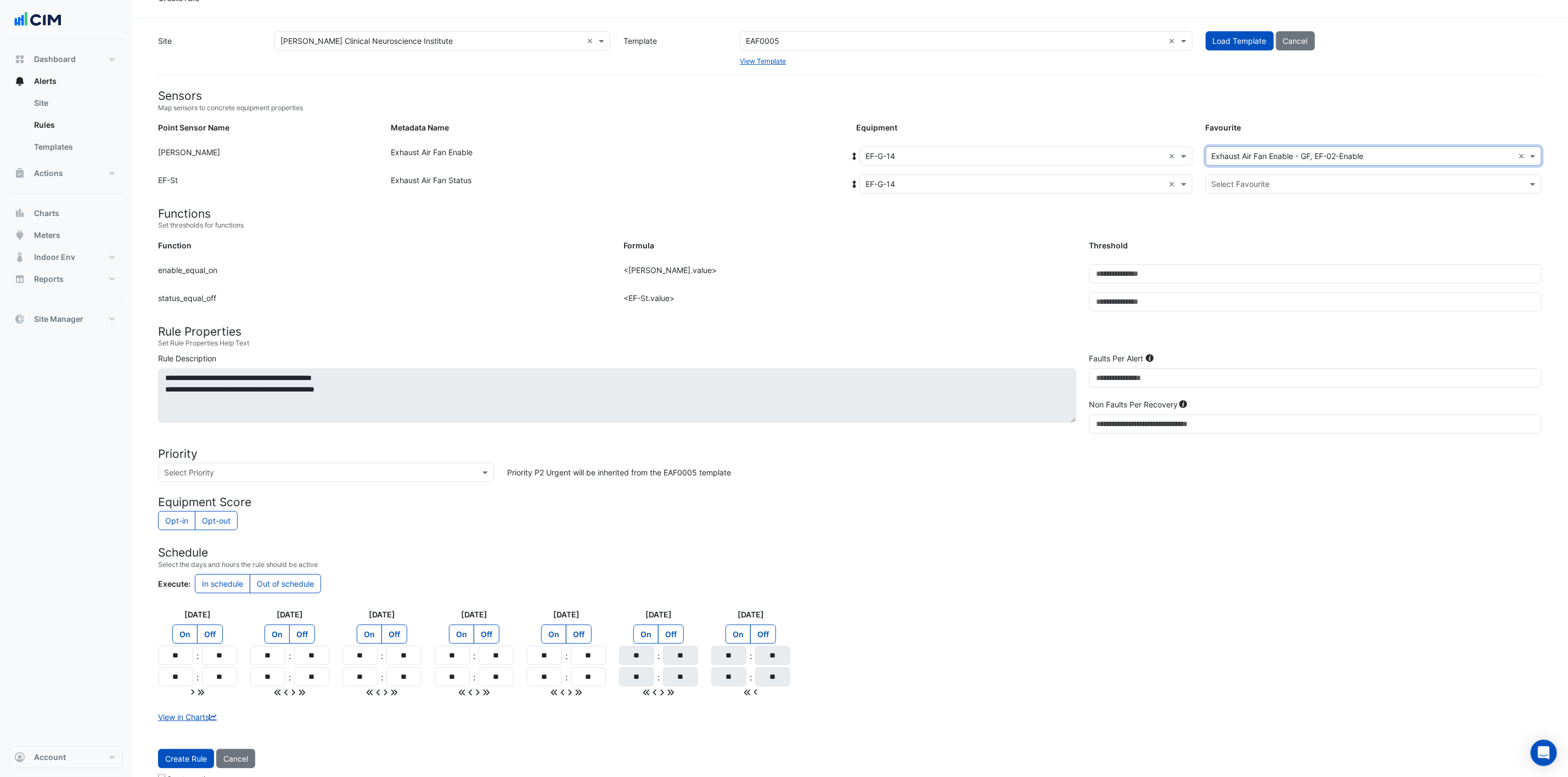
click at [1053, 184] on input "text" at bounding box center [1362, 184] width 302 height 11
click at [1053, 220] on span "Exhaust Air Fan Status - GF, EF-Status-02" at bounding box center [1290, 223] width 150 height 10
click at [185, 518] on button "Create Rule" at bounding box center [186, 759] width 56 height 19
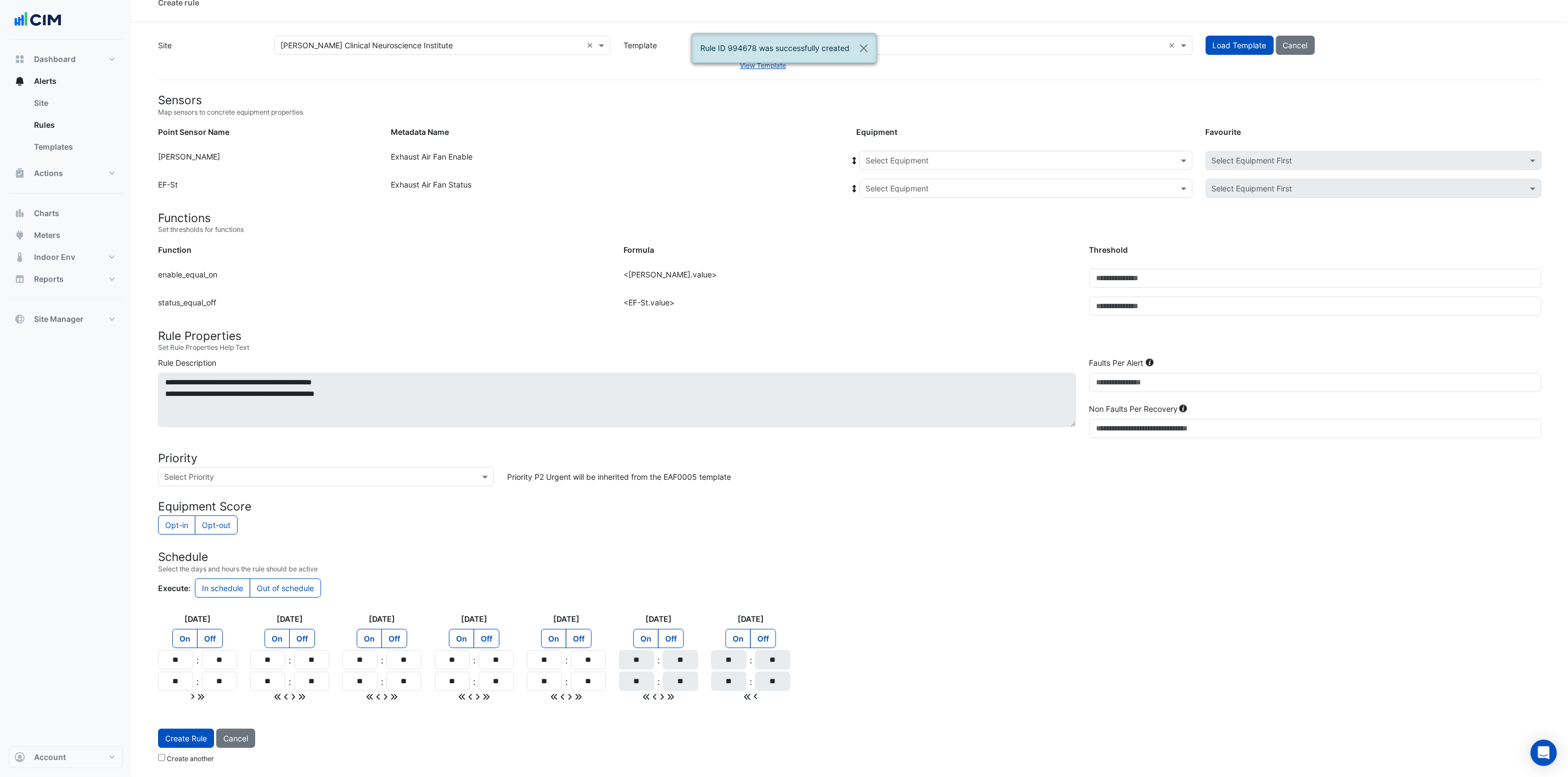
click at [951, 156] on input "text" at bounding box center [1014, 161] width 299 height 11
click at [926, 250] on div "EF-G-16" at bounding box center [926, 258] width 132 height 16
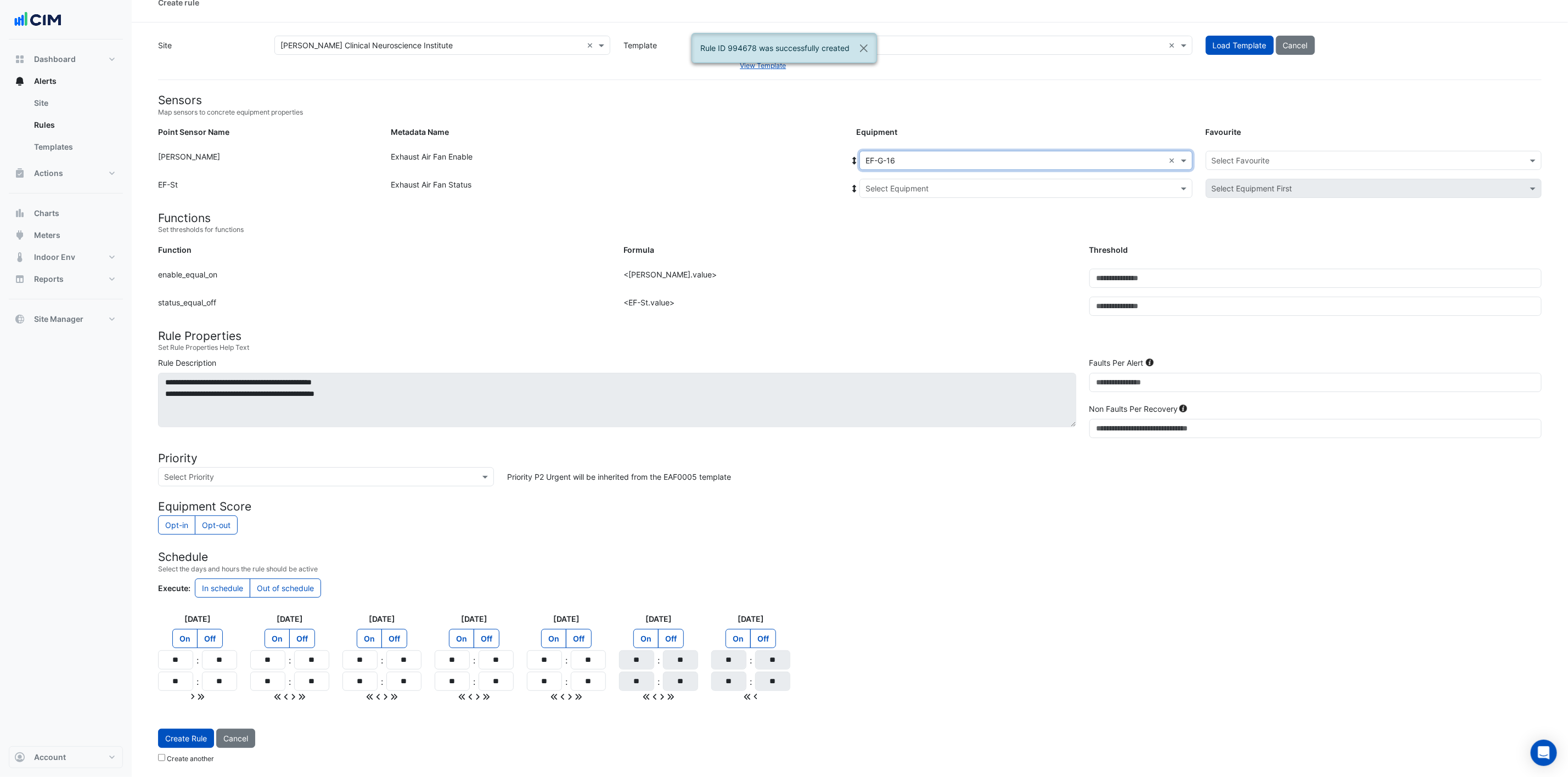
click at [939, 179] on div "Select Equipment" at bounding box center [1025, 188] width 333 height 19
click at [922, 215] on div "Already Selected" at bounding box center [930, 212] width 141 height 16
click at [920, 220] on div "EF-G-16" at bounding box center [930, 228] width 141 height 16
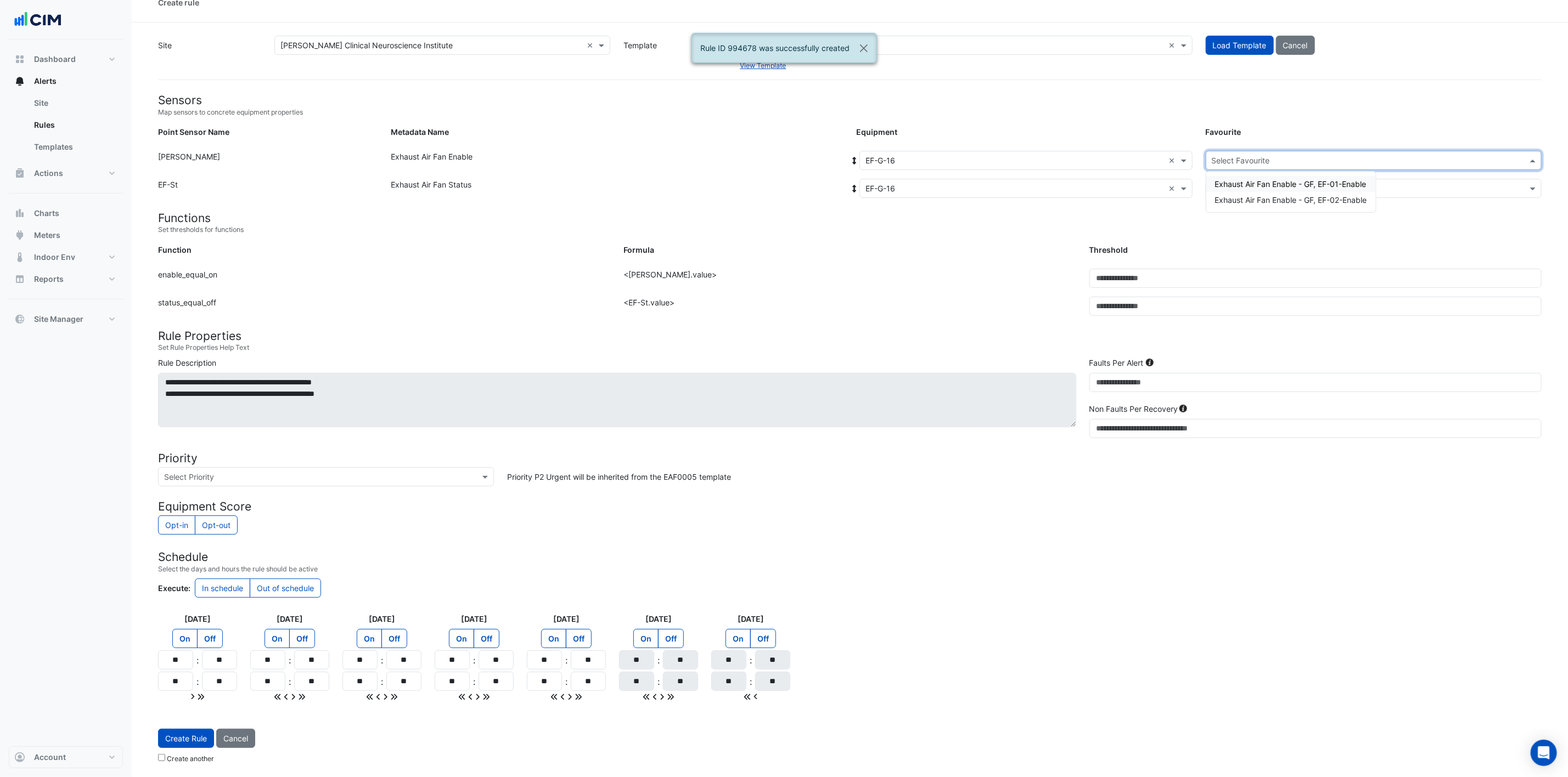
click at [1053, 161] on input "text" at bounding box center [1362, 161] width 302 height 11
click at [1053, 179] on div "Exhaust Air Fan Enable - GF, EF-01-Enable" at bounding box center [1291, 184] width 169 height 16
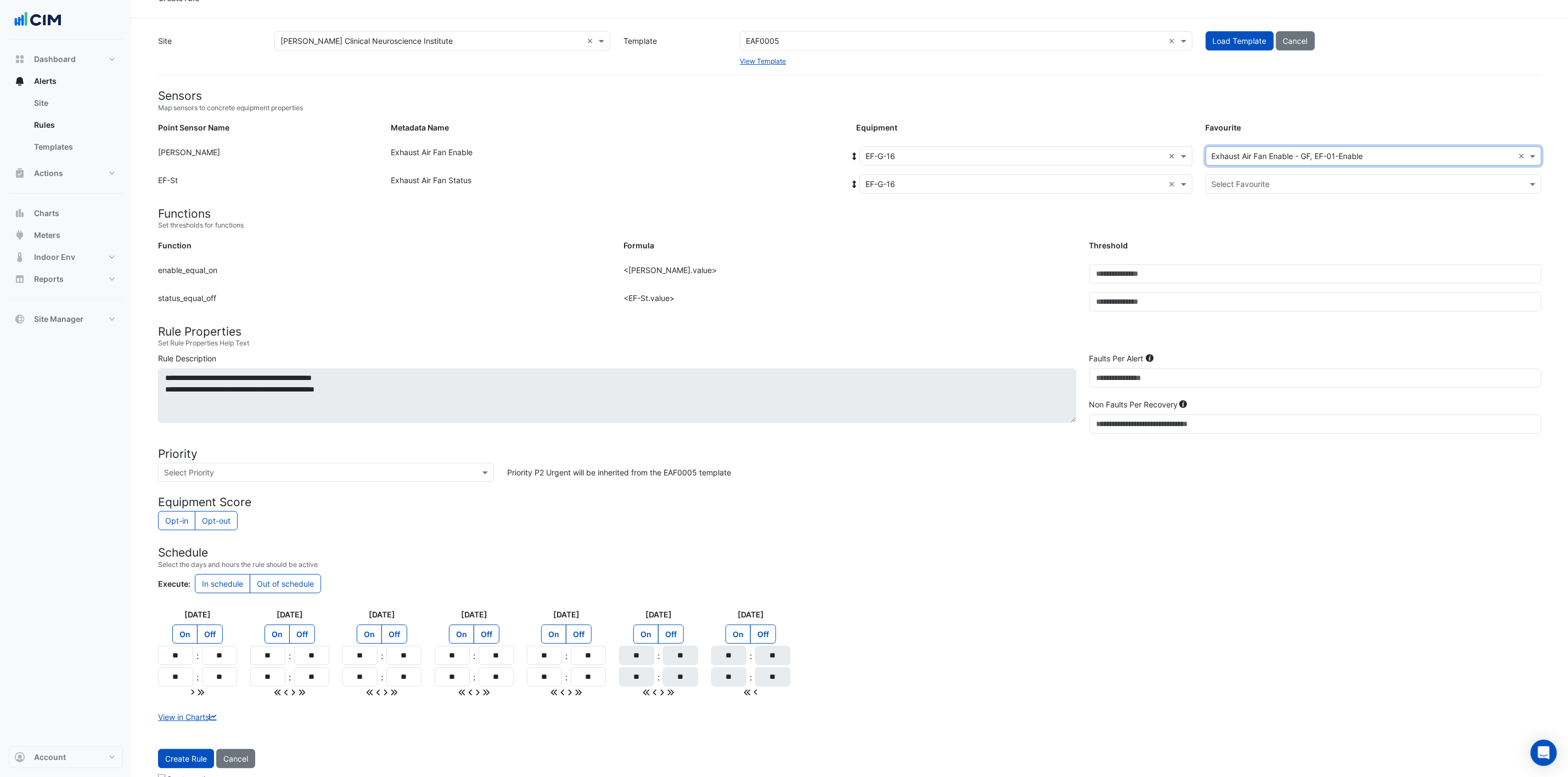
click at [1053, 179] on input "text" at bounding box center [1362, 184] width 302 height 11
click at [1053, 207] on span "Exhaust Air Fan Status - GF, EF-Status-01" at bounding box center [1290, 207] width 149 height 10
click at [178, 518] on button "Create Rule" at bounding box center [186, 759] width 56 height 19
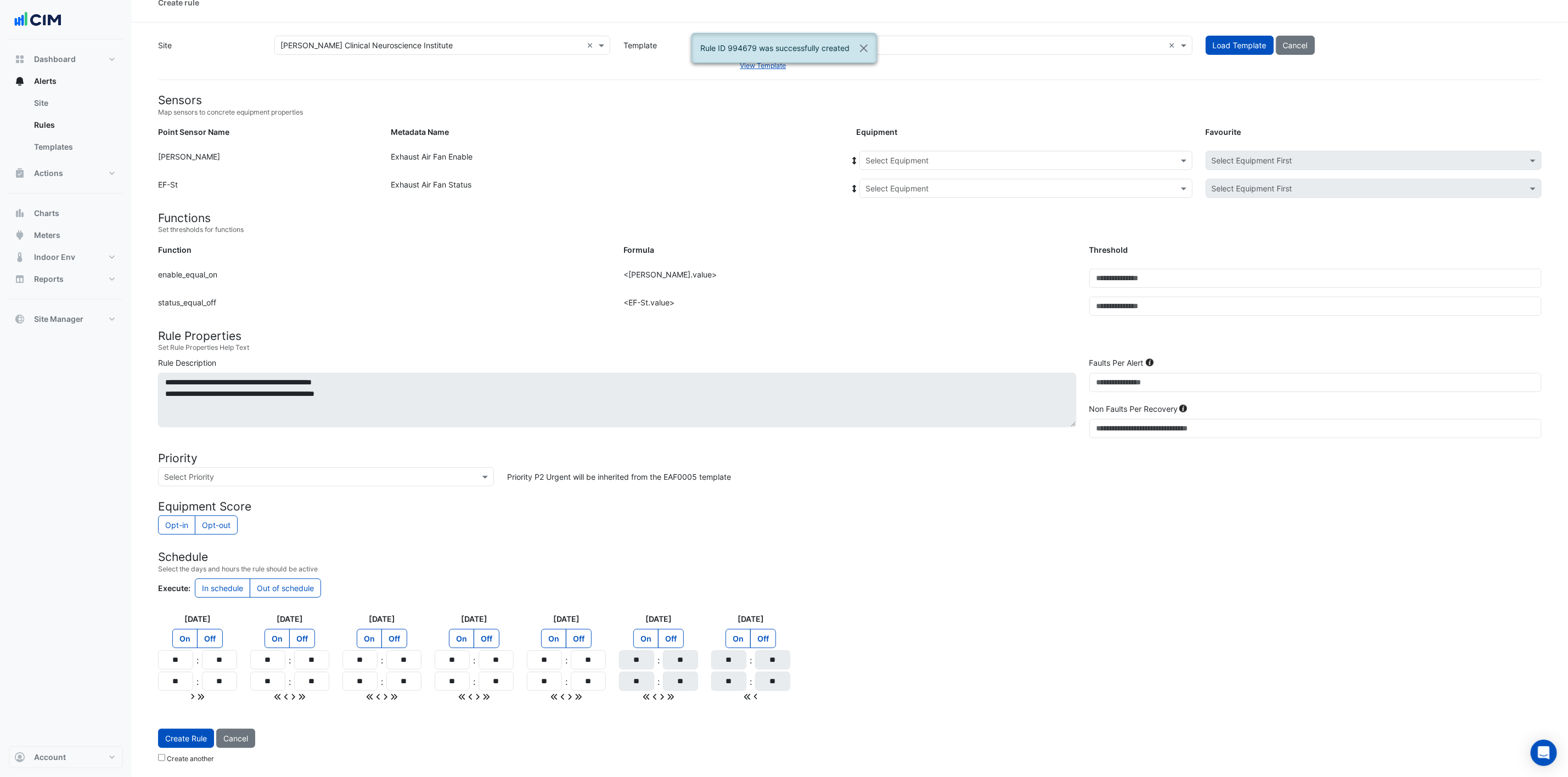
click at [1050, 156] on input "text" at bounding box center [1014, 161] width 299 height 11
click at [923, 250] on div "EF-G-16" at bounding box center [926, 258] width 132 height 16
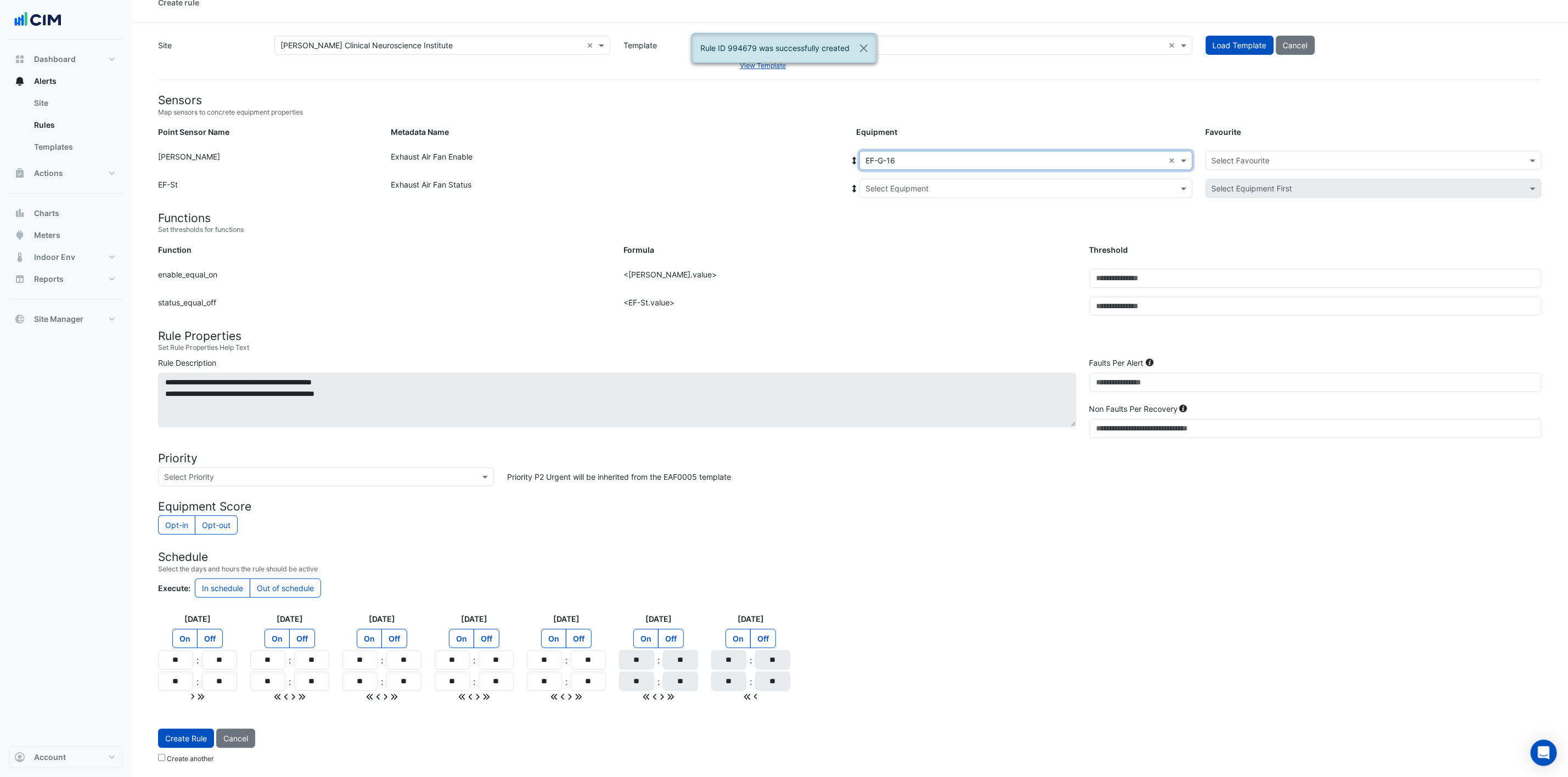
click at [949, 183] on input "text" at bounding box center [1014, 189] width 299 height 11
click at [926, 221] on div "EF-G-16" at bounding box center [930, 228] width 141 height 16
click at [1053, 156] on input "text" at bounding box center [1362, 161] width 302 height 11
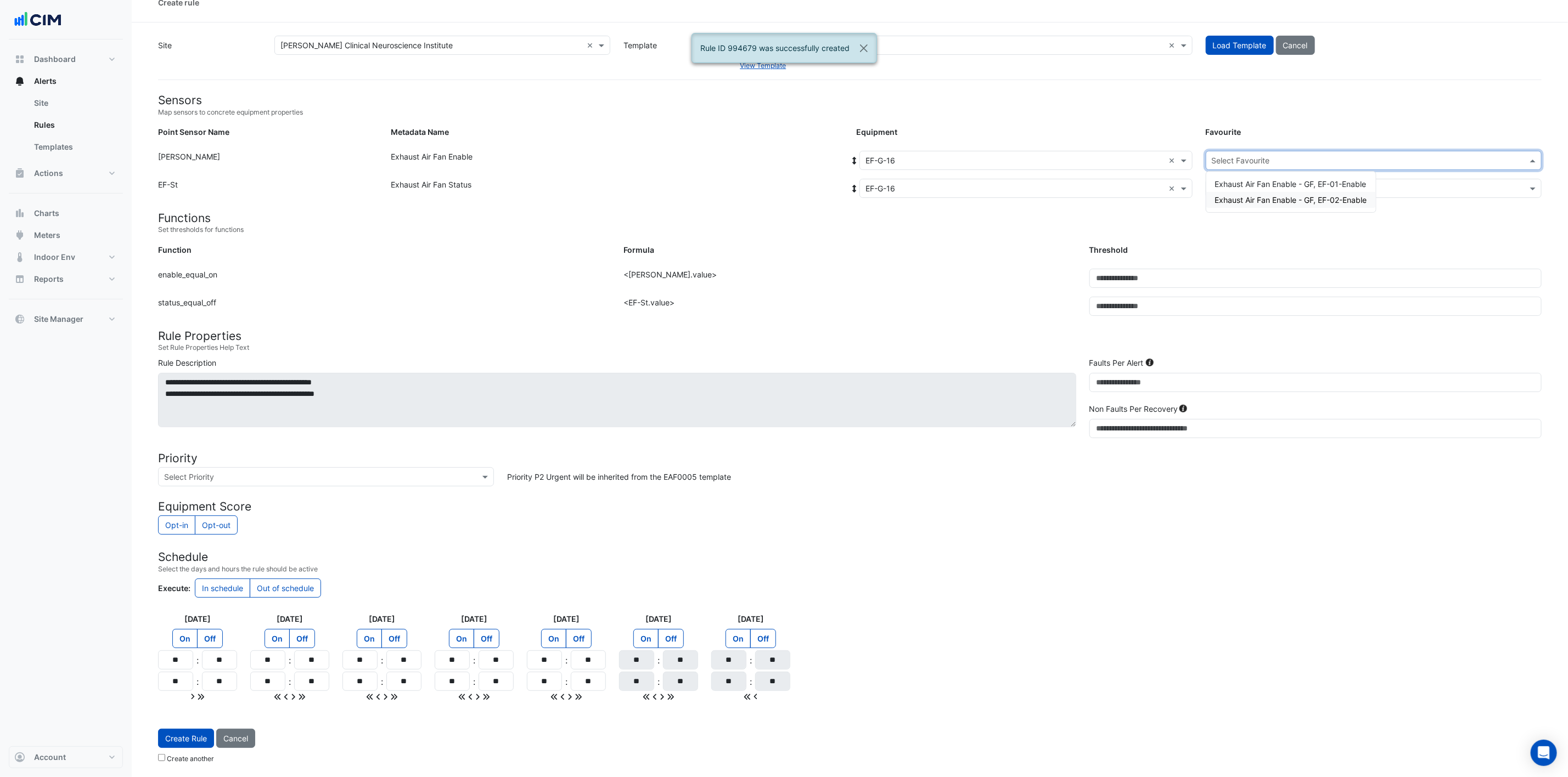
click at [1053, 195] on span "Exhaust Air Fan Enable - GF, EF-02-Enable" at bounding box center [1291, 200] width 152 height 10
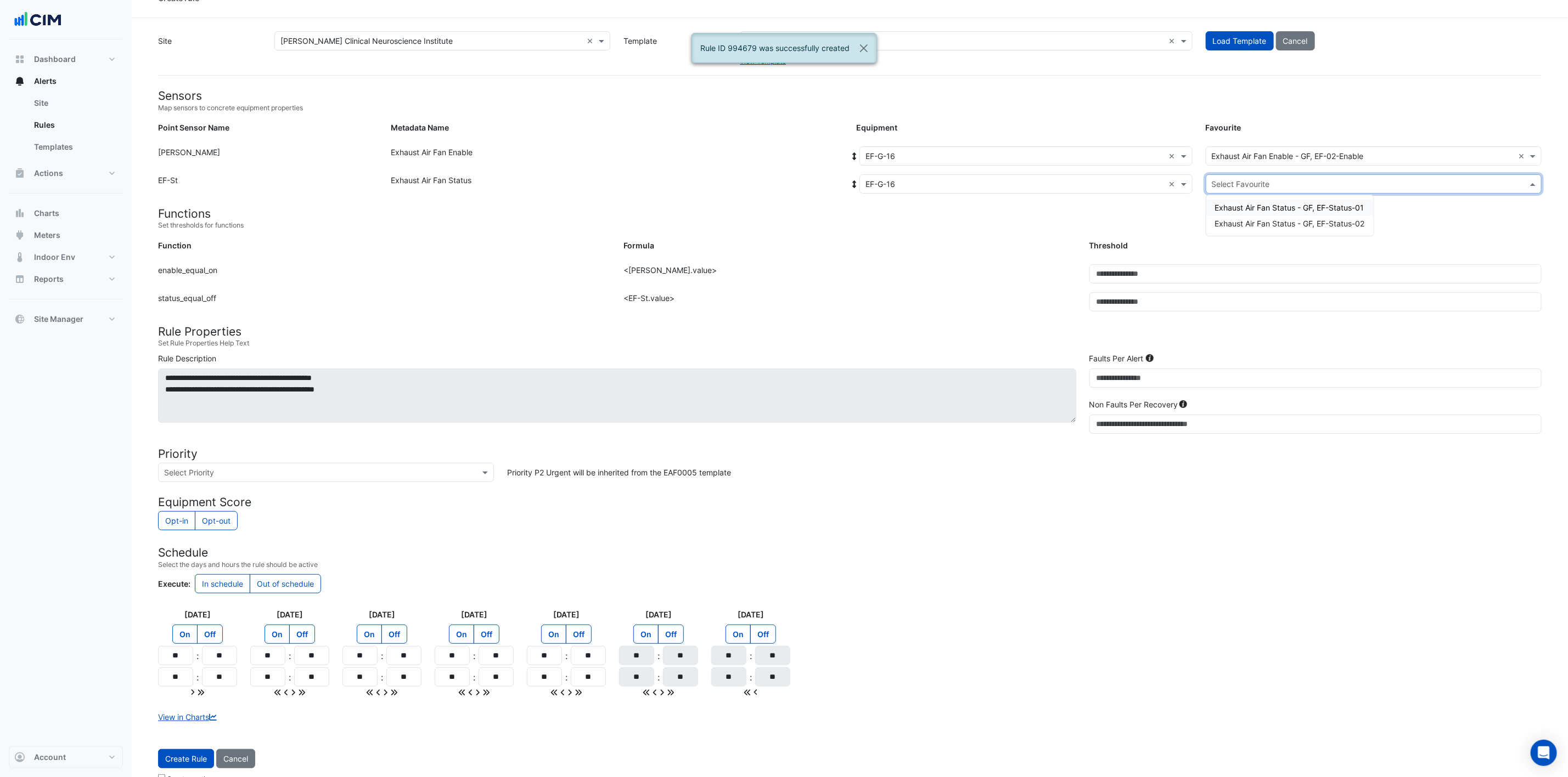
click at [1053, 180] on input "text" at bounding box center [1362, 184] width 302 height 11
click at [1053, 219] on span "Exhaust Air Fan Status - GF, EF-Status-02" at bounding box center [1290, 223] width 150 height 10
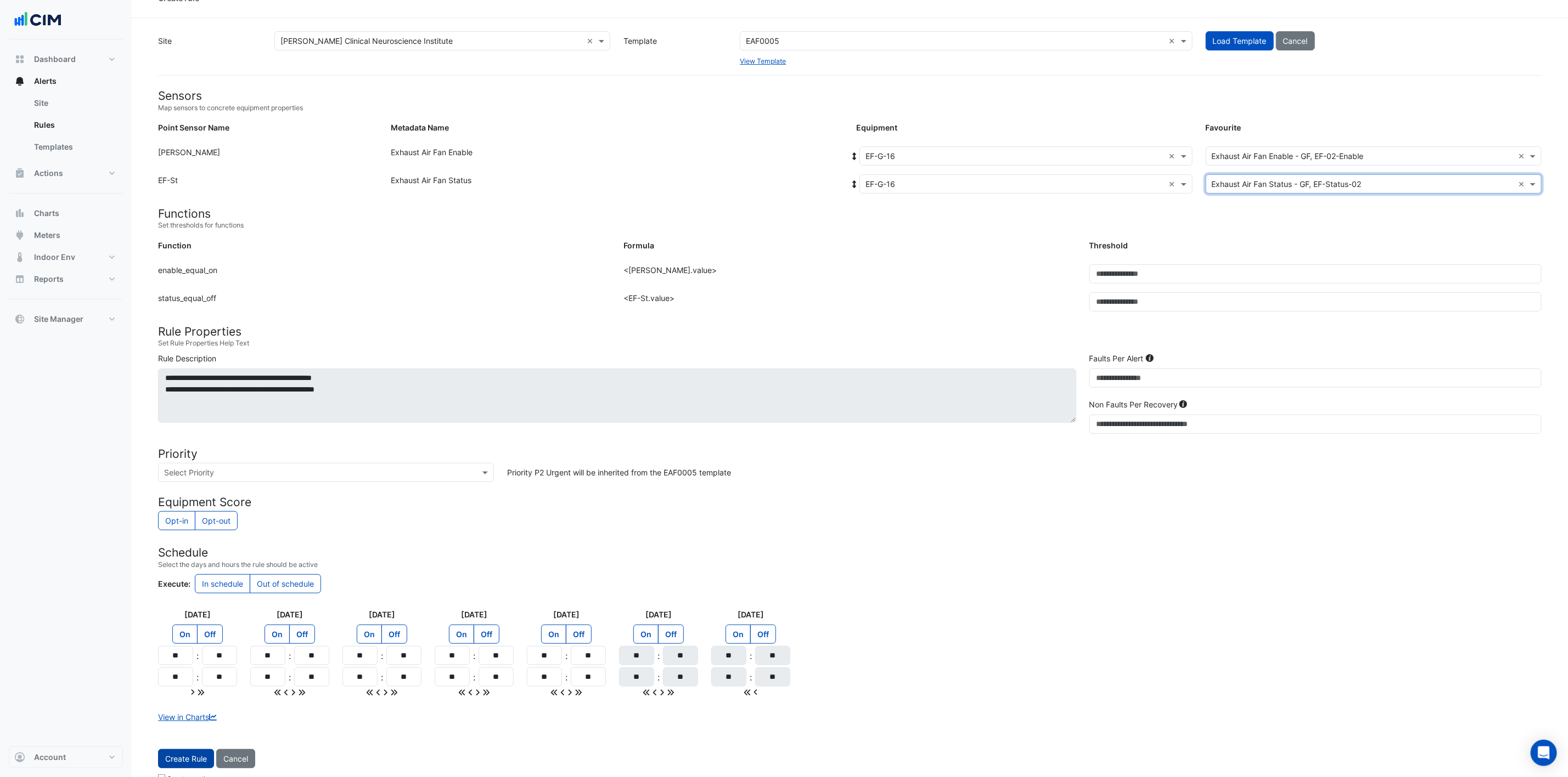
click at [198, 518] on button "Create Rule" at bounding box center [186, 759] width 56 height 19
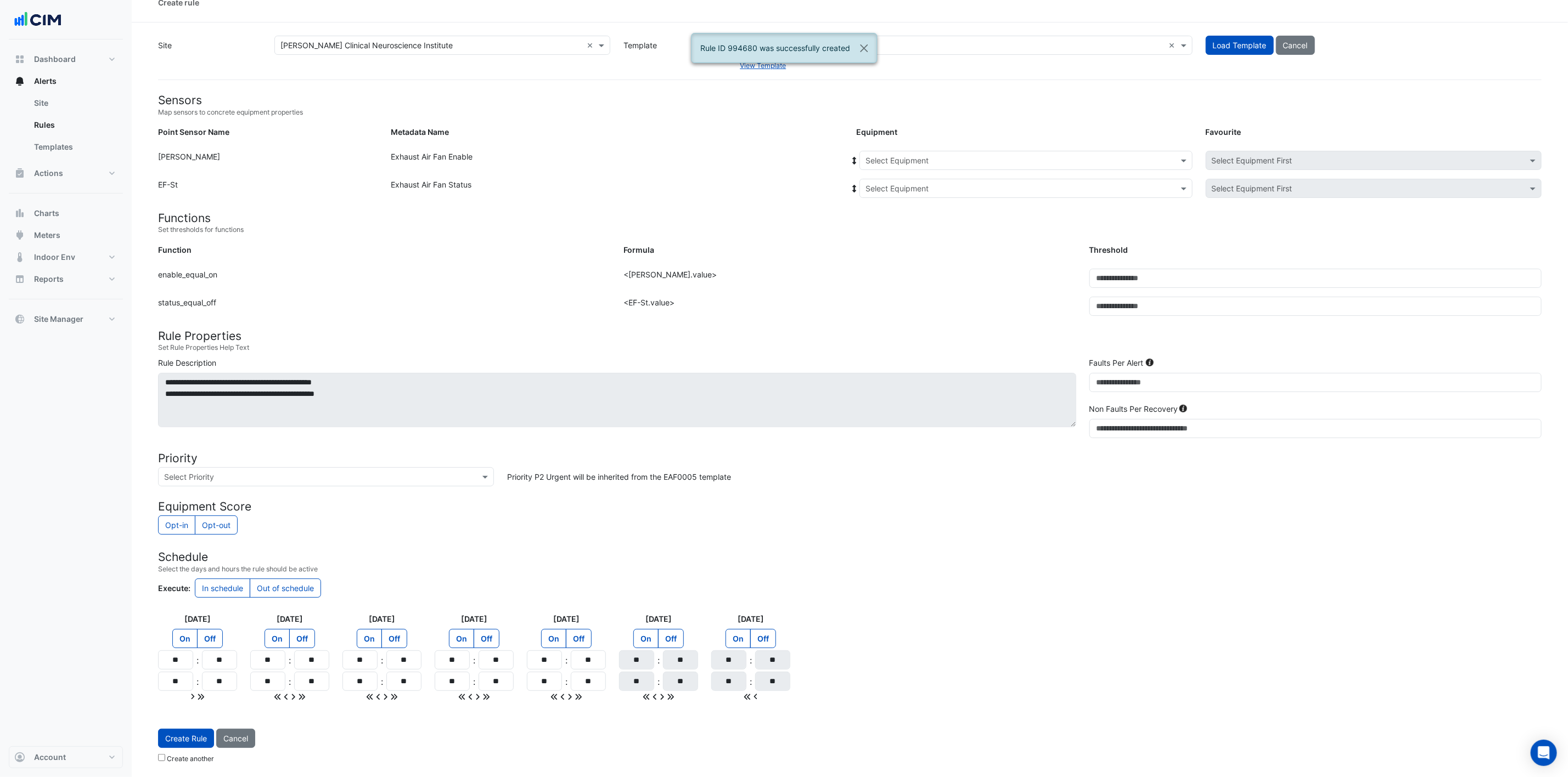
click at [974, 158] on input "text" at bounding box center [1014, 161] width 299 height 11
click at [919, 238] on div "EF-G.04" at bounding box center [926, 244] width 132 height 16
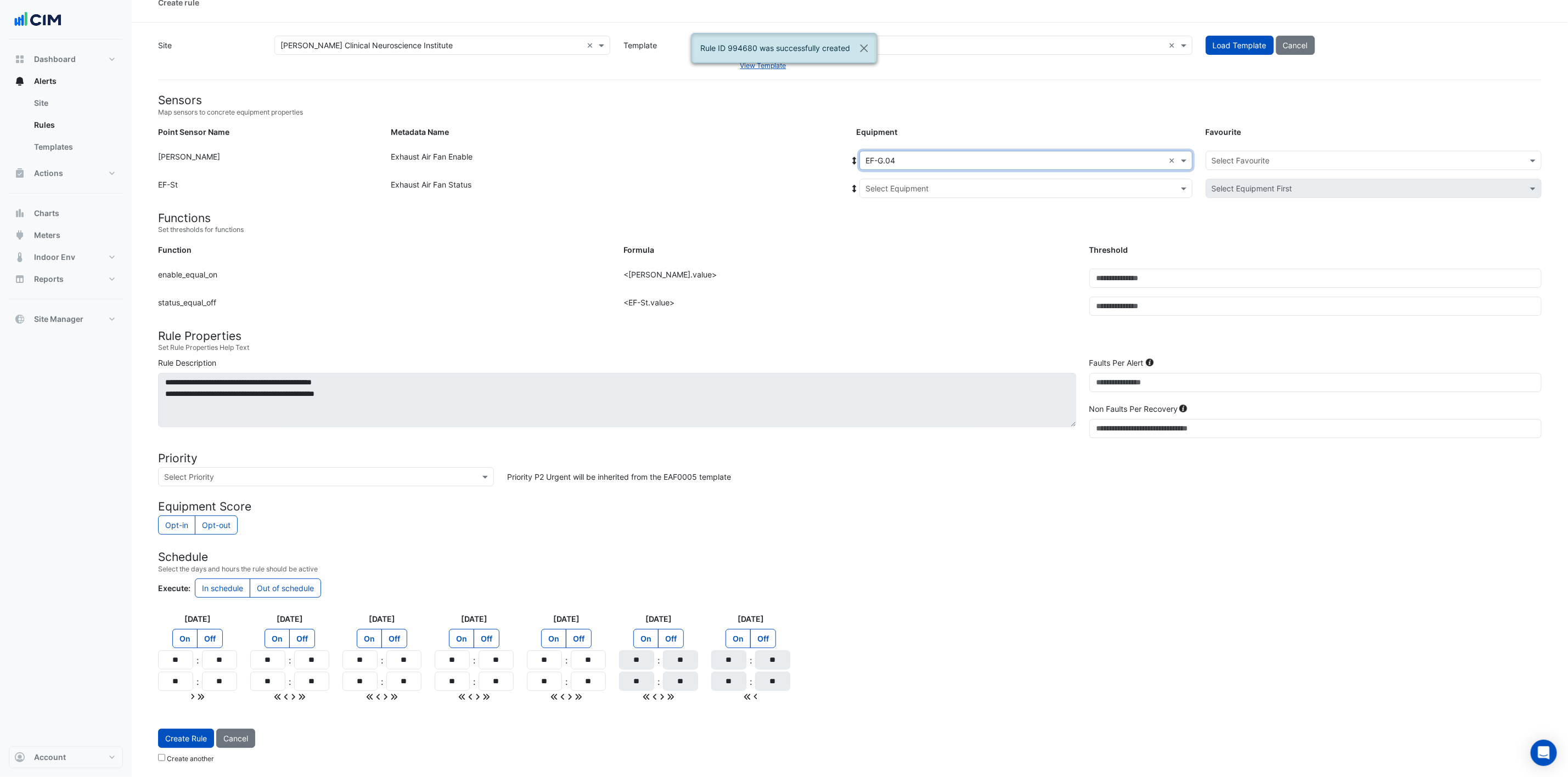
click at [942, 187] on input "text" at bounding box center [1014, 189] width 299 height 11
click at [929, 220] on div "EF-G.04" at bounding box center [930, 228] width 141 height 16
click at [1053, 141] on form "Sensors Map sensors to concrete equipment properties Point Sensor Name Metadata…" at bounding box center [850, 431] width 1384 height 676
click at [1053, 156] on input "text" at bounding box center [1362, 161] width 302 height 11
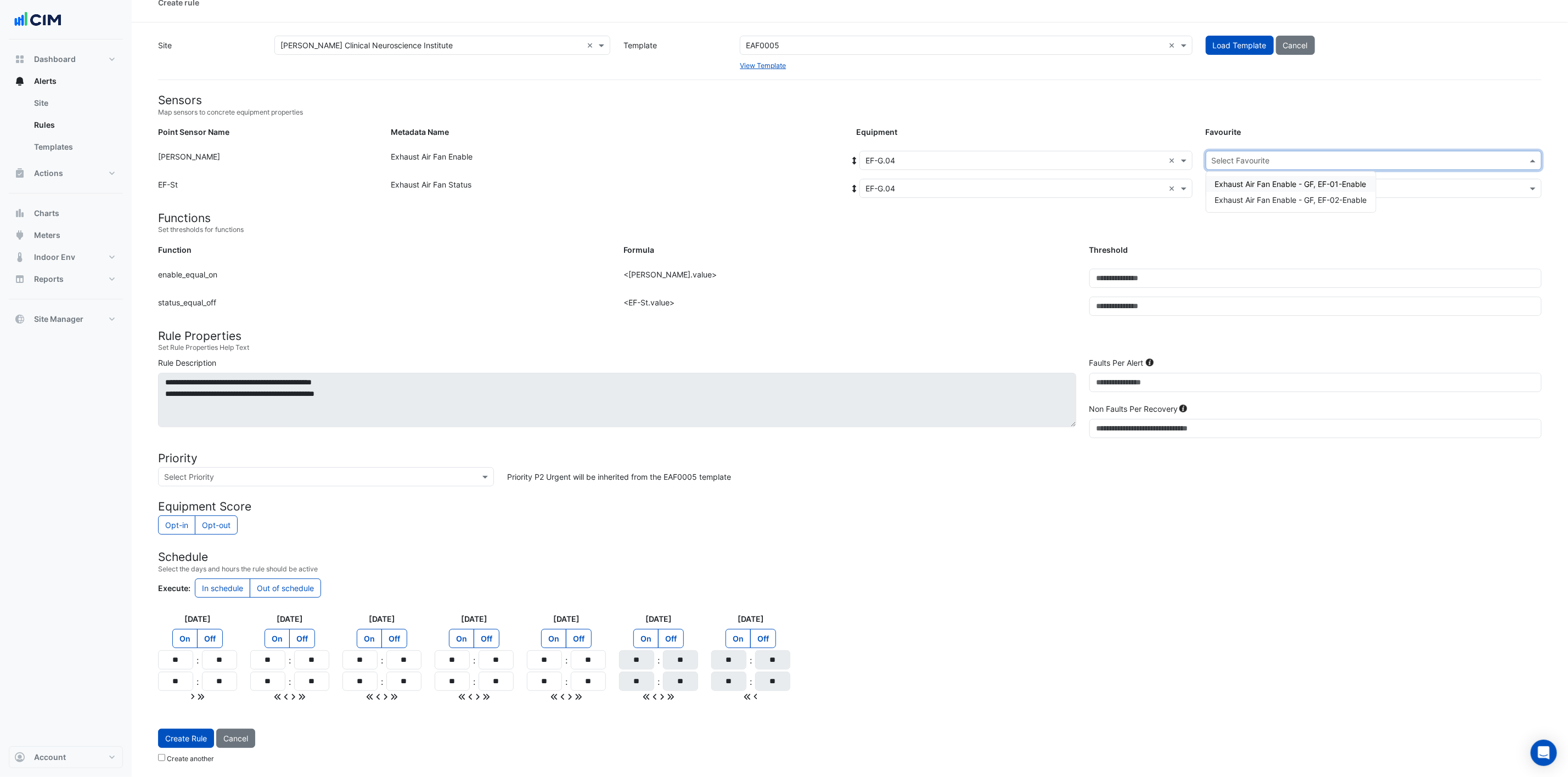
click at [1053, 179] on span "Exhaust Air Fan Enable - GF, EF-01-Enable" at bounding box center [1291, 184] width 152 height 10
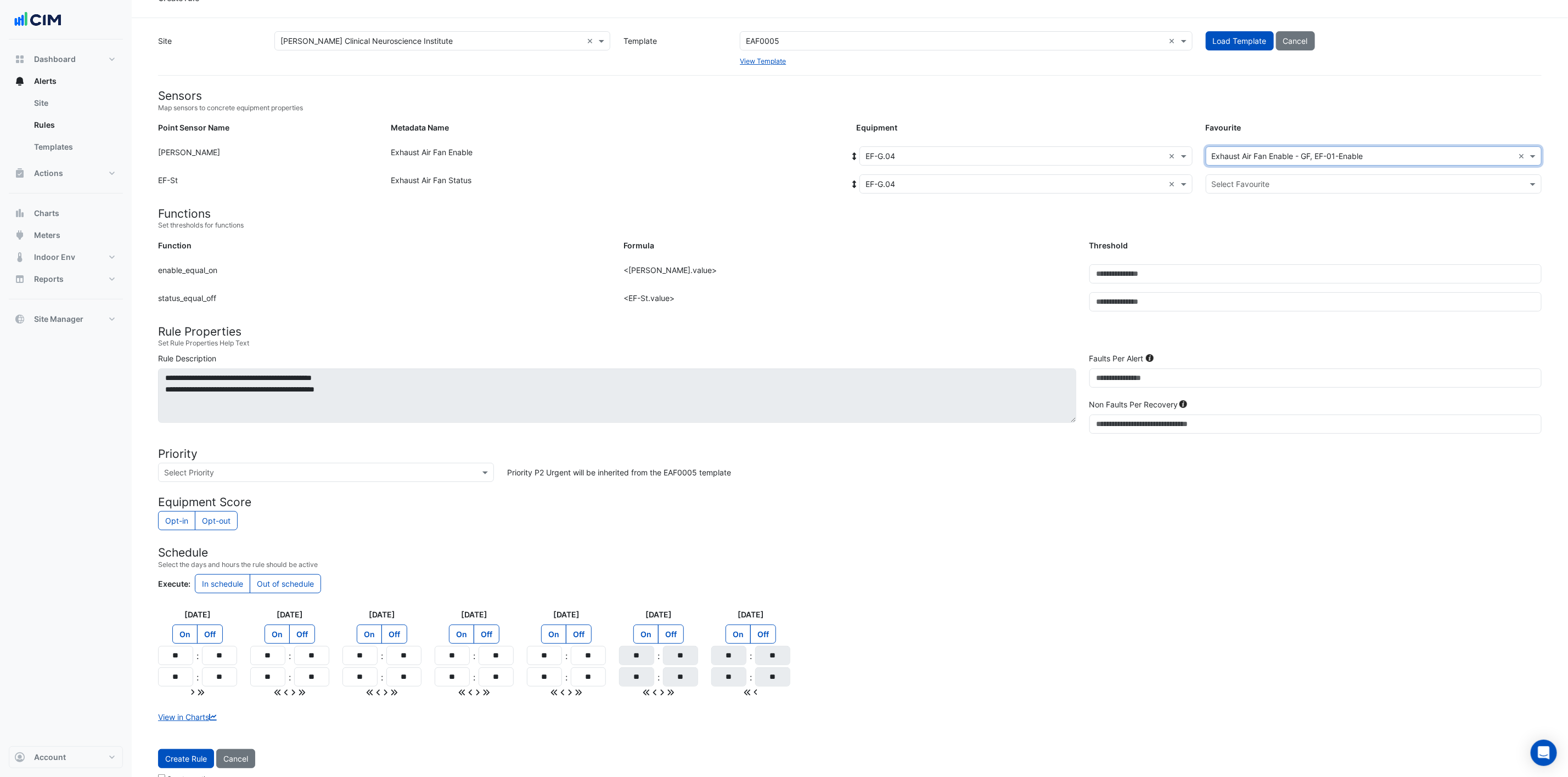
click at [1053, 179] on input "text" at bounding box center [1362, 184] width 302 height 11
click at [1053, 209] on span "Exhaust Air Fan Status - GF, EF-Status-01" at bounding box center [1290, 207] width 149 height 10
click at [185, 518] on button "Create Rule" at bounding box center [186, 759] width 56 height 19
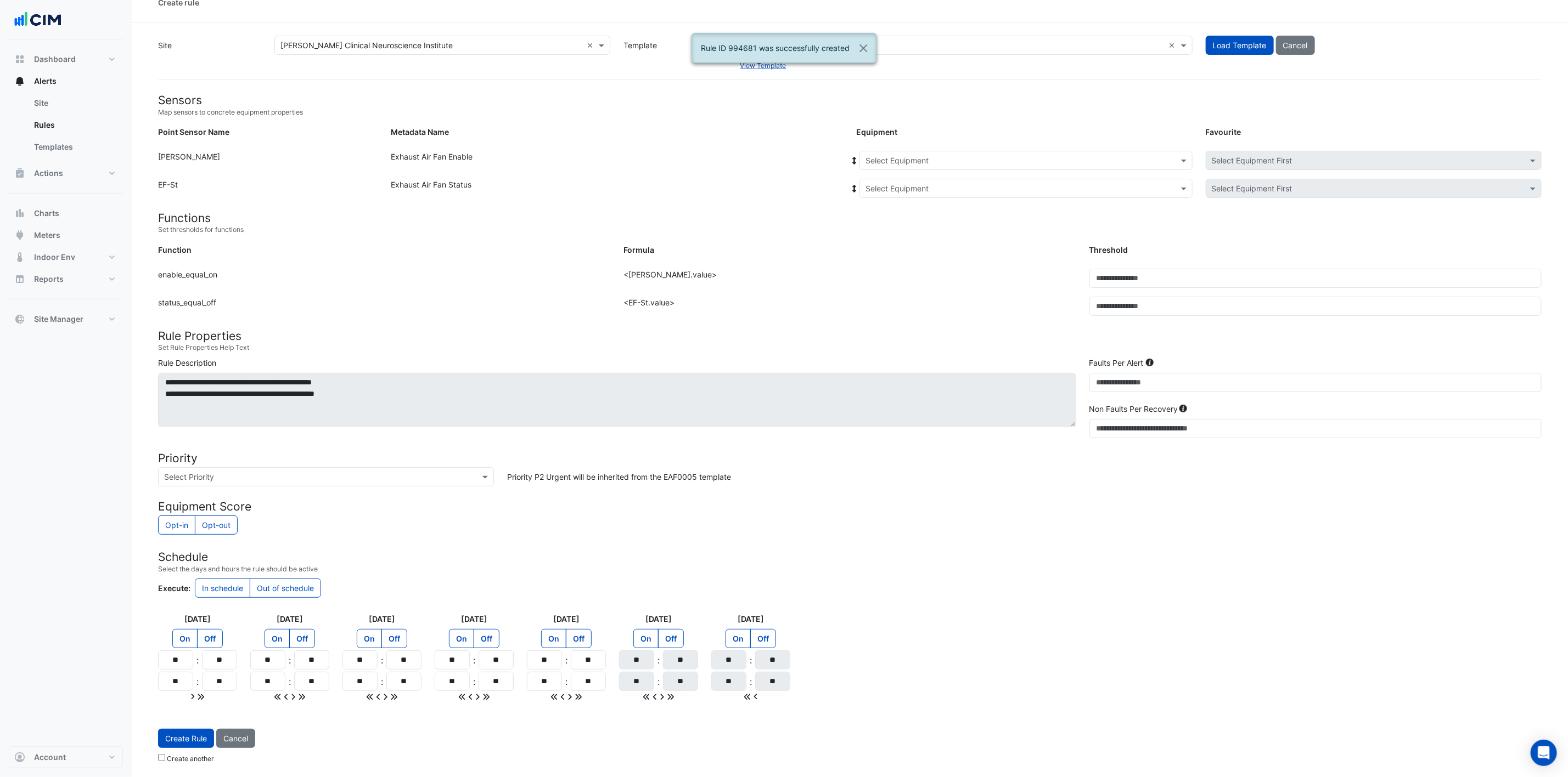
click at [951, 158] on input "text" at bounding box center [1014, 161] width 299 height 11
click at [919, 266] on div "EF-G.04" at bounding box center [926, 274] width 132 height 16
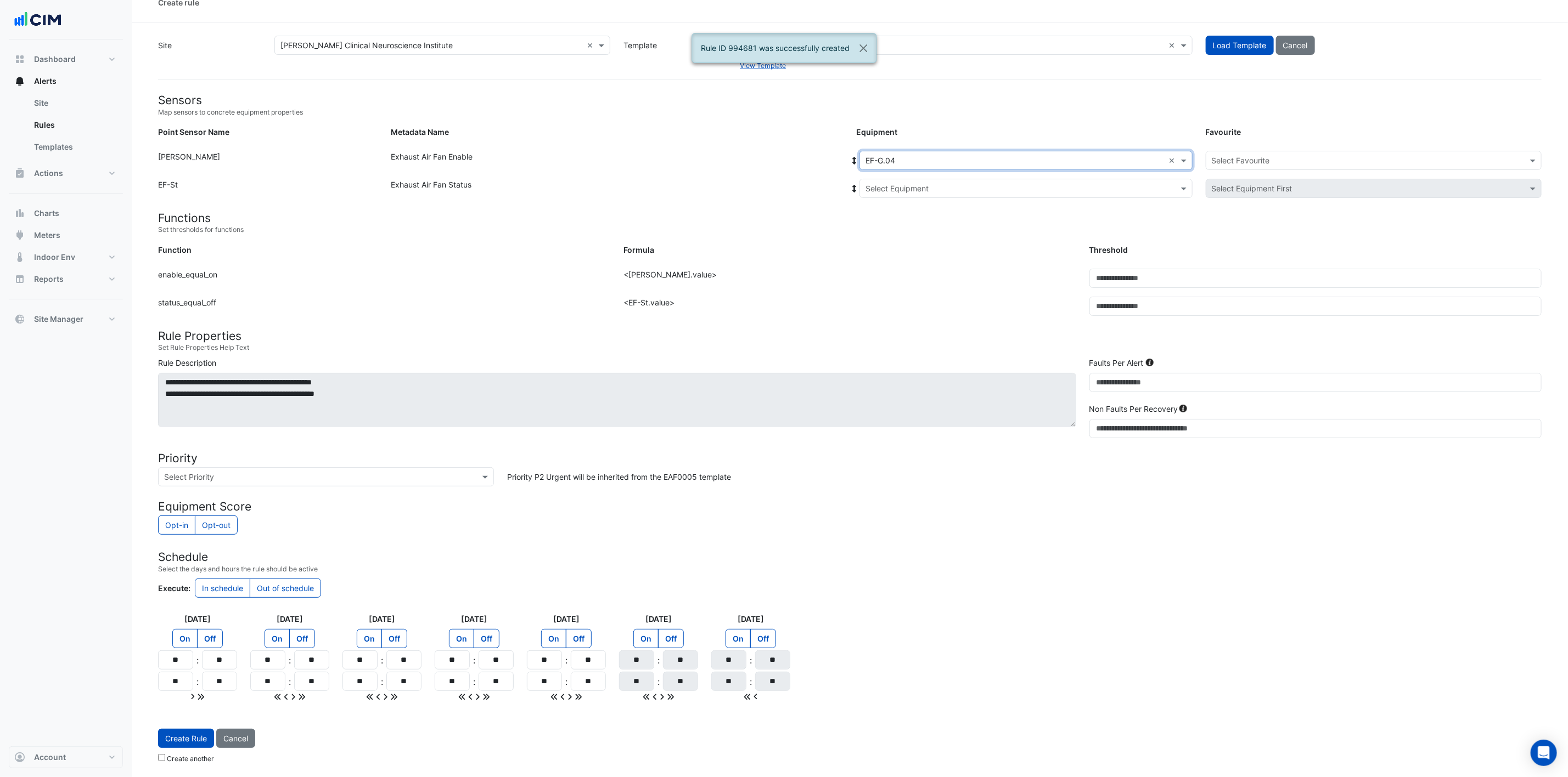
click at [970, 168] on div "Equipment: Select Equipment × EF-G.04 × Favourite: Select Favourite" at bounding box center [1199, 163] width 698 height 24
click at [960, 183] on input "text" at bounding box center [1014, 189] width 299 height 11
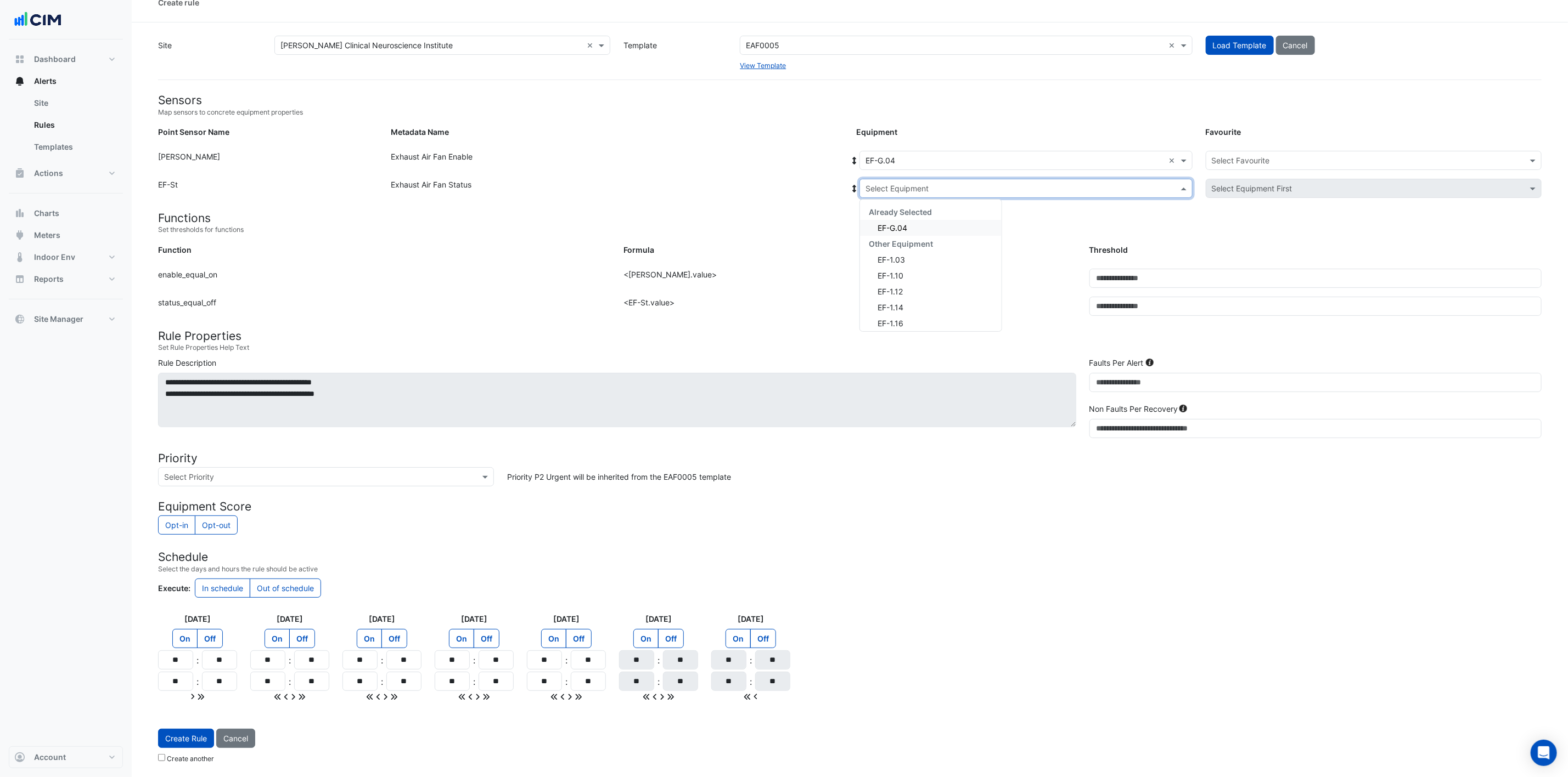
click at [932, 229] on div "Already Selected EF-G.04 Other Equipment EF-1.03 EF-1.10 EF-1.12 EF-1.14 EF-1.1…" at bounding box center [930, 379] width 141 height 350
click at [922, 227] on div "EF-G.04" at bounding box center [930, 228] width 141 height 16
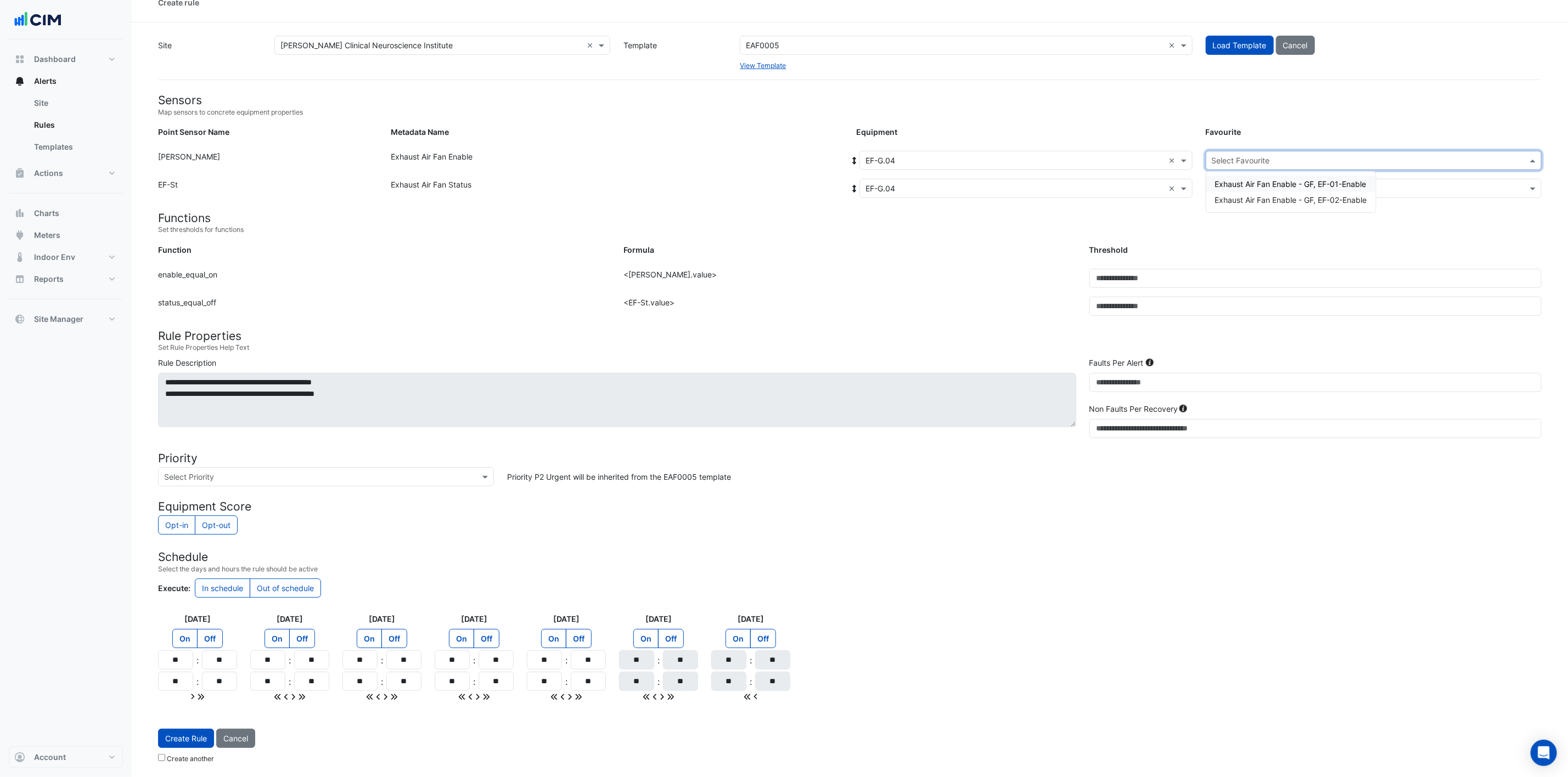
click at [1053, 158] on input "text" at bounding box center [1362, 161] width 302 height 11
click at [1053, 195] on span "Exhaust Air Fan Enable - GF, EF-02-Enable" at bounding box center [1291, 200] width 152 height 10
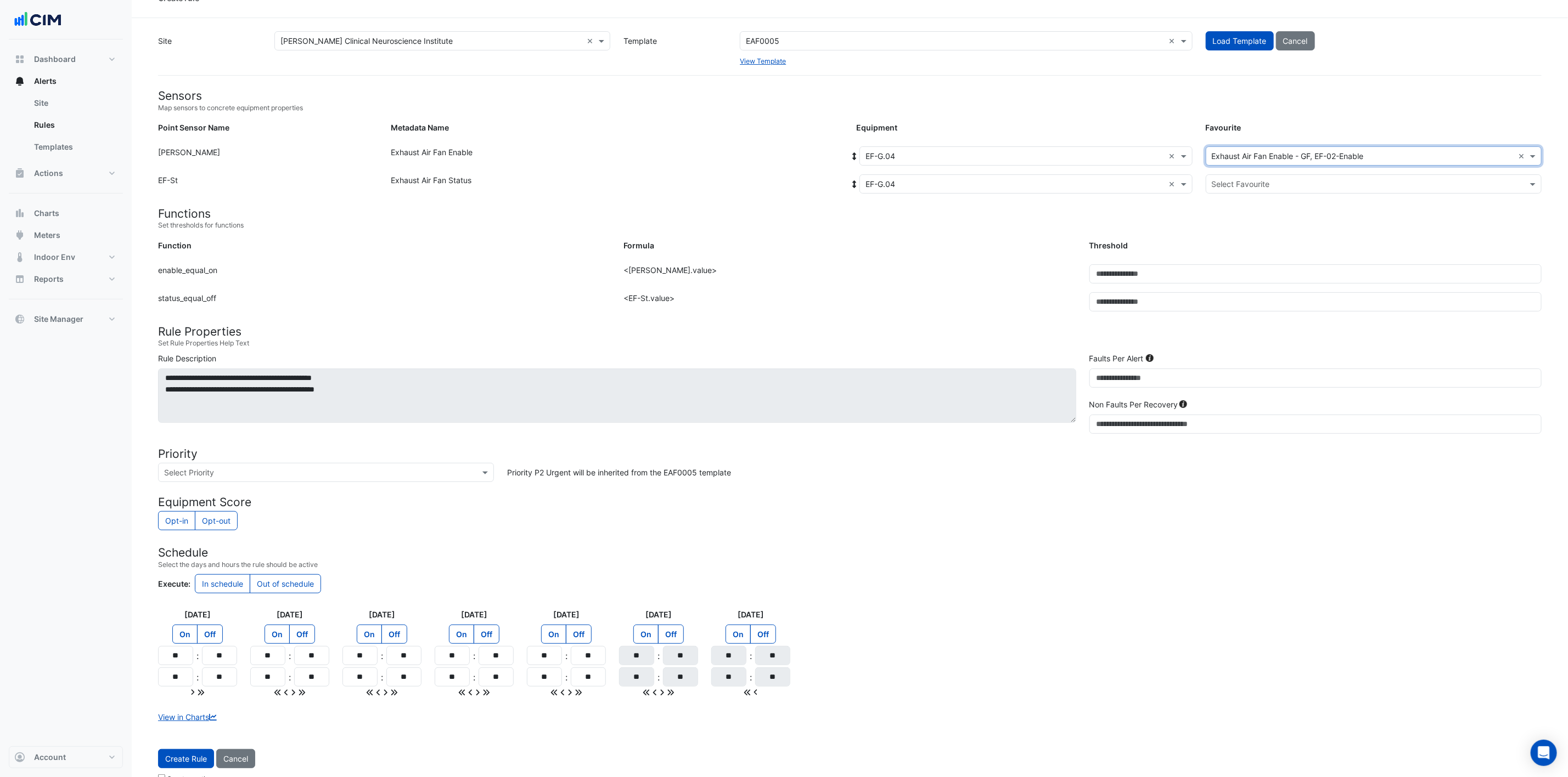
click at [1053, 181] on input "text" at bounding box center [1362, 184] width 302 height 11
click at [1053, 219] on span "Exhaust Air Fan Status - GF, EF-Status-02" at bounding box center [1290, 223] width 150 height 10
click at [184, 518] on button "Create Rule" at bounding box center [186, 759] width 56 height 19
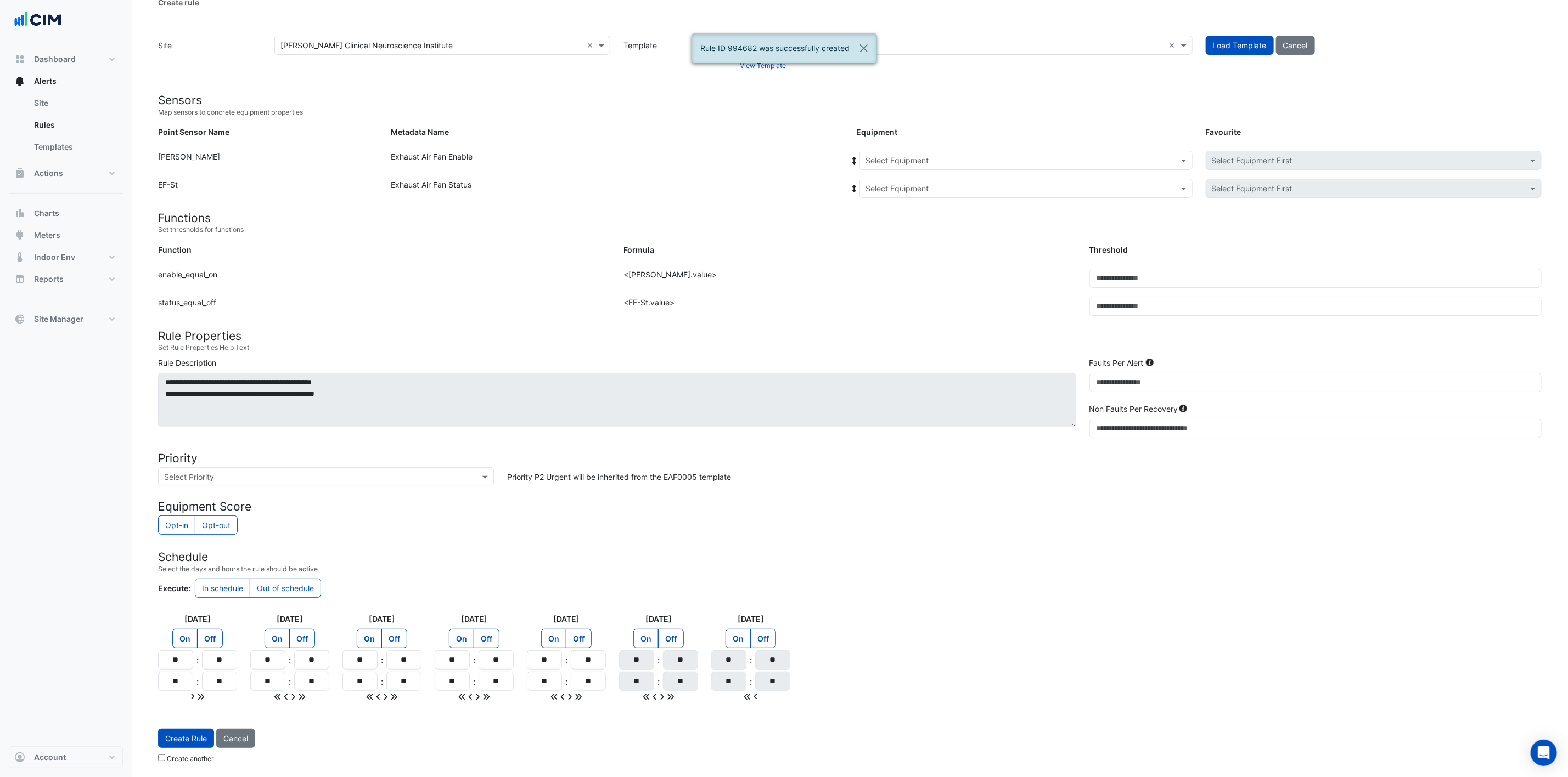
click at [924, 160] on input "text" at bounding box center [1014, 161] width 299 height 11
click at [934, 255] on span "EF-[MEDICAL_DATA]-FANS" at bounding box center [917, 260] width 97 height 10
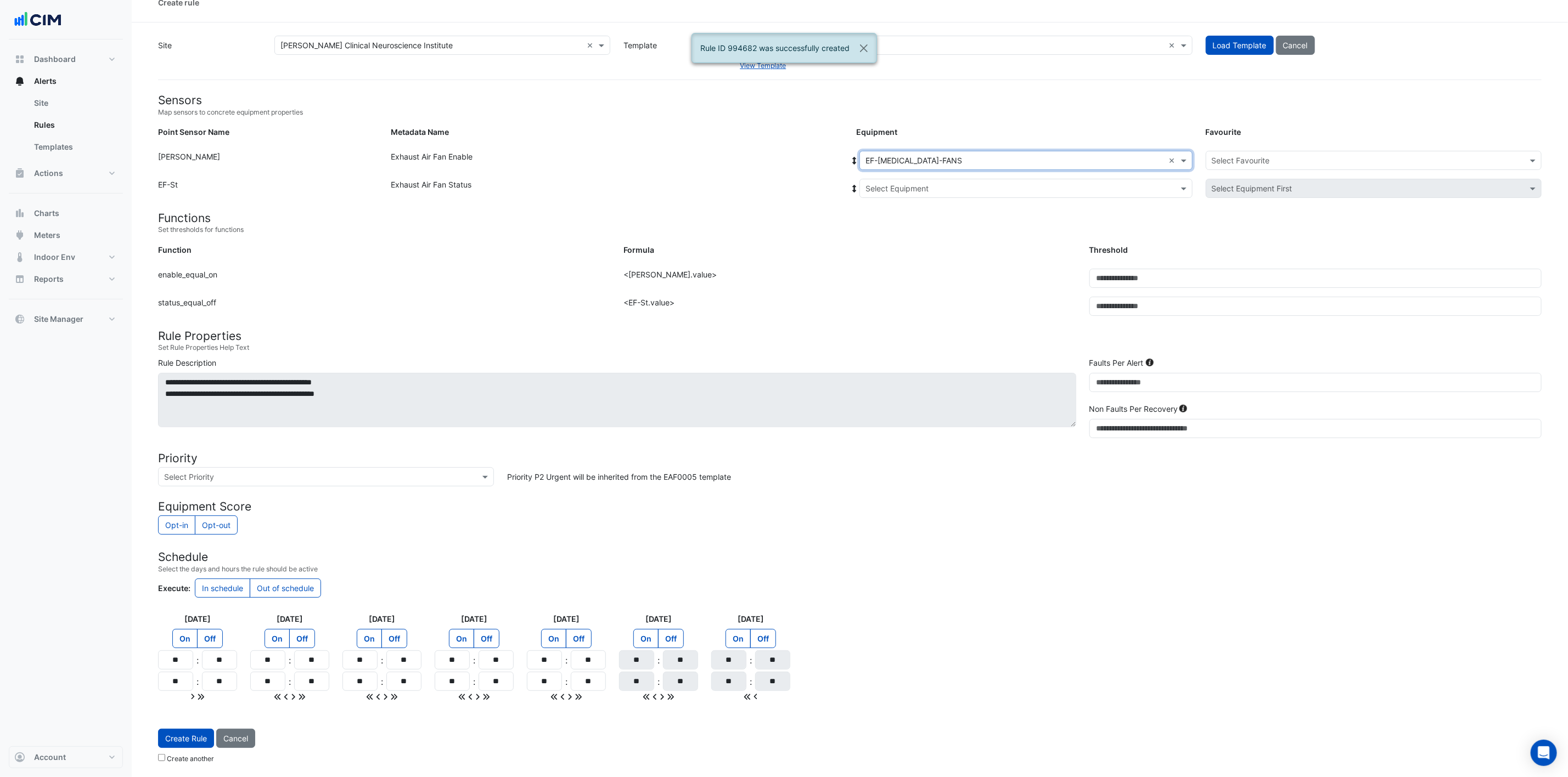
click at [973, 183] on input "text" at bounding box center [1014, 189] width 299 height 11
click at [951, 223] on span "EF-[MEDICAL_DATA]-FANS" at bounding box center [926, 228] width 97 height 10
click at [1053, 151] on div "Select Favourite" at bounding box center [1373, 160] width 336 height 19
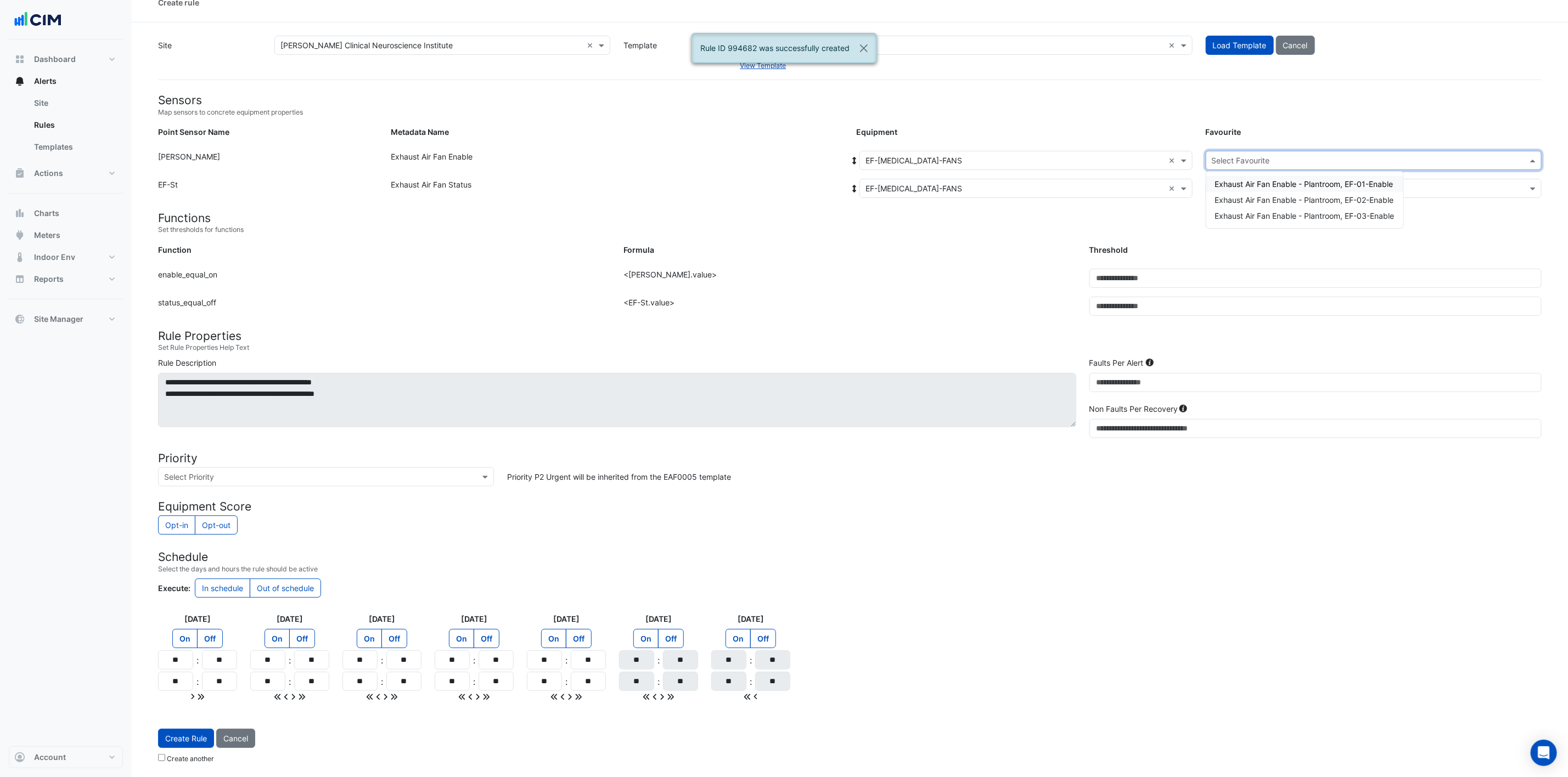
click at [1053, 181] on span "Exhaust Air Fan Enable - Plantroom, EF-01-Enable" at bounding box center [1304, 184] width 178 height 10
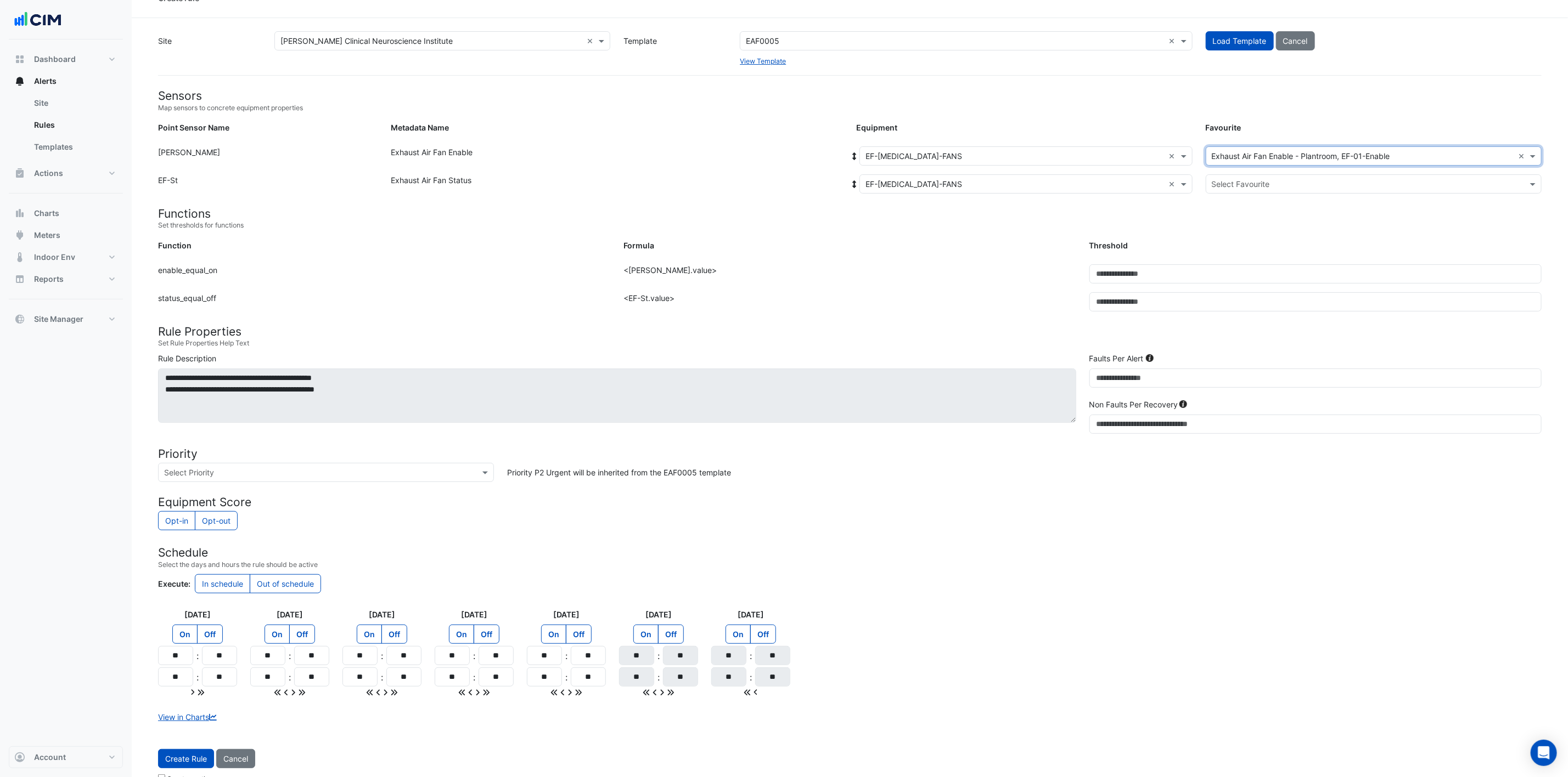
click at [1053, 176] on div "Select Favourite" at bounding box center [1373, 184] width 336 height 19
click at [1053, 209] on span "Exhaust Air Fan Status - Plantroom, EF-Status-01" at bounding box center [1303, 207] width 176 height 10
drag, startPoint x: 193, startPoint y: 749, endPoint x: 192, endPoint y: 758, distance: 9.1
click at [193, 518] on form "Sensors Map sensors to concrete equipment properties Point Sensor Name Metadata…" at bounding box center [850, 438] width 1384 height 700
click at [192, 518] on button "Create Rule" at bounding box center [186, 759] width 56 height 19
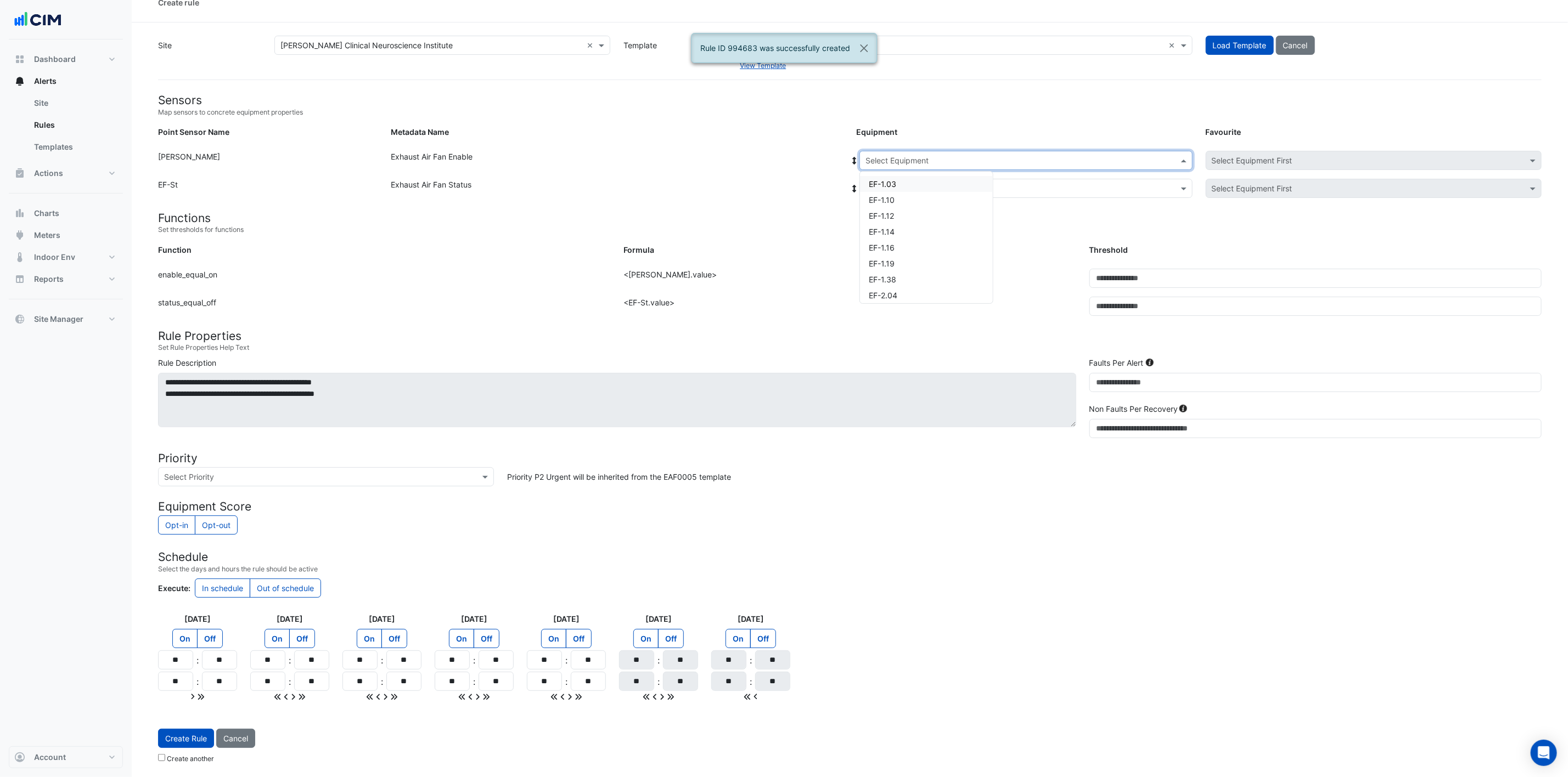
click at [995, 156] on input "text" at bounding box center [1014, 161] width 299 height 11
click at [950, 255] on span "EF-[MEDICAL_DATA]-FANS" at bounding box center [917, 260] width 97 height 10
click at [974, 184] on input "text" at bounding box center [1014, 189] width 299 height 11
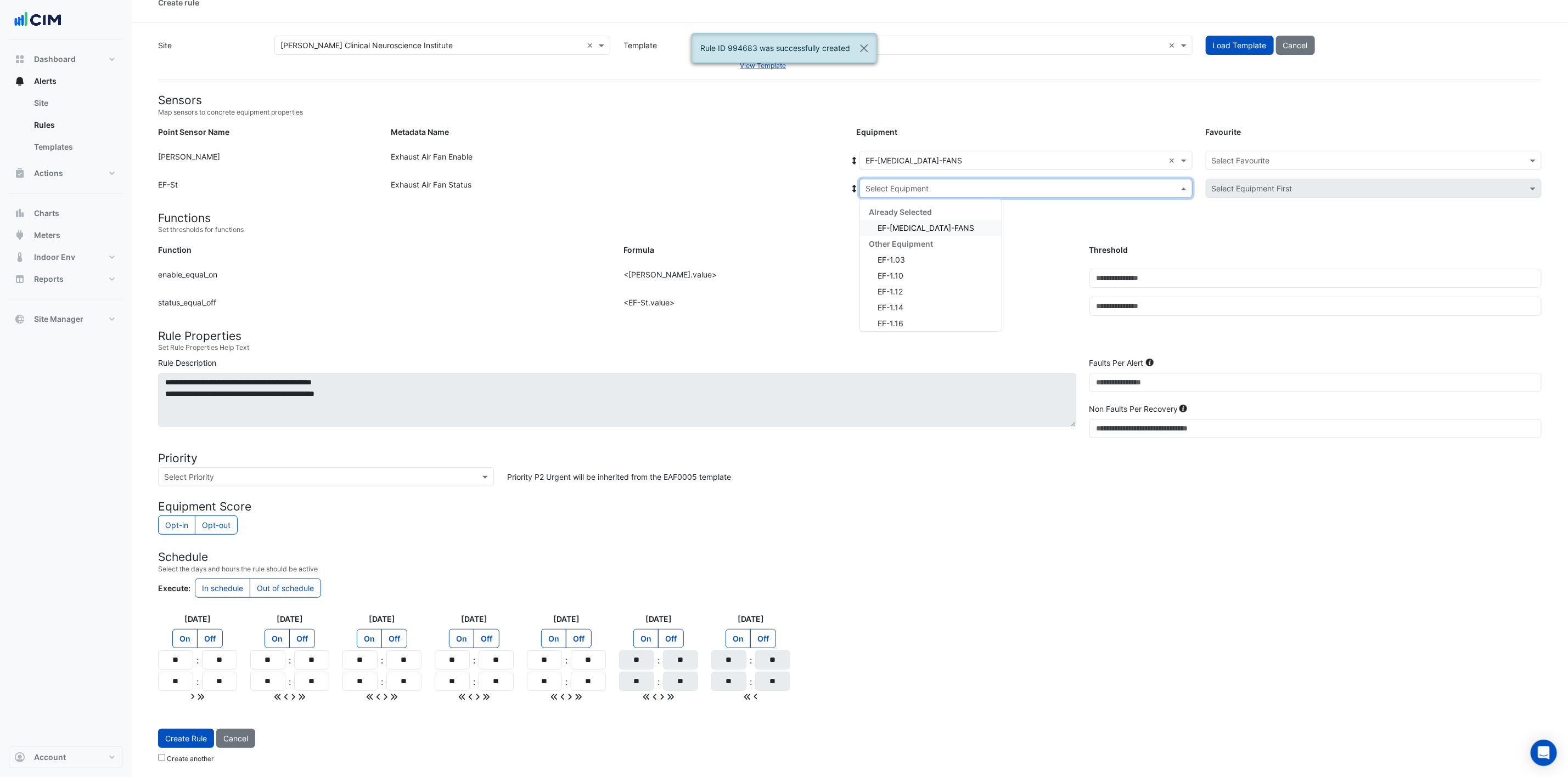
click at [957, 220] on div "EF-[MEDICAL_DATA]-FANS" at bounding box center [930, 228] width 141 height 16
click at [1053, 156] on input "text" at bounding box center [1362, 161] width 302 height 11
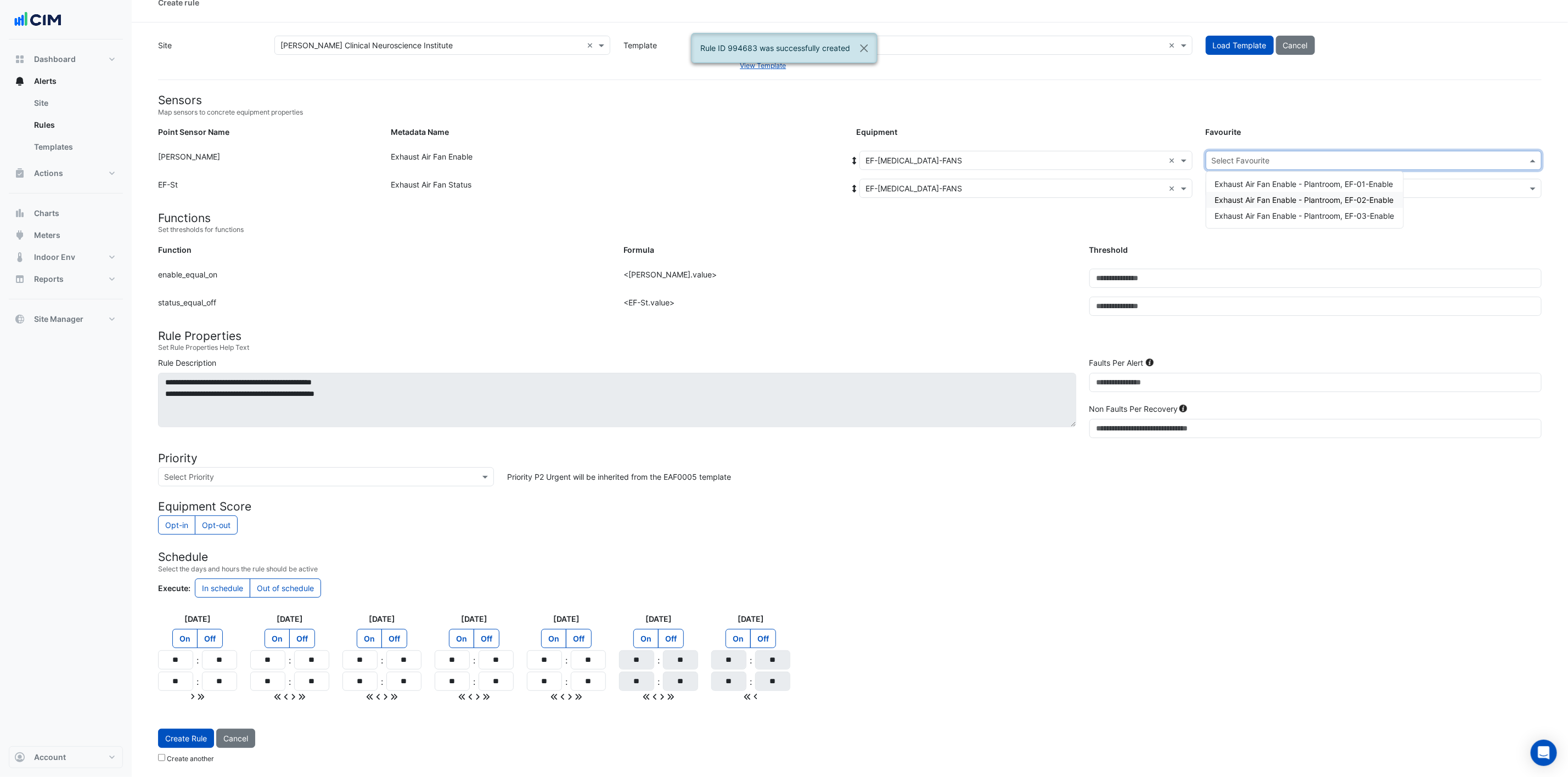
click at [1053, 195] on span "Exhaust Air Fan Enable - Plantroom, EF-02-Enable" at bounding box center [1305, 200] width 179 height 10
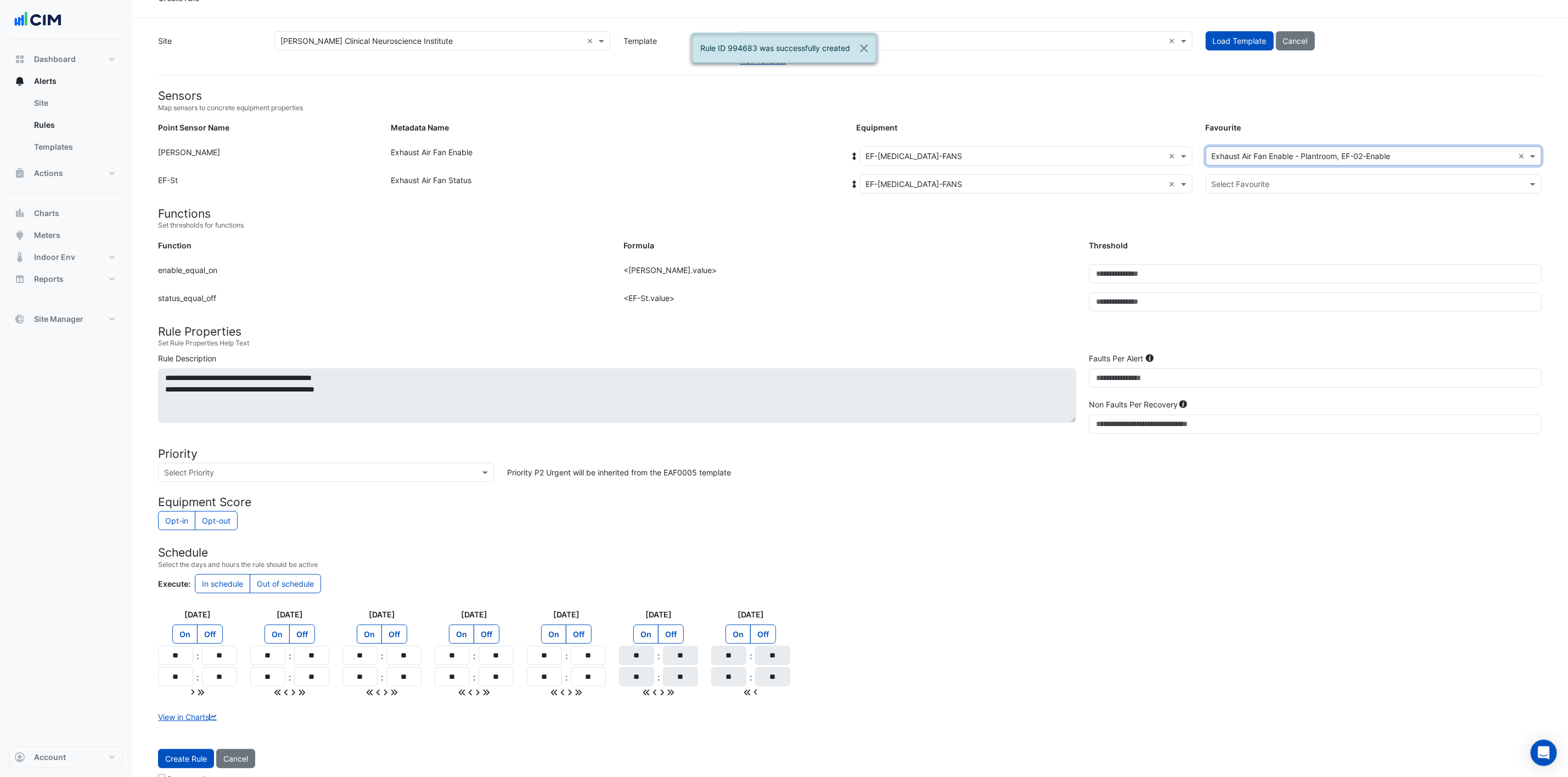
click at [1053, 181] on input "text" at bounding box center [1362, 184] width 302 height 11
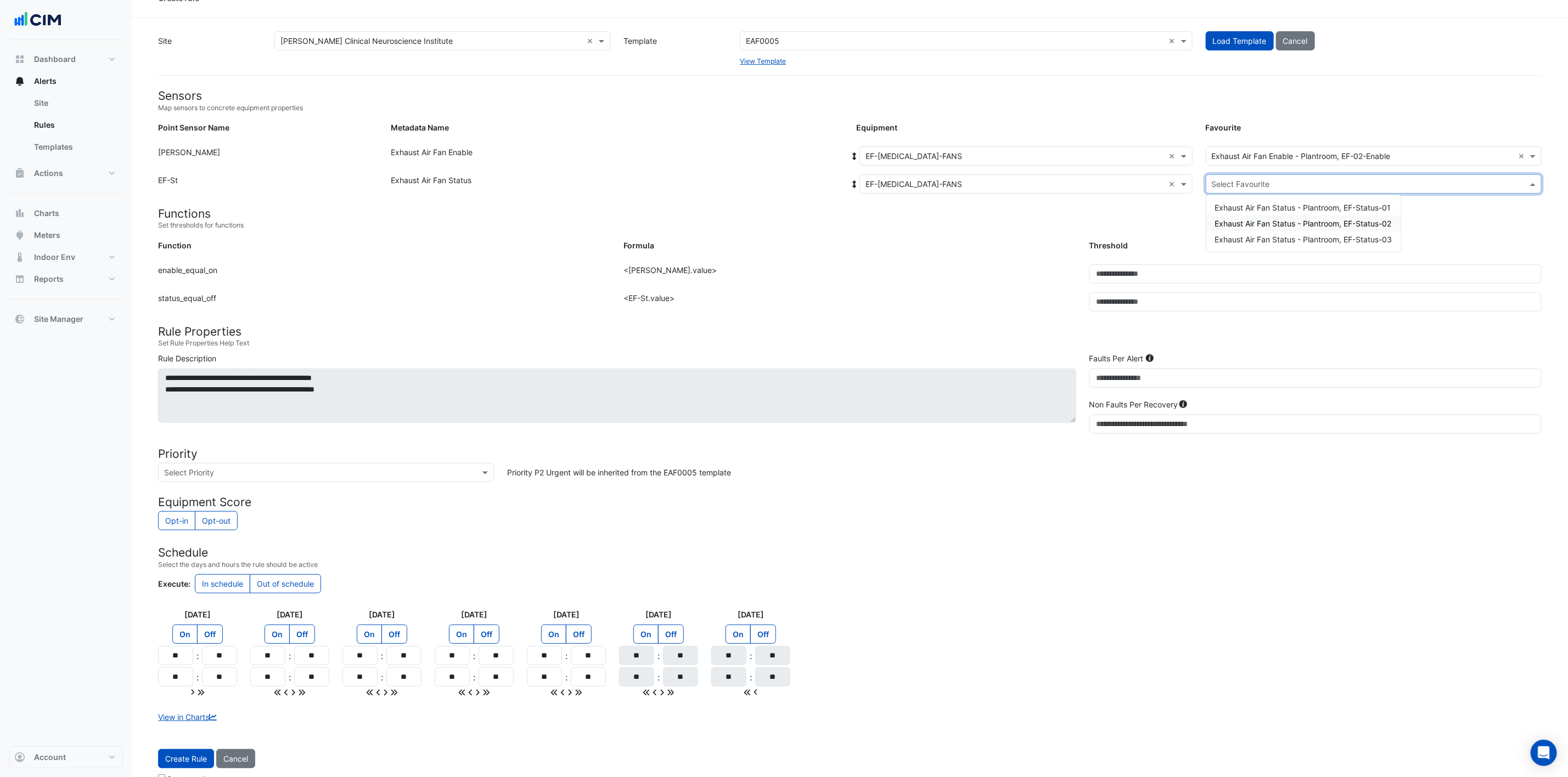
click at [1053, 216] on div "Exhaust Air Fan Status - Plantroom, EF-Status-02" at bounding box center [1304, 223] width 195 height 16
click at [184, 518] on button "Create Rule" at bounding box center [186, 759] width 56 height 19
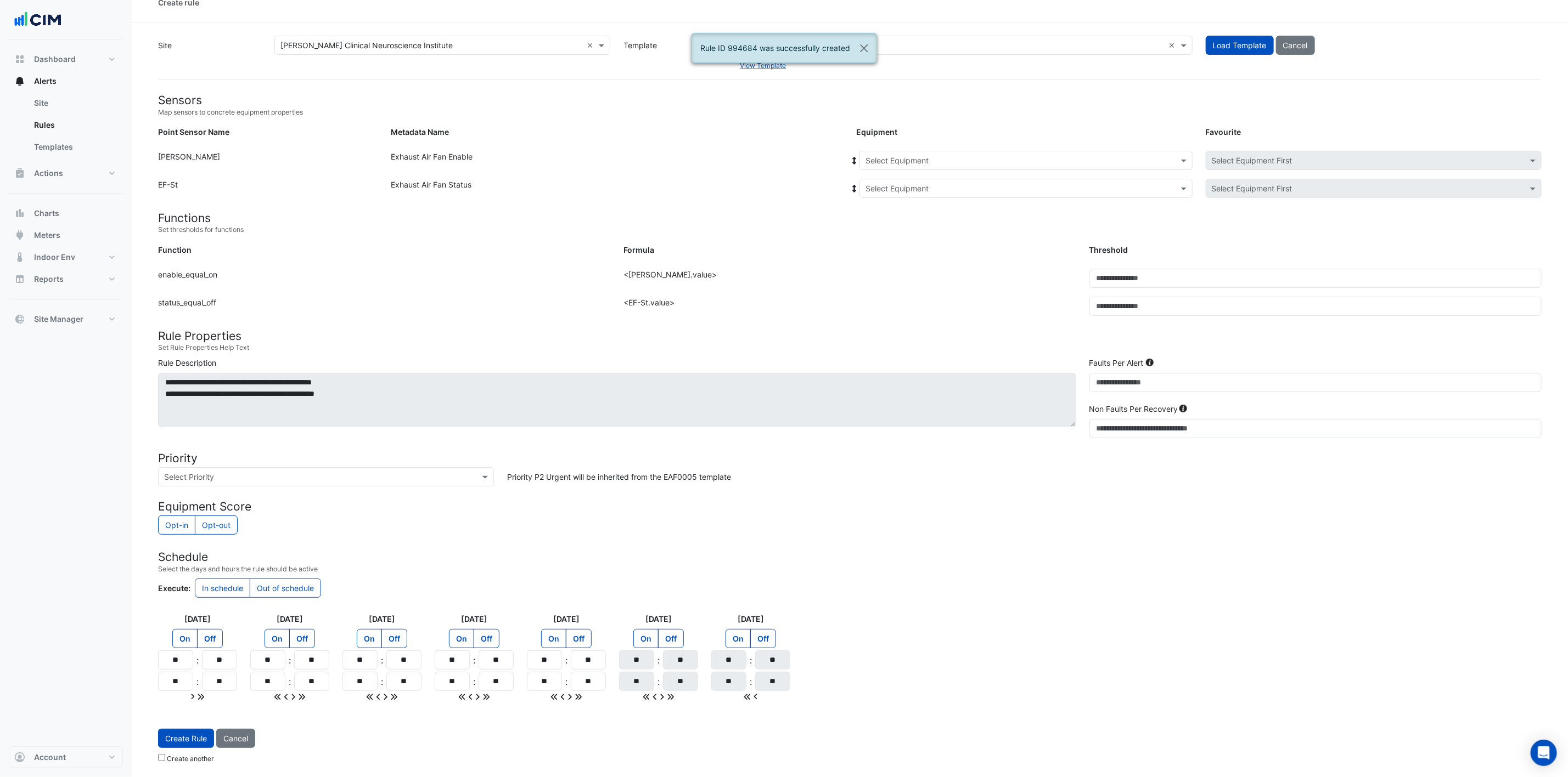
click at [981, 158] on input "text" at bounding box center [1014, 161] width 299 height 11
click at [941, 255] on span "EF-[MEDICAL_DATA]-FANS" at bounding box center [917, 260] width 97 height 10
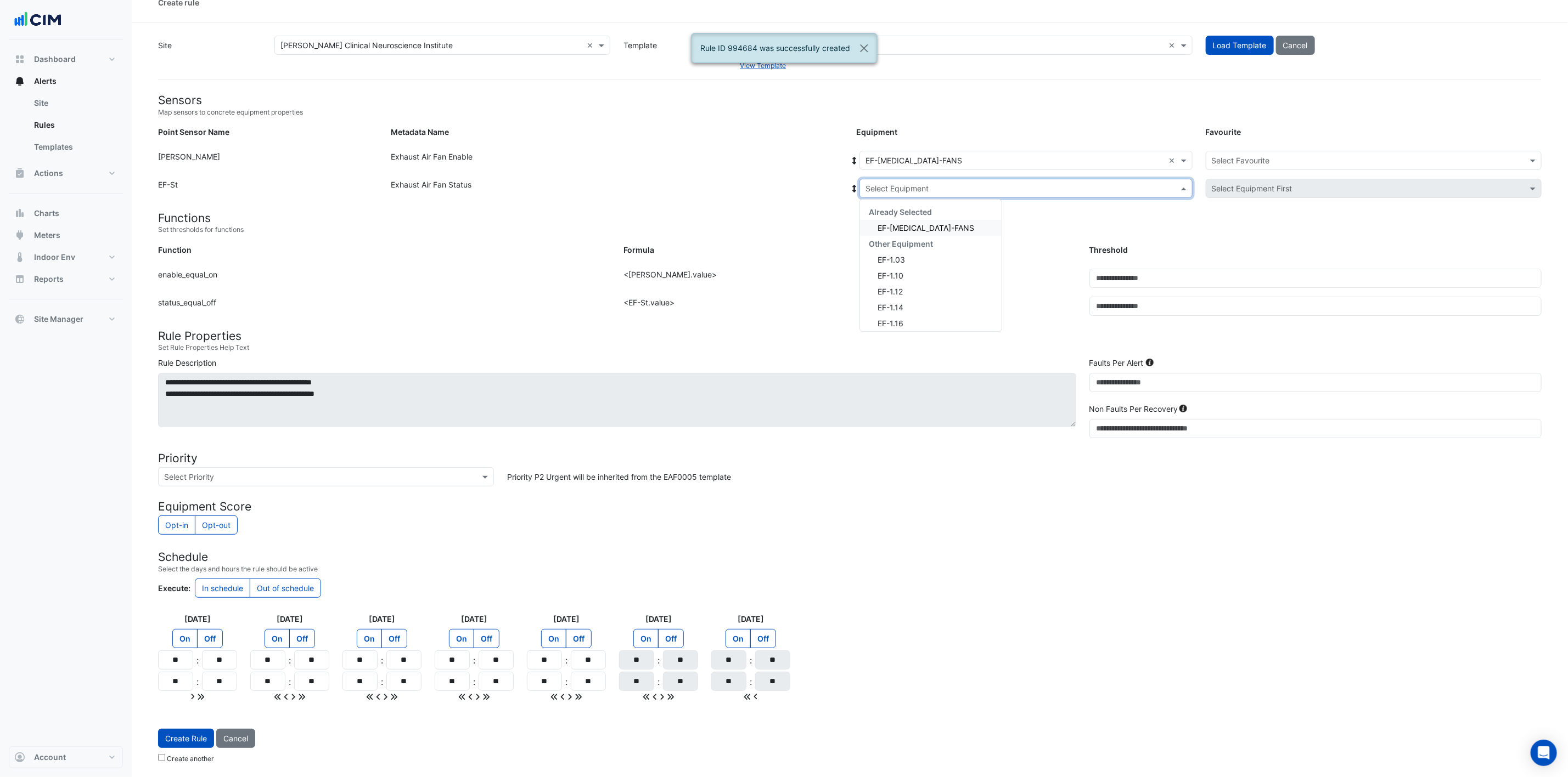
click at [953, 183] on input "text" at bounding box center [1014, 189] width 299 height 11
click at [938, 223] on span "EF-[MEDICAL_DATA]-FANS" at bounding box center [926, 228] width 97 height 10
click at [1053, 156] on input "text" at bounding box center [1362, 161] width 302 height 11
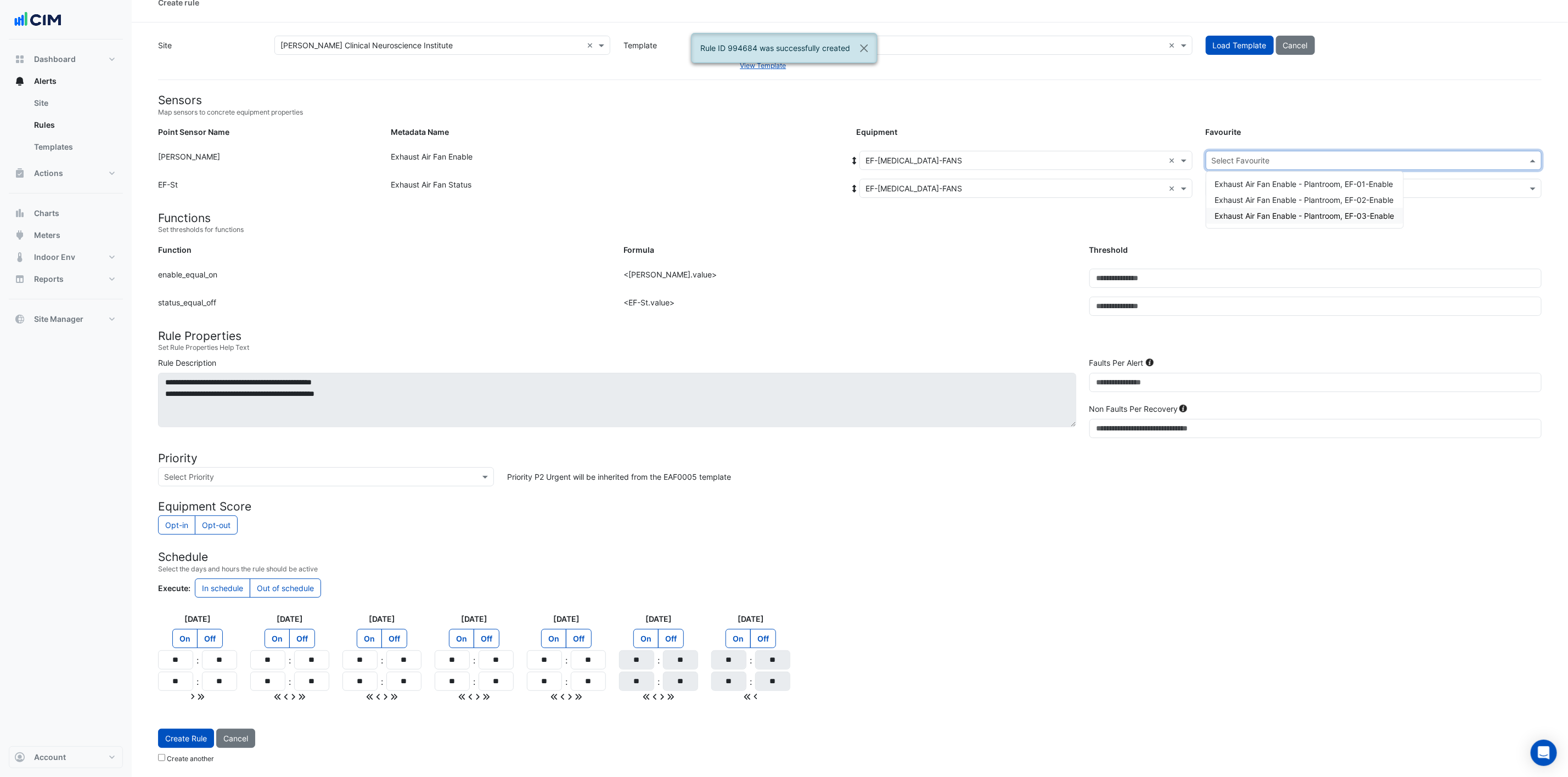
click at [1053, 211] on span "Exhaust Air Fan Enable - Plantroom, EF-03-Enable" at bounding box center [1305, 216] width 180 height 10
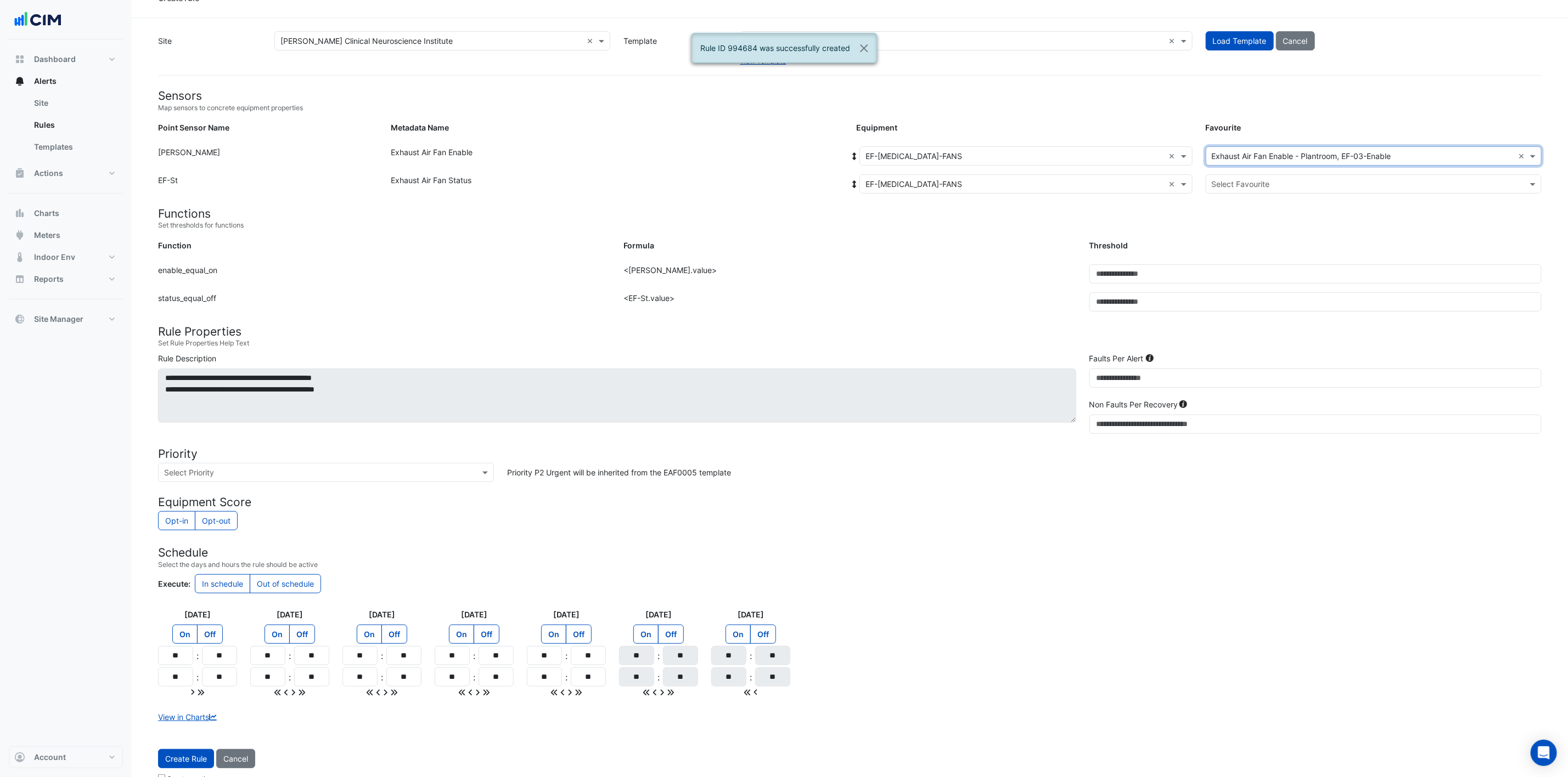
click at [1053, 182] on input "text" at bounding box center [1362, 184] width 302 height 11
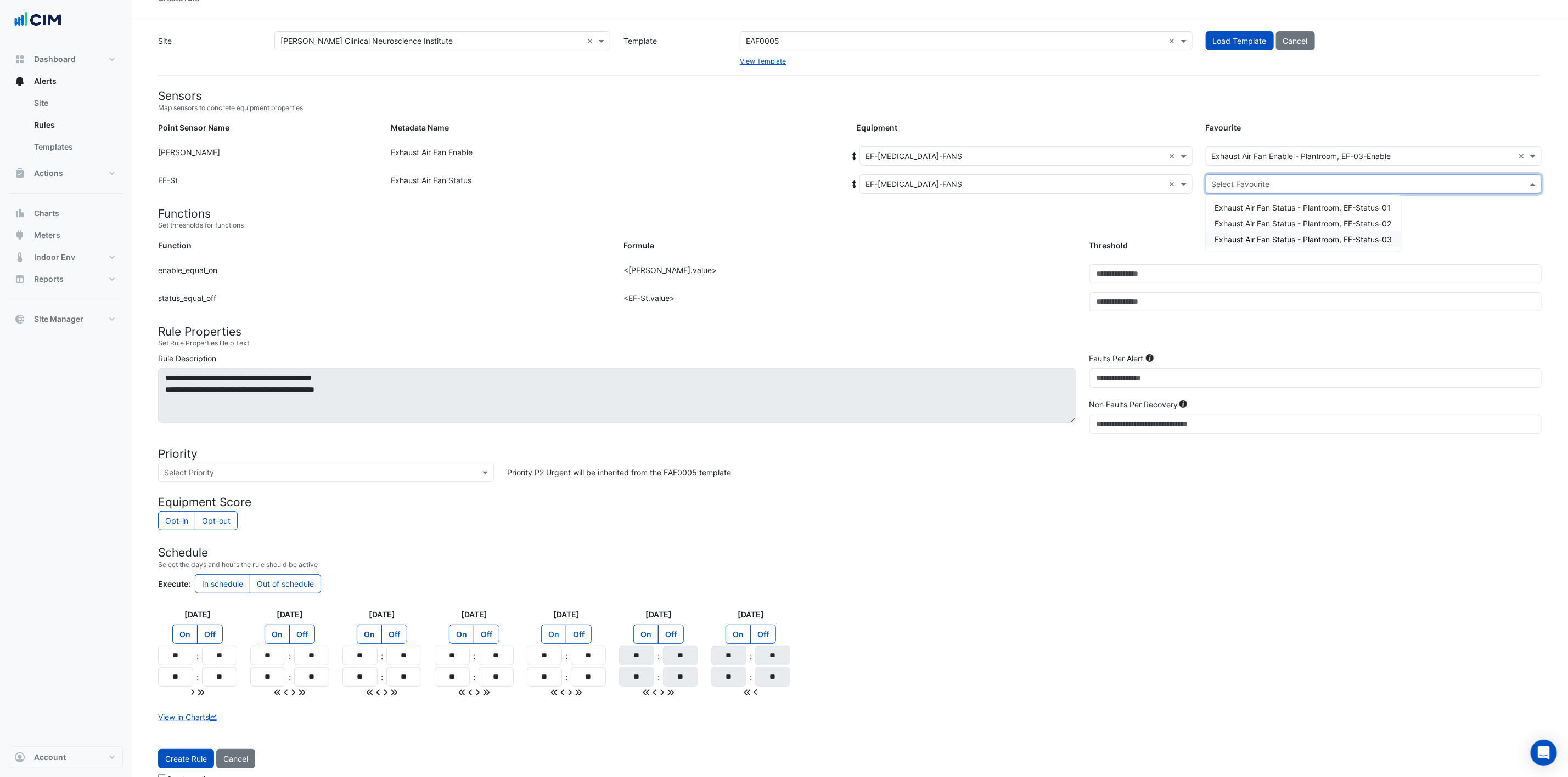
click at [1053, 234] on div "Exhaust Air Fan Status - Plantroom, EF-Status-03" at bounding box center [1304, 239] width 195 height 16
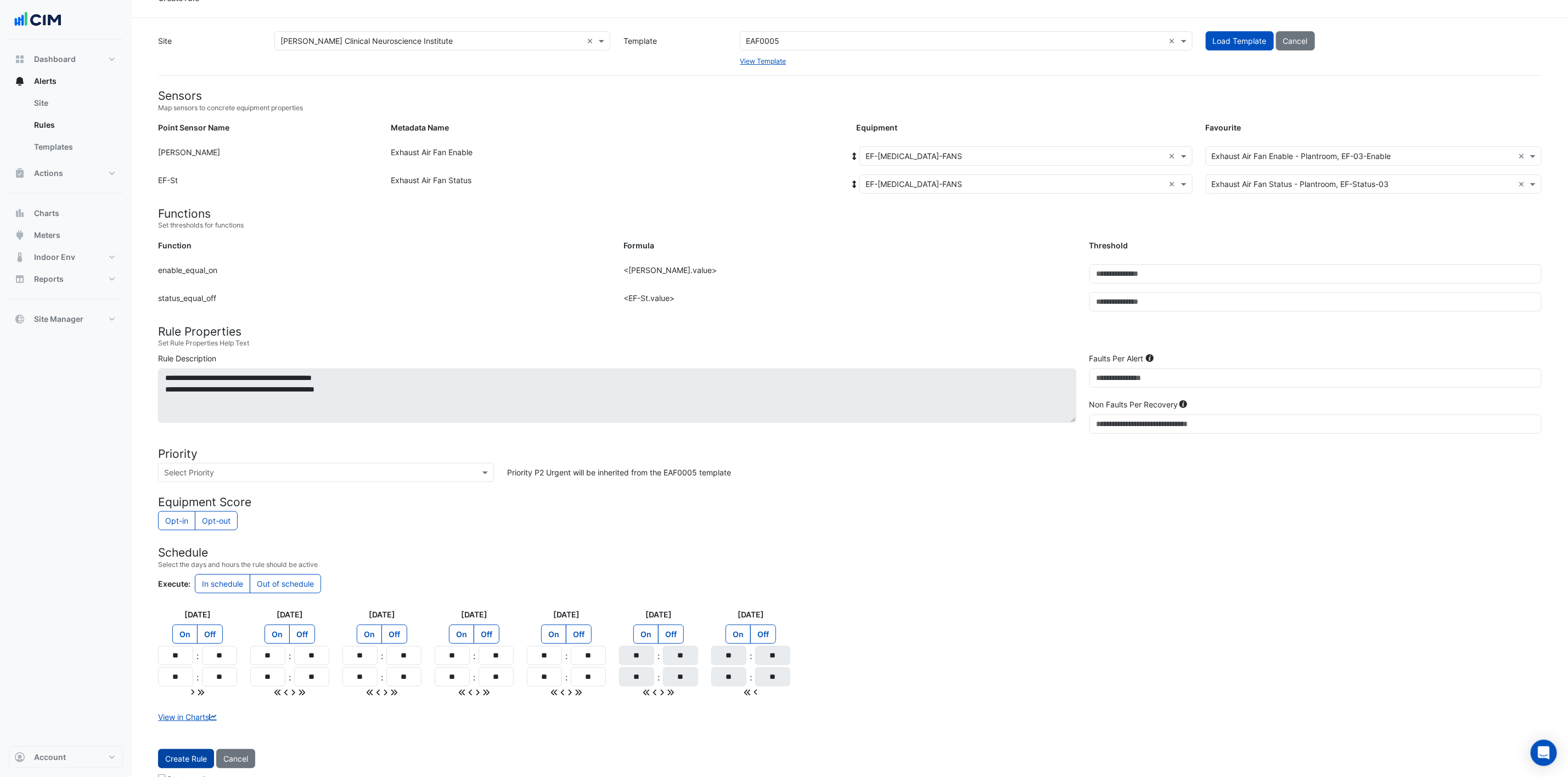
click at [198, 518] on button "Create Rule" at bounding box center [186, 759] width 56 height 19
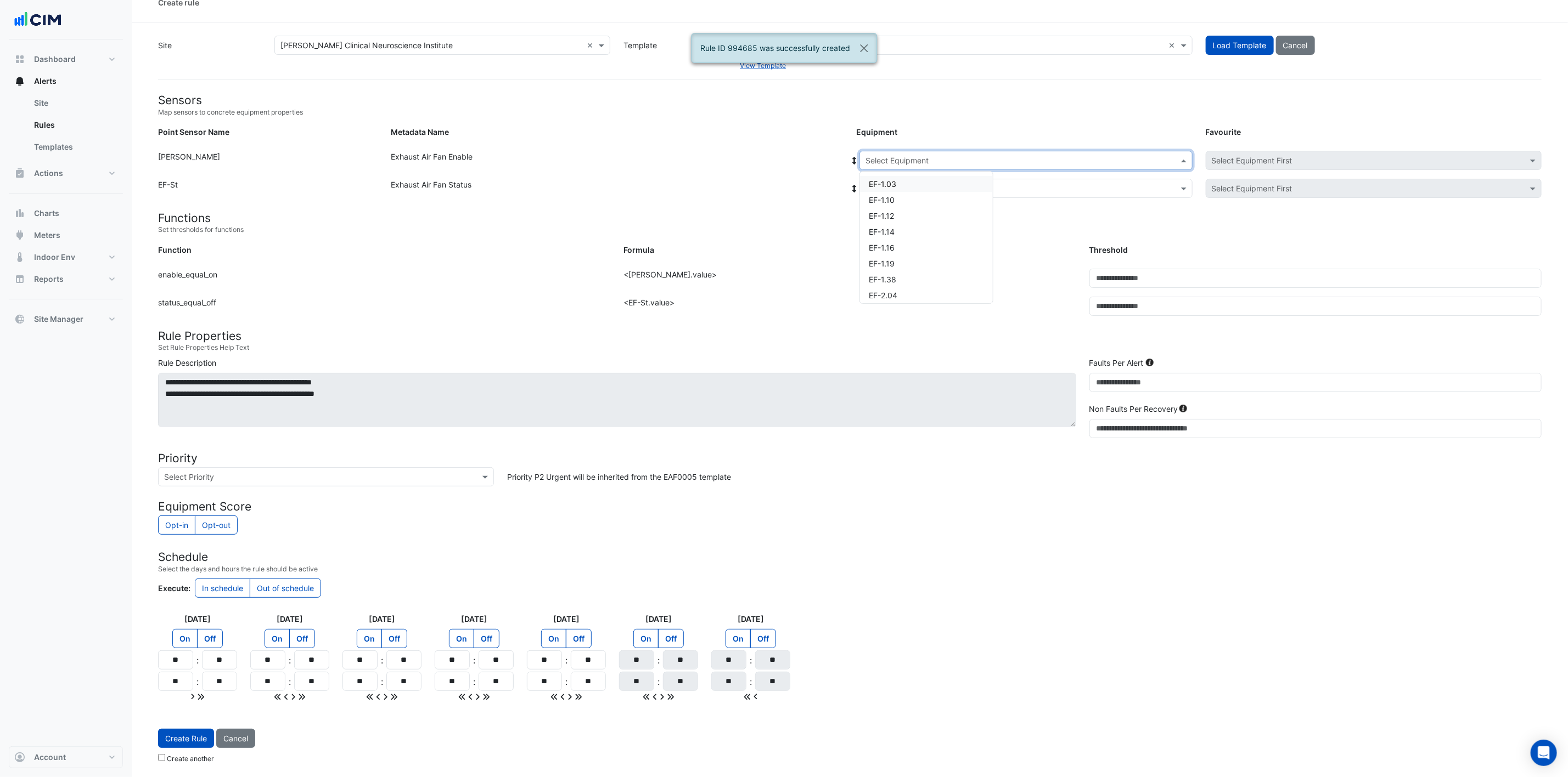
click at [1053, 156] on input "text" at bounding box center [1014, 161] width 299 height 11
click at [930, 268] on div "SEF-SMOKE-CLEARANCE-VENT" at bounding box center [926, 276] width 132 height 16
click at [955, 183] on input "text" at bounding box center [1014, 189] width 299 height 11
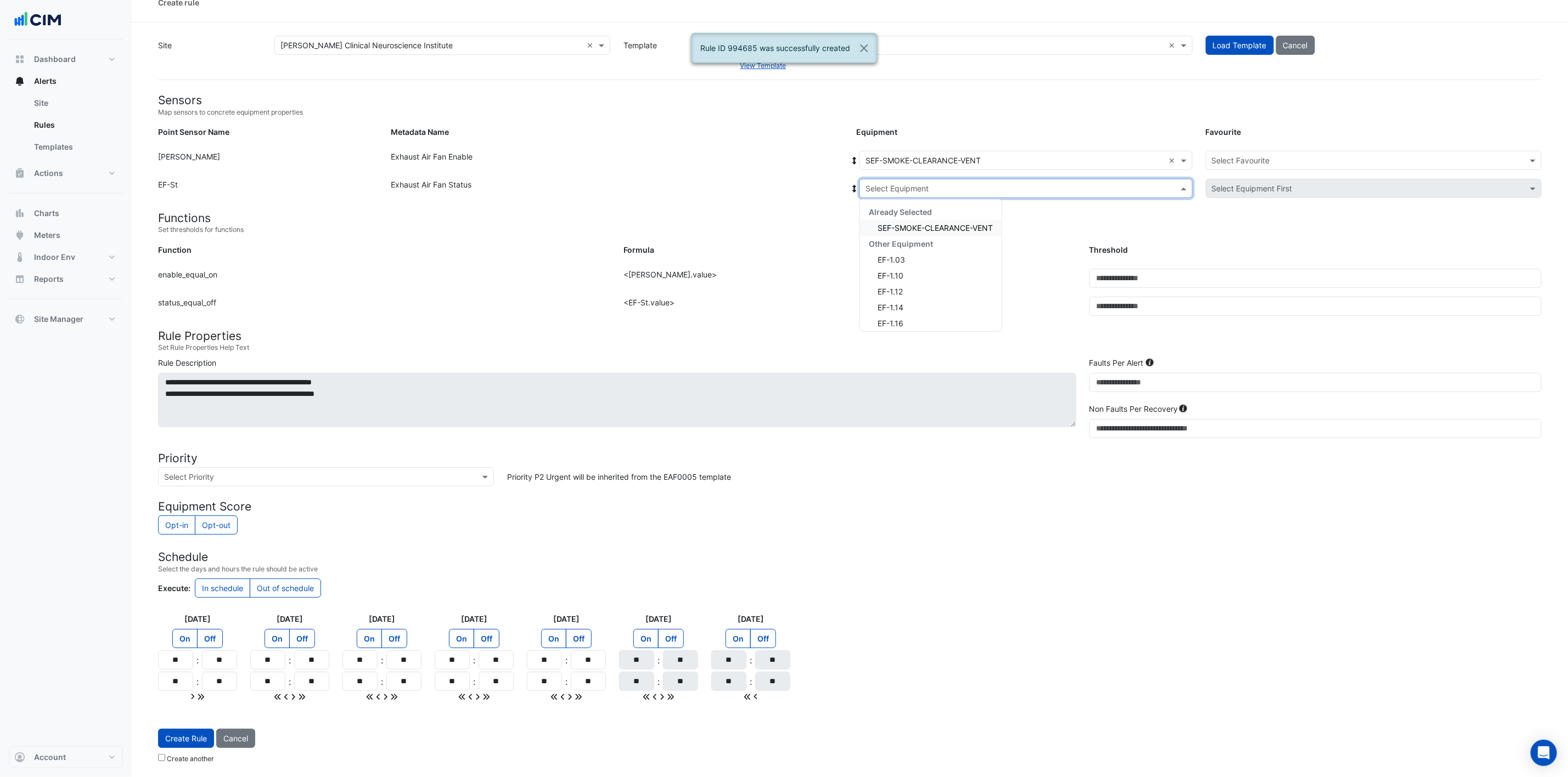
click at [938, 223] on span "SEF-SMOKE-CLEARANCE-VENT" at bounding box center [935, 228] width 115 height 10
click at [1053, 156] on input "text" at bounding box center [1362, 161] width 302 height 11
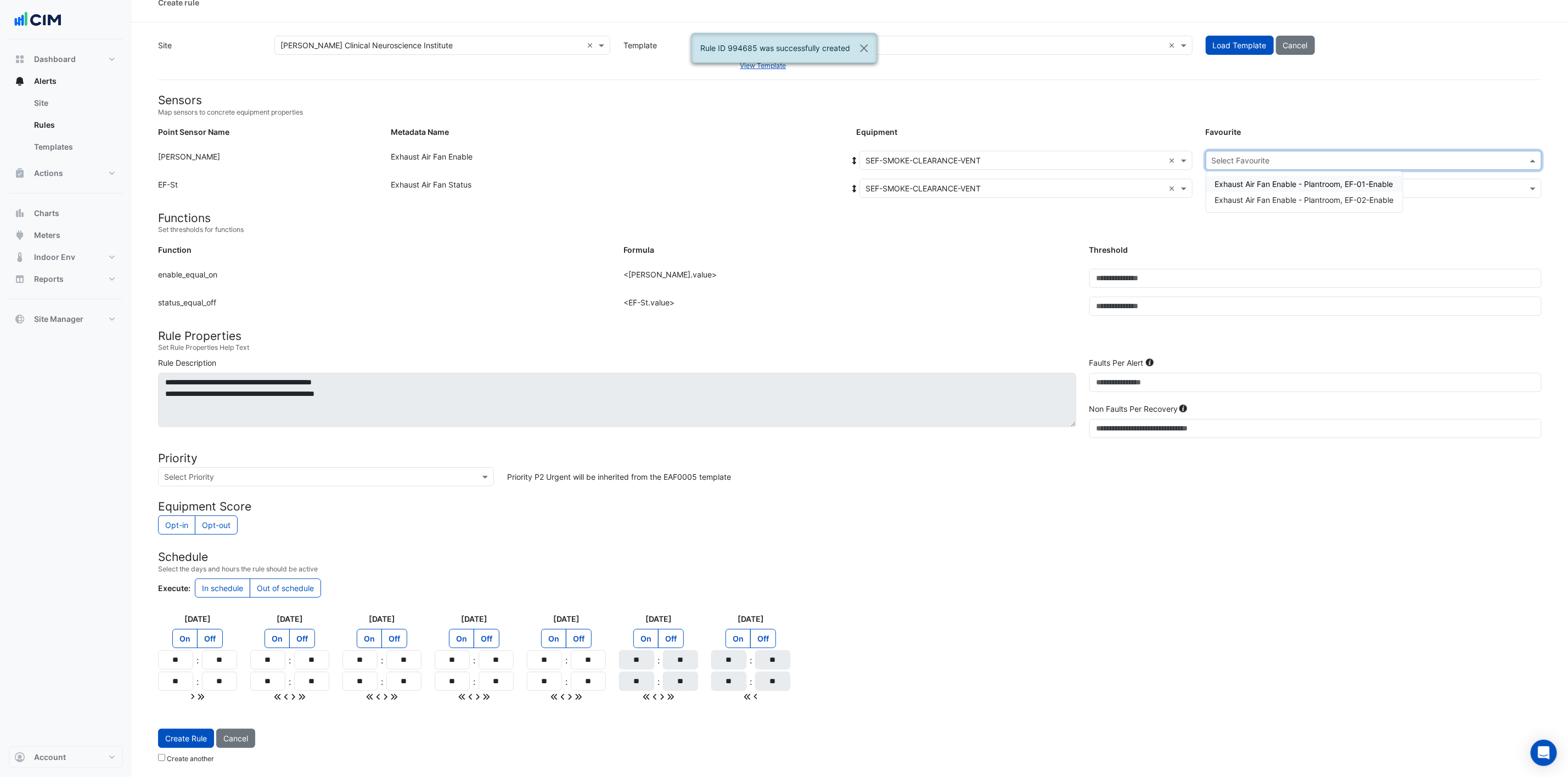
click at [1053, 180] on span "Exhaust Air Fan Enable - Plantroom, EF-01-Enable" at bounding box center [1304, 184] width 178 height 10
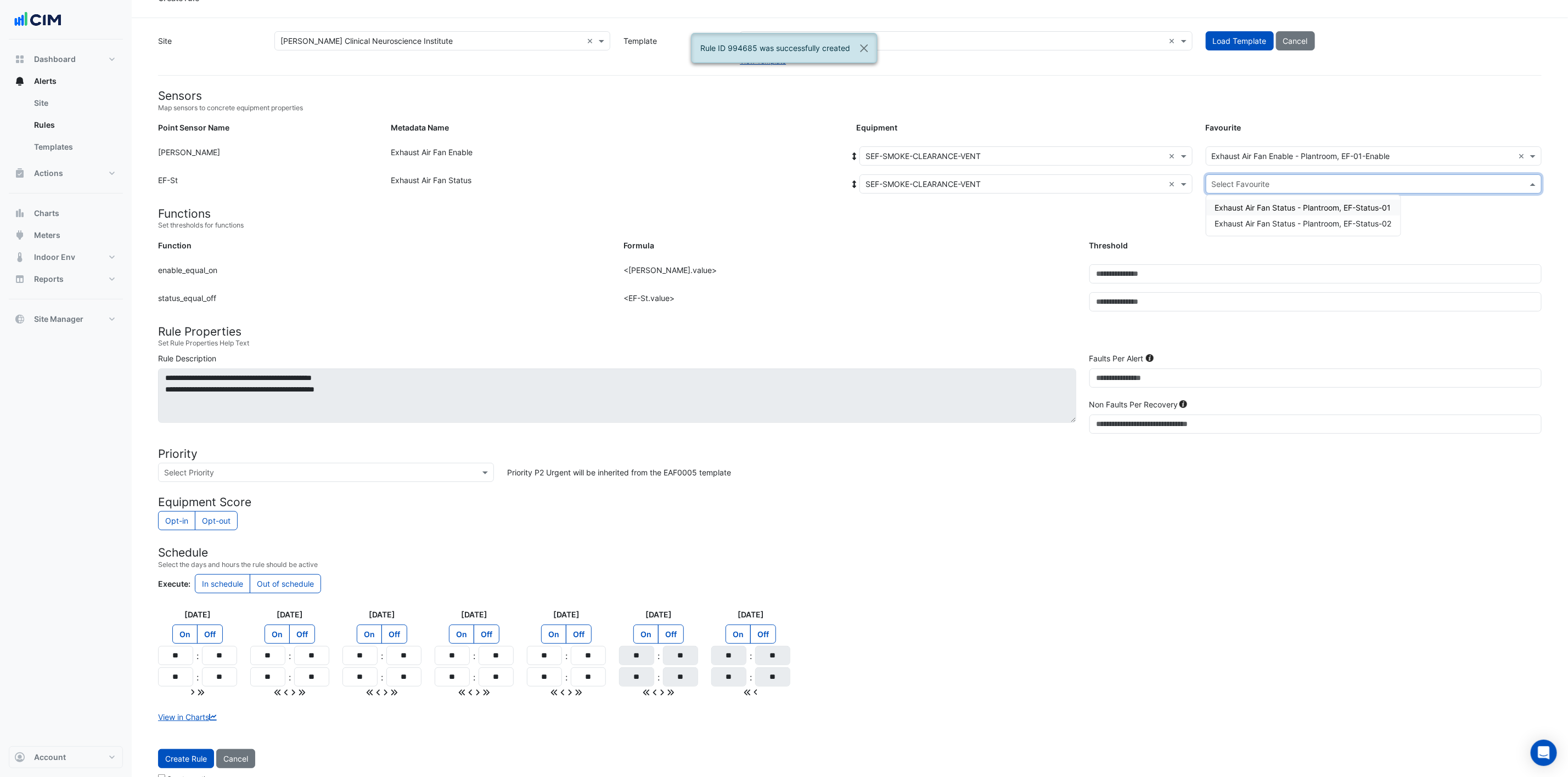
click
drag, startPoint x: 1306, startPoint y: 207, endPoint x: 1333, endPoint y: 172, distance: 44.2
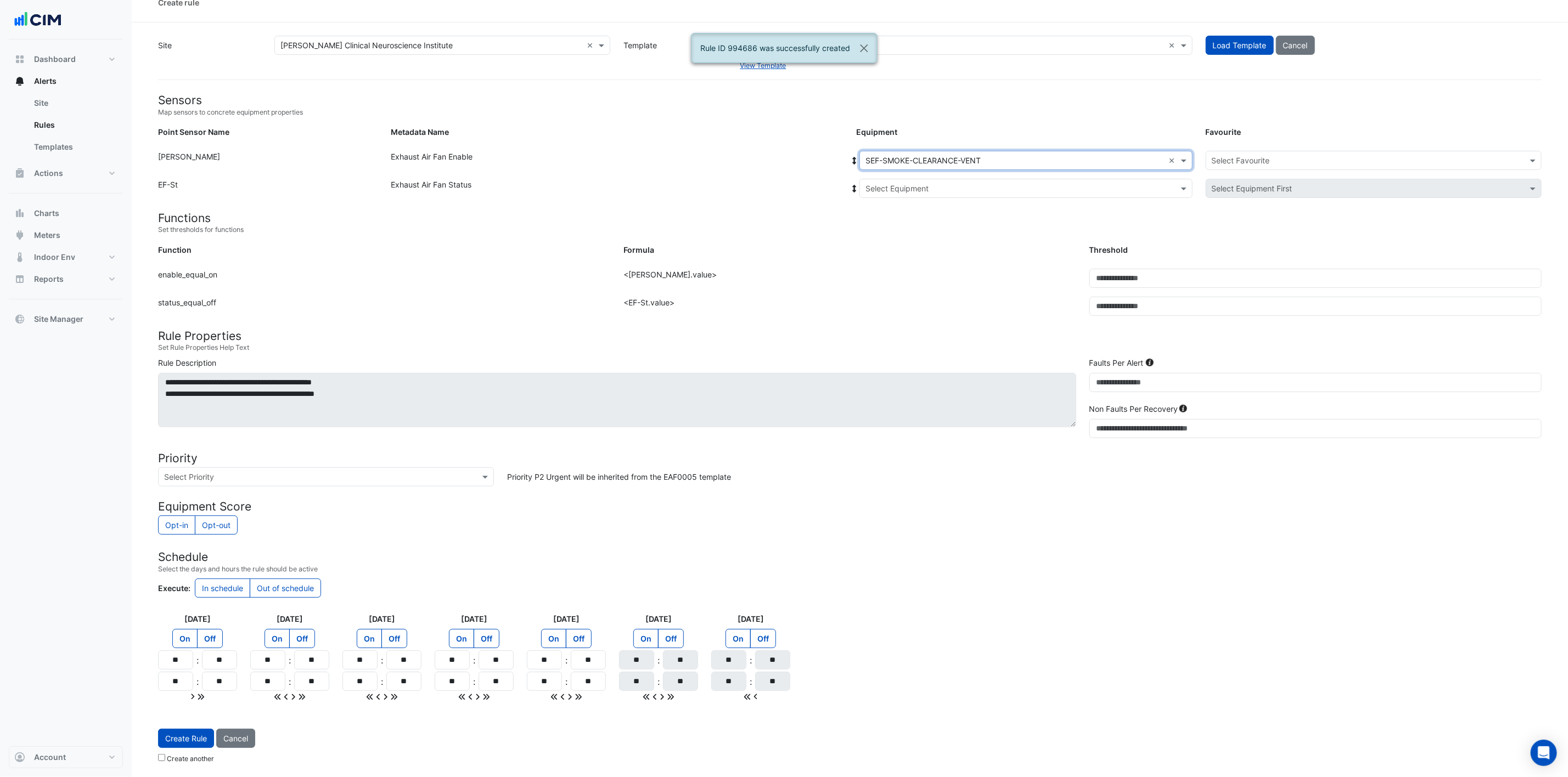
drag, startPoint x: 962, startPoint y: 170, endPoint x: 955, endPoint y: 176, distance: 9.2
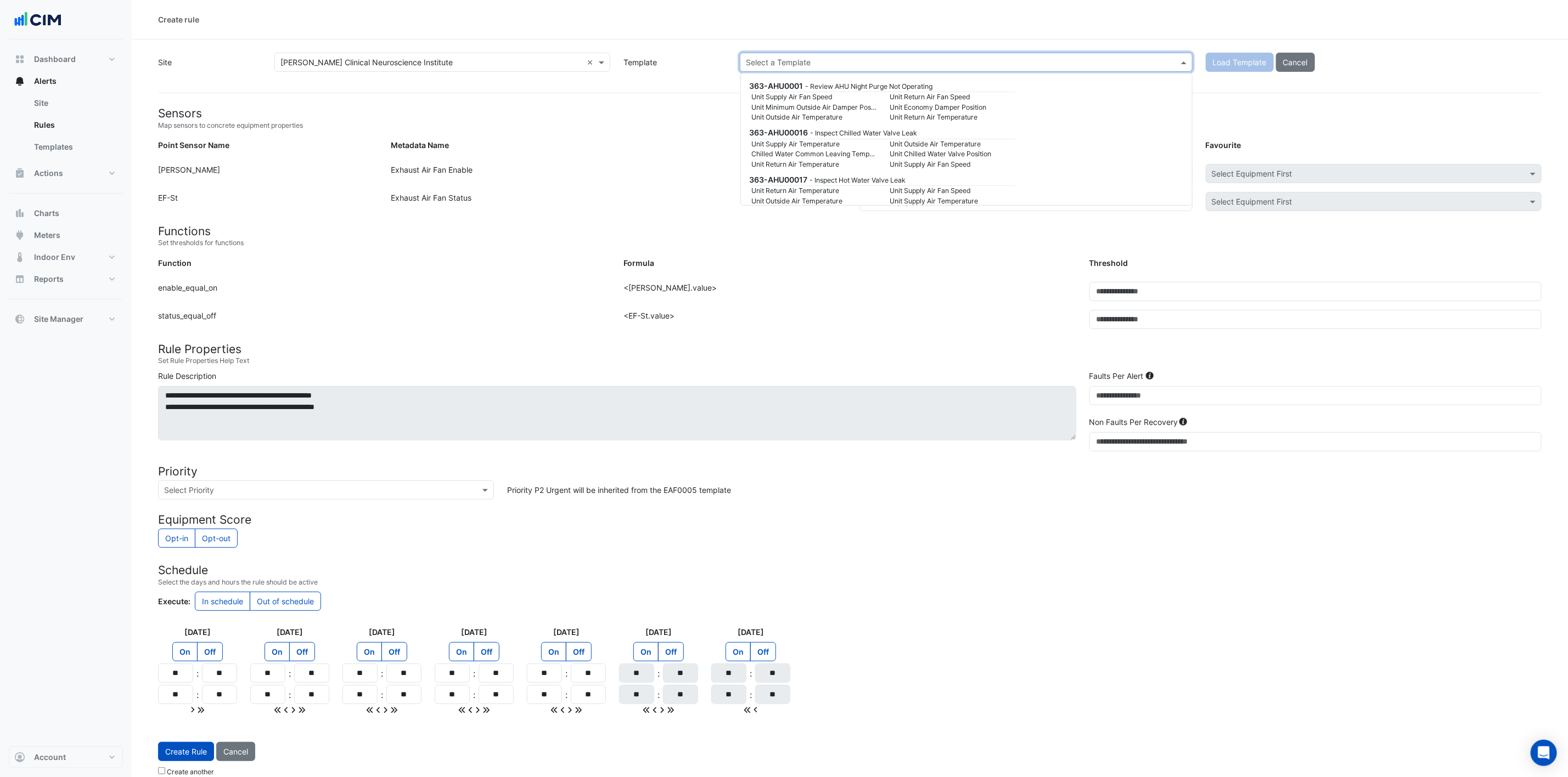
scroll to position [74235, 0]
paste input "*********"
type input "*********"
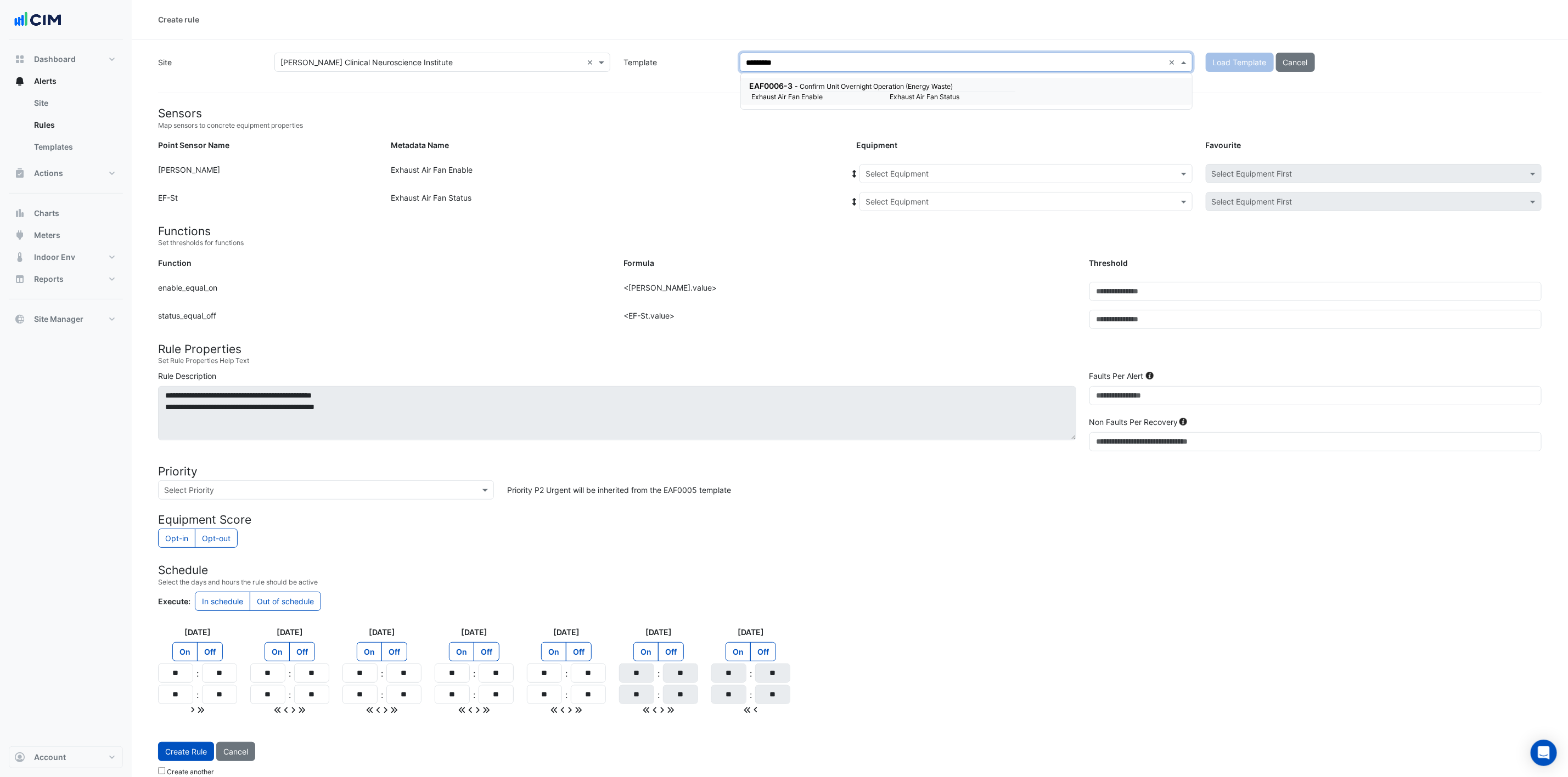
scroll to position [0, 0]
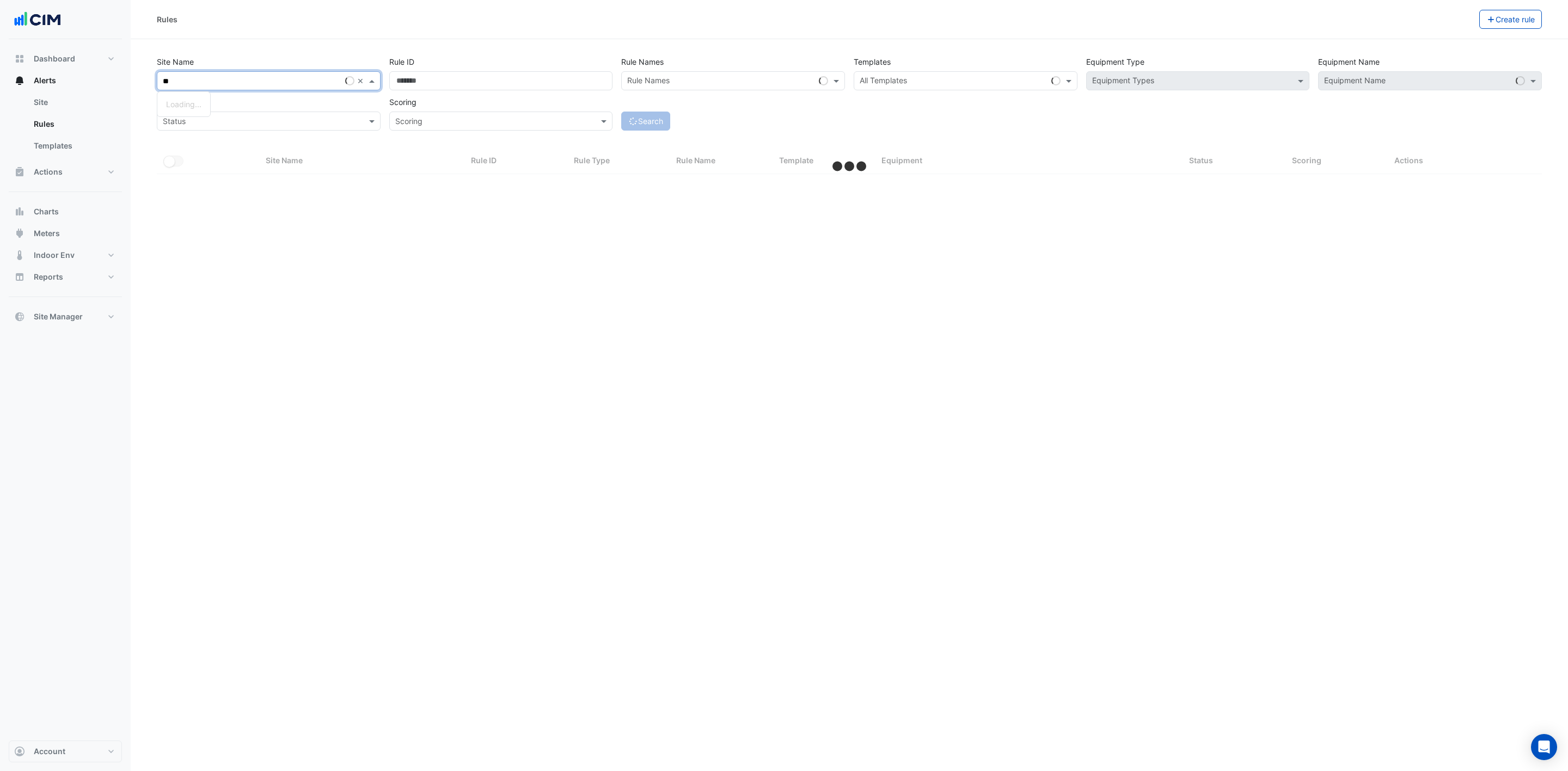
type input "***"
select select "***"
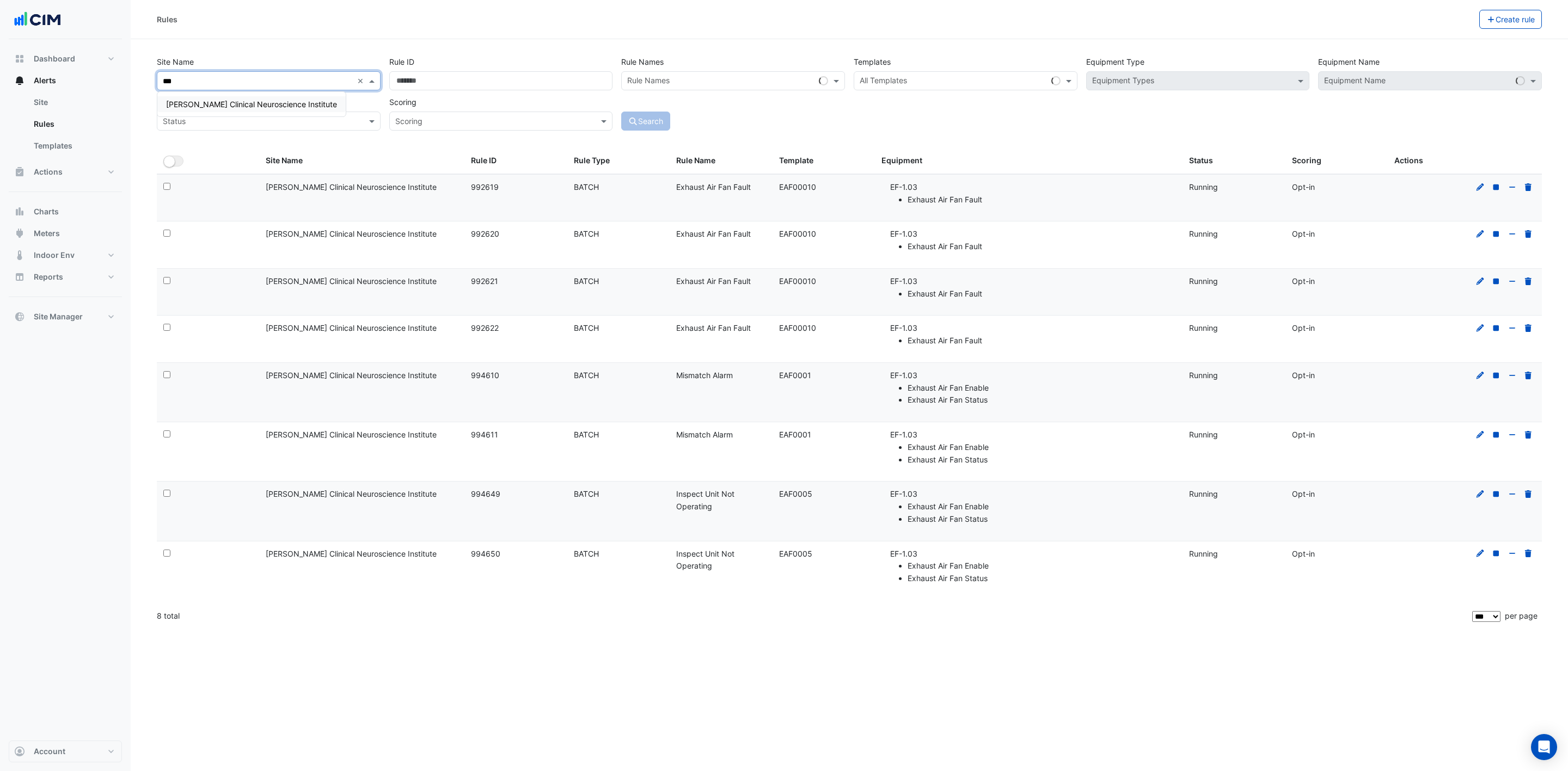
click at [304, 103] on span "[PERSON_NAME] Clinical Neuroscience Institute" at bounding box center [252, 104] width 171 height 9
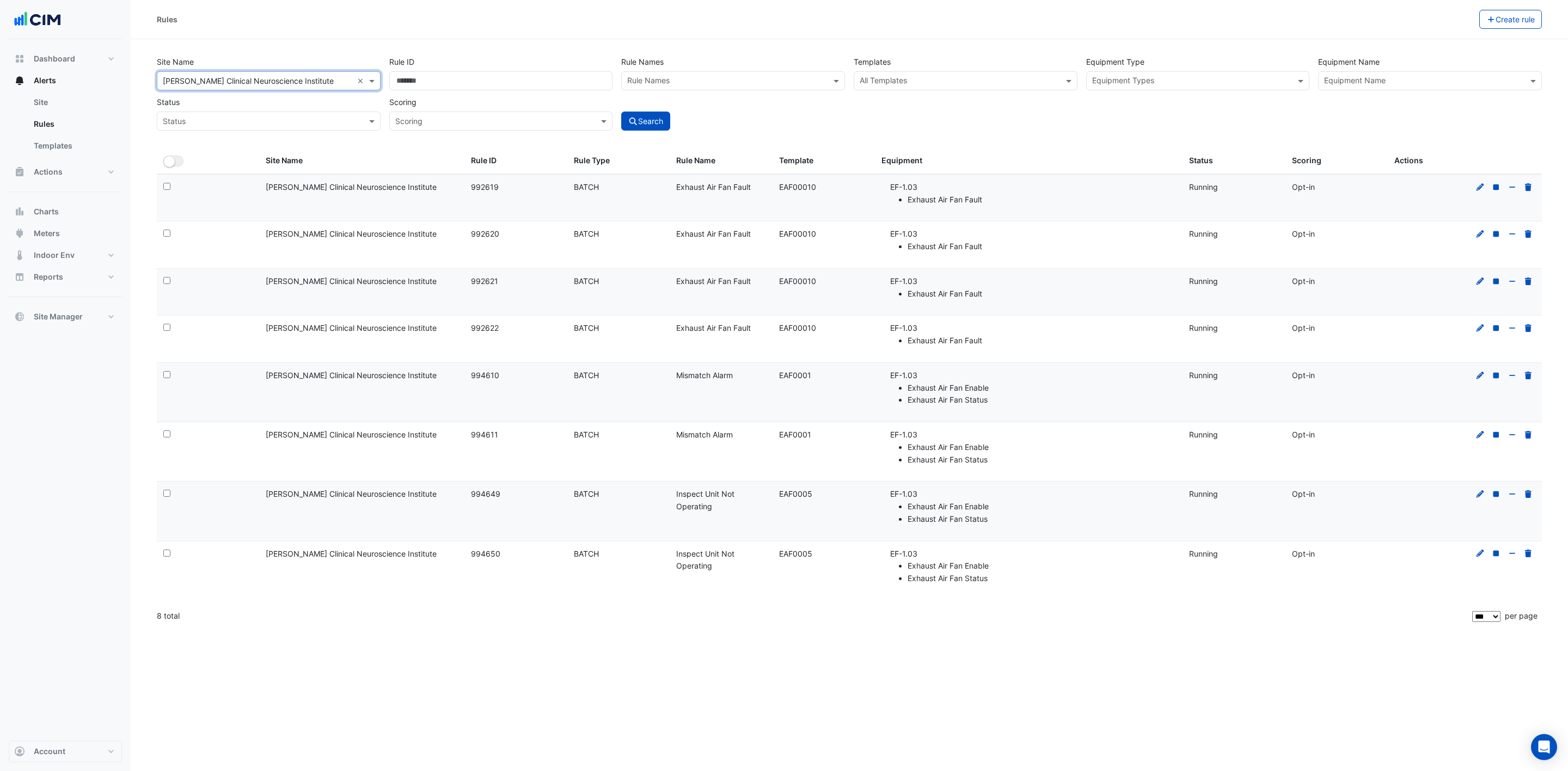
click at [1420, 82] on input "text" at bounding box center [1424, 82] width 200 height 11
click at [1418, 105] on div "EF-1.03" at bounding box center [1385, 104] width 131 height 16
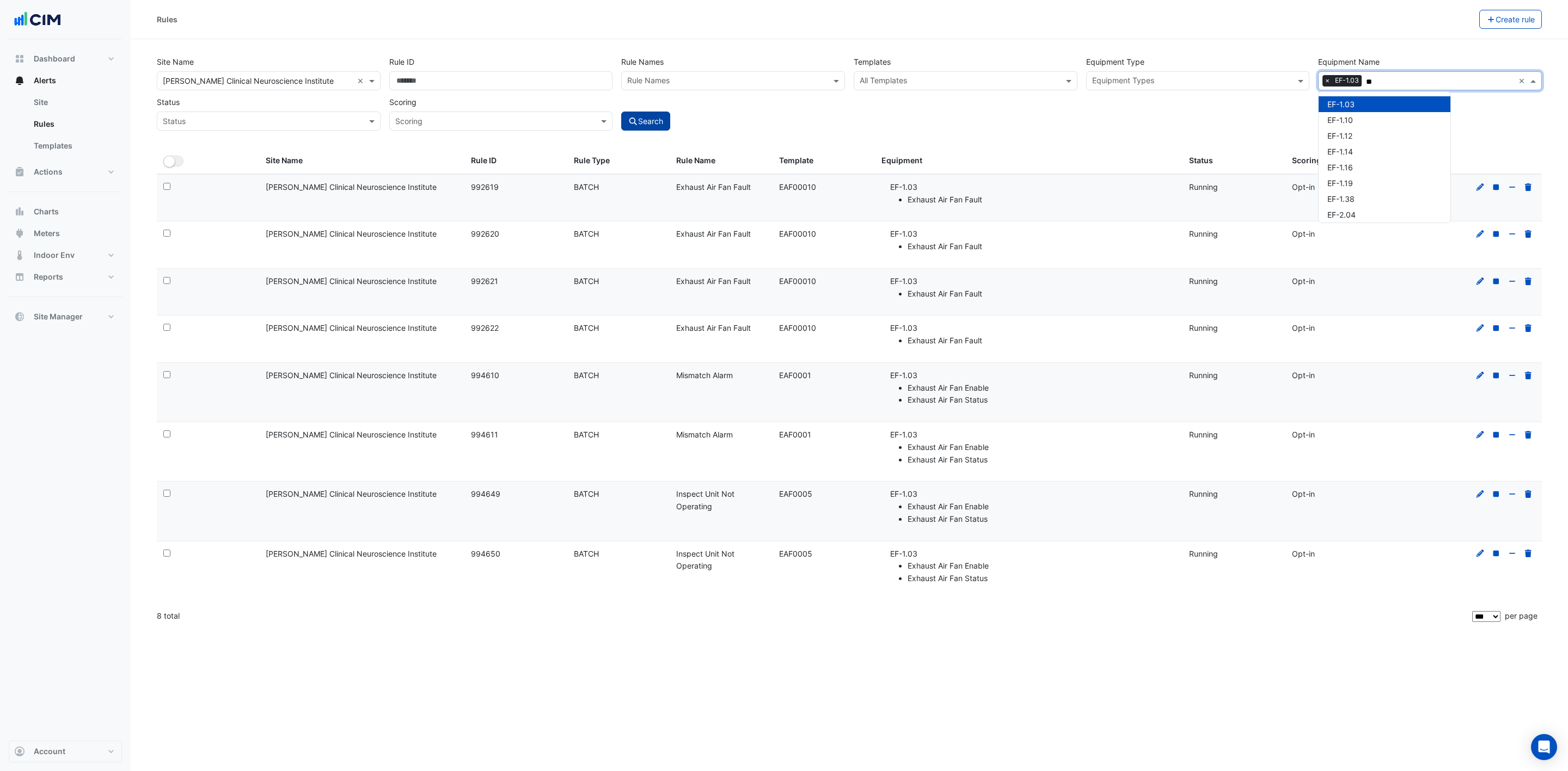
type input "**"
click at [657, 118] on button "Search" at bounding box center [646, 121] width 49 height 19
click at [1482, 191] on icon at bounding box center [1481, 188] width 10 height 8
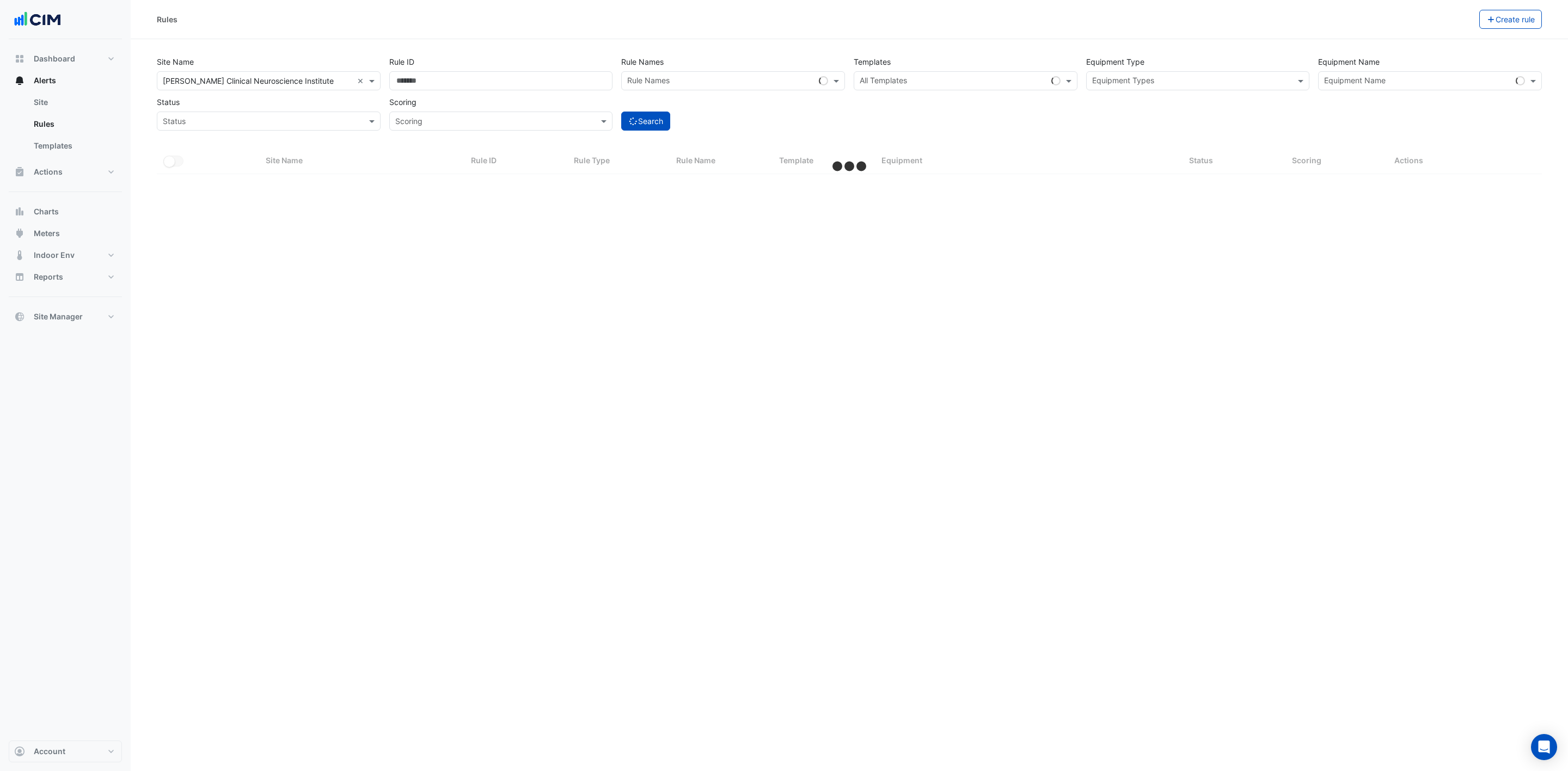
select select "***"
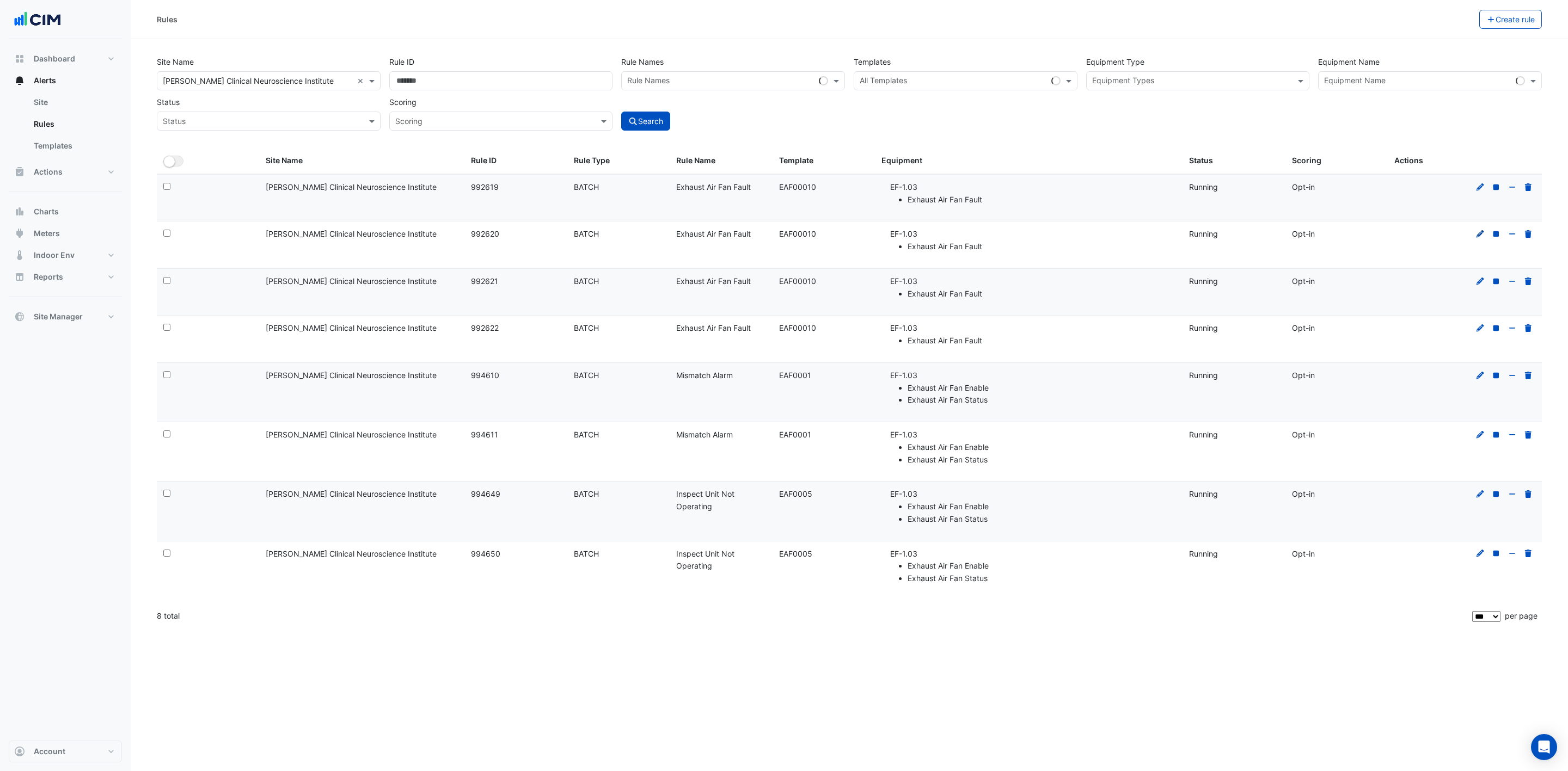
click at [1479, 237] on icon at bounding box center [1481, 234] width 8 height 8
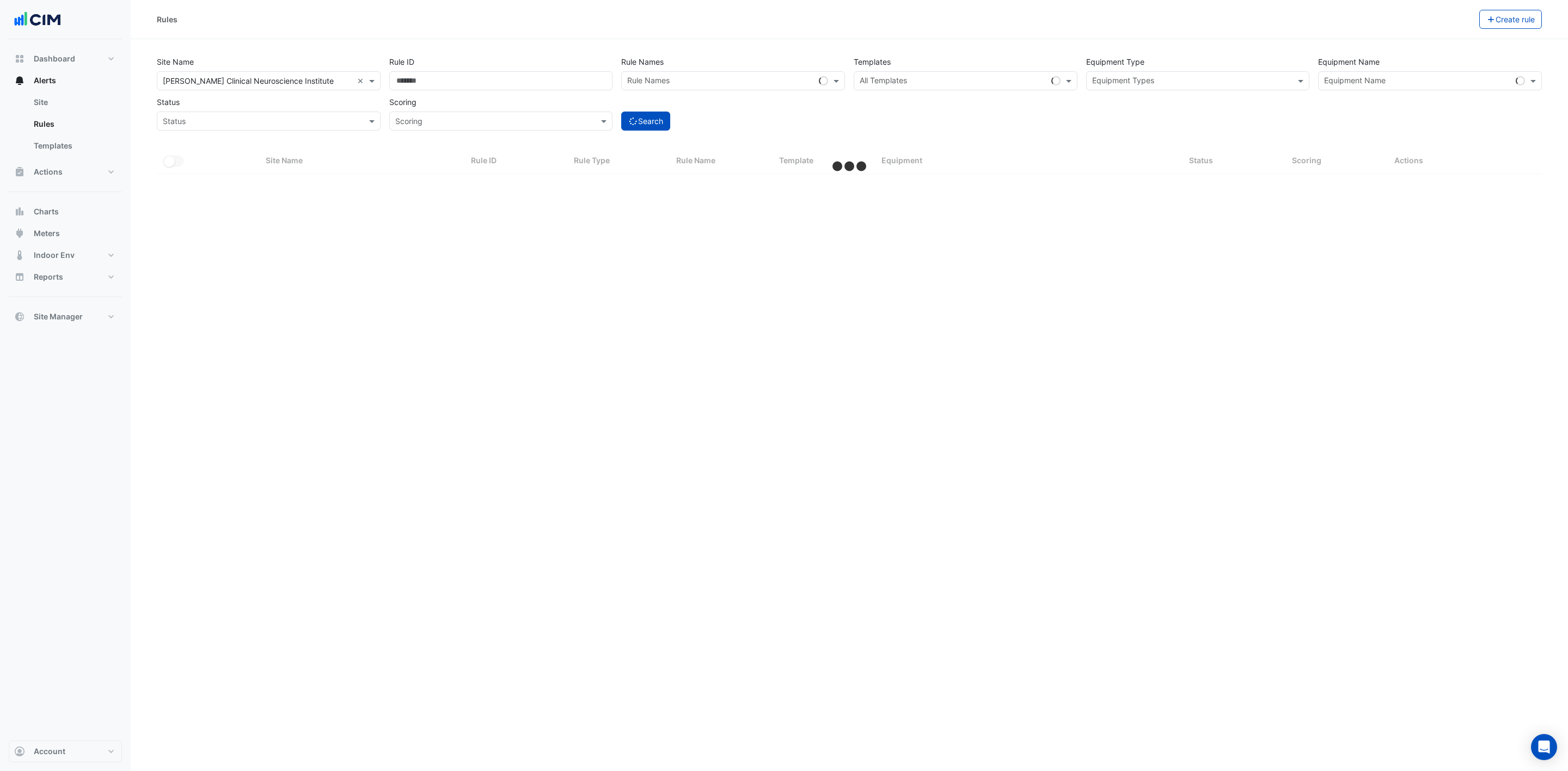
select select "***"
